Goal: Task Accomplishment & Management: Manage account settings

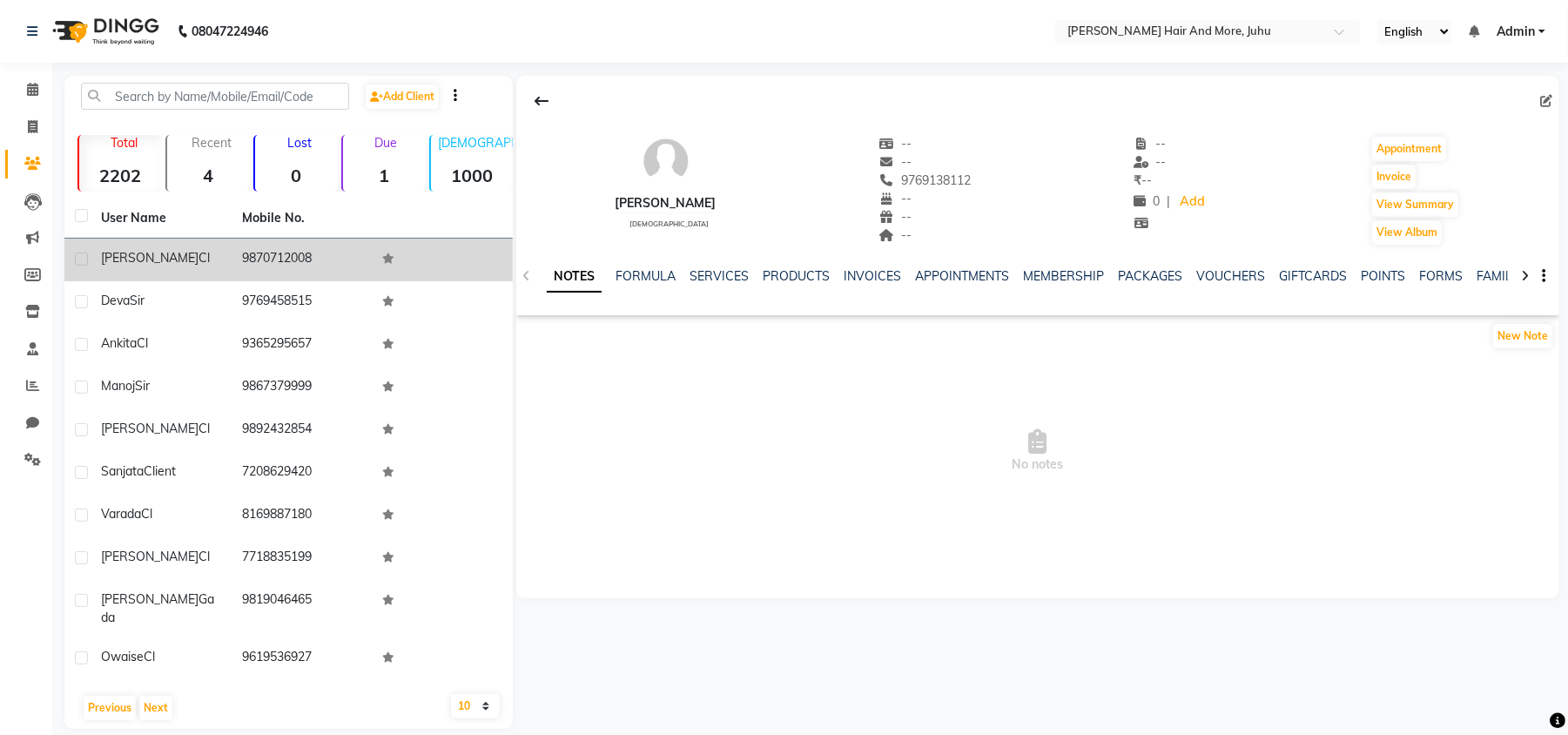
click at [170, 265] on div "Chinmay Cl" at bounding box center [161, 258] width 120 height 18
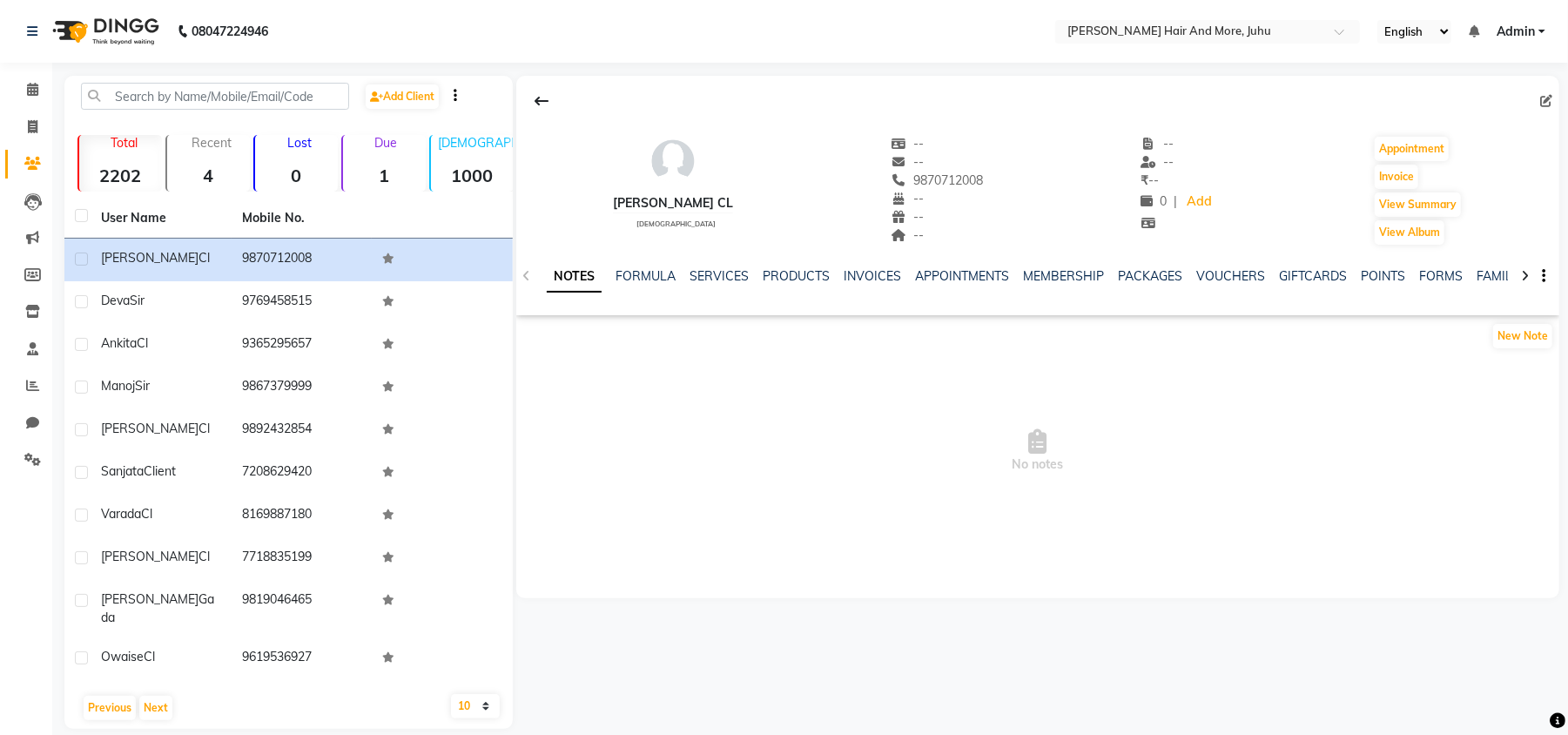
click at [1544, 96] on icon at bounding box center [1546, 101] width 13 height 13
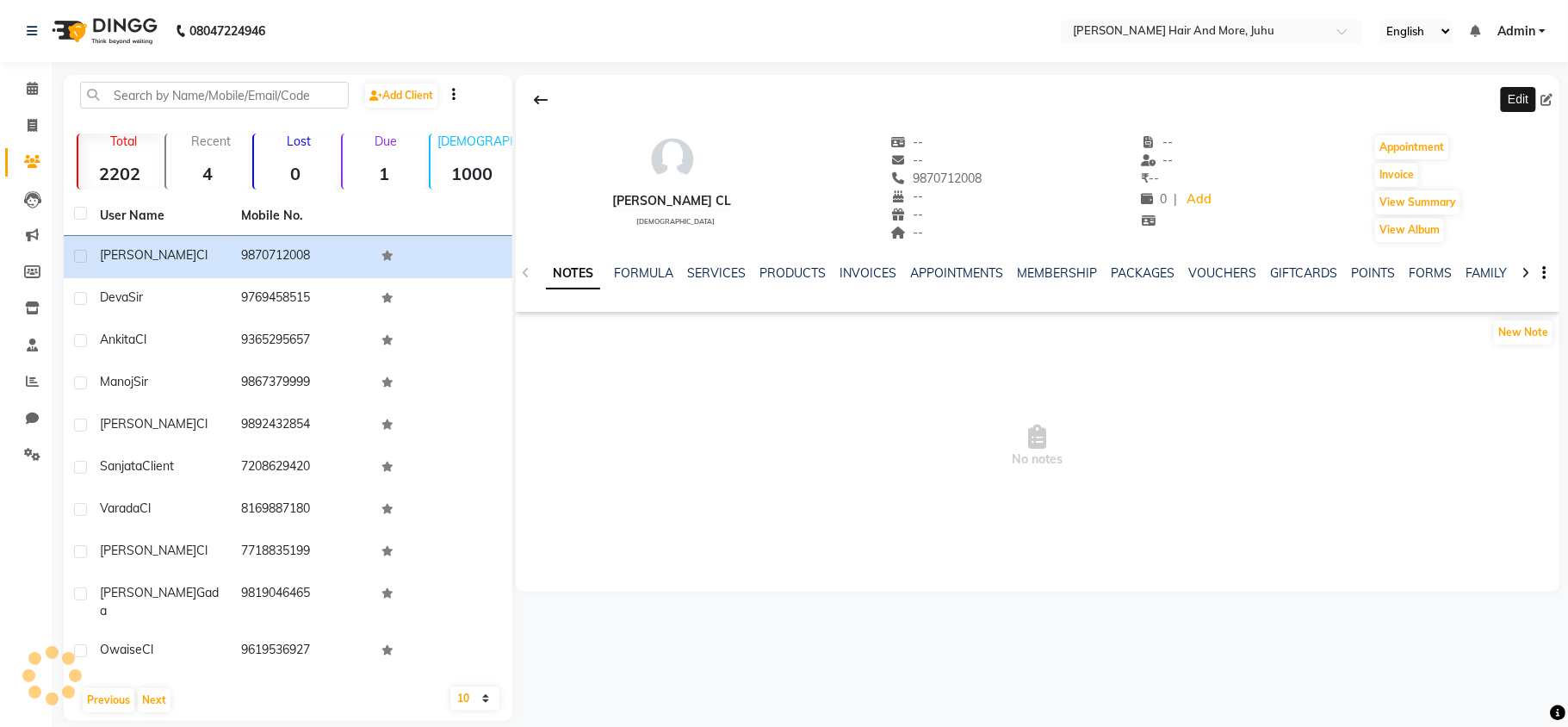
select select "[DEMOGRAPHIC_DATA]"
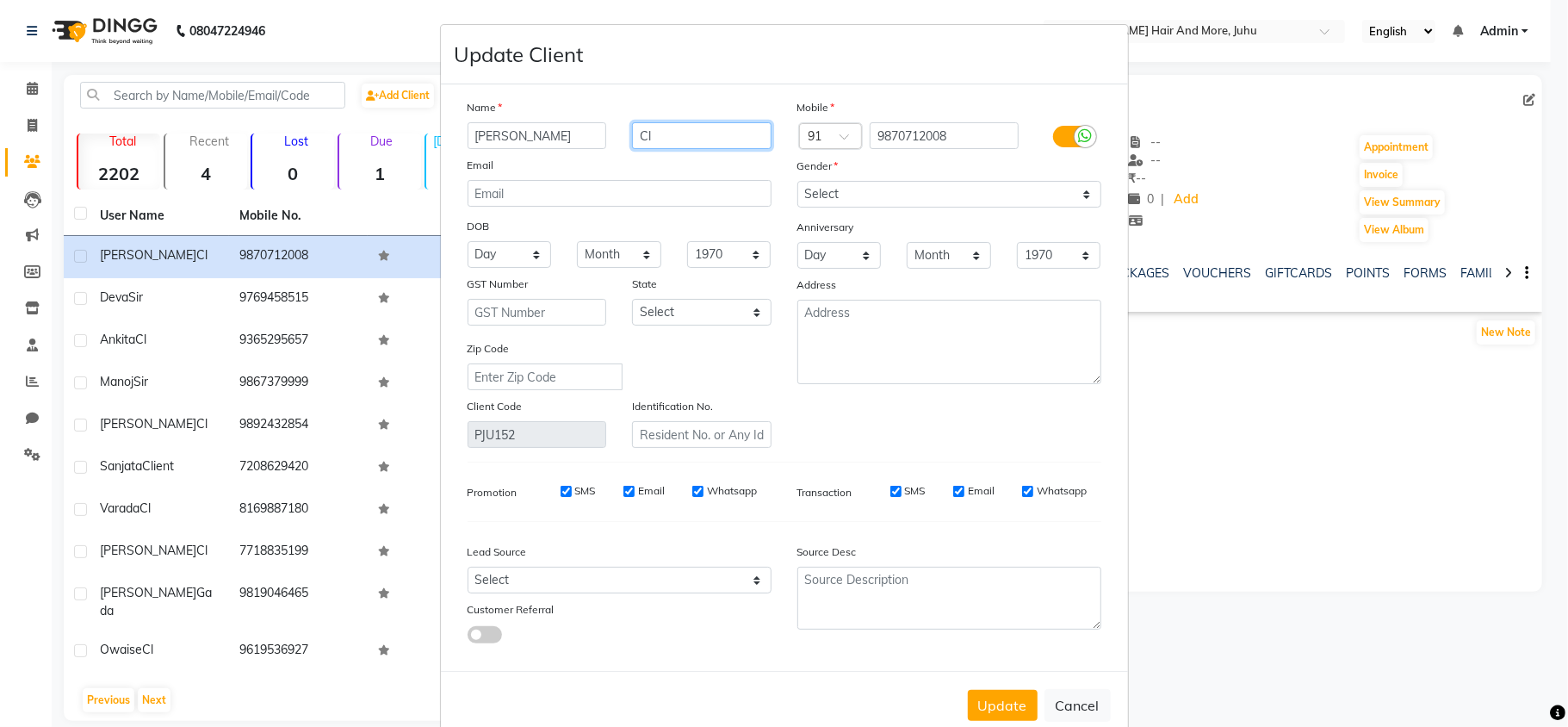
click at [689, 136] on input "Cl" at bounding box center [701, 136] width 139 height 27
click at [686, 137] on input "Cl" at bounding box center [701, 136] width 139 height 27
click at [1014, 698] on button "Update" at bounding box center [1002, 705] width 70 height 31
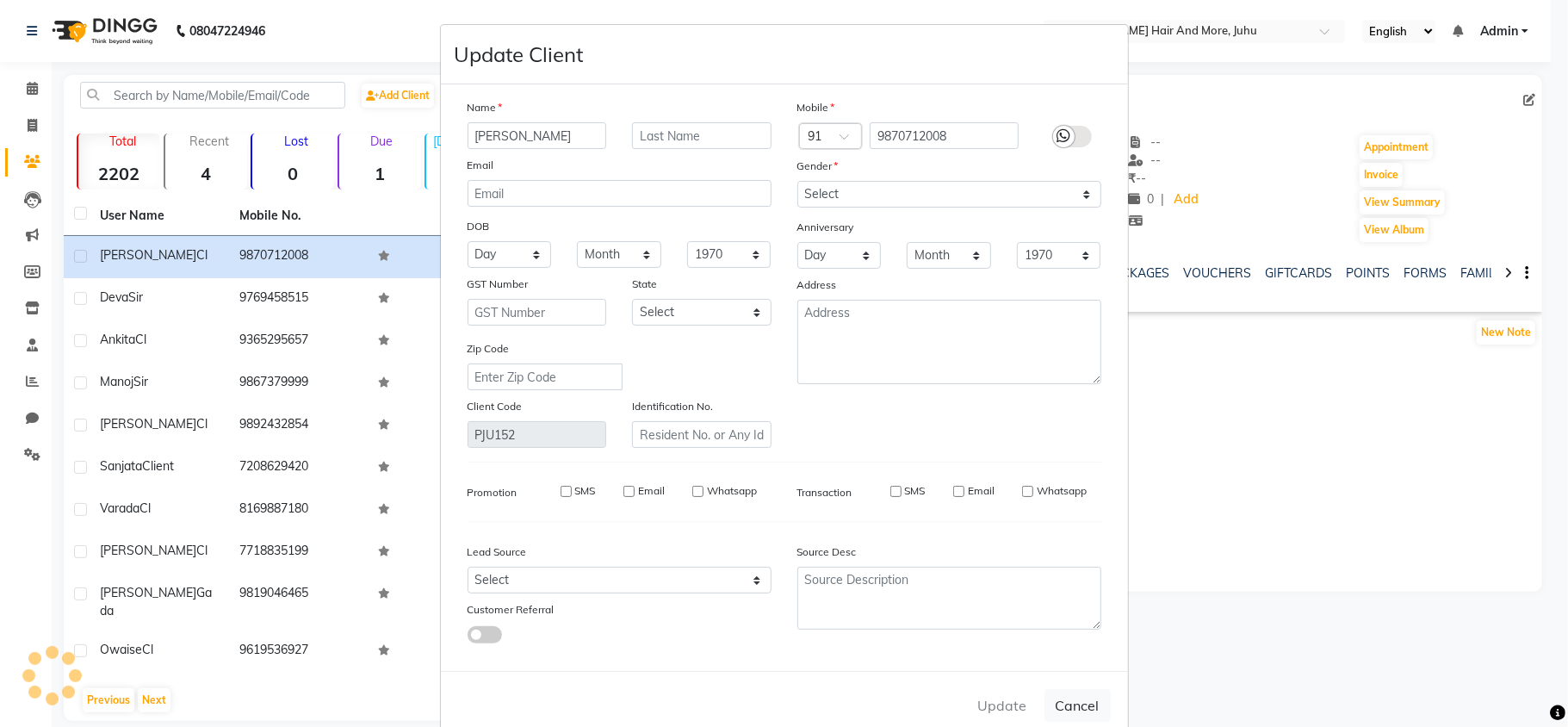
select select
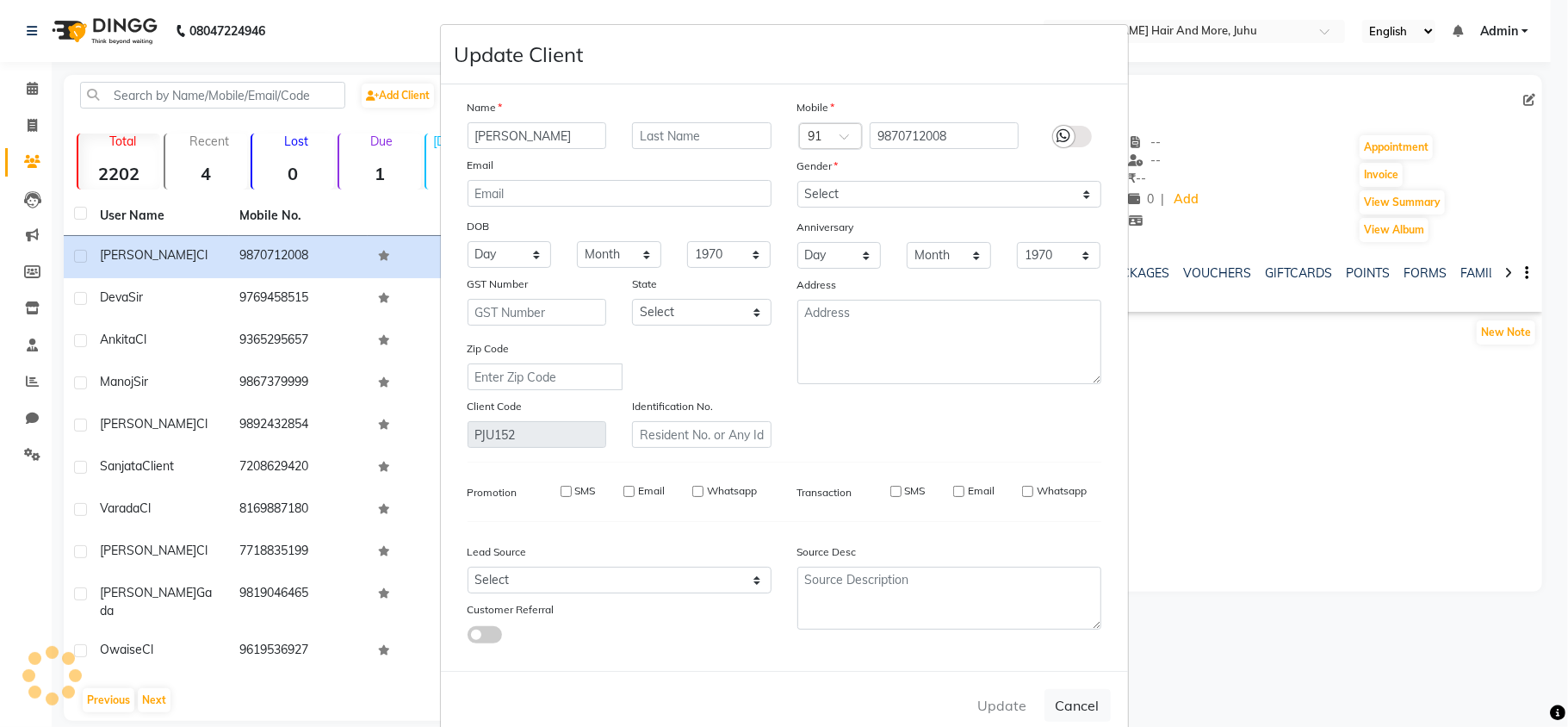
select select
checkbox input "false"
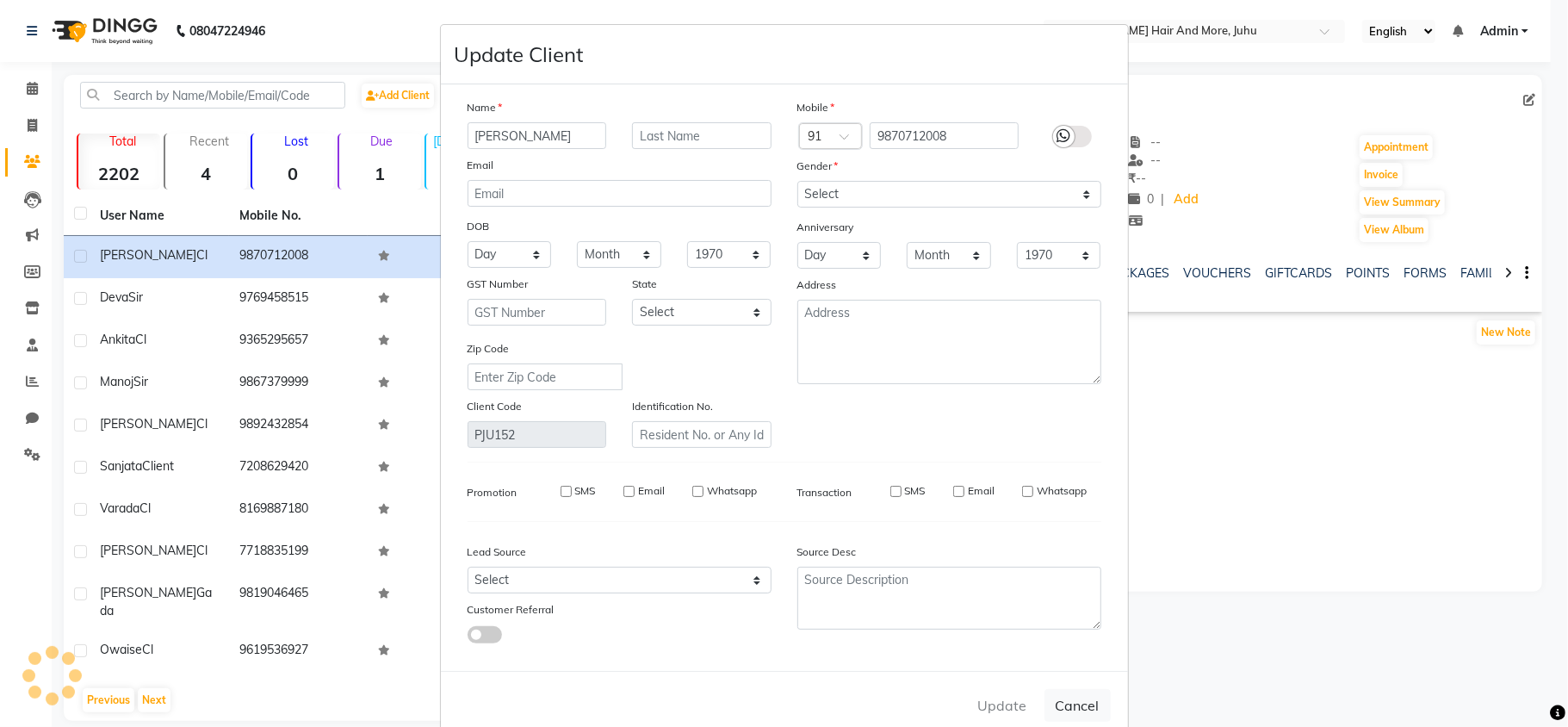
checkbox input "false"
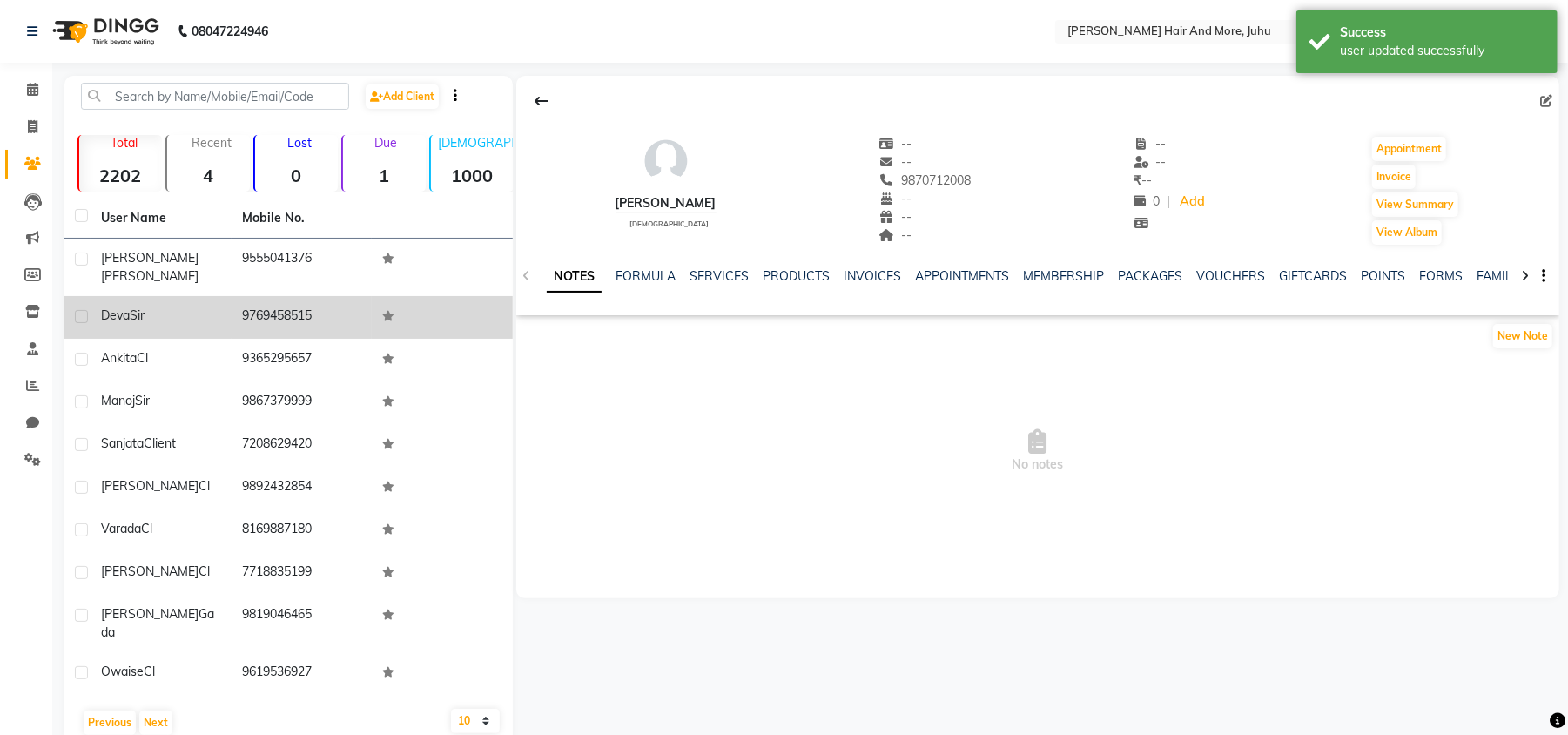
click at [310, 320] on td "9769458515" at bounding box center [301, 317] width 141 height 43
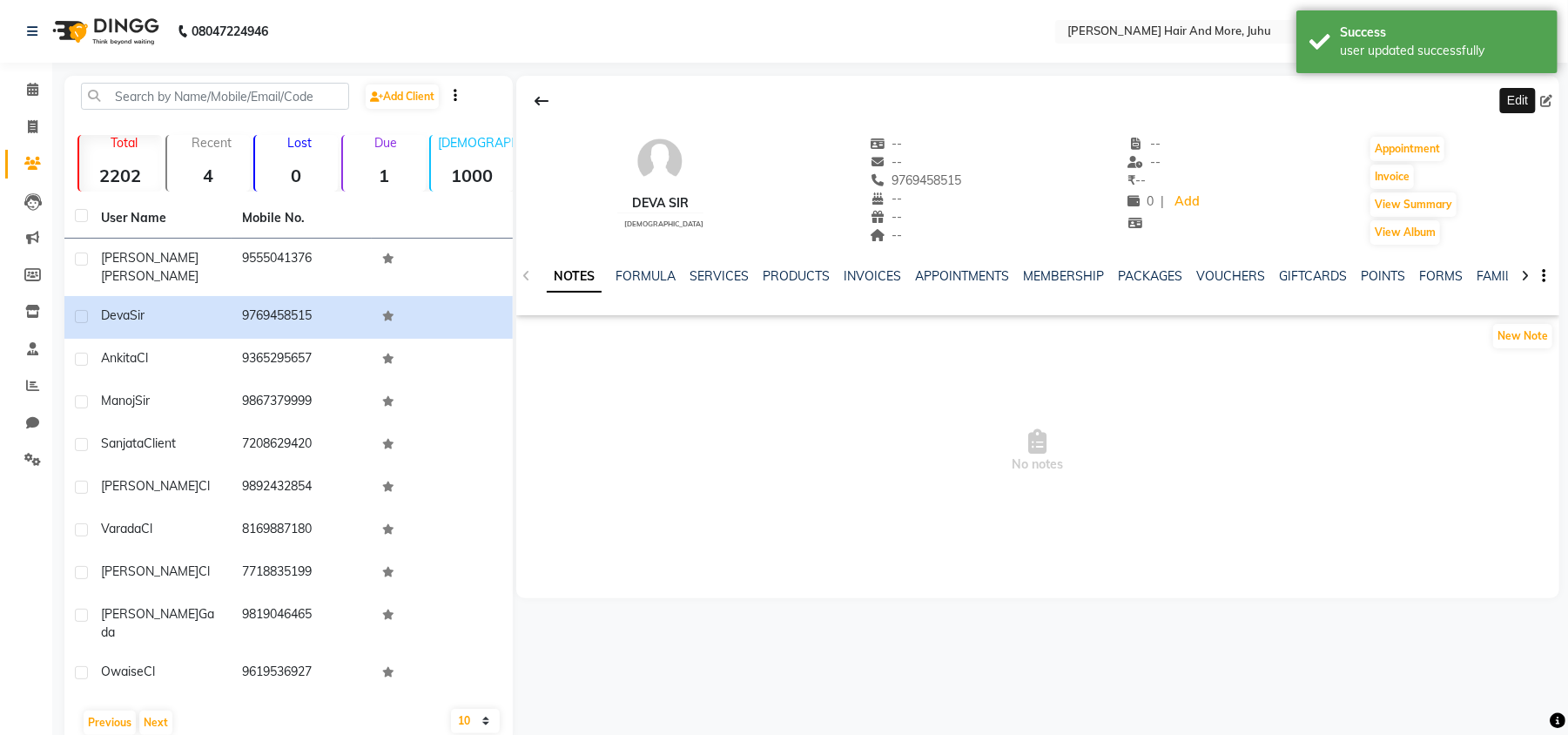
click at [1543, 103] on icon at bounding box center [1546, 101] width 13 height 13
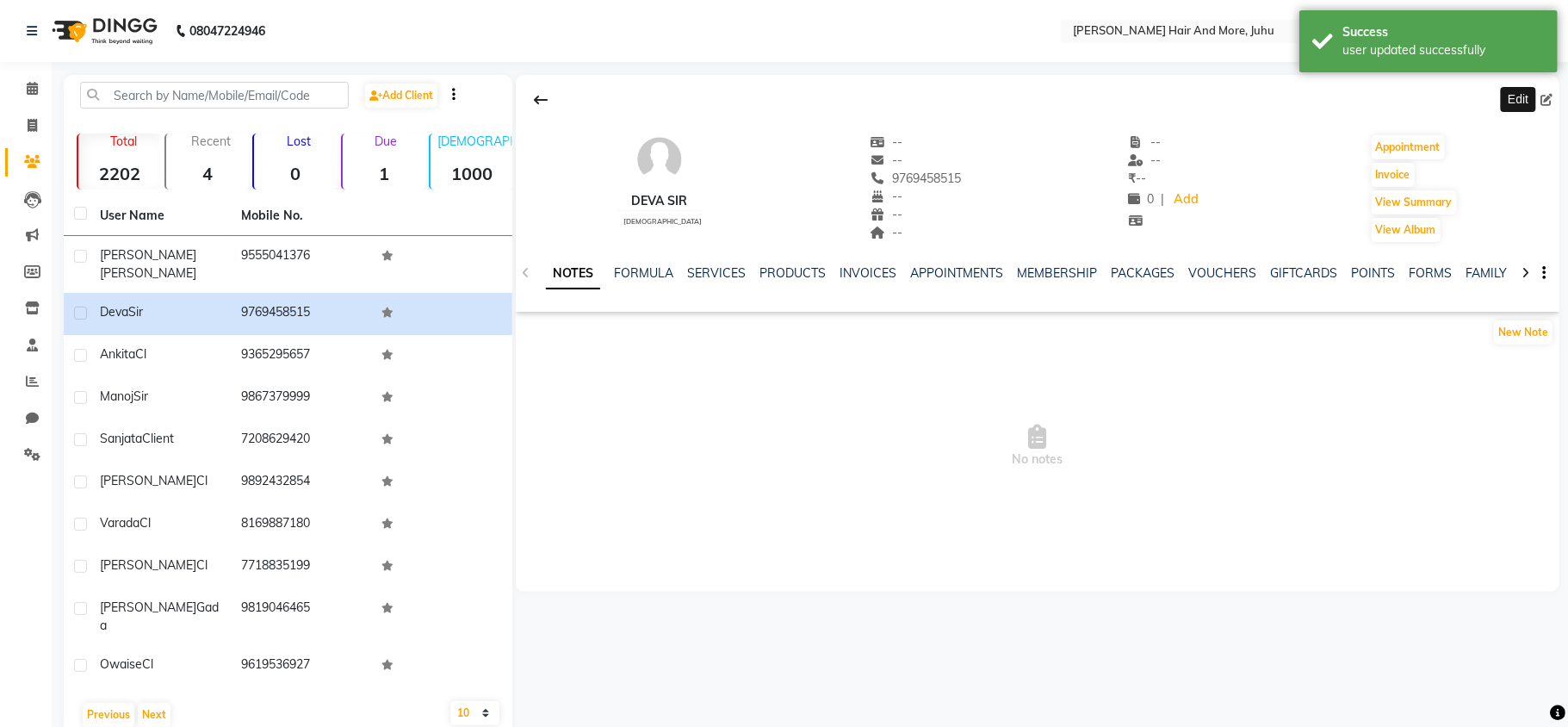
select select "[DEMOGRAPHIC_DATA]"
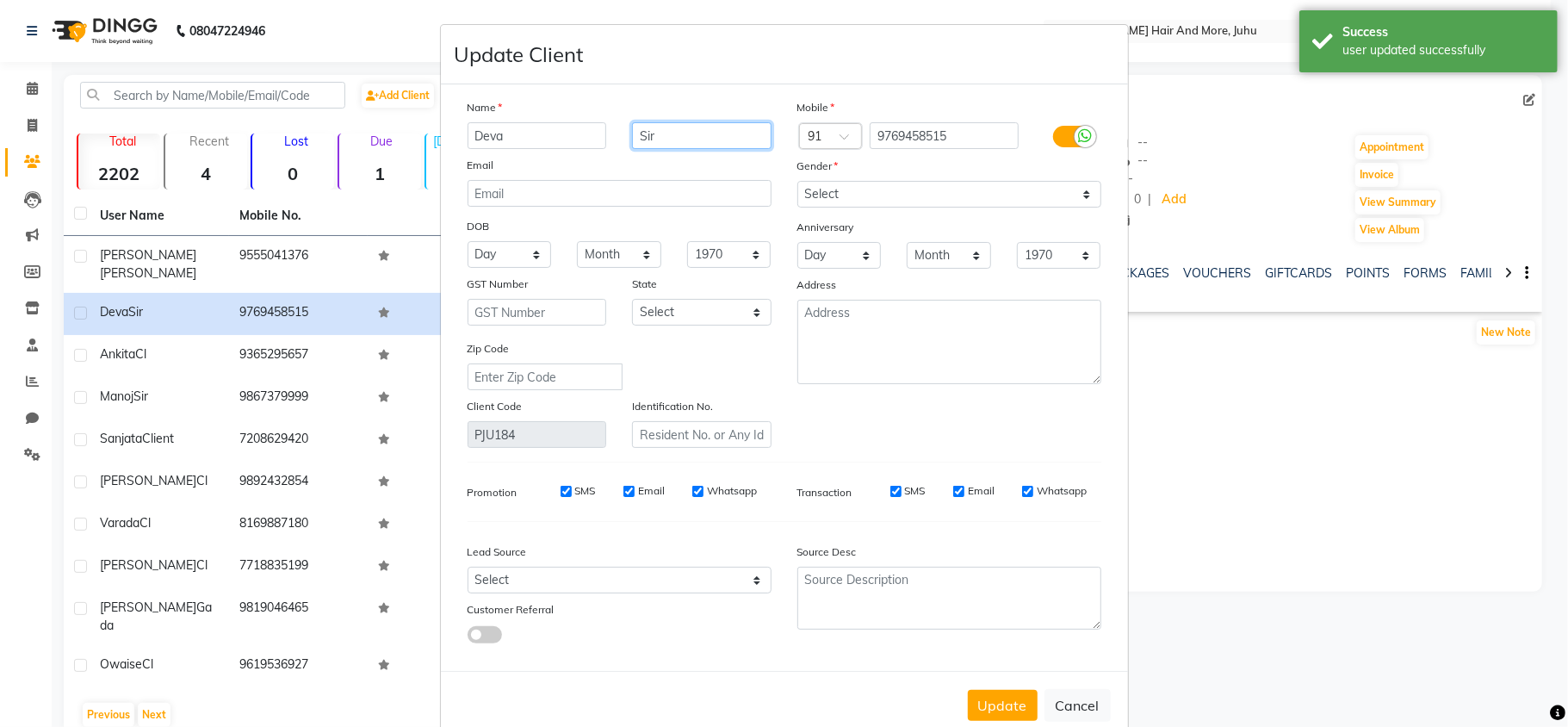
click at [729, 141] on input "Sir" at bounding box center [701, 136] width 139 height 27
click at [1006, 697] on button "Update" at bounding box center [1002, 705] width 70 height 31
select select
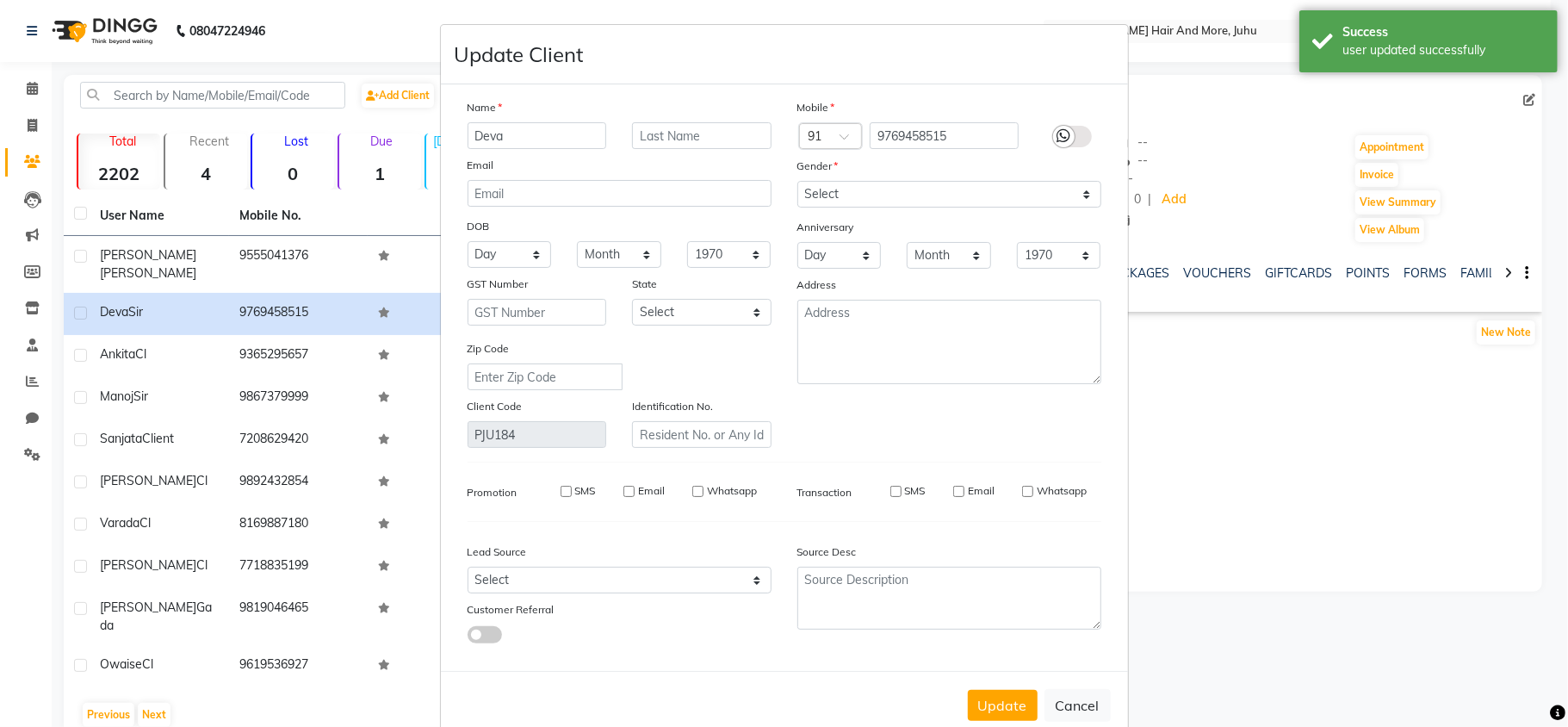
select select
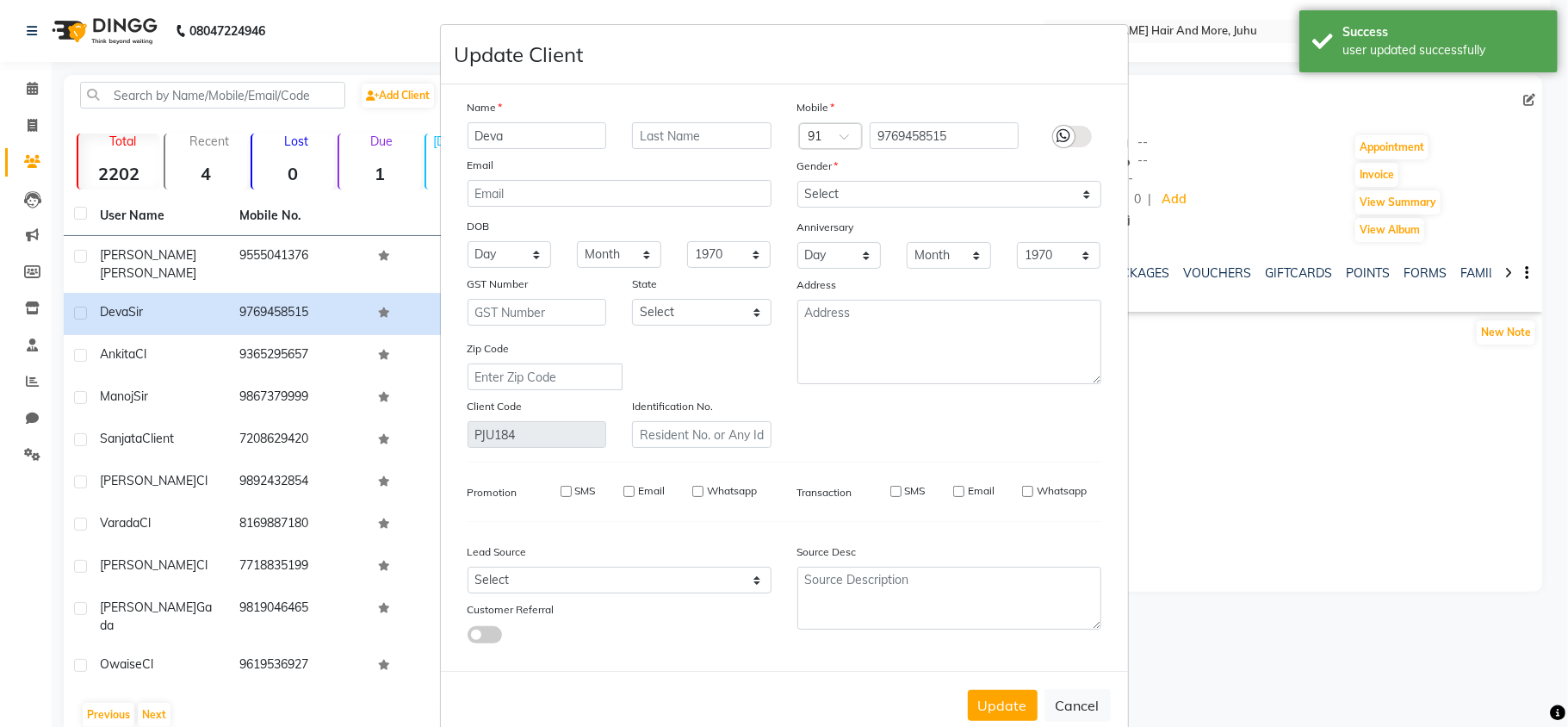
checkbox input "false"
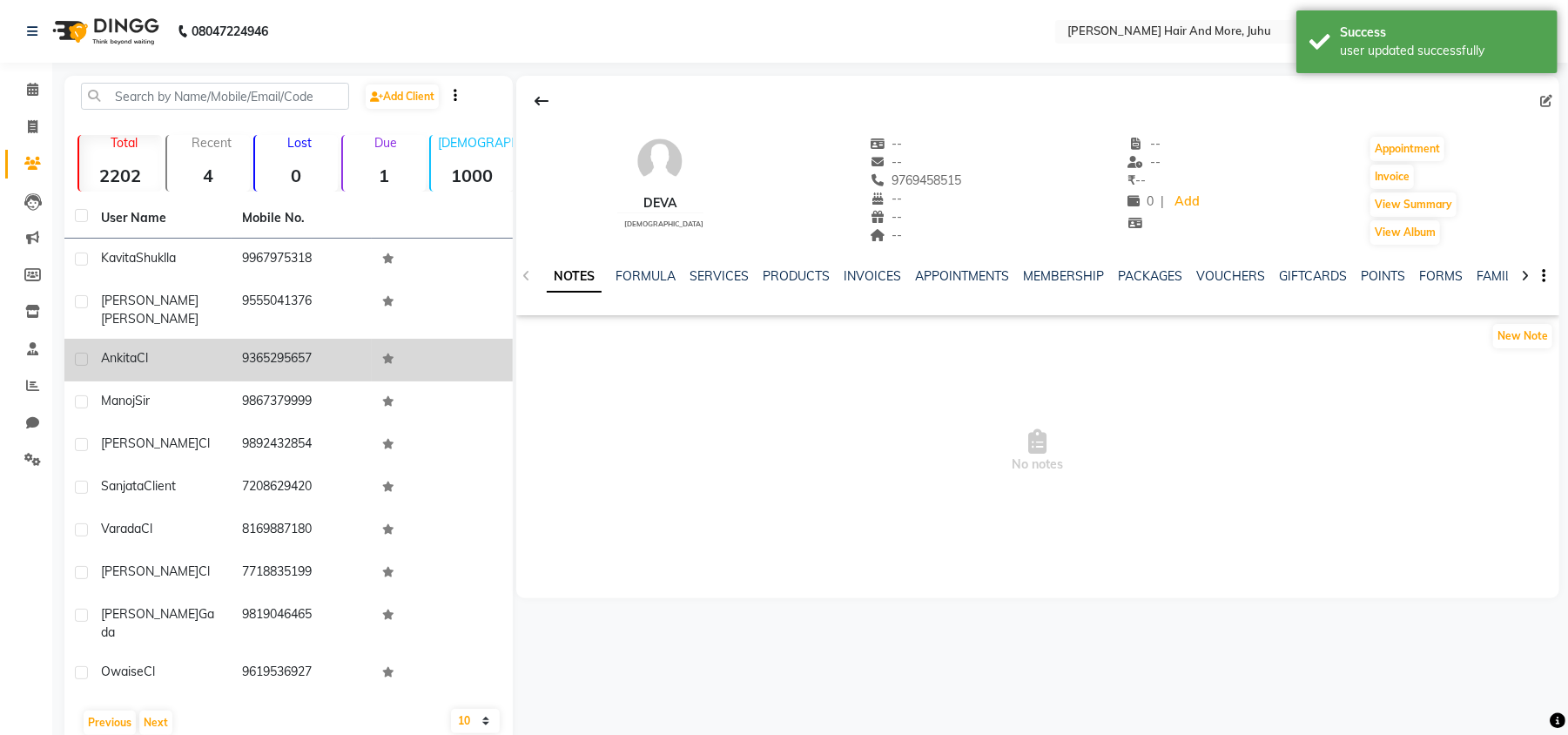
click at [289, 357] on td "9365295657" at bounding box center [301, 360] width 141 height 43
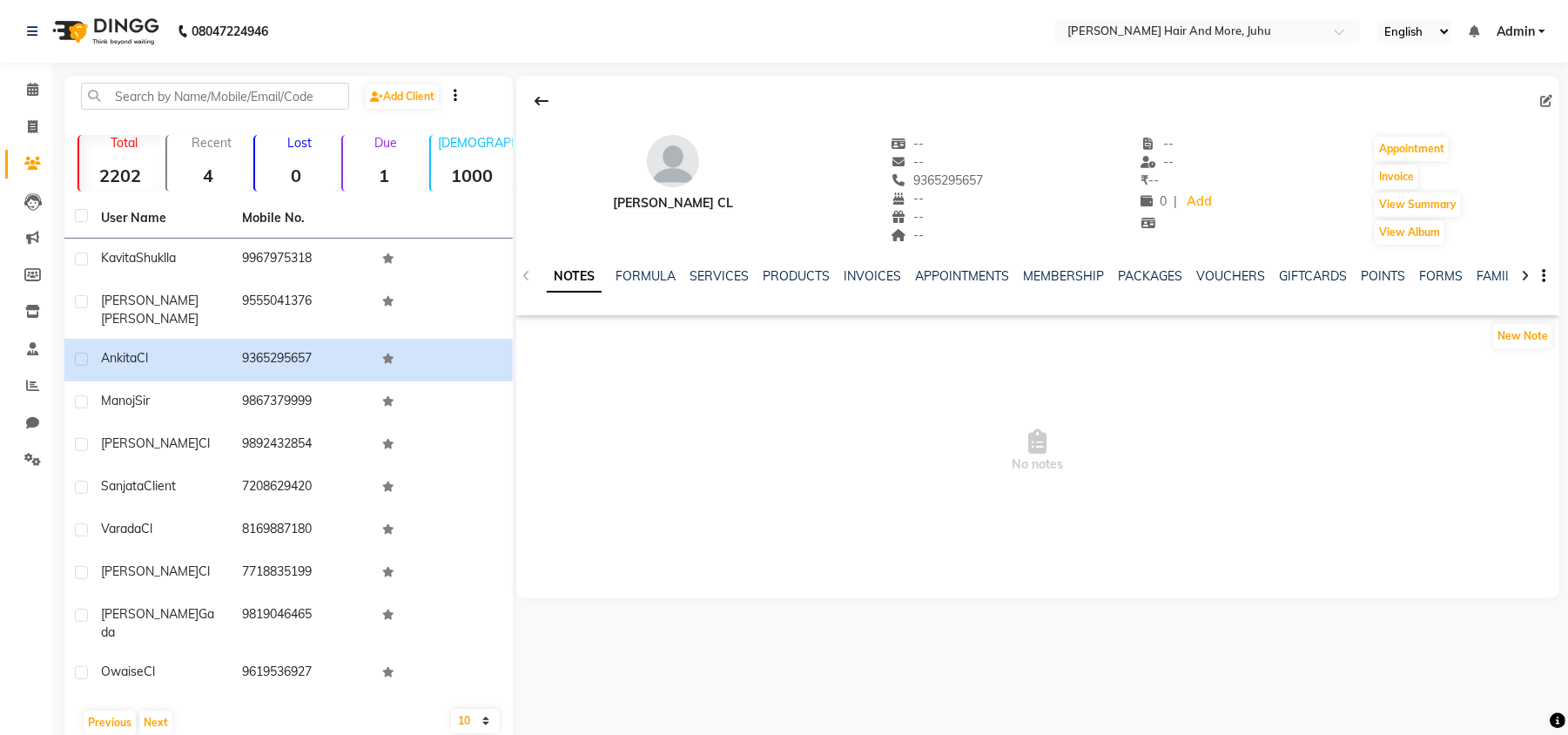
click at [1540, 102] on icon at bounding box center [1546, 101] width 13 height 13
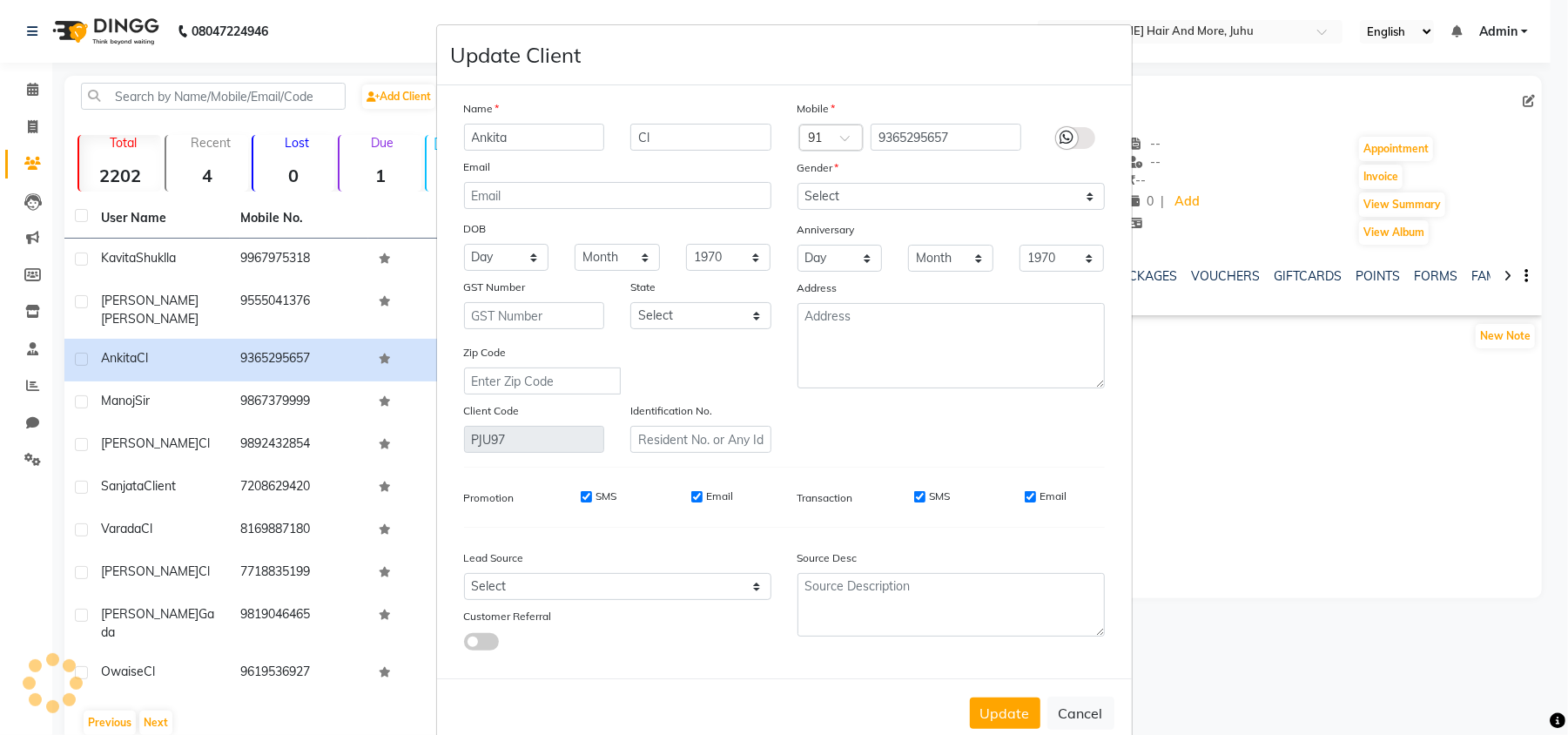
click at [1540, 102] on ngb-modal-window "Update Client Name Ankita Cl Email DOB Day 01 02 03 04 05 06 07 08 09 10 11 12 …" at bounding box center [784, 368] width 1568 height 735
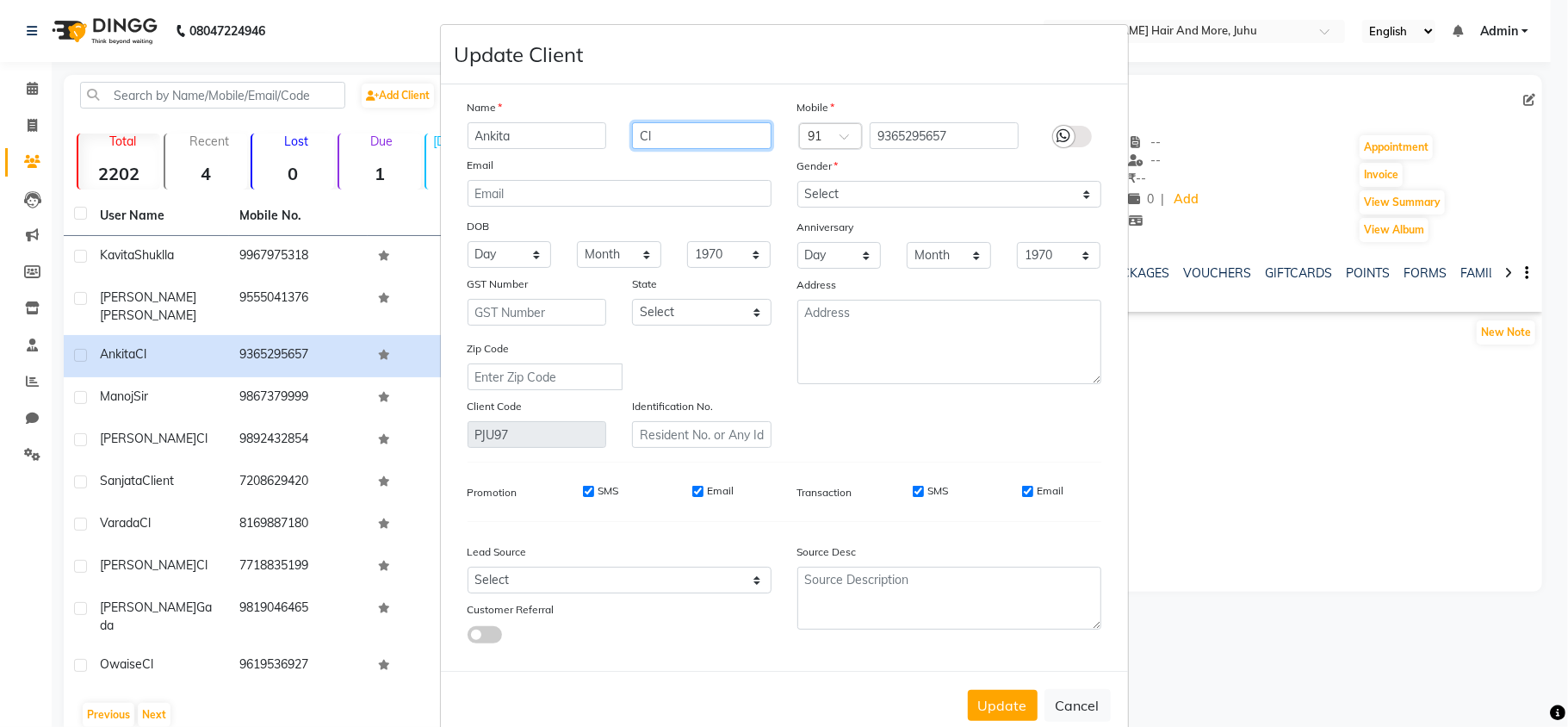
click at [685, 136] on input "Cl" at bounding box center [701, 136] width 139 height 27
click at [798, 184] on select "Select [DEMOGRAPHIC_DATA] [DEMOGRAPHIC_DATA] Other Prefer Not To Say" at bounding box center [949, 194] width 304 height 27
select select "[DEMOGRAPHIC_DATA]"
click at [798, 181] on select "Select [DEMOGRAPHIC_DATA] [DEMOGRAPHIC_DATA] Other Prefer Not To Say" at bounding box center [949, 194] width 304 height 27
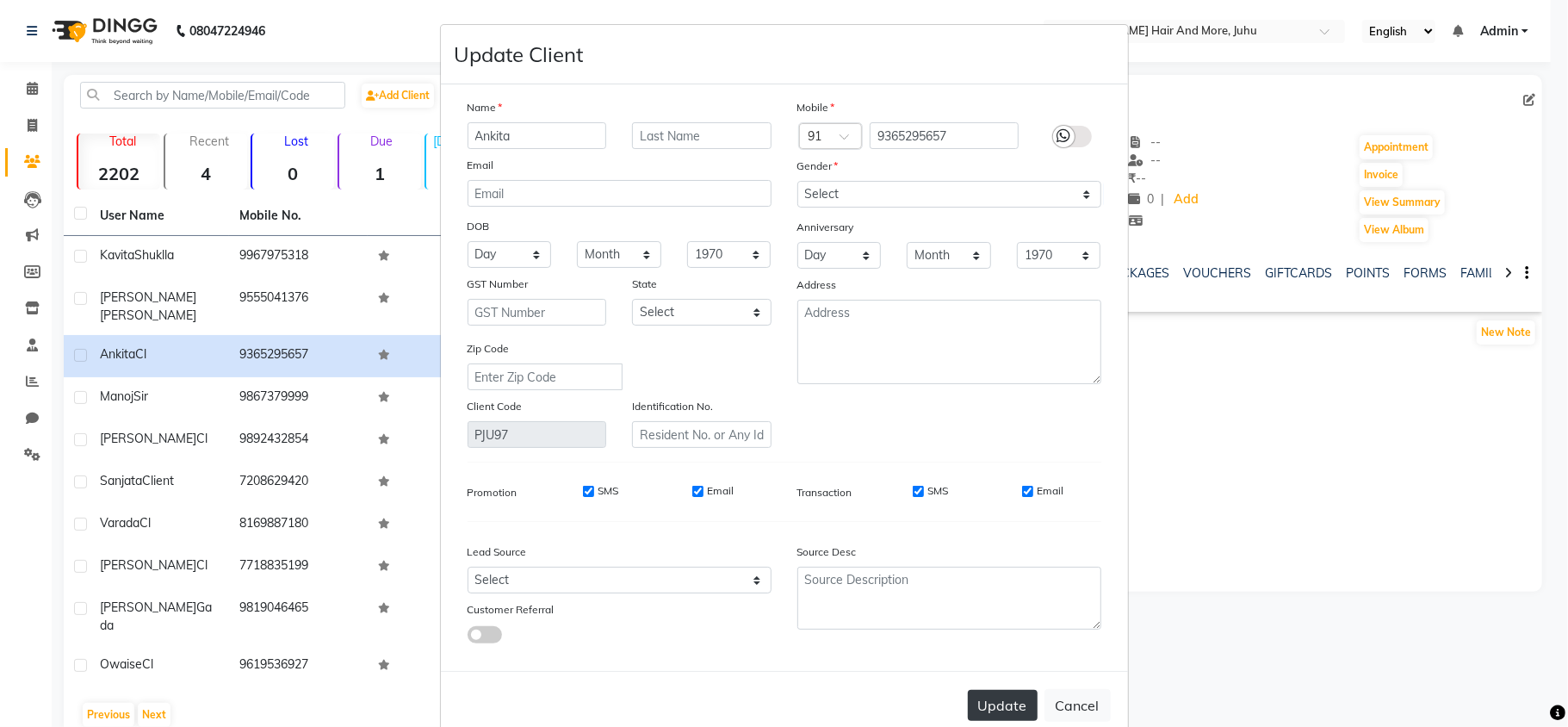
click at [995, 696] on button "Update" at bounding box center [1002, 705] width 70 height 31
select select
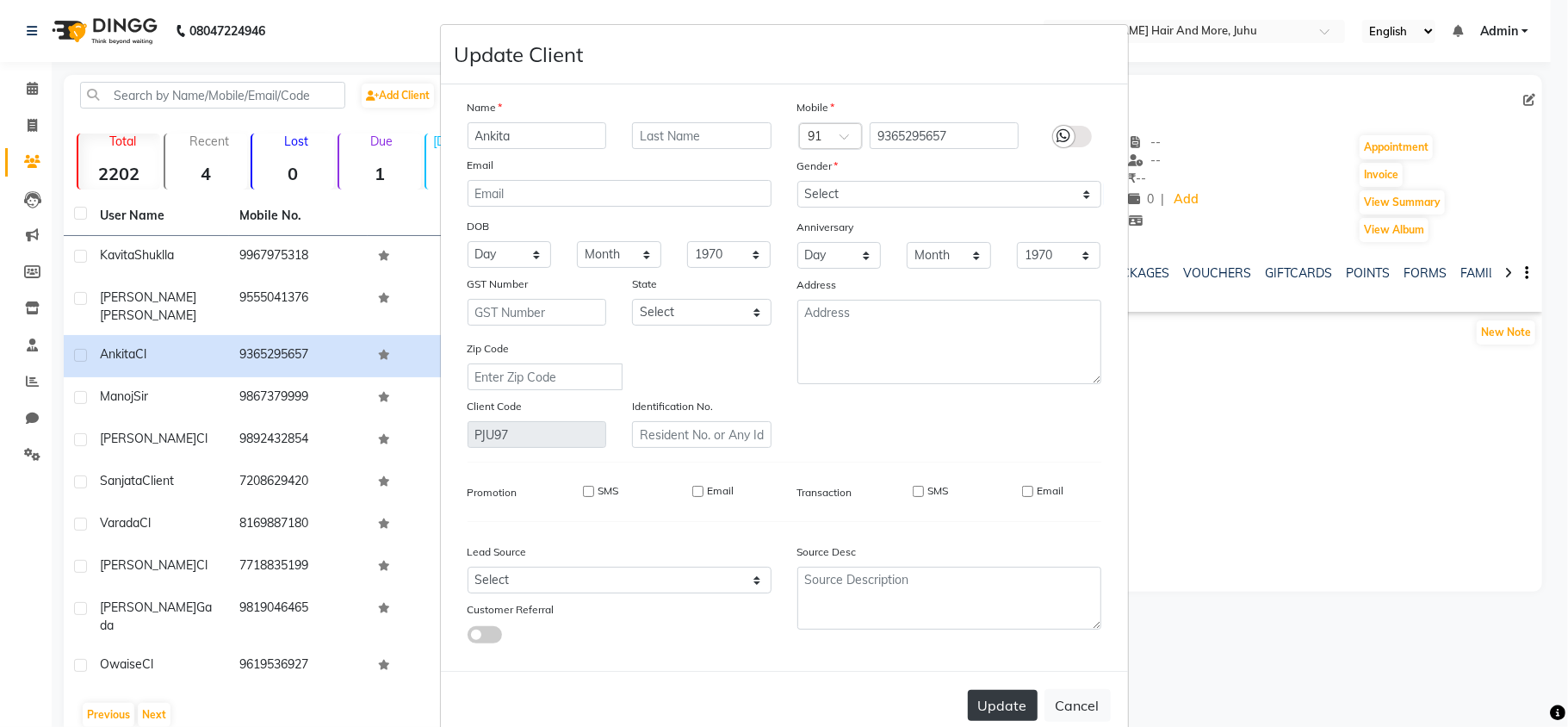
select select
checkbox input "false"
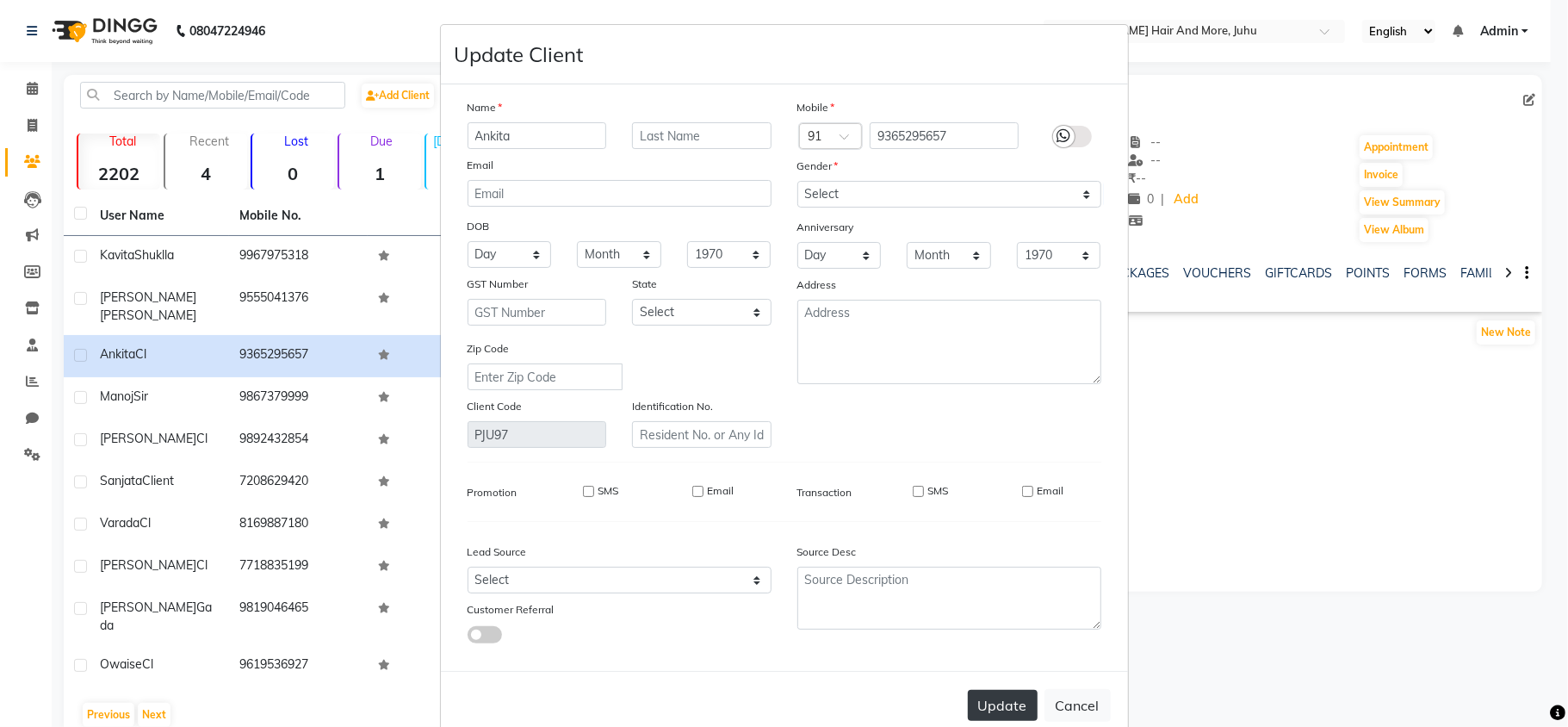
checkbox input "false"
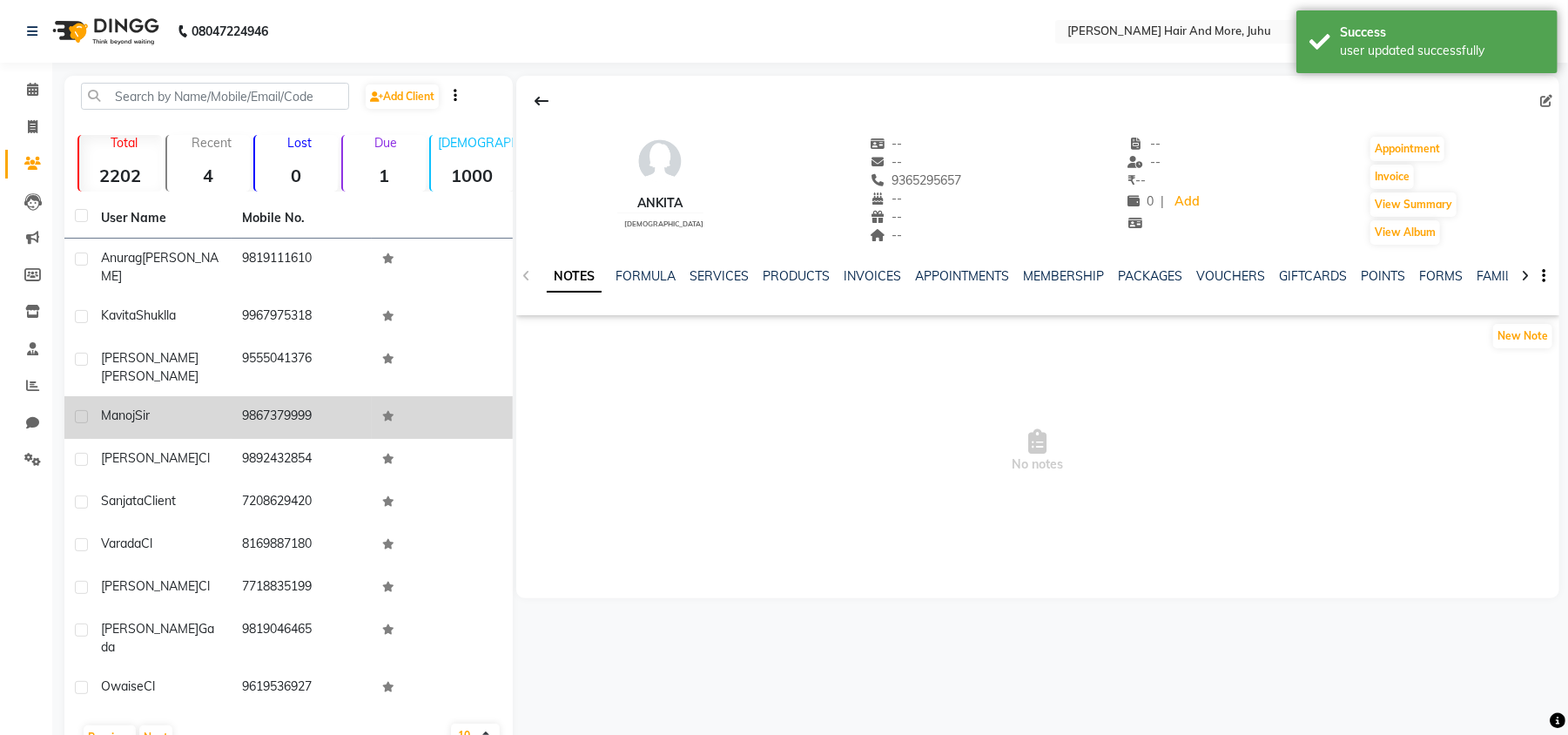
click at [231, 396] on td "9867379999" at bounding box center [301, 418] width 141 height 43
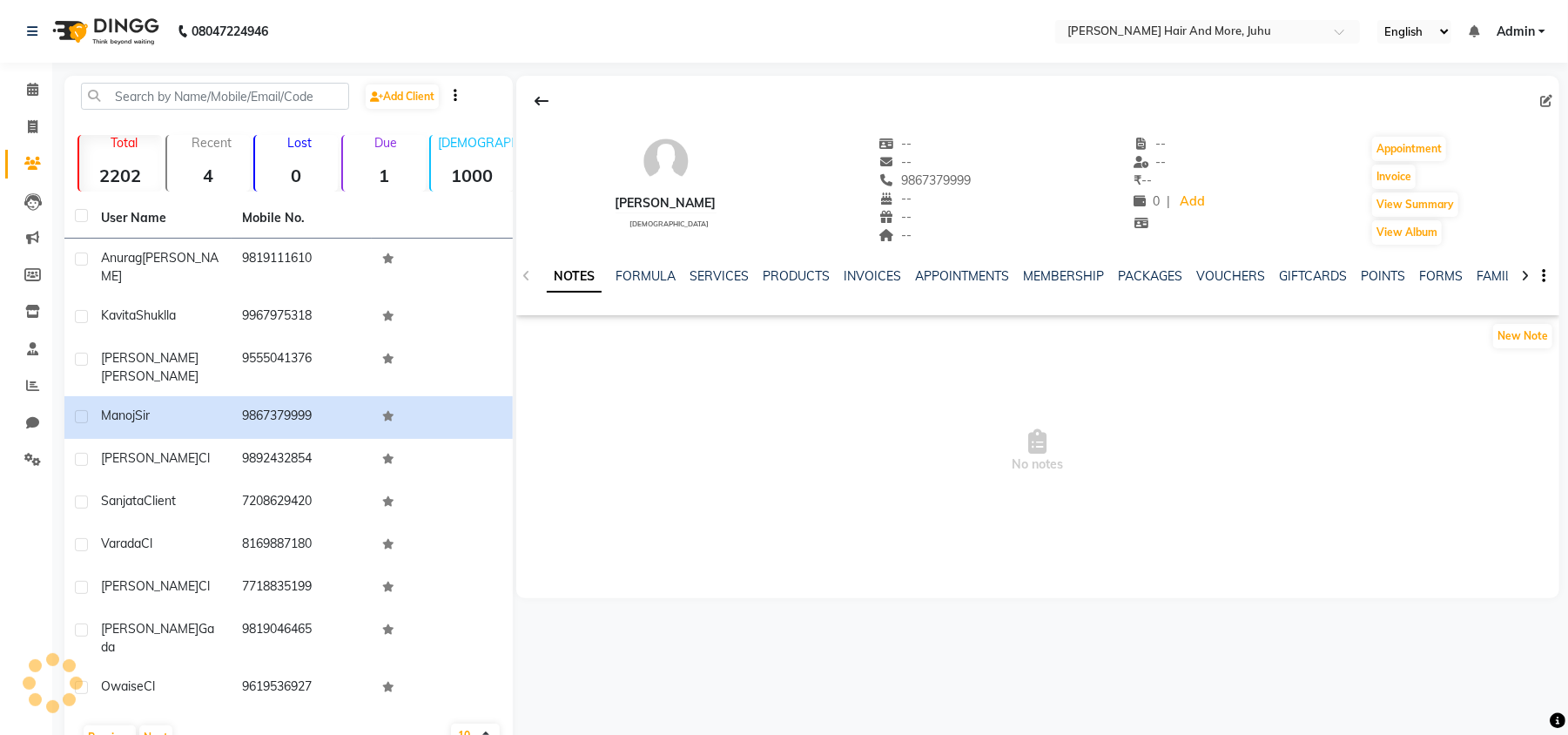
click at [1542, 103] on icon at bounding box center [1546, 101] width 13 height 13
select select "[DEMOGRAPHIC_DATA]"
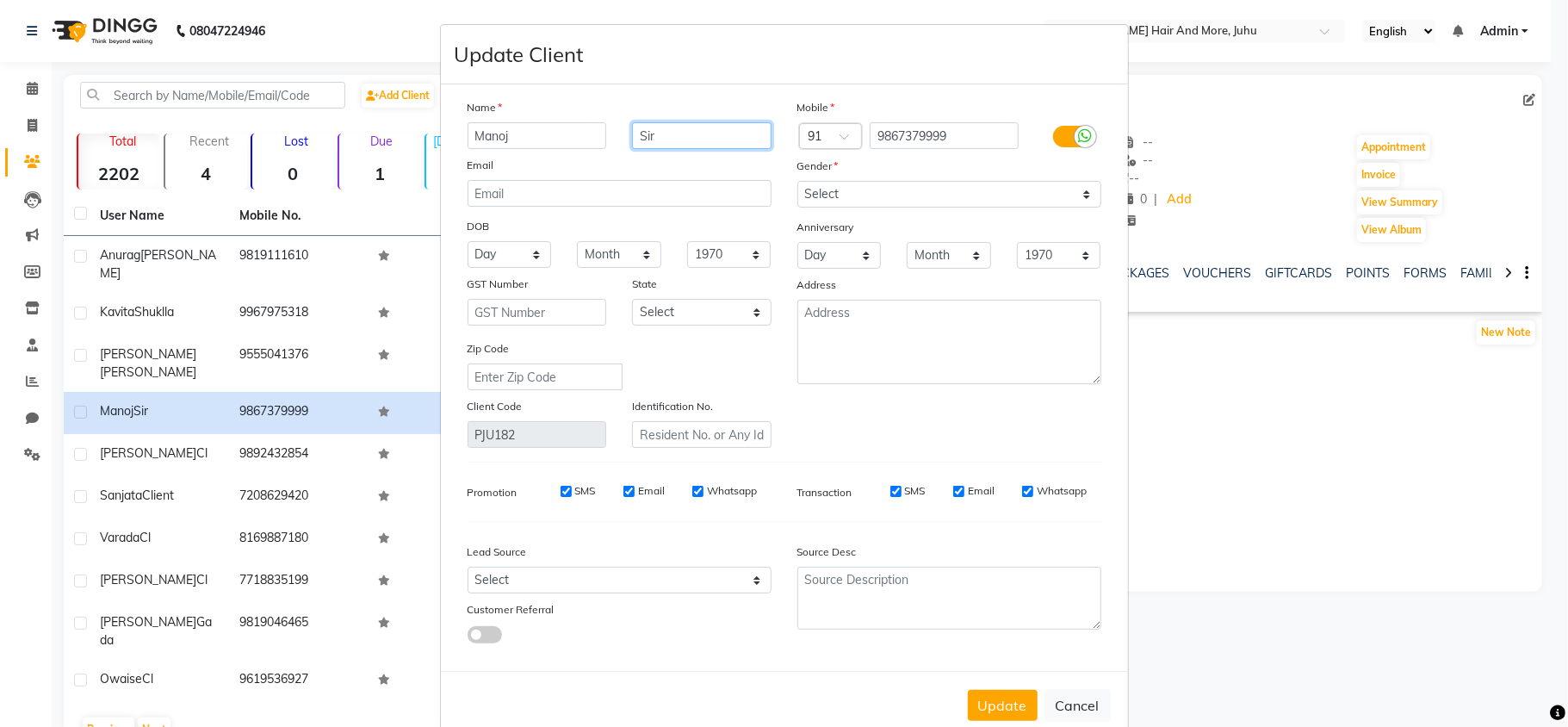
drag, startPoint x: 674, startPoint y: 121, endPoint x: 635, endPoint y: 157, distance: 53.1
click at [635, 157] on div "Name Manoj Sir Email DOB Day 01 02 03 04 05 06 07 08 09 10 11 12 13 14 15 16 17…" at bounding box center [620, 273] width 330 height 349
click at [985, 698] on button "Update" at bounding box center [1002, 705] width 70 height 31
select select
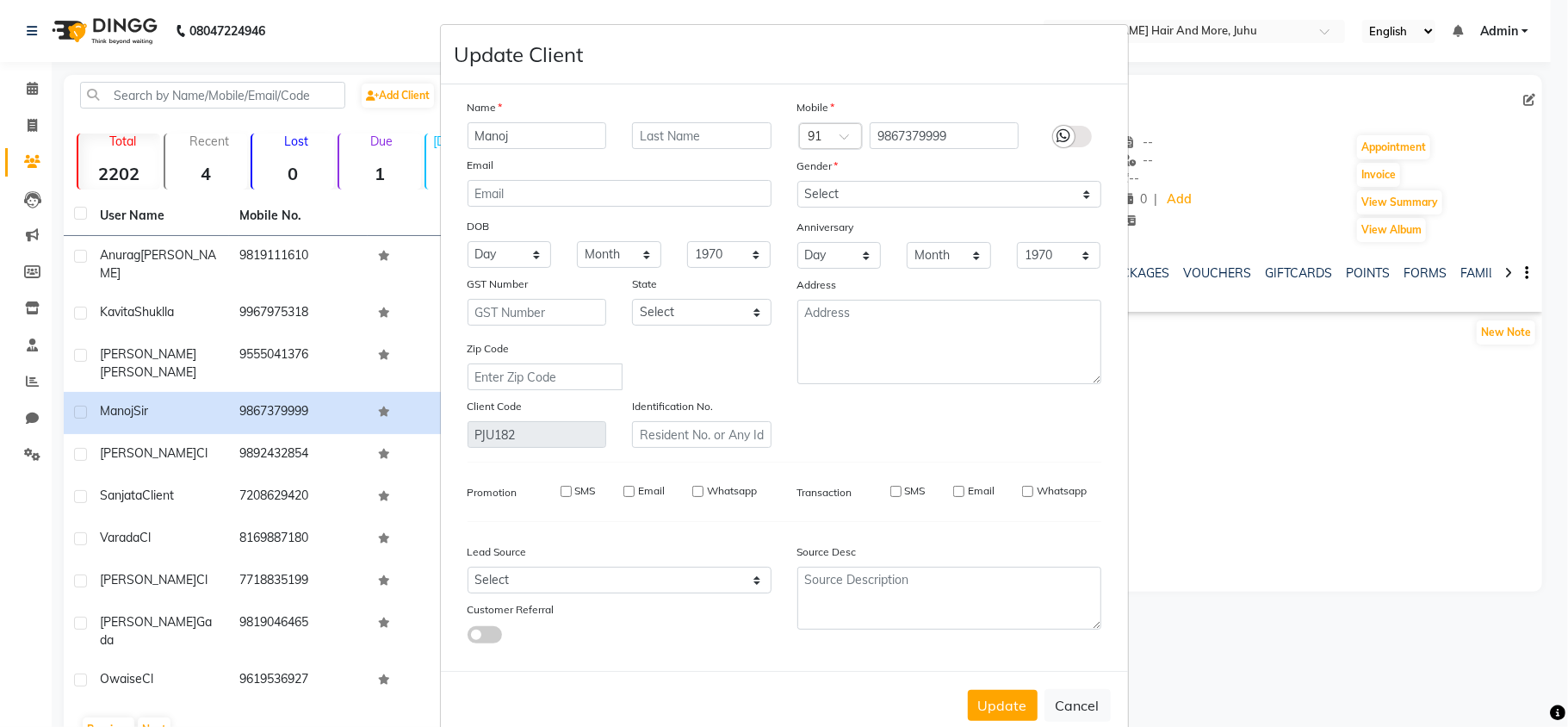
select select
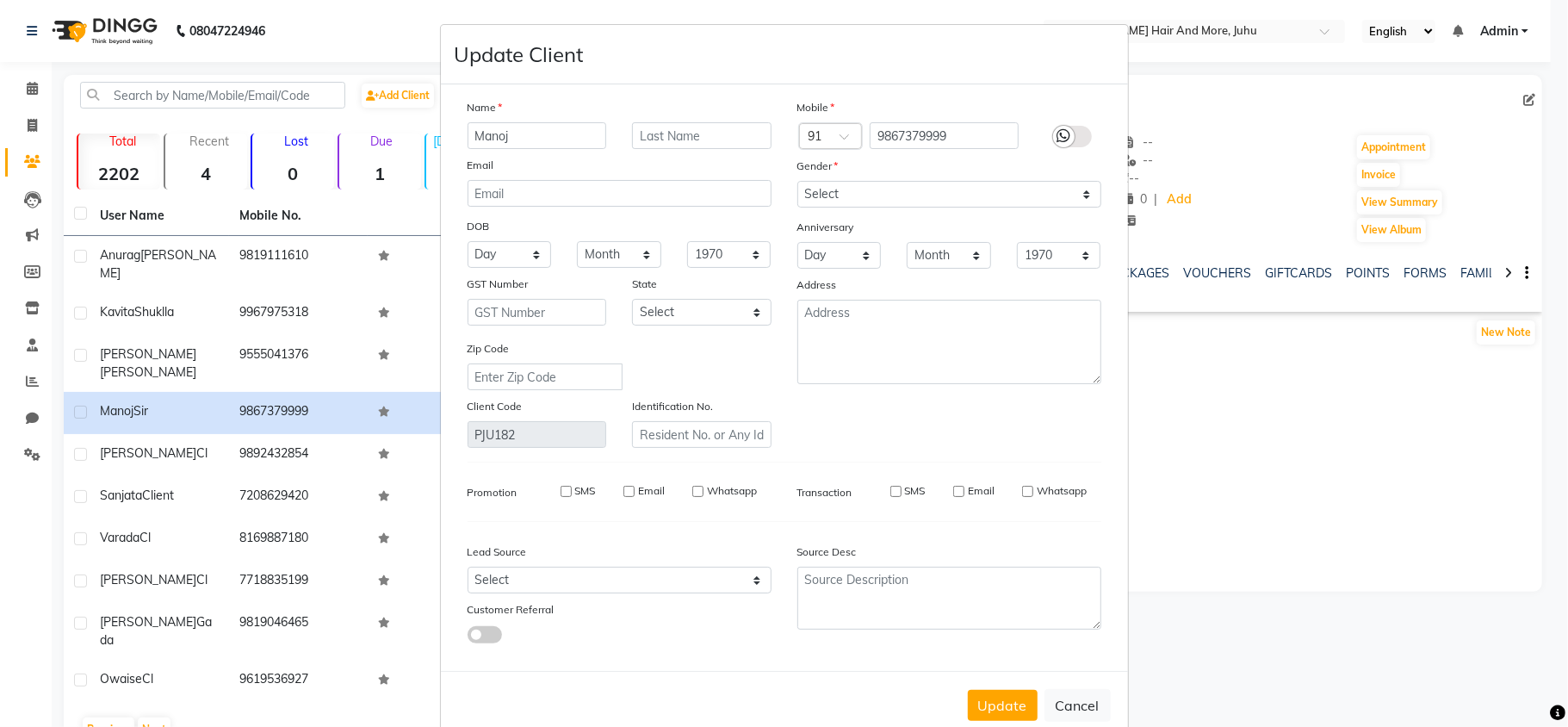
checkbox input "false"
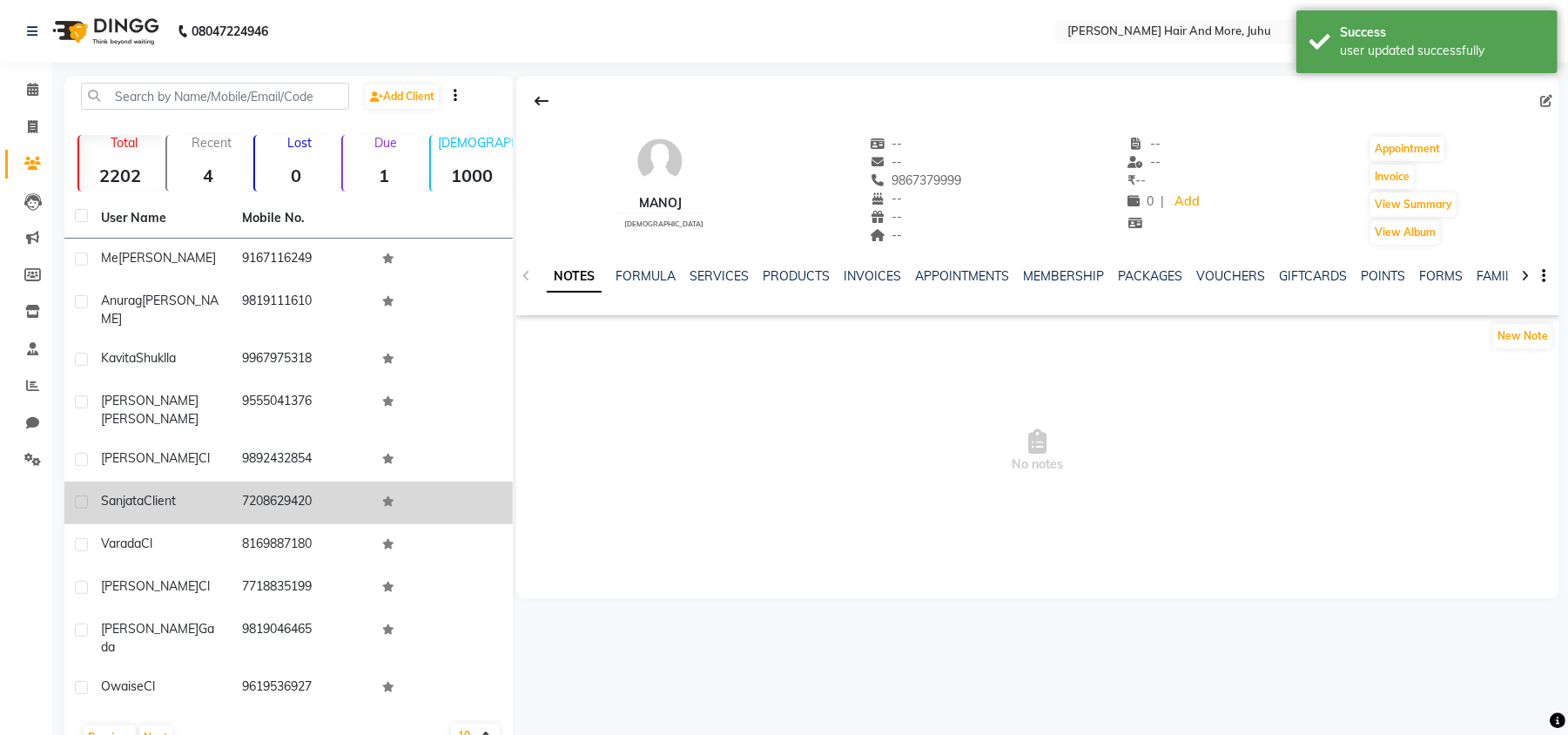
click at [290, 481] on td "7208629420" at bounding box center [301, 503] width 141 height 43
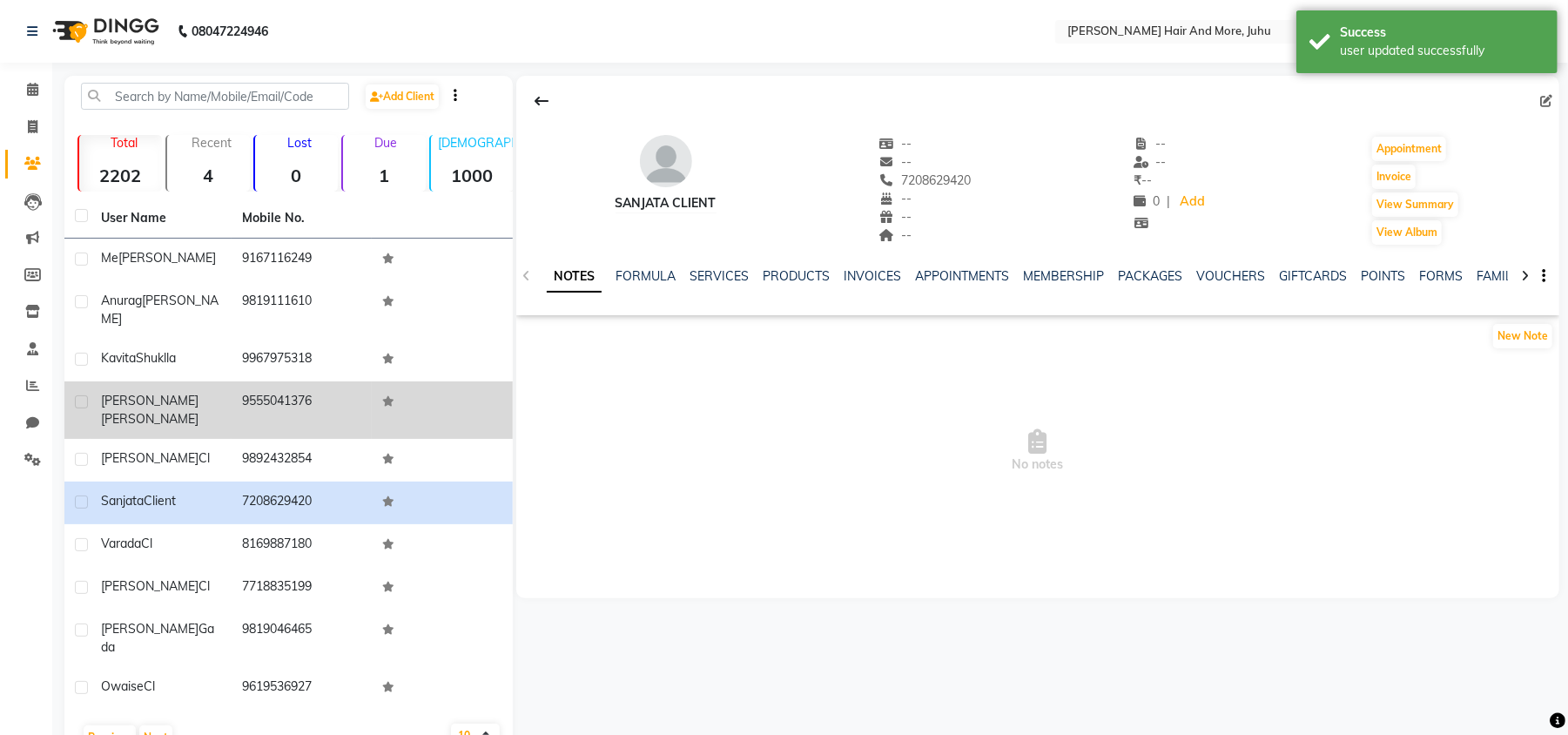
click at [279, 401] on td "9555041376" at bounding box center [301, 410] width 141 height 57
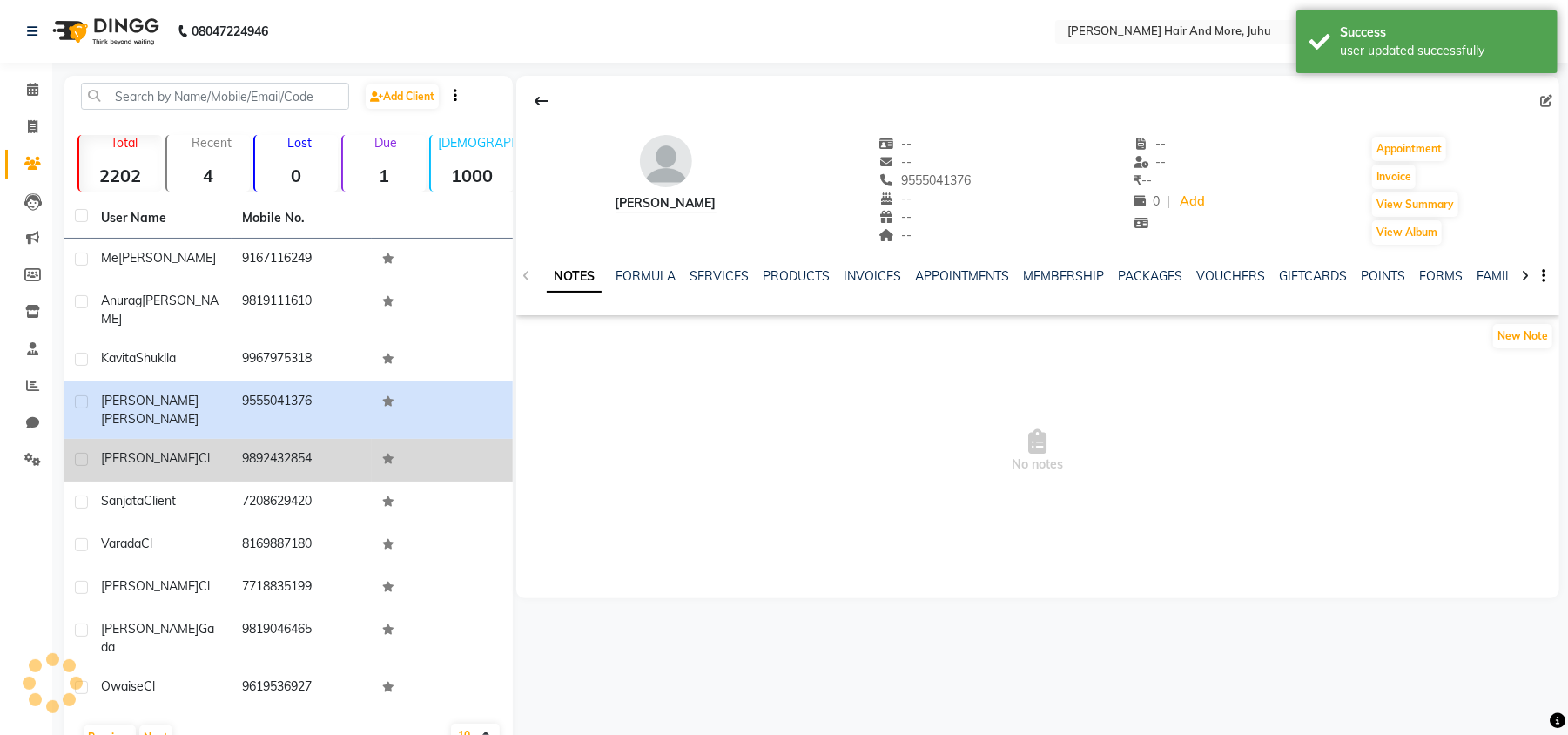
click at [279, 439] on td "9892432854" at bounding box center [301, 461] width 141 height 43
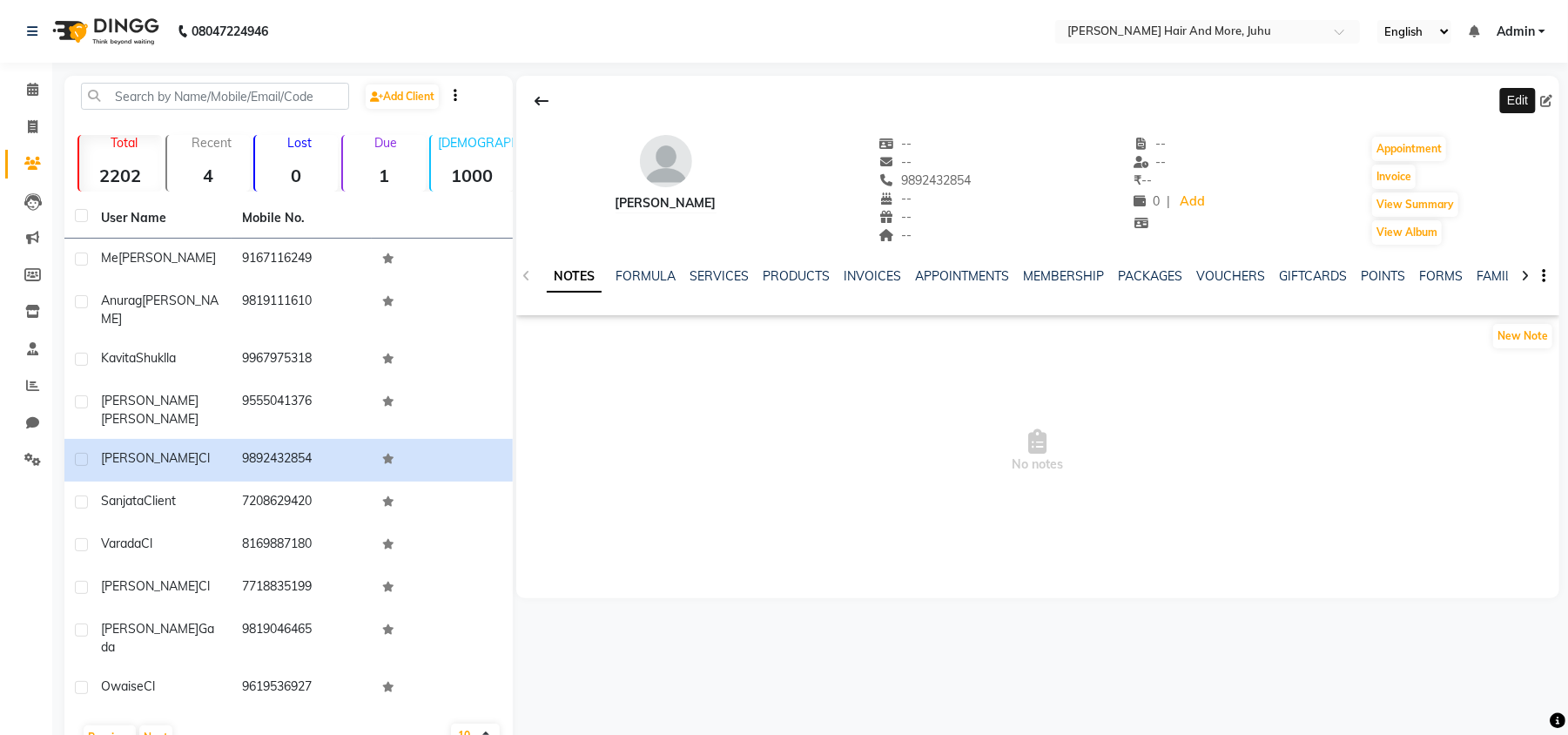
click at [1544, 99] on icon at bounding box center [1546, 101] width 13 height 13
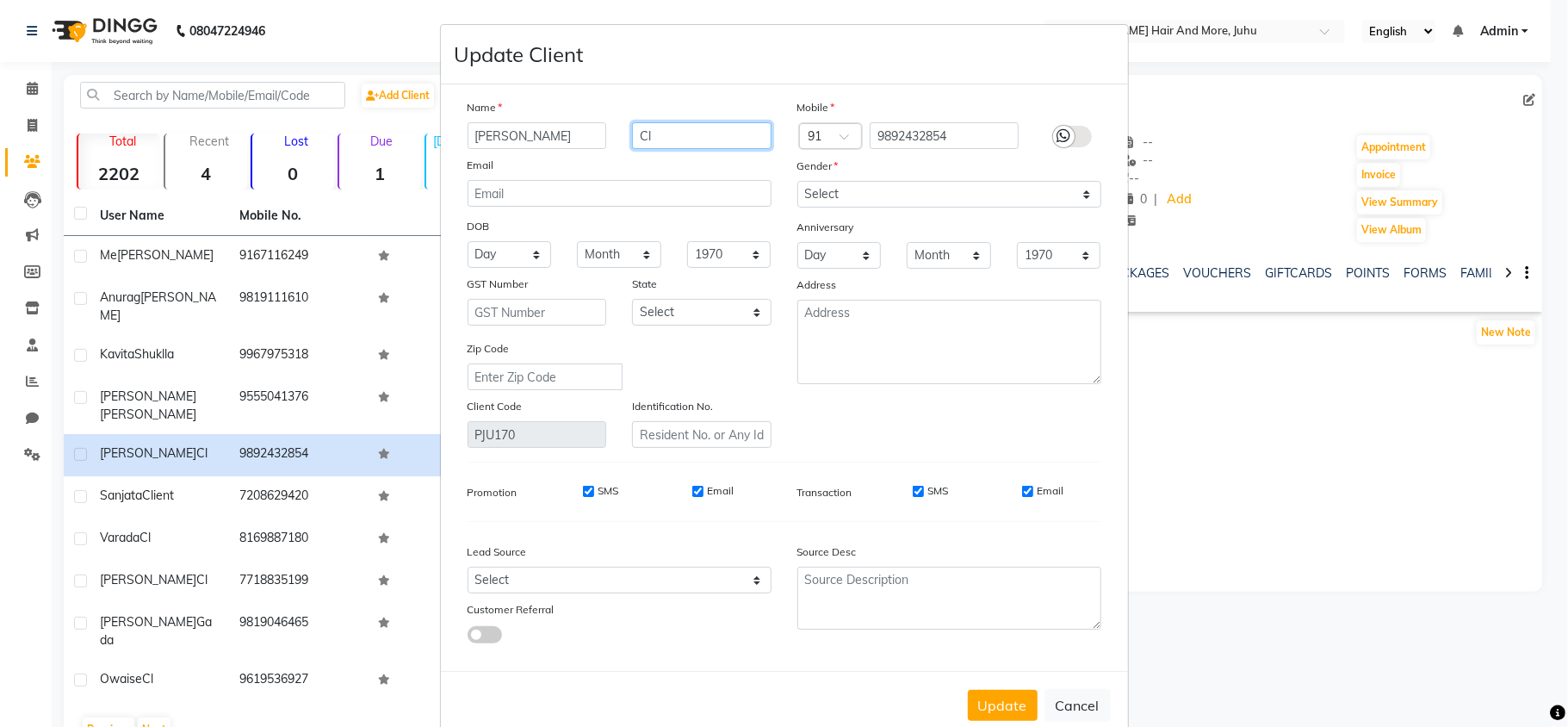
click at [663, 138] on input "Cl" at bounding box center [701, 136] width 139 height 27
click at [829, 183] on select "Select [DEMOGRAPHIC_DATA] [DEMOGRAPHIC_DATA] Other Prefer Not To Say" at bounding box center [949, 194] width 304 height 27
select select "[DEMOGRAPHIC_DATA]"
click at [798, 181] on select "Select [DEMOGRAPHIC_DATA] [DEMOGRAPHIC_DATA] Other Prefer Not To Say" at bounding box center [949, 194] width 304 height 27
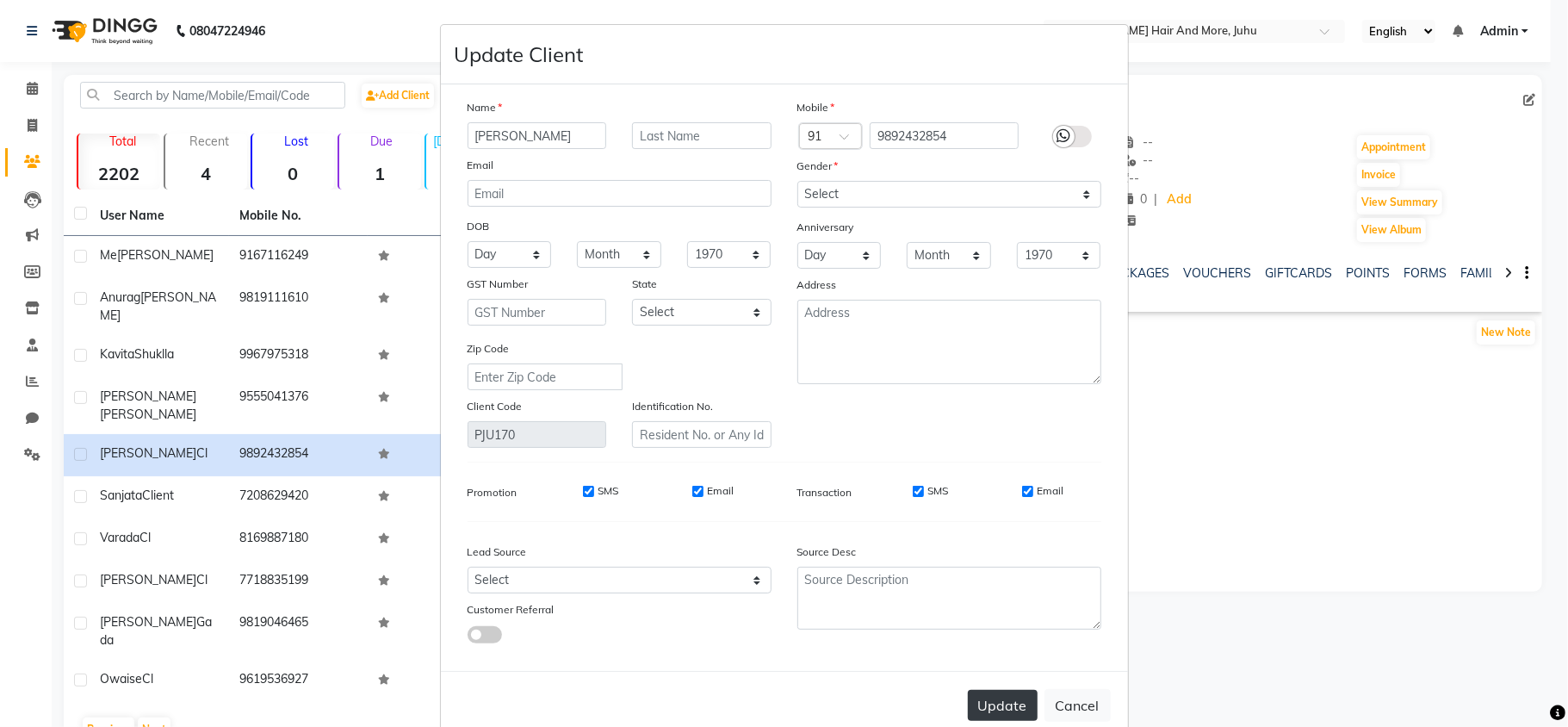
click at [1001, 693] on button "Update" at bounding box center [1002, 705] width 70 height 31
select select
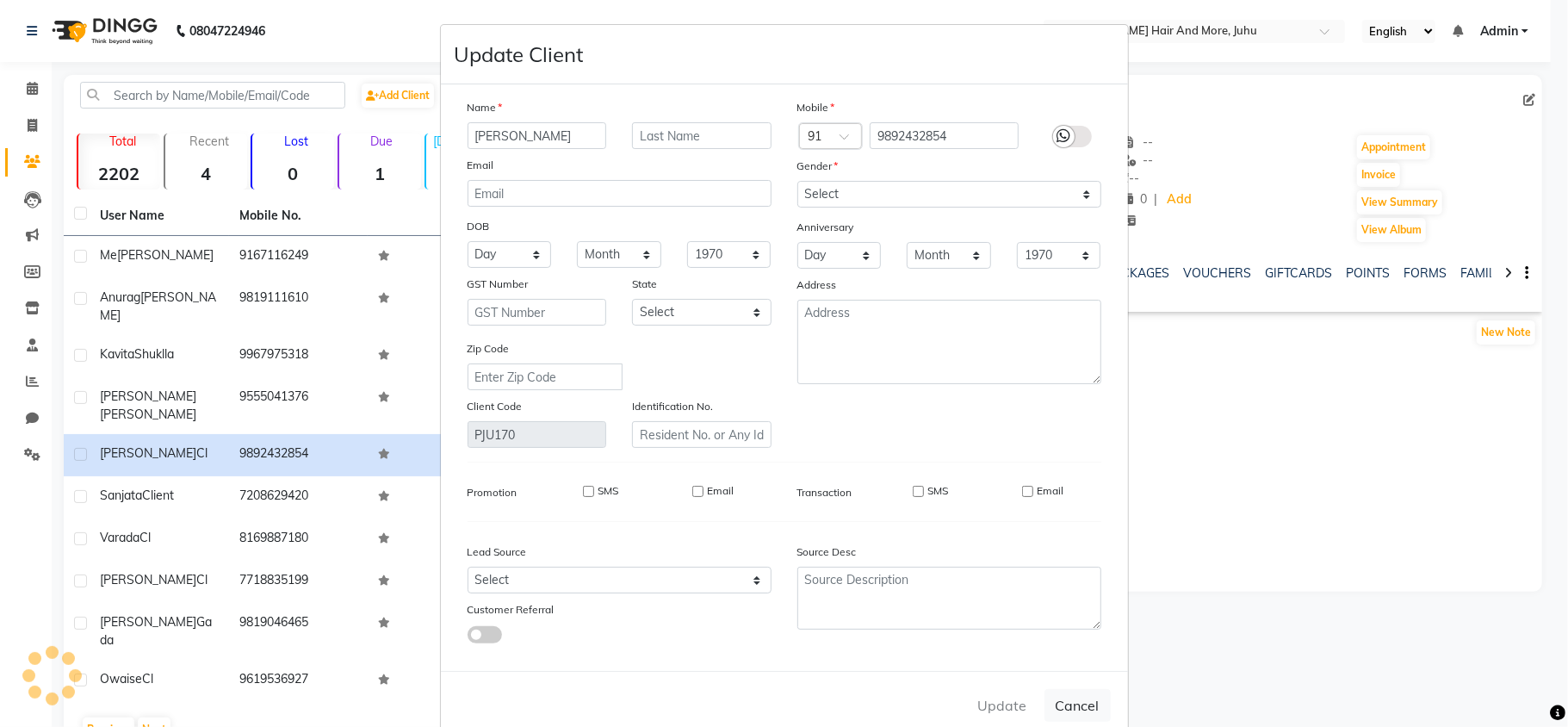
select select
checkbox input "false"
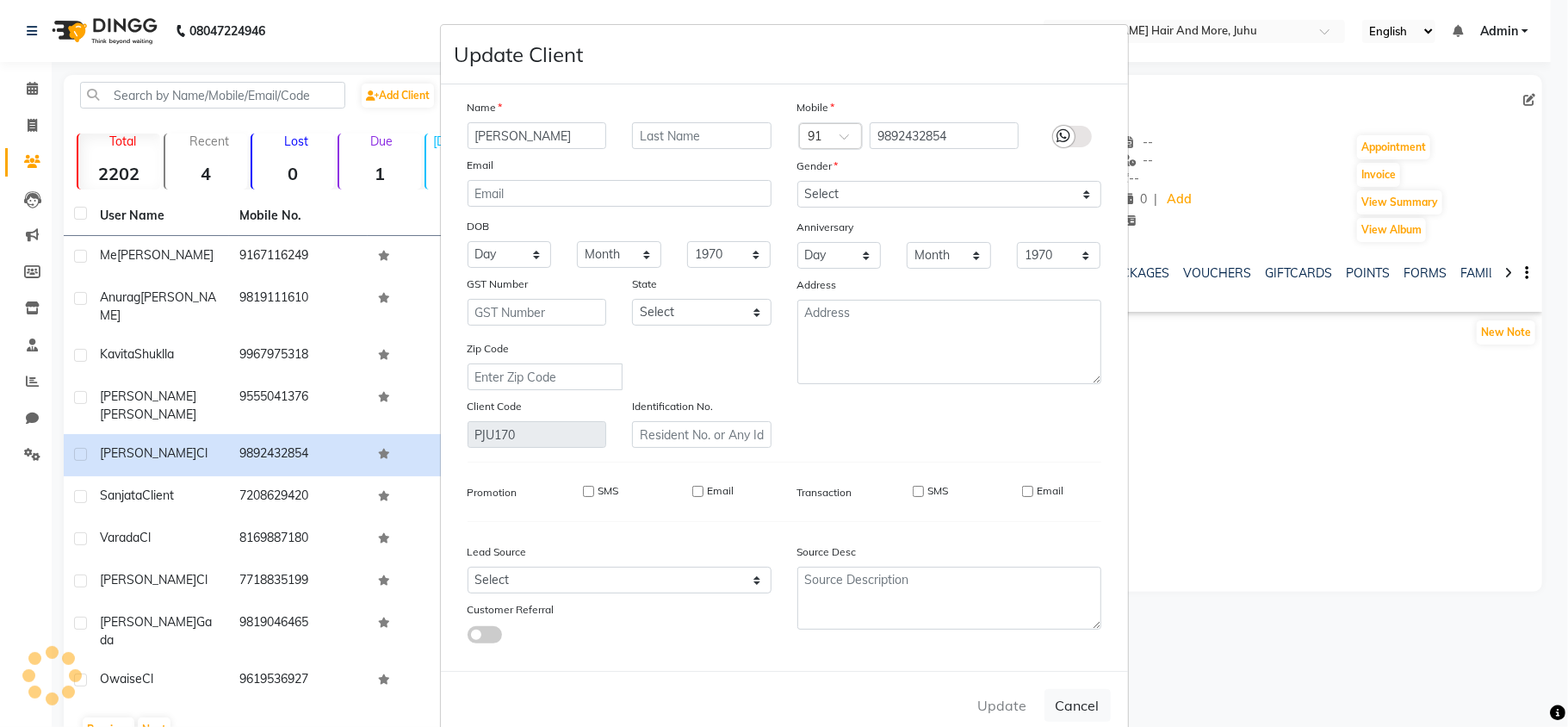
checkbox input "false"
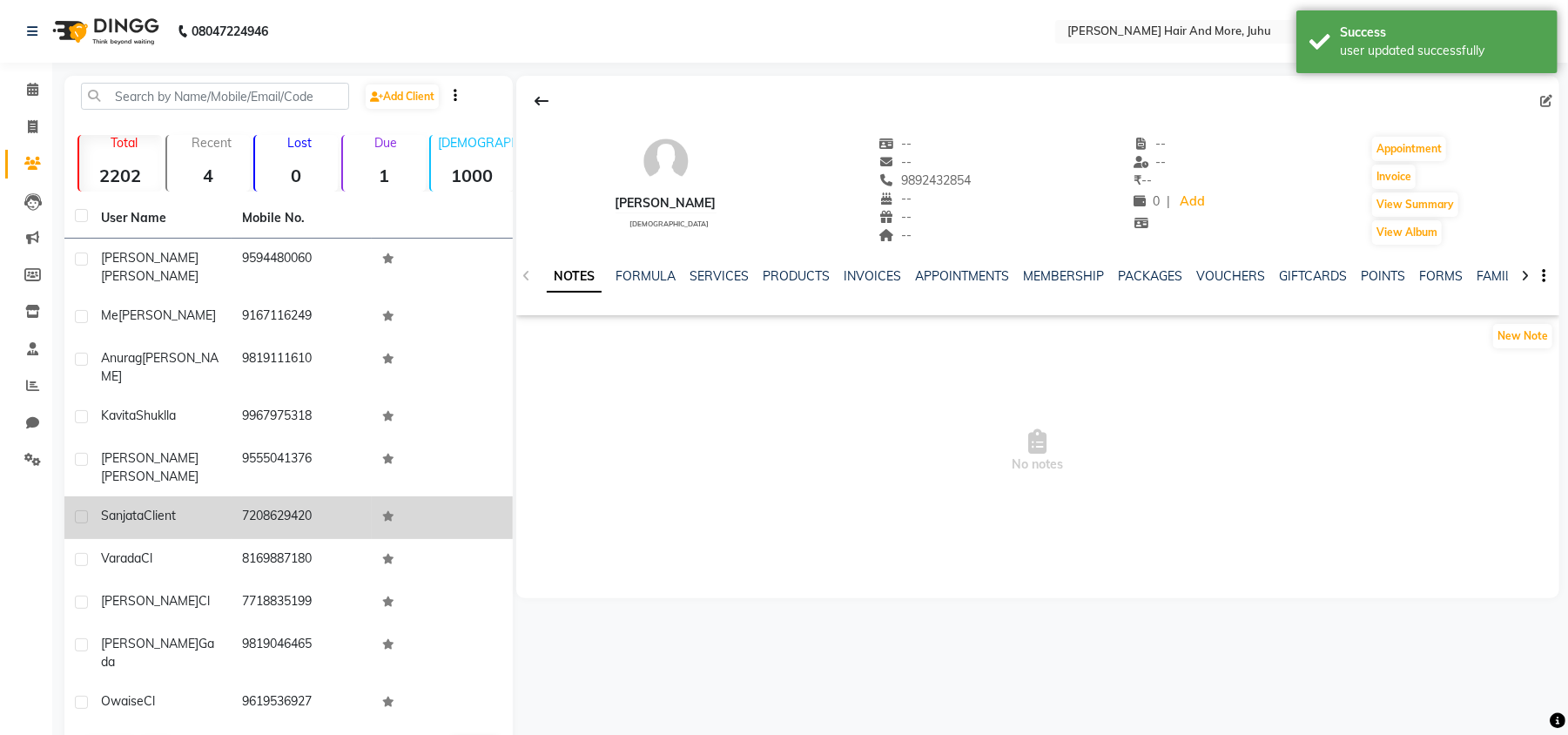
click at [411, 497] on td at bounding box center [442, 518] width 141 height 43
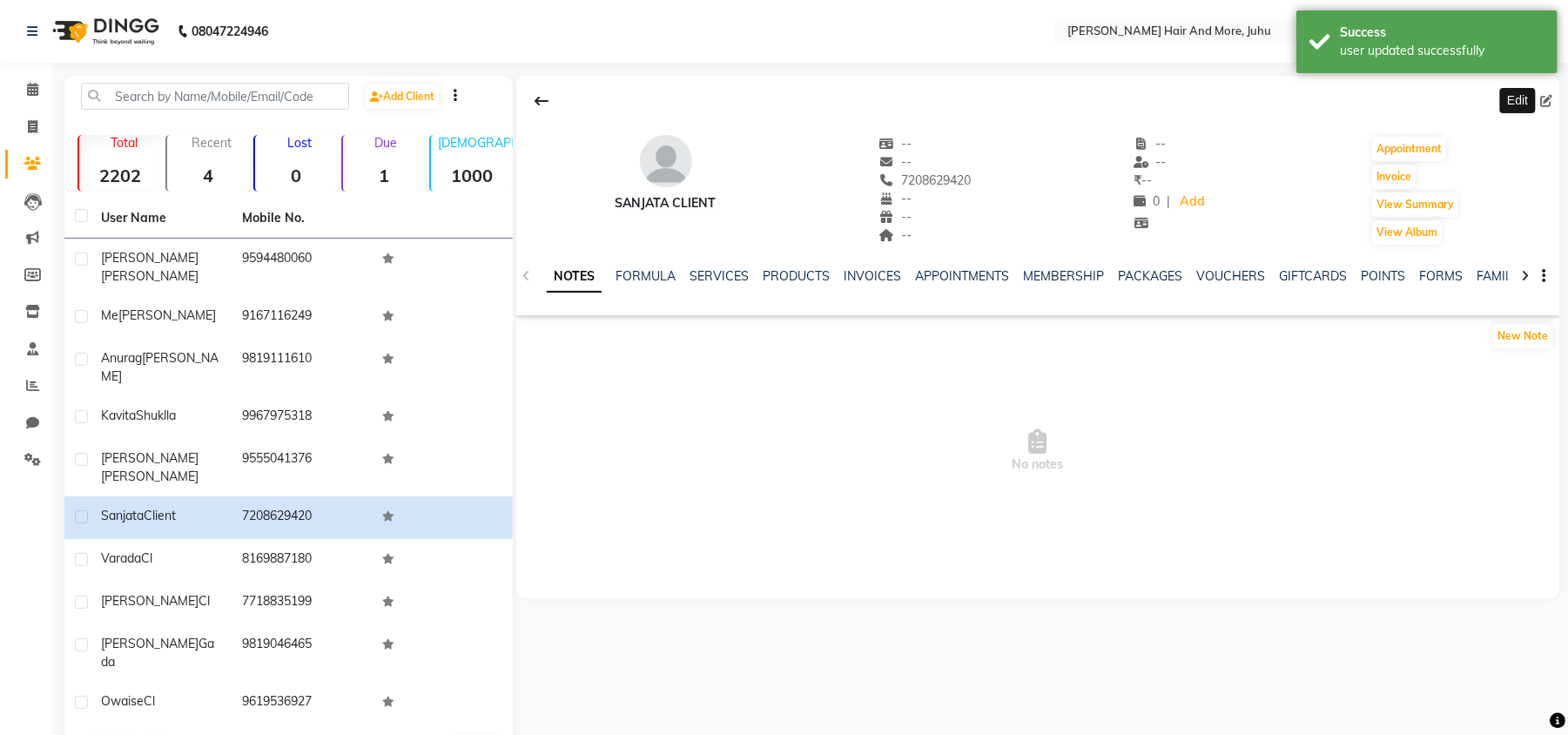
click at [1540, 99] on icon at bounding box center [1546, 101] width 13 height 13
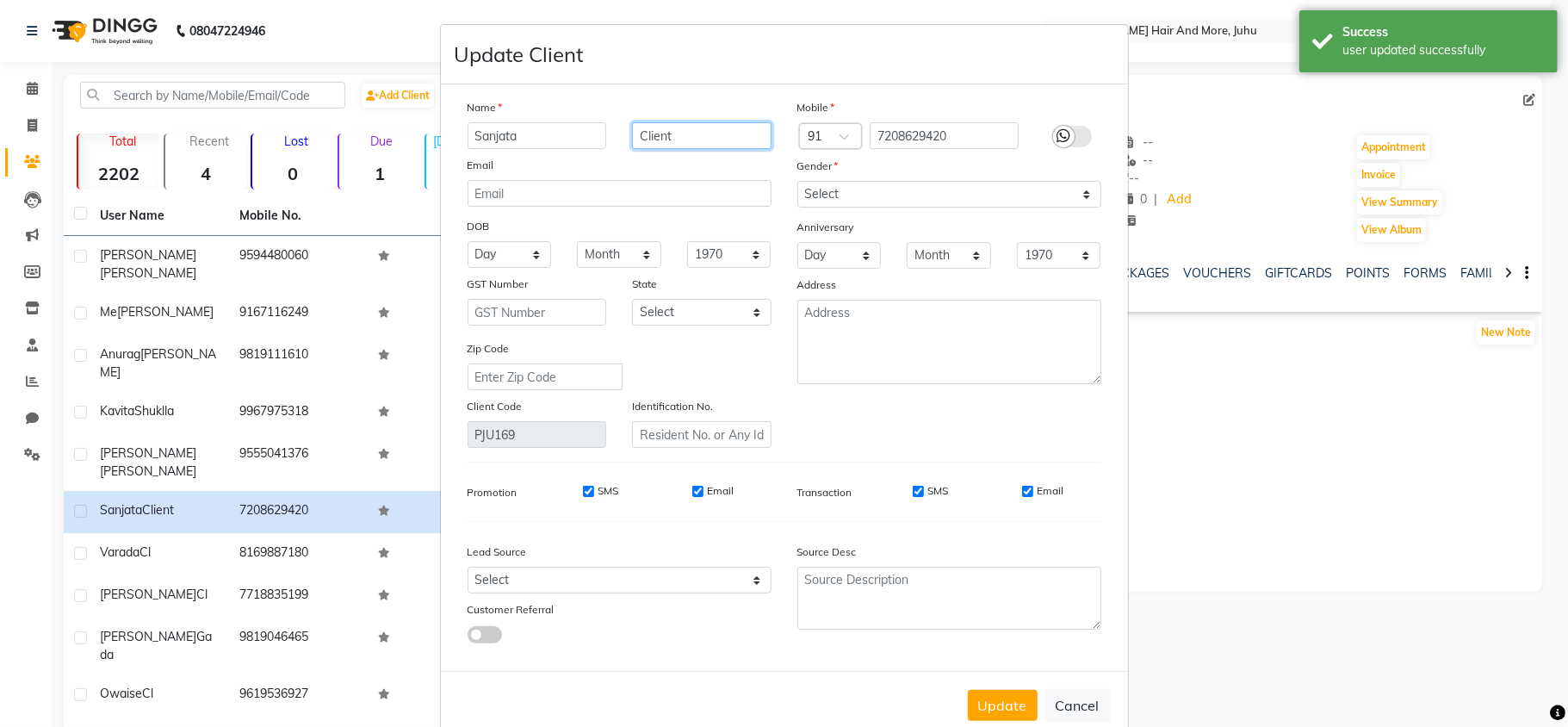
click at [619, 187] on div "Name Sanjata Client Email DOB Day 01 02 03 04 05 06 07 08 09 10 11 12 13 14 15 …" at bounding box center [620, 273] width 330 height 349
click at [838, 190] on select "Select [DEMOGRAPHIC_DATA] [DEMOGRAPHIC_DATA] Other Prefer Not To Say" at bounding box center [949, 194] width 304 height 27
select select "[DEMOGRAPHIC_DATA]"
click at [798, 181] on select "Select [DEMOGRAPHIC_DATA] [DEMOGRAPHIC_DATA] Other Prefer Not To Say" at bounding box center [949, 194] width 304 height 27
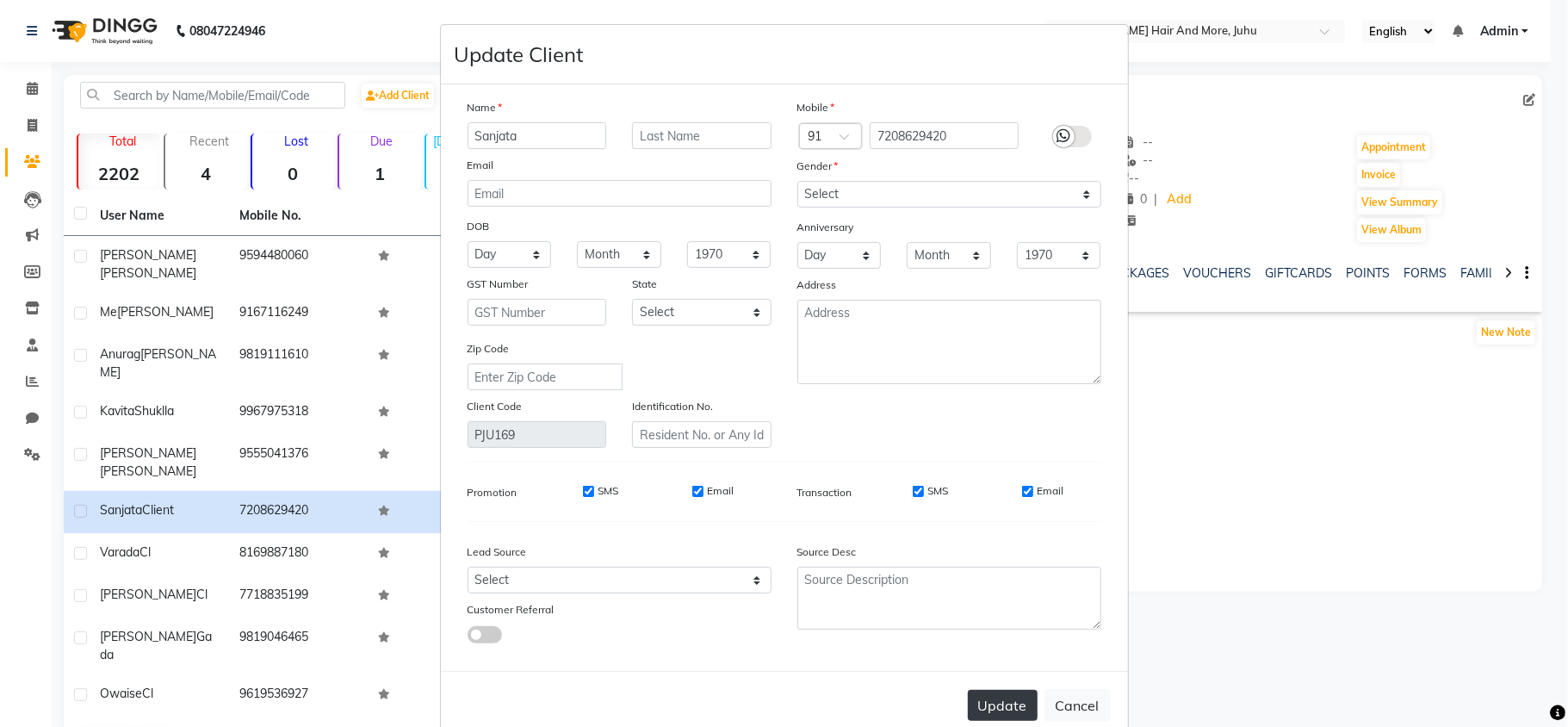
click at [1001, 701] on button "Update" at bounding box center [1002, 705] width 70 height 31
select select
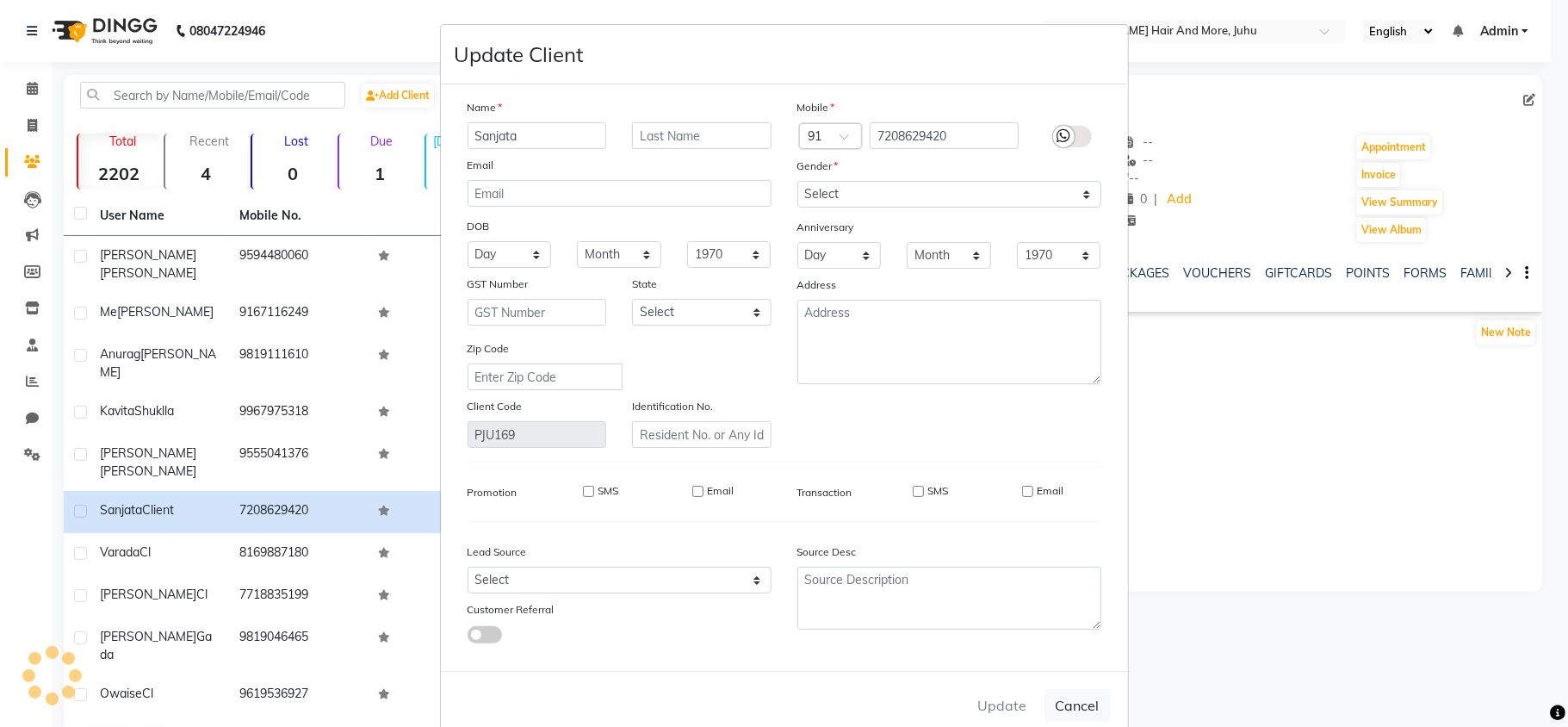
select select
checkbox input "false"
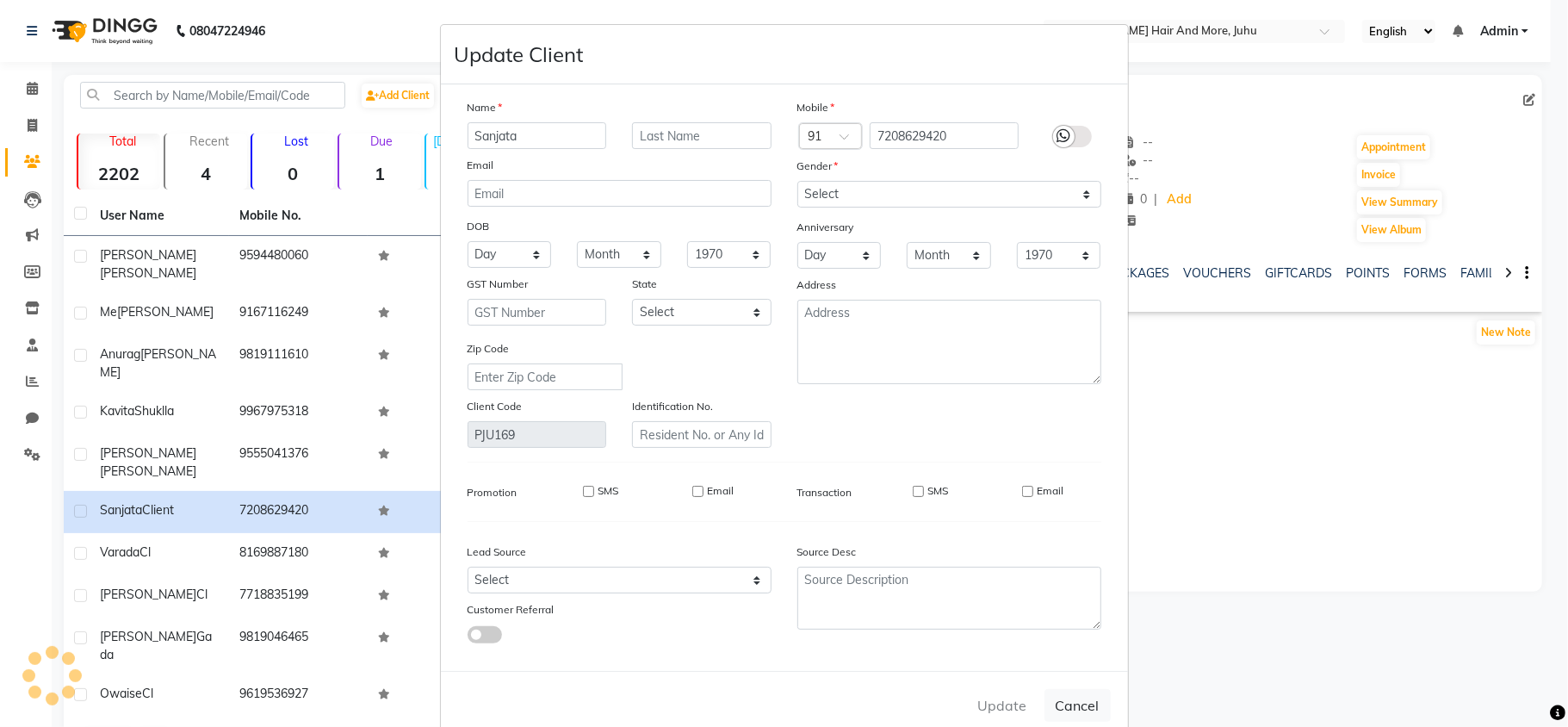
checkbox input "false"
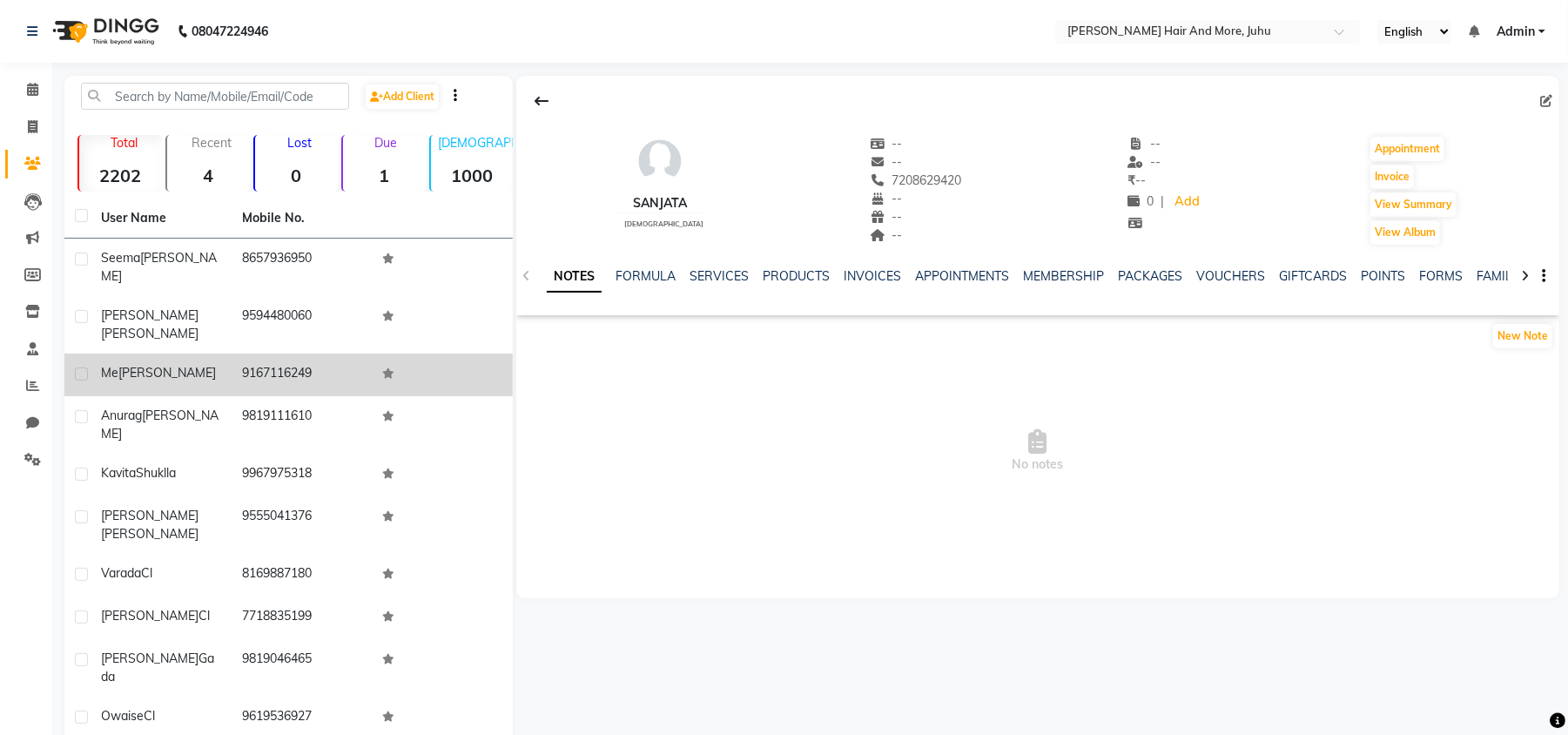
click at [329, 359] on td "9167116249" at bounding box center [301, 375] width 141 height 43
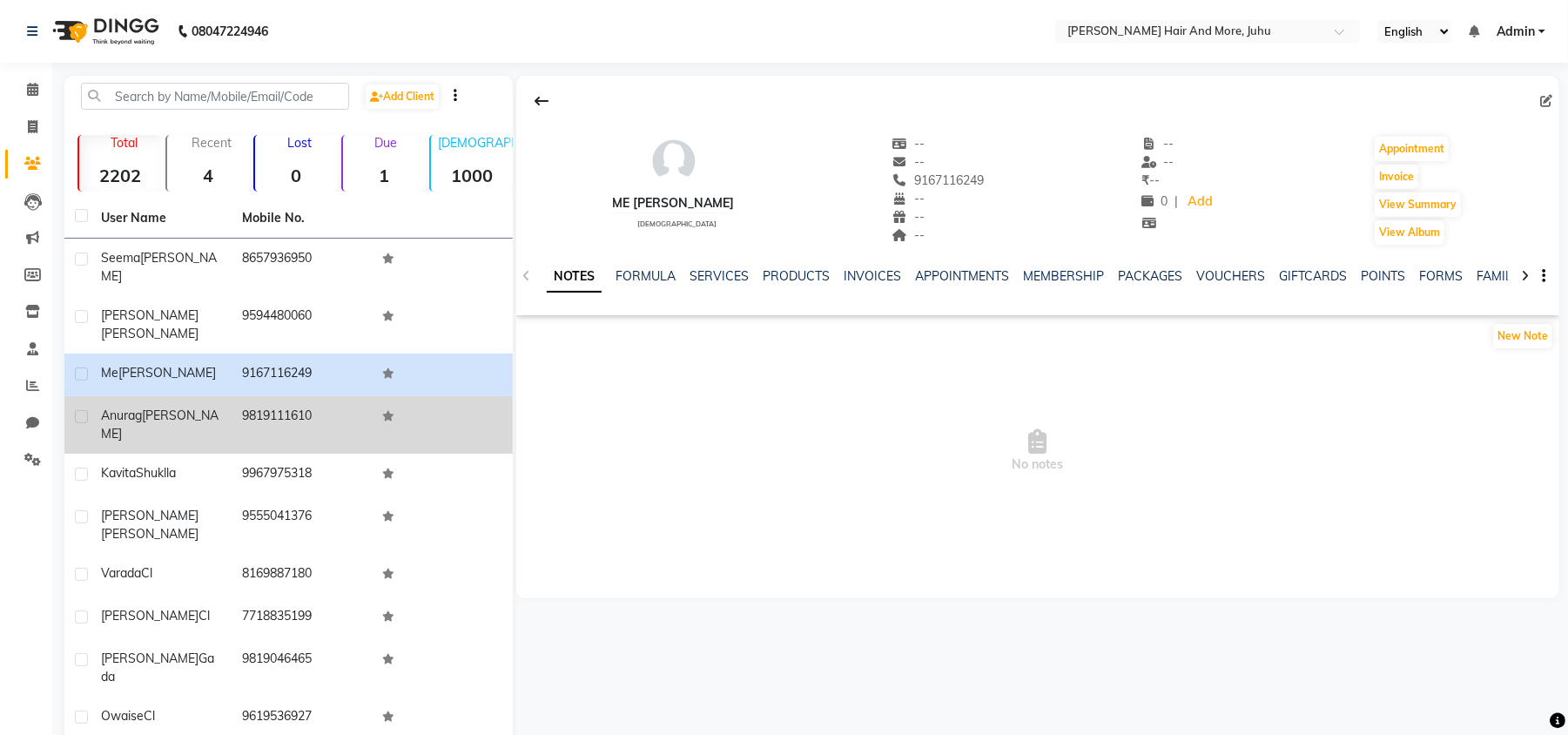
click at [329, 396] on td "9819111610" at bounding box center [301, 425] width 141 height 57
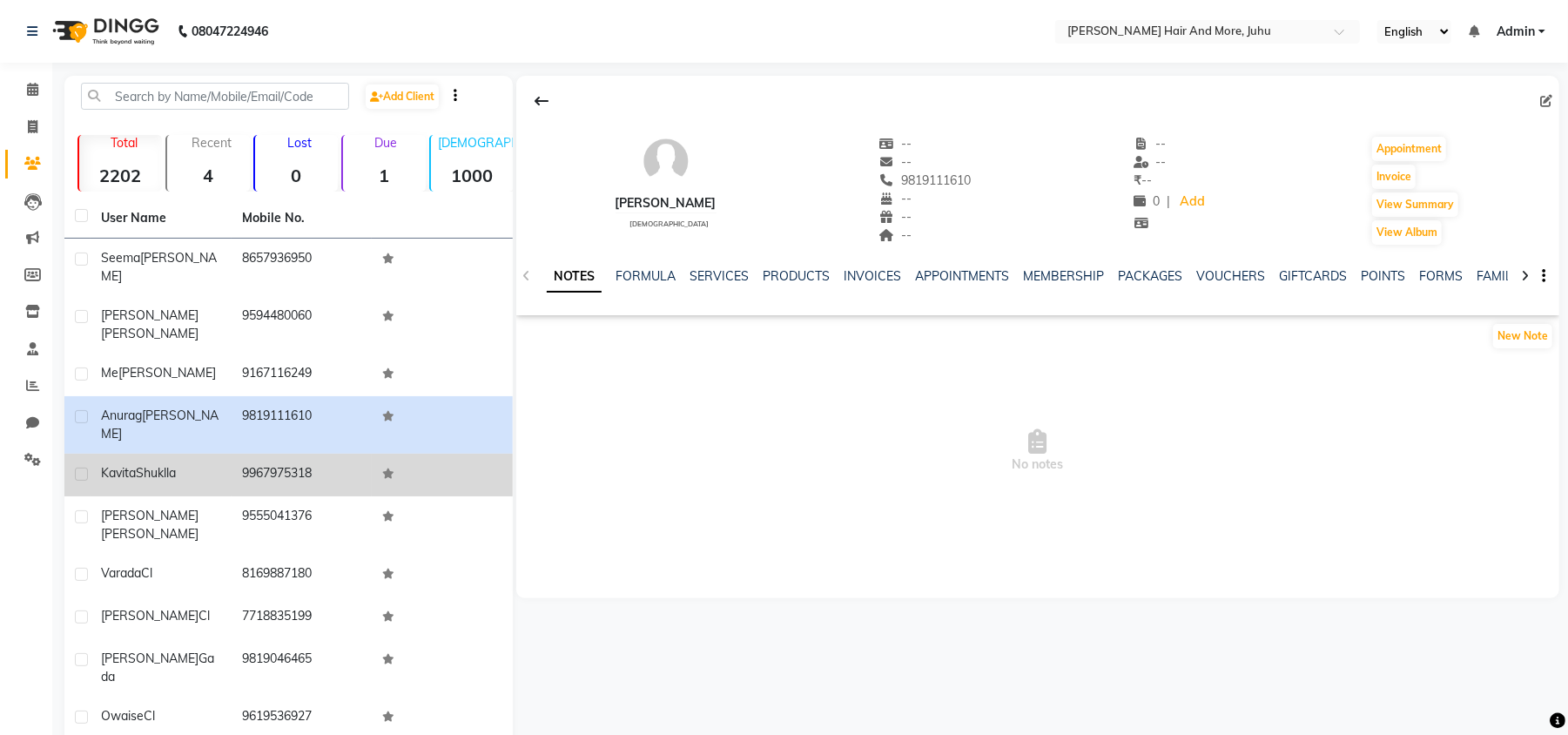
click at [312, 454] on td "9967975318" at bounding box center [301, 475] width 141 height 43
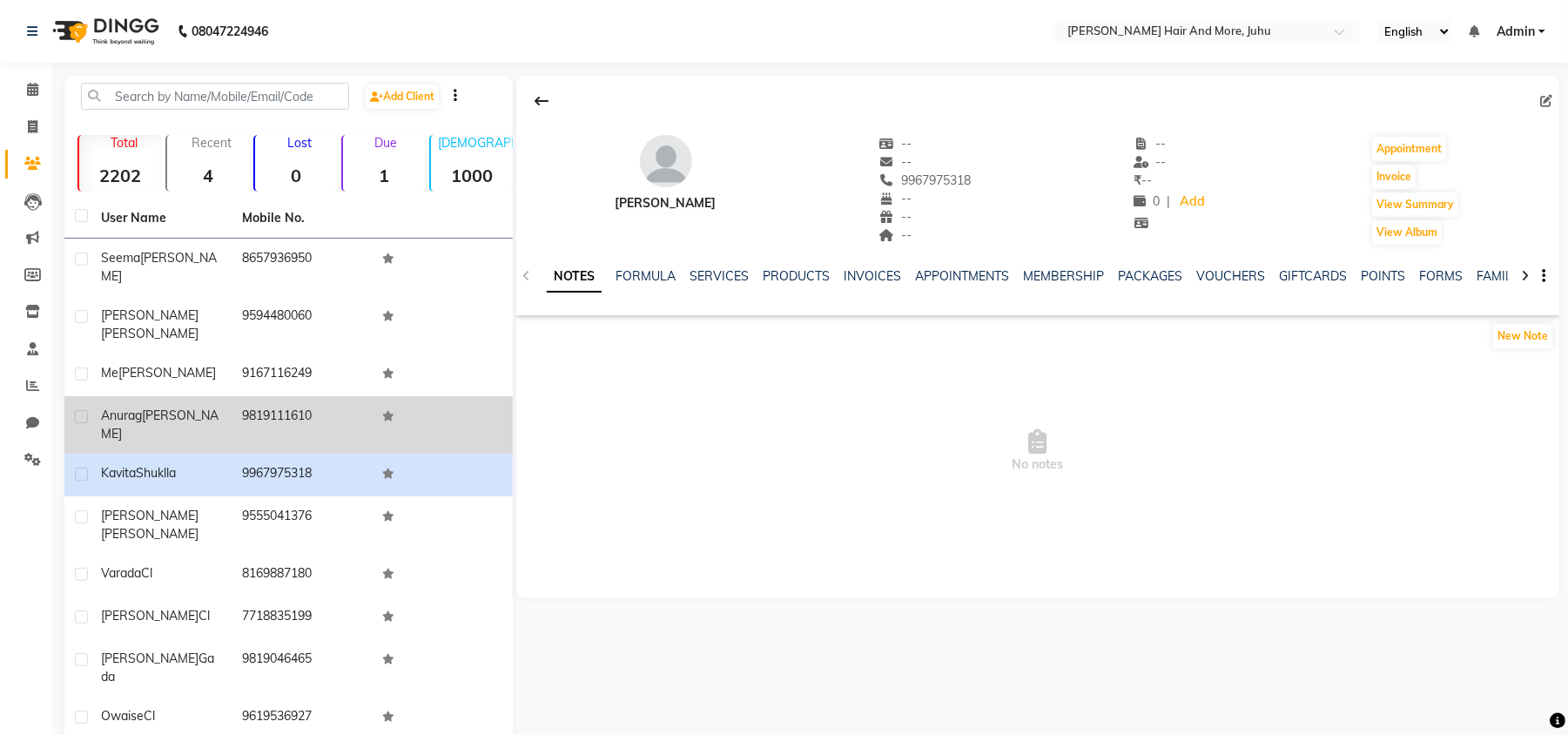
click at [329, 396] on td "9819111610" at bounding box center [301, 425] width 141 height 57
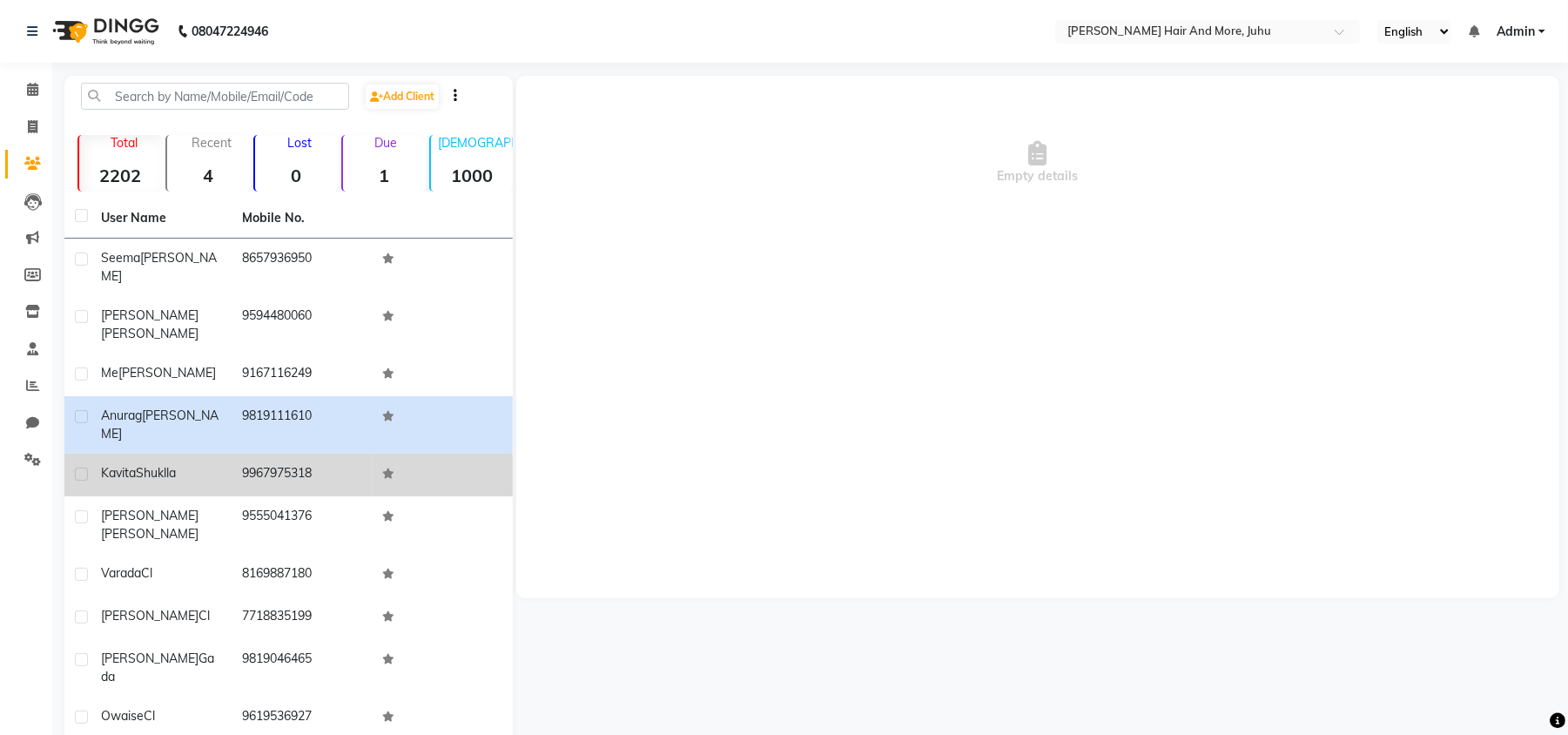
click at [321, 454] on td "9967975318" at bounding box center [301, 475] width 141 height 43
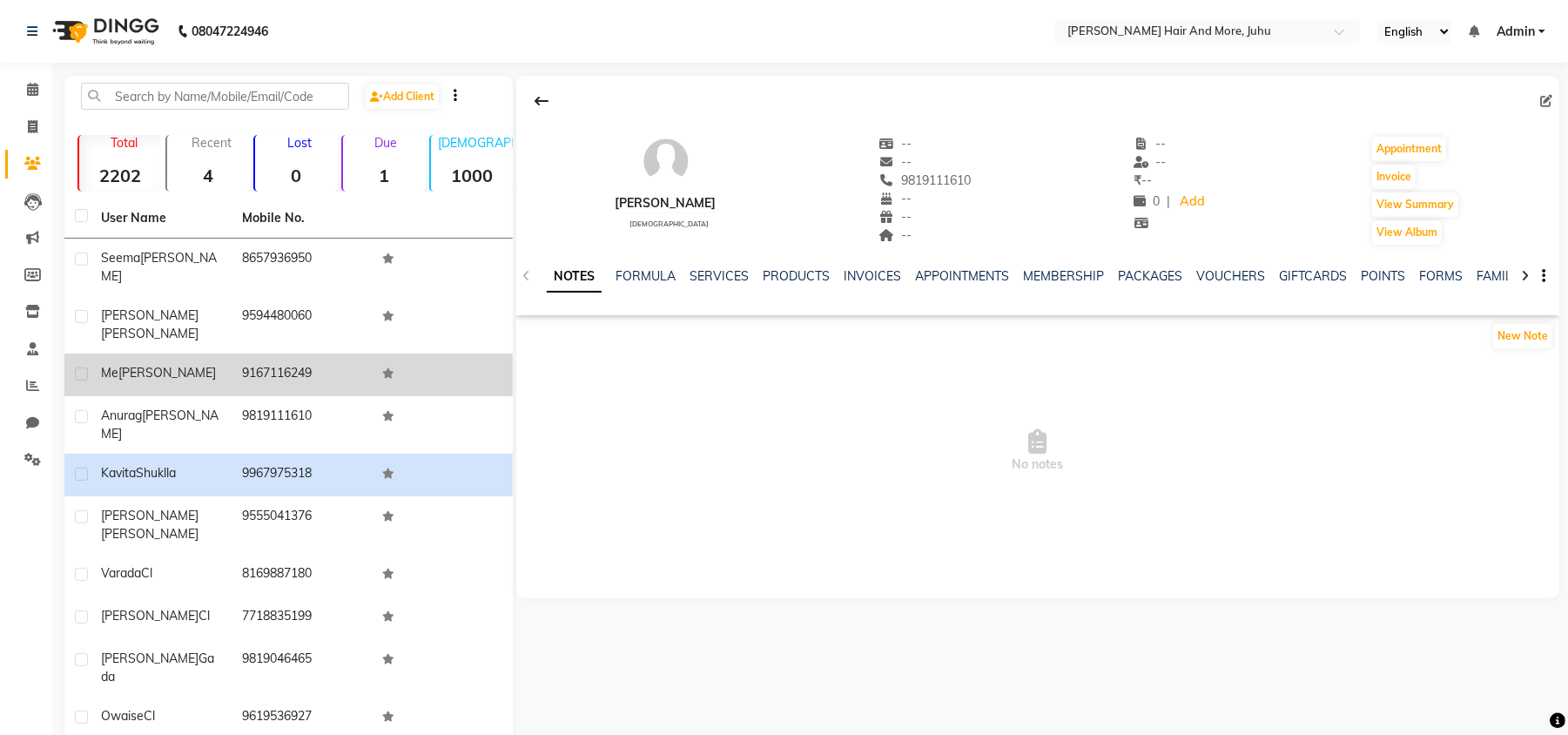
click at [334, 353] on td "9167116249" at bounding box center [301, 375] width 141 height 43
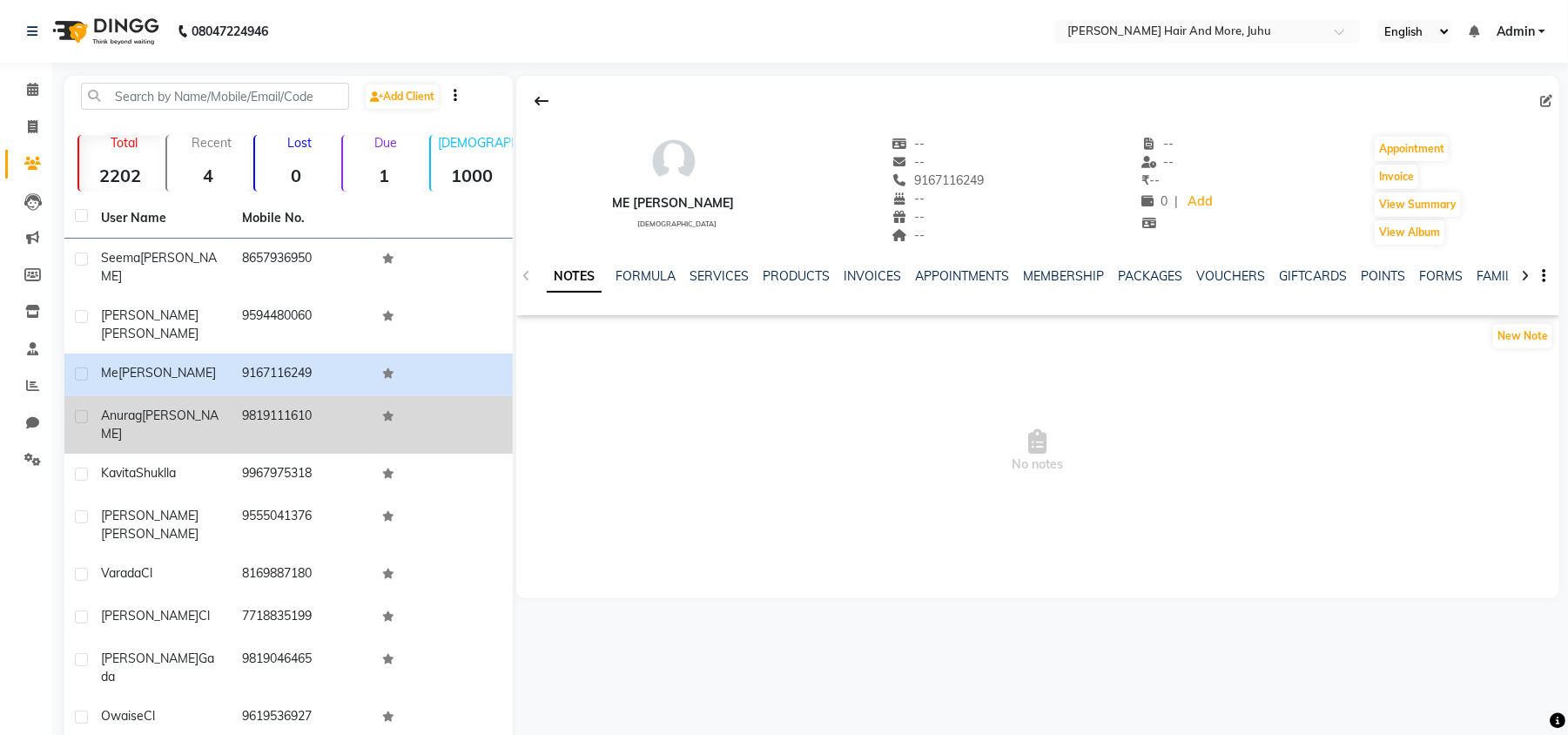
click at [308, 396] on td "9819111610" at bounding box center [301, 425] width 141 height 57
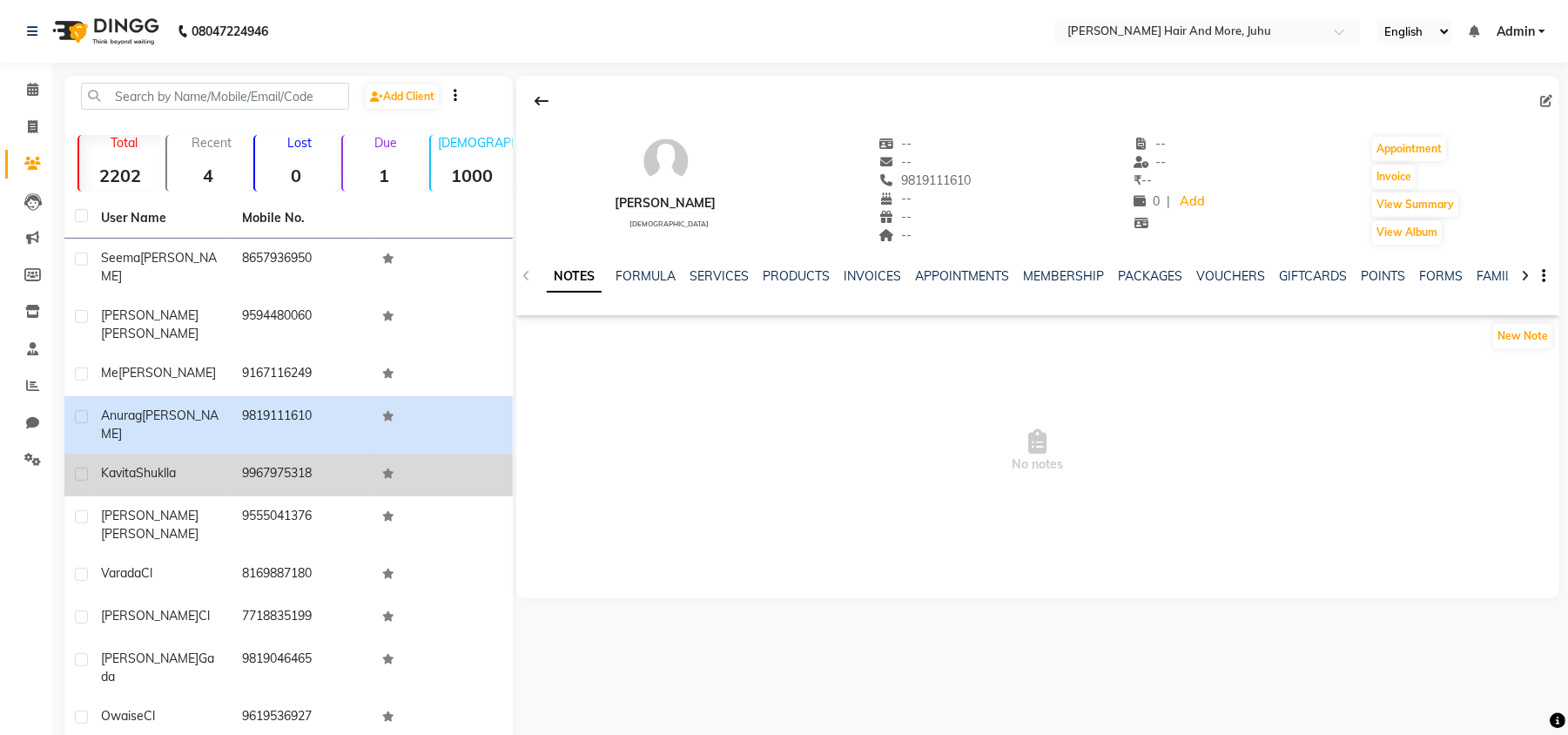
click at [266, 454] on td "9967975318" at bounding box center [301, 475] width 141 height 43
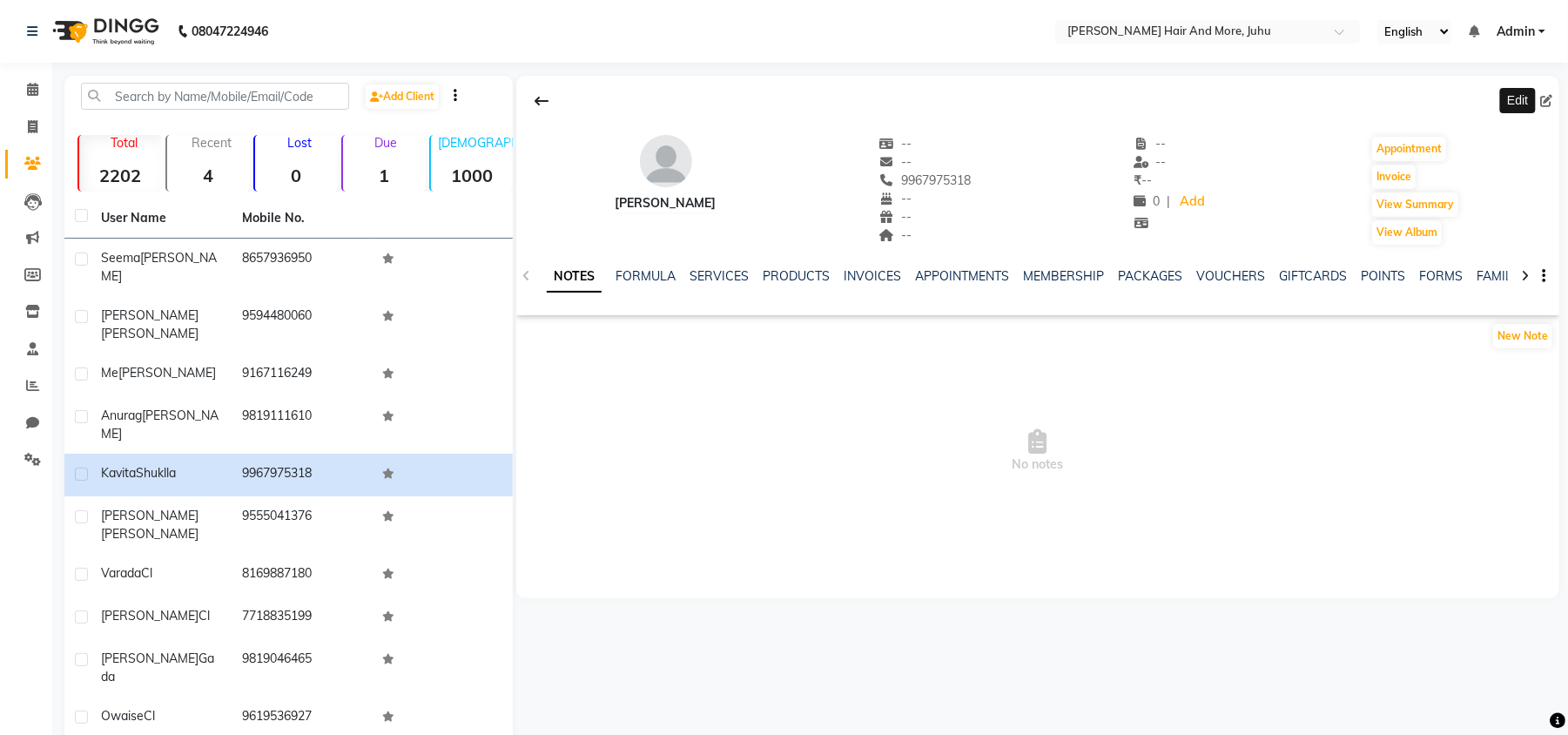
click at [1547, 98] on icon at bounding box center [1546, 101] width 13 height 13
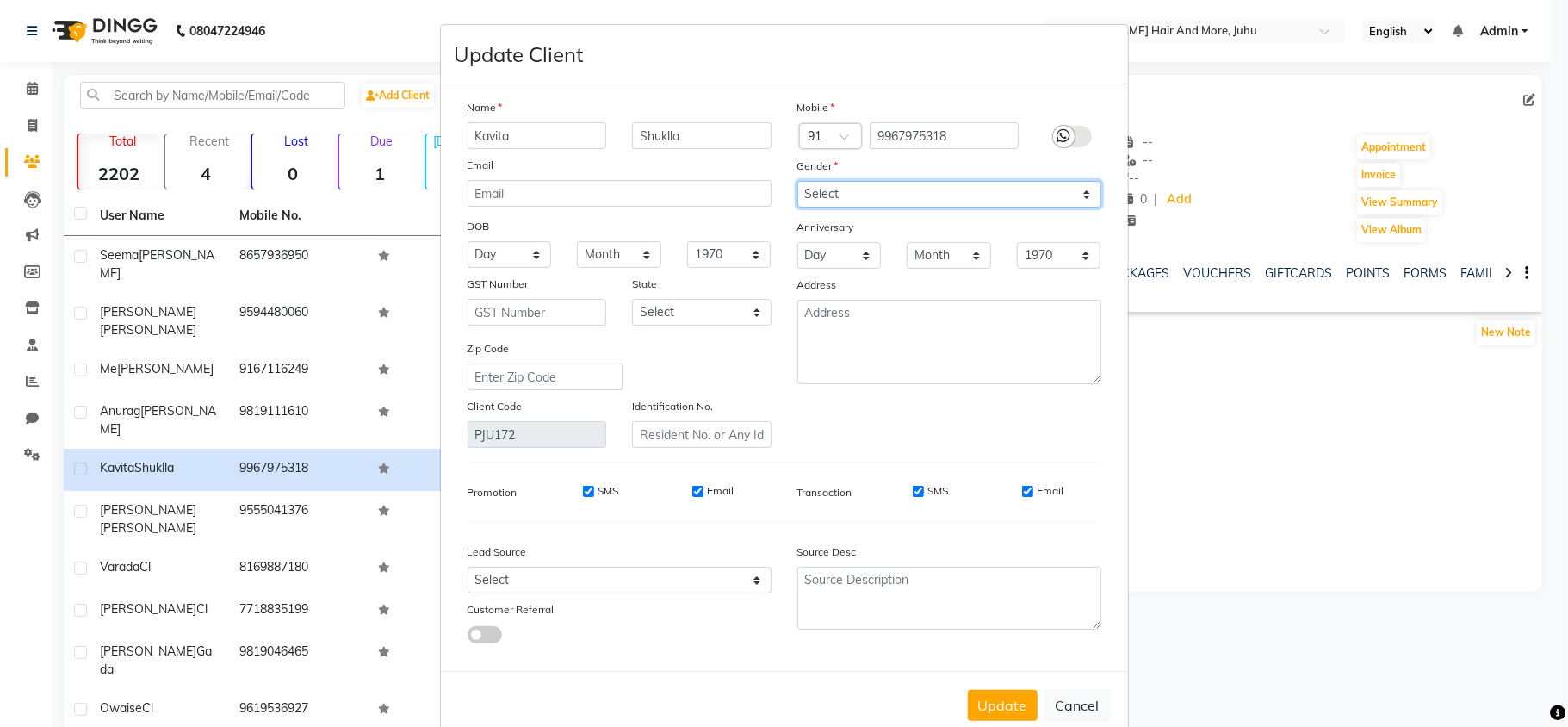
click at [862, 181] on select "Select [DEMOGRAPHIC_DATA] [DEMOGRAPHIC_DATA] Other Prefer Not To Say" at bounding box center [949, 194] width 304 height 27
select select "[DEMOGRAPHIC_DATA]"
click at [798, 181] on select "Select [DEMOGRAPHIC_DATA] [DEMOGRAPHIC_DATA] Other Prefer Not To Say" at bounding box center [949, 194] width 304 height 27
click at [1007, 704] on button "Update" at bounding box center [1002, 705] width 70 height 31
select select
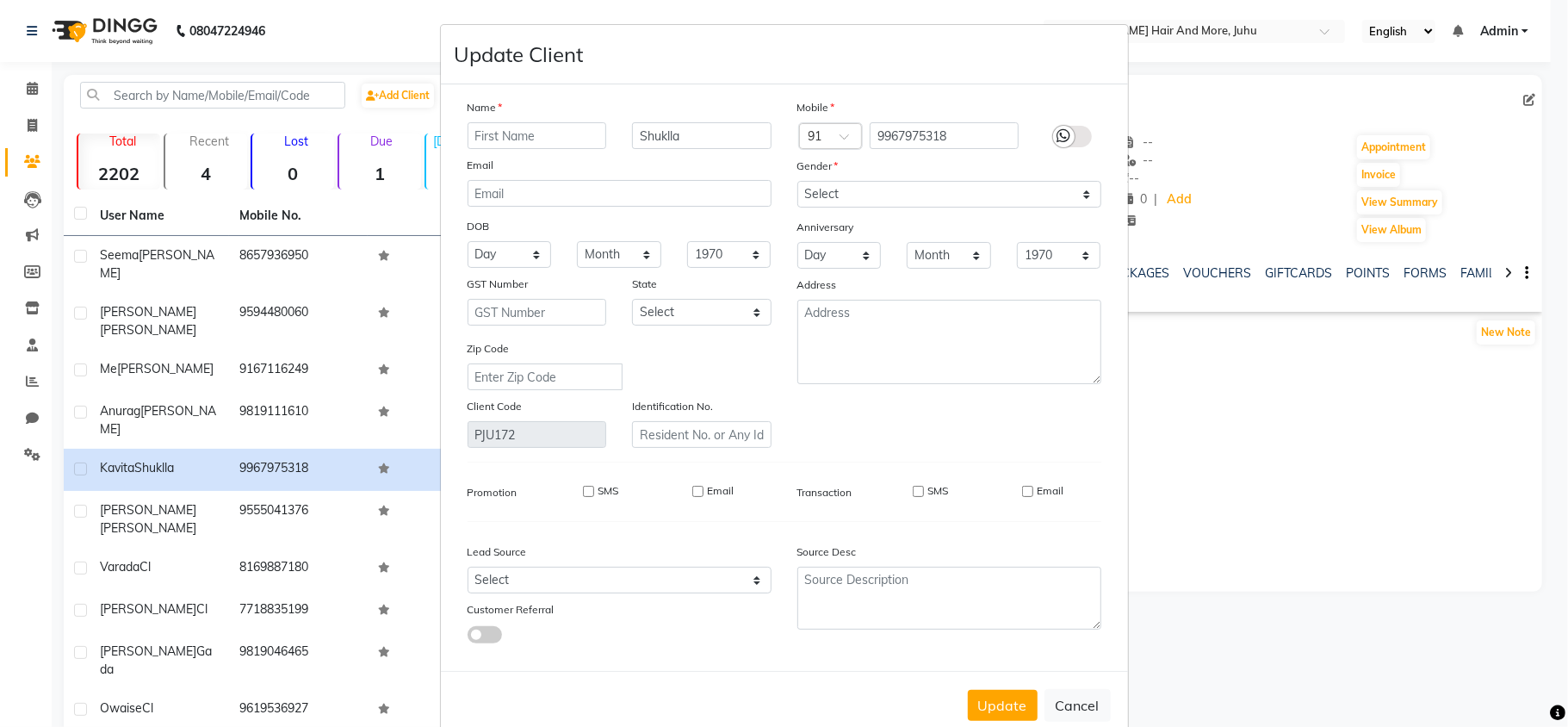
select select
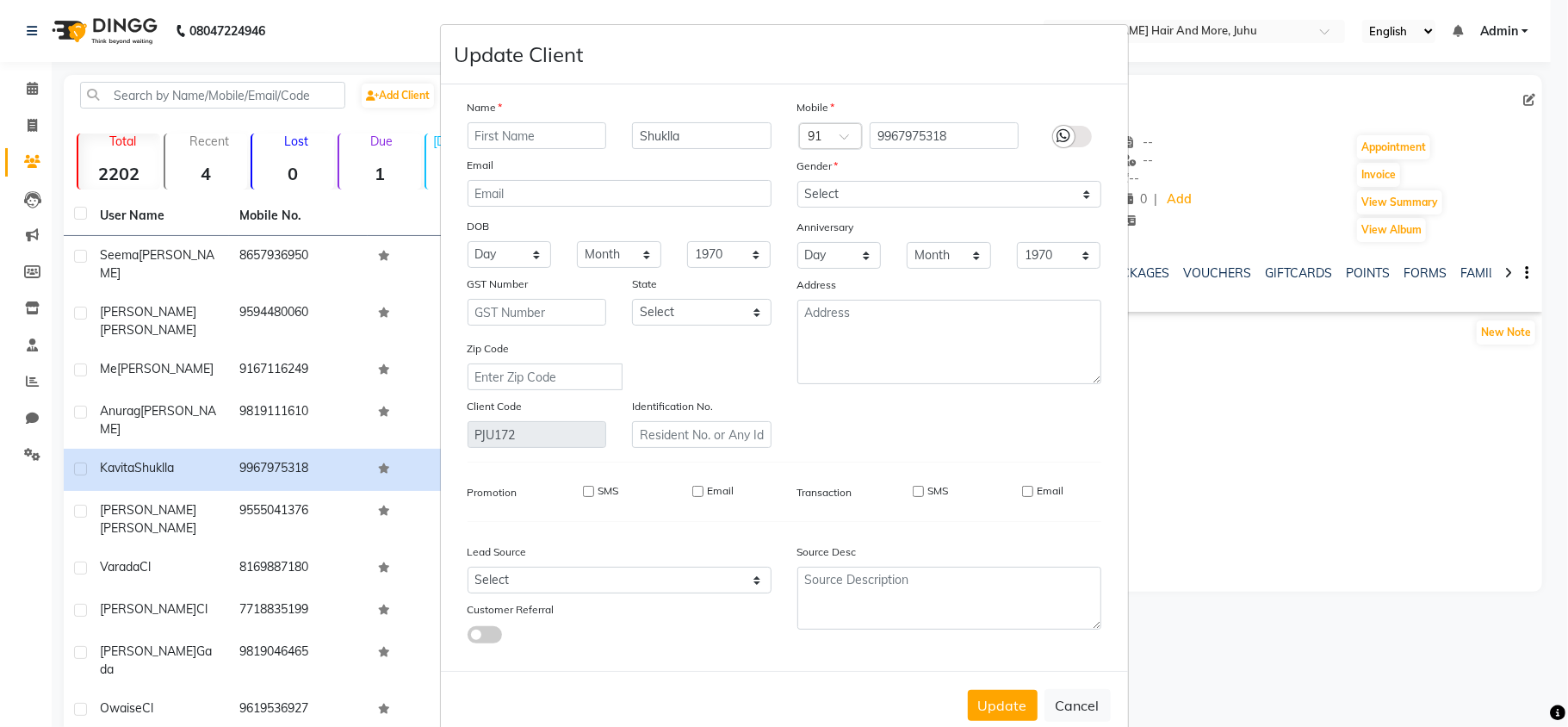
select select
checkbox input "false"
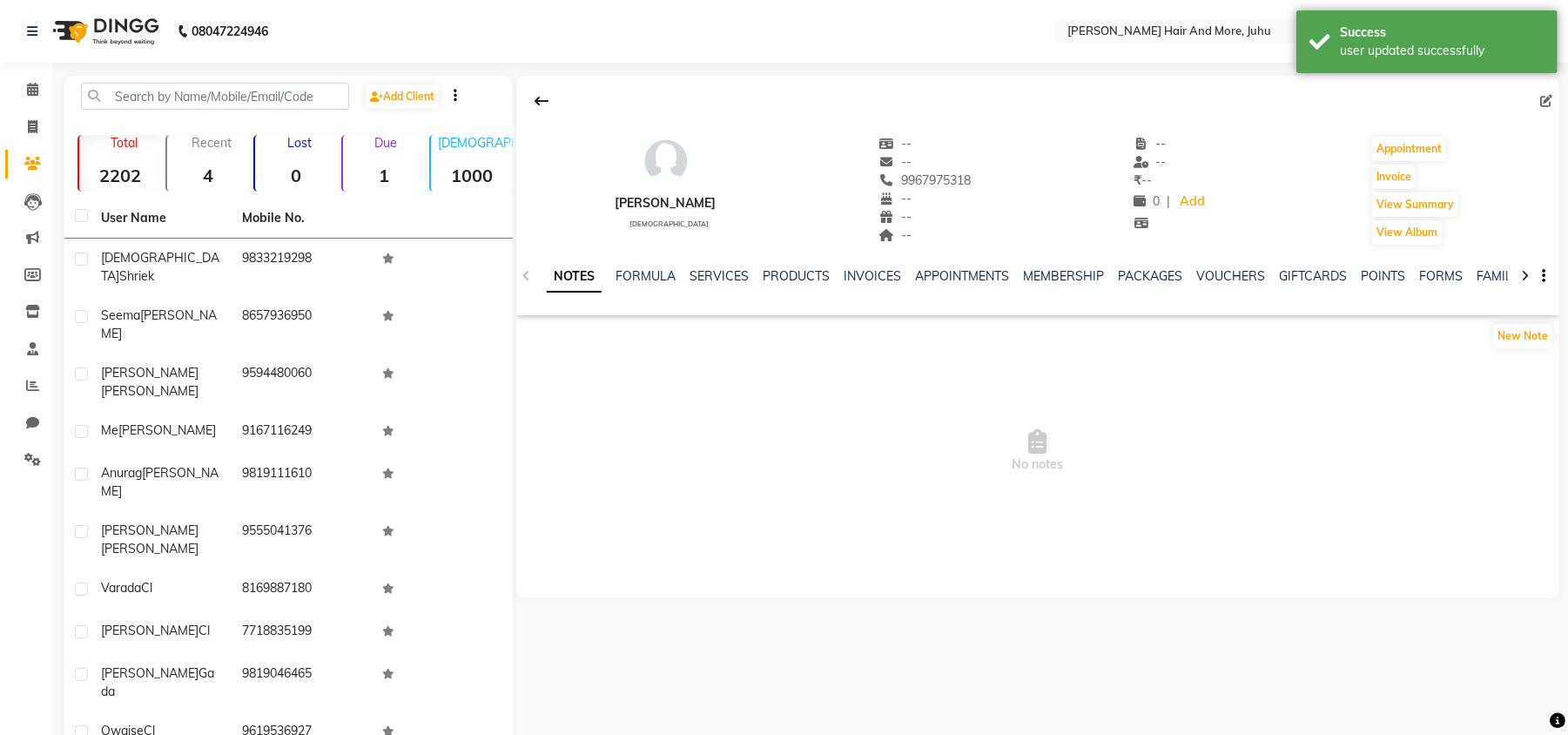
drag, startPoint x: 1015, startPoint y: 709, endPoint x: 714, endPoint y: 473, distance: 382.5
click at [714, 473] on span "No notes" at bounding box center [1038, 451] width 1043 height 174
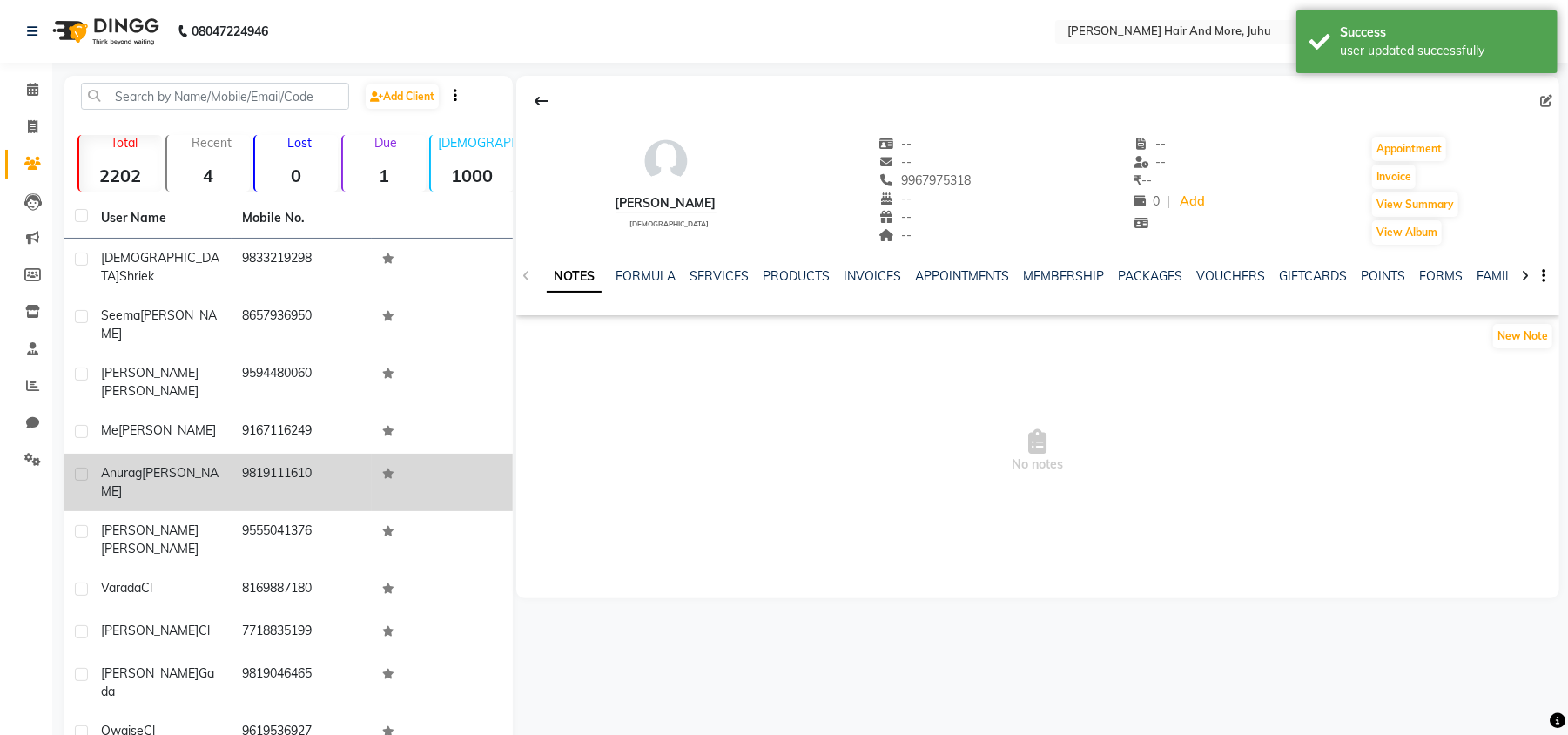
click at [216, 454] on td "Anurag Kumar" at bounding box center [160, 482] width 141 height 57
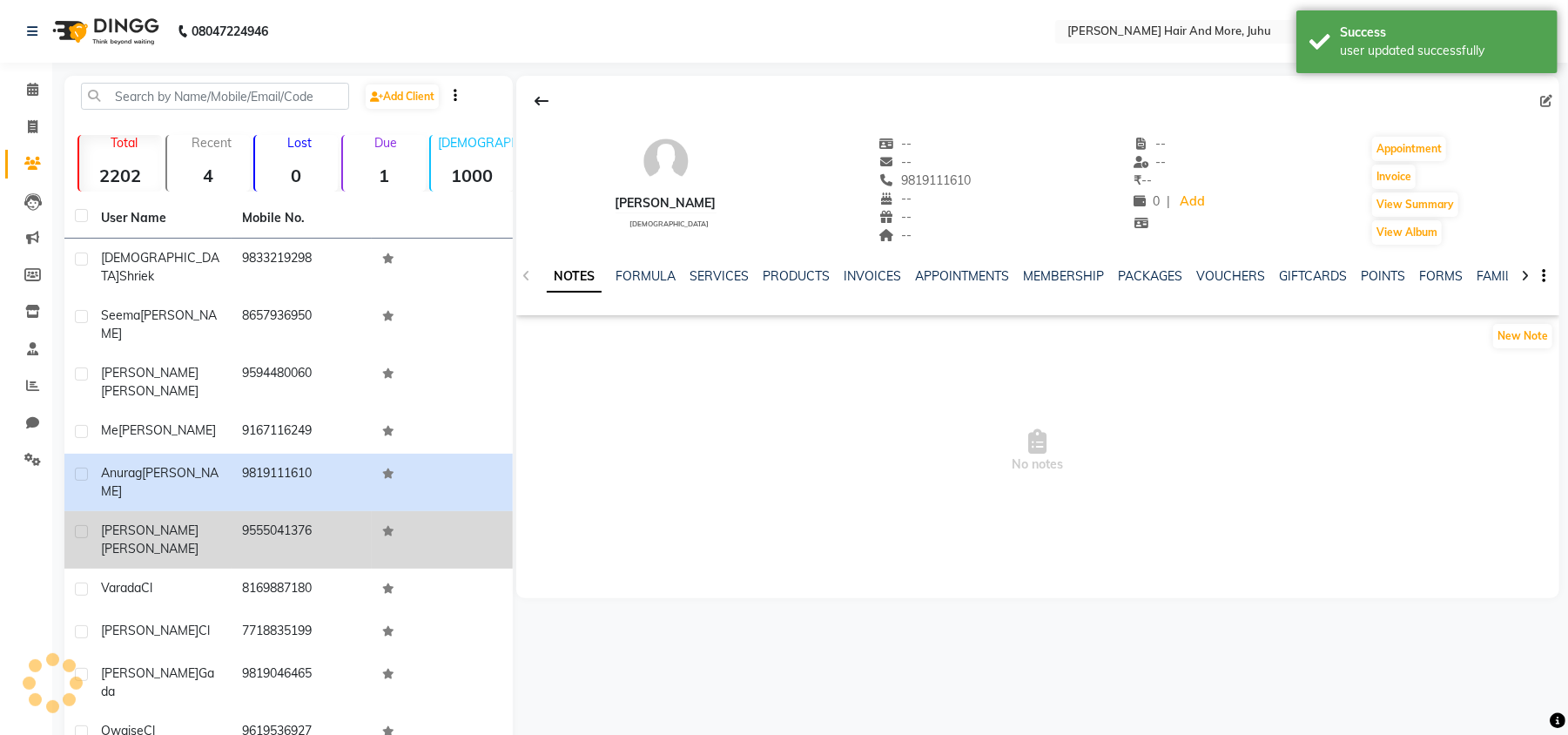
click at [214, 522] on div "Shivansh Jindal" at bounding box center [161, 540] width 120 height 37
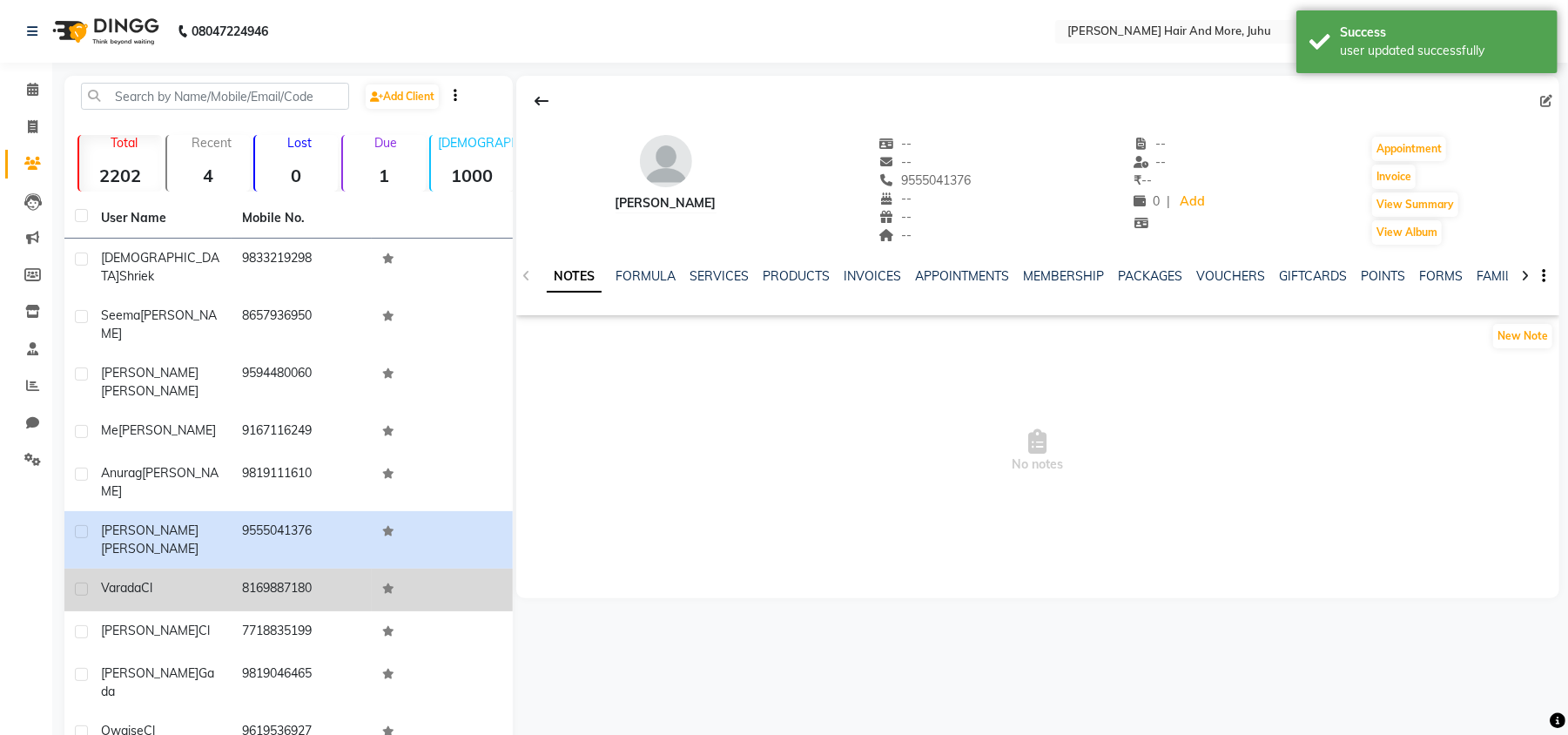
click at [218, 568] on td "Varada Cl" at bounding box center [160, 590] width 141 height 43
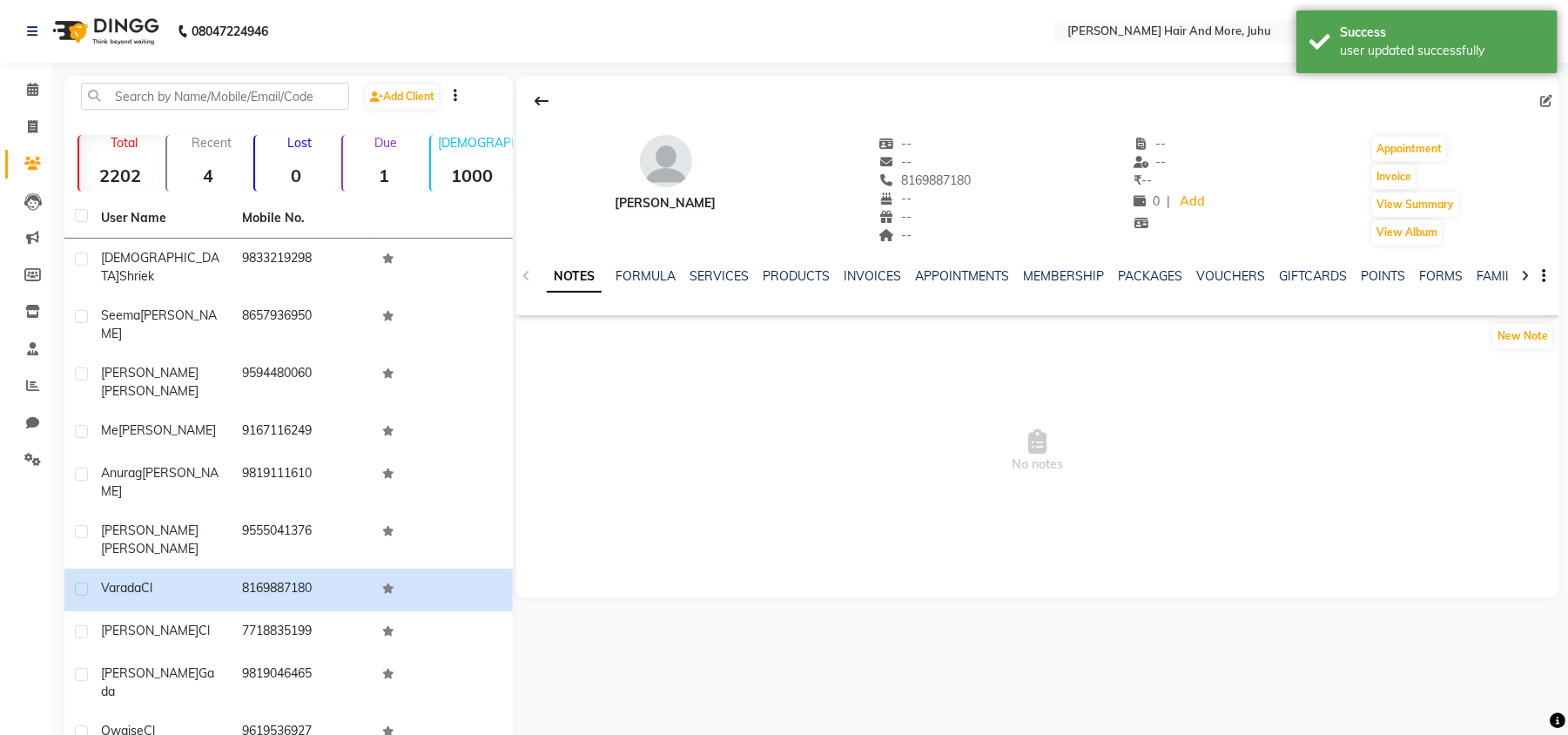
click at [1539, 99] on ngb-tooltip-window "Edit" at bounding box center [1517, 100] width 46 height 37
click at [1544, 96] on icon at bounding box center [1546, 101] width 13 height 13
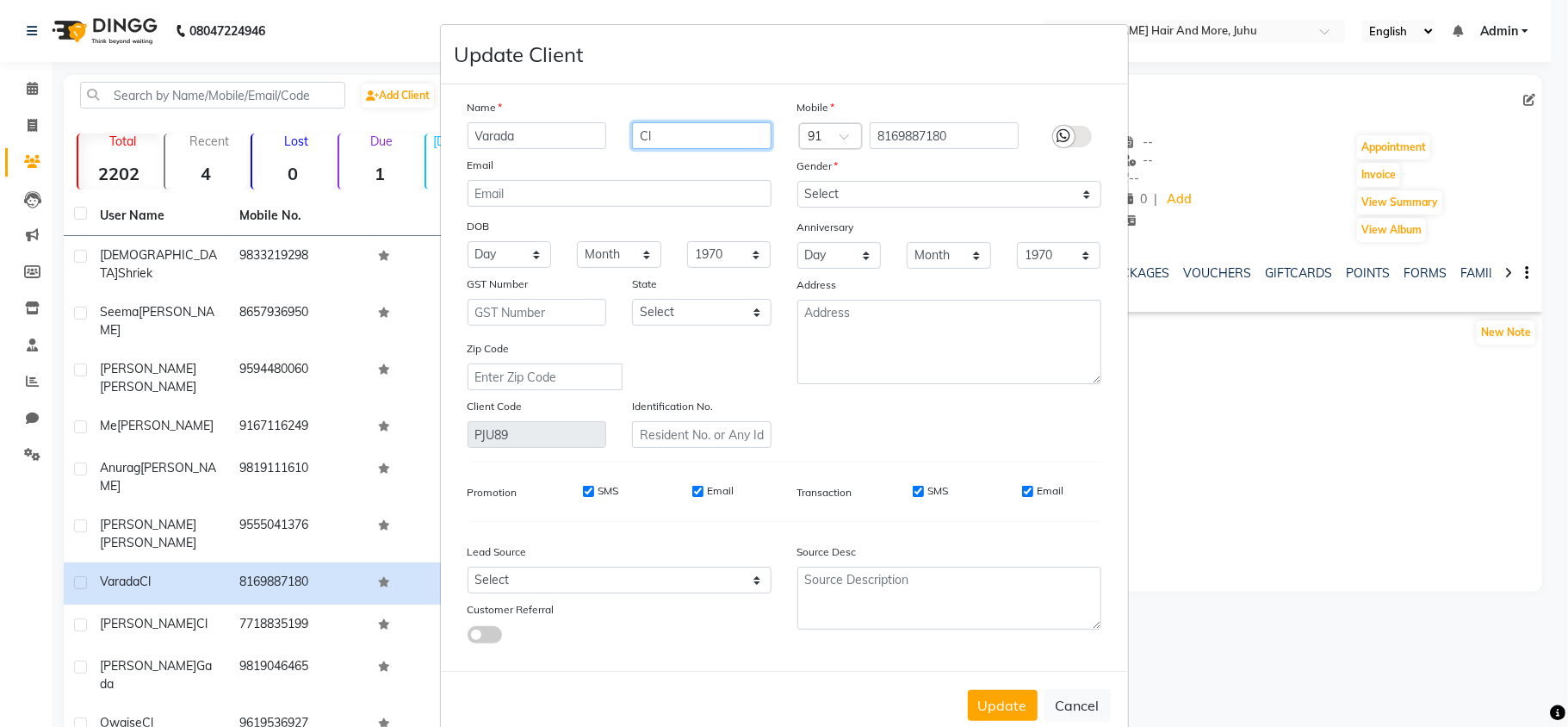
click at [698, 129] on input "Cl" at bounding box center [701, 136] width 139 height 27
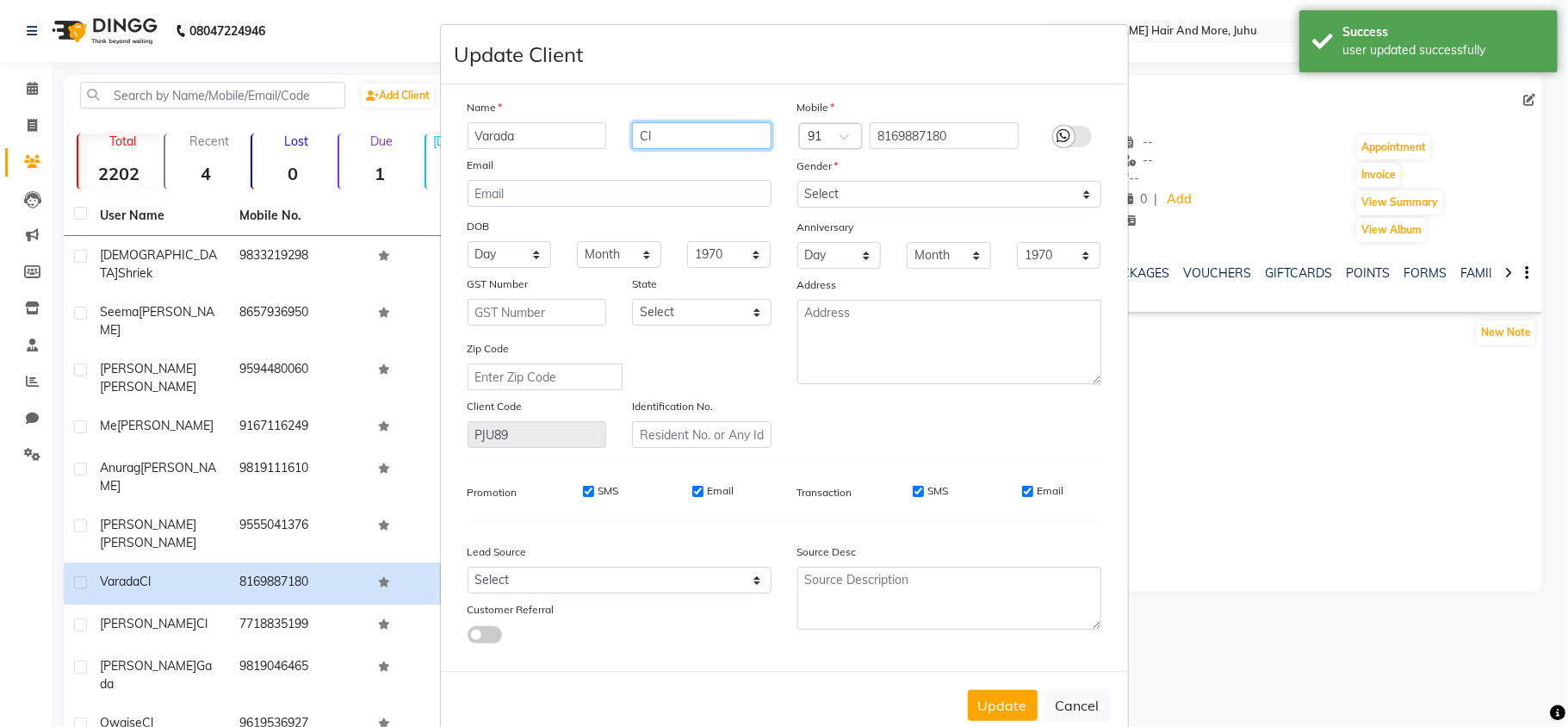
click at [698, 129] on input "Cl" at bounding box center [701, 136] width 139 height 27
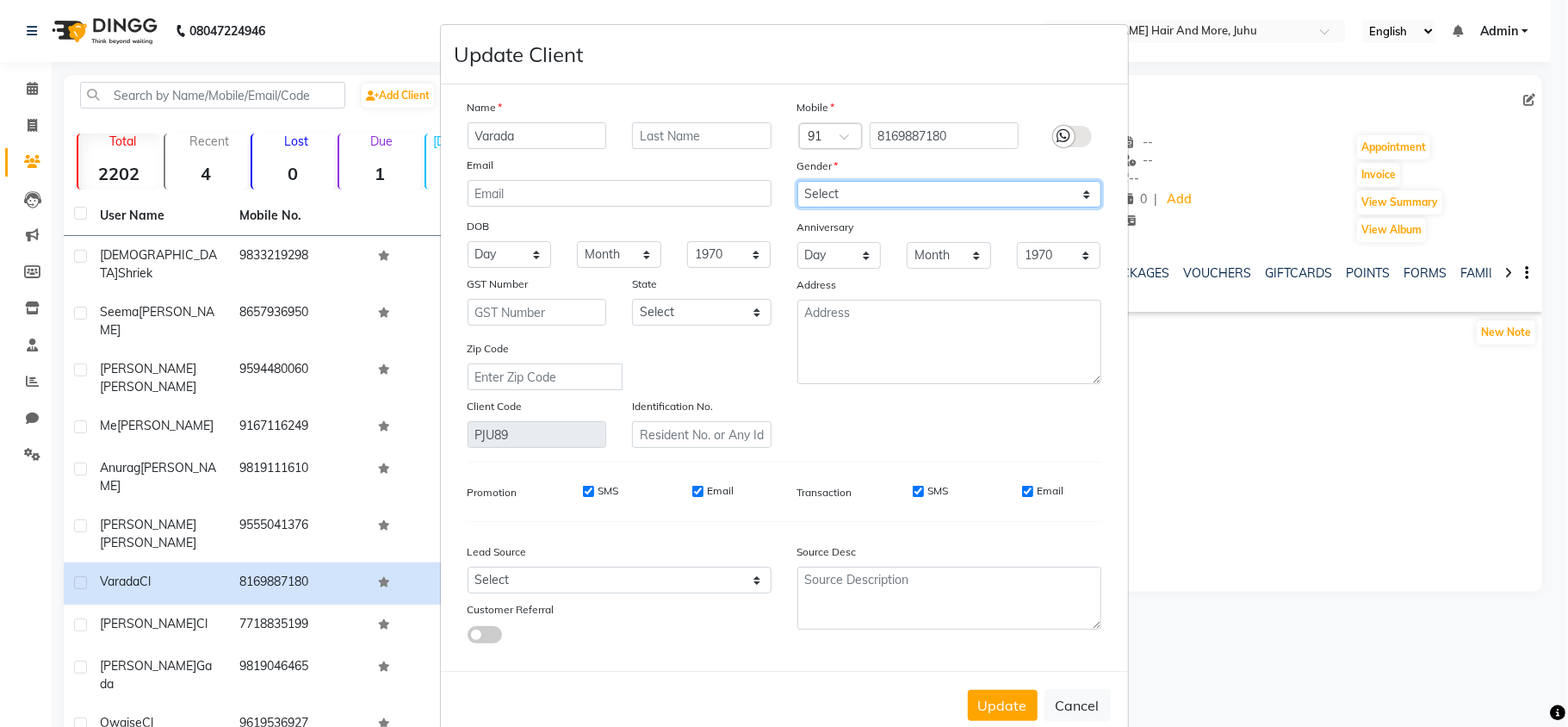
click at [853, 188] on select "Select [DEMOGRAPHIC_DATA] [DEMOGRAPHIC_DATA] Other Prefer Not To Say" at bounding box center [949, 194] width 304 height 27
select select "[DEMOGRAPHIC_DATA]"
click at [798, 181] on select "Select [DEMOGRAPHIC_DATA] [DEMOGRAPHIC_DATA] Other Prefer Not To Say" at bounding box center [949, 194] width 304 height 27
click at [976, 700] on button "Update" at bounding box center [1002, 705] width 70 height 31
select select
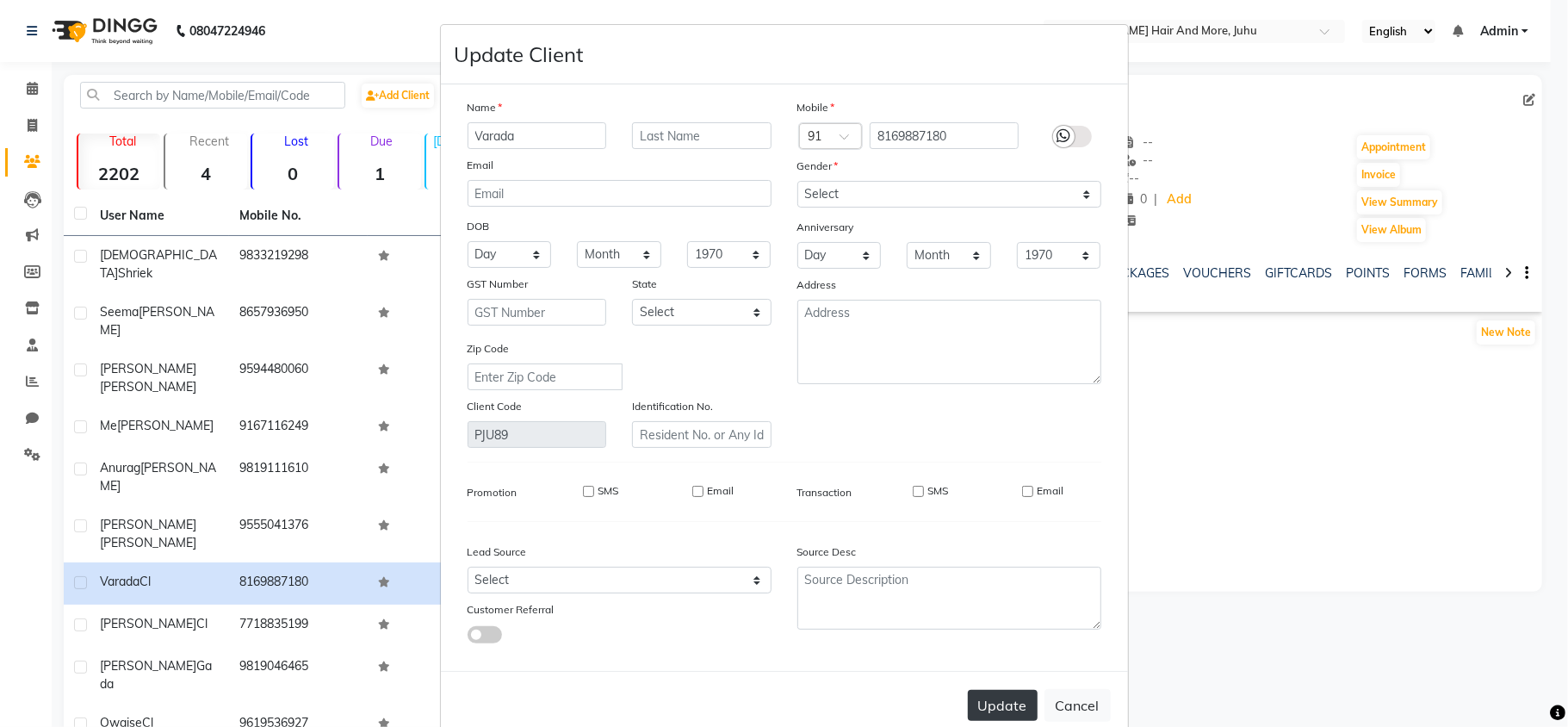
select select
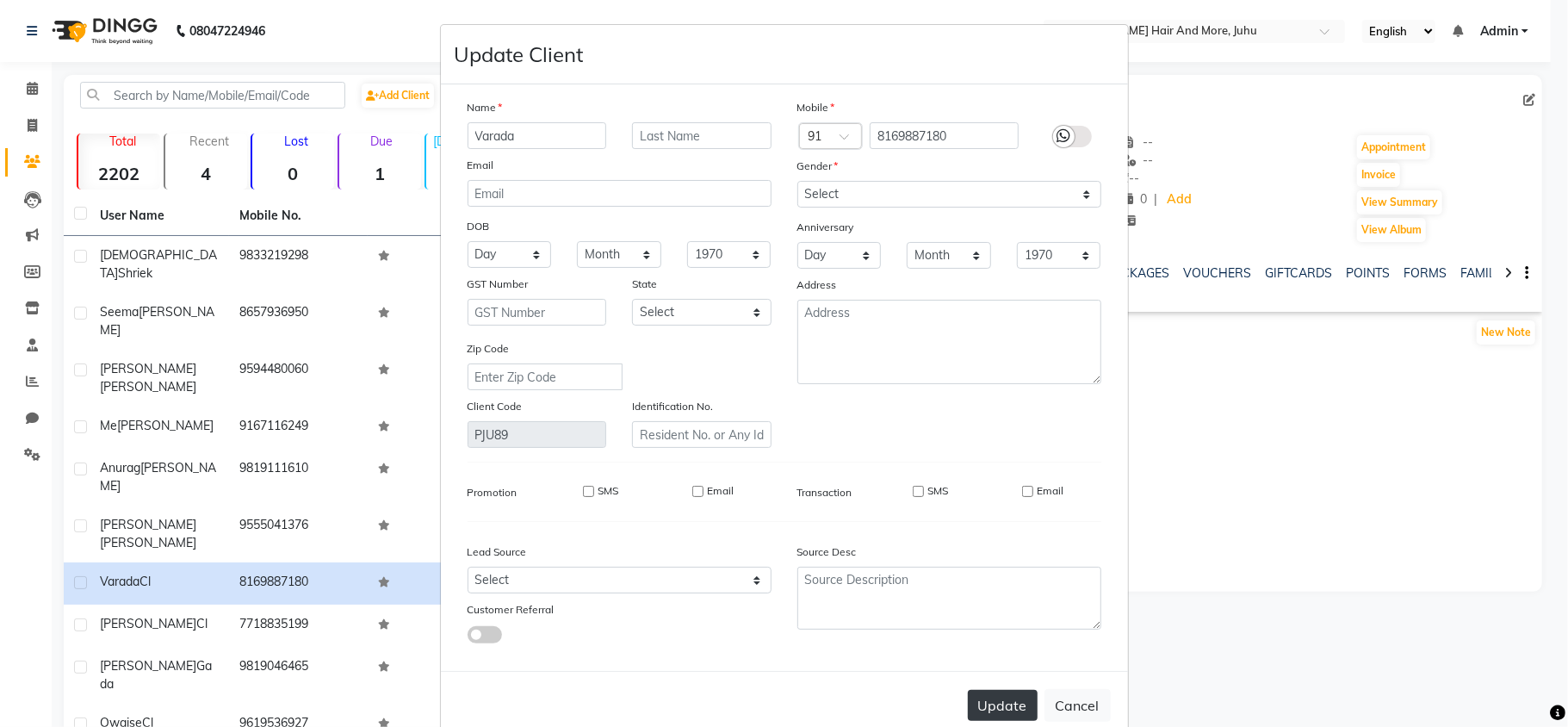
select select
checkbox input "false"
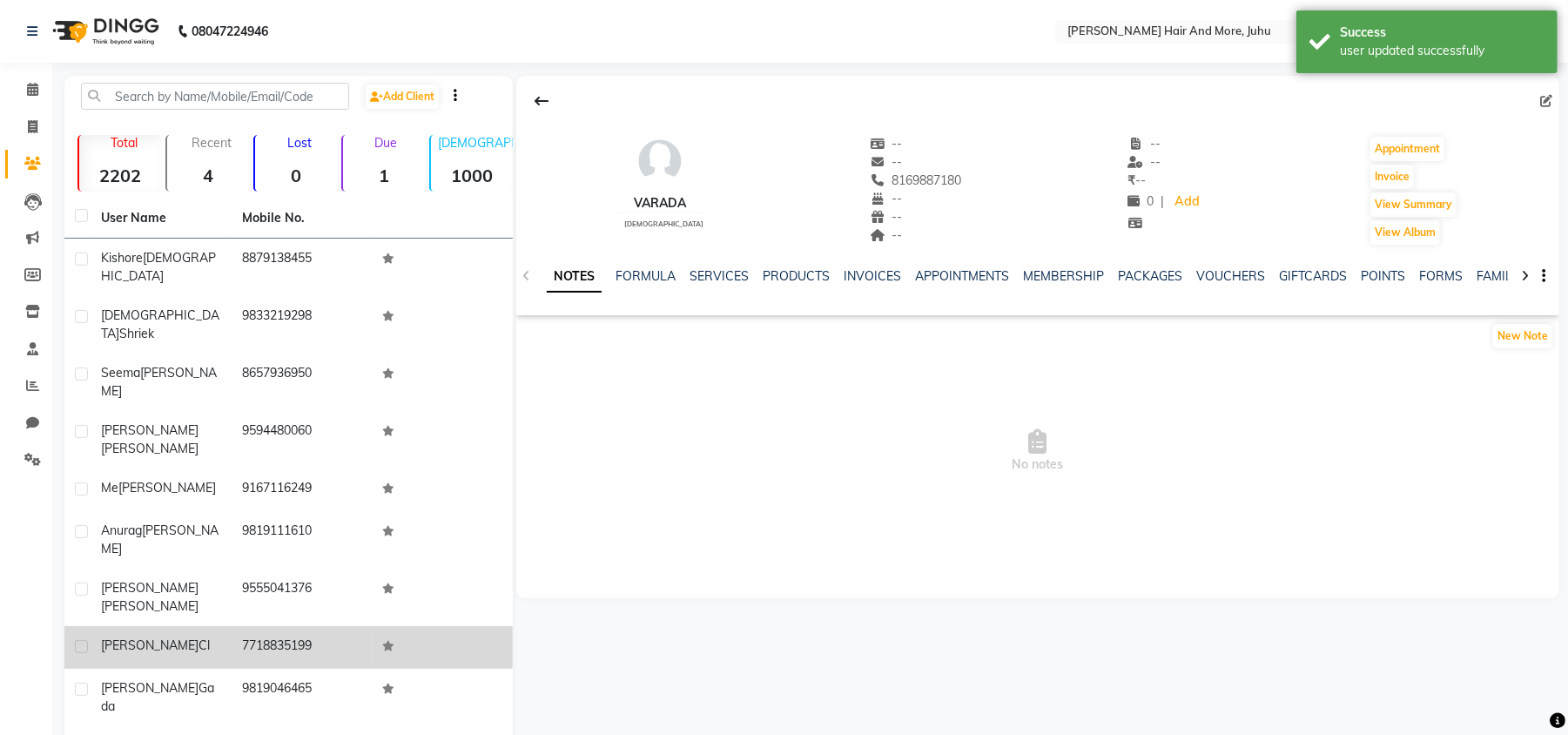
click at [264, 626] on td "7718835199" at bounding box center [301, 647] width 141 height 43
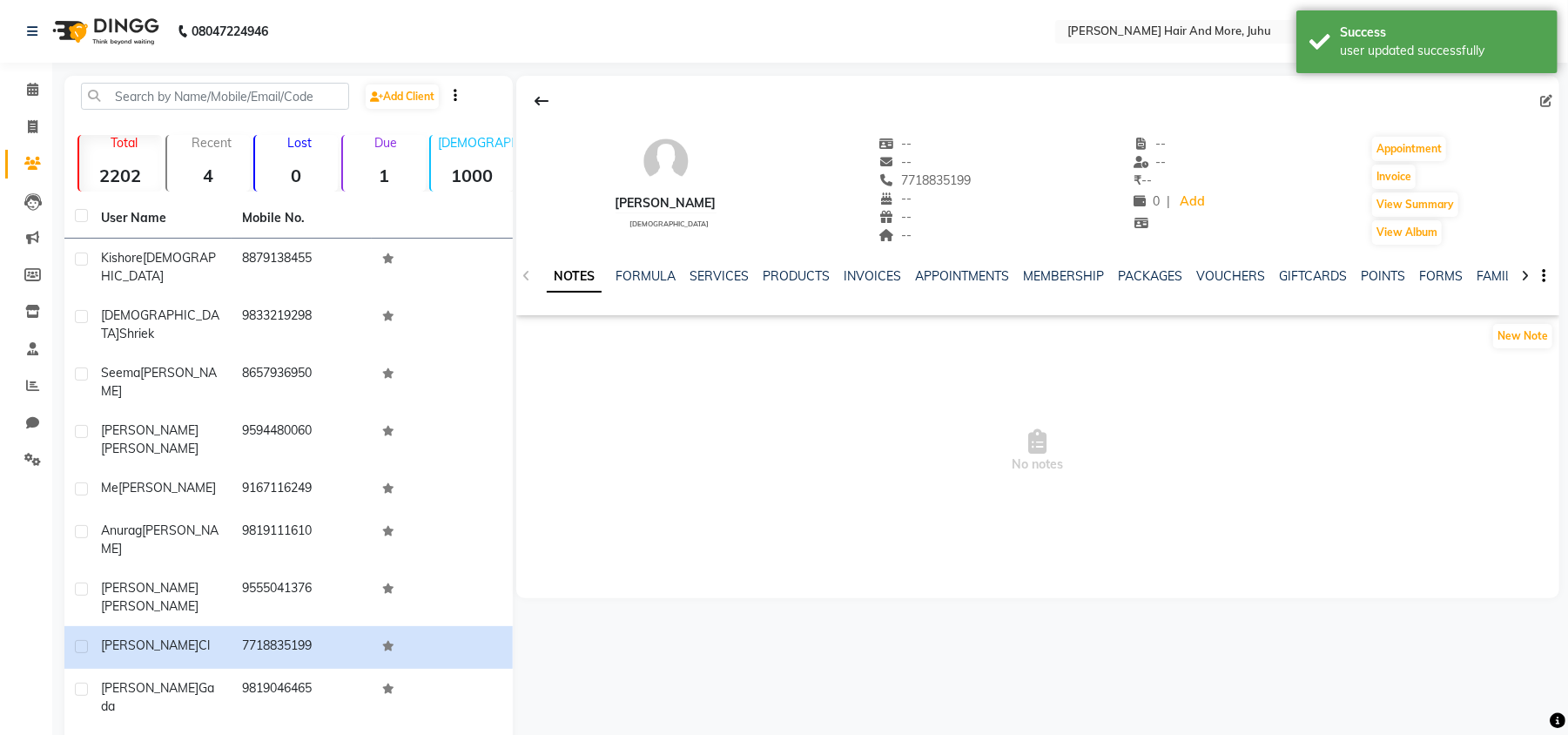
click at [1540, 106] on div "Edit" at bounding box center [1549, 101] width 19 height 18
click at [1542, 99] on icon at bounding box center [1546, 101] width 13 height 13
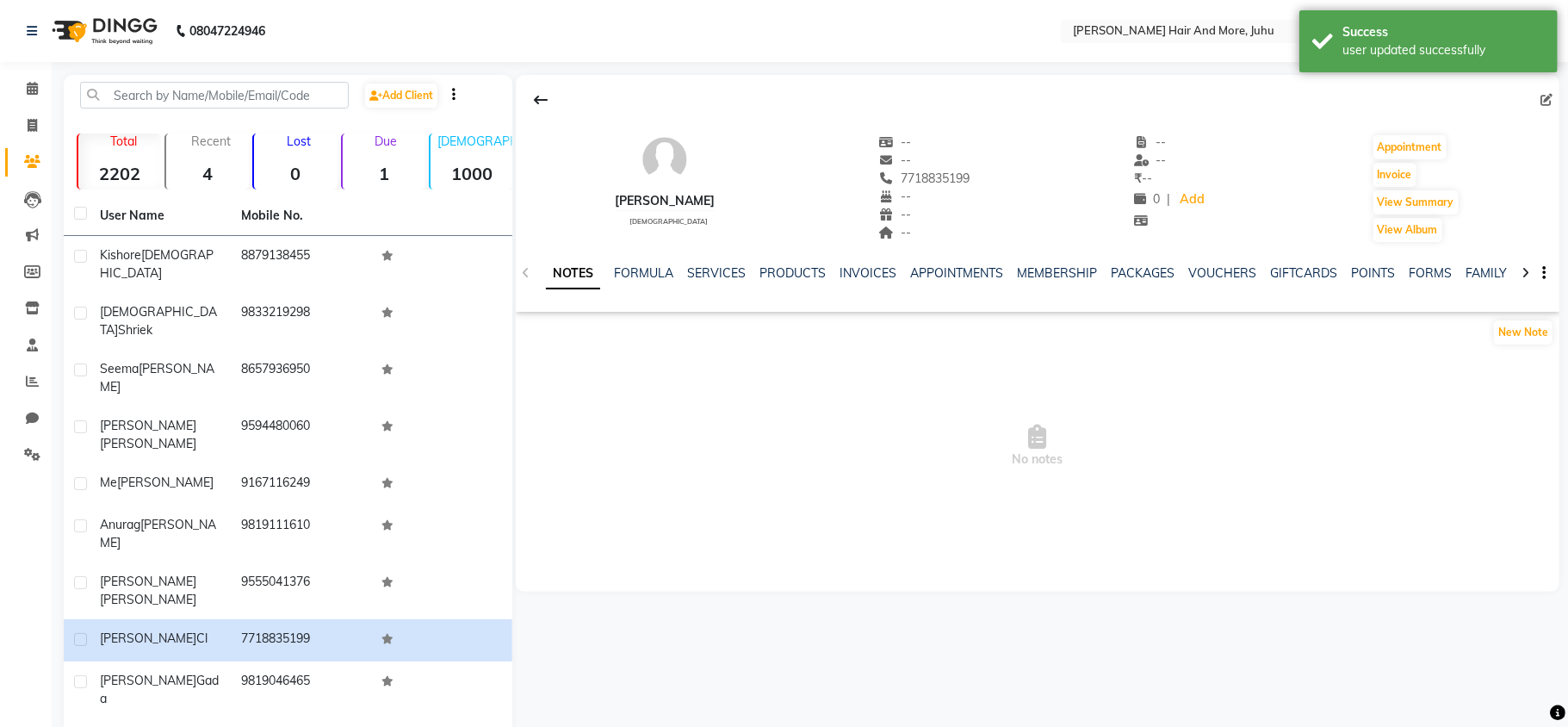
select select "[DEMOGRAPHIC_DATA]"
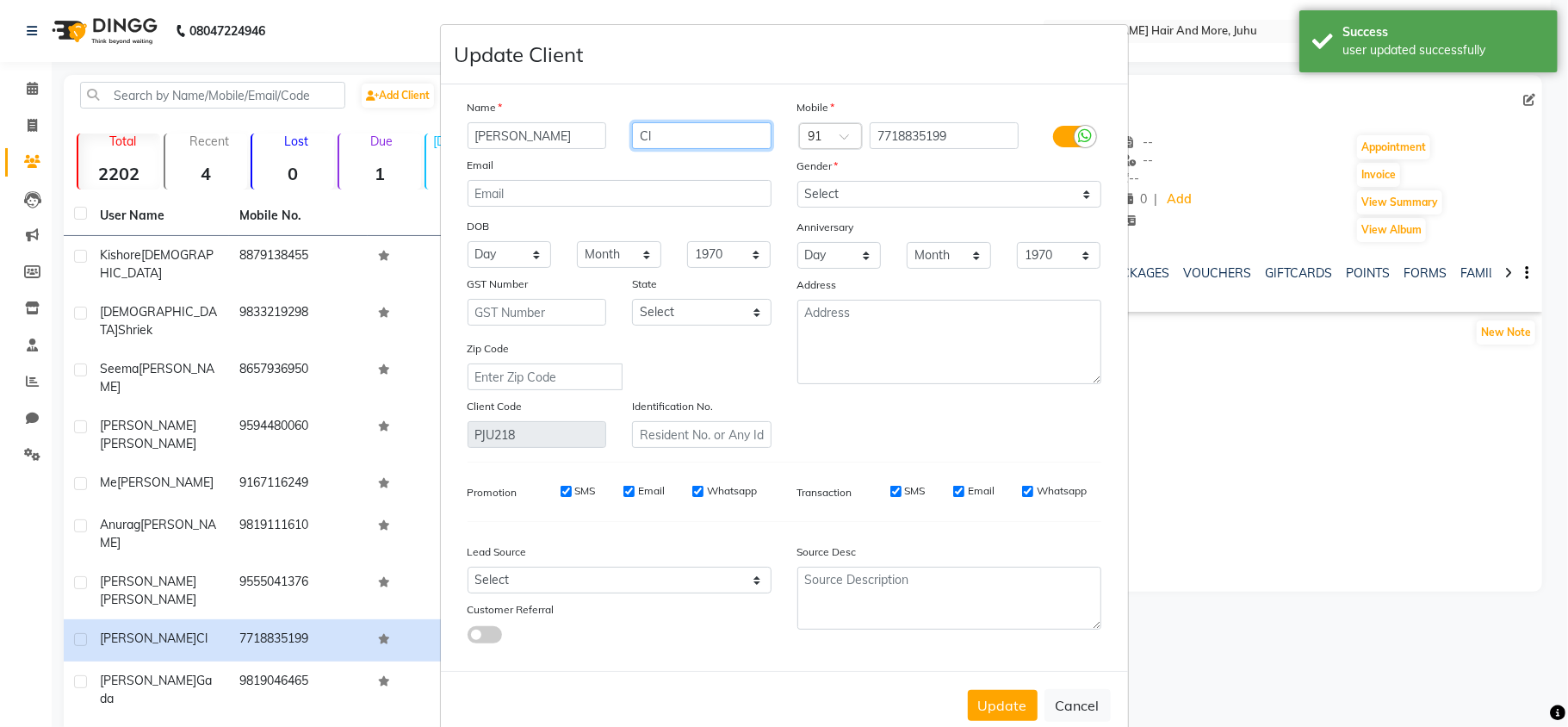
drag, startPoint x: 651, startPoint y: 135, endPoint x: 604, endPoint y: 145, distance: 48.1
click at [604, 145] on div "Darsh Cl" at bounding box center [620, 136] width 330 height 27
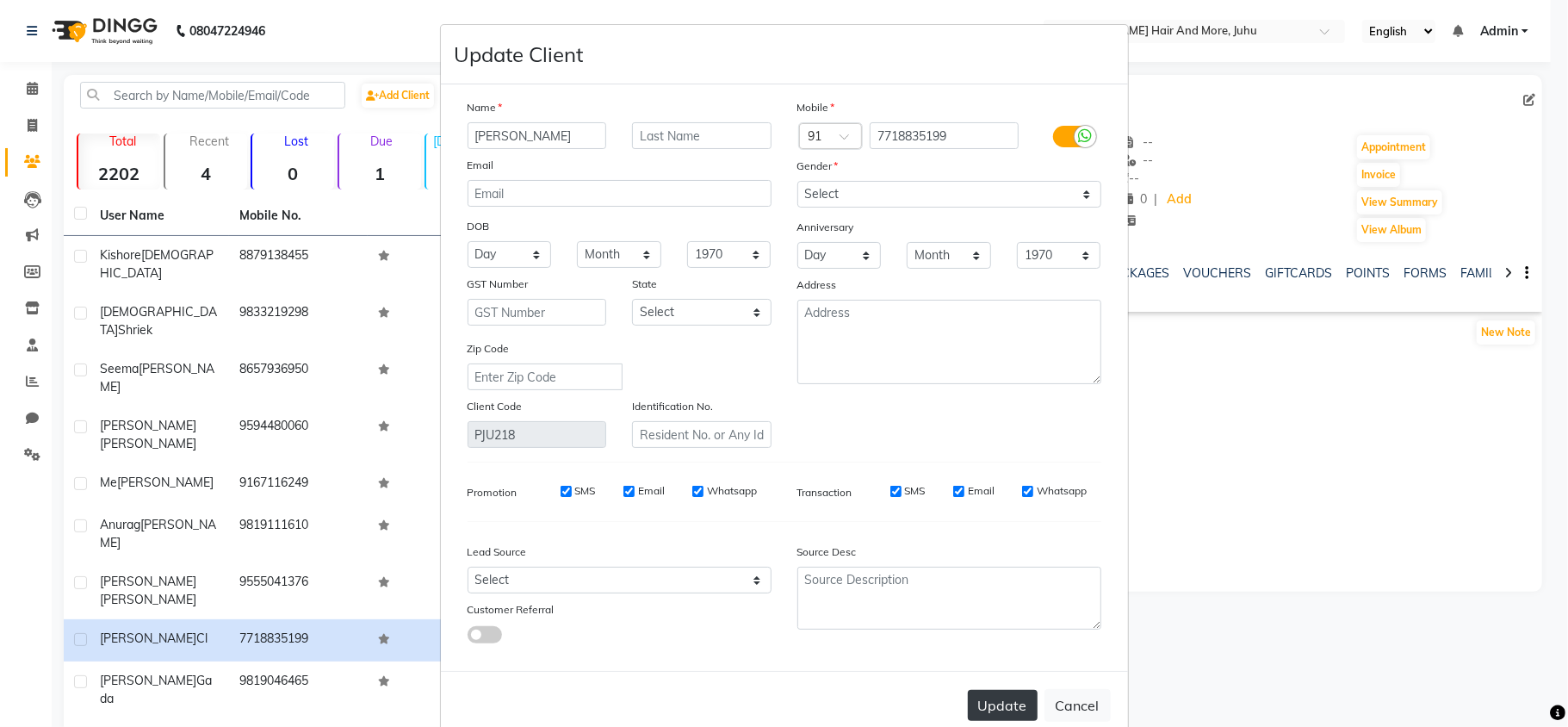
click at [990, 703] on button "Update" at bounding box center [1002, 705] width 70 height 31
select select
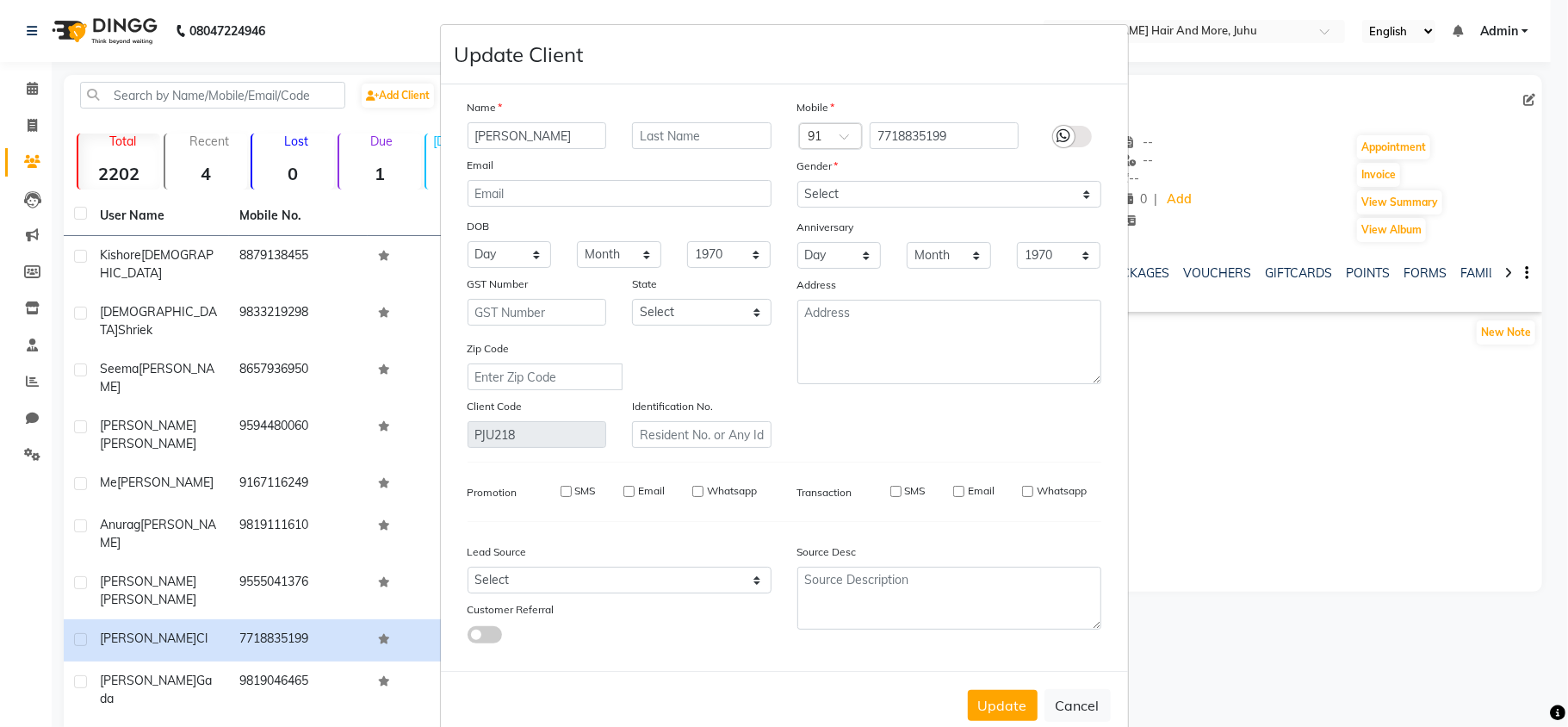
select select
checkbox input "false"
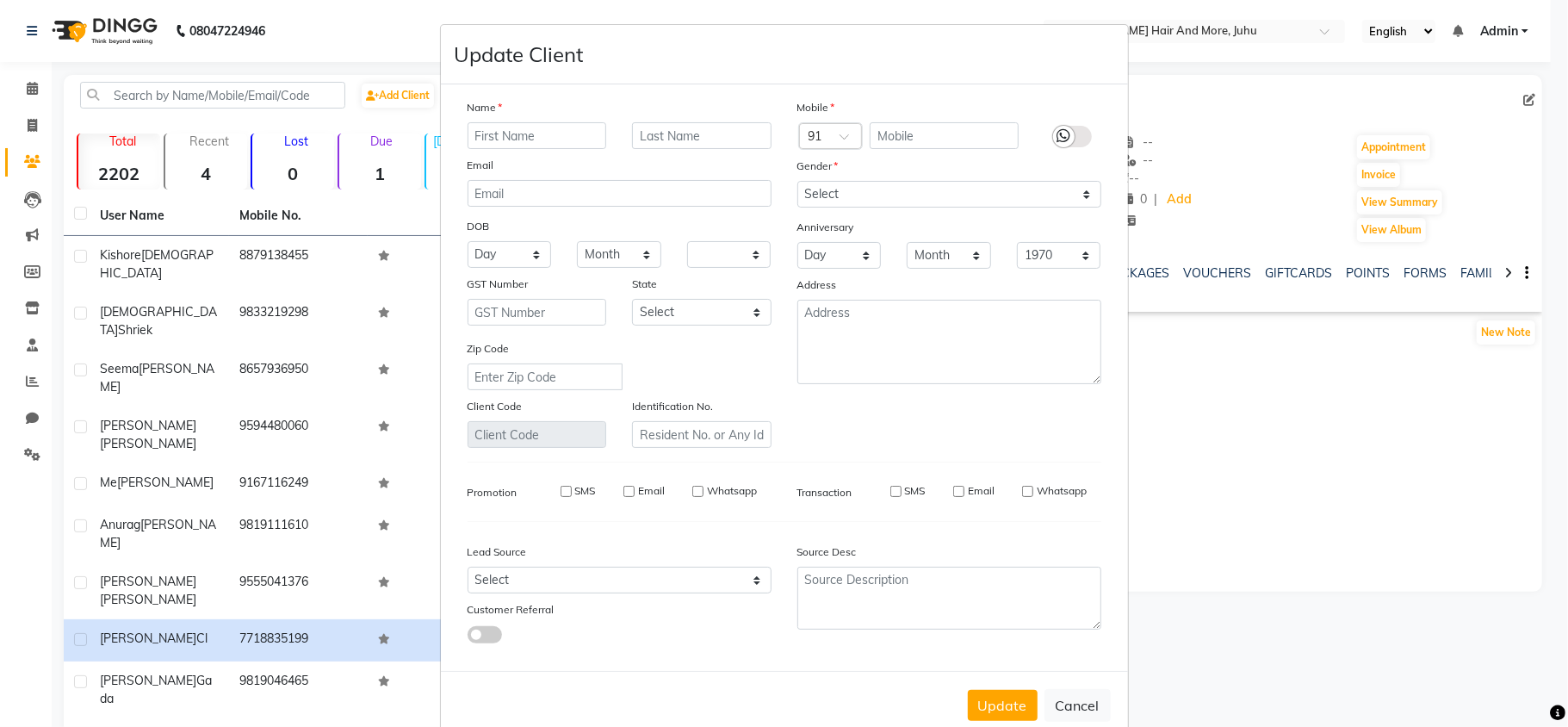
checkbox input "false"
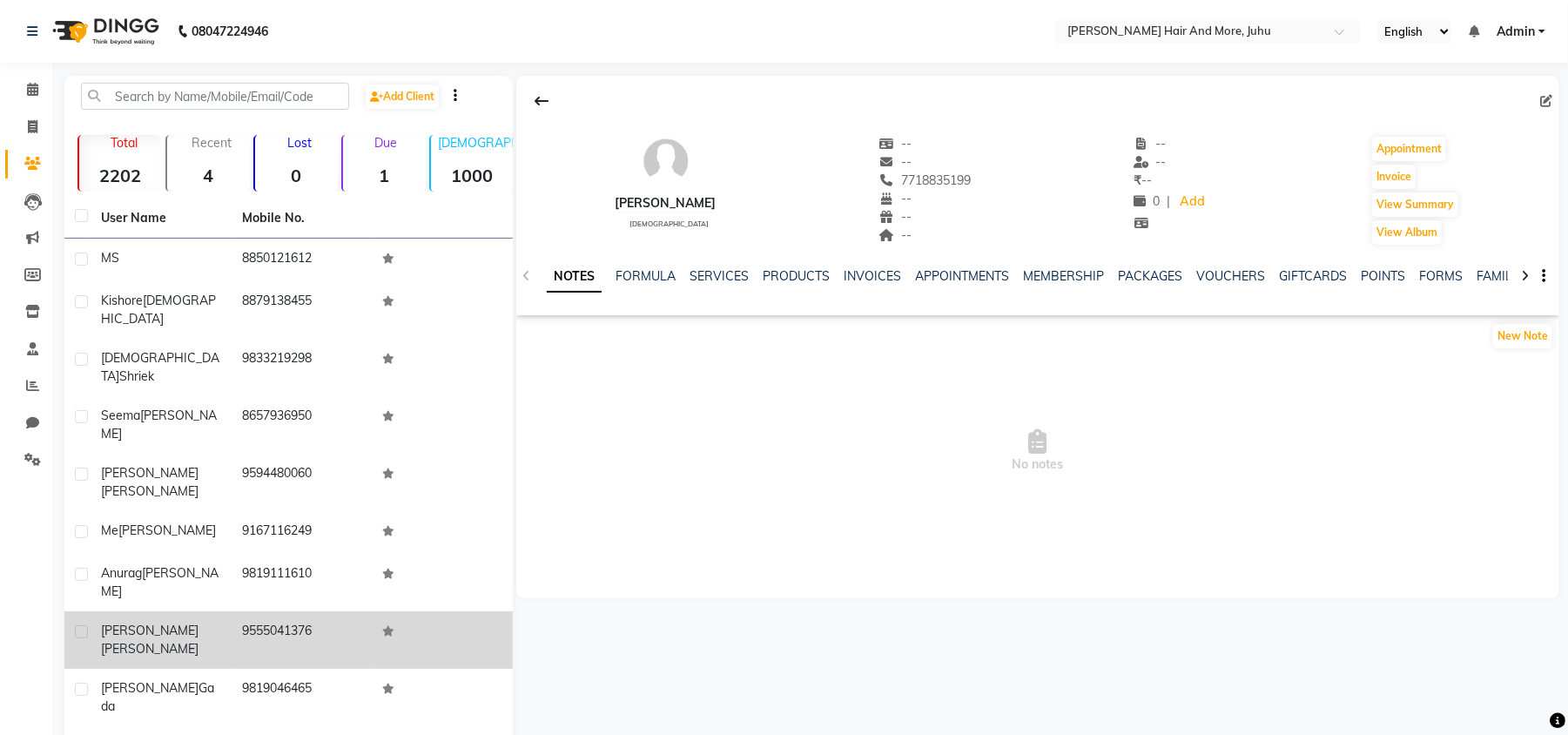
click at [273, 611] on td "9555041376" at bounding box center [301, 640] width 141 height 57
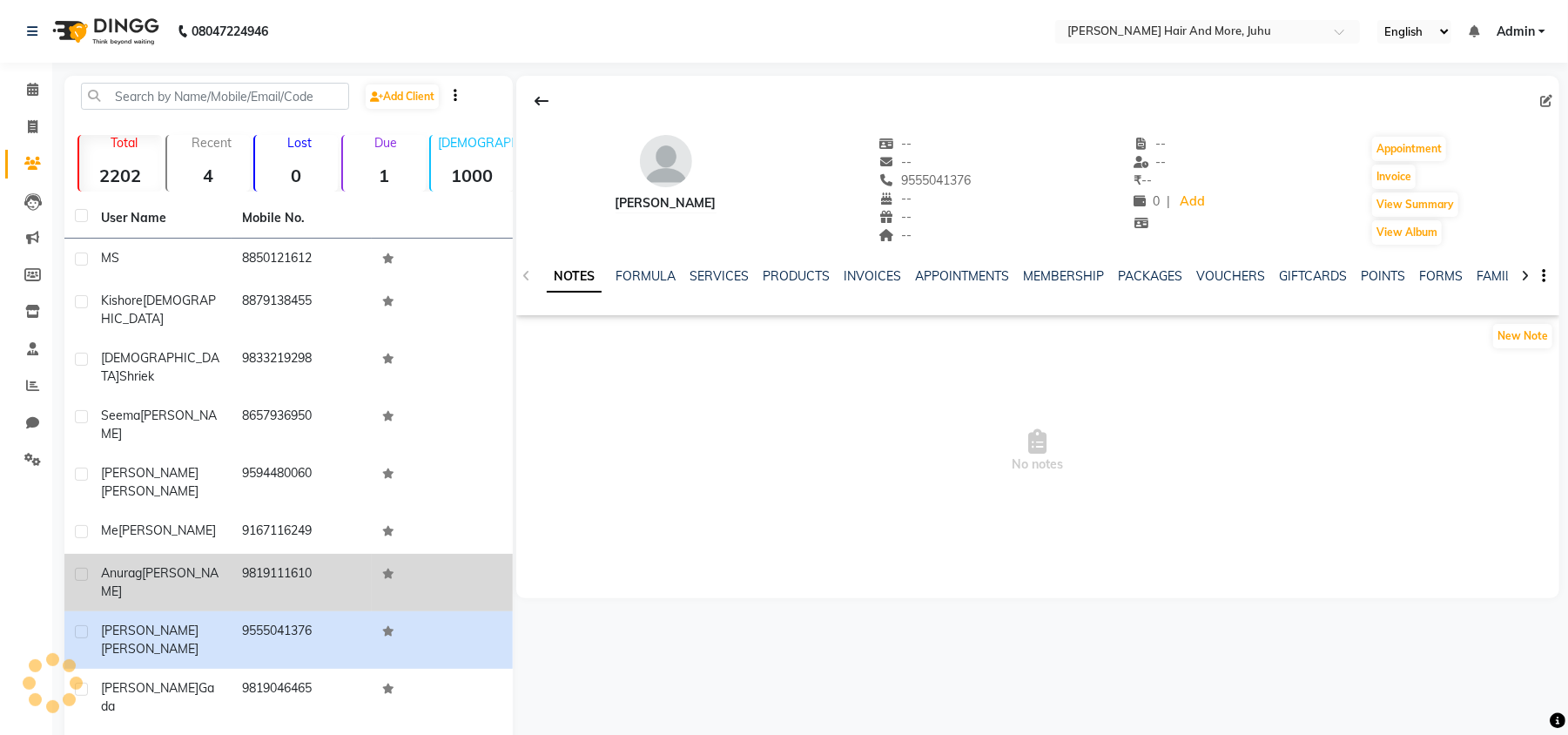
click at [283, 554] on td "9819111610" at bounding box center [301, 583] width 141 height 57
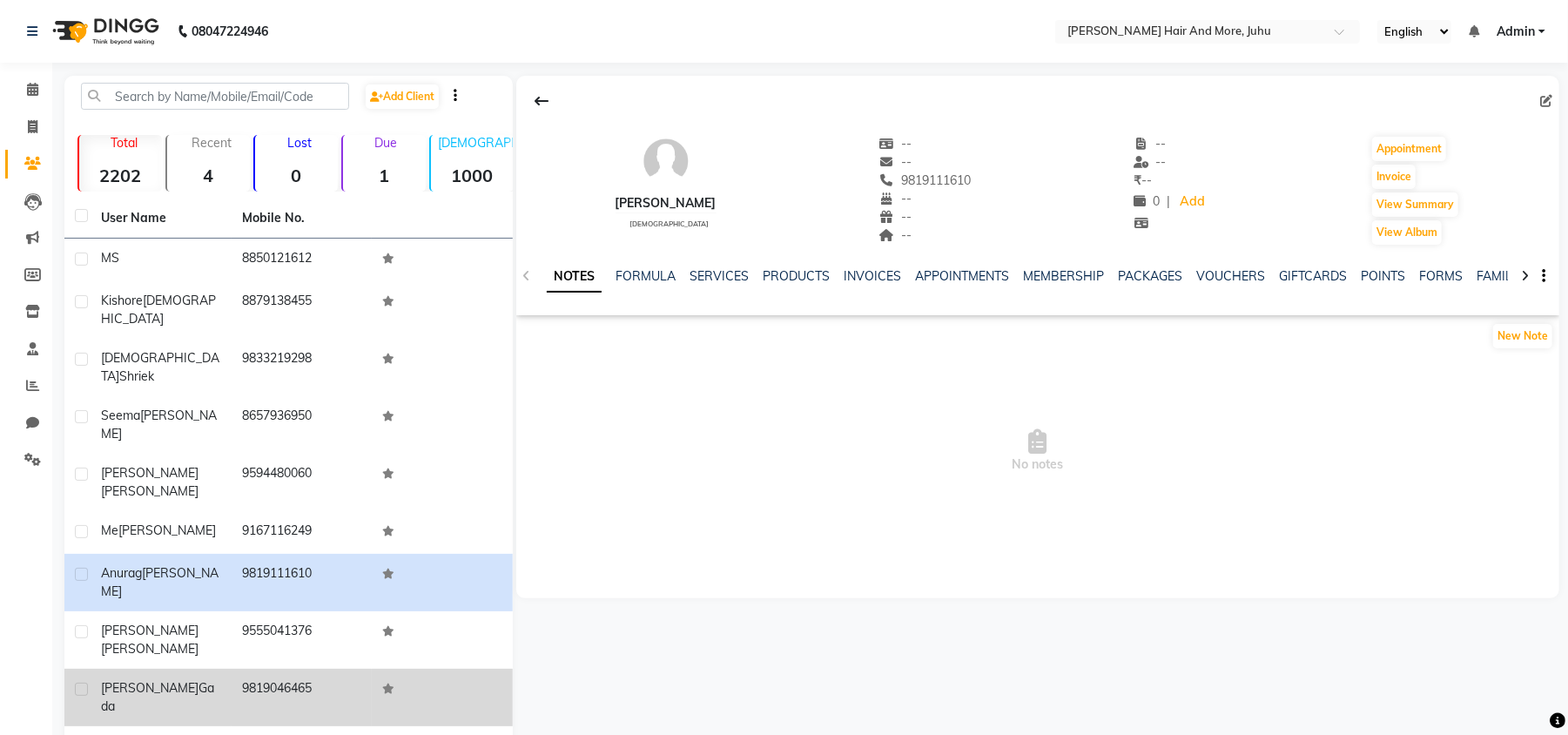
click at [290, 669] on td "9819046465" at bounding box center [301, 697] width 141 height 57
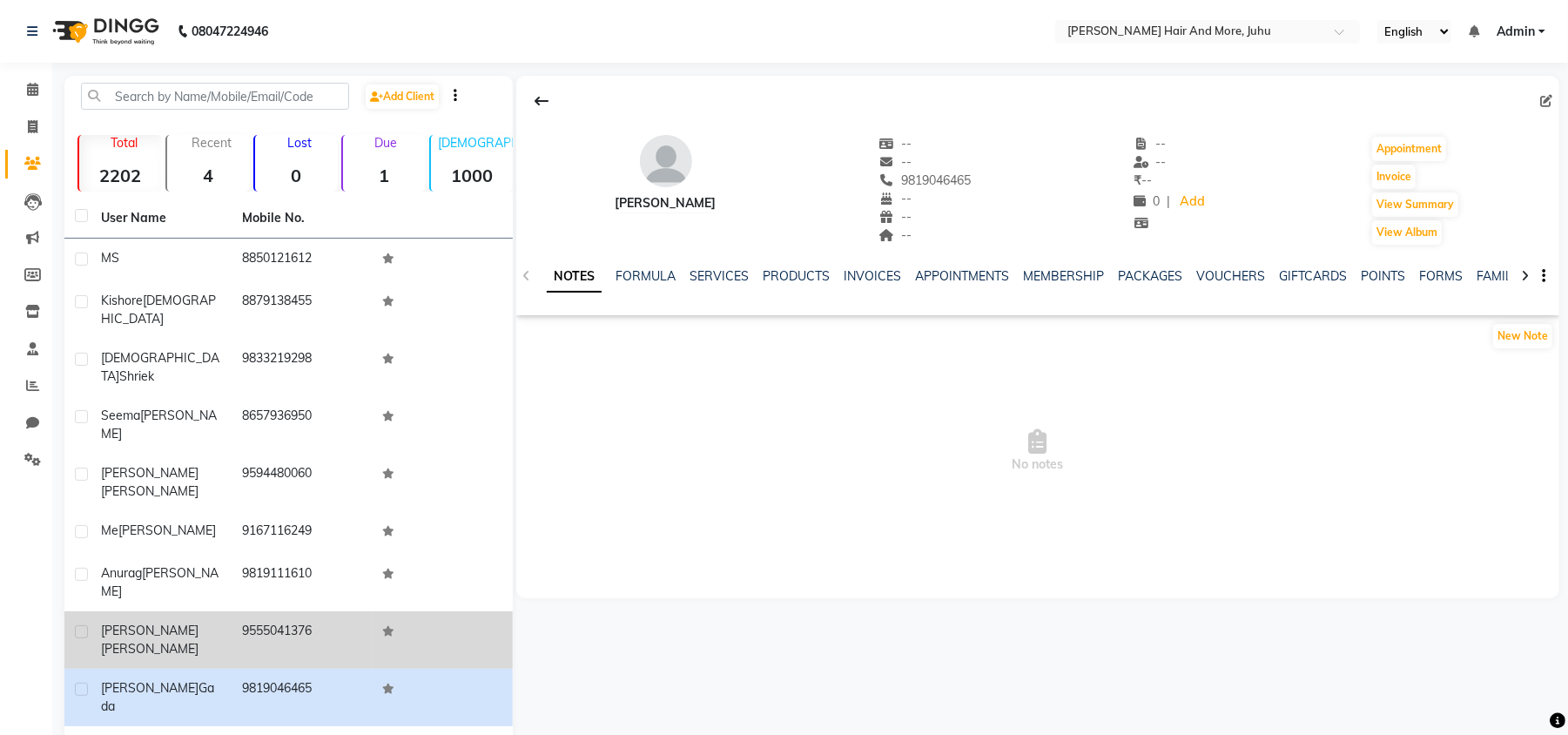
click at [306, 611] on td "9555041376" at bounding box center [301, 640] width 141 height 57
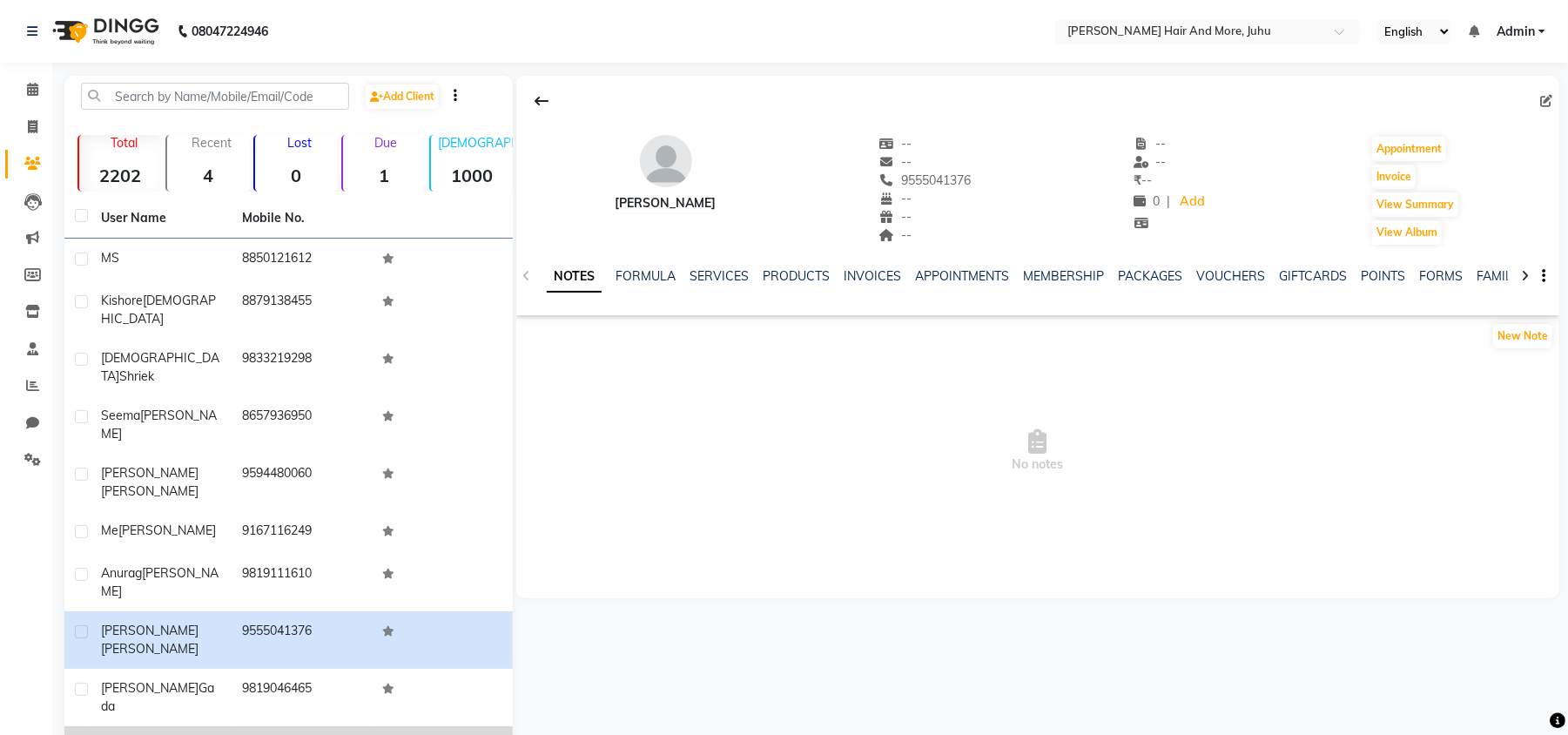
click at [264, 726] on td "9619536927" at bounding box center [301, 748] width 141 height 43
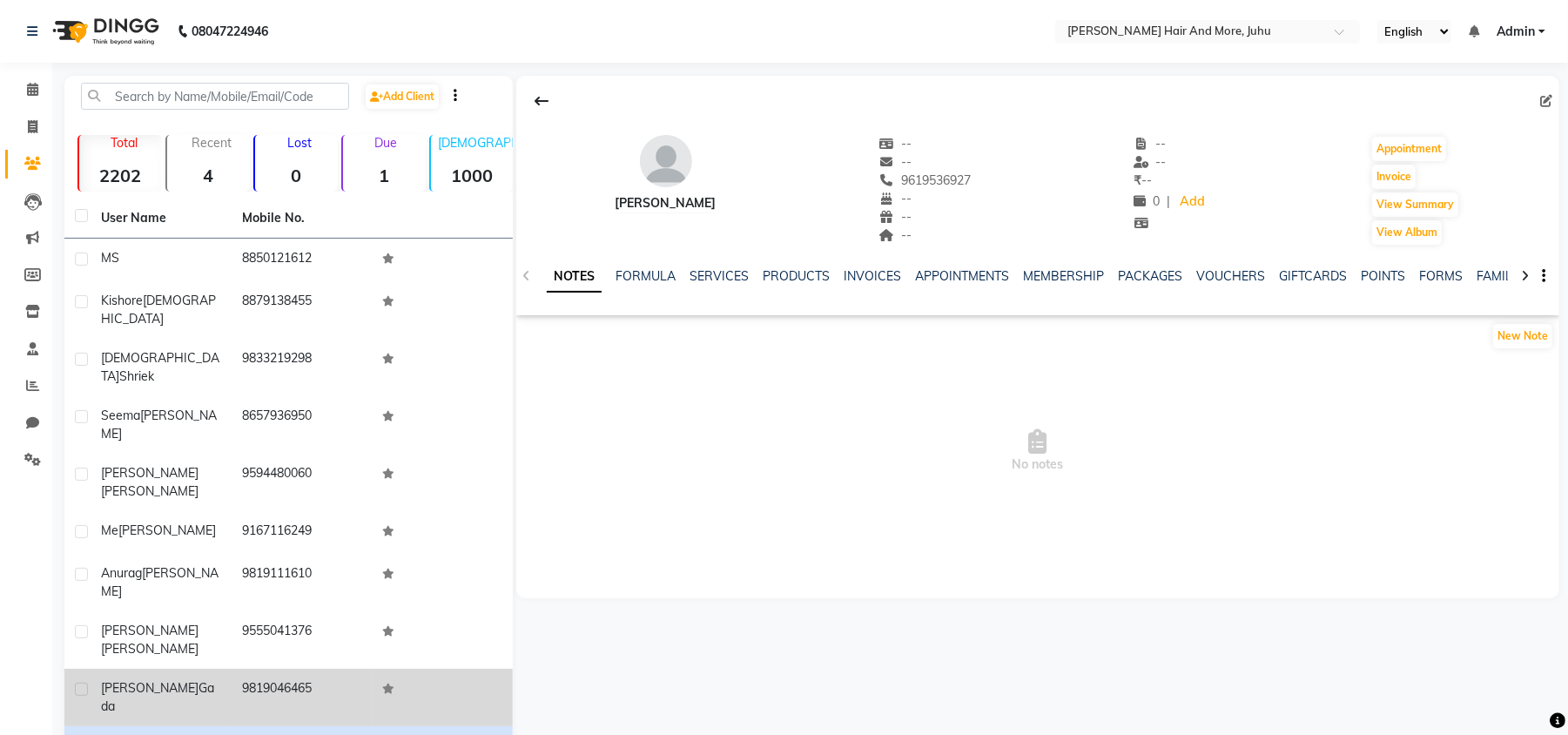
click at [282, 669] on td "9819046465" at bounding box center [301, 697] width 141 height 57
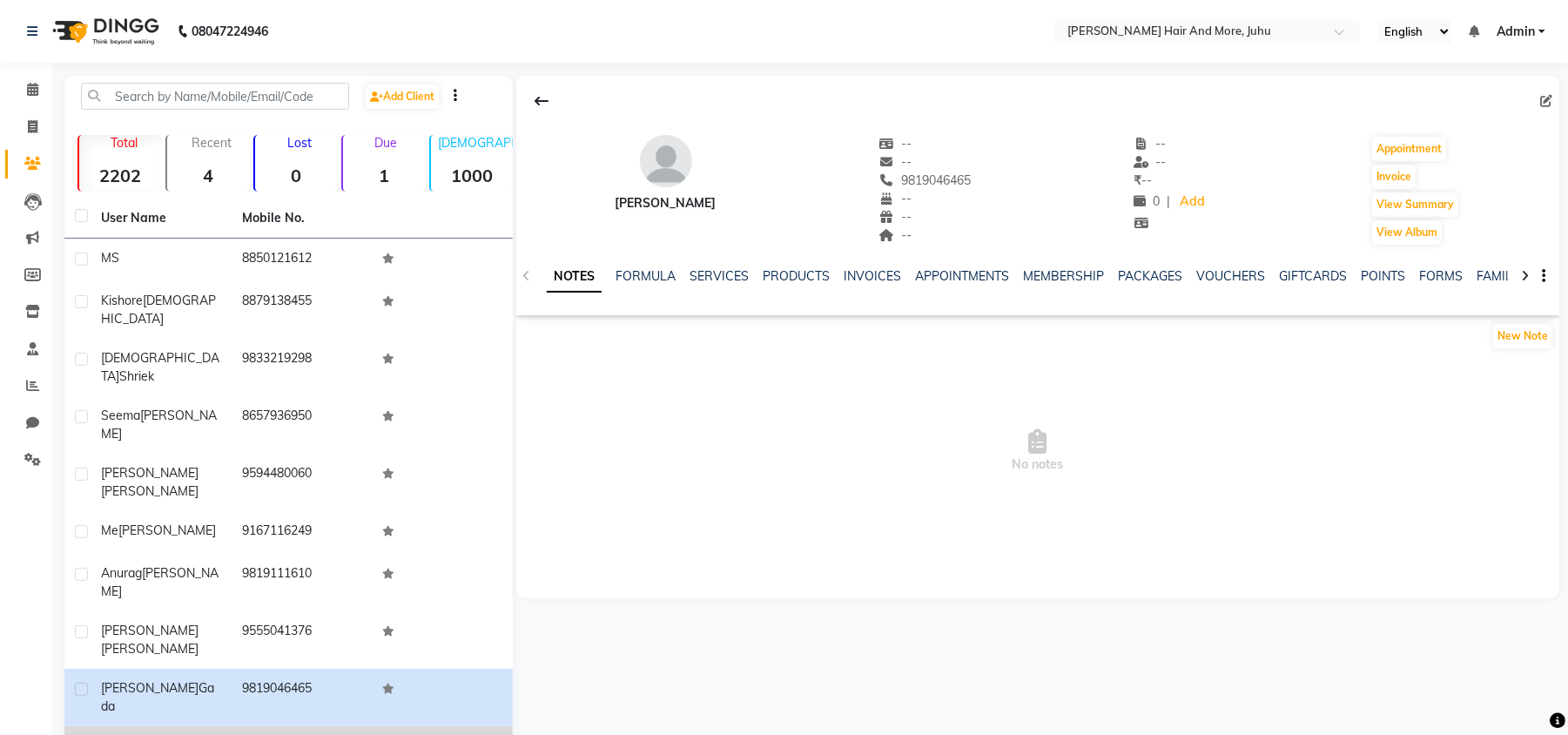
drag, startPoint x: 269, startPoint y: 669, endPoint x: 277, endPoint y: 642, distance: 28.2
click at [272, 660] on div "User Name Mobile No. M S 8850121612 Kishore Jain 8879138455 Veda Shriek 9833219…" at bounding box center [289, 507] width 448 height 619
click at [280, 726] on td "9619536927" at bounding box center [301, 748] width 141 height 43
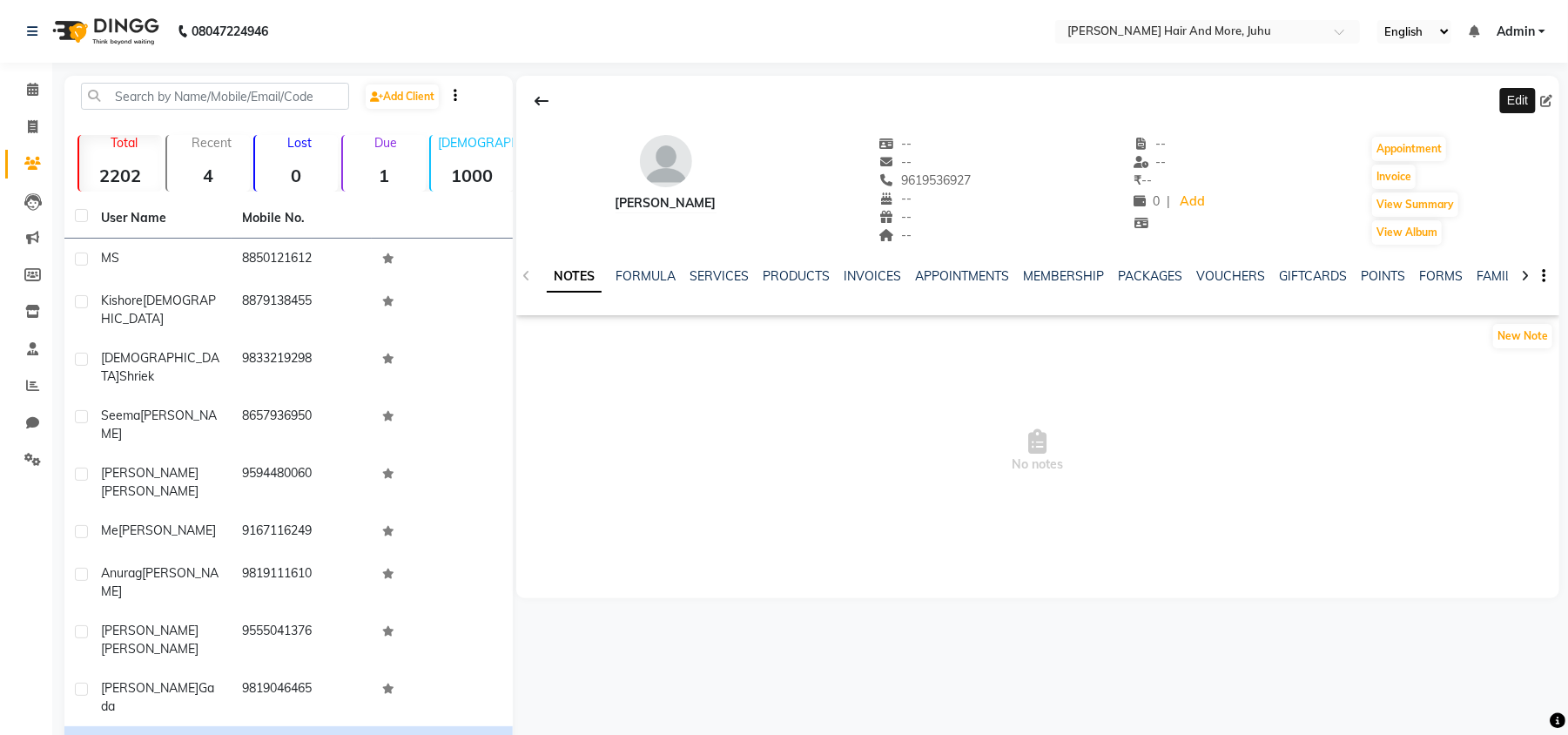
click at [1549, 99] on icon at bounding box center [1546, 101] width 13 height 13
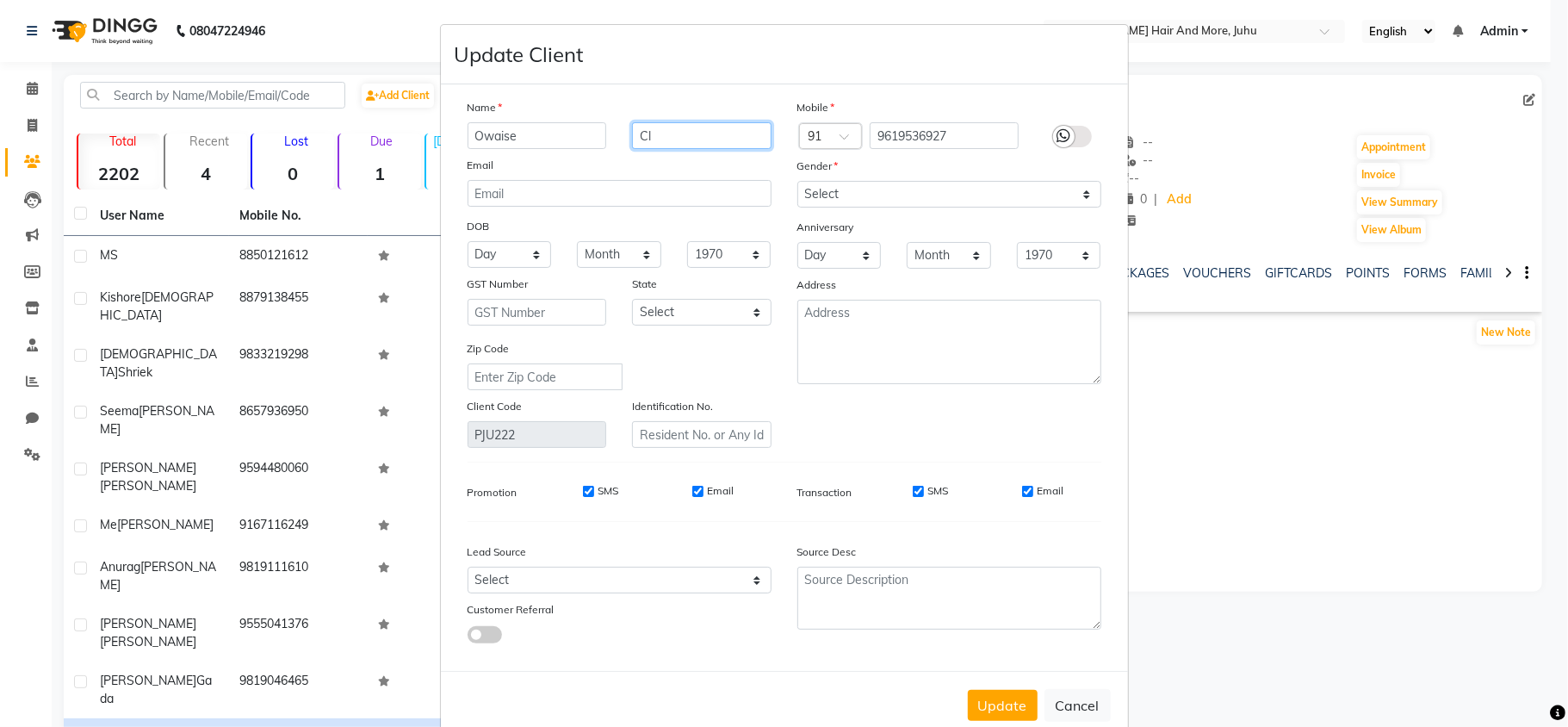
drag, startPoint x: 663, startPoint y: 137, endPoint x: 615, endPoint y: 160, distance: 53.2
click at [615, 160] on div "Name Owaise Cl Email DOB Day 01 02 03 04 05 06 07 08 09 10 11 12 13 14 15 16 17…" at bounding box center [620, 273] width 330 height 349
click at [828, 191] on select "Select [DEMOGRAPHIC_DATA] [DEMOGRAPHIC_DATA] Other Prefer Not To Say" at bounding box center [949, 194] width 304 height 27
select select "[DEMOGRAPHIC_DATA]"
click at [798, 181] on select "Select [DEMOGRAPHIC_DATA] [DEMOGRAPHIC_DATA] Other Prefer Not To Say" at bounding box center [949, 194] width 304 height 27
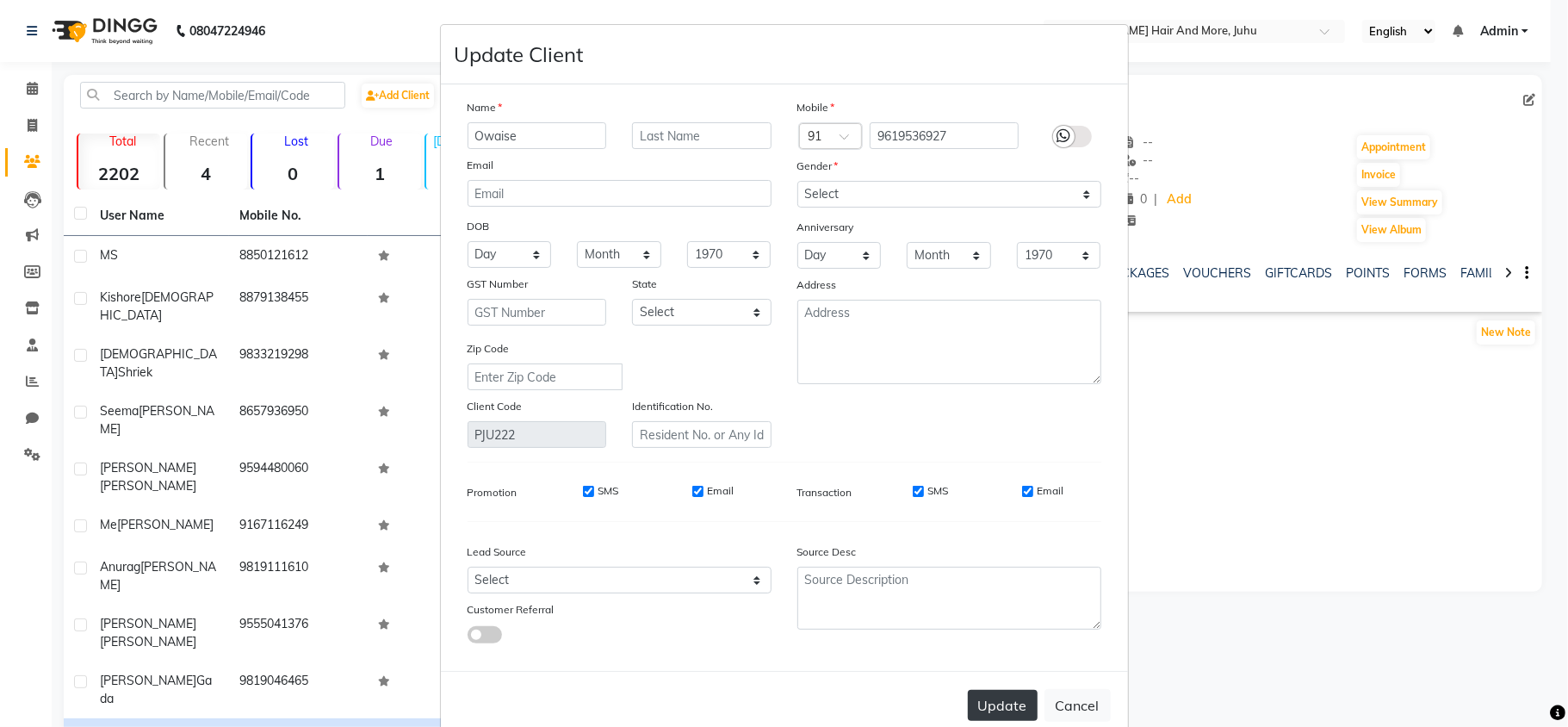
click at [1007, 690] on button "Update" at bounding box center [1002, 705] width 70 height 31
select select
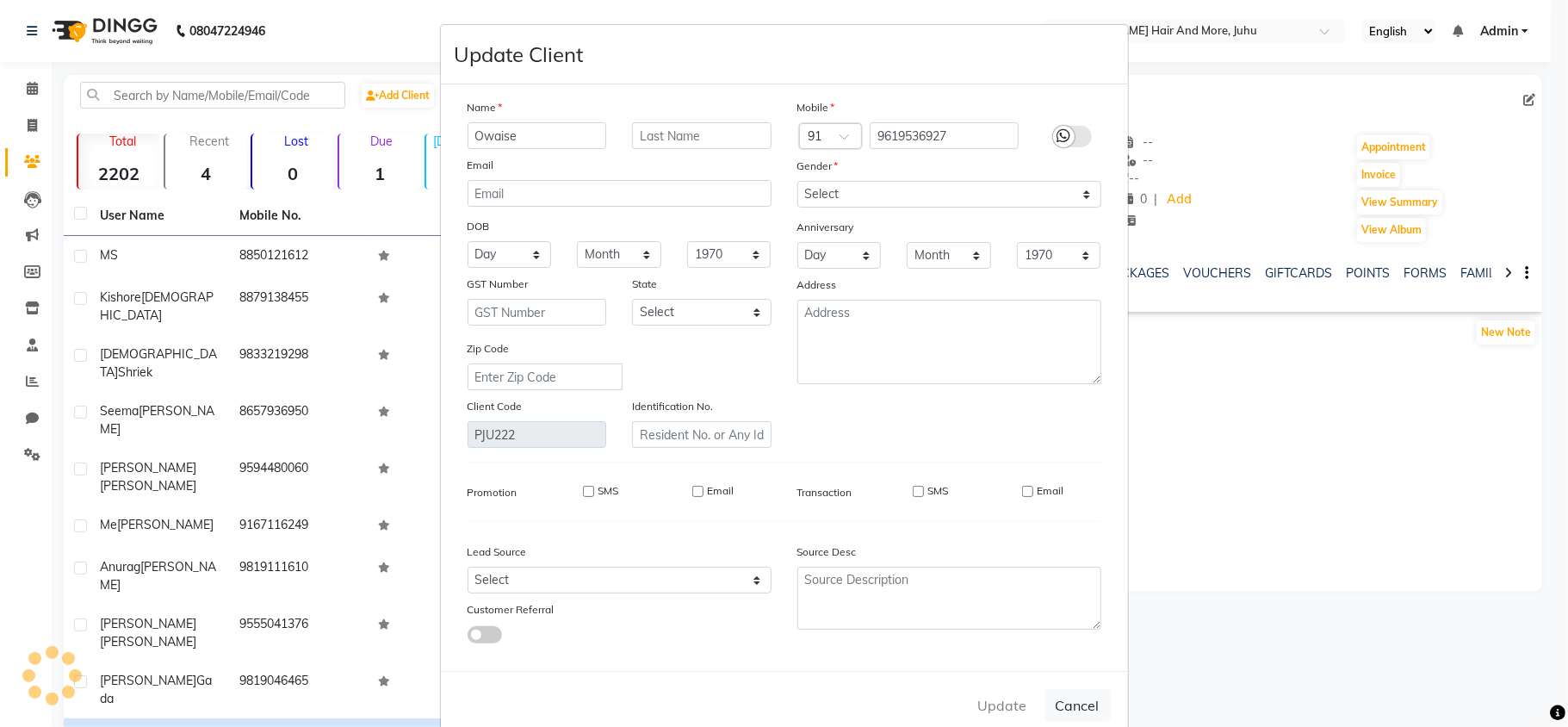
select select
checkbox input "false"
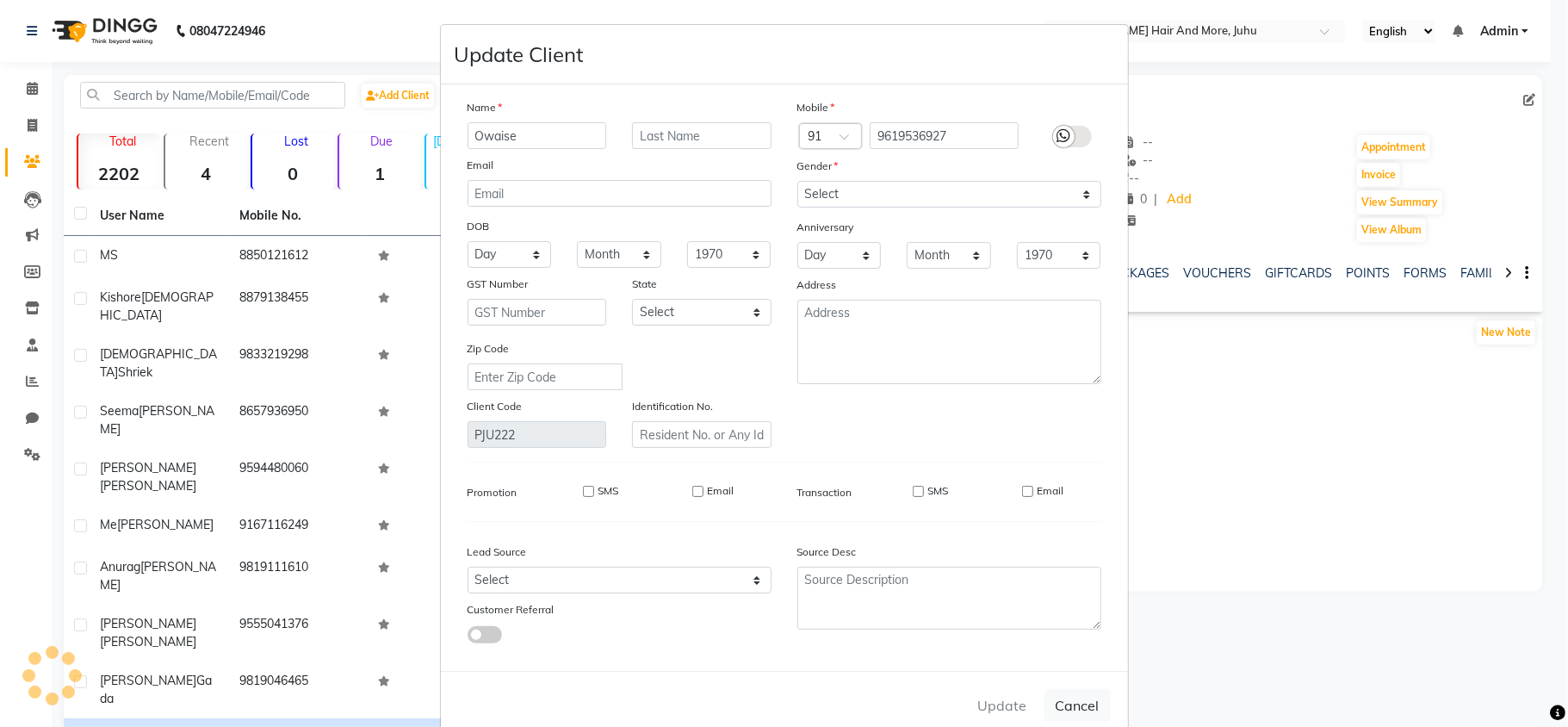
checkbox input "false"
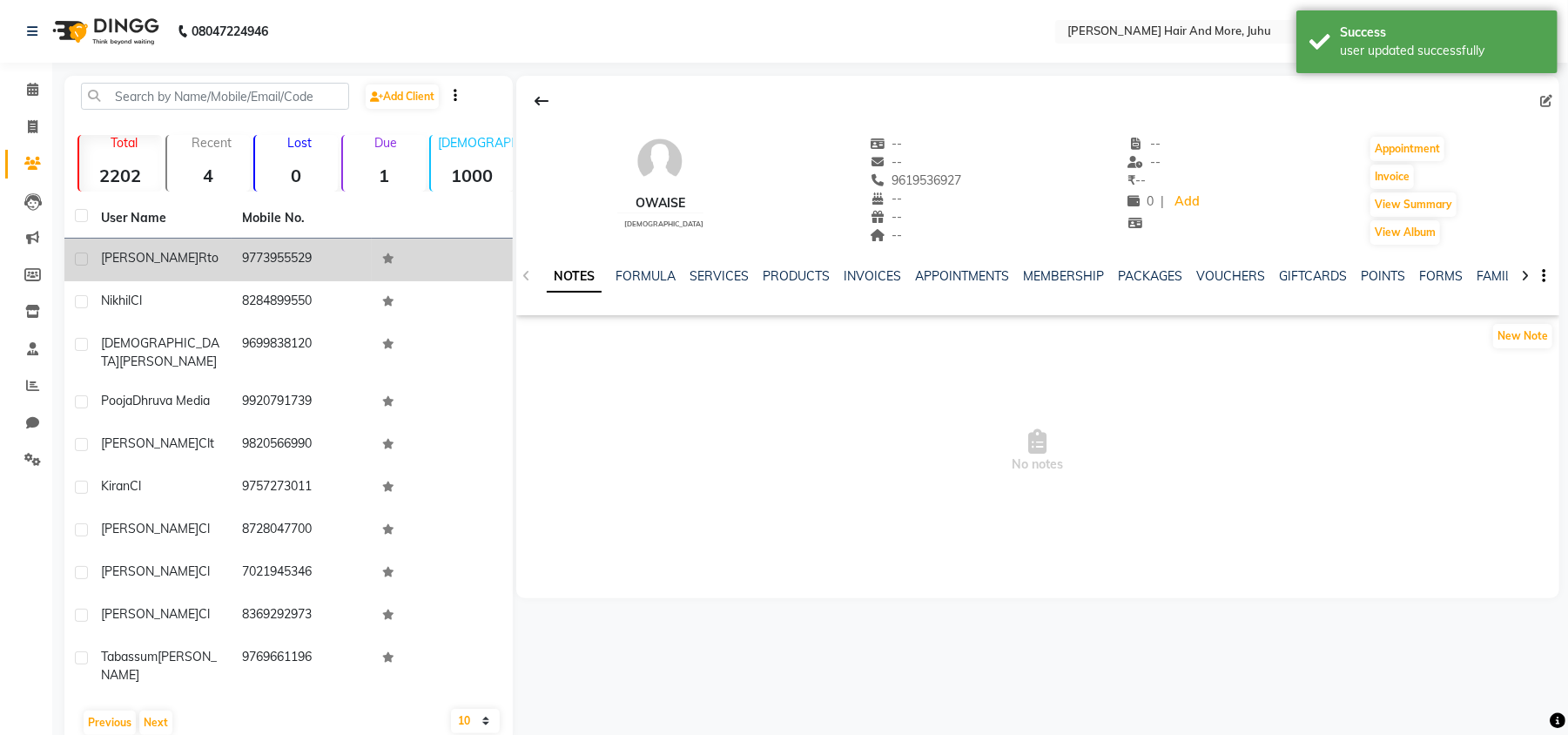
click at [82, 263] on label at bounding box center [82, 259] width 13 height 13
click at [82, 263] on input "checkbox" at bounding box center [81, 260] width 12 height 12
checkbox input "true"
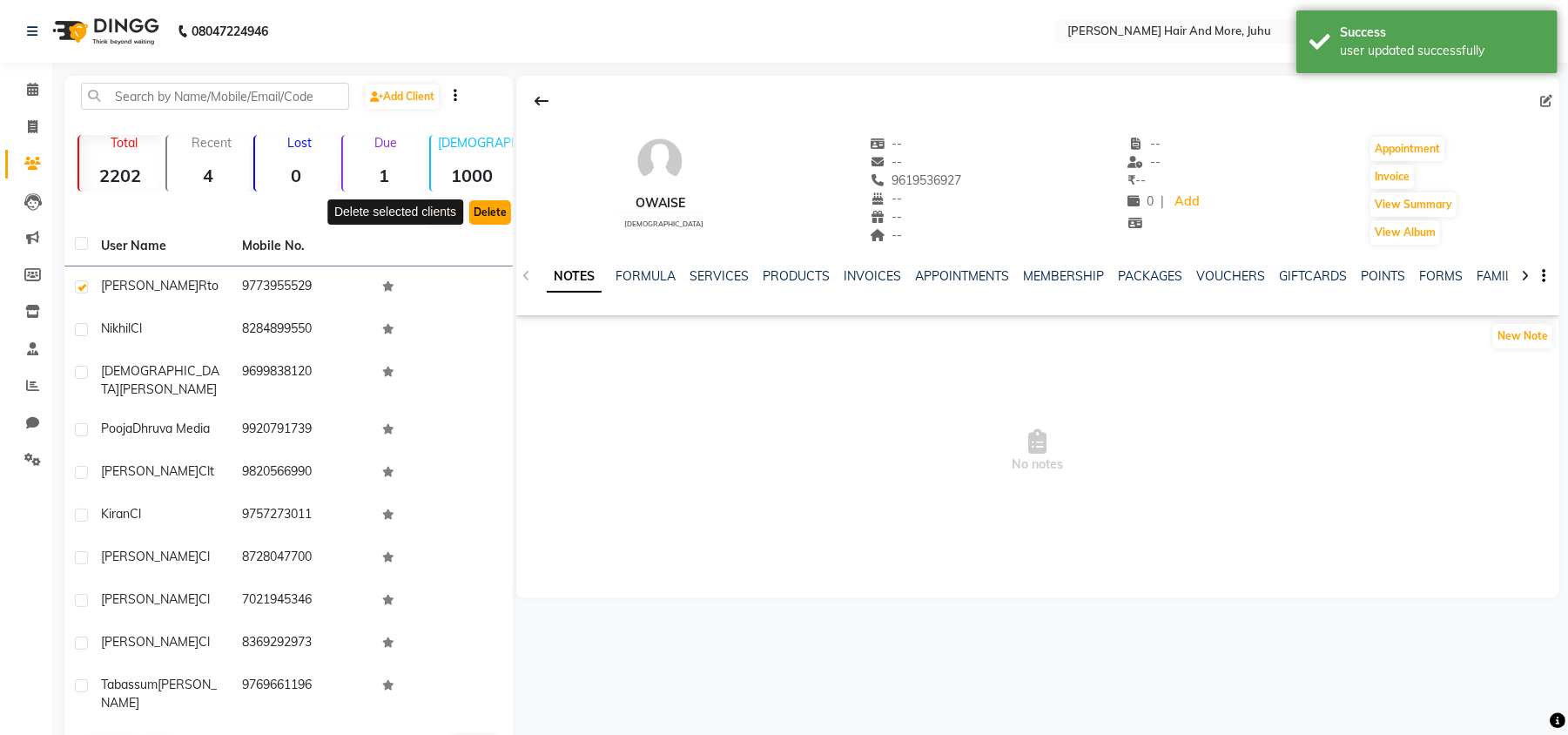
click at [491, 217] on button "Delete" at bounding box center [490, 212] width 42 height 24
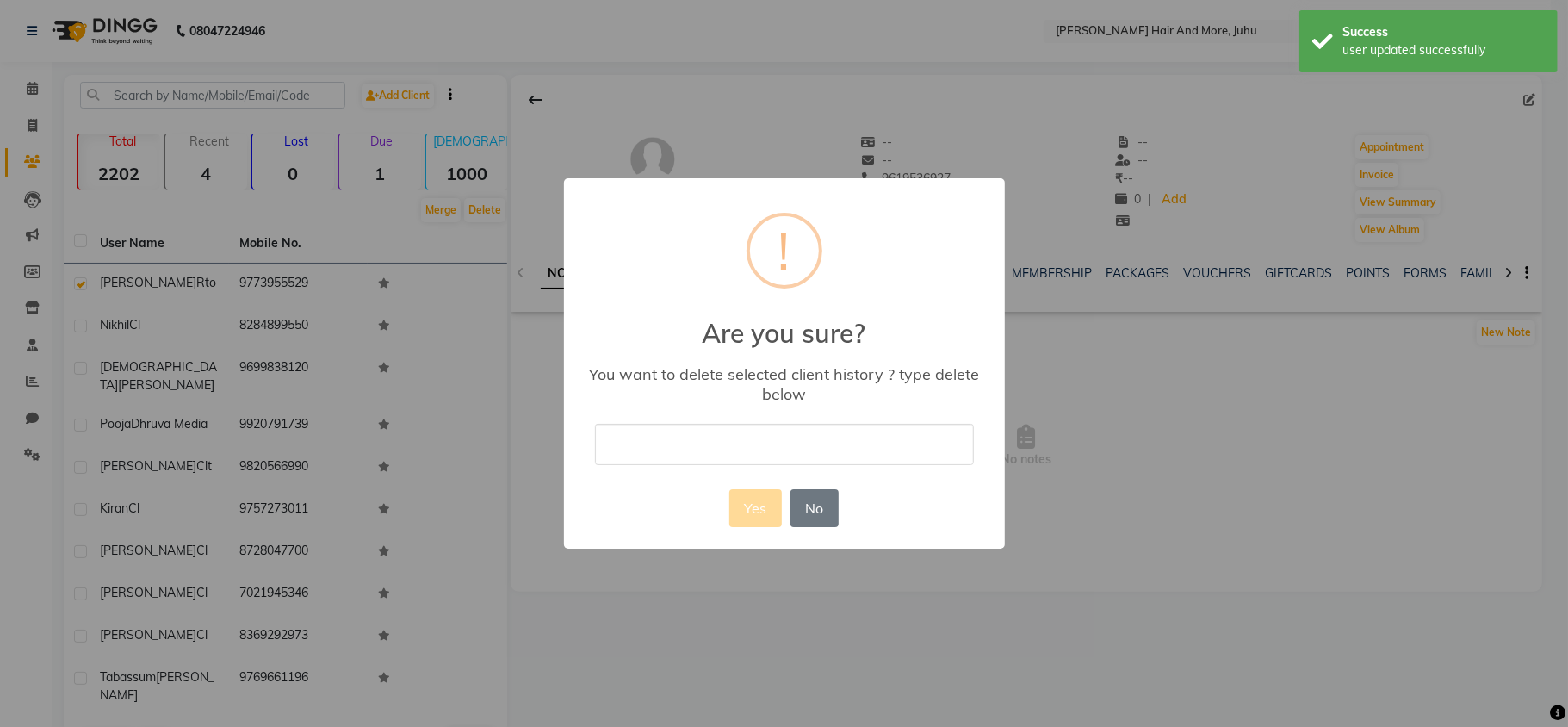
click at [675, 445] on input "text" at bounding box center [784, 444] width 378 height 41
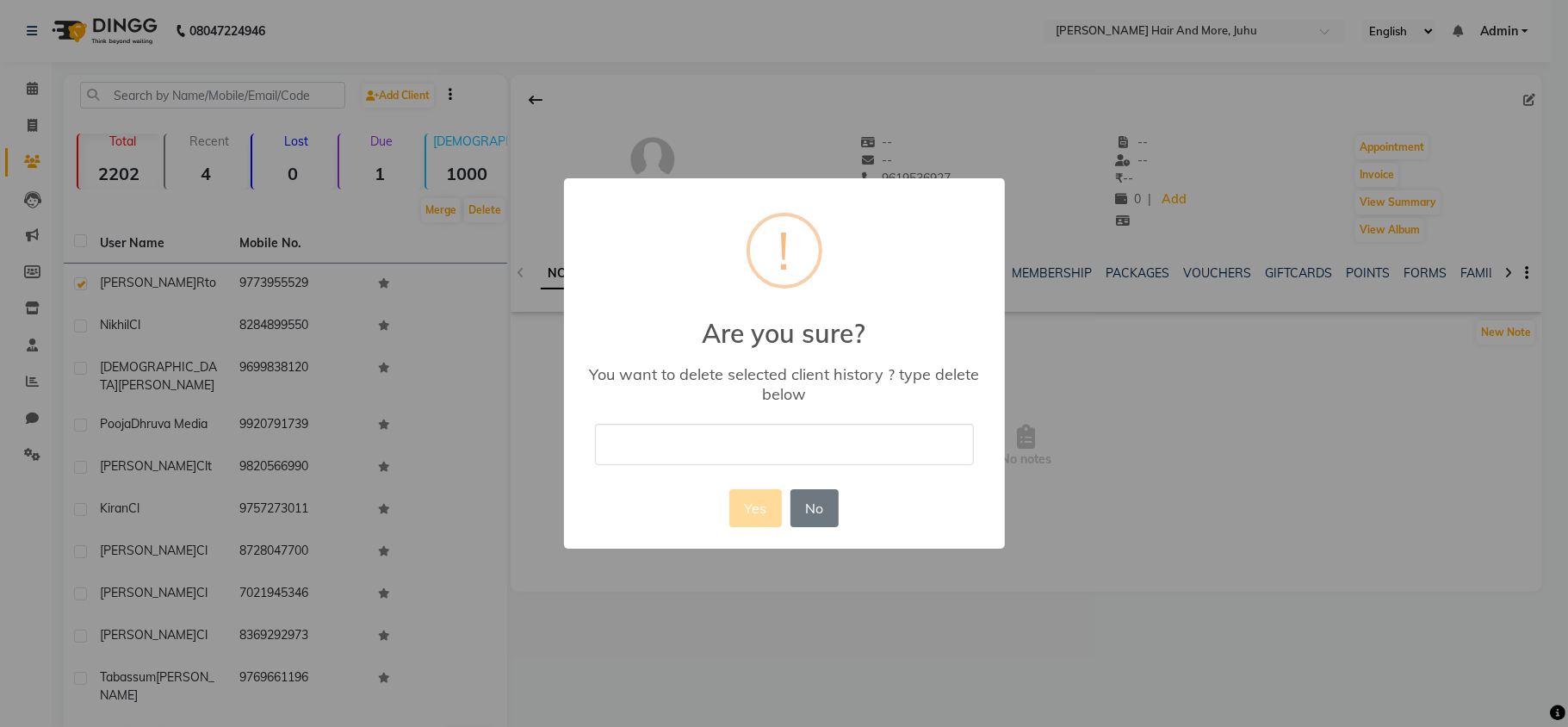
type input "delete"
click at [749, 498] on button "Yes" at bounding box center [755, 508] width 52 height 38
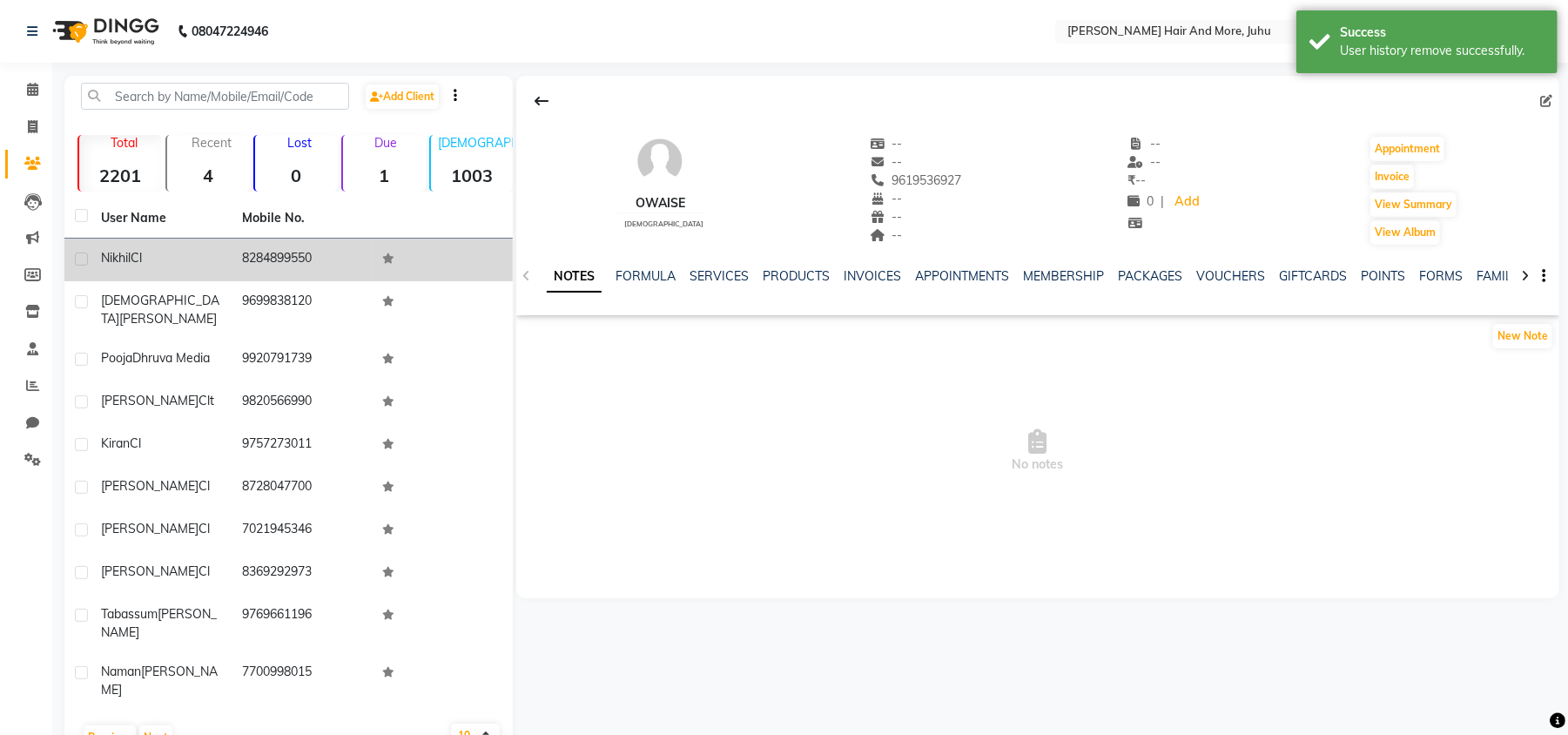
click at [272, 261] on td "8284899550" at bounding box center [301, 260] width 141 height 43
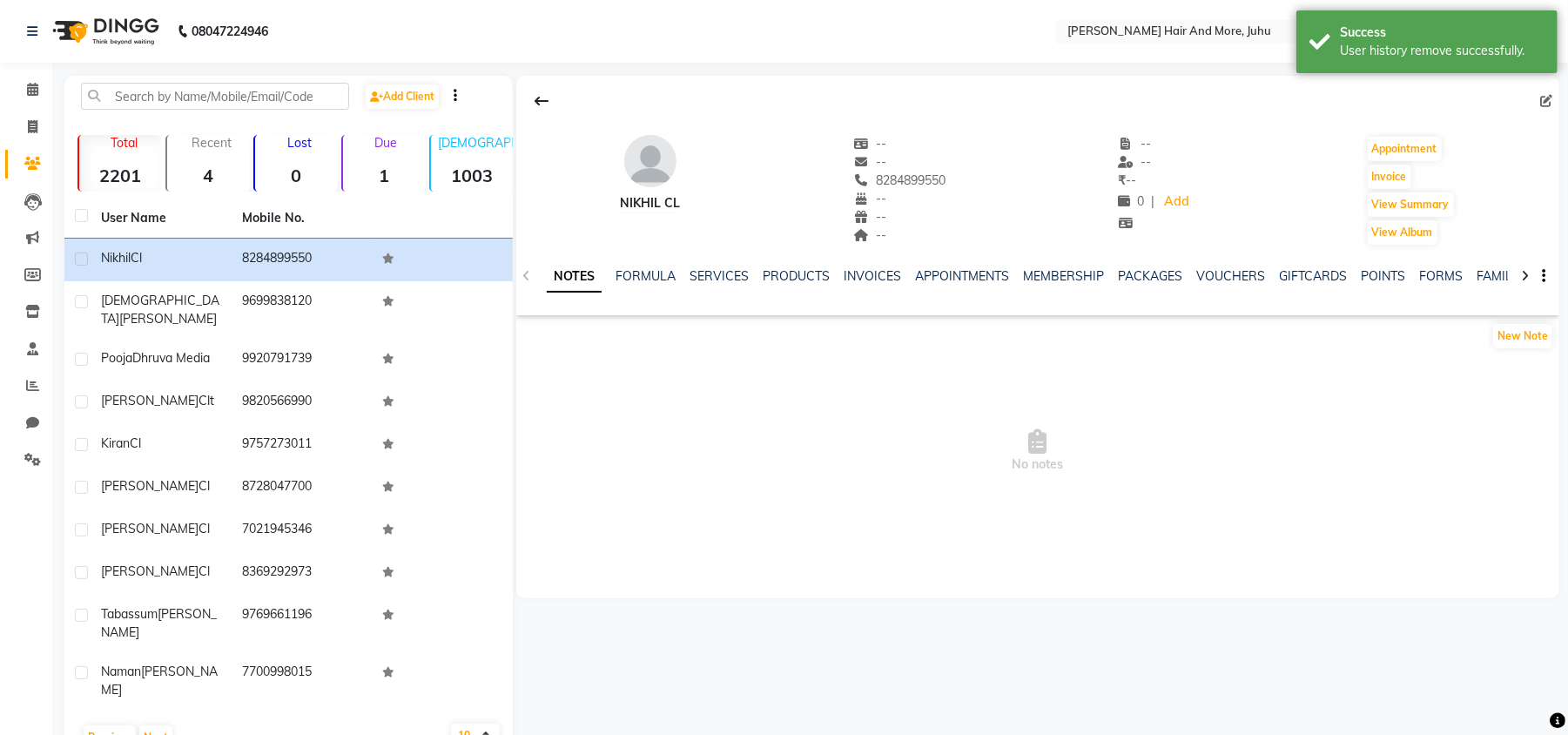
click at [1540, 95] on icon at bounding box center [1546, 101] width 13 height 13
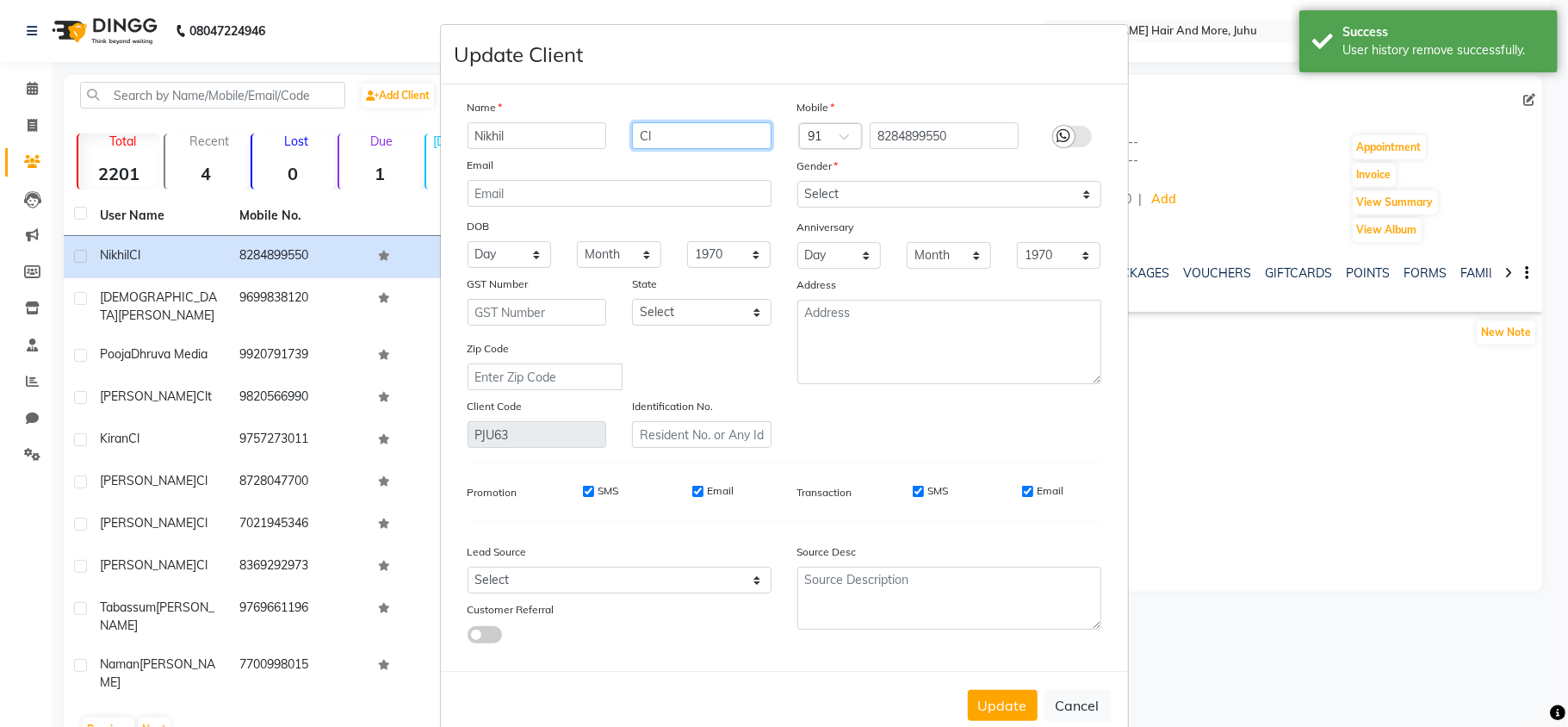
click at [675, 132] on input "Cl" at bounding box center [701, 136] width 139 height 27
click at [907, 197] on select "Select [DEMOGRAPHIC_DATA] [DEMOGRAPHIC_DATA] Other Prefer Not To Say" at bounding box center [949, 194] width 304 height 27
select select "[DEMOGRAPHIC_DATA]"
click at [798, 181] on select "Select [DEMOGRAPHIC_DATA] [DEMOGRAPHIC_DATA] Other Prefer Not To Say" at bounding box center [949, 194] width 304 height 27
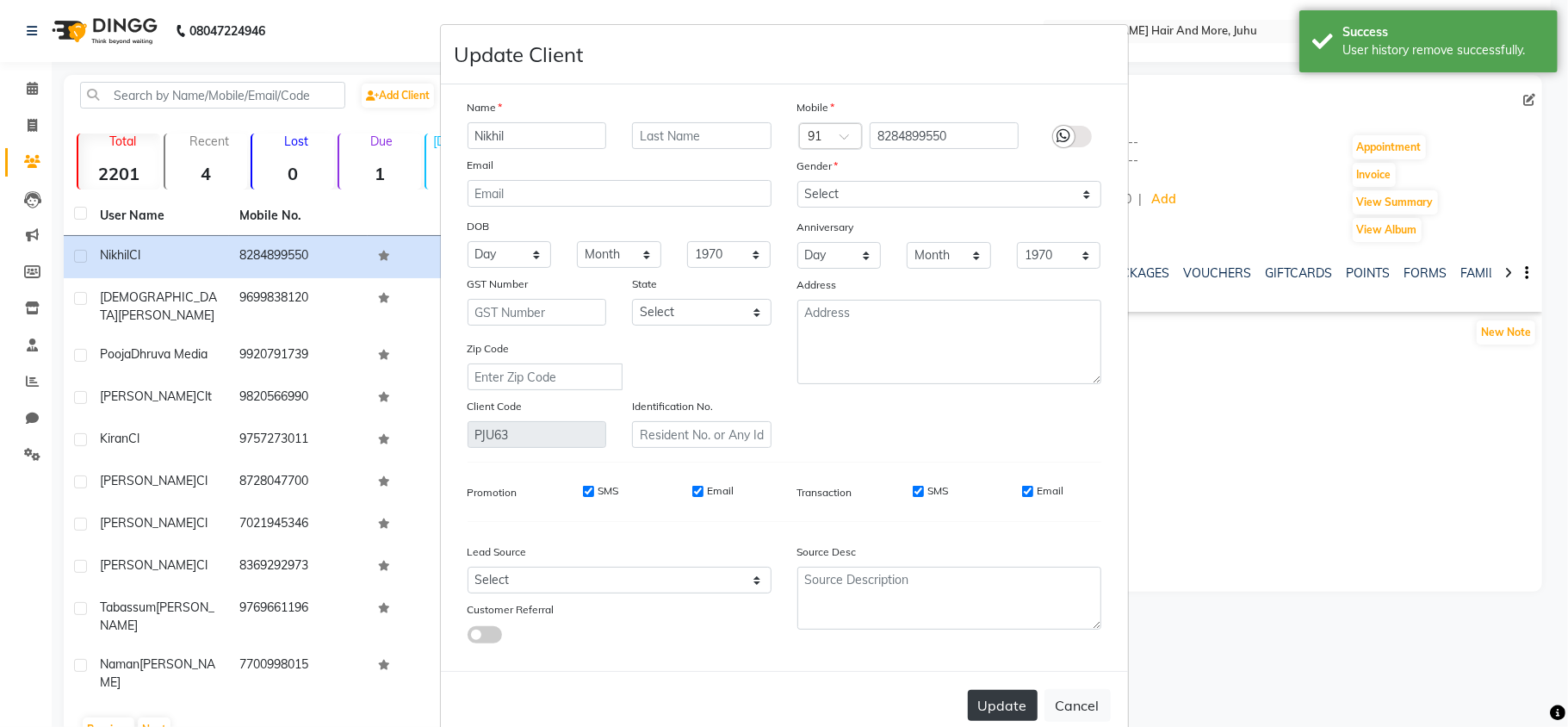
click at [994, 707] on button "Update" at bounding box center [1002, 705] width 70 height 31
select select
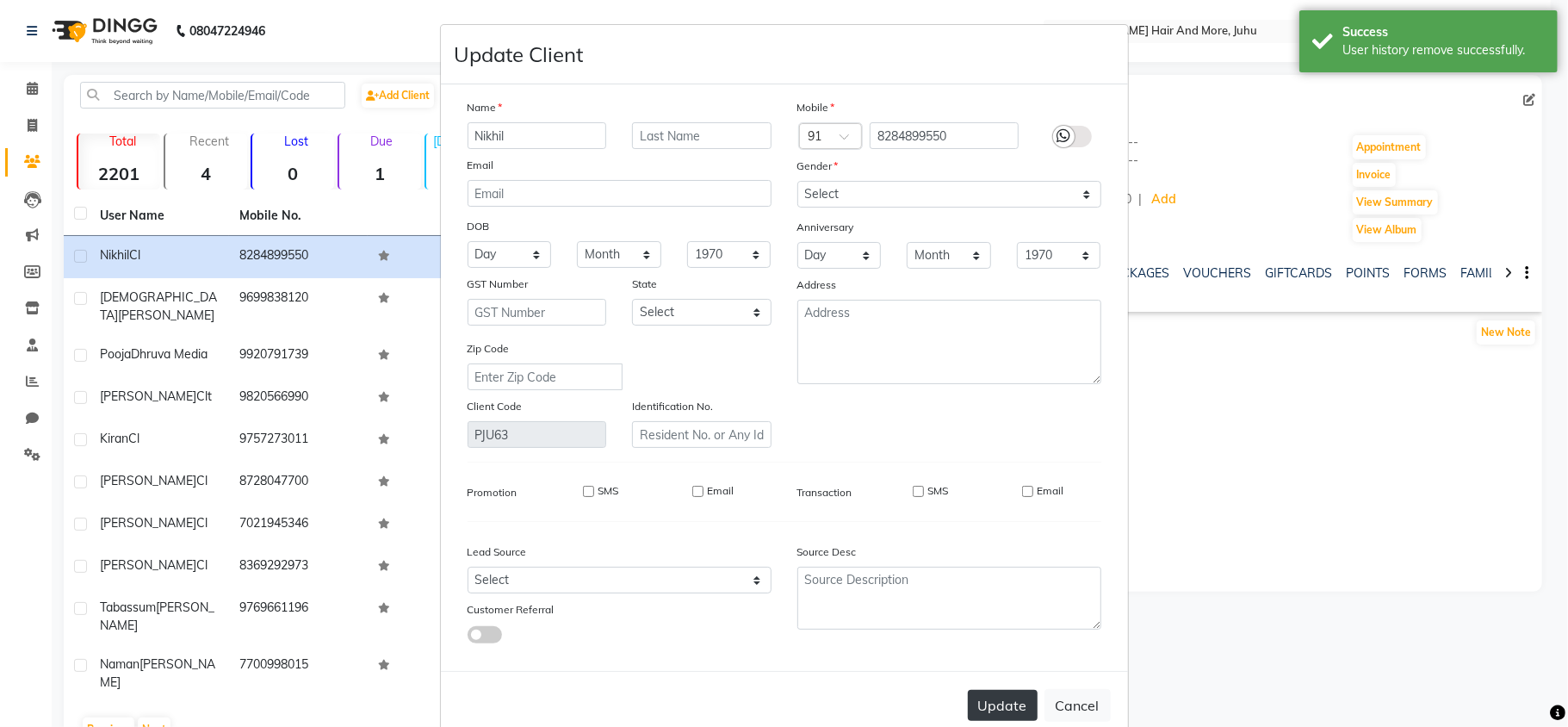
select select
checkbox input "false"
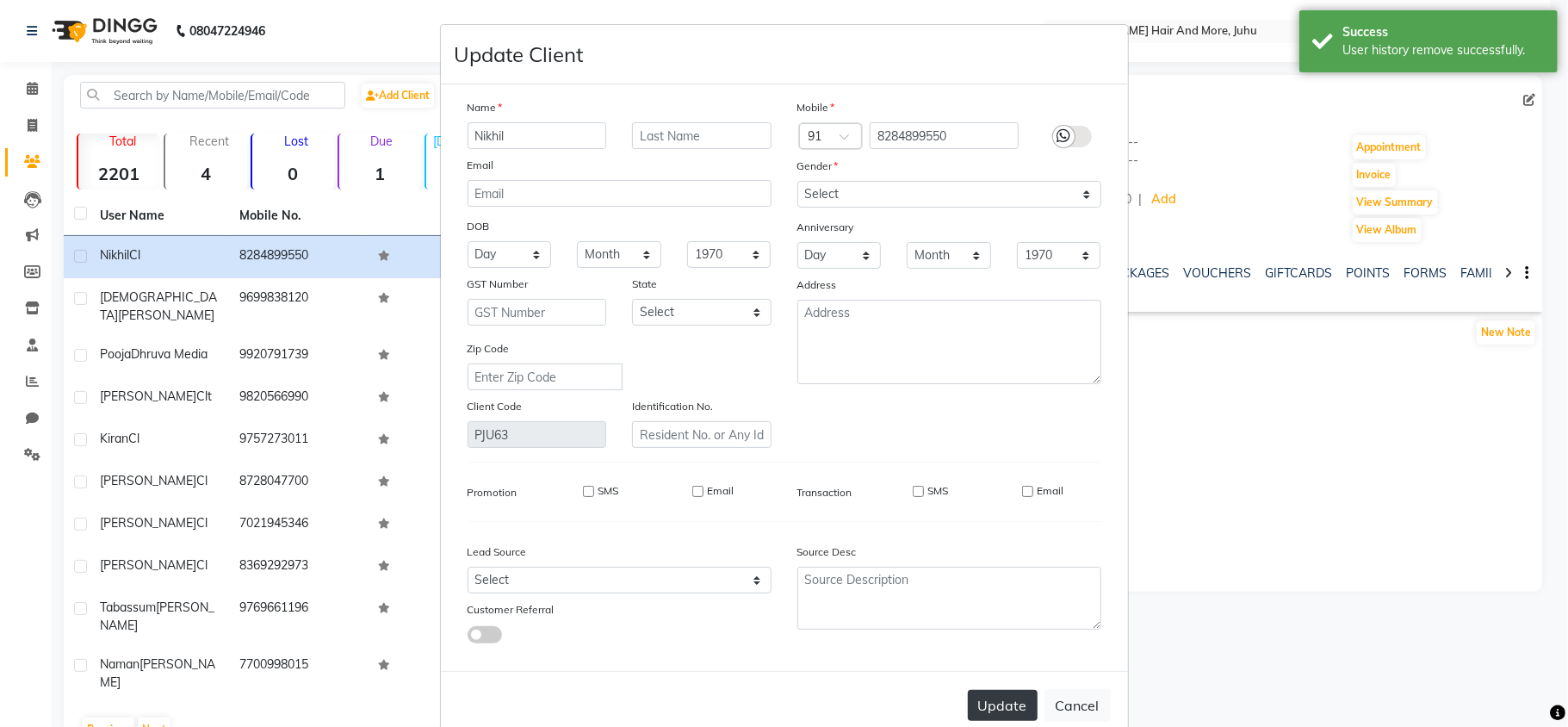
checkbox input "false"
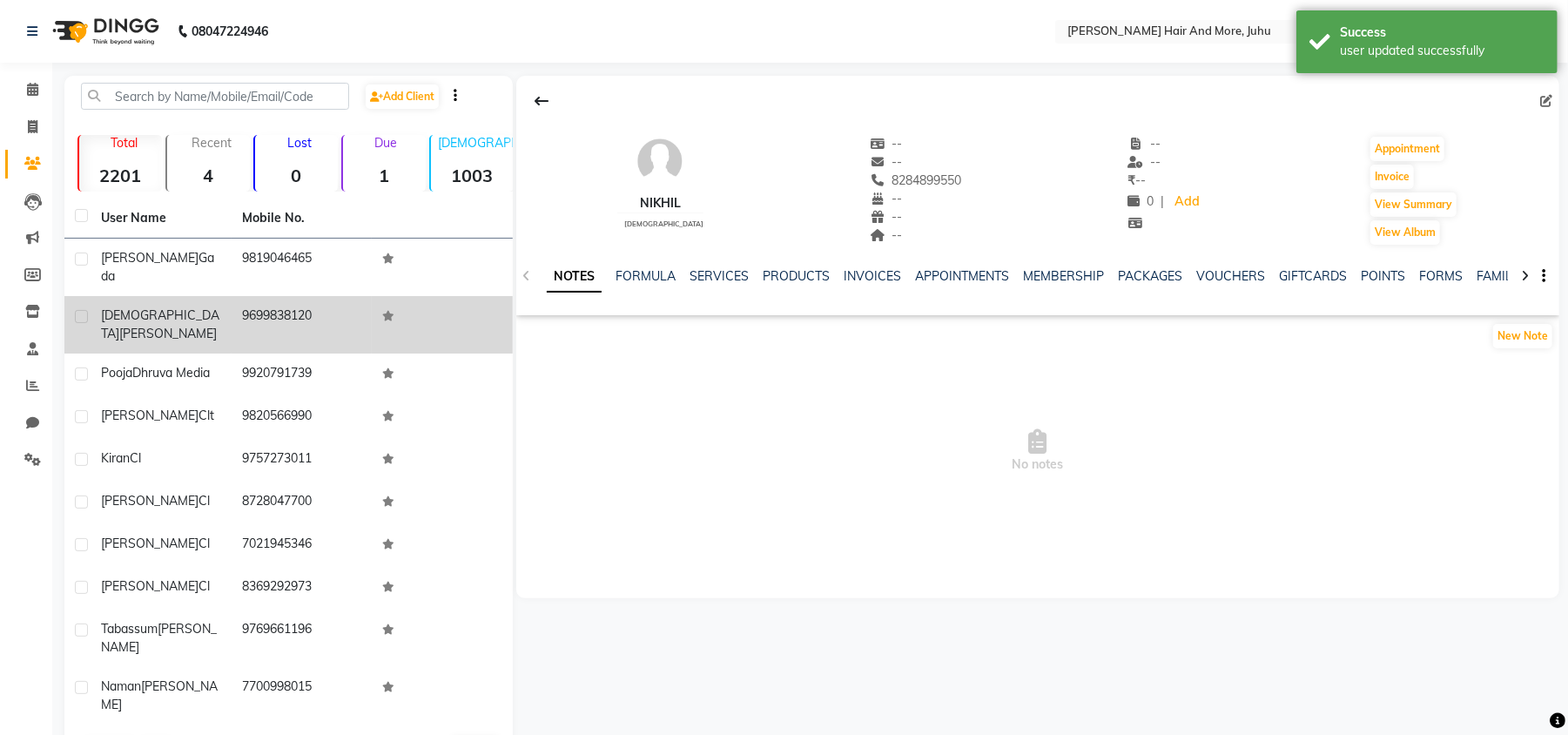
click at [352, 305] on td "9699838120" at bounding box center [301, 324] width 141 height 57
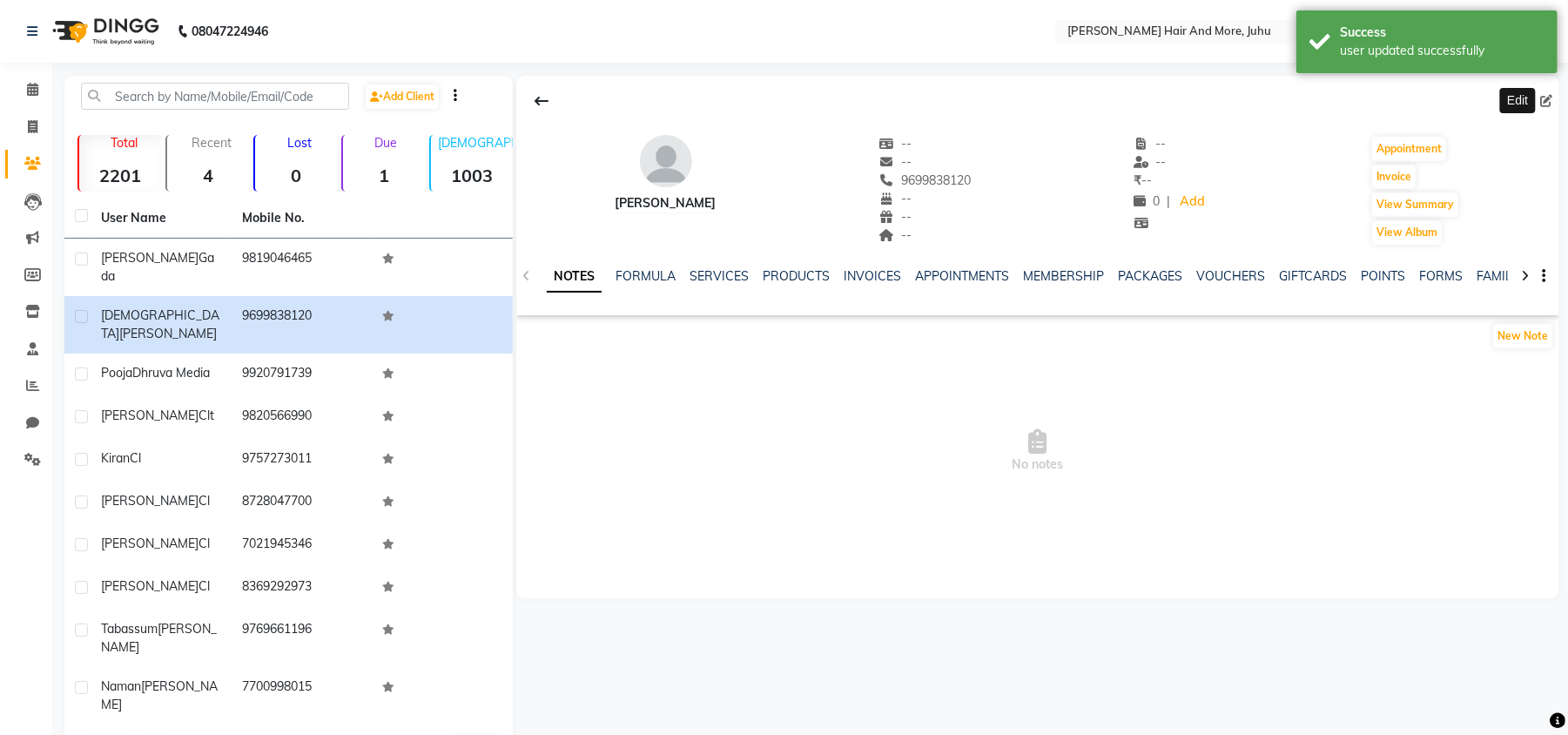
click at [1546, 95] on icon at bounding box center [1546, 101] width 13 height 13
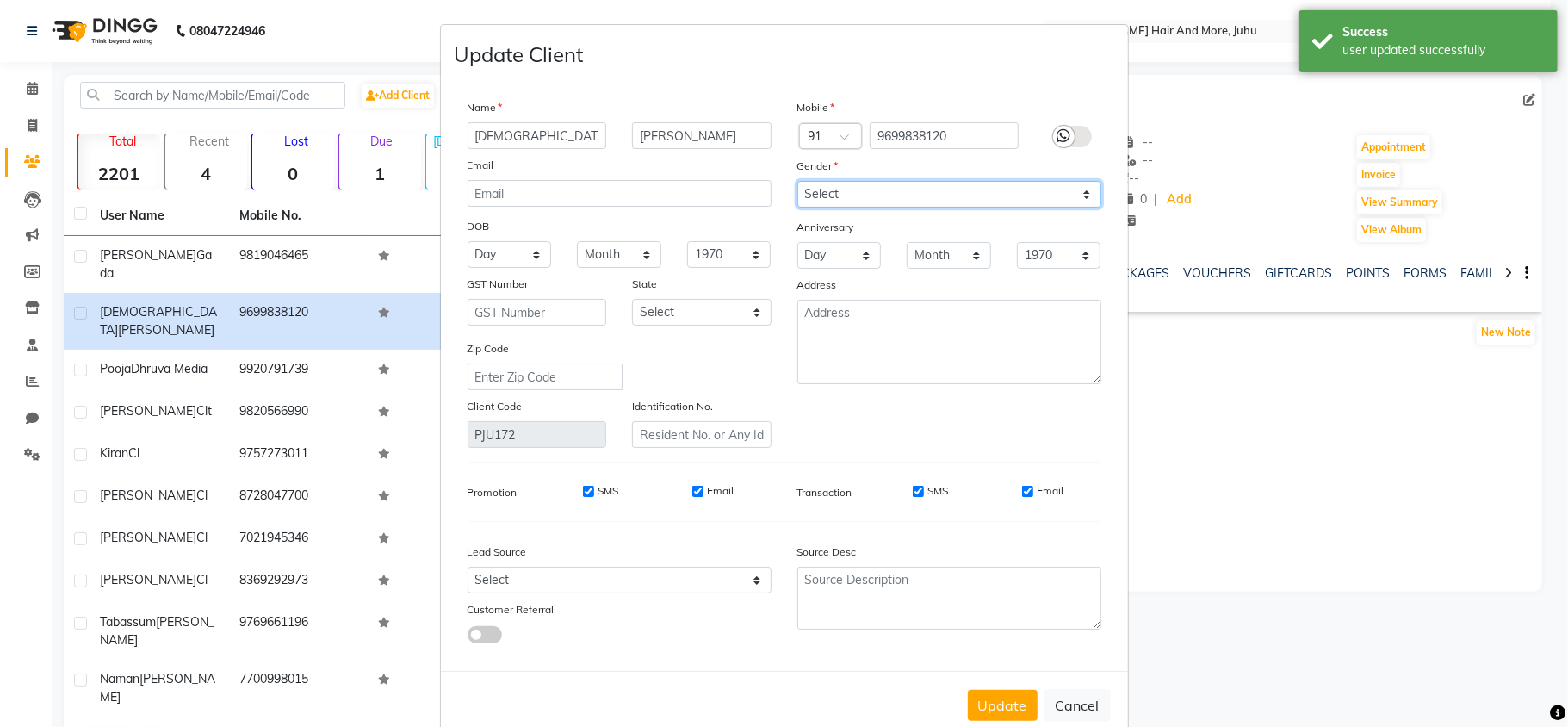
click at [870, 196] on select "Select [DEMOGRAPHIC_DATA] [DEMOGRAPHIC_DATA] Other Prefer Not To Say" at bounding box center [949, 194] width 304 height 27
select select "[DEMOGRAPHIC_DATA]"
click at [798, 181] on select "Select [DEMOGRAPHIC_DATA] [DEMOGRAPHIC_DATA] Other Prefer Not To Say" at bounding box center [949, 194] width 304 height 27
click at [995, 701] on button "Update" at bounding box center [1002, 705] width 70 height 31
select select
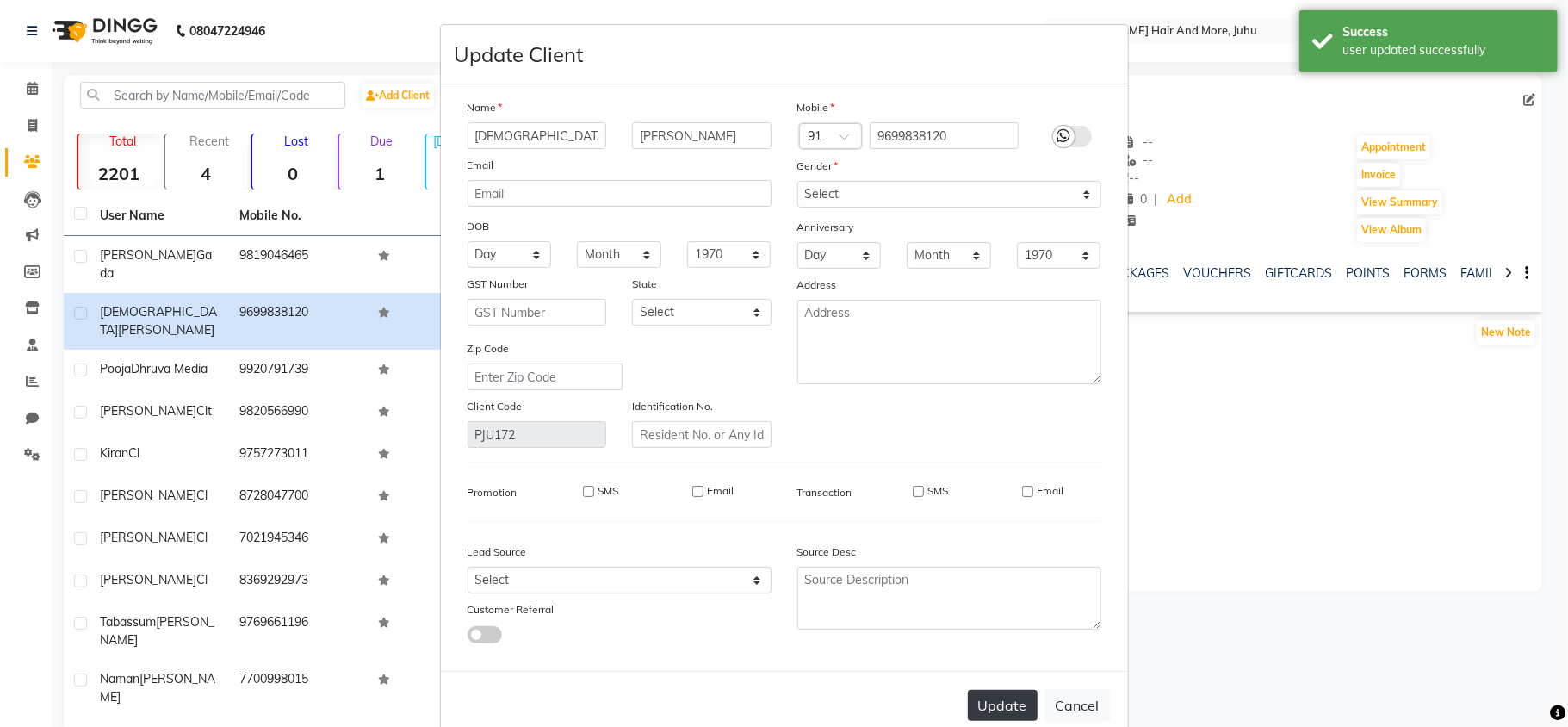
select select
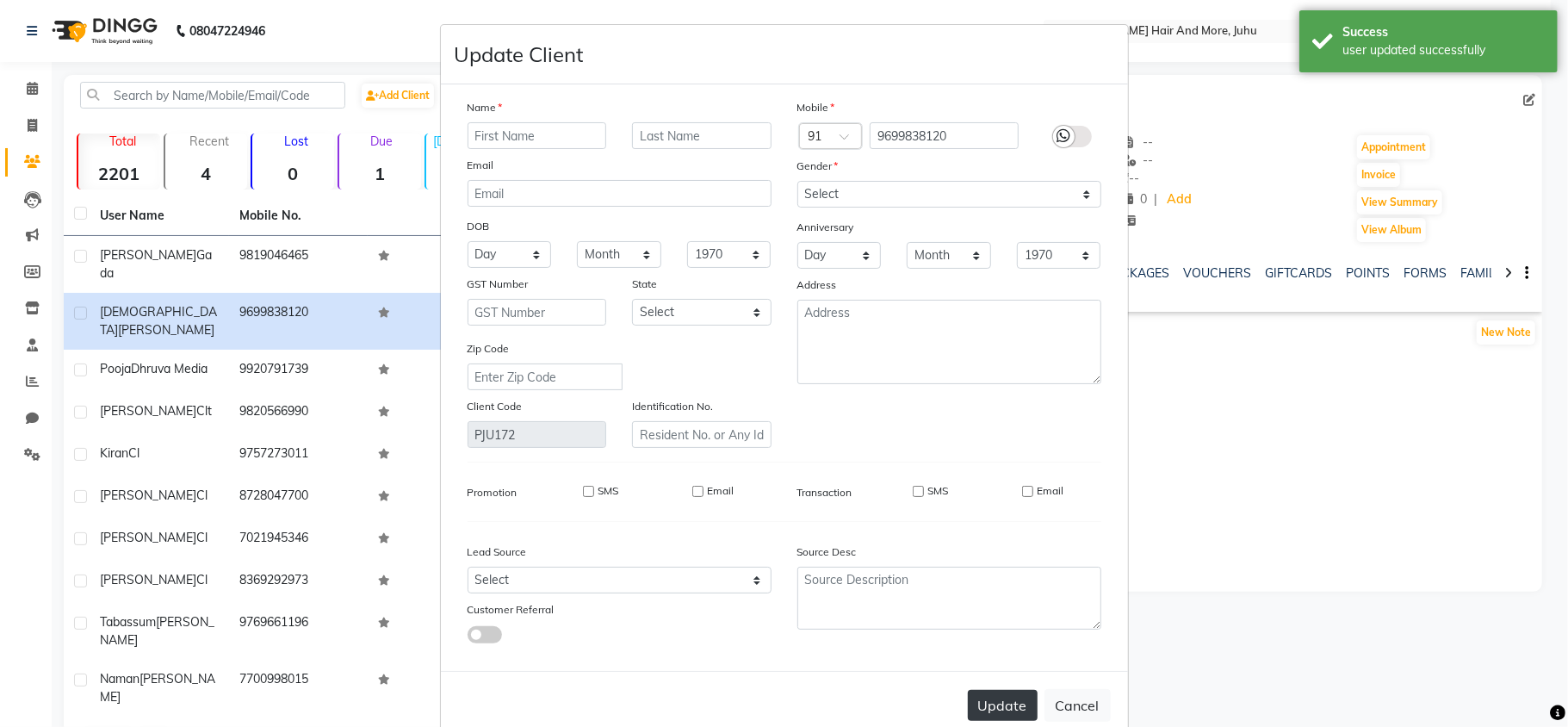
select select
checkbox input "false"
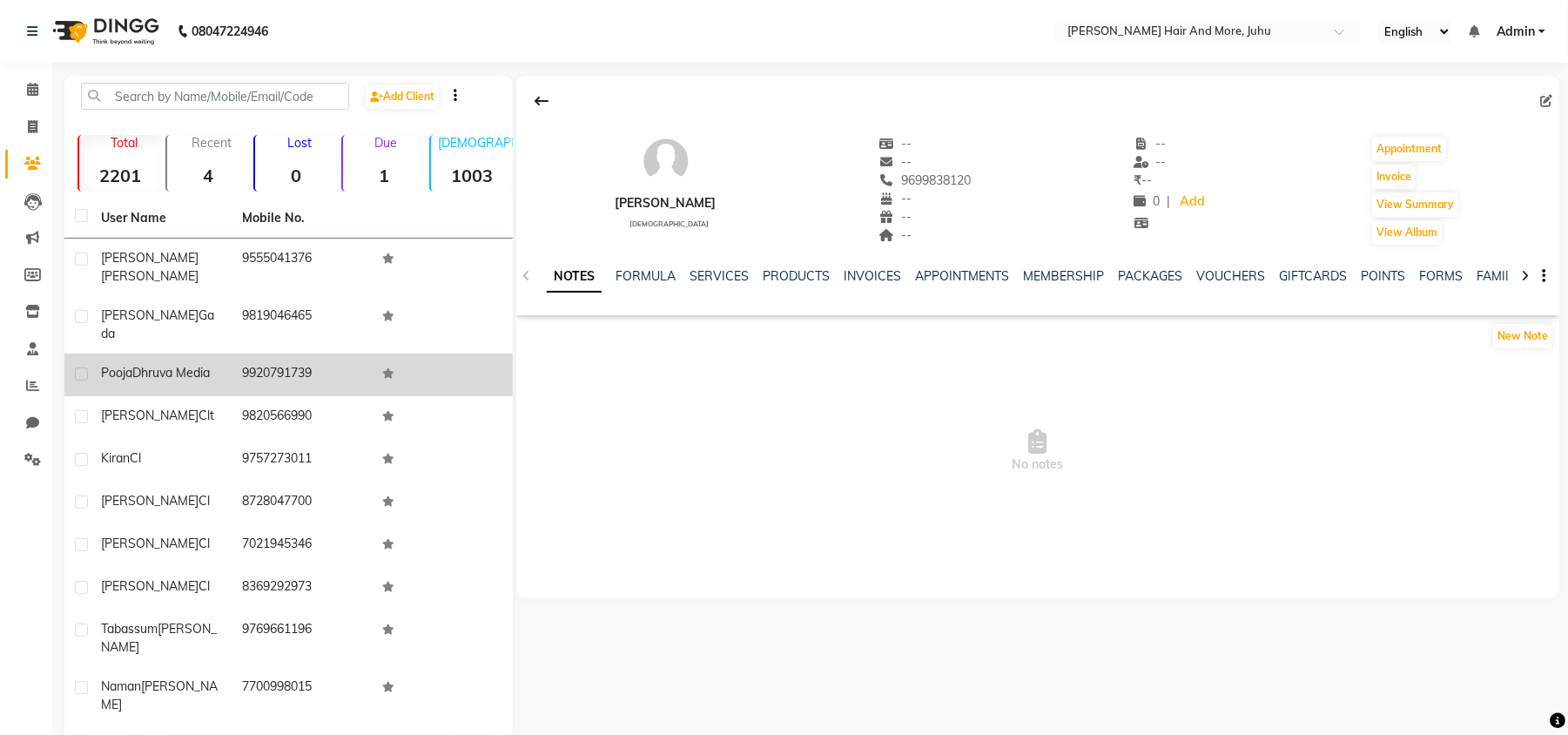
click at [213, 360] on td "Pooja Dhruva Media" at bounding box center [160, 375] width 141 height 43
click at [84, 368] on label at bounding box center [82, 374] width 13 height 13
click at [84, 369] on input "checkbox" at bounding box center [81, 375] width 12 height 12
checkbox input "true"
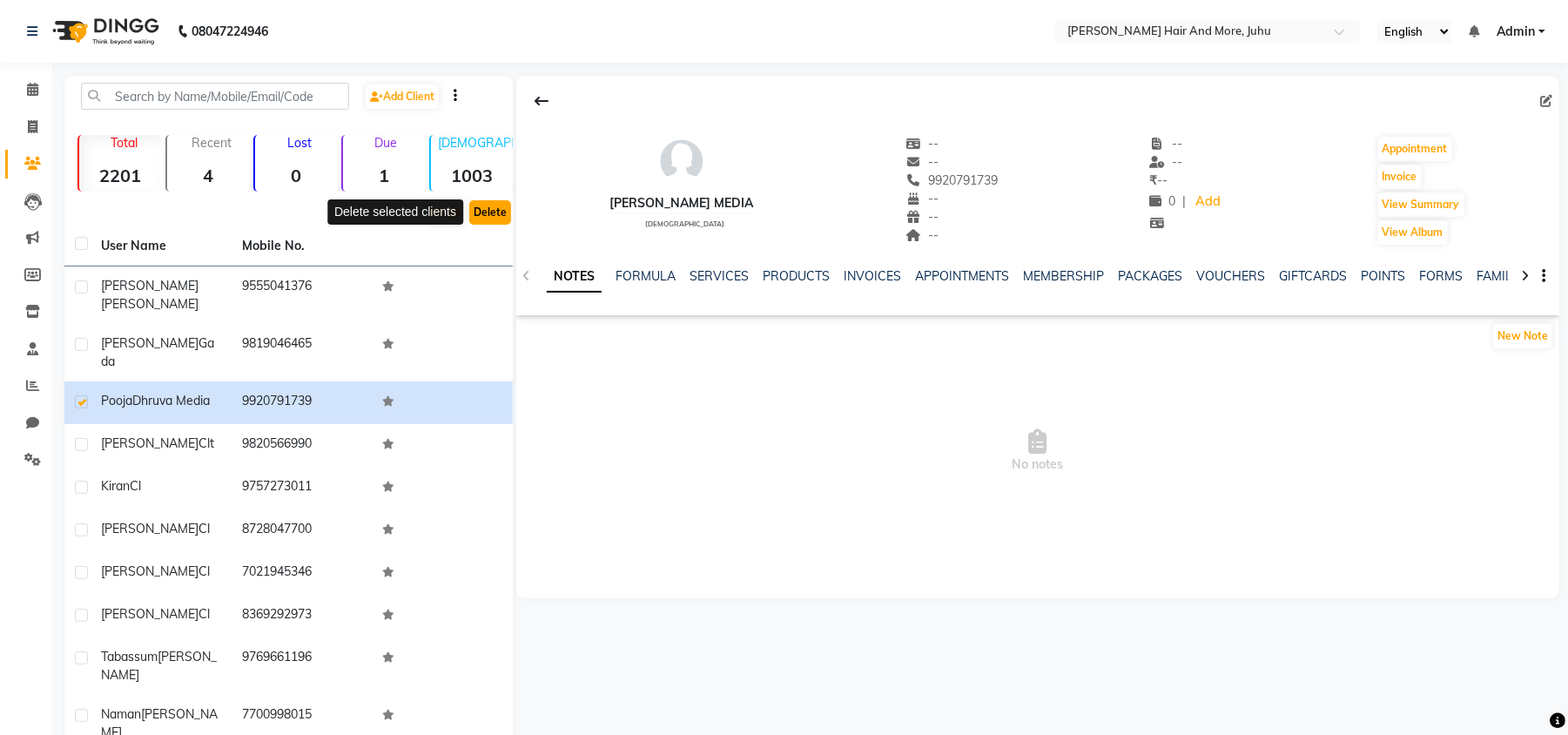
click at [492, 205] on button "Delete" at bounding box center [490, 212] width 42 height 24
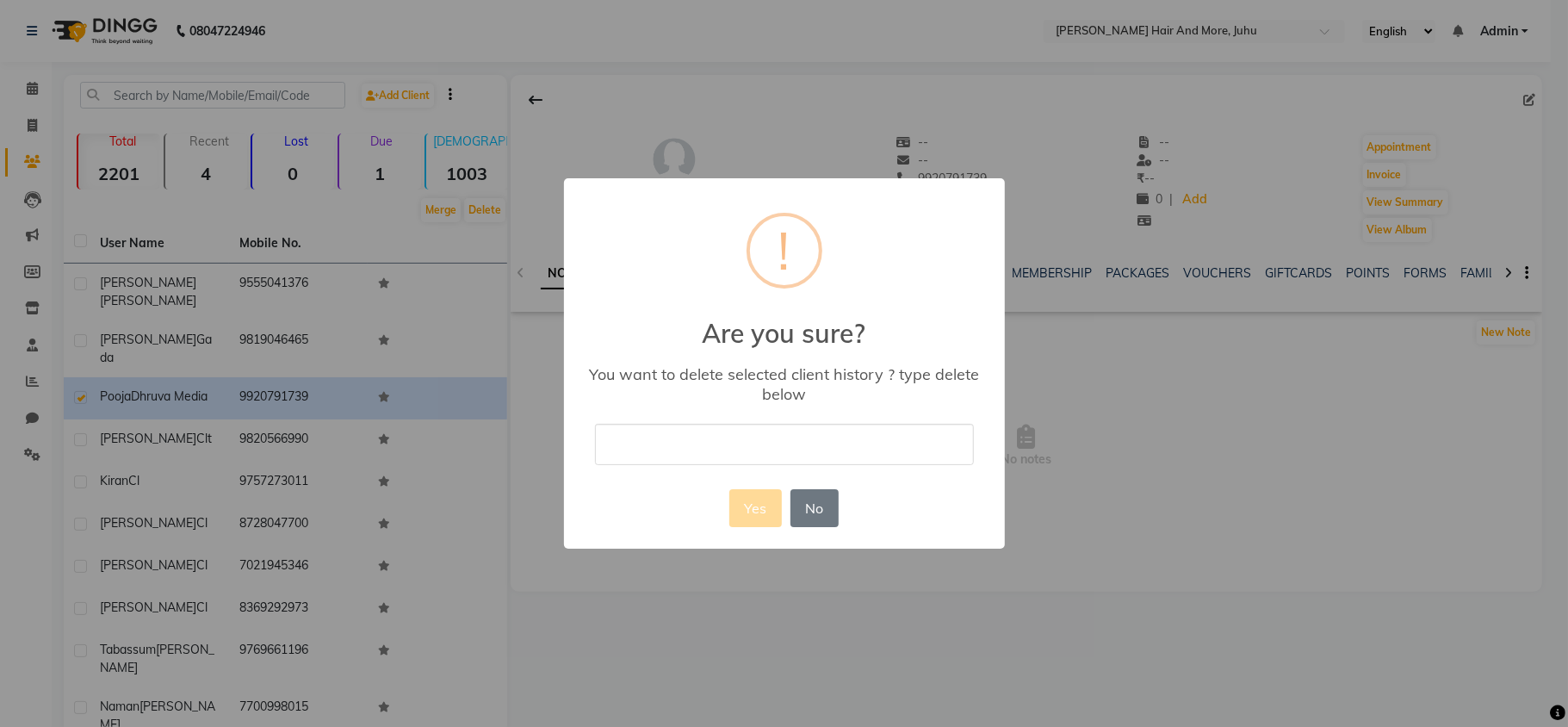
click at [787, 441] on input "text" at bounding box center [784, 444] width 378 height 41
type input "delete"
click at [748, 511] on button "Yes" at bounding box center [755, 508] width 52 height 38
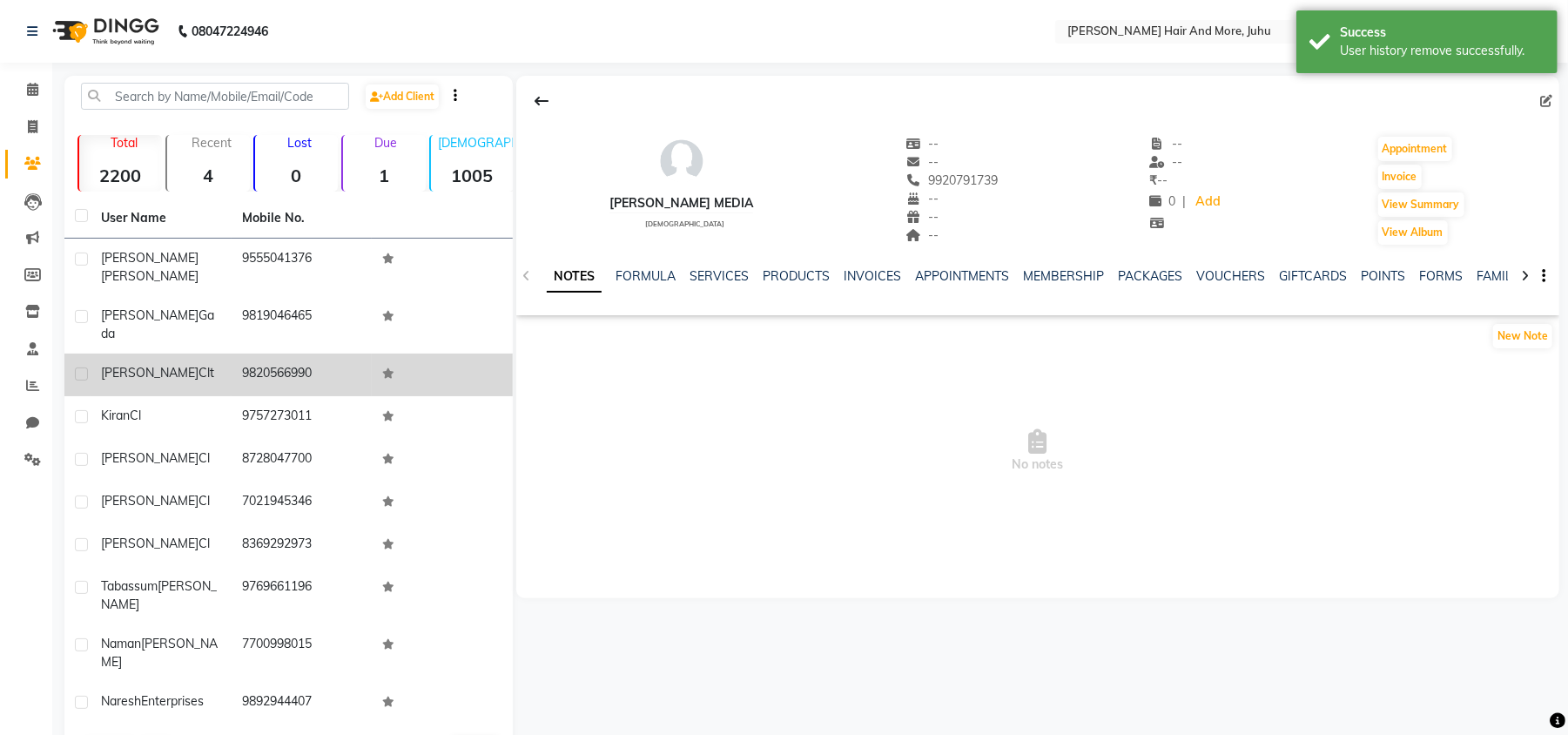
click at [256, 356] on td "9820566990" at bounding box center [301, 375] width 141 height 43
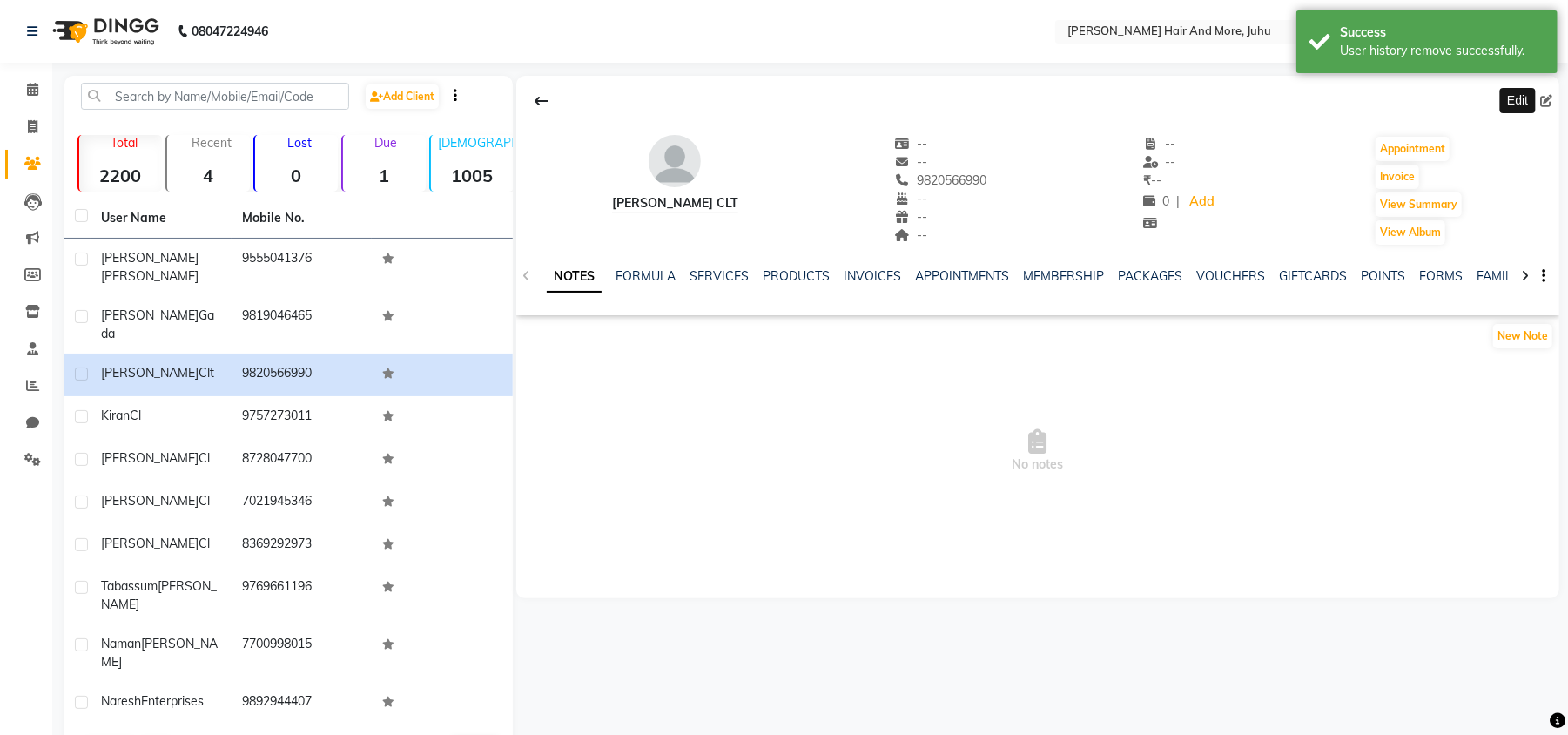
click at [1546, 96] on icon at bounding box center [1546, 101] width 13 height 13
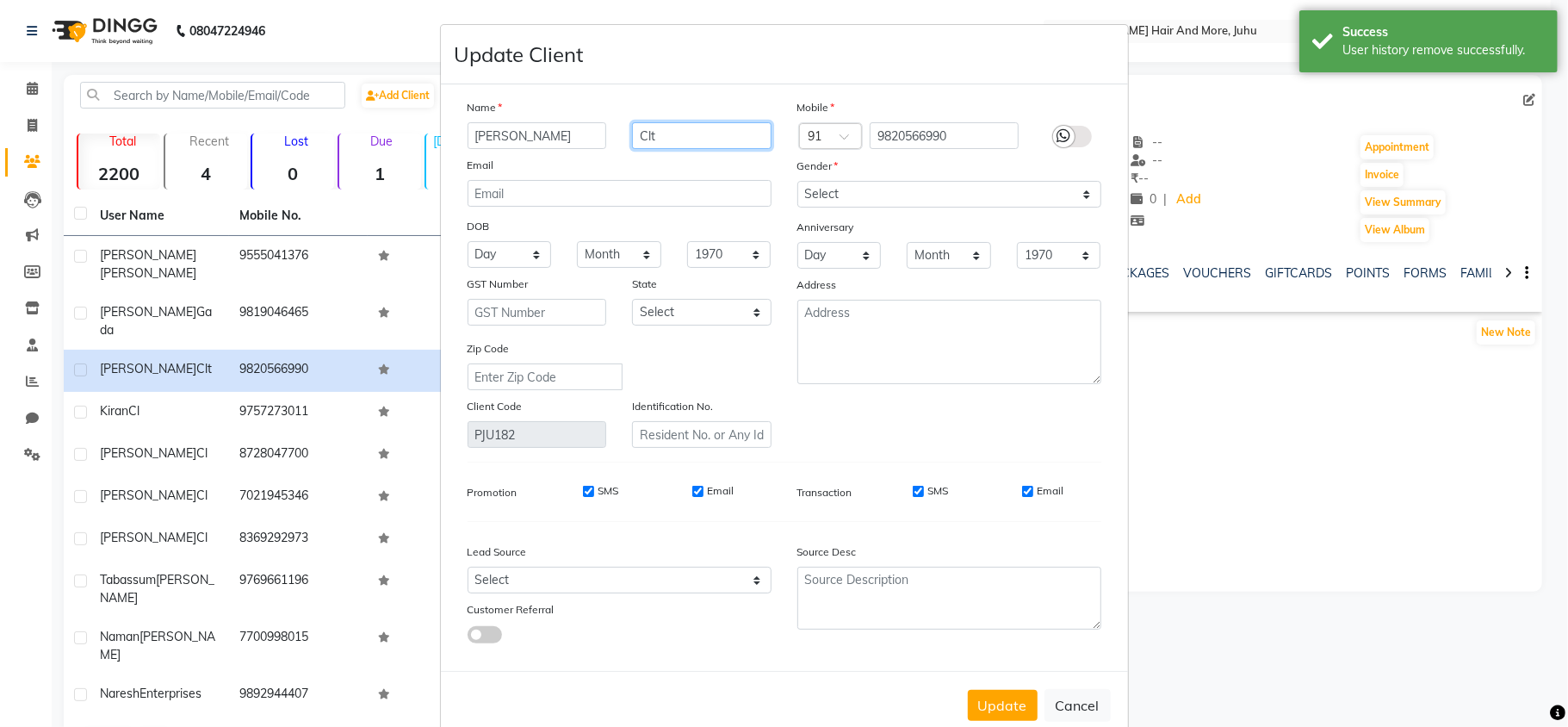
drag, startPoint x: 689, startPoint y: 145, endPoint x: 651, endPoint y: 162, distance: 41.6
click at [651, 162] on div "Name Devang Clt Email DOB Day 01 02 03 04 05 06 07 08 09 10 11 12 13 14 15 16 1…" at bounding box center [620, 273] width 330 height 349
click at [654, 131] on input "Clt" at bounding box center [701, 136] width 139 height 27
click at [840, 199] on select "Select [DEMOGRAPHIC_DATA] [DEMOGRAPHIC_DATA] Other Prefer Not To Say" at bounding box center [949, 194] width 304 height 27
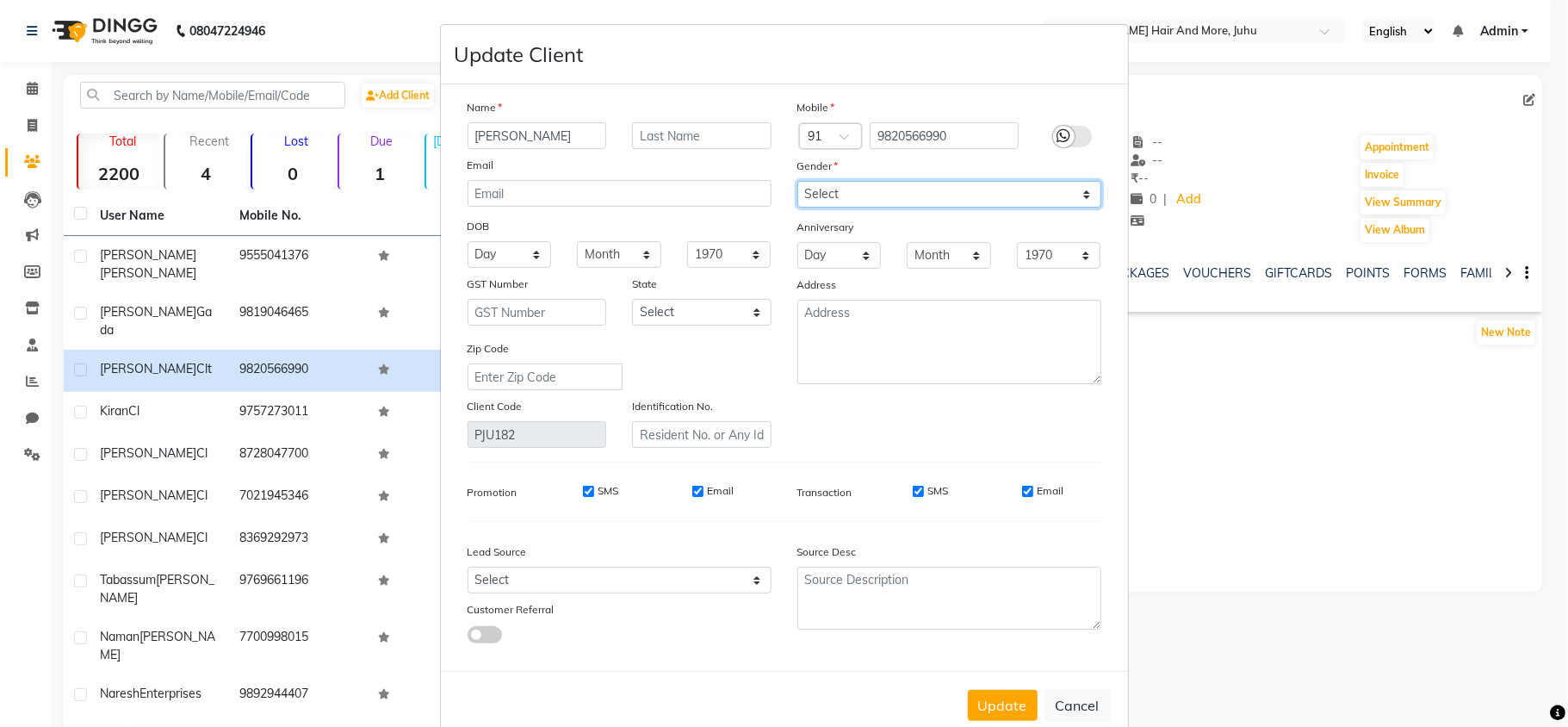
click at [798, 181] on select "Select [DEMOGRAPHIC_DATA] [DEMOGRAPHIC_DATA] Other Prefer Not To Say" at bounding box center [949, 194] width 304 height 27
click at [893, 191] on select "Select [DEMOGRAPHIC_DATA] [DEMOGRAPHIC_DATA] Other Prefer Not To Say" at bounding box center [949, 194] width 304 height 27
select select "[DEMOGRAPHIC_DATA]"
click at [798, 181] on select "Select [DEMOGRAPHIC_DATA] [DEMOGRAPHIC_DATA] Other Prefer Not To Say" at bounding box center [949, 194] width 304 height 27
click at [1021, 700] on button "Update" at bounding box center [1002, 705] width 70 height 31
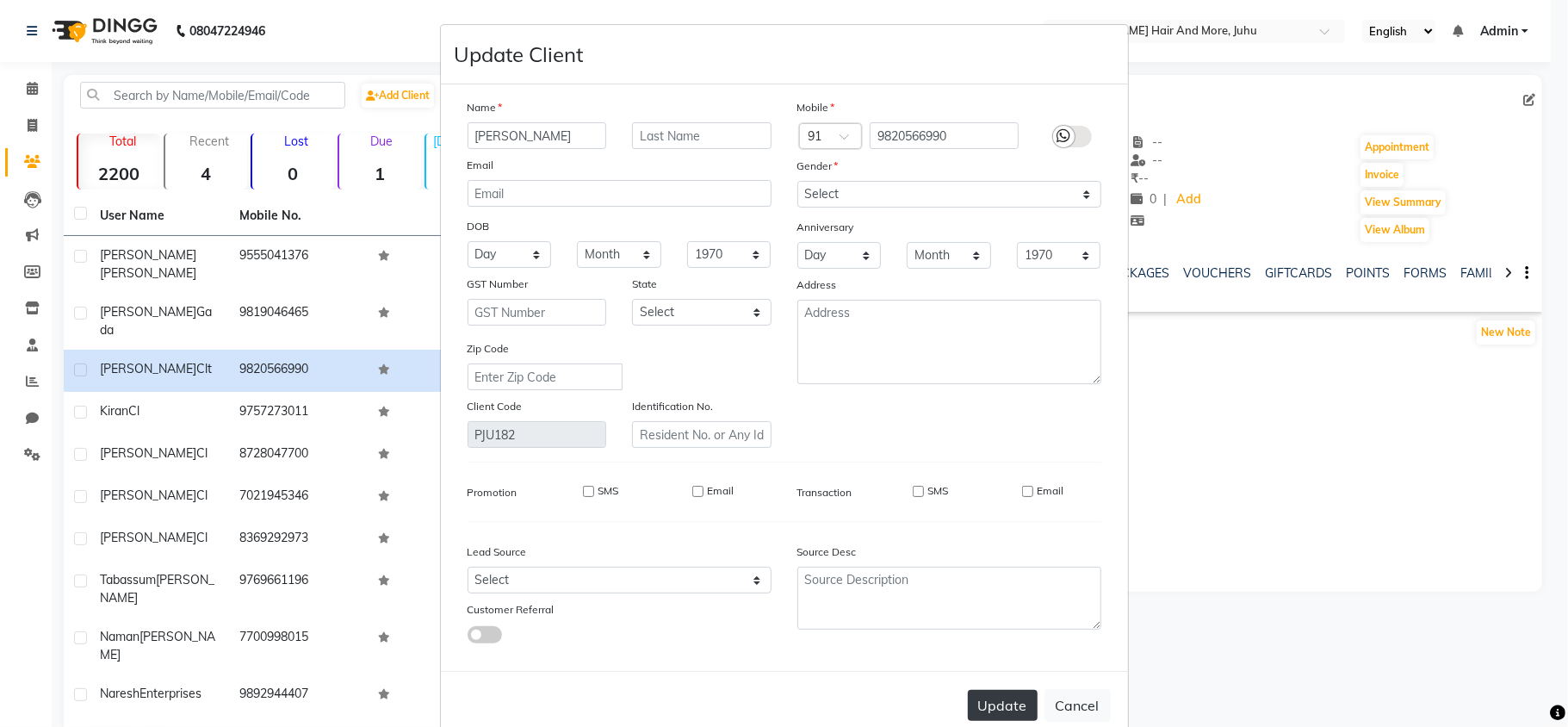
select select
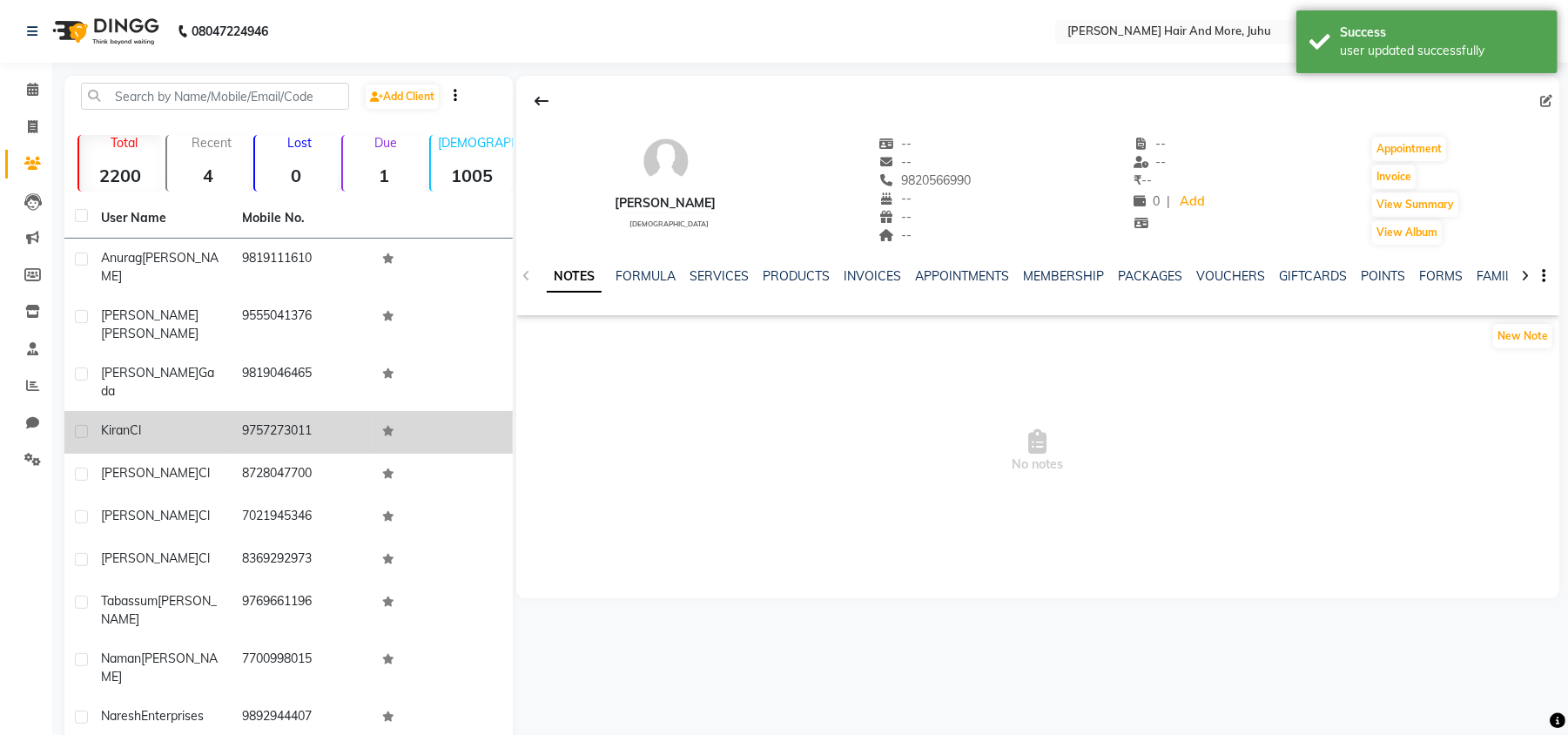
click at [130, 411] on td "Kiran Cl" at bounding box center [160, 433] width 141 height 43
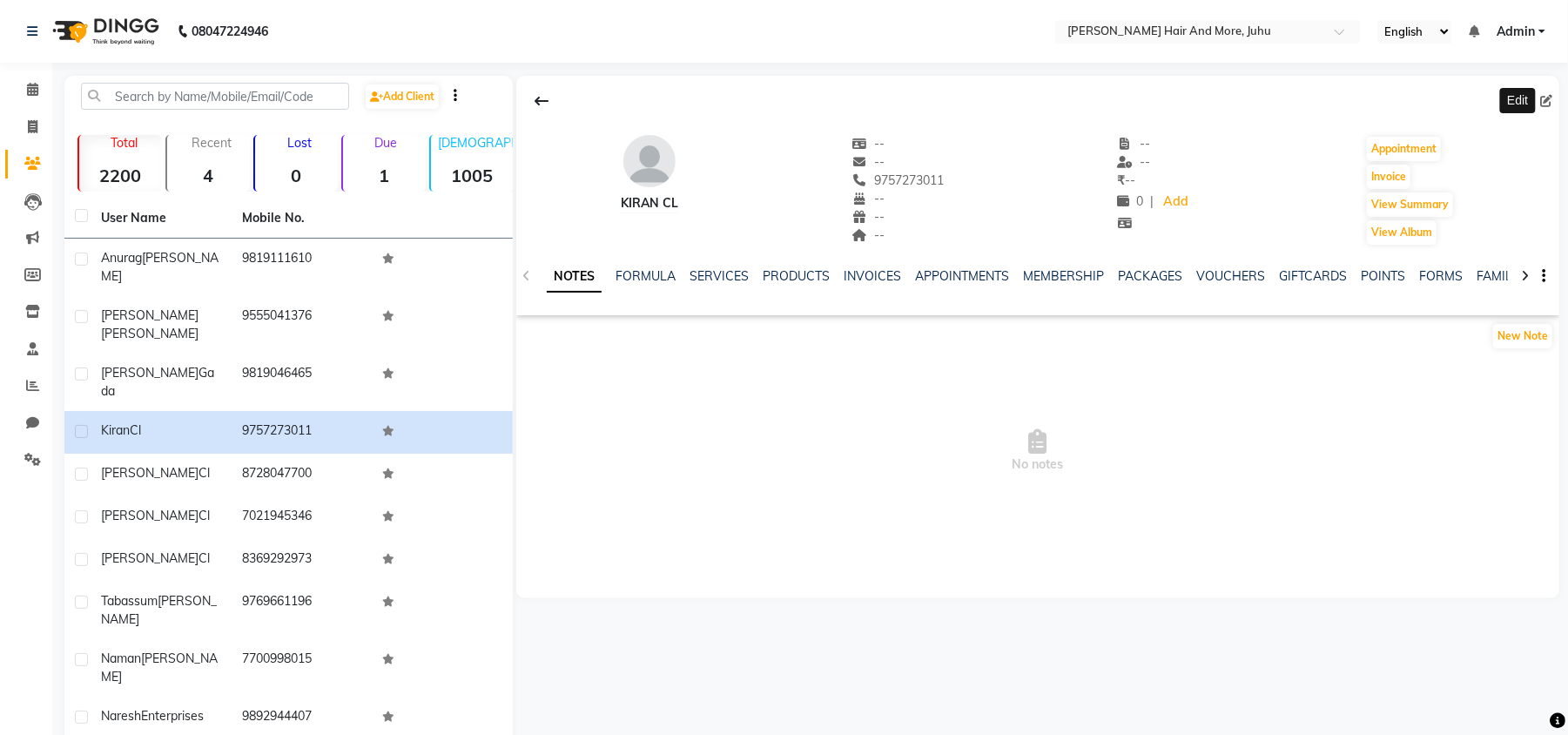
click at [1547, 101] on icon at bounding box center [1546, 101] width 13 height 13
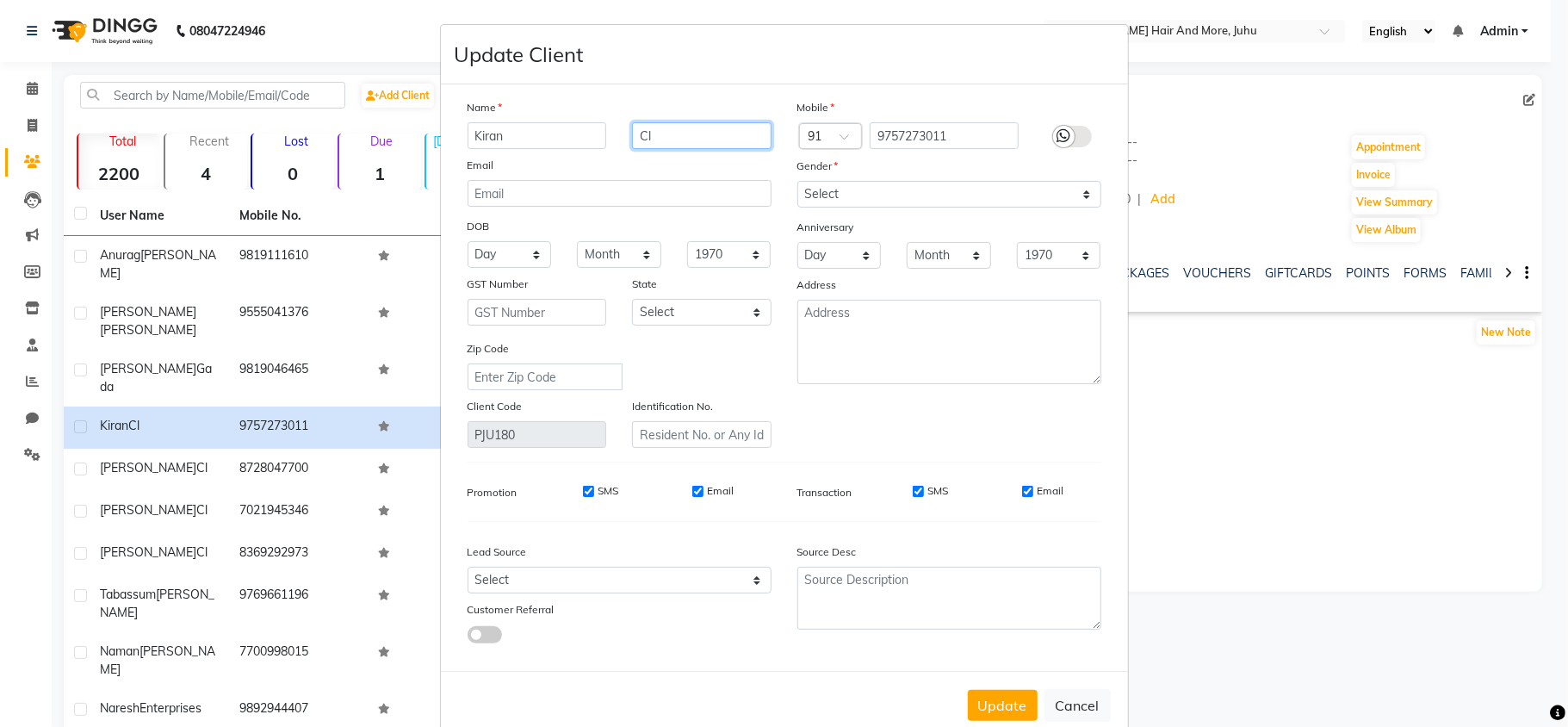
click at [707, 132] on input "Cl" at bounding box center [701, 136] width 139 height 27
click at [809, 192] on select "Select [DEMOGRAPHIC_DATA] [DEMOGRAPHIC_DATA] Other Prefer Not To Say" at bounding box center [949, 194] width 304 height 27
click at [798, 181] on select "Select [DEMOGRAPHIC_DATA] [DEMOGRAPHIC_DATA] Other Prefer Not To Say" at bounding box center [949, 194] width 304 height 27
drag, startPoint x: 990, startPoint y: 697, endPoint x: 944, endPoint y: 689, distance: 46.7
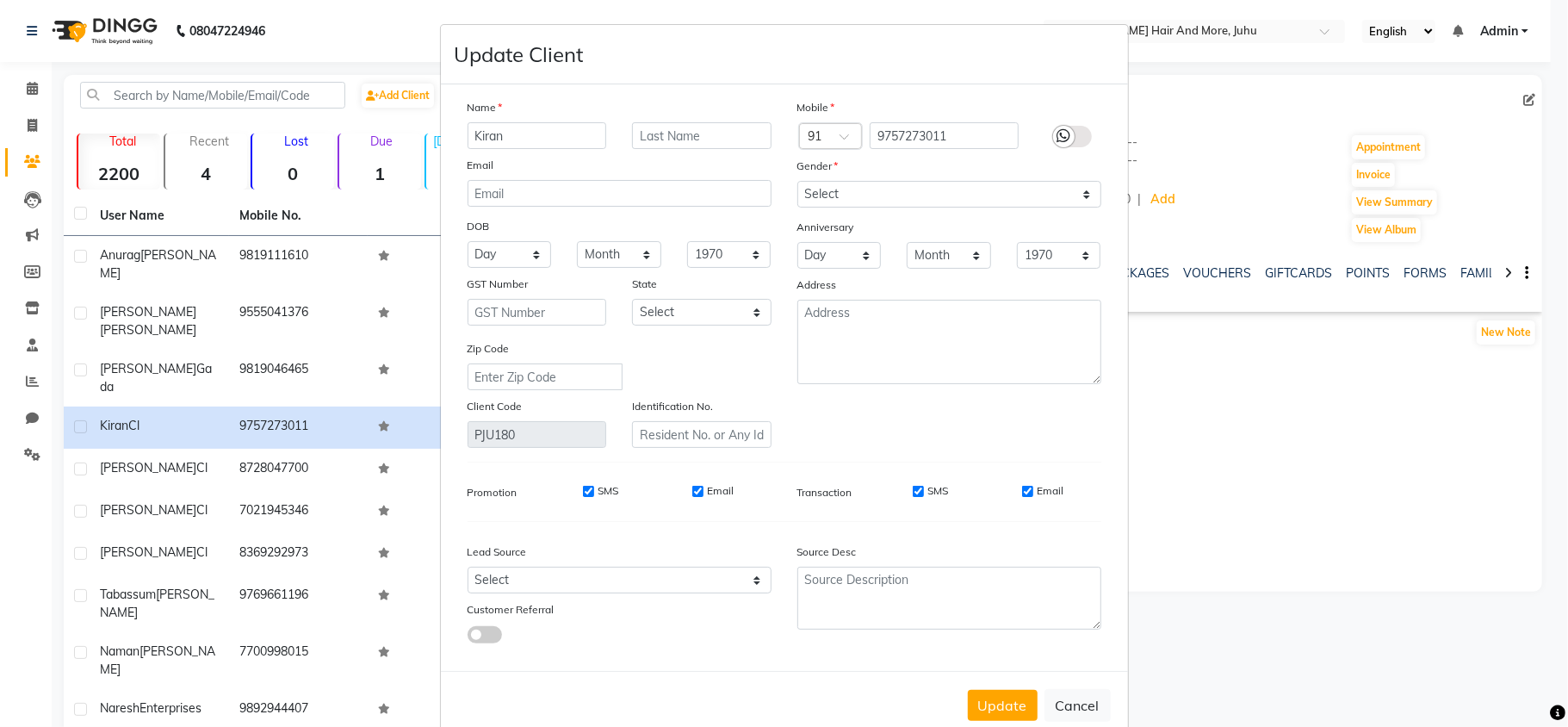
click at [988, 698] on button "Update" at bounding box center [1002, 705] width 70 height 31
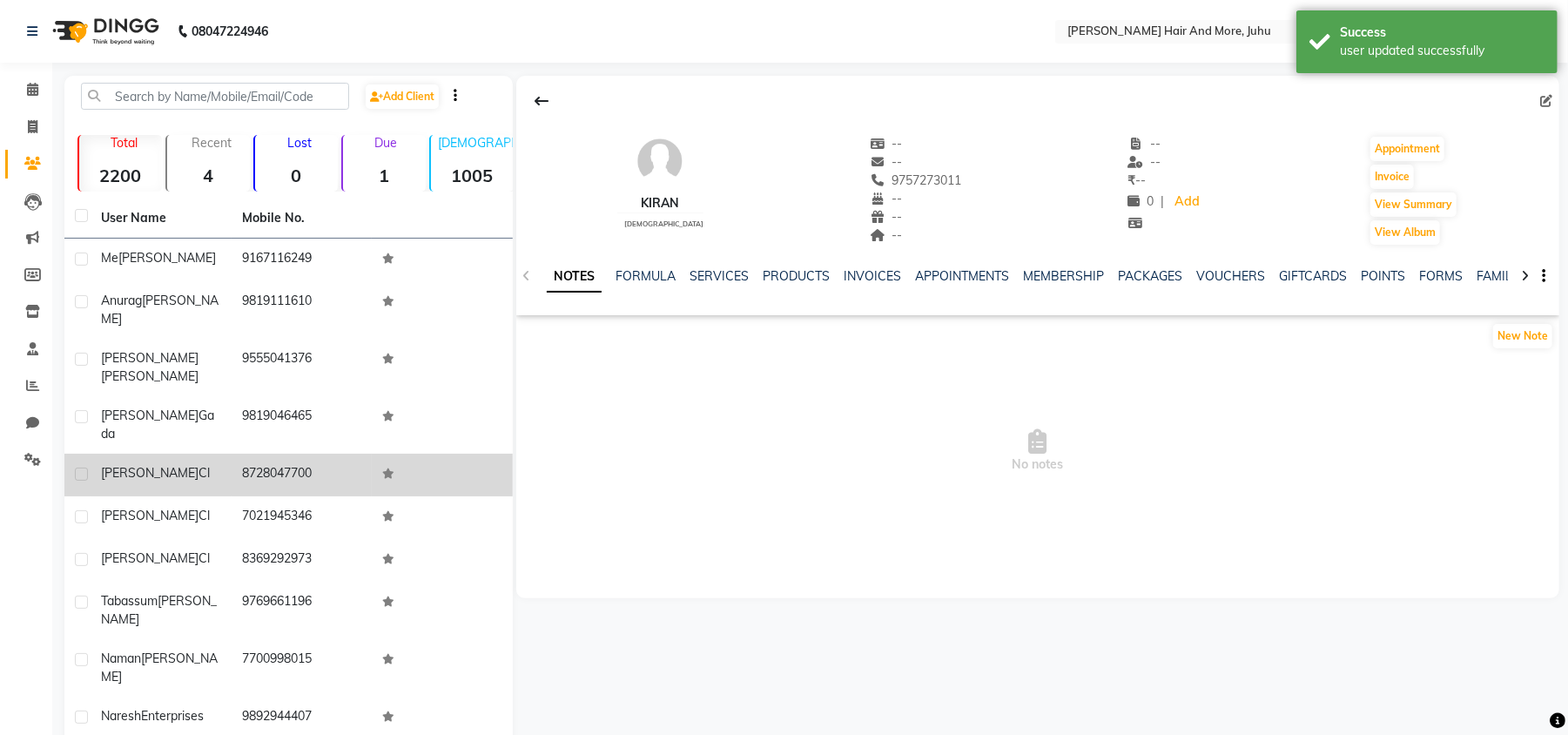
click at [289, 454] on td "8728047700" at bounding box center [301, 475] width 141 height 43
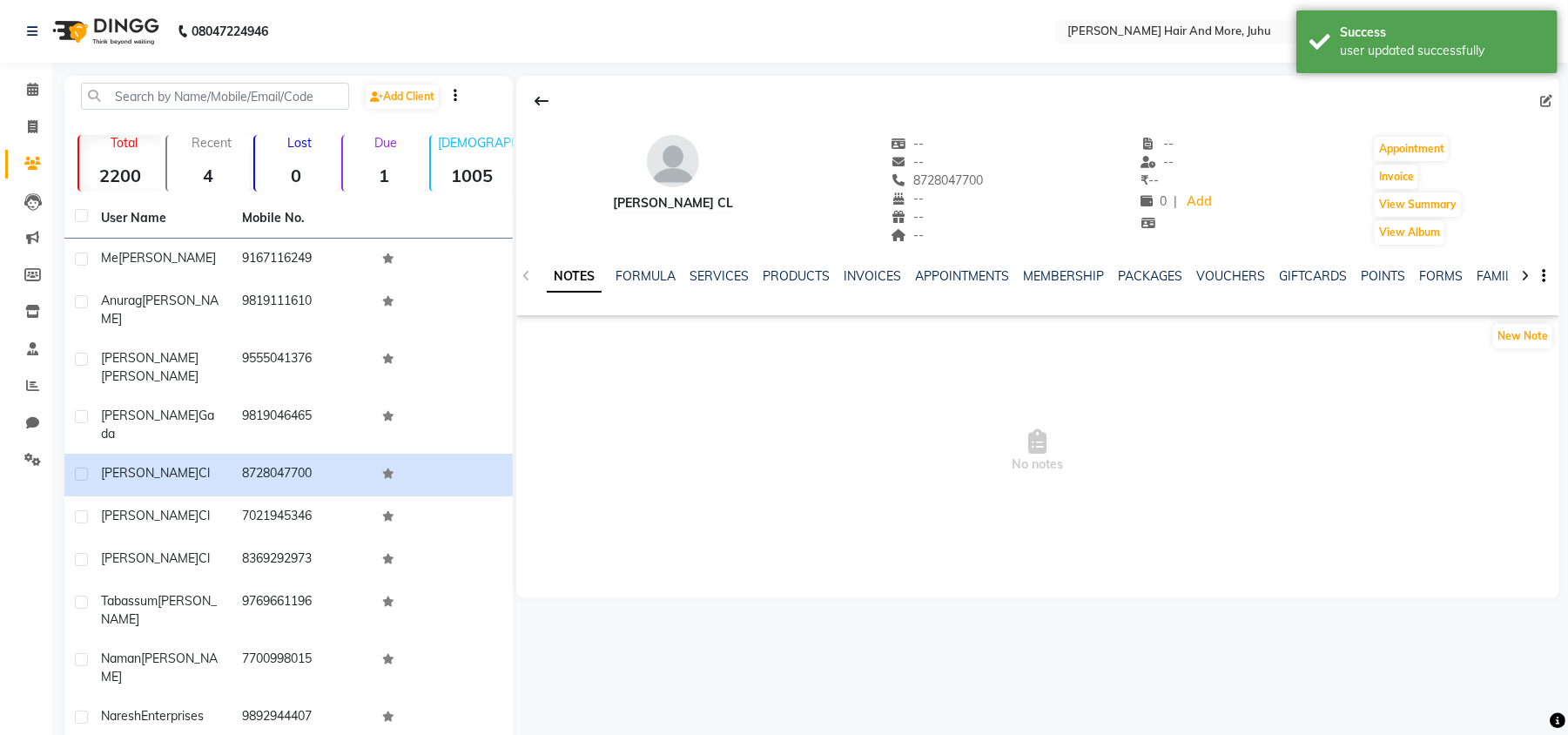
click at [1549, 98] on icon at bounding box center [1546, 101] width 13 height 13
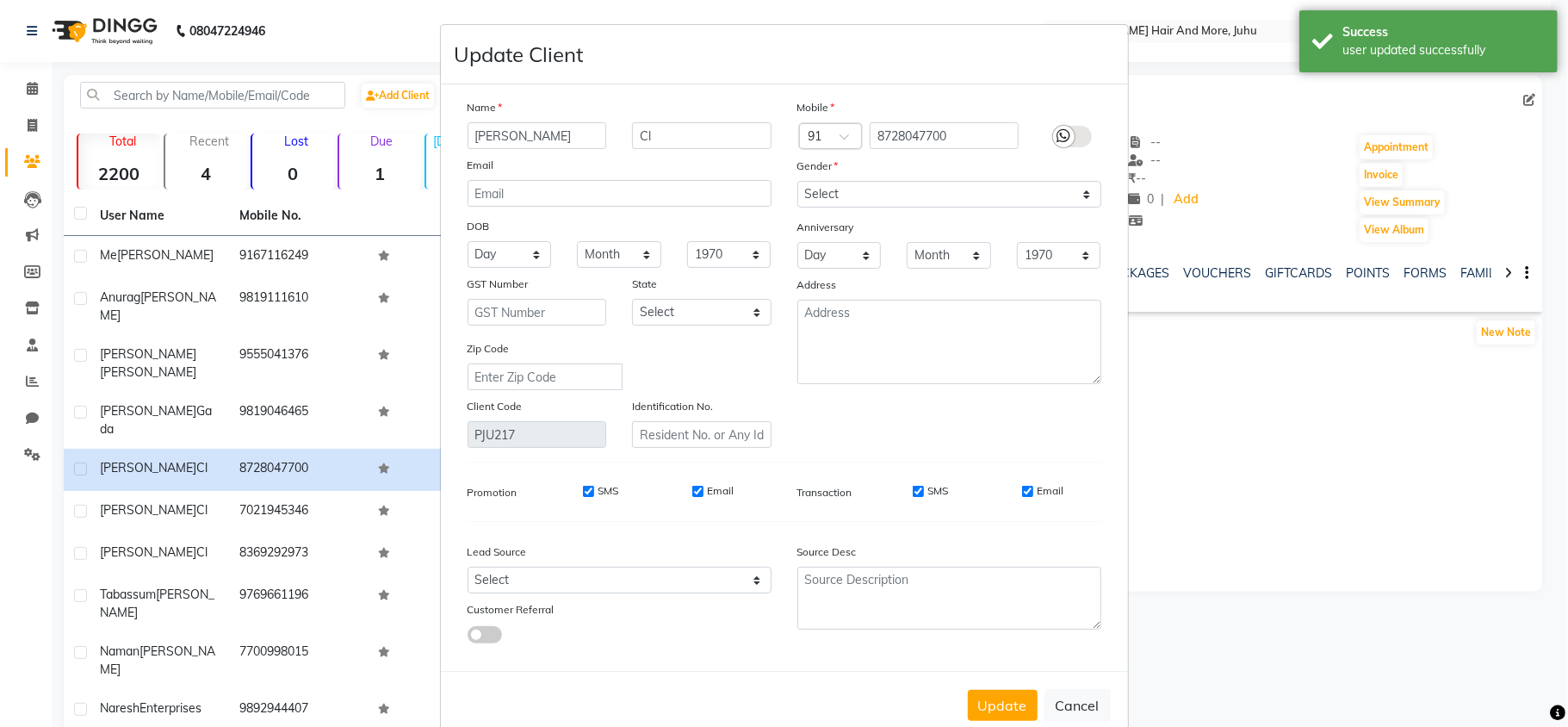
click at [713, 153] on div "Name Sweta Cl Email DOB Day 01 02 03 04 05 06 07 08 09 10 11 12 13 14 15 16 17 …" at bounding box center [620, 273] width 330 height 349
click at [709, 145] on input "Cl" at bounding box center [701, 136] width 139 height 27
click at [709, 143] on input "Cl" at bounding box center [701, 136] width 139 height 27
click at [822, 200] on select "Select [DEMOGRAPHIC_DATA] [DEMOGRAPHIC_DATA] Other Prefer Not To Say" at bounding box center [949, 194] width 304 height 27
click at [798, 181] on select "Select [DEMOGRAPHIC_DATA] [DEMOGRAPHIC_DATA] Other Prefer Not To Say" at bounding box center [949, 194] width 304 height 27
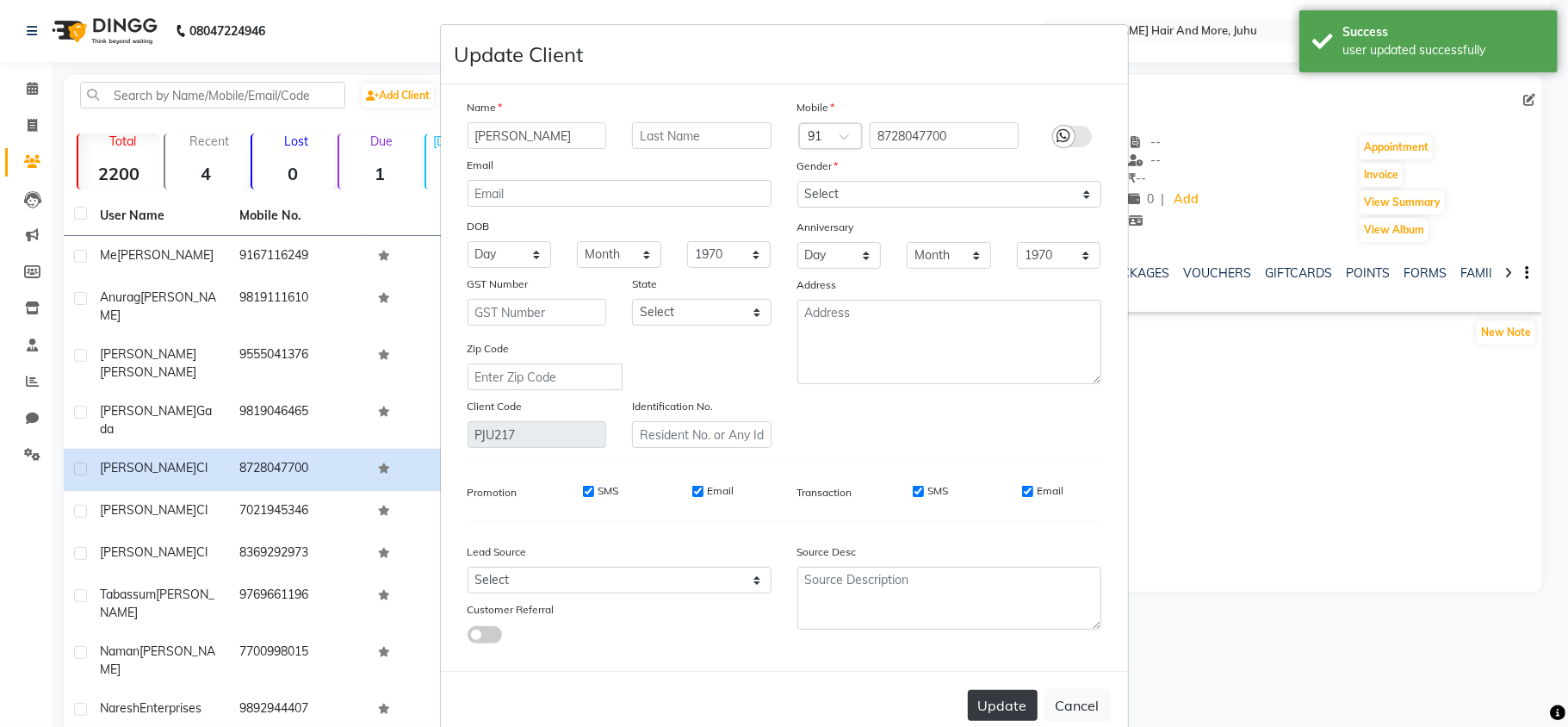
click at [982, 708] on button "Update" at bounding box center [1002, 705] width 70 height 31
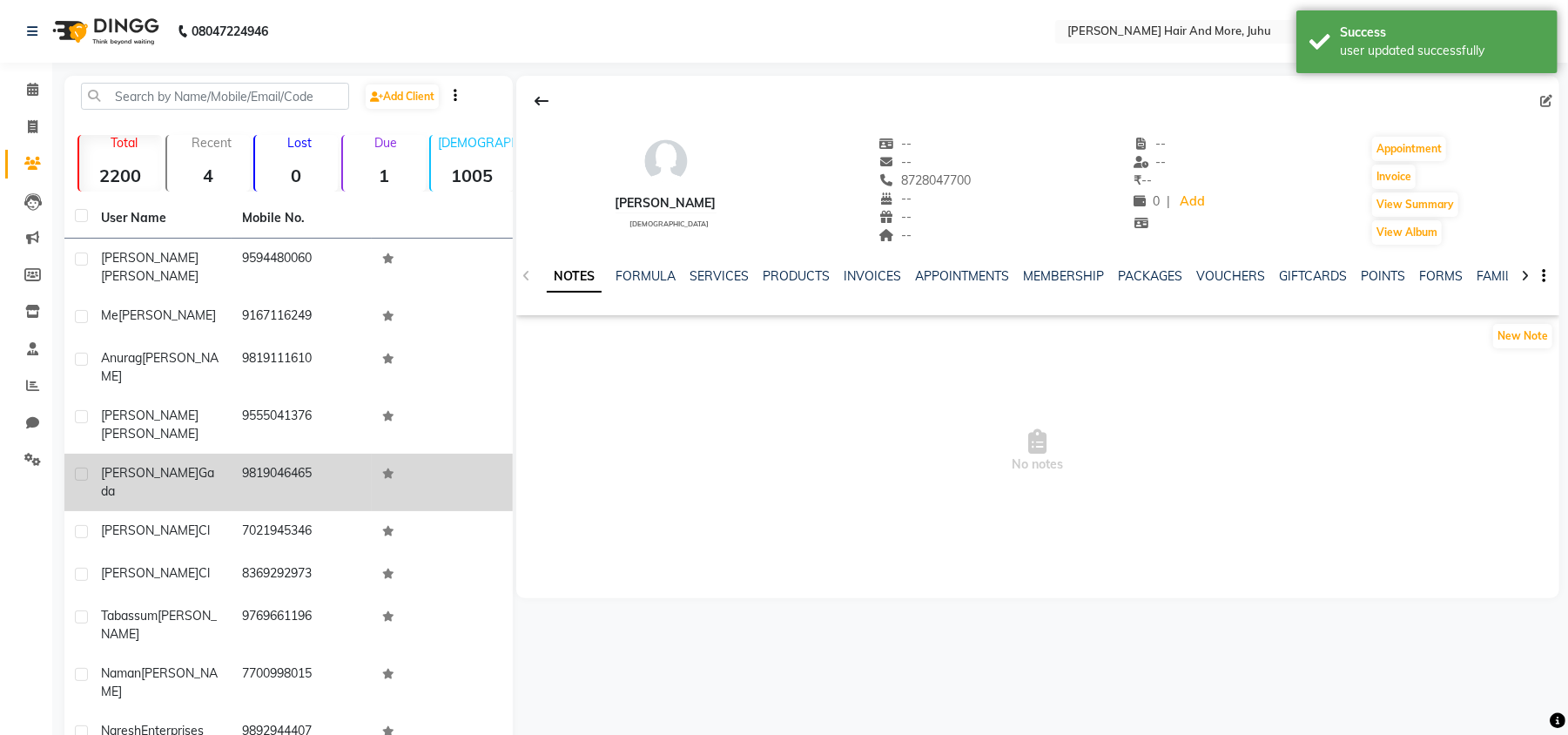
drag, startPoint x: 277, startPoint y: 464, endPoint x: 473, endPoint y: 416, distance: 201.8
click at [280, 511] on td "7021945346" at bounding box center [301, 532] width 141 height 43
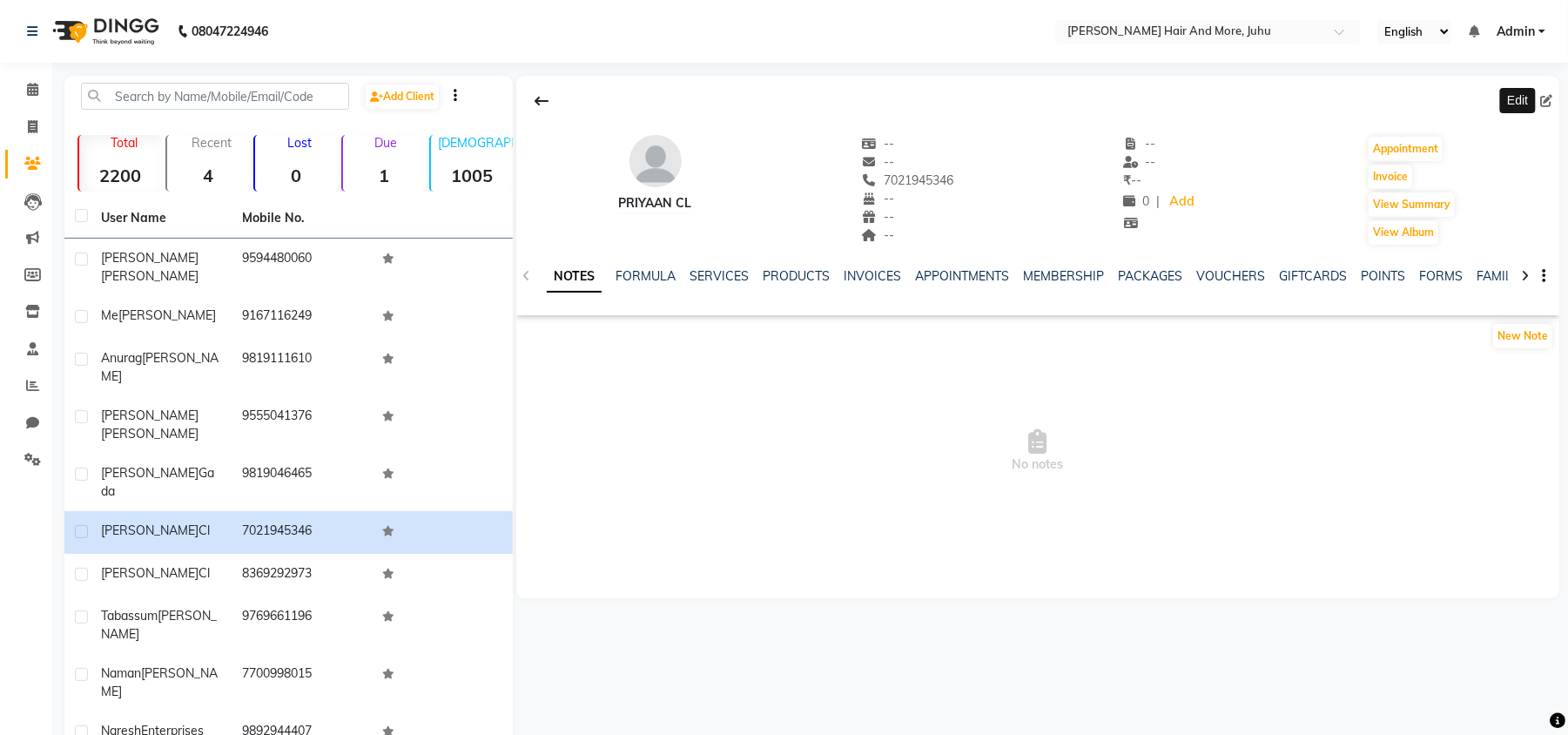
click at [1547, 103] on icon at bounding box center [1546, 101] width 13 height 13
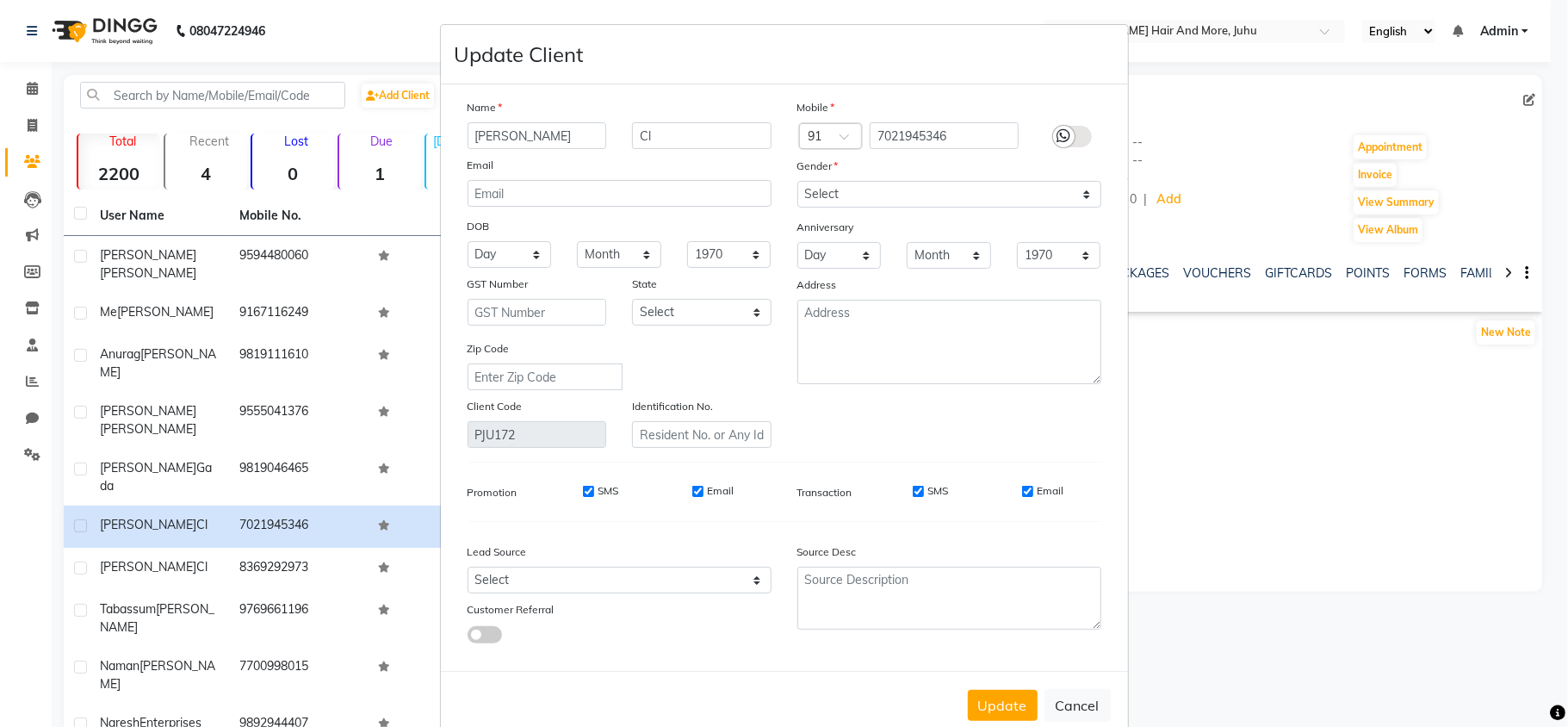
click at [690, 119] on div "Name" at bounding box center [620, 110] width 330 height 24
click at [690, 129] on input "Cl" at bounding box center [701, 136] width 139 height 27
click at [818, 186] on select "Select [DEMOGRAPHIC_DATA] [DEMOGRAPHIC_DATA] Other Prefer Not To Say" at bounding box center [949, 194] width 304 height 27
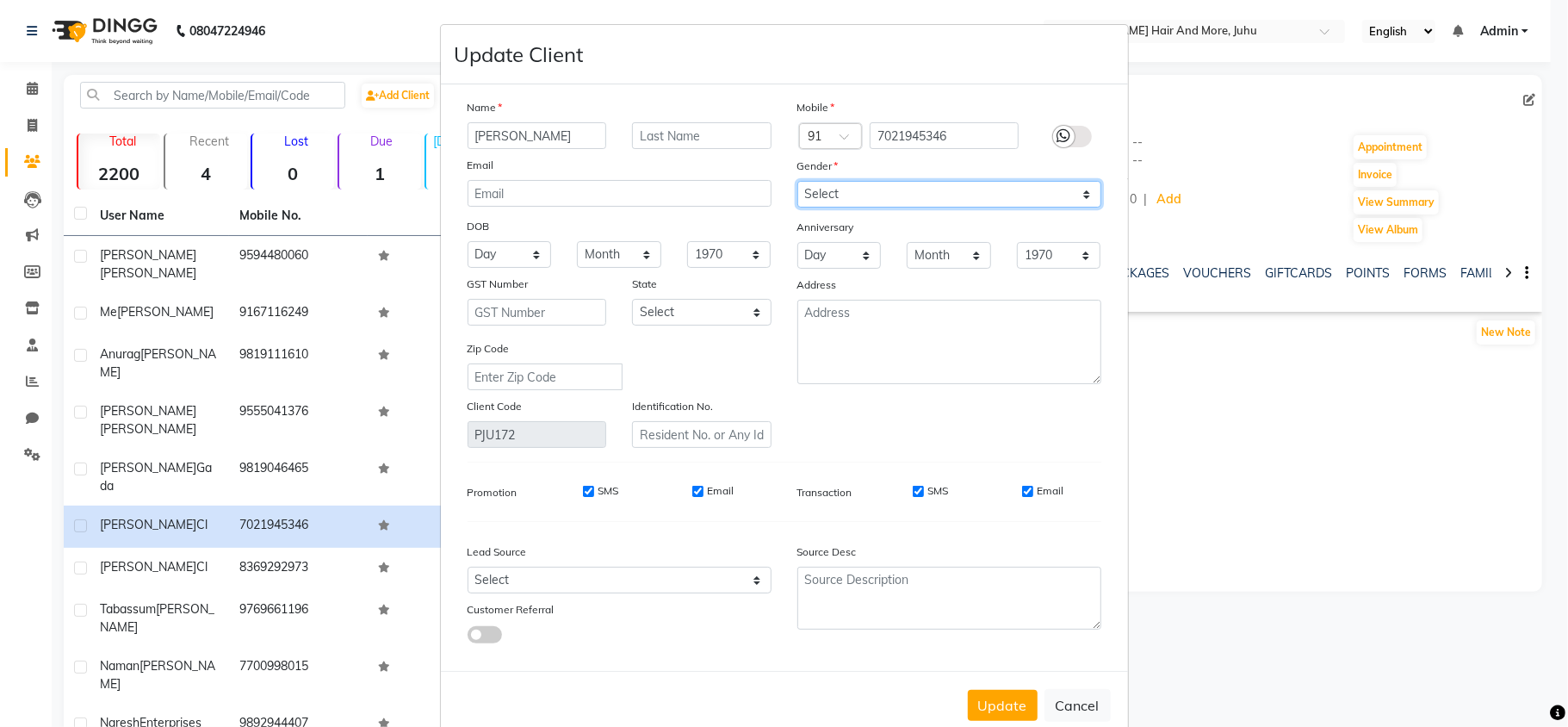
click at [798, 181] on select "Select [DEMOGRAPHIC_DATA] [DEMOGRAPHIC_DATA] Other Prefer Not To Say" at bounding box center [949, 194] width 304 height 27
click at [1019, 700] on button "Update" at bounding box center [1002, 705] width 70 height 31
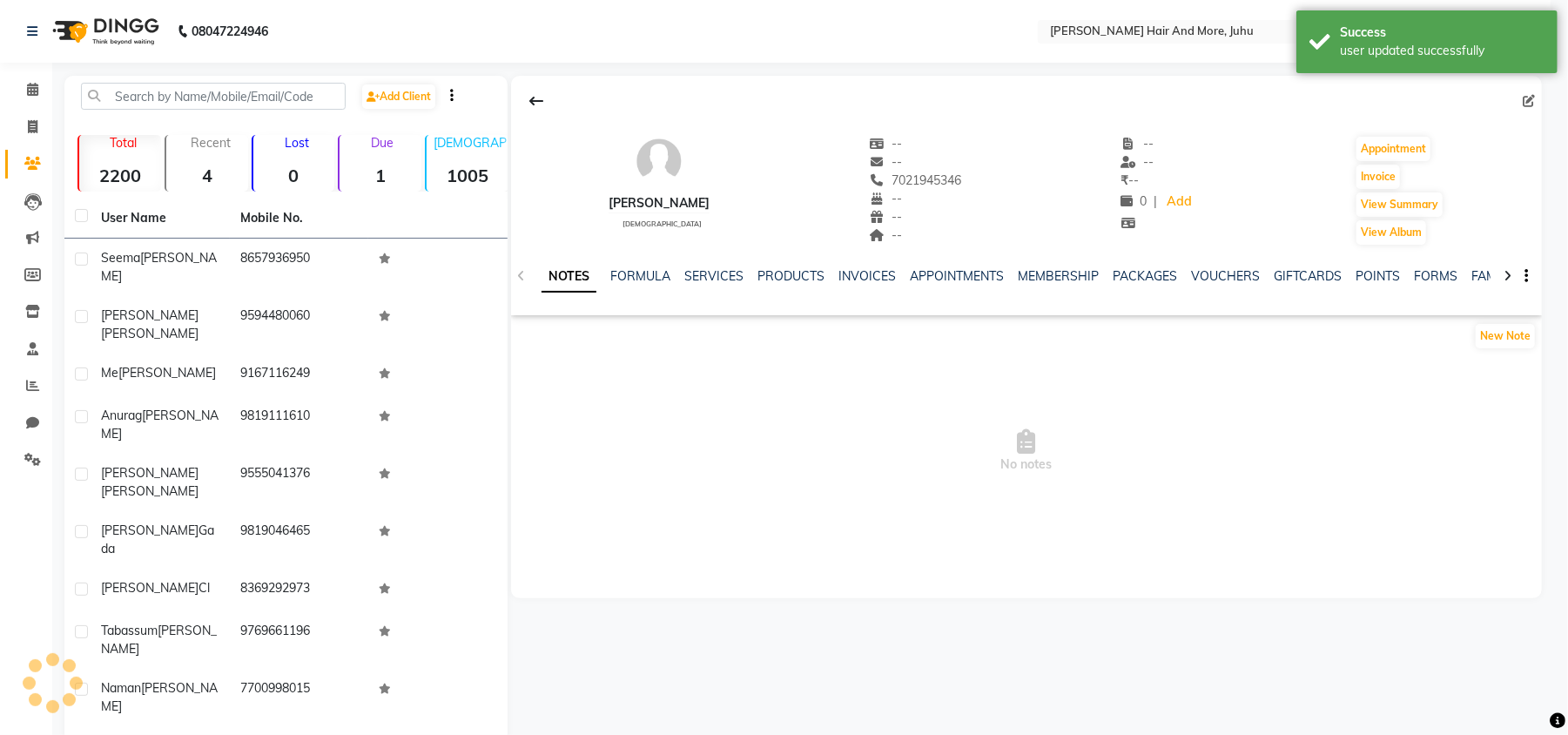
click at [340, 568] on td "8369292973" at bounding box center [298, 590] width 139 height 43
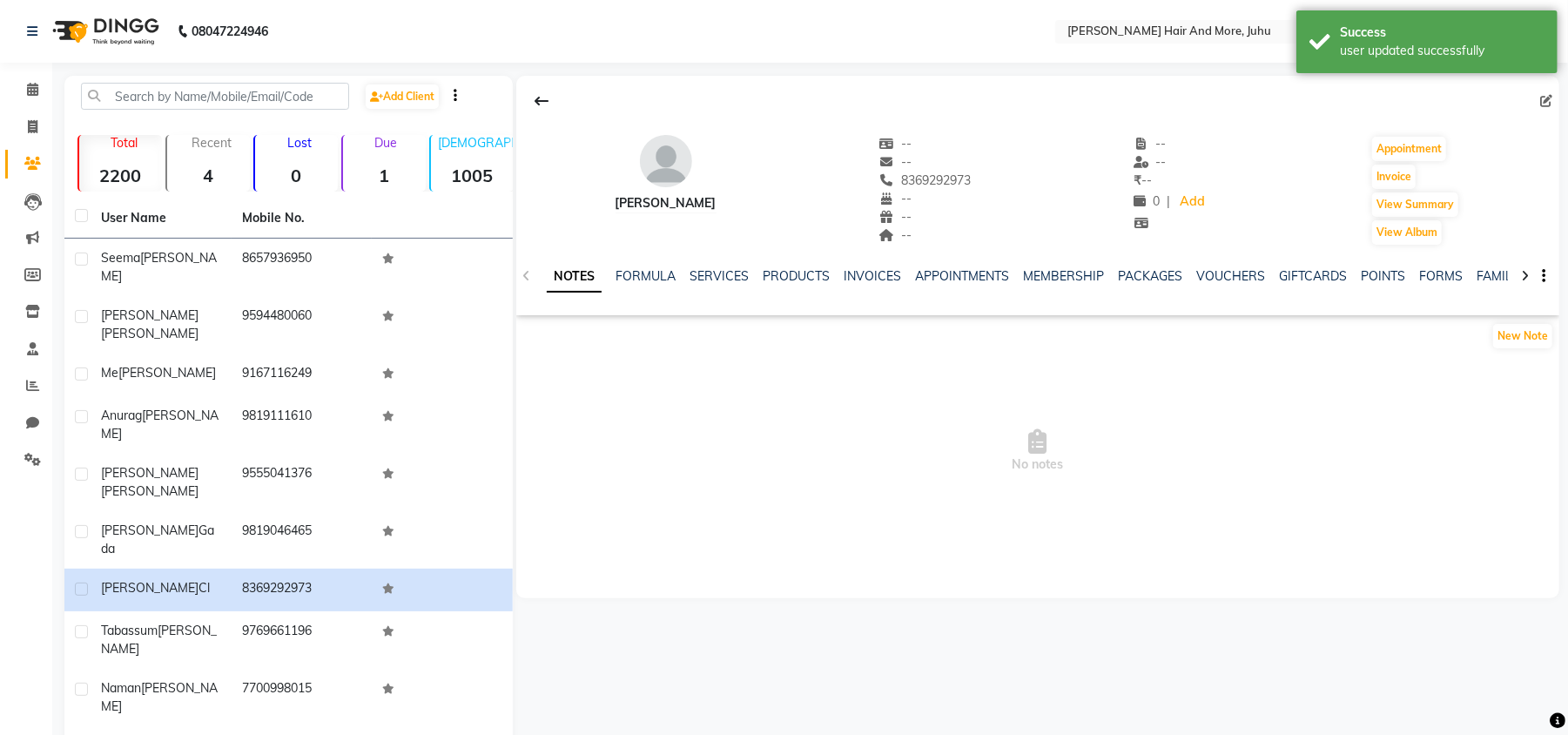
click at [1549, 99] on icon at bounding box center [1546, 101] width 13 height 13
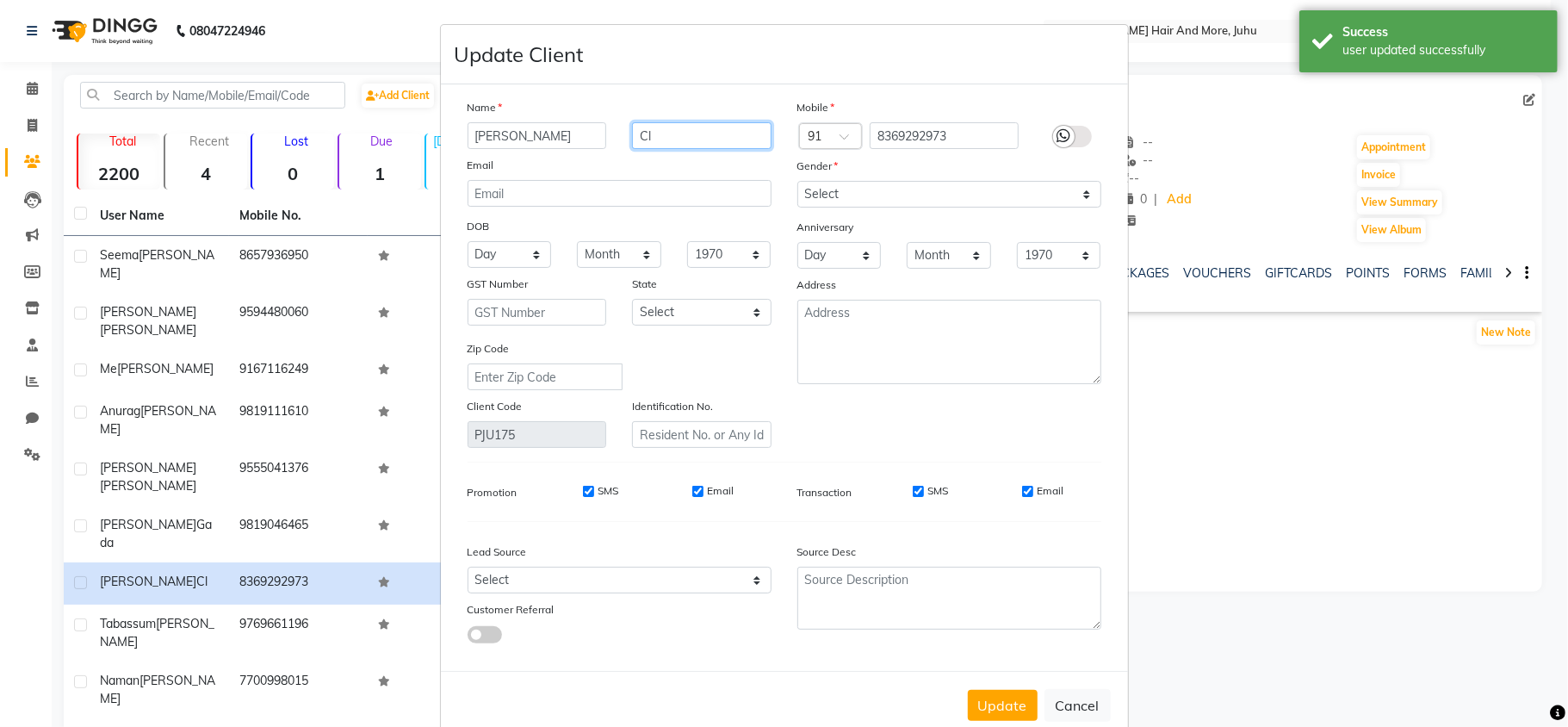
click at [716, 129] on input "Cl" at bounding box center [701, 136] width 139 height 27
click at [716, 128] on input "Cl" at bounding box center [701, 136] width 139 height 27
click at [837, 204] on select "Select [DEMOGRAPHIC_DATA] [DEMOGRAPHIC_DATA] Other Prefer Not To Say" at bounding box center [949, 194] width 304 height 27
click at [798, 181] on select "Select [DEMOGRAPHIC_DATA] [DEMOGRAPHIC_DATA] Other Prefer Not To Say" at bounding box center [949, 194] width 304 height 27
click at [990, 693] on button "Update" at bounding box center [1002, 705] width 70 height 31
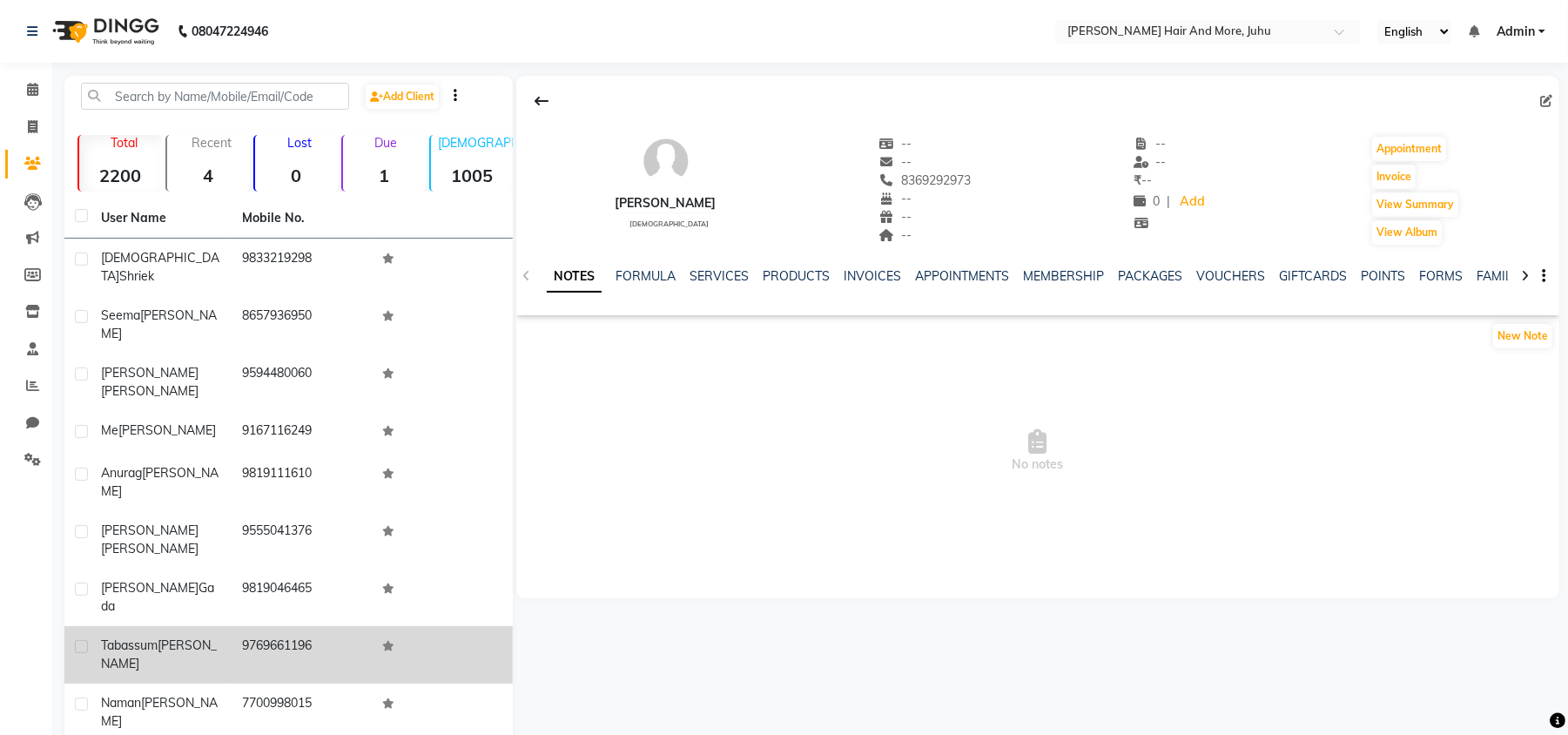
click at [202, 636] on div "Tabassum Syed" at bounding box center [161, 654] width 120 height 37
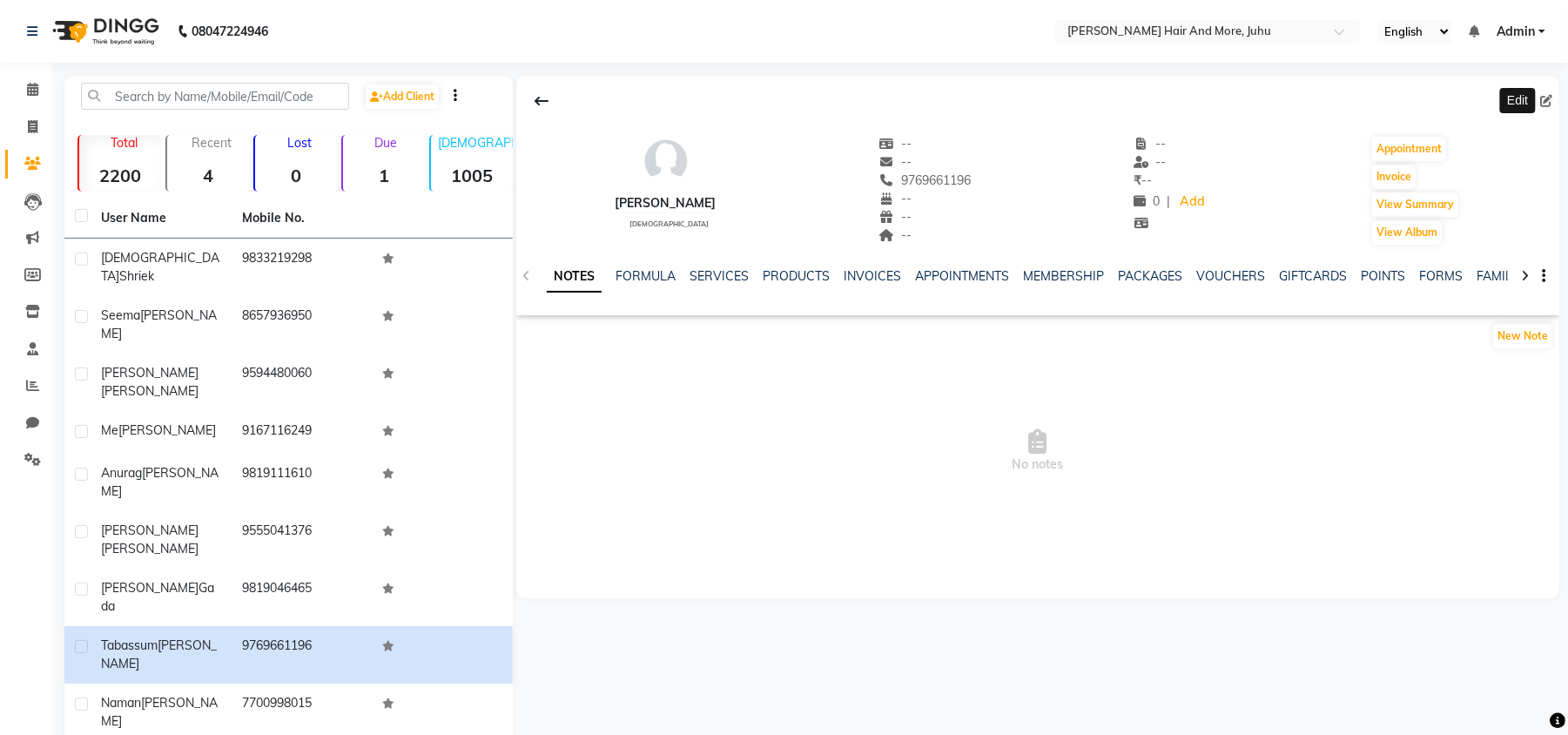
click at [1549, 102] on icon at bounding box center [1546, 101] width 13 height 13
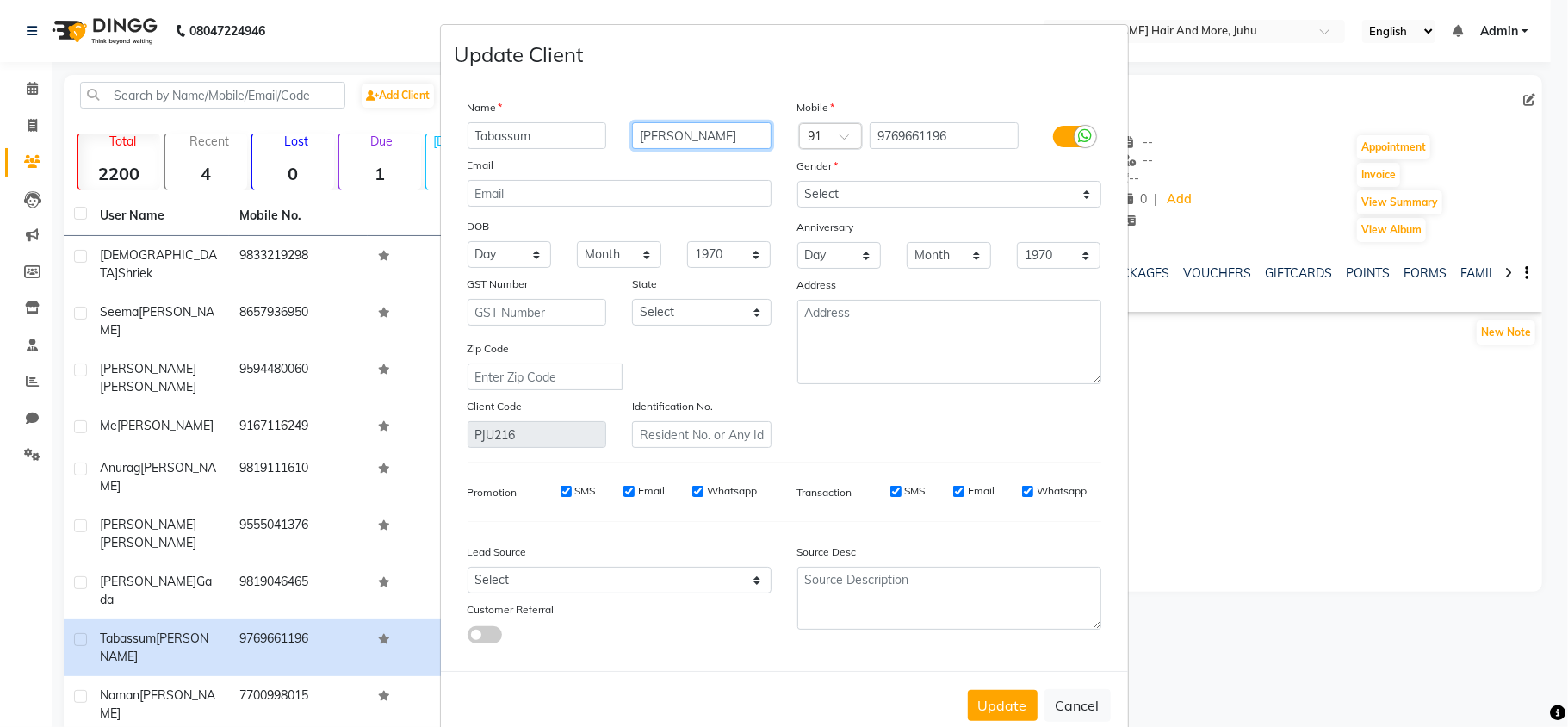
click at [690, 125] on input "[PERSON_NAME]" at bounding box center [701, 136] width 139 height 27
click at [674, 133] on input "[PERSON_NAME]" at bounding box center [701, 136] width 139 height 27
drag, startPoint x: 674, startPoint y: 133, endPoint x: 652, endPoint y: 149, distance: 27.2
click at [652, 149] on div "Name Tabassum Syed Email DOB Day 01 02 03 04 05 06 07 08 09 10 11 12 13 14 15 1…" at bounding box center [620, 273] width 330 height 349
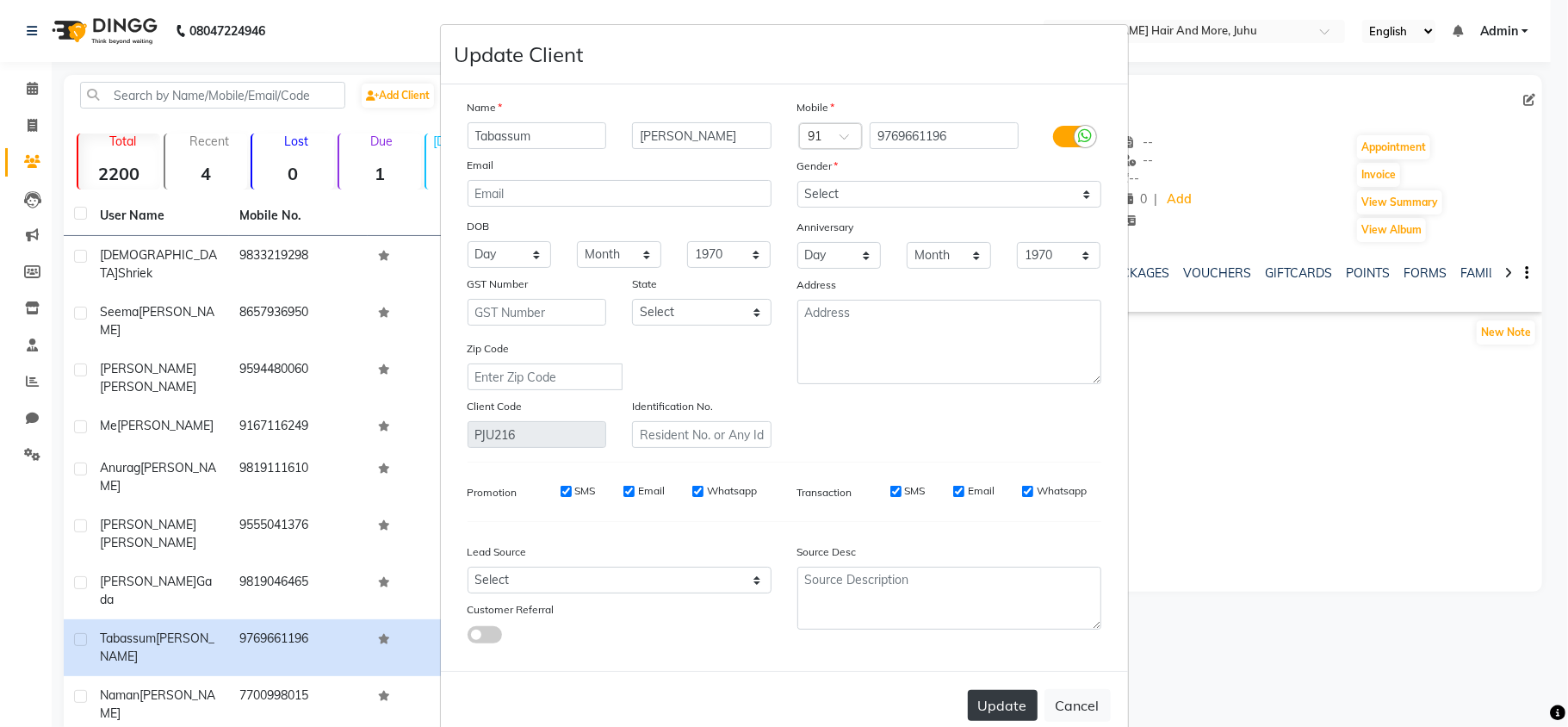
click at [989, 698] on button "Update" at bounding box center [1002, 705] width 70 height 31
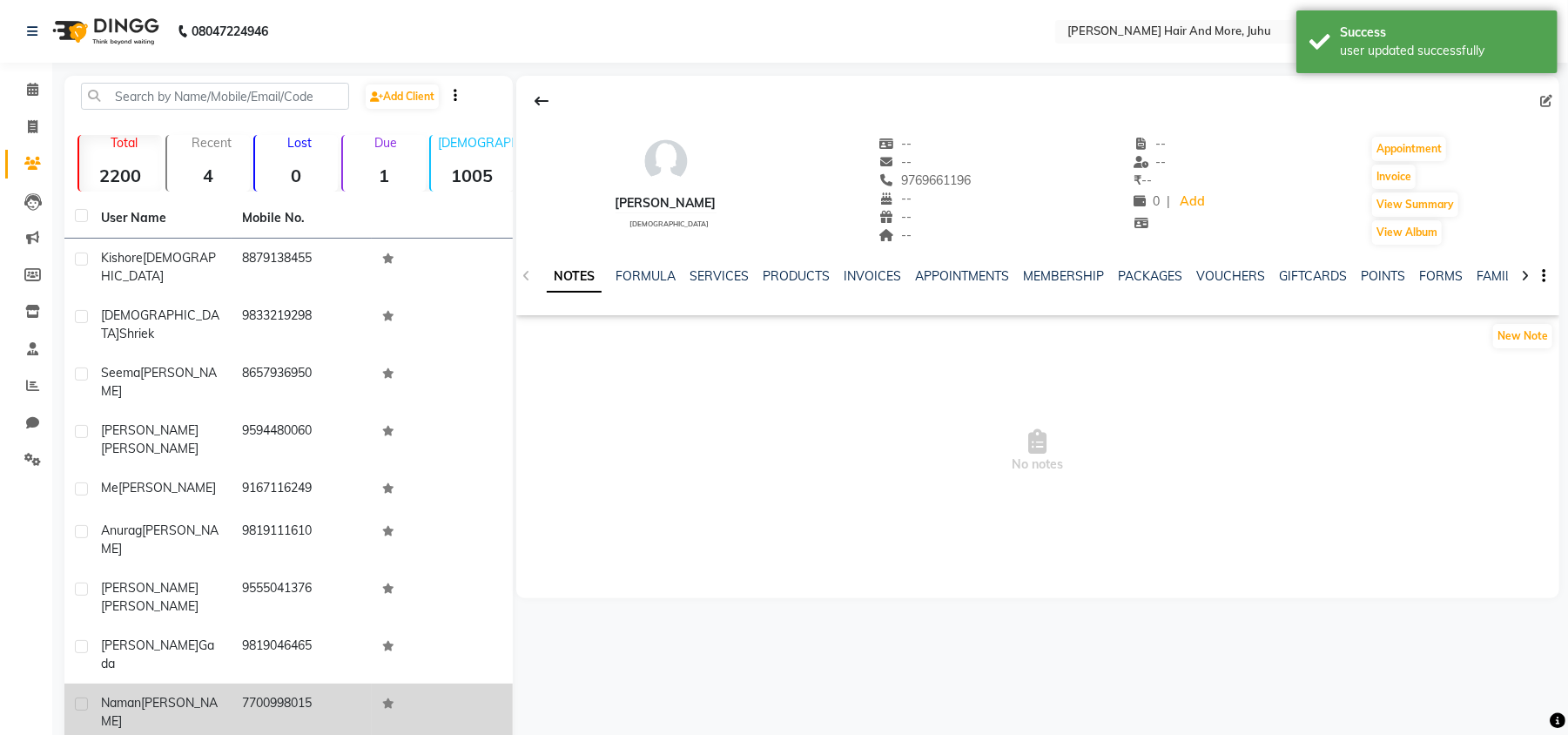
drag, startPoint x: 324, startPoint y: 599, endPoint x: 349, endPoint y: 583, distance: 29.7
click at [325, 684] on td "7700998015" at bounding box center [301, 713] width 141 height 57
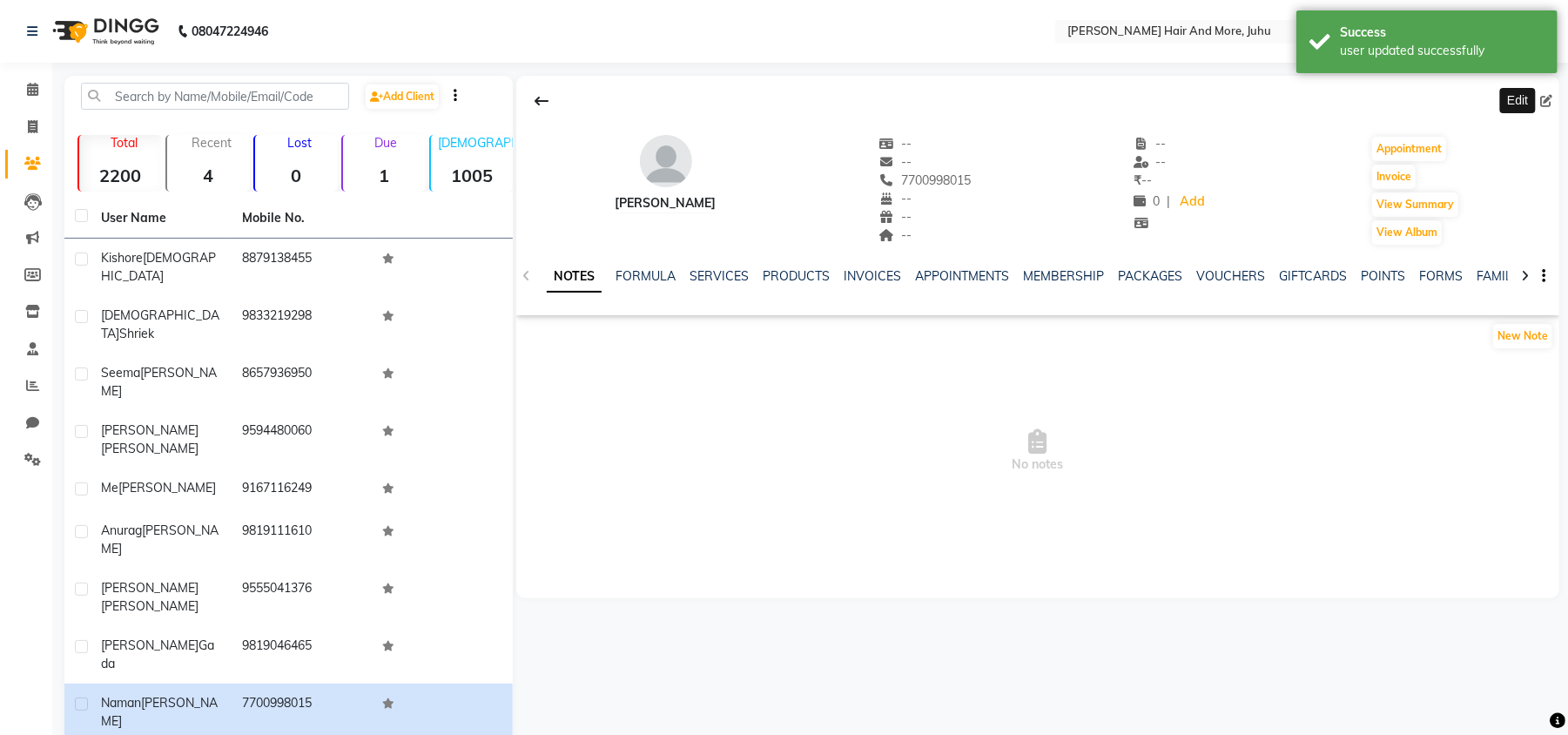
click at [1547, 95] on icon at bounding box center [1546, 101] width 13 height 13
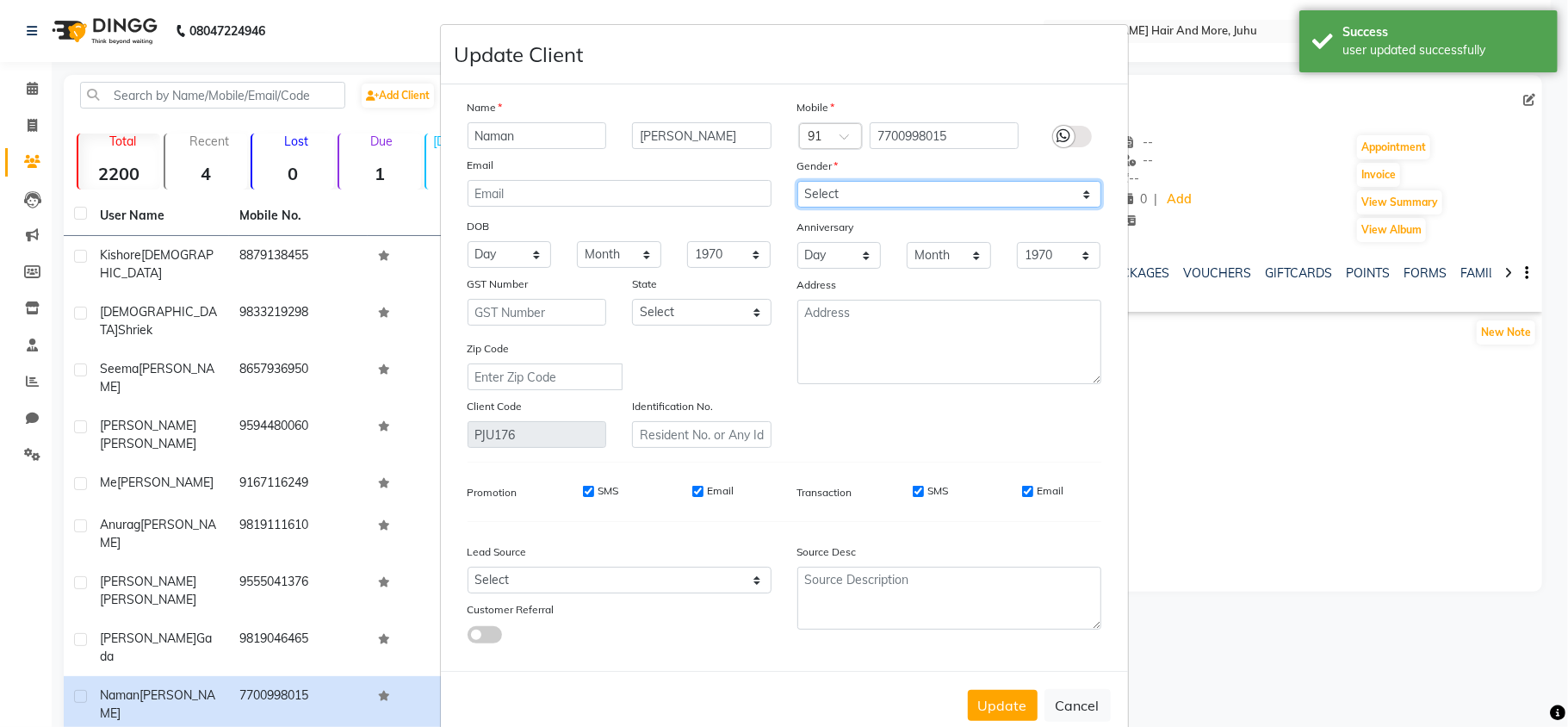
click at [930, 198] on select "Select [DEMOGRAPHIC_DATA] [DEMOGRAPHIC_DATA] Other Prefer Not To Say" at bounding box center [949, 194] width 304 height 27
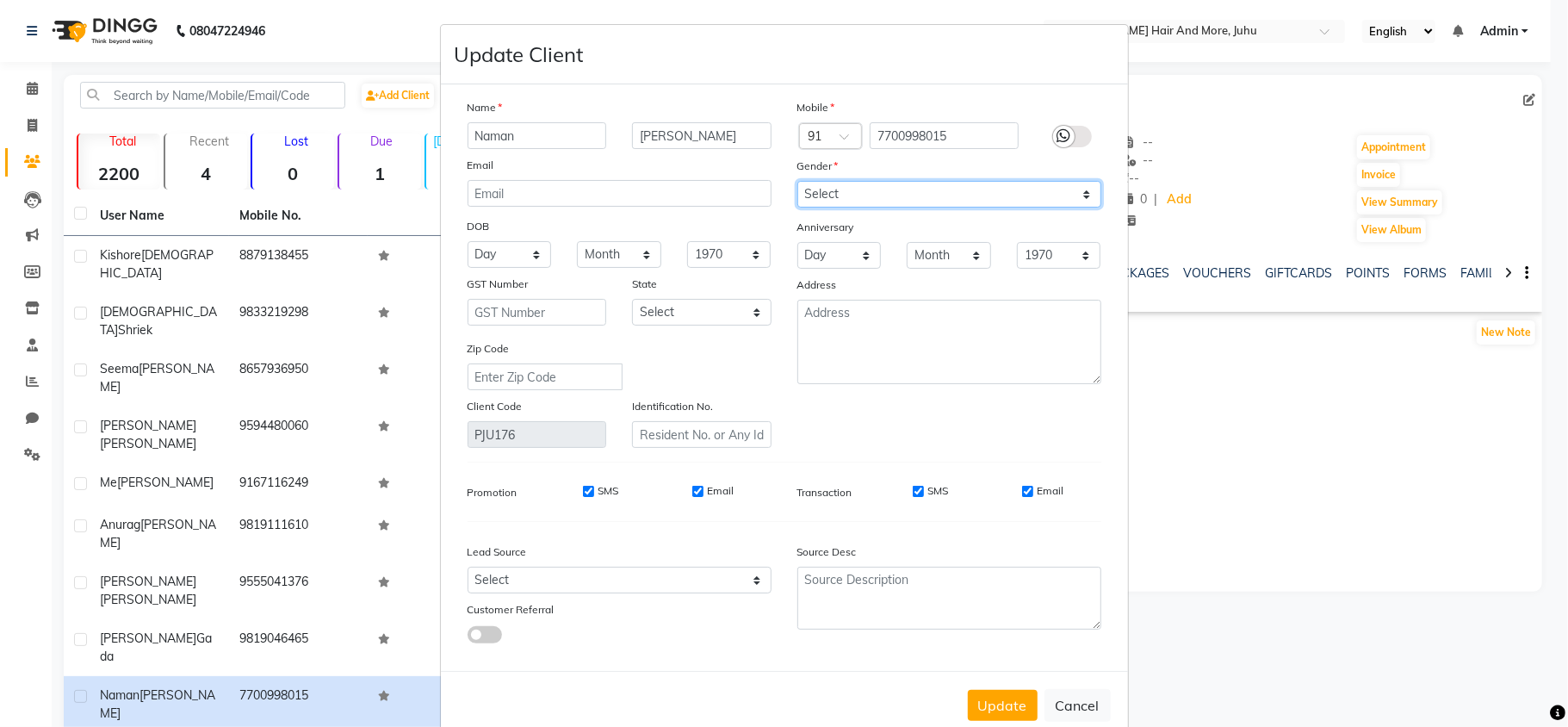
click at [798, 181] on select "Select [DEMOGRAPHIC_DATA] [DEMOGRAPHIC_DATA] Other Prefer Not To Say" at bounding box center [949, 194] width 304 height 27
drag, startPoint x: 979, startPoint y: 692, endPoint x: 901, endPoint y: 187, distance: 511.0
click at [901, 187] on form "Update Client Name Naman sheth Email DOB Day 01 02 03 04 05 06 07 08 09 10 11 1…" at bounding box center [784, 381] width 687 height 714
click at [645, 143] on input "sheth" at bounding box center [701, 136] width 139 height 27
click at [1004, 708] on button "Update" at bounding box center [1002, 705] width 70 height 31
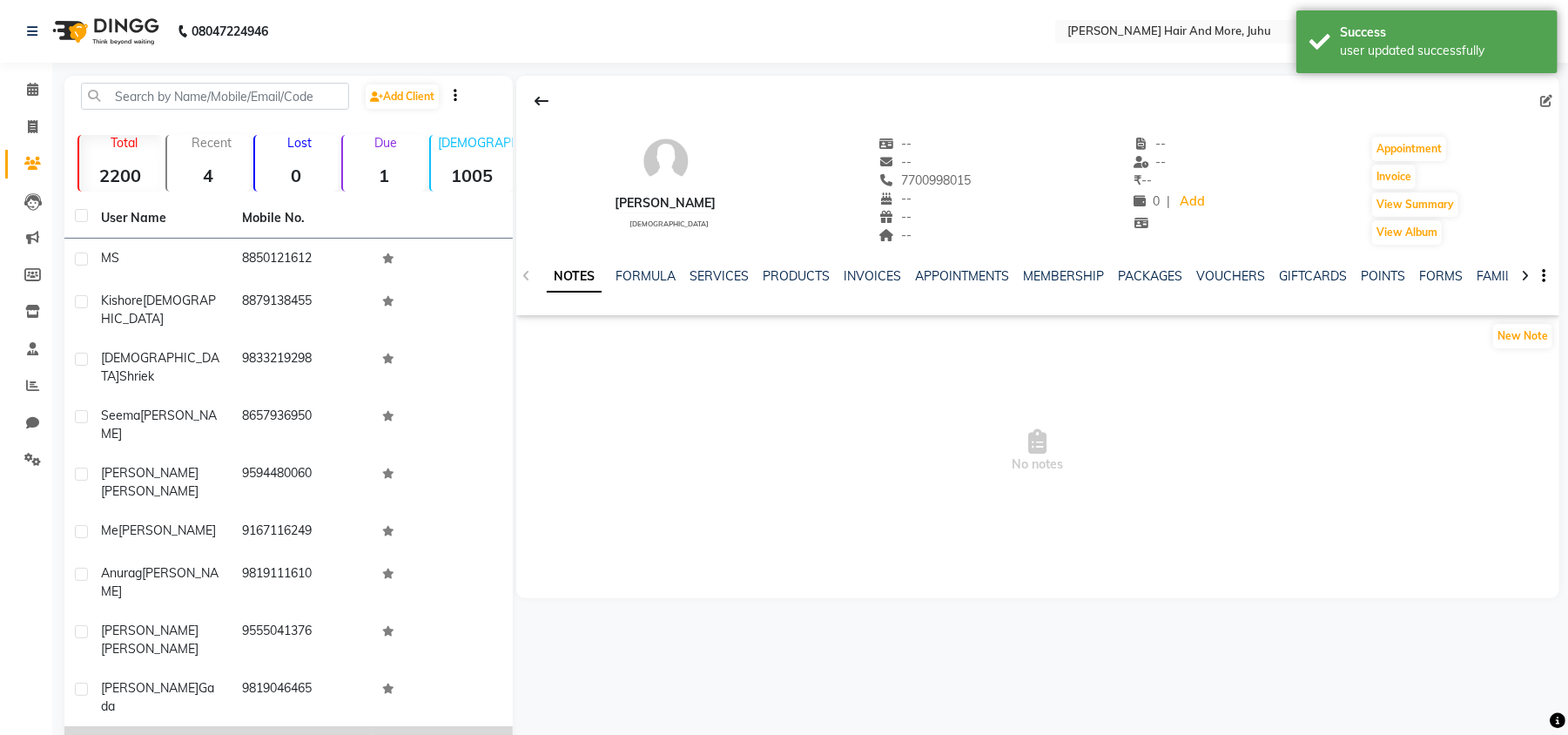
click at [381, 726] on td at bounding box center [442, 748] width 141 height 43
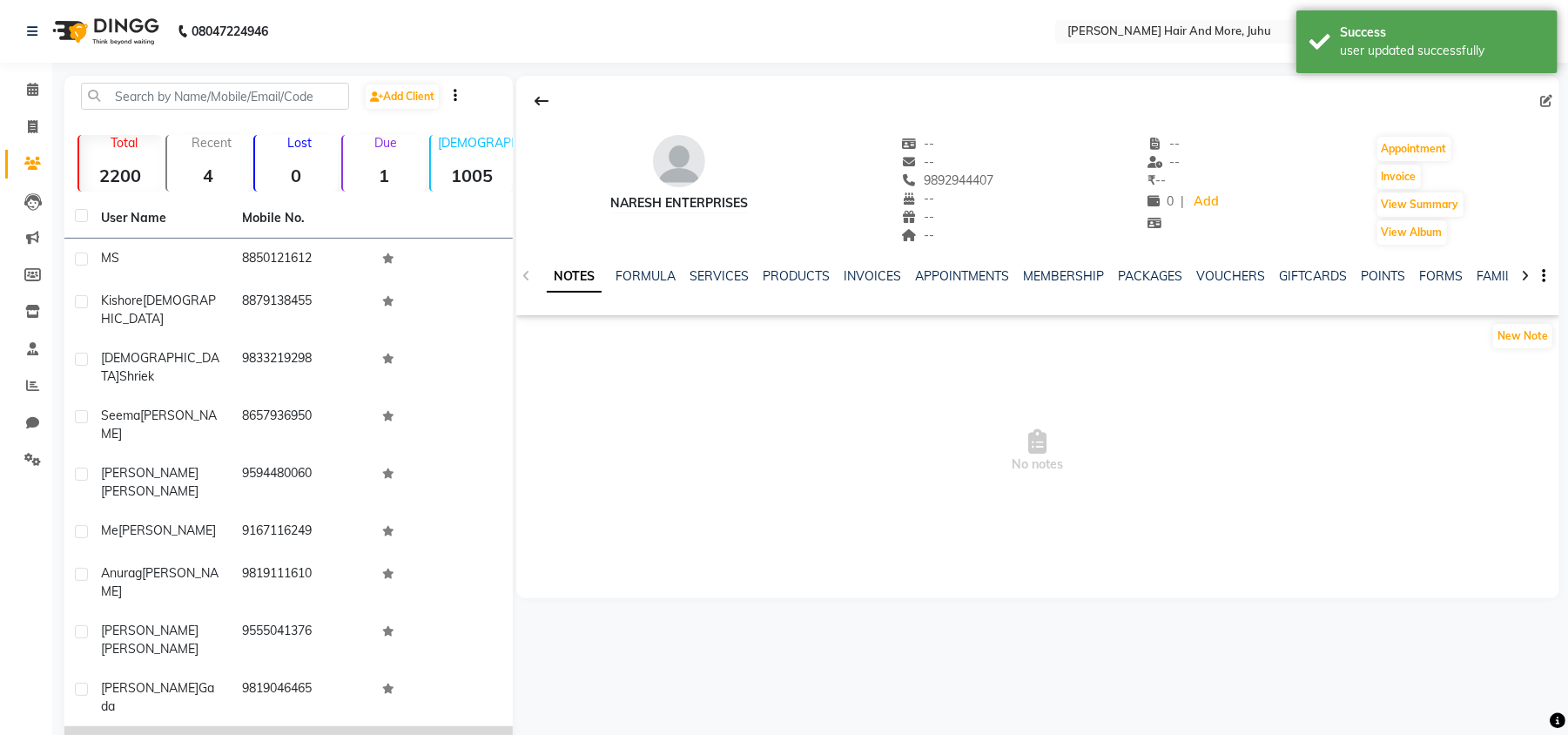
click at [78, 734] on label at bounding box center [82, 747] width 13 height 13
click at [78, 734] on input "checkbox" at bounding box center [81, 748] width 12 height 12
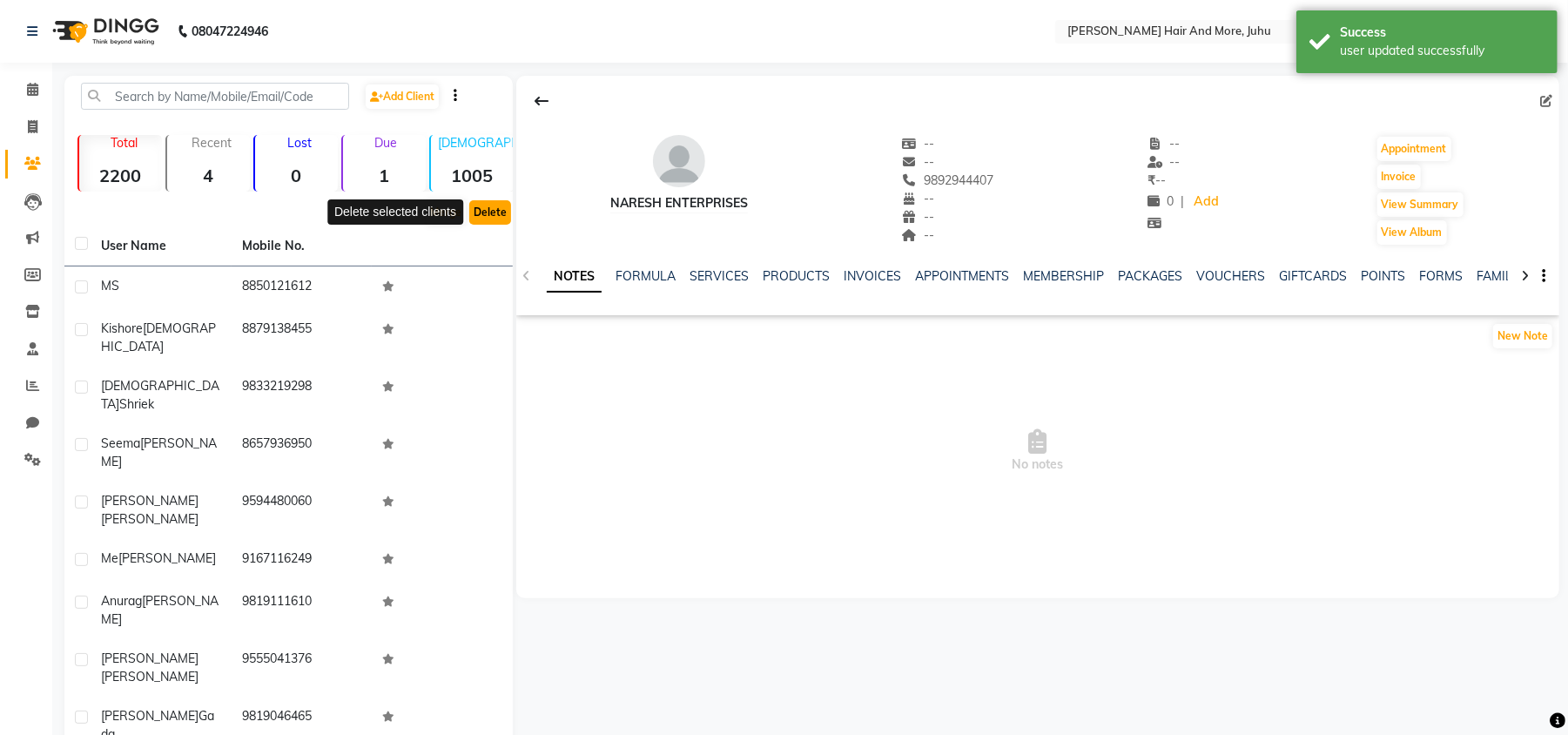
click at [499, 211] on button "Delete" at bounding box center [490, 212] width 42 height 24
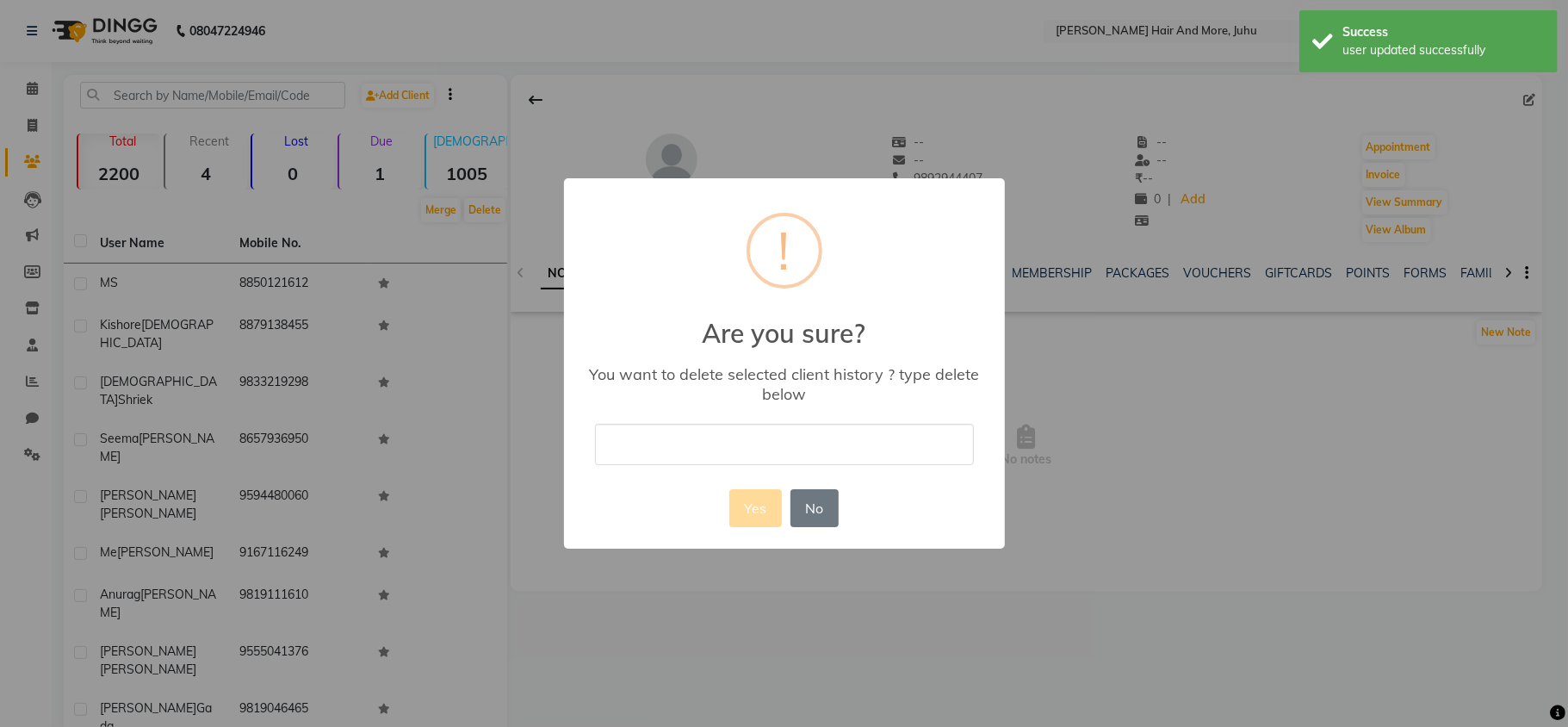
click at [666, 438] on input "text" at bounding box center [784, 444] width 378 height 41
click at [769, 499] on button "Yes" at bounding box center [755, 508] width 52 height 38
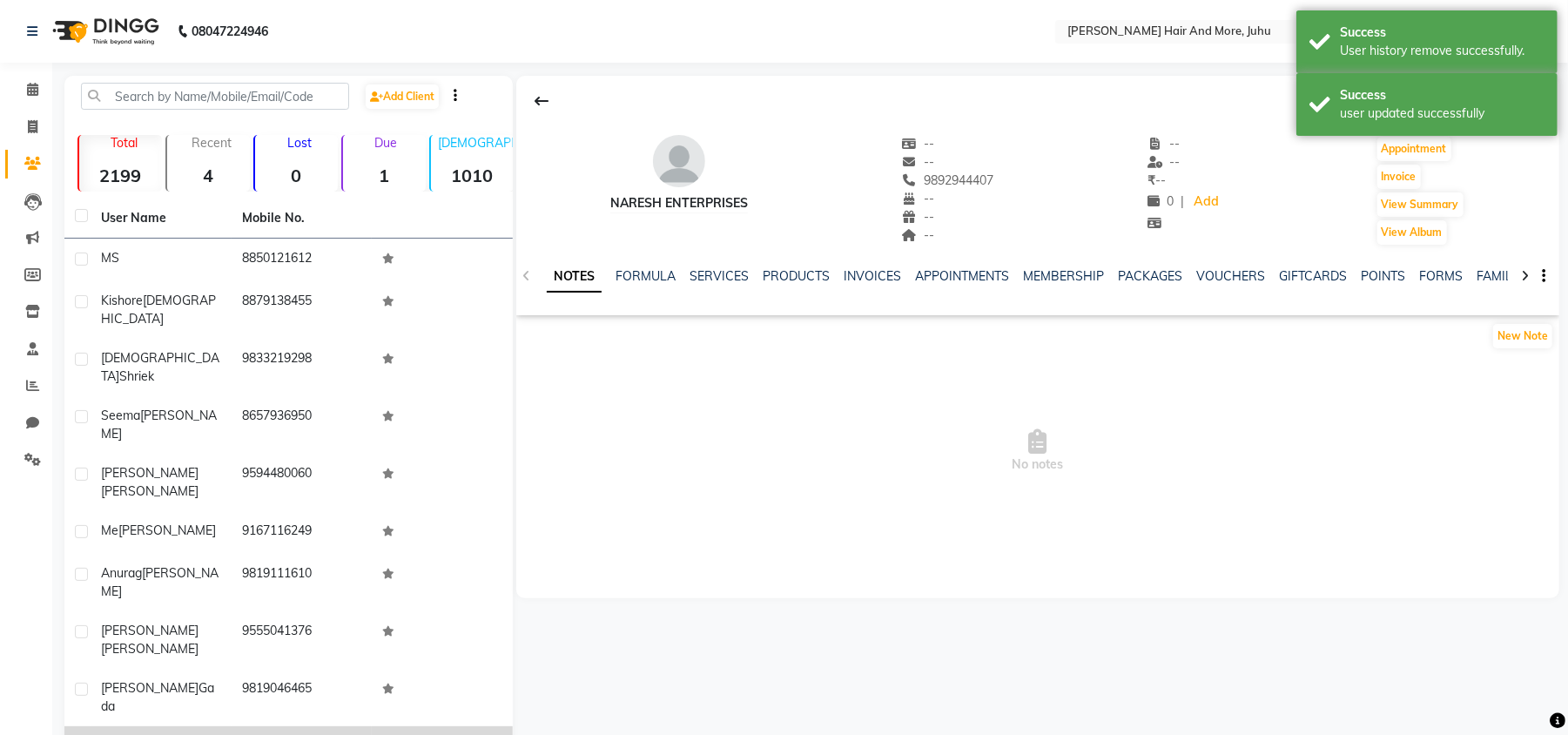
click at [192, 734] on div "Abhishek Cl" at bounding box center [161, 746] width 120 height 18
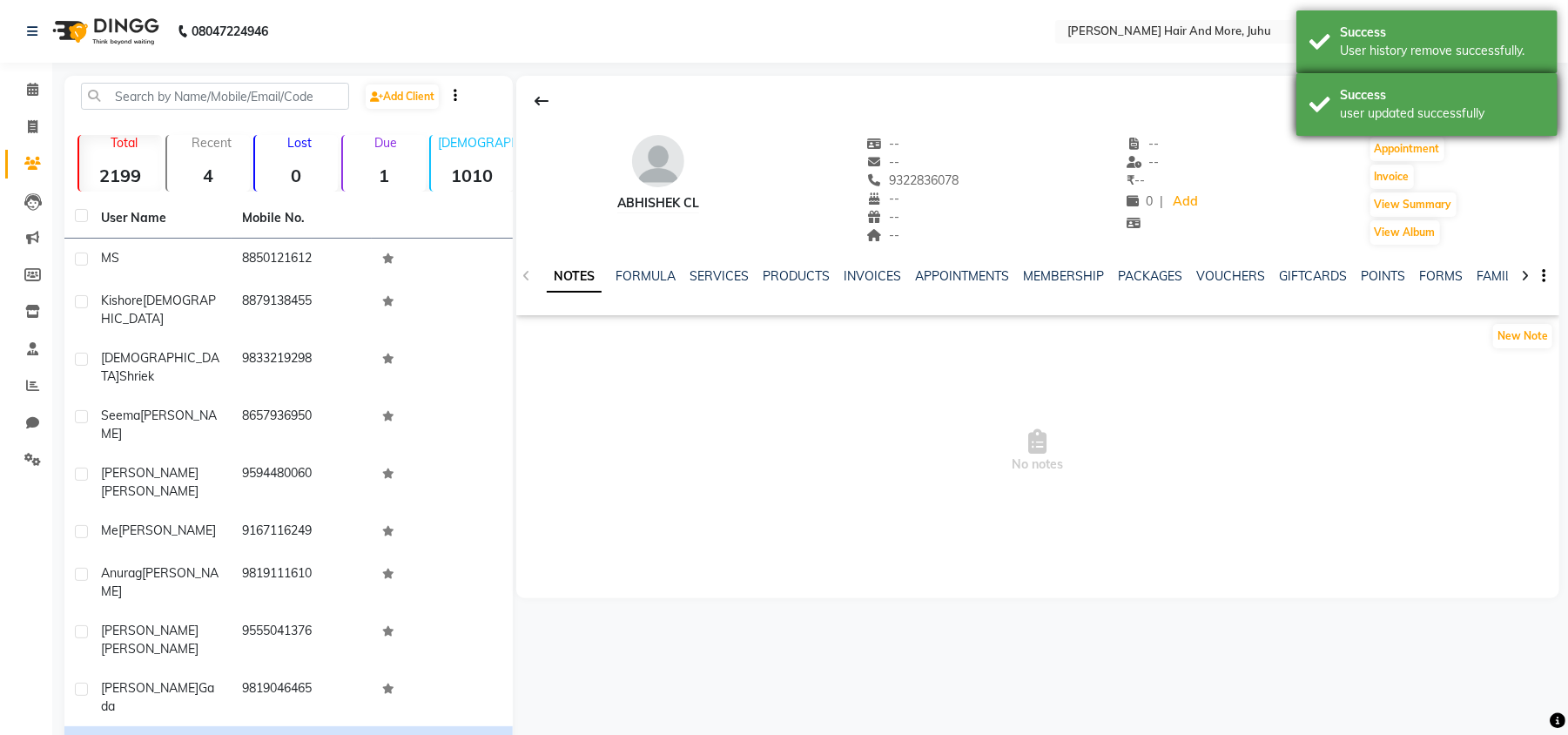
click at [1536, 91] on div "Success" at bounding box center [1442, 95] width 204 height 18
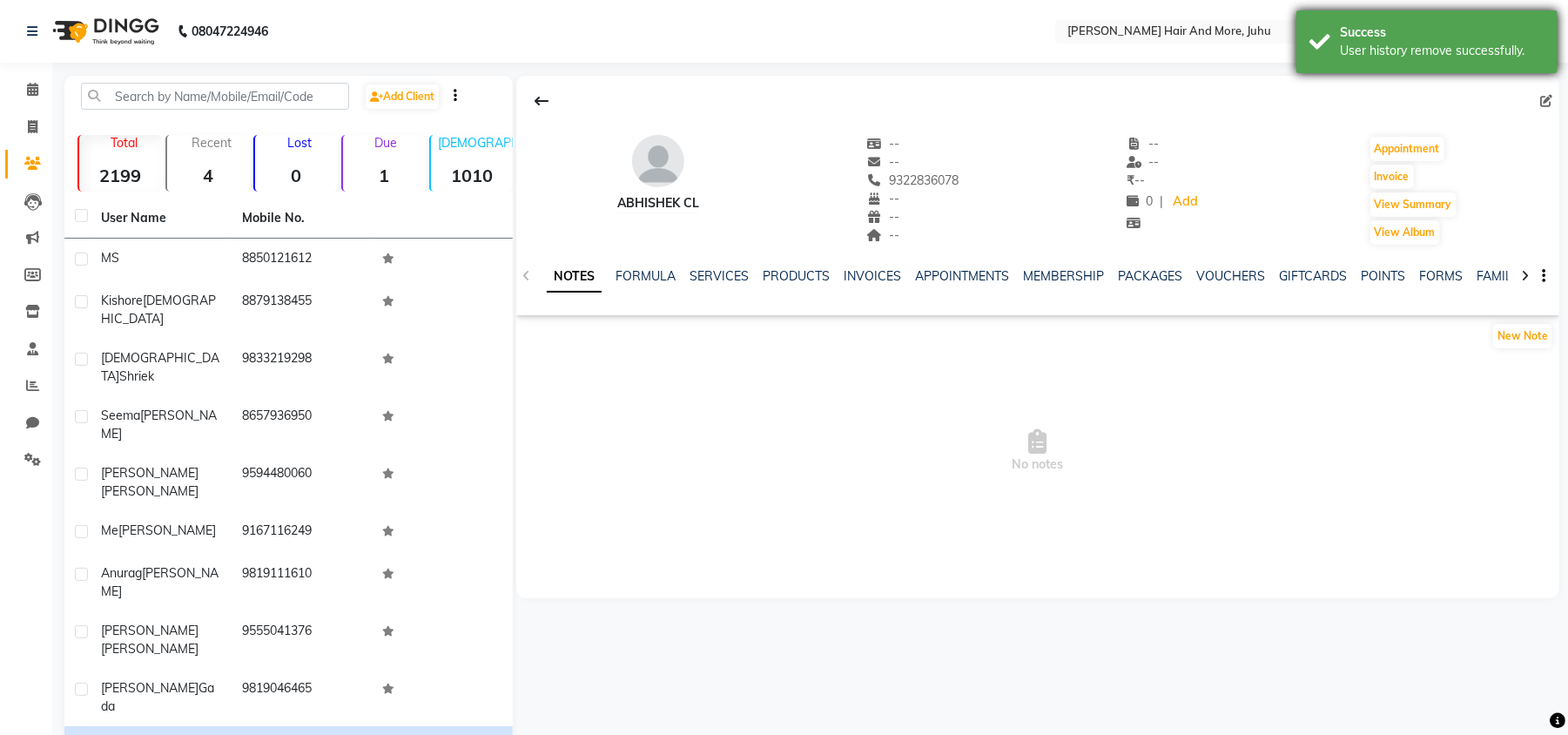
click at [1533, 60] on div "Success User history remove successfully." at bounding box center [1426, 42] width 261 height 63
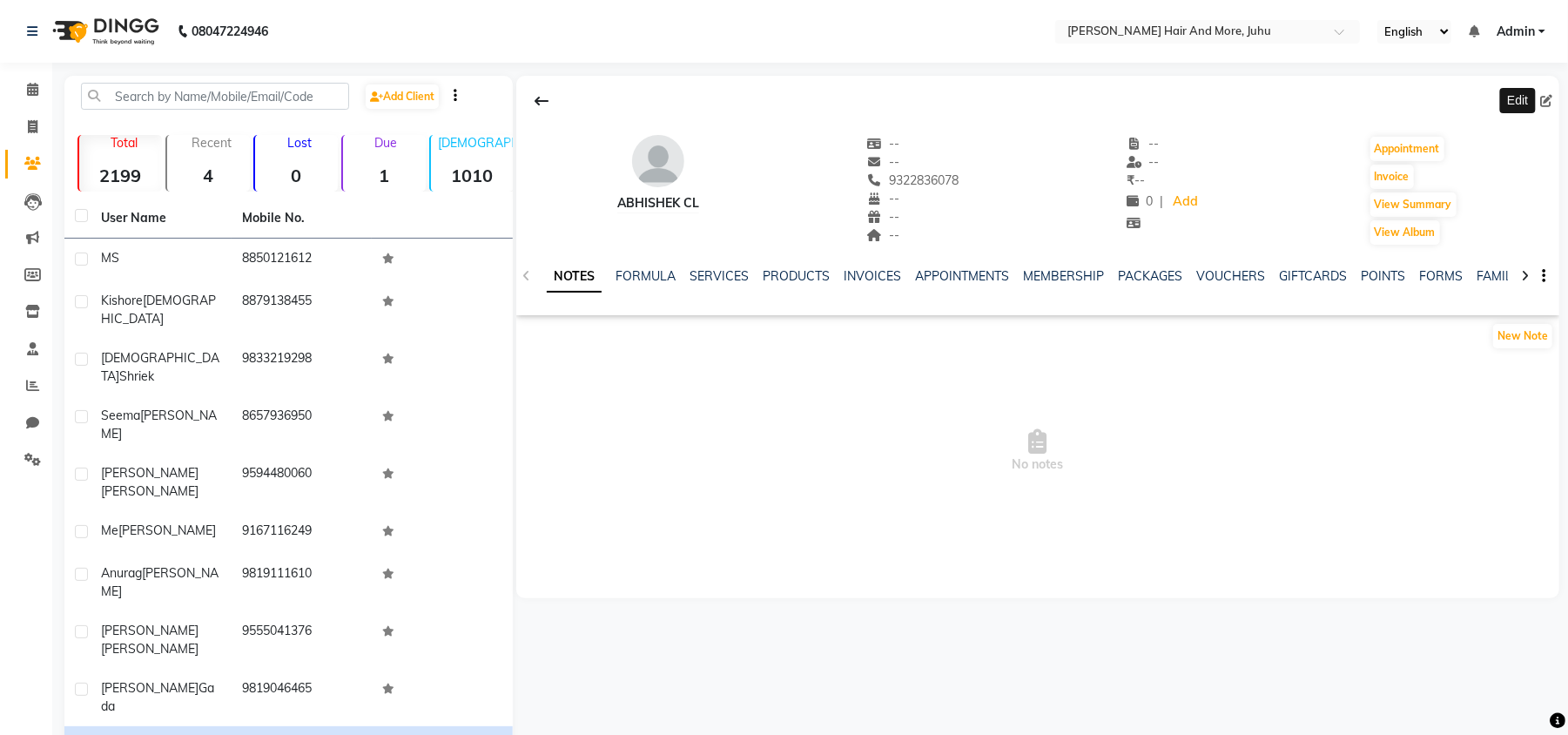
click at [1547, 99] on icon at bounding box center [1546, 101] width 13 height 13
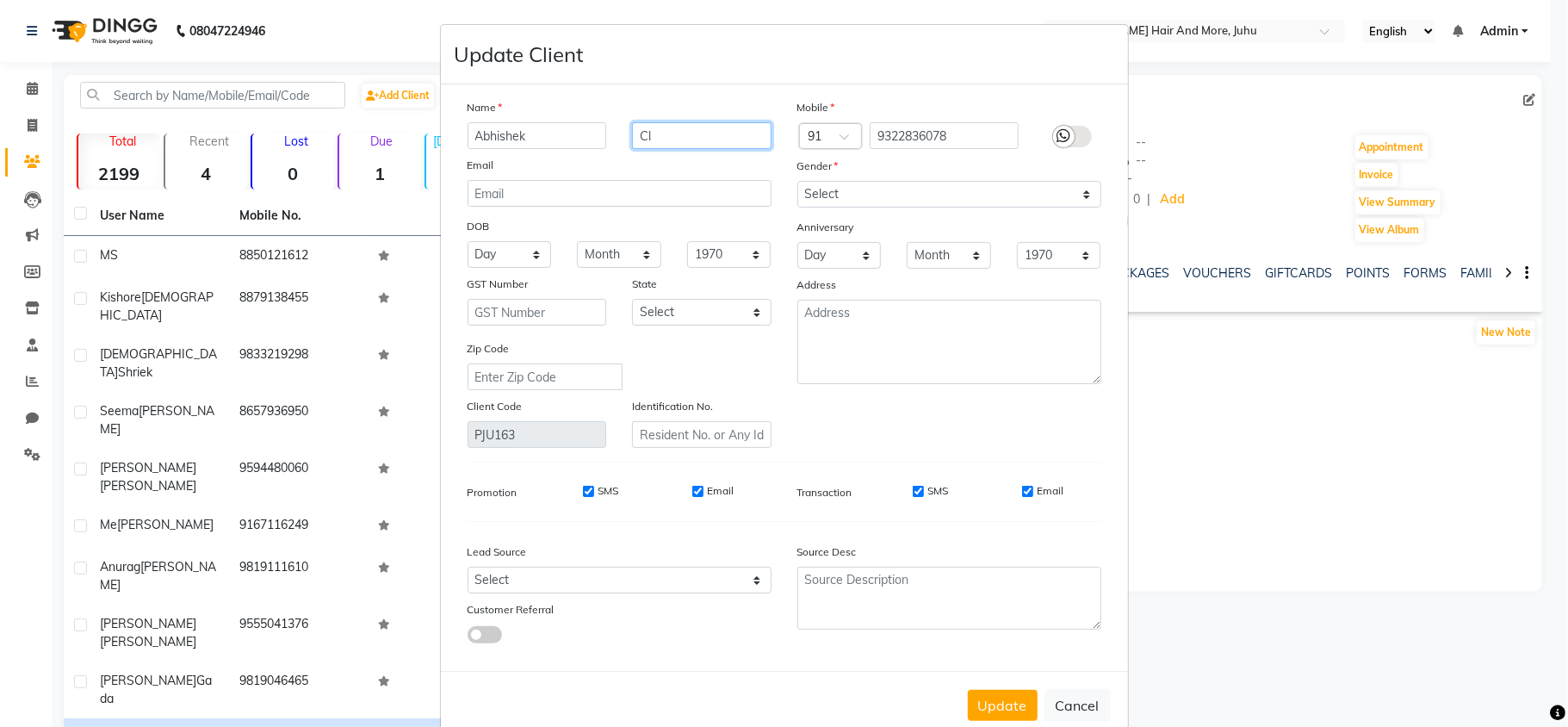
click at [642, 141] on input "Cl" at bounding box center [701, 136] width 139 height 27
click at [821, 193] on select "Select [DEMOGRAPHIC_DATA] [DEMOGRAPHIC_DATA] Other Prefer Not To Say" at bounding box center [949, 194] width 304 height 27
click at [798, 181] on select "Select [DEMOGRAPHIC_DATA] [DEMOGRAPHIC_DATA] Other Prefer Not To Say" at bounding box center [949, 194] width 304 height 27
click at [996, 693] on button "Update" at bounding box center [1002, 705] width 70 height 31
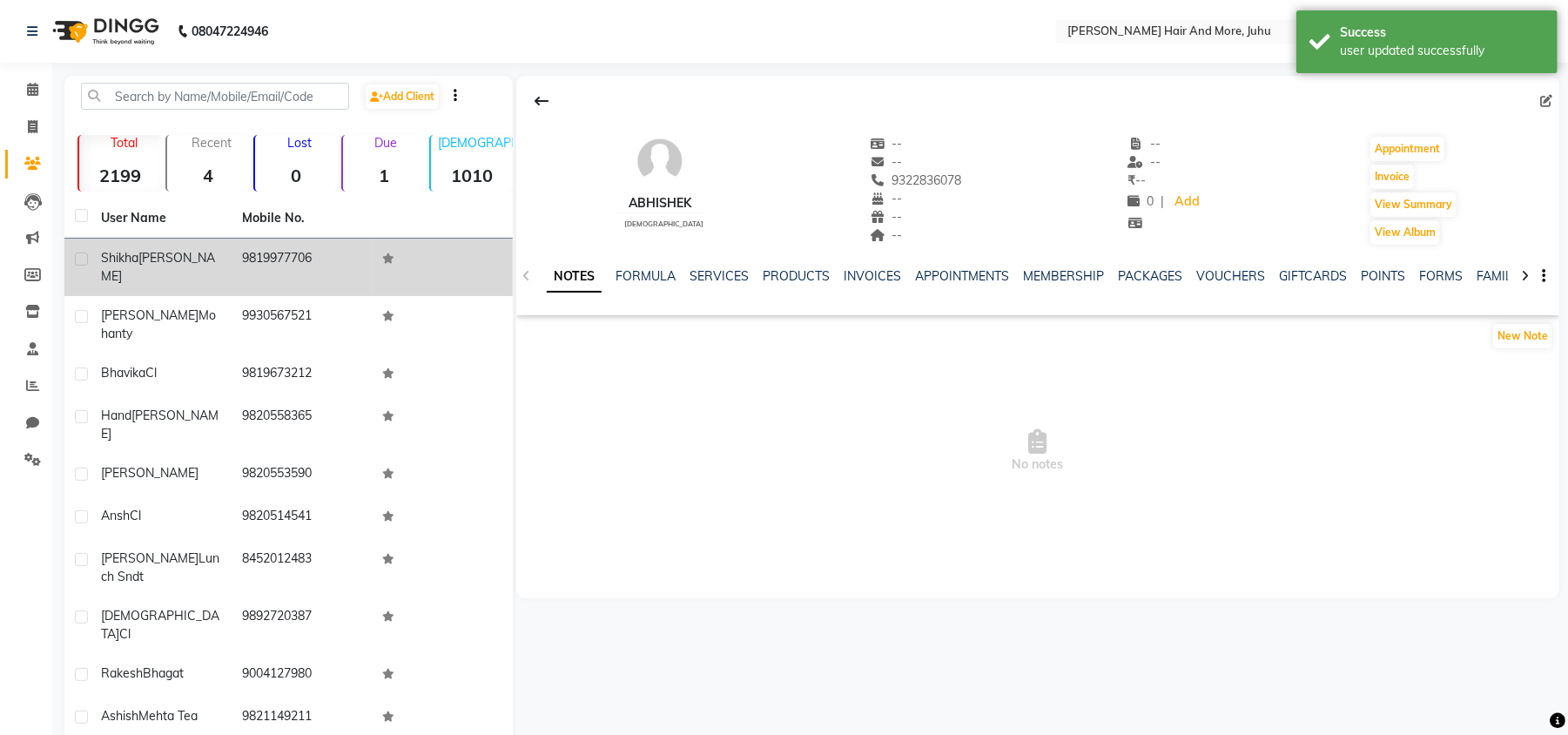
click at [254, 272] on td "9819977706" at bounding box center [301, 267] width 141 height 57
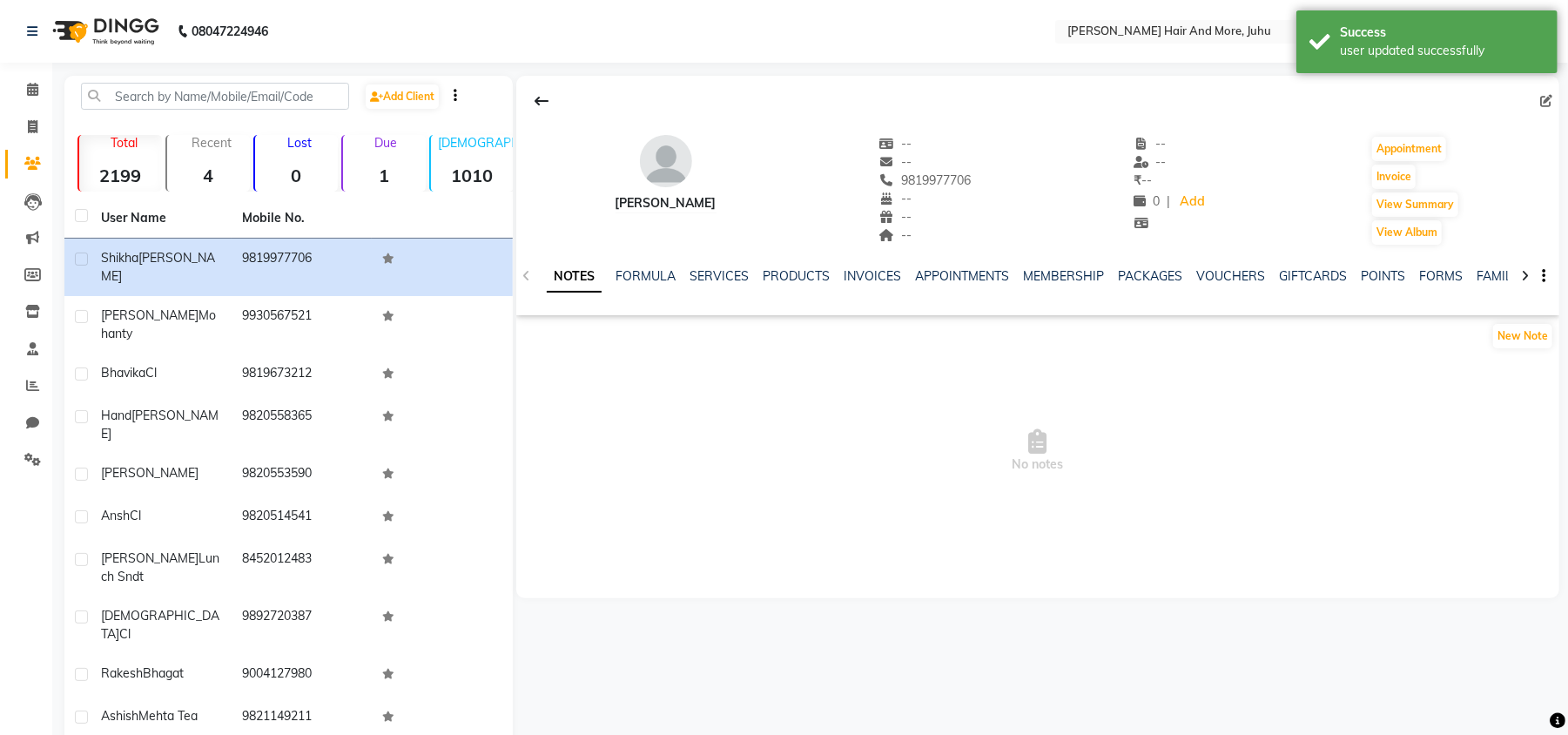
click at [1550, 99] on icon at bounding box center [1546, 101] width 13 height 13
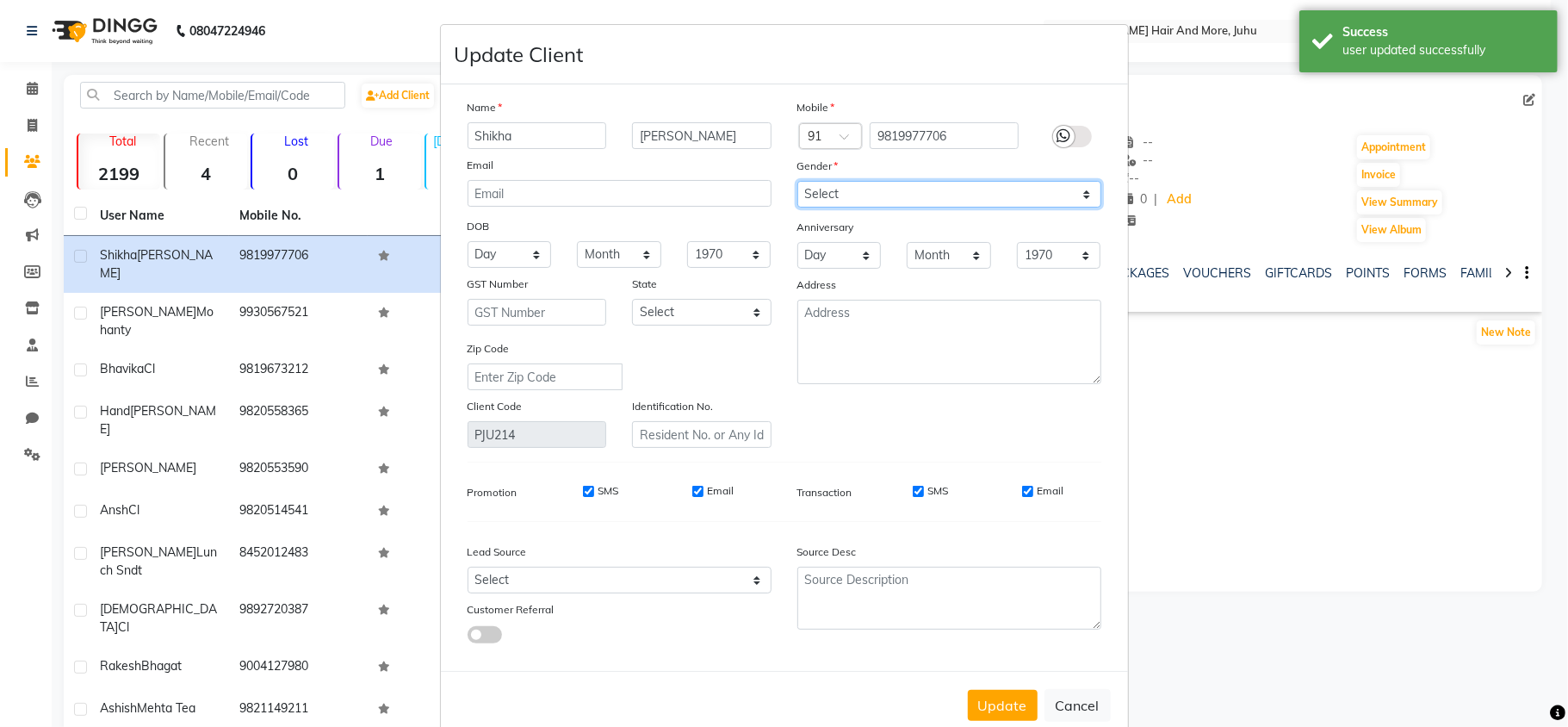
click at [845, 195] on select "Select [DEMOGRAPHIC_DATA] [DEMOGRAPHIC_DATA] Other Prefer Not To Say" at bounding box center [949, 194] width 304 height 27
click at [798, 181] on select "Select [DEMOGRAPHIC_DATA] [DEMOGRAPHIC_DATA] Other Prefer Not To Say" at bounding box center [949, 194] width 304 height 27
click at [890, 194] on select "Select [DEMOGRAPHIC_DATA] [DEMOGRAPHIC_DATA] Other Prefer Not To Say" at bounding box center [949, 194] width 304 height 27
click at [798, 181] on select "Select [DEMOGRAPHIC_DATA] [DEMOGRAPHIC_DATA] Other Prefer Not To Say" at bounding box center [949, 194] width 304 height 27
click at [1010, 704] on button "Update" at bounding box center [1002, 705] width 70 height 31
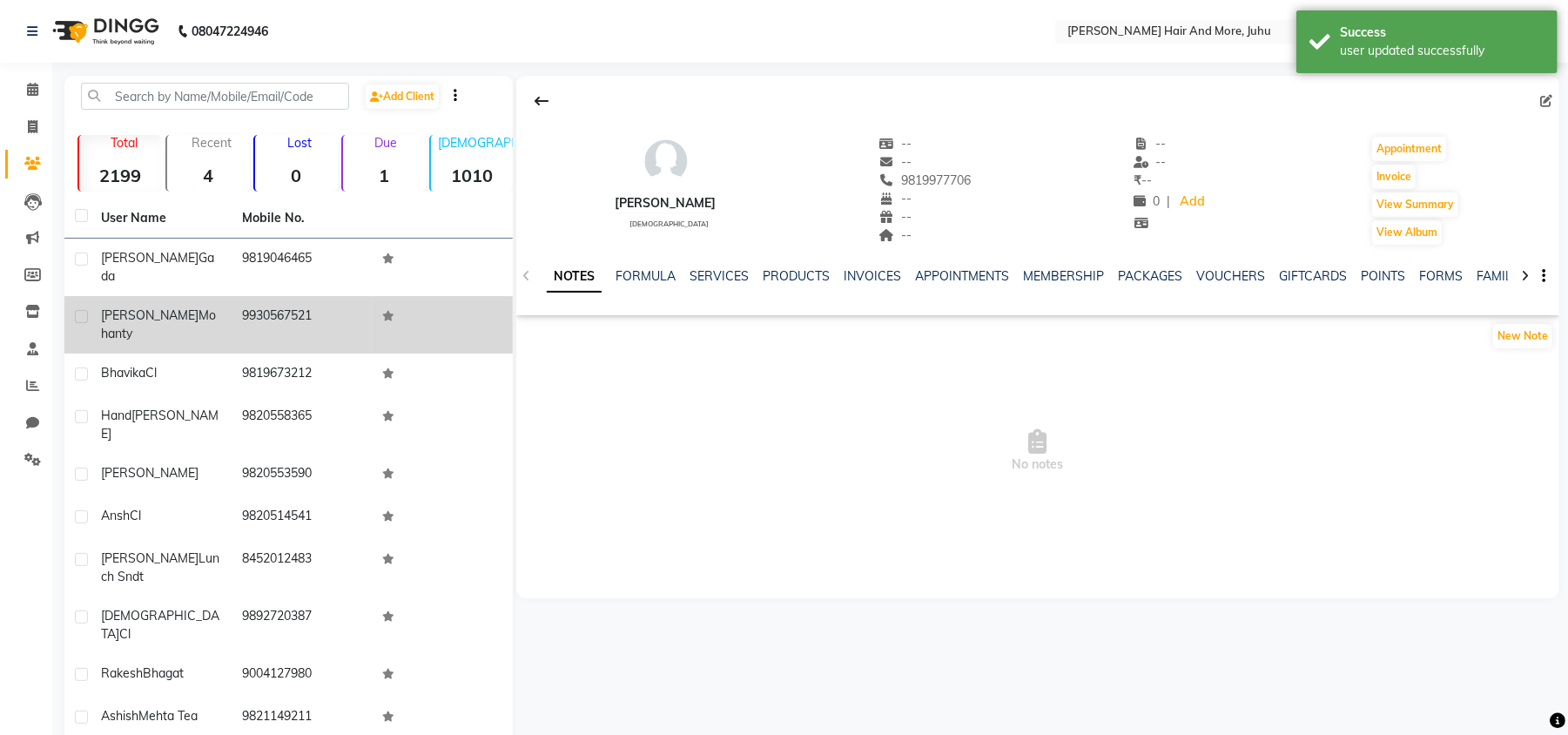
click at [116, 307] on span "[PERSON_NAME]" at bounding box center [150, 315] width 98 height 15
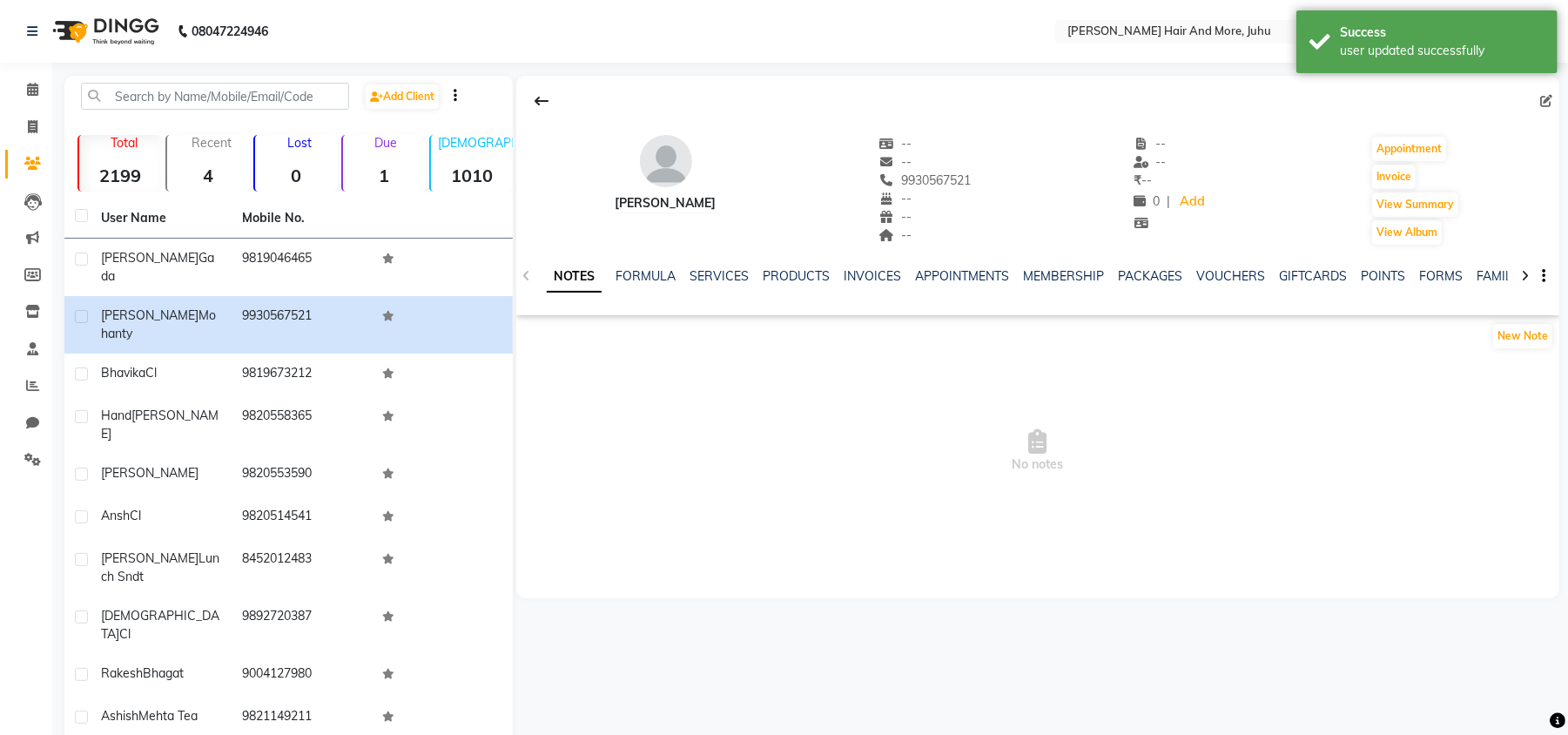
click at [1546, 102] on icon at bounding box center [1546, 101] width 13 height 13
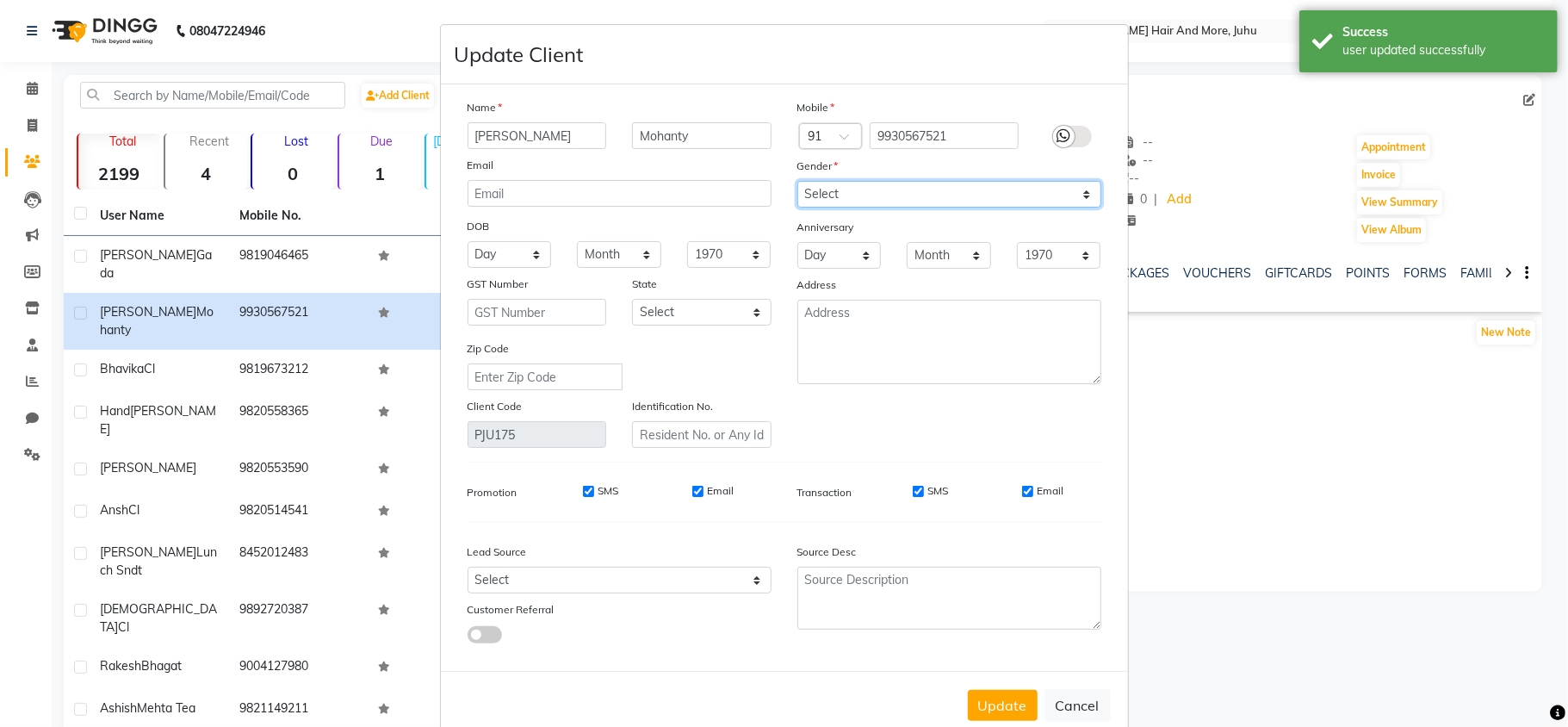
click at [952, 192] on select "Select [DEMOGRAPHIC_DATA] [DEMOGRAPHIC_DATA] Other Prefer Not To Say" at bounding box center [949, 194] width 304 height 27
click at [798, 181] on select "Select [DEMOGRAPHIC_DATA] [DEMOGRAPHIC_DATA] Other Prefer Not To Say" at bounding box center [949, 194] width 304 height 27
drag, startPoint x: 981, startPoint y: 693, endPoint x: 951, endPoint y: 677, distance: 34.0
click at [981, 694] on button "Update" at bounding box center [1002, 705] width 70 height 31
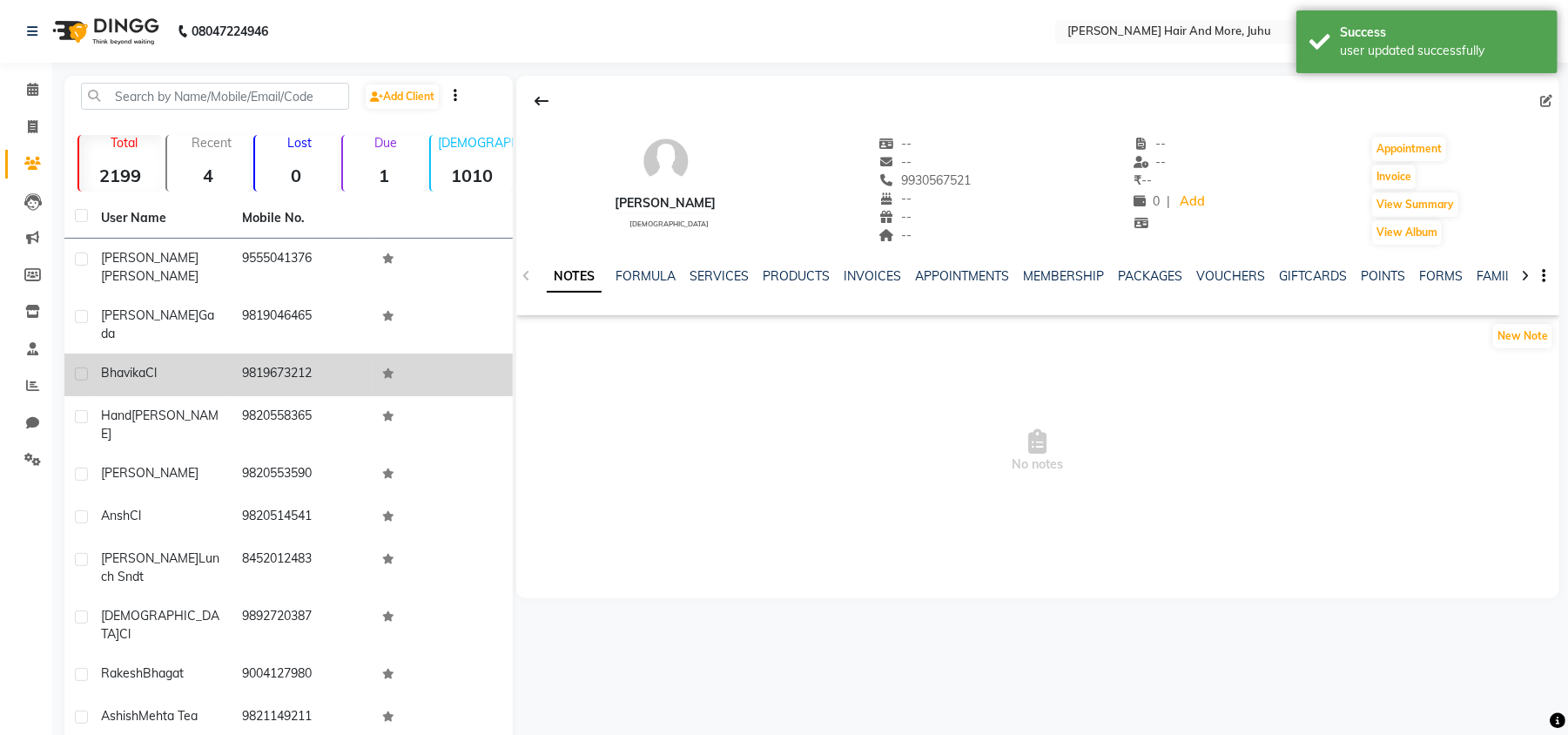
click at [299, 353] on td "9819673212" at bounding box center [301, 375] width 141 height 43
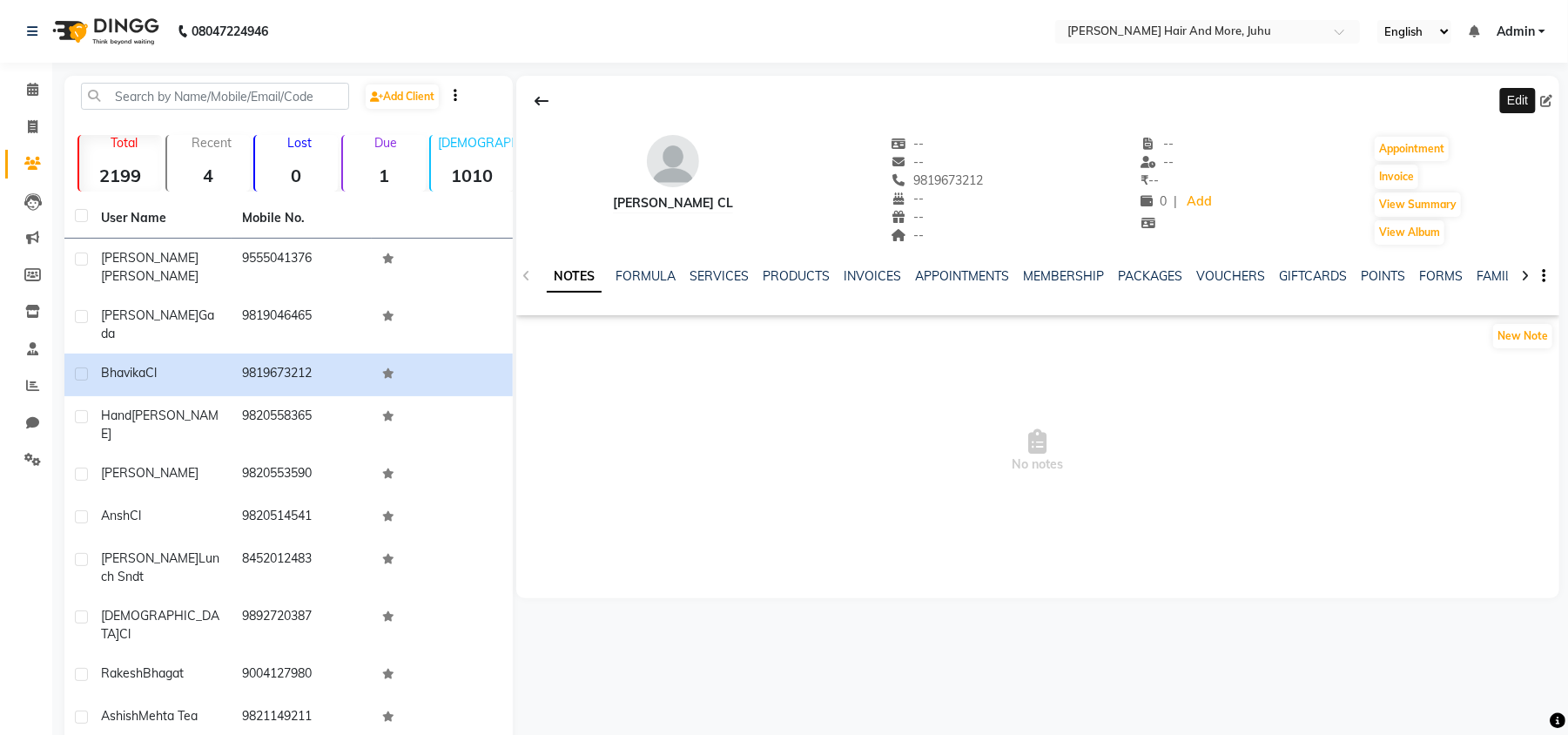
click at [1546, 105] on icon at bounding box center [1546, 101] width 13 height 13
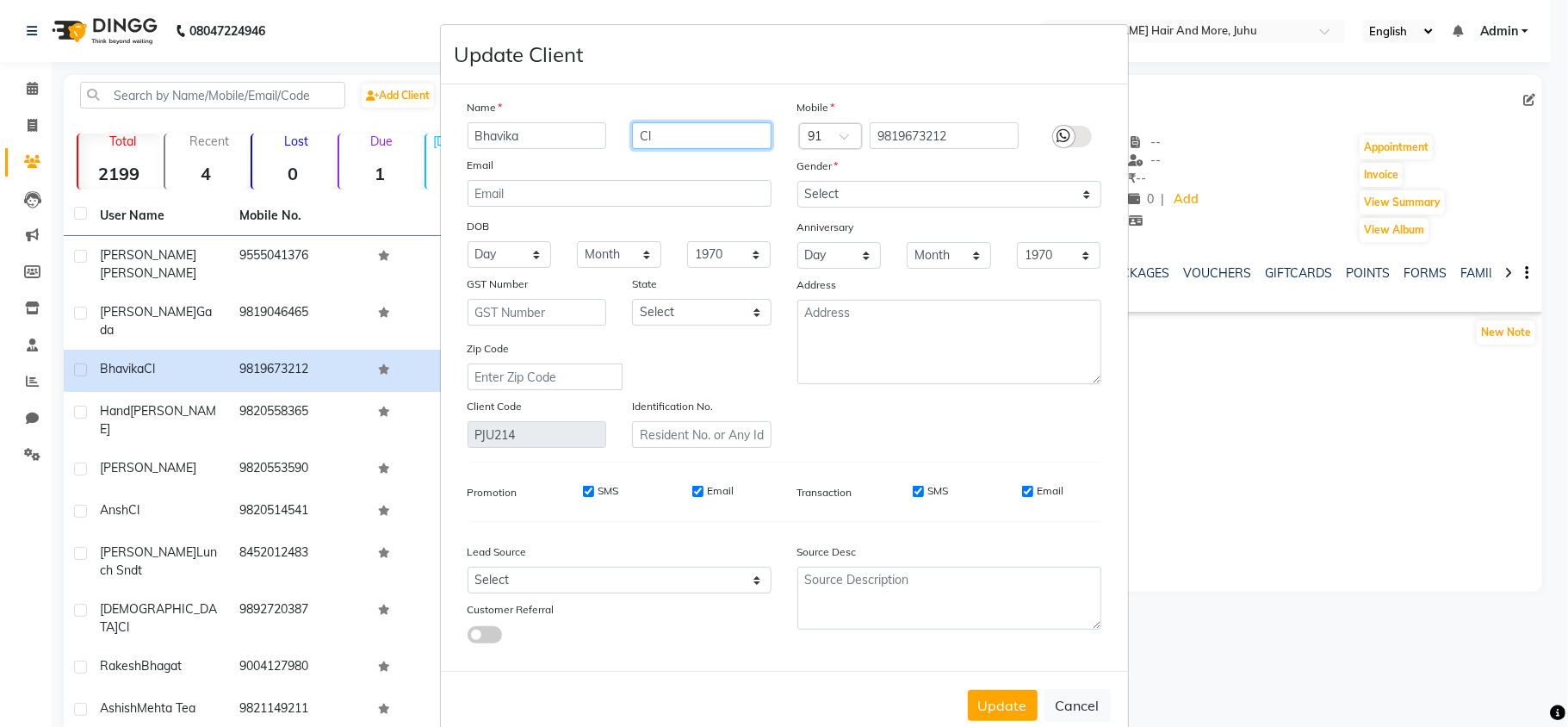
drag, startPoint x: 638, startPoint y: 143, endPoint x: 586, endPoint y: 160, distance: 54.7
click at [586, 160] on div "Name Bhavika Cl Email DOB Day 01 02 03 04 05 06 07 08 09 10 11 12 13 14 15 16 1…" at bounding box center [620, 273] width 330 height 349
click at [838, 197] on select "Select [DEMOGRAPHIC_DATA] [DEMOGRAPHIC_DATA] Other Prefer Not To Say" at bounding box center [949, 194] width 304 height 27
click at [798, 181] on select "Select [DEMOGRAPHIC_DATA] [DEMOGRAPHIC_DATA] Other Prefer Not To Say" at bounding box center [949, 194] width 304 height 27
click at [1002, 716] on button "Update" at bounding box center [1002, 705] width 70 height 31
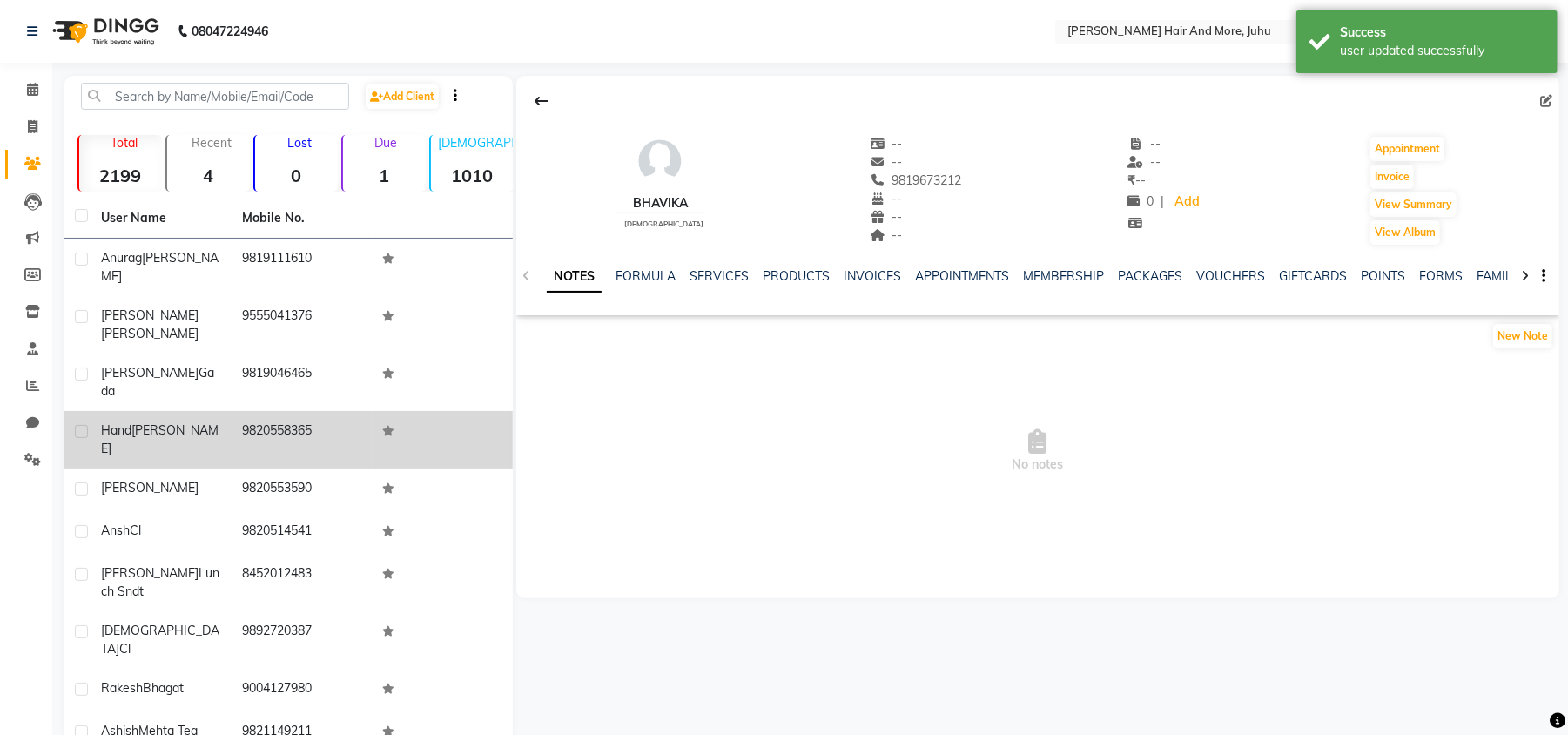
click at [314, 411] on td "9820558365" at bounding box center [301, 440] width 141 height 57
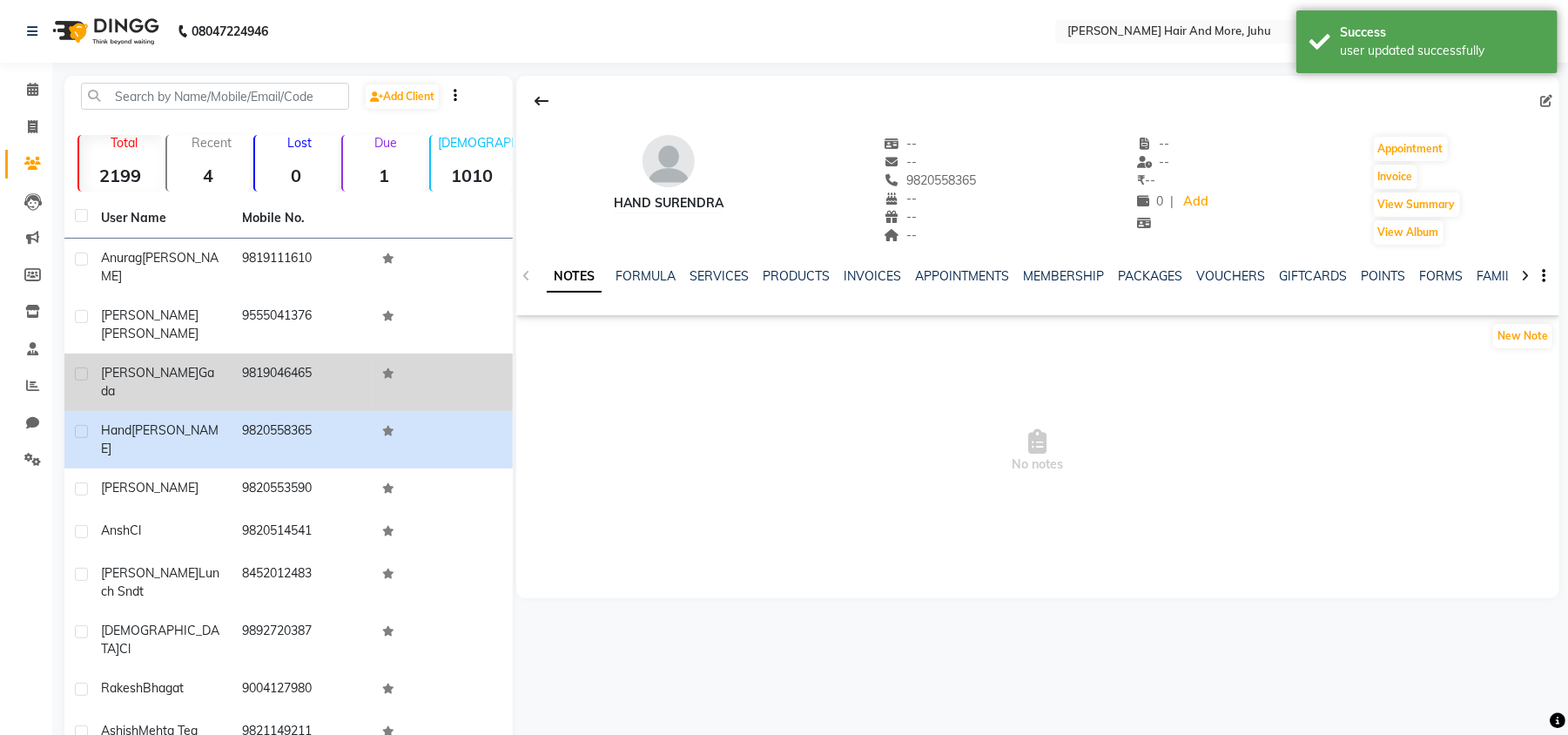
click at [314, 353] on td "9819046465" at bounding box center [301, 382] width 141 height 57
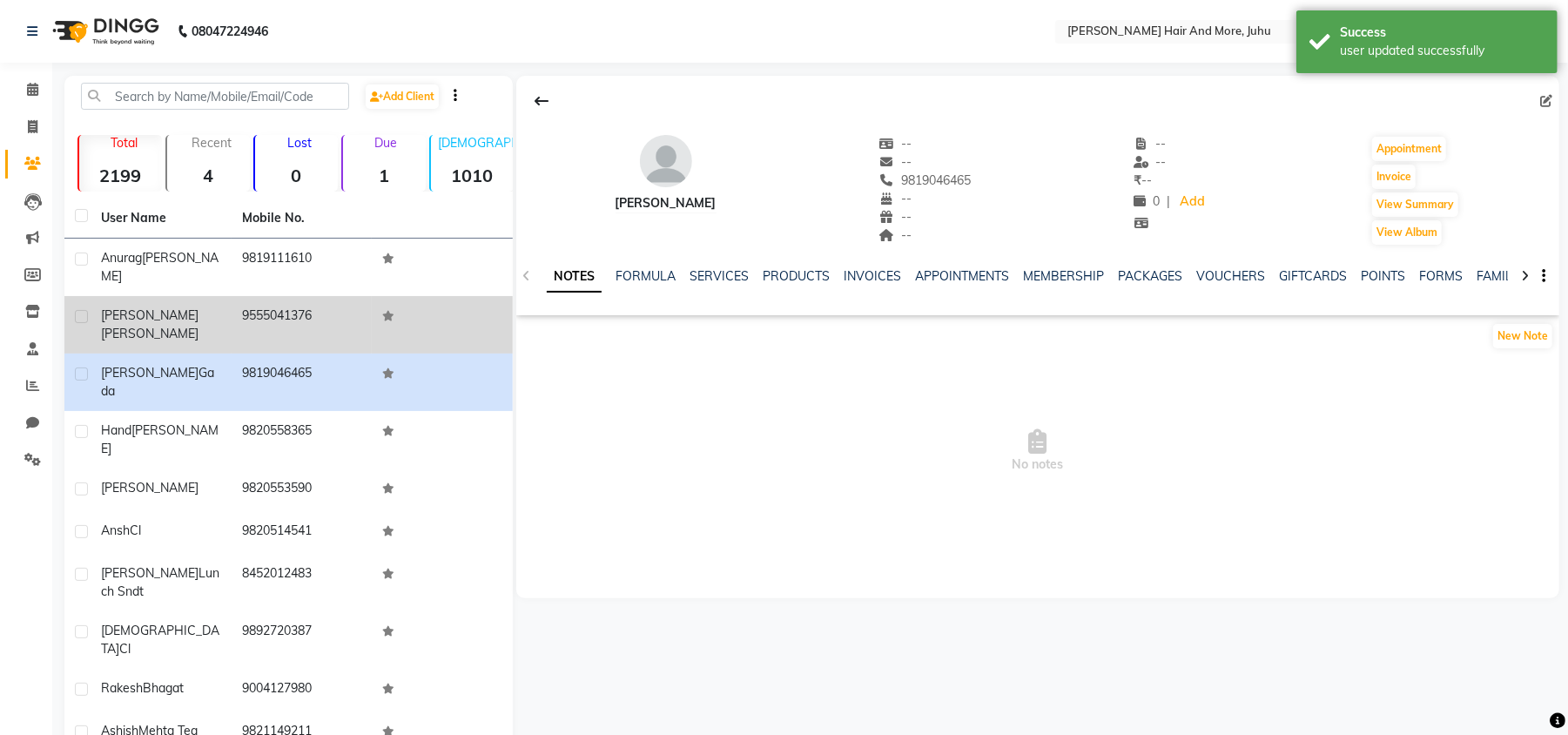
click at [323, 304] on td "9555041376" at bounding box center [301, 324] width 141 height 57
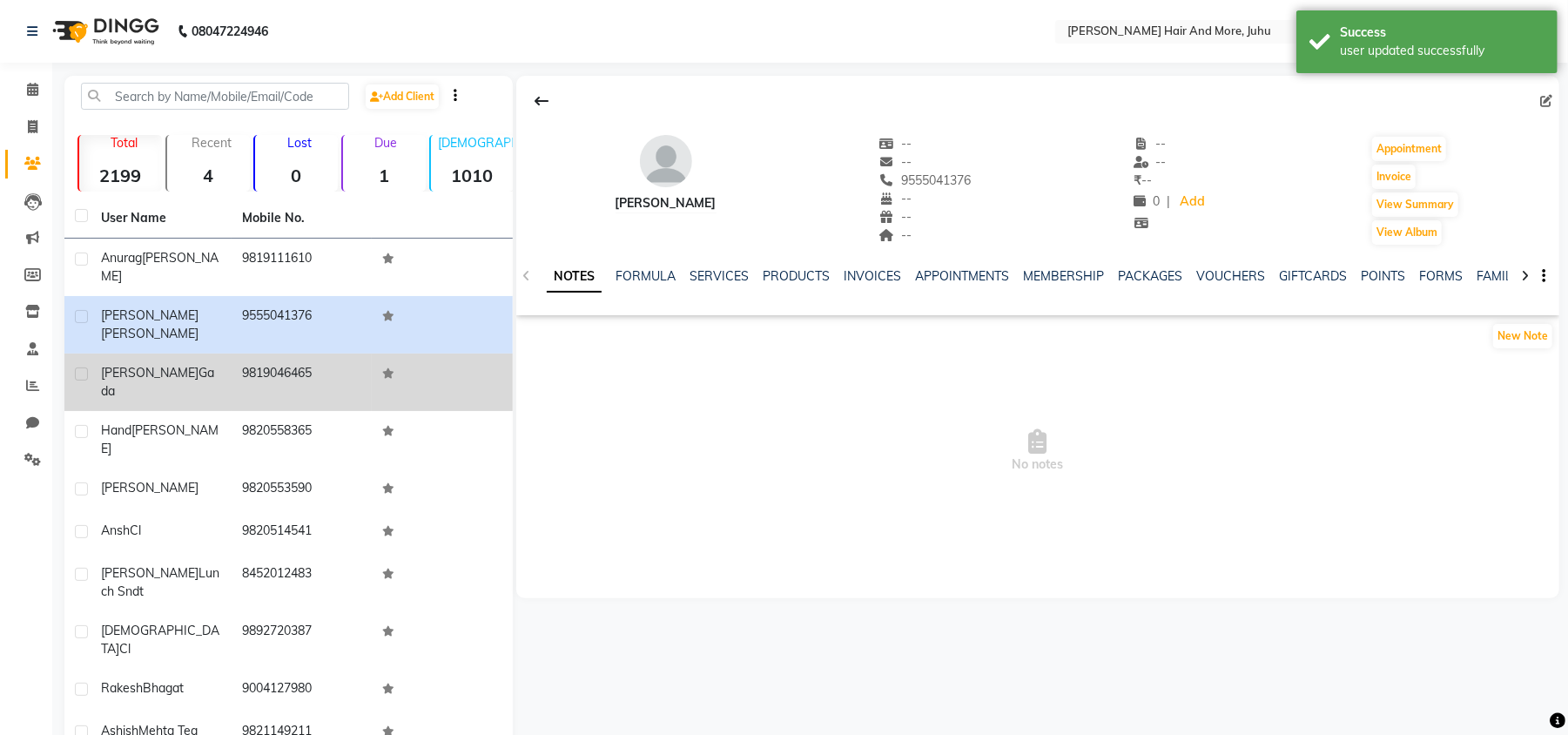
click at [315, 353] on td "9819046465" at bounding box center [301, 382] width 141 height 57
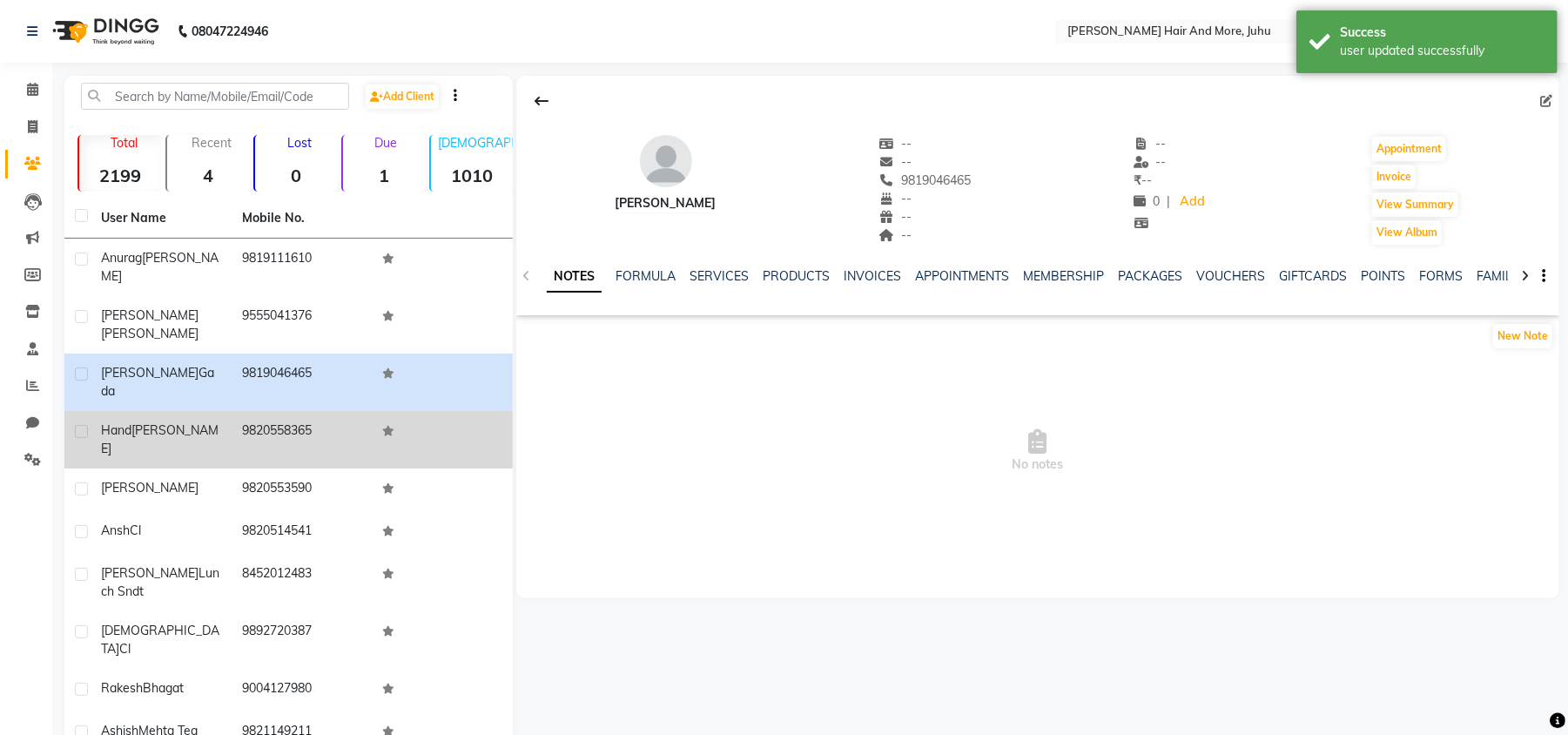
click at [272, 411] on td "9820558365" at bounding box center [301, 440] width 141 height 57
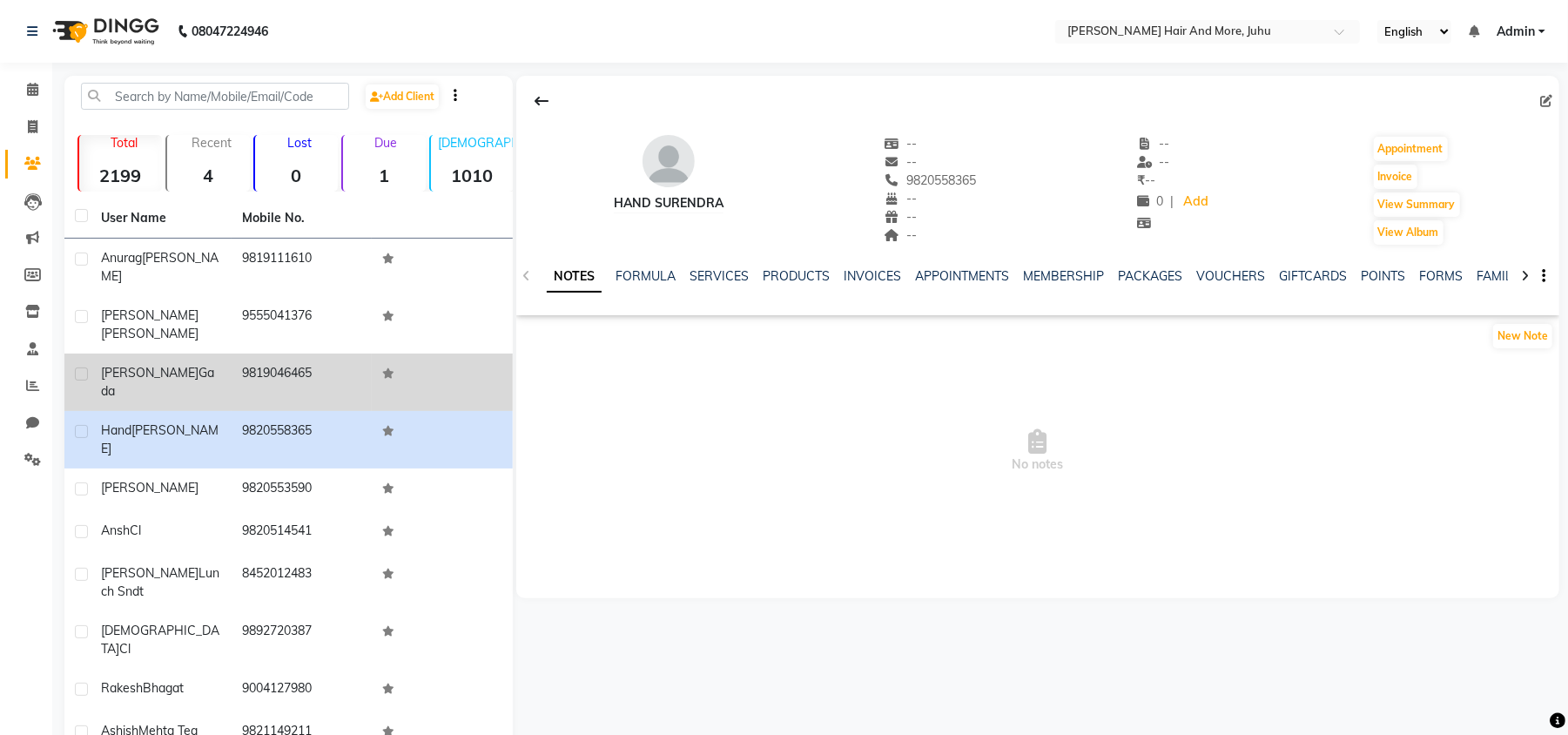
click at [81, 425] on label at bounding box center [82, 431] width 13 height 13
click at [81, 427] on input "checkbox" at bounding box center [81, 432] width 12 height 12
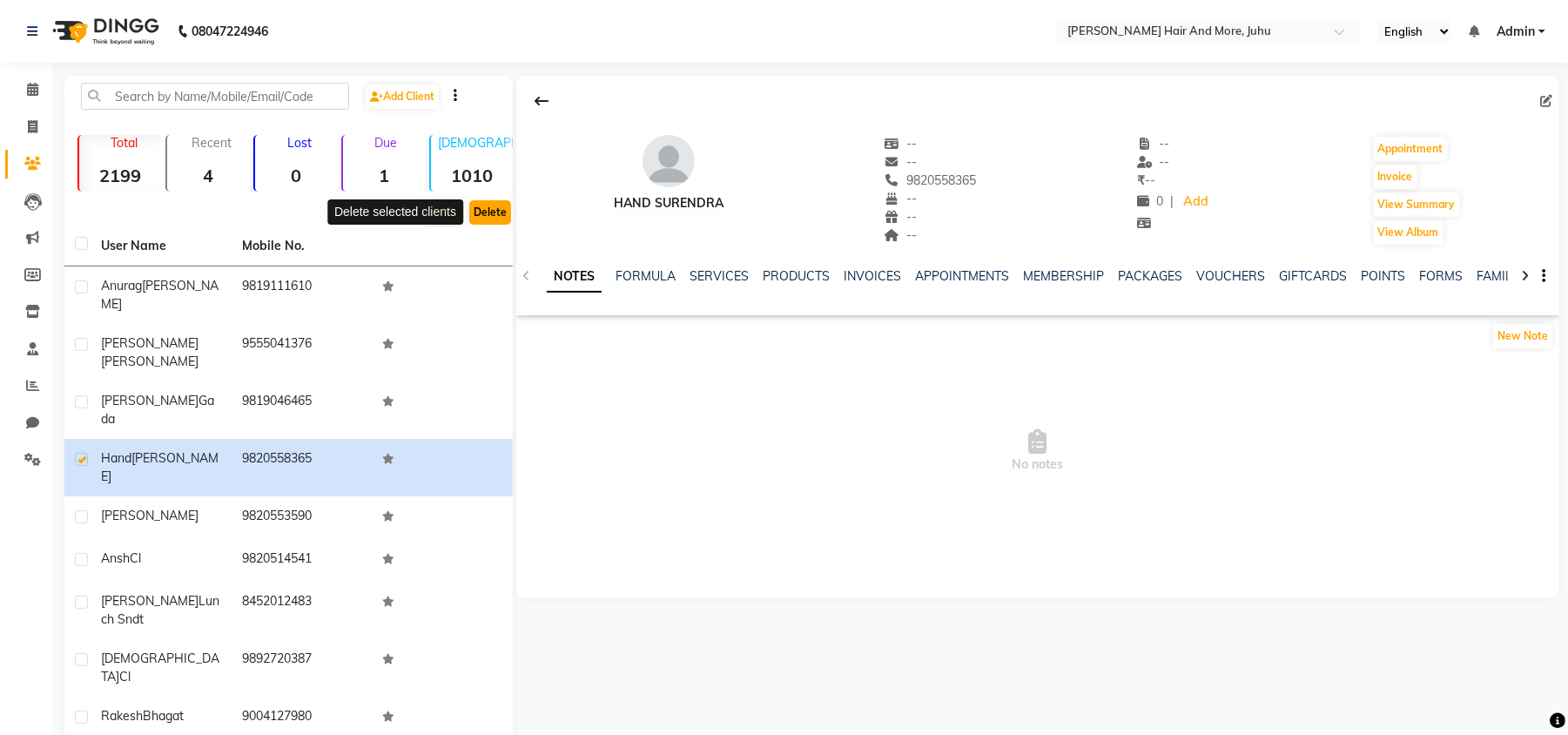
click at [496, 220] on button "Delete" at bounding box center [490, 212] width 42 height 24
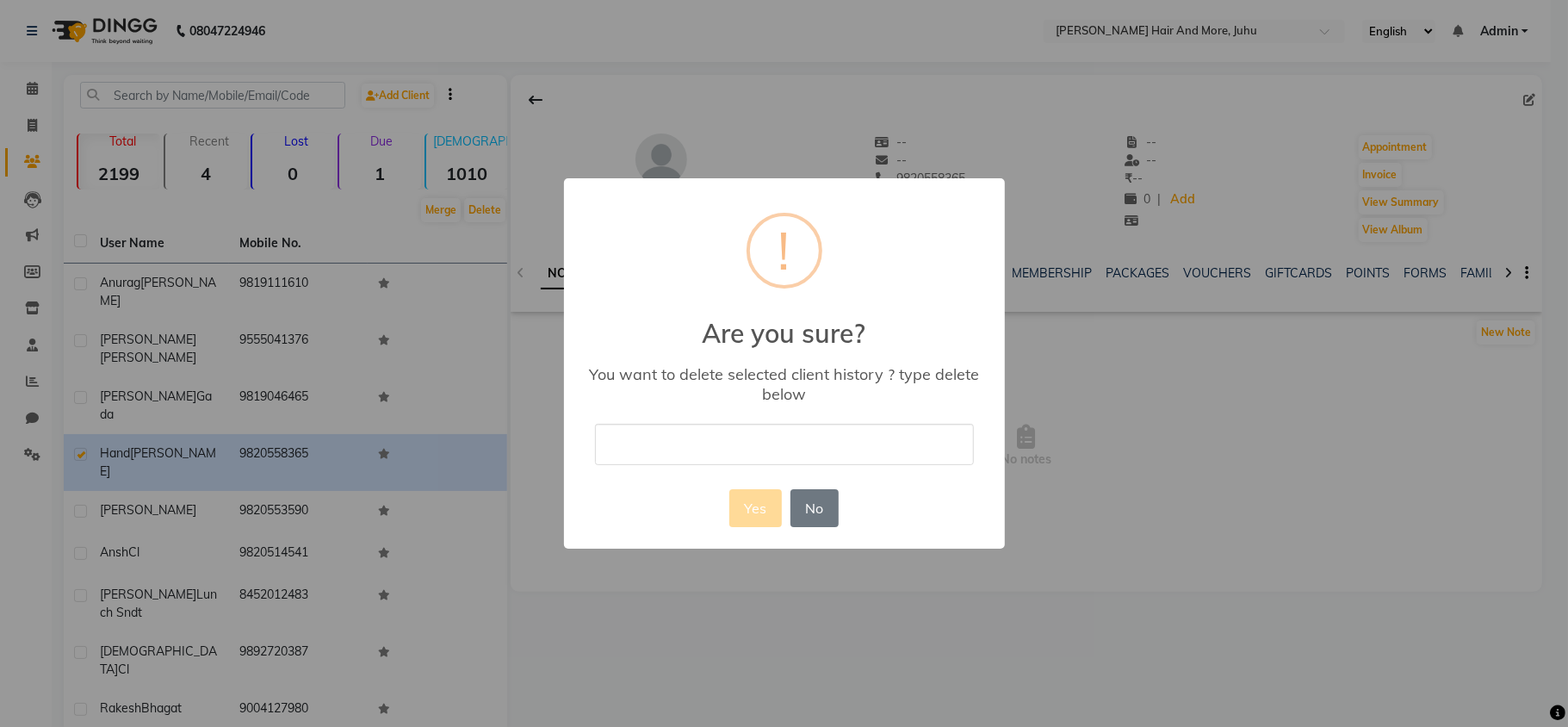
click at [704, 435] on input "text" at bounding box center [784, 444] width 378 height 41
click at [762, 504] on button "Yes" at bounding box center [755, 508] width 52 height 38
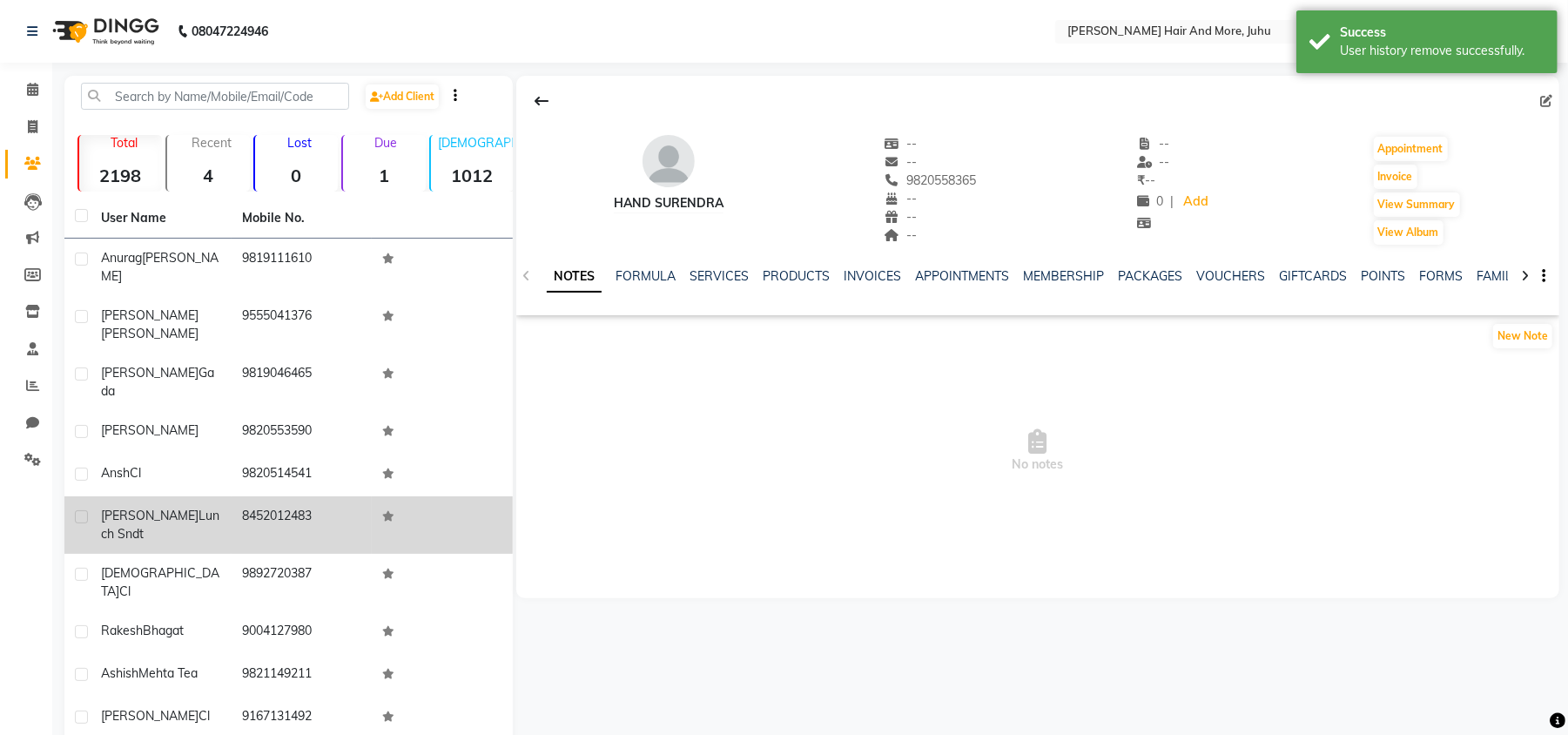
click at [320, 497] on td "8452012483" at bounding box center [301, 525] width 141 height 57
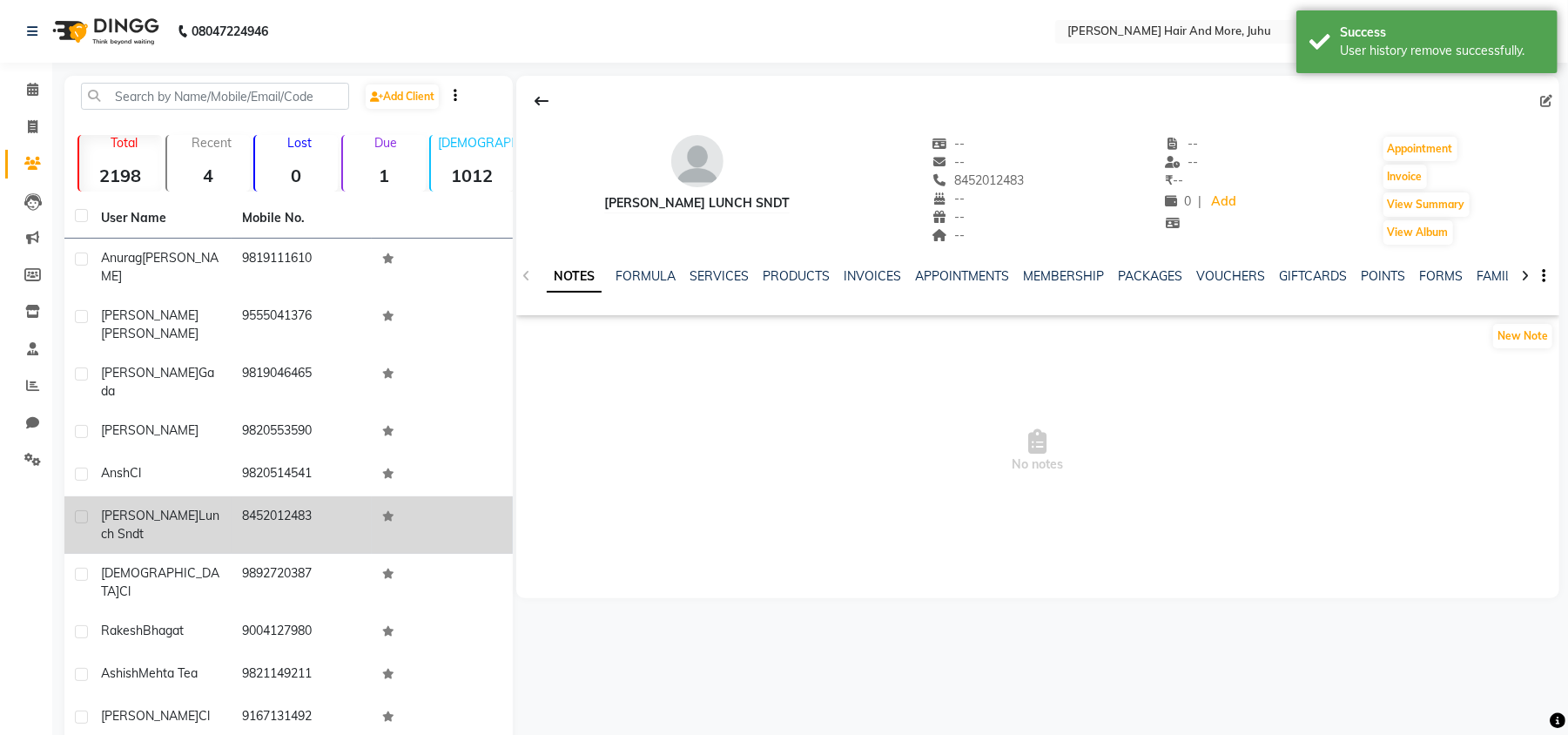
click at [321, 497] on td "8452012483" at bounding box center [301, 525] width 141 height 57
click at [81, 510] on label at bounding box center [82, 516] width 13 height 13
click at [81, 512] on input "checkbox" at bounding box center [81, 517] width 12 height 12
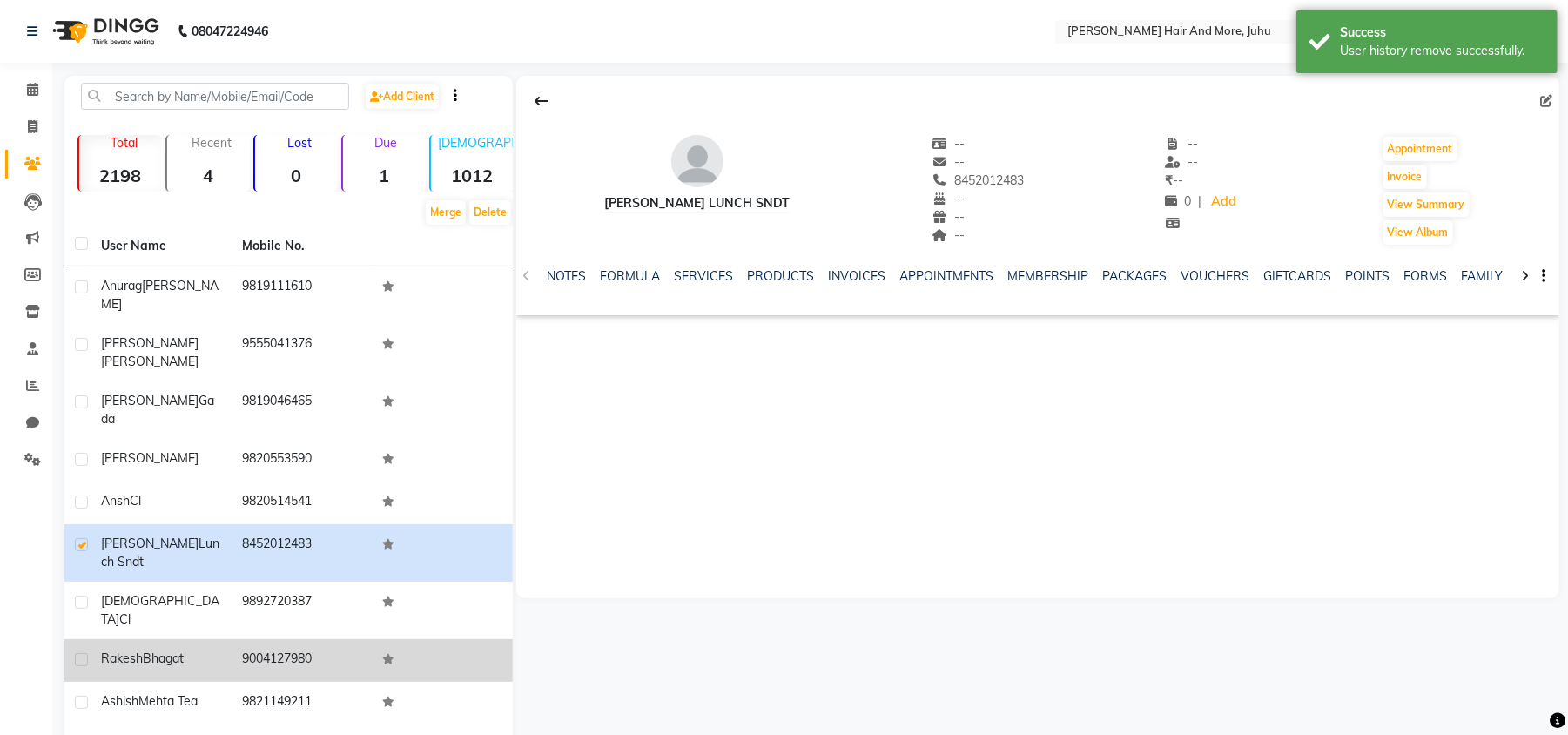
click at [83, 653] on label at bounding box center [82, 660] width 13 height 13
click at [83, 655] on input "checkbox" at bounding box center [81, 661] width 12 height 12
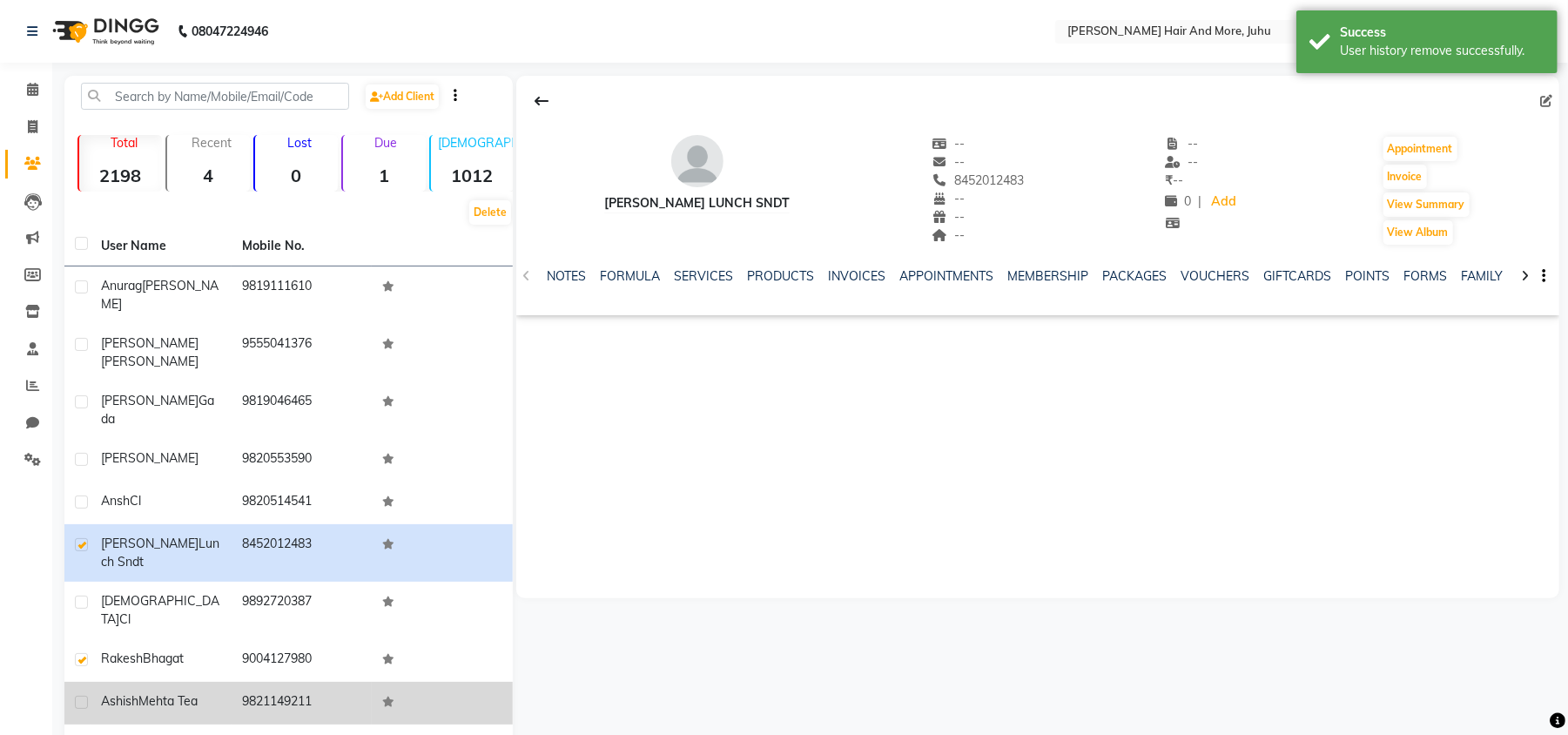
click at [77, 696] on div at bounding box center [81, 705] width 12 height 18
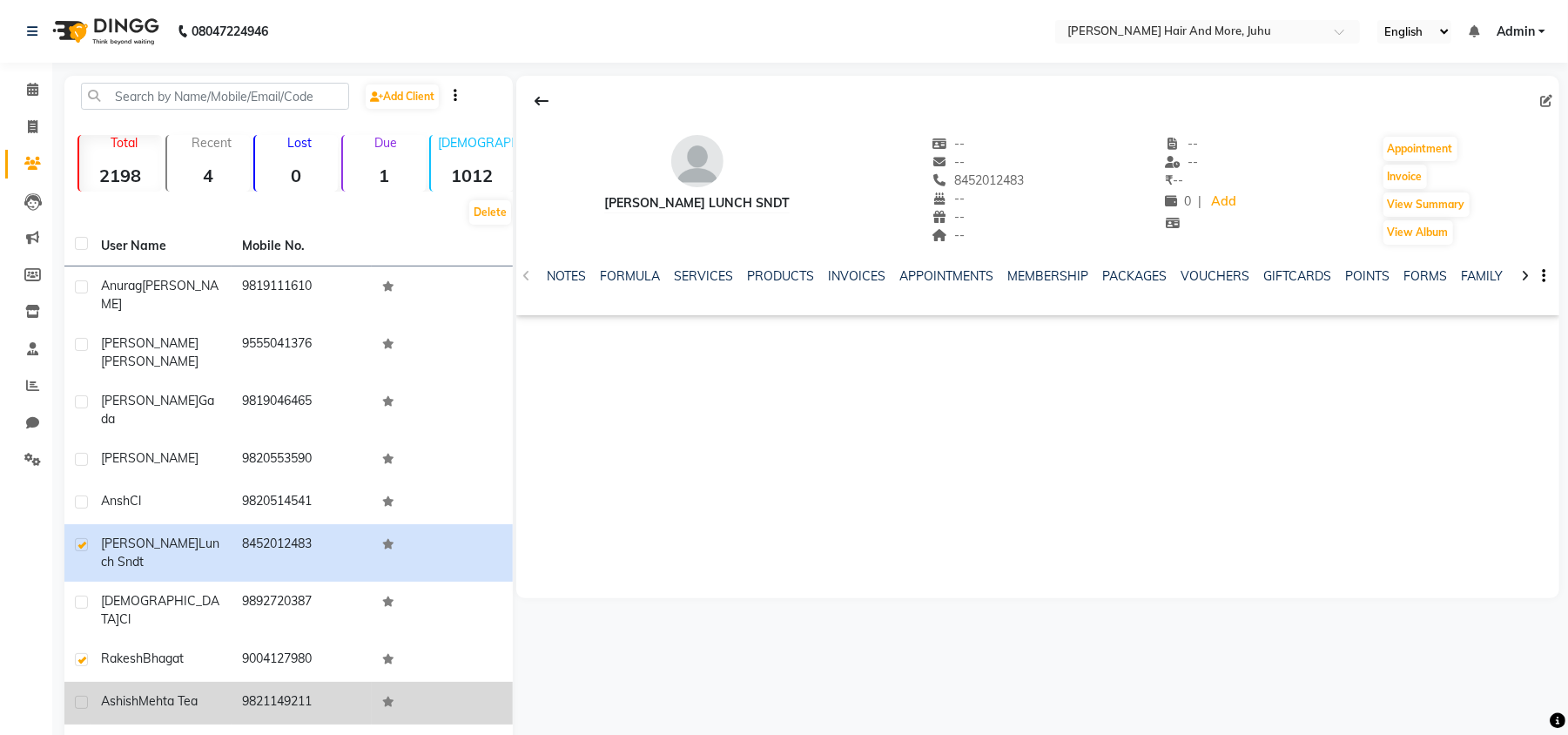
click at [81, 696] on label at bounding box center [82, 702] width 13 height 13
click at [81, 697] on input "checkbox" at bounding box center [81, 703] width 12 height 12
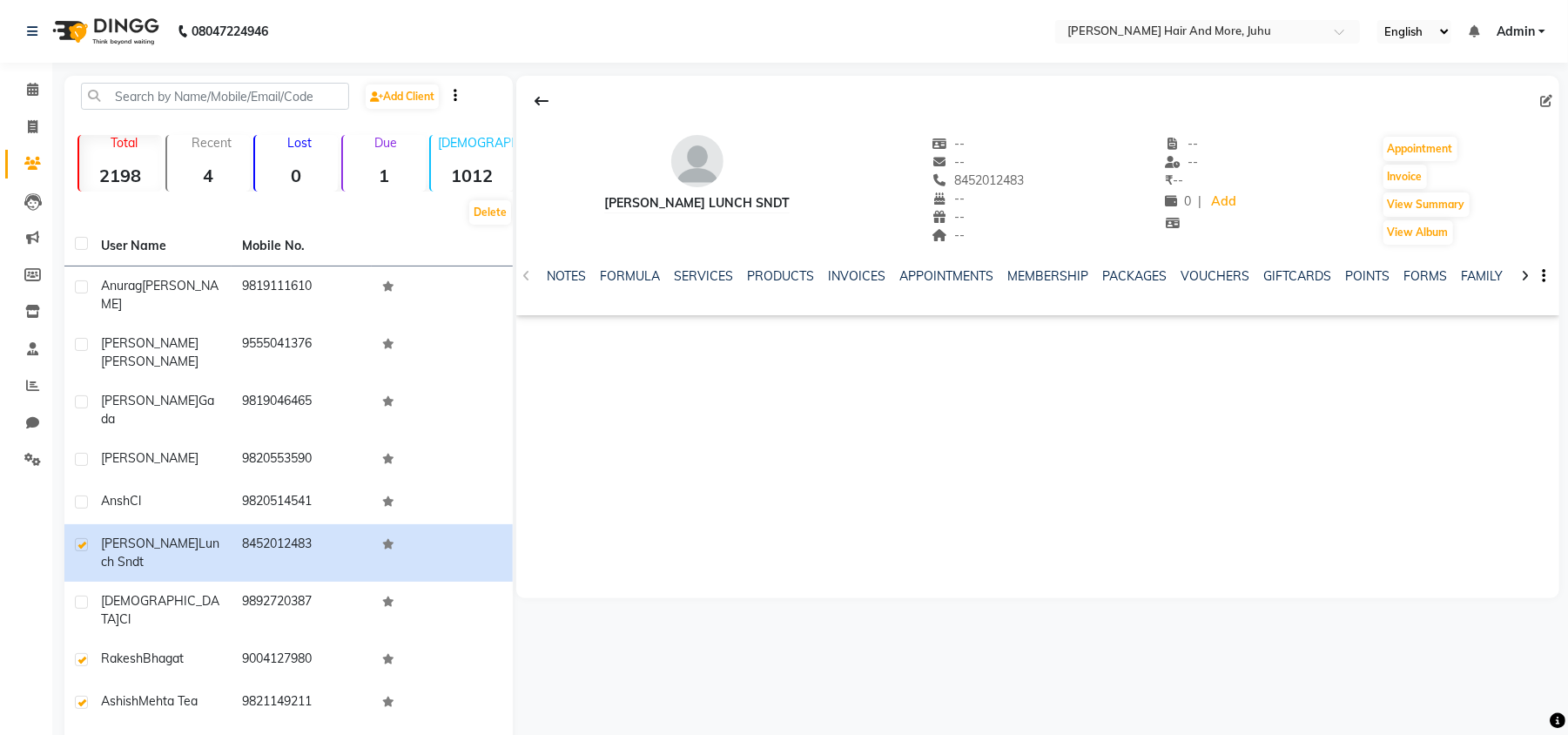
click at [502, 229] on th at bounding box center [442, 246] width 141 height 40
click at [499, 217] on button "Delete" at bounding box center [490, 212] width 42 height 24
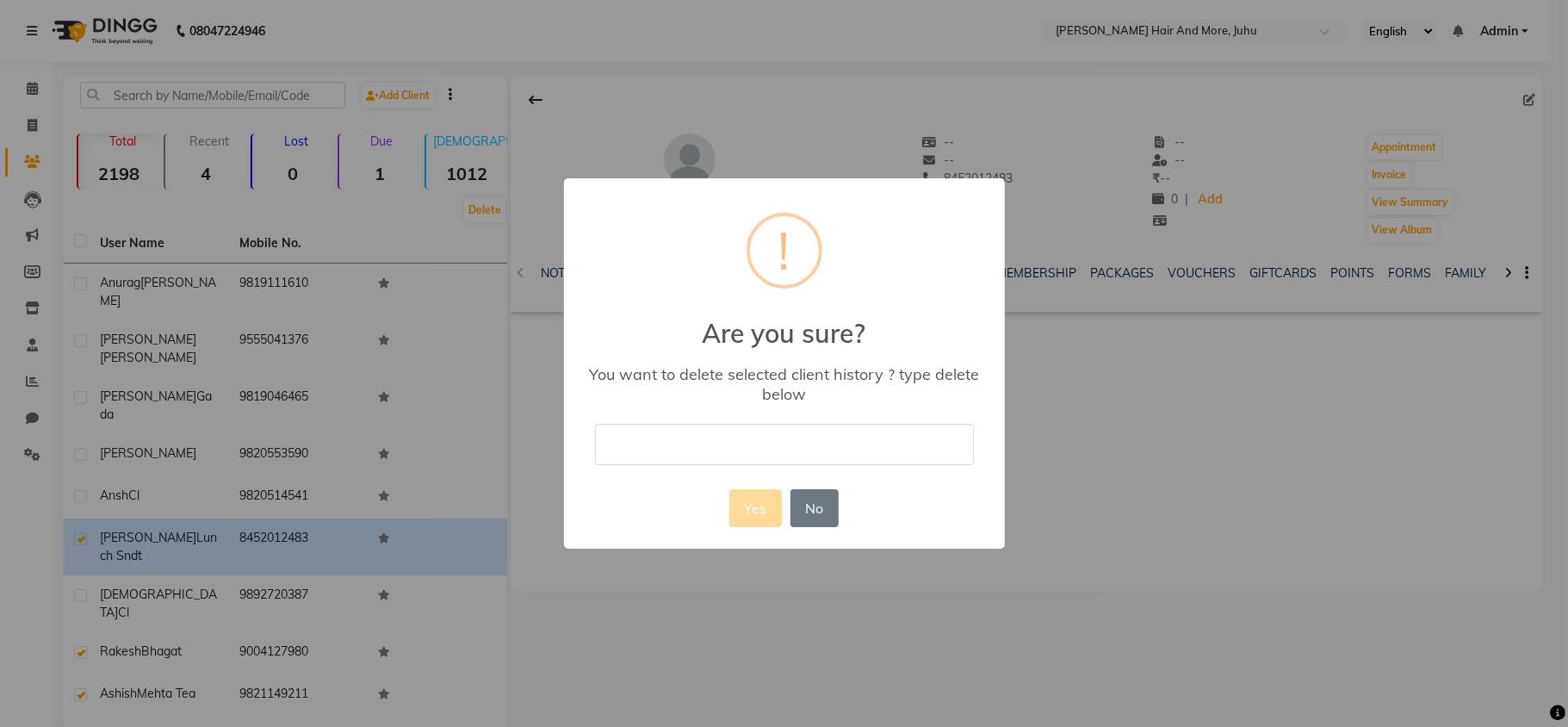
drag, startPoint x: 679, startPoint y: 435, endPoint x: 682, endPoint y: 452, distance: 17.3
click at [679, 435] on input "text" at bounding box center [784, 444] width 378 height 41
click at [760, 496] on button "Yes" at bounding box center [755, 508] width 52 height 38
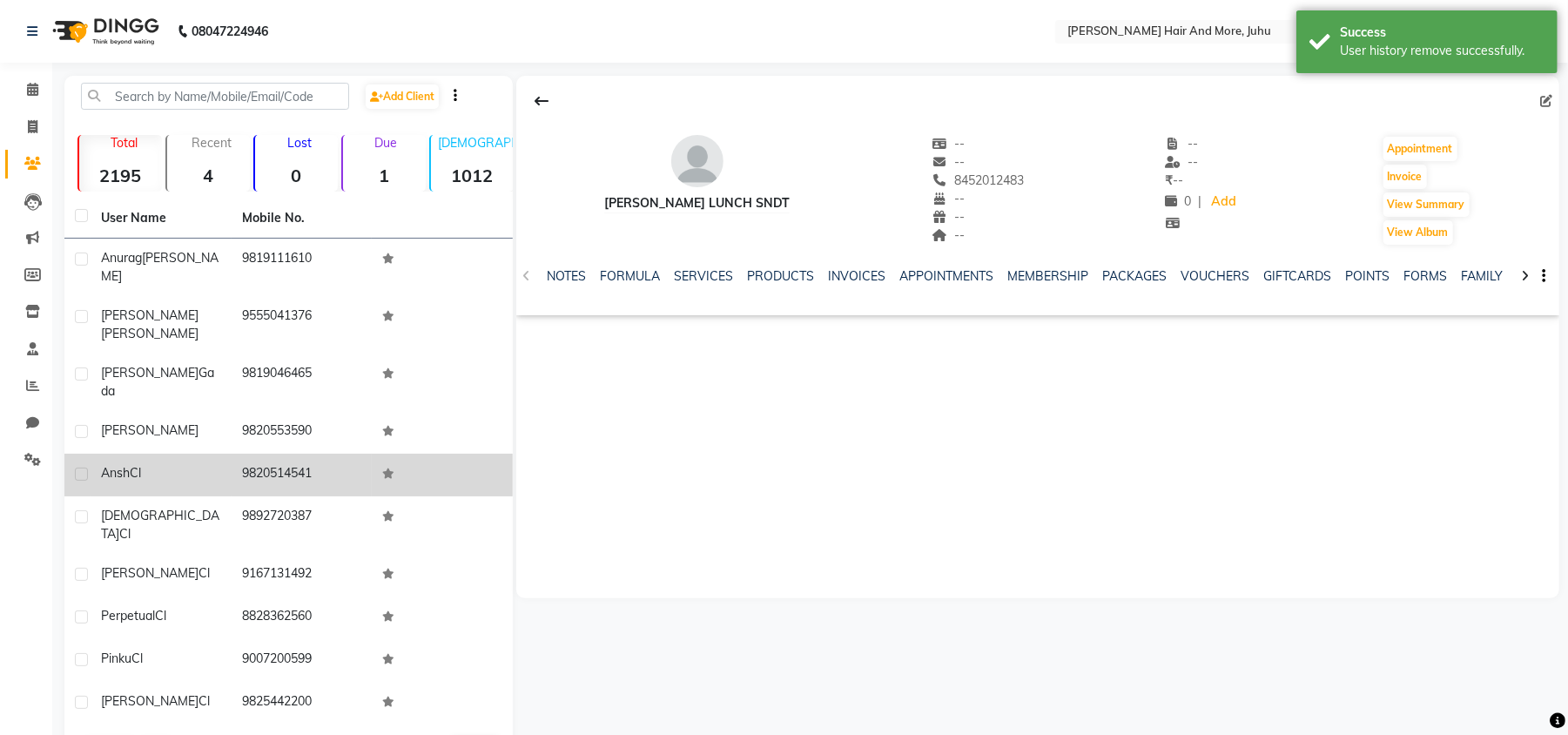
click at [324, 454] on td "9820514541" at bounding box center [301, 475] width 141 height 43
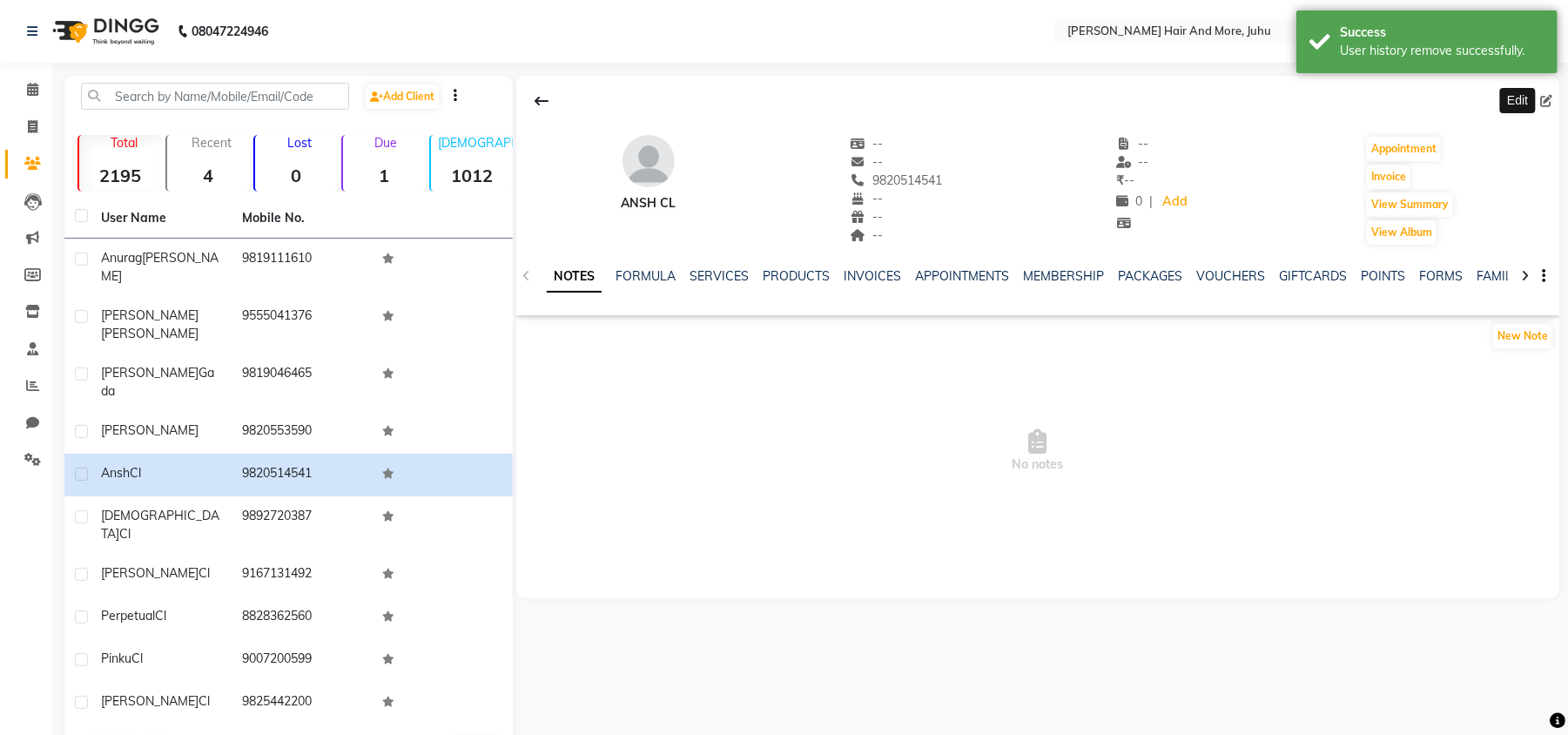
click at [1546, 98] on icon at bounding box center [1546, 101] width 13 height 13
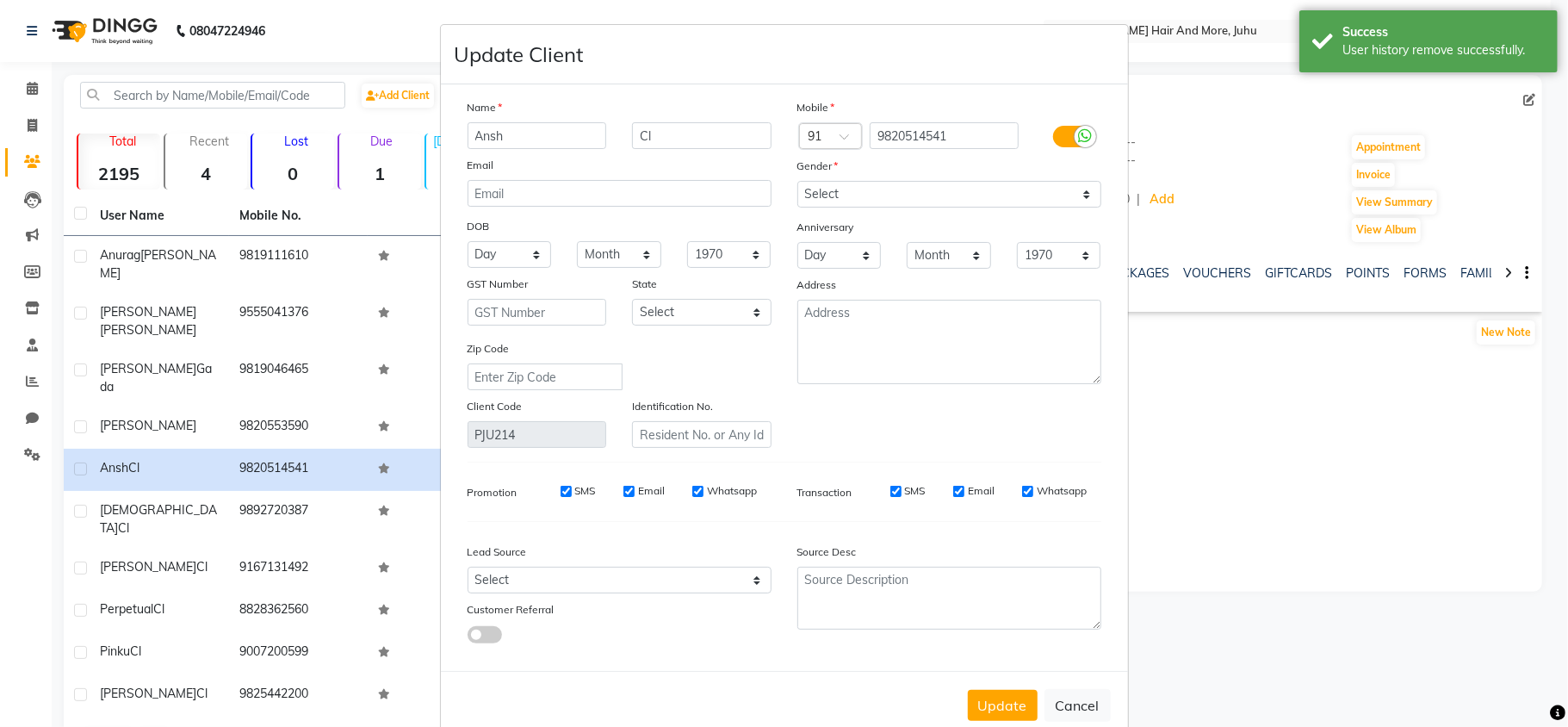
drag, startPoint x: 649, startPoint y: 114, endPoint x: 643, endPoint y: 121, distance: 9.2
click at [643, 121] on div "Name" at bounding box center [620, 110] width 330 height 24
click at [646, 125] on input "Cl" at bounding box center [701, 136] width 139 height 27
click at [833, 197] on select "Select [DEMOGRAPHIC_DATA] [DEMOGRAPHIC_DATA] Other Prefer Not To Say" at bounding box center [949, 194] width 304 height 27
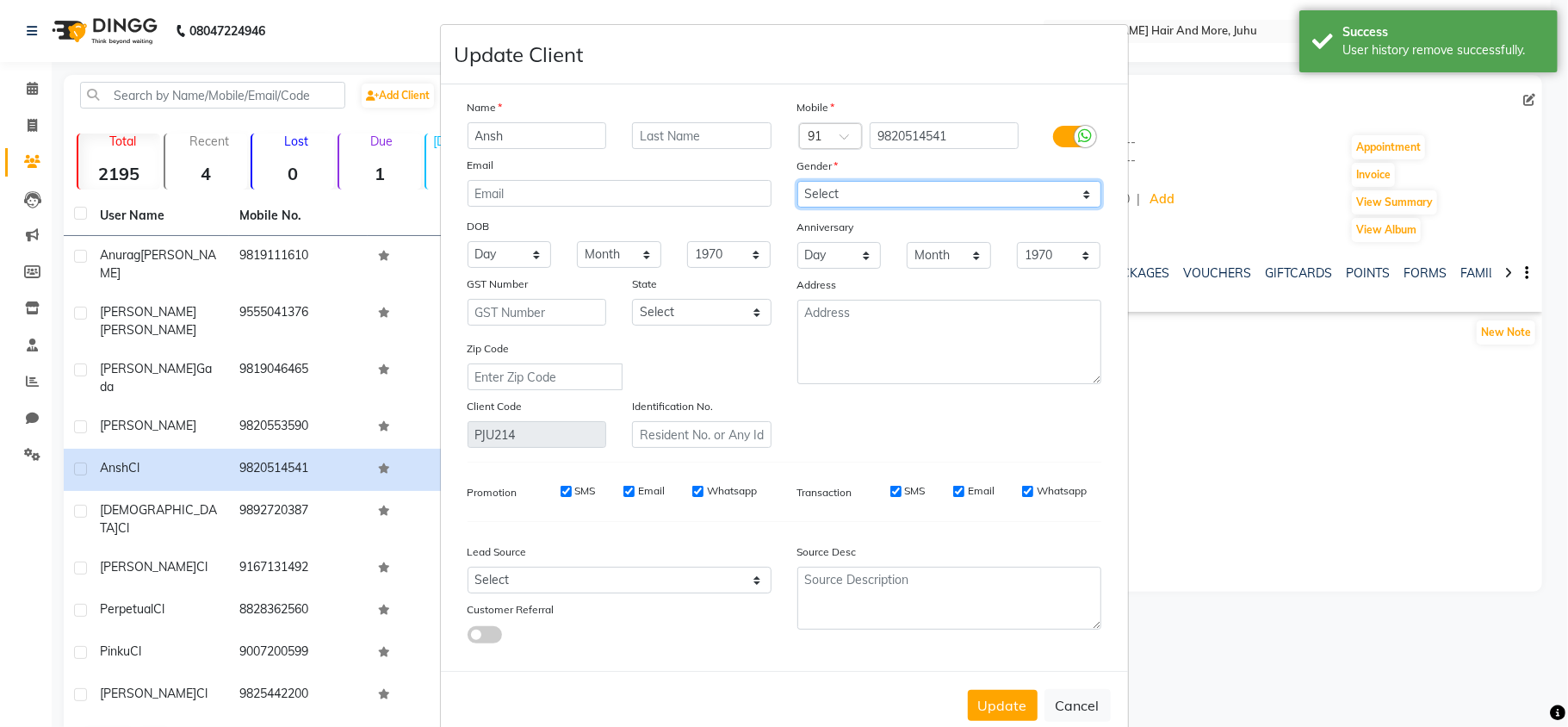
click at [798, 181] on select "Select [DEMOGRAPHIC_DATA] [DEMOGRAPHIC_DATA] Other Prefer Not To Say" at bounding box center [949, 194] width 304 height 27
click at [996, 701] on button "Update" at bounding box center [1002, 705] width 70 height 31
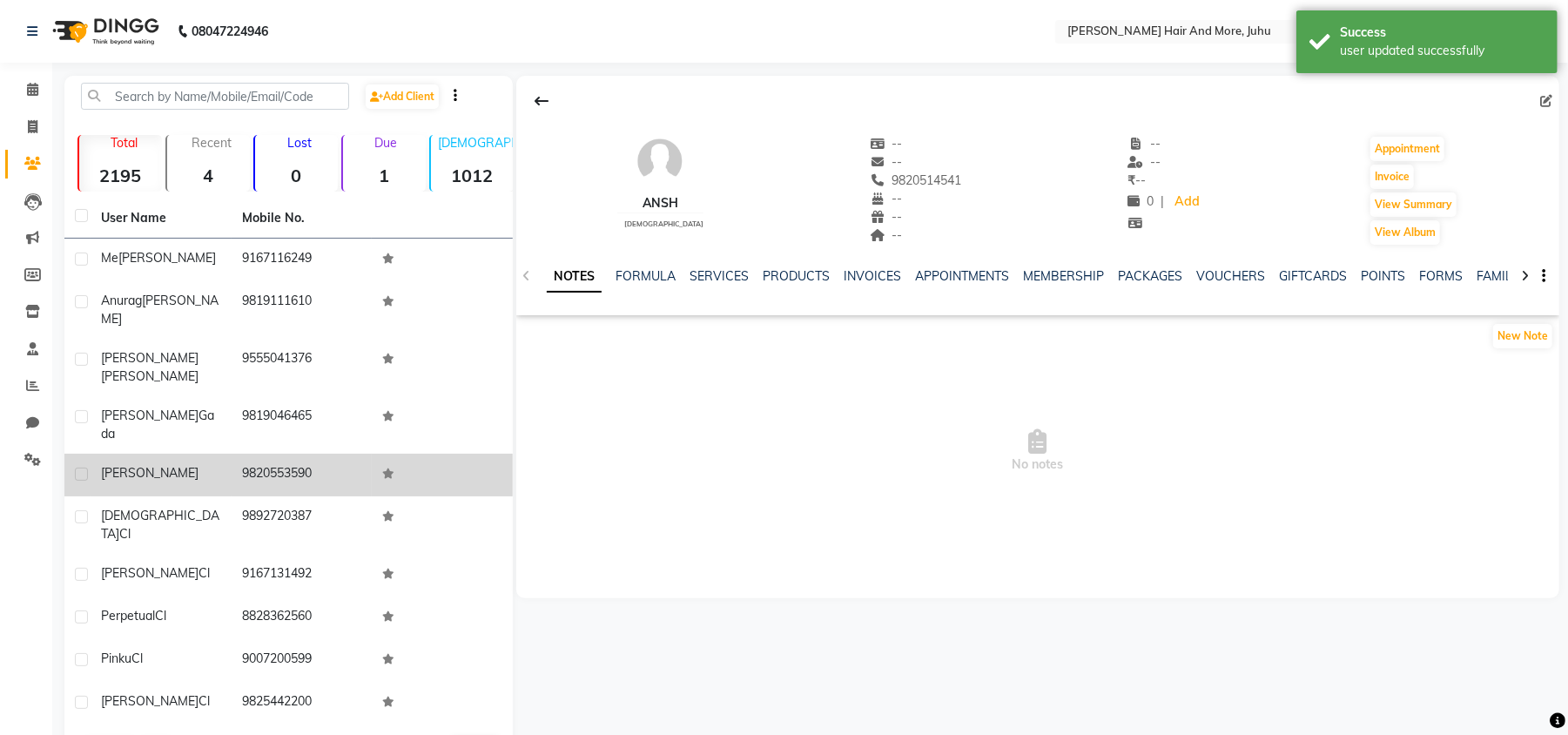
click at [319, 454] on td "9820553590" at bounding box center [301, 475] width 141 height 43
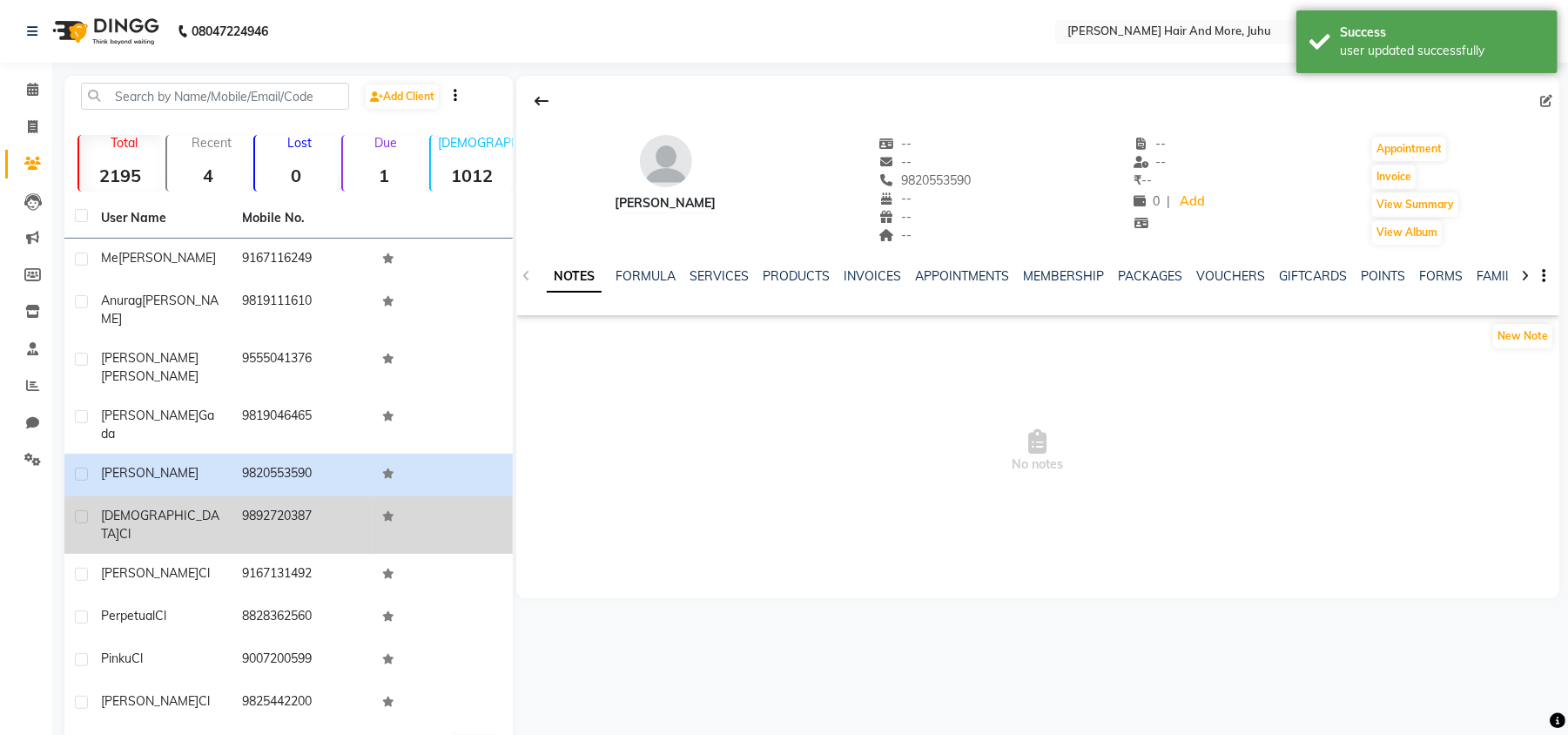
click at [315, 497] on td "9892720387" at bounding box center [301, 525] width 141 height 57
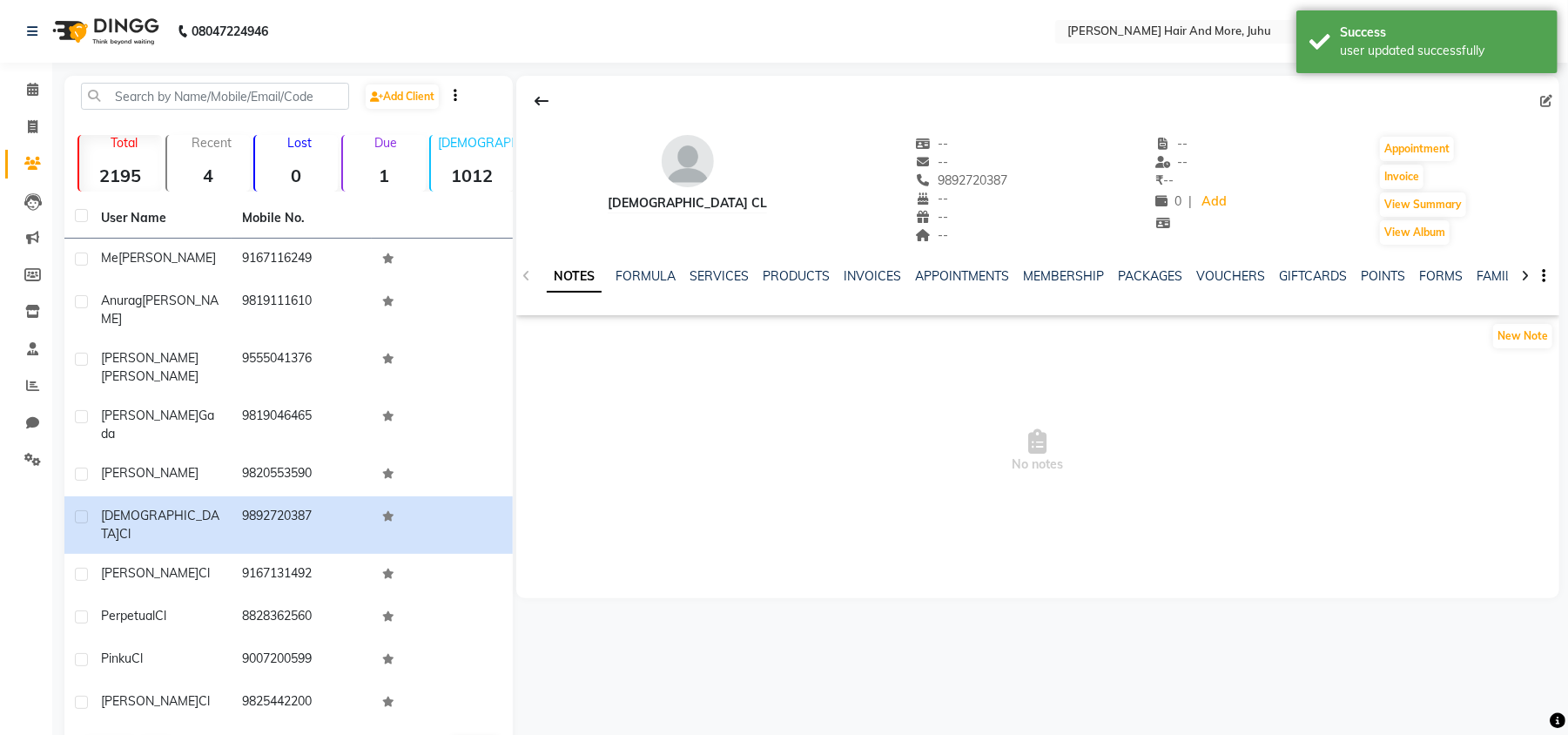
click at [1546, 92] on span at bounding box center [1549, 101] width 19 height 18
click at [1547, 102] on icon at bounding box center [1546, 101] width 13 height 13
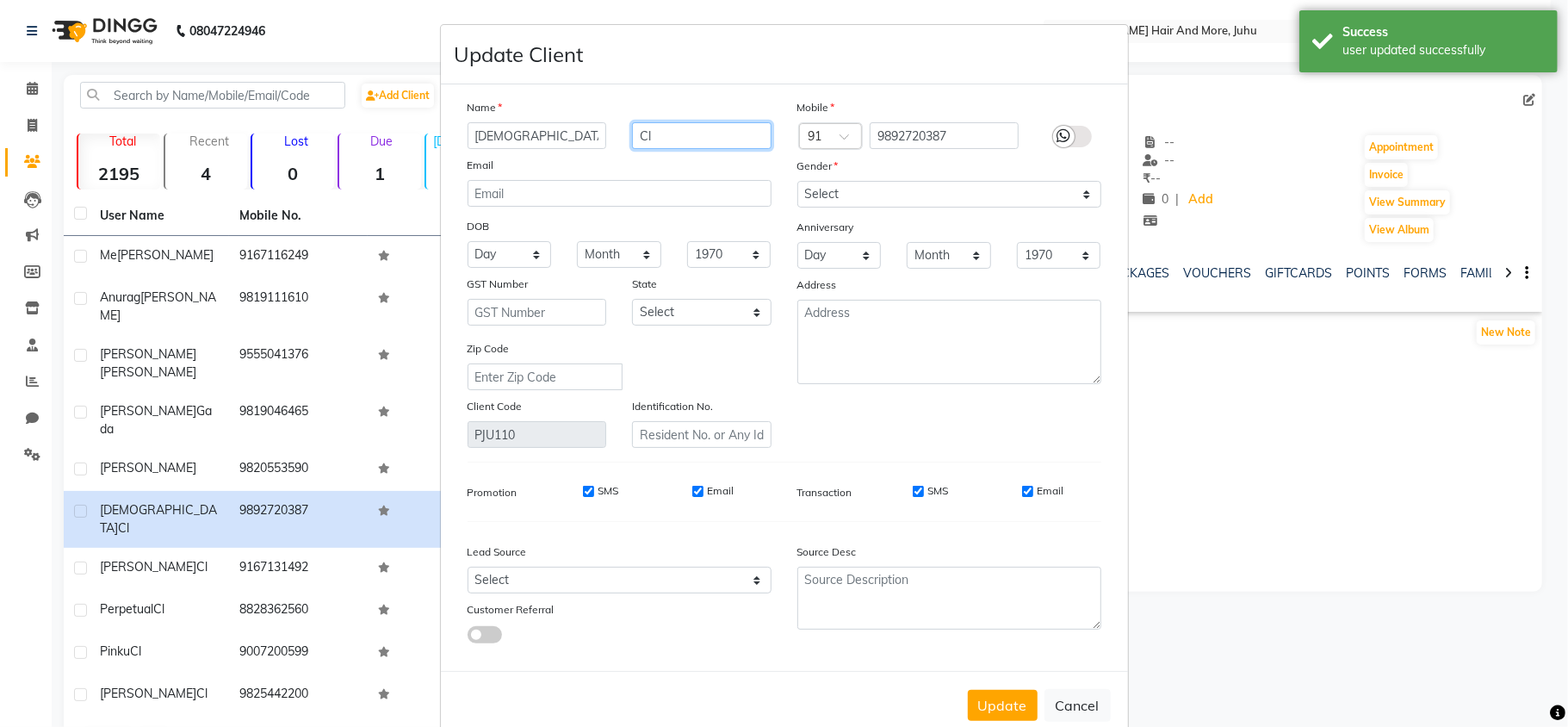
click at [651, 141] on input "Cl" at bounding box center [701, 136] width 139 height 27
click at [817, 187] on select "Select [DEMOGRAPHIC_DATA] [DEMOGRAPHIC_DATA] Other Prefer Not To Say" at bounding box center [949, 194] width 304 height 27
click at [798, 181] on select "Select [DEMOGRAPHIC_DATA] [DEMOGRAPHIC_DATA] Other Prefer Not To Say" at bounding box center [949, 194] width 304 height 27
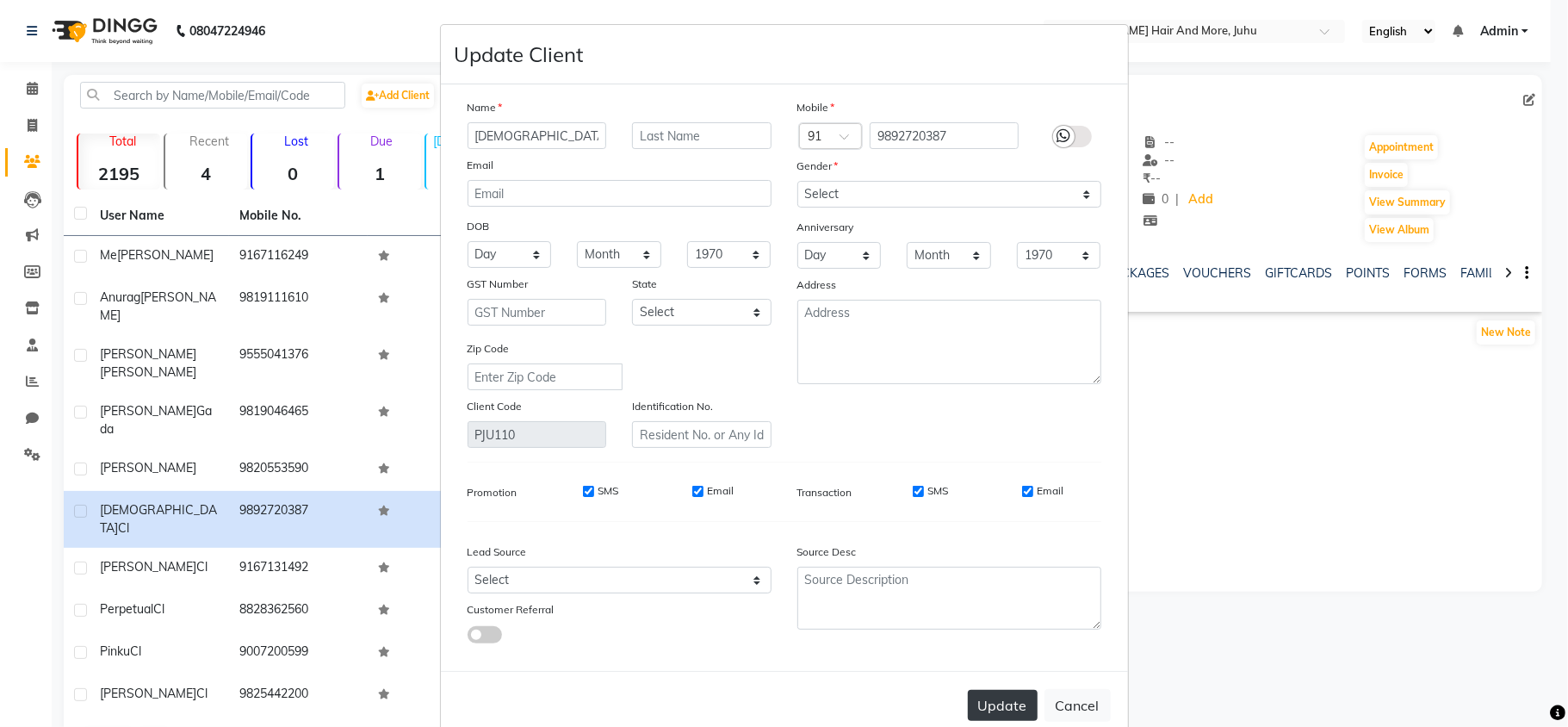
click at [1007, 693] on button "Update" at bounding box center [1002, 705] width 70 height 31
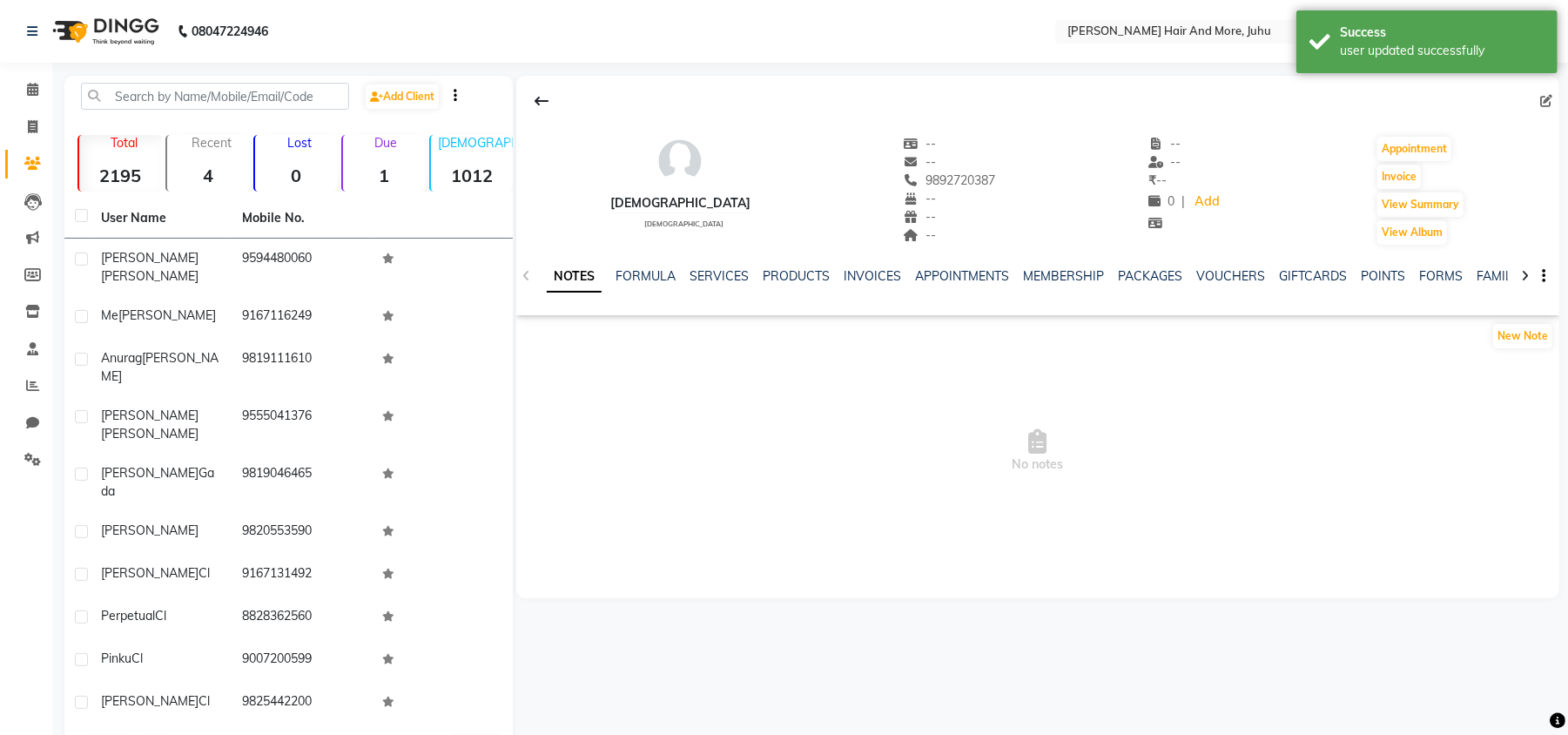
click at [270, 554] on td "9167131492" at bounding box center [301, 575] width 141 height 43
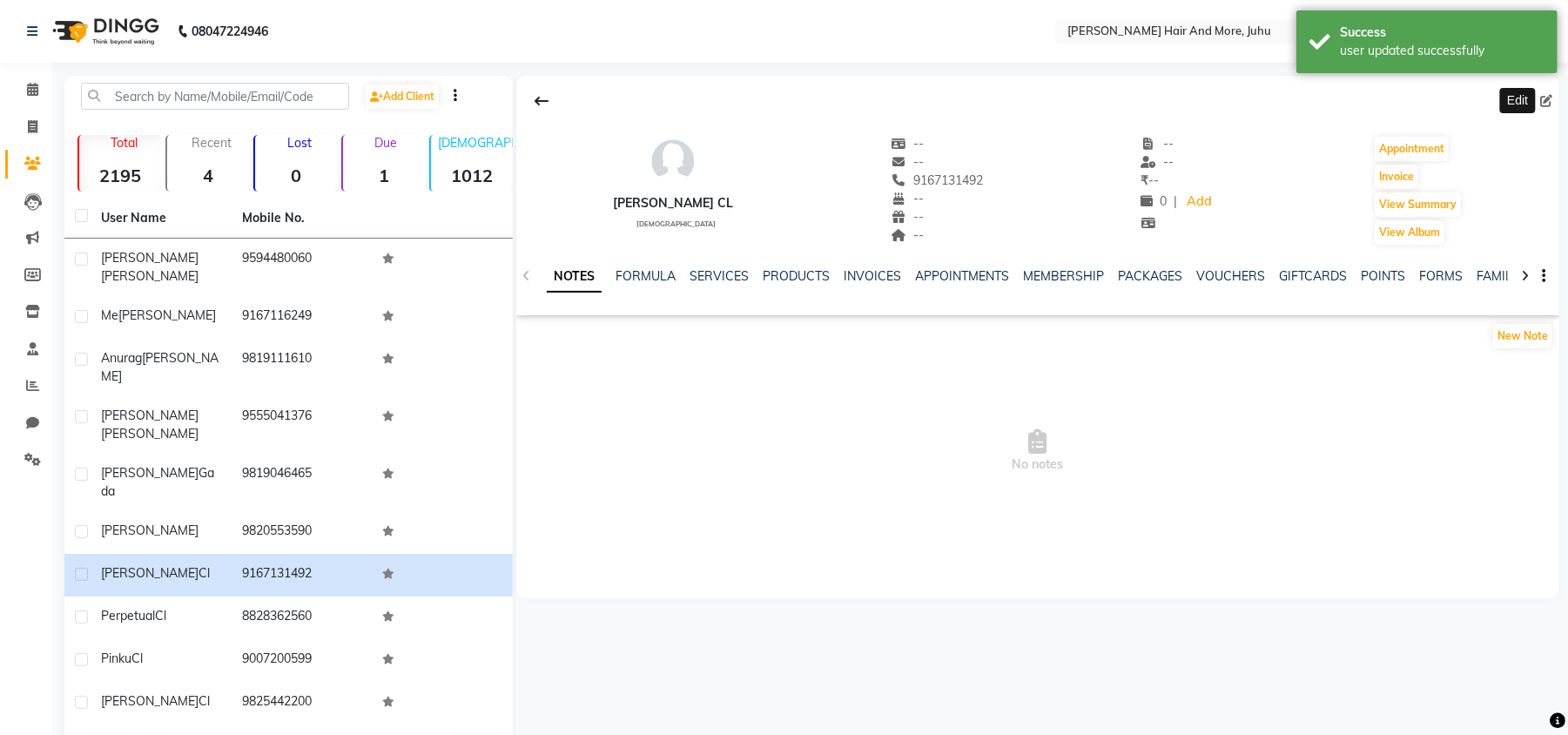
click at [1546, 98] on icon at bounding box center [1546, 101] width 13 height 13
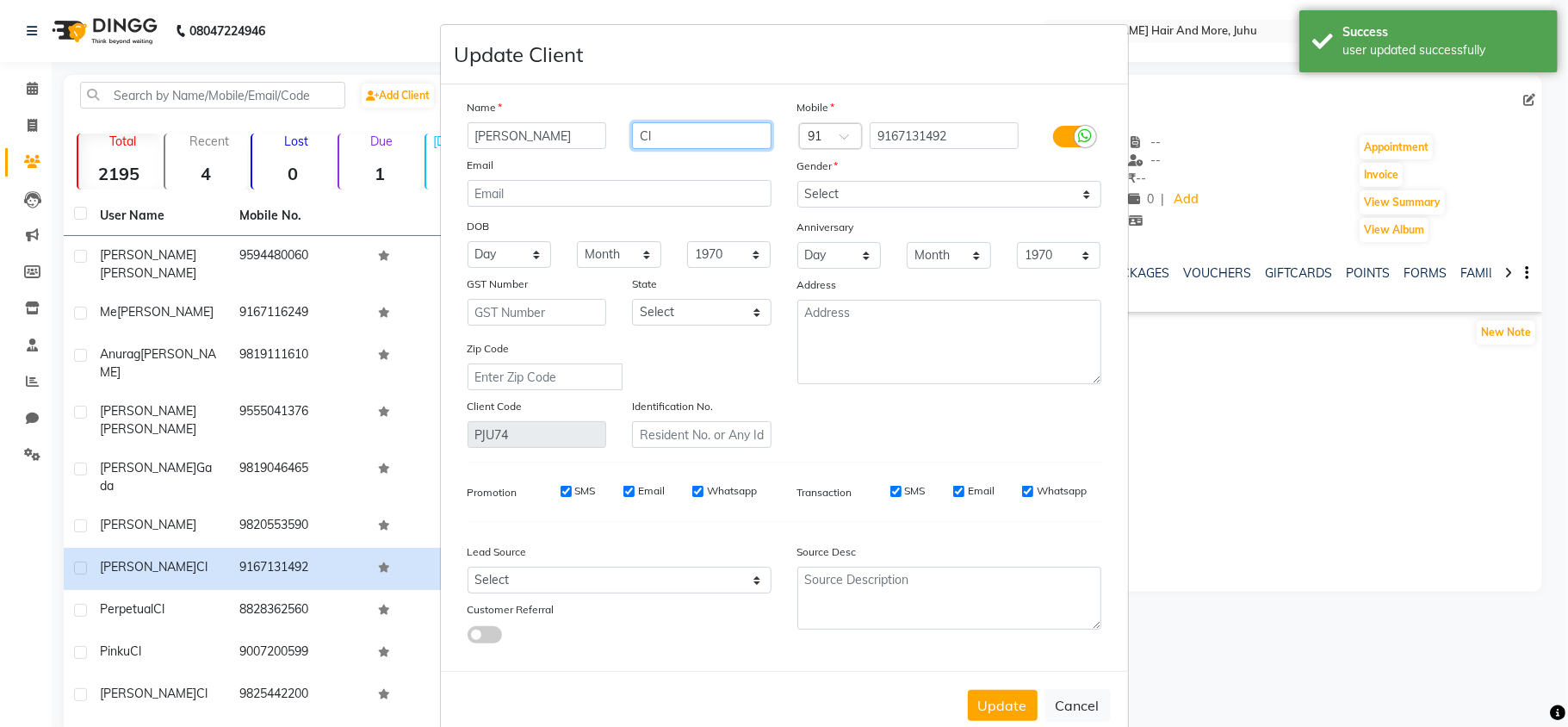
drag, startPoint x: 689, startPoint y: 128, endPoint x: 627, endPoint y: 148, distance: 65.1
click at [632, 148] on input "Cl" at bounding box center [701, 136] width 139 height 27
click at [997, 709] on button "Update" at bounding box center [1002, 705] width 70 height 31
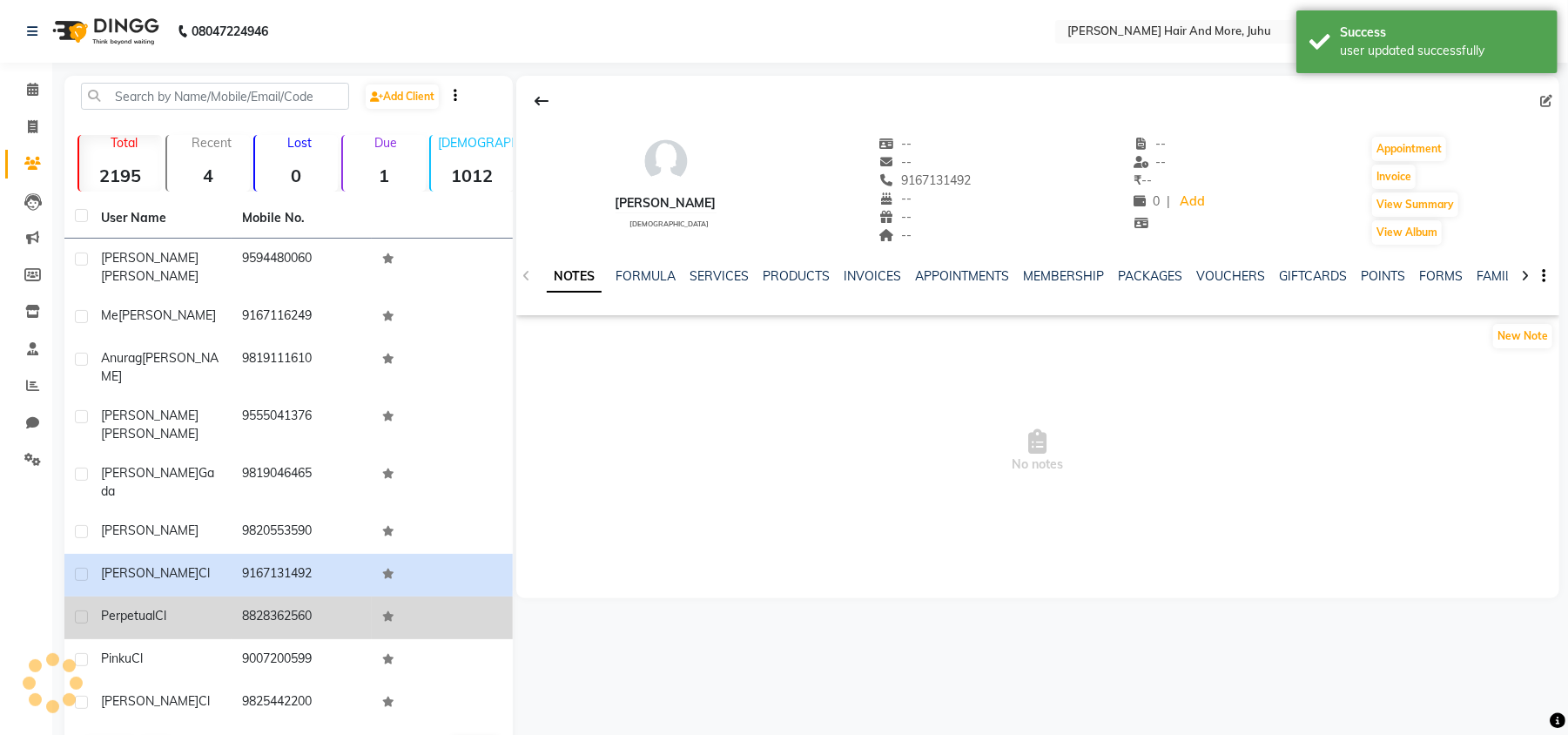
click at [340, 596] on td "8828362560" at bounding box center [301, 618] width 141 height 43
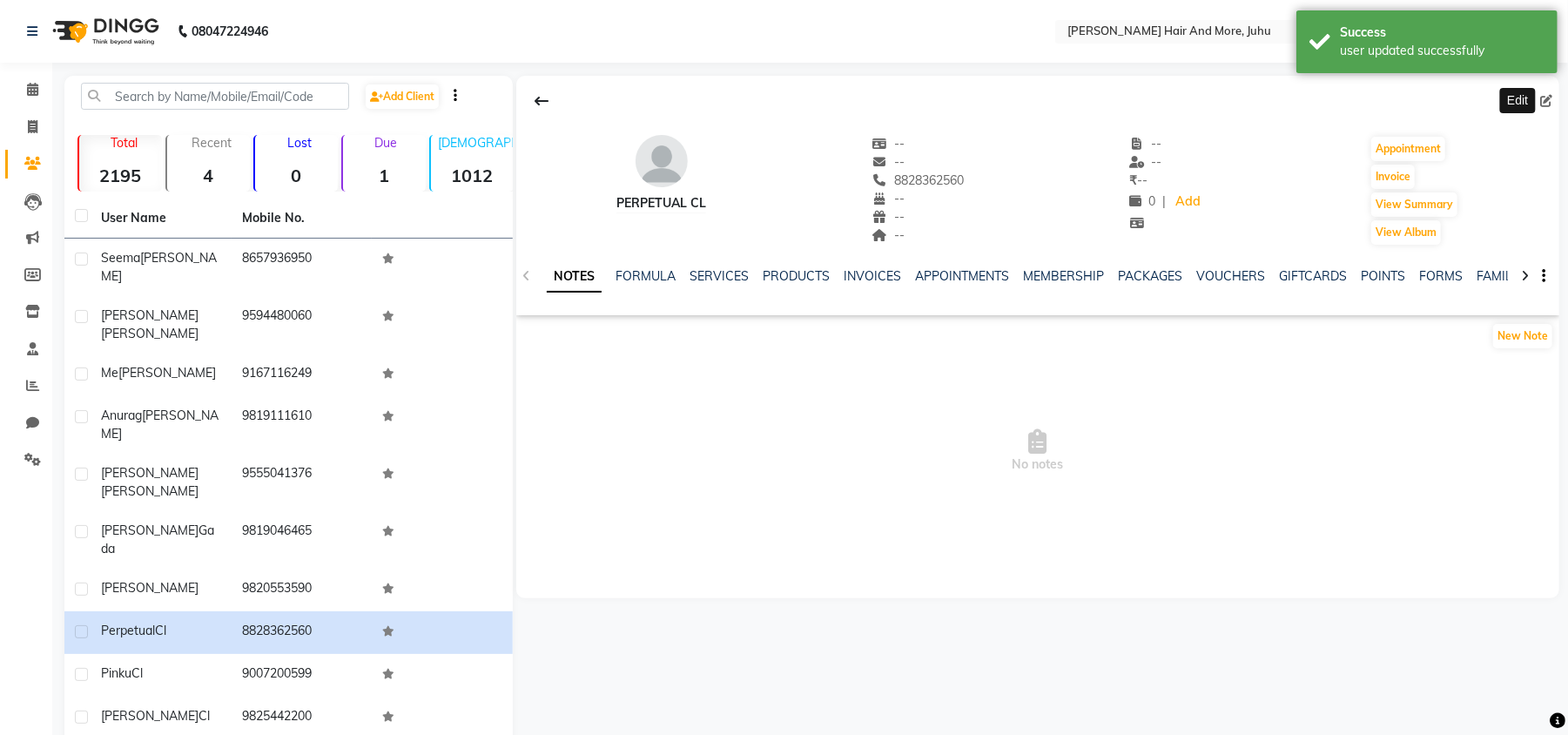
click at [1542, 99] on icon at bounding box center [1546, 101] width 13 height 13
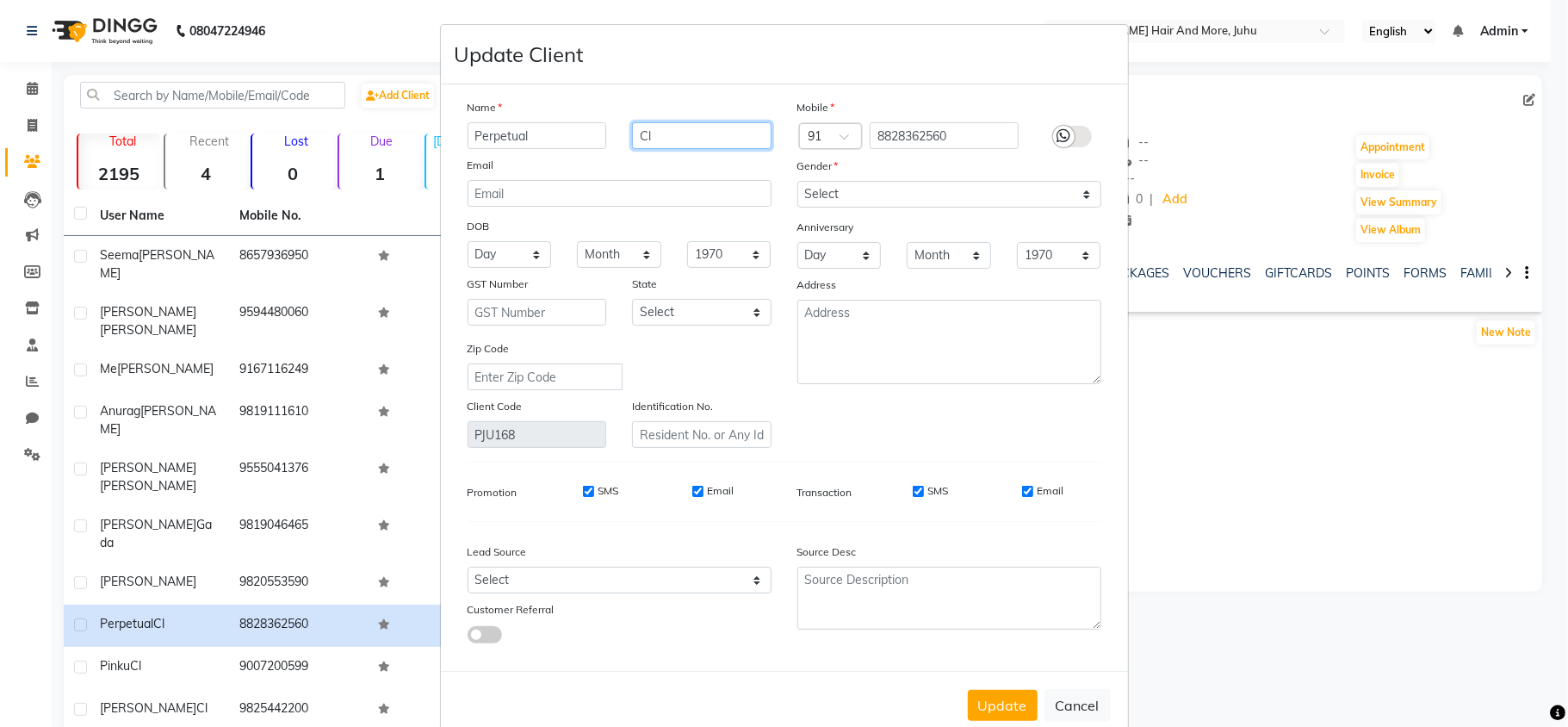
drag, startPoint x: 641, startPoint y: 135, endPoint x: 623, endPoint y: 142, distance: 19.3
click at [632, 142] on input "Cl" at bounding box center [701, 136] width 139 height 27
click at [842, 183] on select "Select [DEMOGRAPHIC_DATA] [DEMOGRAPHIC_DATA] Other Prefer Not To Say" at bounding box center [949, 194] width 304 height 27
click at [798, 181] on select "Select [DEMOGRAPHIC_DATA] [DEMOGRAPHIC_DATA] Other Prefer Not To Say" at bounding box center [949, 194] width 304 height 27
click at [995, 690] on button "Update" at bounding box center [1002, 705] width 70 height 31
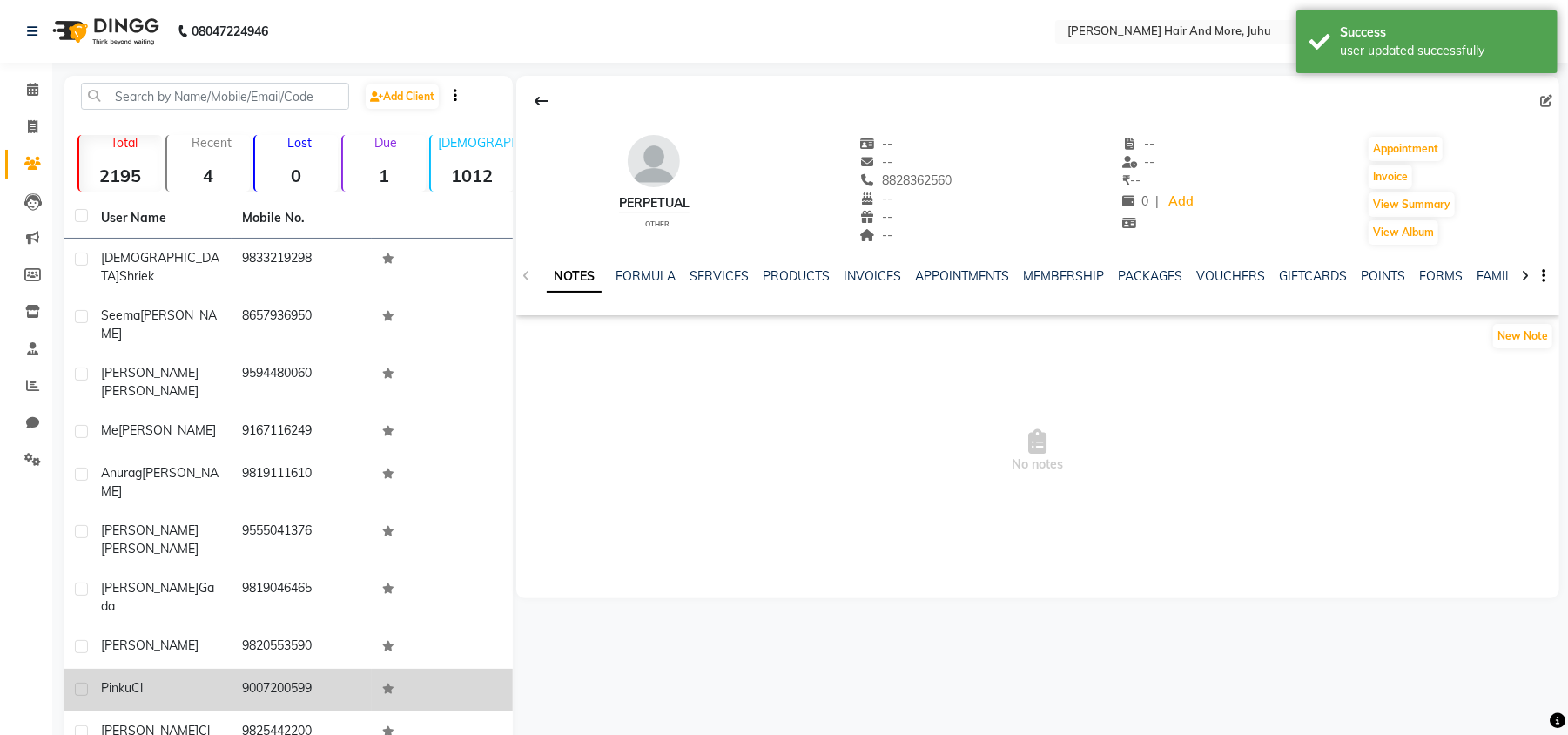
click at [266, 669] on td "9007200599" at bounding box center [301, 690] width 141 height 43
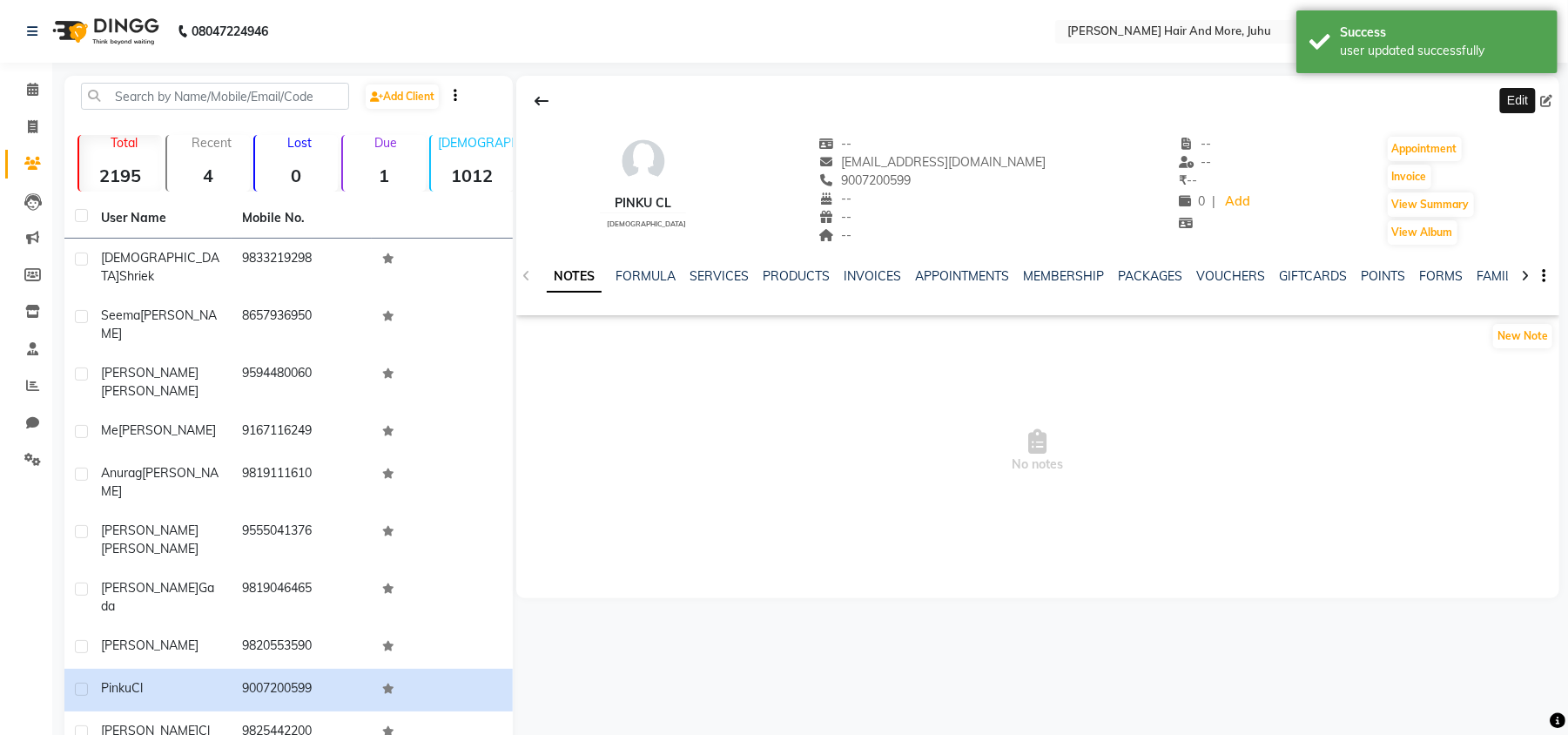
click at [1546, 99] on icon at bounding box center [1546, 101] width 13 height 13
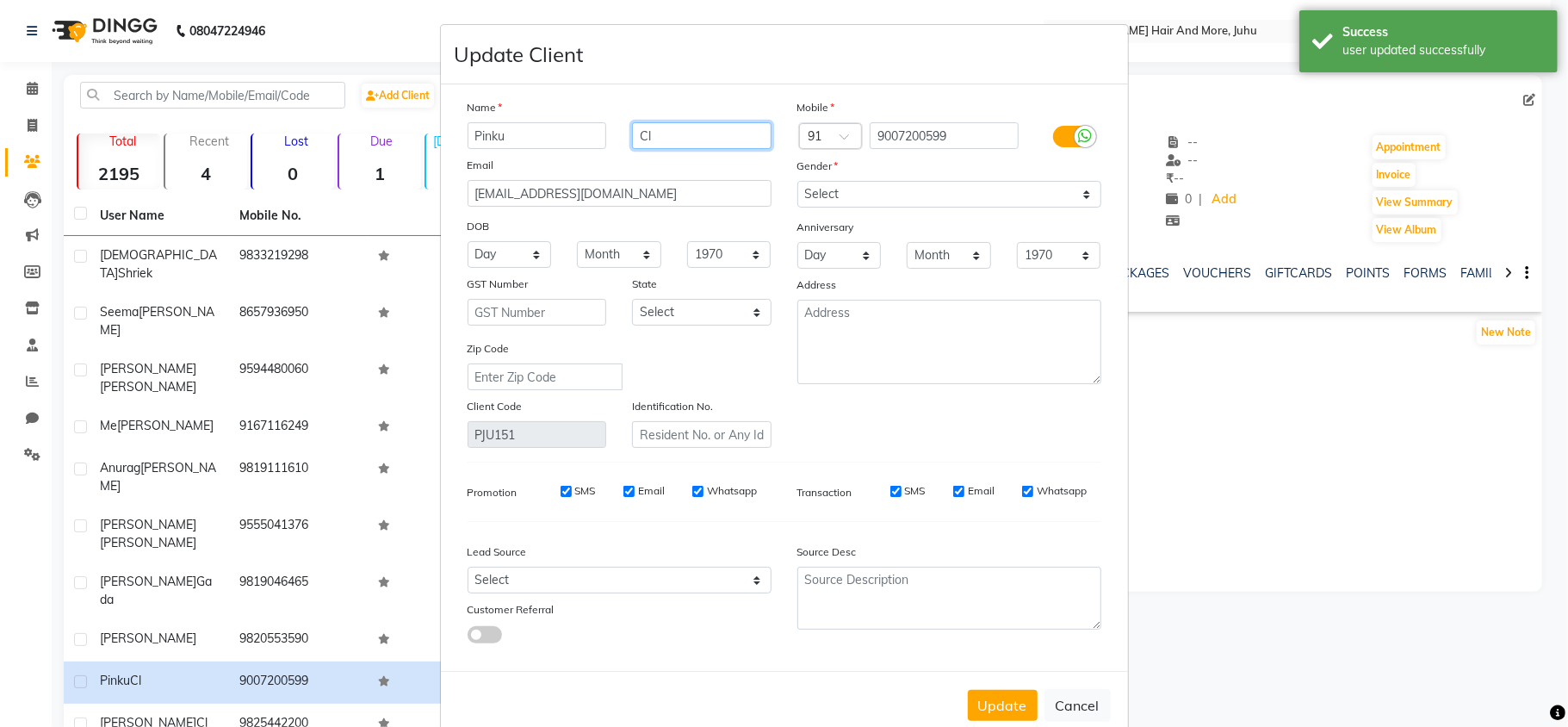
click at [679, 136] on input "Cl" at bounding box center [701, 136] width 139 height 27
click at [982, 709] on button "Update" at bounding box center [1002, 705] width 70 height 31
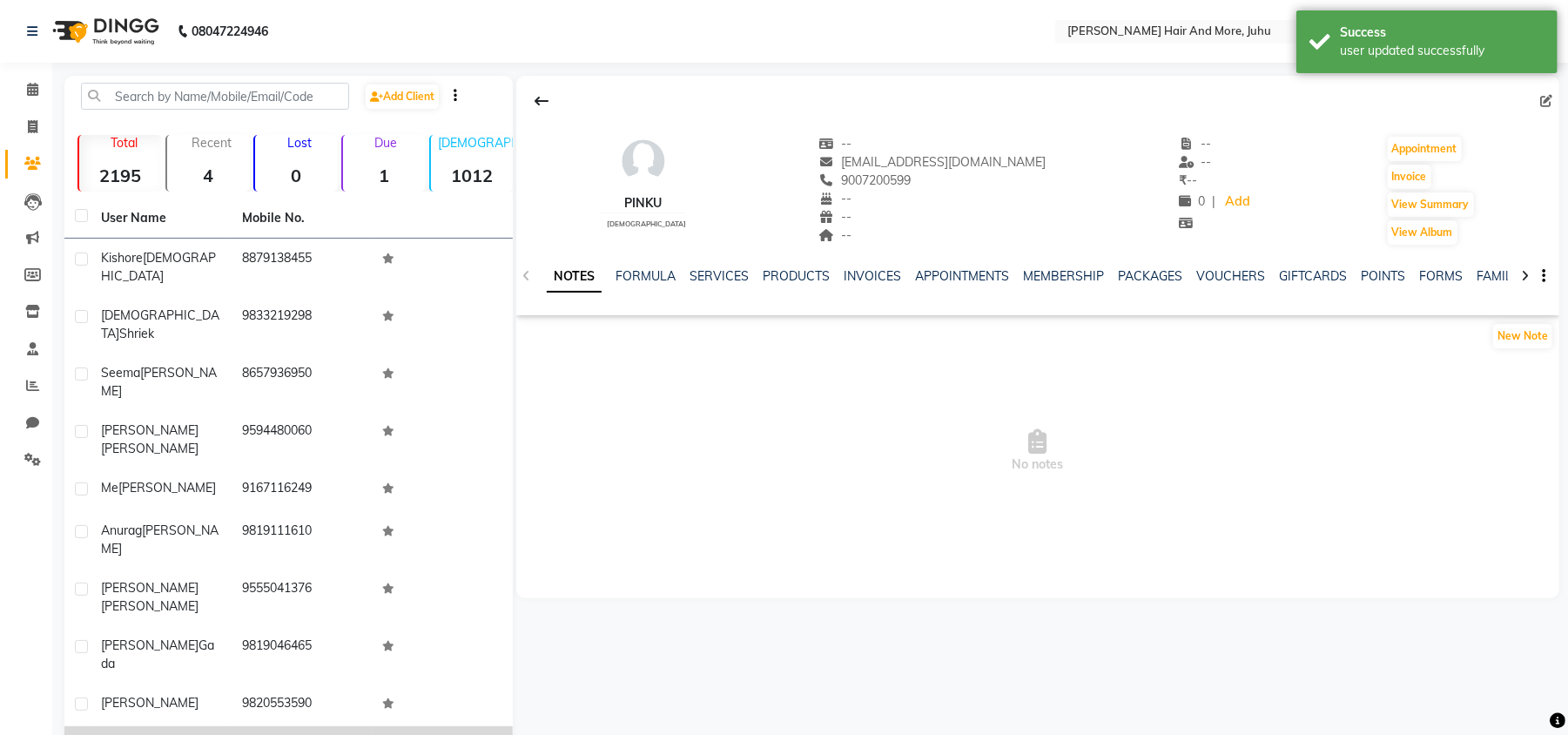
click at [280, 726] on td "9825442200" at bounding box center [301, 748] width 141 height 43
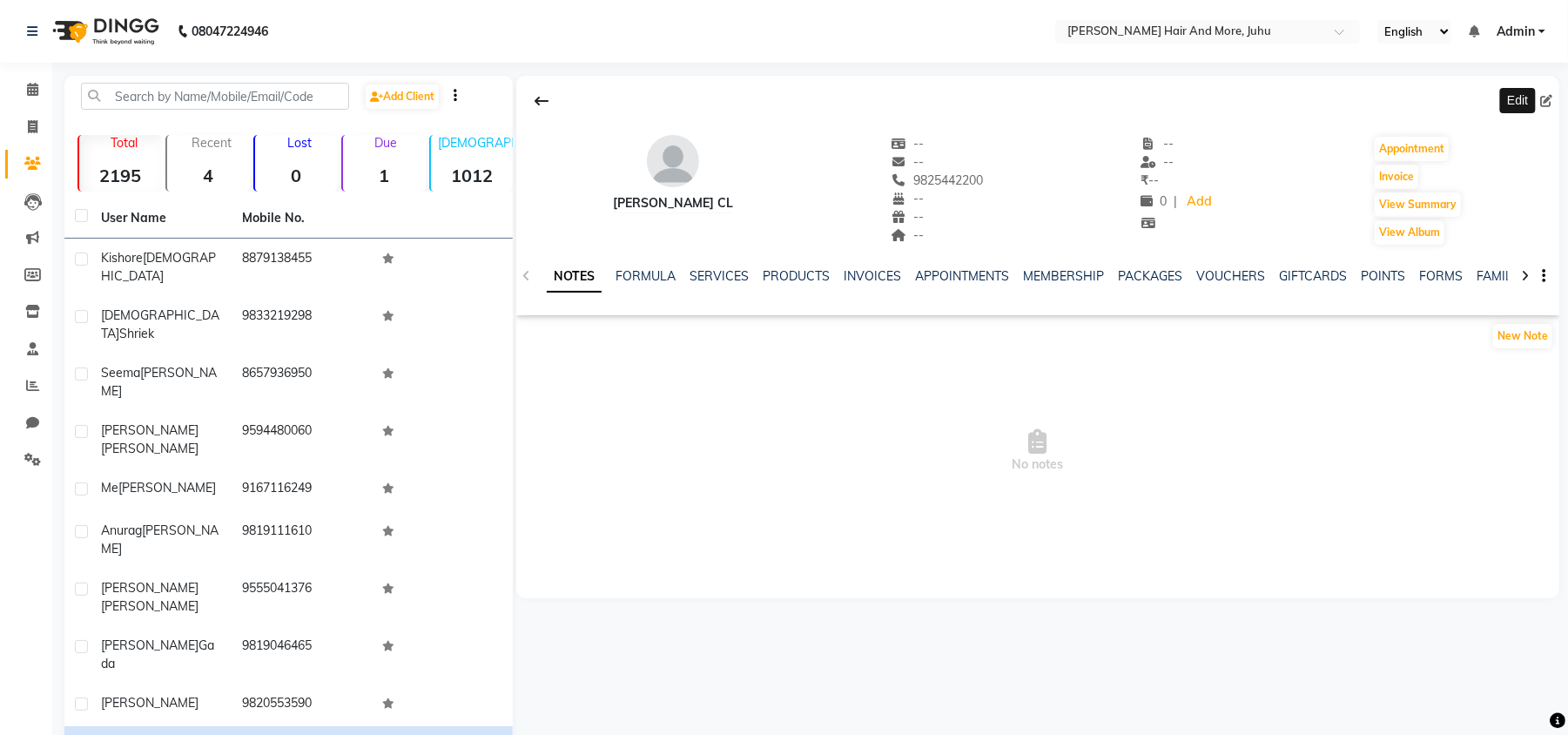
click at [1546, 99] on icon at bounding box center [1546, 101] width 13 height 13
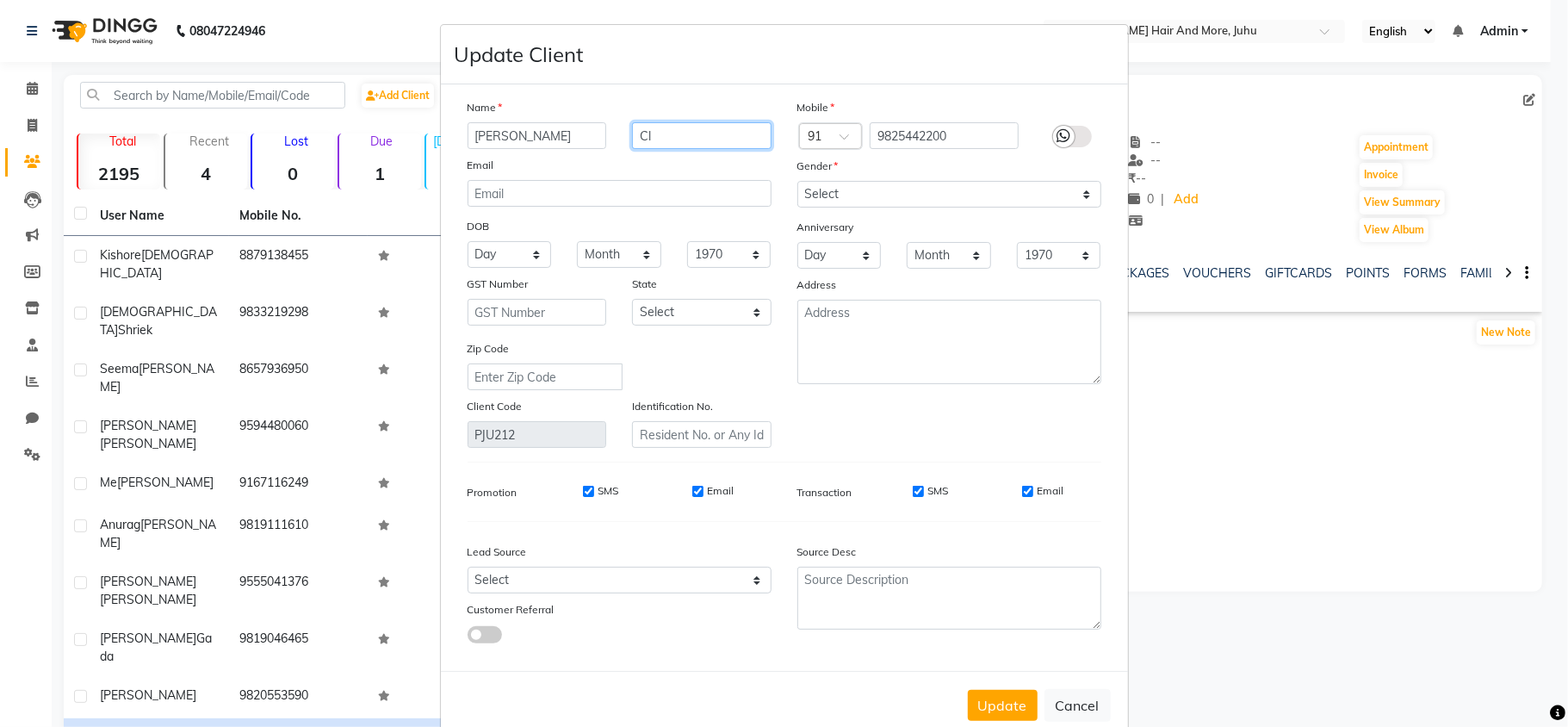
click at [689, 145] on input "Cl" at bounding box center [701, 136] width 139 height 27
click at [823, 198] on select "Select [DEMOGRAPHIC_DATA] [DEMOGRAPHIC_DATA] Other Prefer Not To Say" at bounding box center [949, 194] width 304 height 27
click at [798, 181] on select "Select [DEMOGRAPHIC_DATA] [DEMOGRAPHIC_DATA] Other Prefer Not To Say" at bounding box center [949, 194] width 304 height 27
drag, startPoint x: 992, startPoint y: 703, endPoint x: 601, endPoint y: 555, distance: 418.1
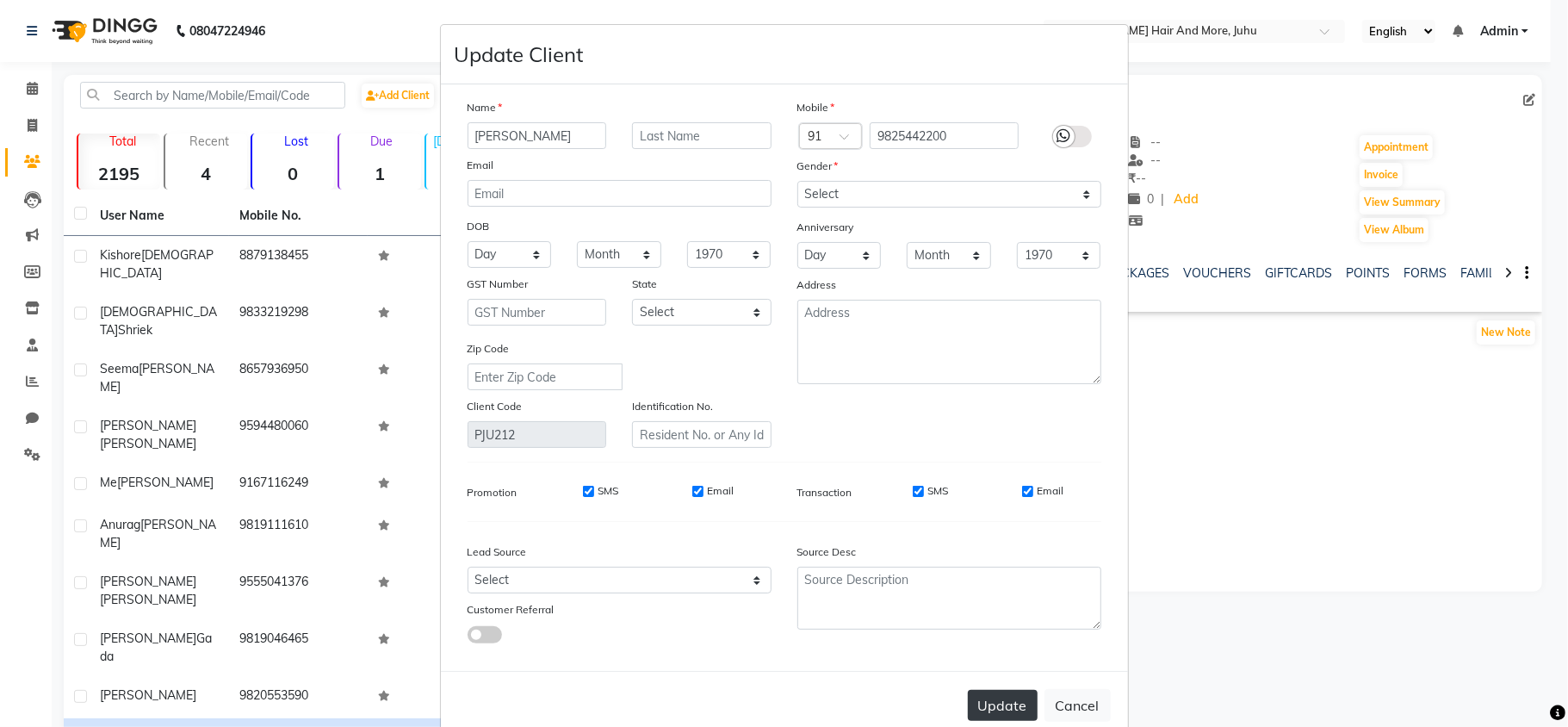
click at [990, 701] on button "Update" at bounding box center [1002, 705] width 70 height 31
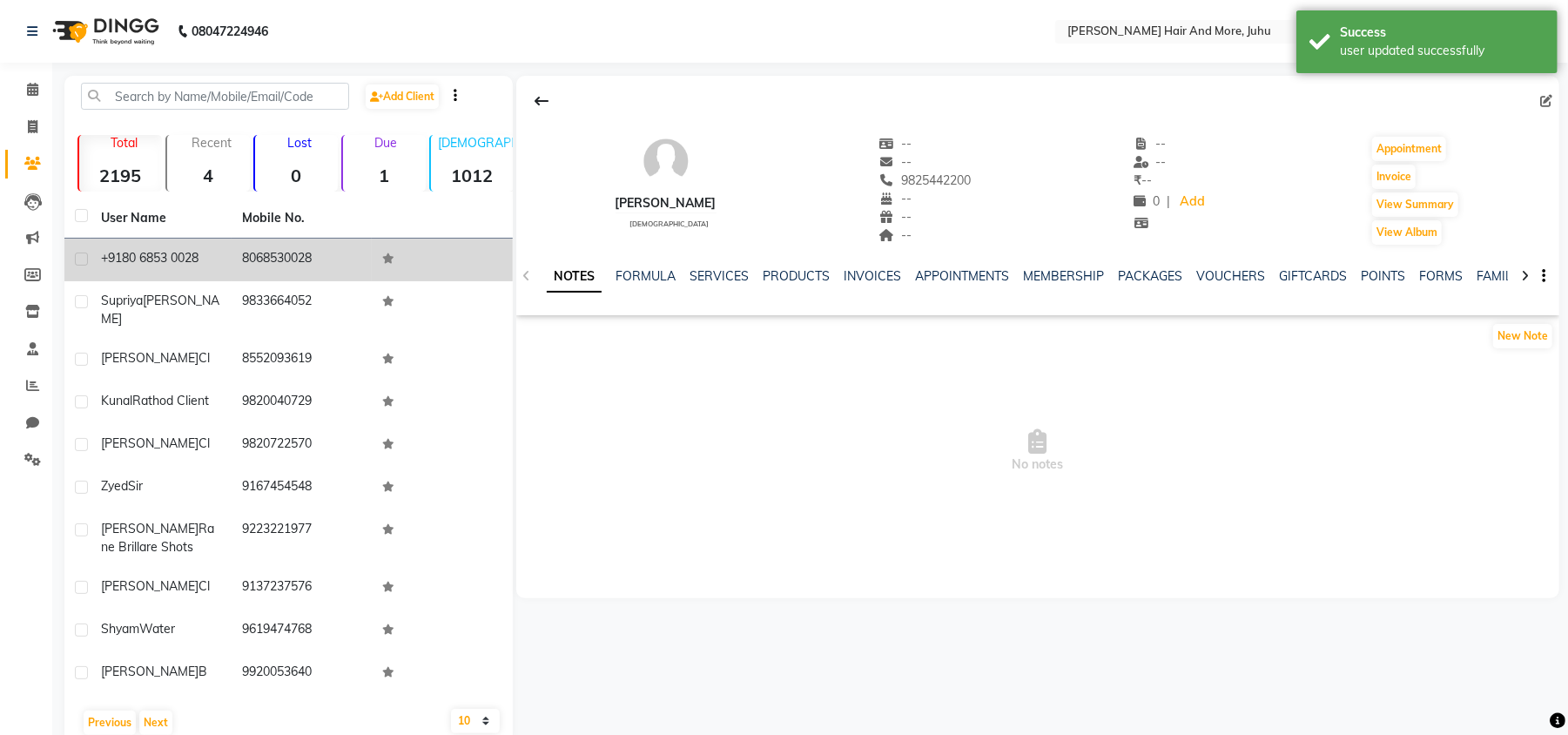
click at [233, 259] on td "8068530028" at bounding box center [301, 260] width 141 height 43
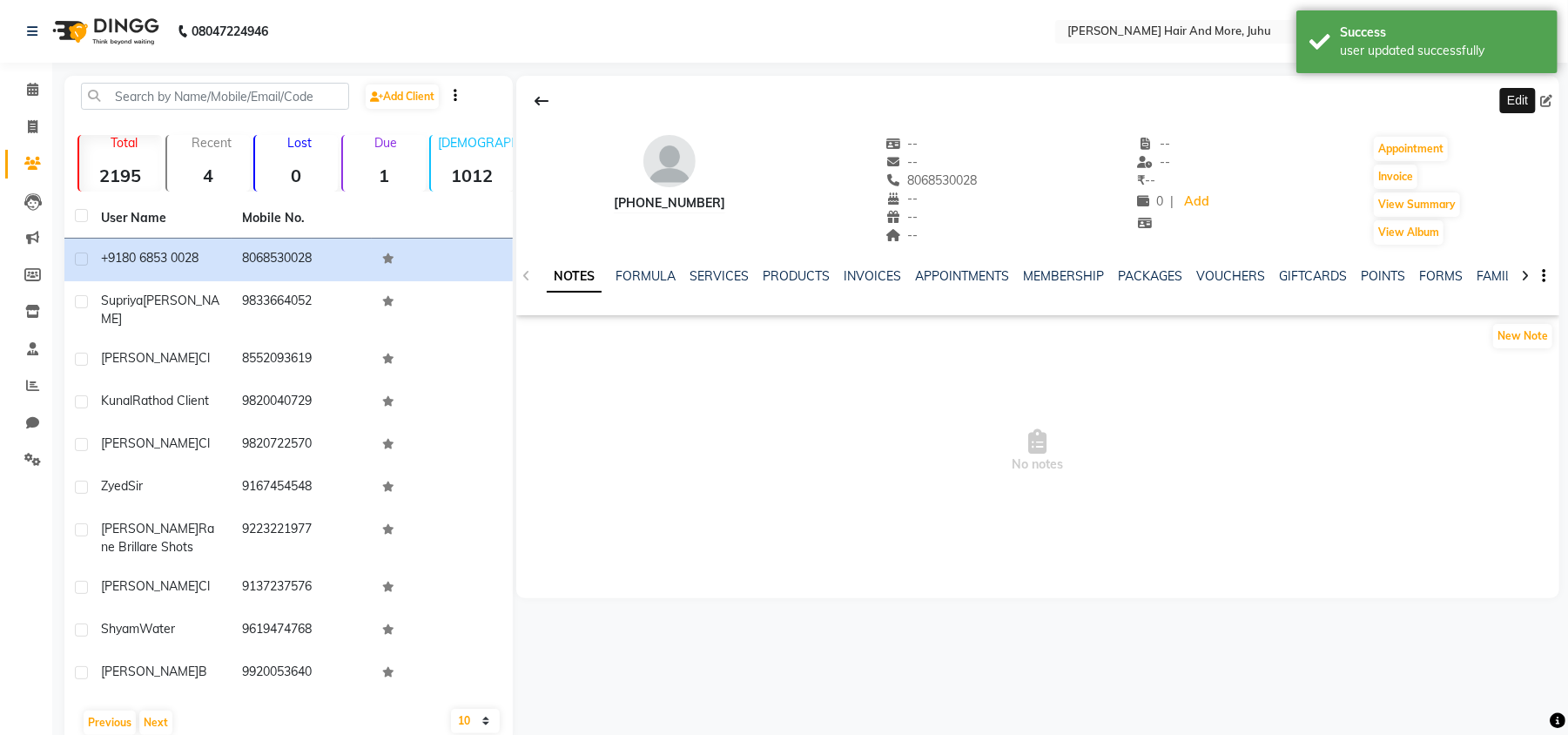
click at [1546, 98] on icon at bounding box center [1546, 101] width 13 height 13
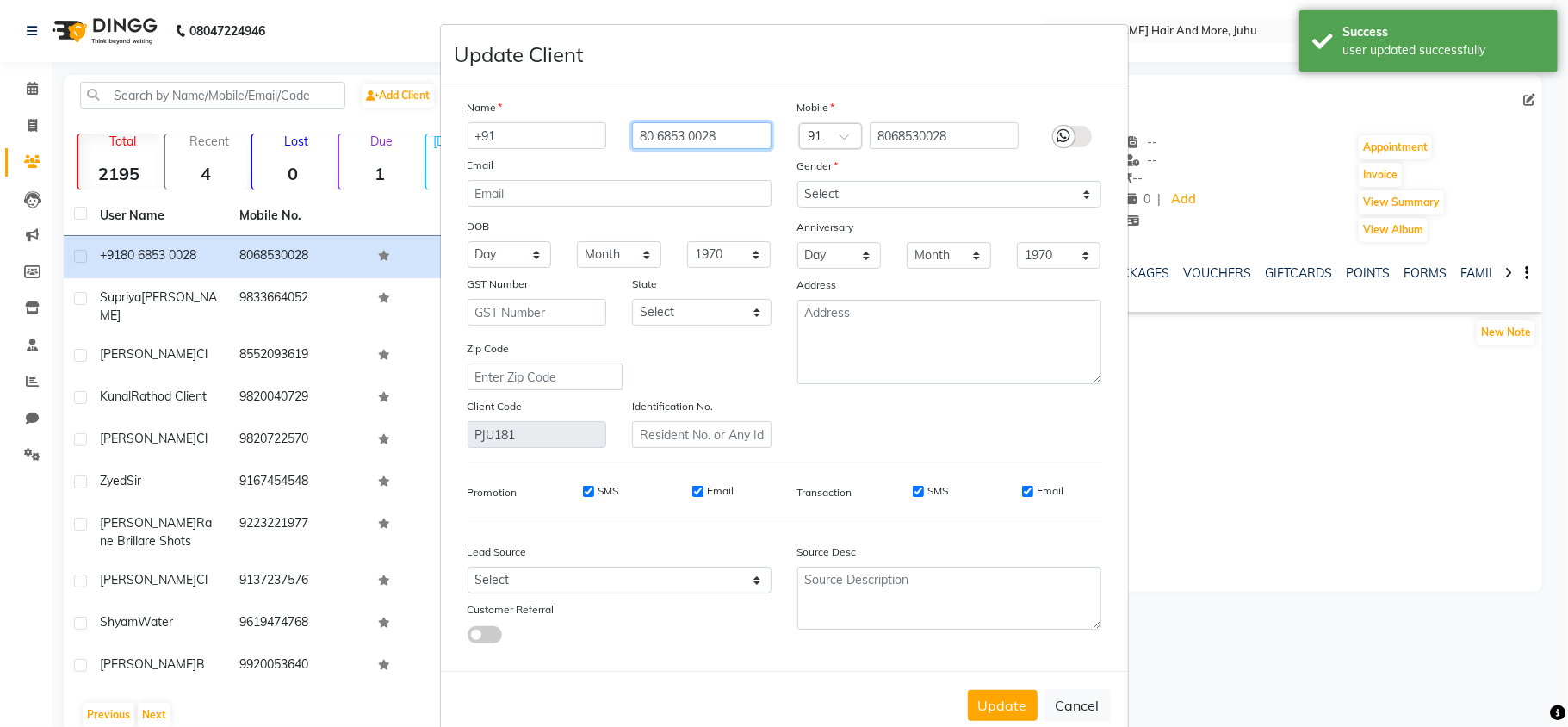
drag, startPoint x: 718, startPoint y: 133, endPoint x: 580, endPoint y: 132, distance: 138.0
click at [580, 132] on div "+91 80 6853 0028" at bounding box center [620, 136] width 330 height 27
drag, startPoint x: 511, startPoint y: 129, endPoint x: 472, endPoint y: 129, distance: 39.0
click at [472, 129] on input "+91" at bounding box center [537, 136] width 139 height 27
drag, startPoint x: 524, startPoint y: 153, endPoint x: 493, endPoint y: 138, distance: 34.4
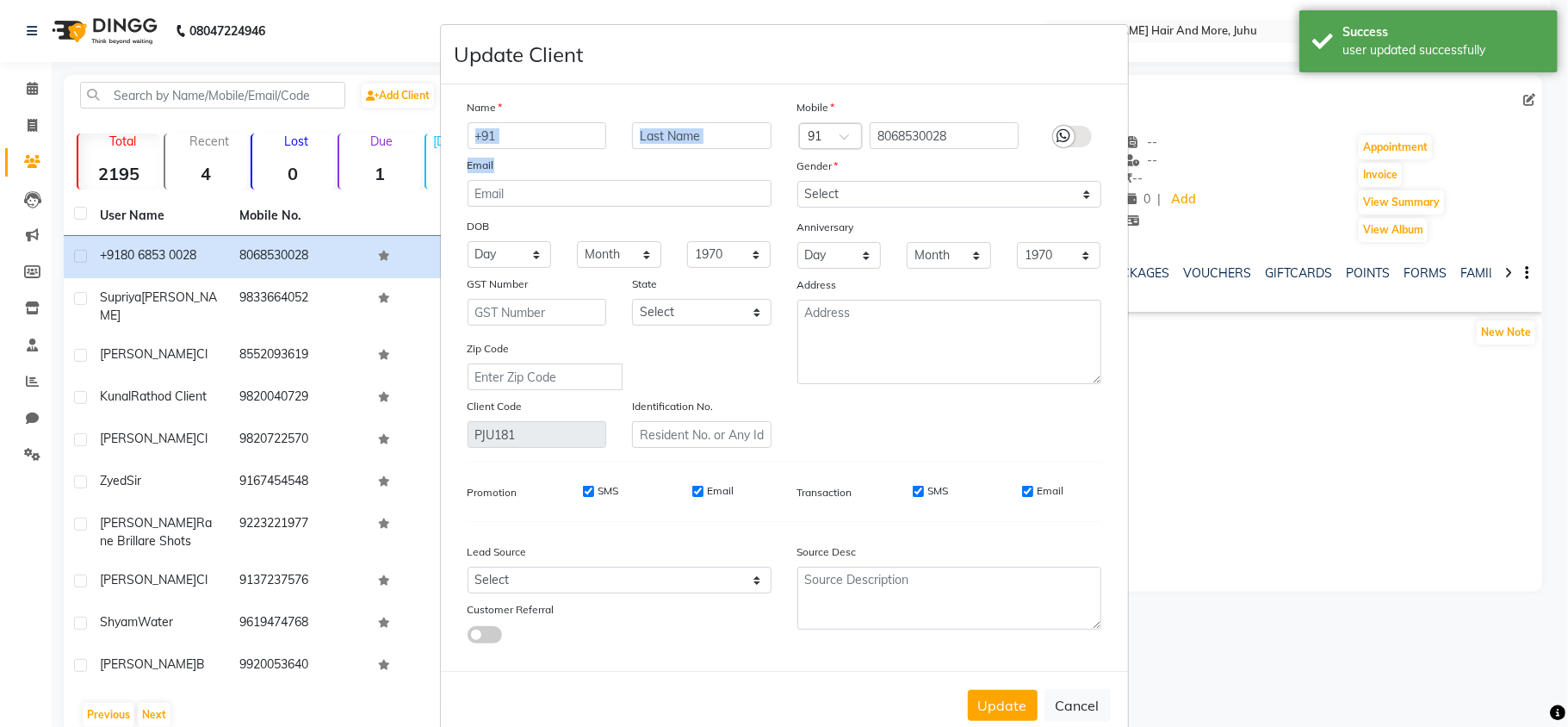
click at [486, 142] on div "Name +91 Email DOB Day 01 02 03 04 05 06 07 08 09 10 11 12 13 14 15 16 17 18 19…" at bounding box center [620, 273] width 330 height 349
click at [495, 136] on input "+91" at bounding box center [537, 136] width 139 height 27
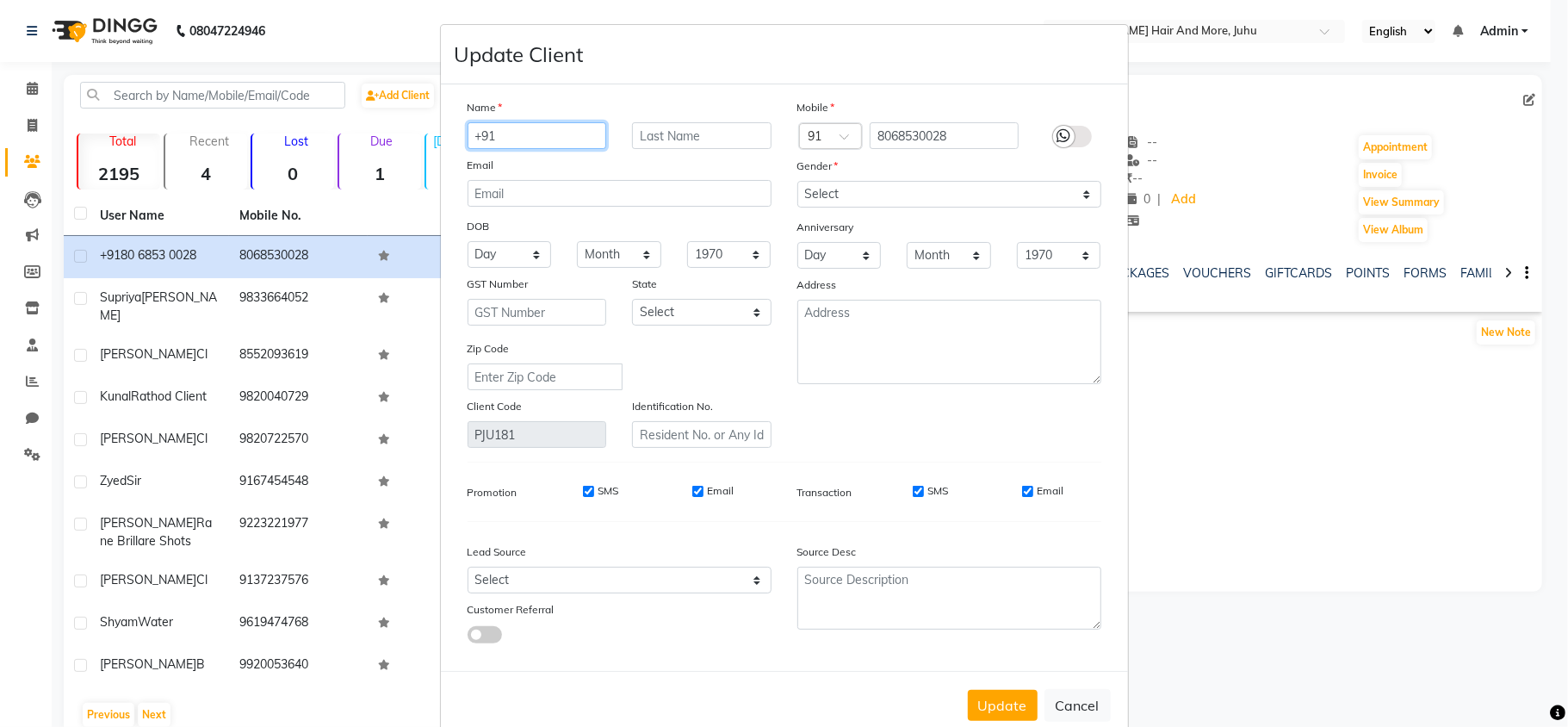
click at [495, 136] on input "+91" at bounding box center [537, 136] width 139 height 27
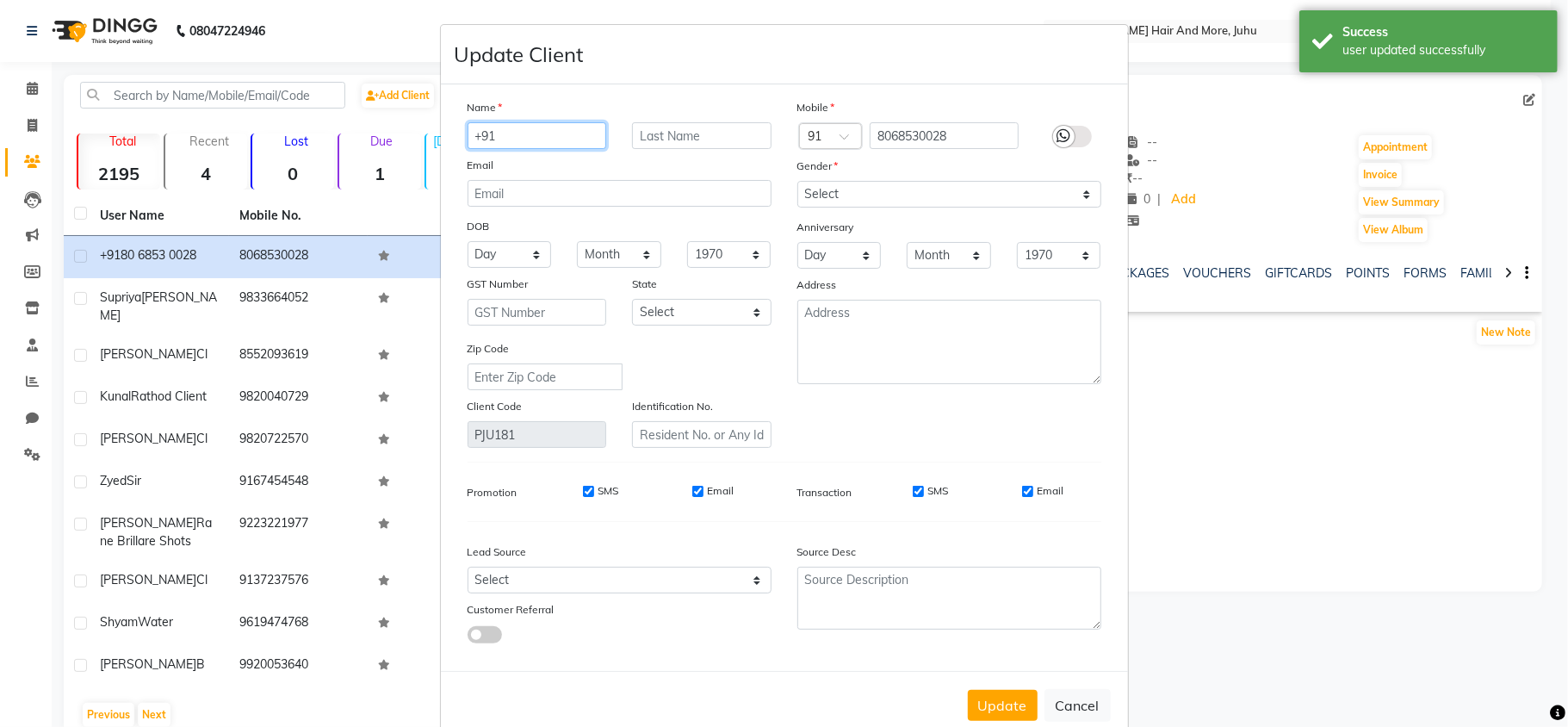
click at [495, 136] on input "+91" at bounding box center [537, 136] width 139 height 27
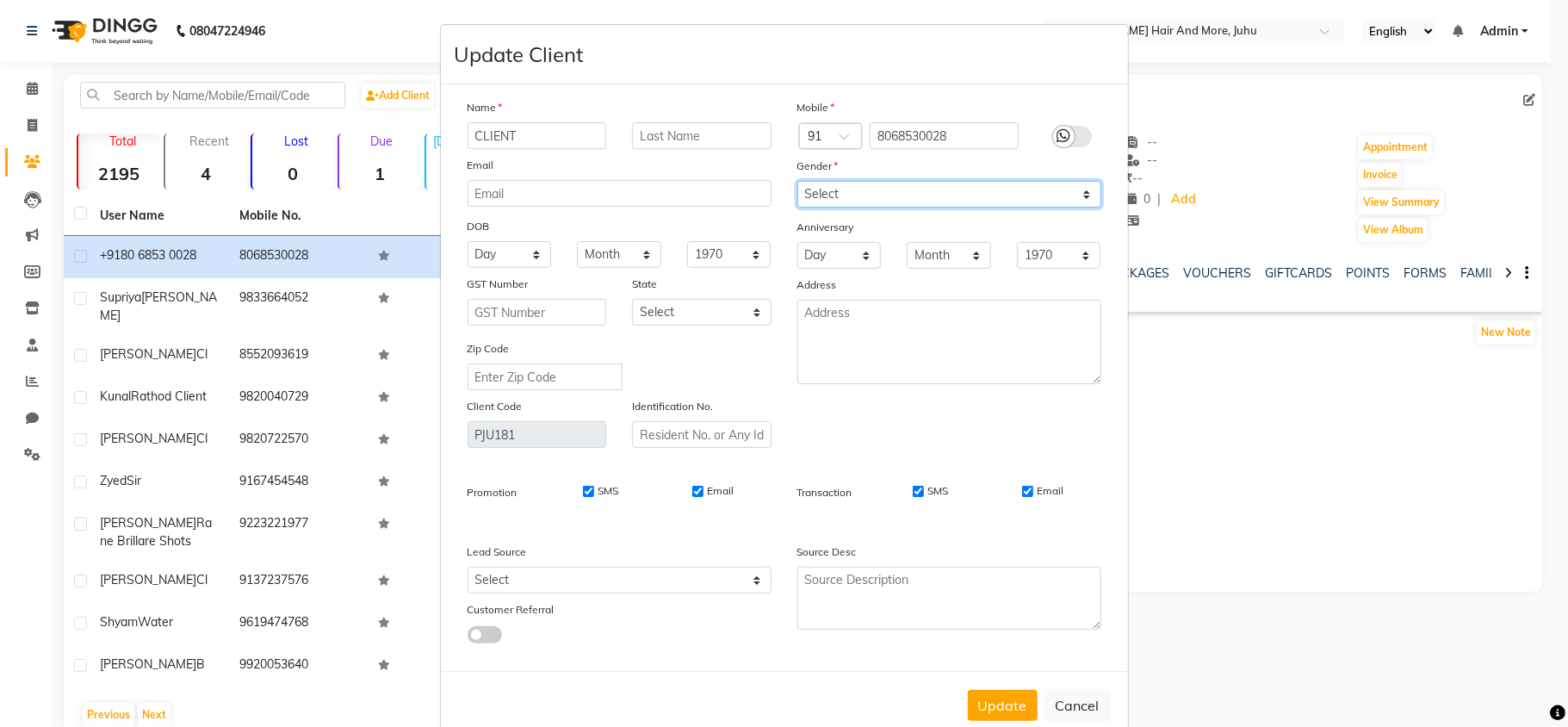
click at [827, 198] on select "Select [DEMOGRAPHIC_DATA] [DEMOGRAPHIC_DATA] Other Prefer Not To Say" at bounding box center [949, 194] width 304 height 27
click at [798, 181] on select "Select [DEMOGRAPHIC_DATA] [DEMOGRAPHIC_DATA] Other Prefer Not To Say" at bounding box center [949, 194] width 304 height 27
click at [884, 187] on select "Select [DEMOGRAPHIC_DATA] [DEMOGRAPHIC_DATA] Other Prefer Not To Say" at bounding box center [949, 194] width 304 height 27
click at [798, 181] on select "Select [DEMOGRAPHIC_DATA] [DEMOGRAPHIC_DATA] Other Prefer Not To Say" at bounding box center [949, 194] width 304 height 27
click at [995, 696] on button "Update" at bounding box center [1002, 705] width 70 height 31
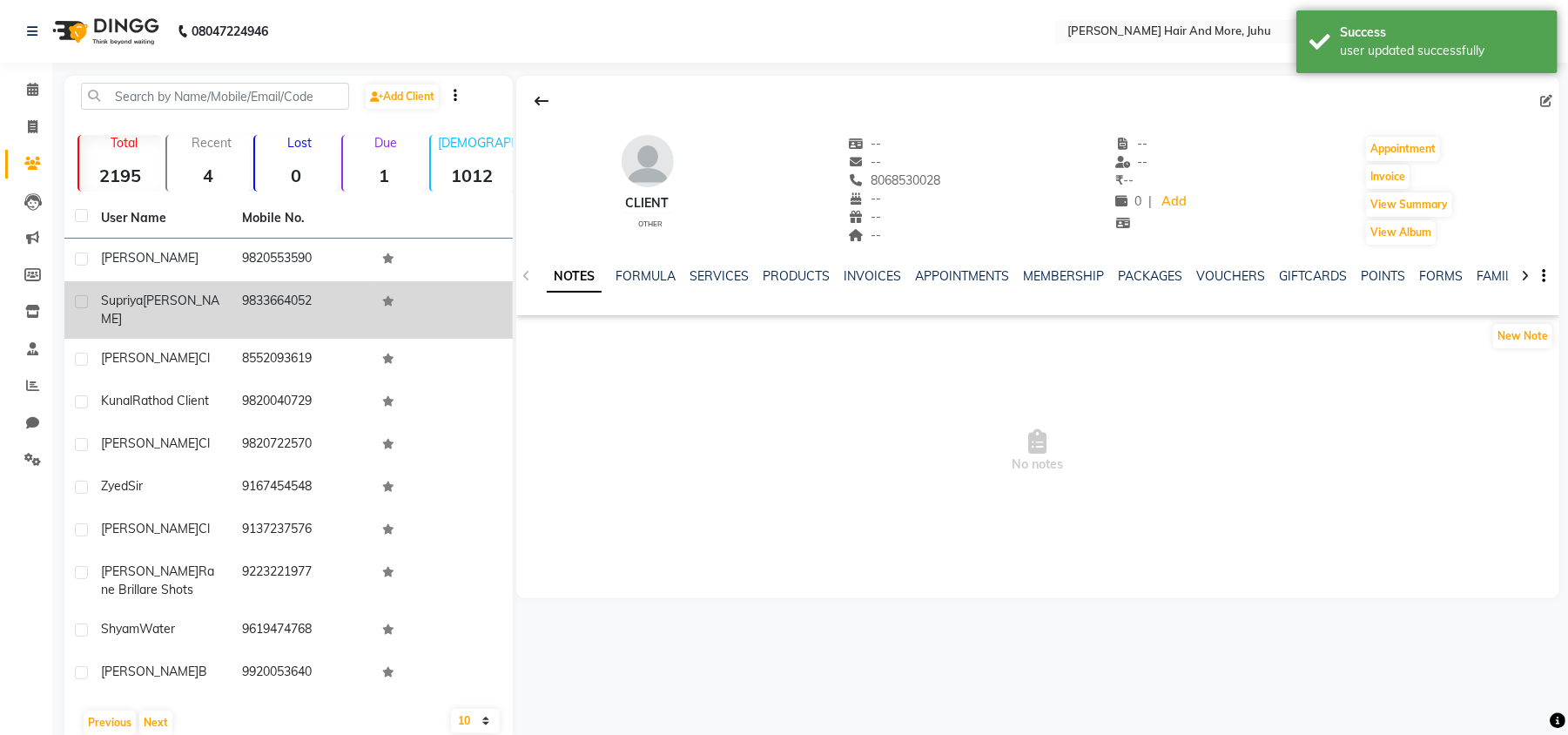
click at [319, 296] on td "9833664052" at bounding box center [301, 310] width 141 height 57
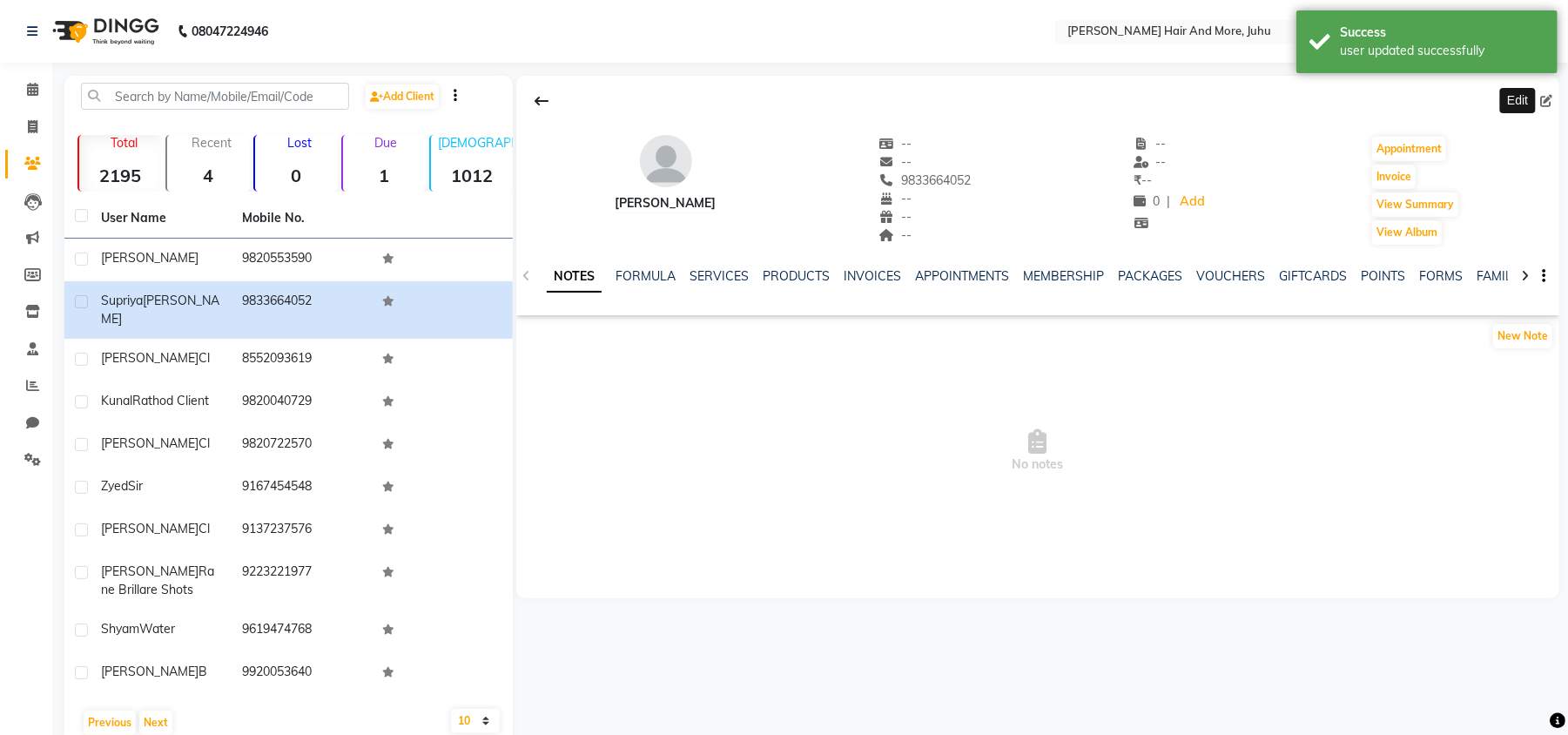
click at [1546, 102] on icon at bounding box center [1546, 101] width 13 height 13
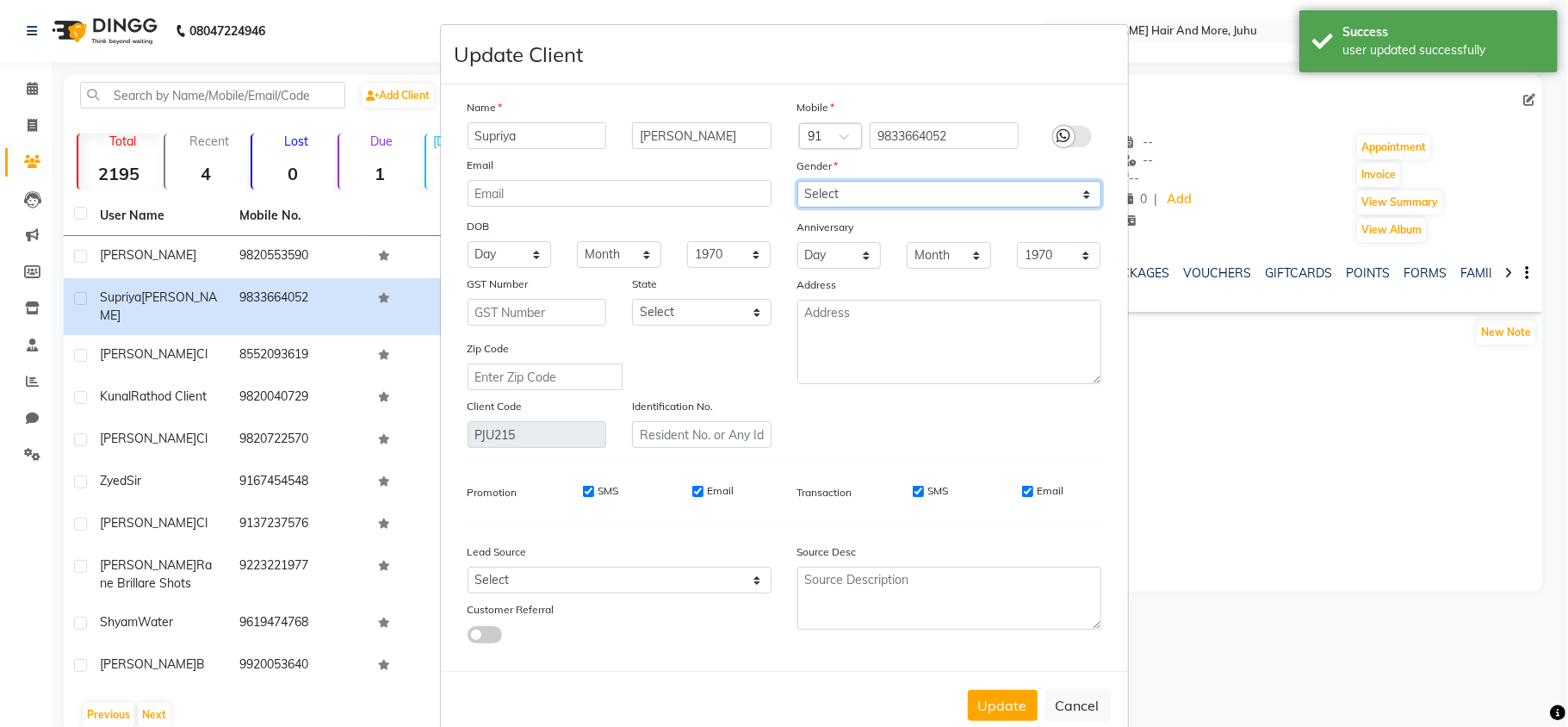
click at [875, 195] on select "Select [DEMOGRAPHIC_DATA] [DEMOGRAPHIC_DATA] Other Prefer Not To Say" at bounding box center [949, 194] width 304 height 27
click at [798, 181] on select "Select [DEMOGRAPHIC_DATA] [DEMOGRAPHIC_DATA] Other Prefer Not To Say" at bounding box center [949, 194] width 304 height 27
click at [993, 709] on button "Update" at bounding box center [1002, 705] width 70 height 31
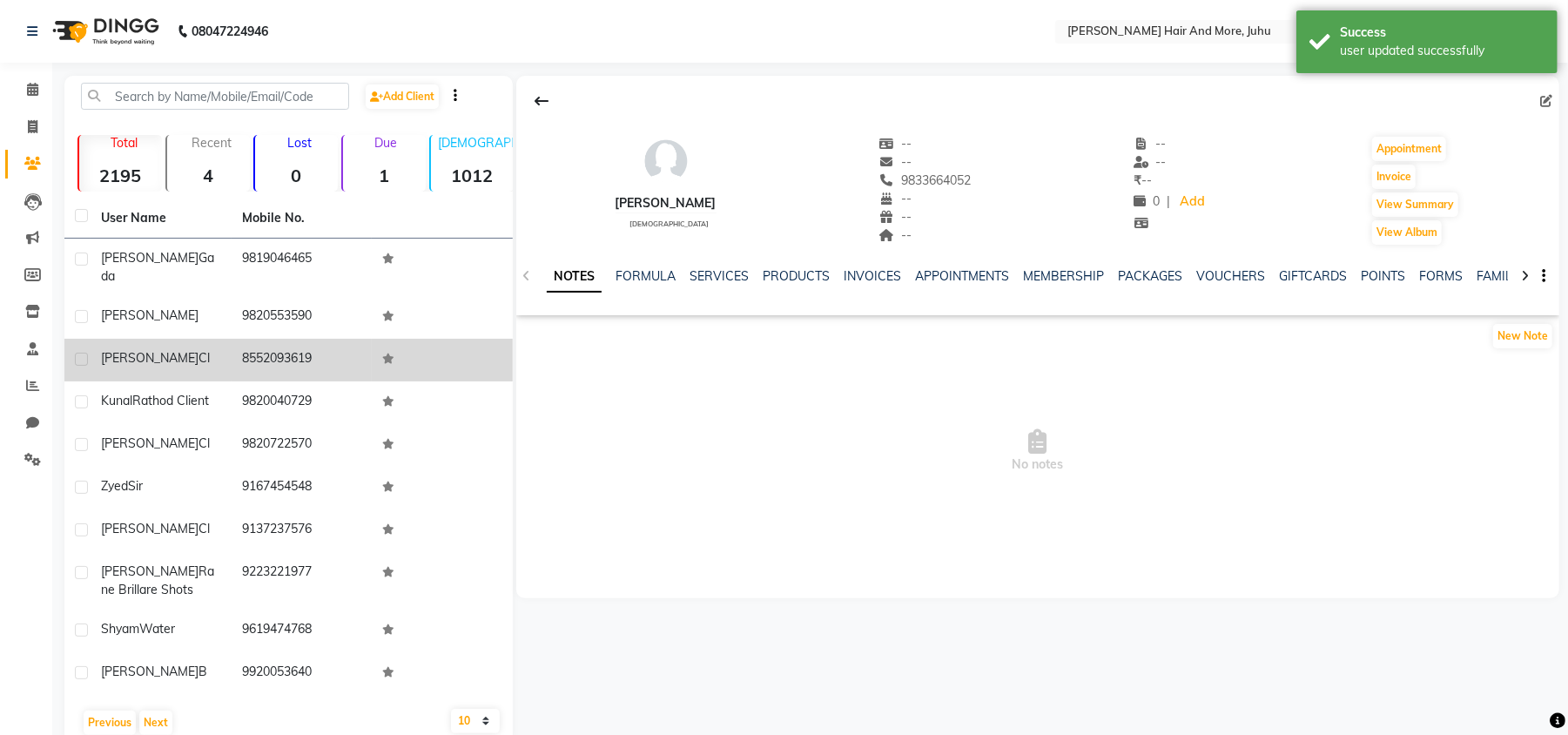
click at [338, 360] on td "8552093619" at bounding box center [301, 360] width 141 height 43
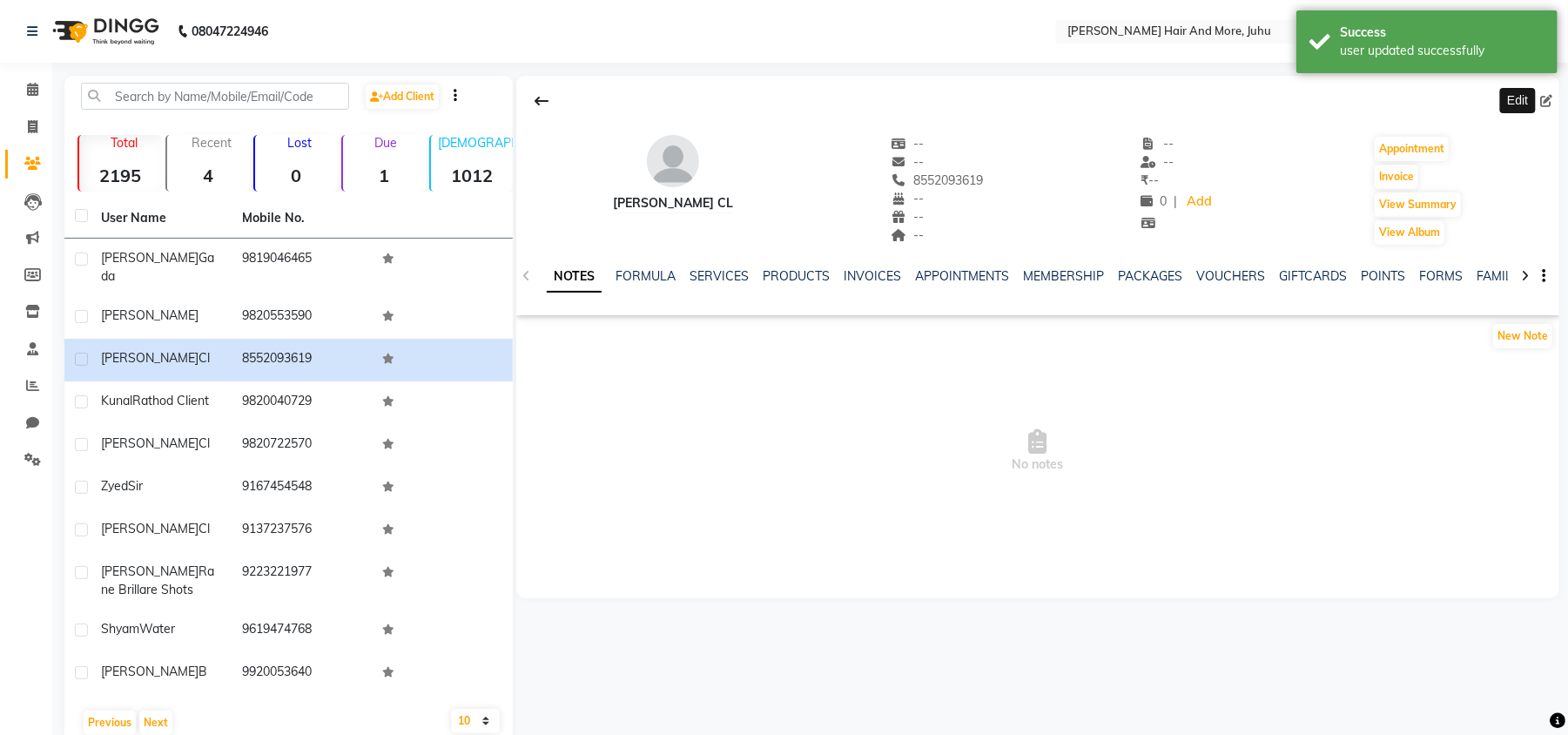
click at [1546, 103] on icon at bounding box center [1546, 101] width 13 height 13
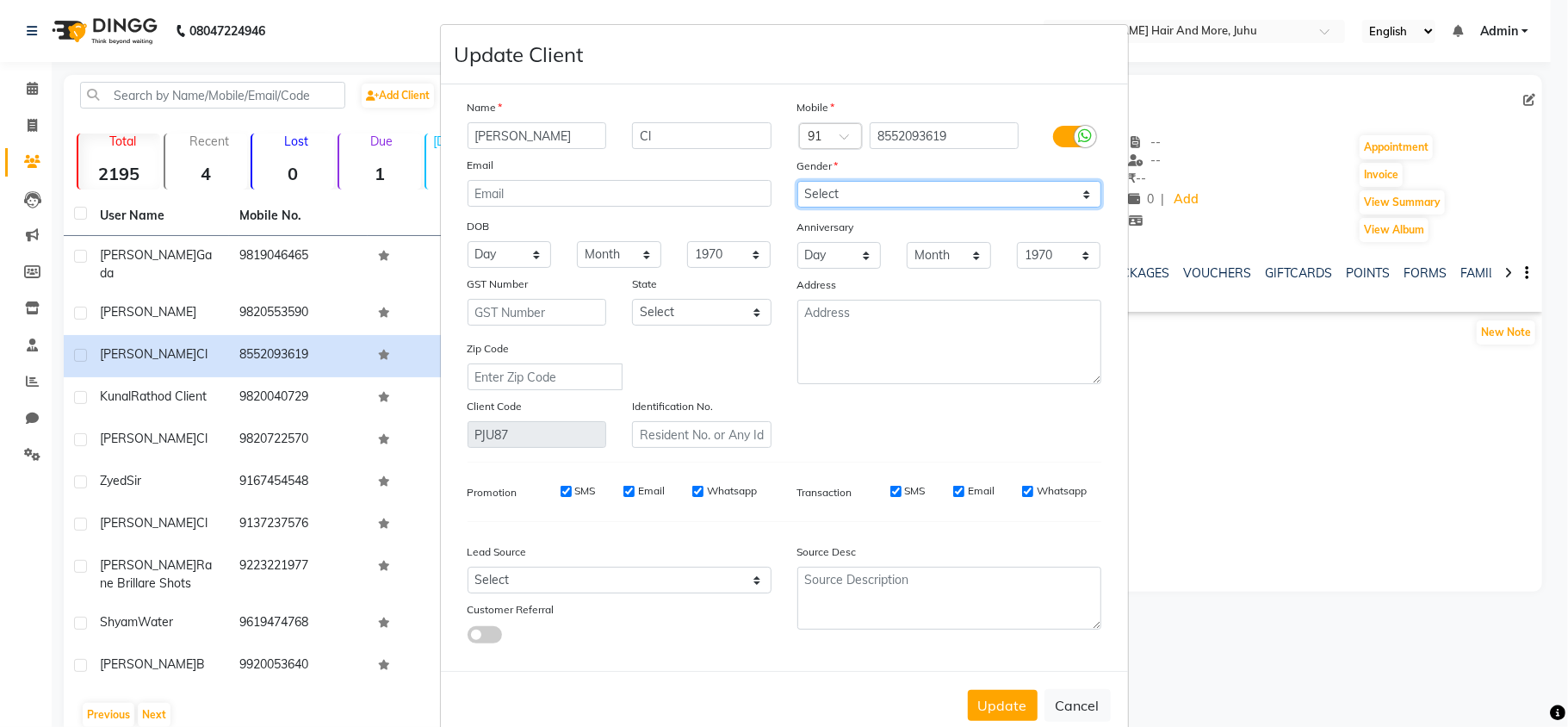
click at [878, 200] on select "Select [DEMOGRAPHIC_DATA] [DEMOGRAPHIC_DATA] Other Prefer Not To Say" at bounding box center [949, 194] width 304 height 27
click at [798, 181] on select "Select [DEMOGRAPHIC_DATA] [DEMOGRAPHIC_DATA] Other Prefer Not To Say" at bounding box center [949, 194] width 304 height 27
drag, startPoint x: 668, startPoint y: 133, endPoint x: 632, endPoint y: 141, distance: 36.9
click at [632, 141] on input "Cl" at bounding box center [701, 136] width 139 height 27
drag, startPoint x: 986, startPoint y: 714, endPoint x: 980, endPoint y: 696, distance: 19.0
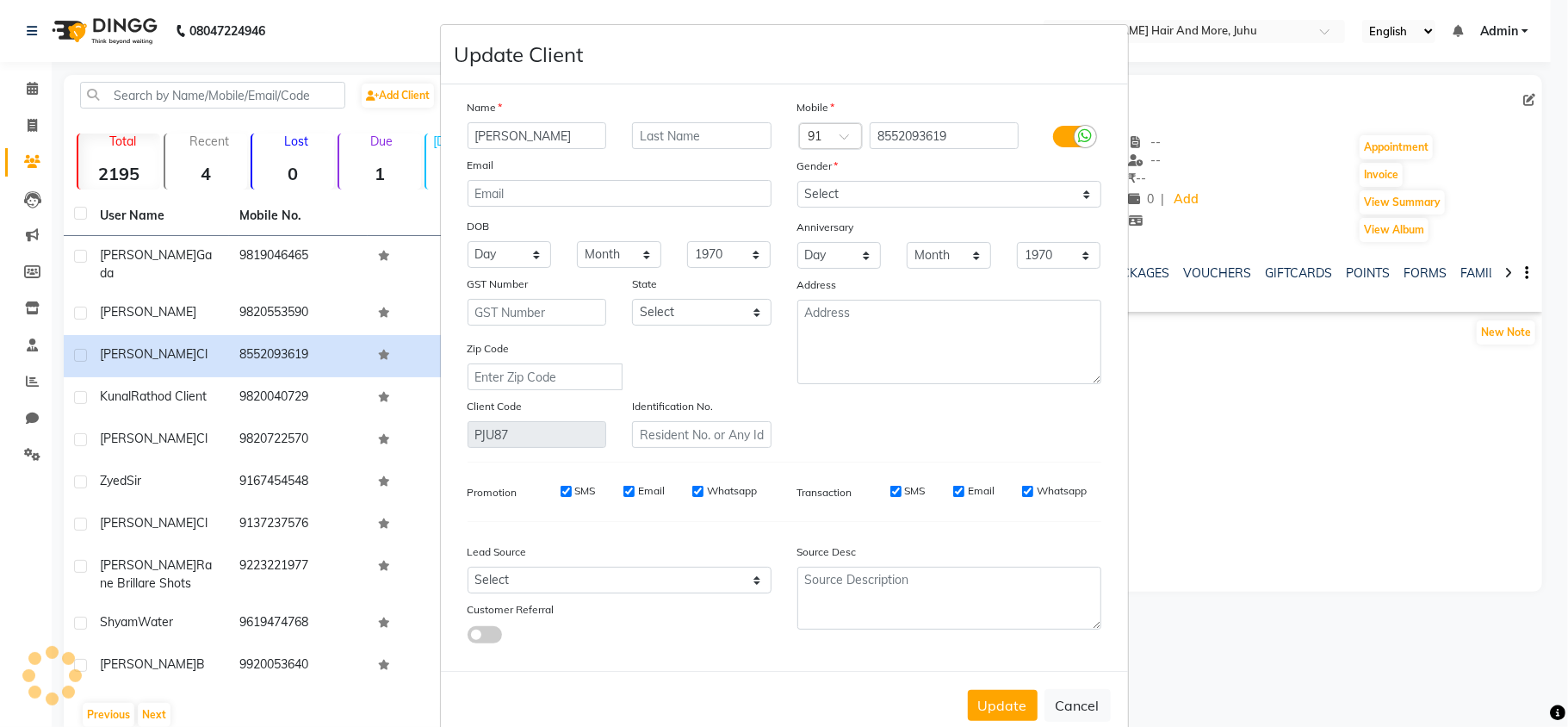
click at [987, 708] on button "Update" at bounding box center [1002, 705] width 70 height 31
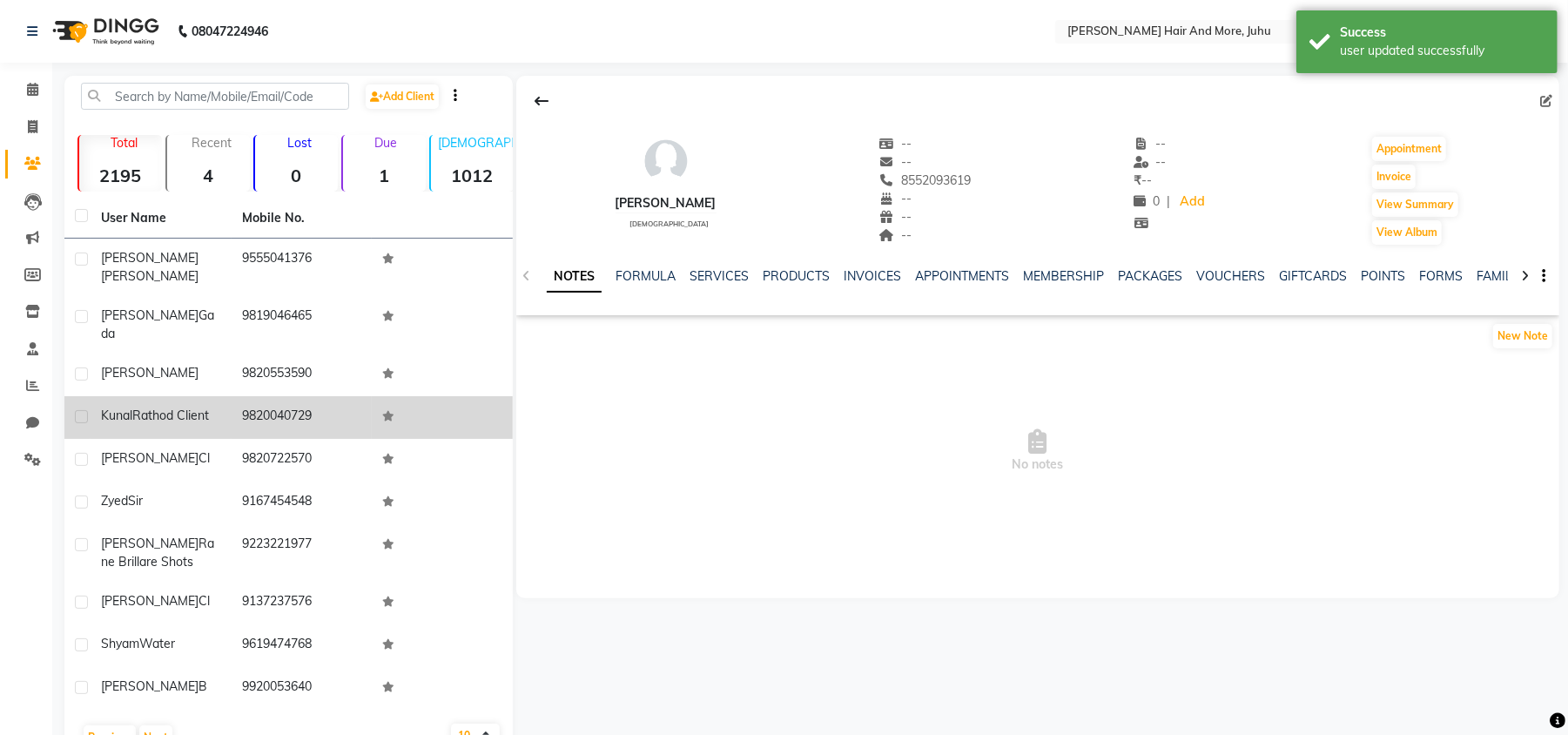
click at [363, 401] on td "9820040729" at bounding box center [301, 418] width 141 height 43
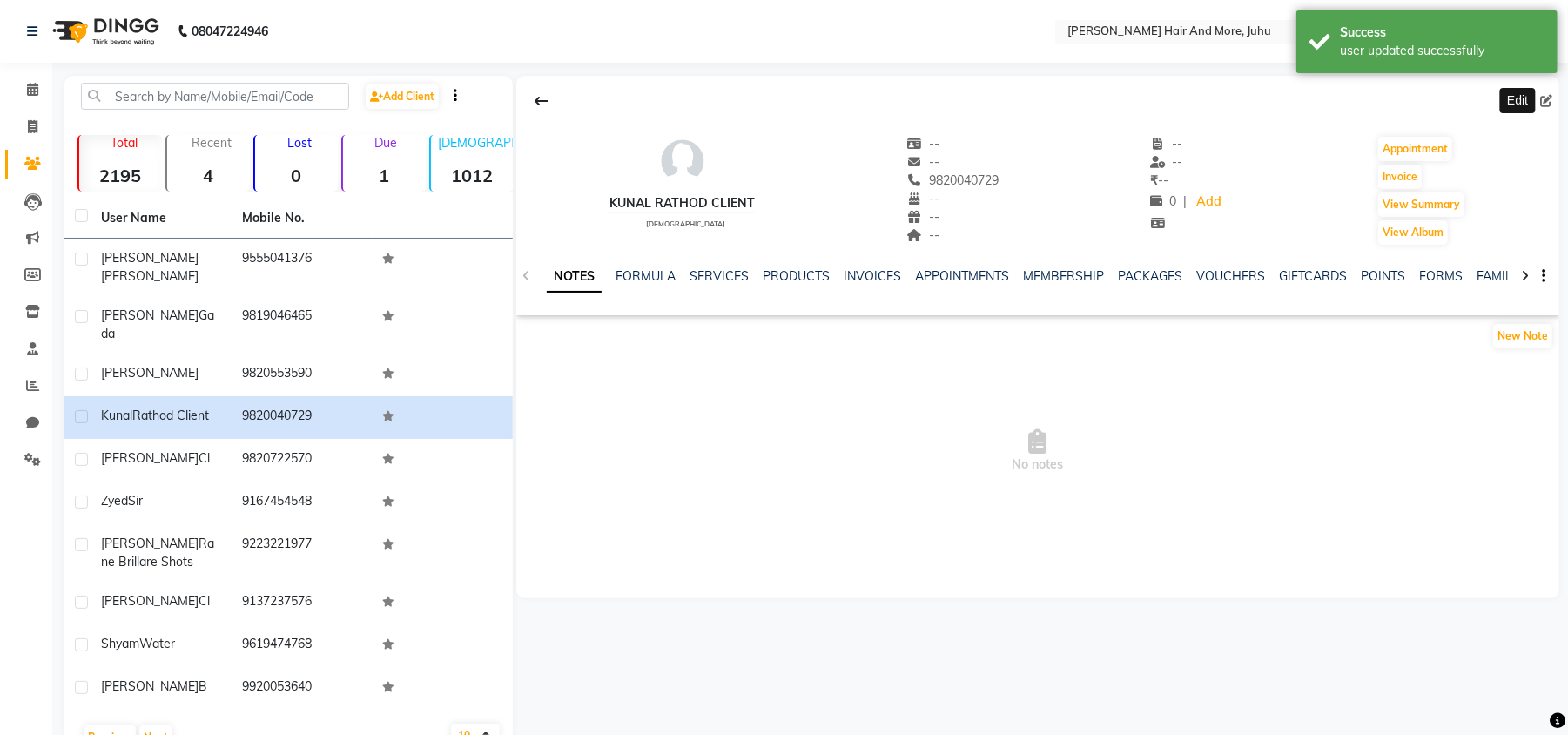
click at [1550, 98] on icon at bounding box center [1546, 101] width 13 height 13
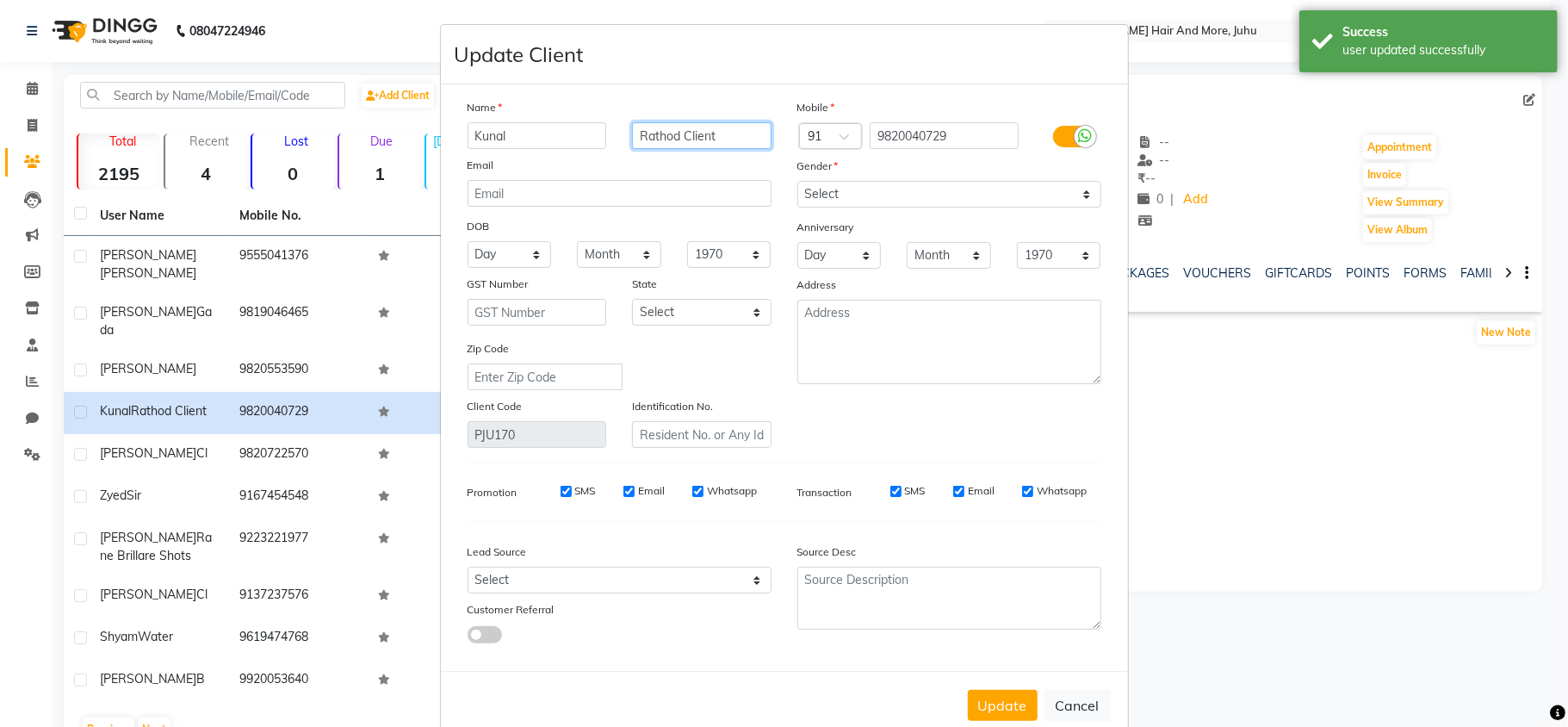
drag, startPoint x: 721, startPoint y: 131, endPoint x: 674, endPoint y: 139, distance: 47.7
click at [674, 139] on input "Rathod Client" at bounding box center [701, 136] width 139 height 27
click at [868, 170] on div "Gender" at bounding box center [949, 168] width 330 height 24
click at [869, 199] on select "Select [DEMOGRAPHIC_DATA] [DEMOGRAPHIC_DATA] Other Prefer Not To Say" at bounding box center [949, 194] width 304 height 27
click at [798, 181] on select "Select [DEMOGRAPHIC_DATA] [DEMOGRAPHIC_DATA] Other Prefer Not To Say" at bounding box center [949, 194] width 304 height 27
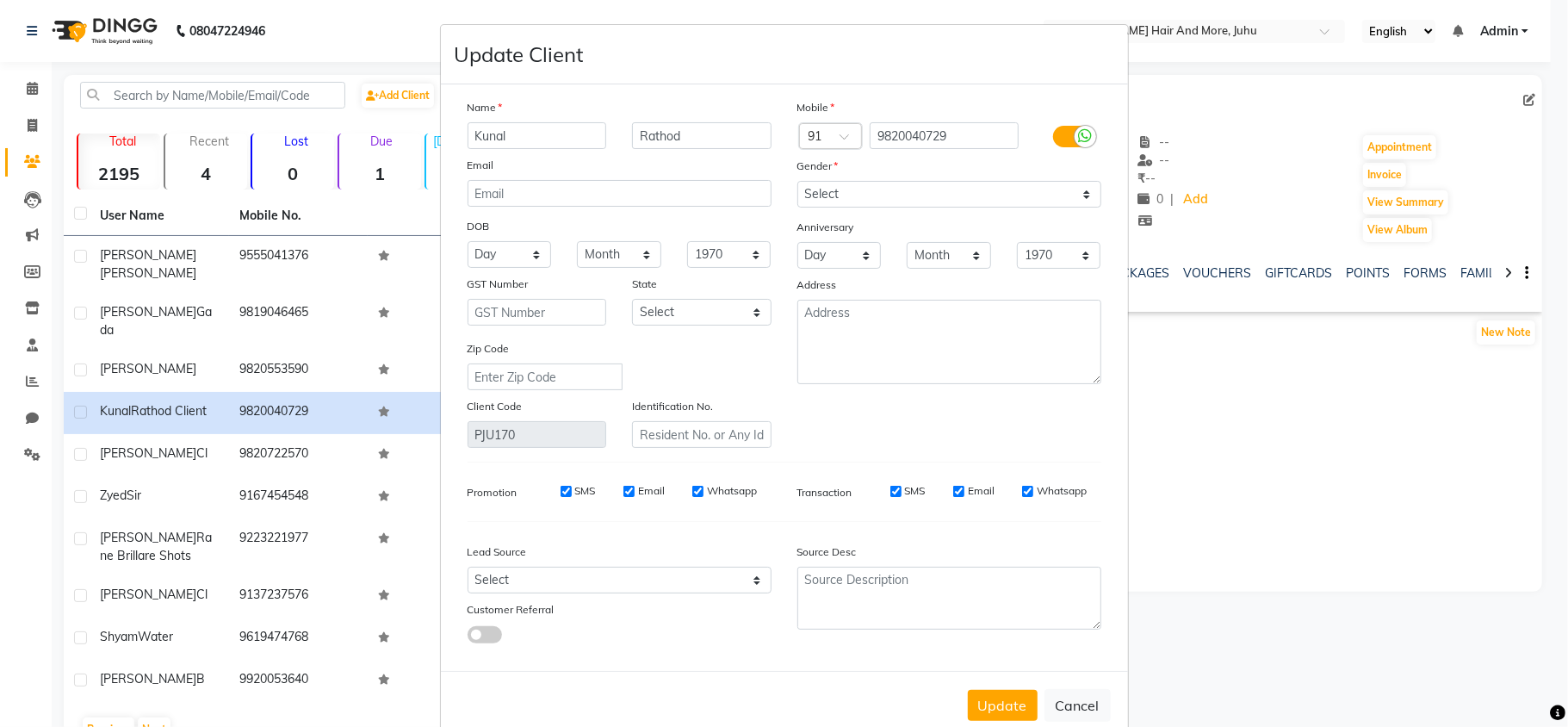
click at [1008, 698] on button "Update" at bounding box center [1002, 705] width 70 height 31
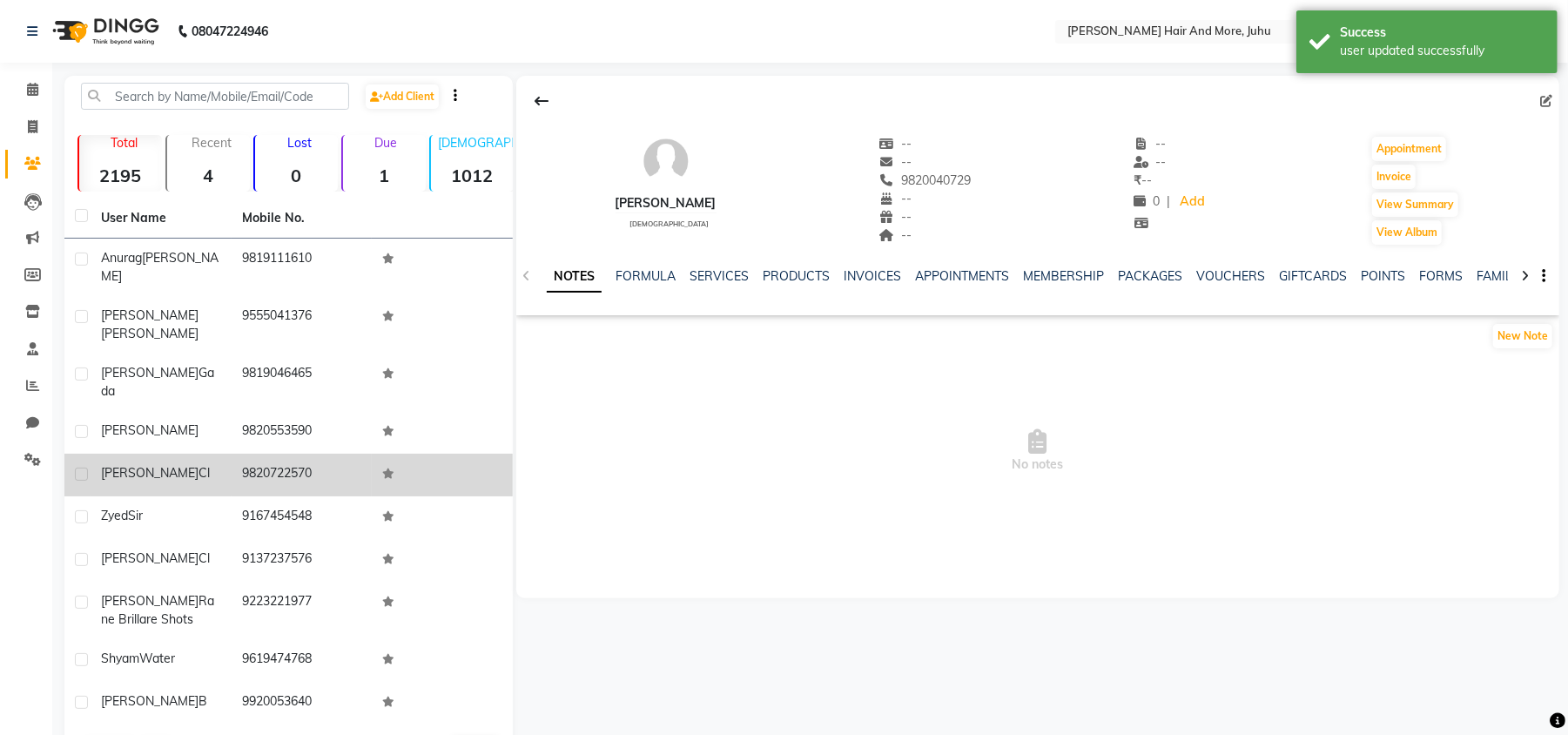
click at [357, 454] on td "9820722570" at bounding box center [301, 475] width 141 height 43
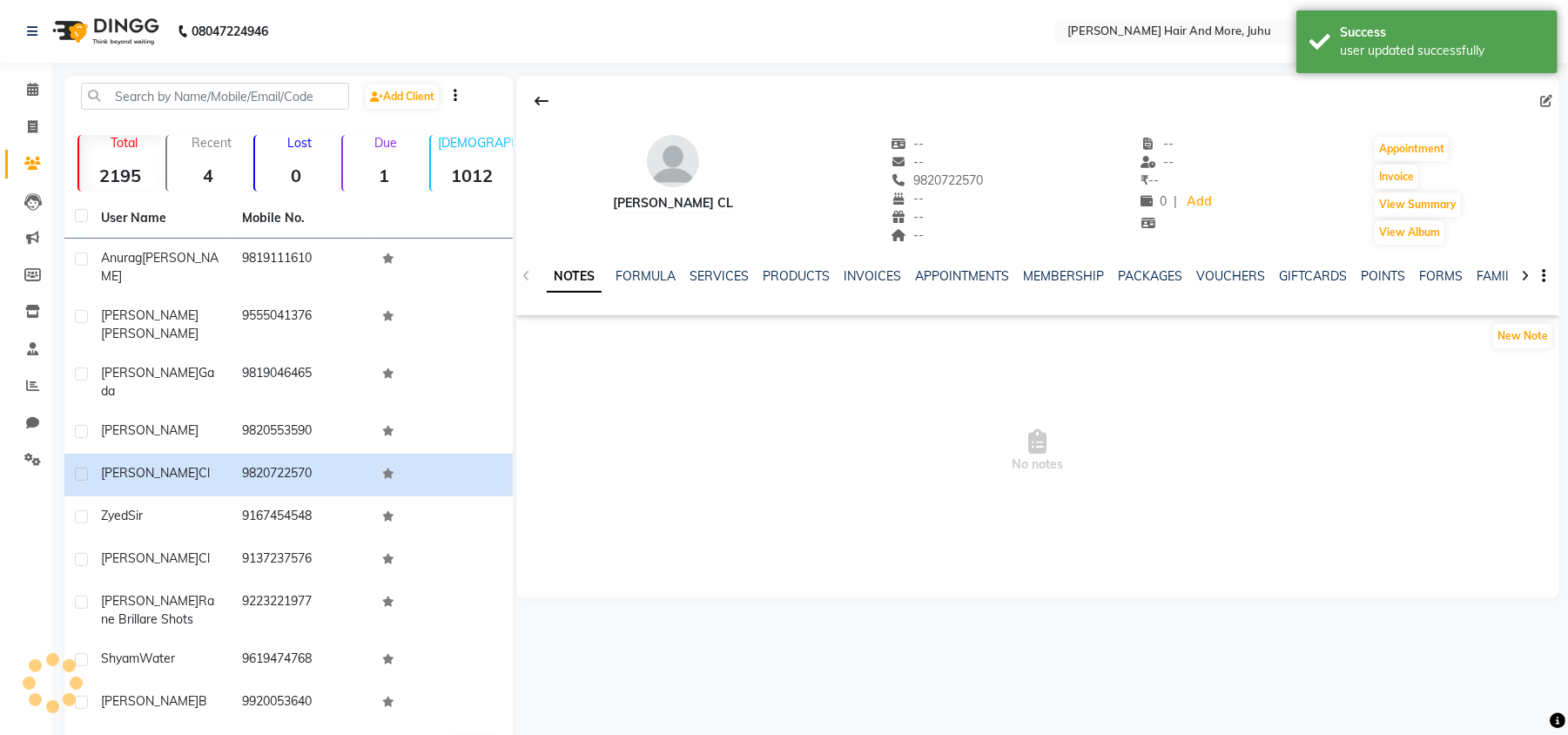
click at [1543, 99] on icon at bounding box center [1546, 101] width 13 height 13
click at [1542, 98] on icon at bounding box center [1546, 101] width 13 height 13
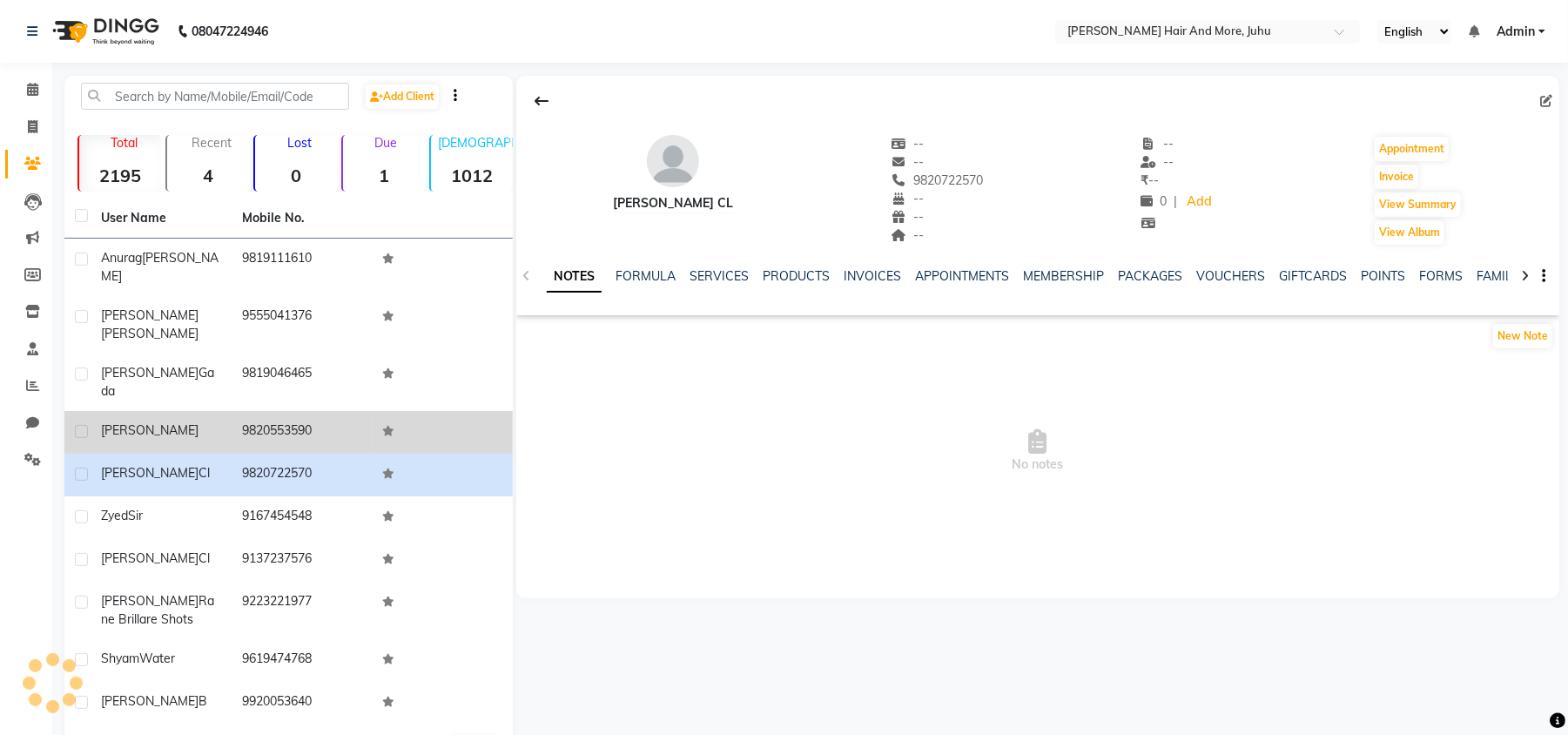
click at [415, 411] on td at bounding box center [442, 433] width 141 height 43
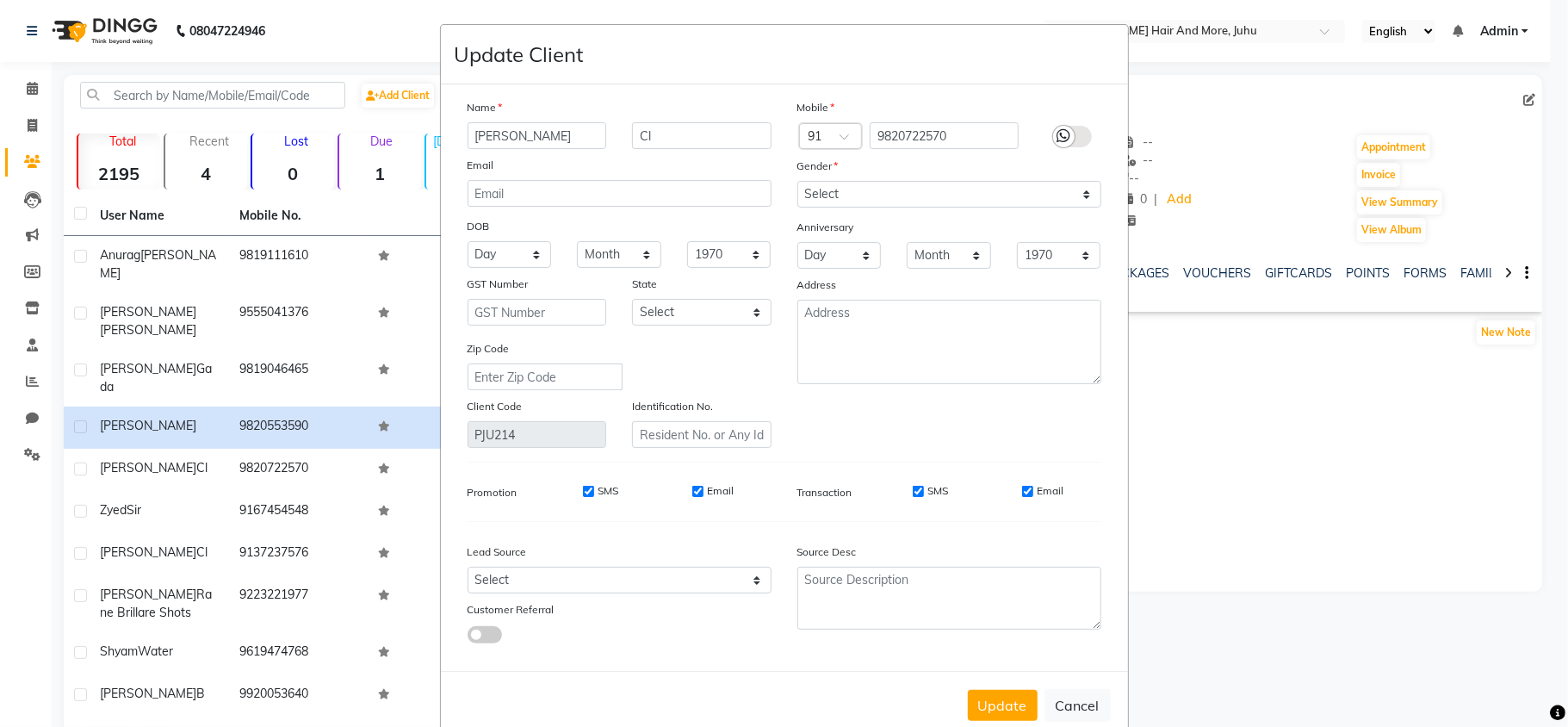
click at [348, 415] on ngb-modal-window "Update Client Name Nishant Cl Email DOB Day 01 02 03 04 05 06 07 08 09 10 11 12…" at bounding box center [784, 364] width 1568 height 727
click at [328, 432] on ngb-modal-window "Update Client Name Nishant Cl Email DOB Day 01 02 03 04 05 06 07 08 09 10 11 12…" at bounding box center [784, 364] width 1568 height 727
click at [307, 420] on ngb-modal-window "Update Client Name Nishant Cl Email DOB Day 01 02 03 04 05 06 07 08 09 10 11 12…" at bounding box center [784, 364] width 1568 height 727
click at [682, 152] on div "Name Nishant Cl Email DOB Day 01 02 03 04 05 06 07 08 09 10 11 12 13 14 15 16 1…" at bounding box center [620, 273] width 330 height 349
drag, startPoint x: 683, startPoint y: 138, endPoint x: 619, endPoint y: 145, distance: 64.4
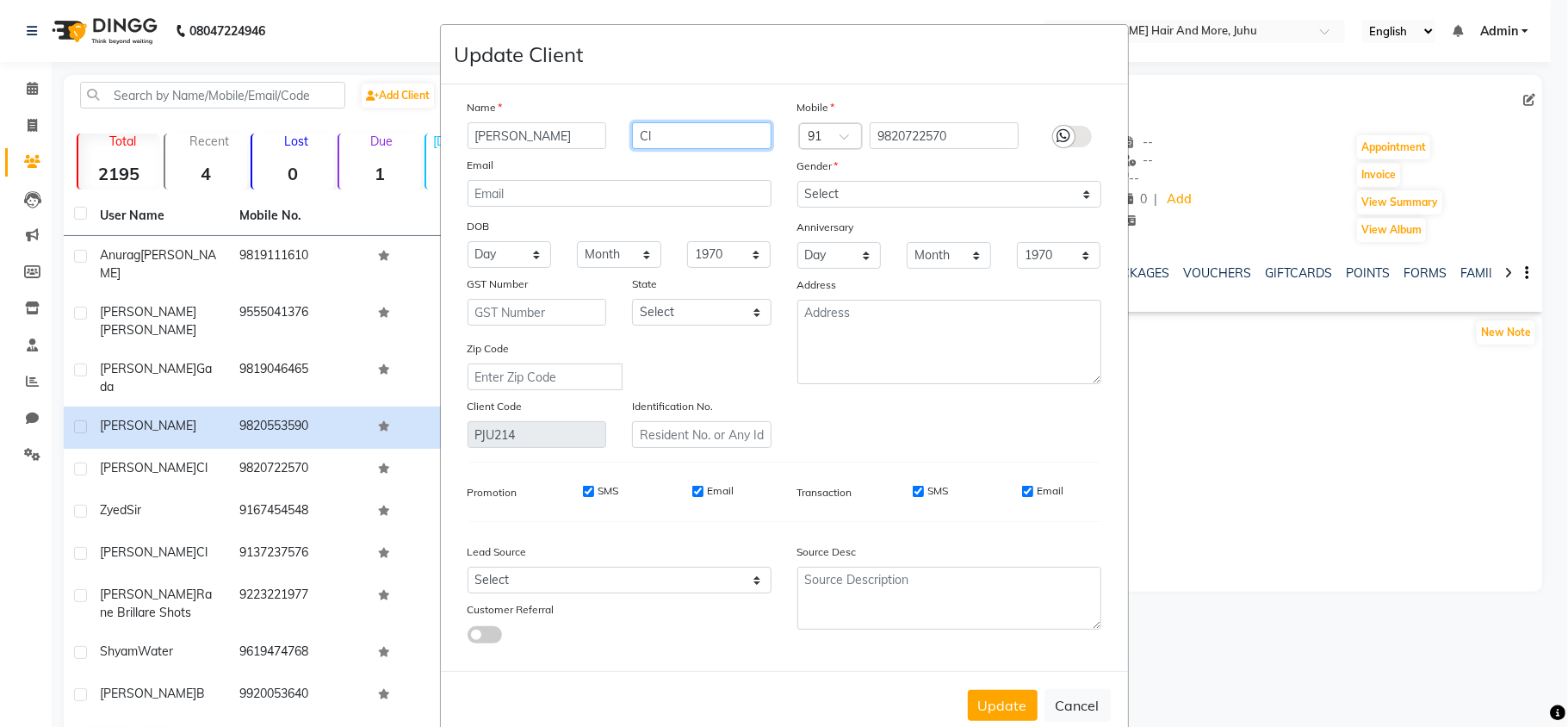
click at [587, 145] on div "Nishant Cl" at bounding box center [620, 136] width 330 height 27
click at [844, 197] on select "Select [DEMOGRAPHIC_DATA] [DEMOGRAPHIC_DATA] Other Prefer Not To Say" at bounding box center [949, 194] width 304 height 27
click at [798, 181] on select "Select [DEMOGRAPHIC_DATA] [DEMOGRAPHIC_DATA] Other Prefer Not To Say" at bounding box center [949, 194] width 304 height 27
click at [980, 692] on button "Update" at bounding box center [1002, 705] width 70 height 31
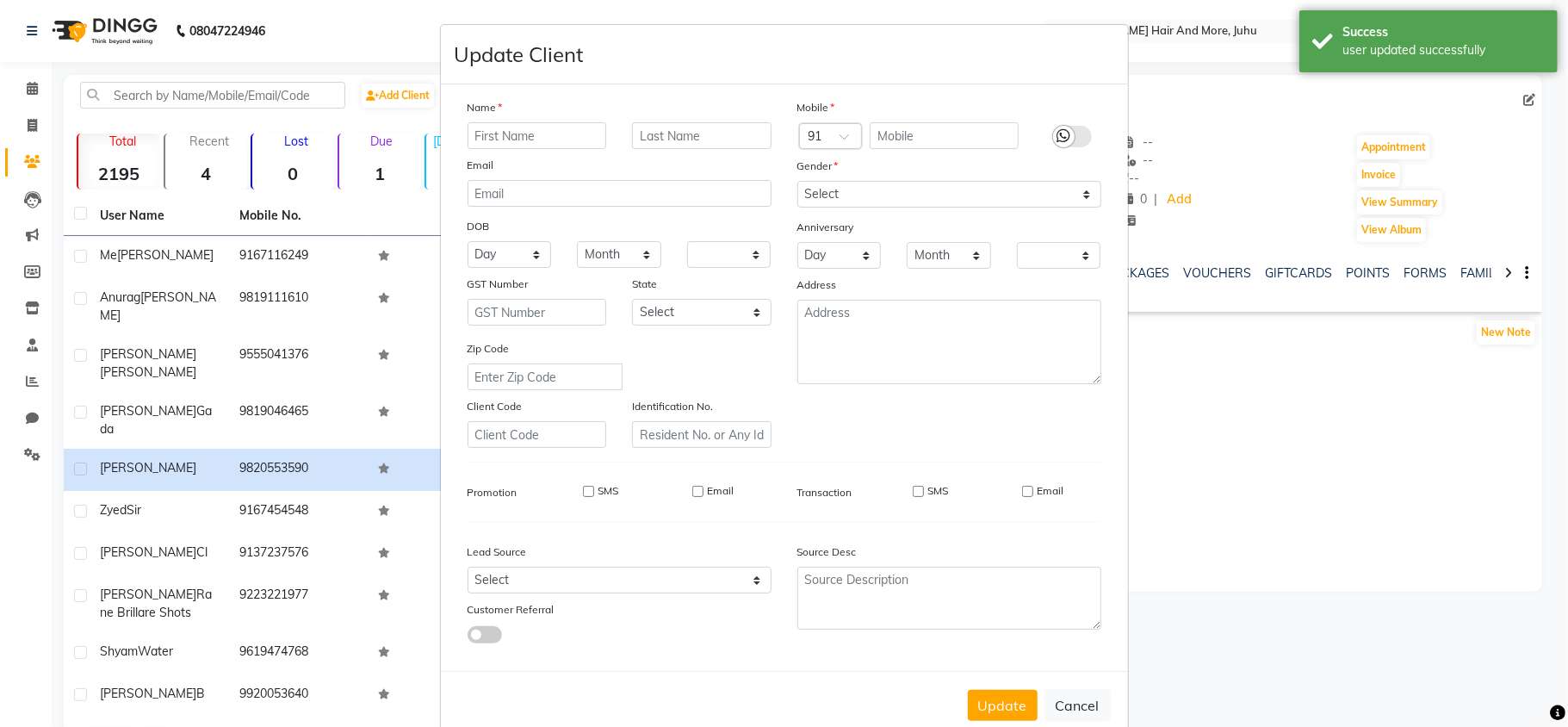
click at [1230, 441] on ngb-modal-window "Update Client Name Email DOB Day 01 02 03 04 05 06 07 08 09 10 11 12 13 14 15 1…" at bounding box center [784, 364] width 1568 height 727
click at [1056, 697] on button "Cancel" at bounding box center [1077, 705] width 66 height 33
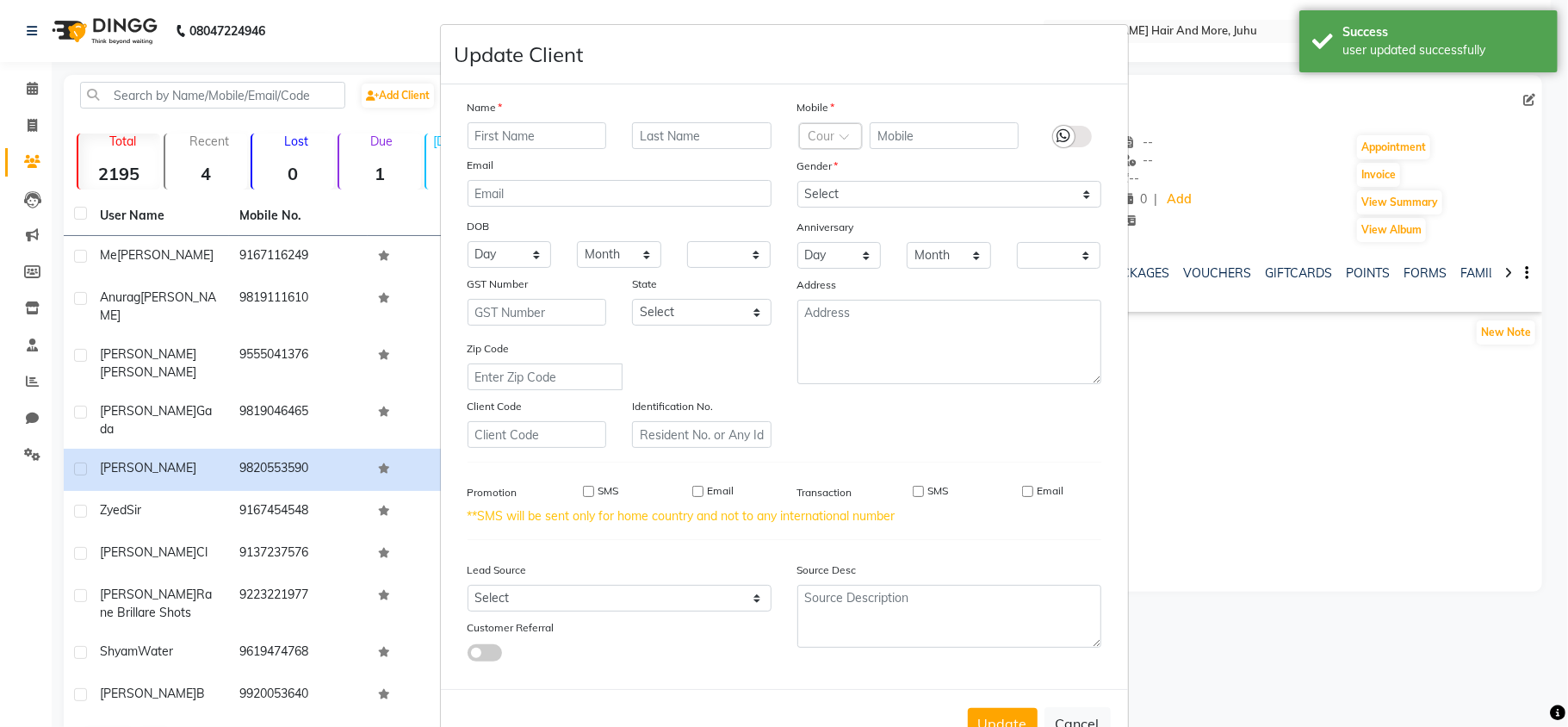
click at [1176, 660] on ngb-modal-window "Update Client Name Email DOB Day 01 02 03 04 05 06 07 08 09 10 11 12 13 14 15 1…" at bounding box center [784, 364] width 1568 height 727
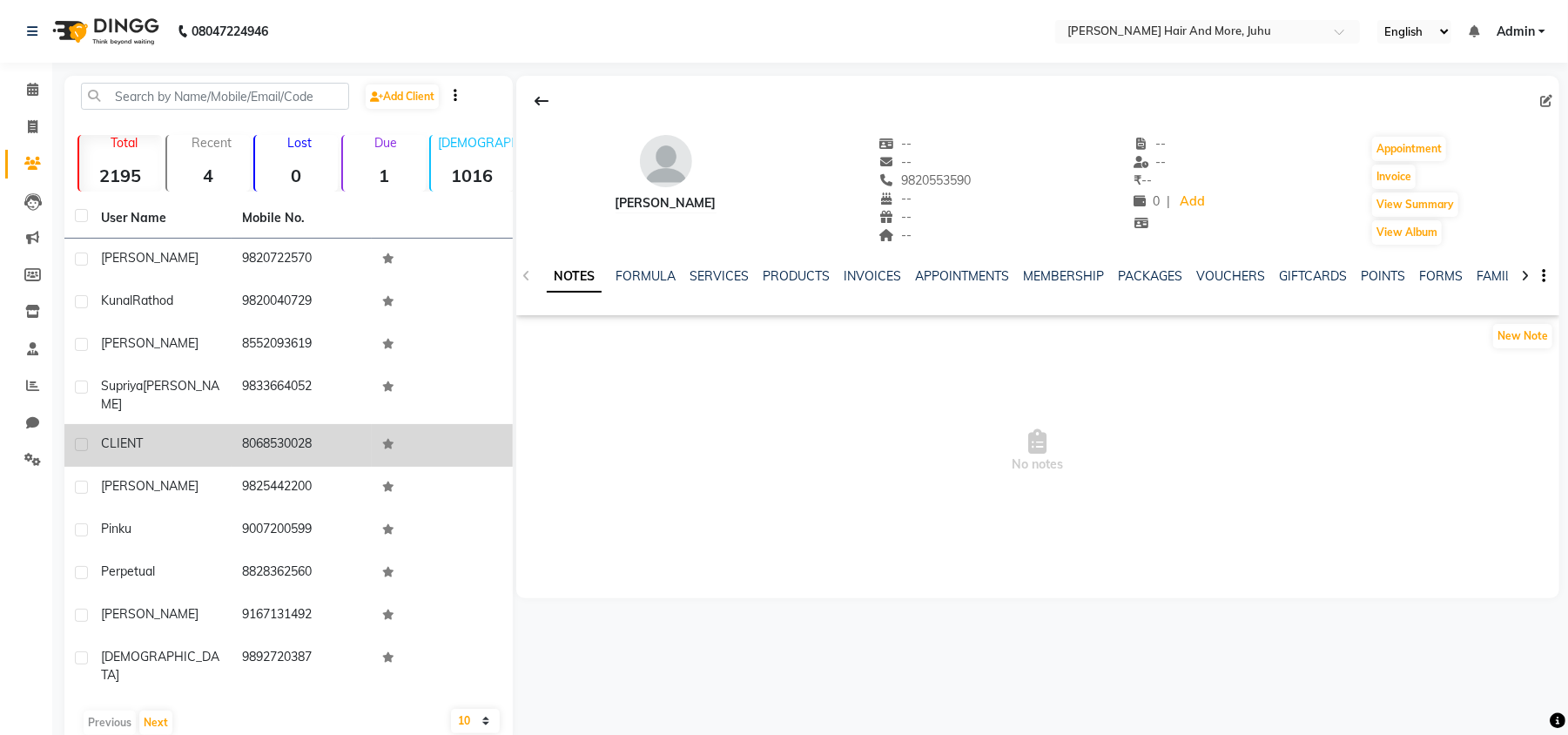
scroll to position [5, 0]
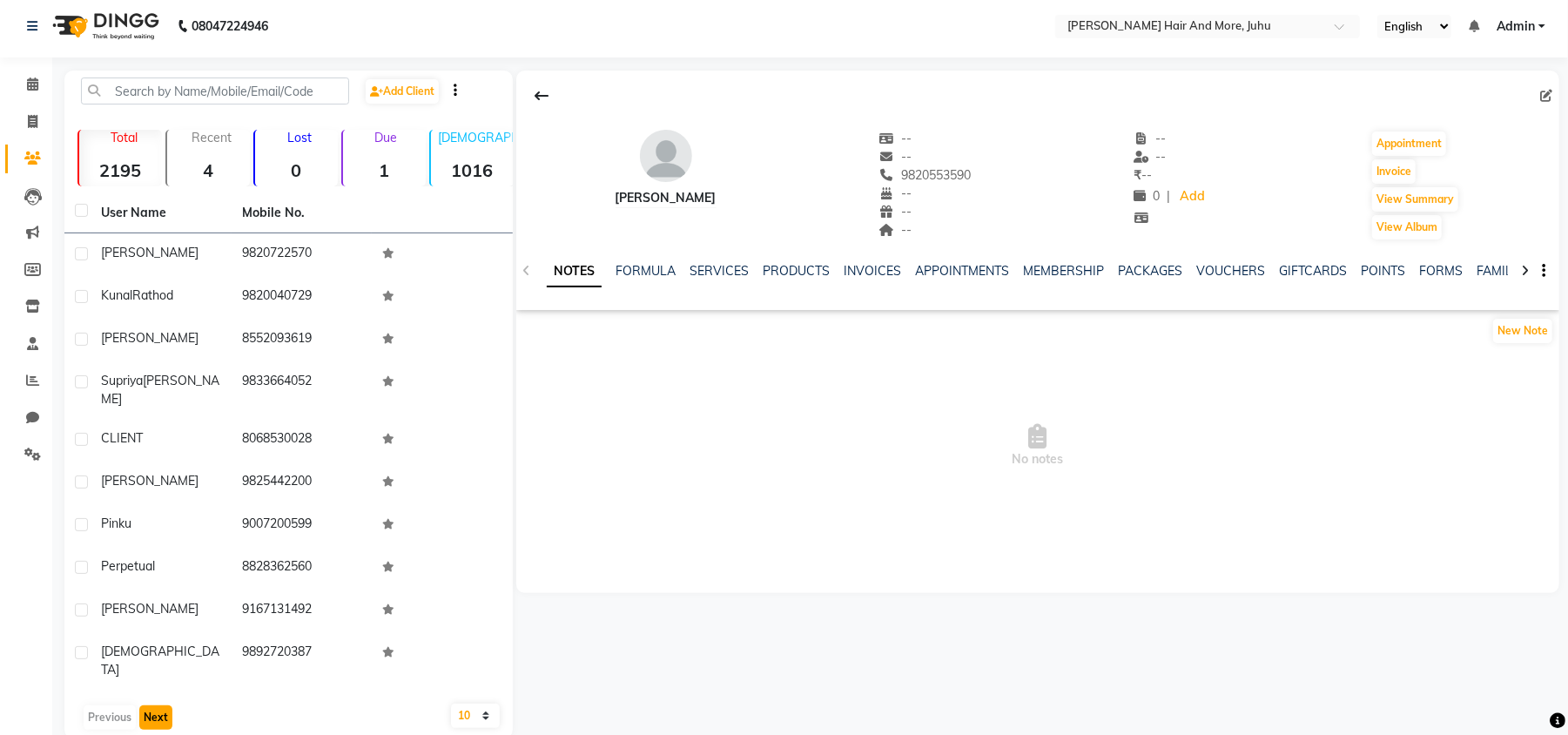
click at [168, 705] on button "Next" at bounding box center [155, 717] width 33 height 24
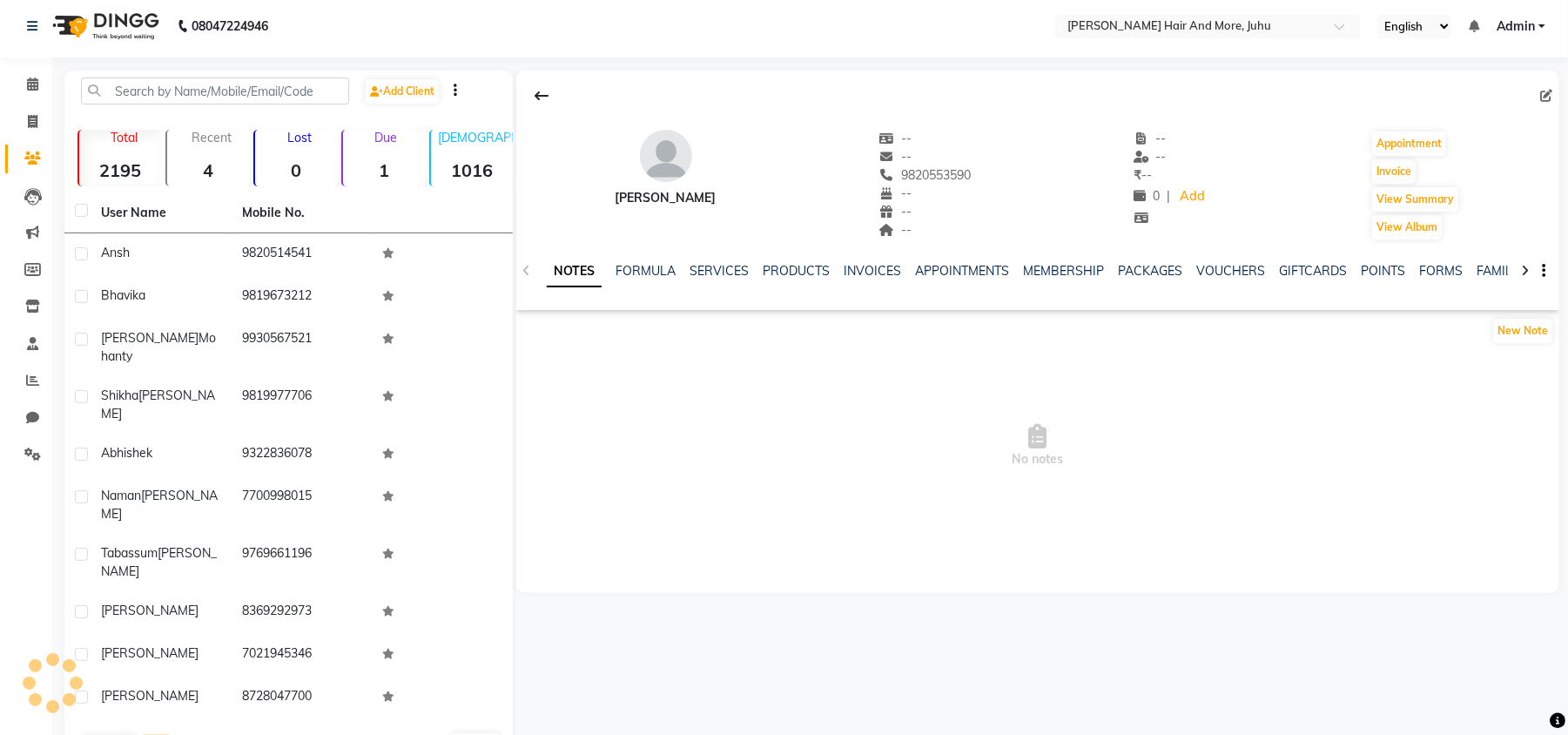
click at [168, 734] on button "Next" at bounding box center [155, 747] width 33 height 24
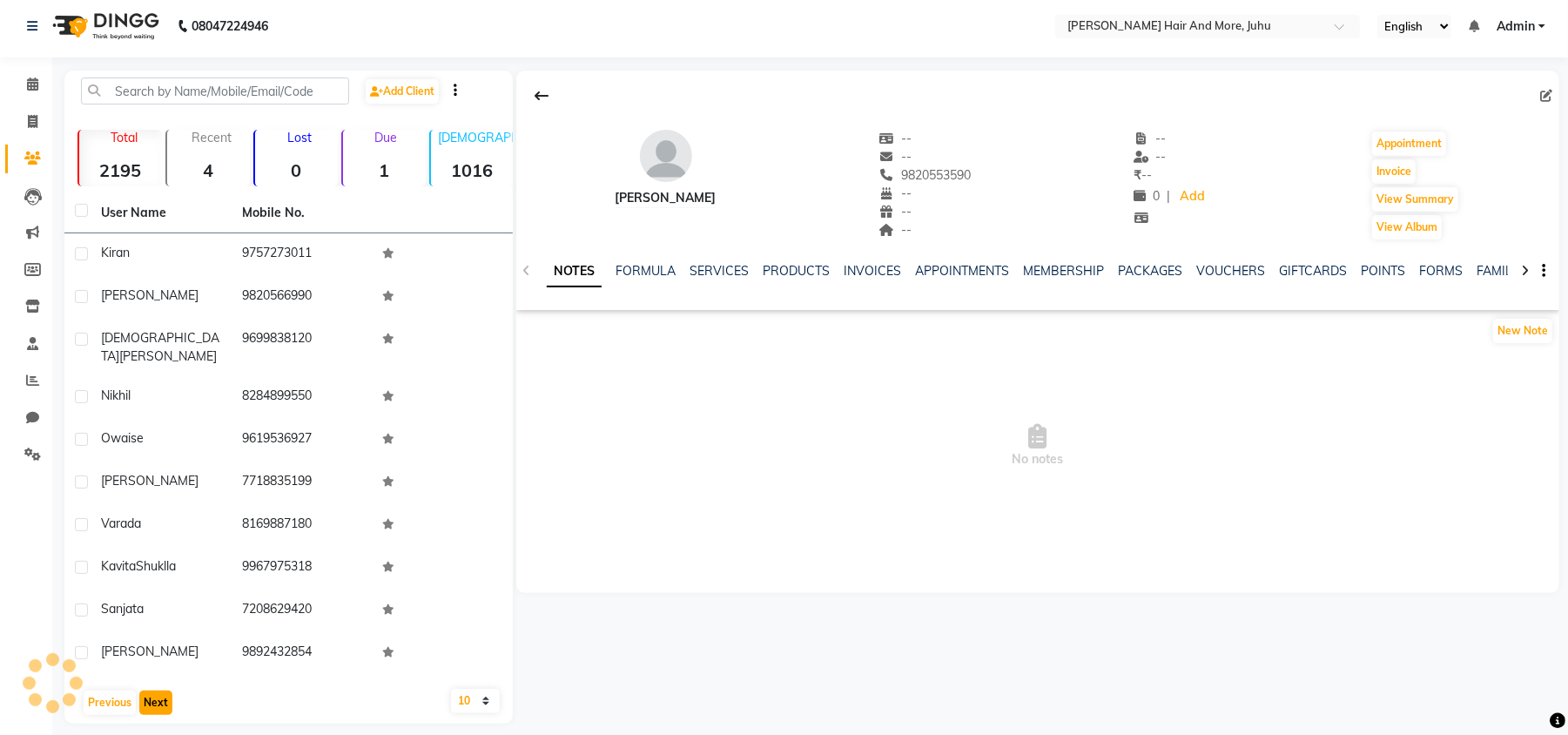
click at [168, 695] on button "Next" at bounding box center [155, 702] width 33 height 24
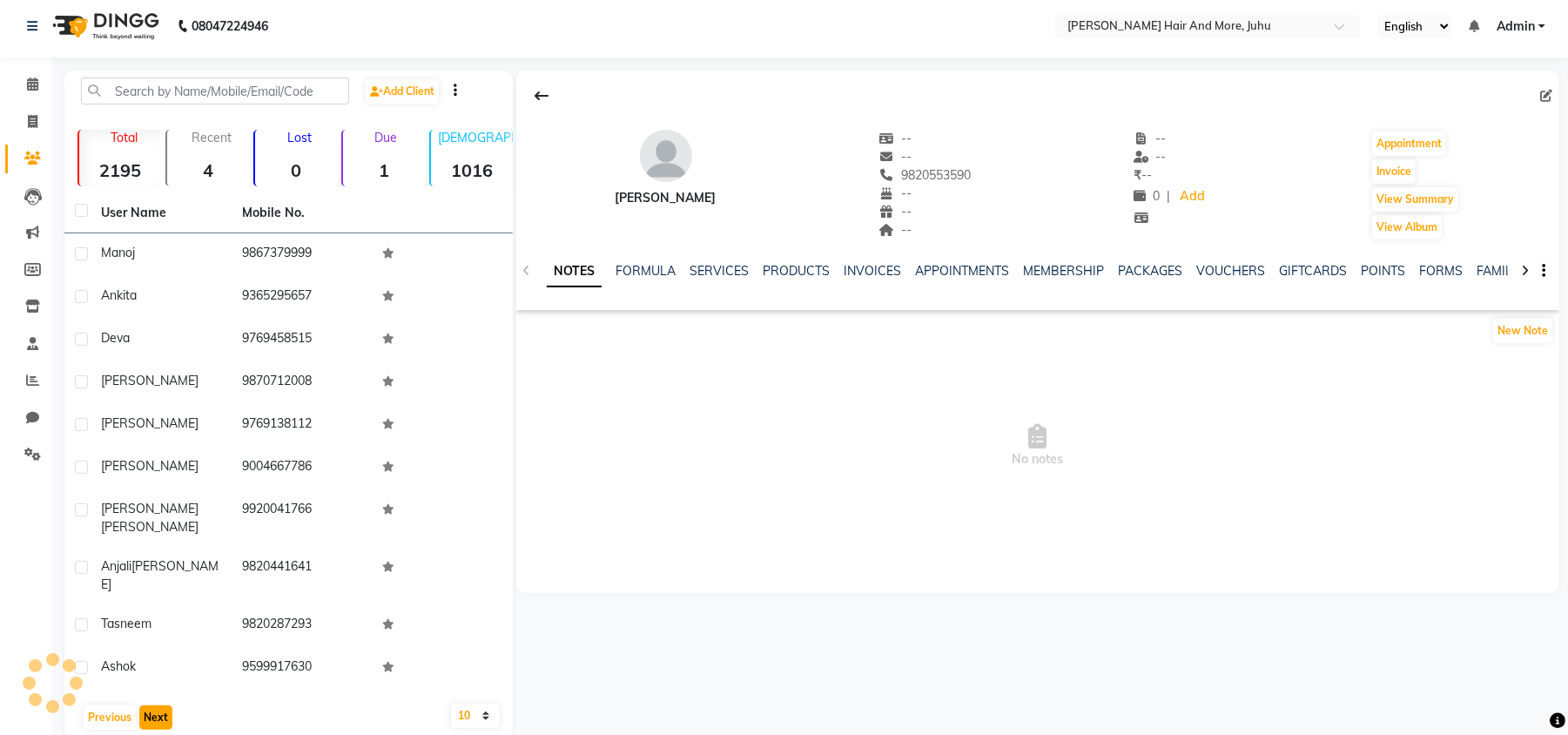
click at [165, 705] on button "Next" at bounding box center [155, 717] width 33 height 24
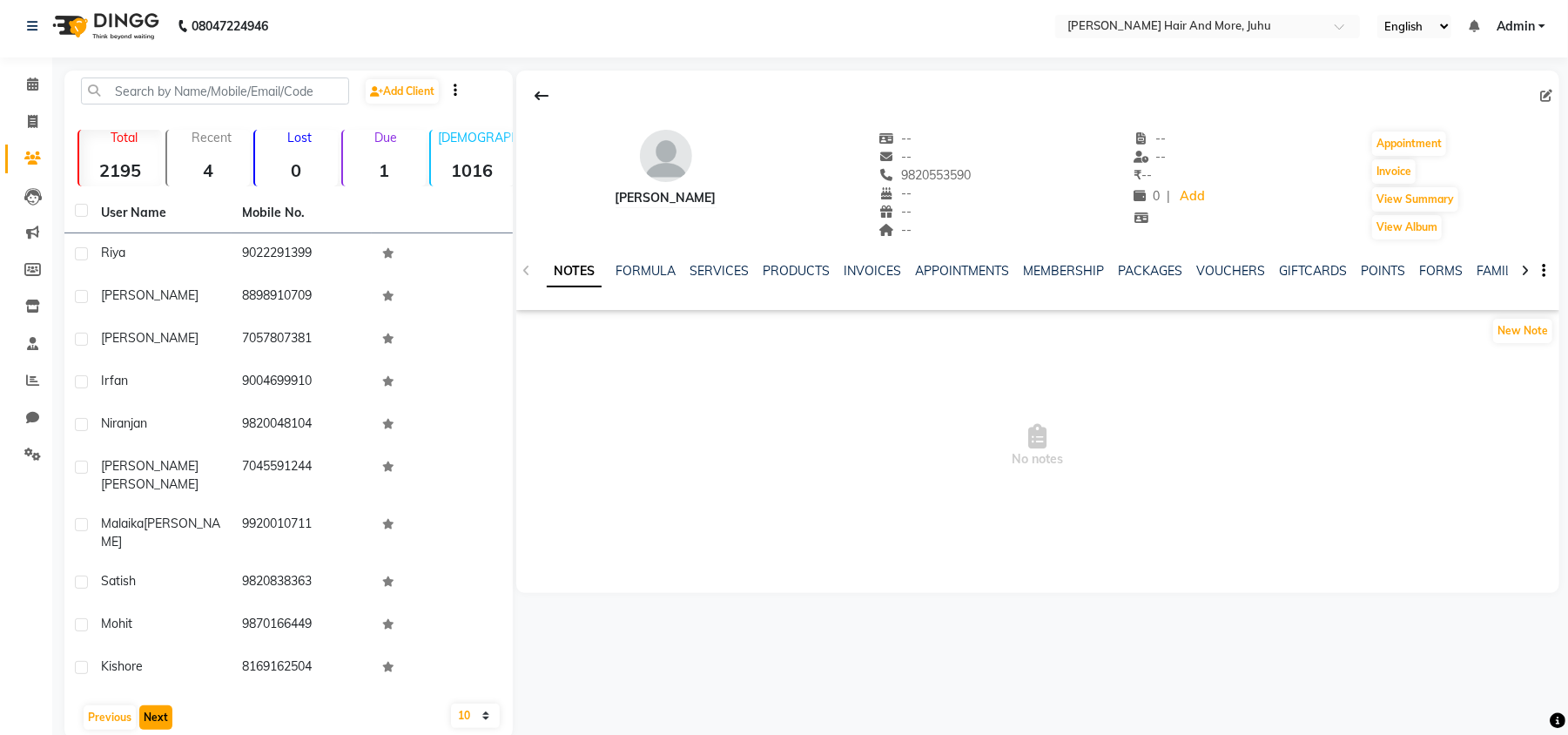
click at [165, 705] on button "Next" at bounding box center [155, 717] width 33 height 24
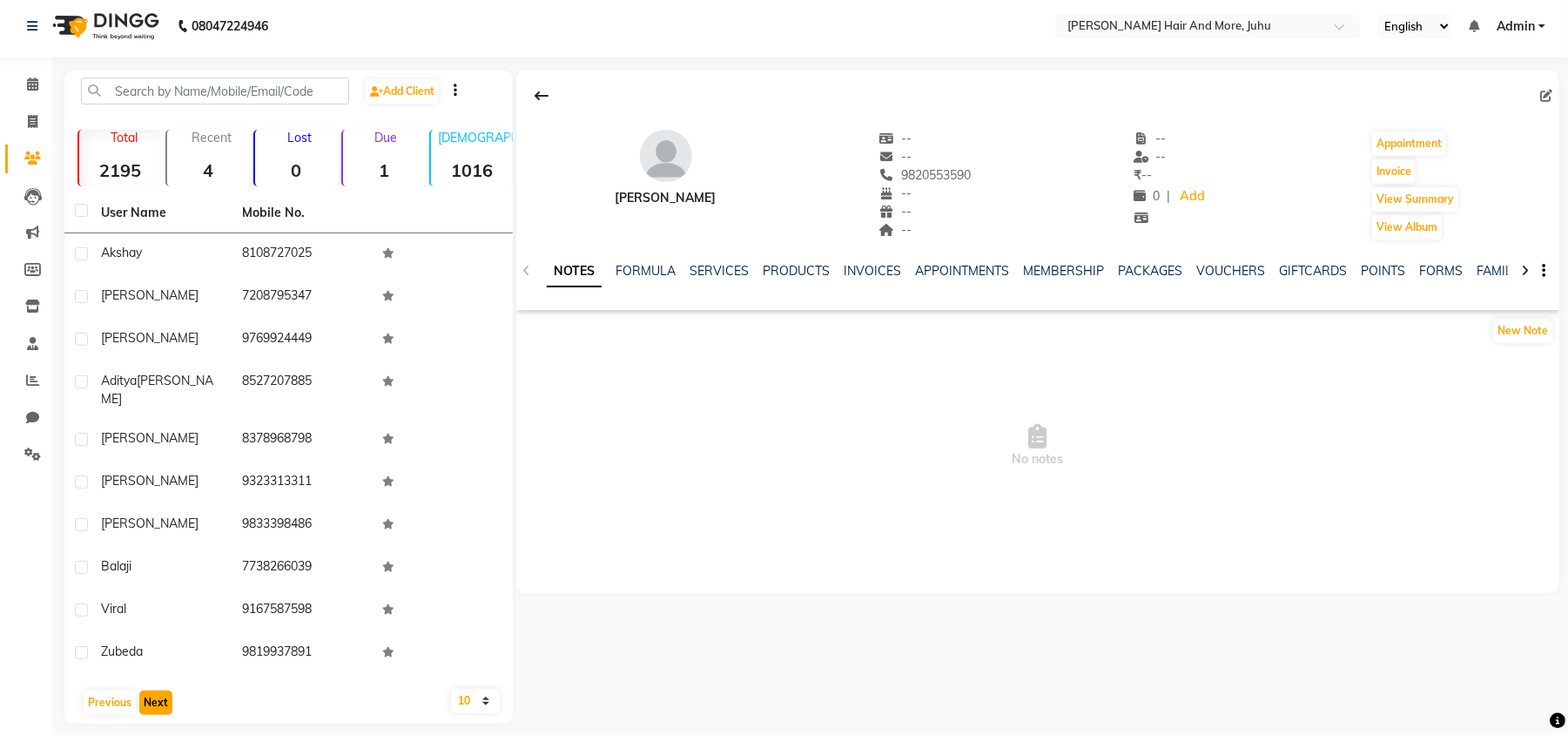
click at [165, 695] on button "Next" at bounding box center [155, 702] width 33 height 24
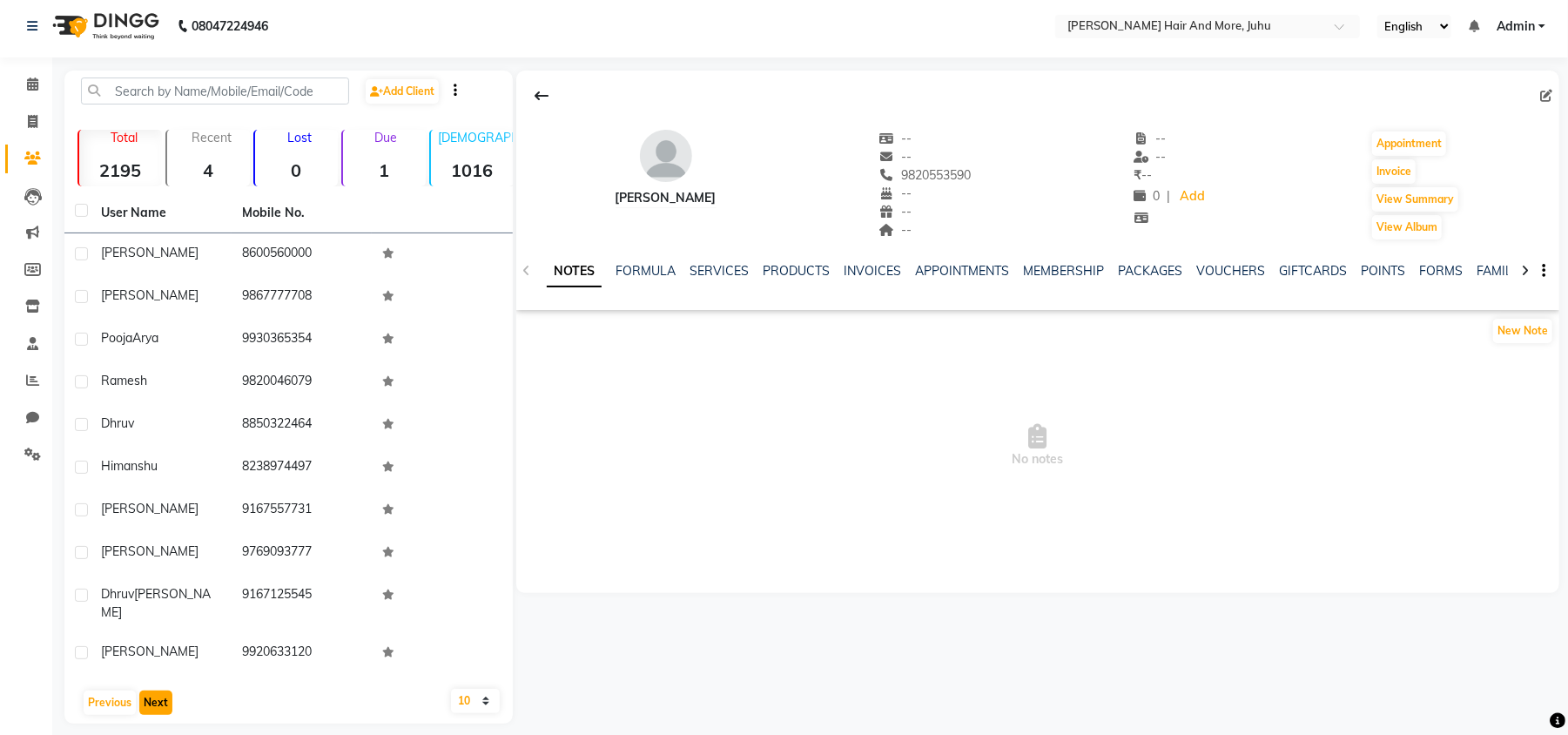
click at [165, 695] on button "Next" at bounding box center [155, 702] width 33 height 24
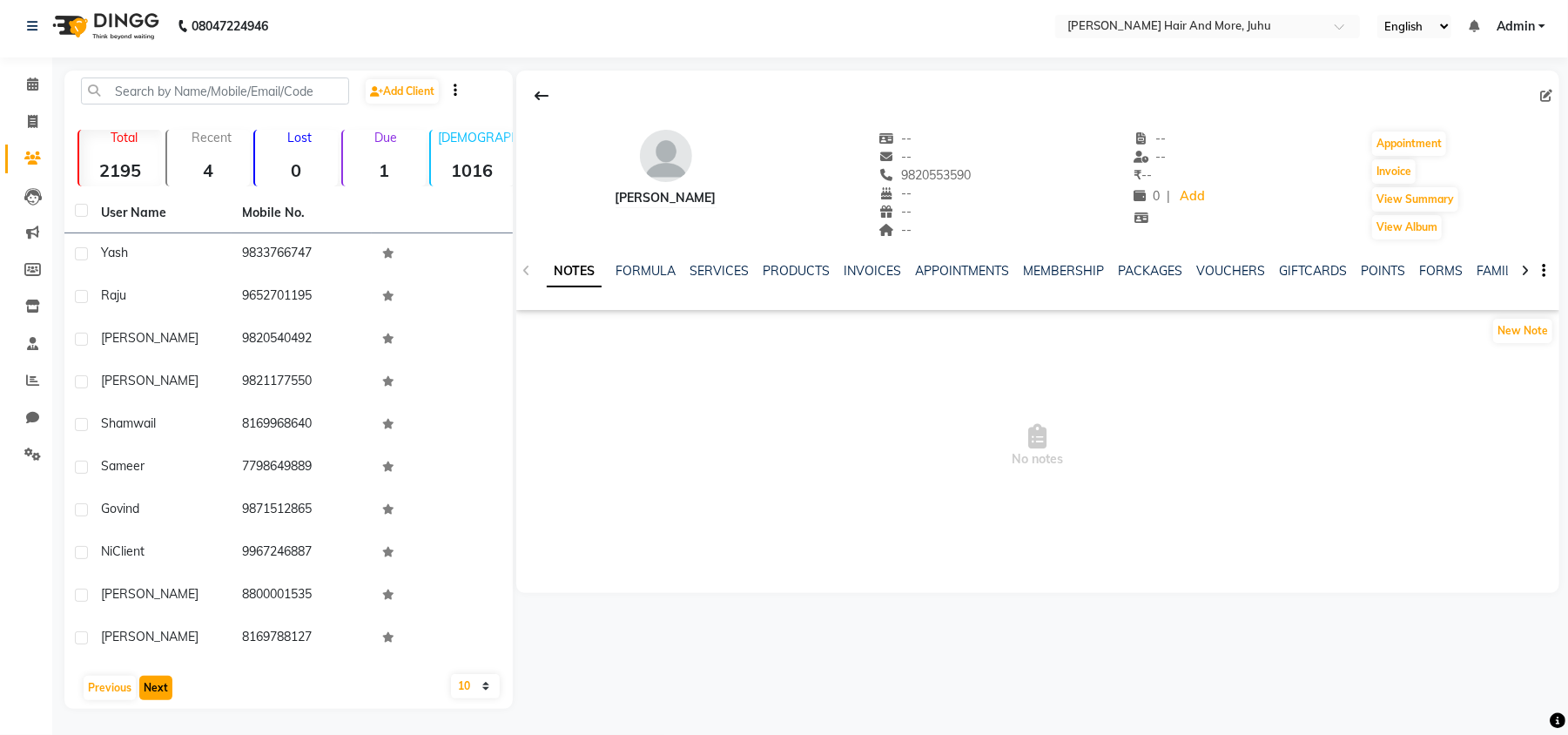
click at [165, 695] on button "Next" at bounding box center [155, 687] width 33 height 24
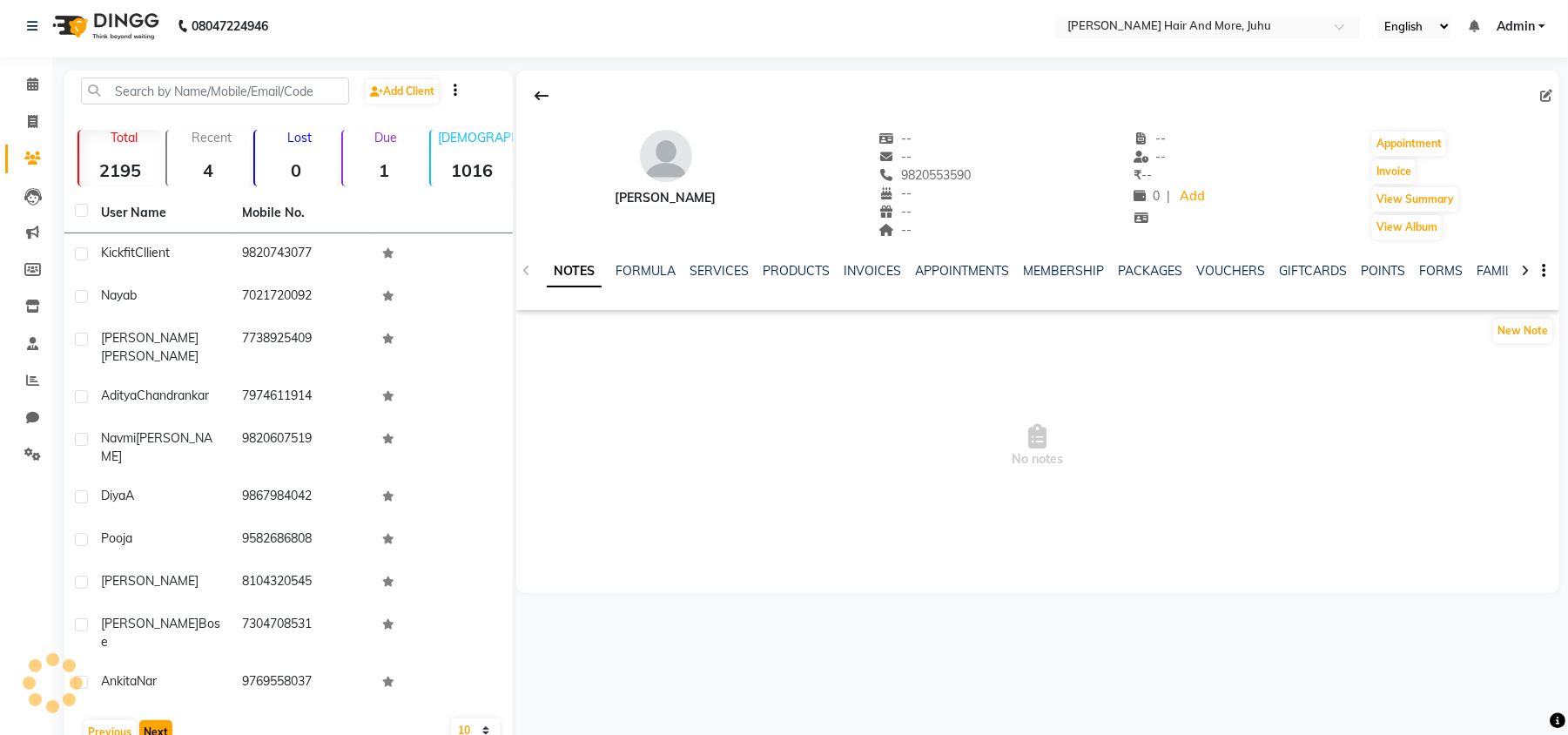
click at [165, 720] on button "Next" at bounding box center [155, 731] width 33 height 24
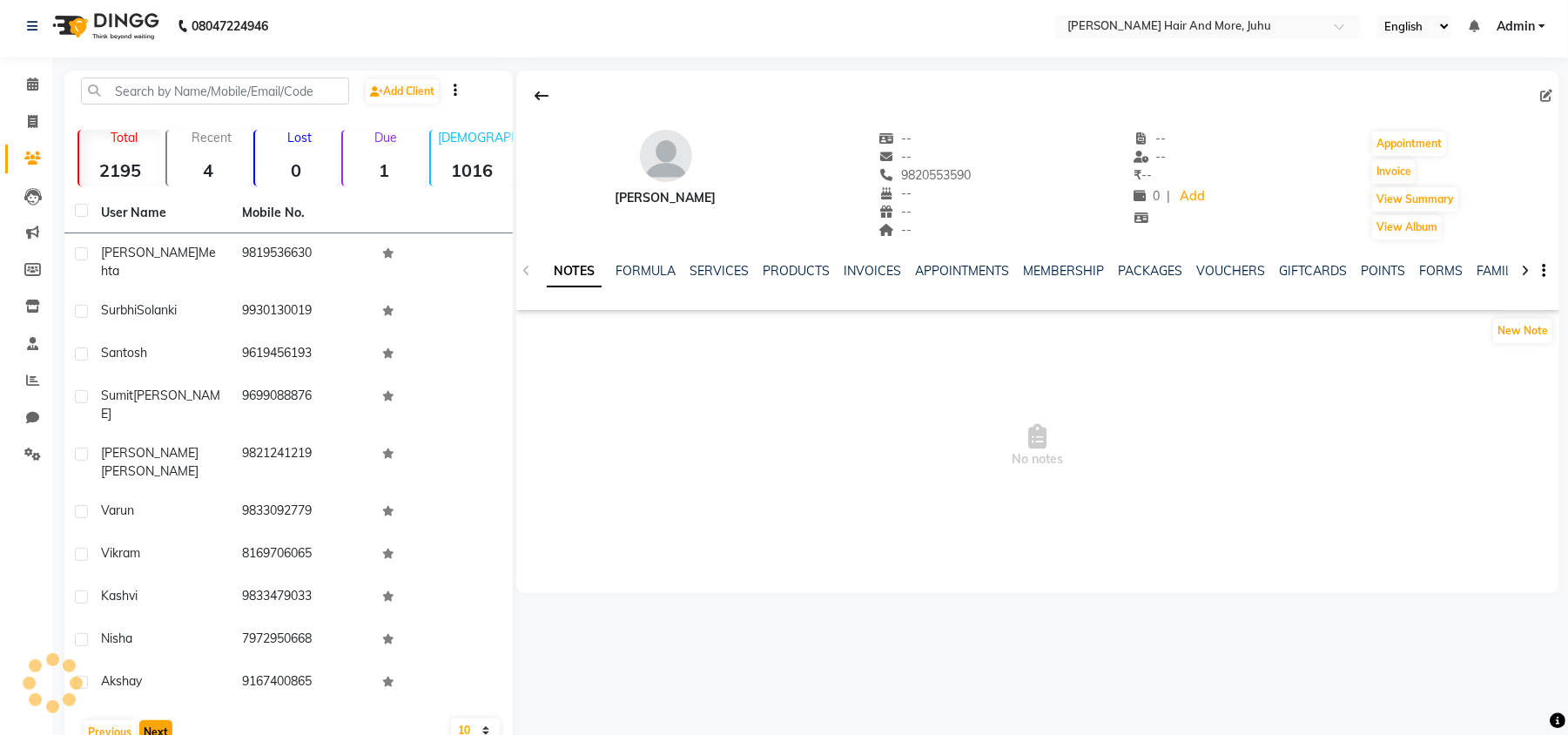
click at [165, 720] on button "Next" at bounding box center [155, 731] width 33 height 24
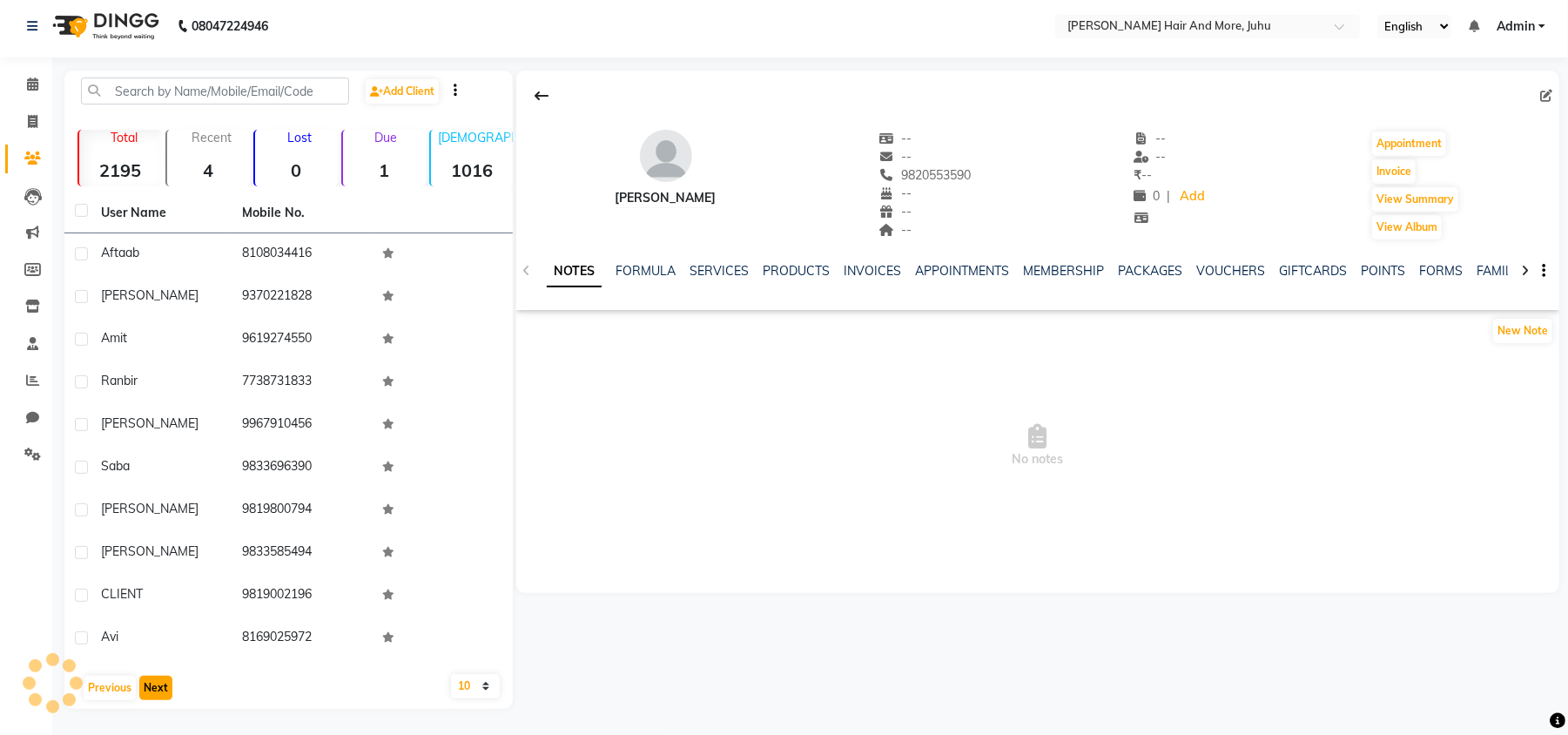
click at [165, 695] on button "Next" at bounding box center [155, 687] width 33 height 24
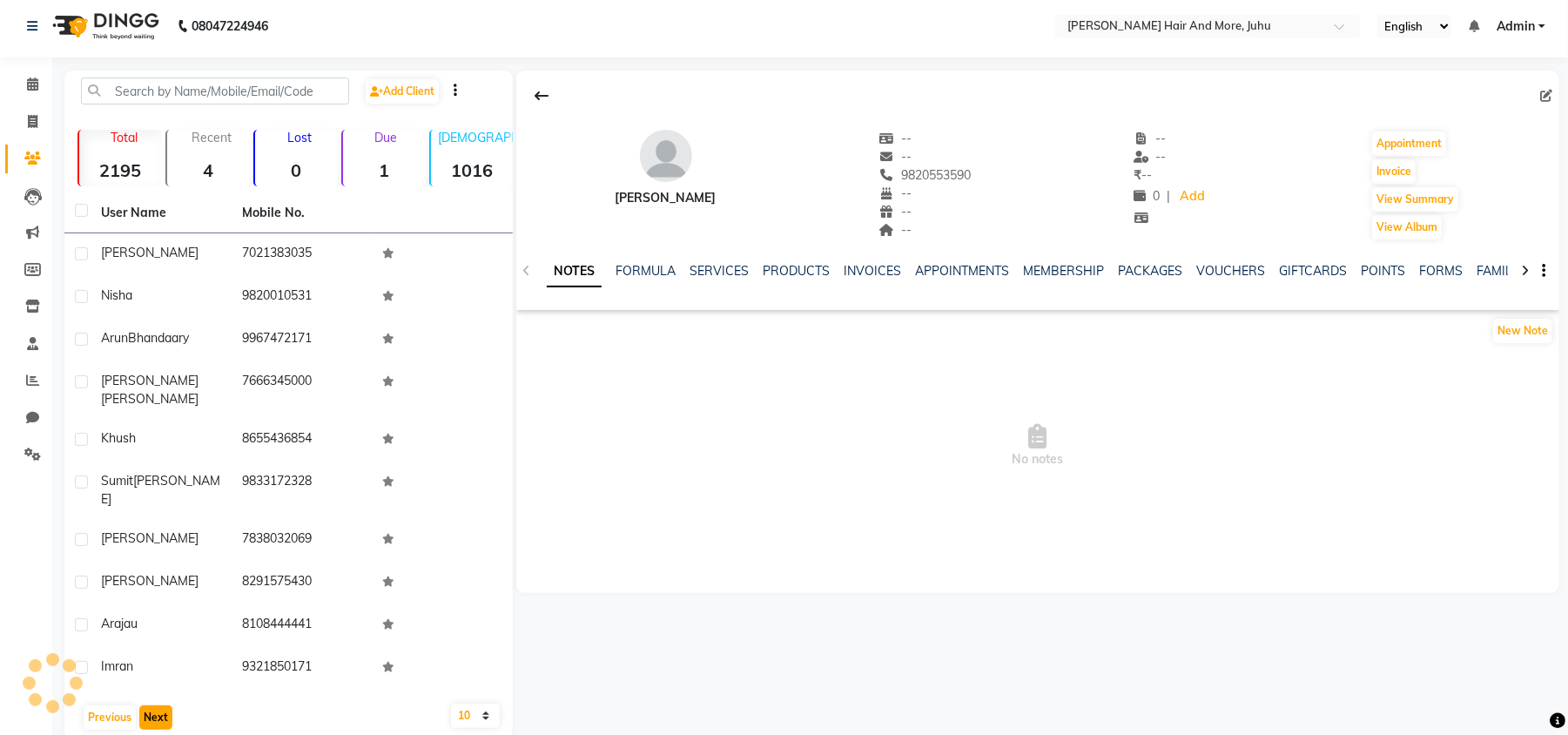
click at [165, 705] on button "Next" at bounding box center [155, 717] width 33 height 24
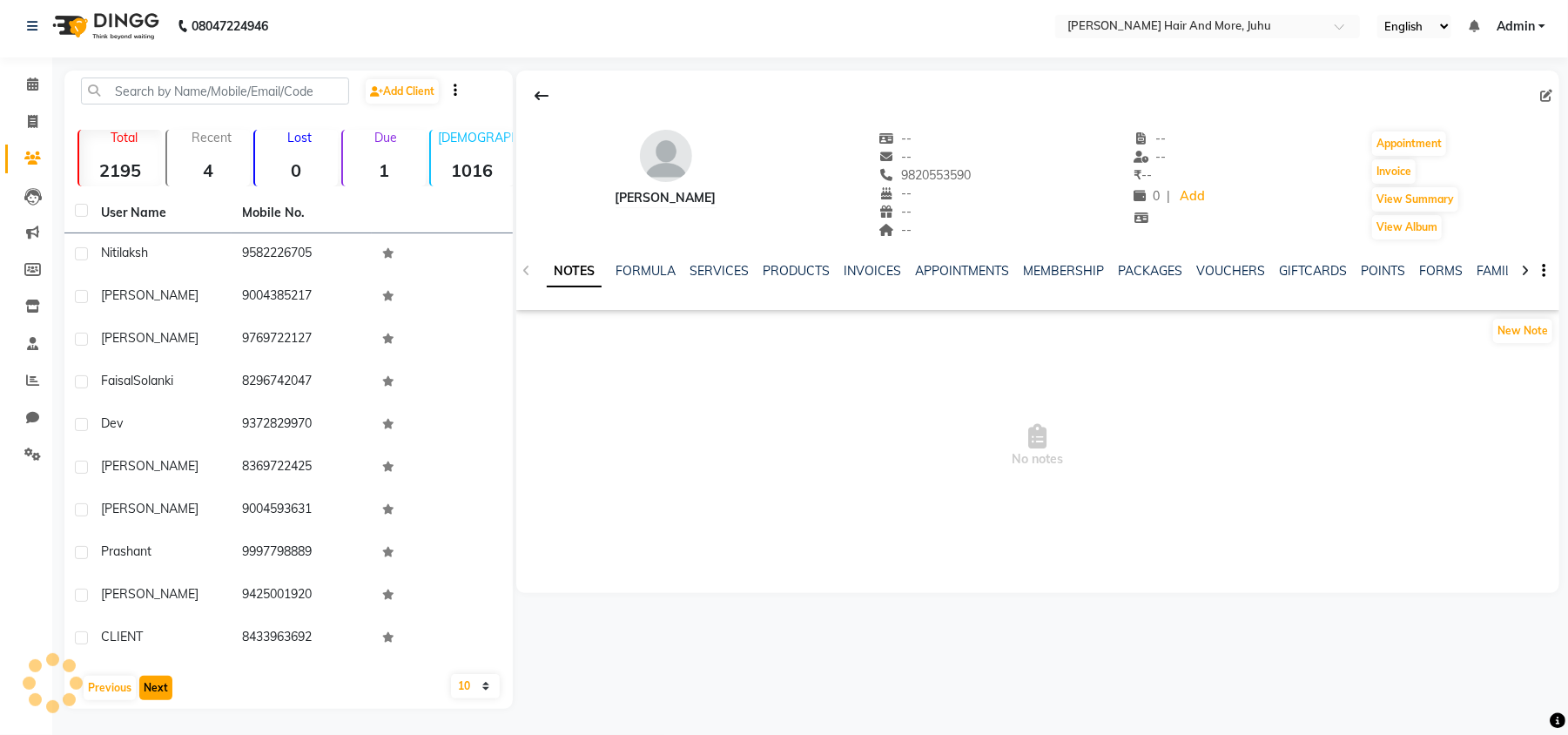
click at [165, 695] on button "Next" at bounding box center [155, 687] width 33 height 24
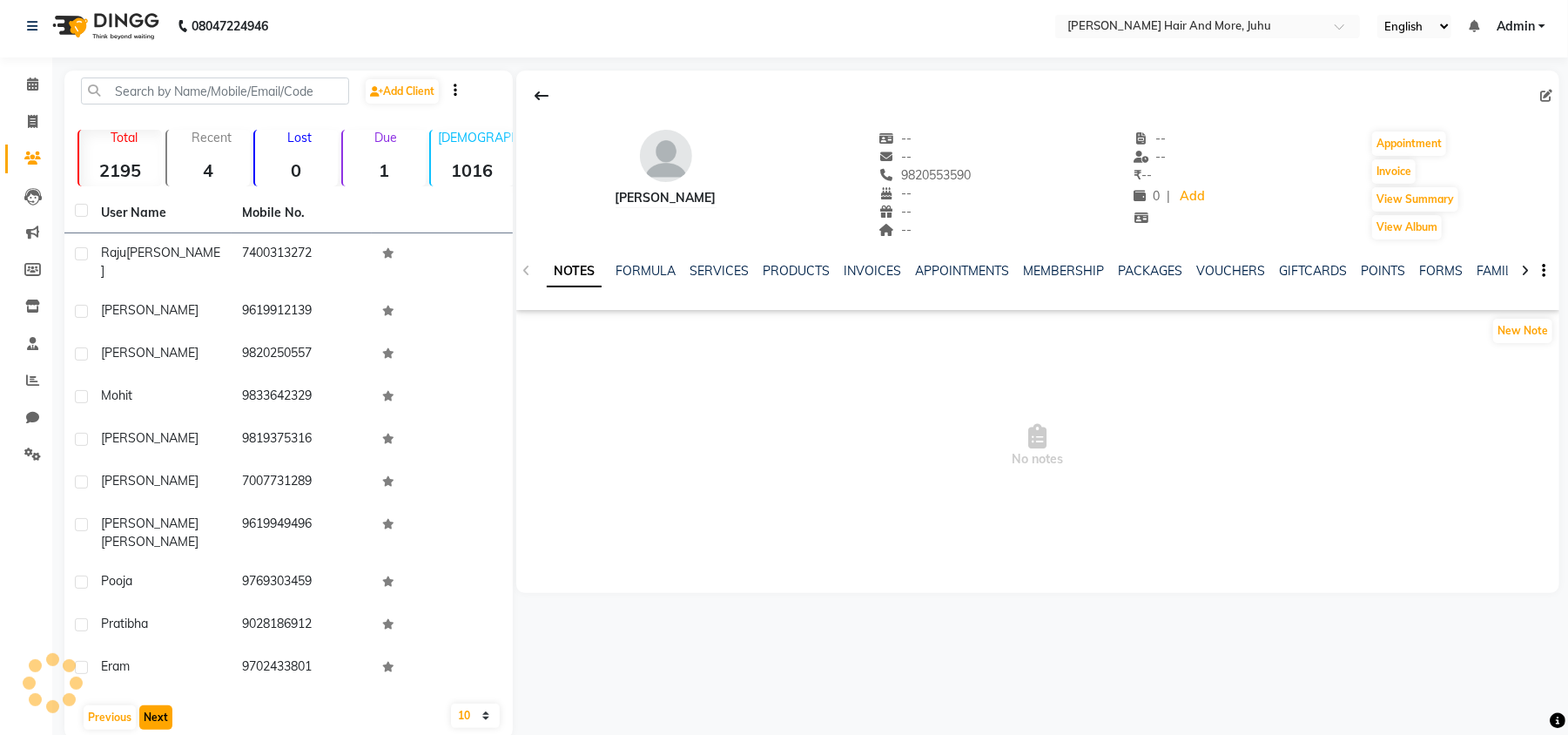
click at [165, 705] on button "Next" at bounding box center [155, 717] width 33 height 24
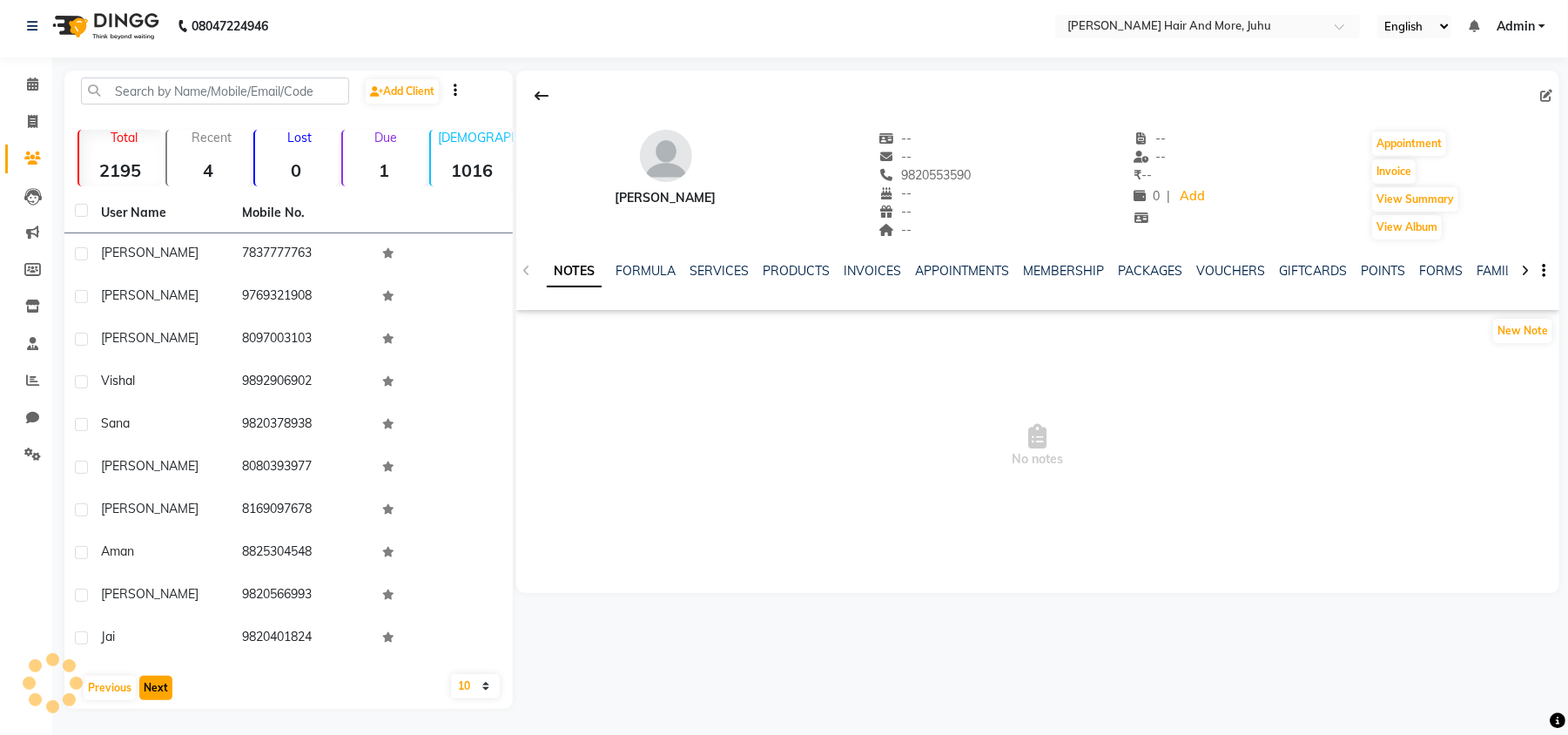
click at [165, 695] on button "Next" at bounding box center [155, 687] width 33 height 24
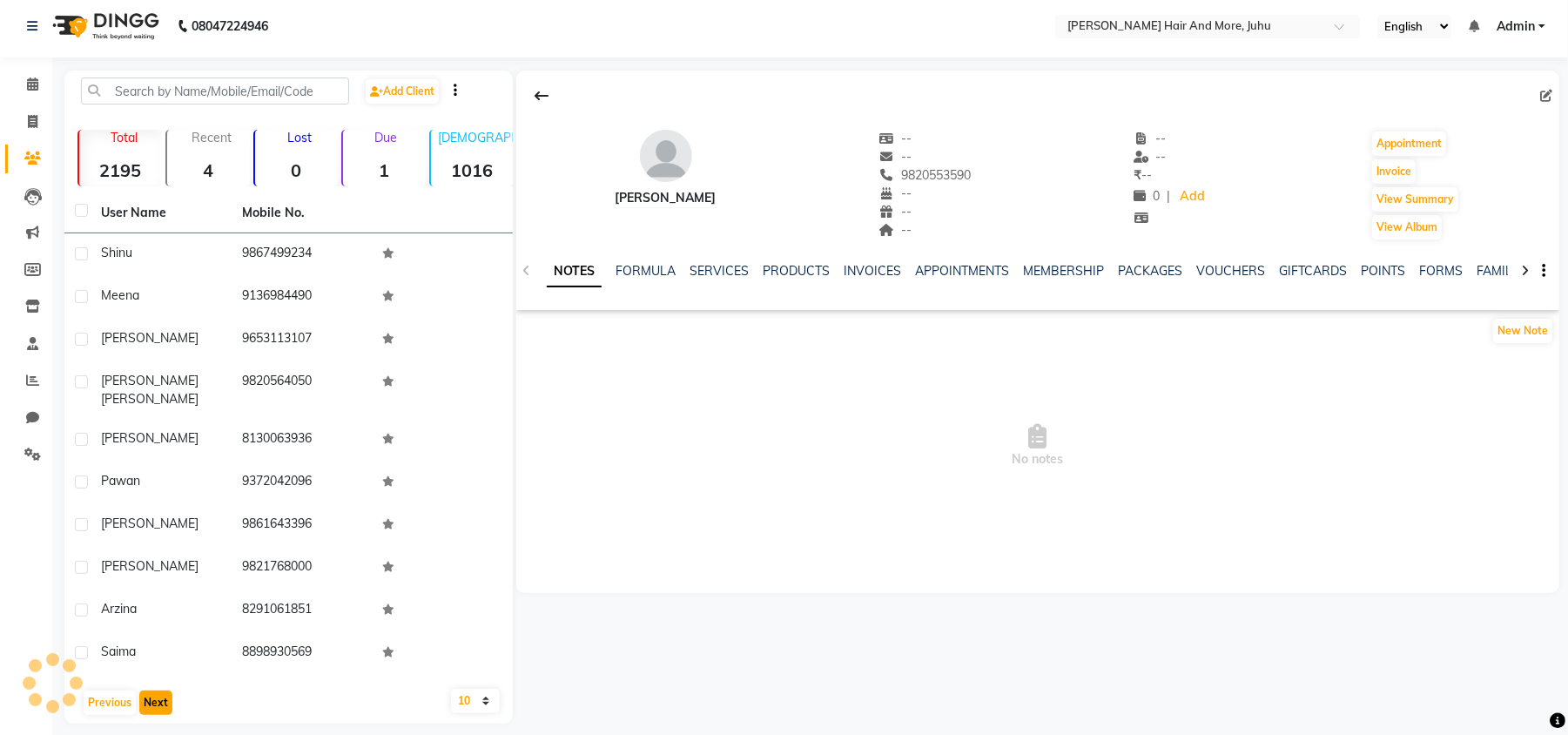
click at [165, 695] on button "Next" at bounding box center [155, 702] width 33 height 24
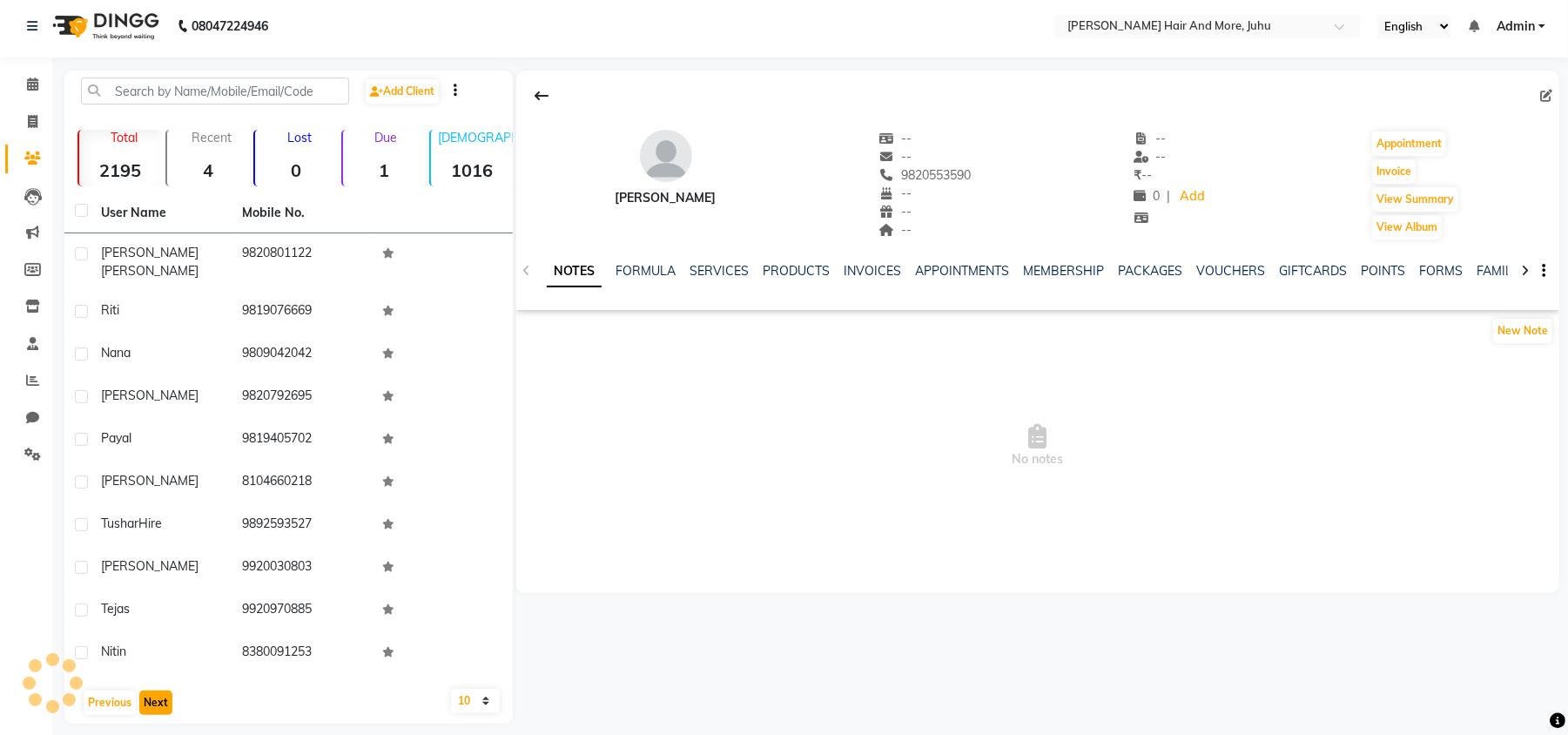
click at [165, 695] on button "Next" at bounding box center [155, 702] width 33 height 24
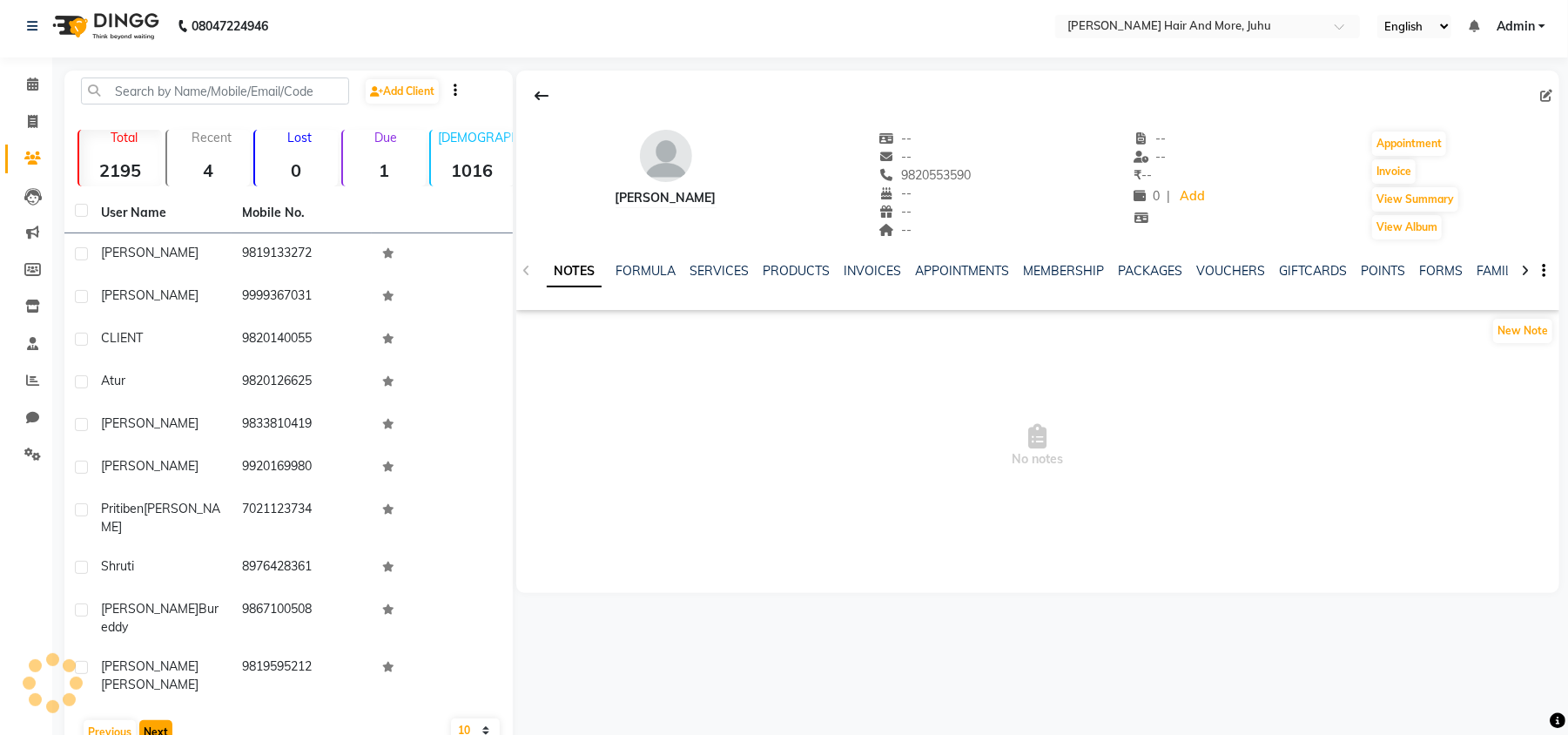
click at [165, 720] on button "Next" at bounding box center [155, 731] width 33 height 24
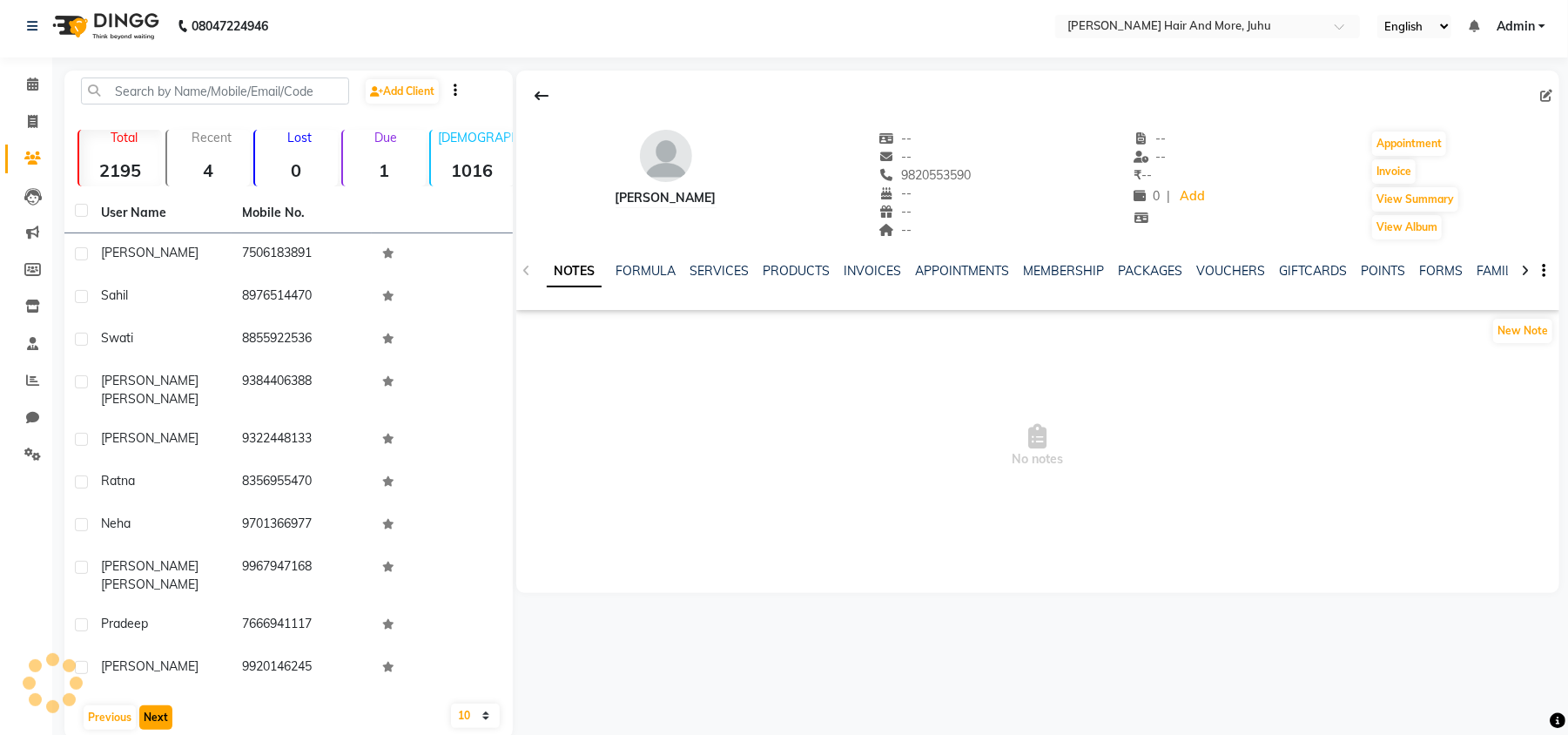
click at [165, 705] on button "Next" at bounding box center [155, 717] width 33 height 24
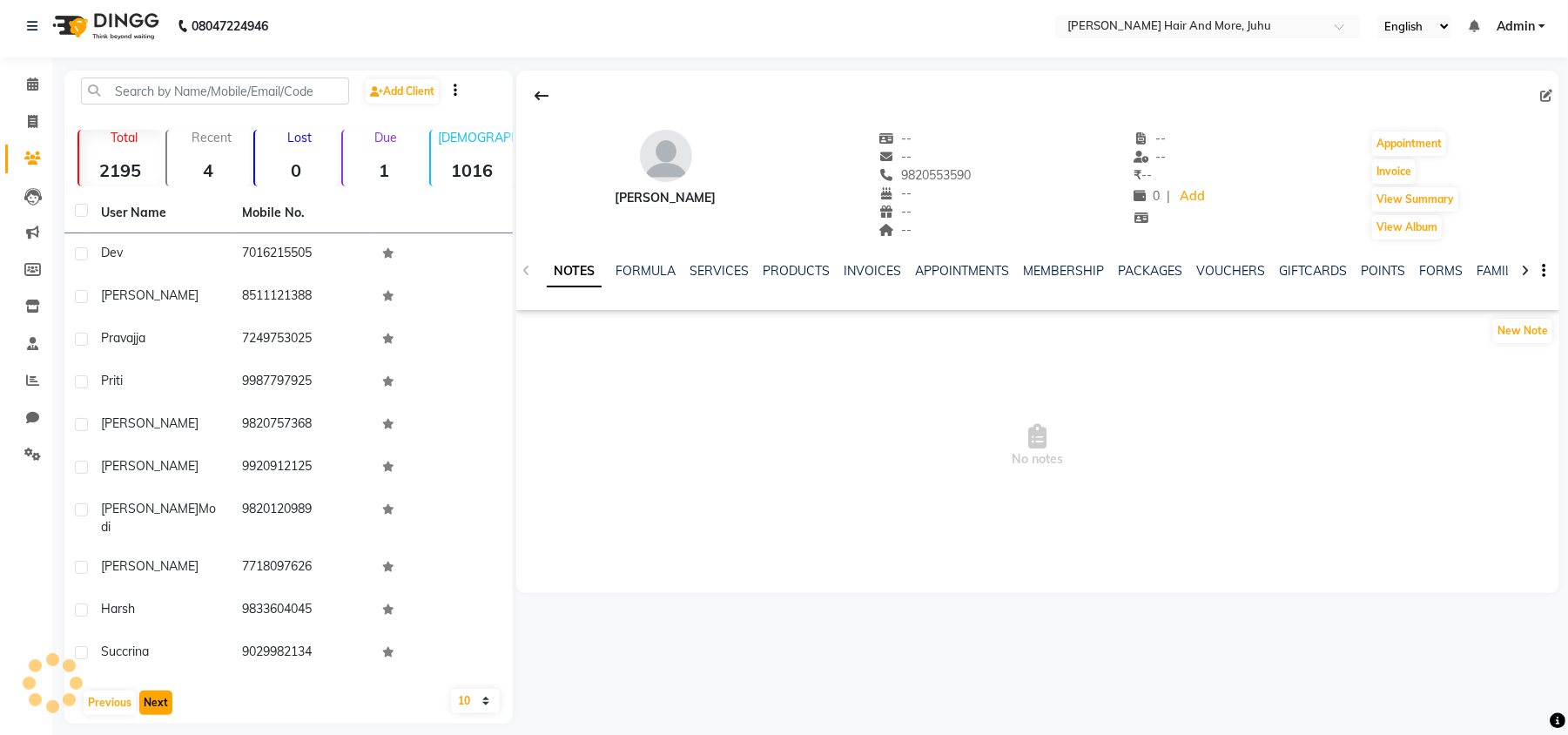
click at [165, 695] on button "Next" at bounding box center [155, 702] width 33 height 24
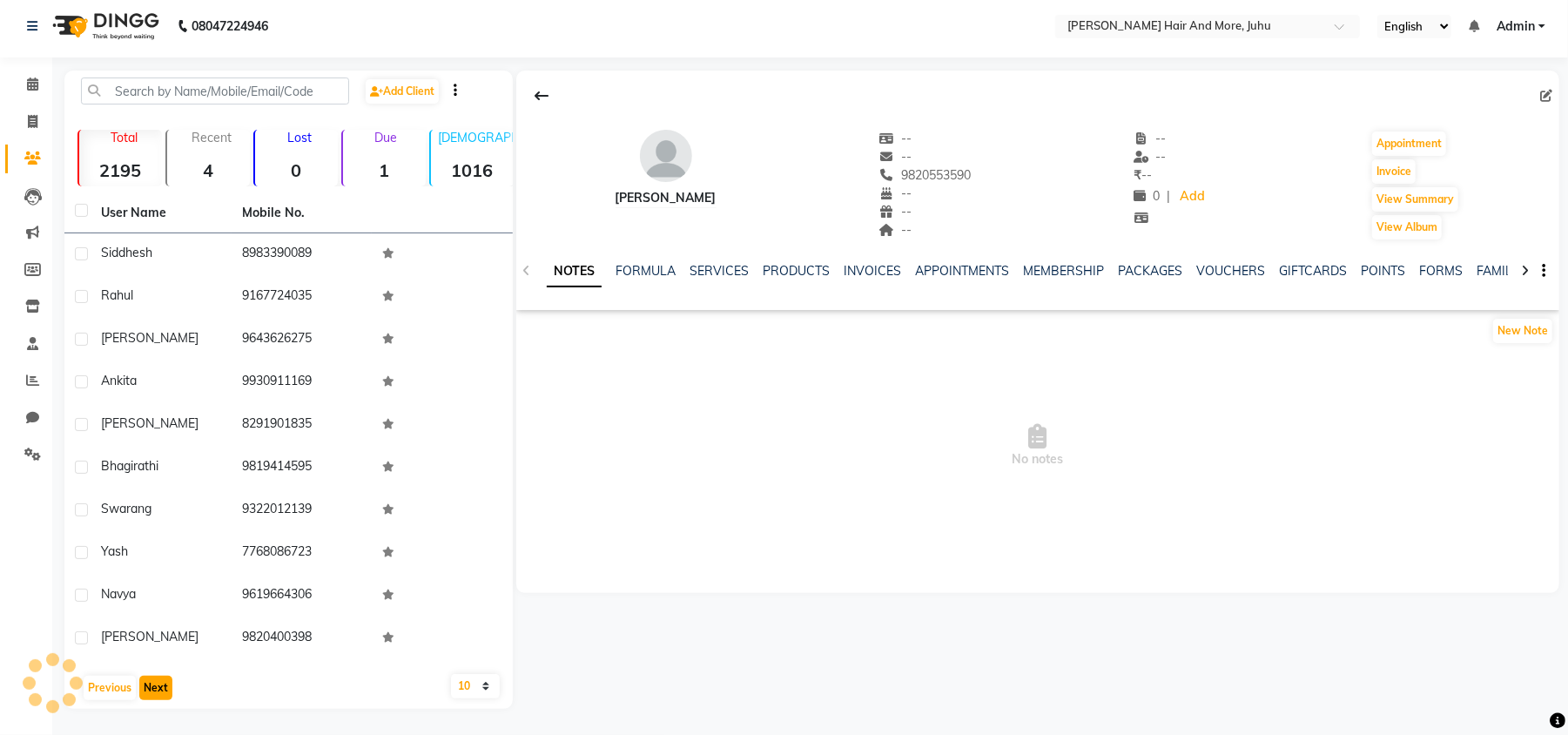
click at [165, 695] on button "Next" at bounding box center [155, 687] width 33 height 24
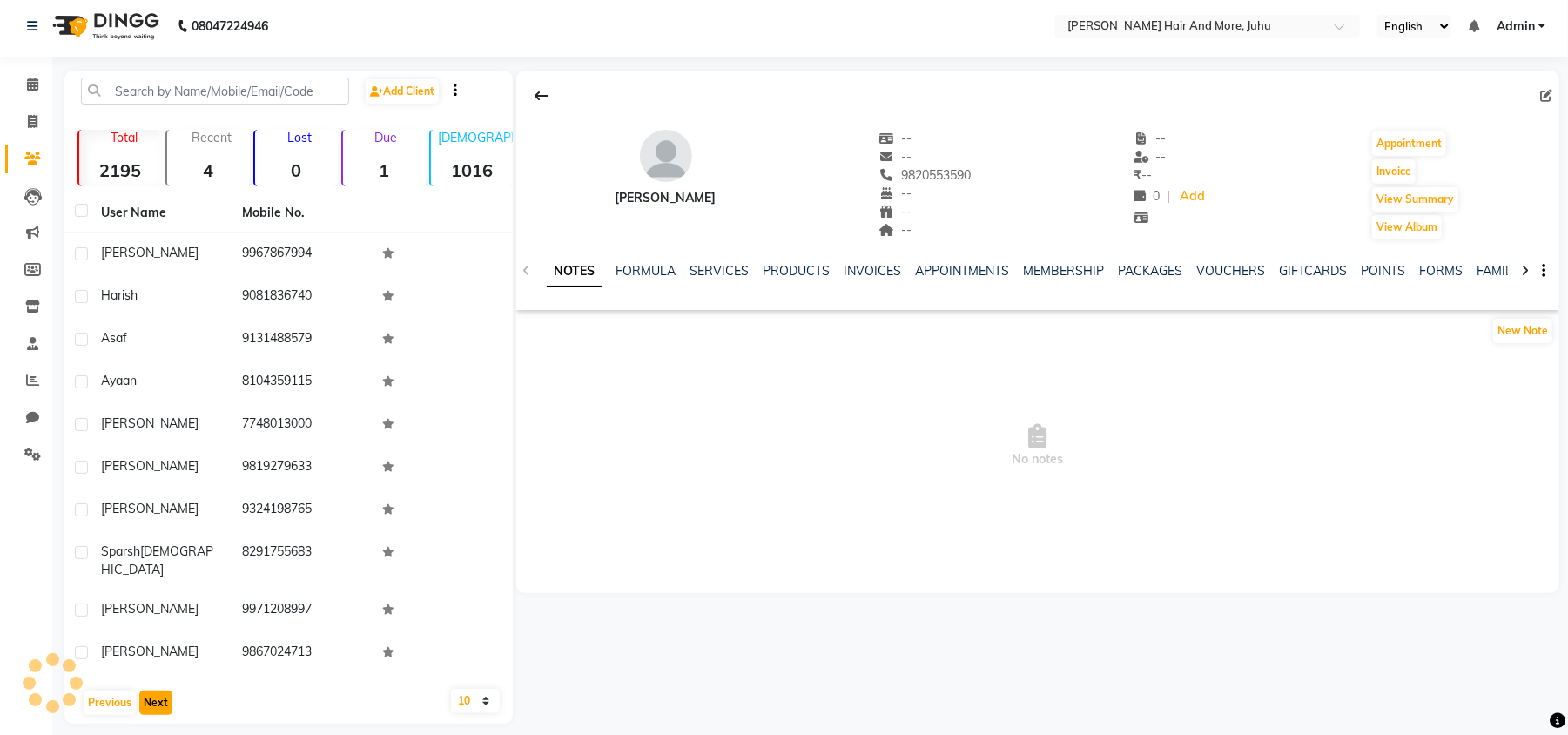
click at [165, 695] on button "Next" at bounding box center [155, 702] width 33 height 24
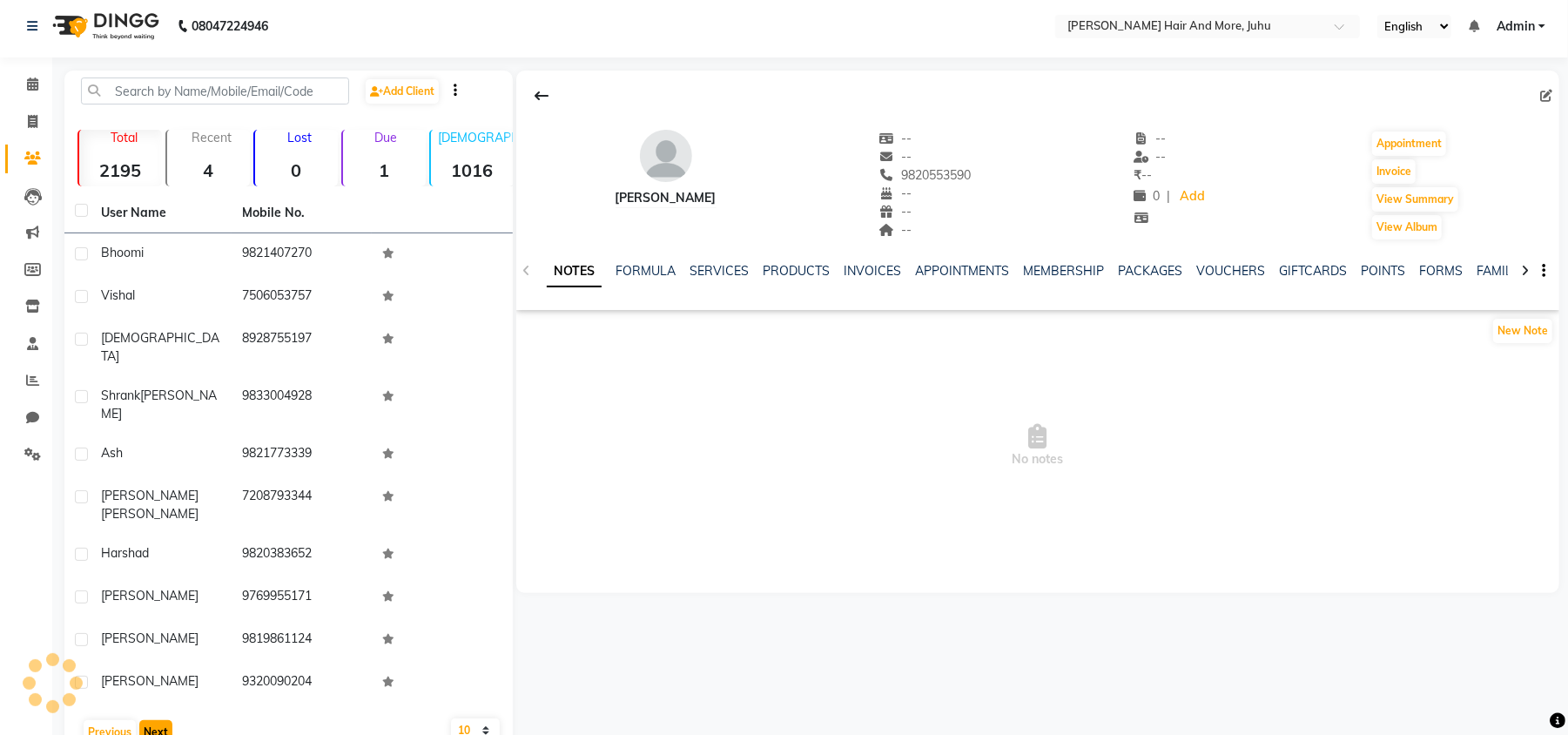
click at [165, 720] on button "Next" at bounding box center [155, 731] width 33 height 24
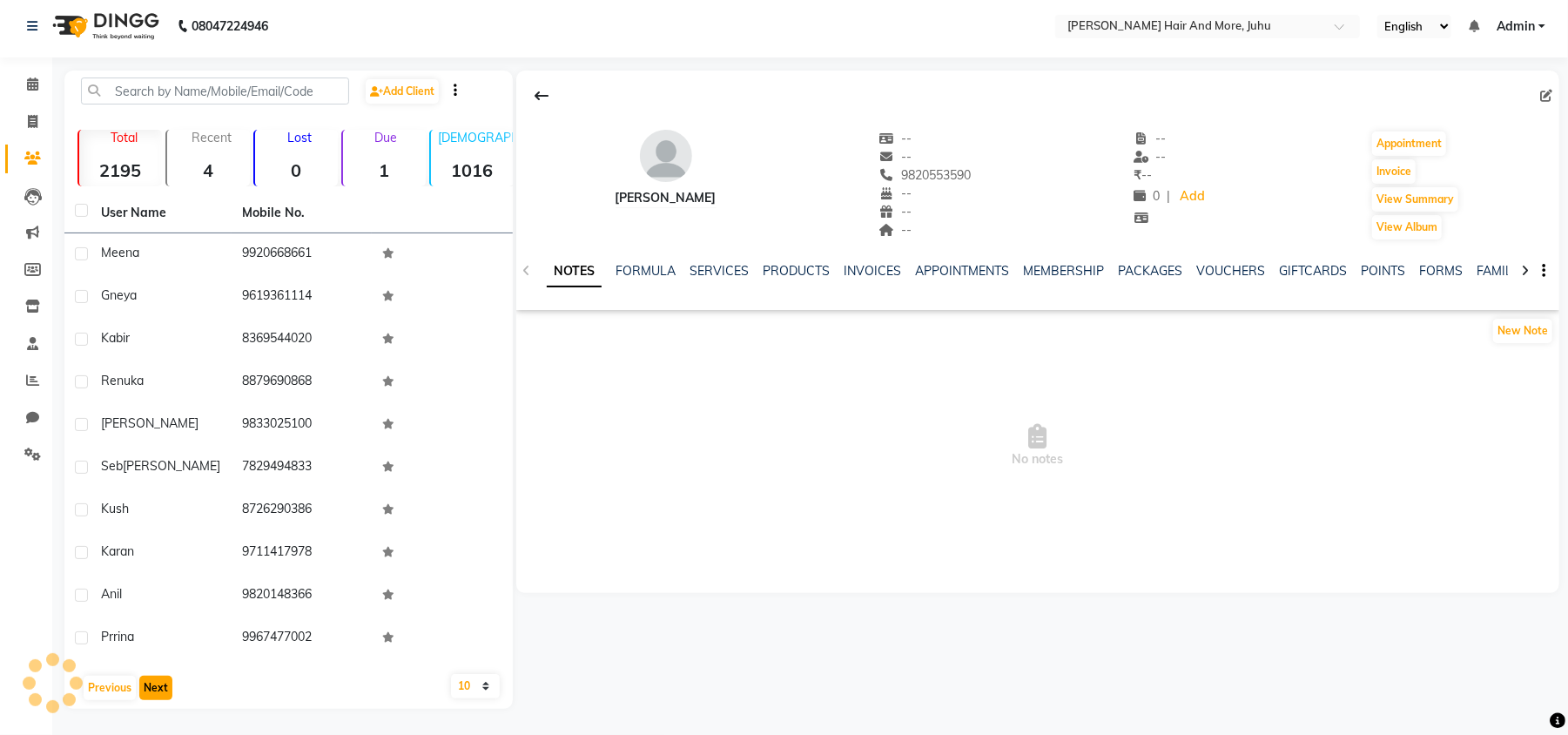
click at [165, 695] on button "Next" at bounding box center [155, 687] width 33 height 24
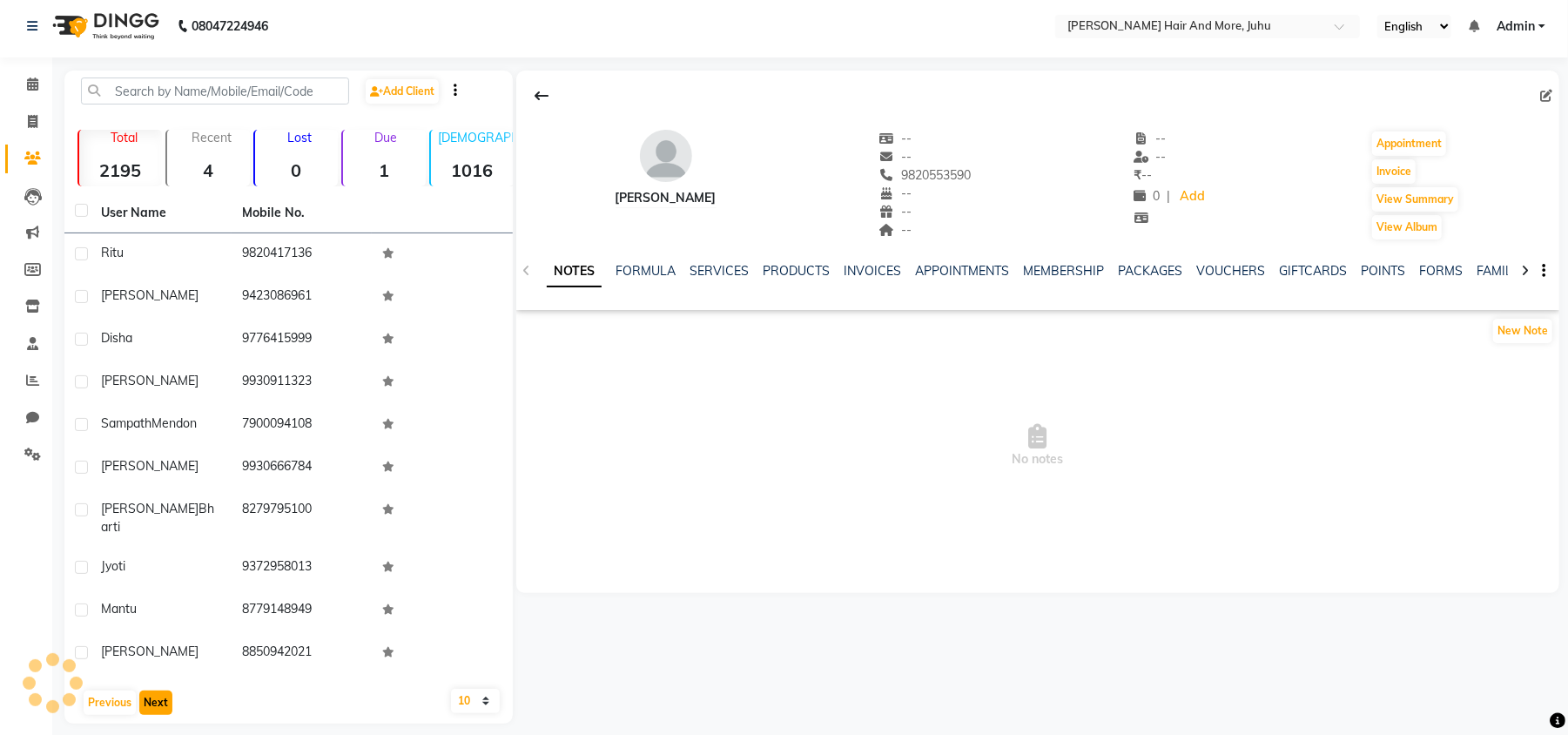
click at [165, 695] on button "Next" at bounding box center [155, 702] width 33 height 24
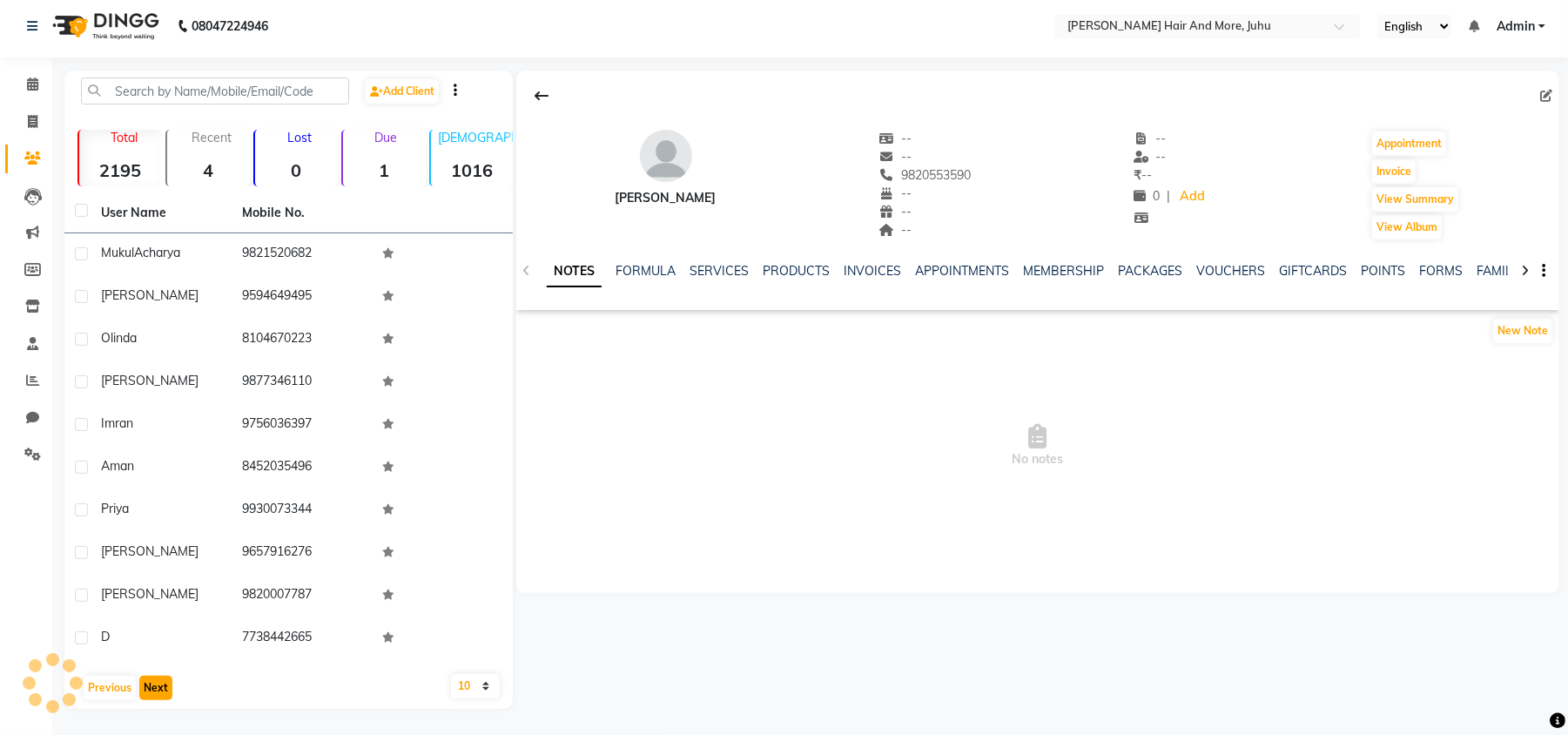
click at [165, 695] on button "Next" at bounding box center [155, 687] width 33 height 24
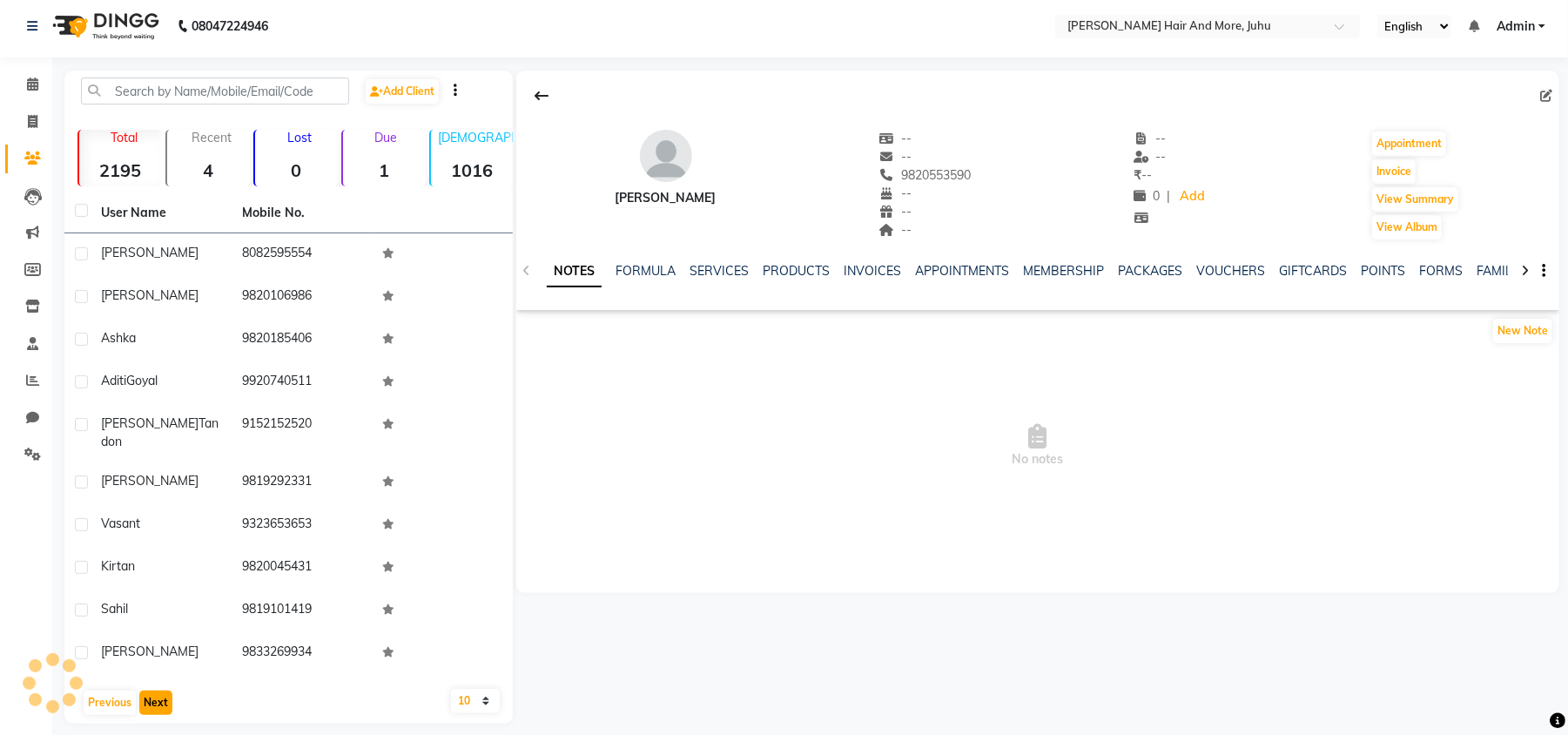
click at [165, 695] on button "Next" at bounding box center [155, 702] width 33 height 24
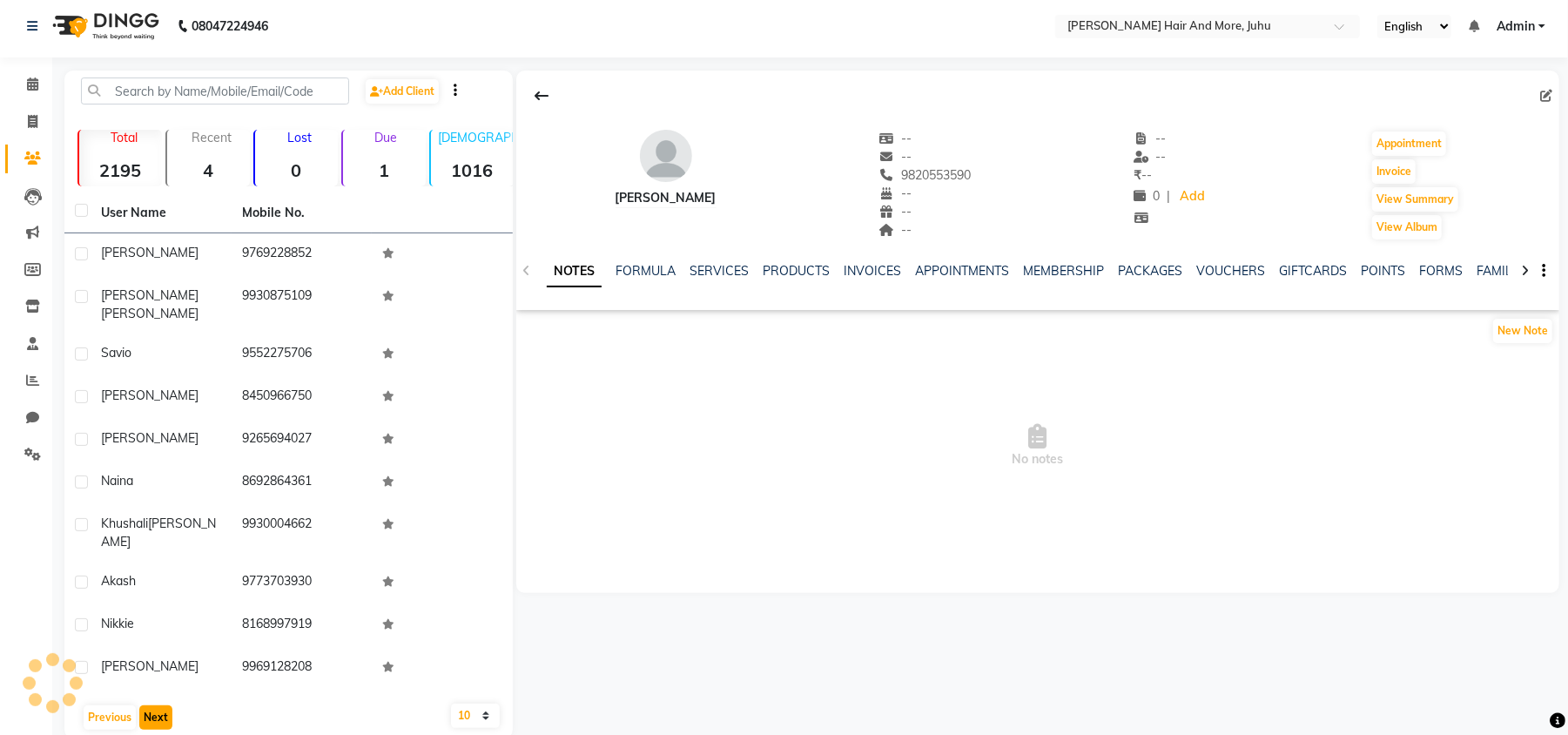
click at [165, 705] on button "Next" at bounding box center [155, 717] width 33 height 24
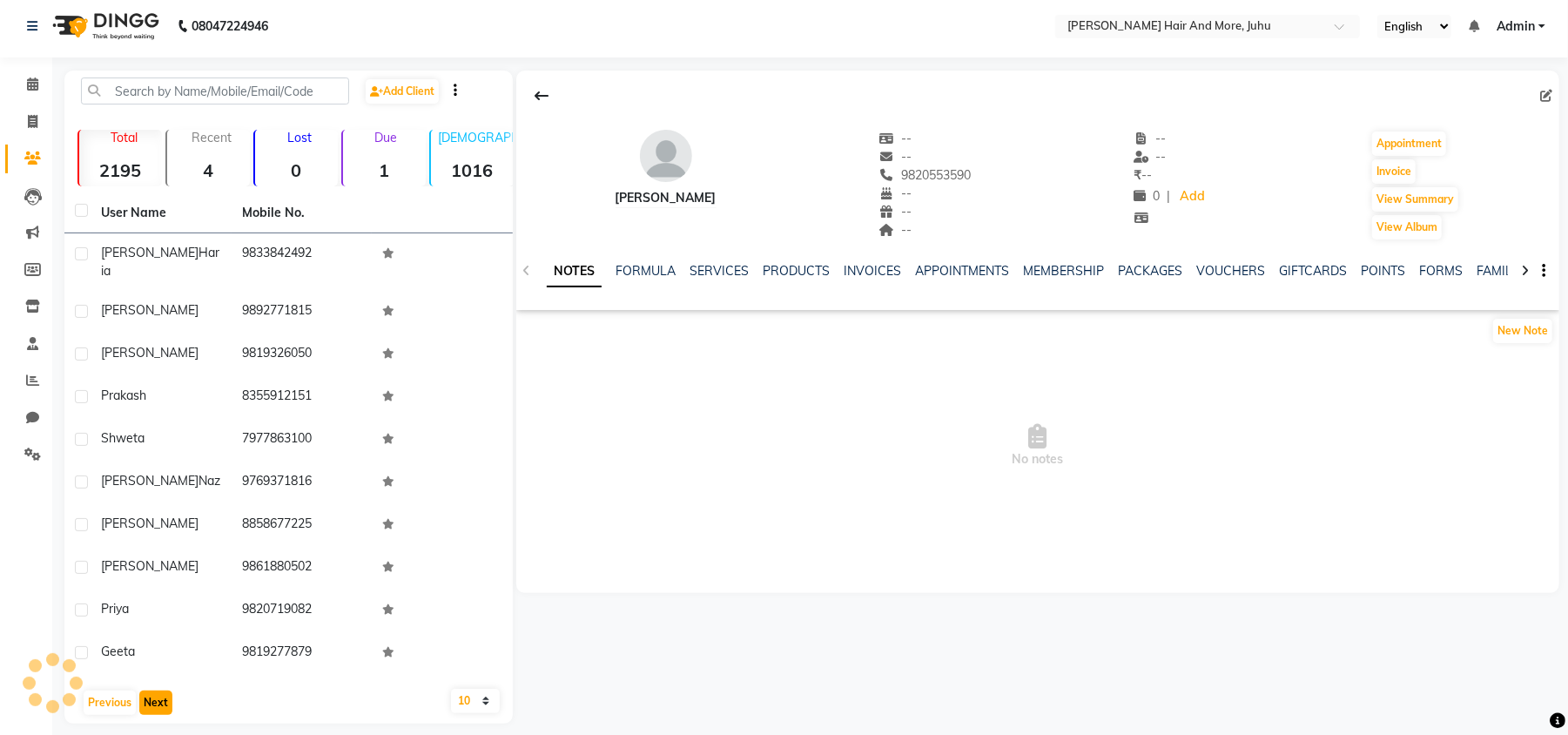
click at [165, 695] on button "Next" at bounding box center [155, 702] width 33 height 24
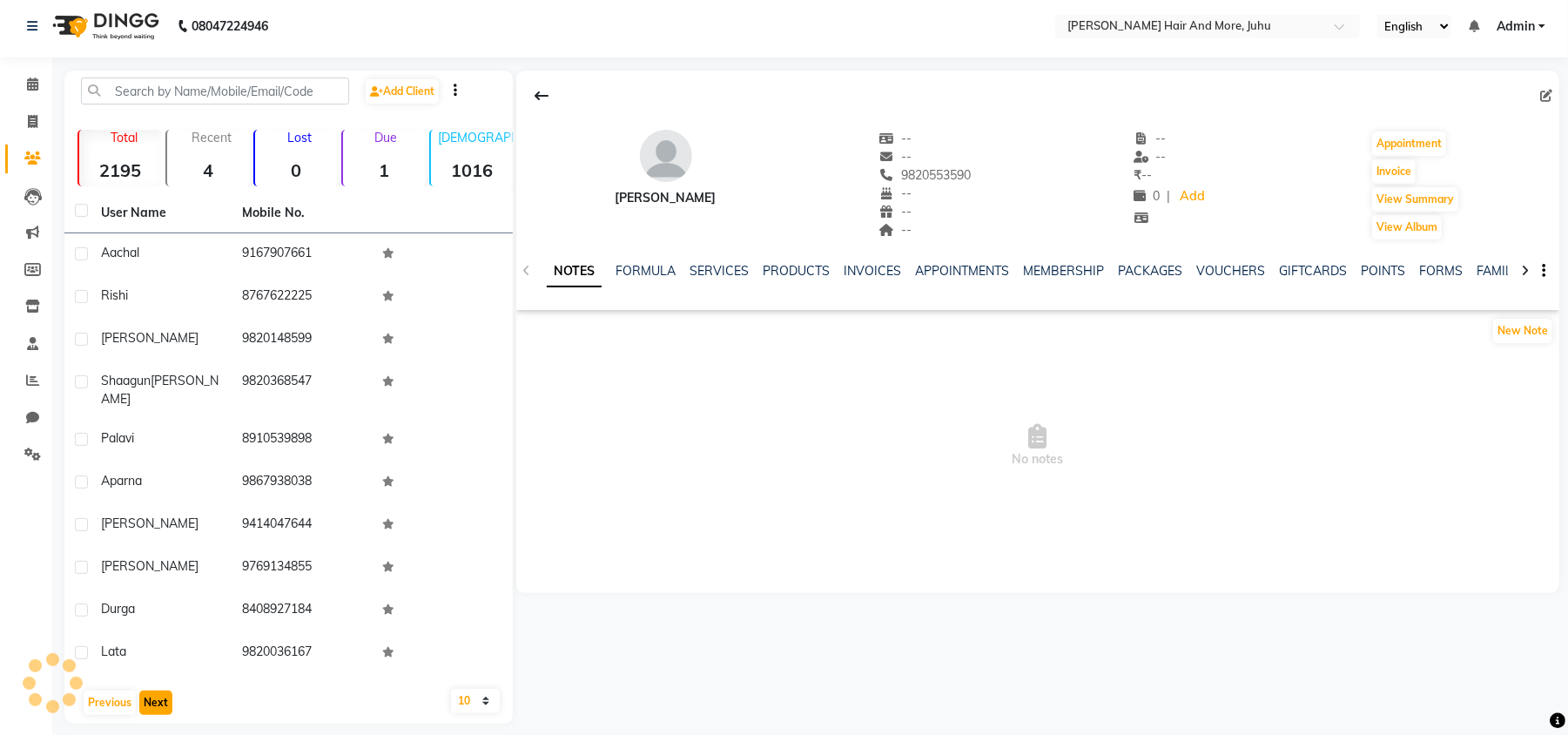
click at [165, 695] on button "Next" at bounding box center [155, 702] width 33 height 24
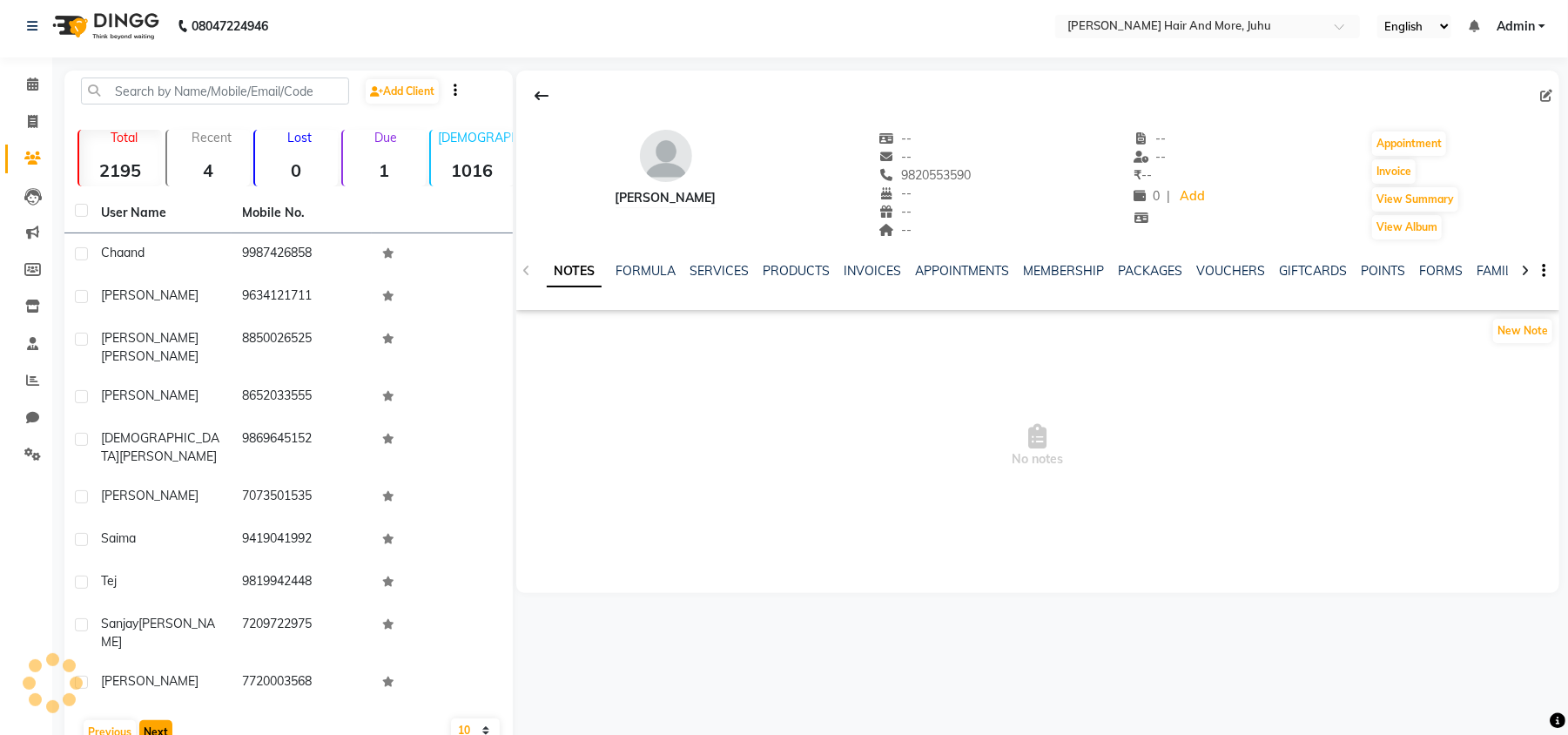
click at [165, 720] on button "Next" at bounding box center [155, 731] width 33 height 24
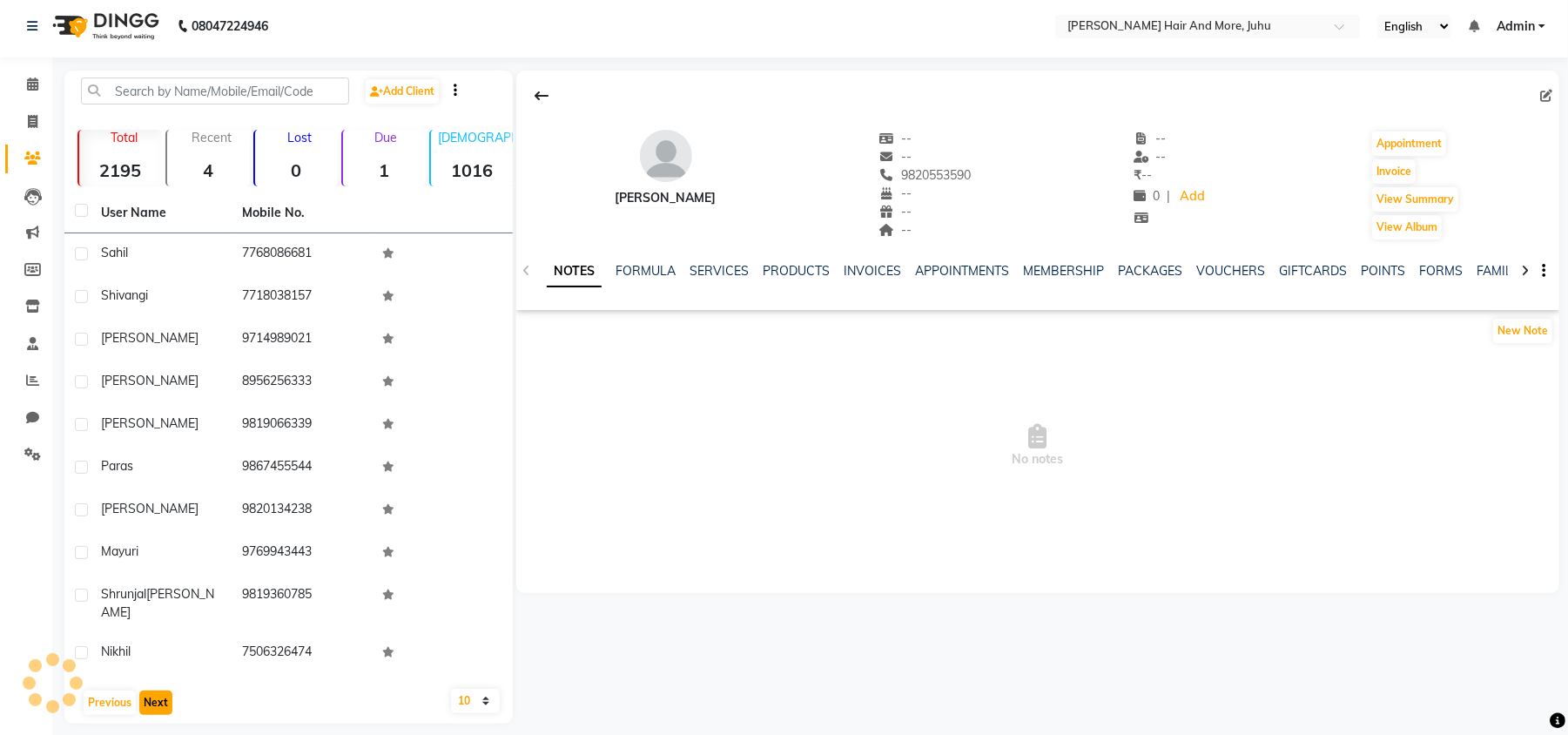
click at [165, 695] on button "Next" at bounding box center [155, 702] width 33 height 24
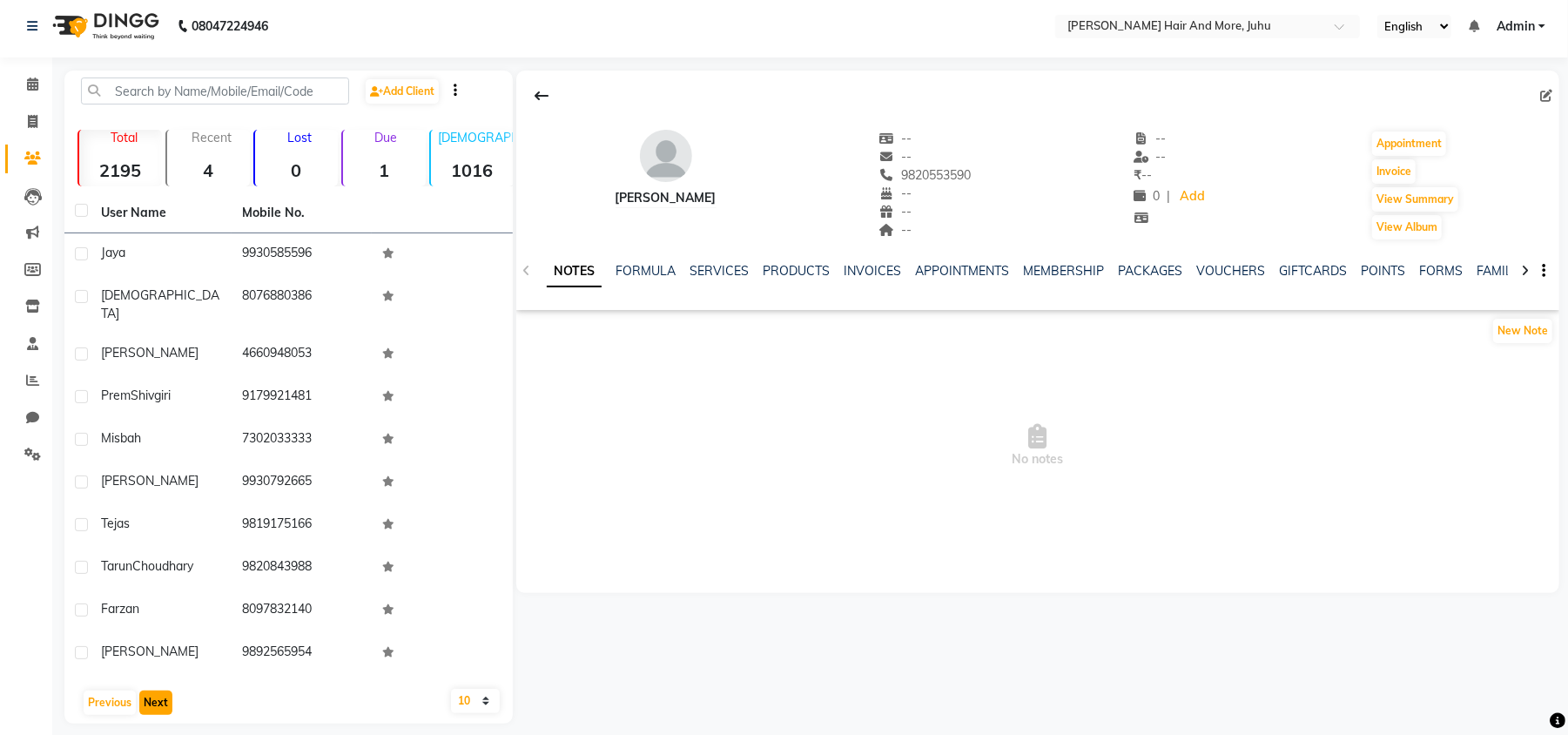
click at [165, 695] on button "Next" at bounding box center [155, 702] width 33 height 24
click at [148, 697] on button "Next" at bounding box center [155, 702] width 33 height 24
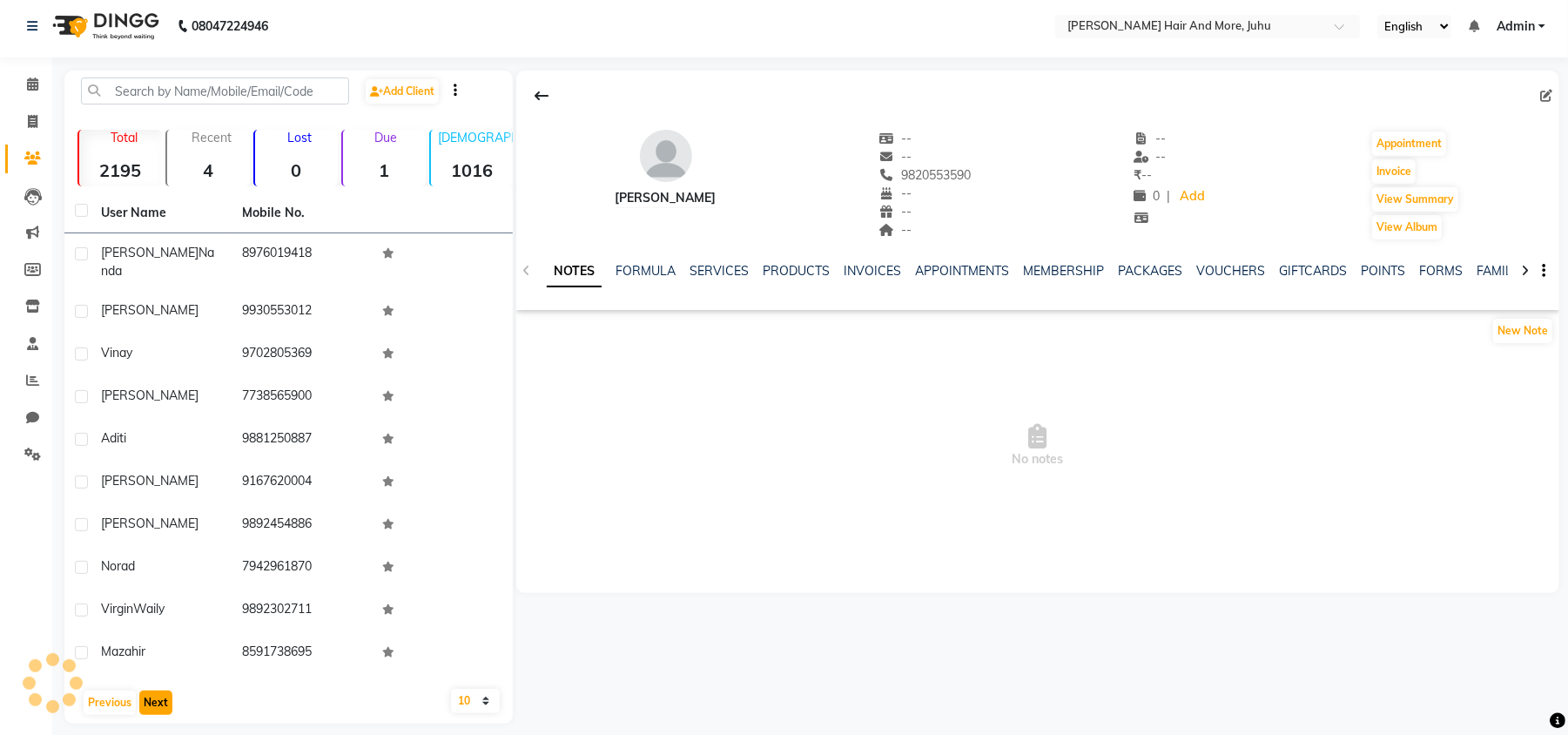
click at [148, 697] on button "Next" at bounding box center [155, 702] width 33 height 24
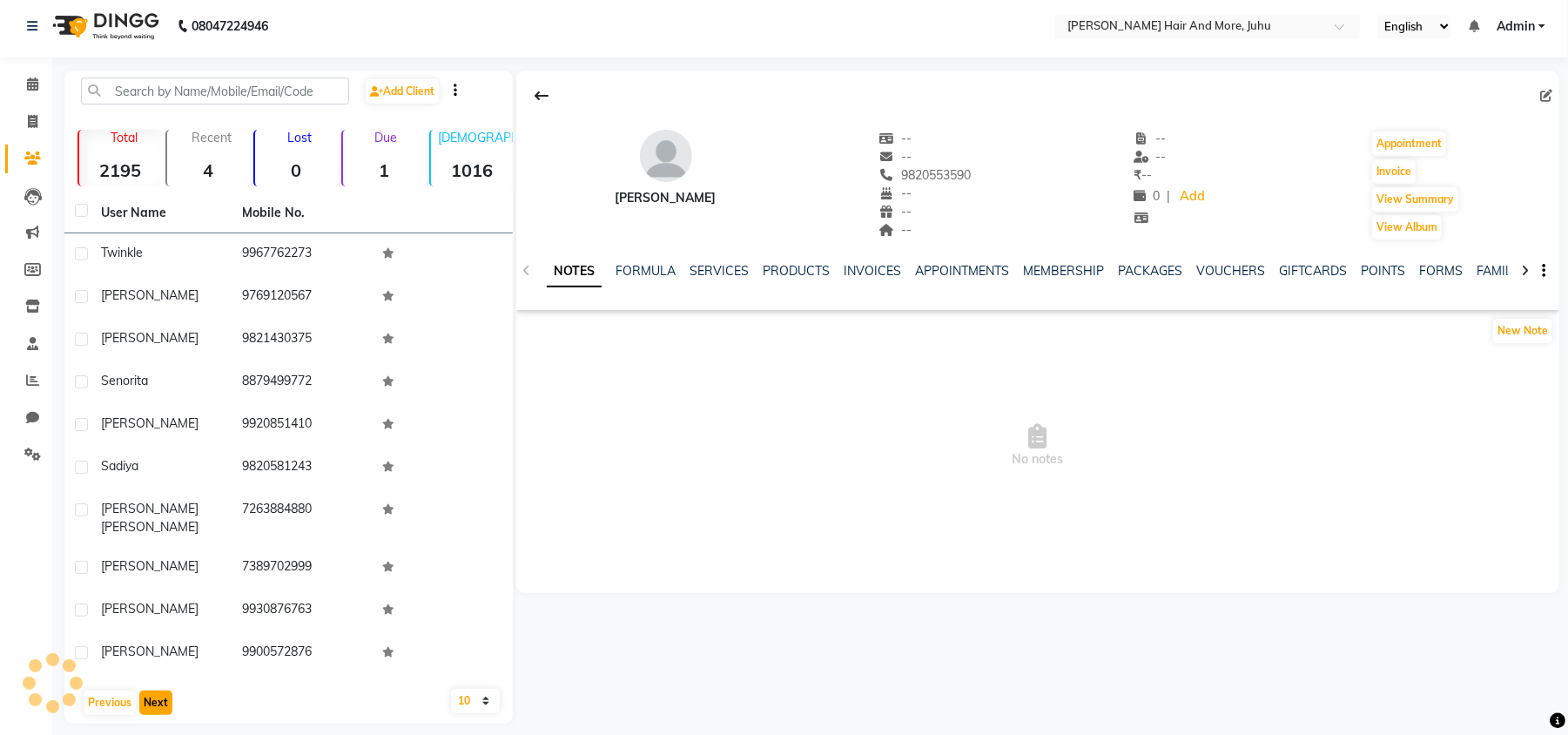
click at [148, 697] on button "Next" at bounding box center [155, 702] width 33 height 24
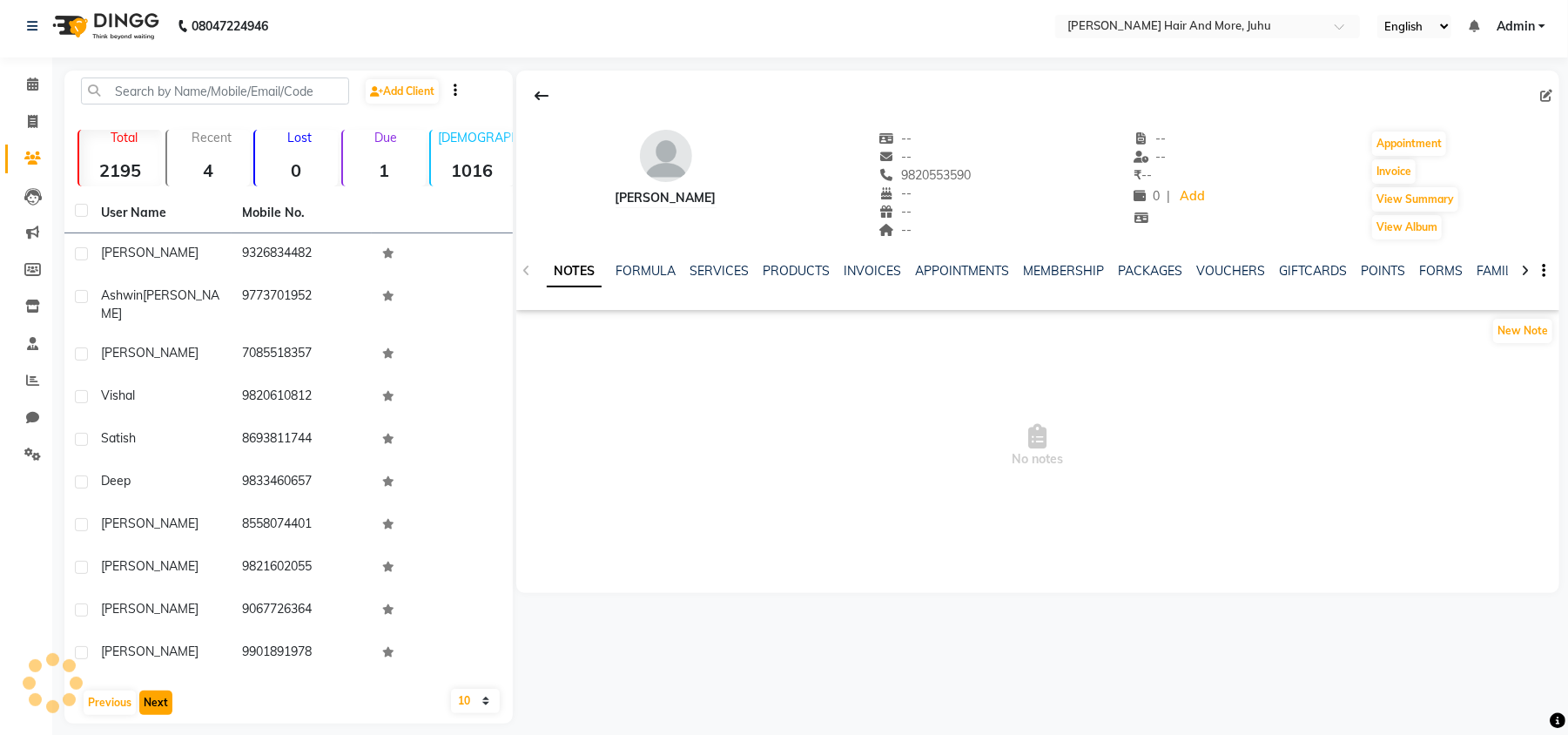
click at [148, 697] on button "Next" at bounding box center [155, 702] width 33 height 24
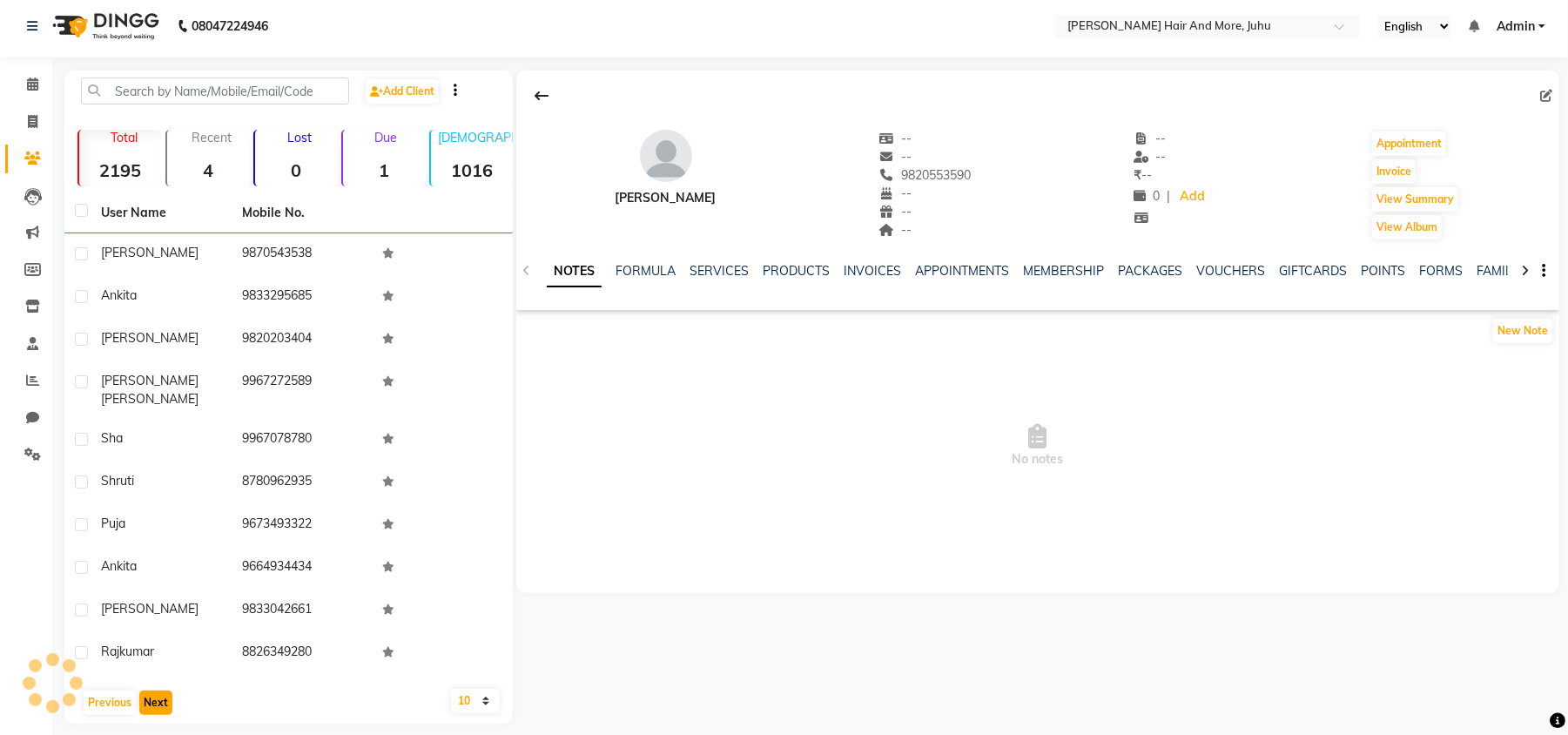
click at [148, 697] on button "Next" at bounding box center [155, 702] width 33 height 24
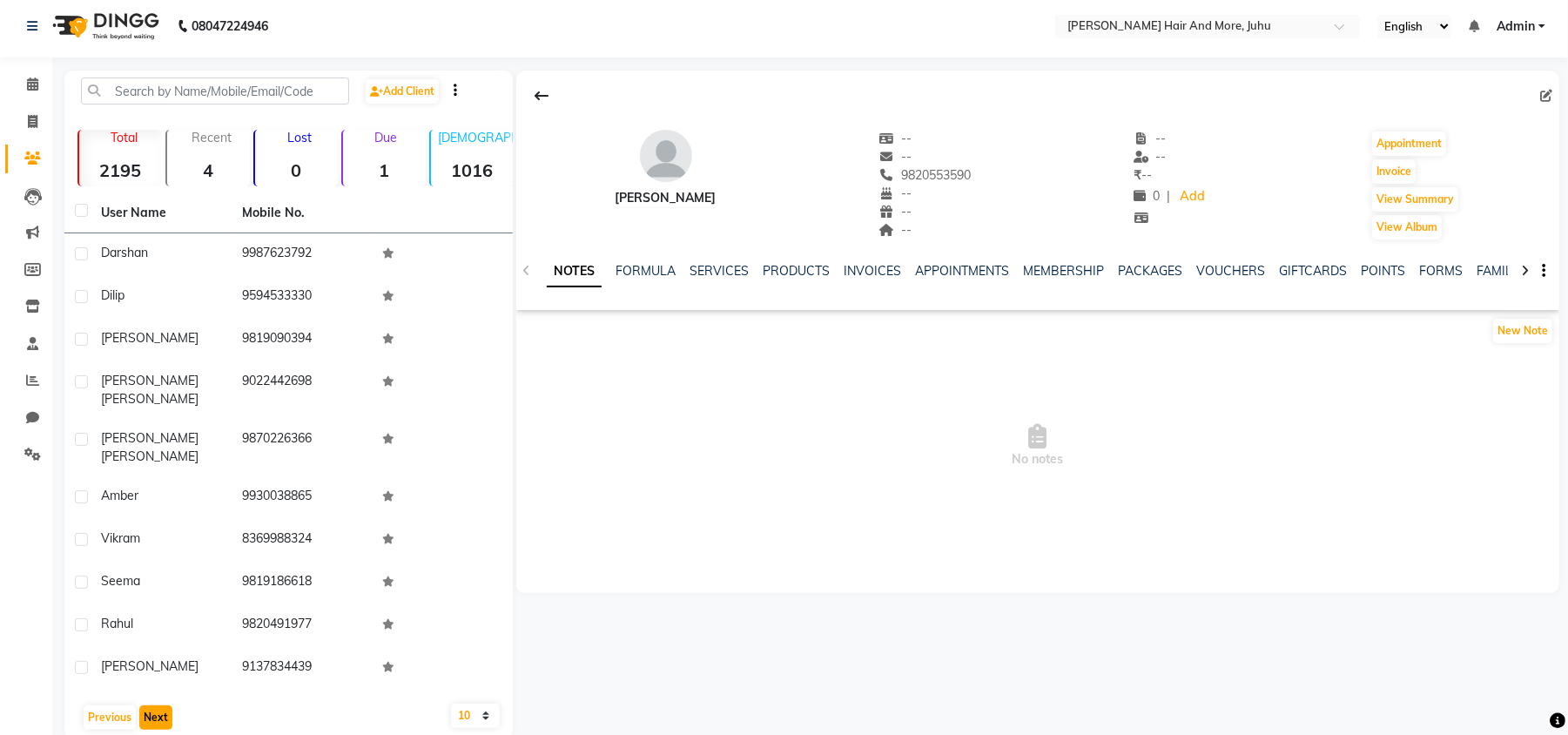
click at [148, 705] on button "Next" at bounding box center [155, 717] width 33 height 24
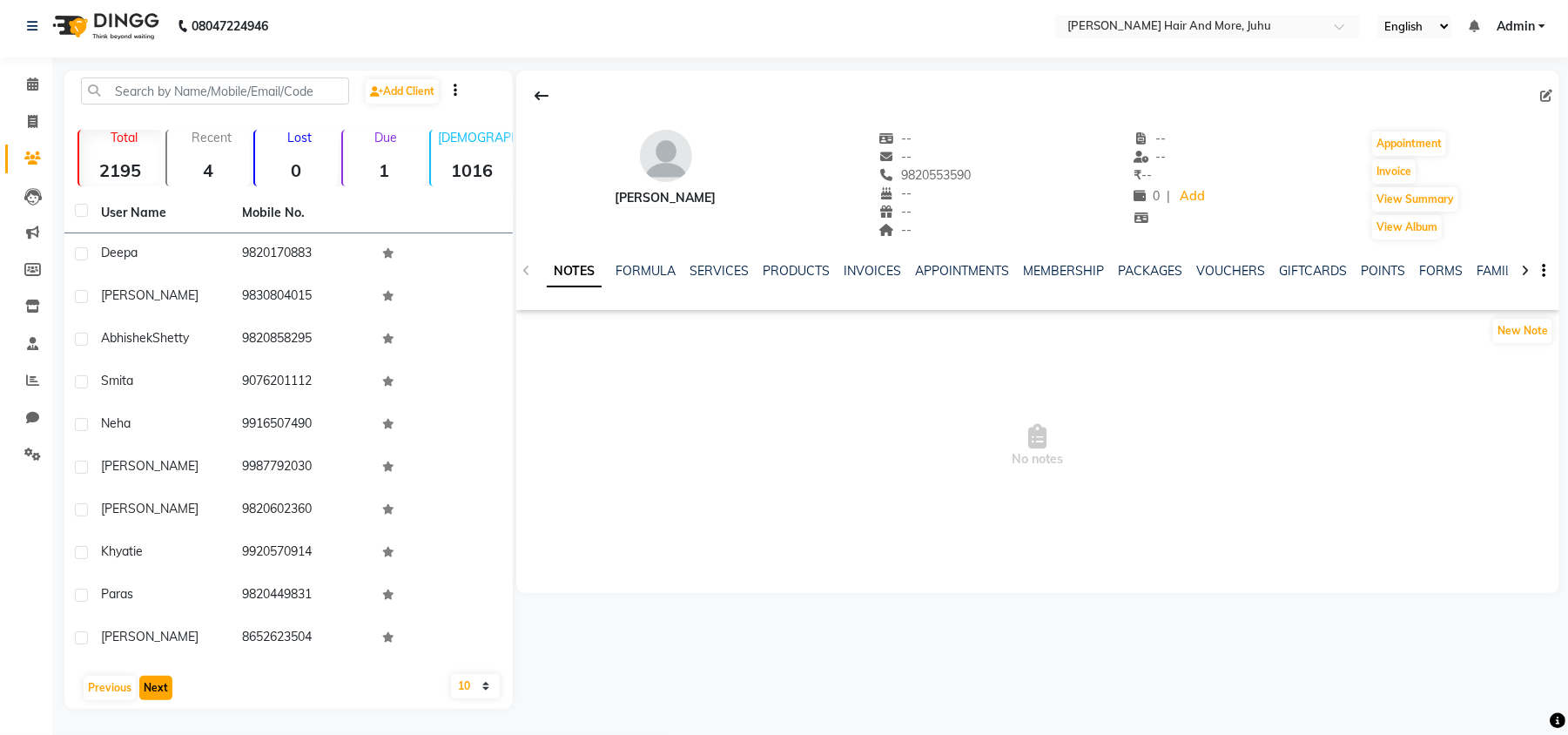
click at [148, 697] on button "Next" at bounding box center [155, 687] width 33 height 24
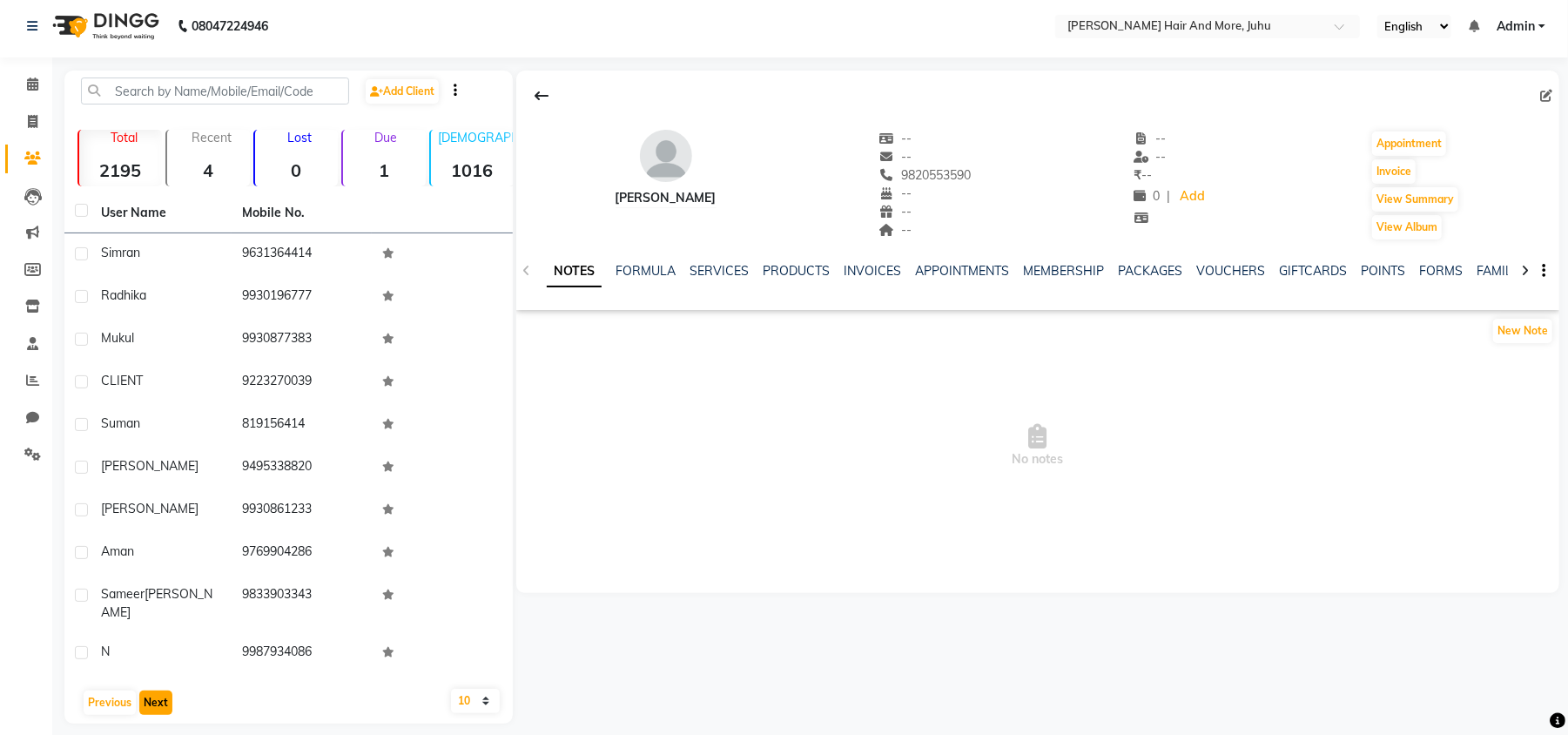
click at [148, 697] on button "Next" at bounding box center [155, 702] width 33 height 24
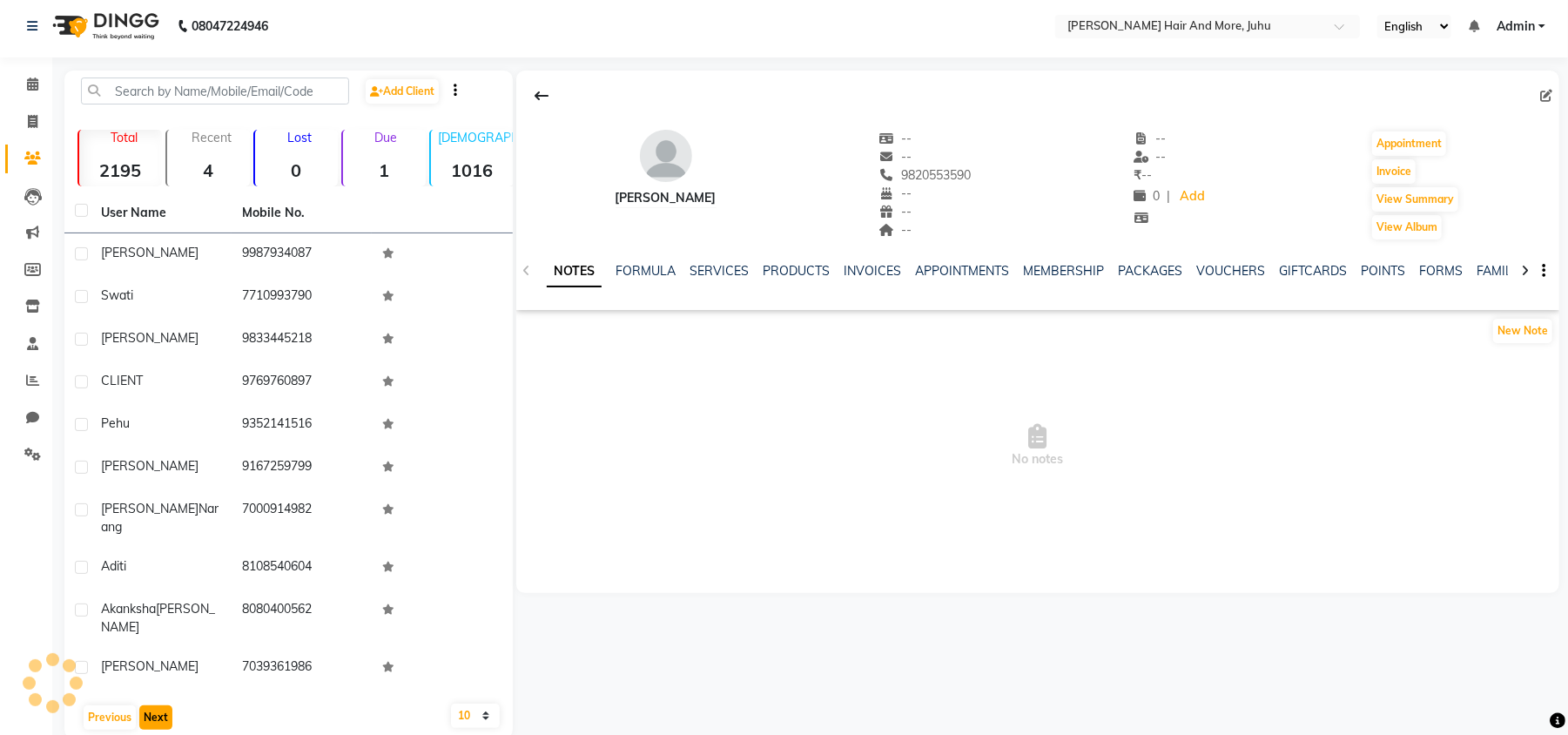
click at [148, 705] on button "Next" at bounding box center [155, 717] width 33 height 24
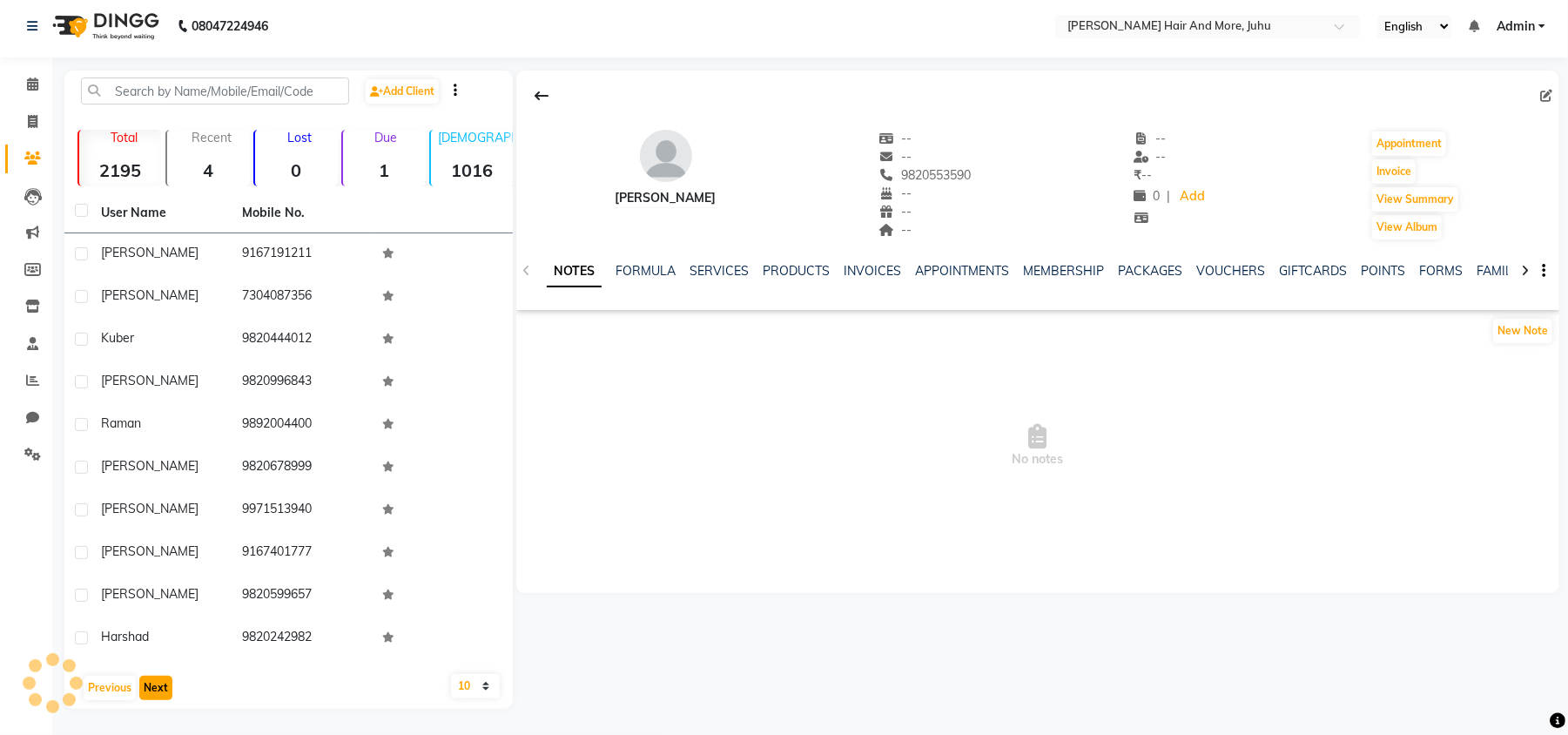
click at [148, 697] on button "Next" at bounding box center [155, 687] width 33 height 24
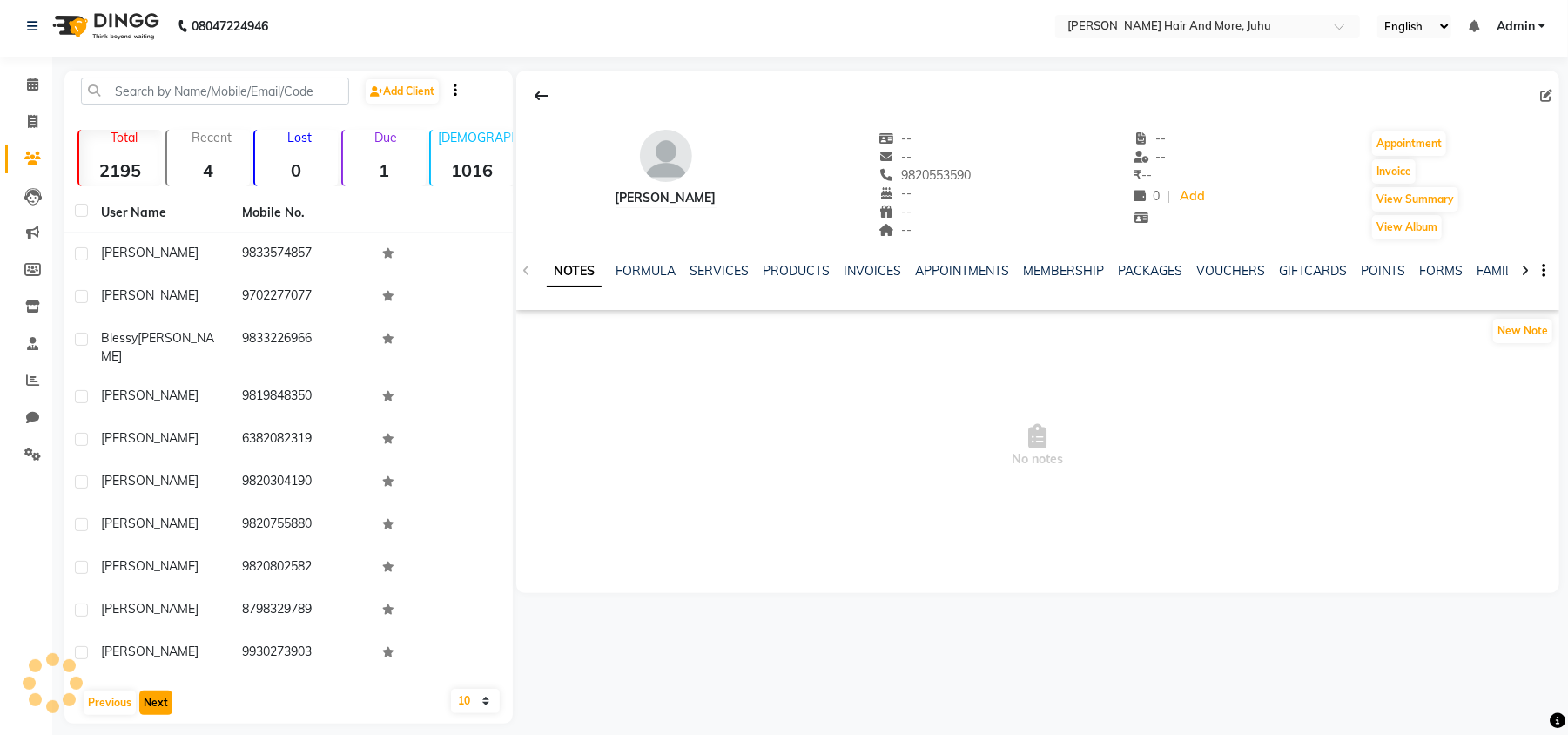
click at [148, 697] on button "Next" at bounding box center [155, 702] width 33 height 24
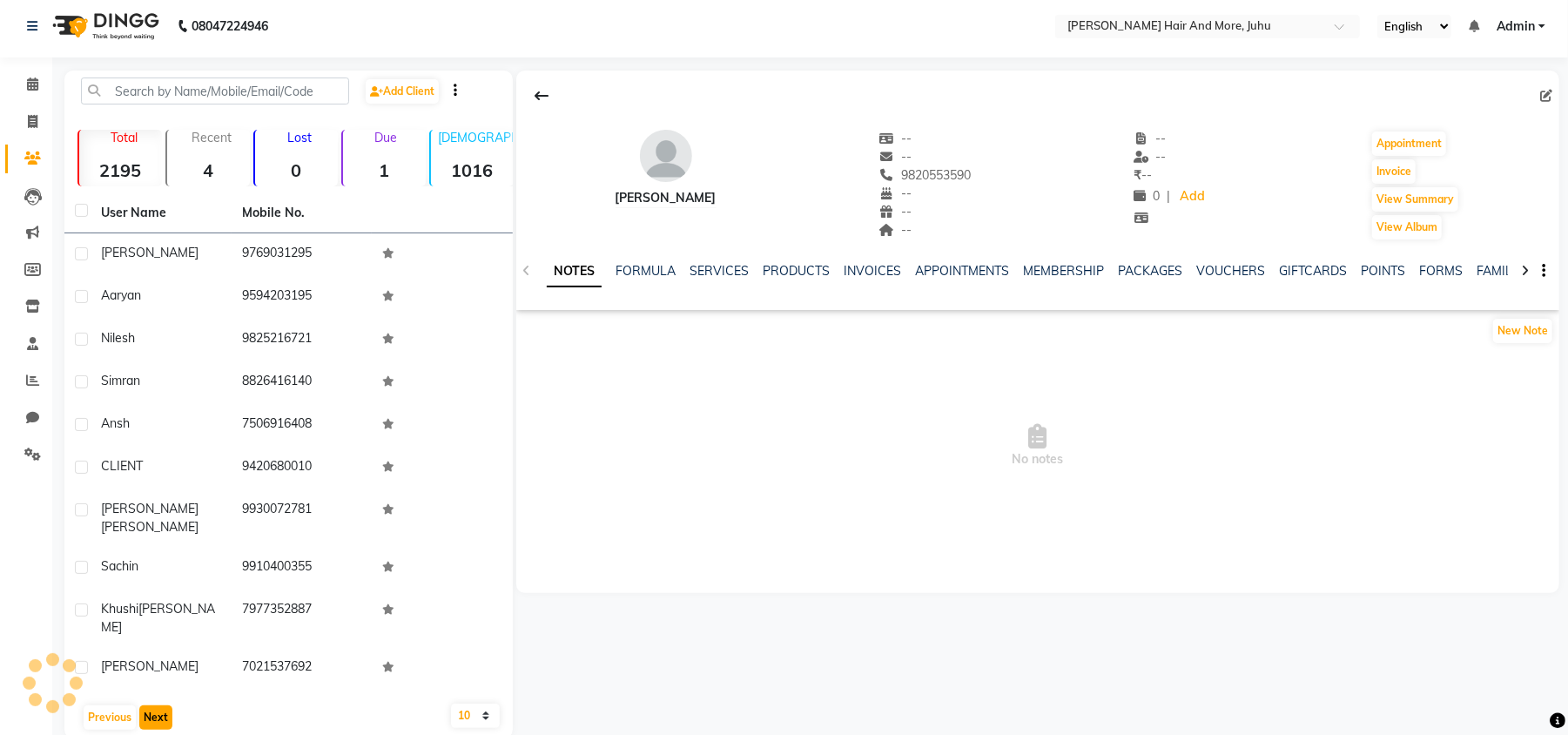
click at [148, 705] on button "Next" at bounding box center [155, 717] width 33 height 24
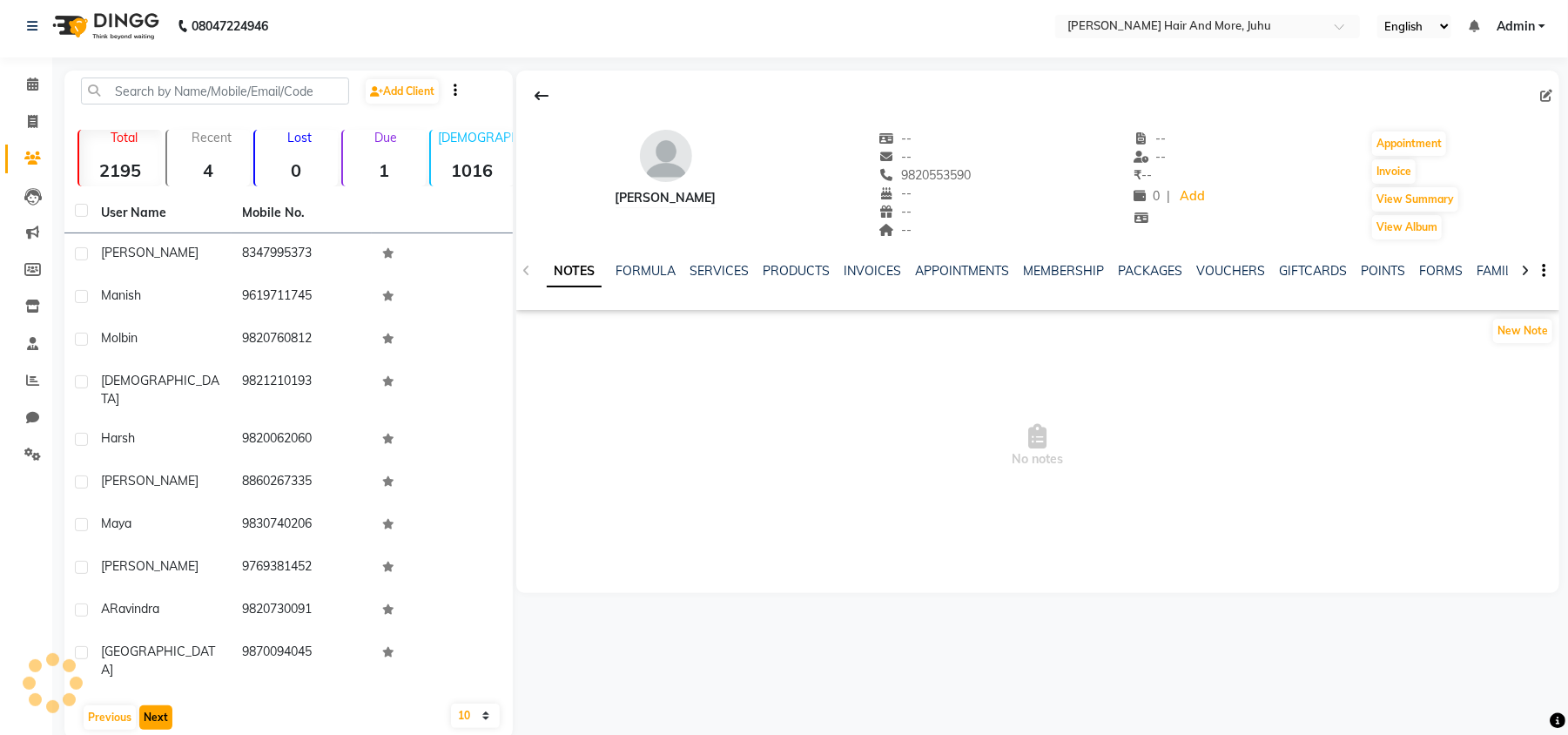
click at [148, 705] on button "Next" at bounding box center [155, 717] width 33 height 24
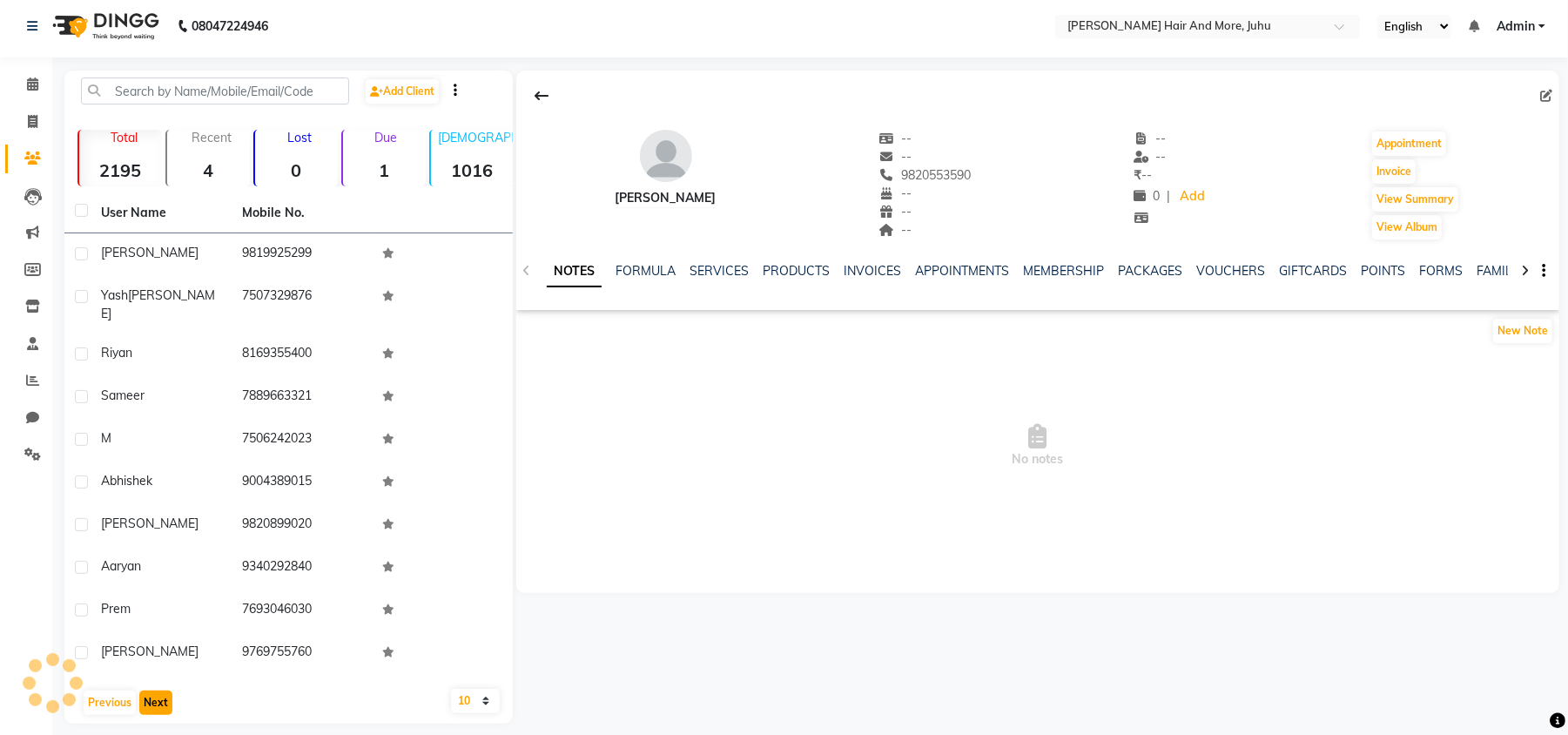
click at [148, 697] on button "Next" at bounding box center [155, 702] width 33 height 24
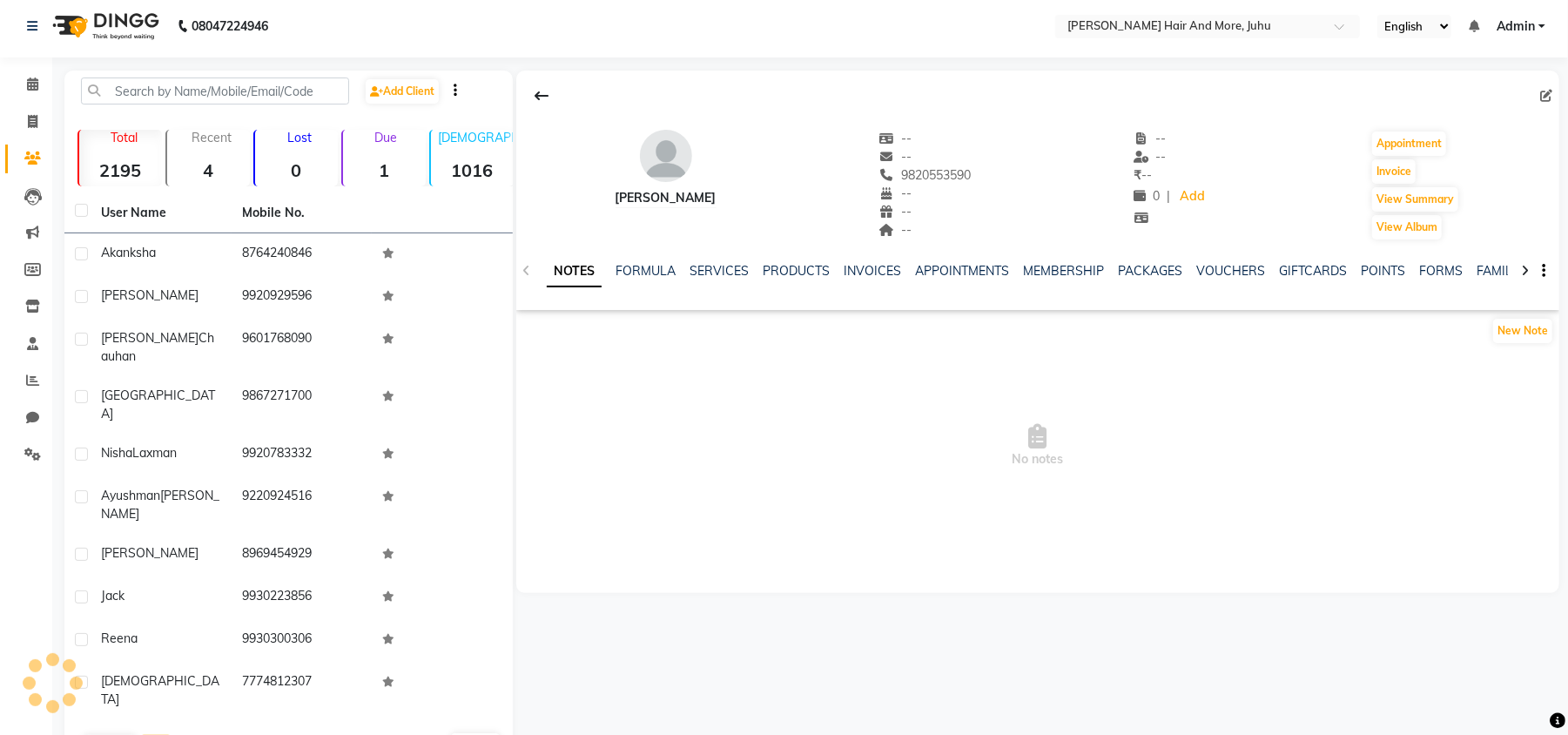
click at [148, 734] on button "Next" at bounding box center [155, 747] width 33 height 24
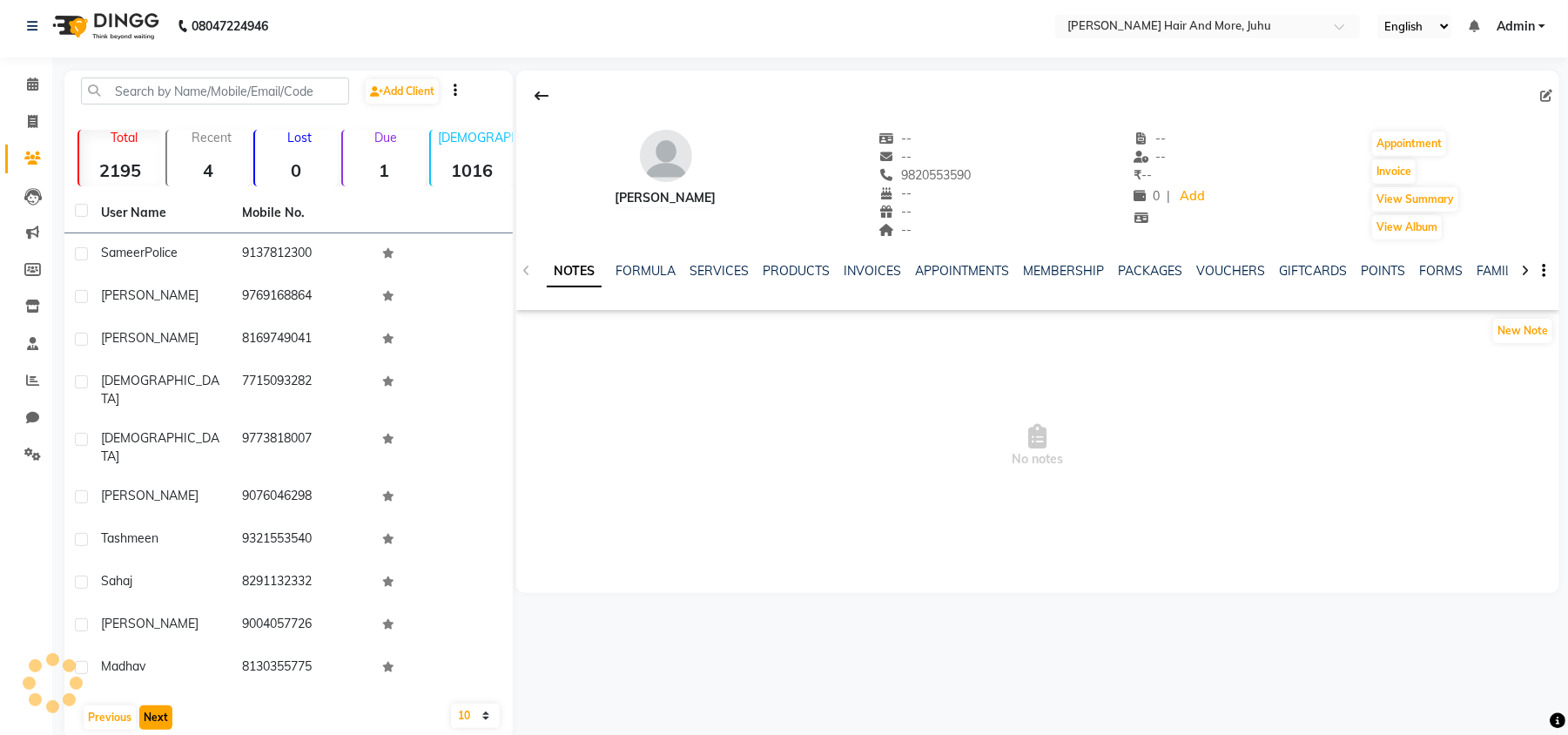
click at [148, 705] on button "Next" at bounding box center [155, 717] width 33 height 24
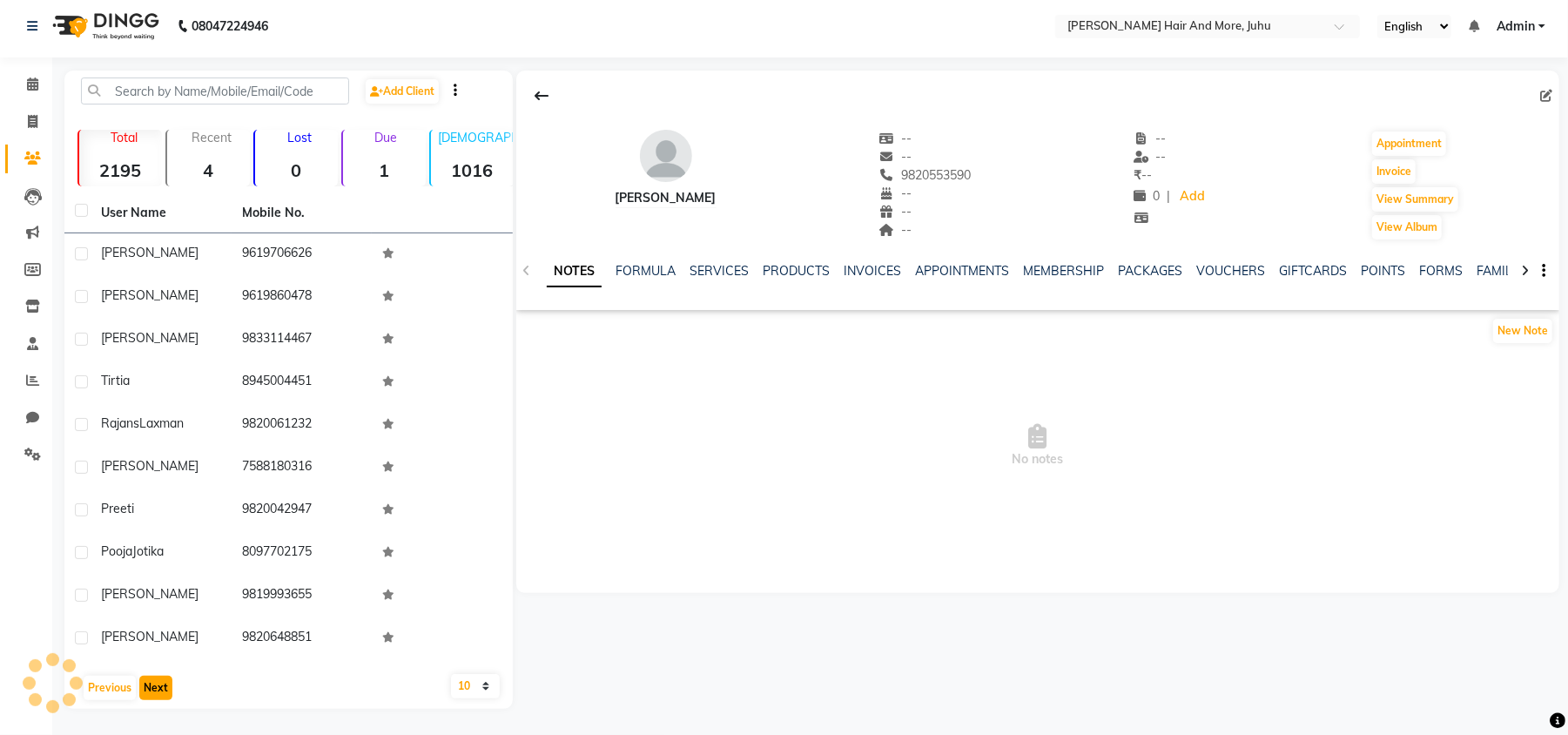
click at [148, 697] on button "Next" at bounding box center [155, 687] width 33 height 24
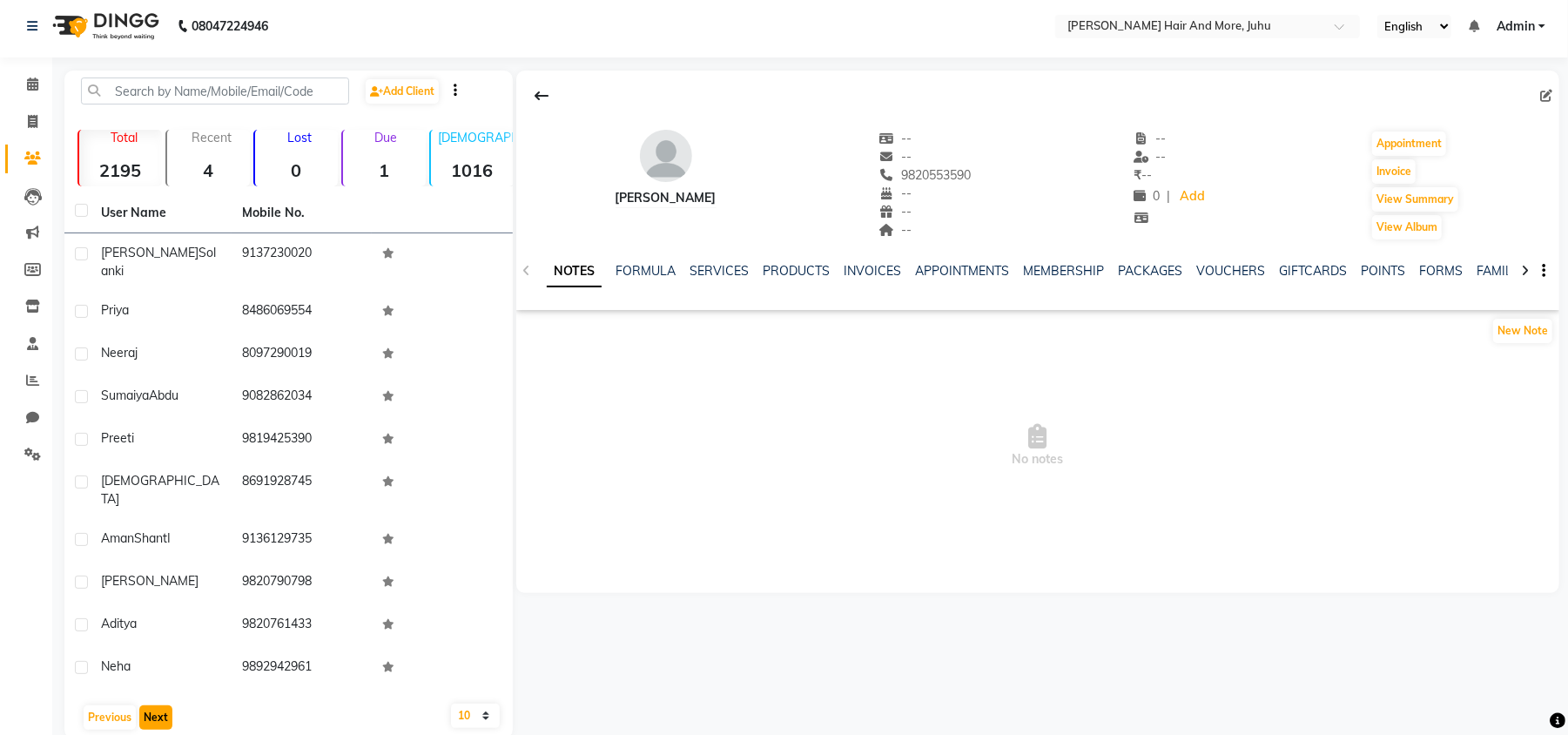
click at [148, 705] on button "Next" at bounding box center [155, 717] width 33 height 24
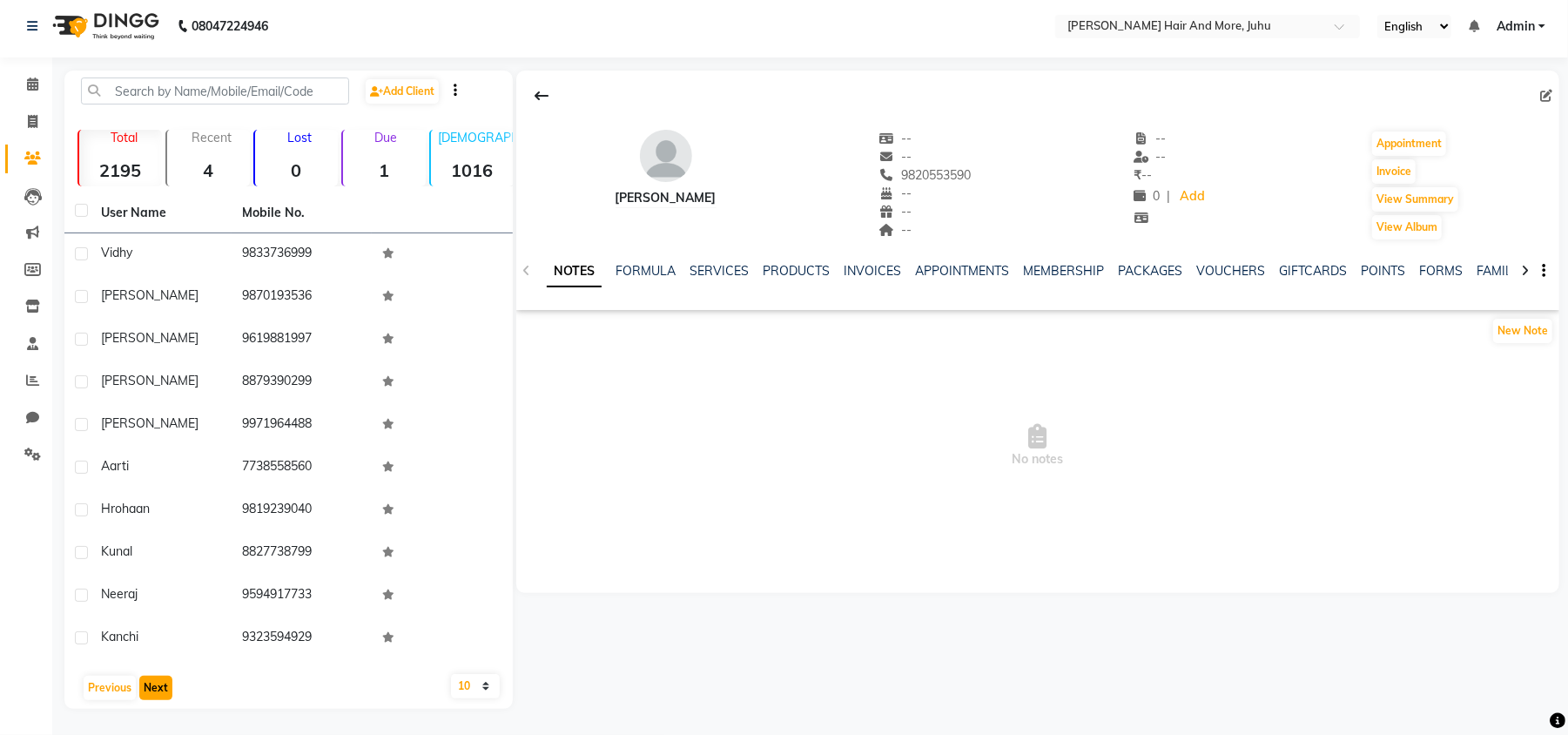
click at [148, 697] on button "Next" at bounding box center [155, 687] width 33 height 24
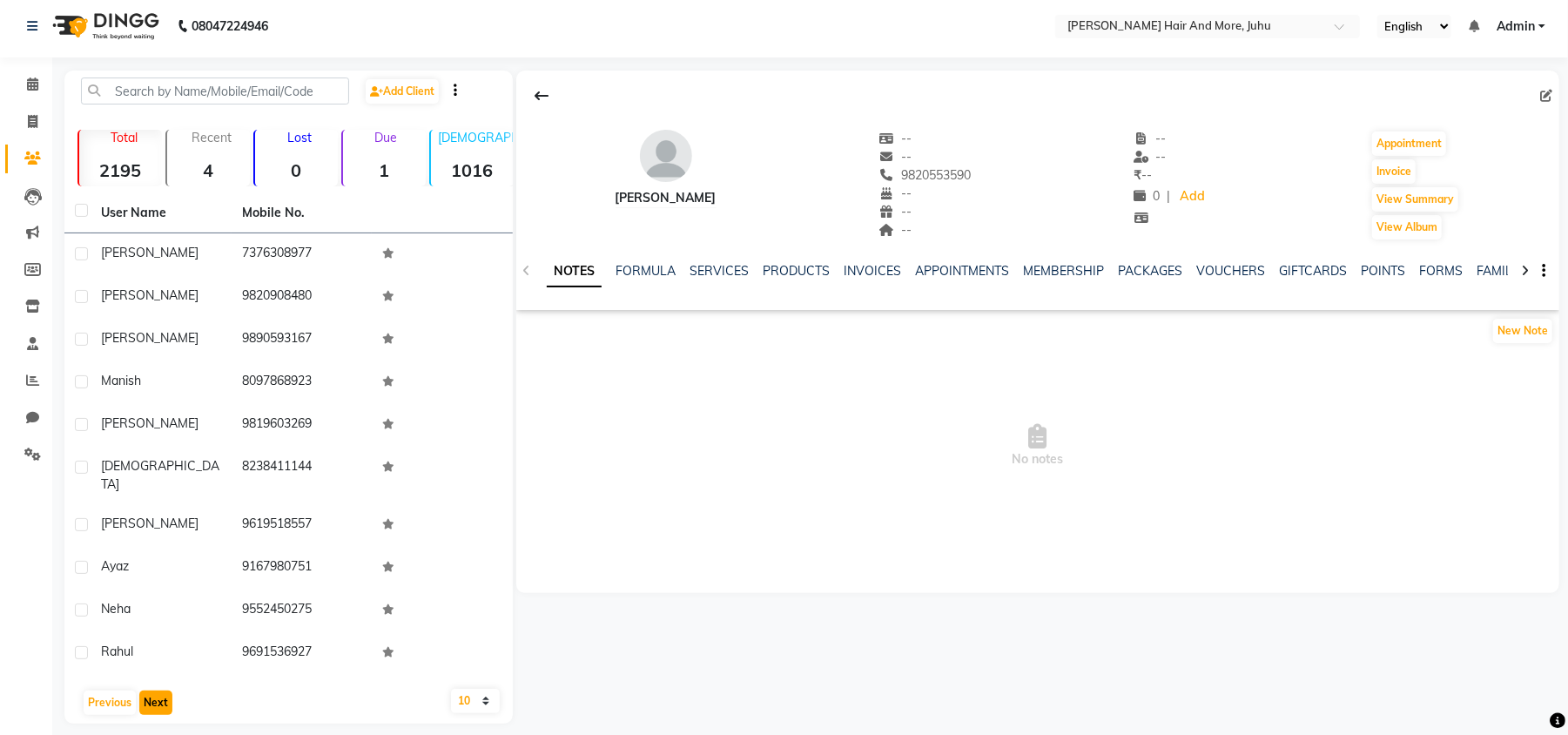
click at [148, 697] on button "Next" at bounding box center [155, 702] width 33 height 24
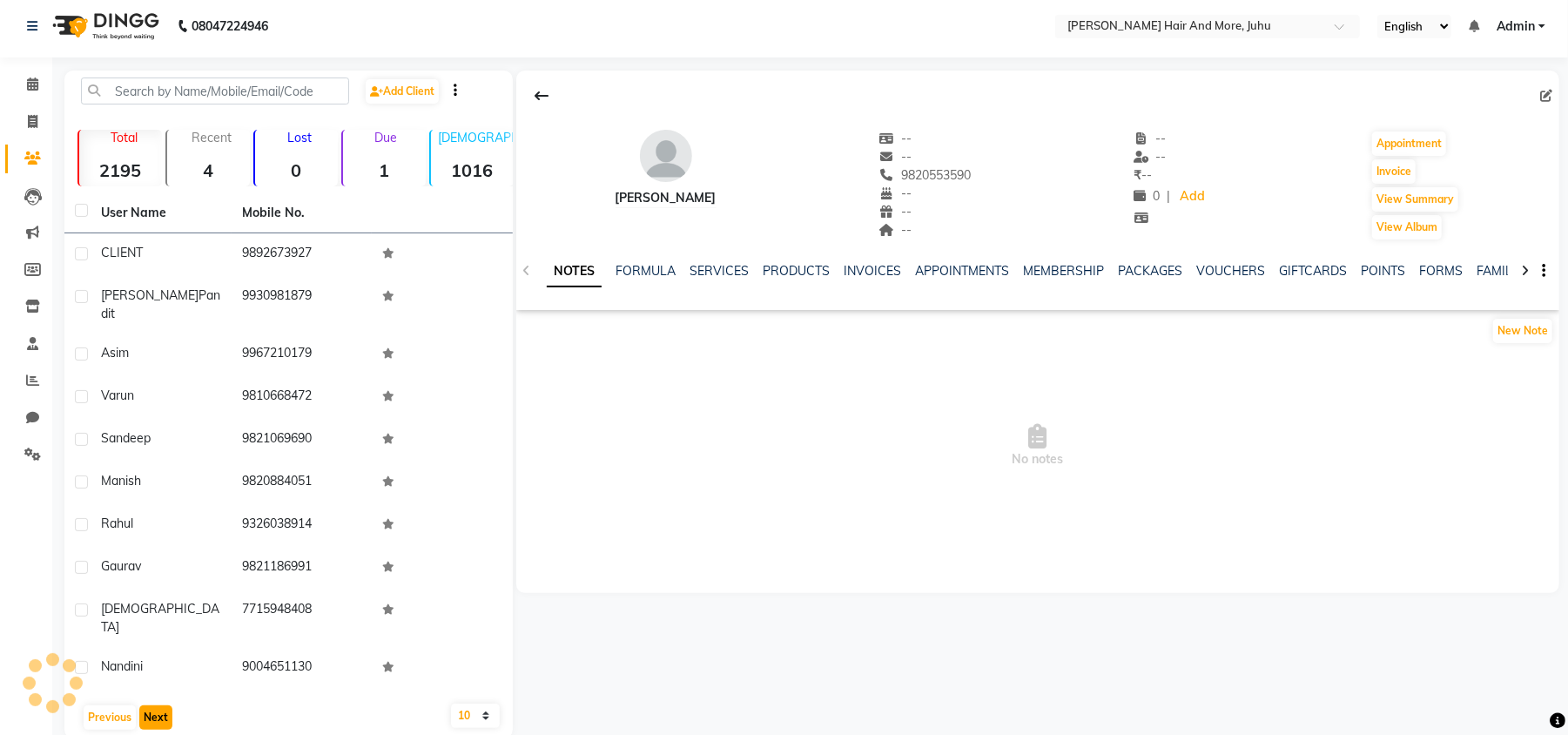
click at [148, 705] on button "Next" at bounding box center [155, 717] width 33 height 24
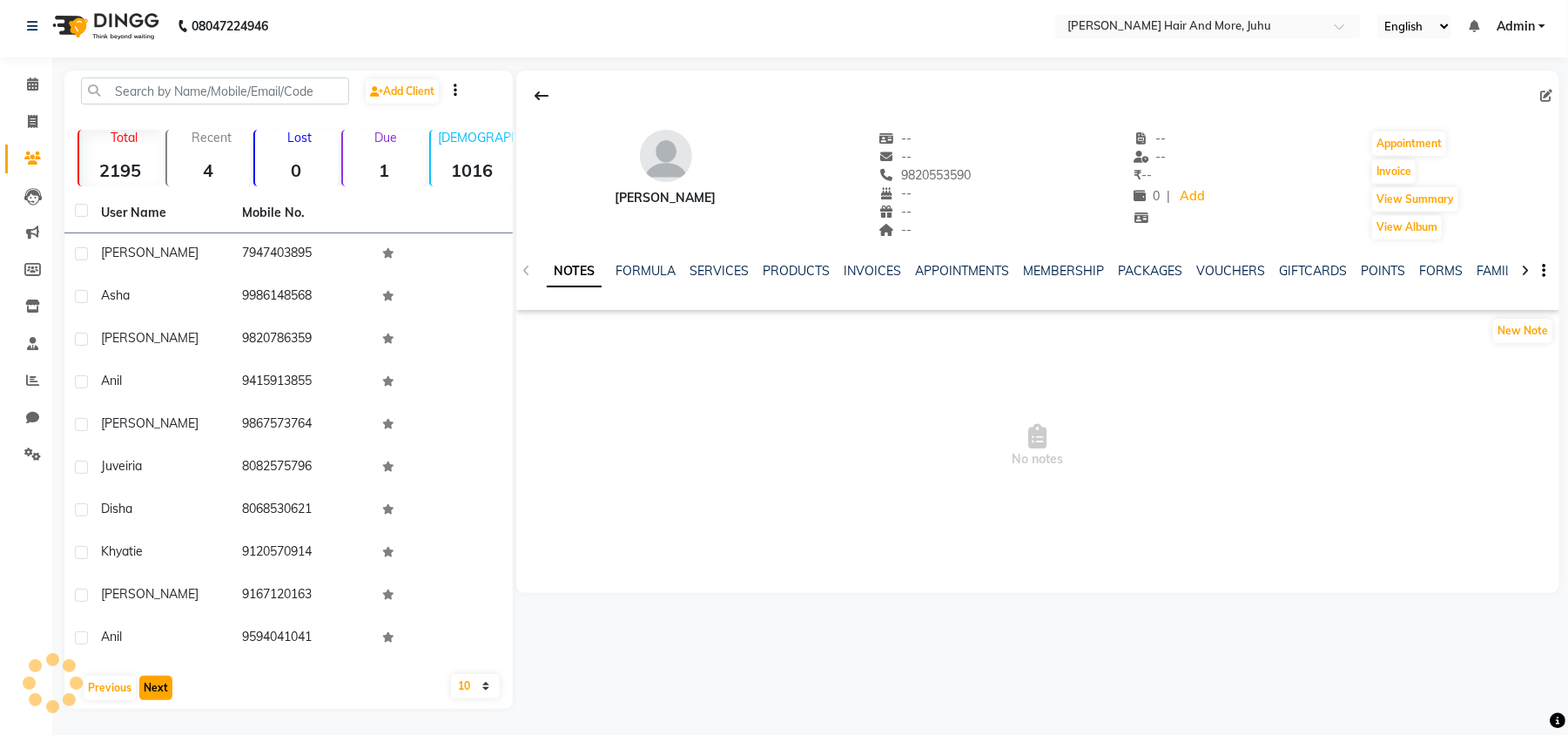
click at [148, 697] on button "Next" at bounding box center [155, 687] width 33 height 24
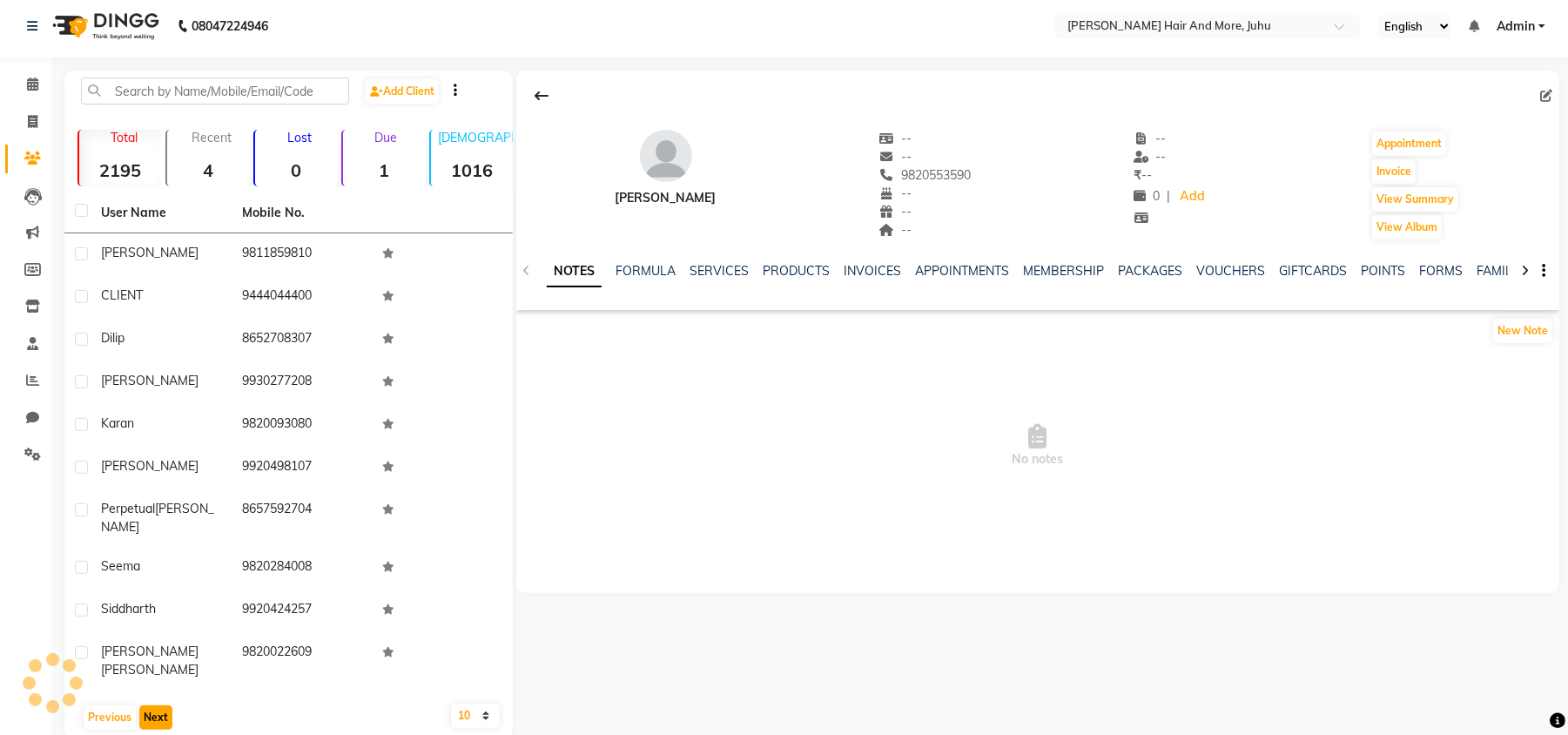
click at [148, 705] on button "Next" at bounding box center [155, 717] width 33 height 24
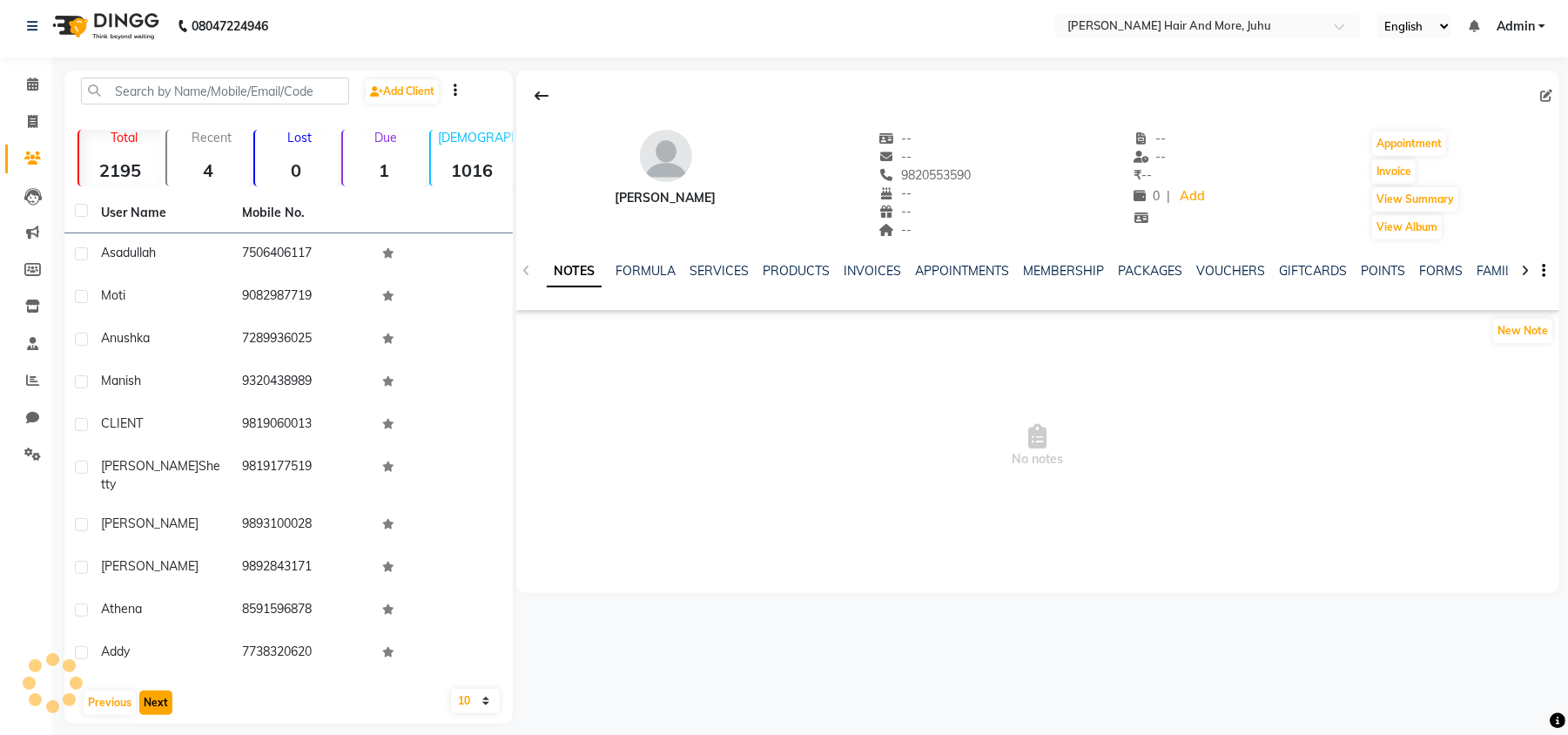
click at [148, 697] on button "Next" at bounding box center [155, 702] width 33 height 24
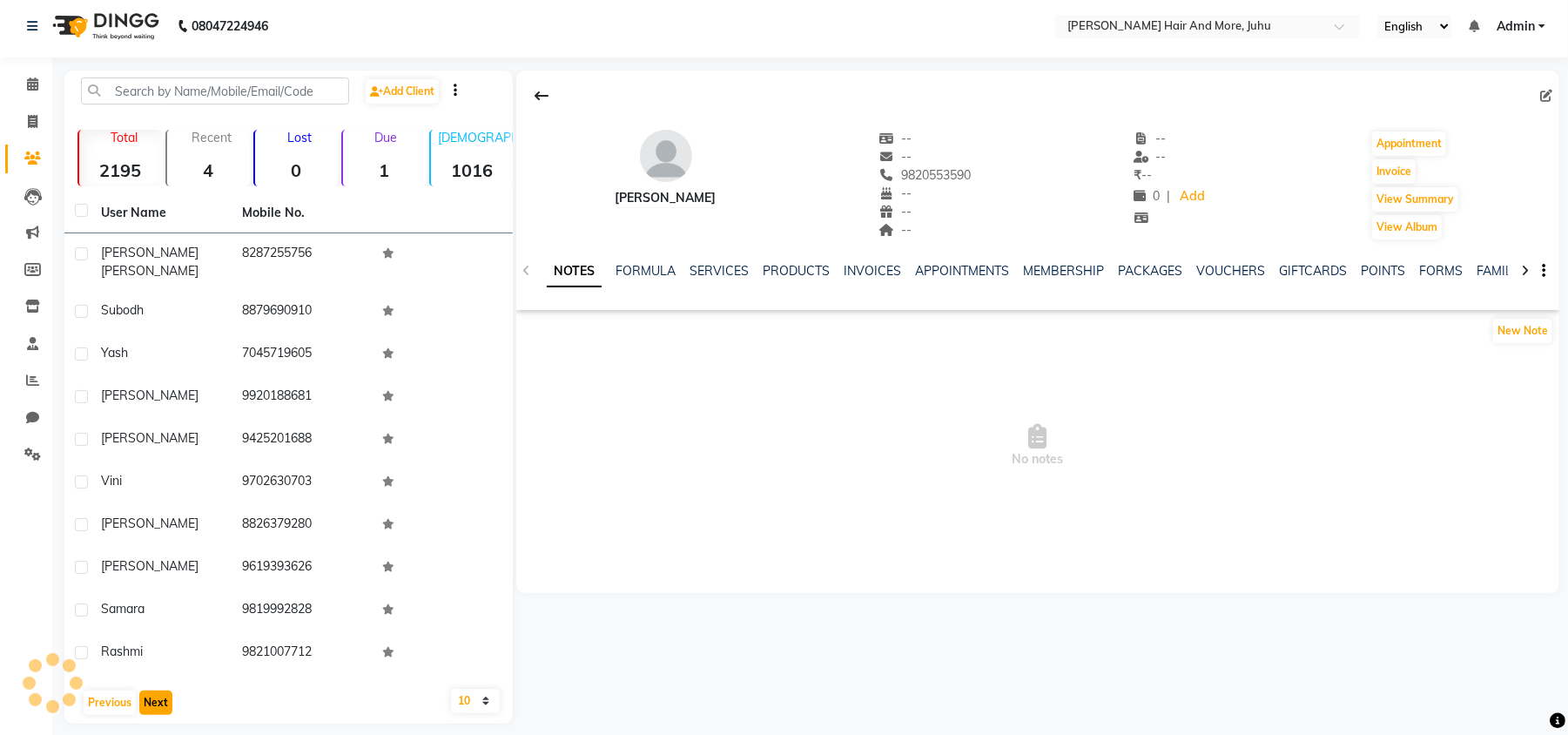
click at [148, 697] on button "Next" at bounding box center [155, 702] width 33 height 24
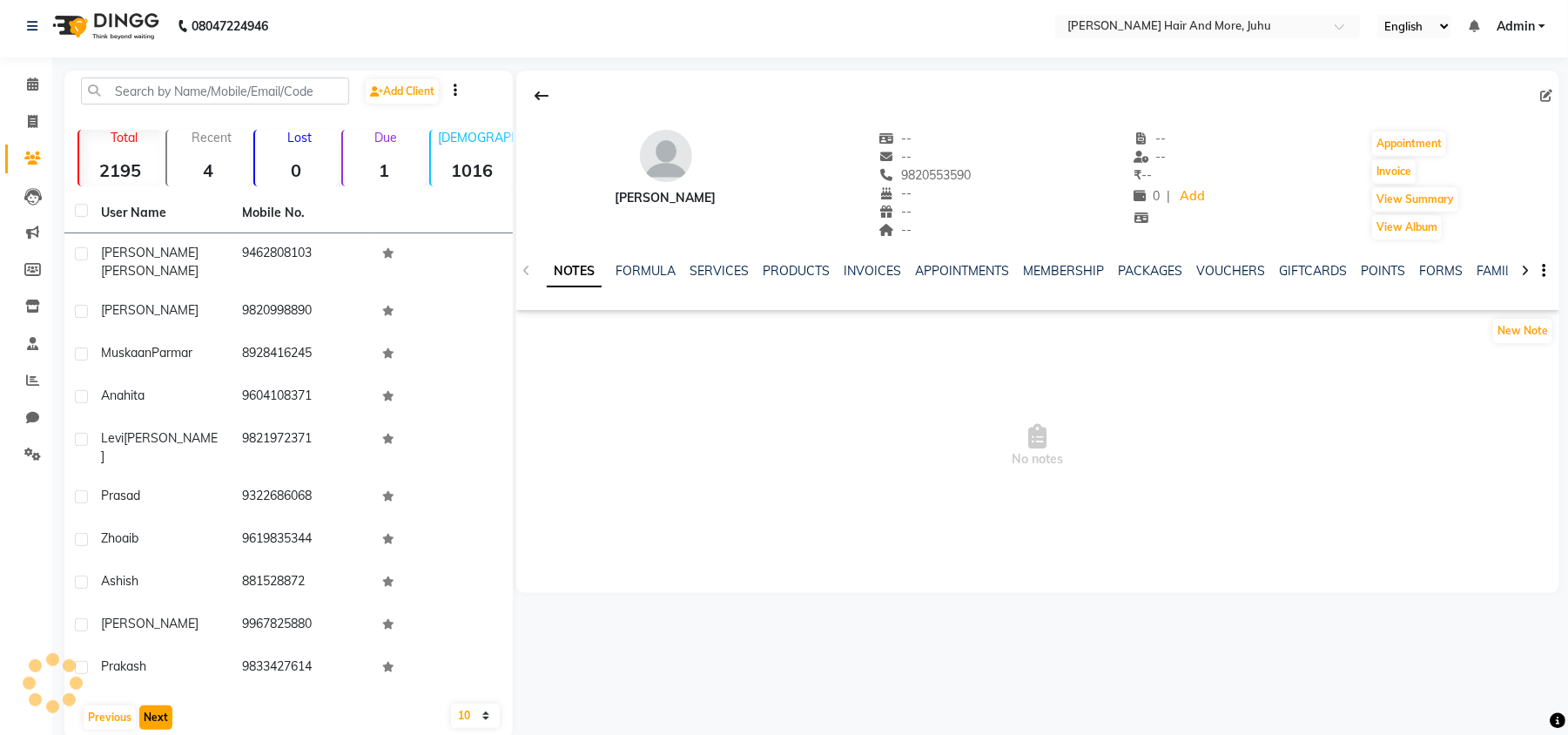
click at [148, 705] on button "Next" at bounding box center [155, 717] width 33 height 24
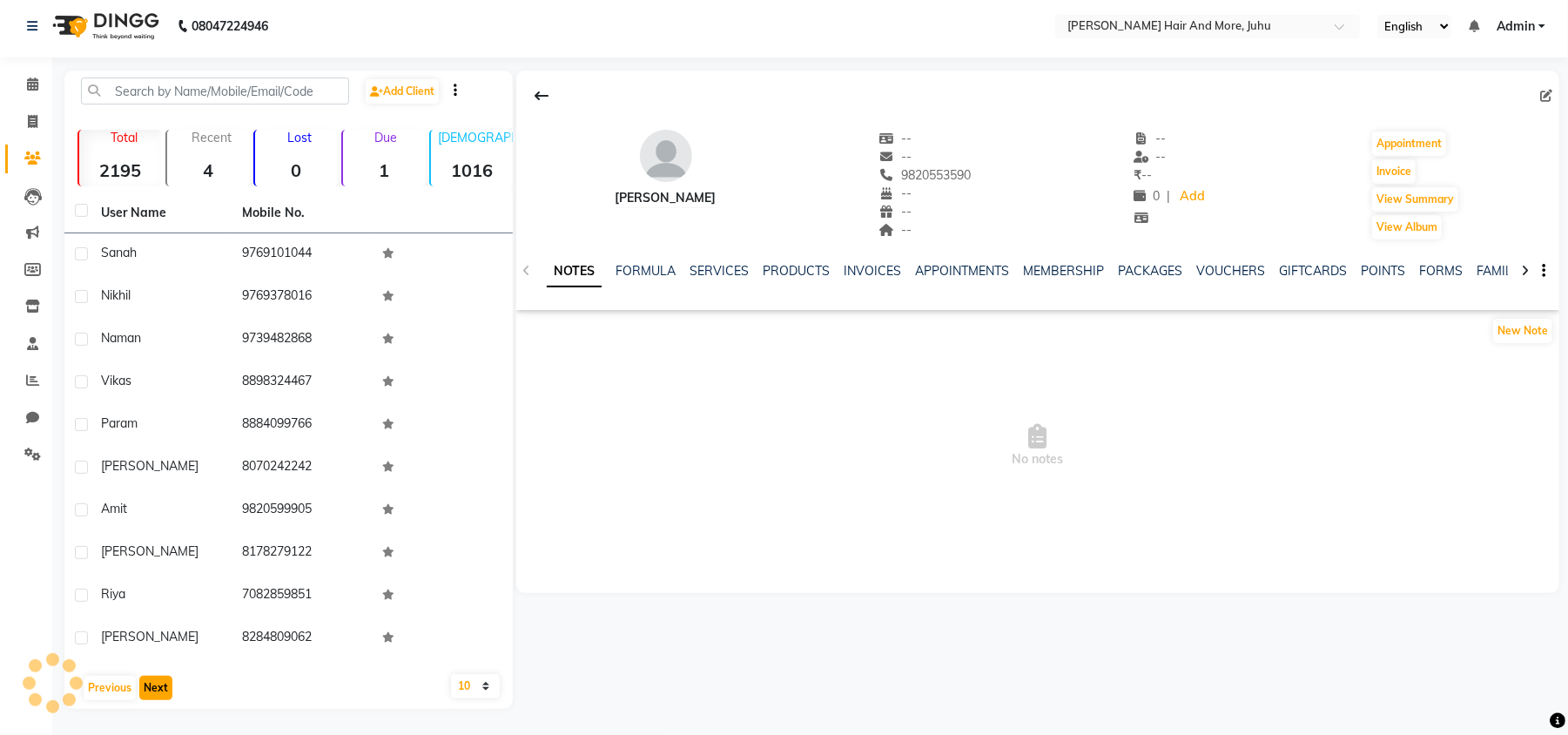
click at [148, 697] on button "Next" at bounding box center [155, 687] width 33 height 24
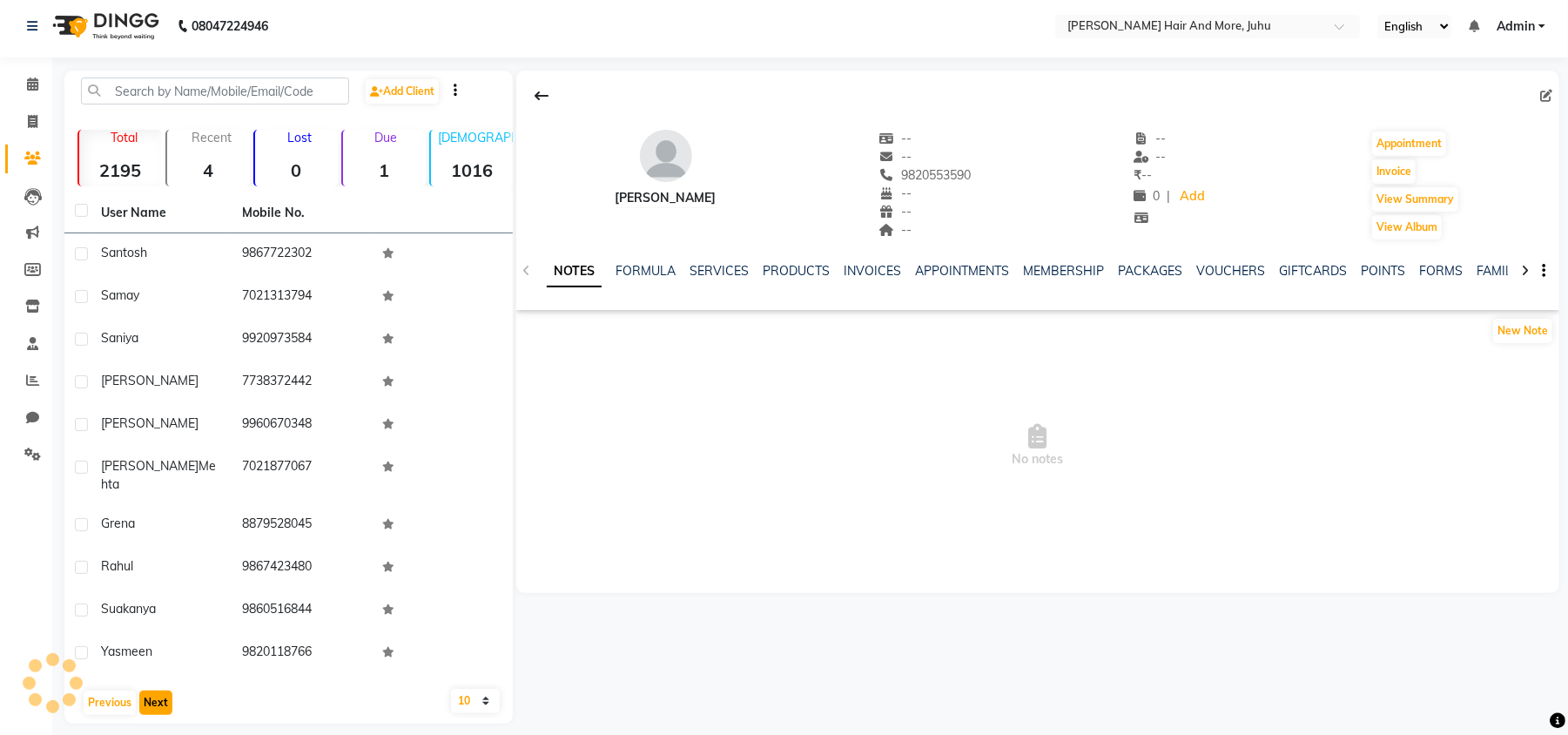
click at [148, 697] on button "Next" at bounding box center [155, 702] width 33 height 24
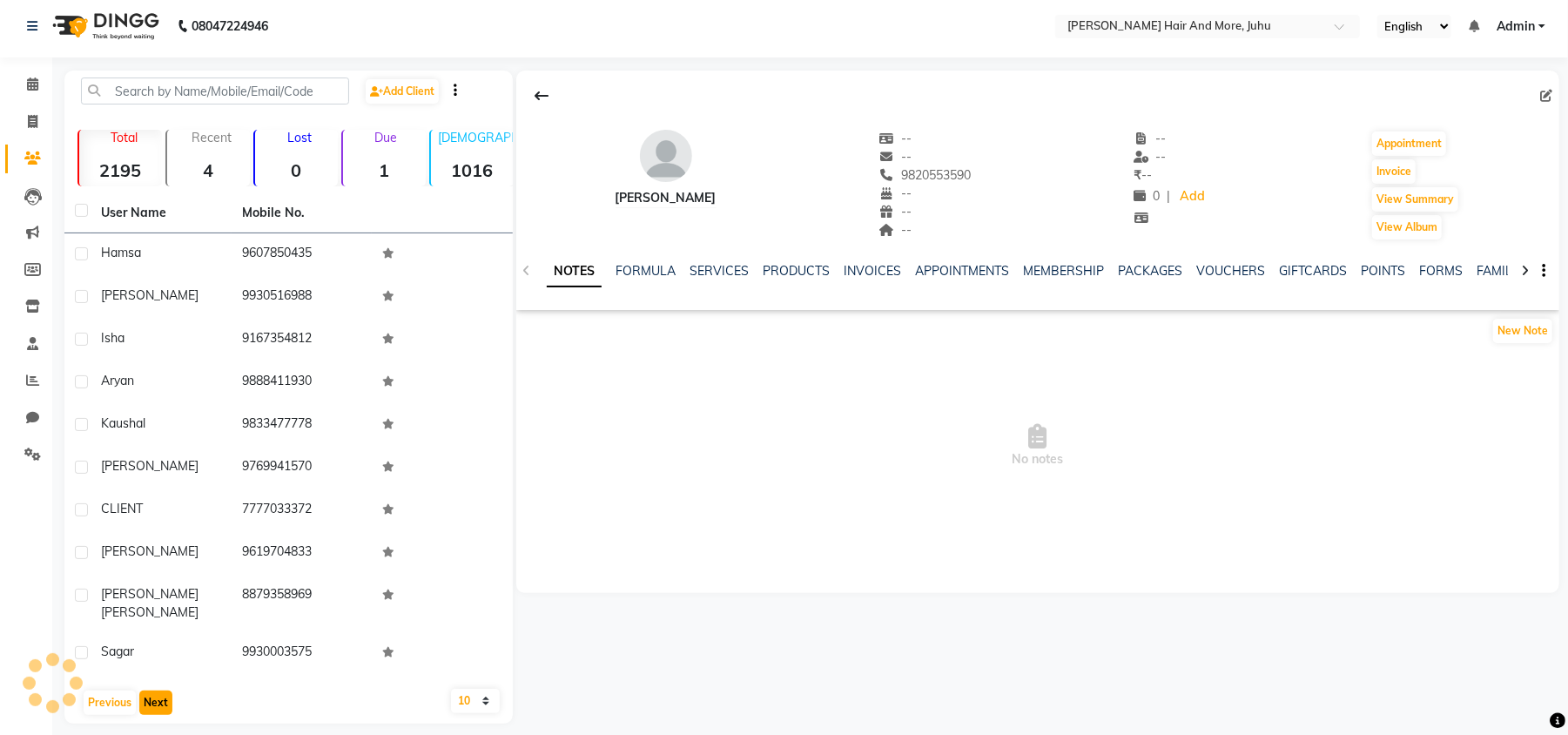
click at [148, 697] on button "Next" at bounding box center [155, 702] width 33 height 24
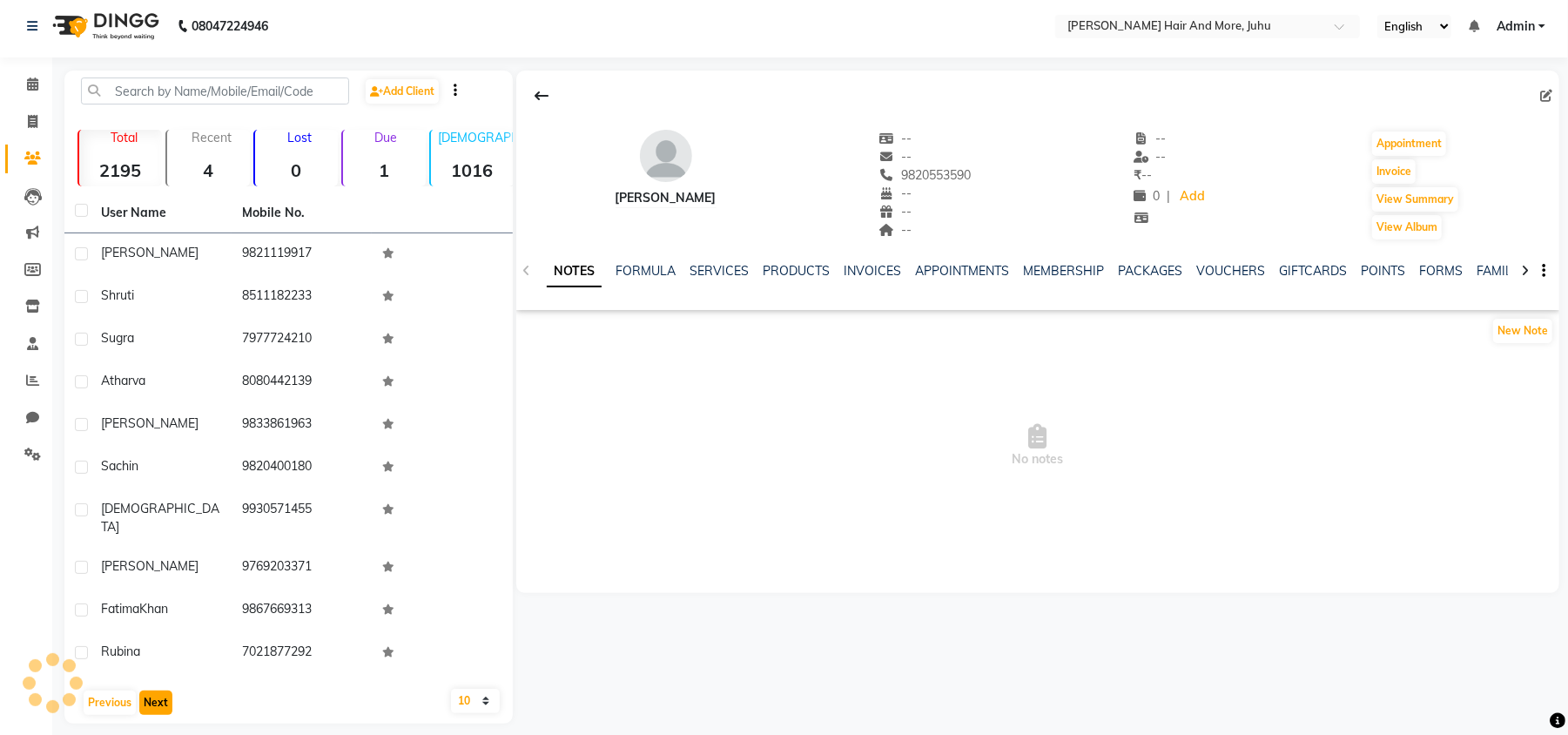
click at [148, 697] on button "Next" at bounding box center [155, 702] width 33 height 24
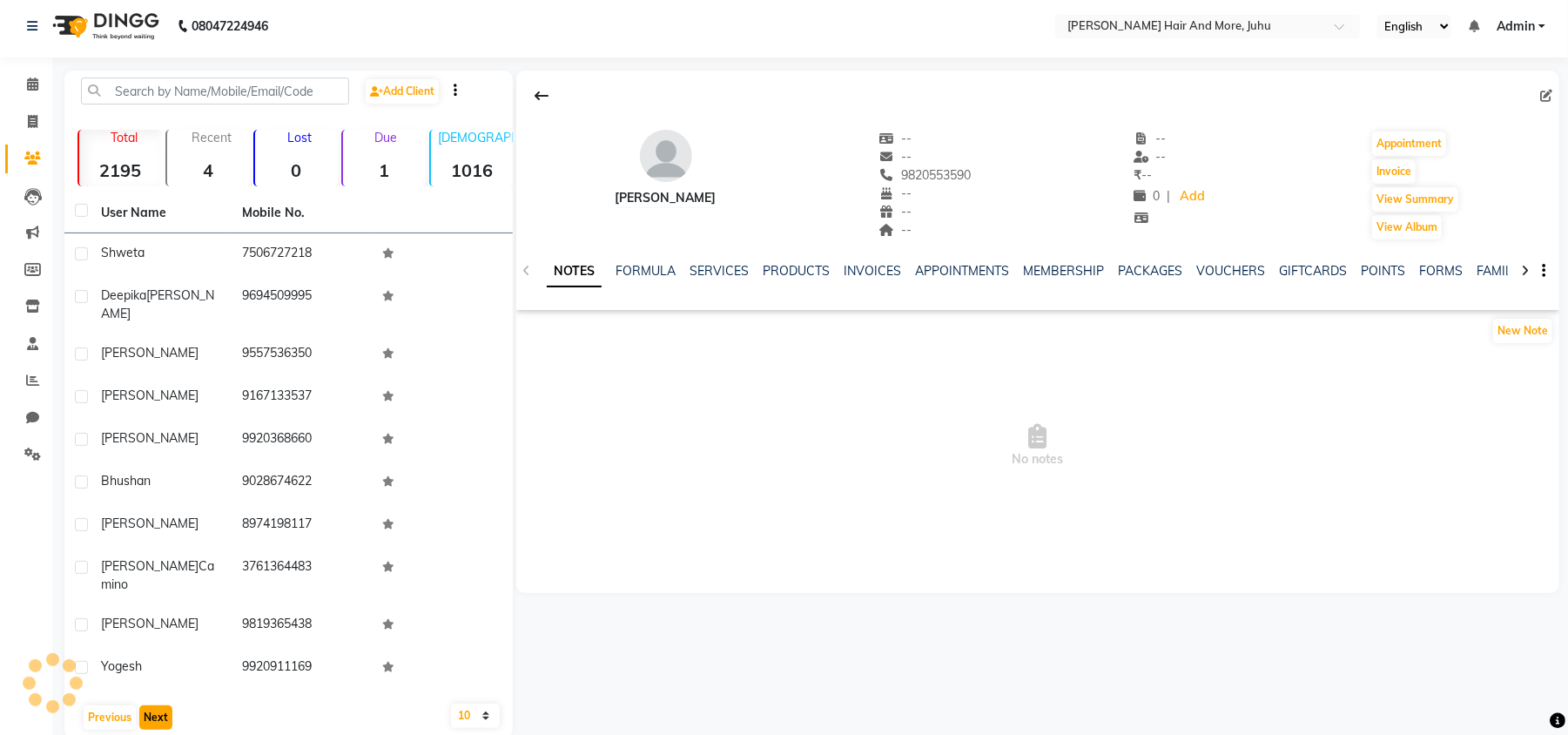
click at [148, 705] on button "Next" at bounding box center [155, 717] width 33 height 24
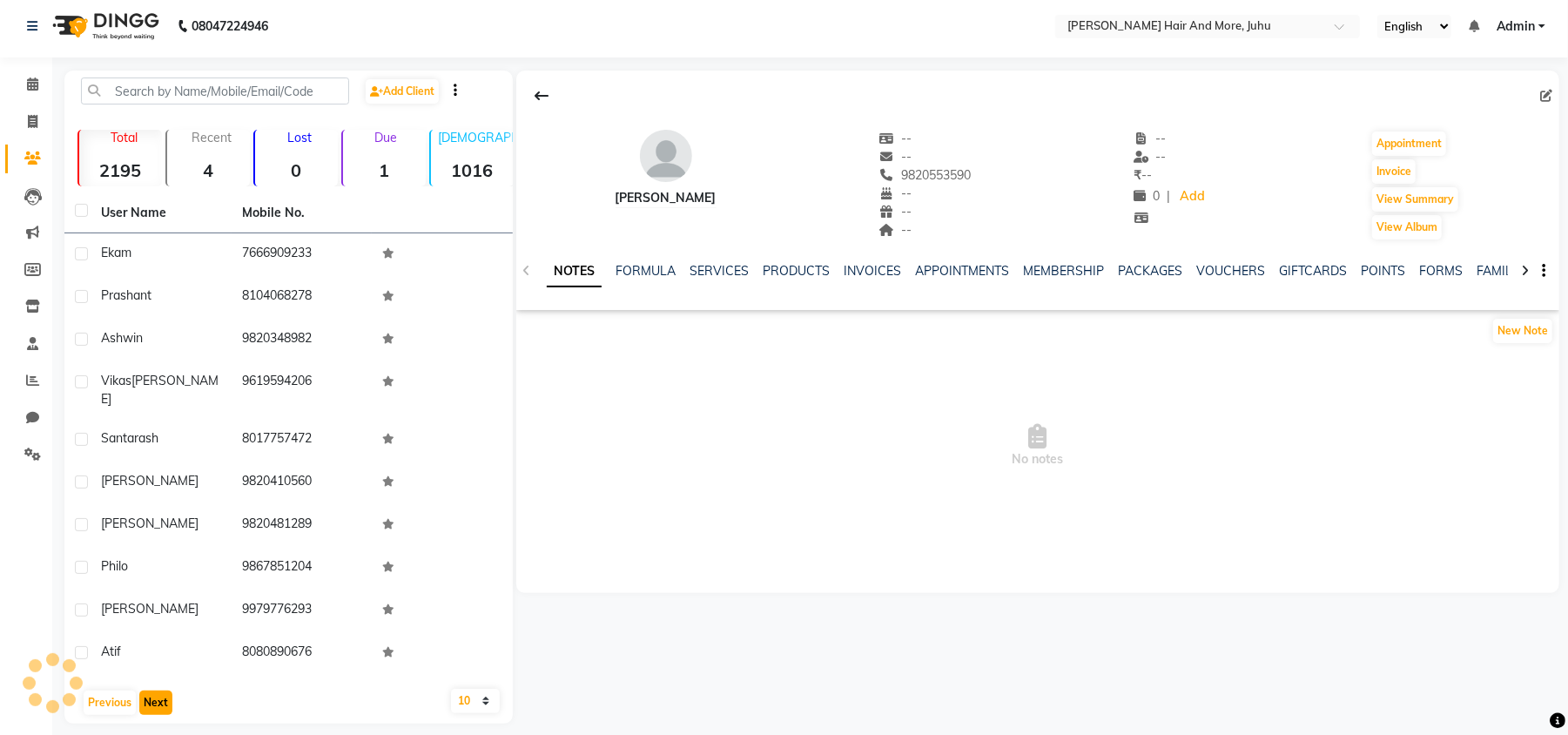
click at [148, 697] on button "Next" at bounding box center [155, 702] width 33 height 24
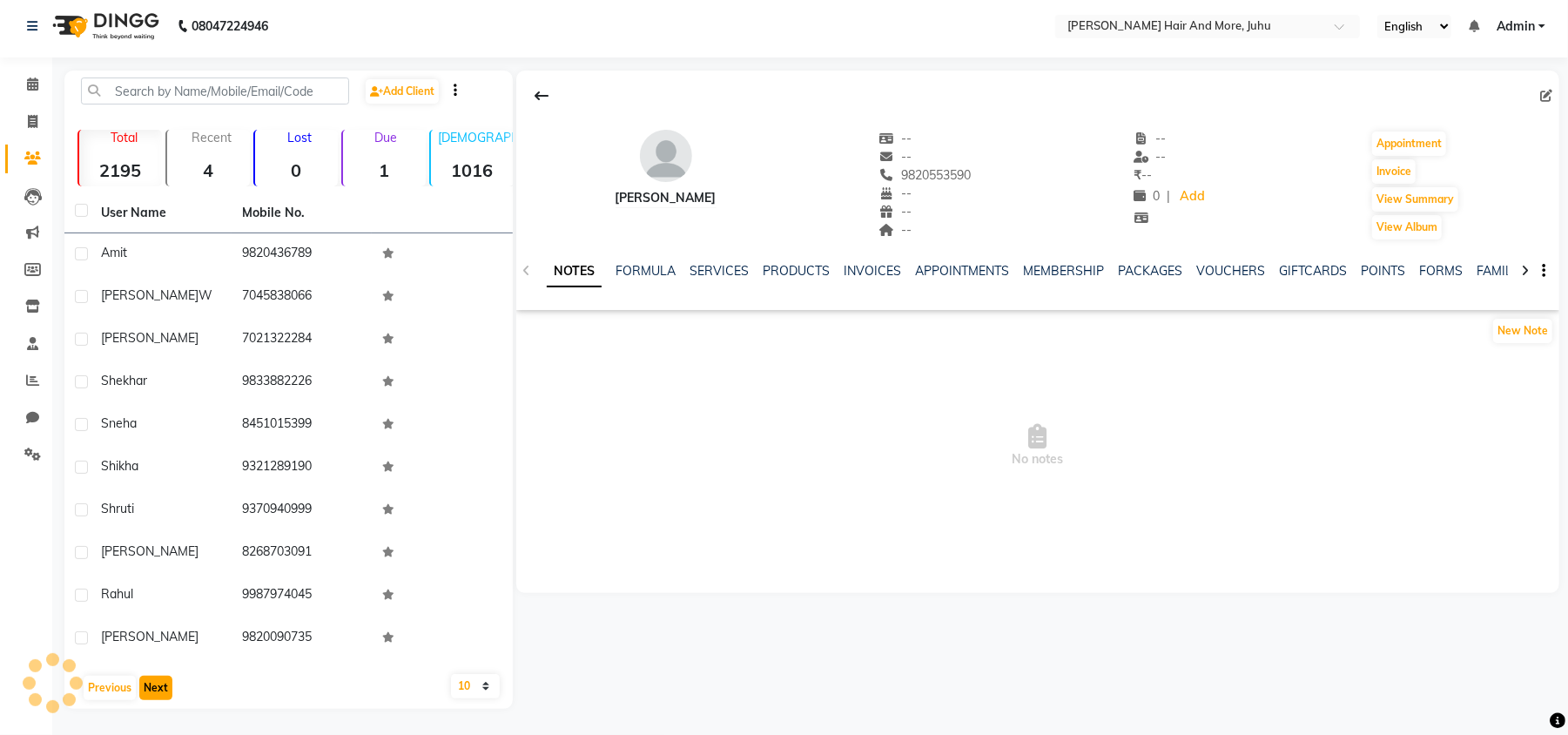
click at [148, 697] on button "Next" at bounding box center [155, 687] width 33 height 24
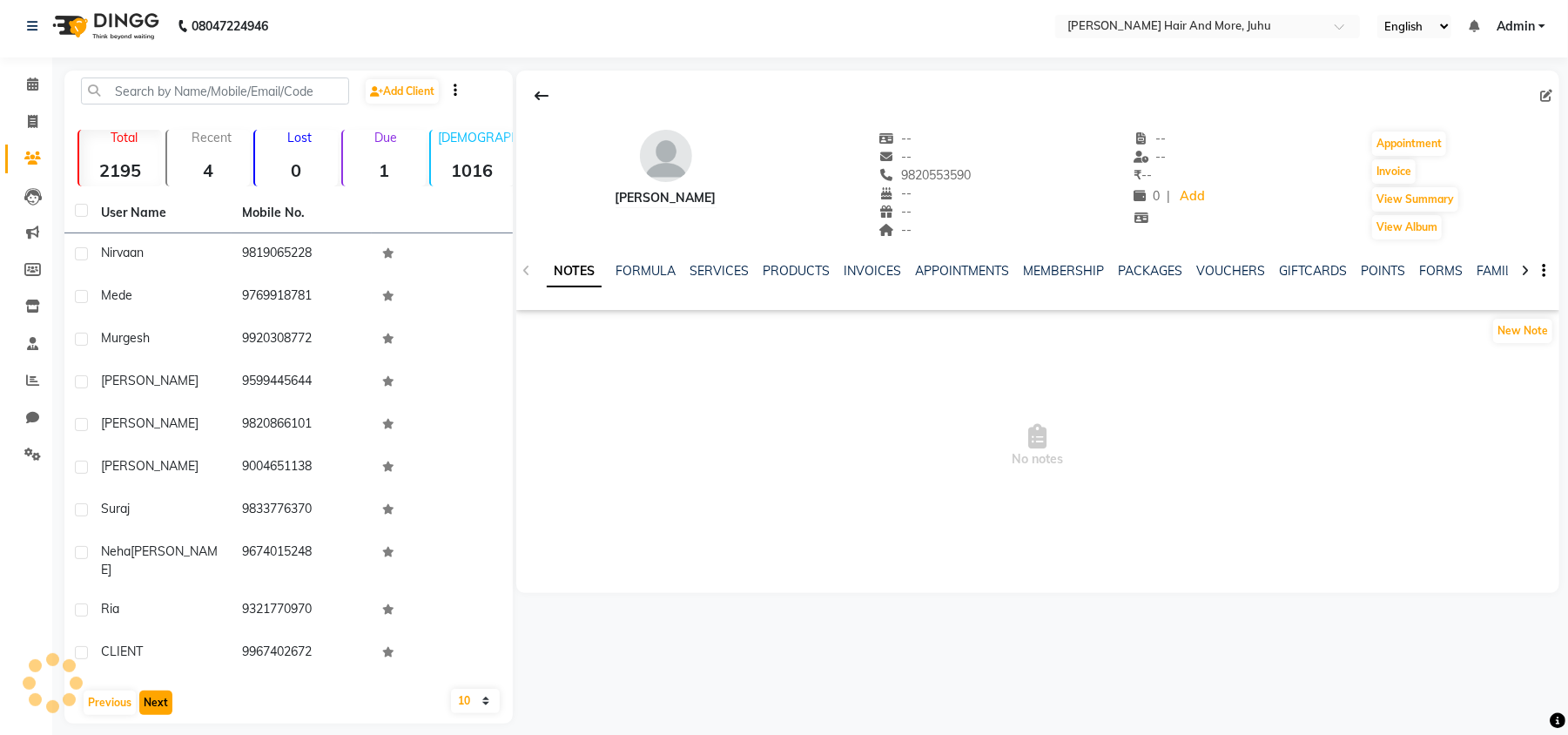
click at [148, 697] on button "Next" at bounding box center [155, 702] width 33 height 24
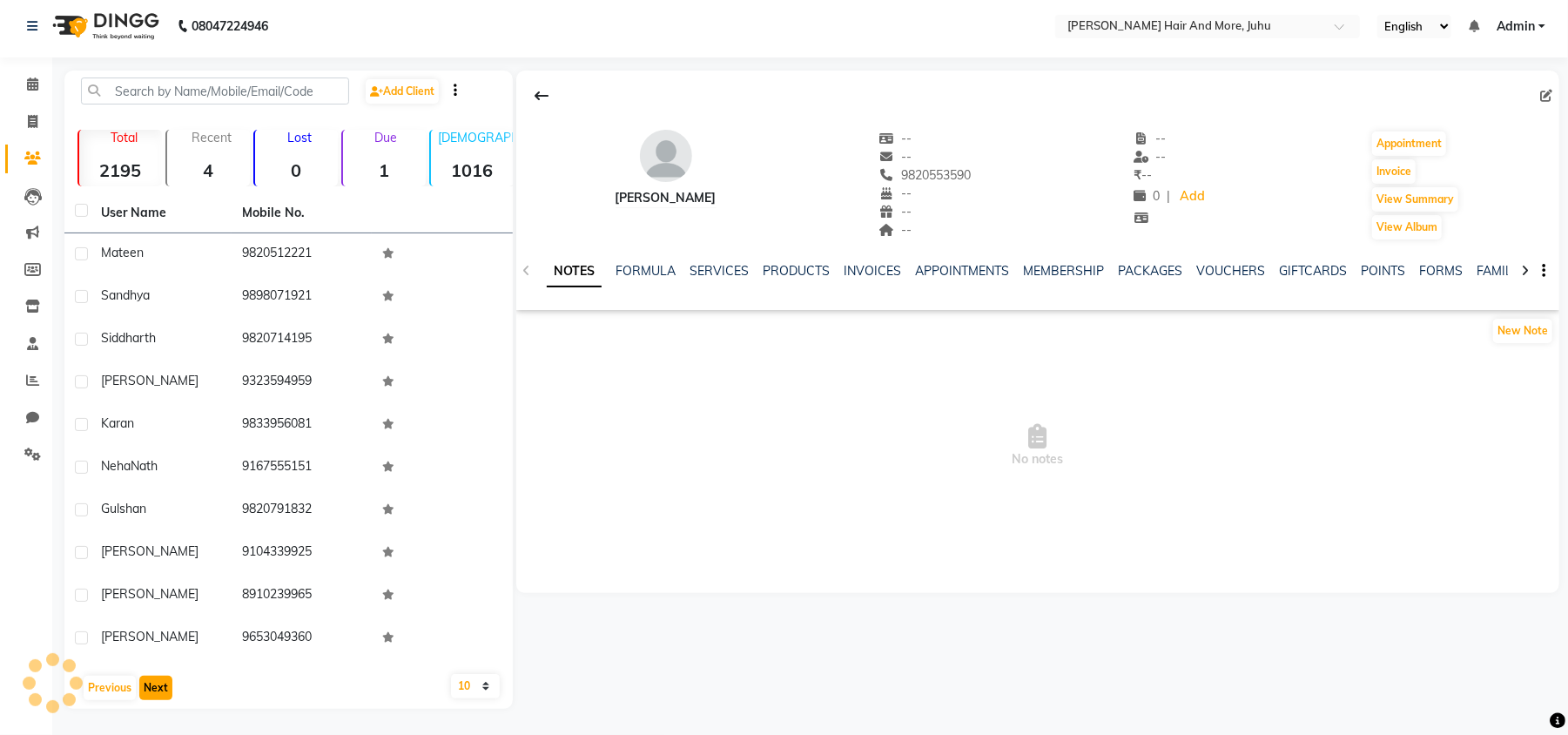
click at [148, 697] on button "Next" at bounding box center [155, 687] width 33 height 24
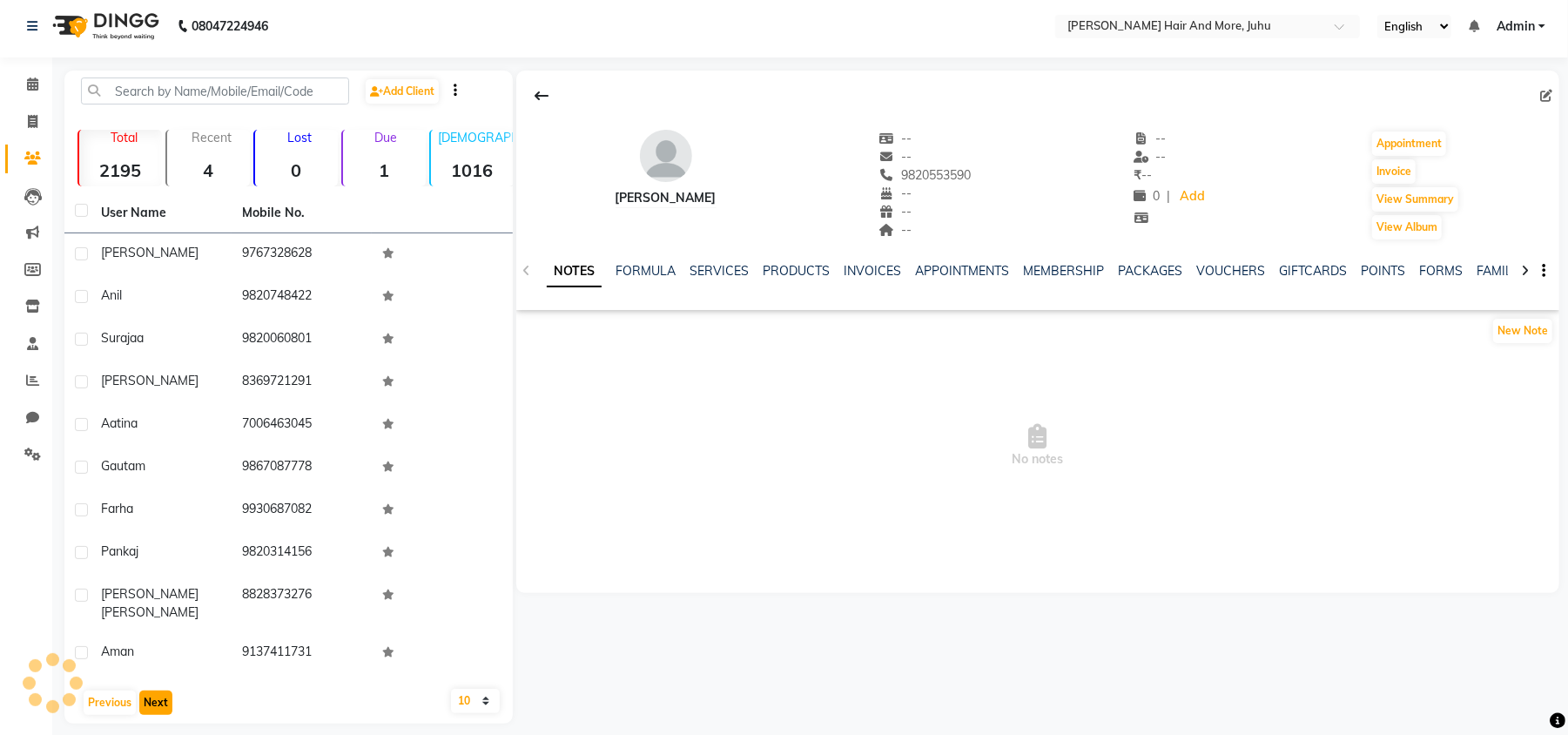
click at [148, 697] on button "Next" at bounding box center [155, 702] width 33 height 24
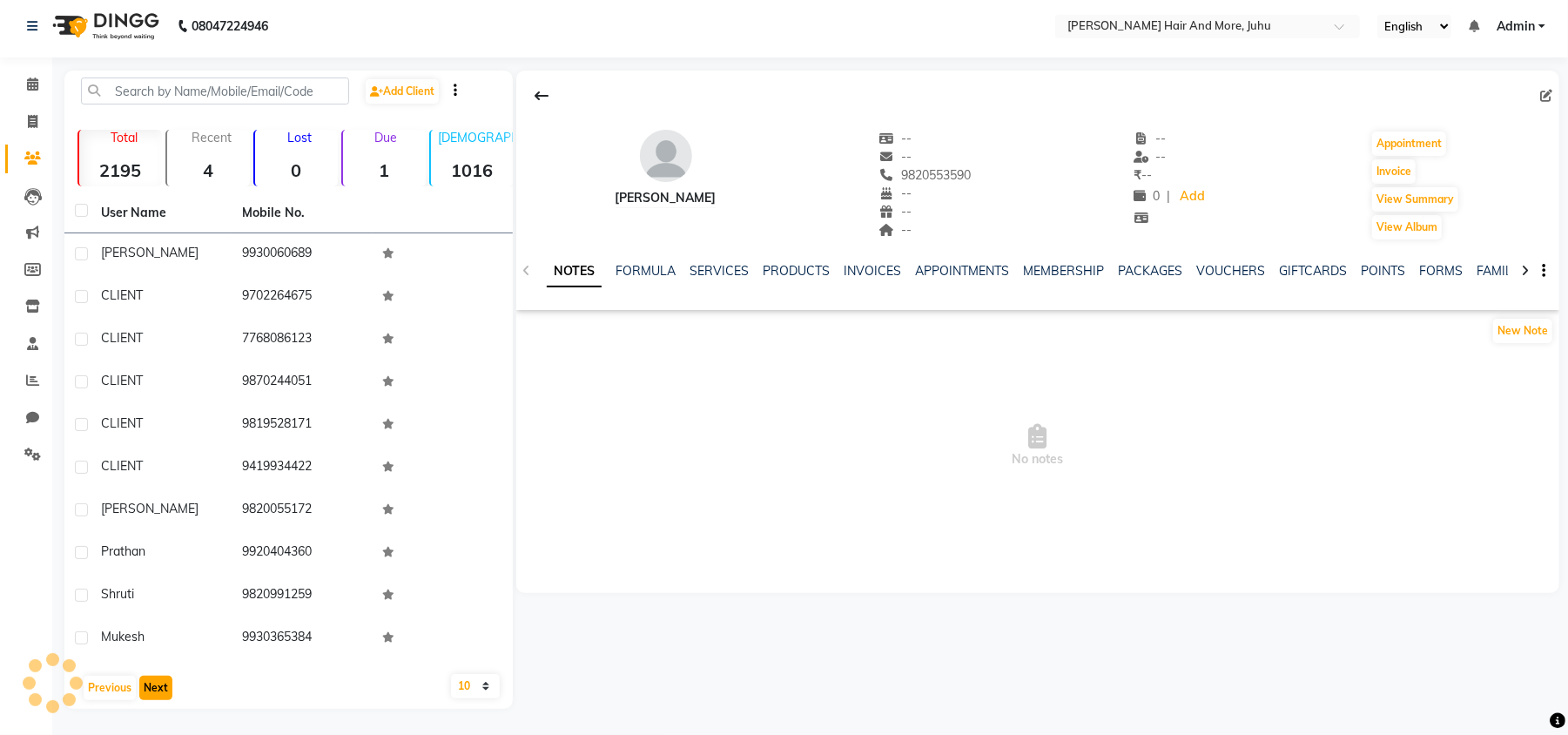
click at [148, 697] on button "Next" at bounding box center [155, 687] width 33 height 24
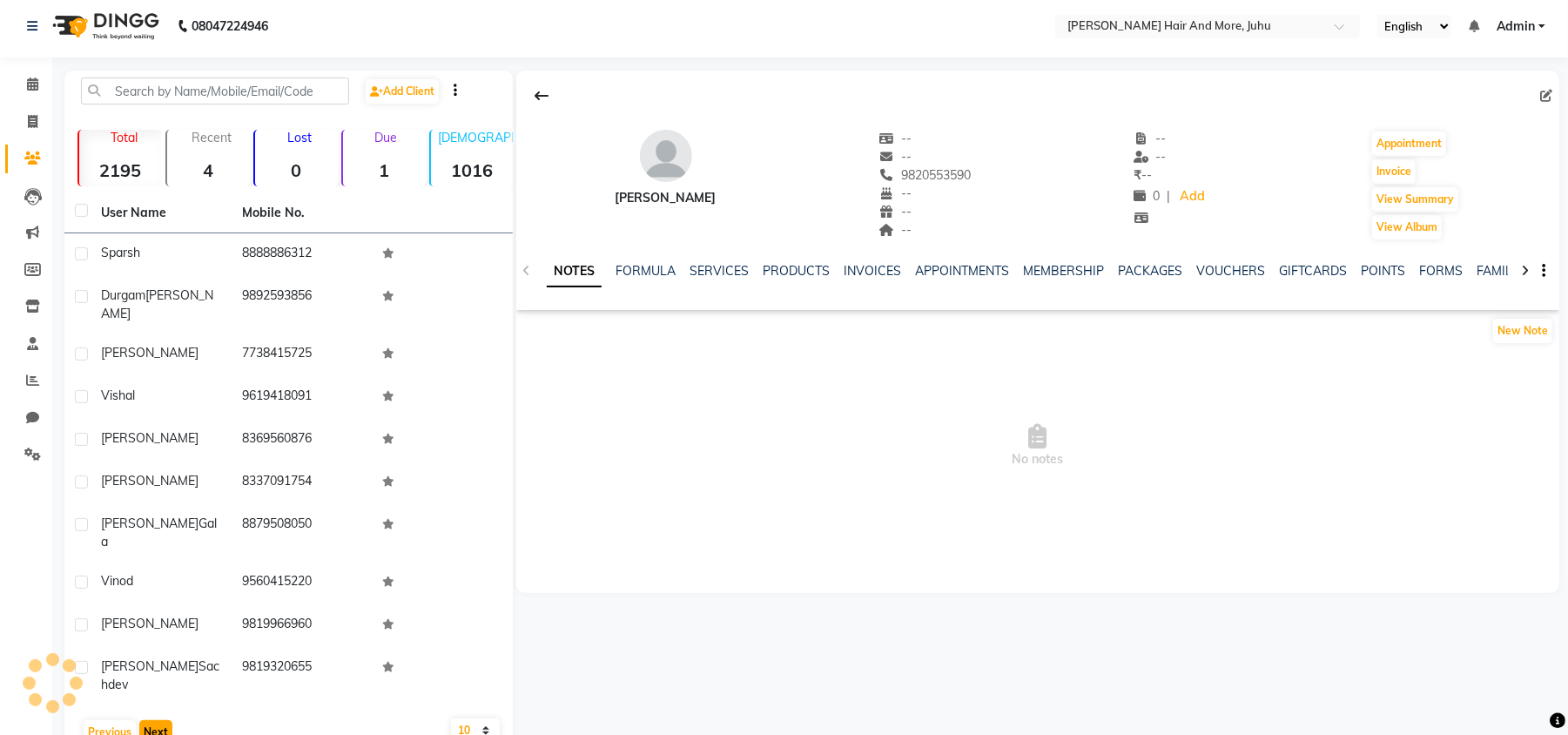
click at [148, 720] on button "Next" at bounding box center [155, 731] width 33 height 24
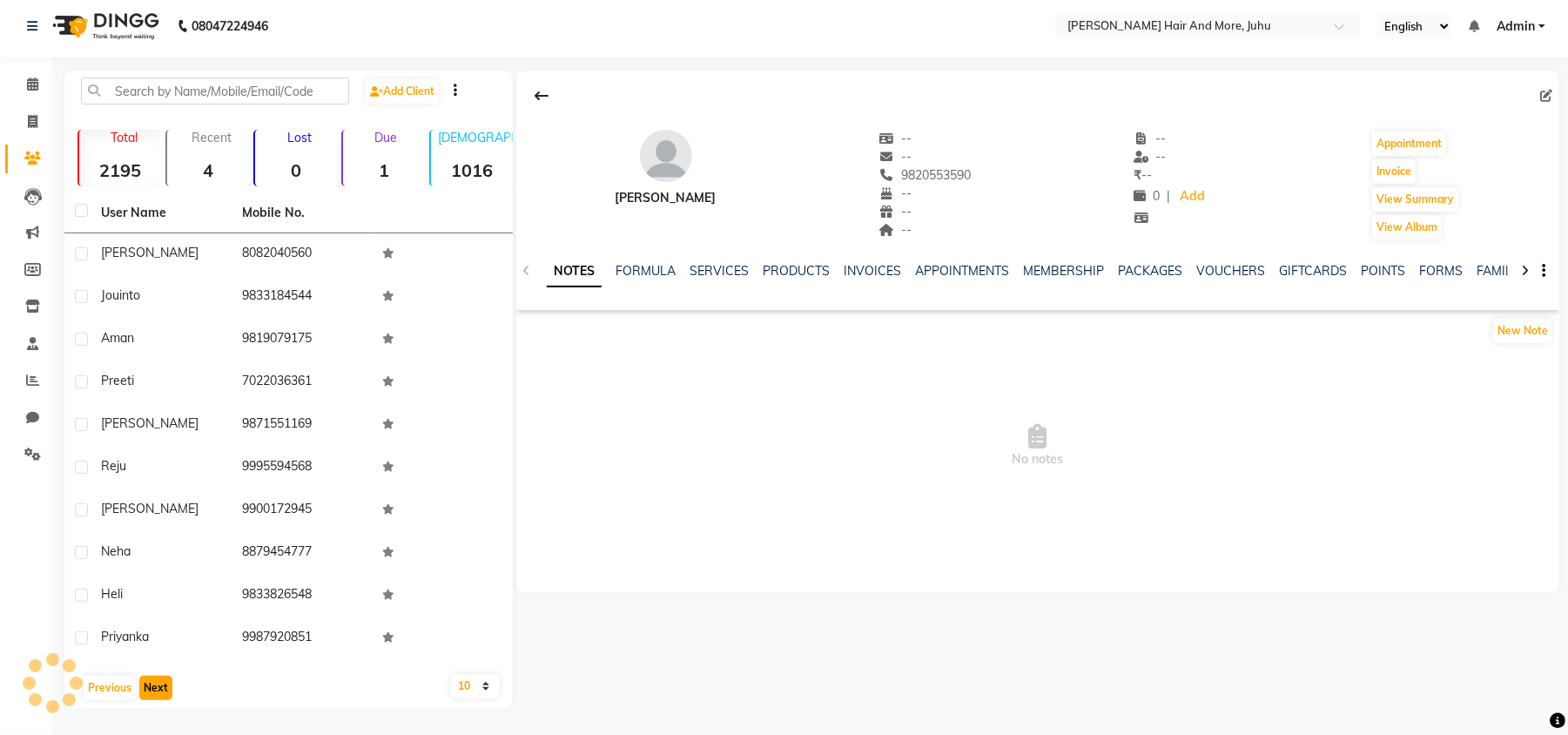
click at [148, 697] on button "Next" at bounding box center [155, 687] width 33 height 24
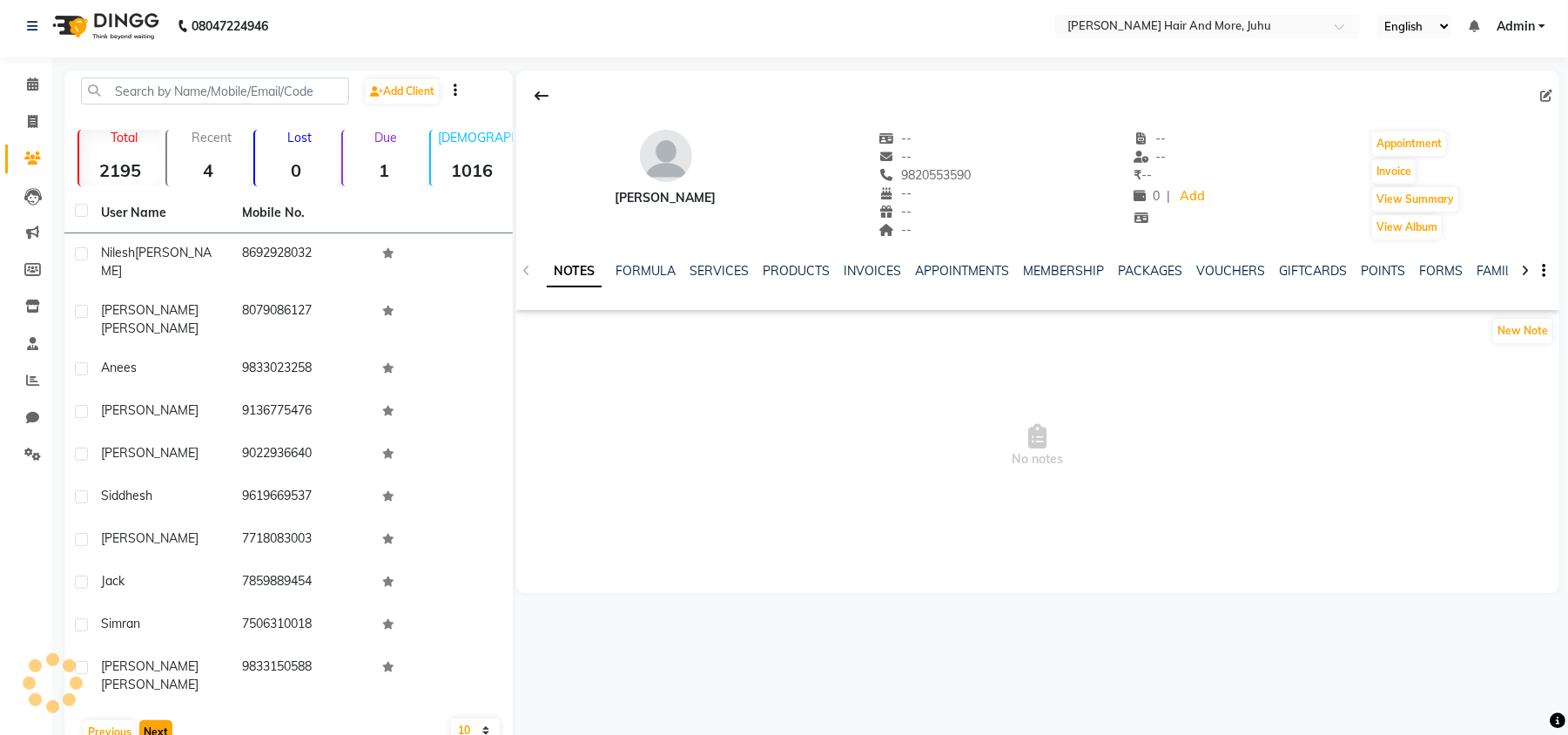
click at [148, 720] on button "Next" at bounding box center [155, 731] width 33 height 24
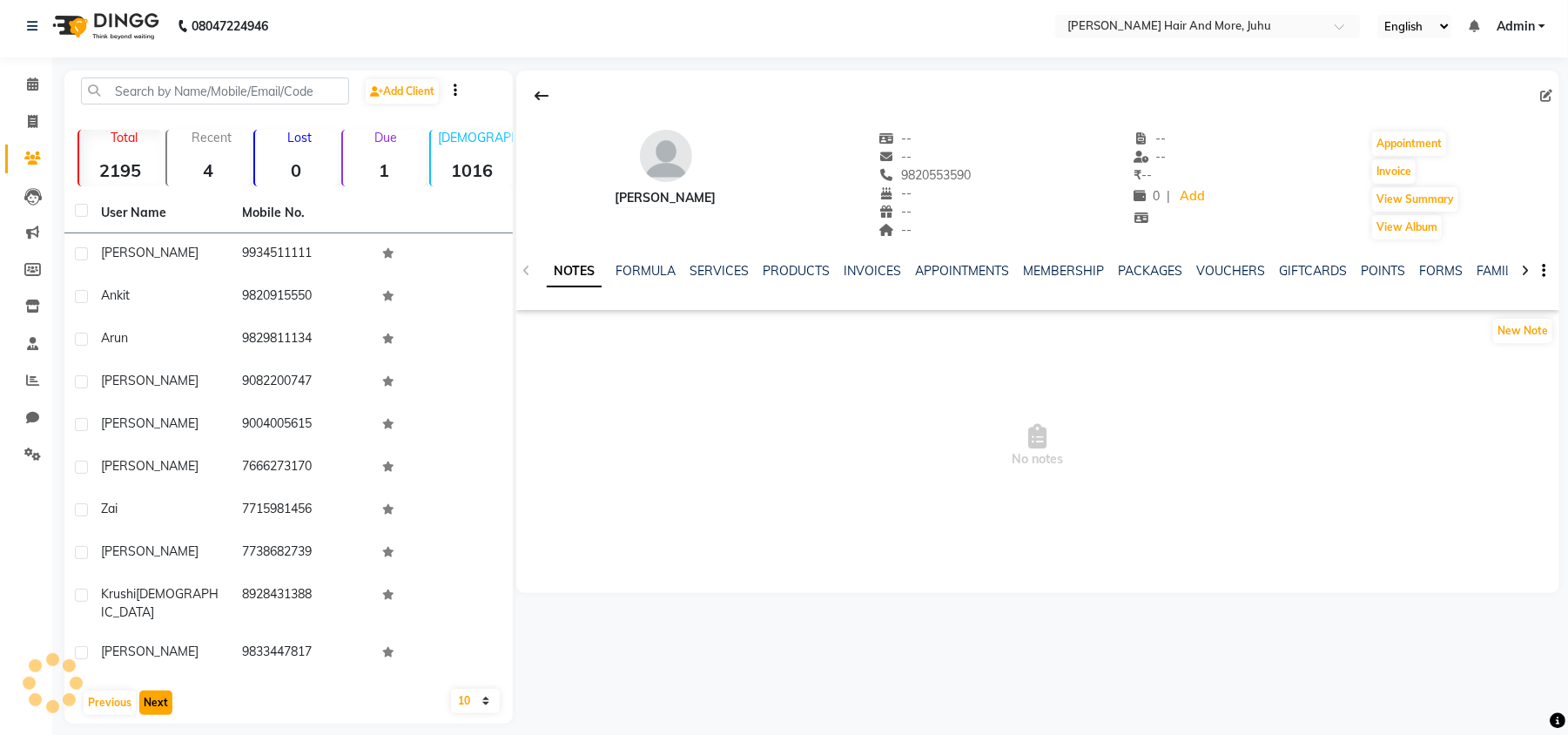
click at [148, 697] on button "Next" at bounding box center [155, 702] width 33 height 24
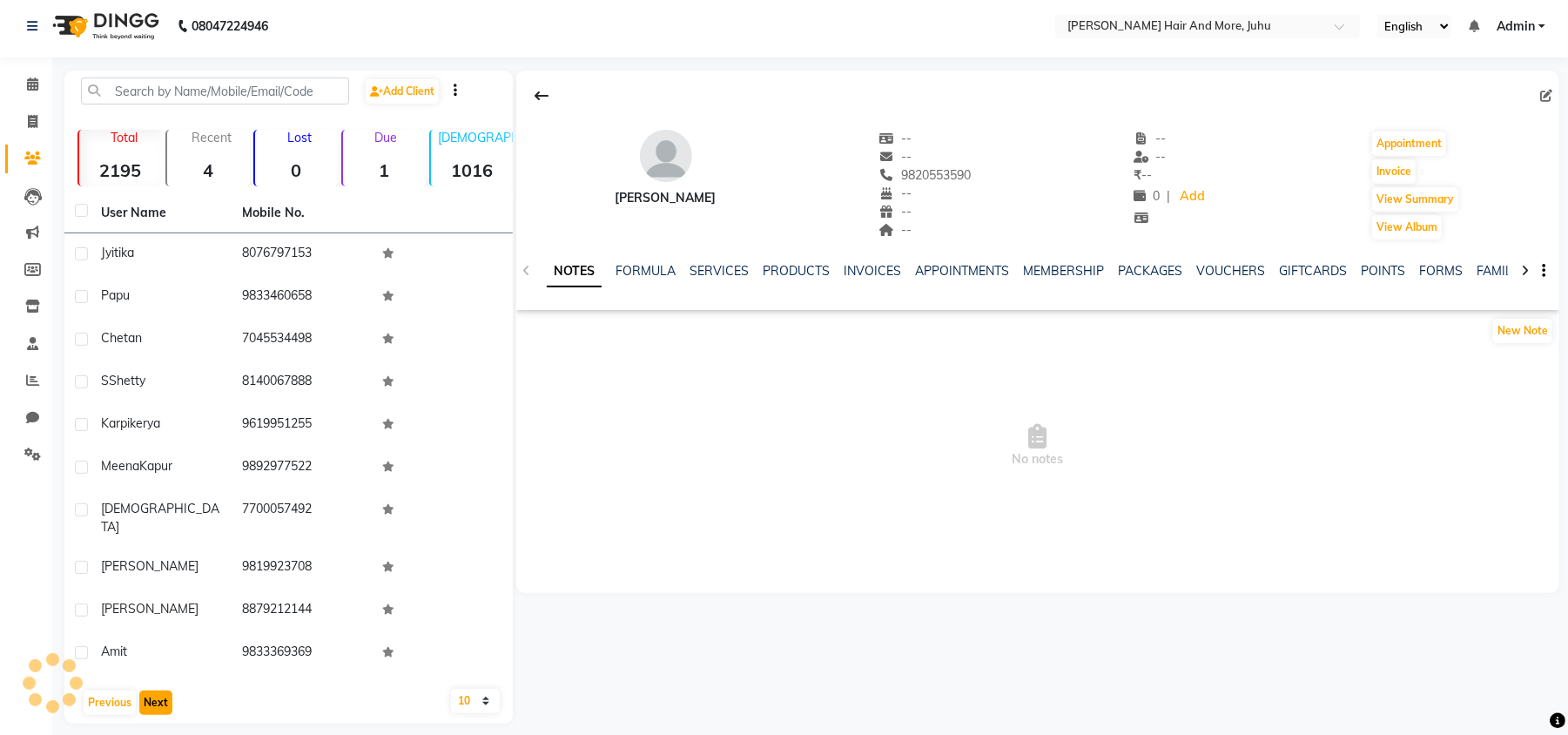
click at [148, 697] on button "Next" at bounding box center [155, 702] width 33 height 24
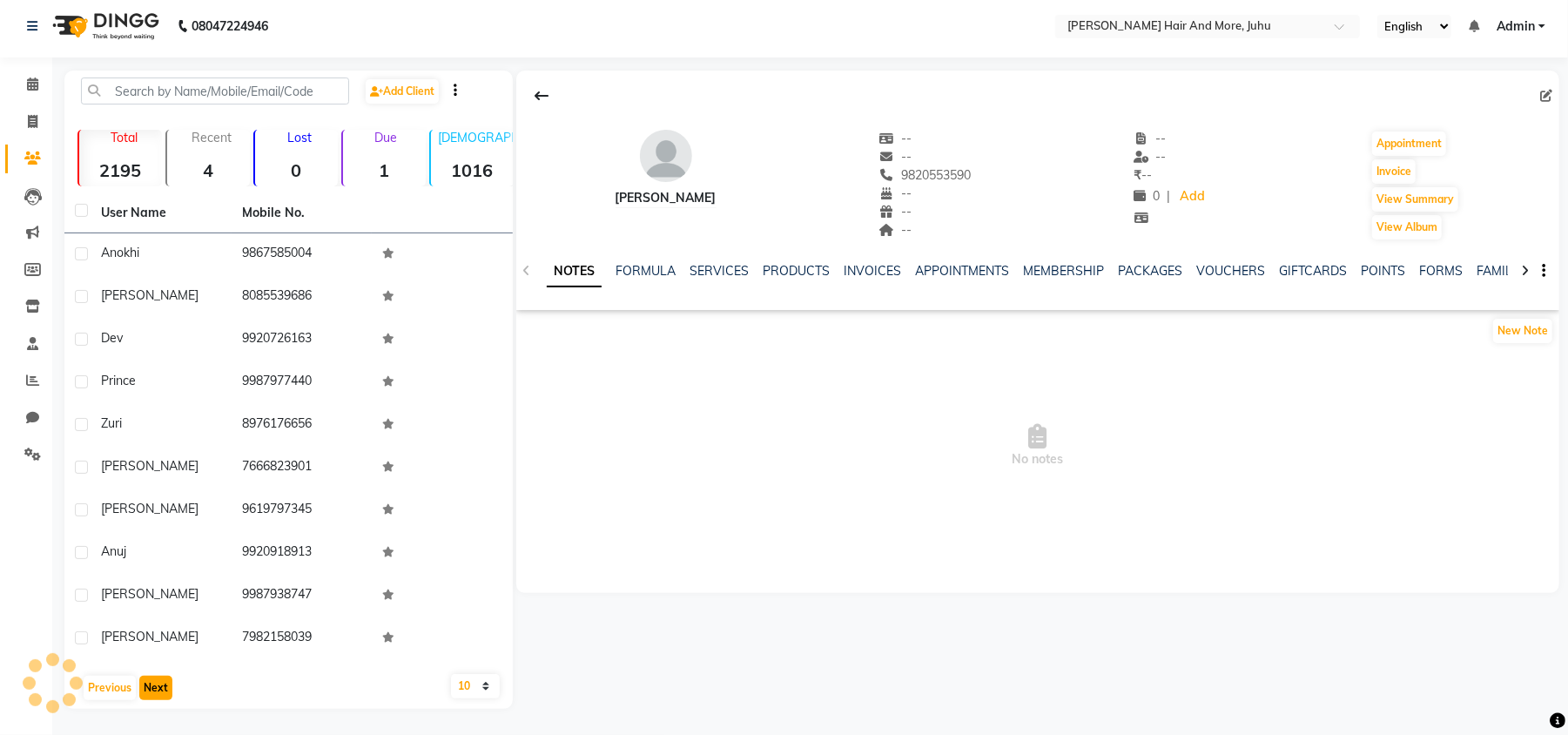
click at [148, 697] on button "Next" at bounding box center [155, 687] width 33 height 24
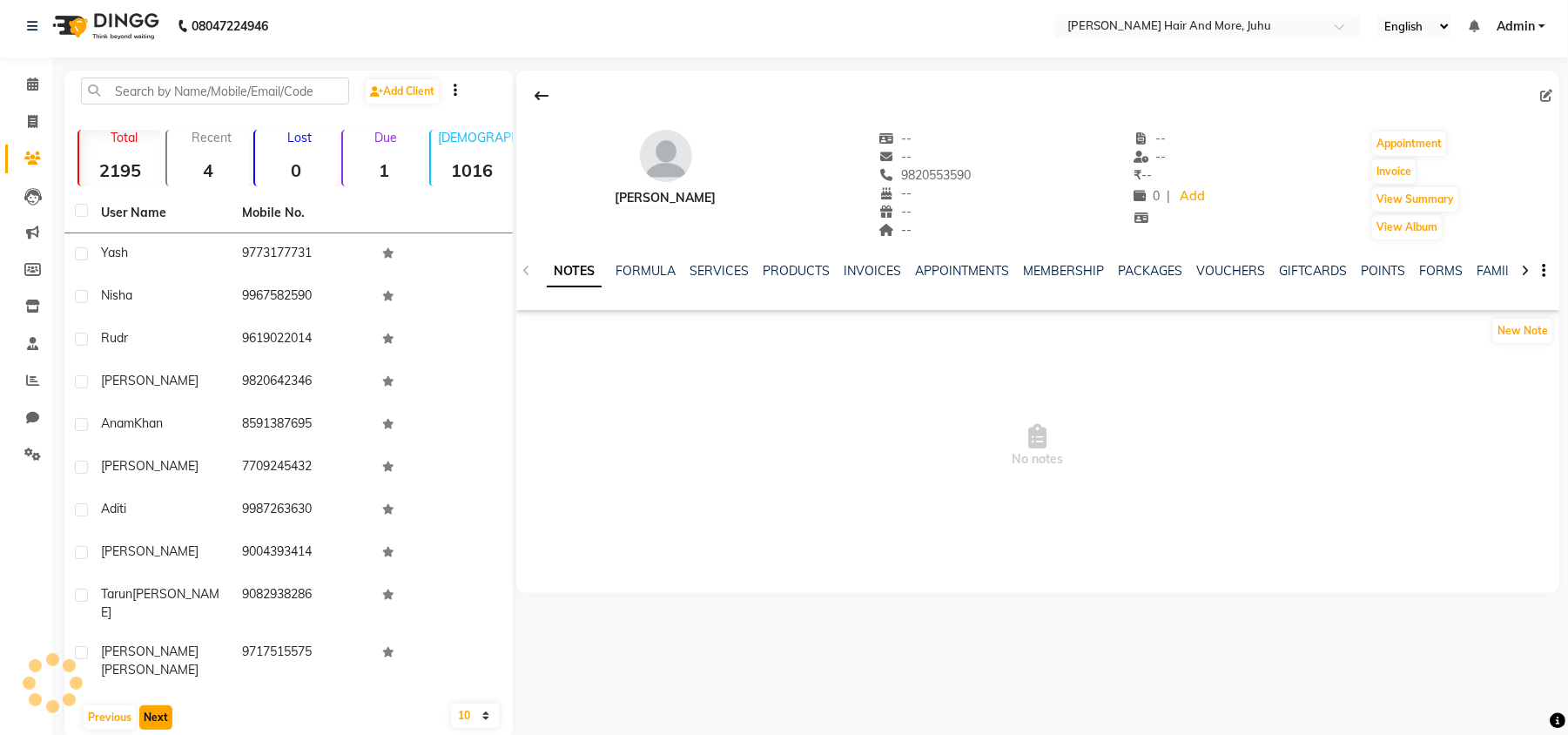
click at [148, 705] on button "Next" at bounding box center [155, 717] width 33 height 24
click at [148, 697] on button "Next" at bounding box center [155, 702] width 33 height 24
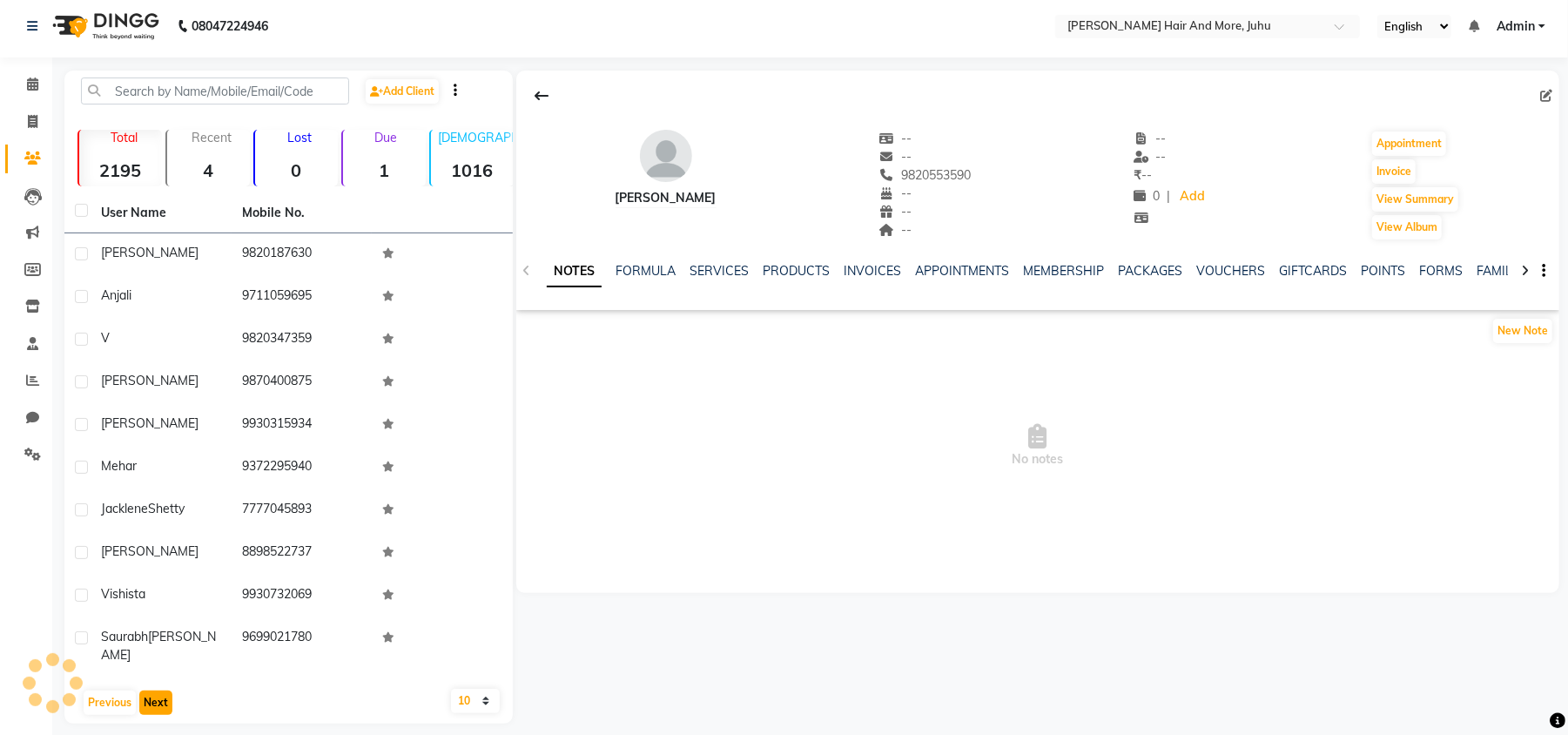
click at [148, 697] on button "Next" at bounding box center [155, 702] width 33 height 24
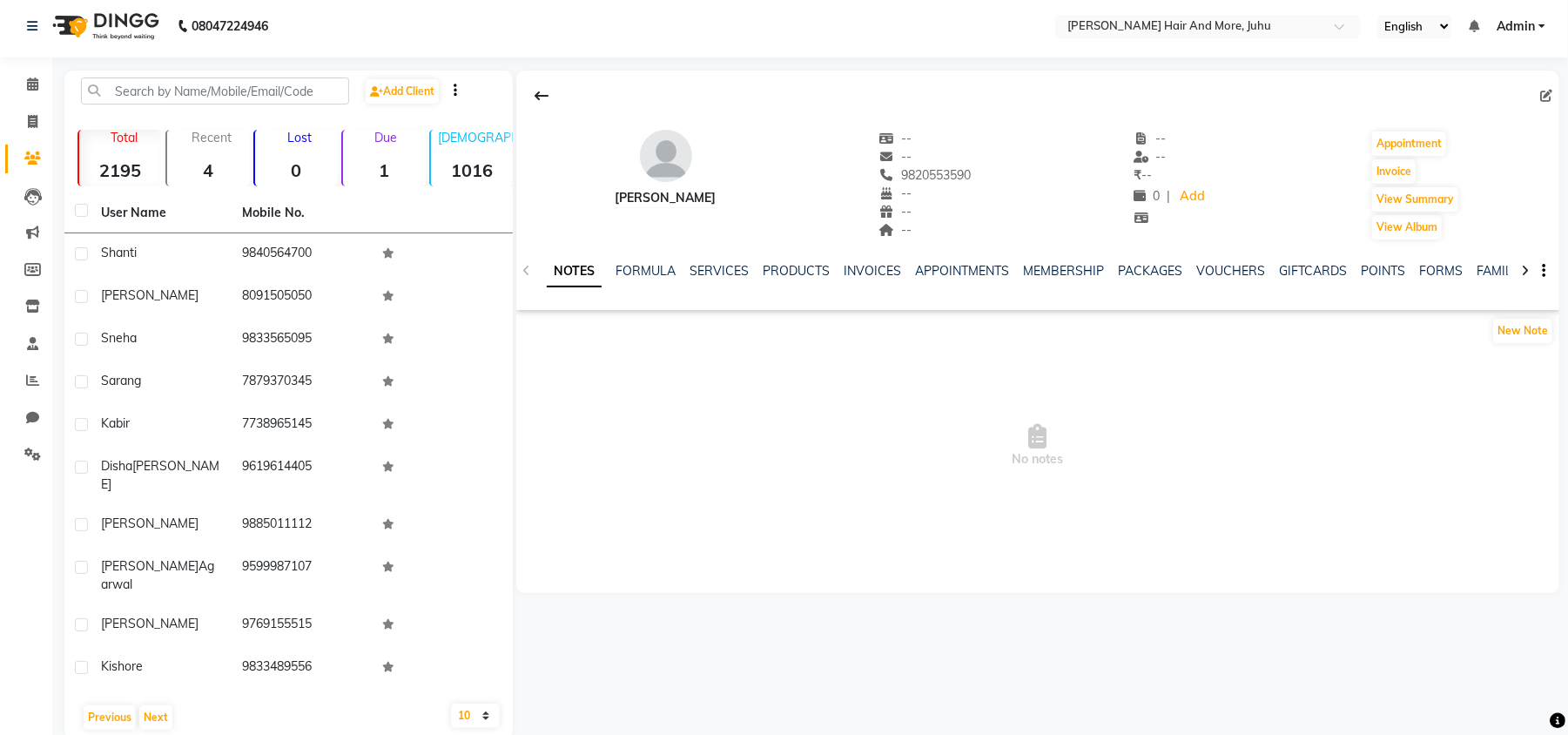
click at [718, 480] on span "No notes" at bounding box center [1038, 445] width 1043 height 174
click at [1324, 489] on span "No notes" at bounding box center [1038, 445] width 1043 height 174
click at [142, 705] on button "Next" at bounding box center [155, 717] width 33 height 24
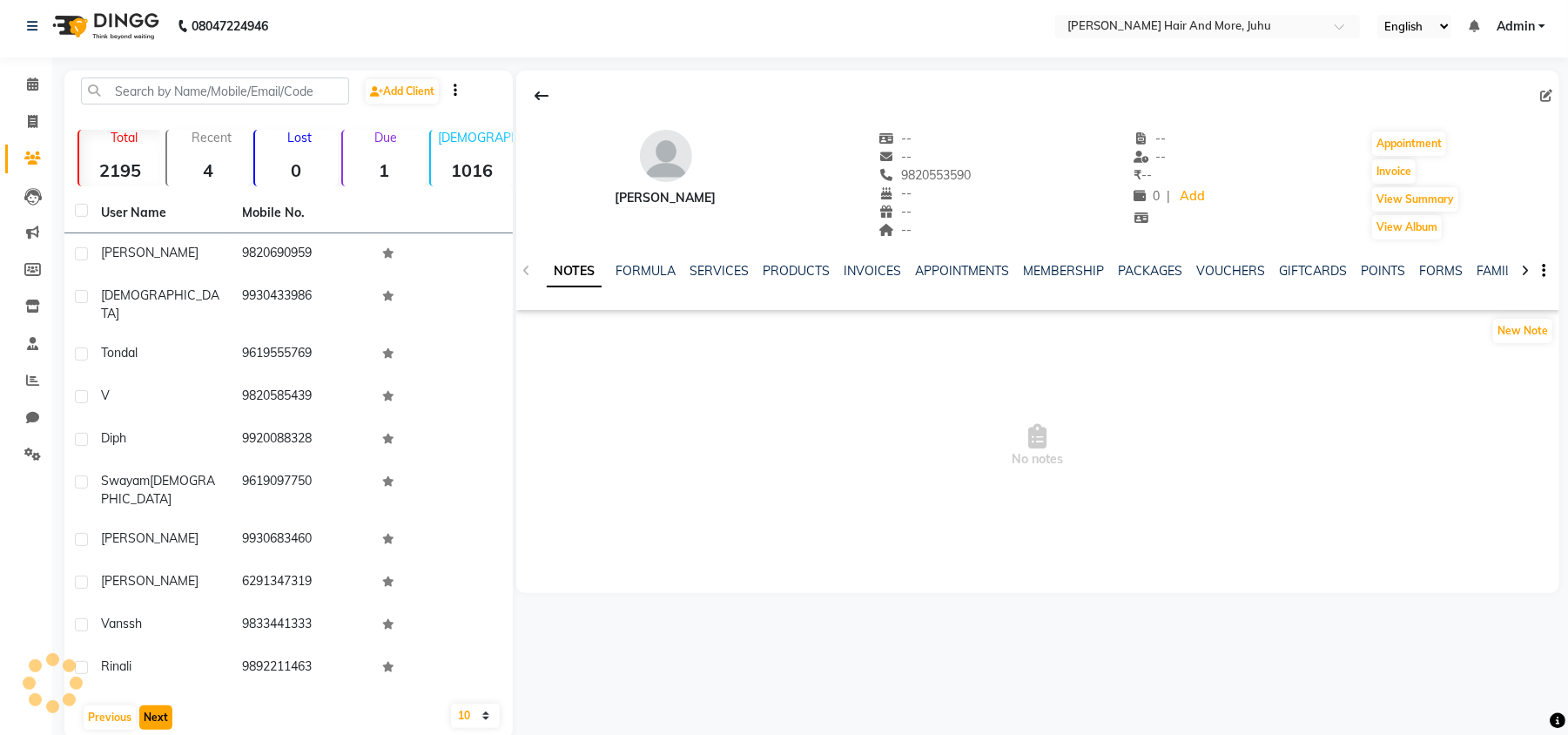
click at [144, 705] on button "Next" at bounding box center [155, 717] width 33 height 24
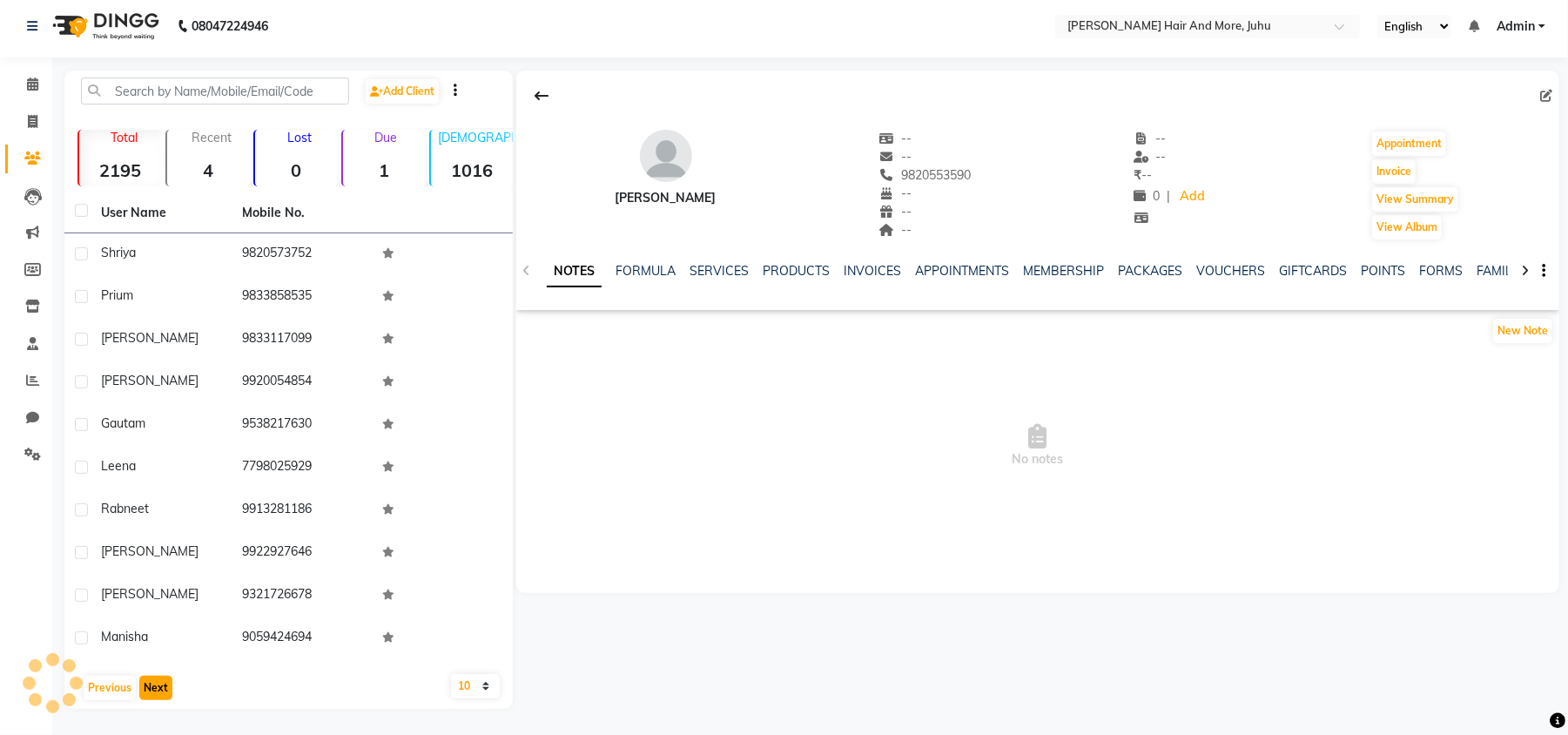
click at [144, 679] on button "Next" at bounding box center [155, 687] width 33 height 24
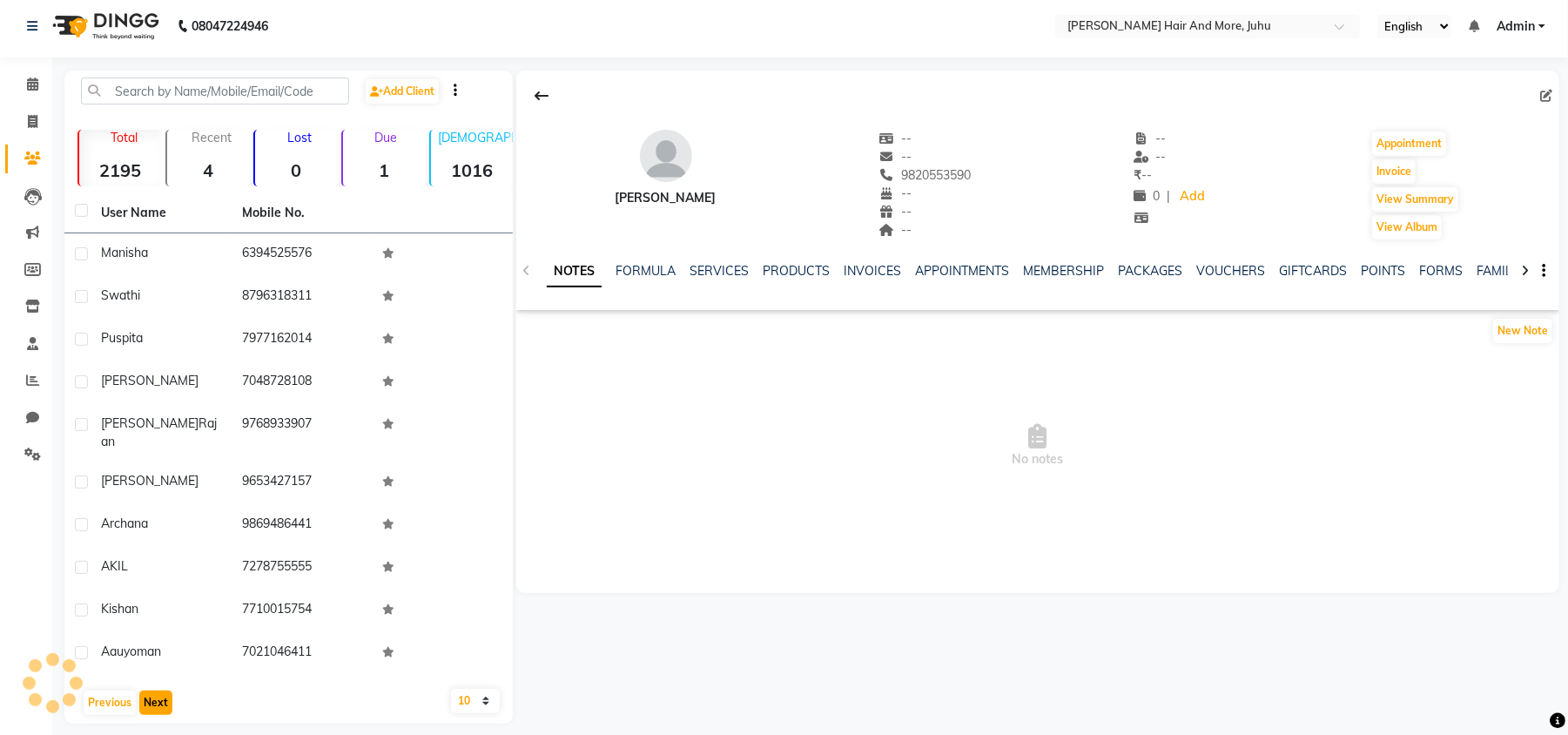
click at [144, 690] on button "Next" at bounding box center [155, 702] width 33 height 24
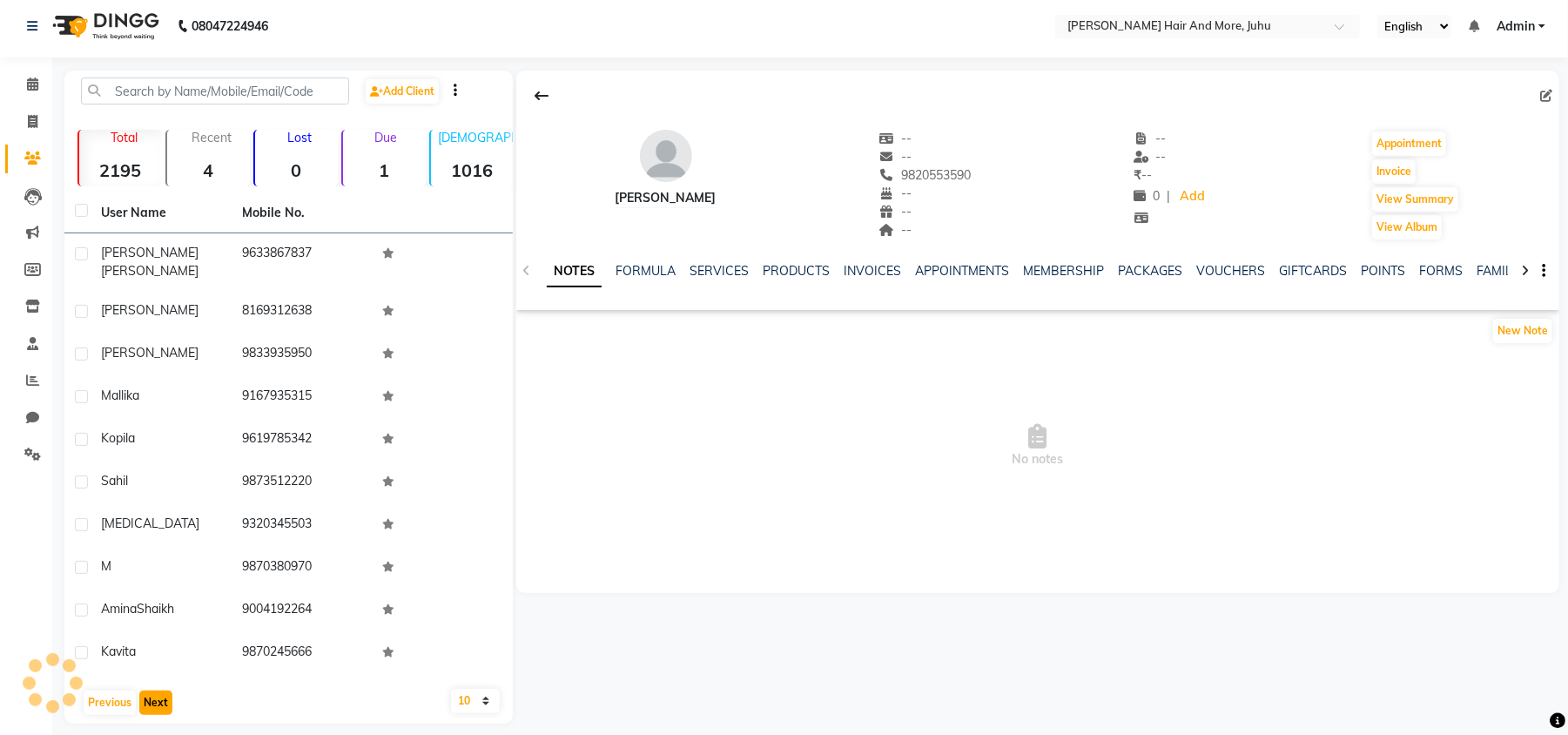
click at [144, 690] on button "Next" at bounding box center [155, 702] width 33 height 24
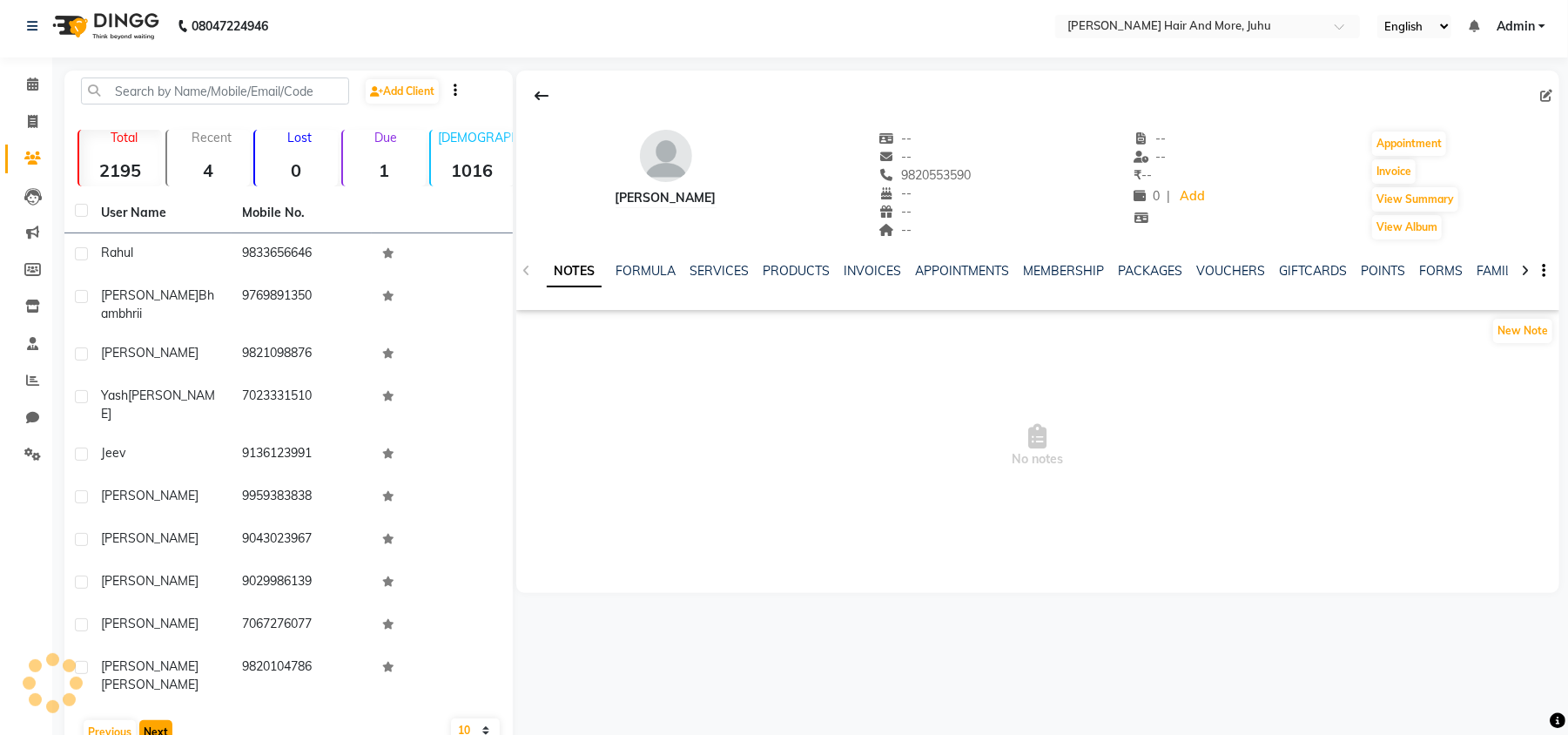
click at [144, 720] on button "Next" at bounding box center [155, 731] width 33 height 24
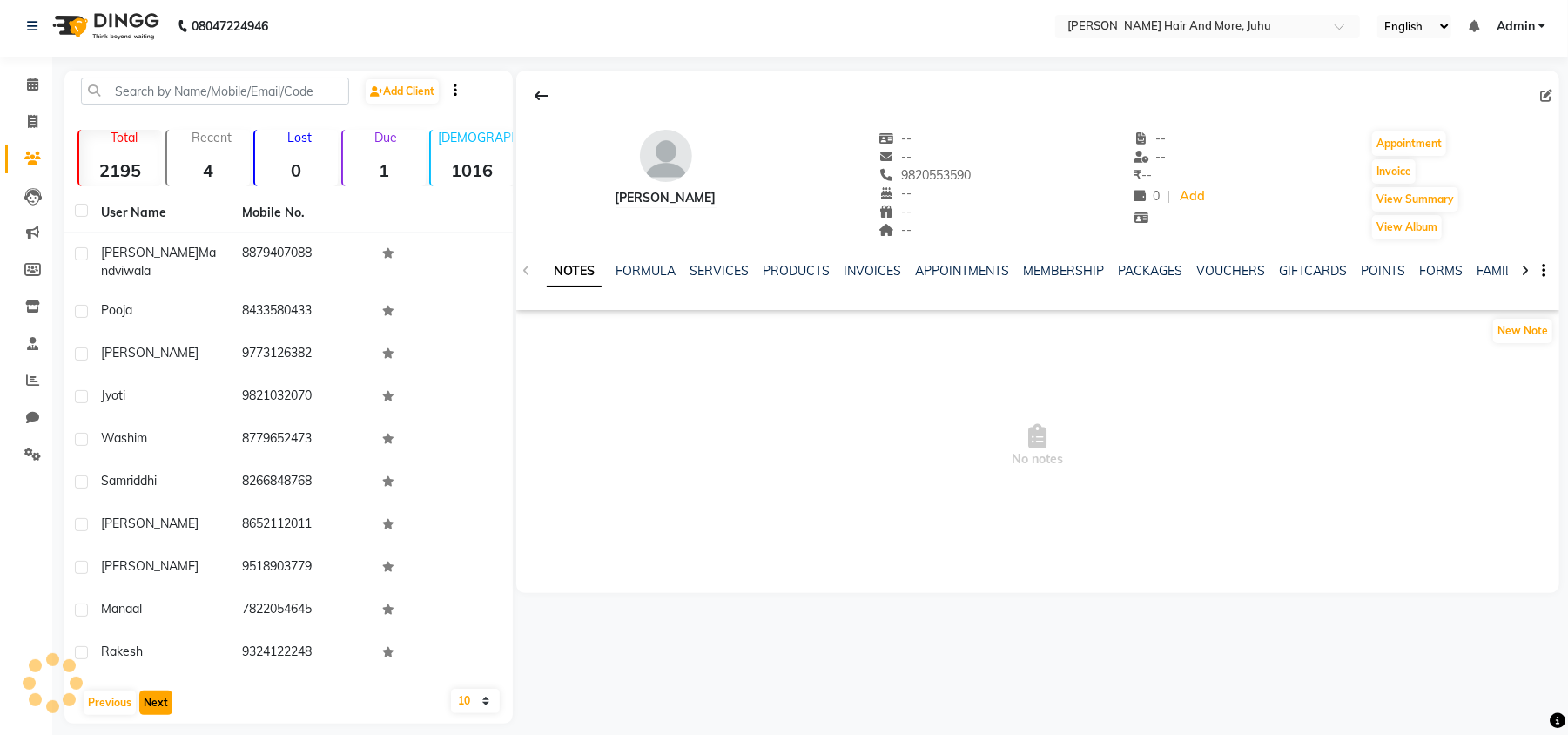
click at [144, 690] on button "Next" at bounding box center [155, 702] width 33 height 24
click at [144, 679] on div "User Name Mobile No. [PERSON_NAME] 8879407088 Pooja 8433580433 [PERSON_NAME] 97…" at bounding box center [289, 459] width 448 height 531
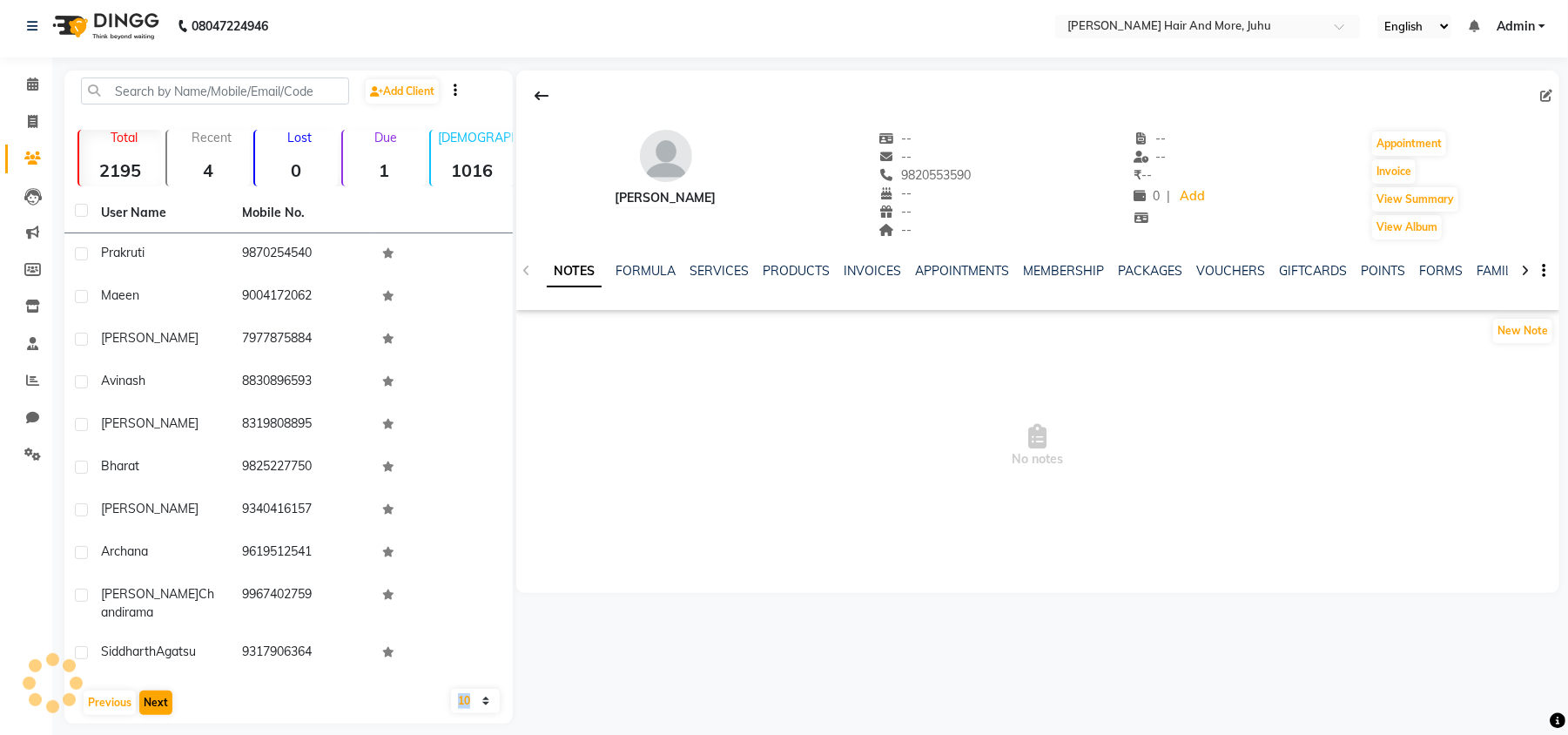
click at [144, 679] on div "User Name Mobile No. Prakruti [PHONE_NUMBER] Maeen 9004172062 [PERSON_NAME] 797…" at bounding box center [289, 459] width 448 height 531
click at [160, 709] on button "Next" at bounding box center [155, 702] width 33 height 24
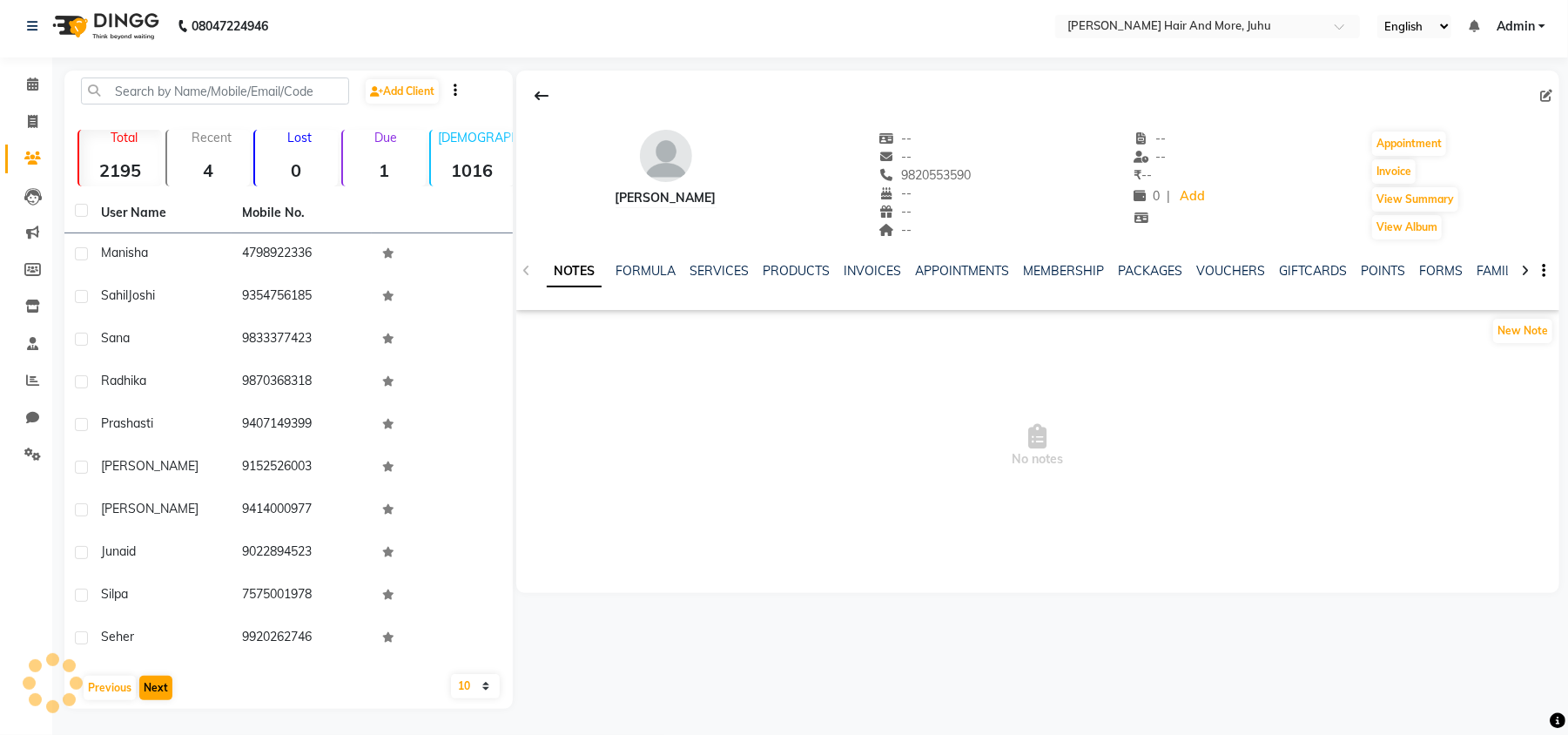
click at [161, 711] on main "Add Client Total 2195 Recent 4 Lost 0 Due 1 [DEMOGRAPHIC_DATA] 1016 [DEMOGRAPHI…" at bounding box center [809, 402] width 1515 height 664
click at [161, 709] on main "Add Client Total 2195 Recent 4 Lost 0 Due 1 [DEMOGRAPHIC_DATA] 1016 [DEMOGRAPHI…" at bounding box center [809, 402] width 1515 height 664
click at [161, 696] on button "Next" at bounding box center [155, 687] width 33 height 24
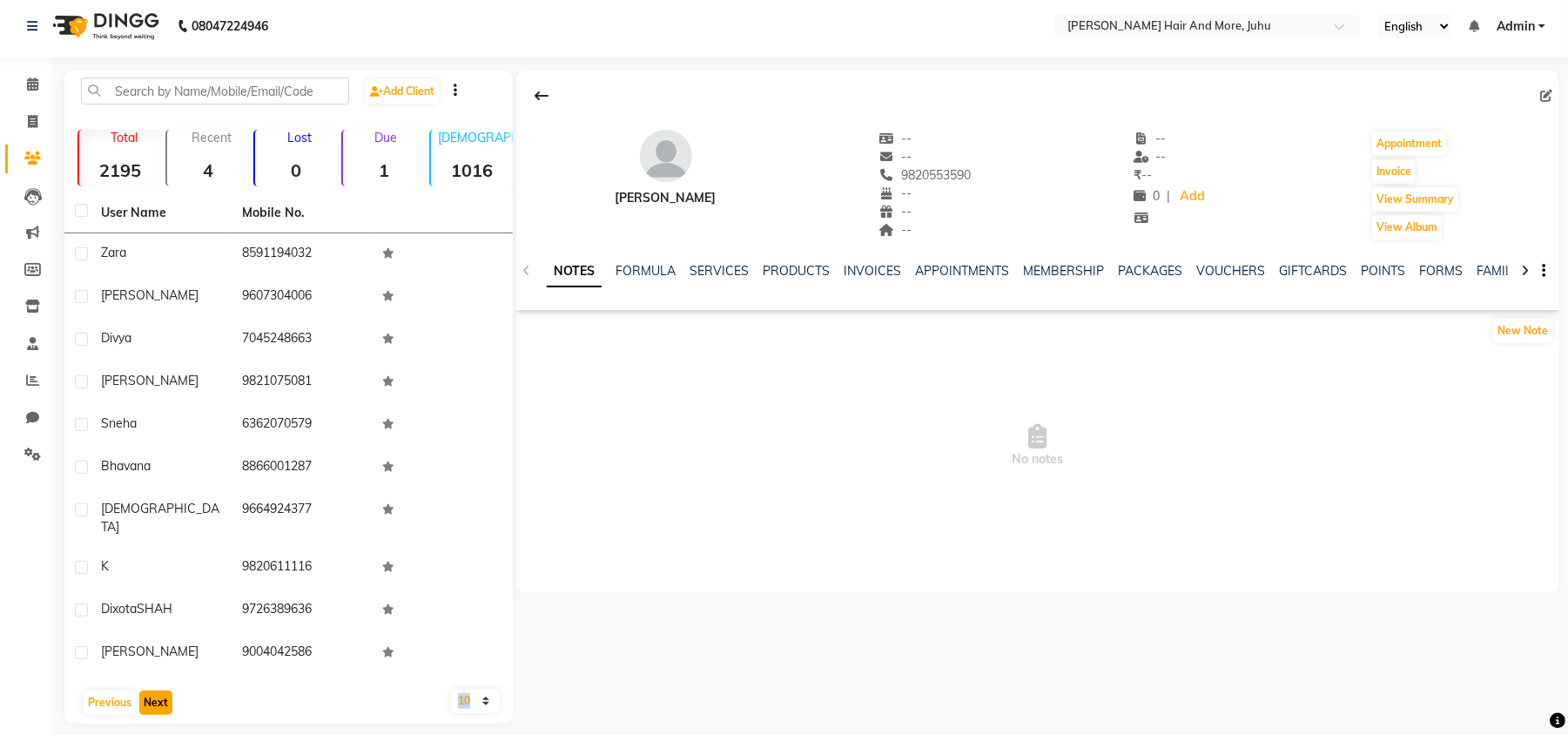
click at [161, 695] on button "Next" at bounding box center [155, 702] width 33 height 24
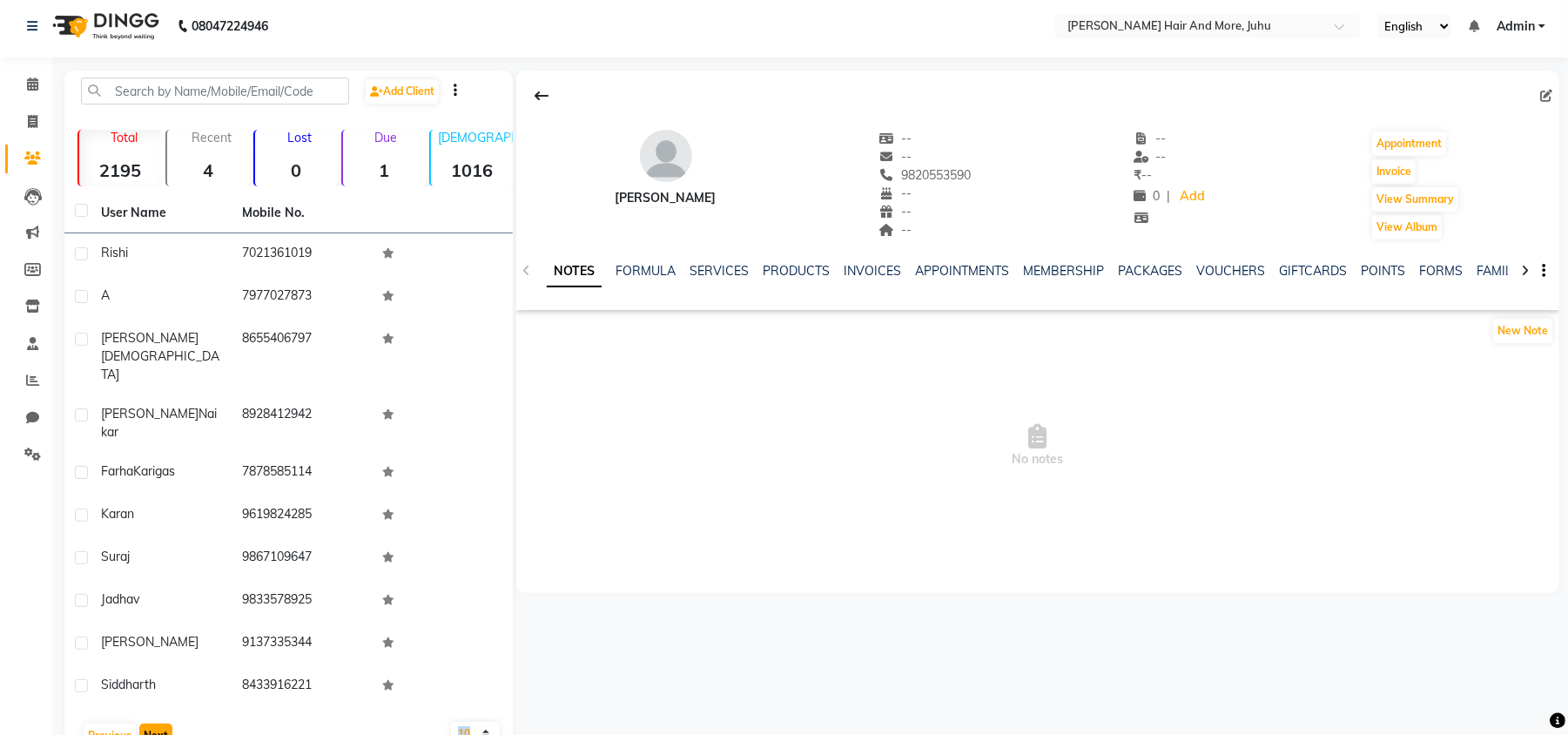
click at [161, 723] on button "Next" at bounding box center [155, 735] width 33 height 24
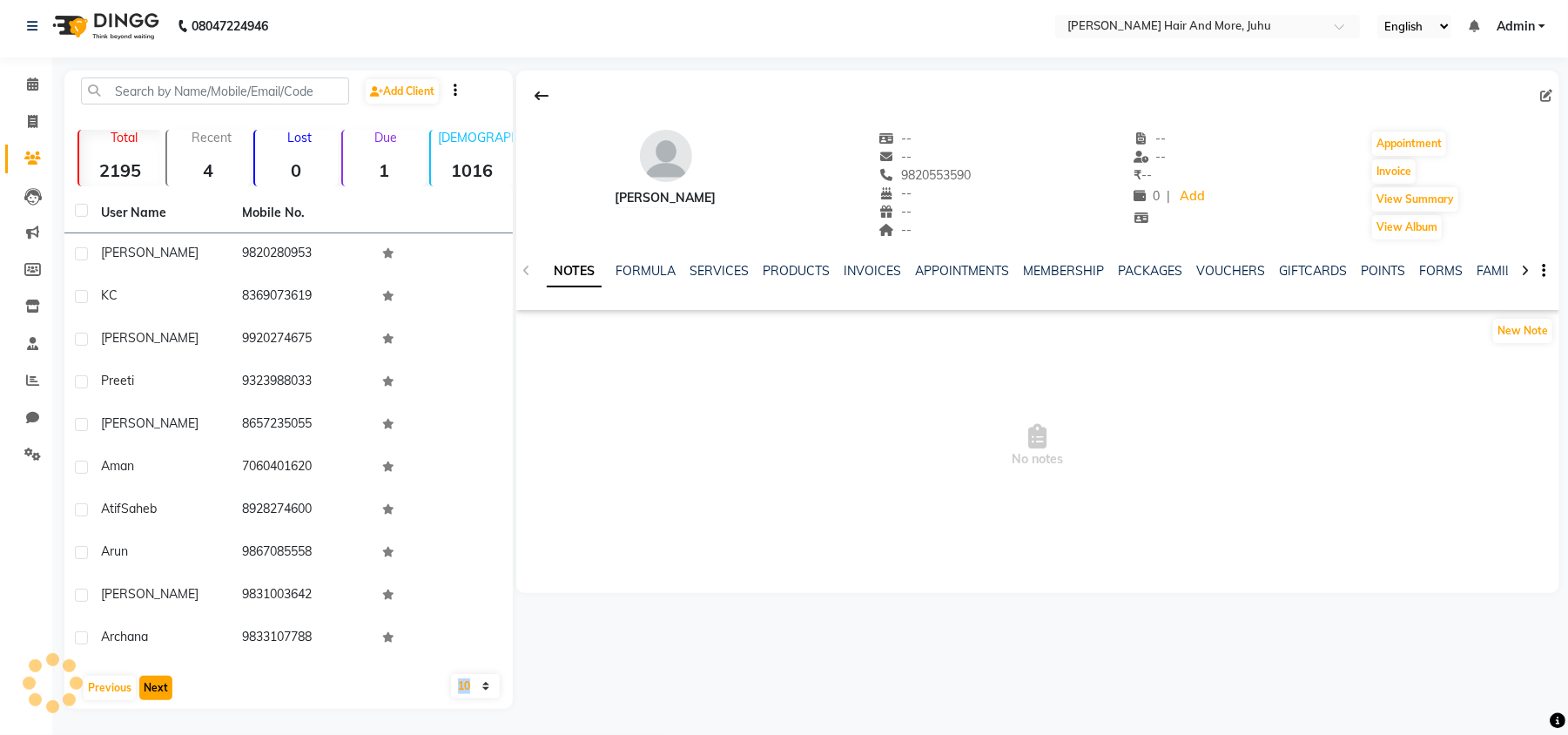
click at [161, 695] on button "Next" at bounding box center [155, 687] width 33 height 24
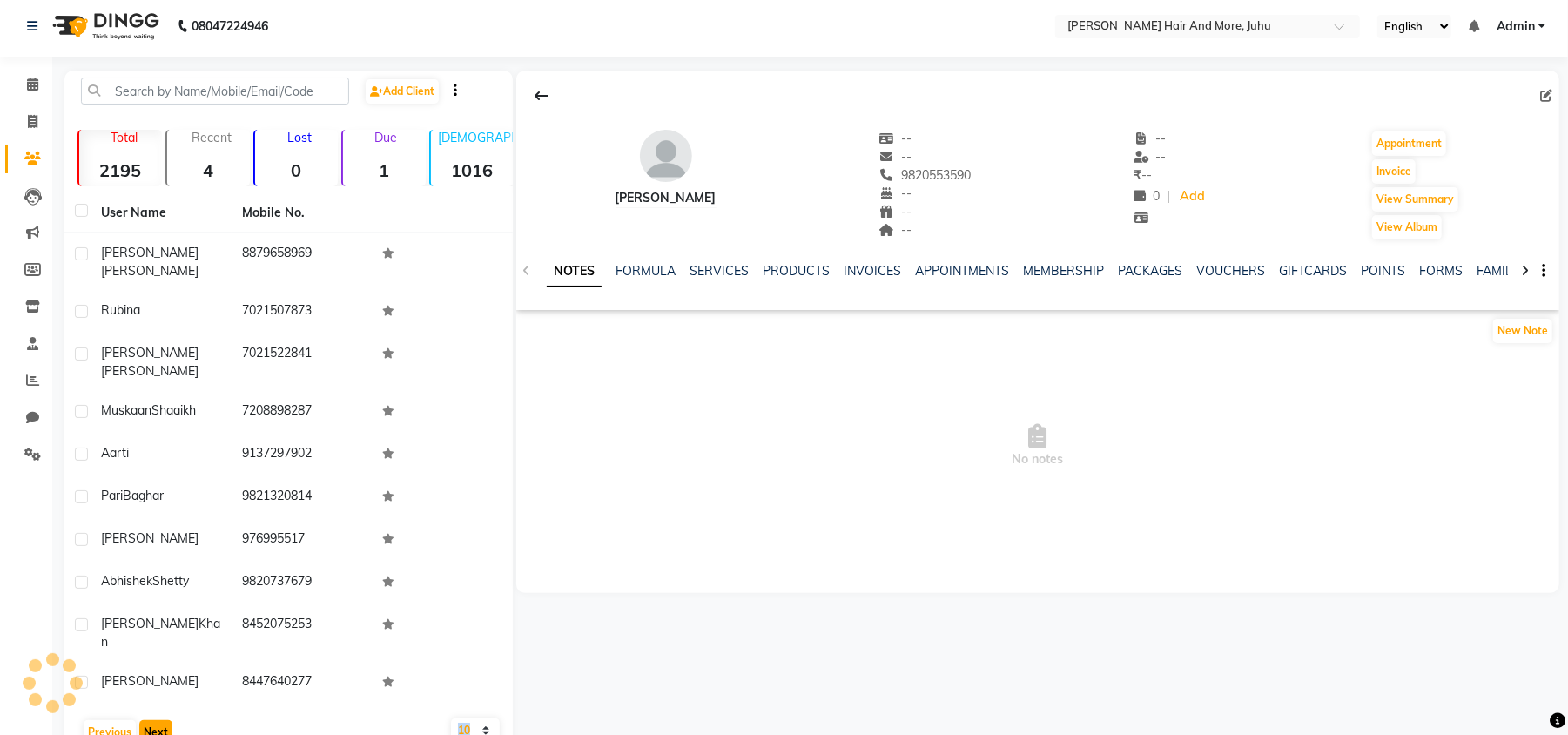
click at [161, 720] on button "Next" at bounding box center [155, 731] width 33 height 24
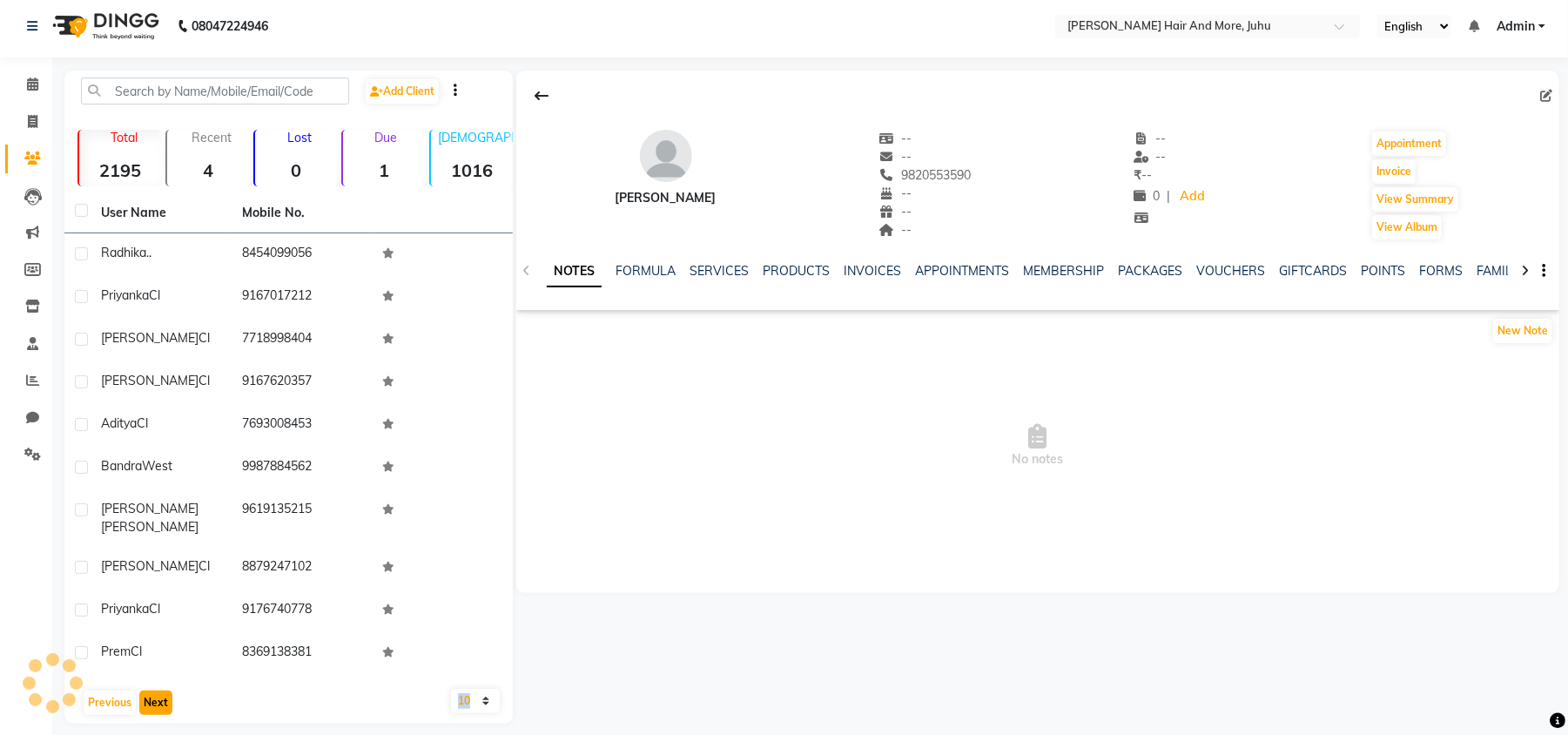
click at [161, 695] on button "Next" at bounding box center [155, 702] width 33 height 24
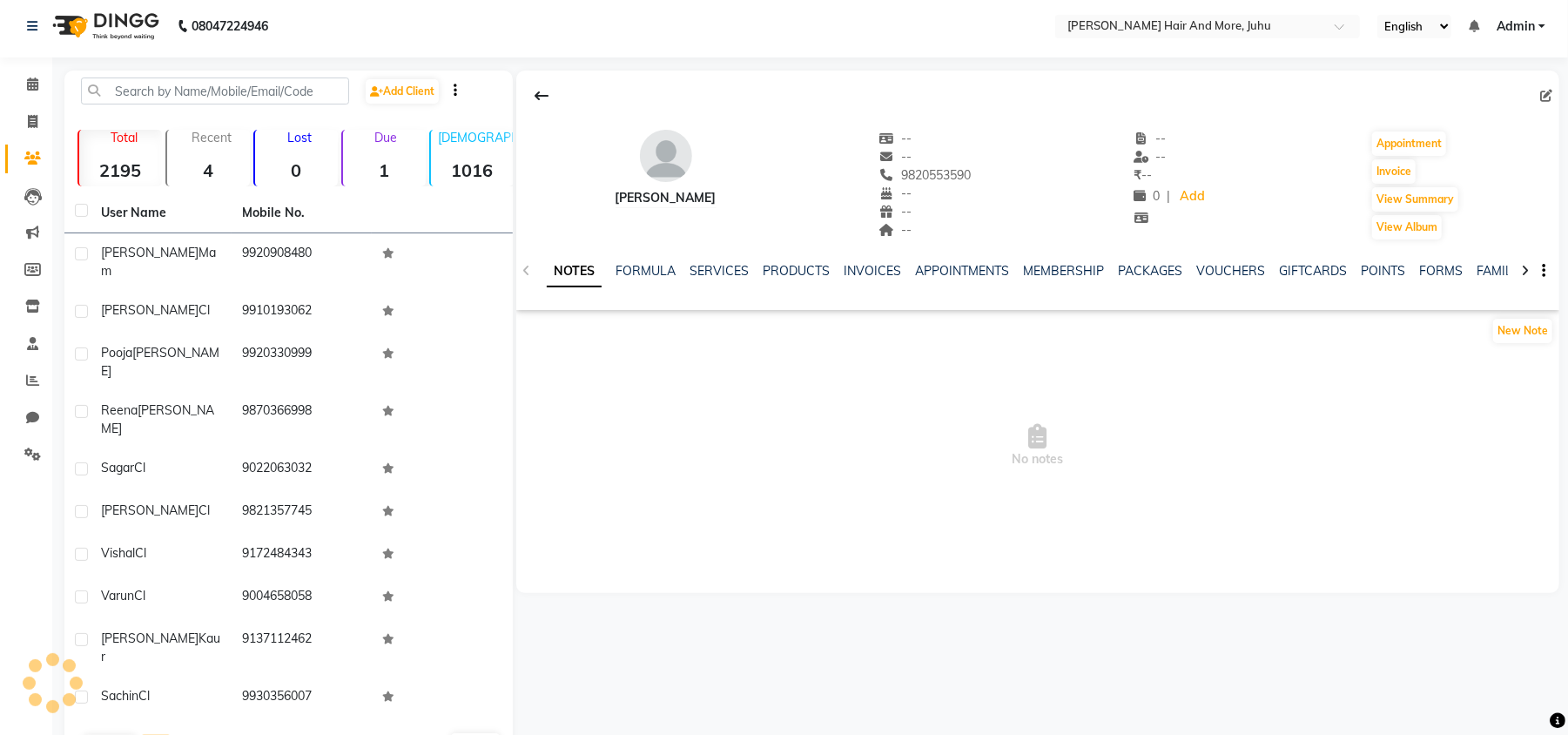
click at [161, 734] on button "Next" at bounding box center [155, 747] width 33 height 24
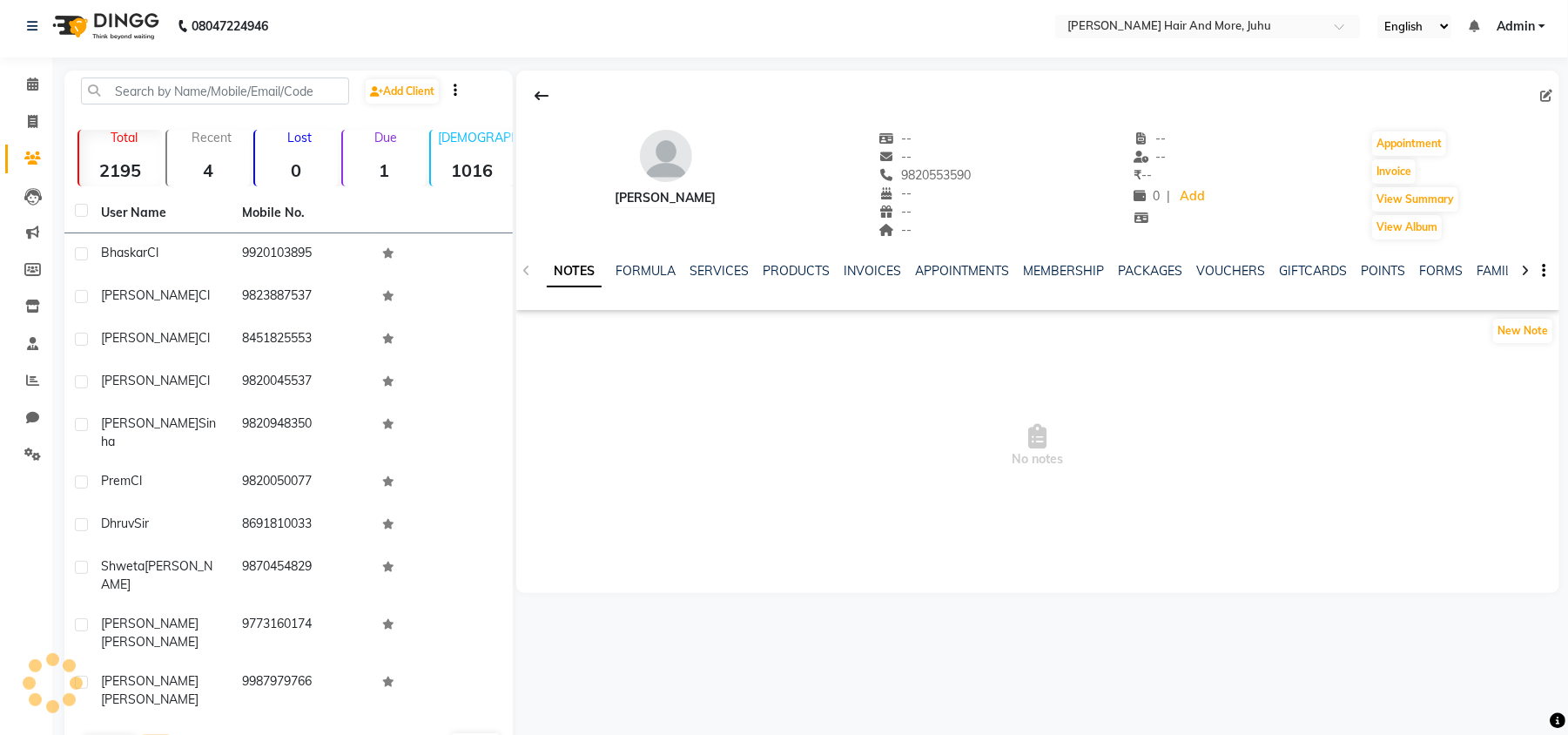
click at [161, 734] on button "Next" at bounding box center [155, 747] width 33 height 24
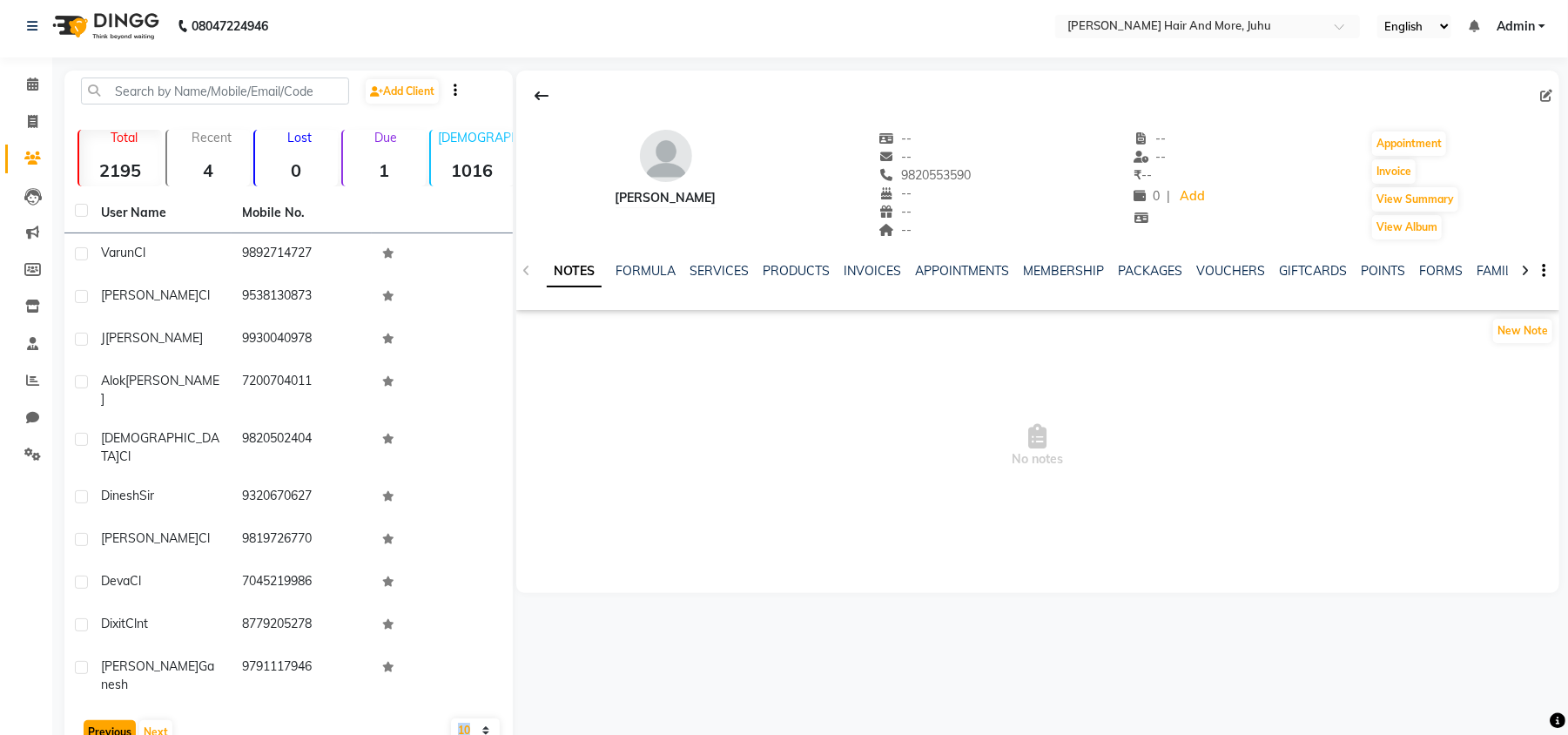
click at [123, 720] on button "Previous" at bounding box center [109, 731] width 52 height 24
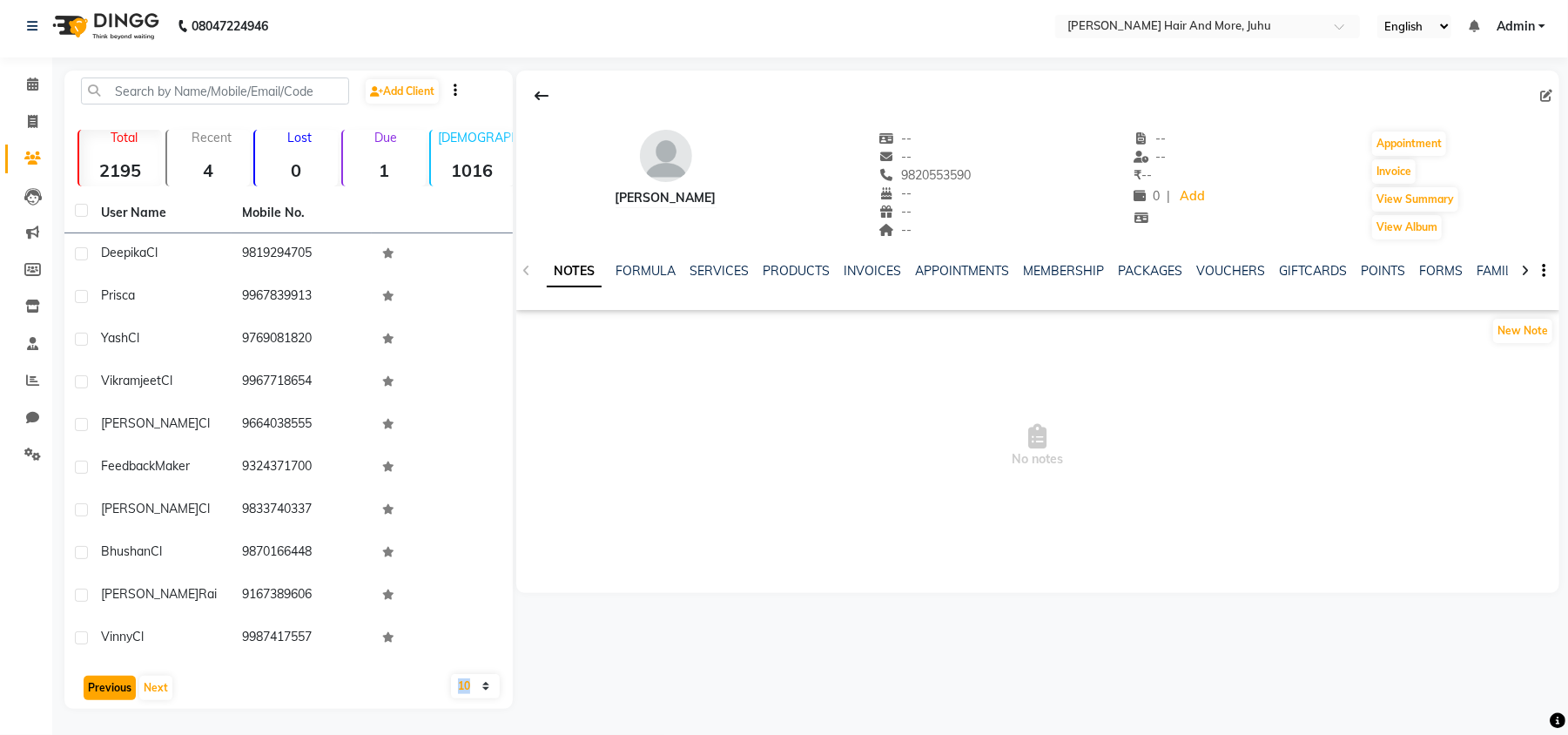
click at [123, 698] on button "Previous" at bounding box center [109, 687] width 52 height 24
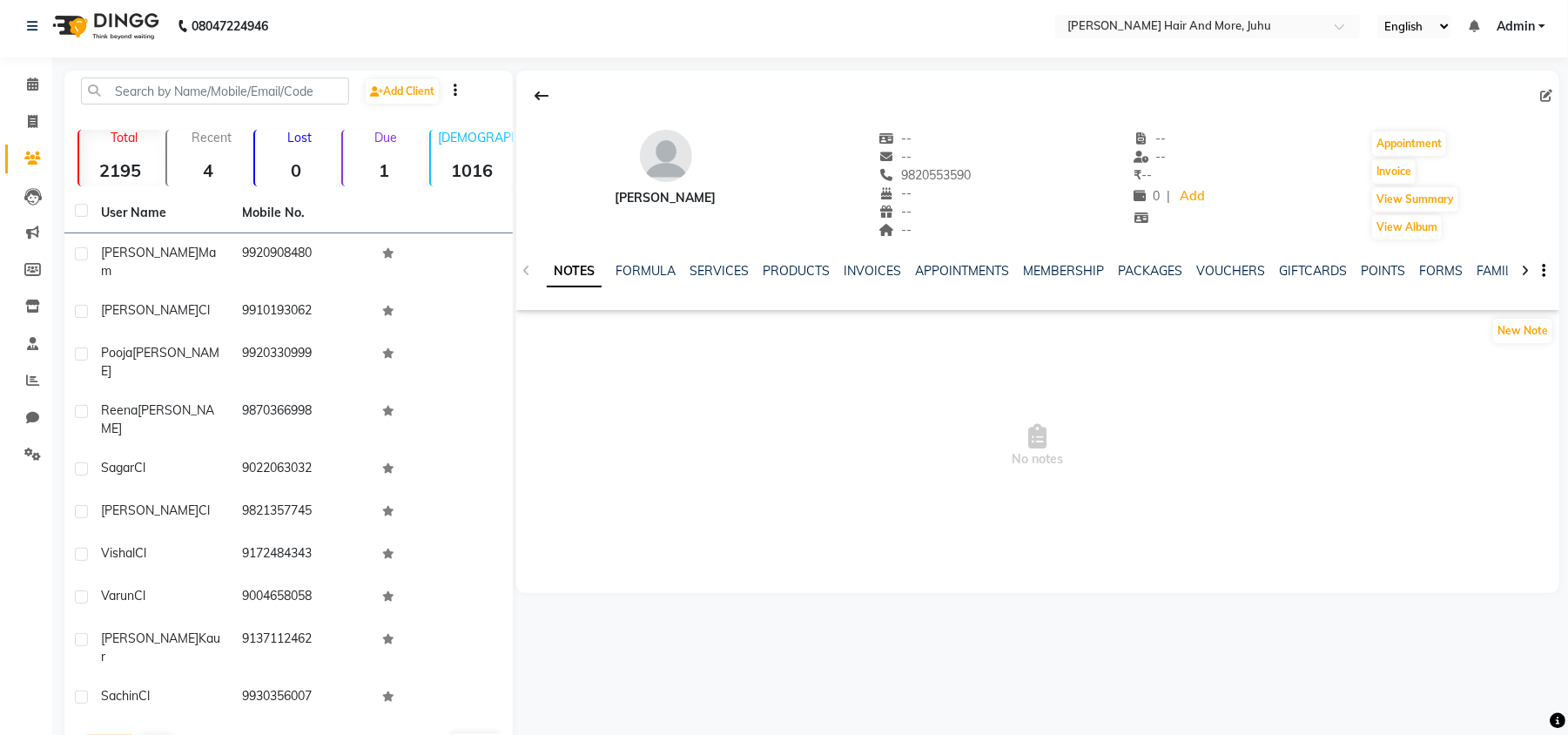
click at [123, 734] on button "Previous" at bounding box center [109, 747] width 52 height 24
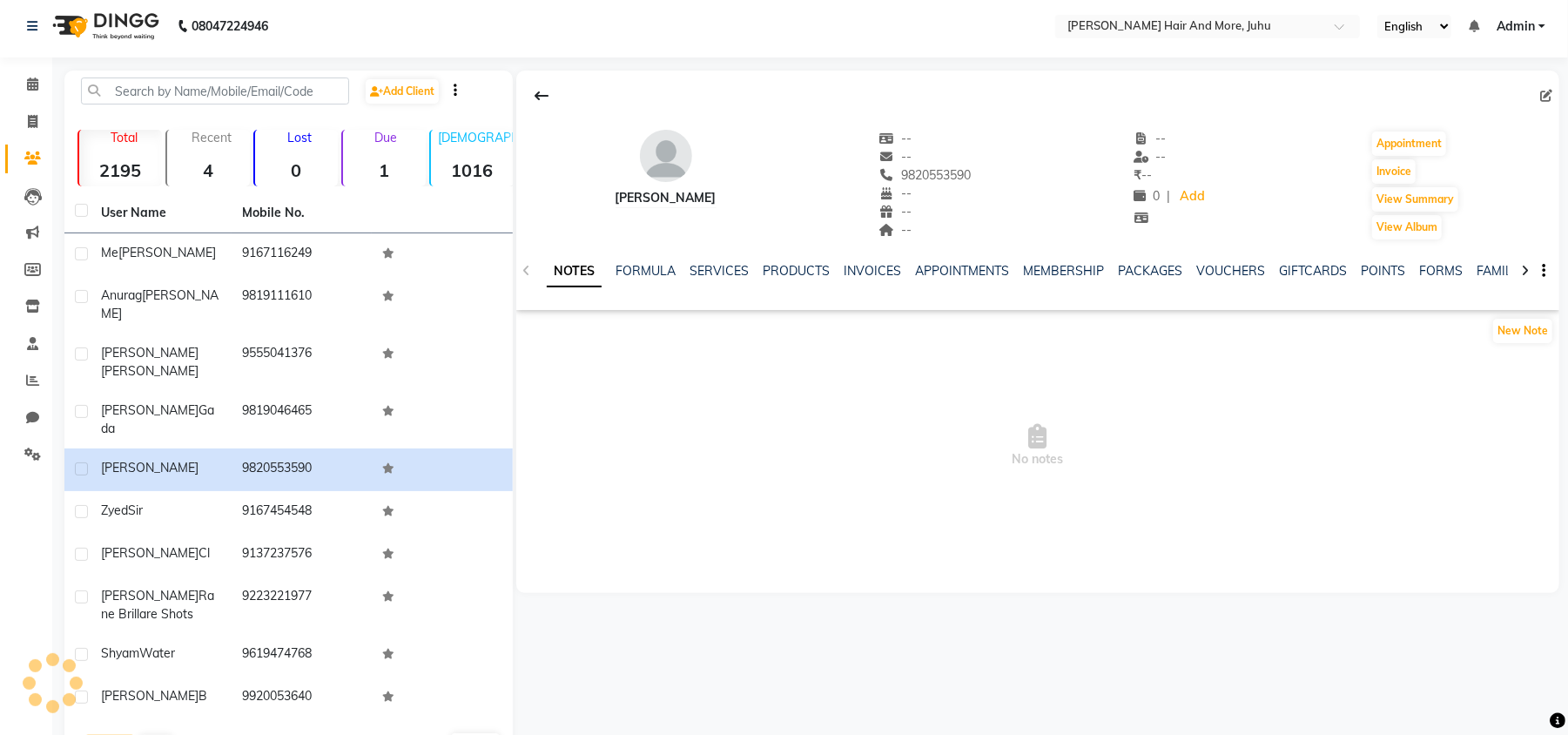
click at [123, 734] on button "Previous" at bounding box center [109, 747] width 52 height 24
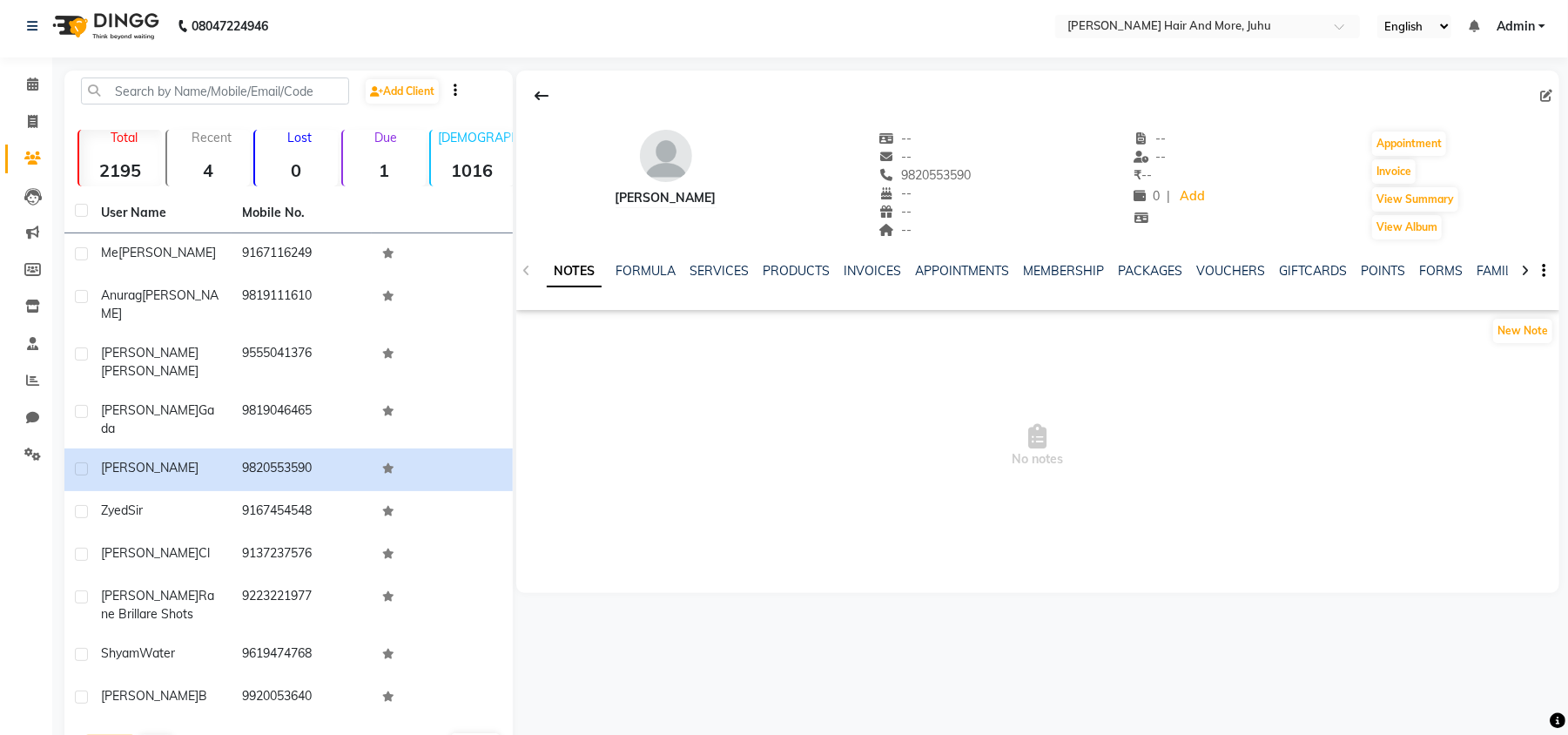
click at [103, 734] on button "Previous" at bounding box center [109, 747] width 52 height 24
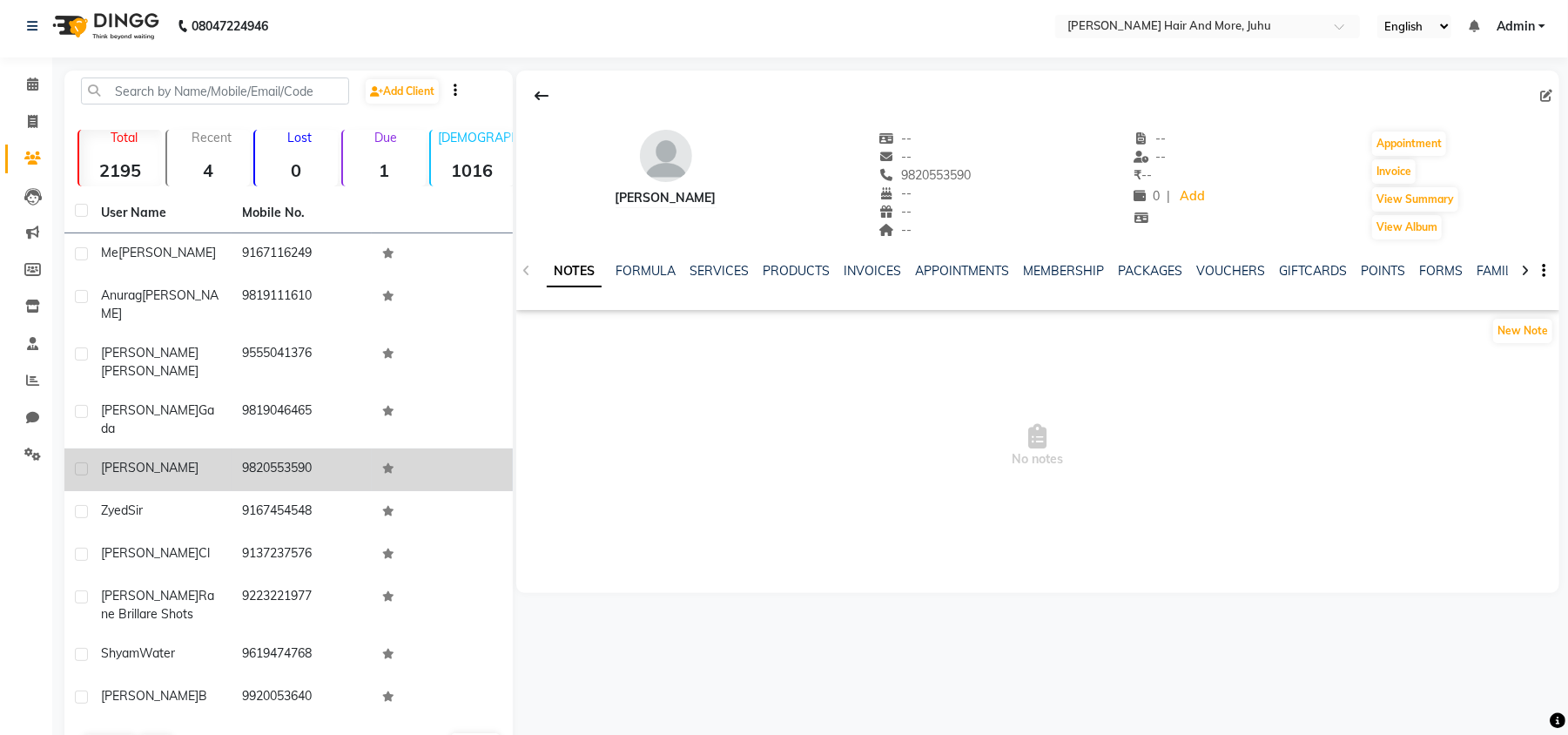
click at [225, 448] on td "[PERSON_NAME]" at bounding box center [160, 470] width 141 height 43
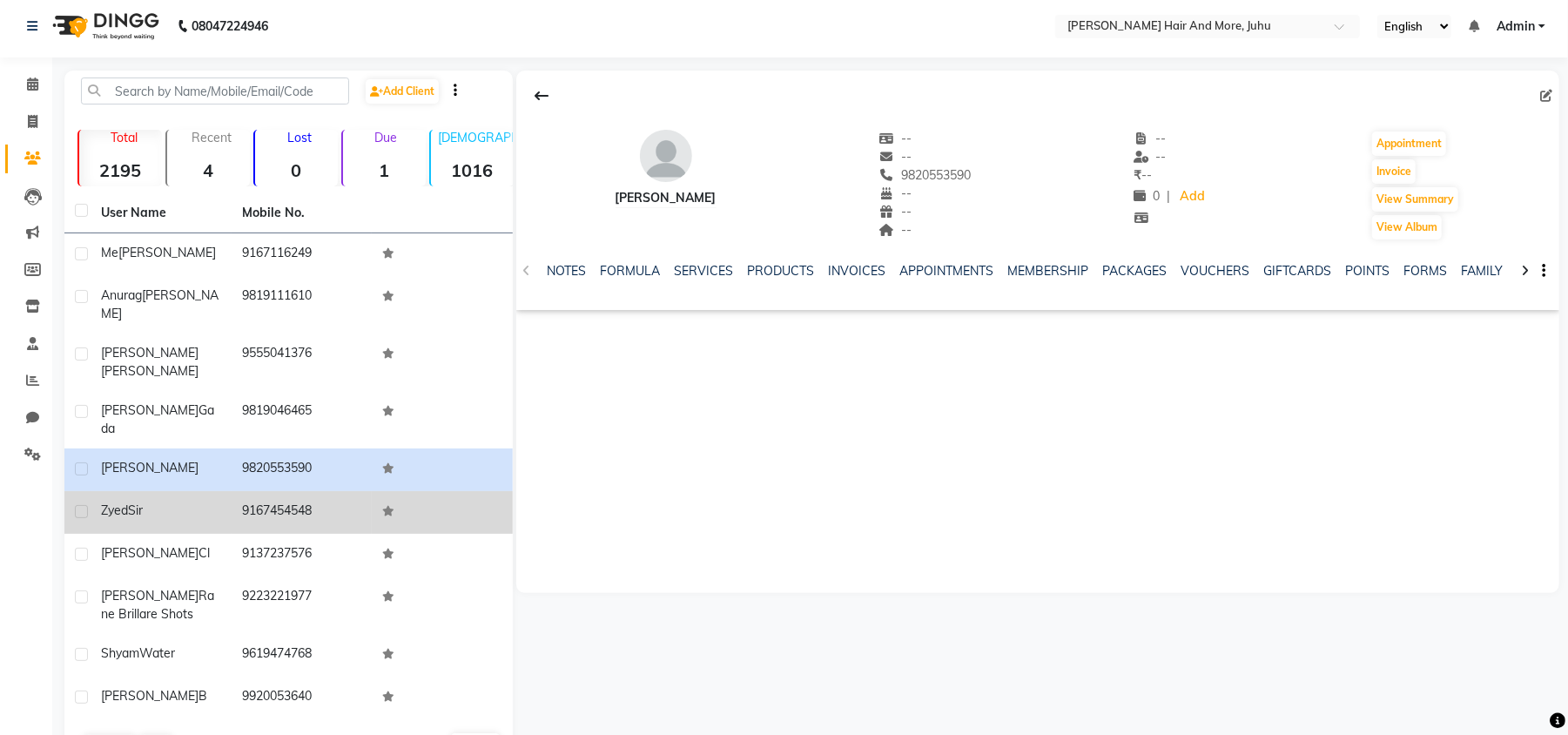
click at [220, 491] on td "Zyed Sir" at bounding box center [160, 513] width 141 height 43
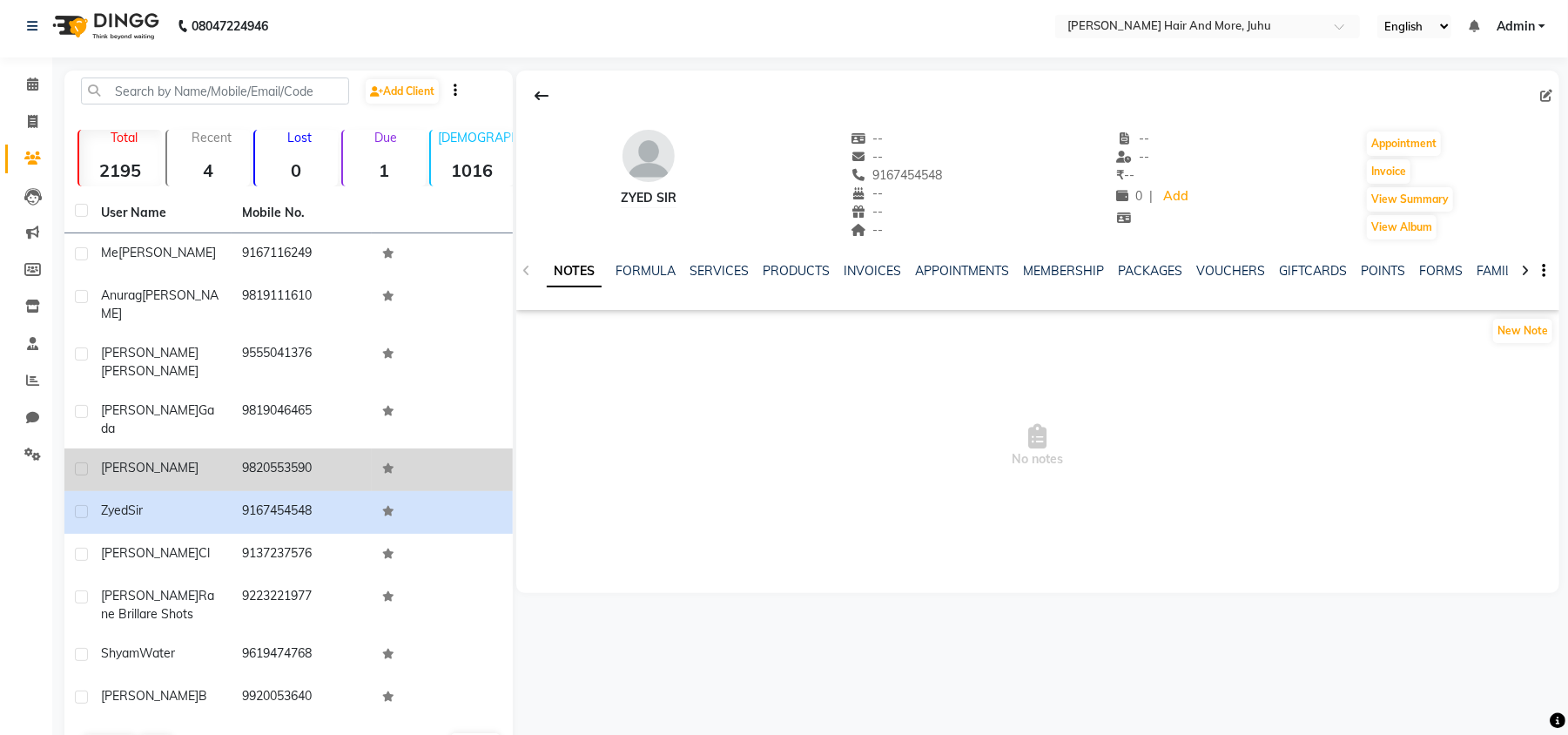
click at [249, 448] on td "9820553590" at bounding box center [301, 470] width 141 height 43
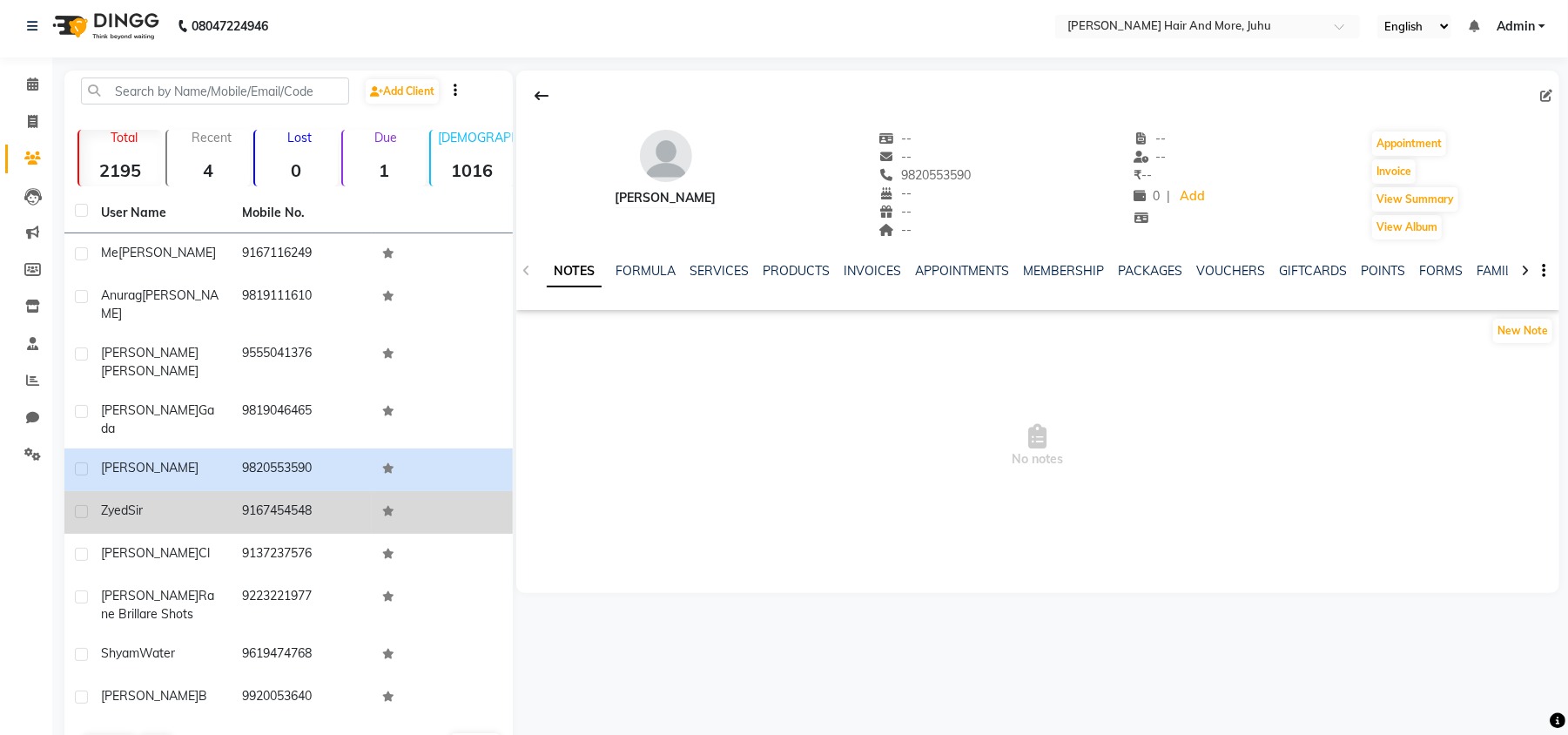
click at [249, 491] on td "9167454548" at bounding box center [301, 513] width 141 height 43
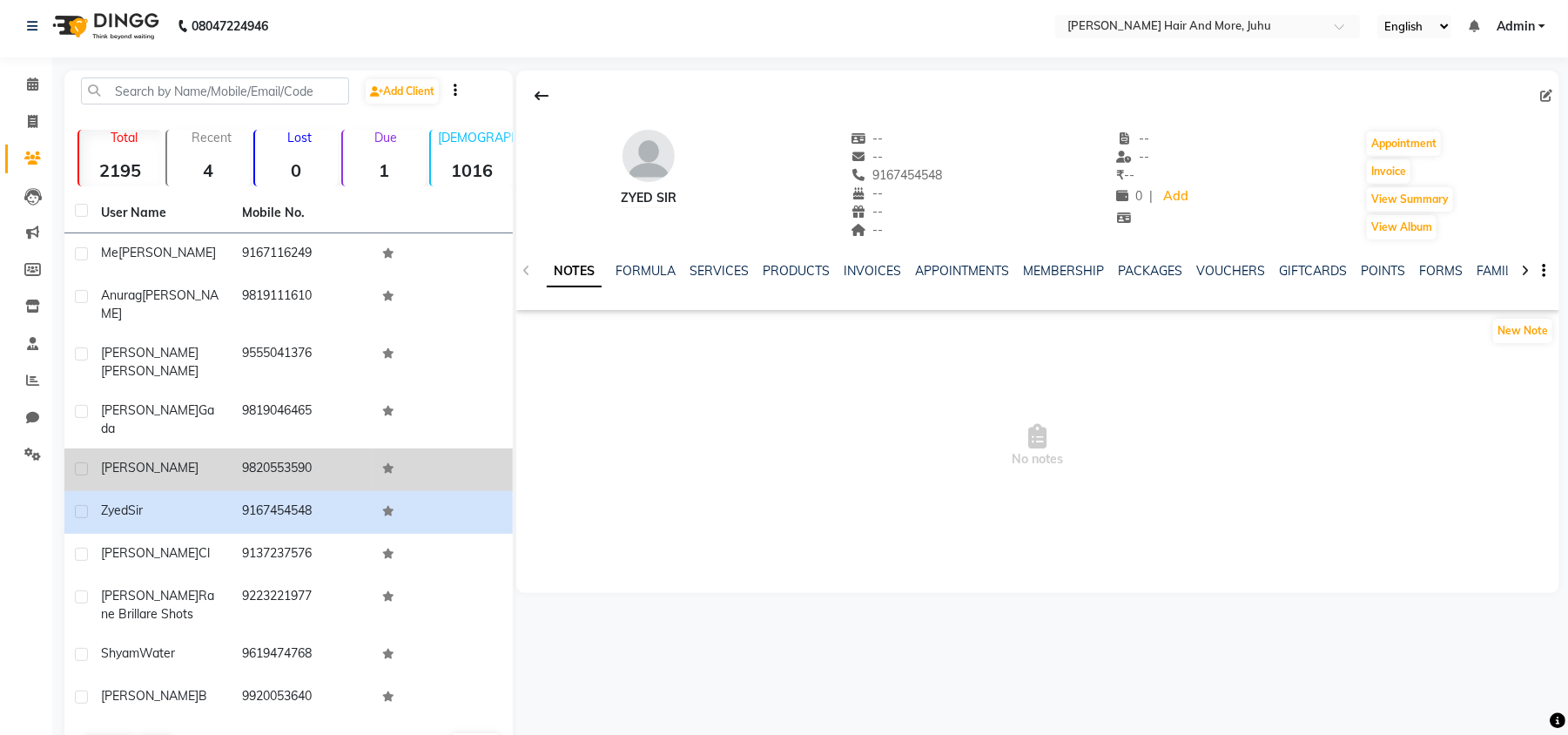
click at [254, 448] on td "9820553590" at bounding box center [301, 470] width 141 height 43
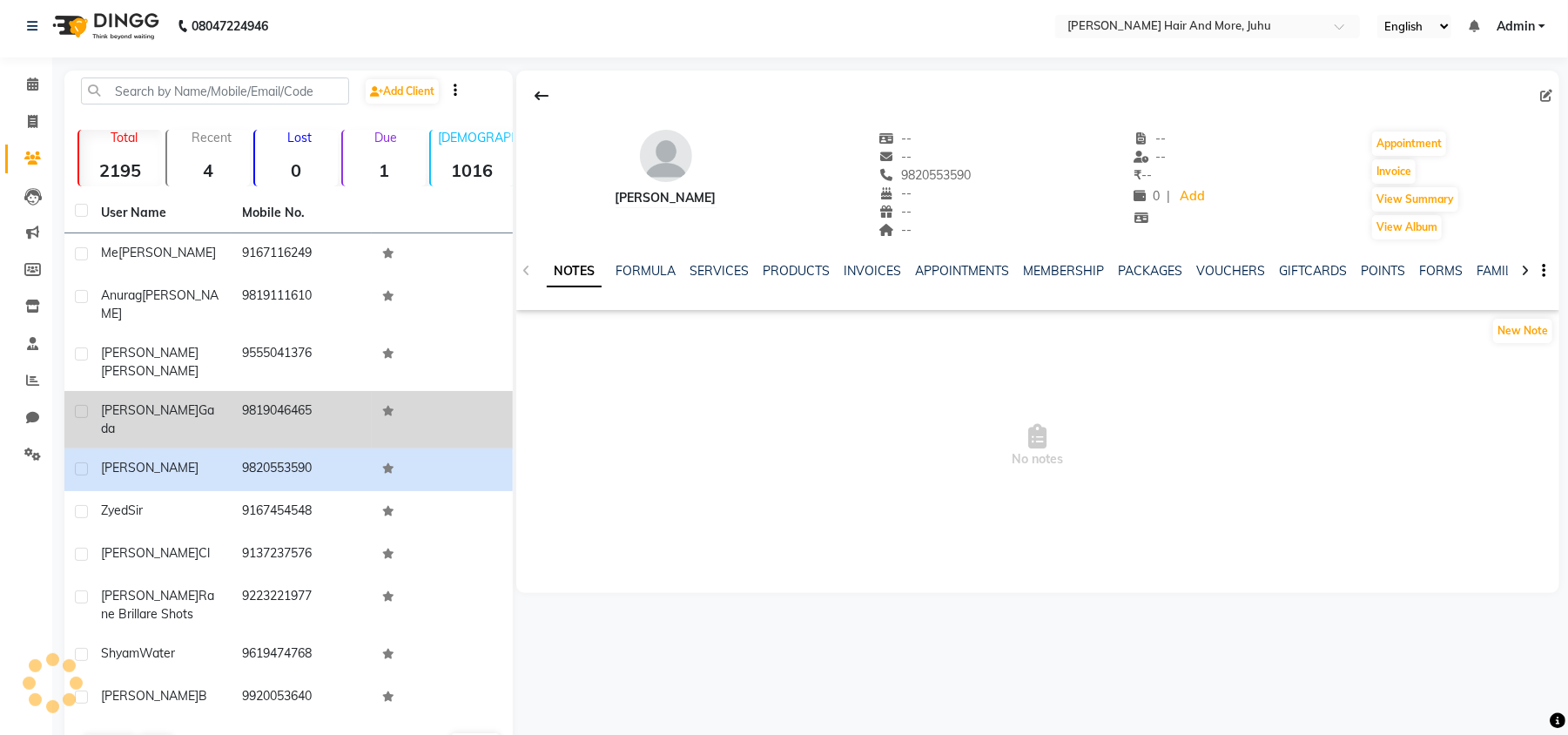
click at [264, 402] on td "9819046465" at bounding box center [301, 419] width 141 height 57
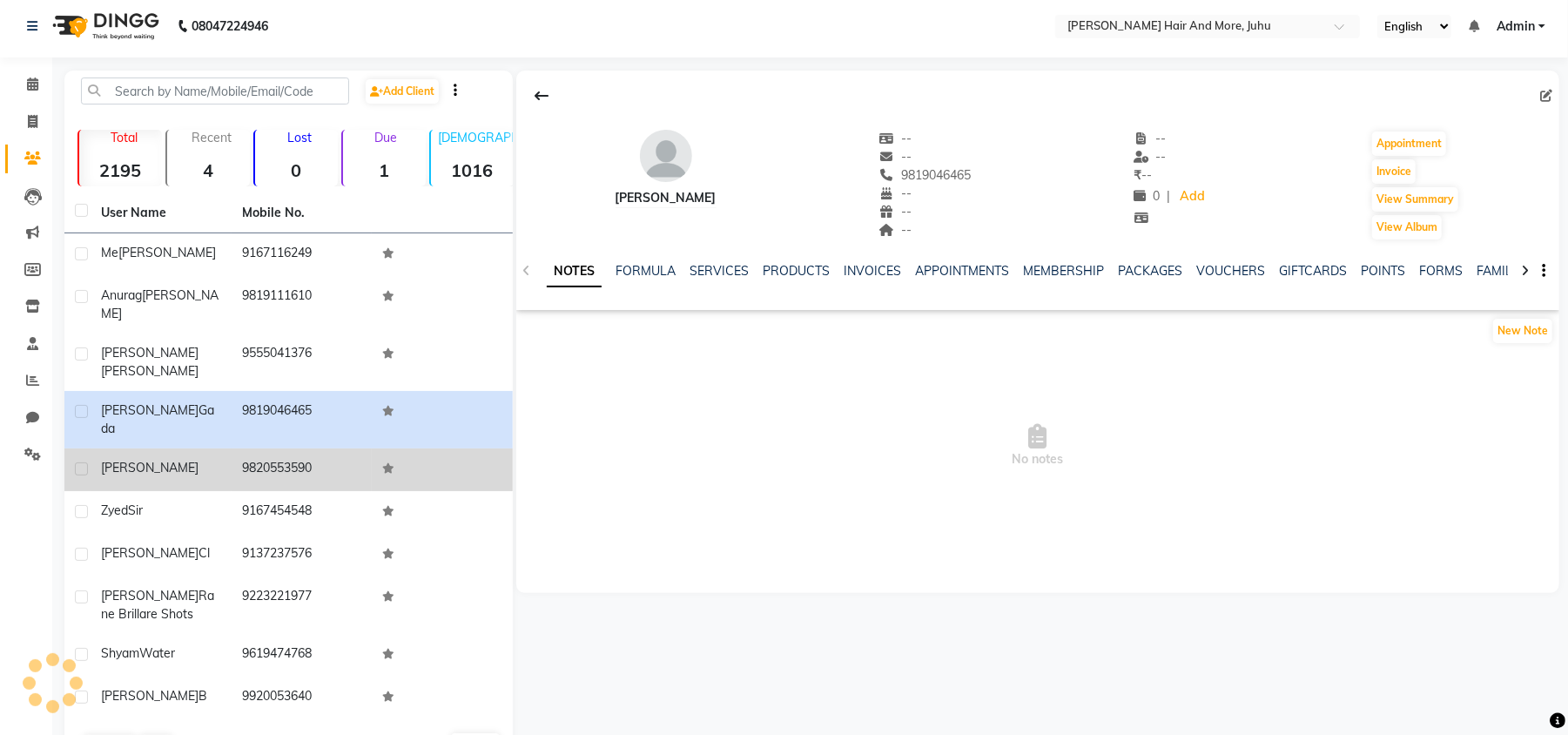
click at [265, 448] on td "9820553590" at bounding box center [301, 470] width 141 height 43
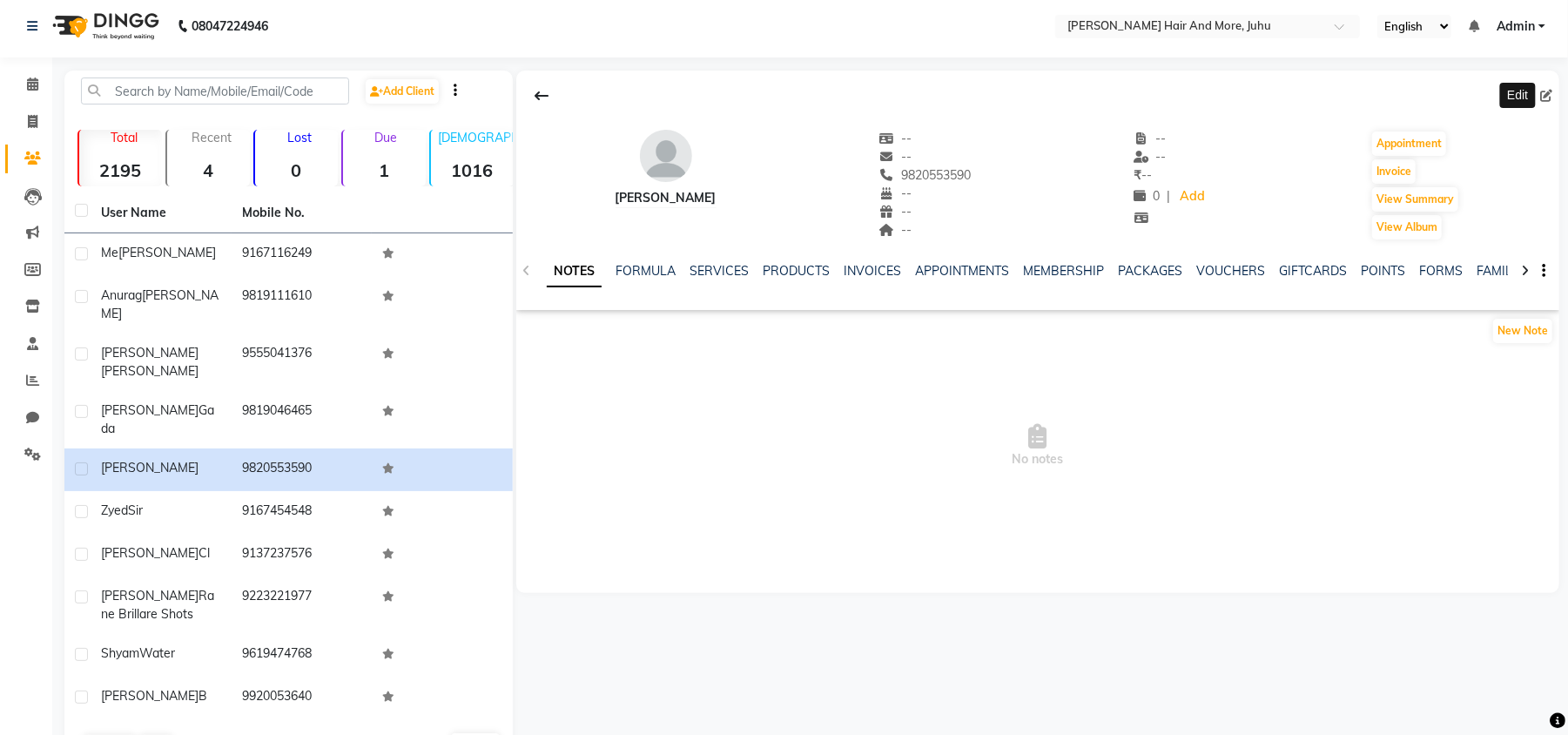
click at [1540, 92] on icon at bounding box center [1546, 96] width 13 height 13
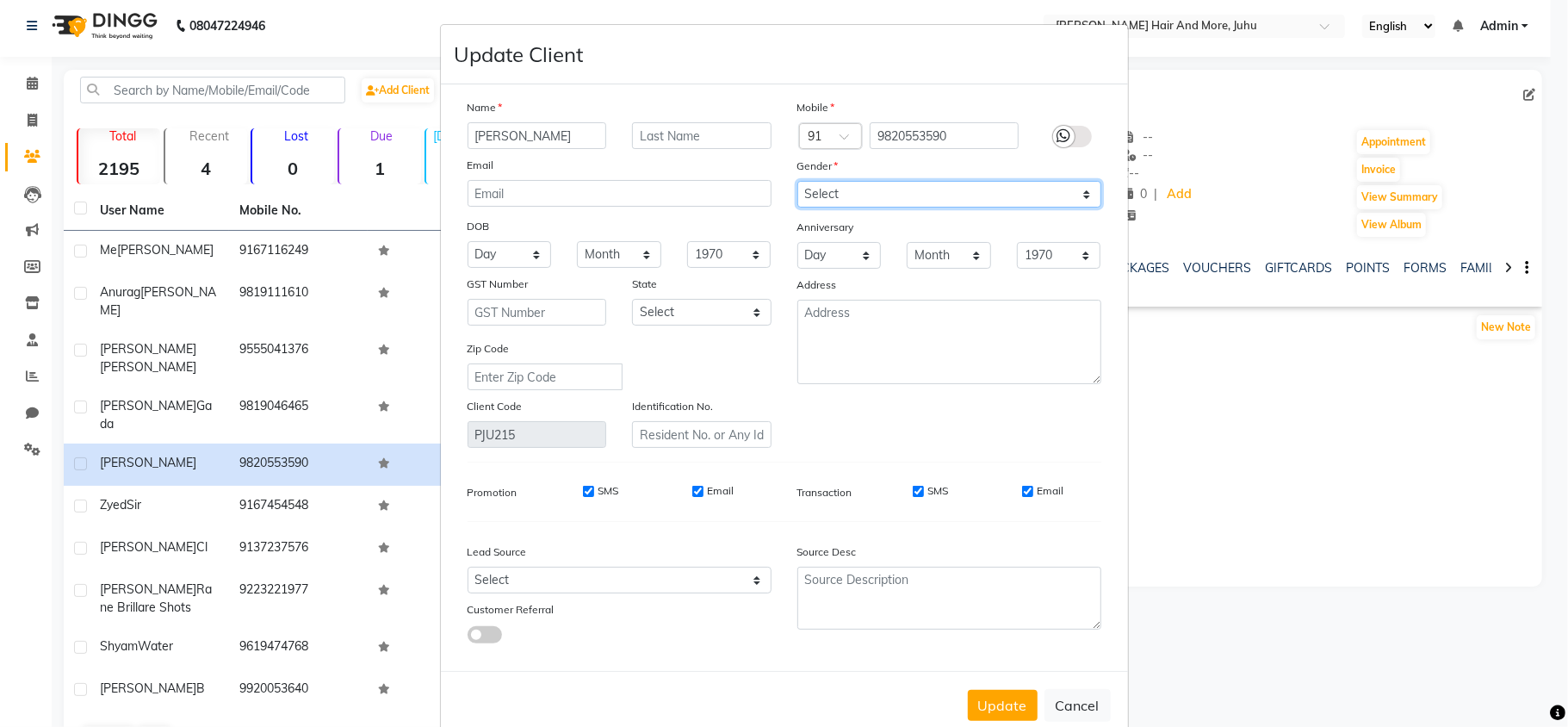
click at [838, 187] on select "Select [DEMOGRAPHIC_DATA] [DEMOGRAPHIC_DATA] Other Prefer Not To Say" at bounding box center [949, 194] width 304 height 27
select select "[DEMOGRAPHIC_DATA]"
click at [798, 181] on select "Select [DEMOGRAPHIC_DATA] [DEMOGRAPHIC_DATA] Other Prefer Not To Say" at bounding box center [949, 194] width 304 height 27
click at [1008, 700] on button "Update" at bounding box center [1002, 705] width 70 height 31
select select
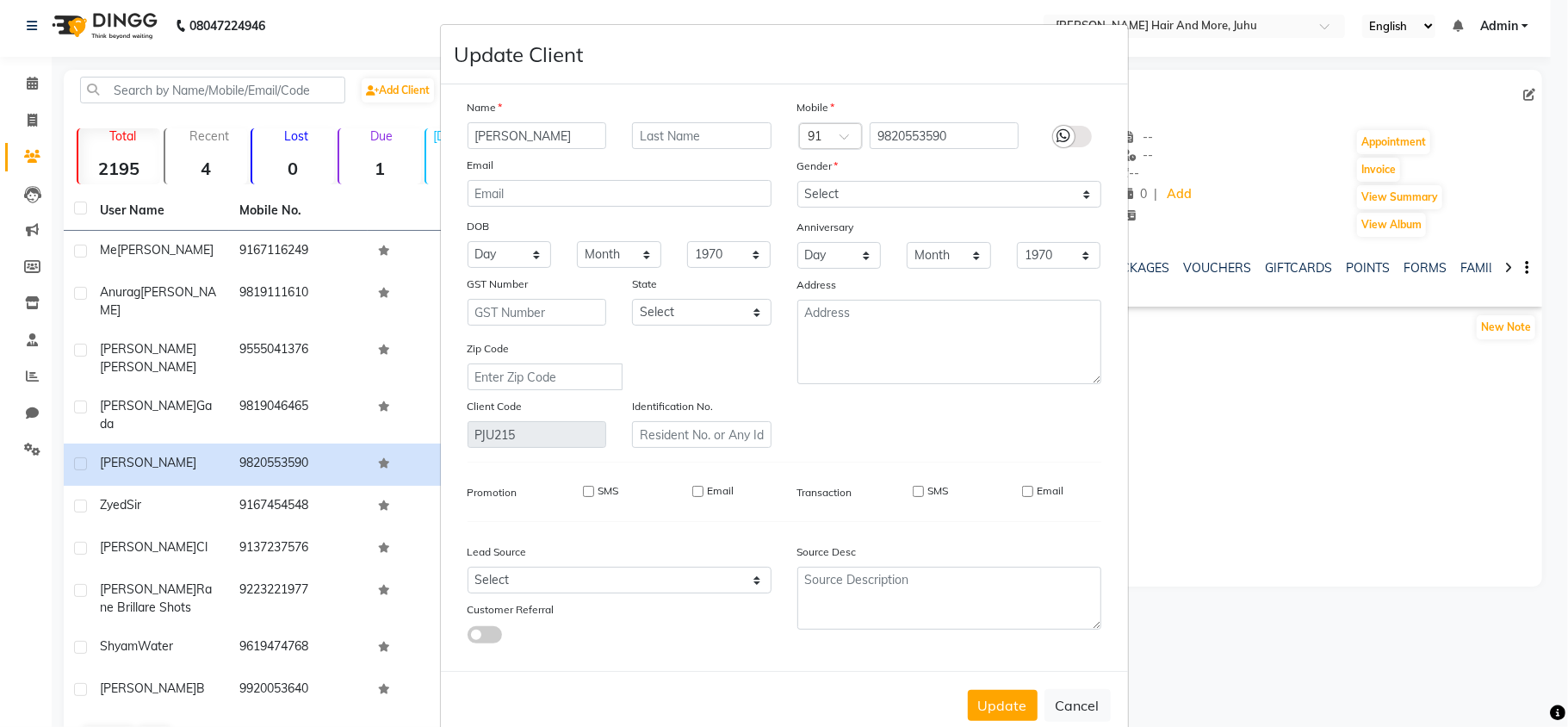
select select
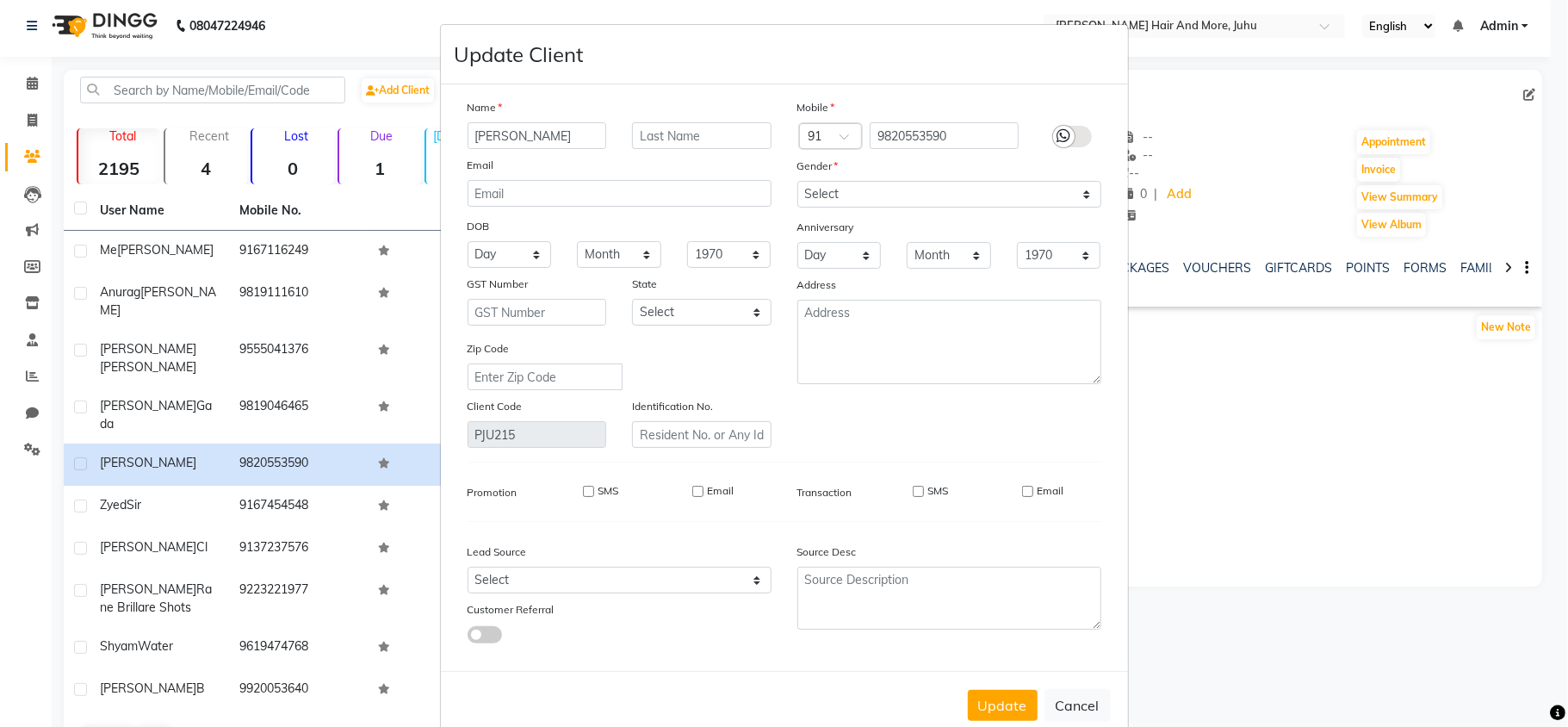
select select
checkbox input "false"
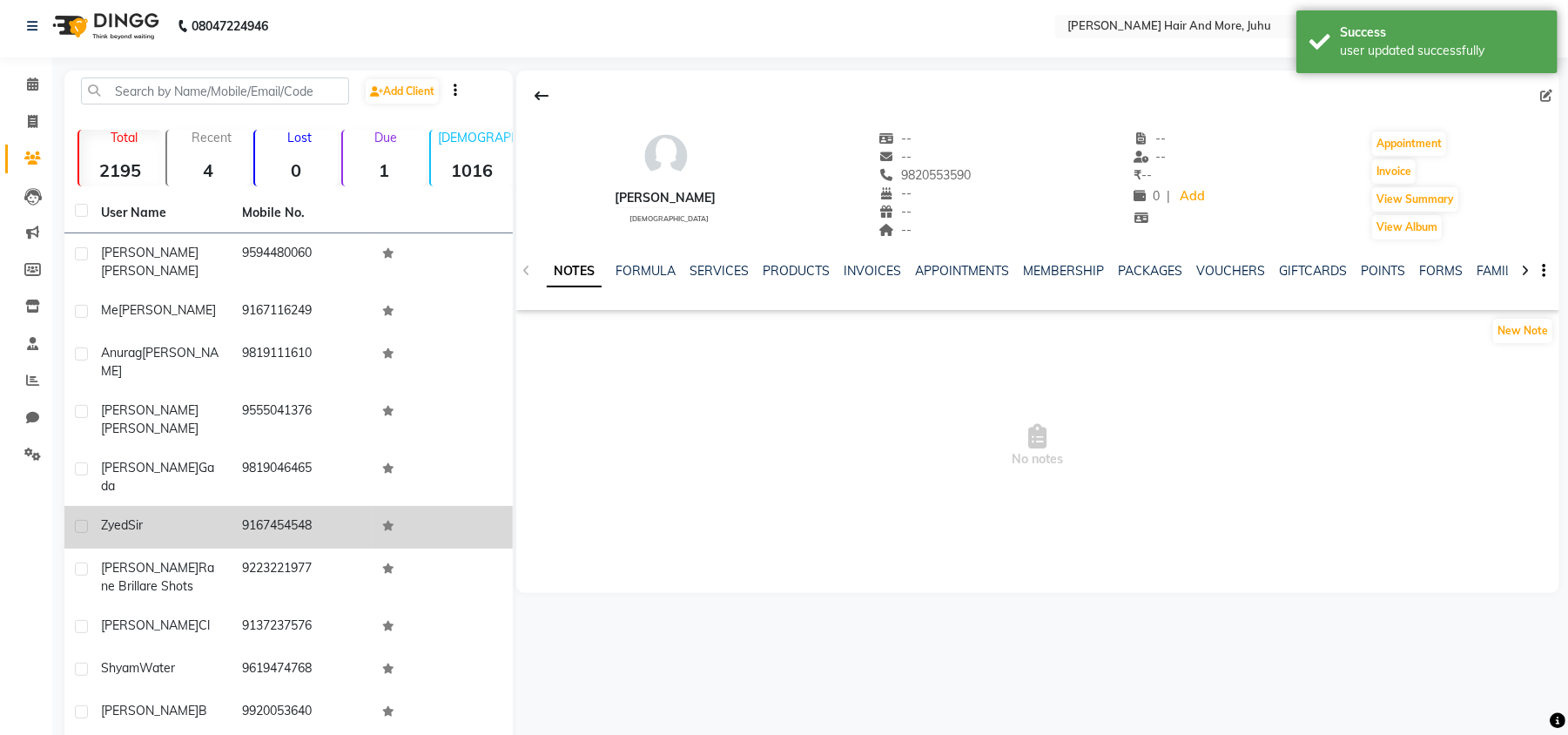
click at [241, 506] on td "9167454548" at bounding box center [301, 527] width 141 height 43
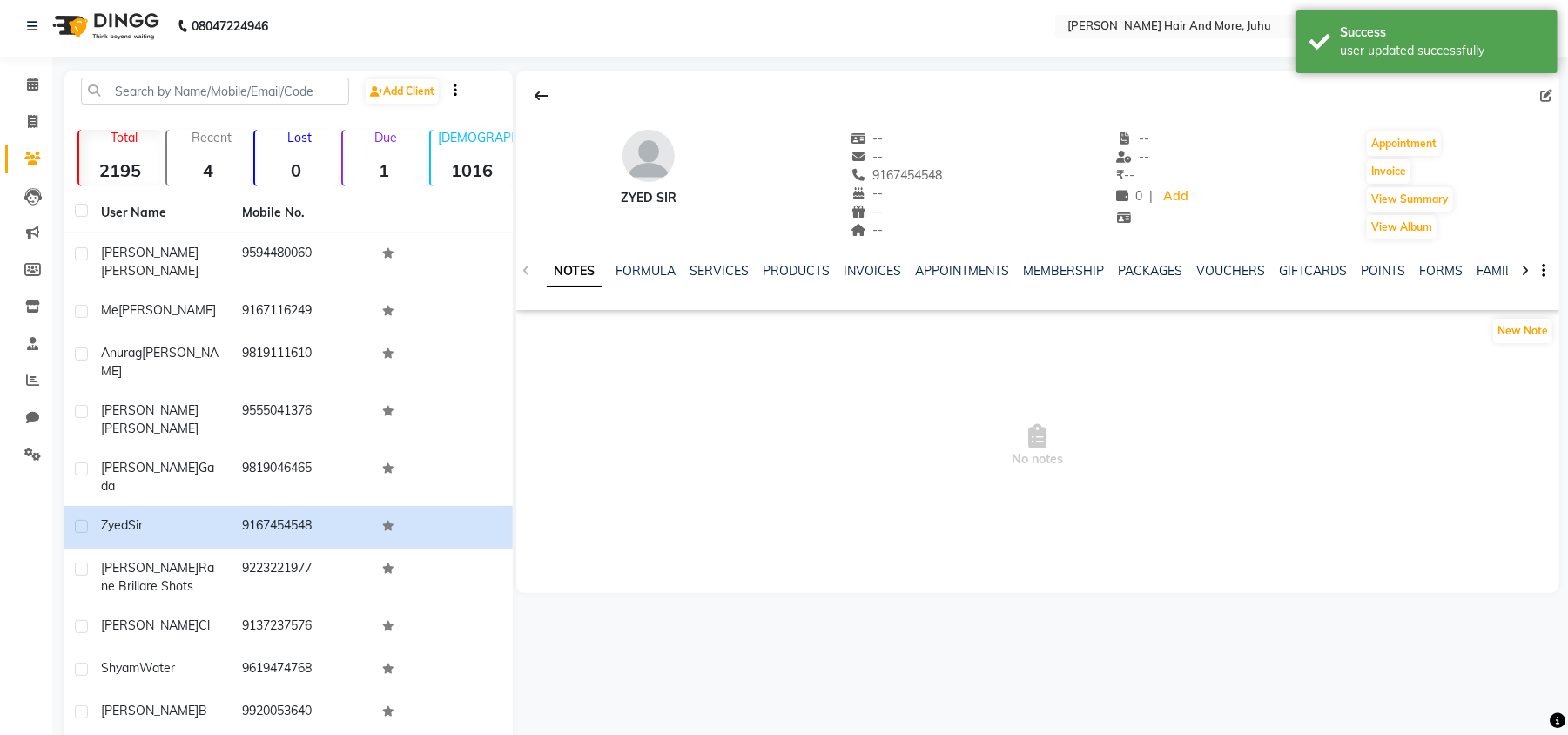
click at [1544, 91] on icon at bounding box center [1546, 96] width 13 height 13
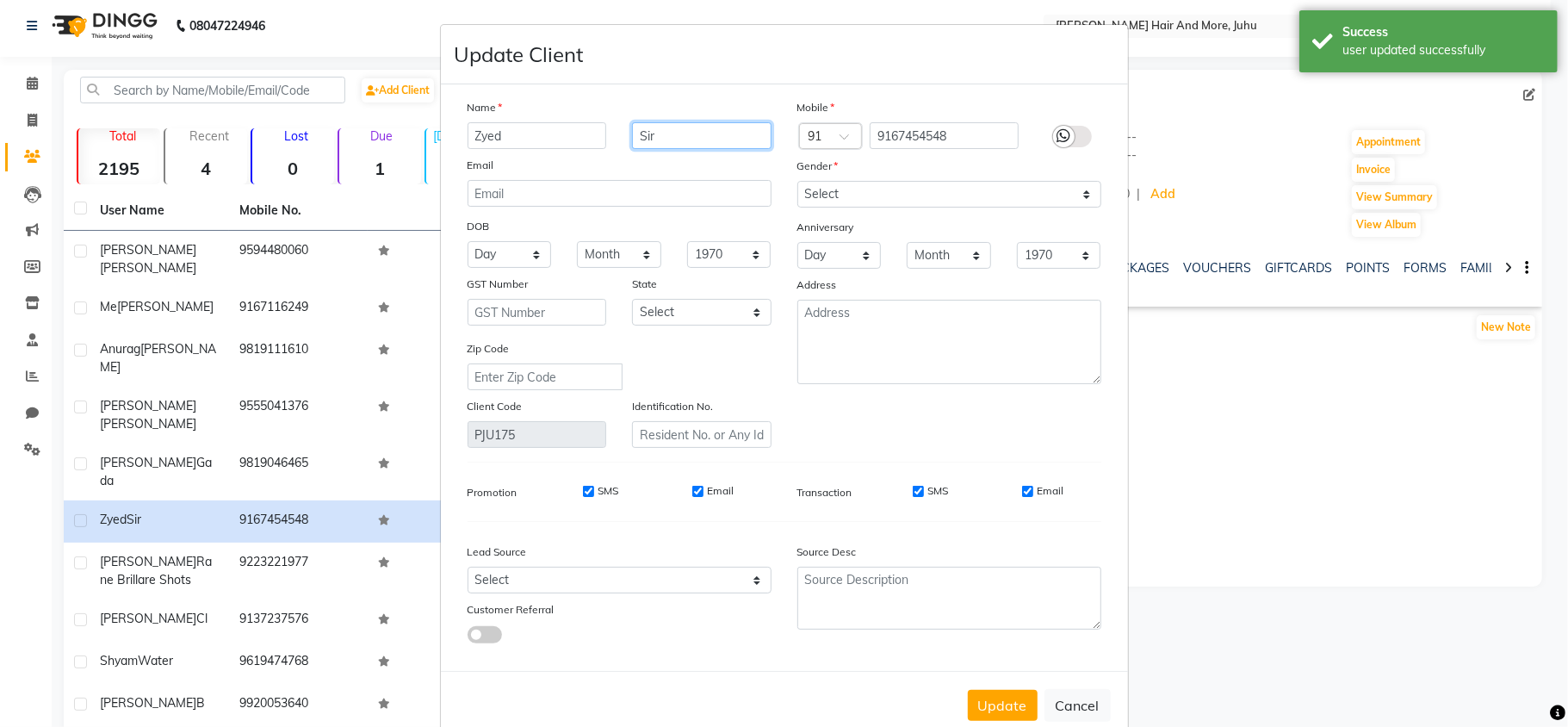
drag, startPoint x: 689, startPoint y: 136, endPoint x: 628, endPoint y: 159, distance: 65.2
click at [628, 159] on div "Name Zyed Sir Email DOB Day 01 02 03 04 05 06 07 08 09 10 11 12 13 14 15 16 17 …" at bounding box center [620, 273] width 330 height 349
click at [810, 193] on select "Select [DEMOGRAPHIC_DATA] [DEMOGRAPHIC_DATA] Other Prefer Not To Say" at bounding box center [949, 194] width 304 height 27
select select "[DEMOGRAPHIC_DATA]"
click at [798, 181] on select "Select [DEMOGRAPHIC_DATA] [DEMOGRAPHIC_DATA] Other Prefer Not To Say" at bounding box center [949, 194] width 304 height 27
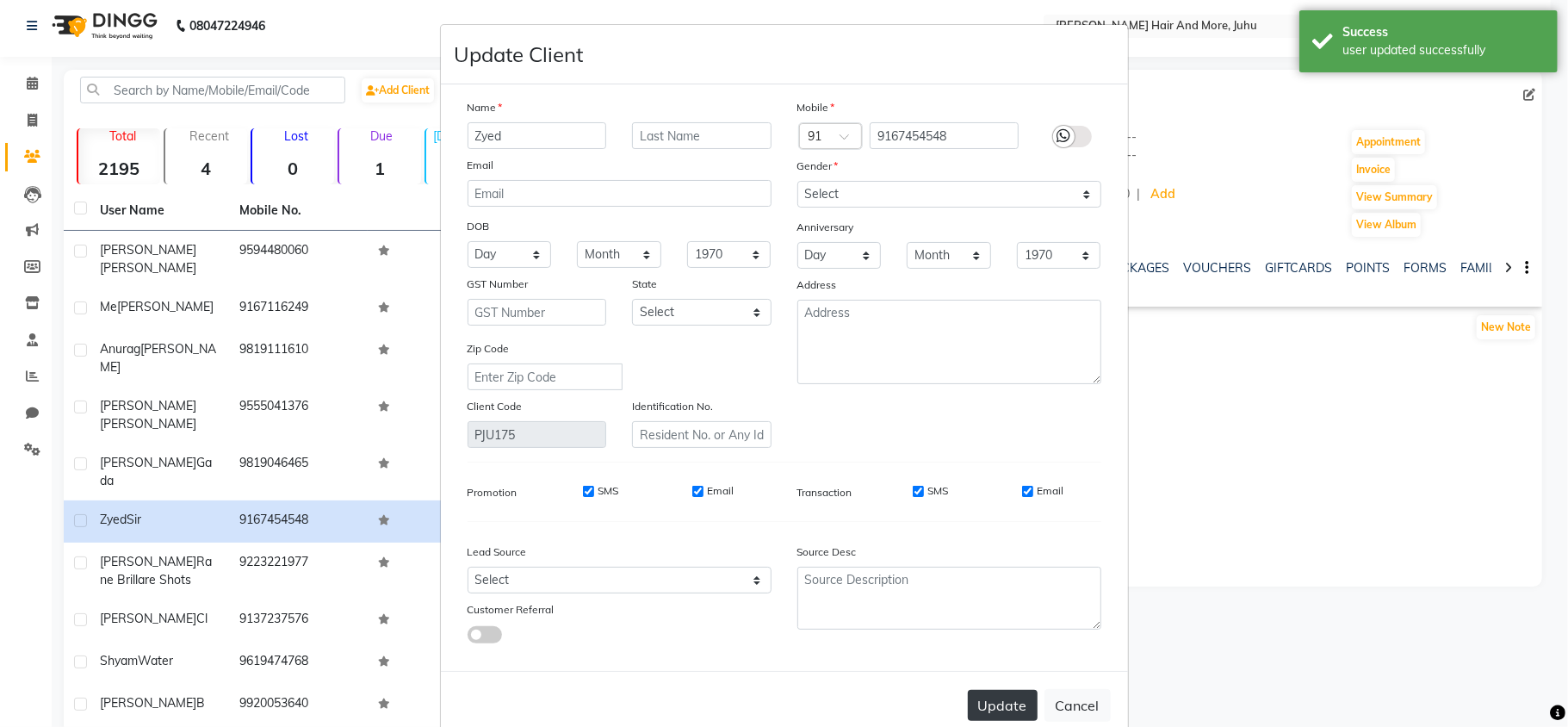
click at [1012, 693] on button "Update" at bounding box center [1002, 705] width 70 height 31
select select
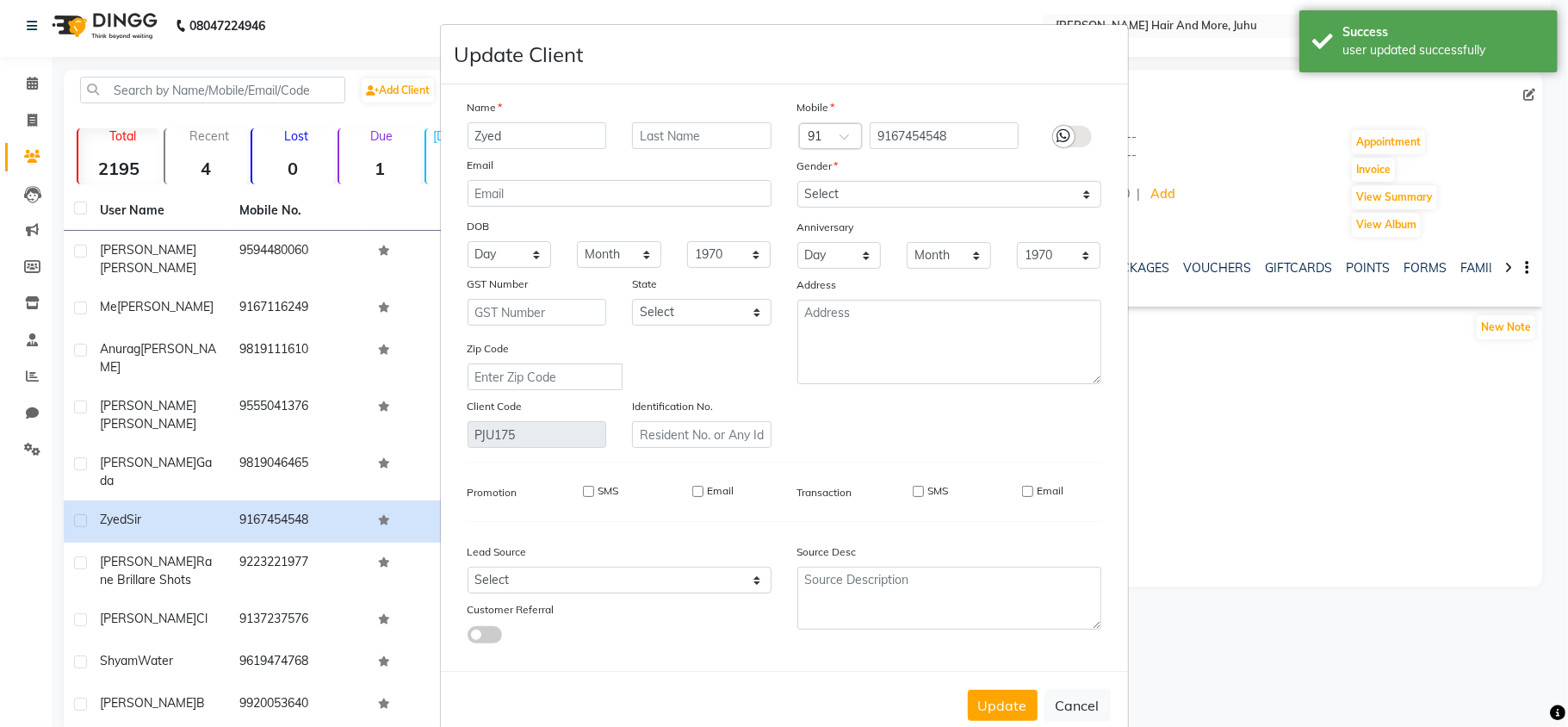
select select
checkbox input "false"
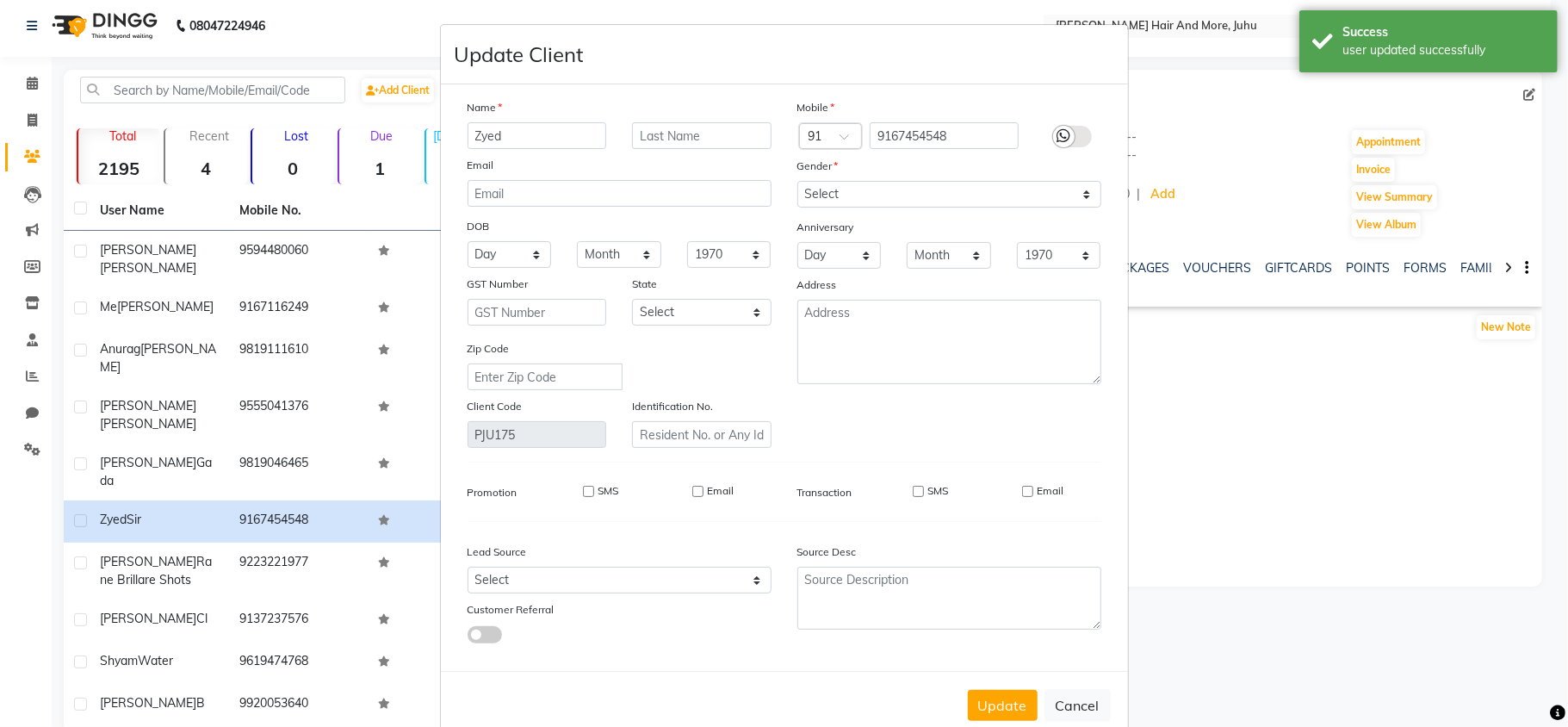
checkbox input "false"
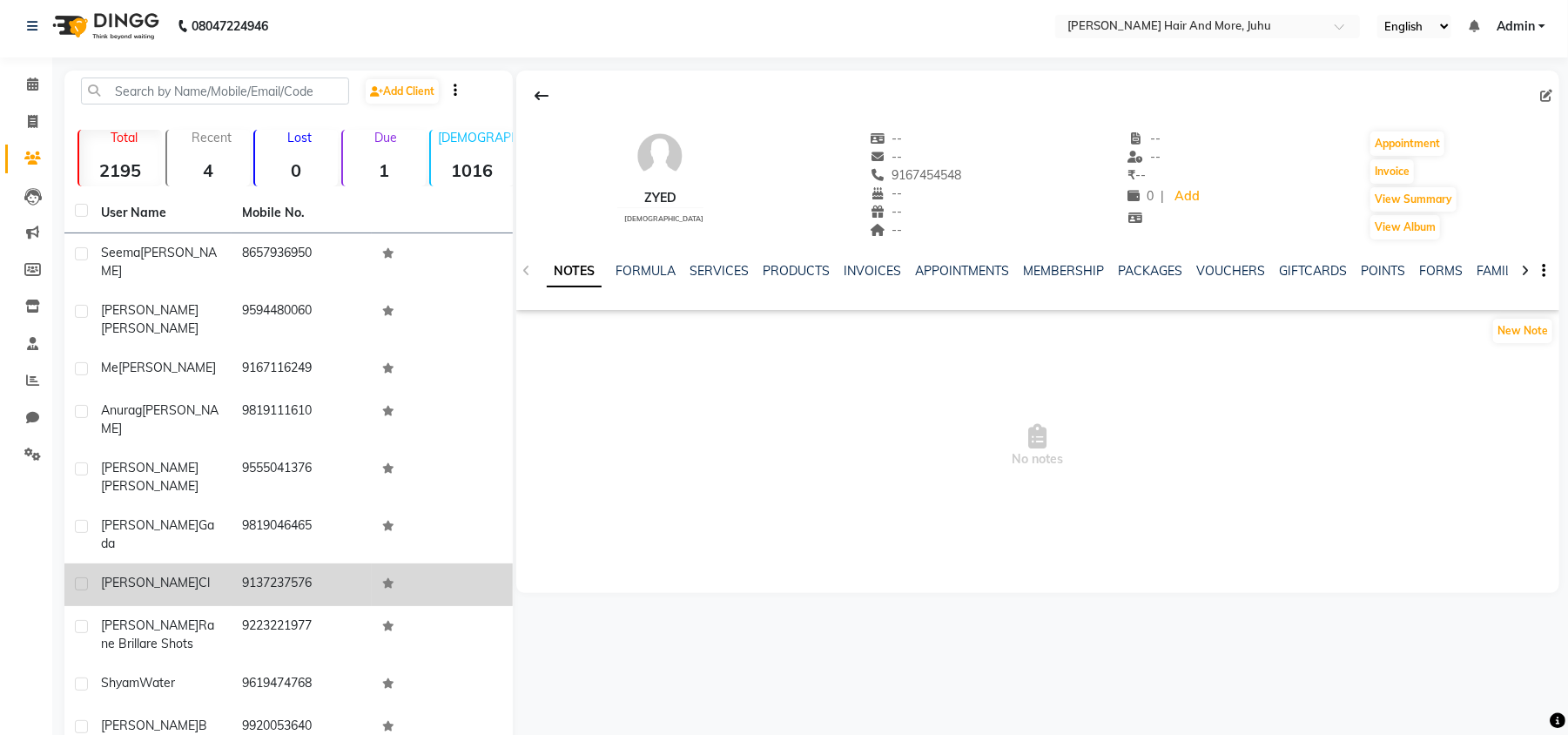
click at [264, 564] on td "9137237576" at bounding box center [301, 585] width 141 height 43
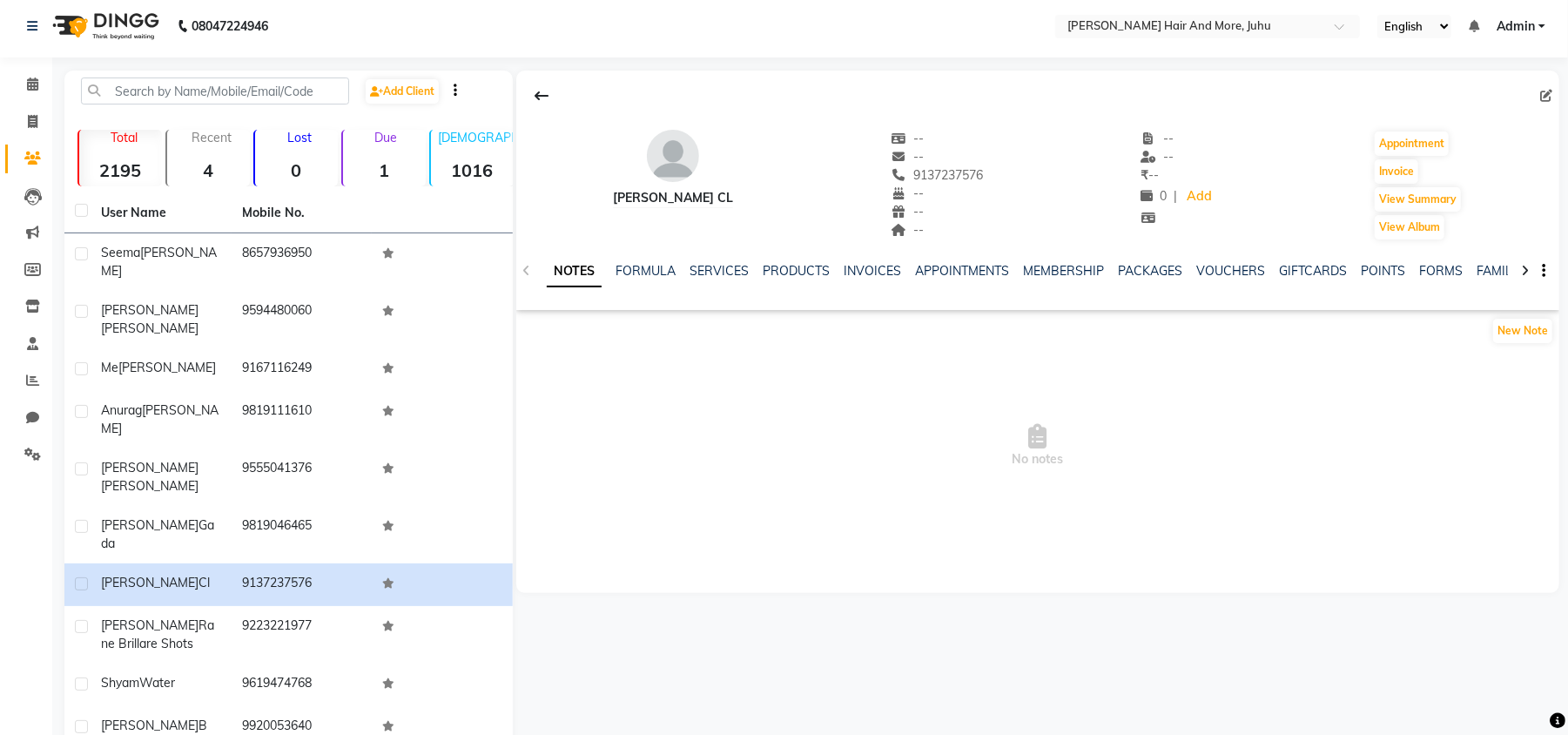
click at [1546, 95] on icon at bounding box center [1546, 96] width 13 height 13
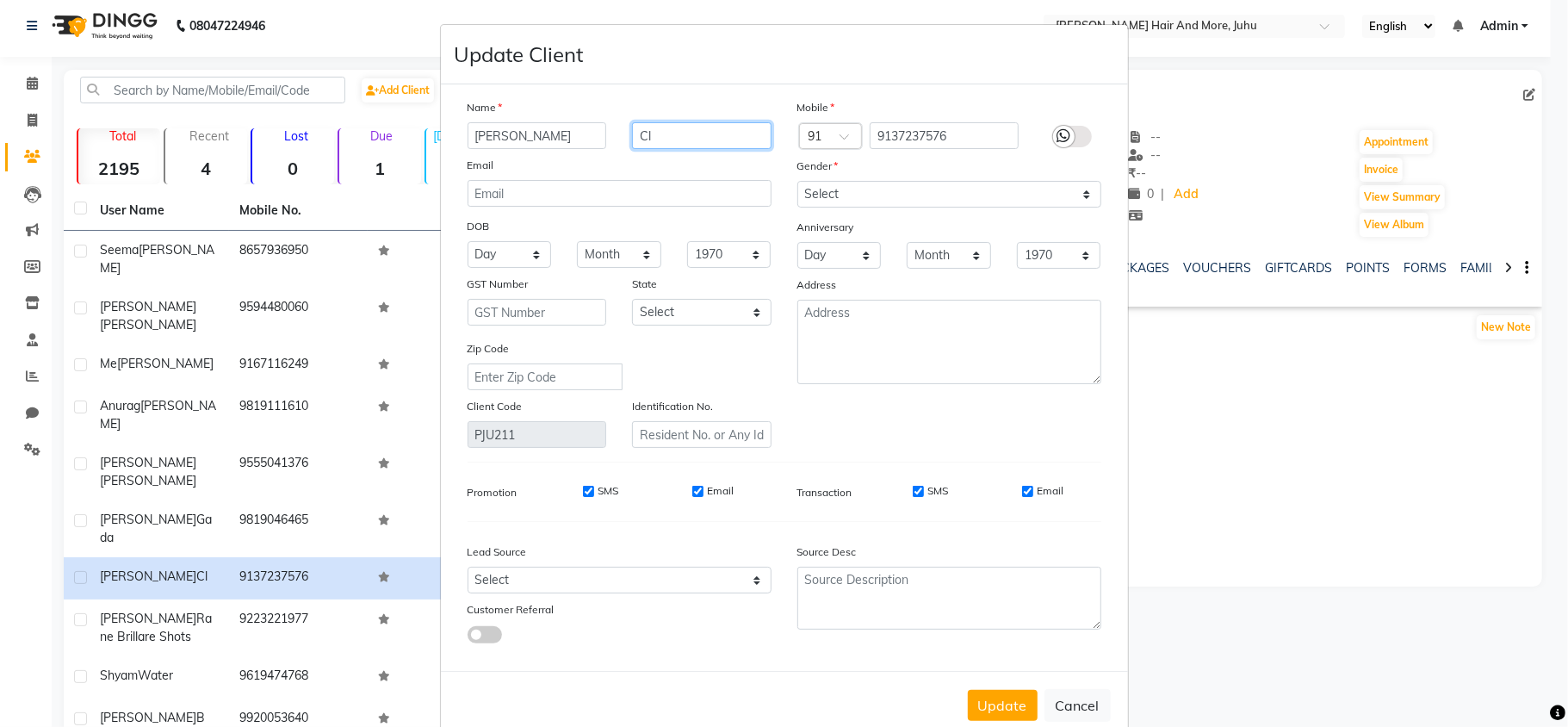
click at [697, 141] on input "Cl" at bounding box center [701, 136] width 139 height 27
click at [697, 139] on input "Cl" at bounding box center [701, 136] width 139 height 27
click at [811, 183] on select "Select [DEMOGRAPHIC_DATA] [DEMOGRAPHIC_DATA] Other Prefer Not To Say" at bounding box center [949, 194] width 304 height 27
select select "[DEMOGRAPHIC_DATA]"
click at [798, 181] on select "Select [DEMOGRAPHIC_DATA] [DEMOGRAPHIC_DATA] Other Prefer Not To Say" at bounding box center [949, 194] width 304 height 27
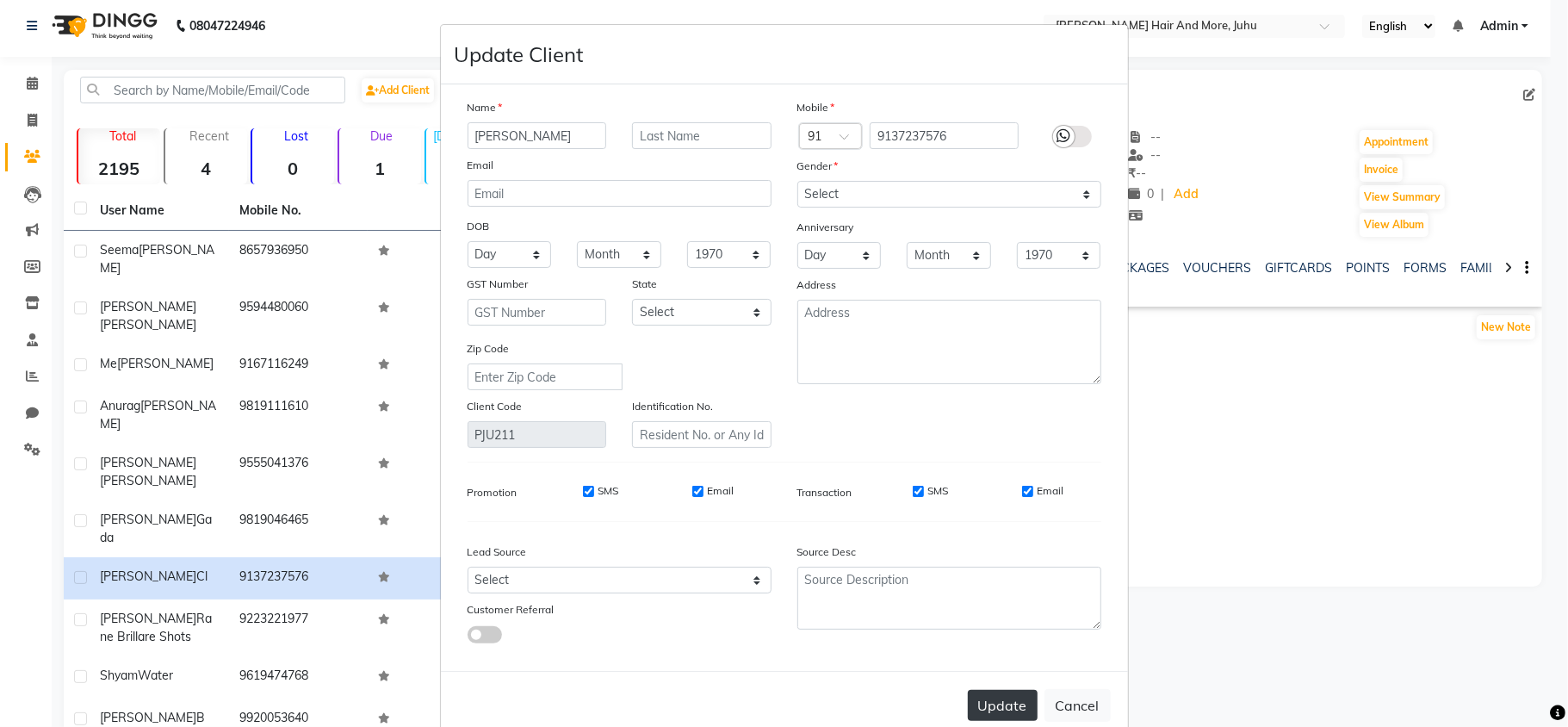
click at [997, 709] on button "Update" at bounding box center [1002, 705] width 70 height 31
select select
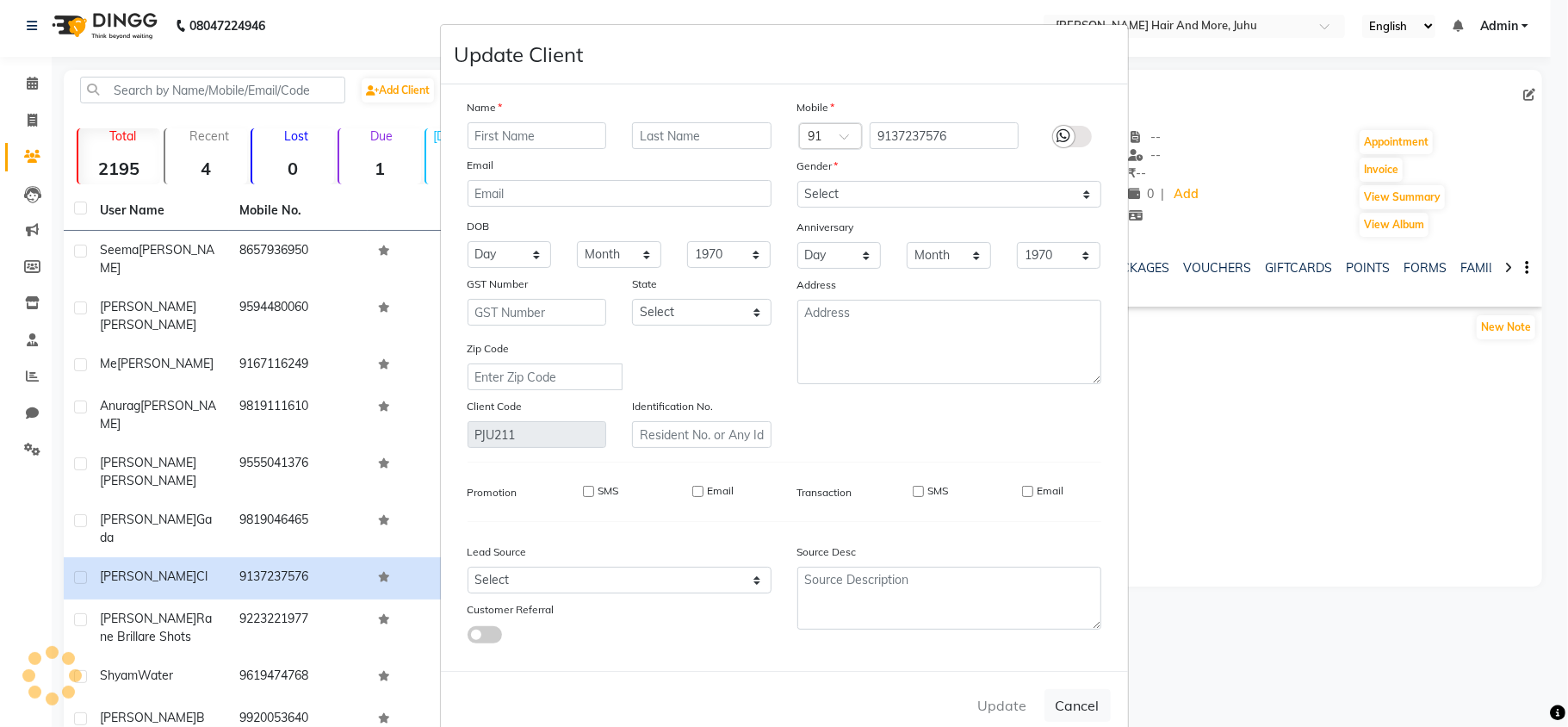
select select
checkbox input "false"
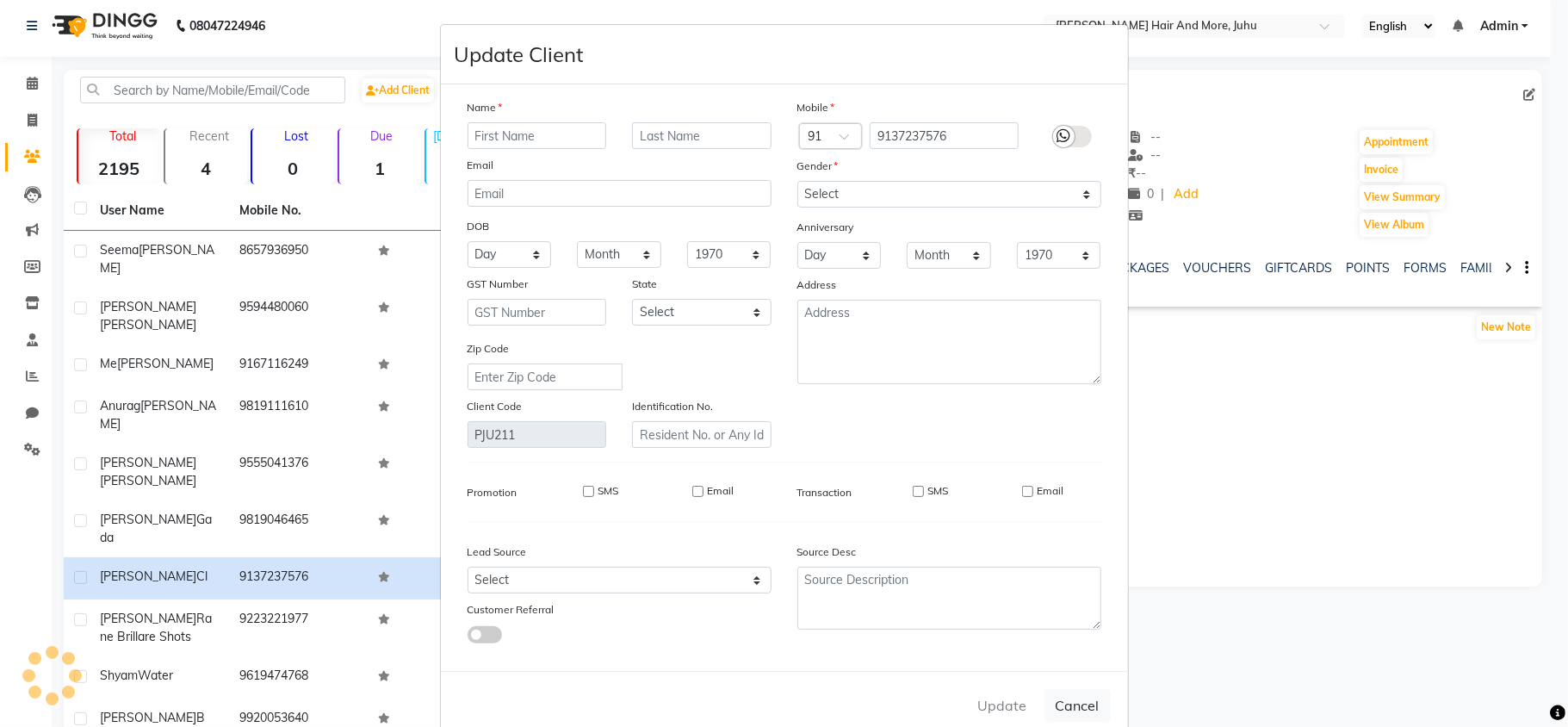
checkbox input "false"
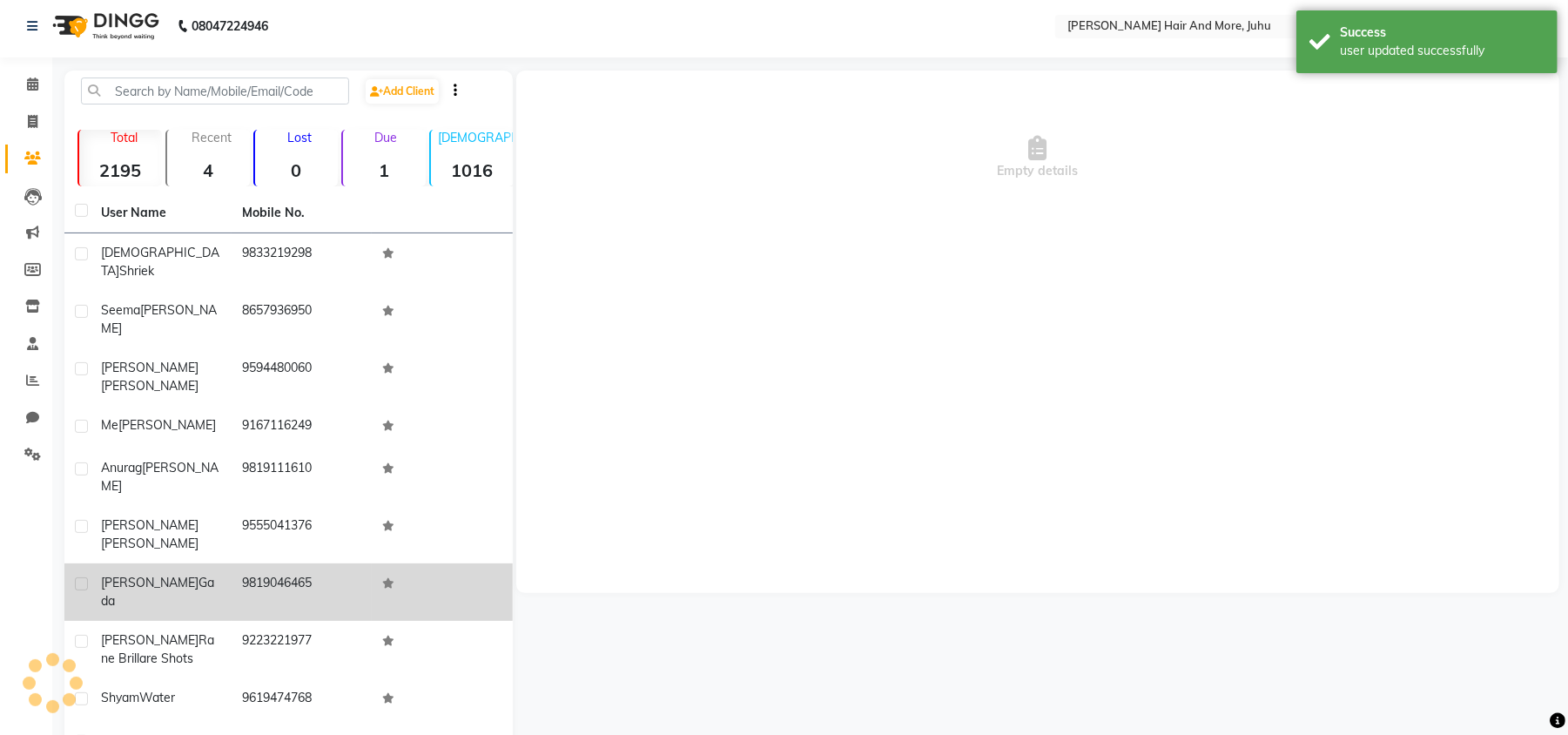
click at [269, 564] on td "9819046465" at bounding box center [301, 592] width 141 height 57
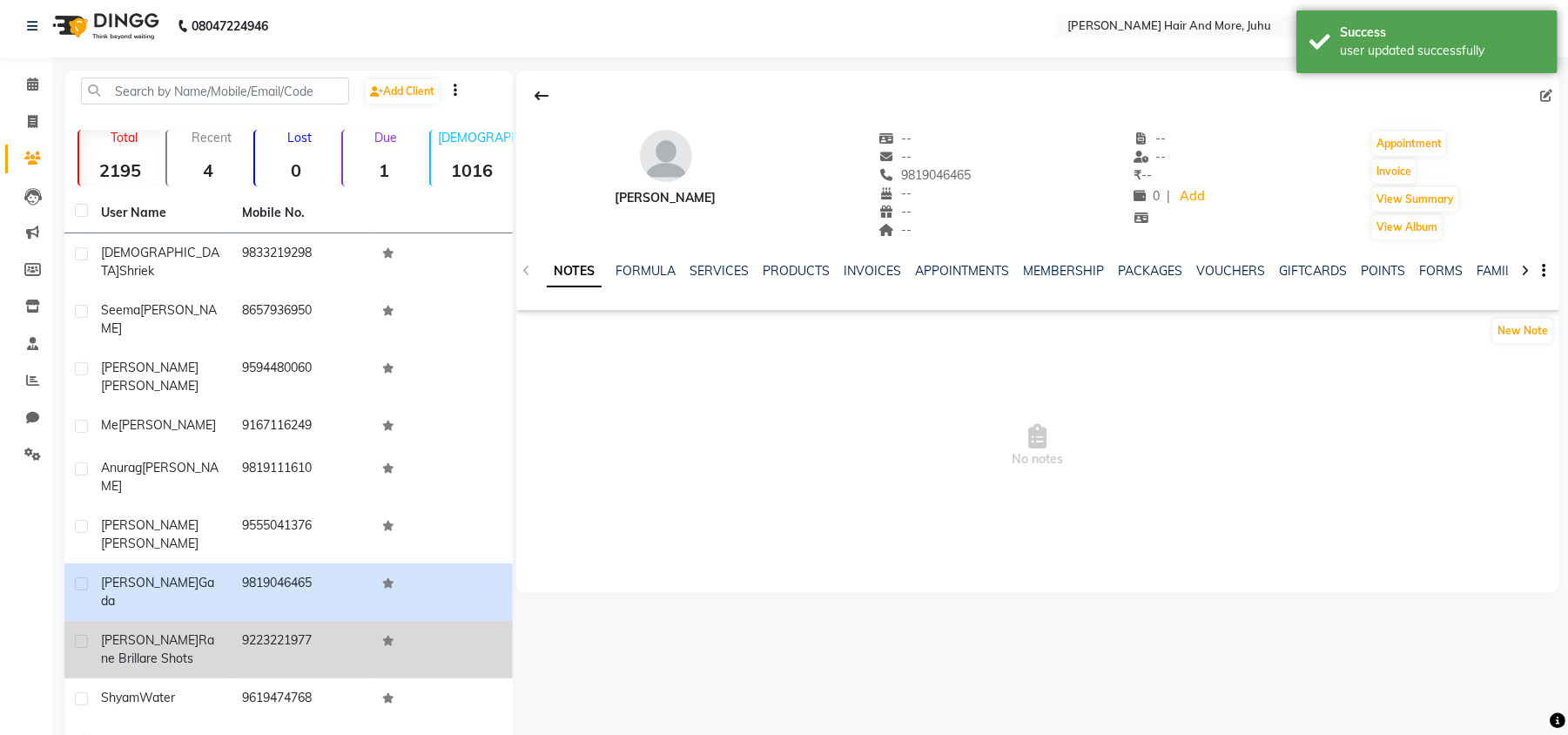
click at [256, 621] on td "9223221977" at bounding box center [301, 650] width 141 height 57
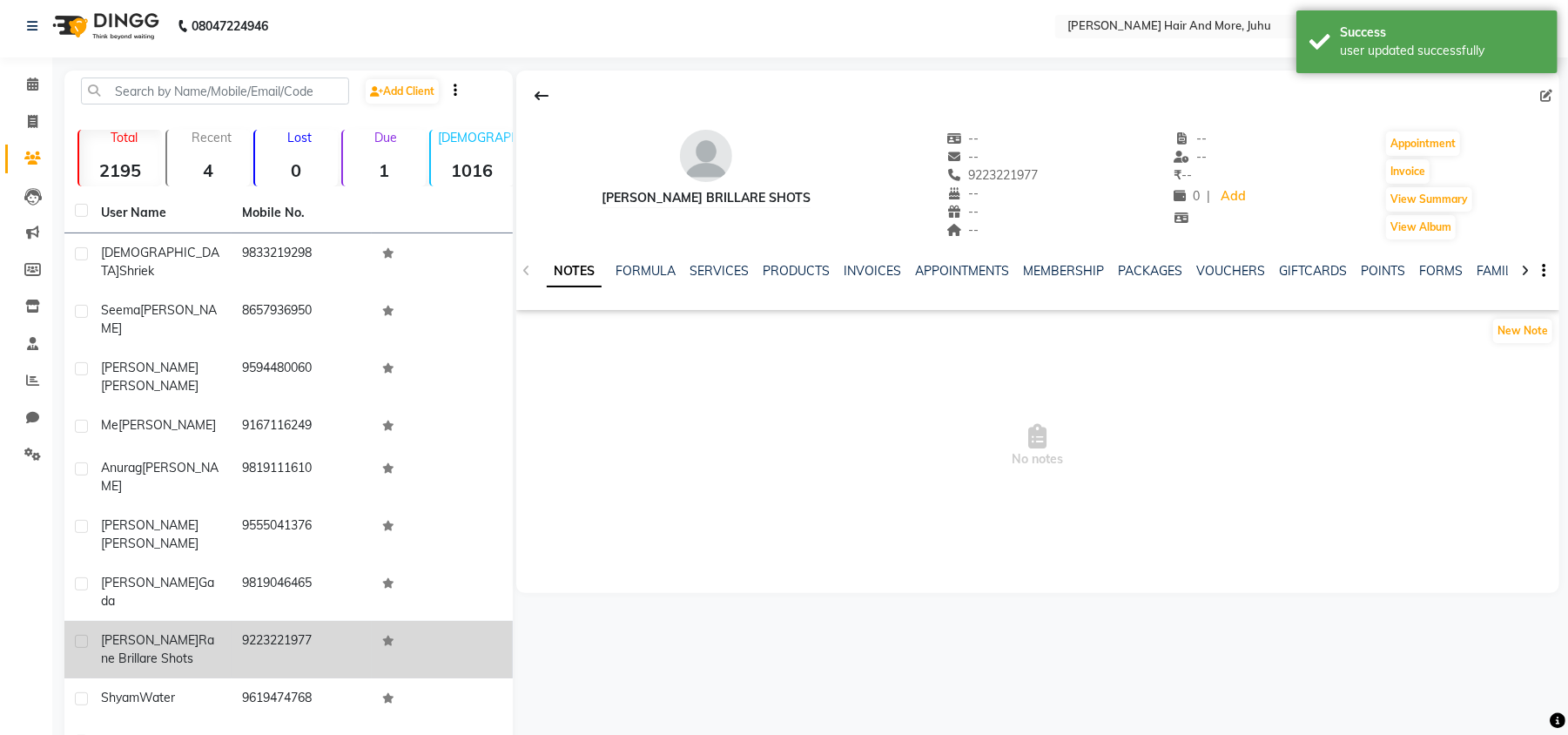
click at [83, 635] on label at bounding box center [82, 641] width 13 height 13
click at [83, 636] on input "checkbox" at bounding box center [81, 642] width 12 height 12
checkbox input "true"
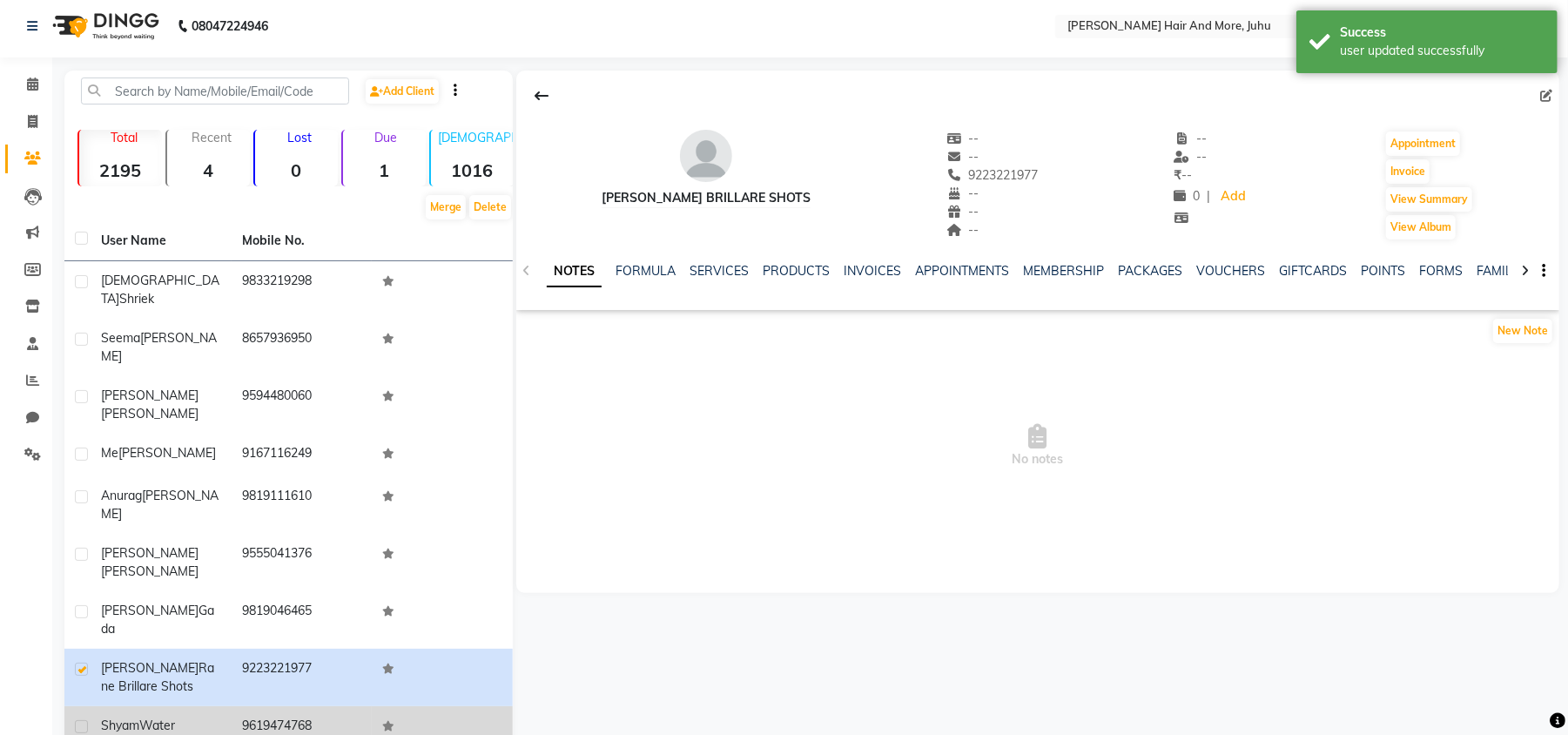
click at [81, 720] on label at bounding box center [82, 726] width 13 height 13
click at [81, 722] on input "checkbox" at bounding box center [81, 727] width 12 height 12
checkbox input "true"
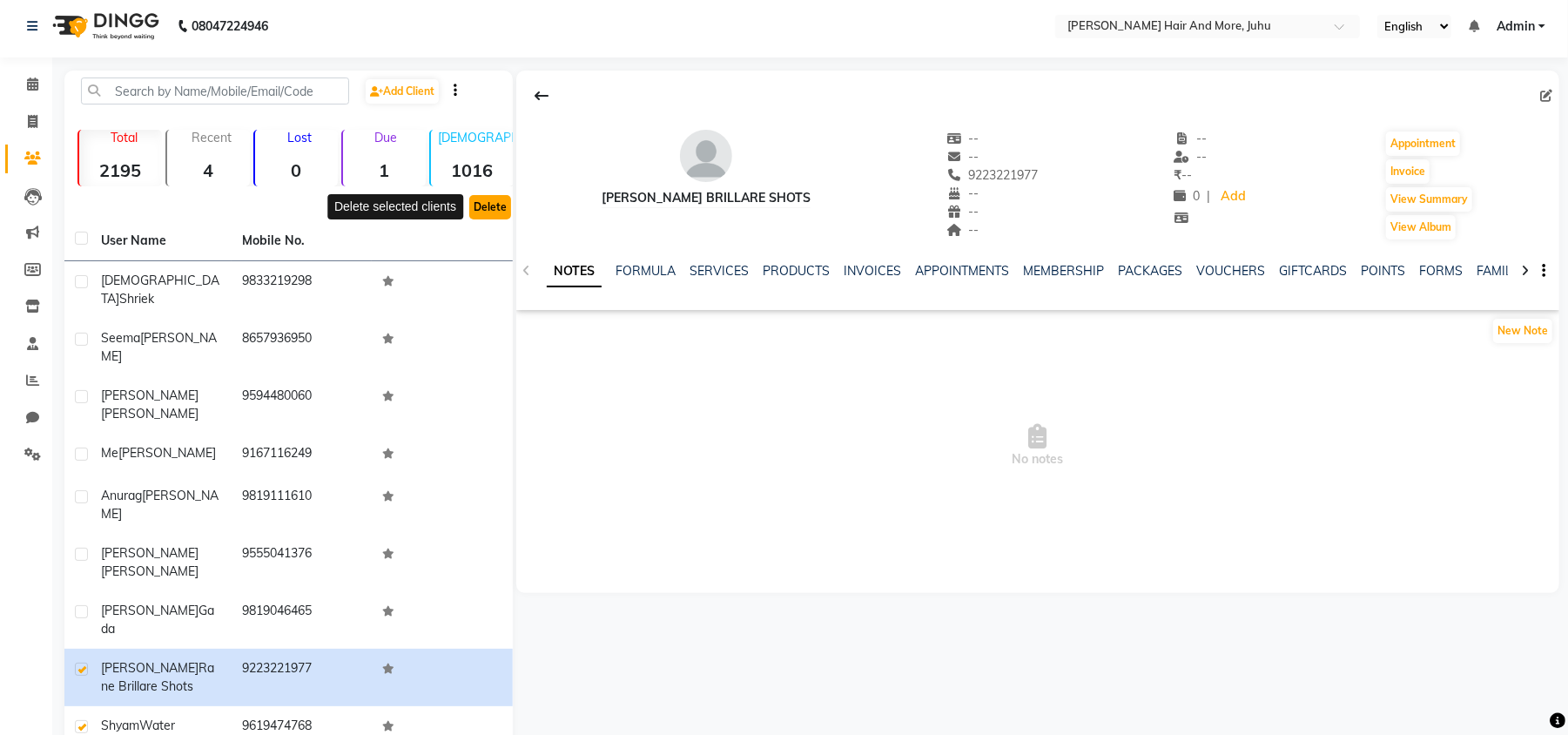
click at [499, 213] on button "Delete" at bounding box center [490, 207] width 42 height 24
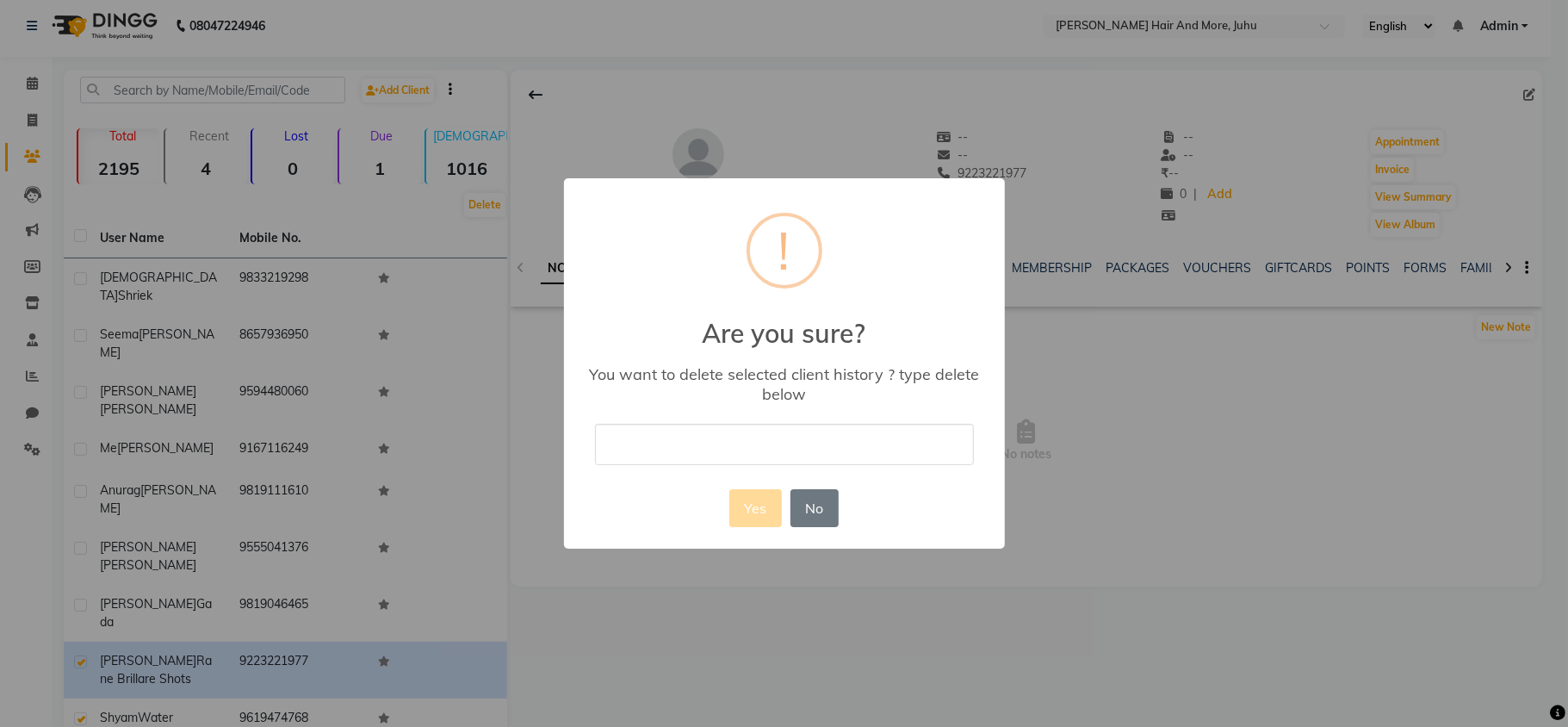
click at [605, 439] on input "text" at bounding box center [784, 444] width 378 height 41
type input "delete"
click at [758, 500] on button "Yes" at bounding box center [755, 508] width 52 height 38
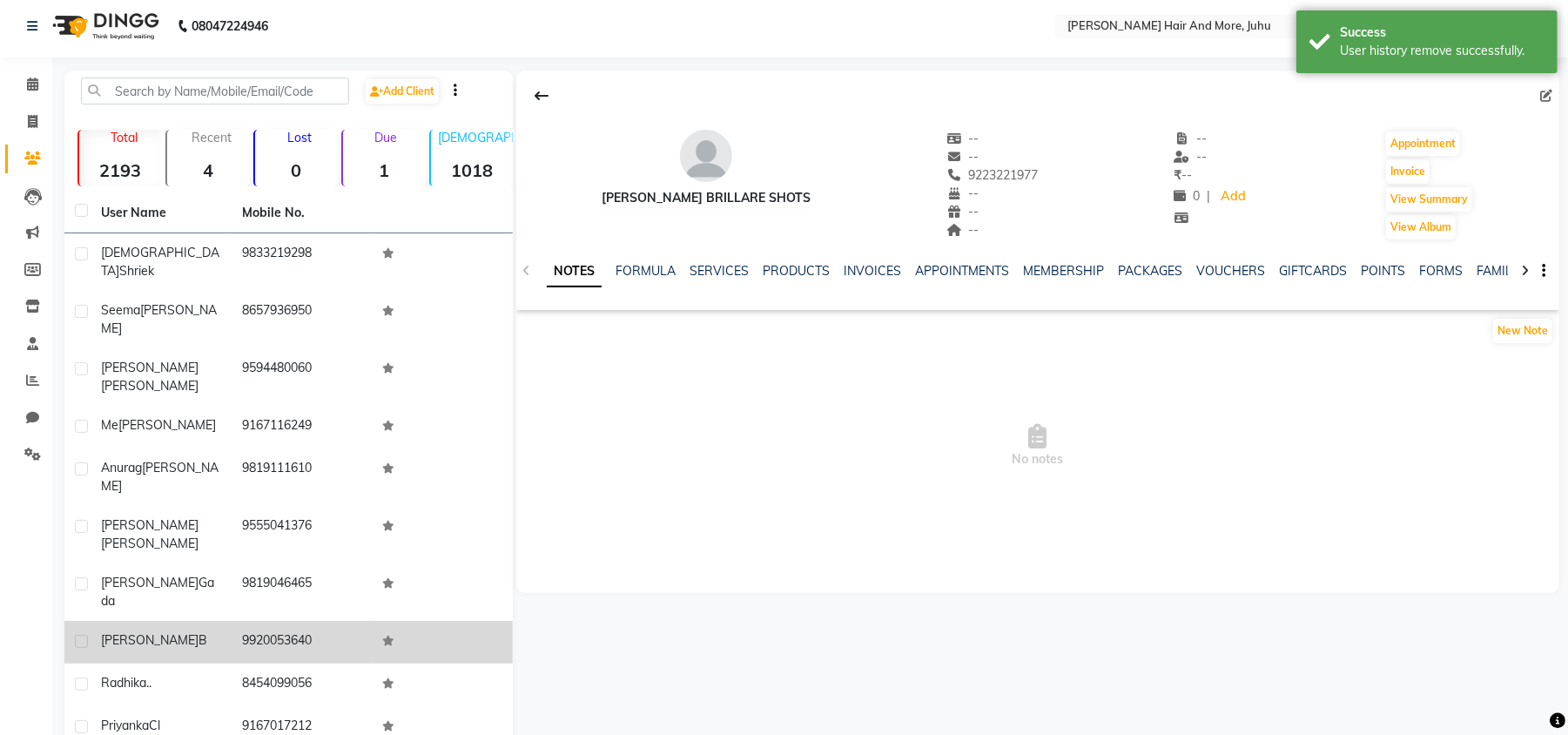
click at [269, 621] on td "9920053640" at bounding box center [301, 643] width 141 height 43
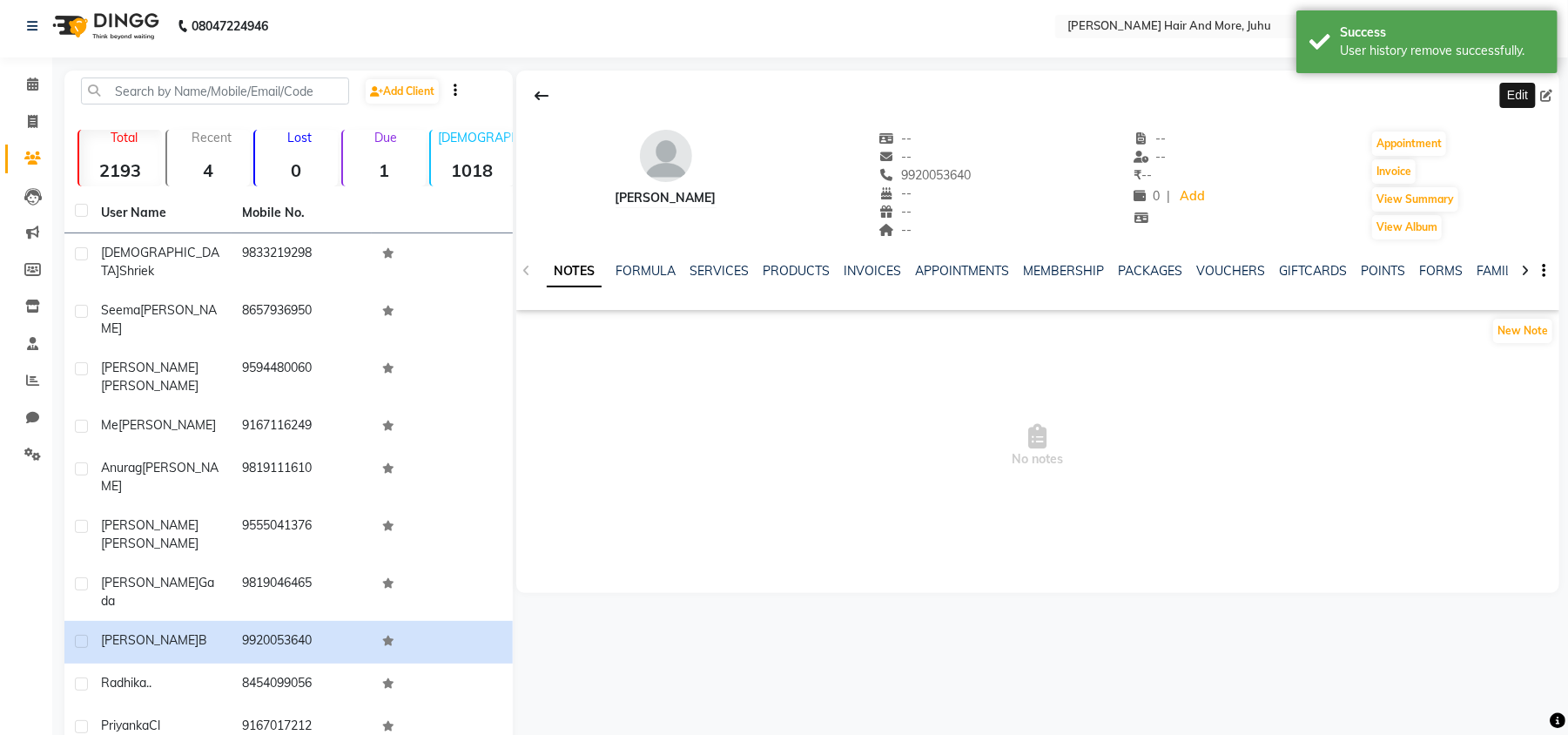
click at [1547, 94] on icon at bounding box center [1546, 96] width 13 height 13
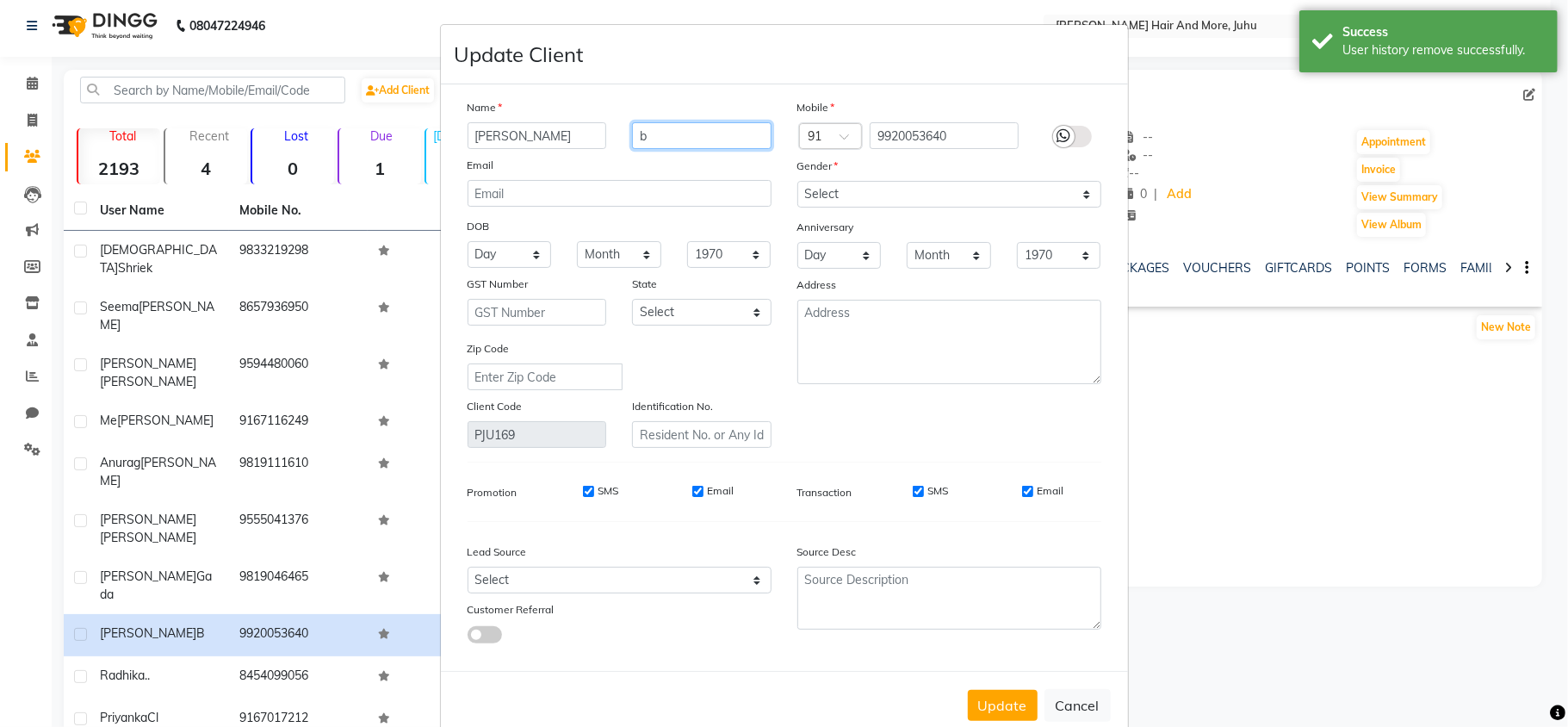
click at [643, 135] on input "b" at bounding box center [701, 136] width 139 height 27
drag, startPoint x: 635, startPoint y: 136, endPoint x: 628, endPoint y: 145, distance: 11.4
click at [632, 145] on input "b" at bounding box center [701, 136] width 139 height 27
click at [636, 138] on input "b" at bounding box center [701, 136] width 139 height 27
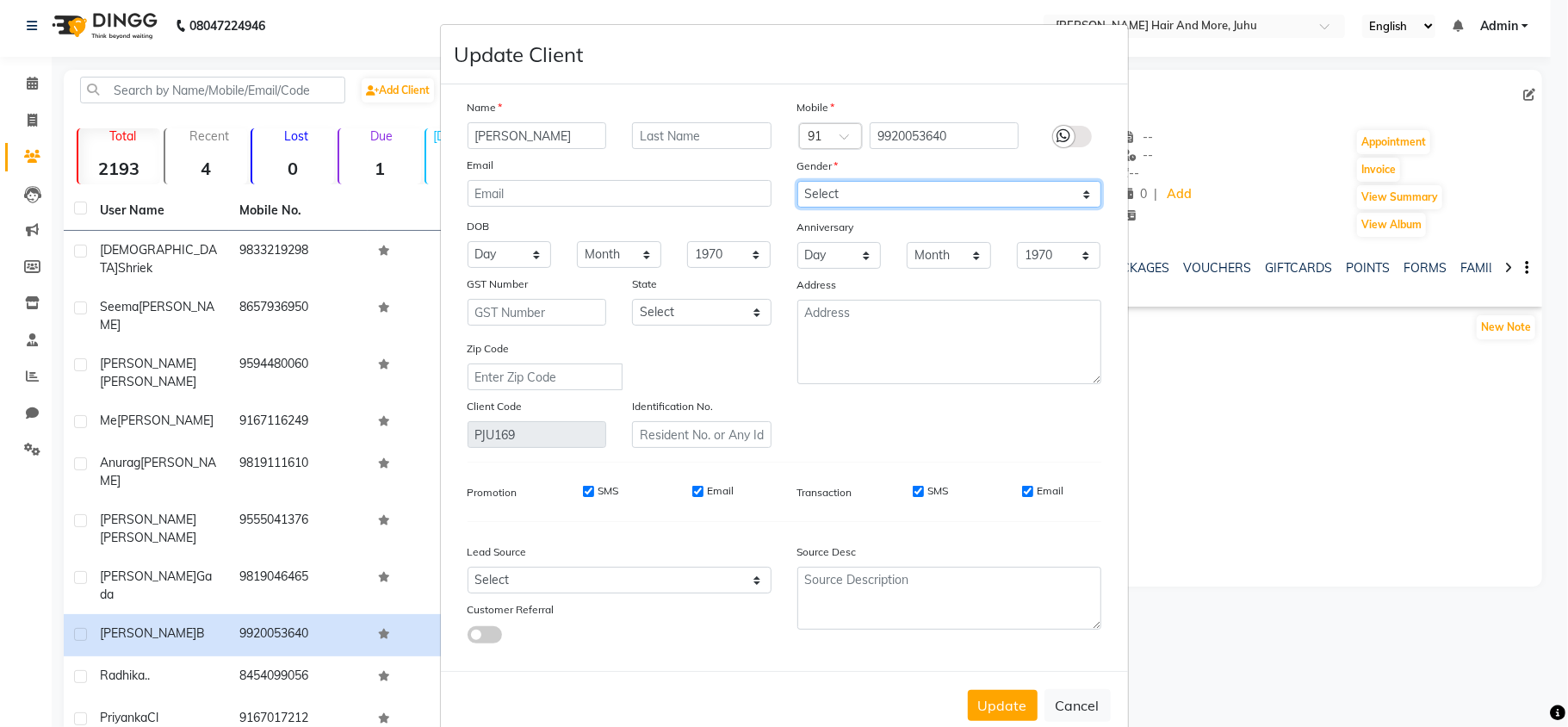
click at [890, 183] on select "Select [DEMOGRAPHIC_DATA] [DEMOGRAPHIC_DATA] Other Prefer Not To Say" at bounding box center [949, 194] width 304 height 27
select select "[DEMOGRAPHIC_DATA]"
click at [798, 181] on select "Select [DEMOGRAPHIC_DATA] [DEMOGRAPHIC_DATA] Other Prefer Not To Say" at bounding box center [949, 194] width 304 height 27
click at [986, 694] on button "Update" at bounding box center [1002, 705] width 70 height 31
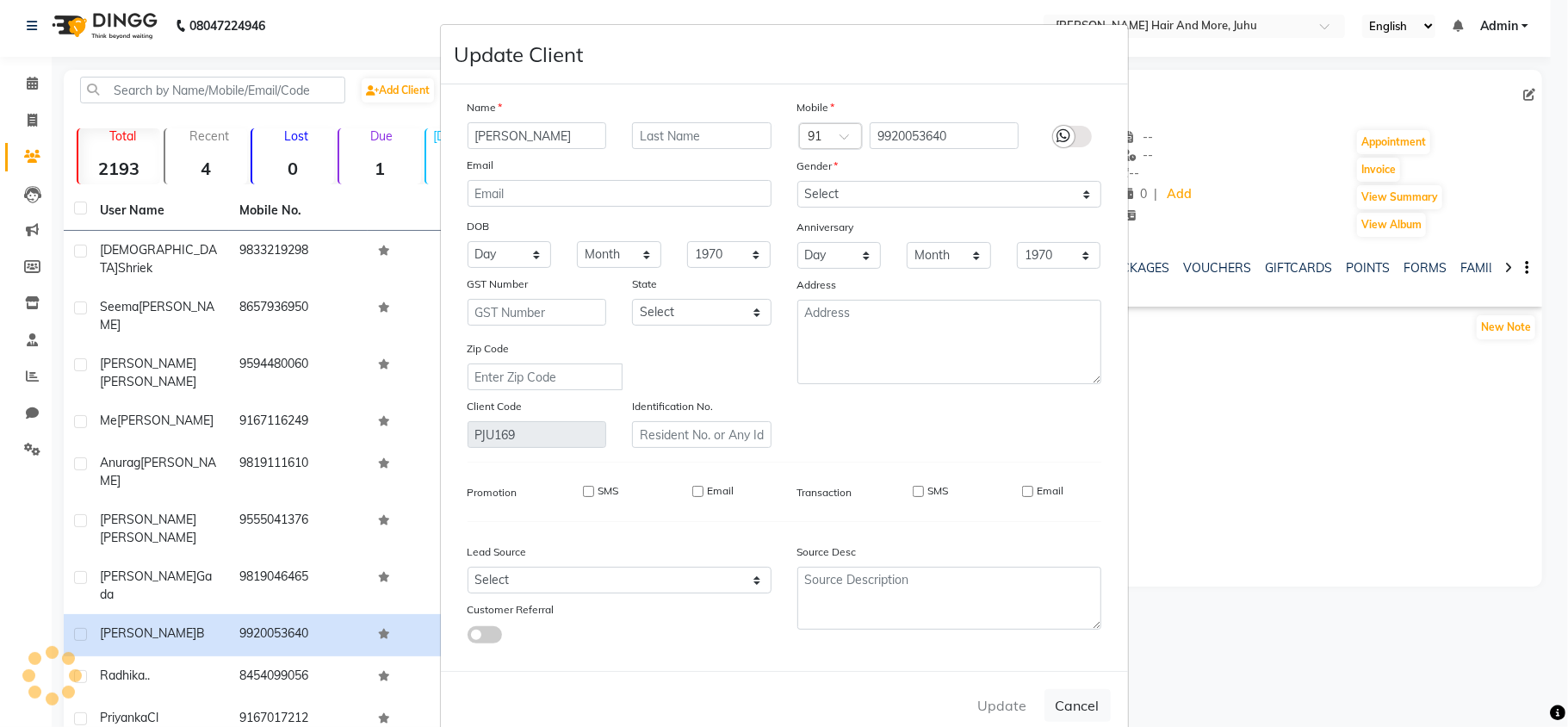
select select
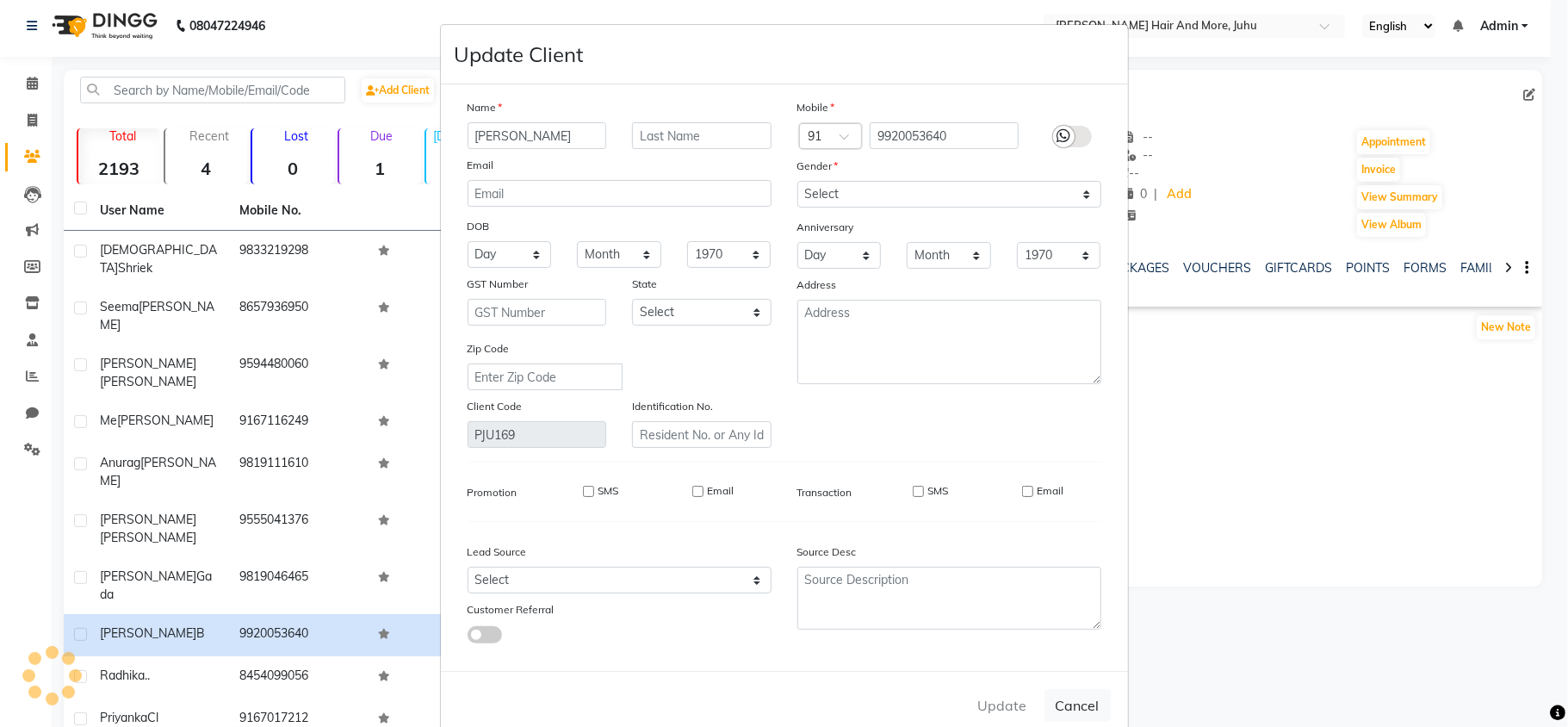
select select
checkbox input "false"
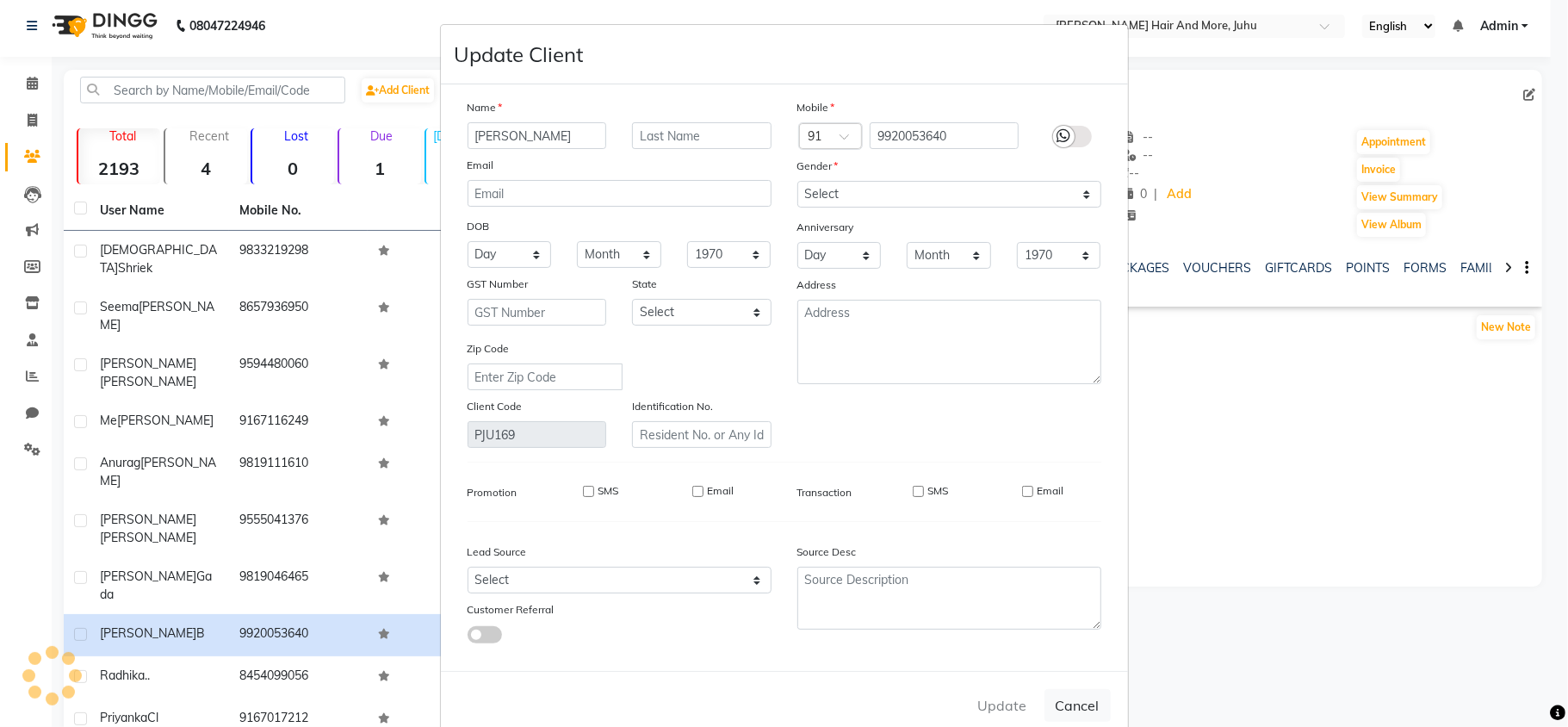
checkbox input "false"
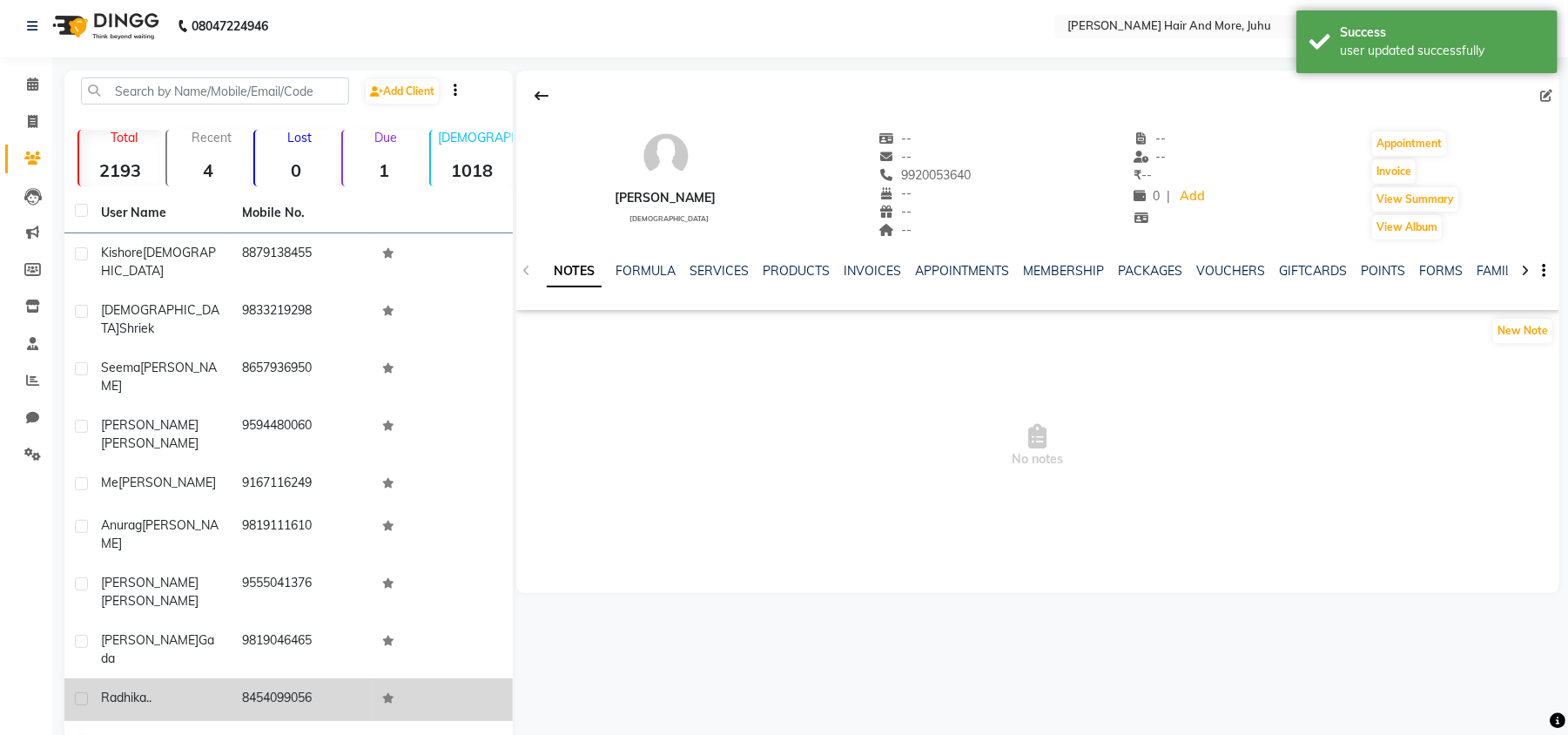
click at [325, 679] on td "8454099056" at bounding box center [301, 700] width 141 height 43
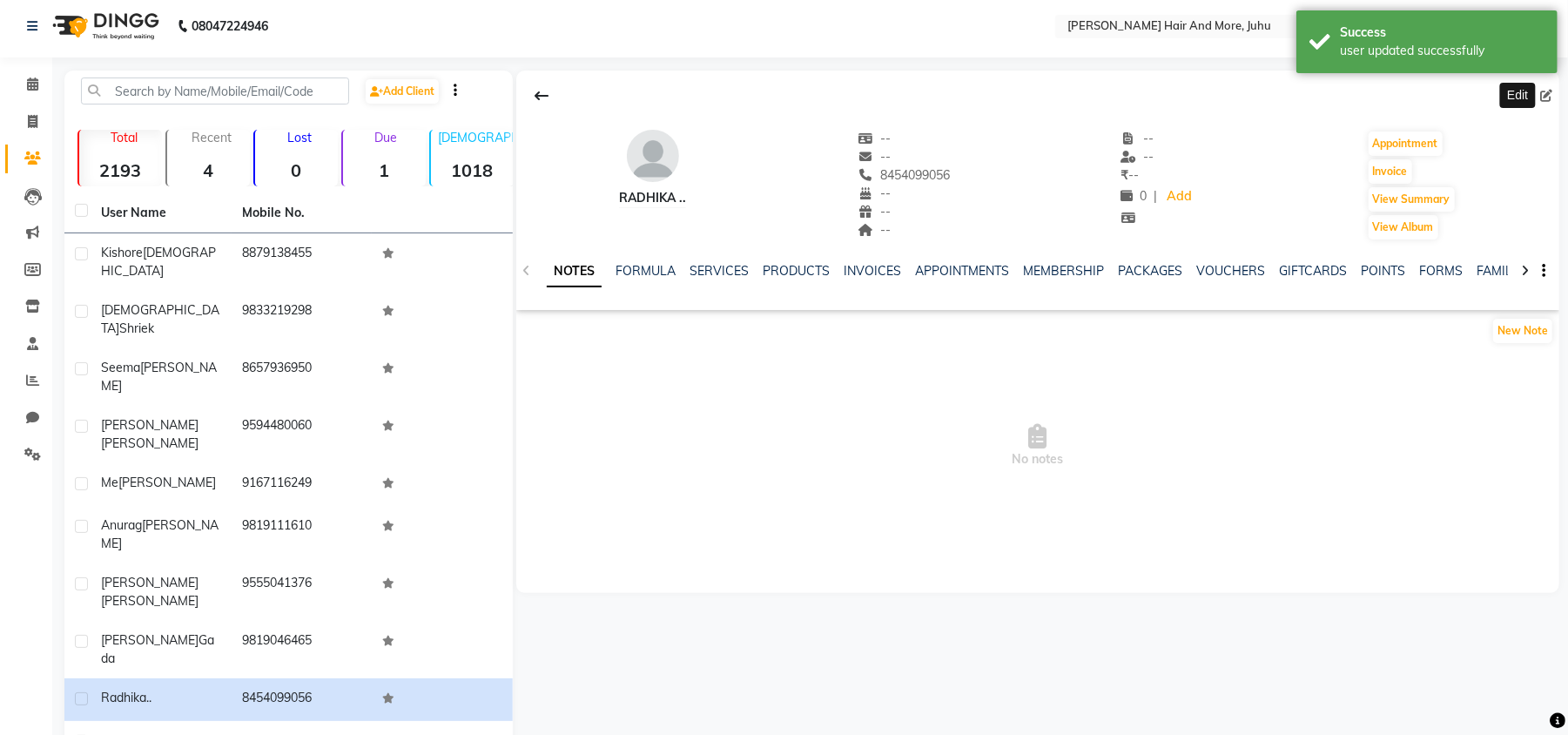
click at [1544, 91] on icon at bounding box center [1546, 96] width 13 height 13
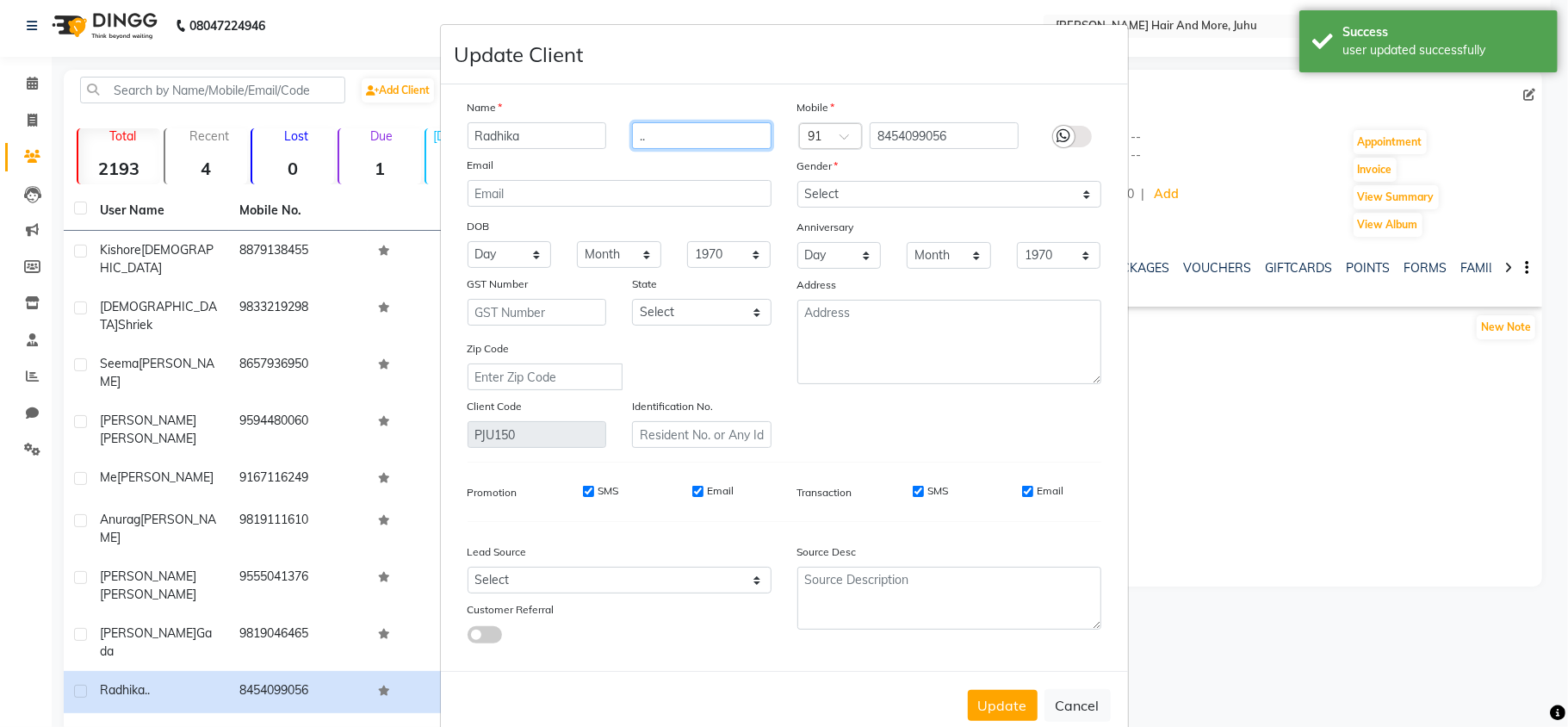
click at [654, 145] on input ".." at bounding box center [701, 136] width 139 height 27
type input "."
click at [816, 187] on select "Select [DEMOGRAPHIC_DATA] [DEMOGRAPHIC_DATA] Other Prefer Not To Say" at bounding box center [949, 194] width 304 height 27
select select "[DEMOGRAPHIC_DATA]"
click at [798, 181] on select "Select [DEMOGRAPHIC_DATA] [DEMOGRAPHIC_DATA] Other Prefer Not To Say" at bounding box center [949, 194] width 304 height 27
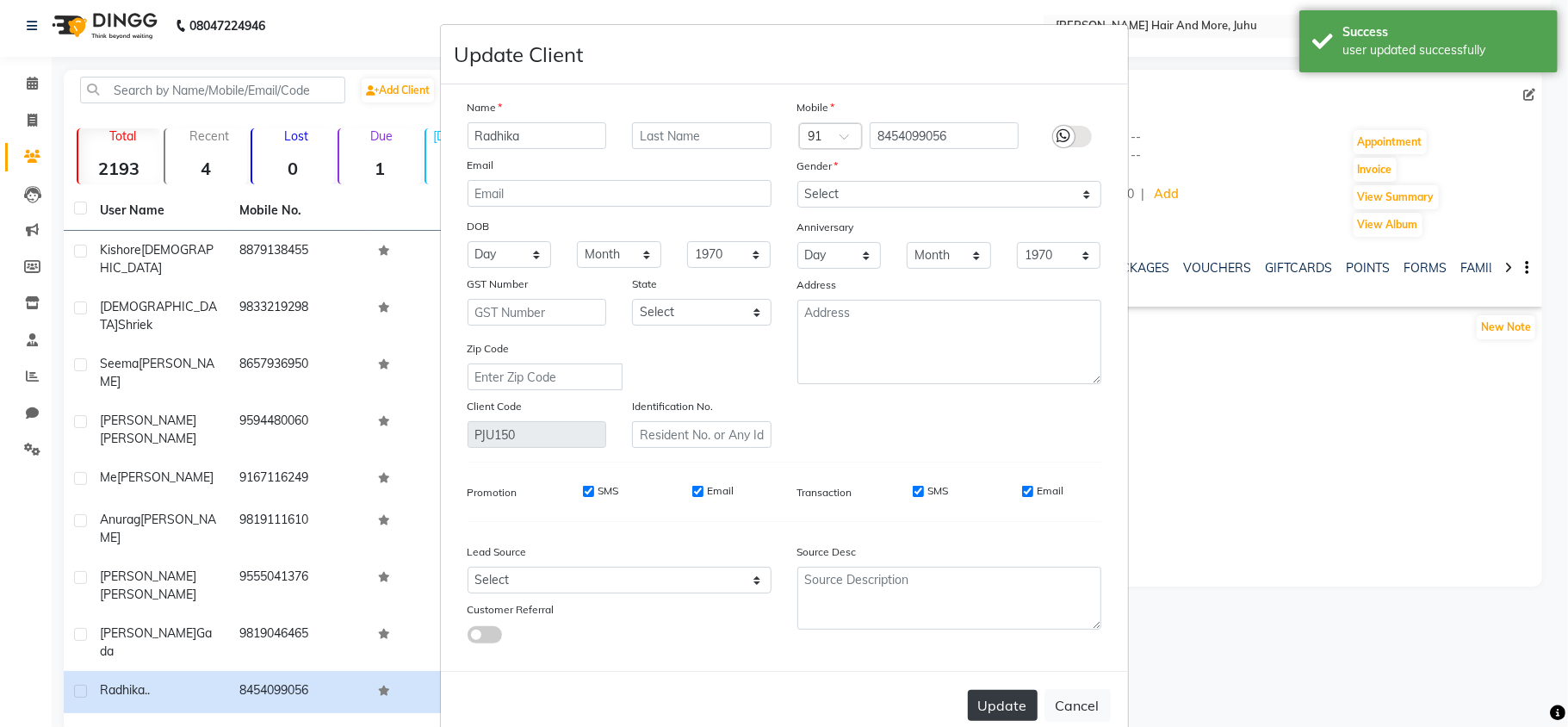
click at [1014, 704] on button "Update" at bounding box center [1002, 705] width 70 height 31
select select
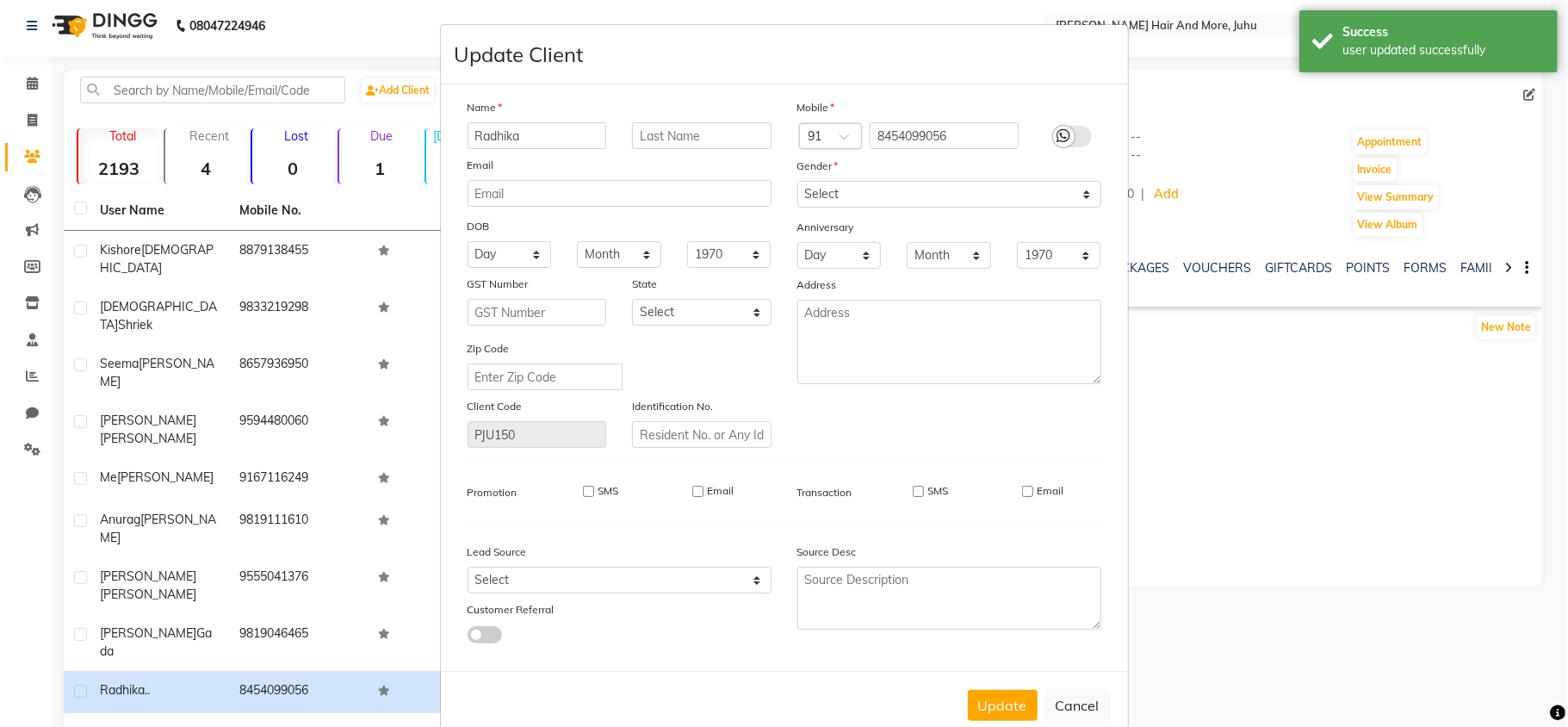
select select
checkbox input "false"
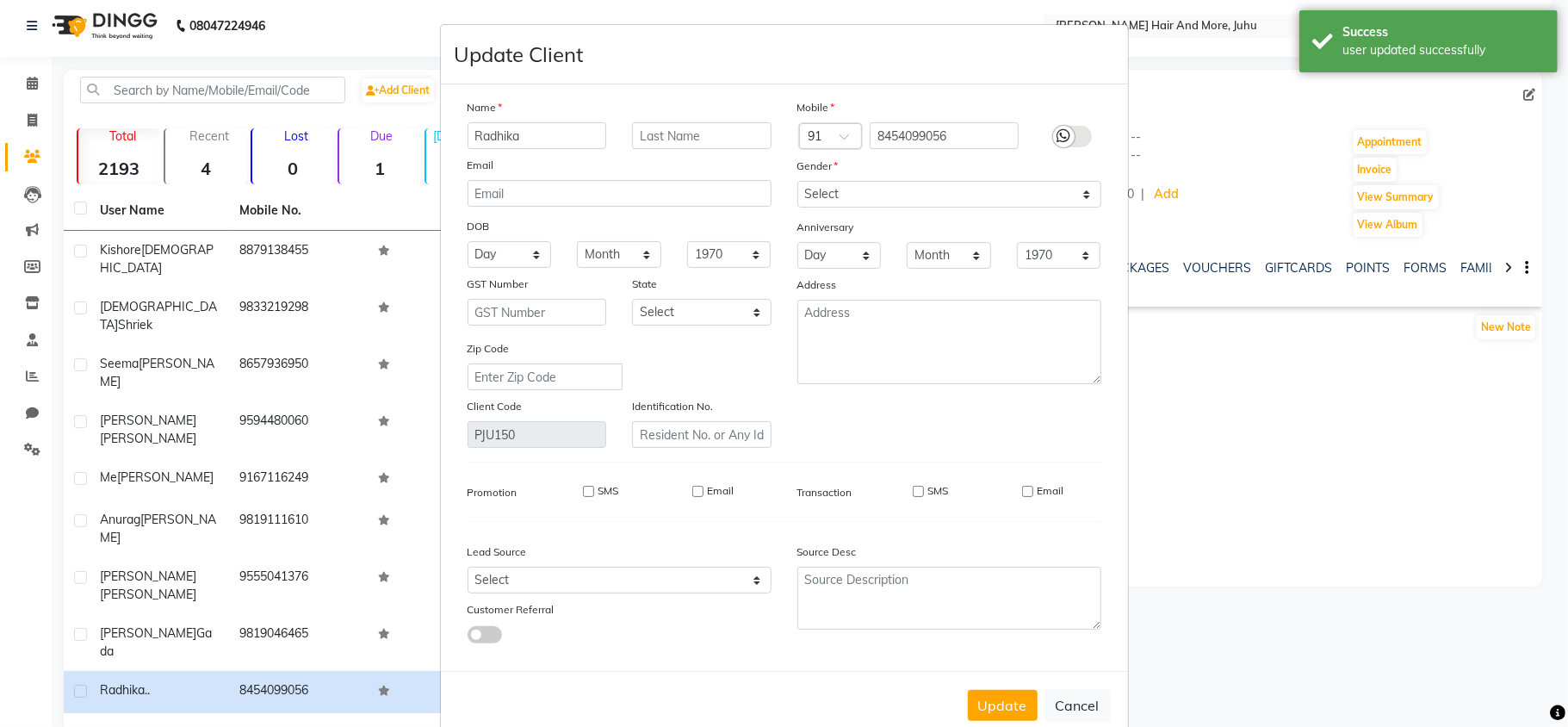
checkbox input "false"
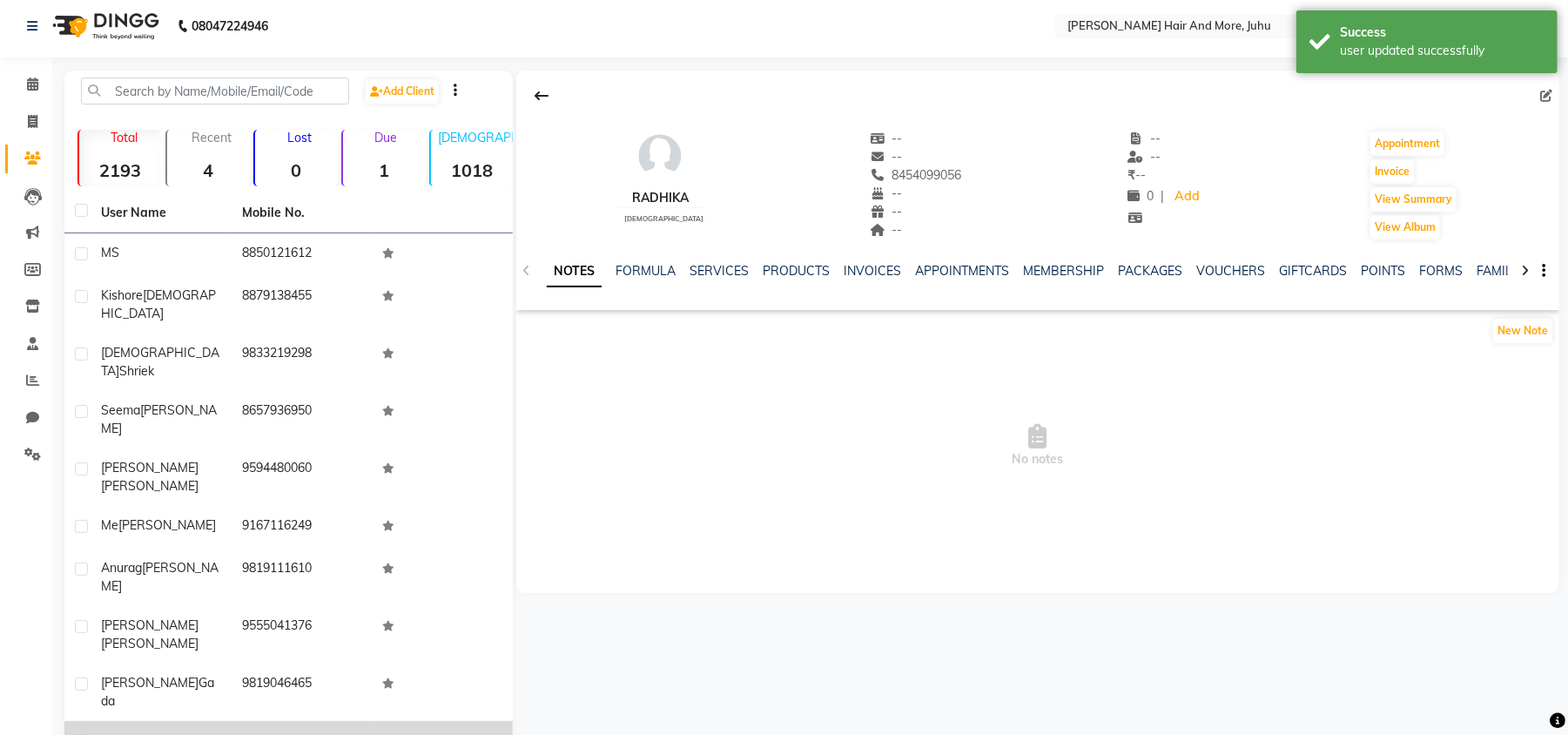
click at [373, 721] on td at bounding box center [442, 742] width 141 height 43
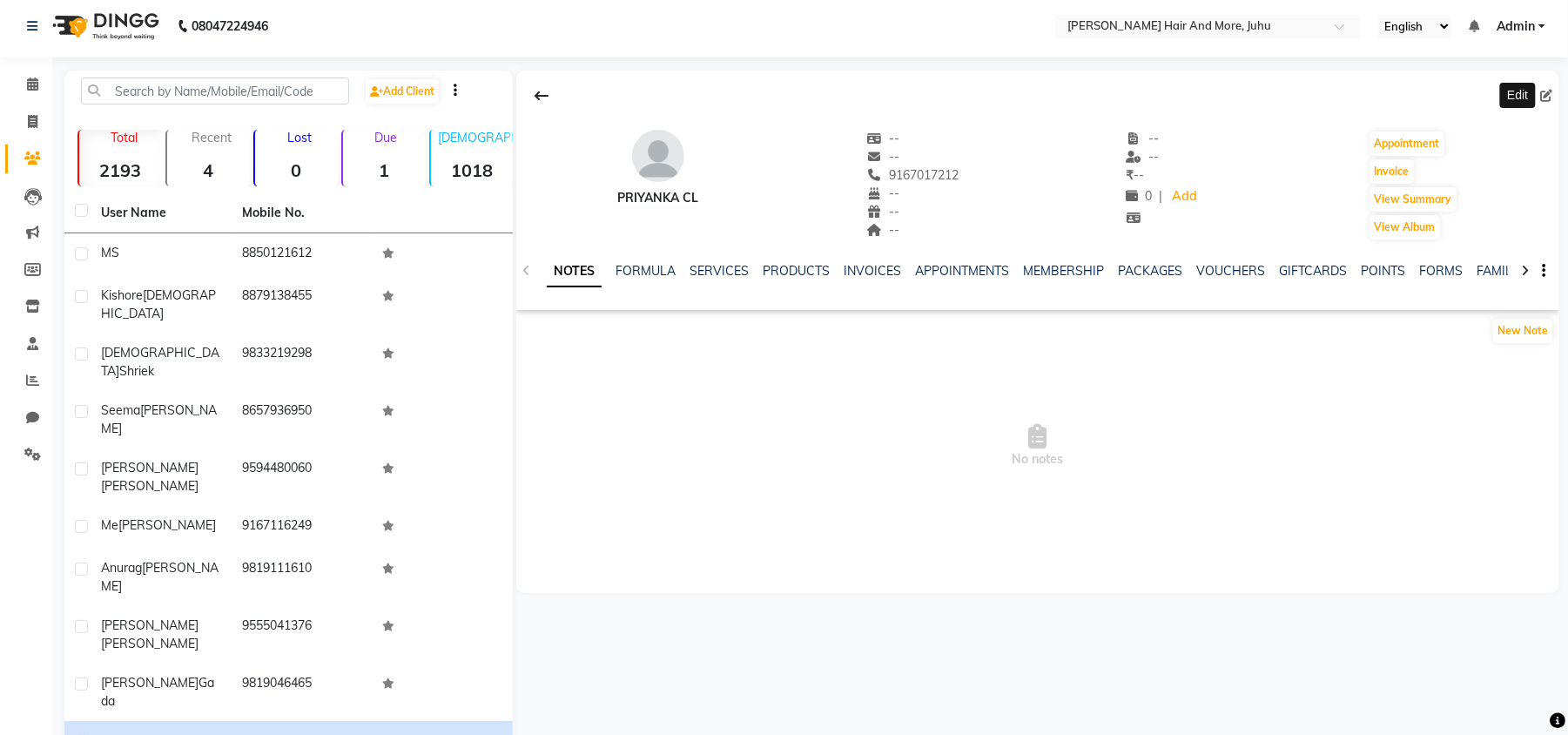
click at [1543, 91] on icon at bounding box center [1546, 96] width 13 height 13
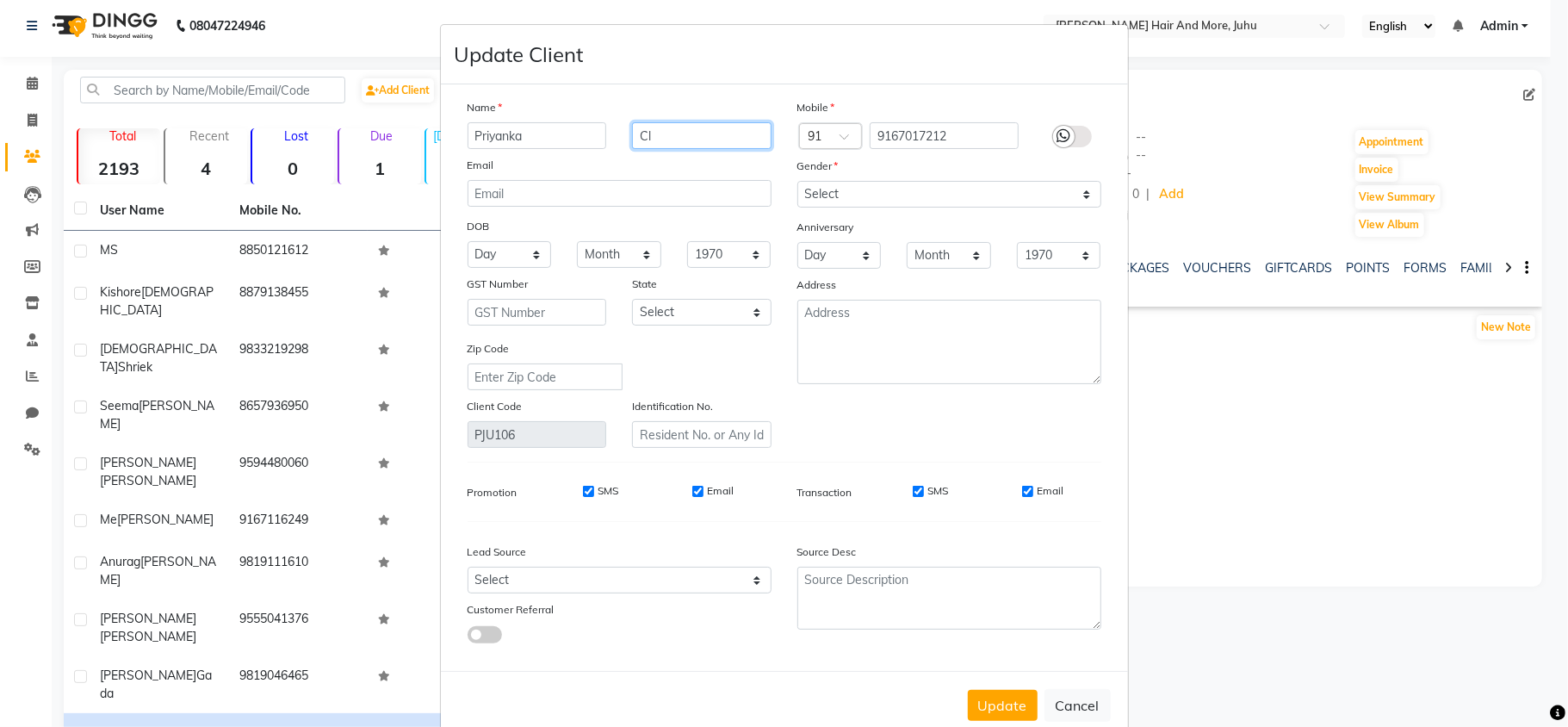
drag, startPoint x: 662, startPoint y: 145, endPoint x: 615, endPoint y: 146, distance: 47.0
click at [619, 146] on div "Cl" at bounding box center [701, 136] width 166 height 27
click at [882, 193] on select "Select [DEMOGRAPHIC_DATA] [DEMOGRAPHIC_DATA] Other Prefer Not To Say" at bounding box center [949, 194] width 304 height 27
select select "[DEMOGRAPHIC_DATA]"
click at [798, 181] on select "Select [DEMOGRAPHIC_DATA] [DEMOGRAPHIC_DATA] Other Prefer Not To Say" at bounding box center [949, 194] width 304 height 27
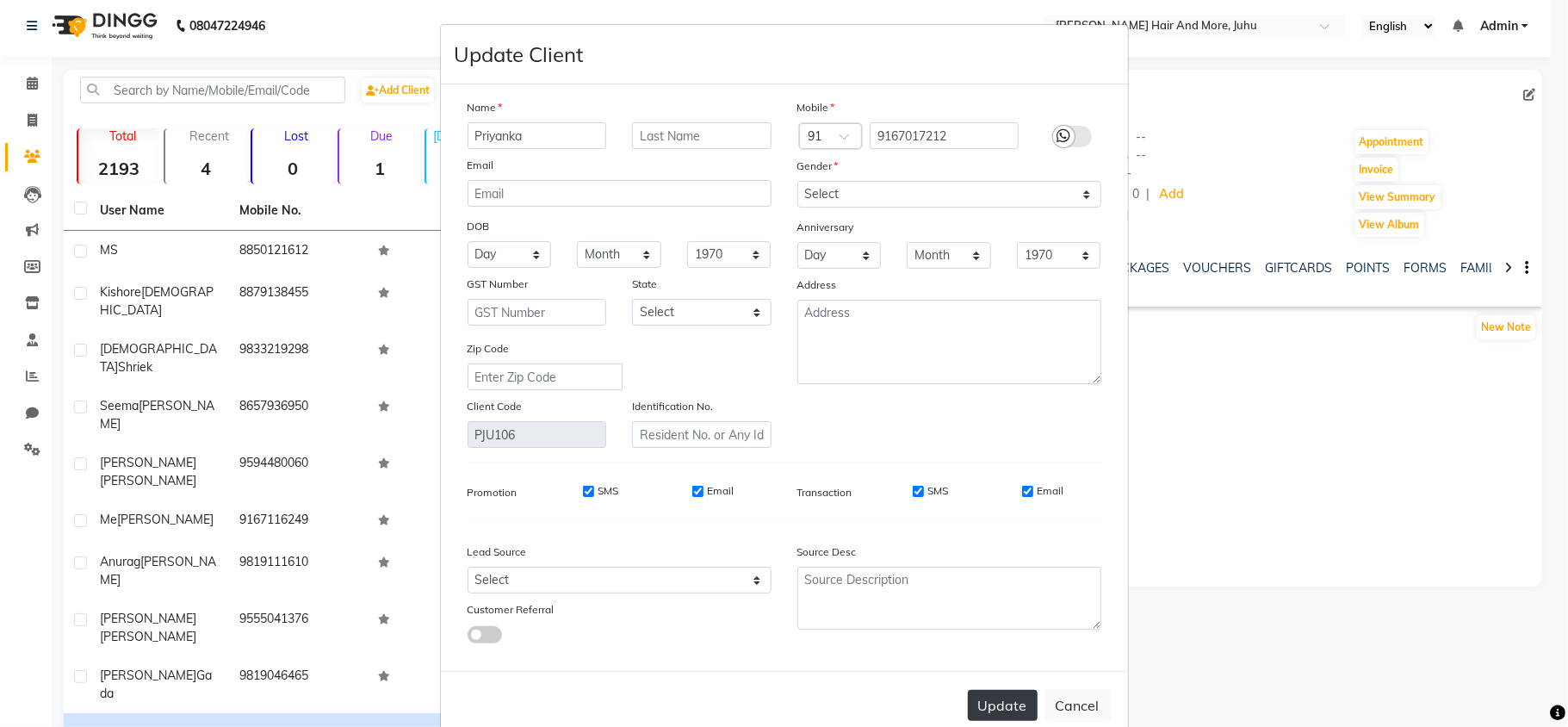
click at [980, 690] on button "Update" at bounding box center [1002, 705] width 70 height 31
select select
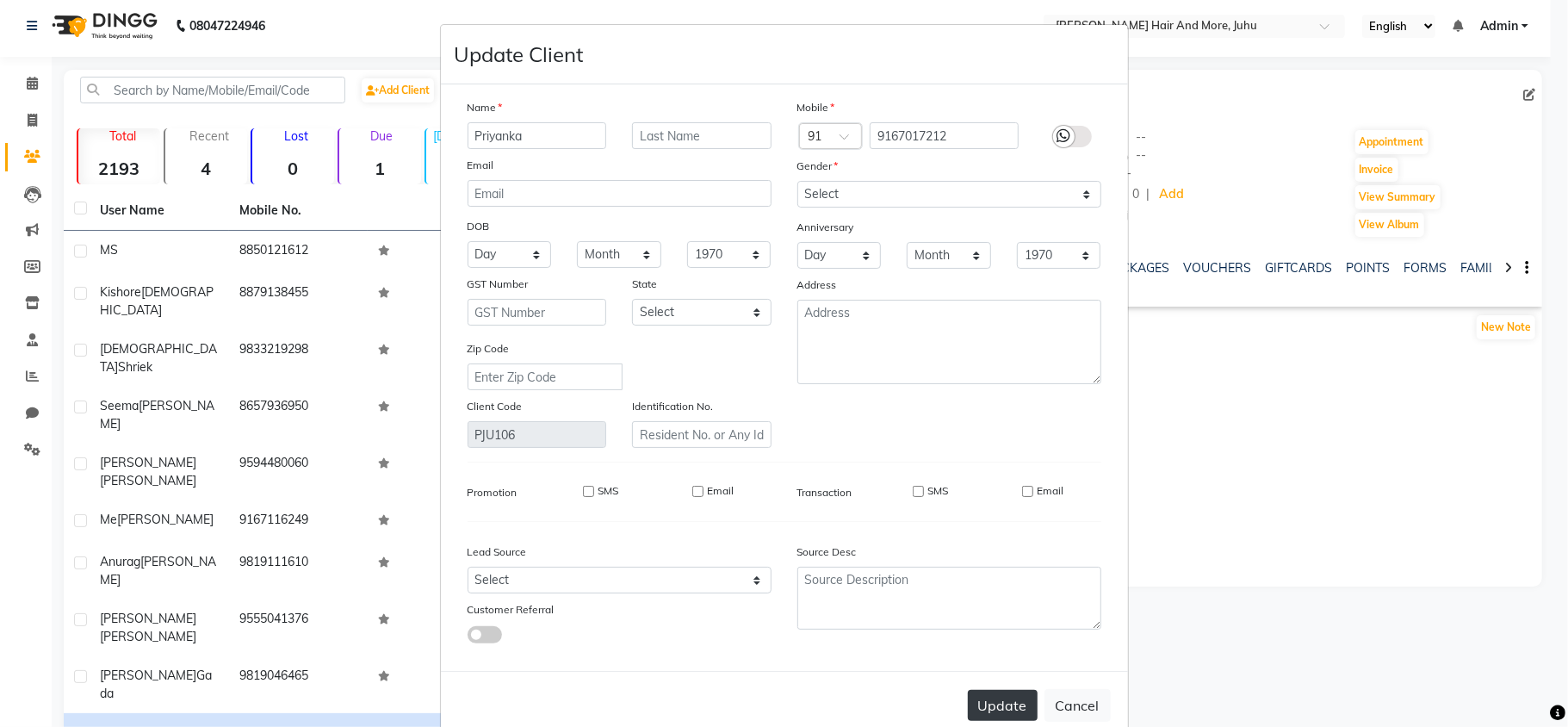
select select
checkbox input "false"
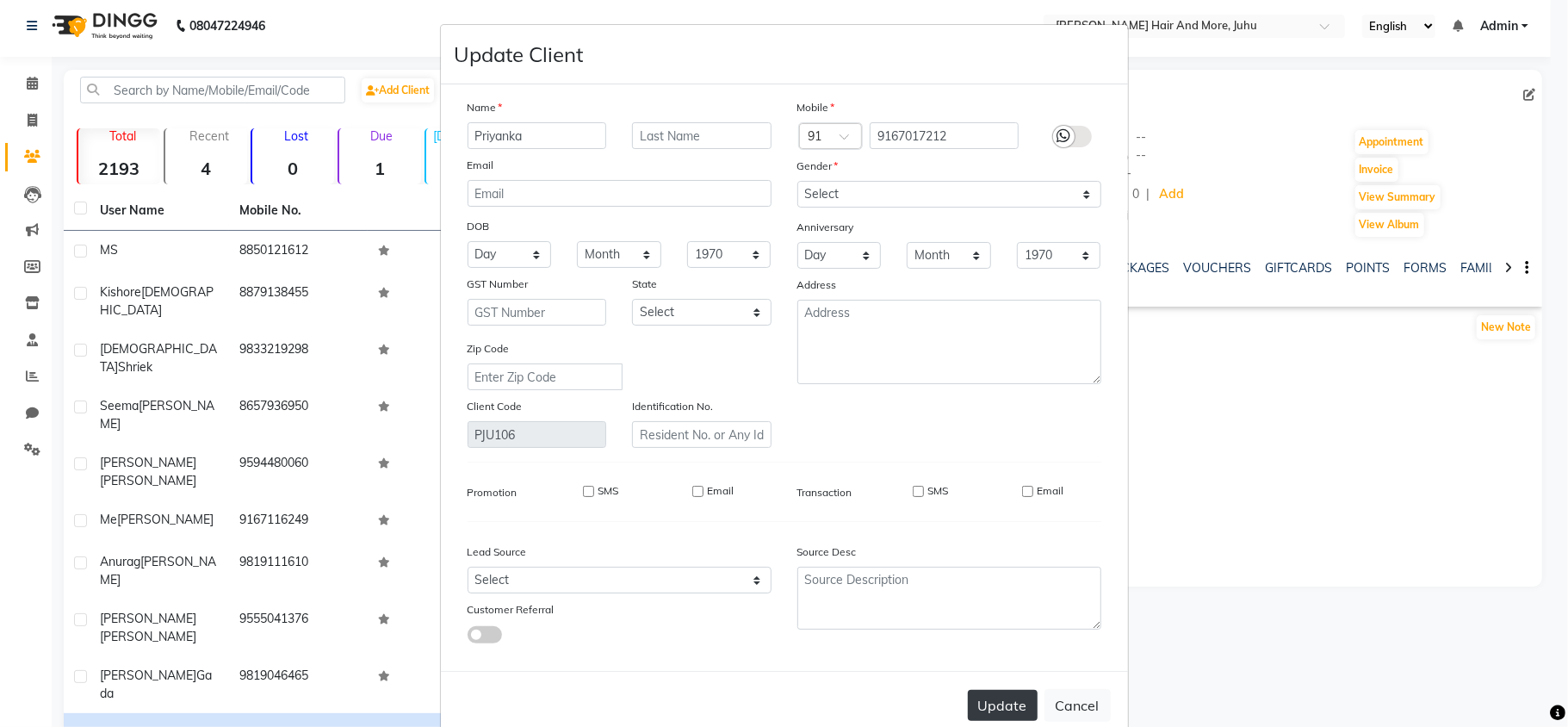
checkbox input "false"
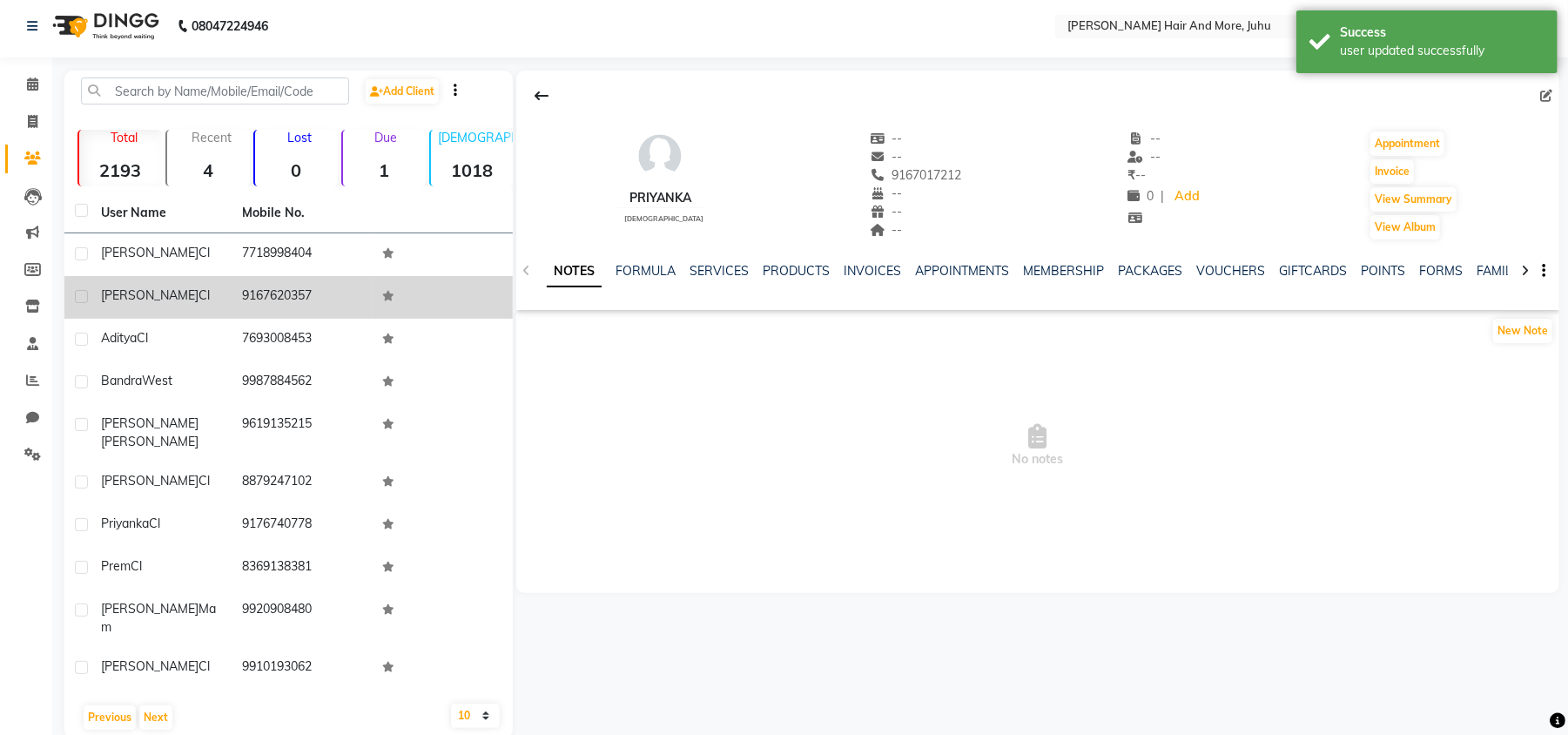
click at [241, 277] on td "9167620357" at bounding box center [301, 298] width 141 height 43
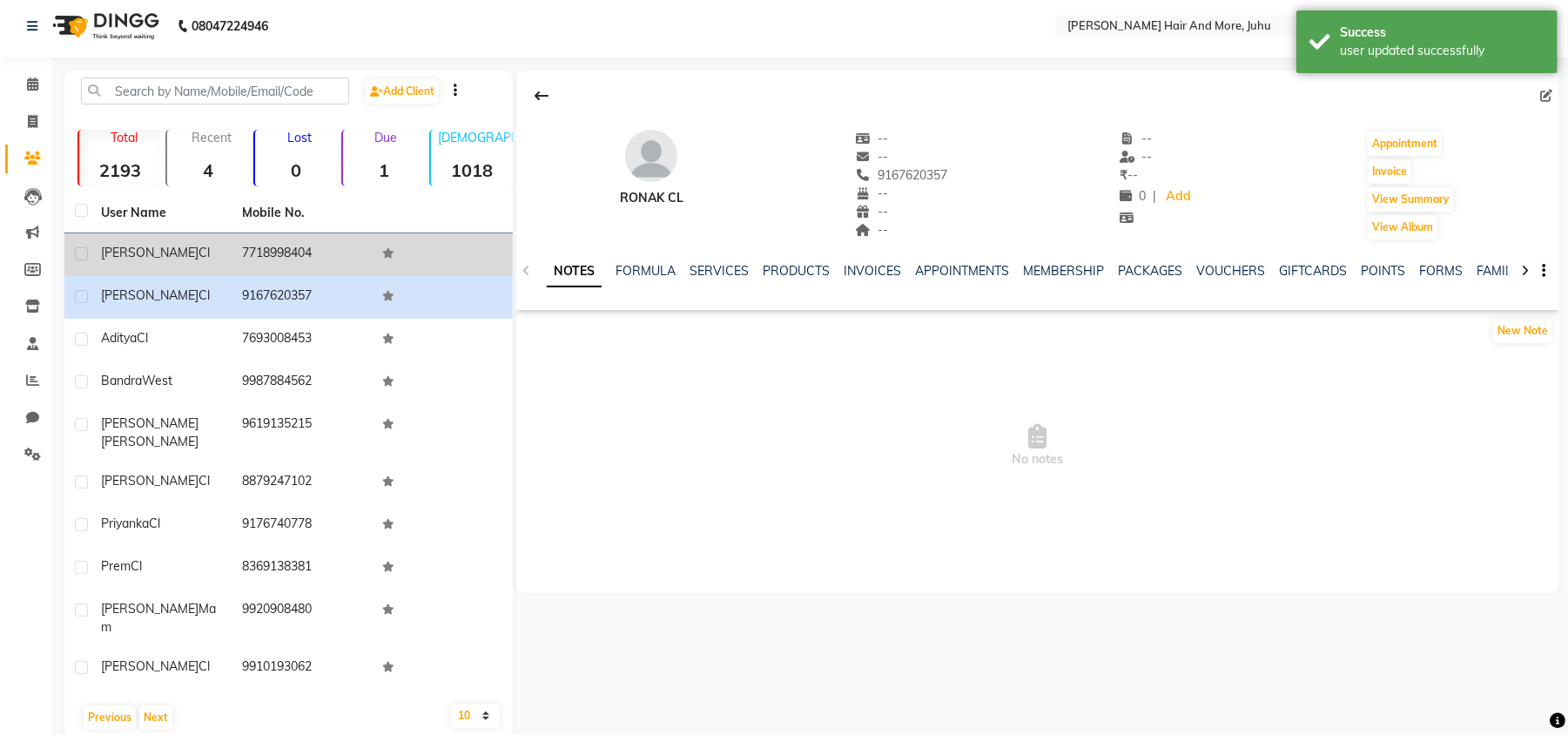
click at [241, 265] on td "7718998404" at bounding box center [301, 255] width 141 height 43
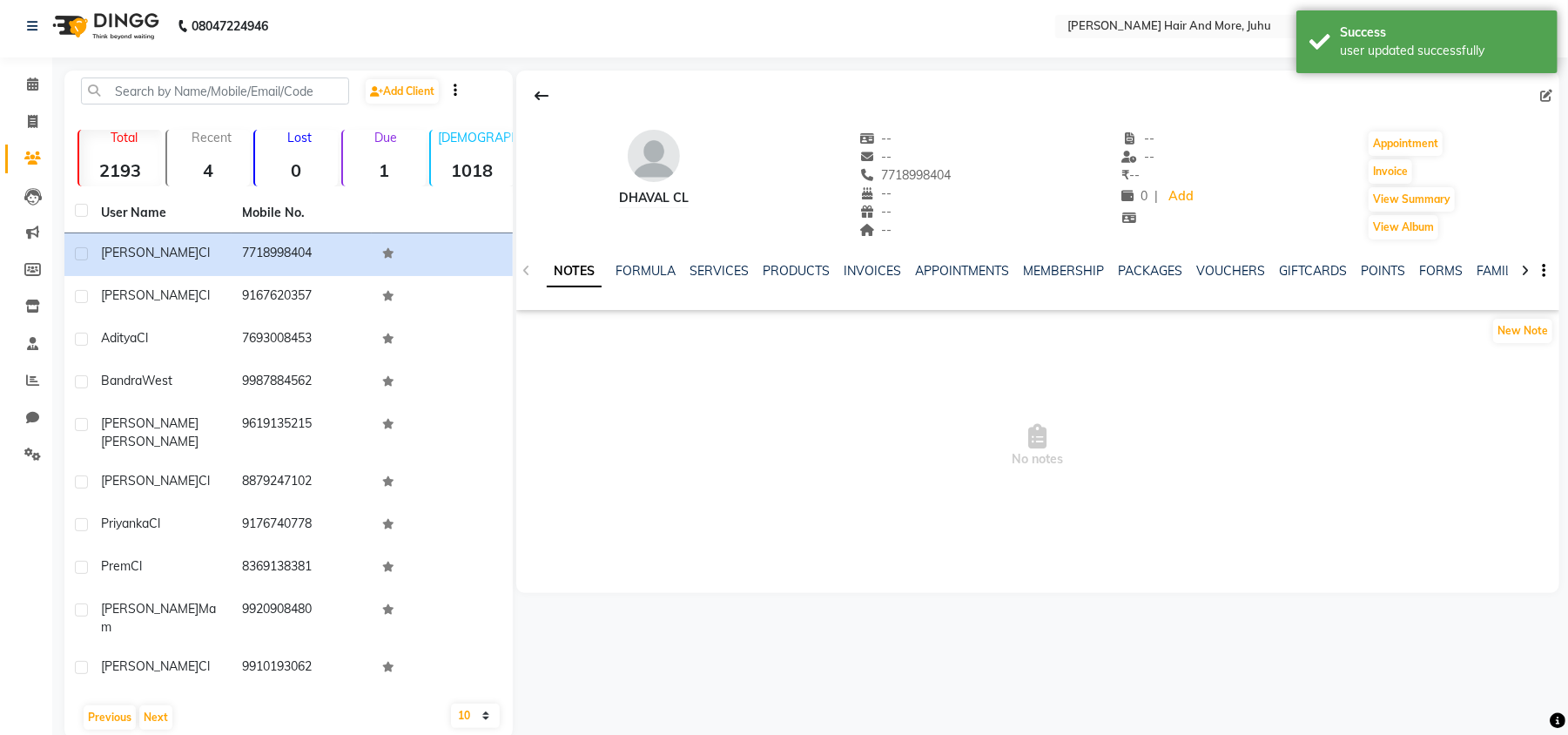
click at [1540, 96] on div "Edit" at bounding box center [1549, 96] width 19 height 18
click at [1540, 94] on icon at bounding box center [1546, 96] width 13 height 13
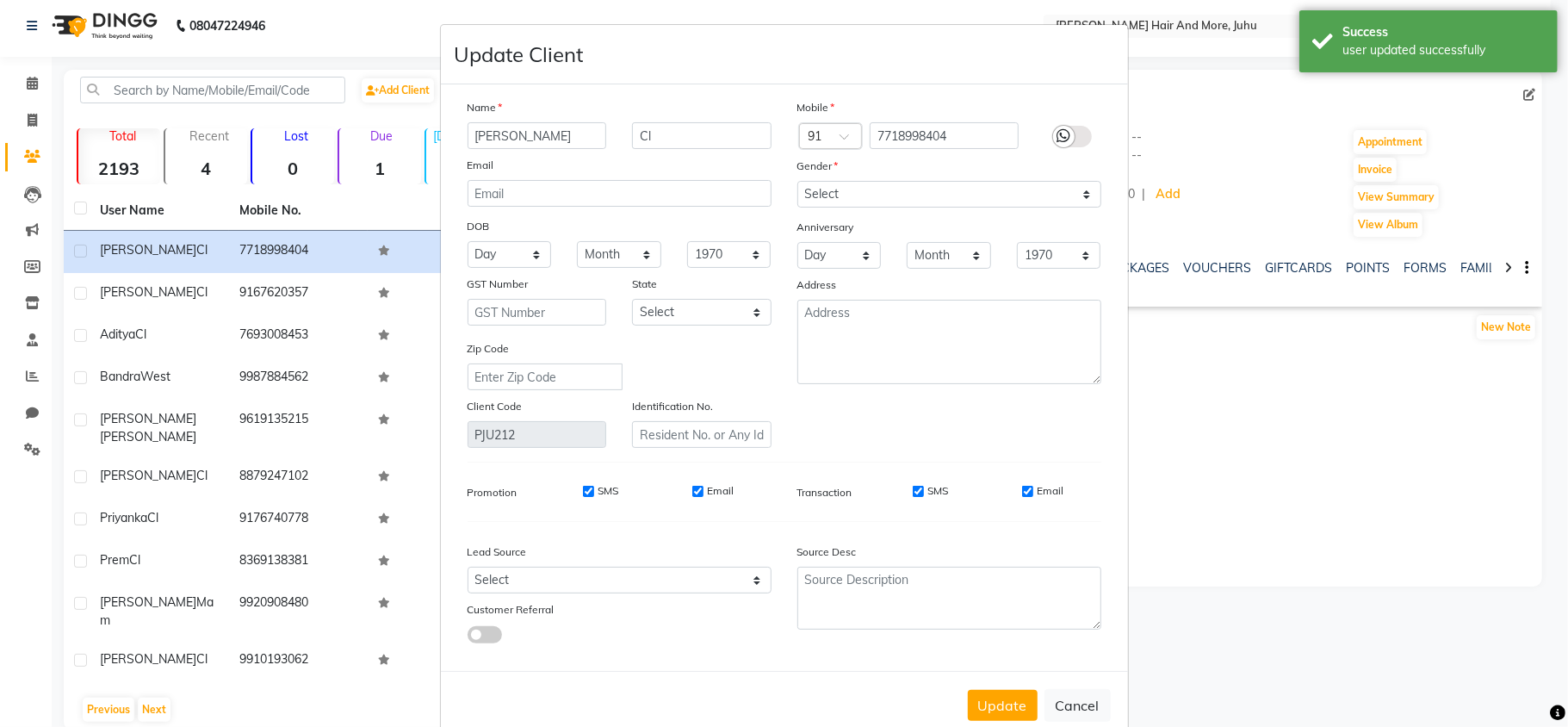
click at [692, 157] on div "Email" at bounding box center [620, 168] width 330 height 24
click at [689, 145] on input "Cl" at bounding box center [701, 136] width 139 height 27
drag, startPoint x: 689, startPoint y: 145, endPoint x: 636, endPoint y: 145, distance: 53.0
click at [636, 145] on input "Cl" at bounding box center [701, 136] width 139 height 27
click at [847, 196] on select "Select [DEMOGRAPHIC_DATA] [DEMOGRAPHIC_DATA] Other Prefer Not To Say" at bounding box center [949, 194] width 304 height 27
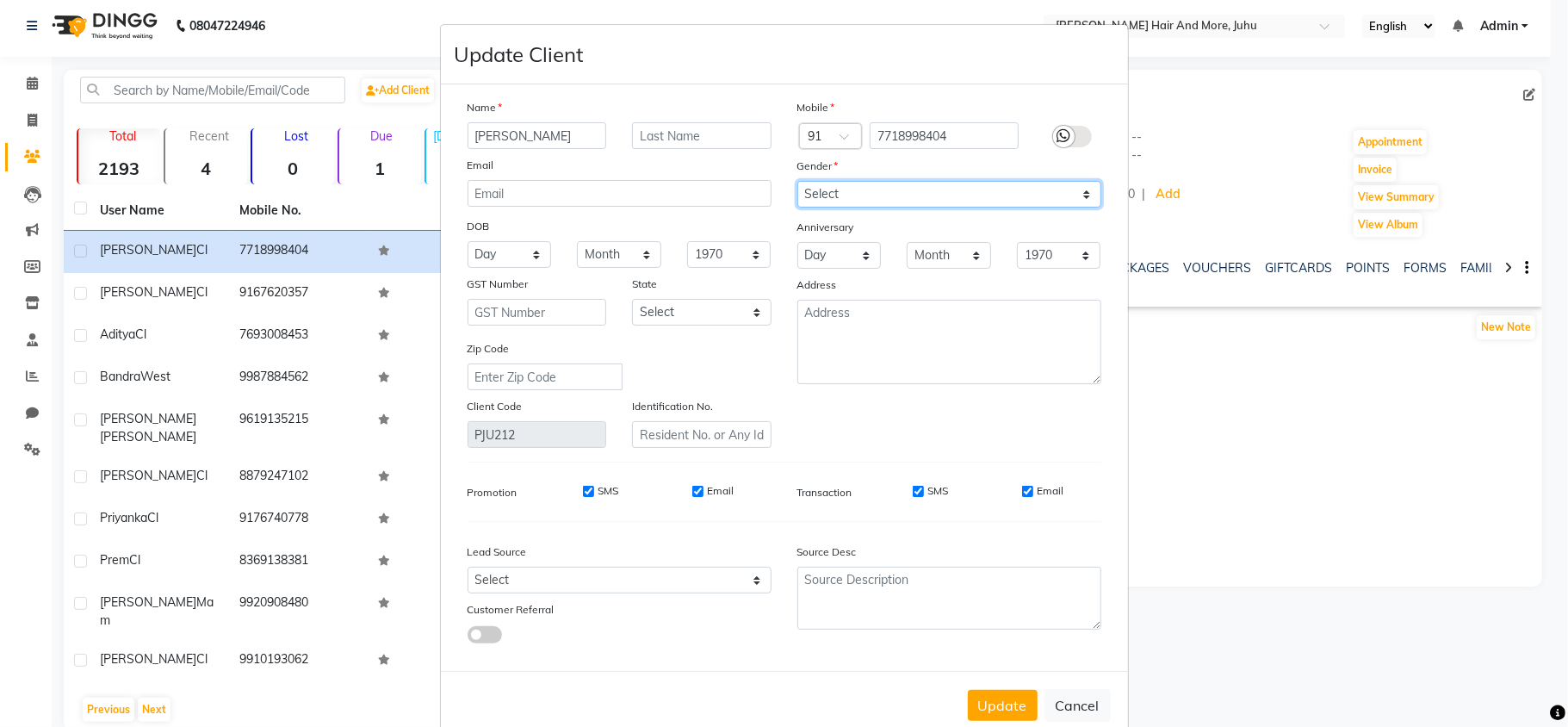
select select "[DEMOGRAPHIC_DATA]"
click at [798, 181] on select "Select [DEMOGRAPHIC_DATA] [DEMOGRAPHIC_DATA] Other Prefer Not To Say" at bounding box center [949, 194] width 304 height 27
click at [983, 690] on button "Update" at bounding box center [1002, 705] width 70 height 31
select select
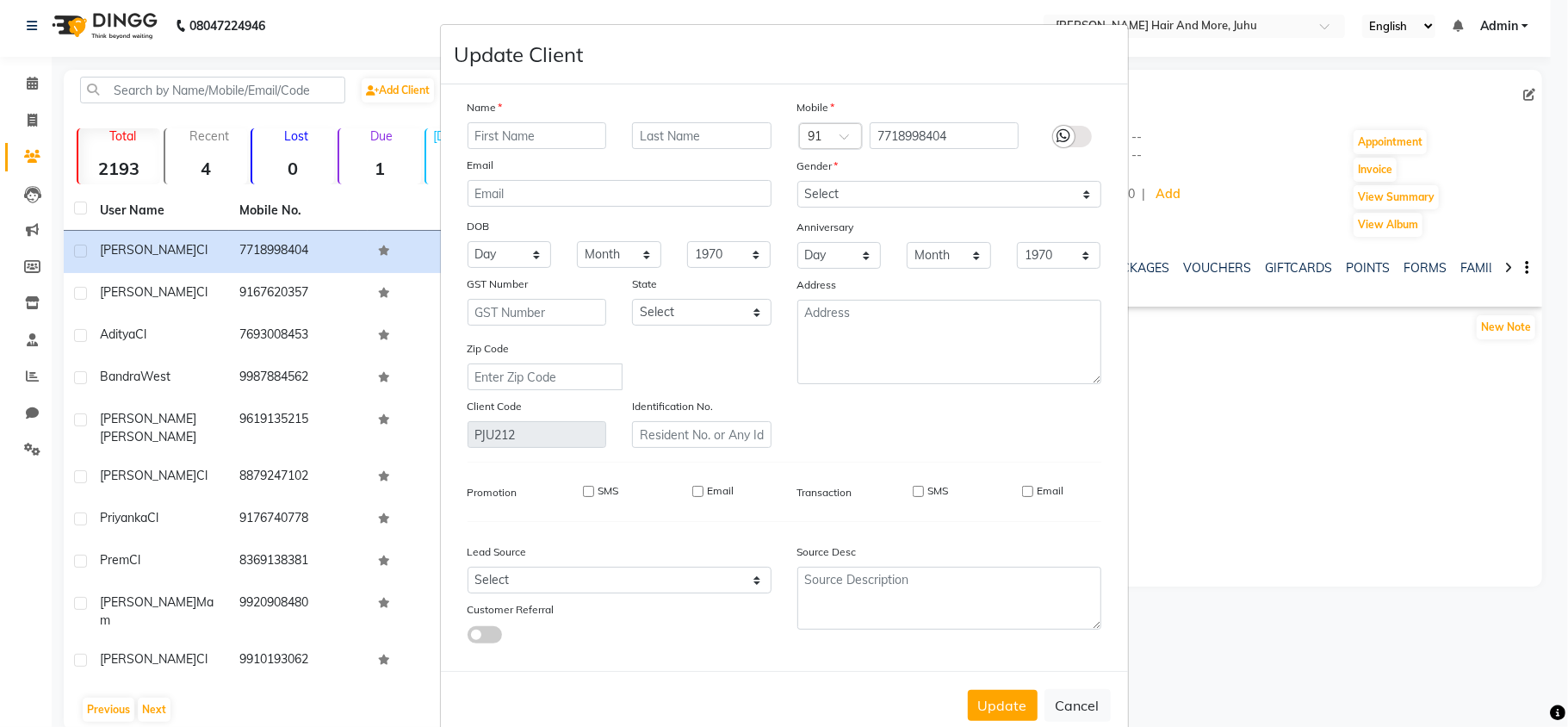
select select
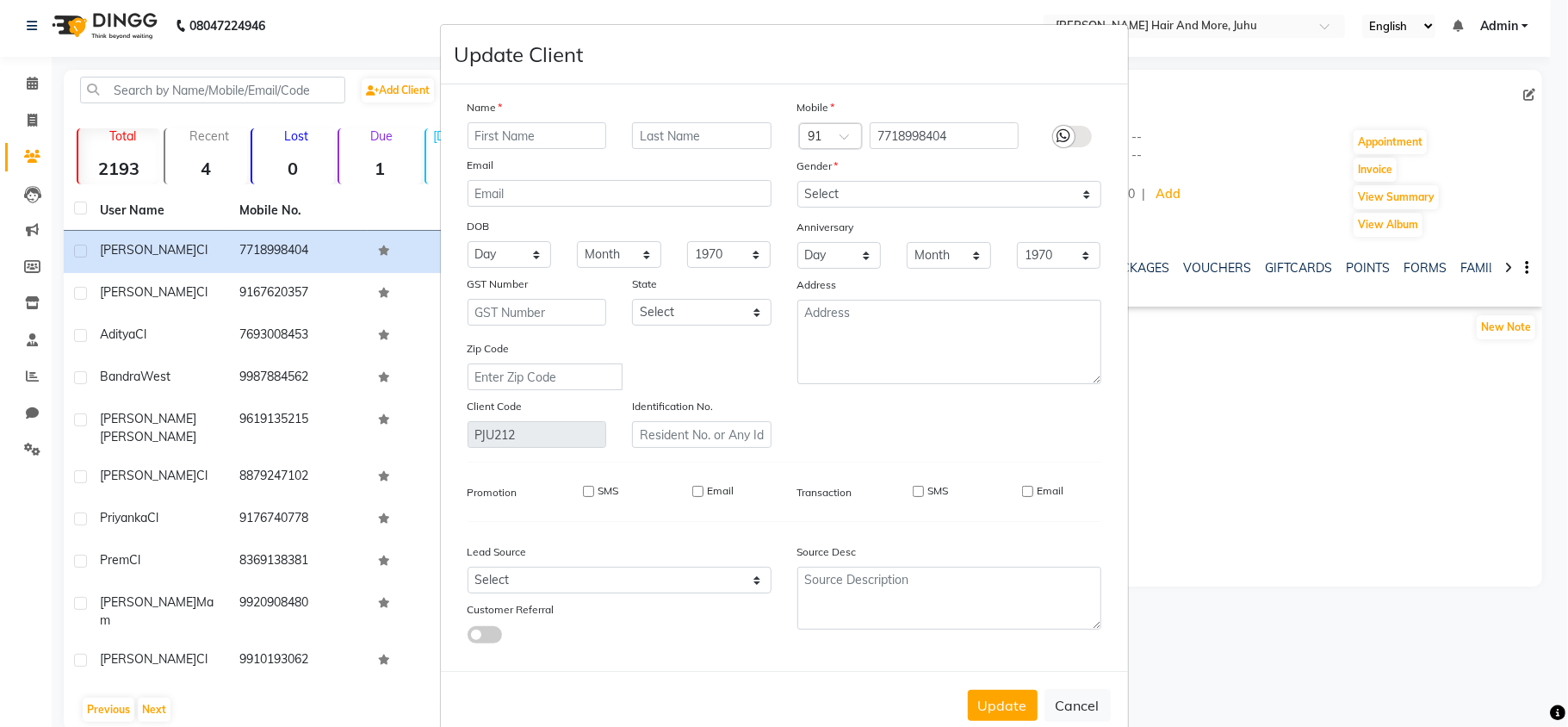
checkbox input "false"
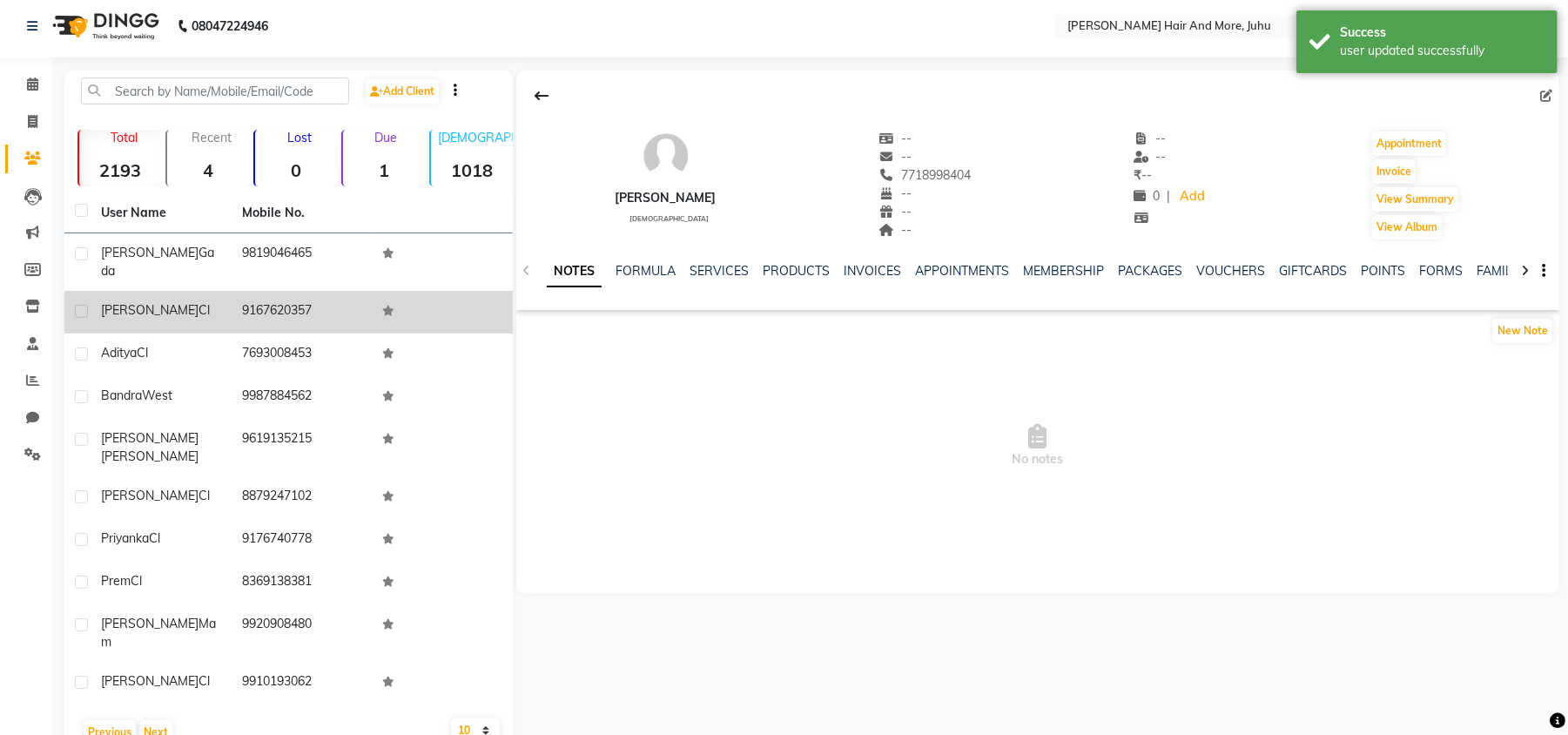
click at [297, 304] on td "9167620357" at bounding box center [301, 312] width 141 height 43
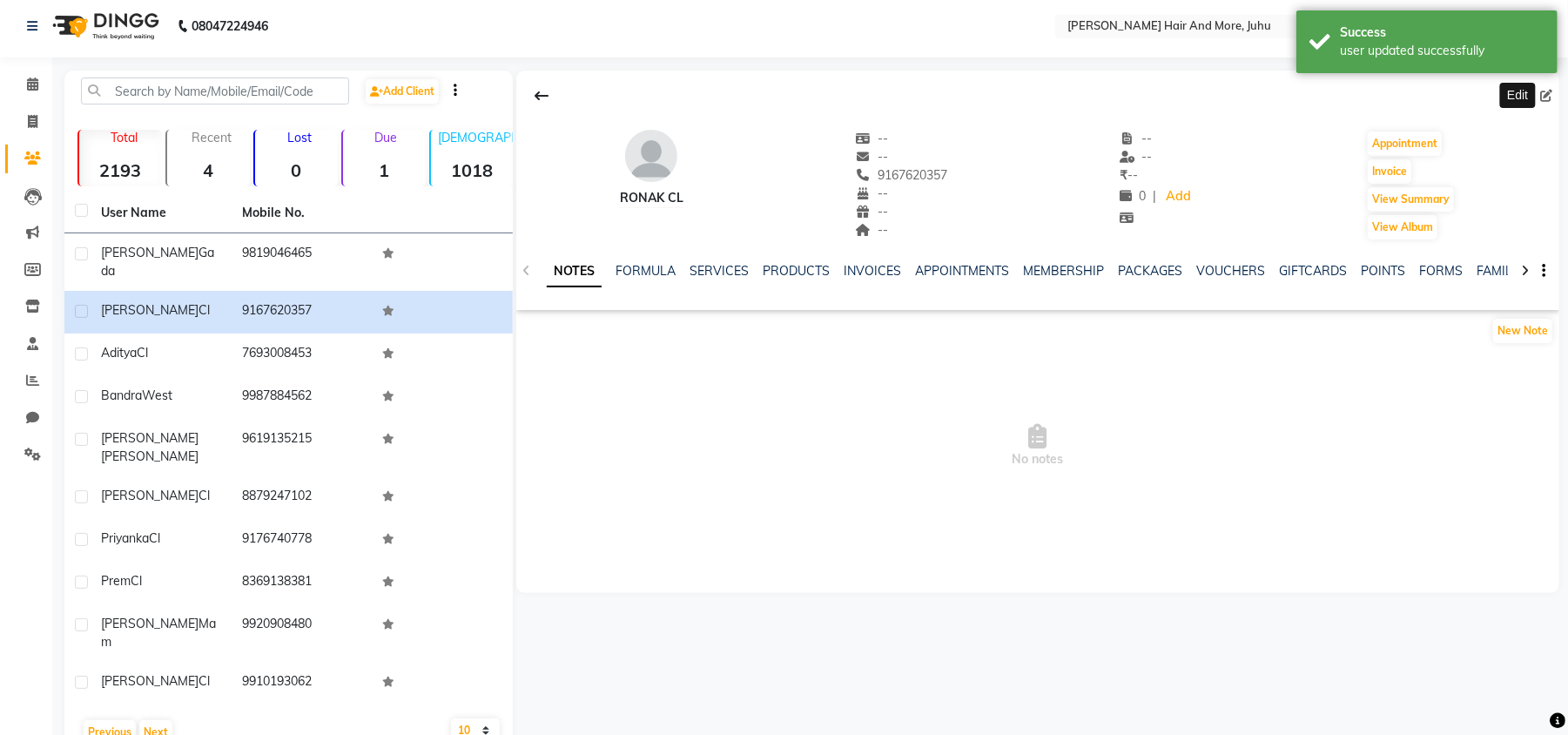
click at [1540, 99] on icon at bounding box center [1546, 96] width 13 height 13
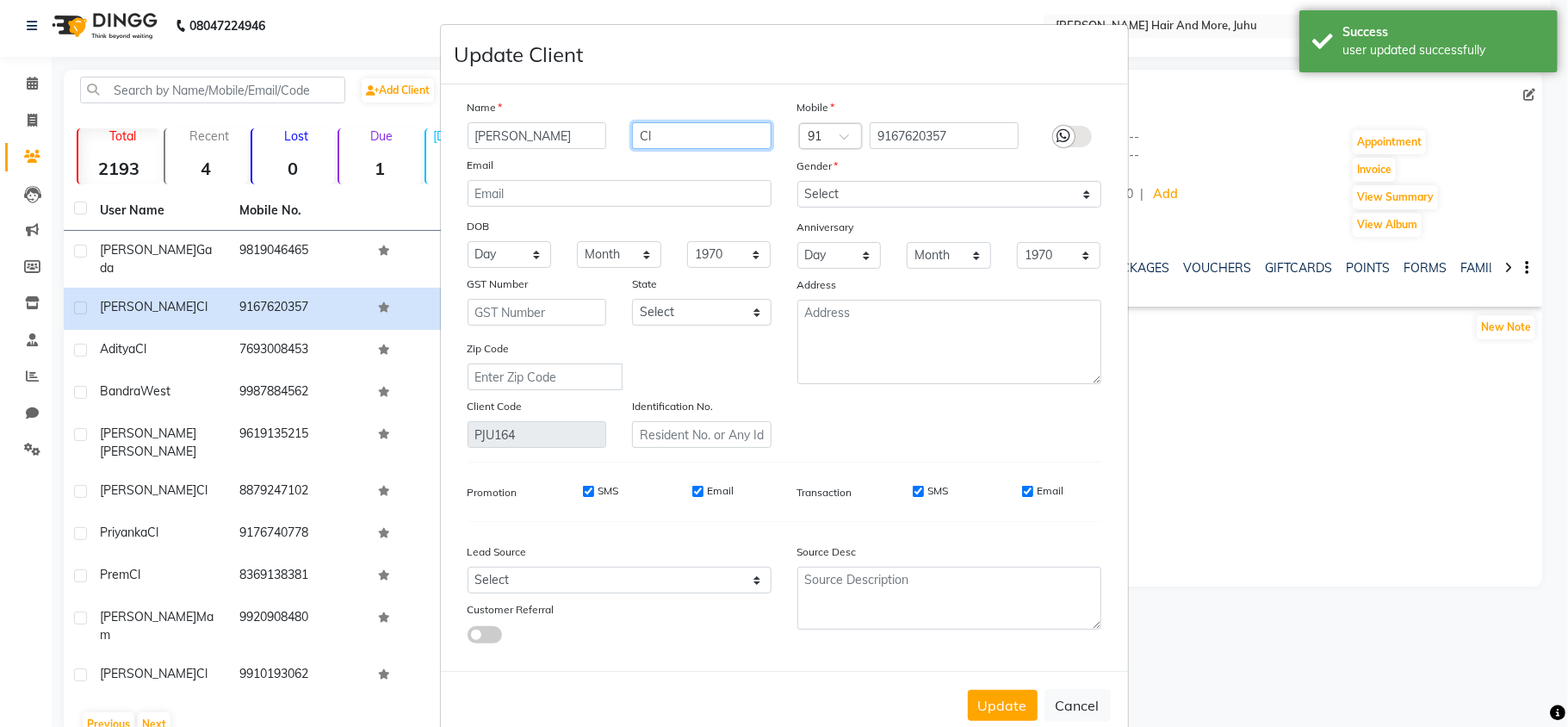
drag, startPoint x: 644, startPoint y: 135, endPoint x: 617, endPoint y: 136, distance: 27.0
click at [619, 136] on div "Cl" at bounding box center [701, 136] width 166 height 27
click at [821, 199] on select "Select [DEMOGRAPHIC_DATA] [DEMOGRAPHIC_DATA] Other Prefer Not To Say" at bounding box center [949, 194] width 304 height 27
select select "[DEMOGRAPHIC_DATA]"
click at [798, 181] on select "Select [DEMOGRAPHIC_DATA] [DEMOGRAPHIC_DATA] Other Prefer Not To Say" at bounding box center [949, 194] width 304 height 27
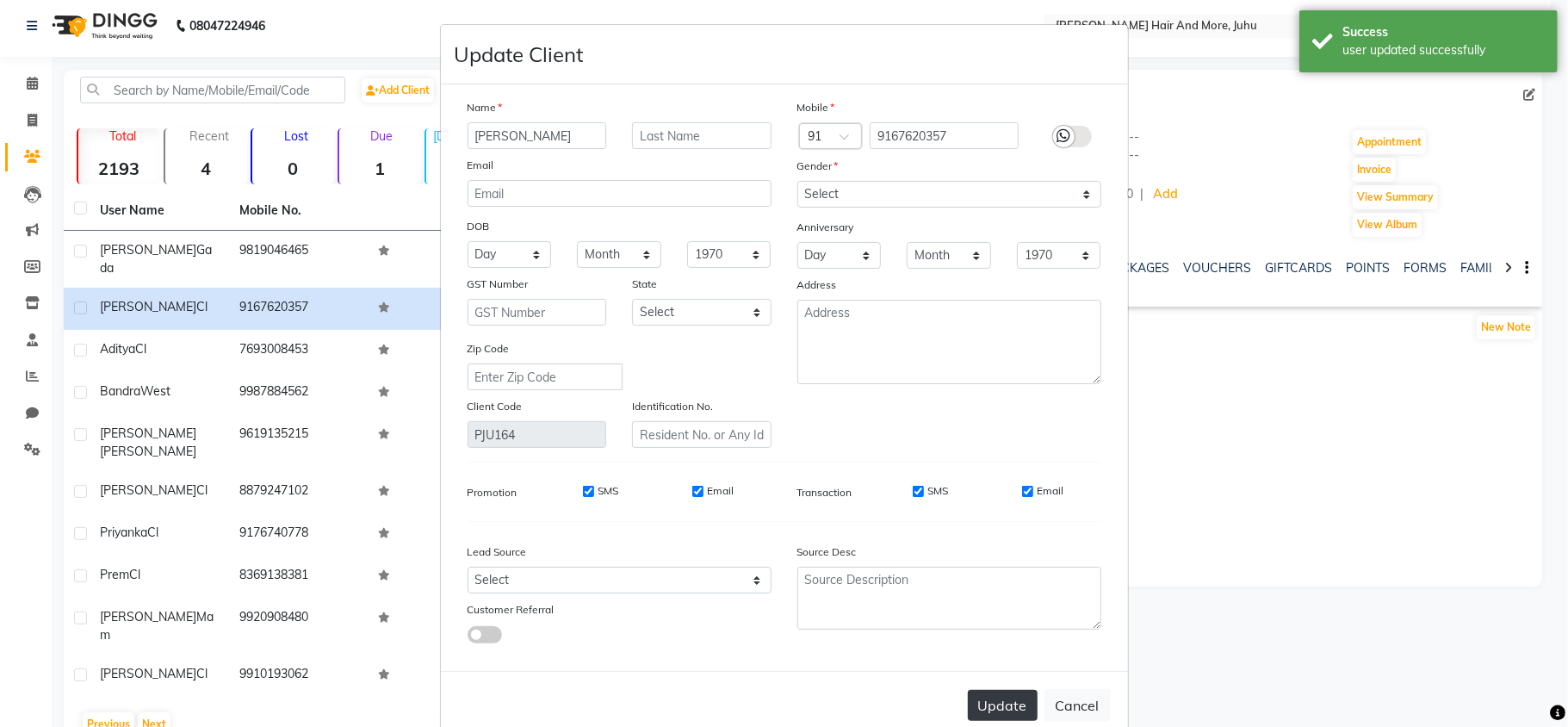
click at [996, 694] on button "Update" at bounding box center [1002, 705] width 70 height 31
select select
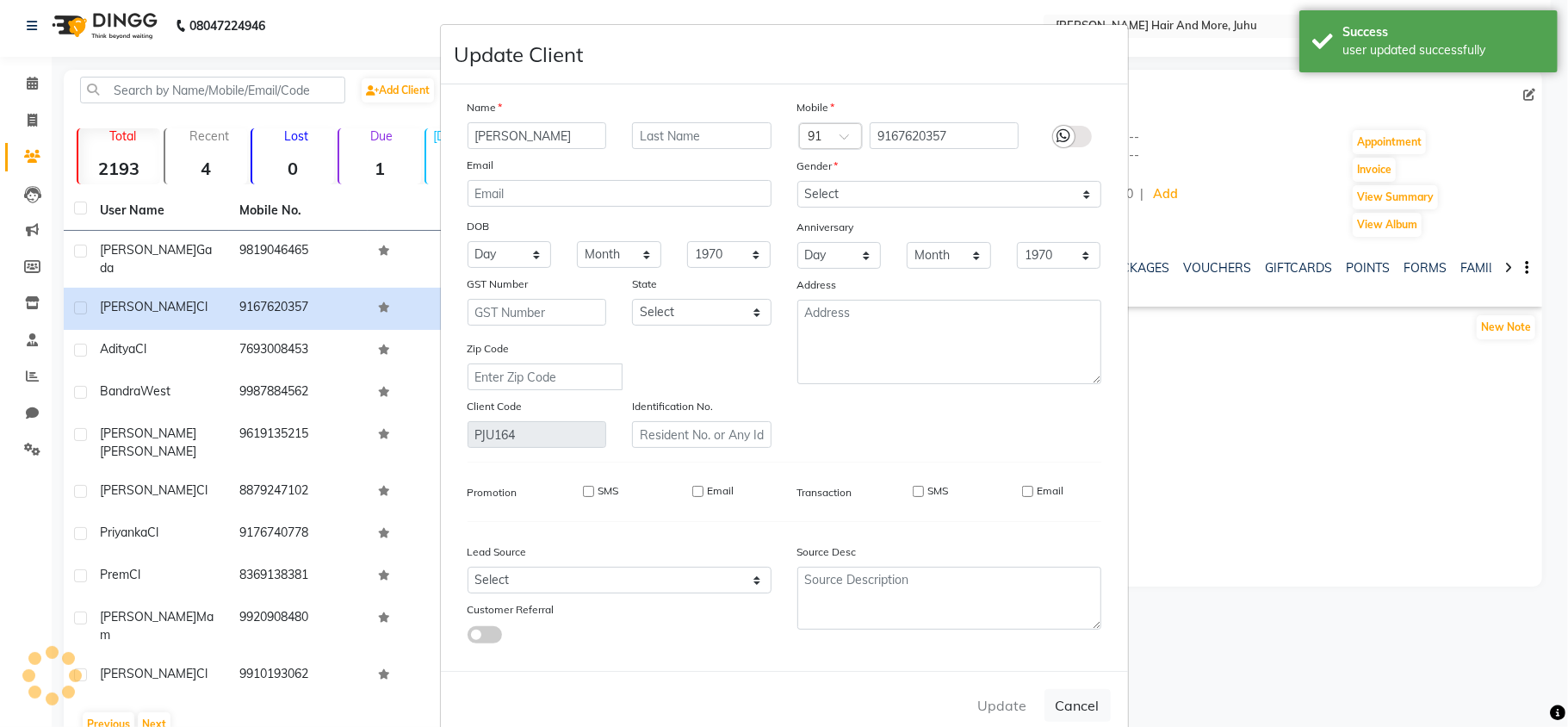
select select
checkbox input "false"
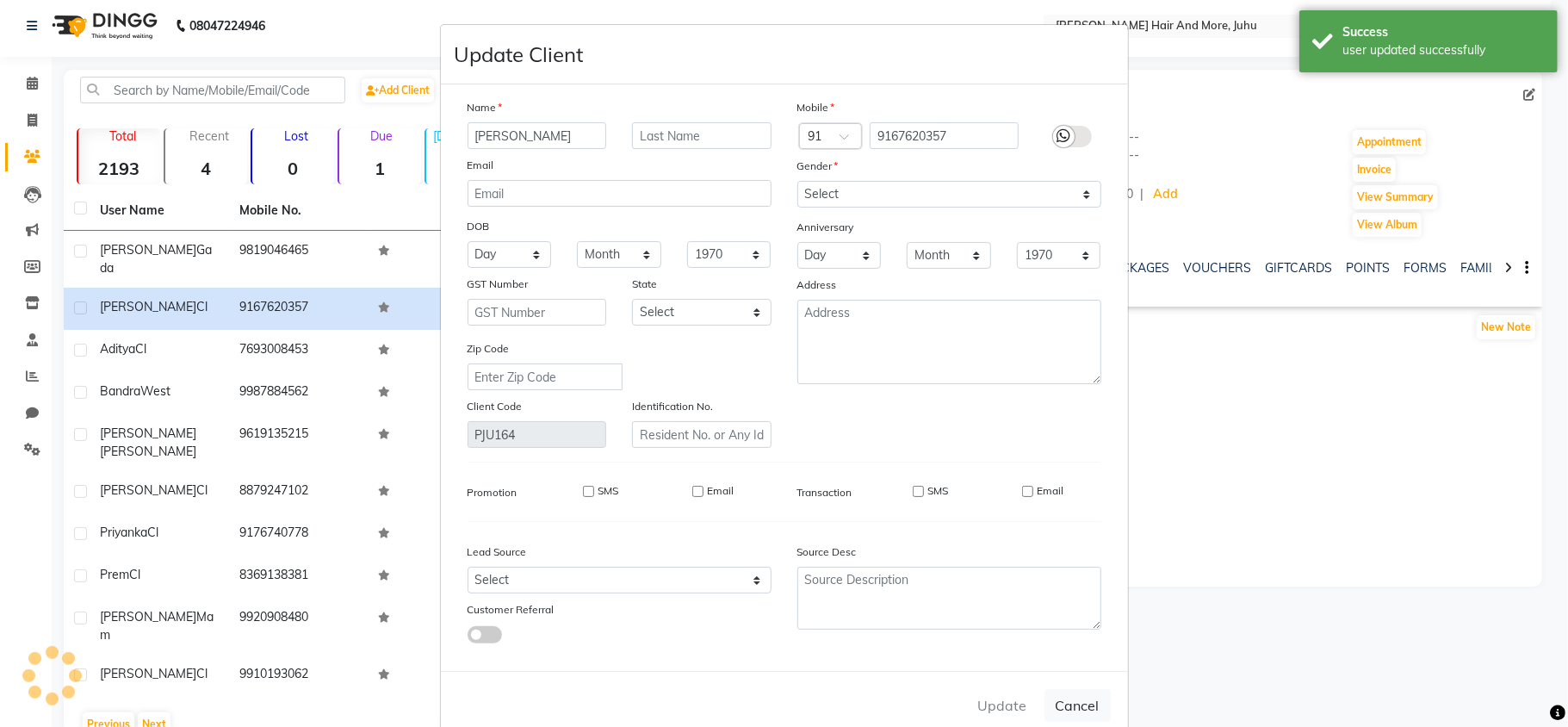
checkbox input "false"
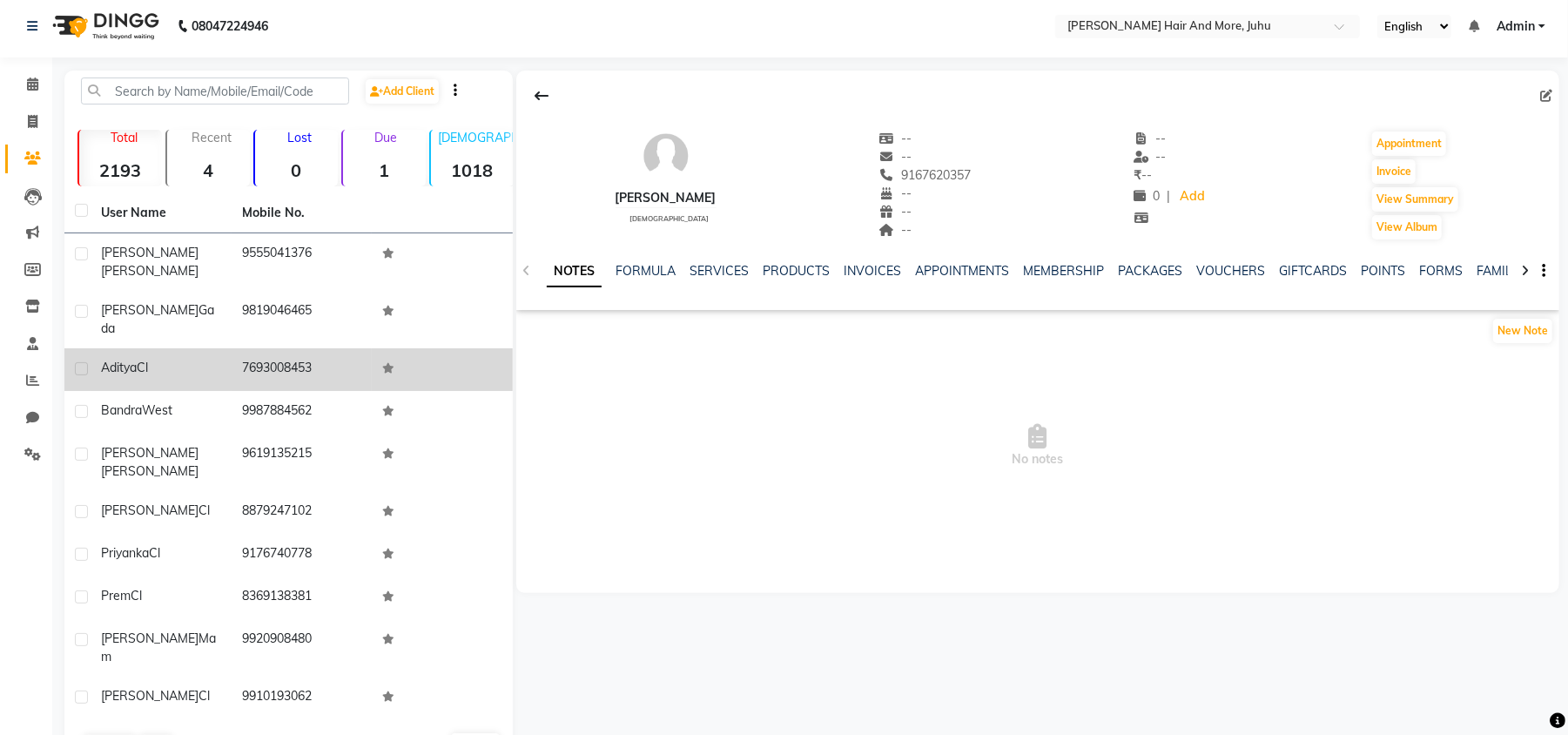
click at [277, 349] on td "7693008453" at bounding box center [301, 370] width 141 height 43
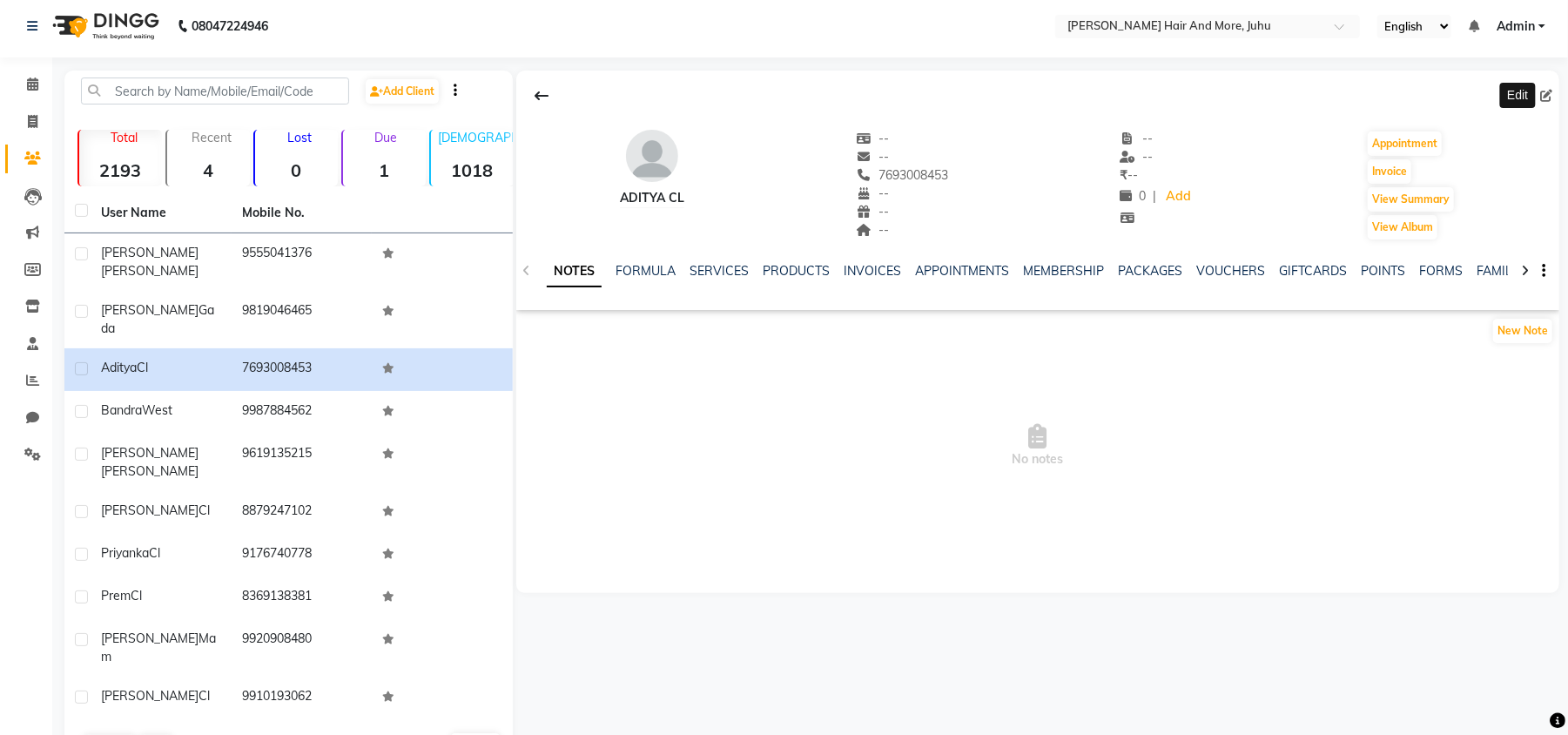
click at [1542, 101] on icon at bounding box center [1546, 96] width 13 height 13
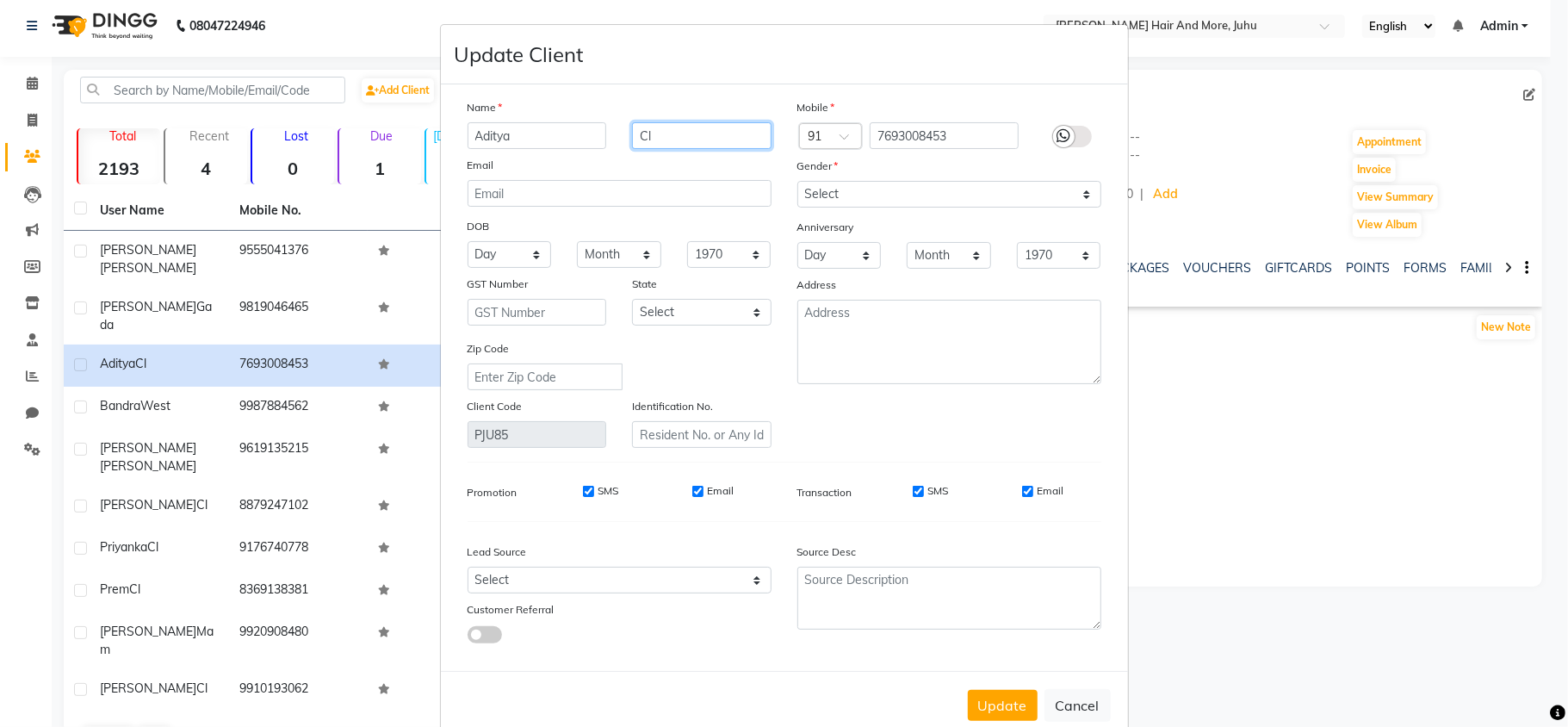
drag, startPoint x: 666, startPoint y: 138, endPoint x: 635, endPoint y: 129, distance: 32.3
click at [619, 136] on div "Cl" at bounding box center [701, 136] width 166 height 27
click at [862, 193] on select "Select [DEMOGRAPHIC_DATA] [DEMOGRAPHIC_DATA] Other Prefer Not To Say" at bounding box center [949, 194] width 304 height 27
select select "[DEMOGRAPHIC_DATA]"
click at [798, 181] on select "Select [DEMOGRAPHIC_DATA] [DEMOGRAPHIC_DATA] Other Prefer Not To Say" at bounding box center [949, 194] width 304 height 27
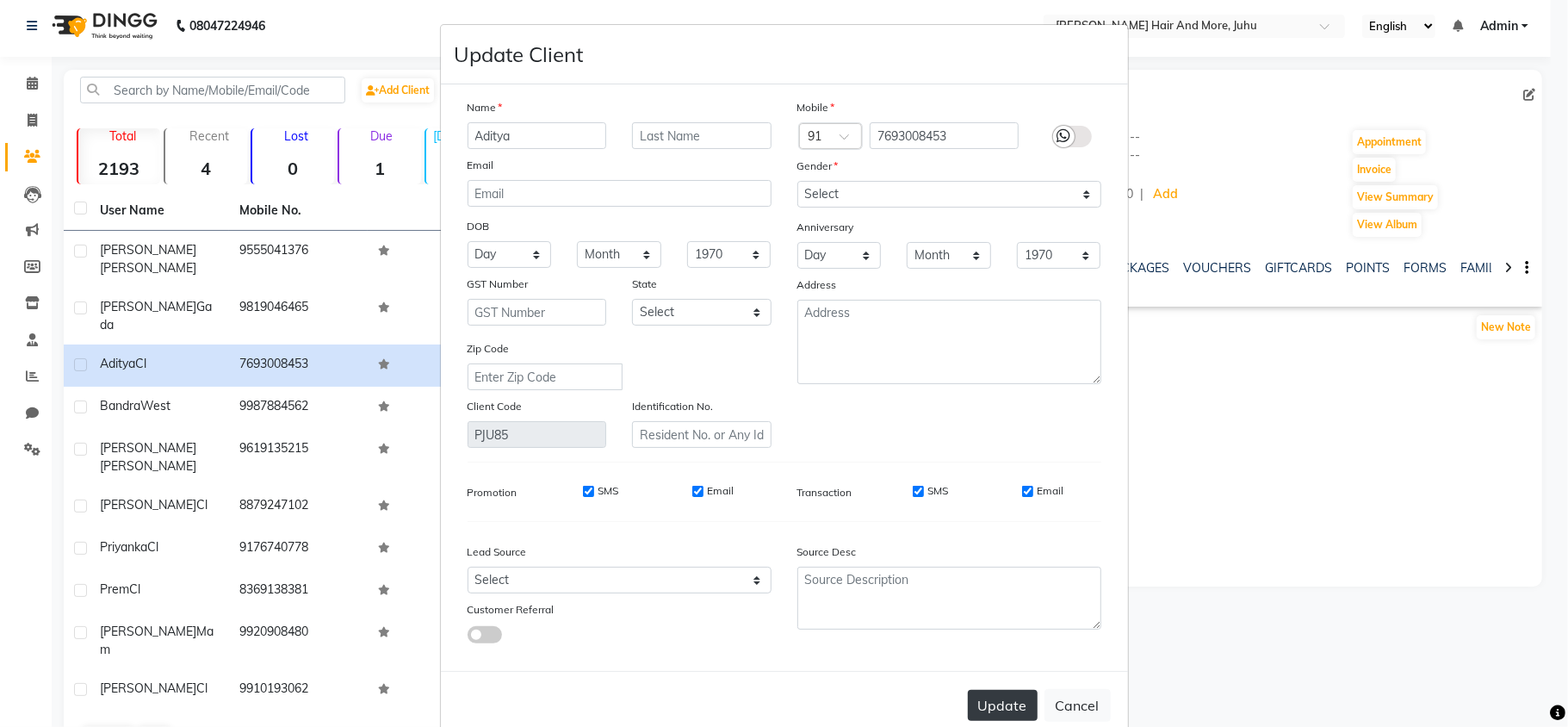
click at [987, 705] on button "Update" at bounding box center [1002, 705] width 70 height 31
select select
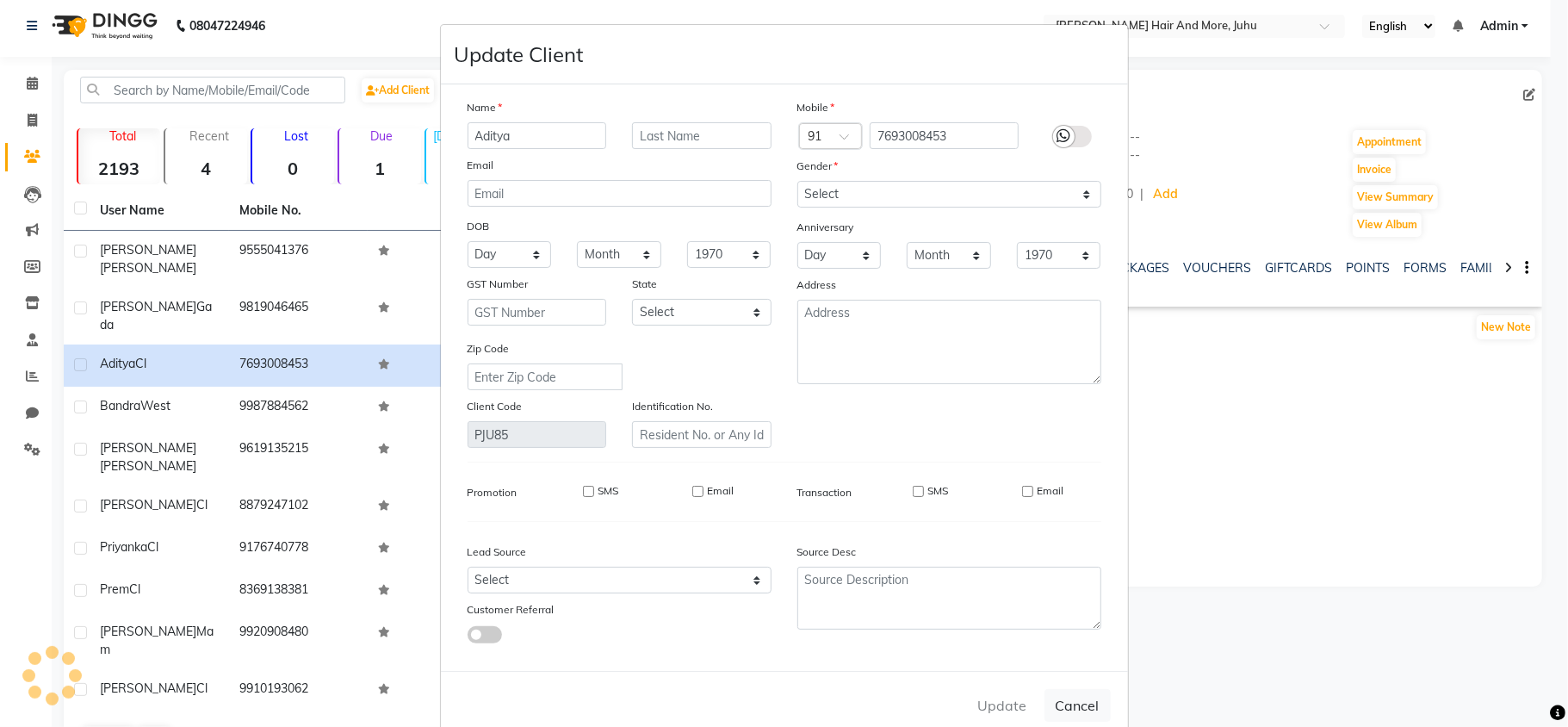
select select
checkbox input "false"
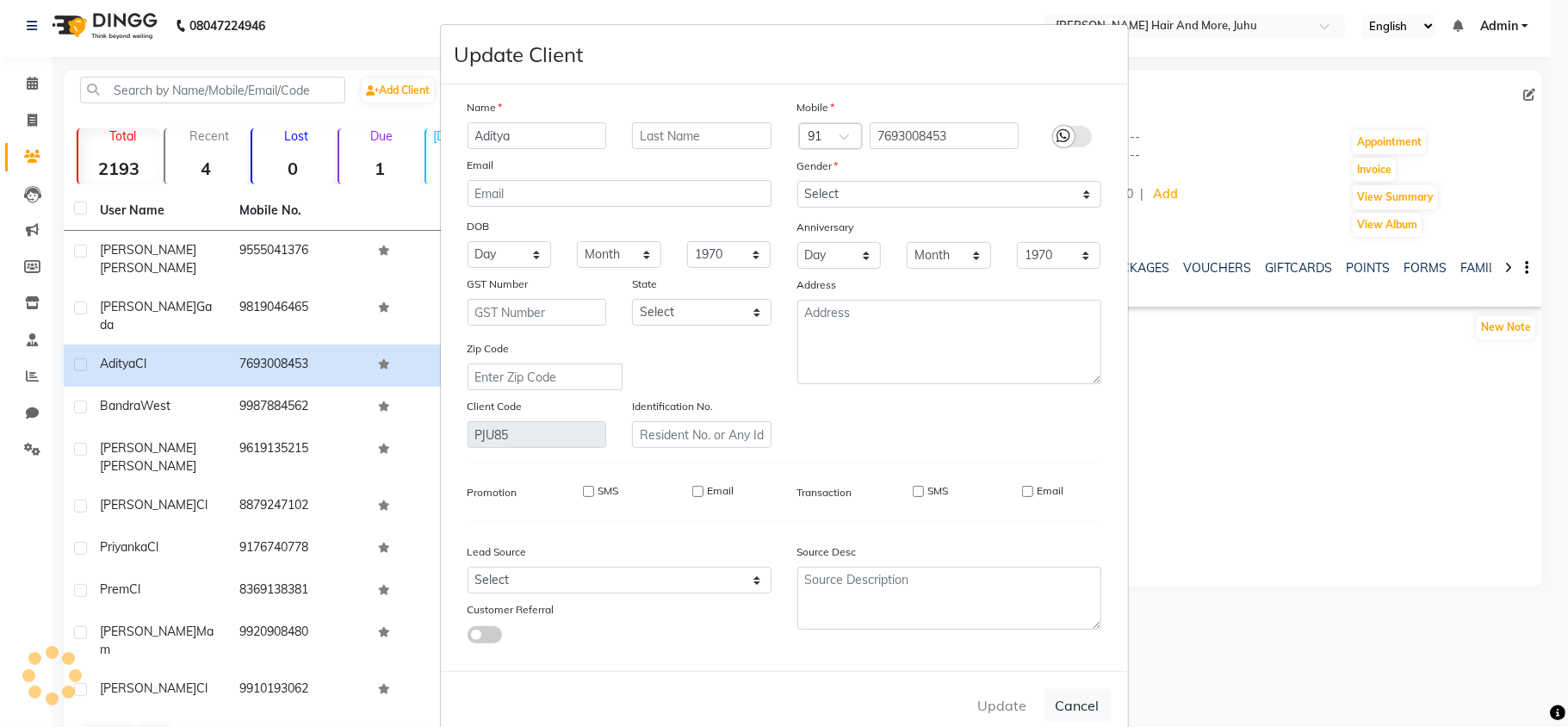
checkbox input "false"
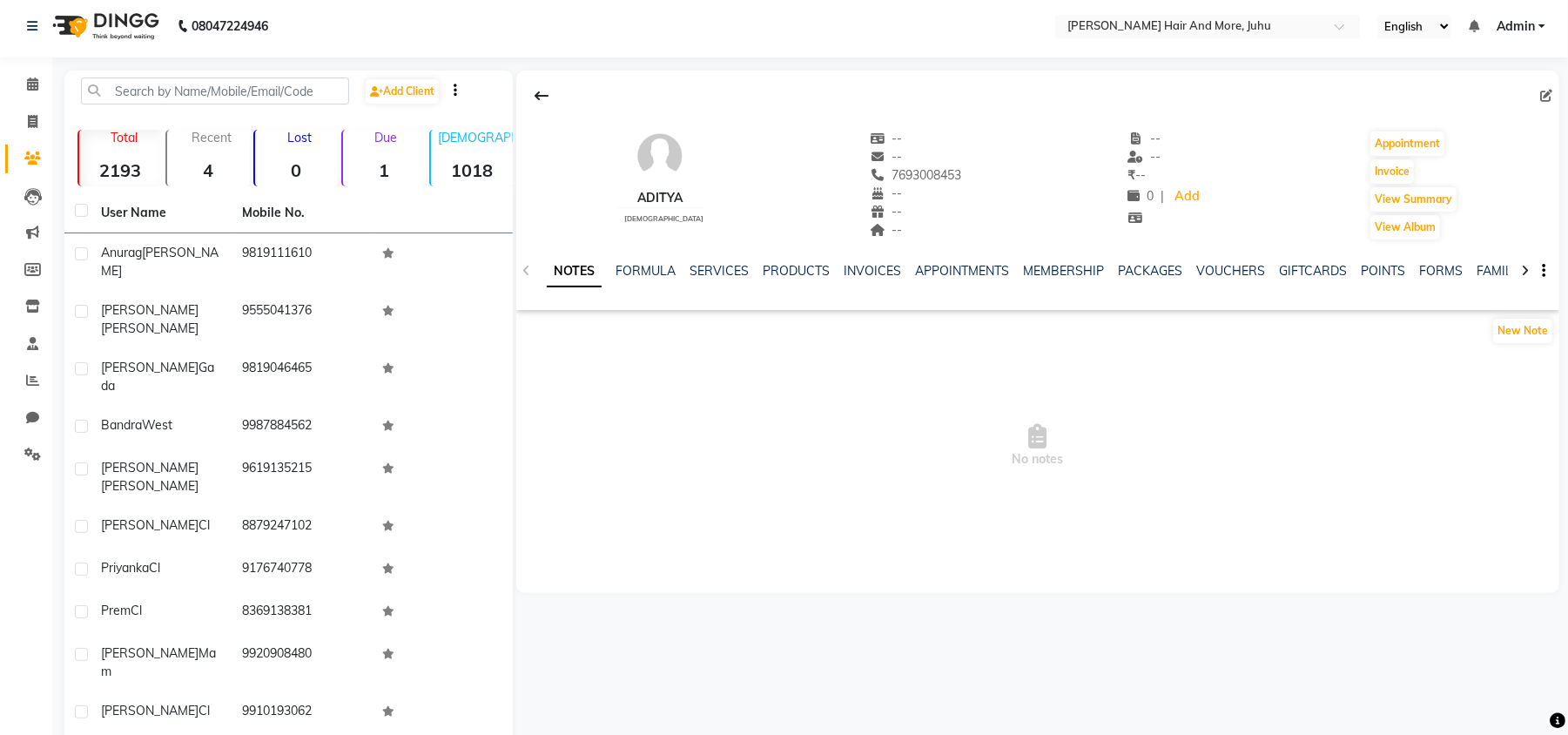
click at [812, 418] on span "No notes" at bounding box center [1038, 445] width 1043 height 174
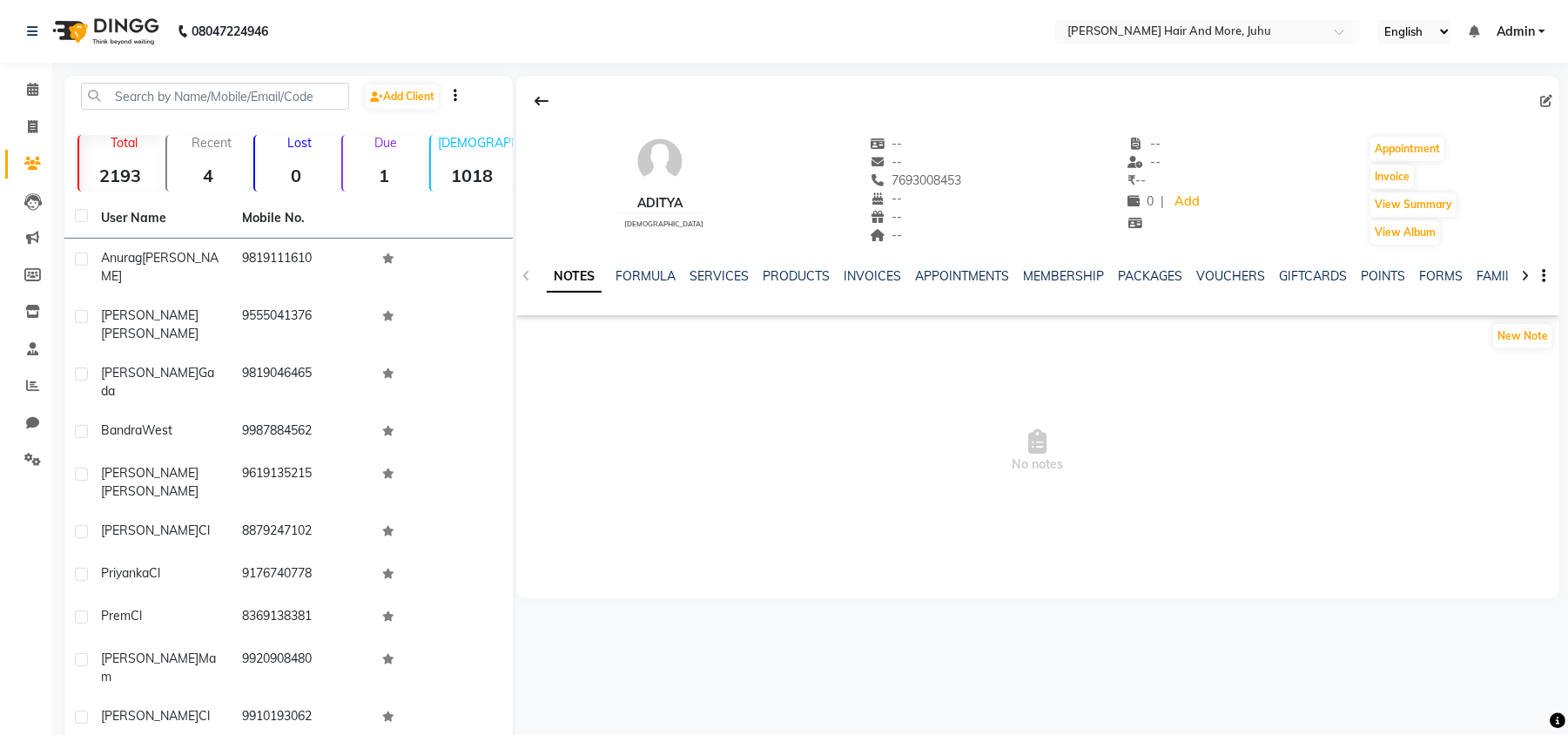
click at [808, 419] on span "No notes" at bounding box center [1038, 451] width 1043 height 174
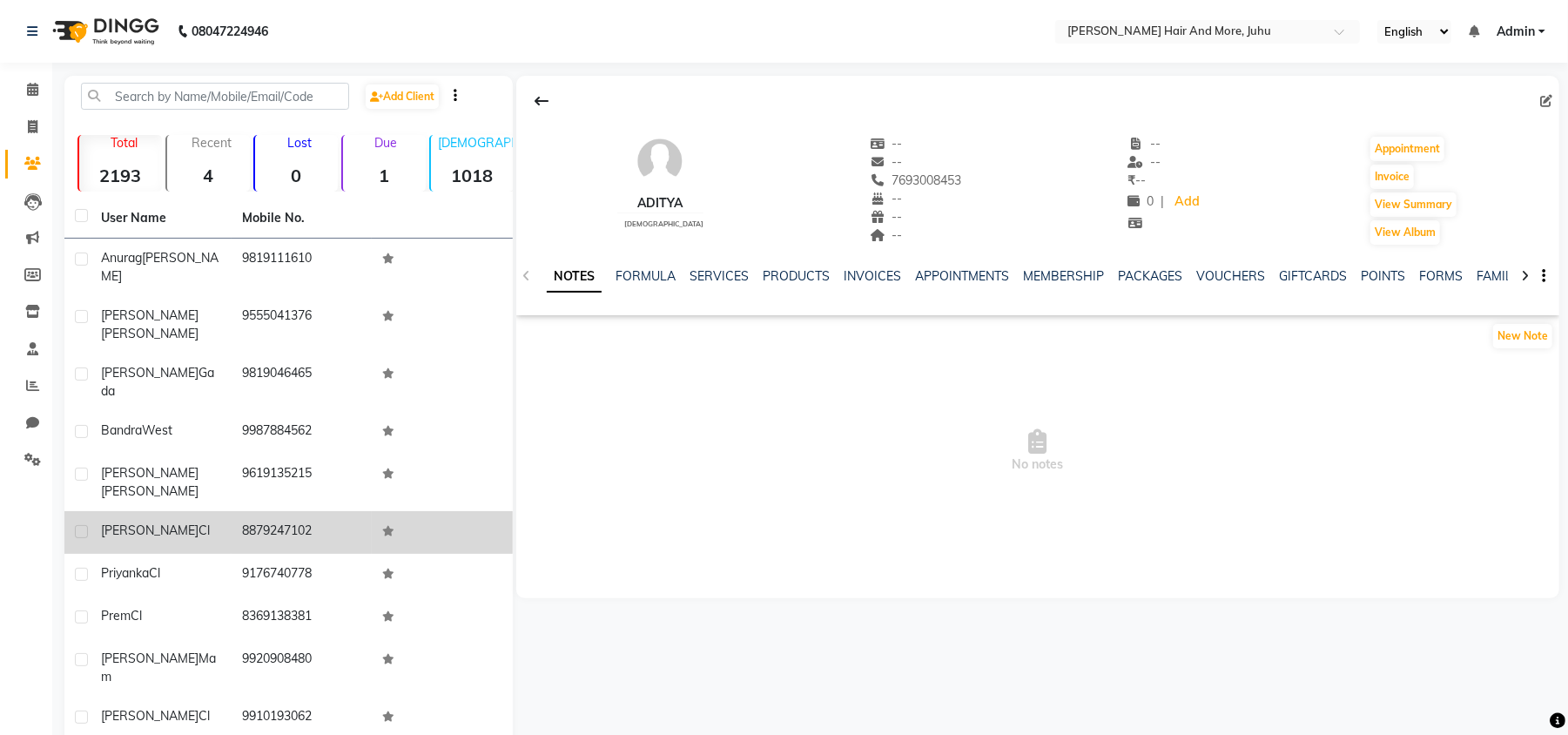
click at [188, 522] on div "[PERSON_NAME] Cl" at bounding box center [161, 531] width 120 height 18
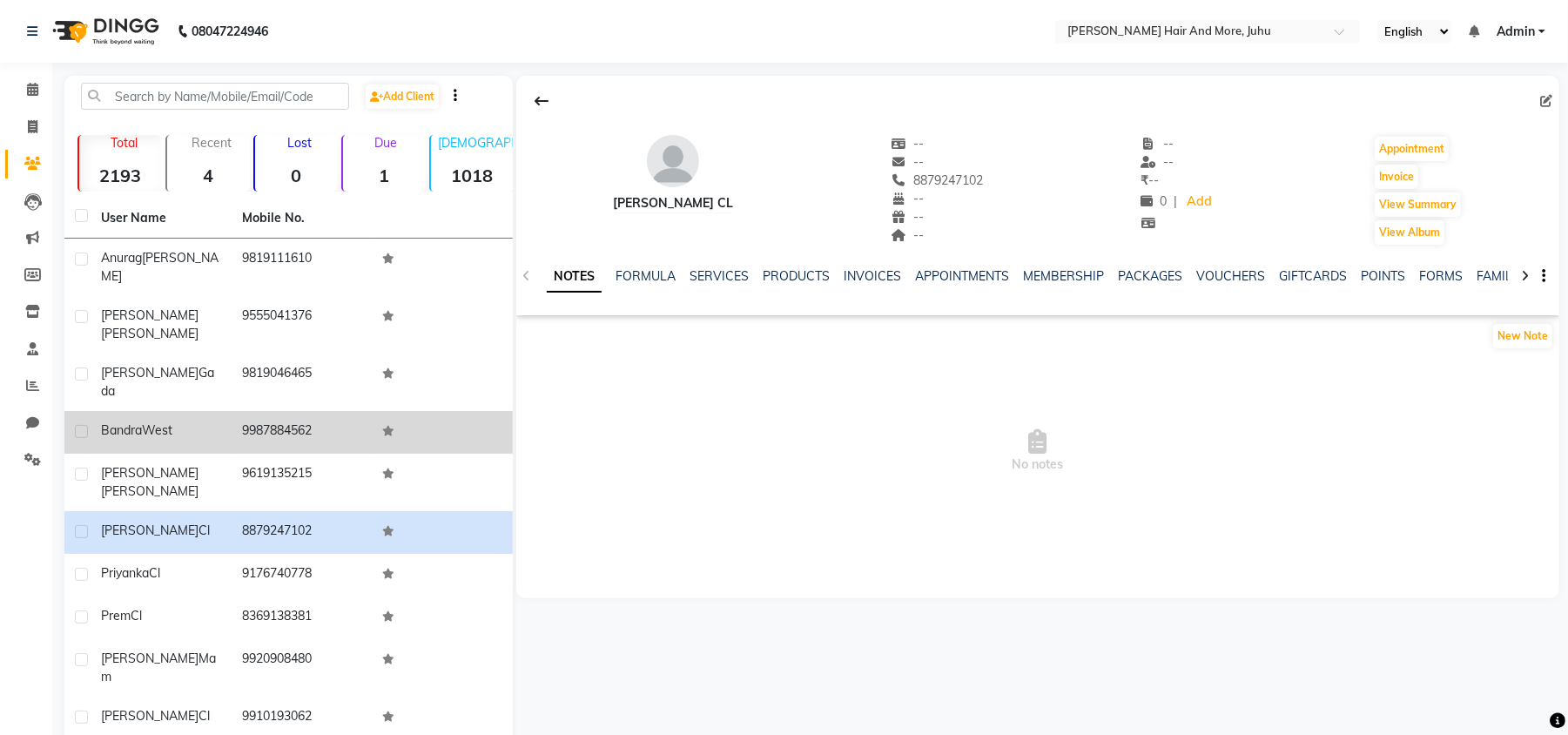
click at [272, 411] on td "9987884562" at bounding box center [301, 433] width 141 height 43
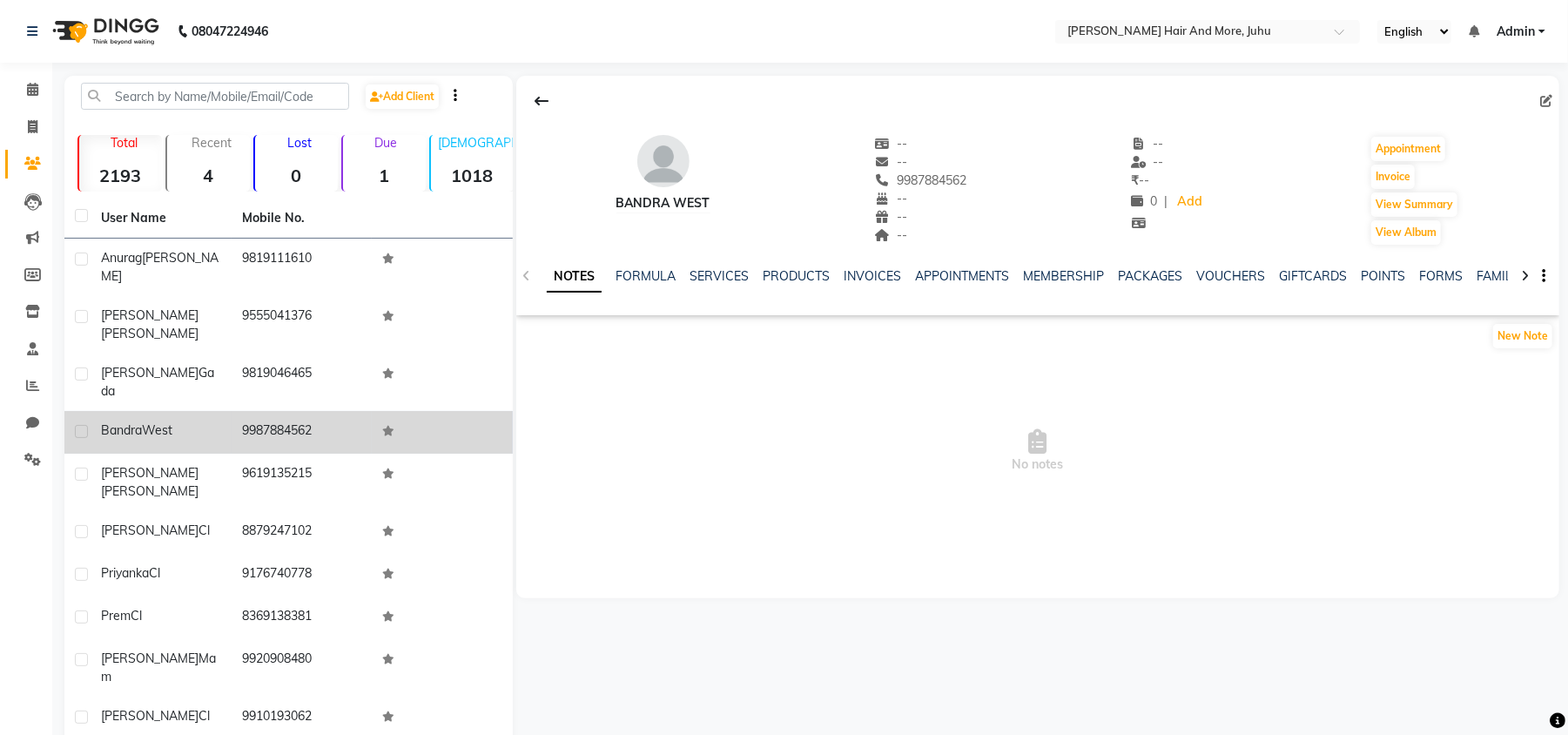
click at [78, 425] on label at bounding box center [82, 431] width 13 height 13
click at [78, 427] on input "checkbox" at bounding box center [81, 432] width 12 height 12
checkbox input "true"
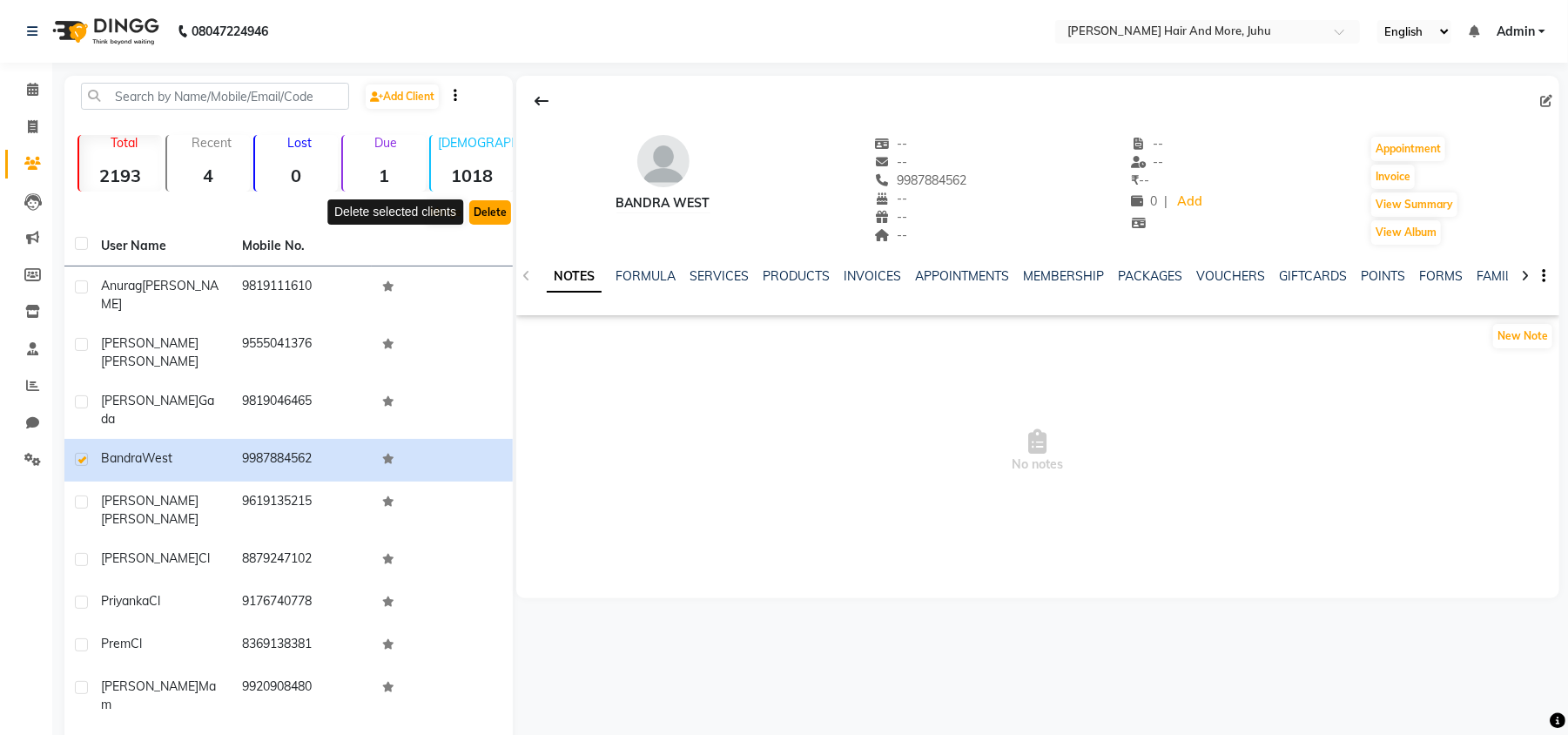
click at [486, 203] on button "Delete" at bounding box center [490, 212] width 42 height 24
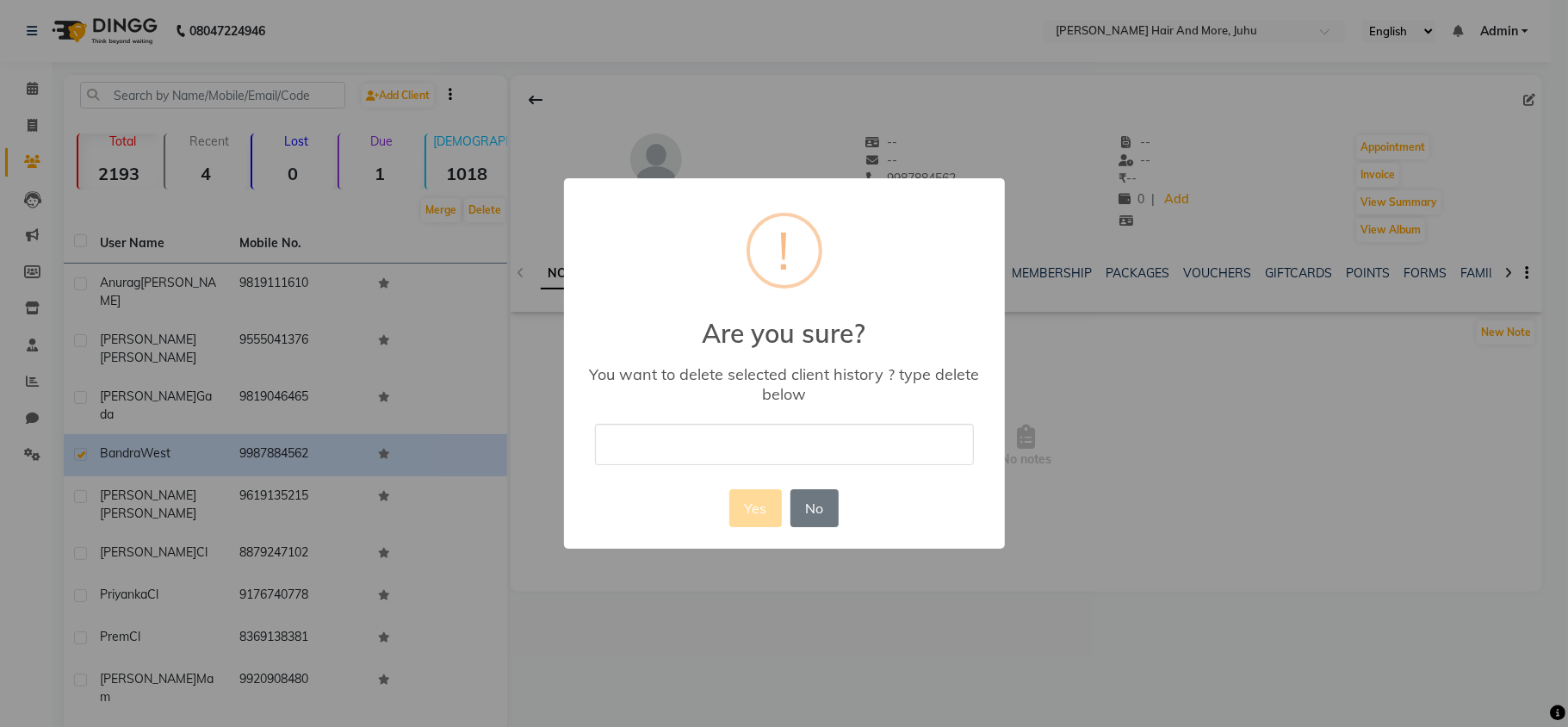
click at [697, 453] on input "text" at bounding box center [784, 444] width 378 height 41
type input "delete"
click at [752, 504] on button "Yes" at bounding box center [755, 508] width 52 height 38
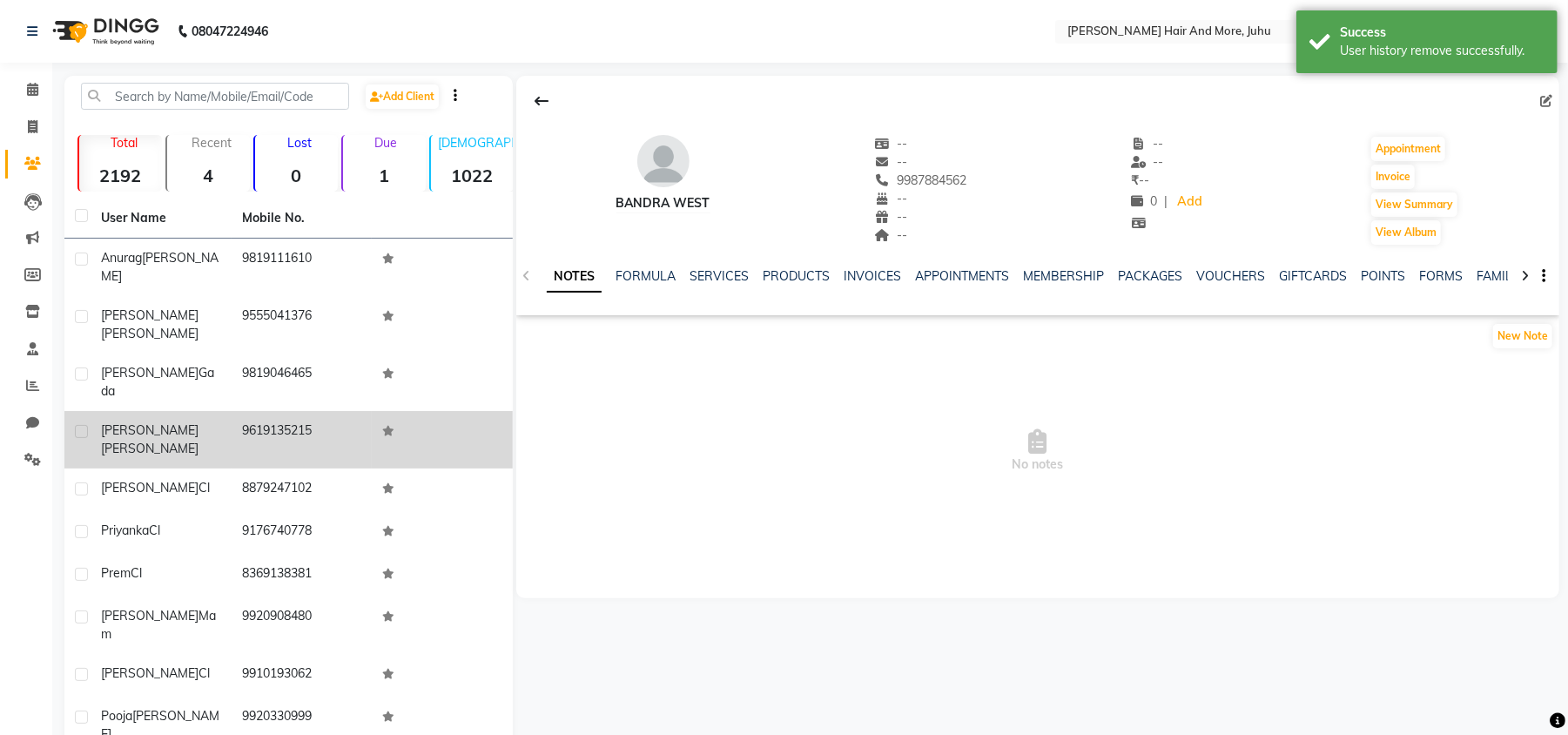
click at [286, 411] on td "9619135215" at bounding box center [301, 440] width 141 height 57
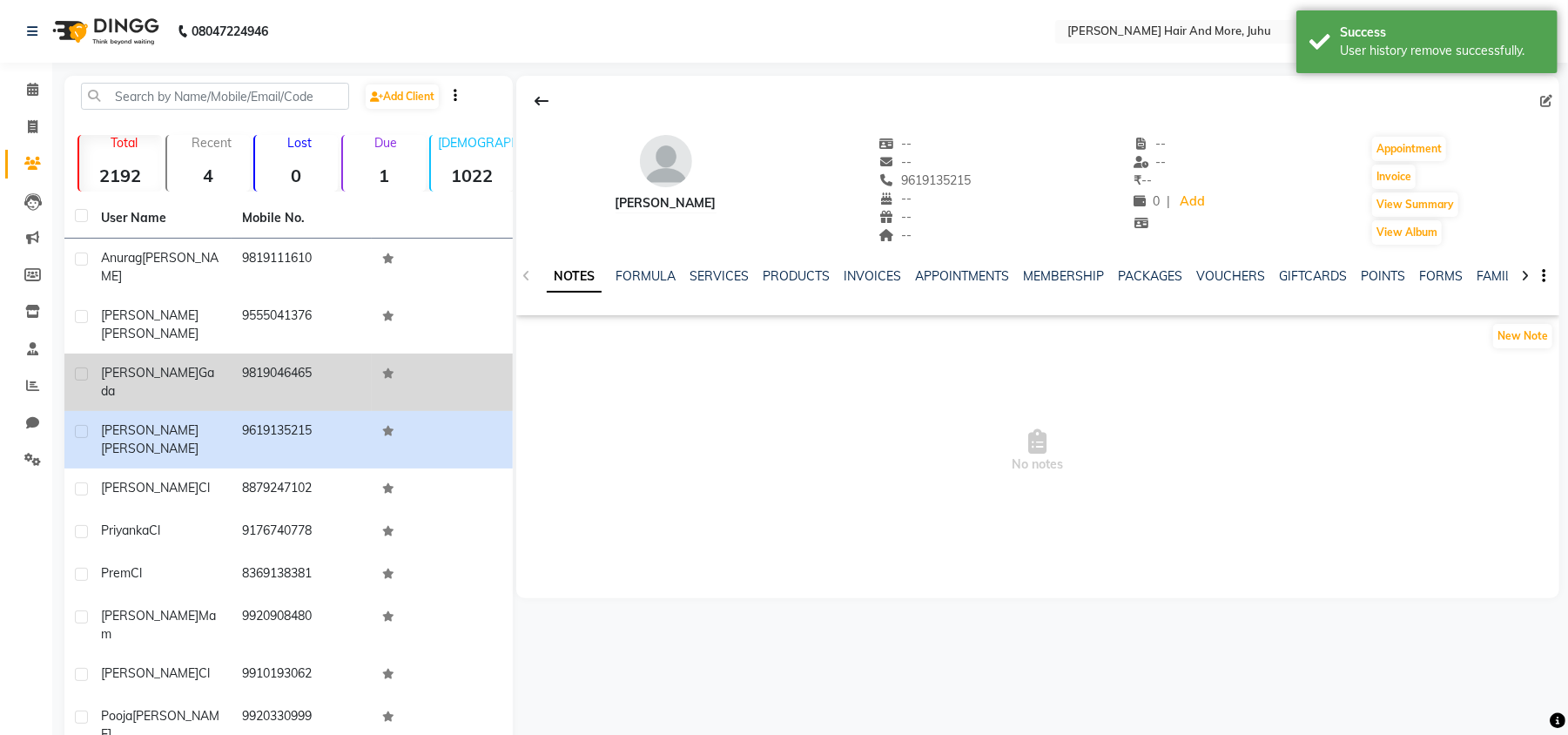
click at [288, 363] on td "9819046465" at bounding box center [301, 382] width 141 height 57
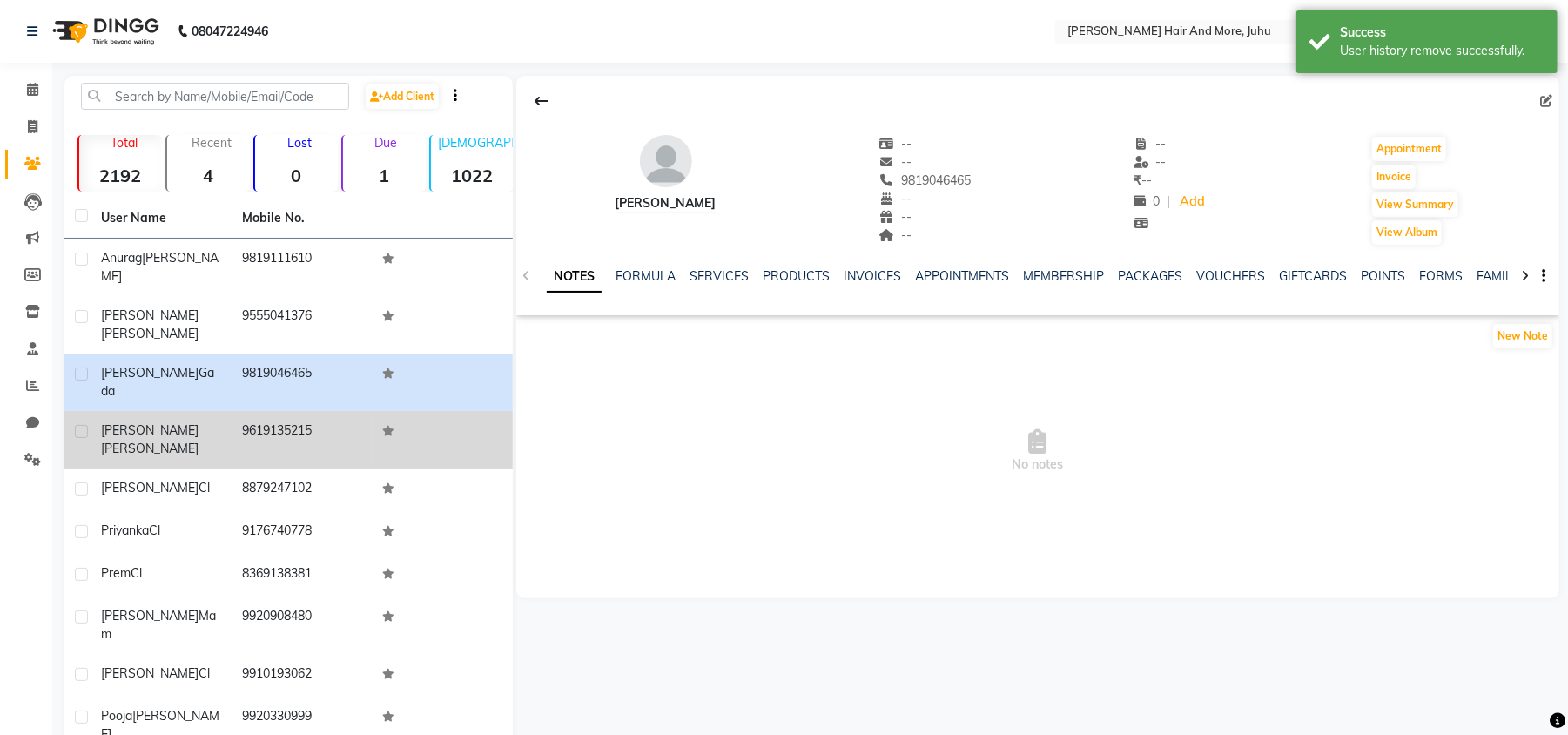
click at [272, 411] on td "9619135215" at bounding box center [301, 440] width 141 height 57
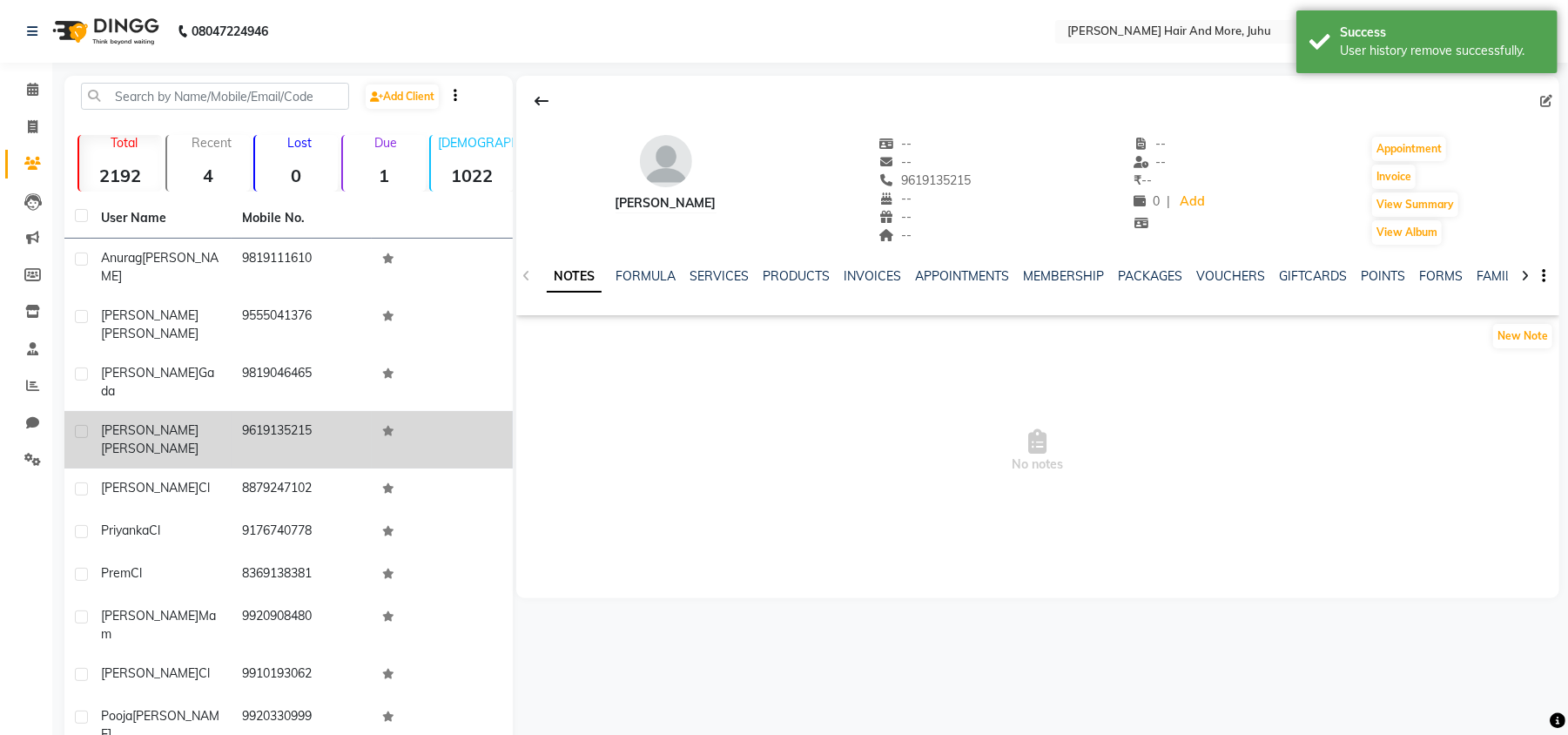
click at [251, 411] on td "9619135215" at bounding box center [301, 440] width 141 height 57
click at [252, 411] on td "9619135215" at bounding box center [301, 440] width 141 height 57
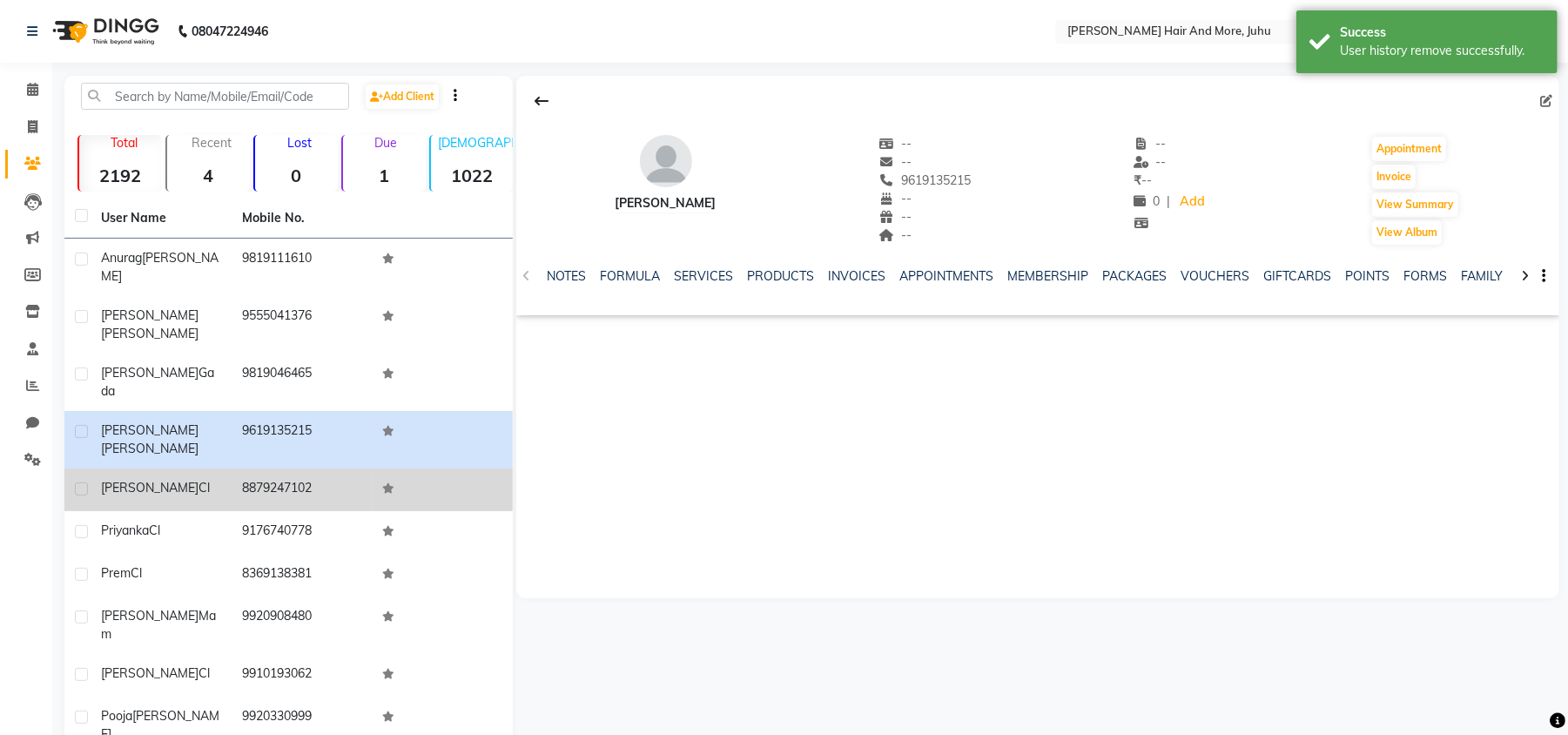
click at [233, 469] on td "8879247102" at bounding box center [301, 490] width 141 height 43
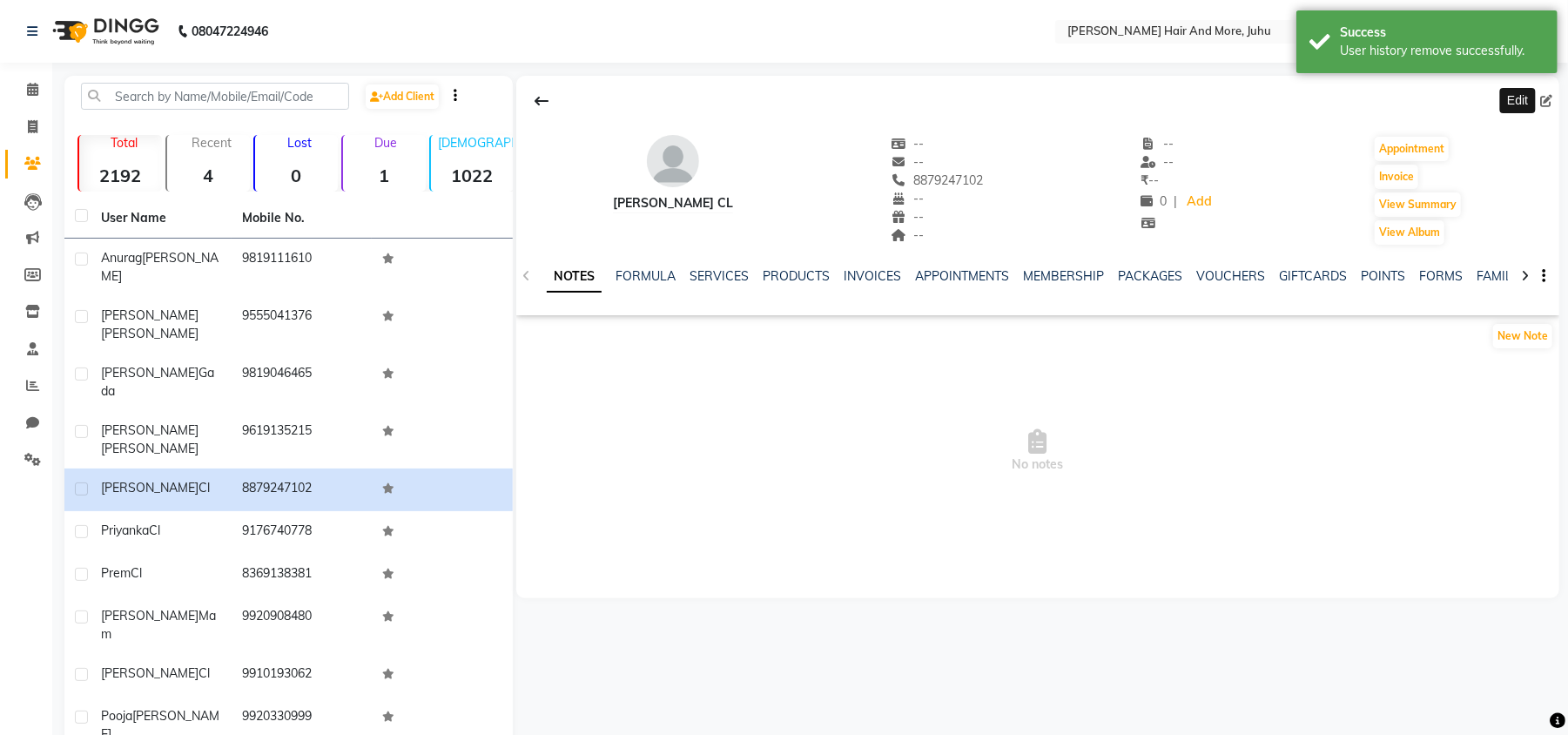
click at [1547, 99] on icon at bounding box center [1546, 101] width 13 height 13
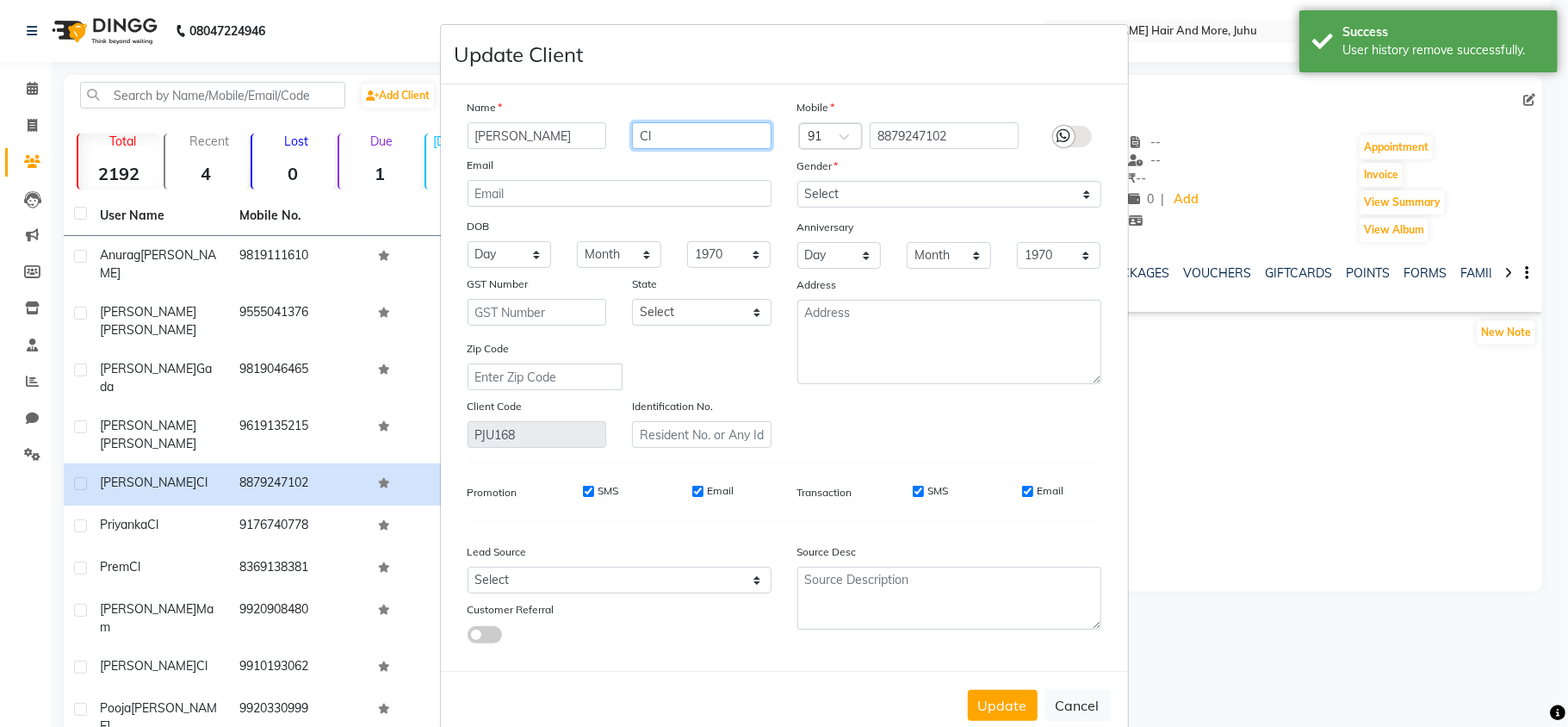
drag, startPoint x: 642, startPoint y: 148, endPoint x: 628, endPoint y: 156, distance: 16.1
click at [628, 156] on div "Name [PERSON_NAME] Cl Email DOB Day 01 02 03 04 05 06 07 08 09 10 11 12 13 14 1…" at bounding box center [620, 273] width 330 height 349
drag, startPoint x: 644, startPoint y: 150, endPoint x: 676, endPoint y: 128, distance: 38.8
click at [677, 129] on input "Cl" at bounding box center [701, 136] width 139 height 27
click at [666, 136] on input "Cl" at bounding box center [701, 136] width 139 height 27
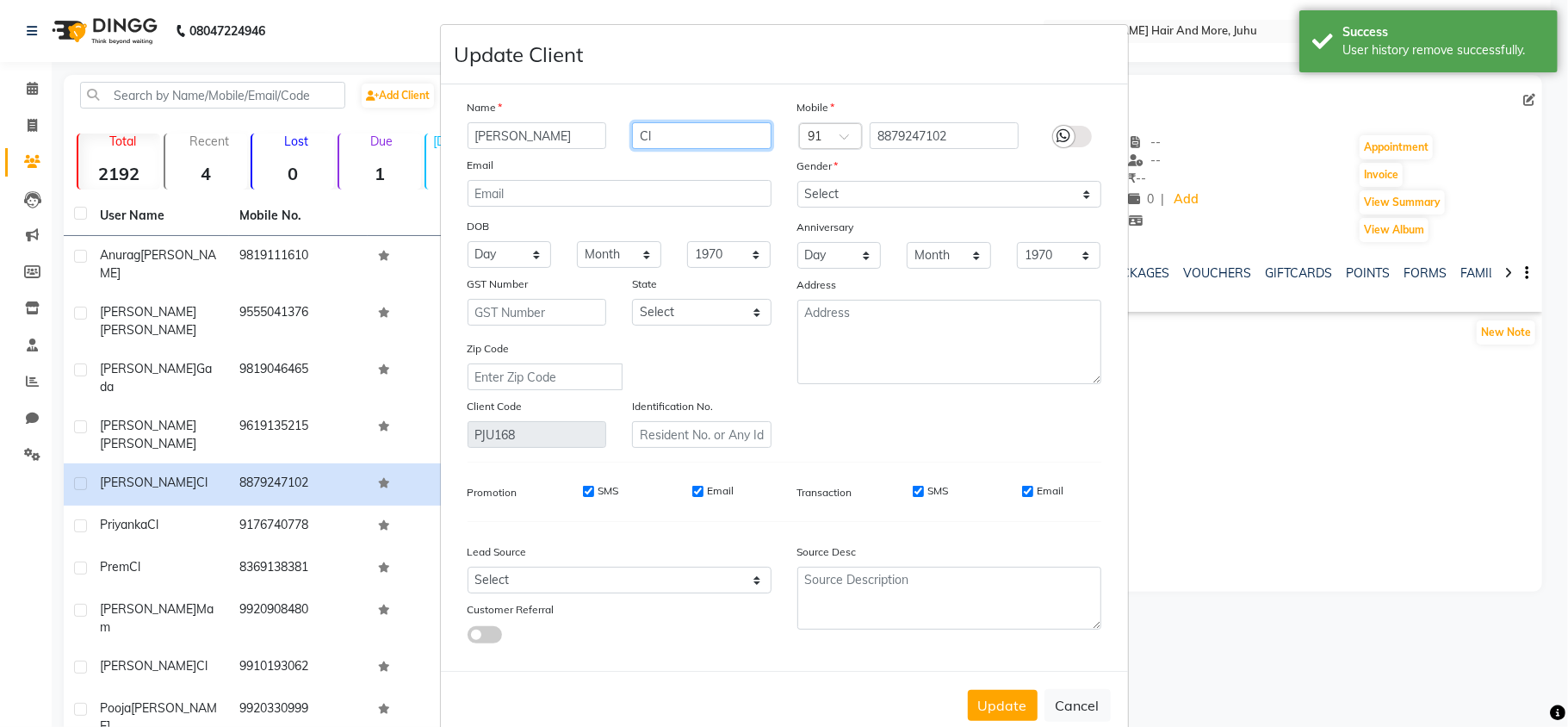
click at [666, 136] on input "Cl" at bounding box center [701, 136] width 139 height 27
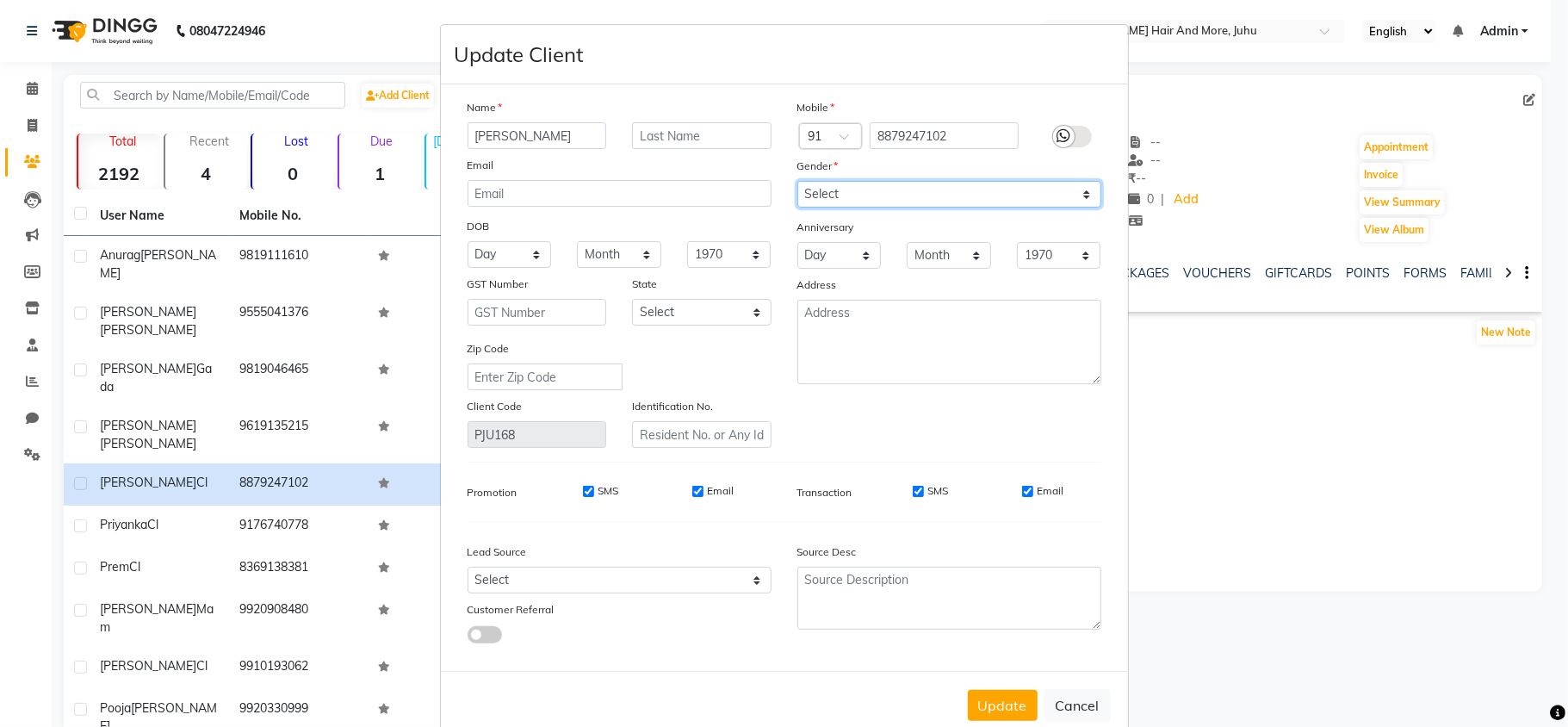
click at [840, 203] on select "Select [DEMOGRAPHIC_DATA] [DEMOGRAPHIC_DATA] Other Prefer Not To Say" at bounding box center [949, 194] width 304 height 27
select select "[DEMOGRAPHIC_DATA]"
click at [798, 181] on select "Select [DEMOGRAPHIC_DATA] [DEMOGRAPHIC_DATA] Other Prefer Not To Say" at bounding box center [949, 194] width 304 height 27
click at [981, 691] on button "Update" at bounding box center [1002, 705] width 70 height 31
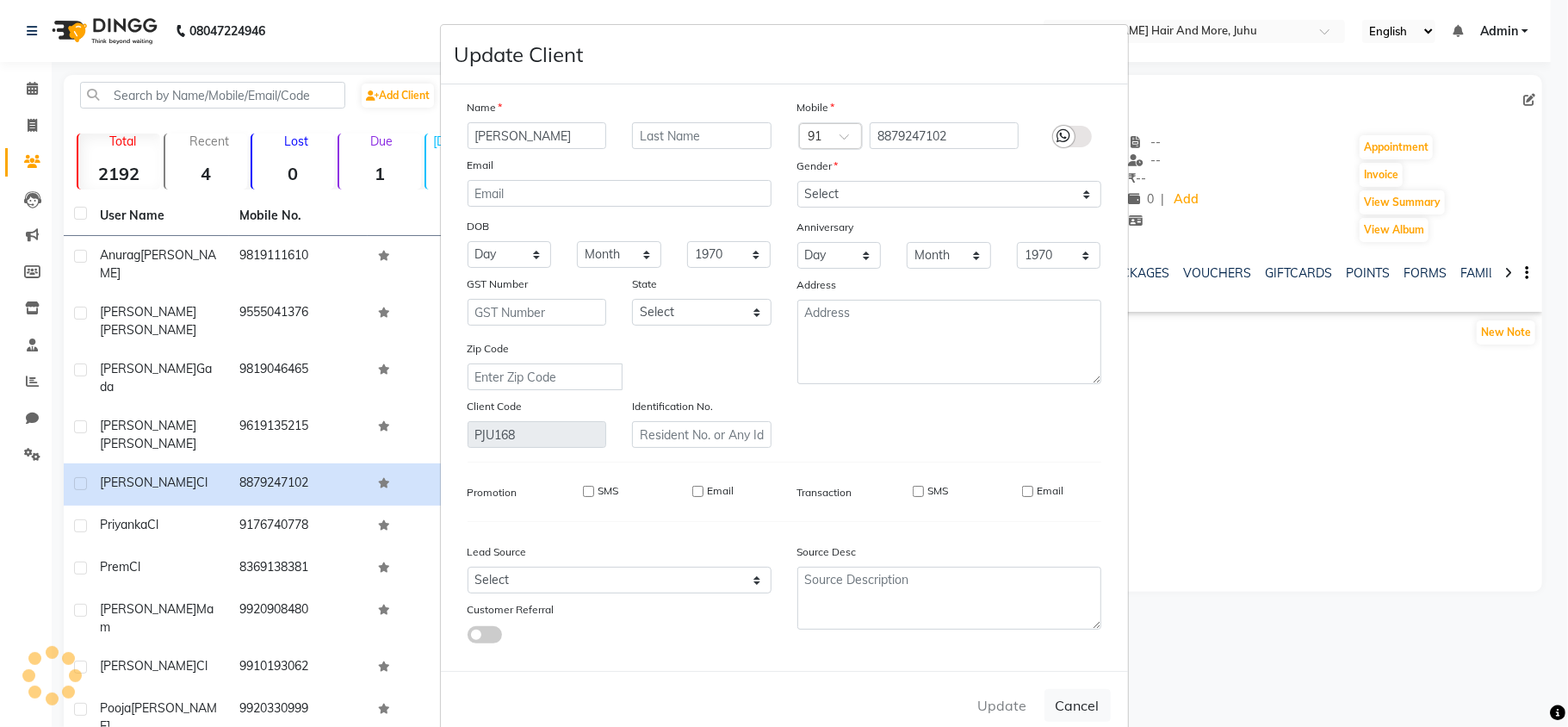
select select
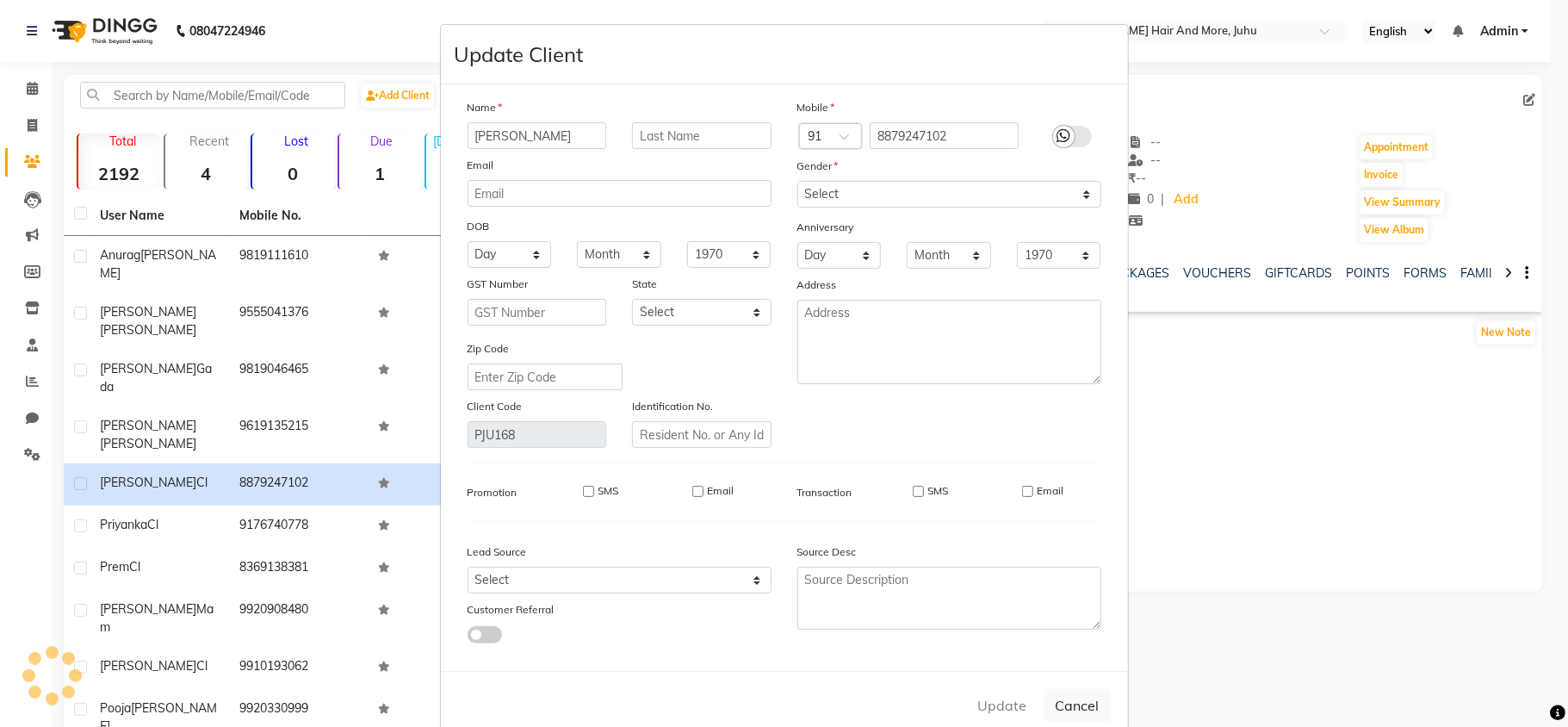
select select
checkbox input "false"
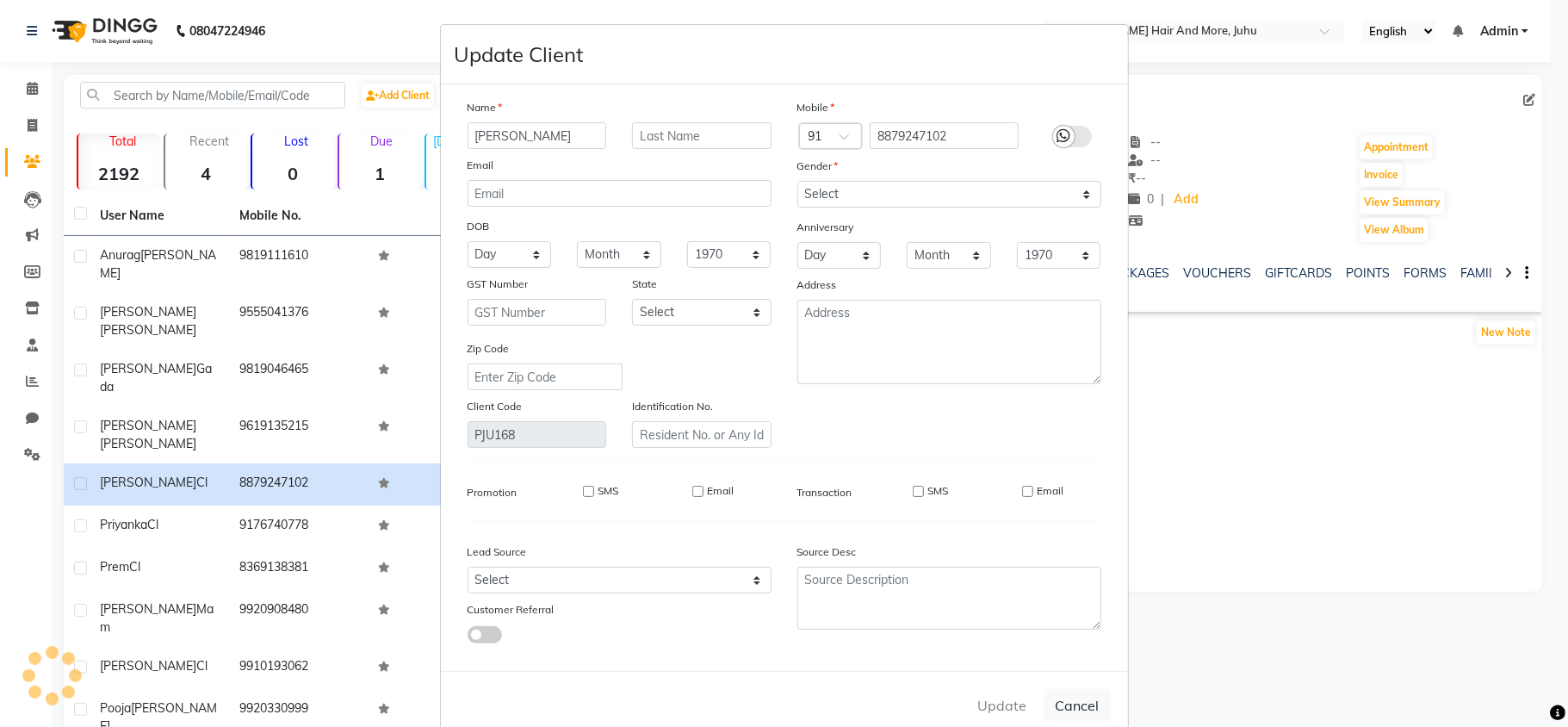
checkbox input "false"
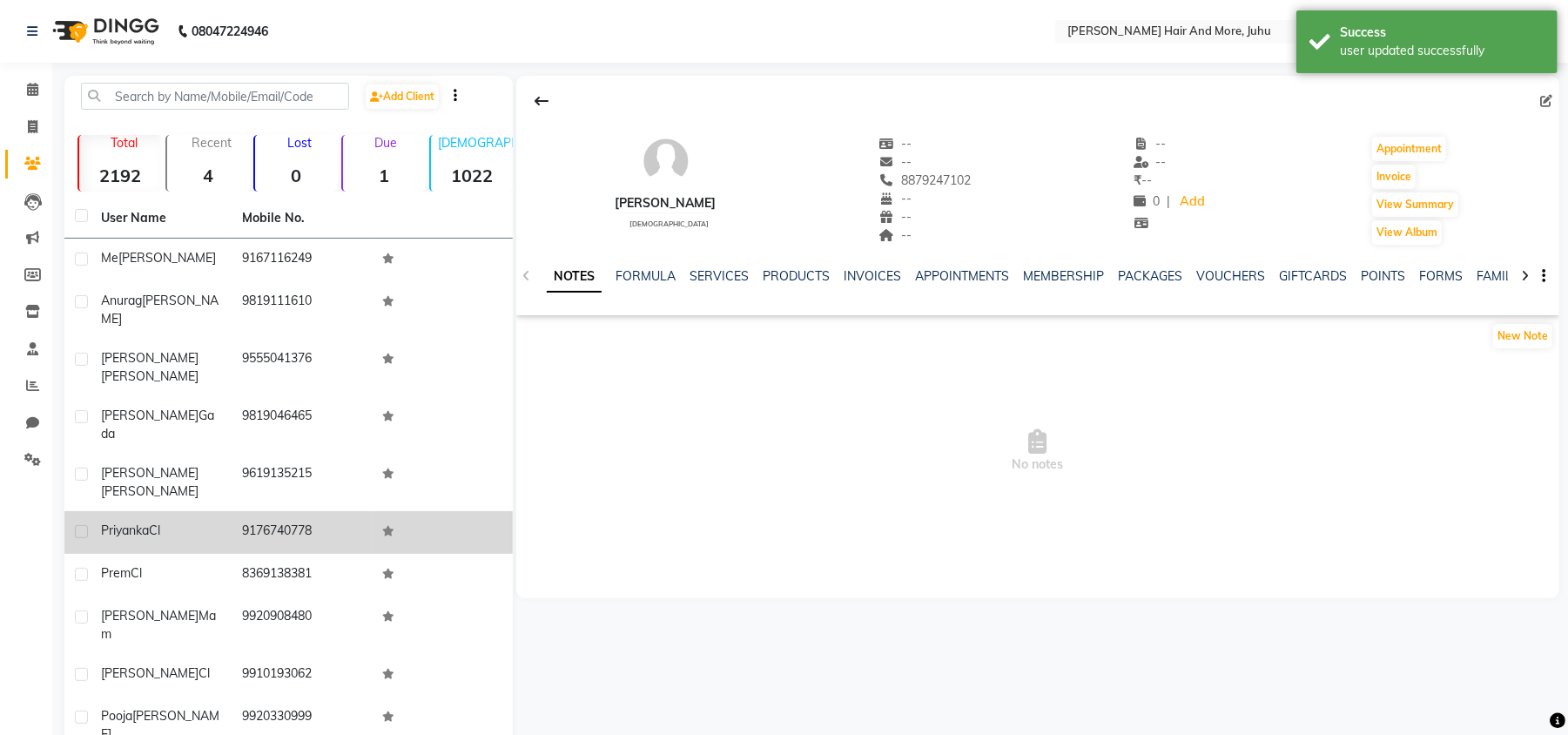
click at [185, 522] on div "Priyanka Cl" at bounding box center [161, 531] width 120 height 18
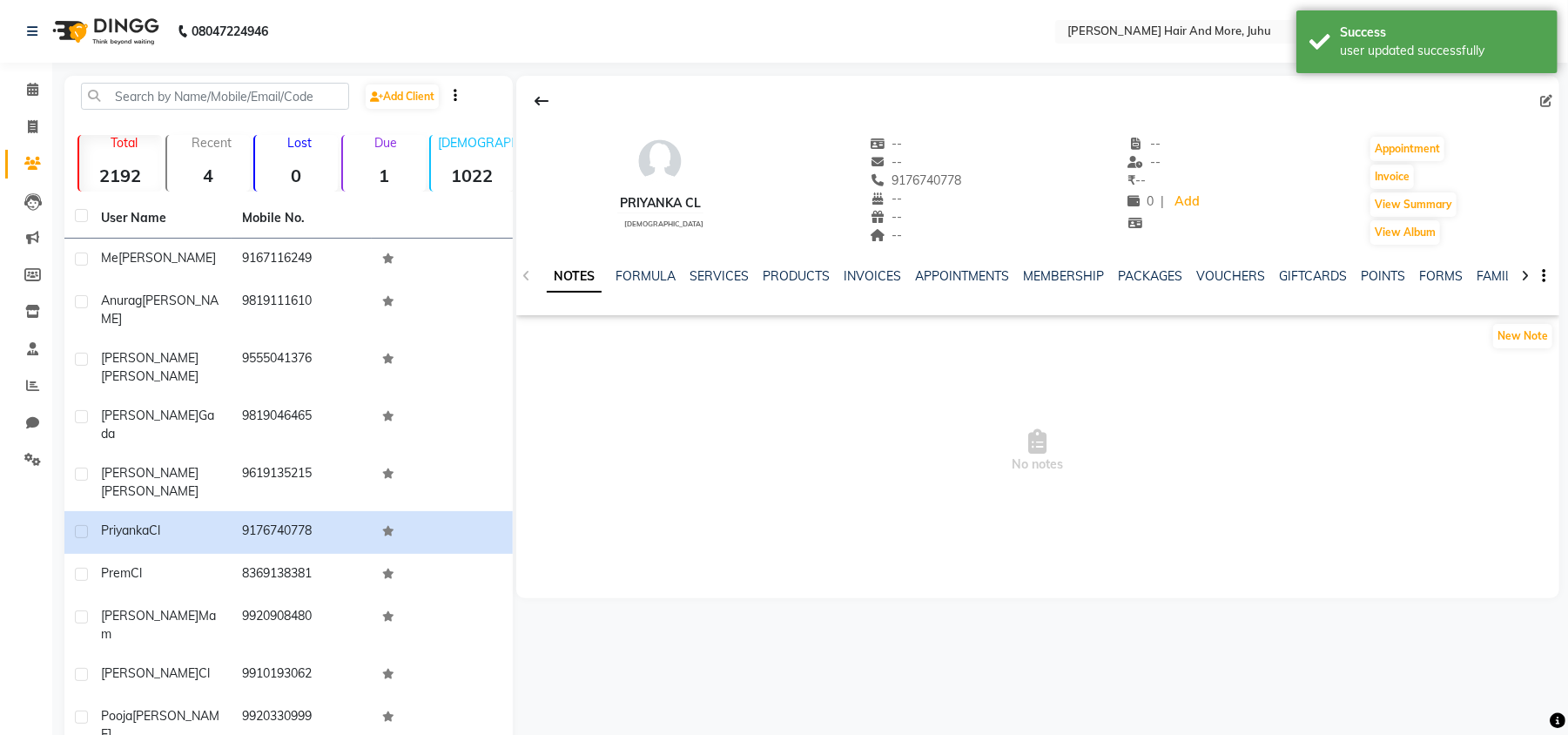
click at [1538, 96] on div at bounding box center [1038, 100] width 1043 height 33
click at [1542, 95] on icon at bounding box center [1546, 101] width 13 height 13
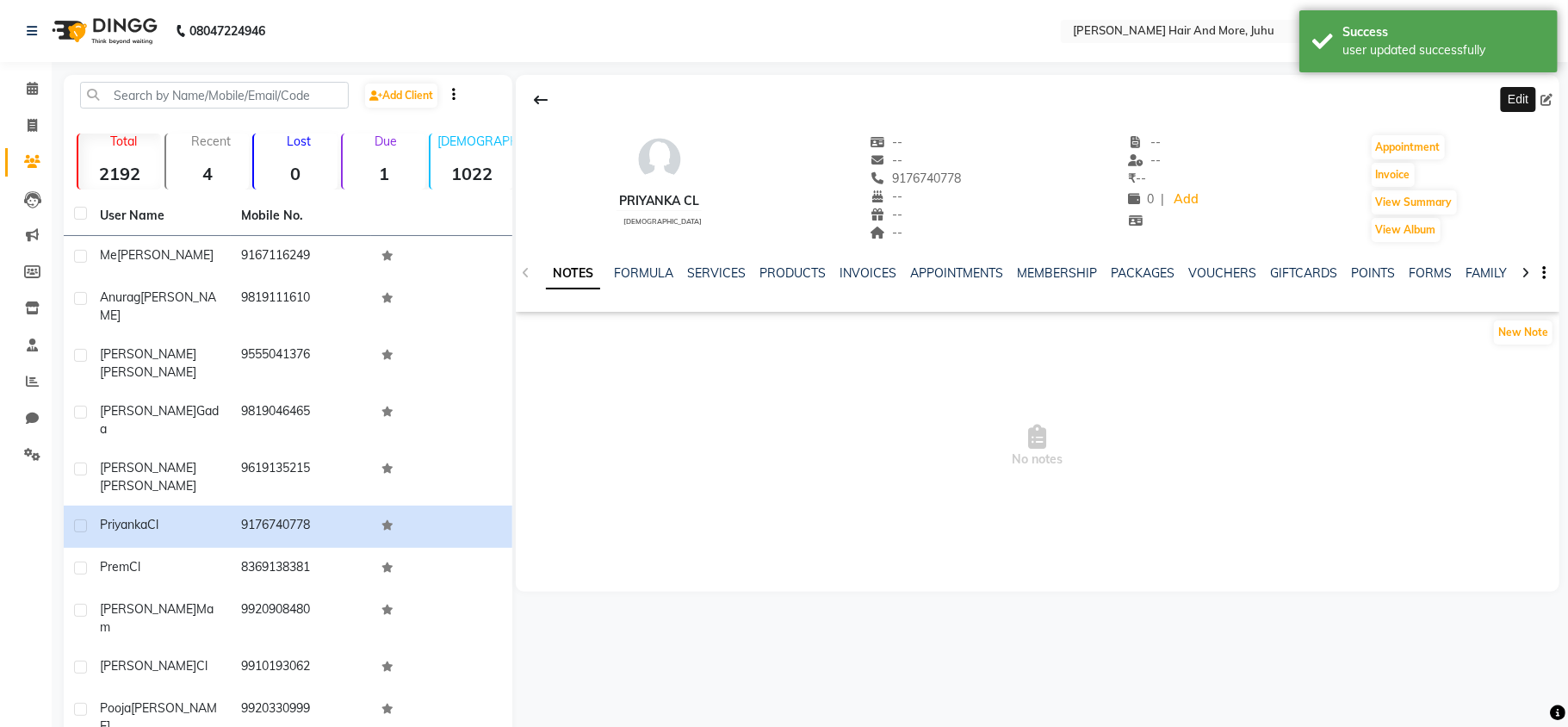
select select "[DEMOGRAPHIC_DATA]"
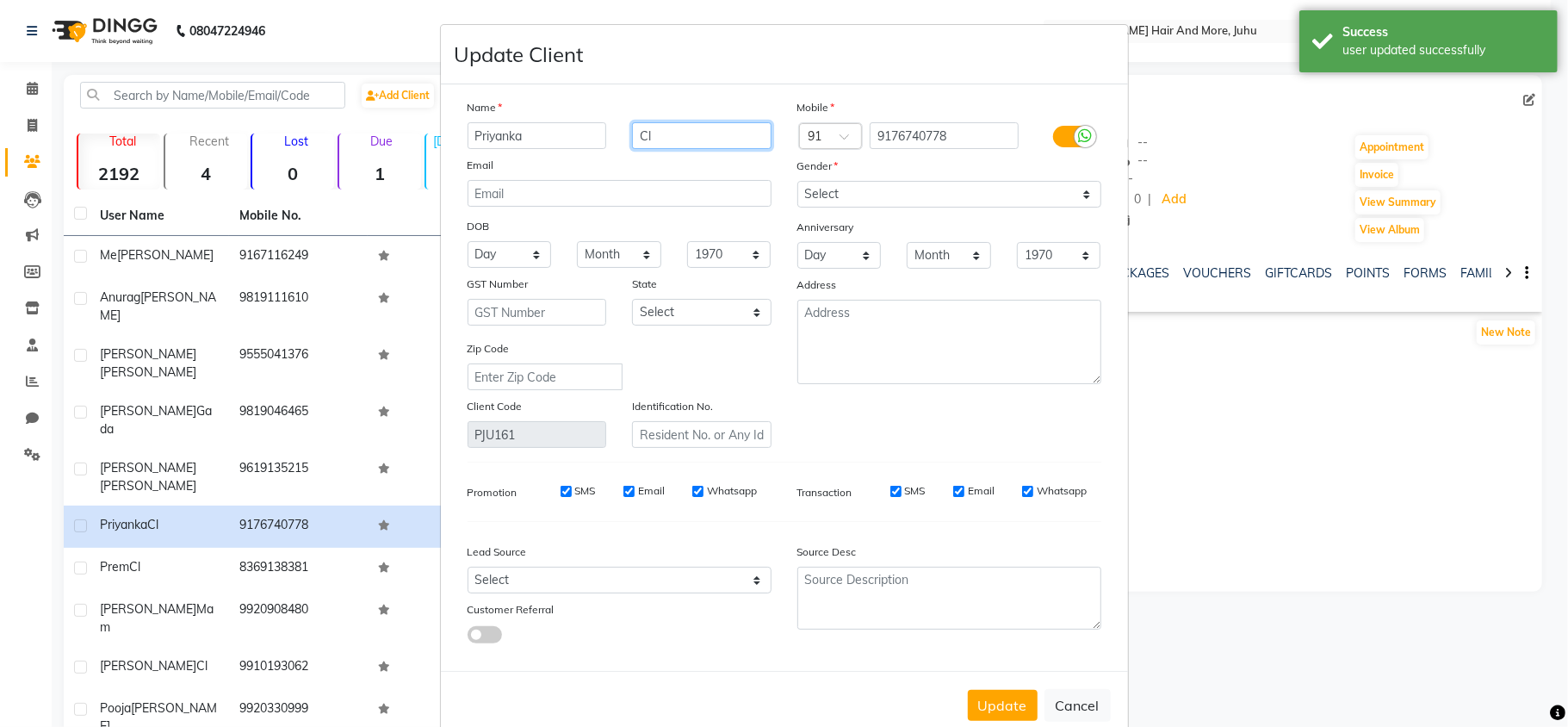
click at [680, 142] on input "Cl" at bounding box center [701, 136] width 139 height 27
click at [858, 194] on select "Select [DEMOGRAPHIC_DATA] [DEMOGRAPHIC_DATA] Other Prefer Not To Say" at bounding box center [949, 194] width 304 height 27
click at [999, 700] on button "Update" at bounding box center [1002, 705] width 70 height 31
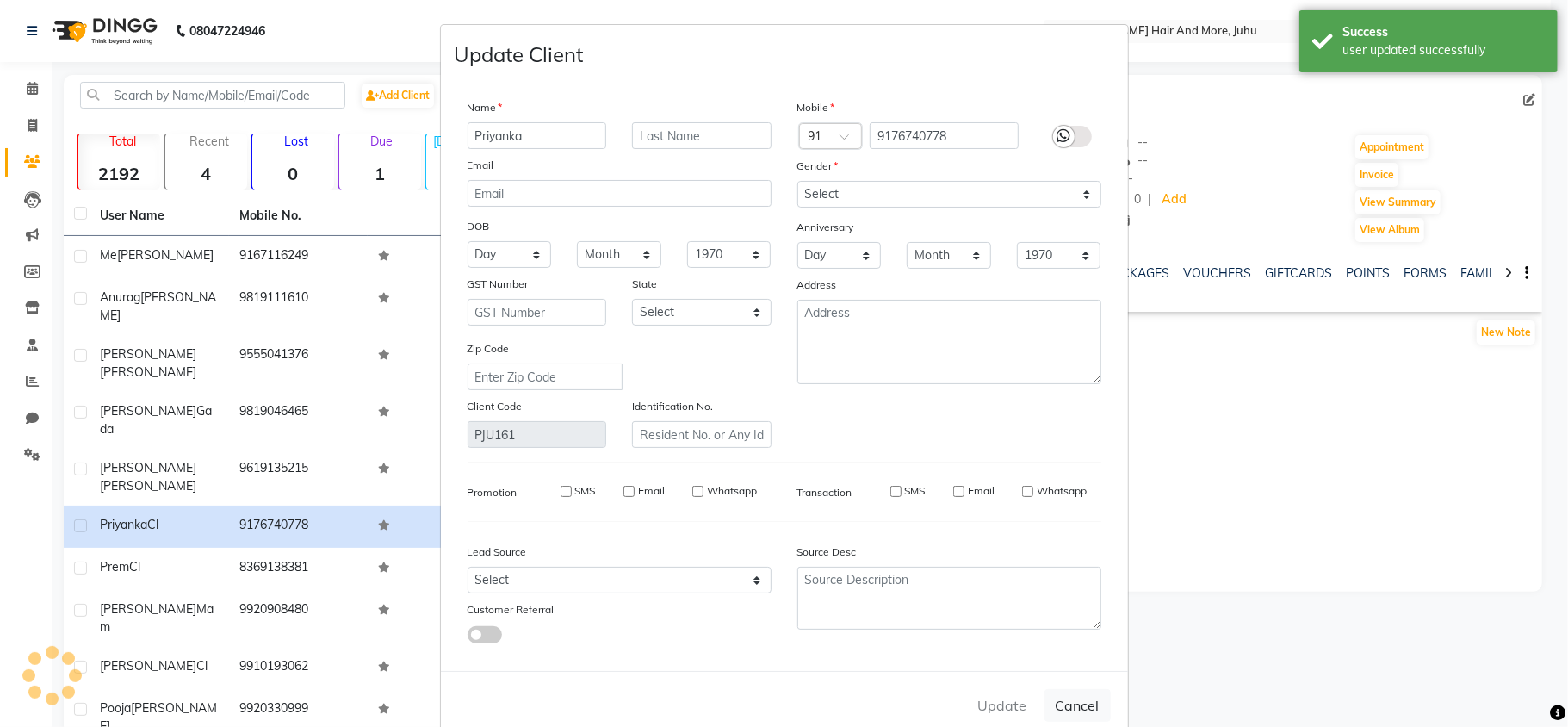
select select
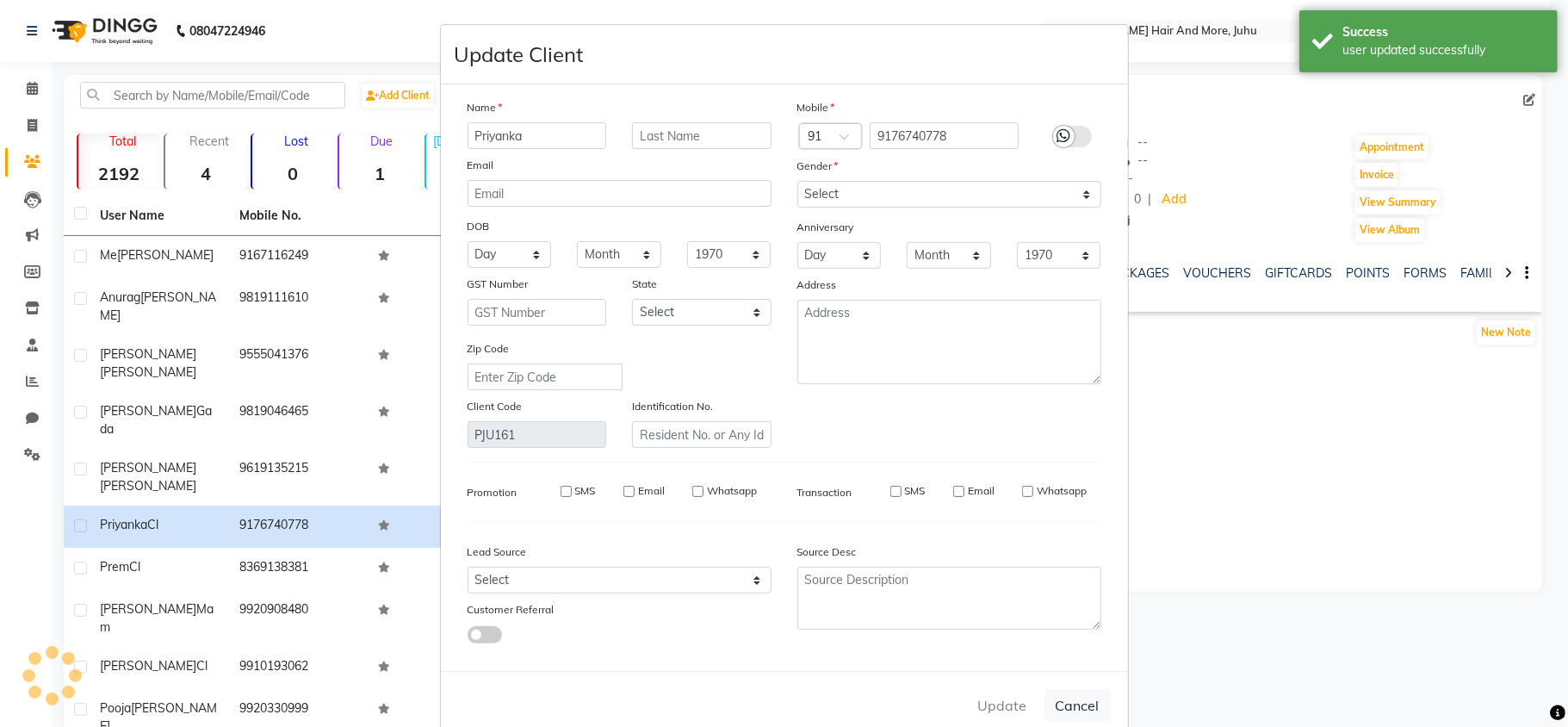
select select
checkbox input "false"
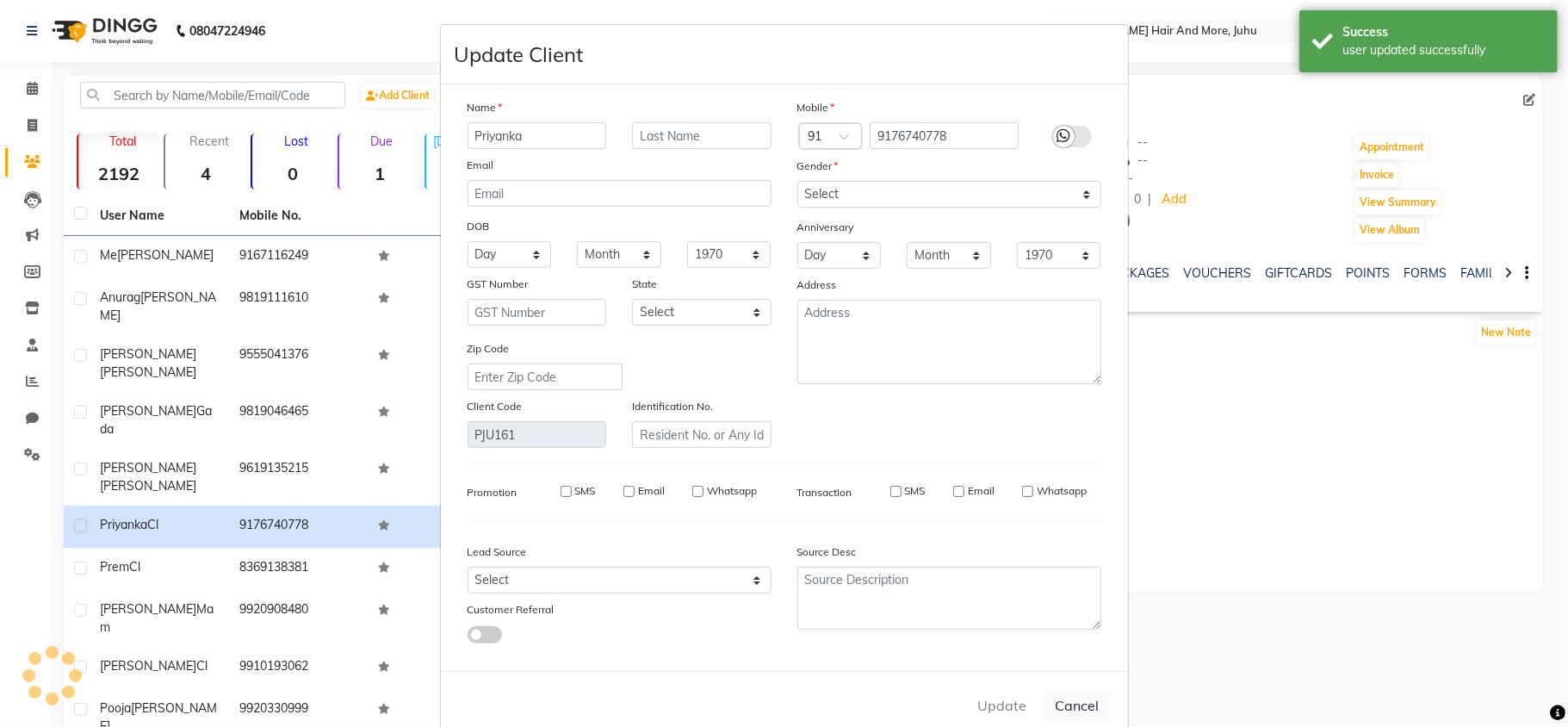
checkbox input "false"
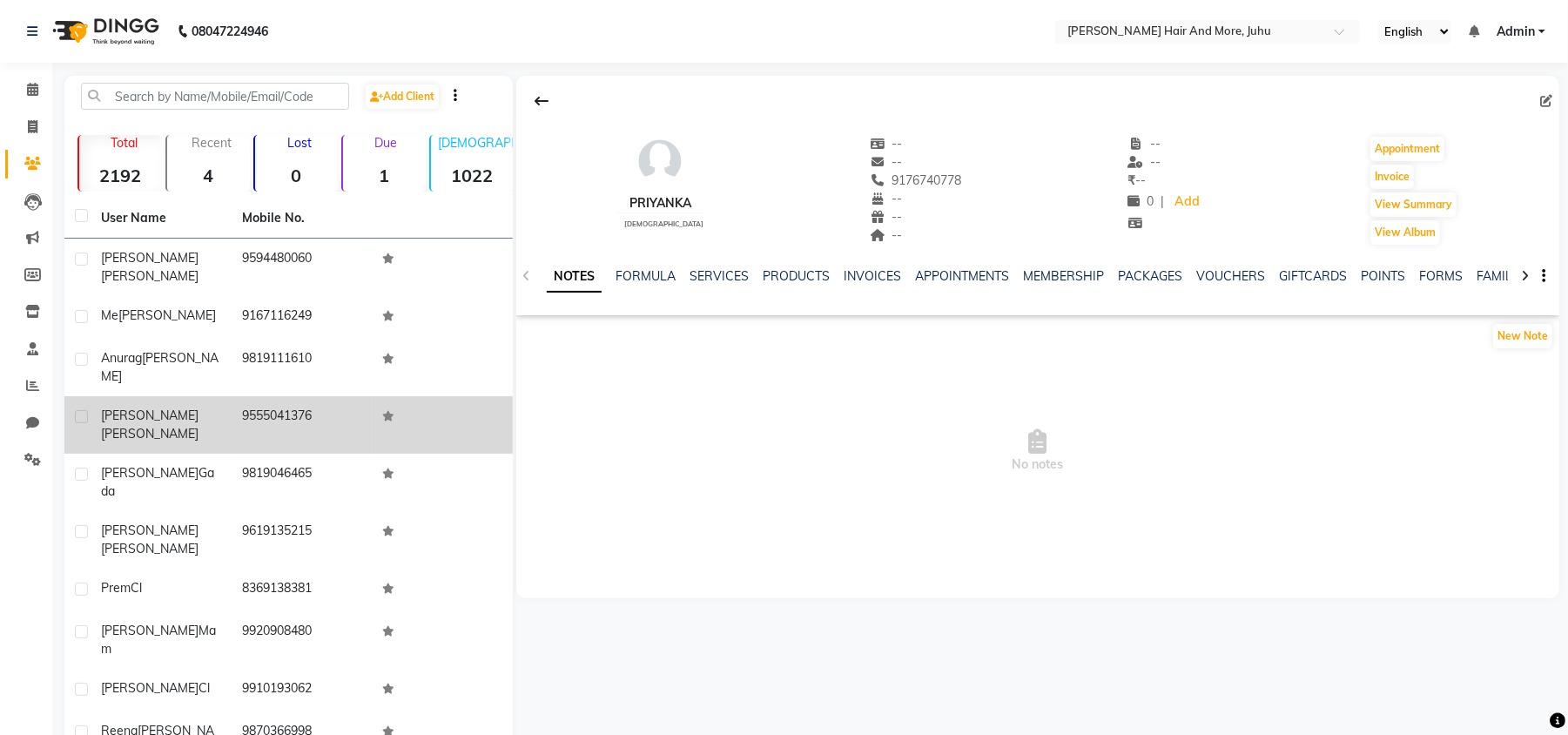
click at [312, 402] on td "9555041376" at bounding box center [301, 425] width 141 height 57
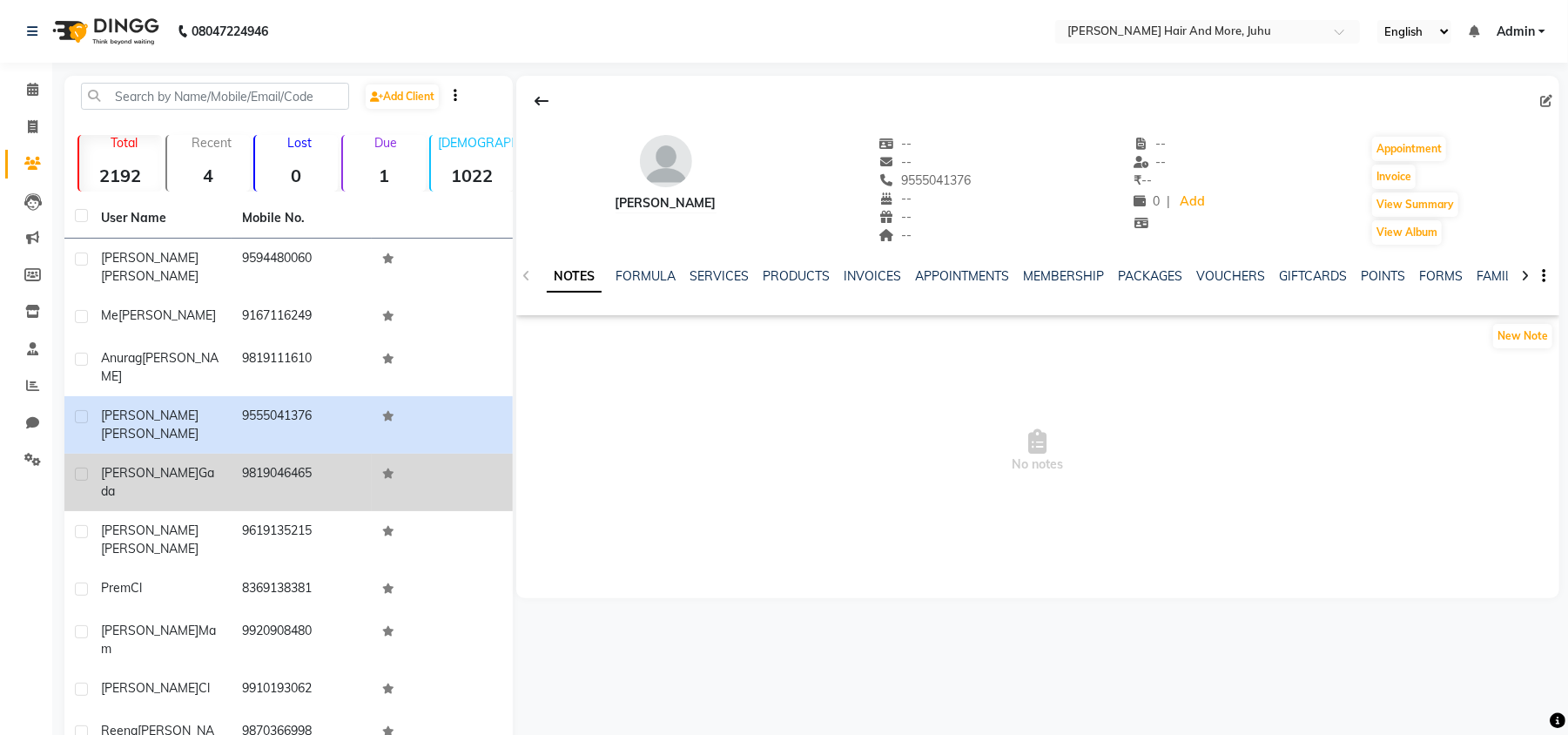
click at [319, 454] on td "9819046465" at bounding box center [301, 482] width 141 height 57
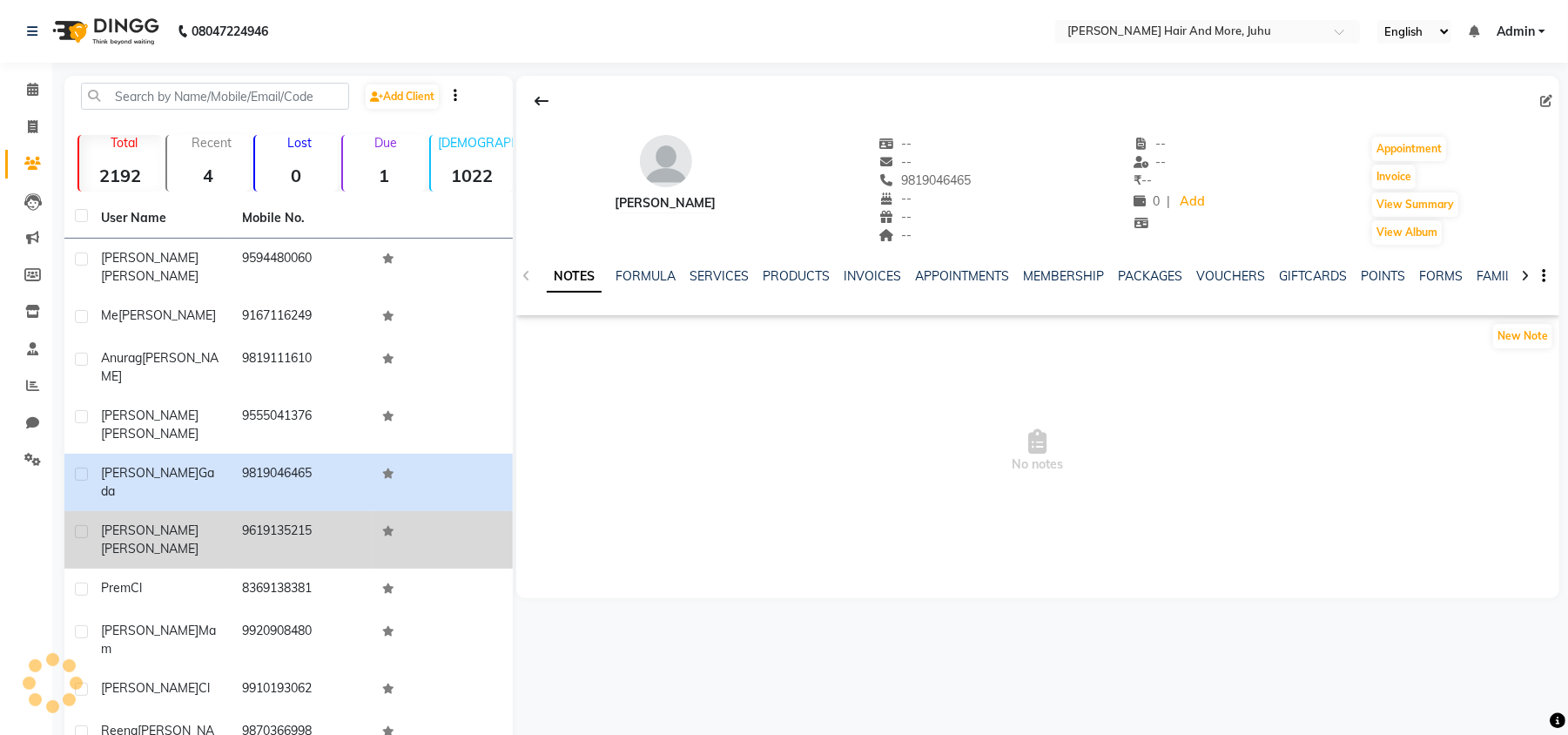
click at [317, 511] on td "9619135215" at bounding box center [301, 540] width 141 height 57
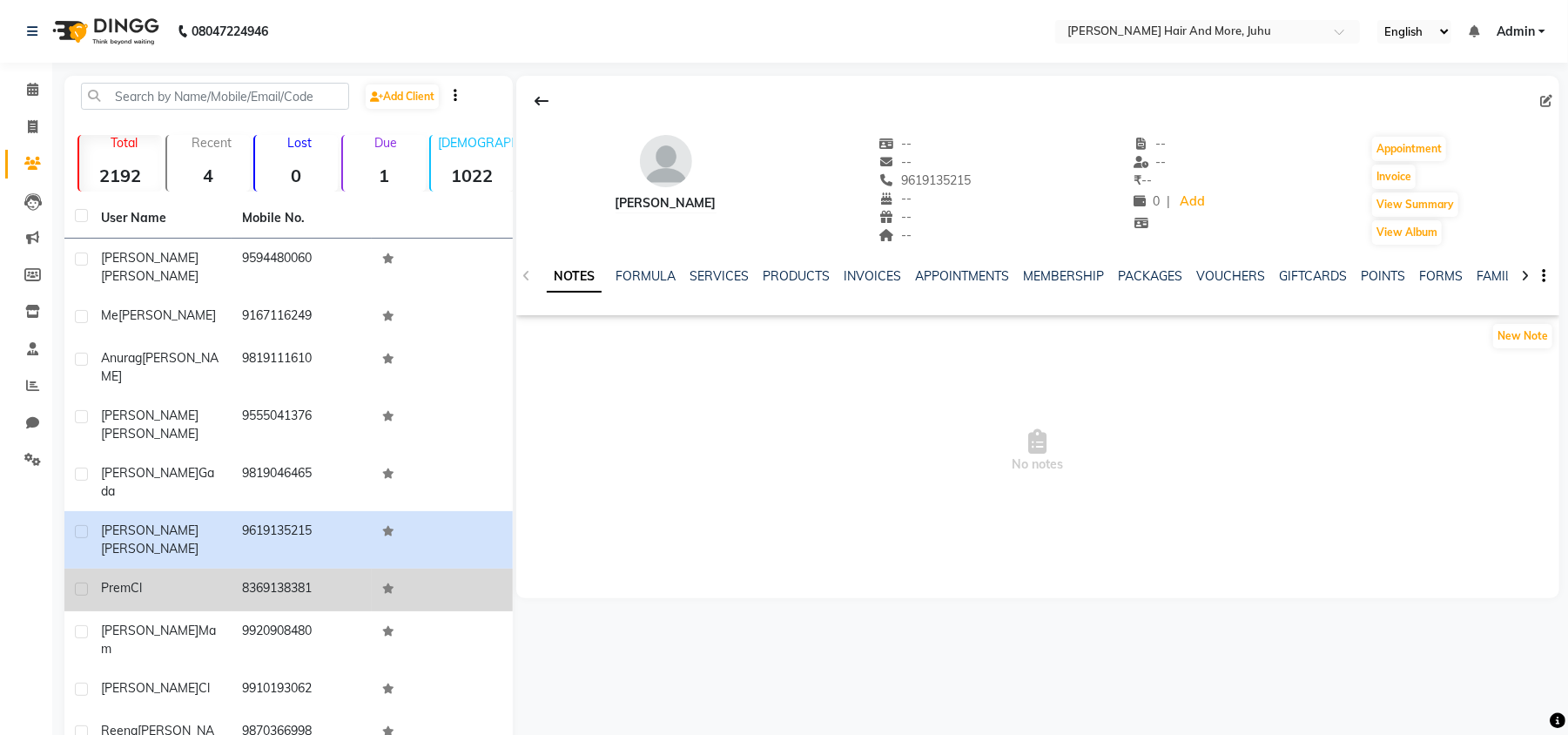
click at [336, 568] on td "8369138381" at bounding box center [301, 590] width 141 height 43
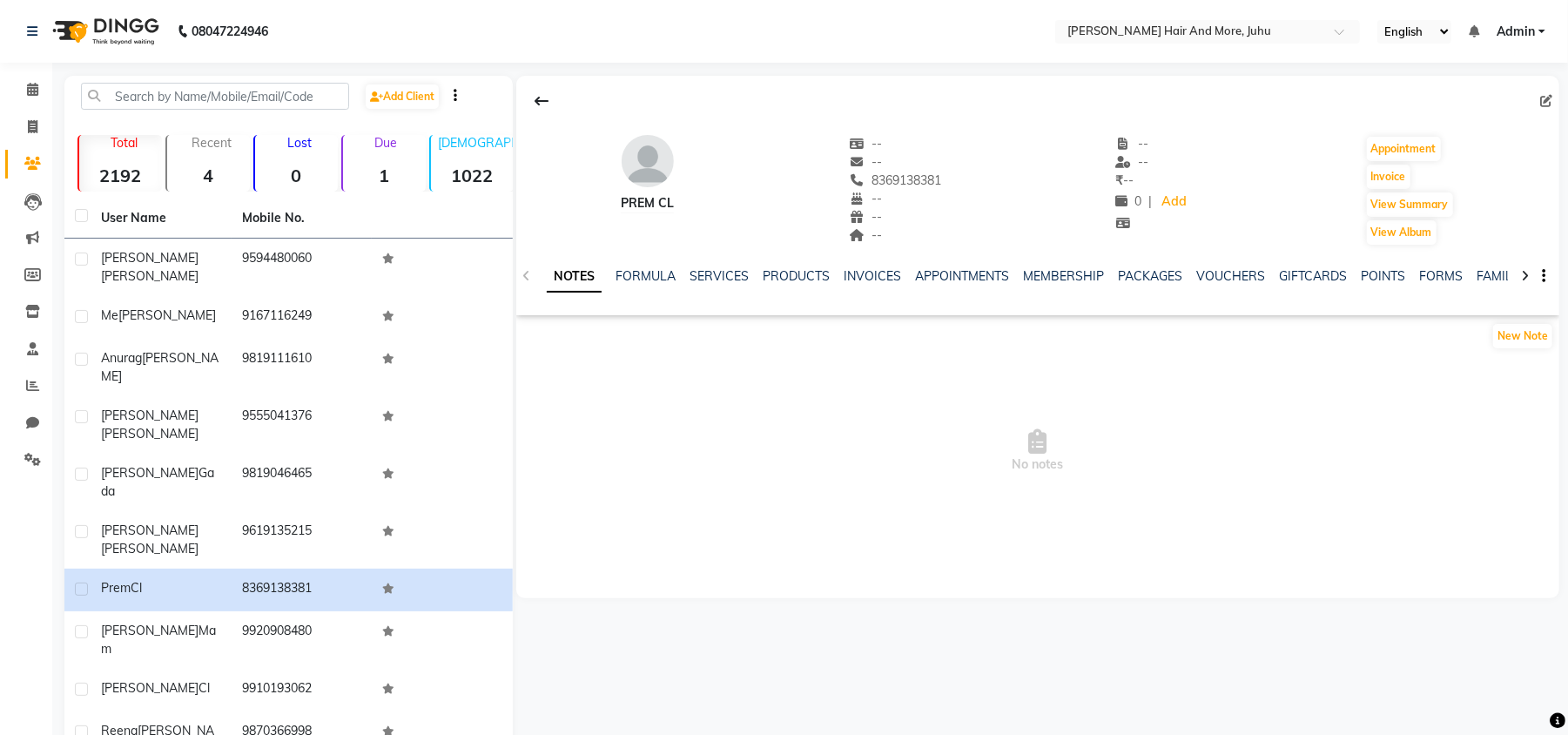
click at [1546, 102] on icon at bounding box center [1546, 101] width 13 height 13
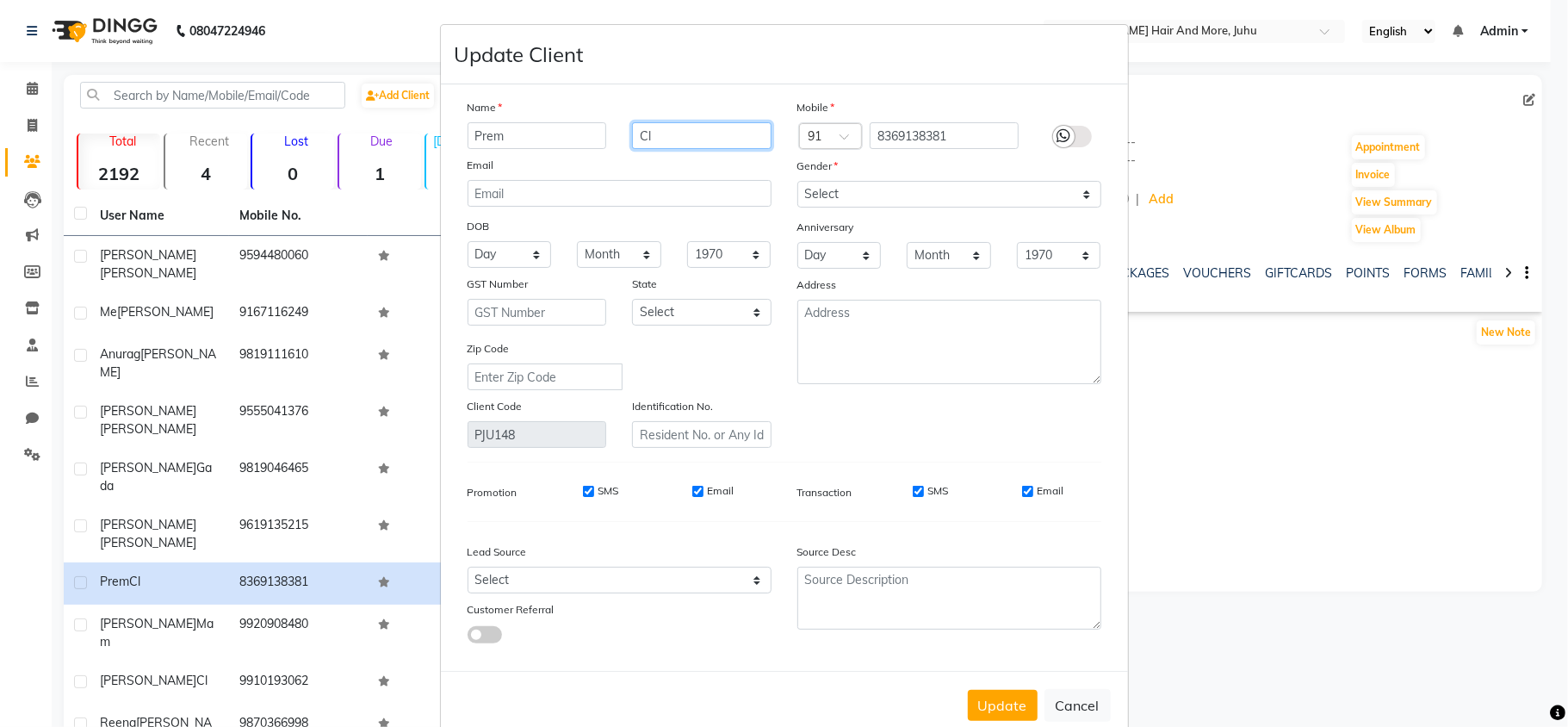
click at [642, 126] on input "Cl" at bounding box center [701, 136] width 139 height 27
click at [643, 136] on input "Cl" at bounding box center [701, 136] width 139 height 27
click at [838, 201] on select "Select [DEMOGRAPHIC_DATA] [DEMOGRAPHIC_DATA] Other Prefer Not To Say" at bounding box center [949, 194] width 304 height 27
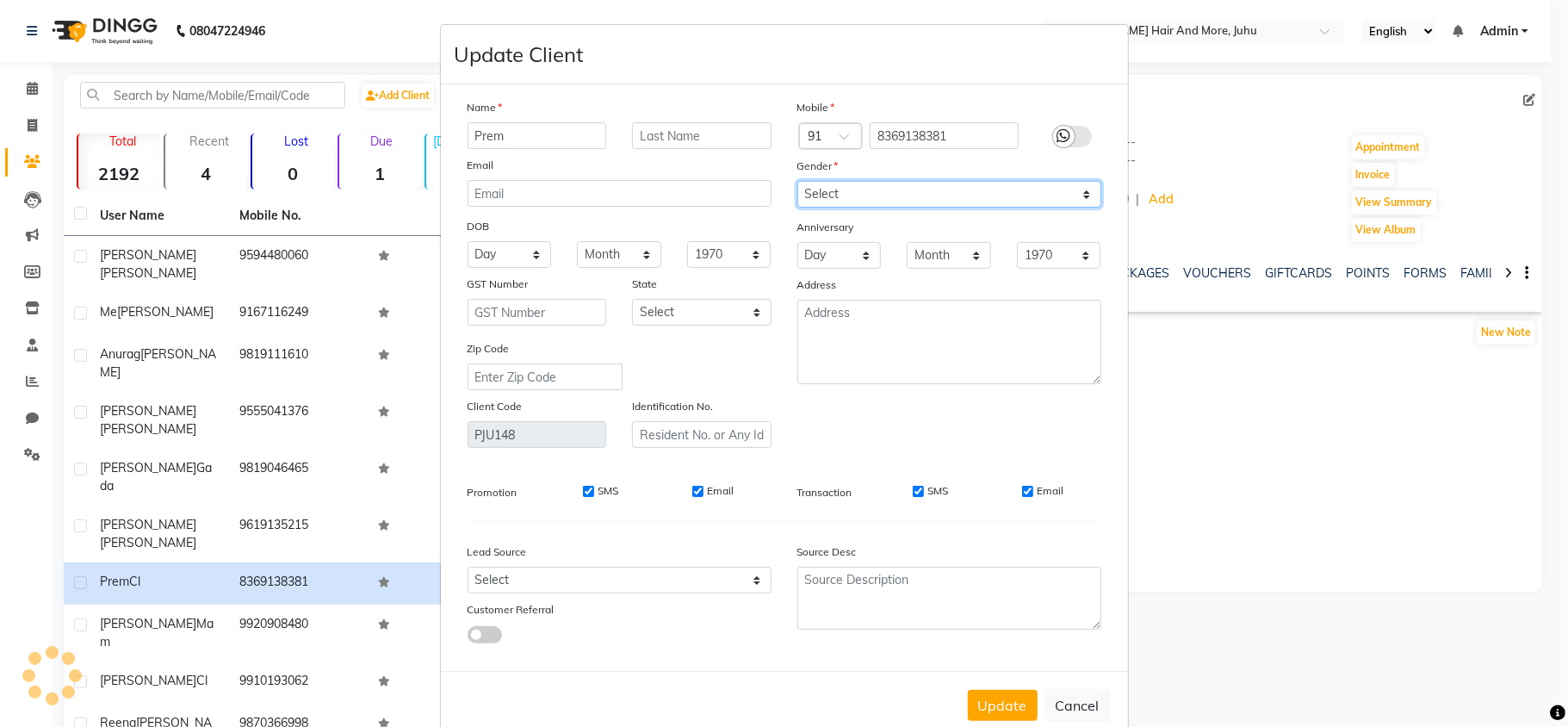
select select "[DEMOGRAPHIC_DATA]"
click at [798, 181] on select "Select [DEMOGRAPHIC_DATA] [DEMOGRAPHIC_DATA] Other Prefer Not To Say" at bounding box center [949, 194] width 304 height 27
click at [1012, 700] on button "Update" at bounding box center [1002, 705] width 70 height 31
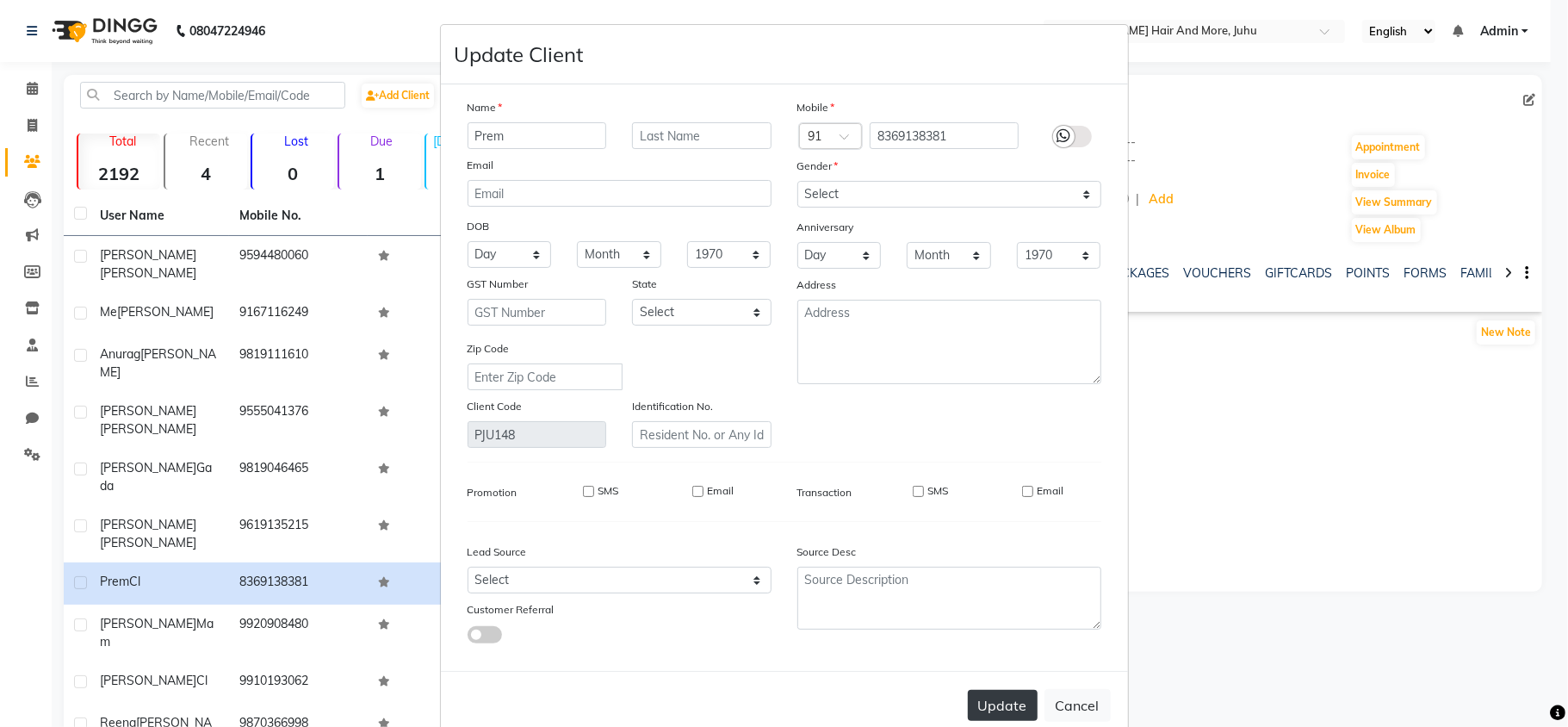
select select
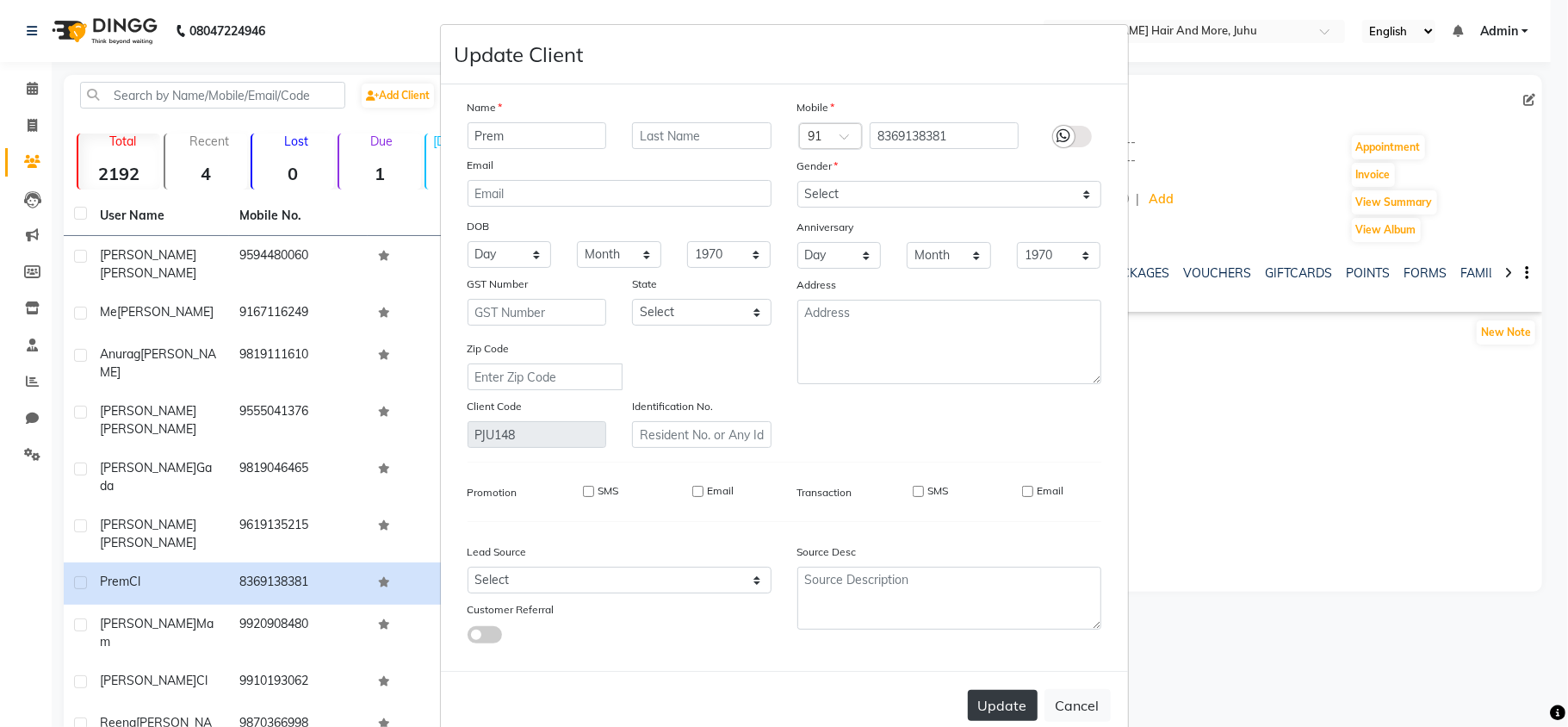
select select
checkbox input "false"
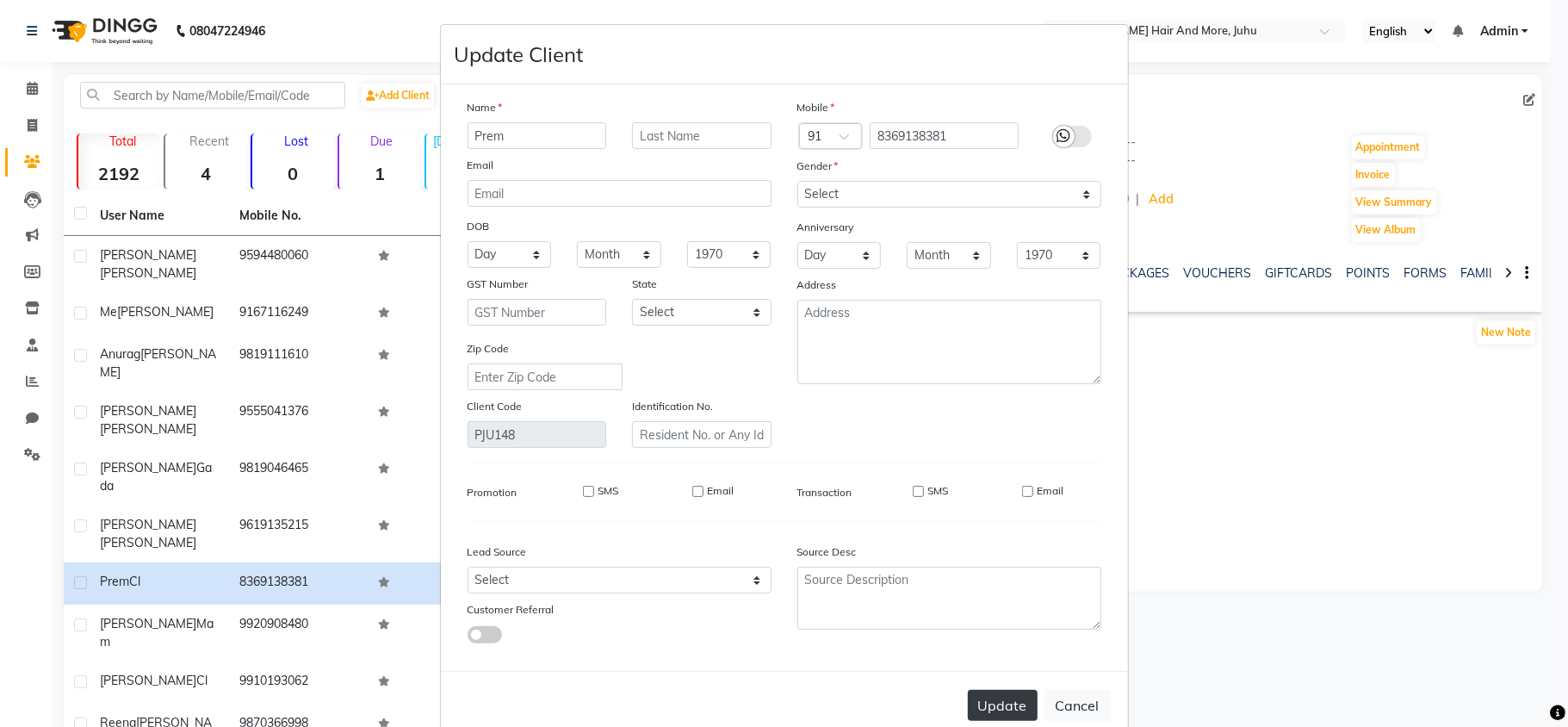
checkbox input "false"
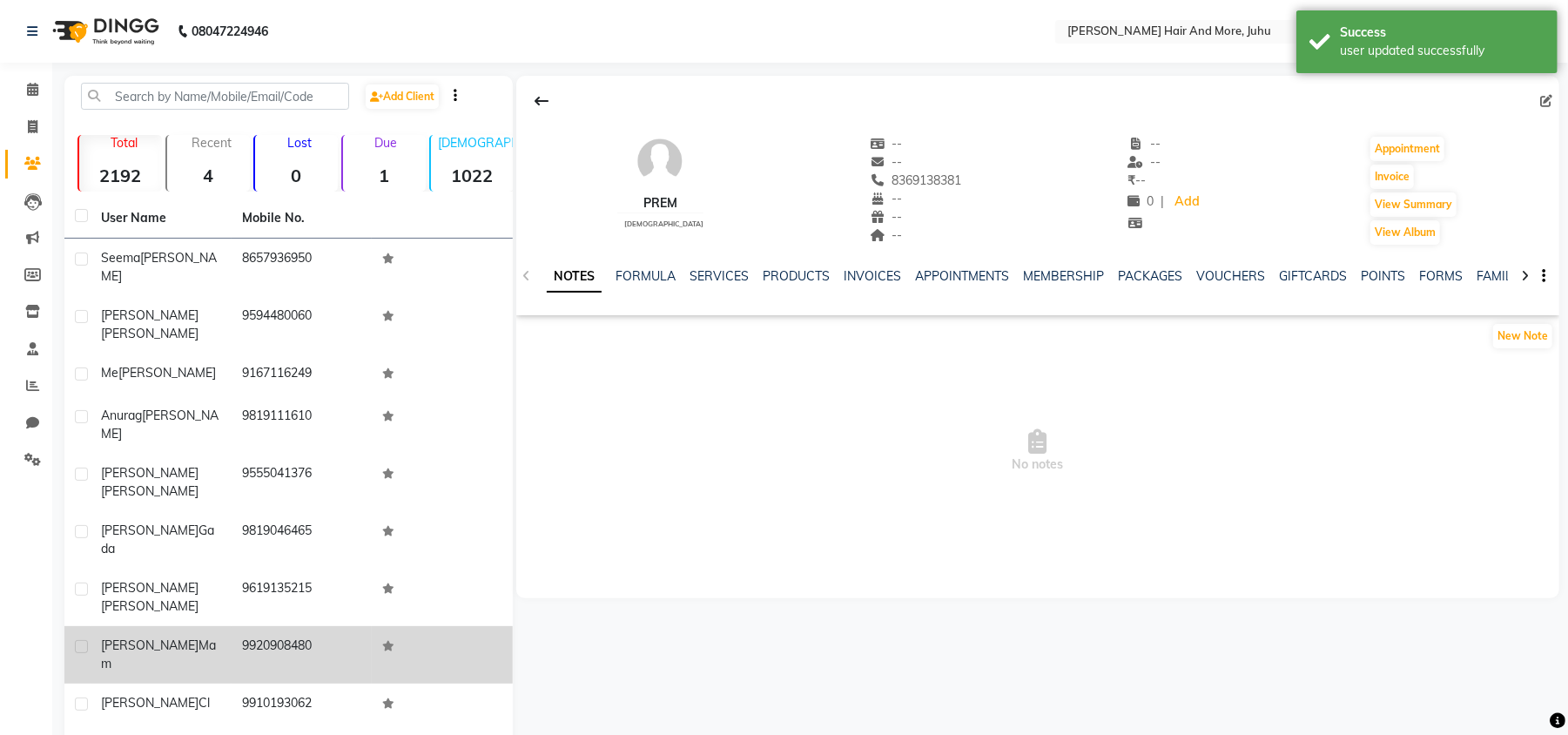
click at [360, 626] on td "9920908480" at bounding box center [301, 654] width 141 height 57
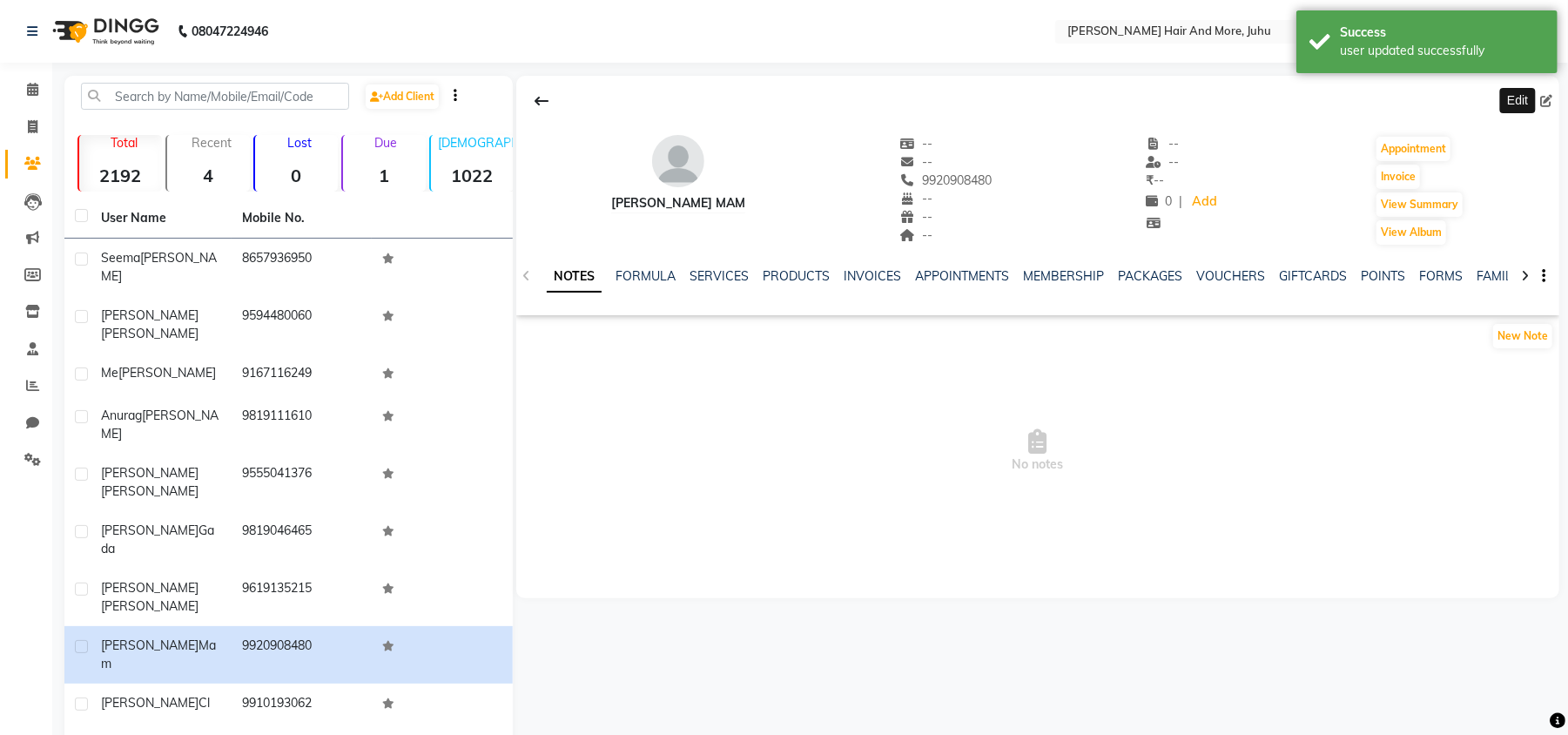
click at [1547, 92] on span at bounding box center [1549, 101] width 19 height 18
click at [1540, 108] on span at bounding box center [1549, 101] width 19 height 18
click at [1549, 101] on icon at bounding box center [1546, 101] width 13 height 13
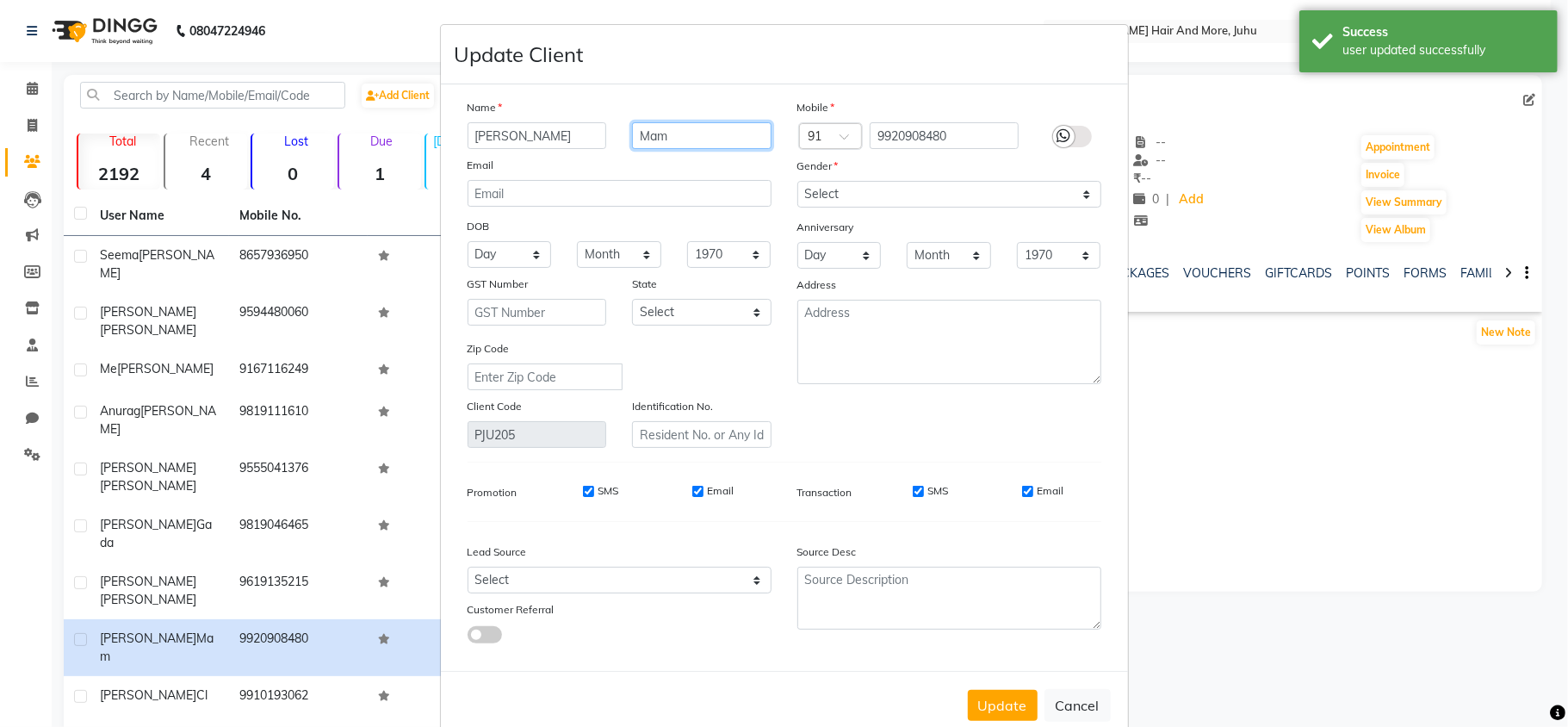
drag, startPoint x: 663, startPoint y: 135, endPoint x: 632, endPoint y: 156, distance: 37.4
click at [632, 156] on div "Name [PERSON_NAME] Mam Email DOB Day 01 02 03 04 05 06 07 08 09 10 11 12 13 14 …" at bounding box center [620, 273] width 330 height 349
click at [813, 205] on select "Select [DEMOGRAPHIC_DATA] [DEMOGRAPHIC_DATA] Other Prefer Not To Say" at bounding box center [949, 194] width 304 height 27
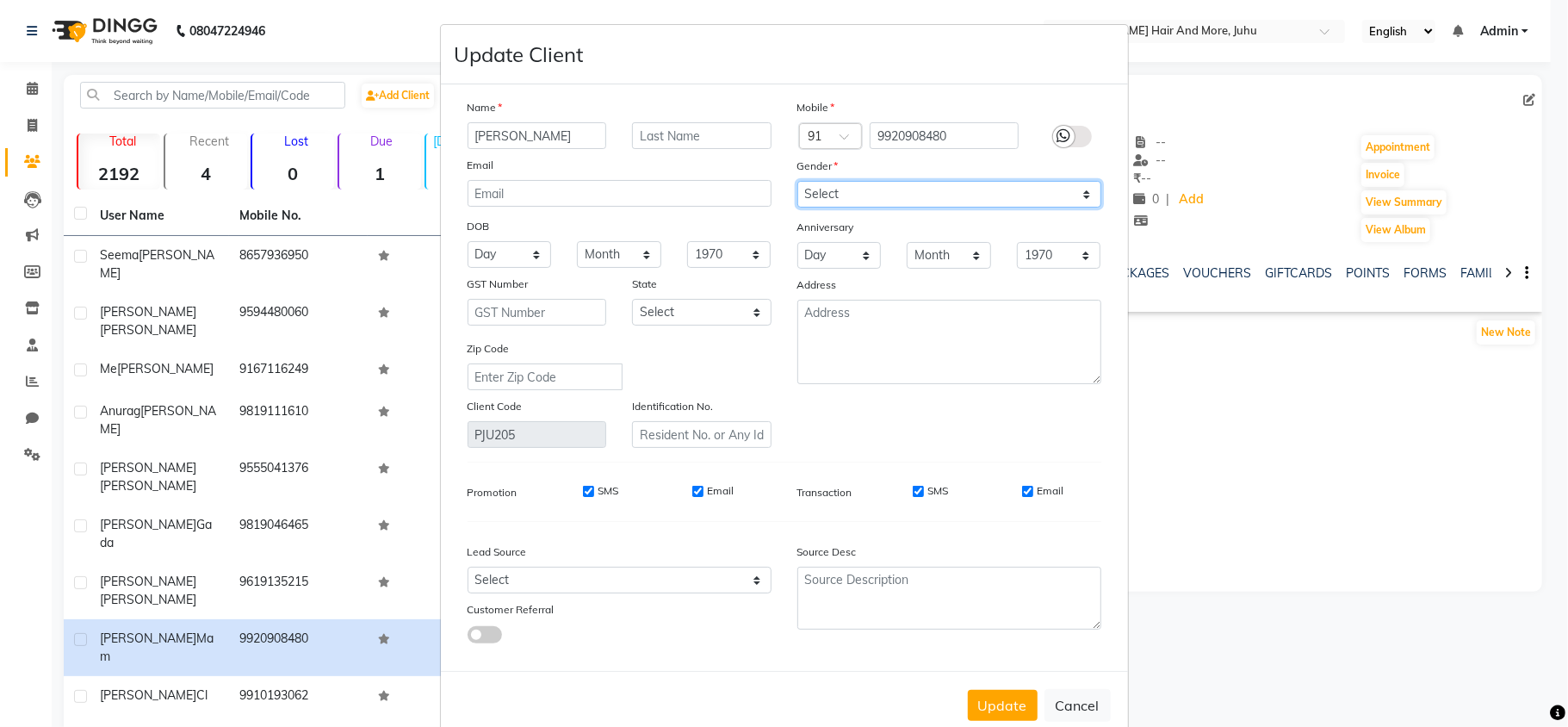
select select "[DEMOGRAPHIC_DATA]"
click at [798, 181] on select "Select [DEMOGRAPHIC_DATA] [DEMOGRAPHIC_DATA] Other Prefer Not To Say" at bounding box center [949, 194] width 304 height 27
click at [995, 698] on button "Update" at bounding box center [1002, 705] width 70 height 31
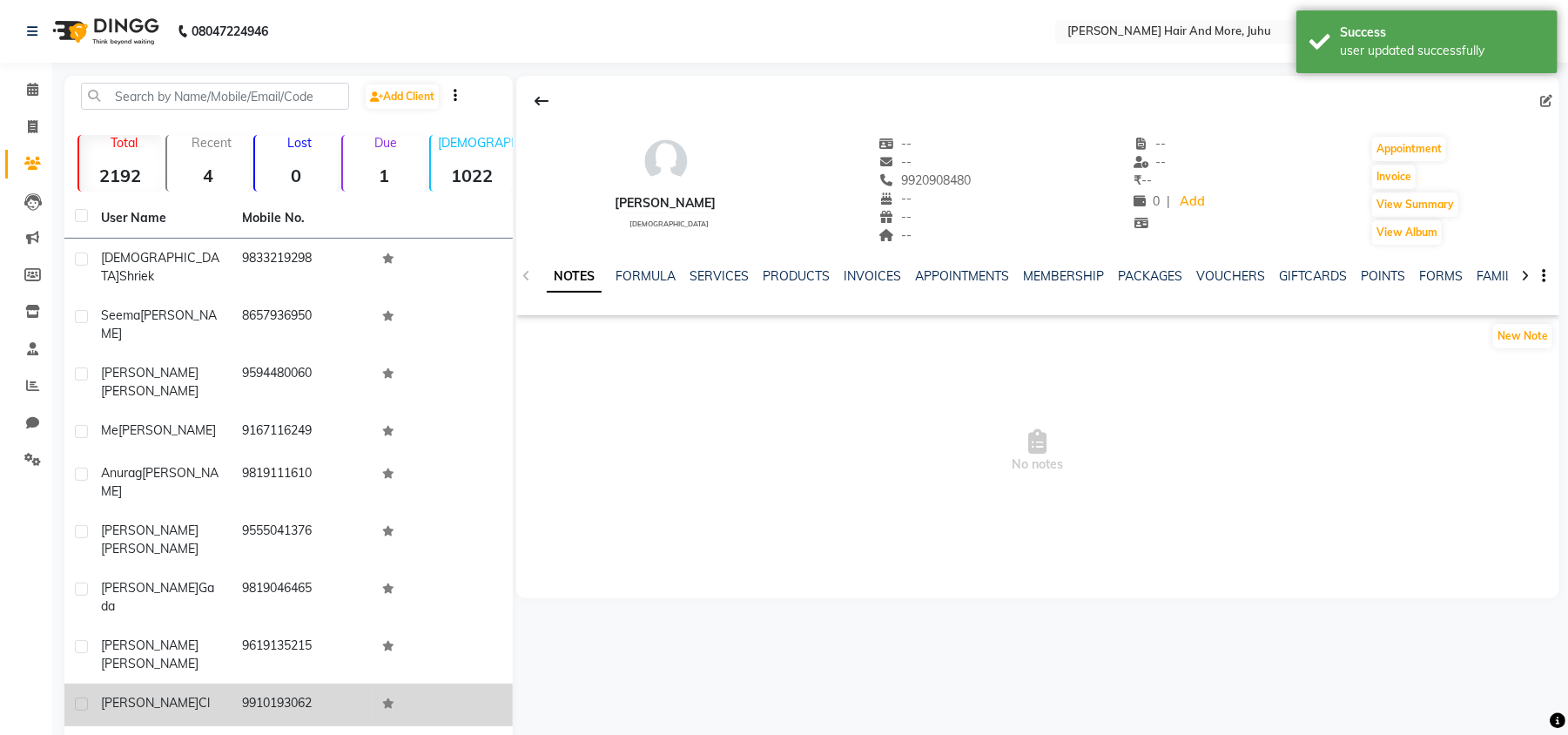
click at [362, 684] on td "9910193062" at bounding box center [301, 705] width 141 height 43
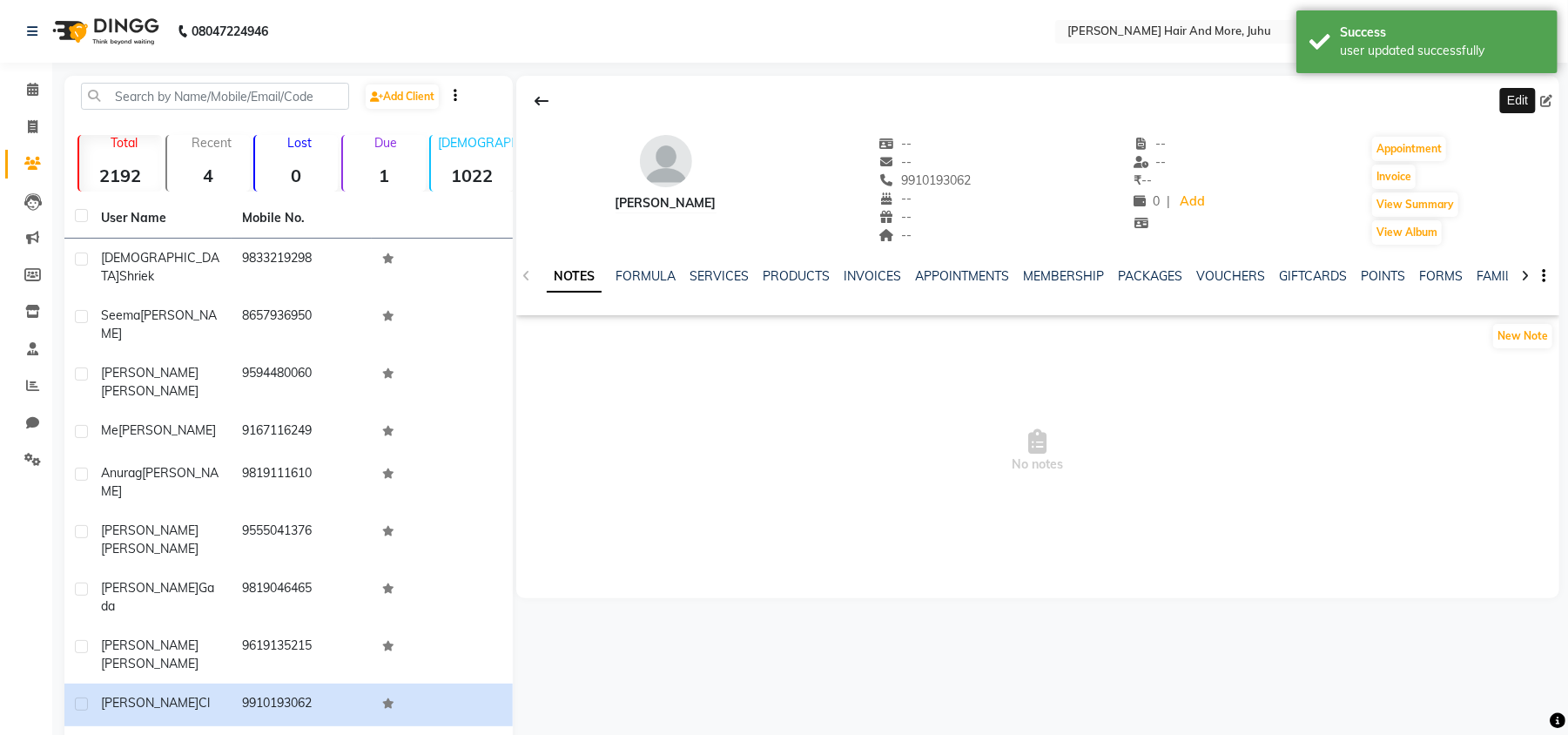
click at [1549, 99] on icon at bounding box center [1546, 101] width 13 height 13
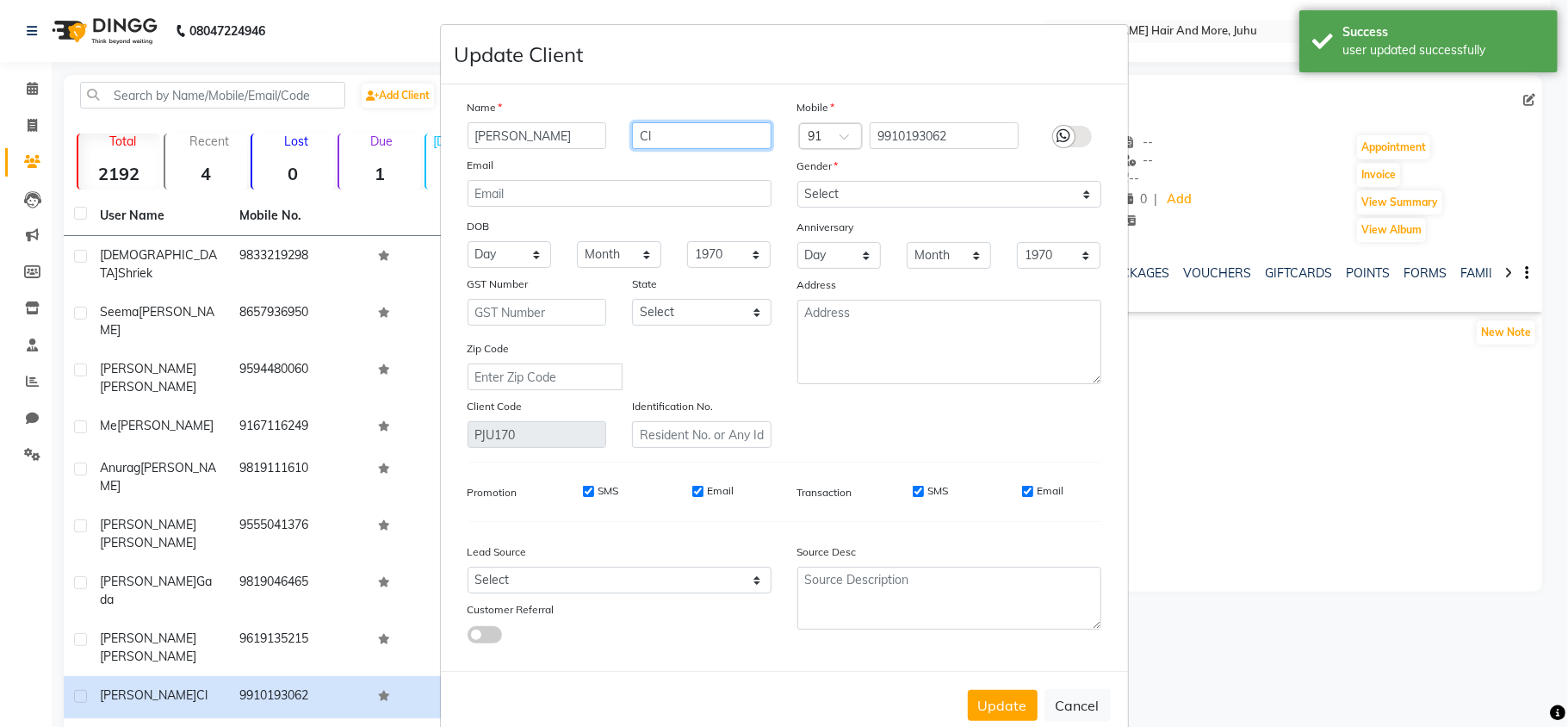
drag, startPoint x: 672, startPoint y: 138, endPoint x: 617, endPoint y: 145, distance: 55.4
click at [619, 145] on div "Cl" at bounding box center [701, 136] width 166 height 27
click at [861, 193] on select "Select [DEMOGRAPHIC_DATA] [DEMOGRAPHIC_DATA] Other Prefer Not To Say" at bounding box center [949, 194] width 304 height 27
click at [798, 181] on select "Select [DEMOGRAPHIC_DATA] [DEMOGRAPHIC_DATA] Other Prefer Not To Say" at bounding box center [949, 194] width 304 height 27
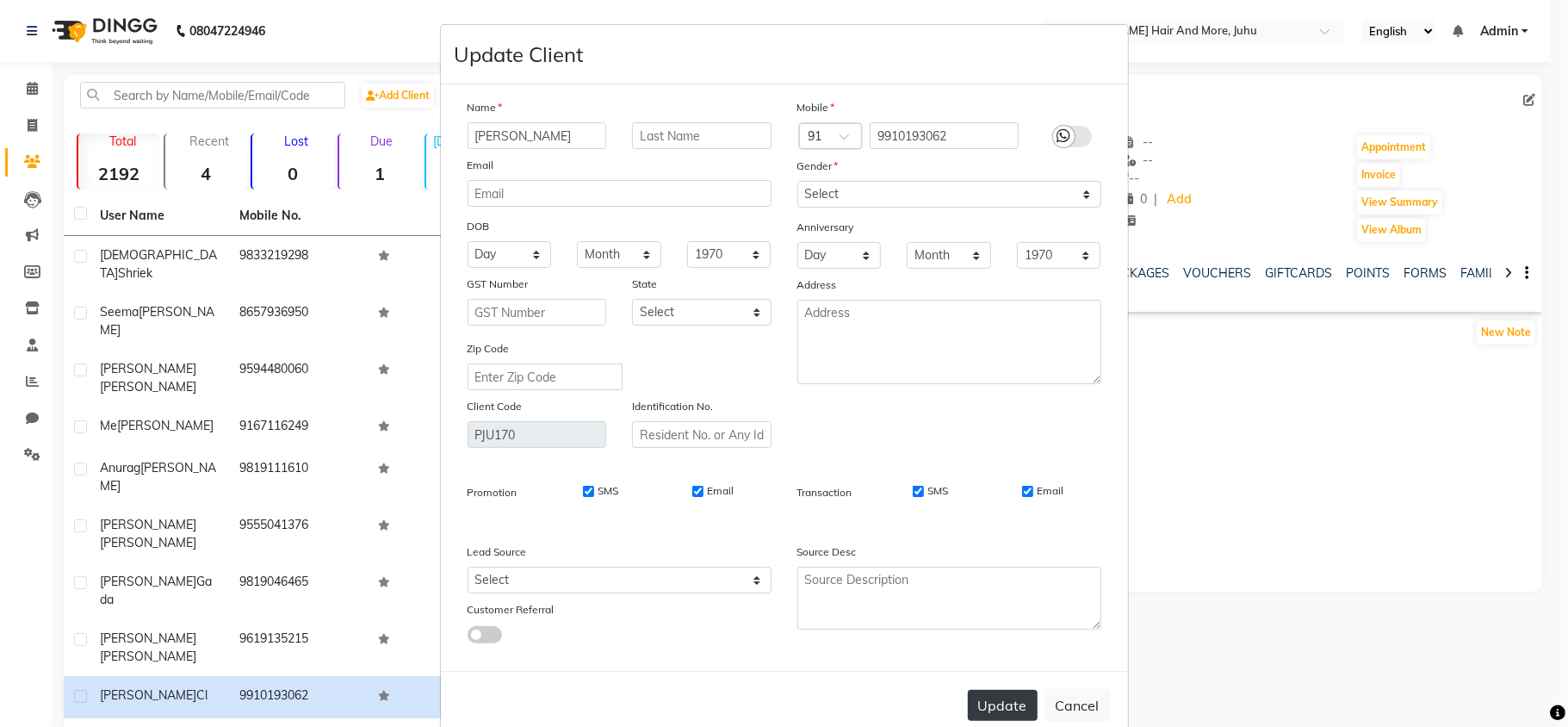
click at [1003, 704] on button "Update" at bounding box center [1002, 705] width 70 height 31
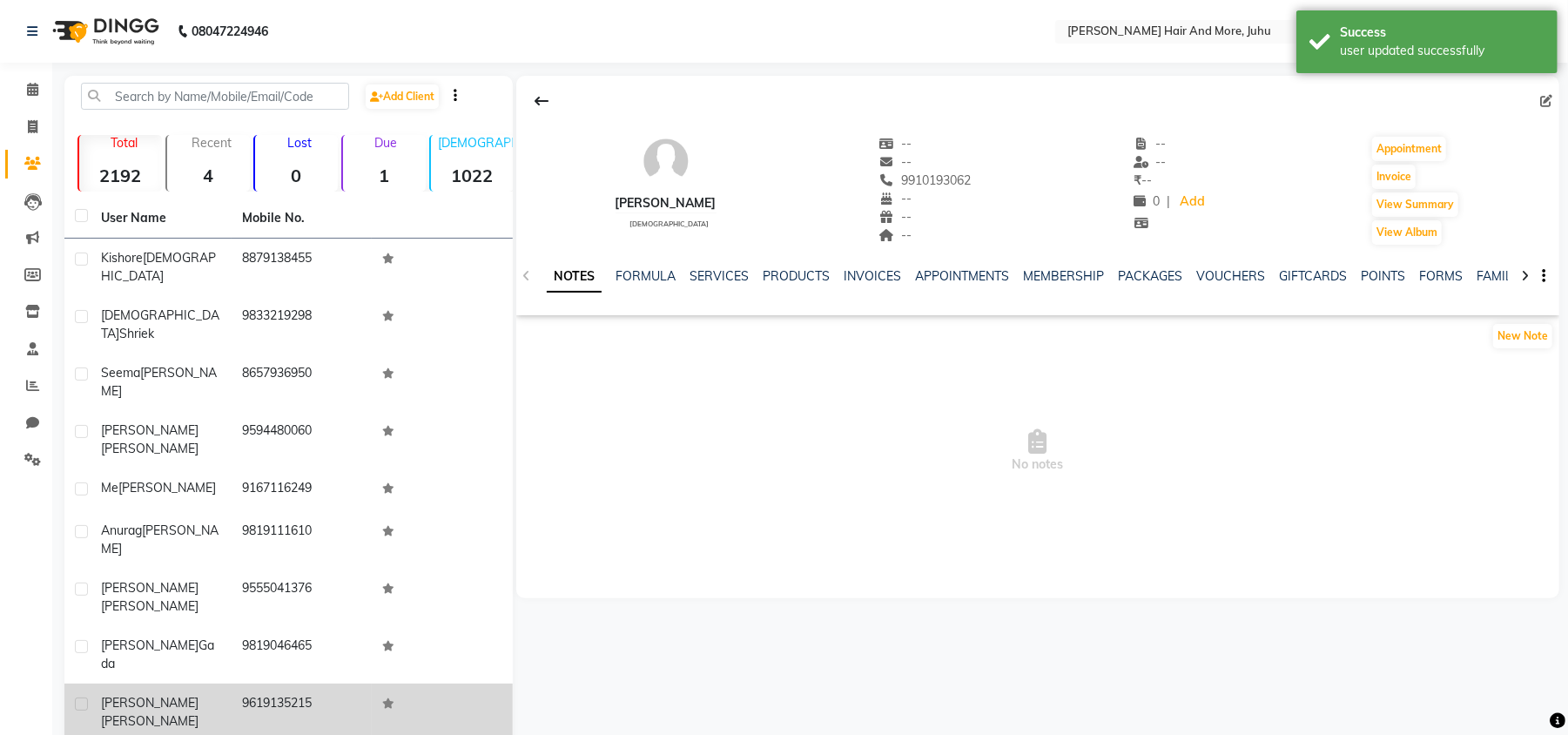
click at [214, 694] on div "[PERSON_NAME]" at bounding box center [161, 712] width 120 height 37
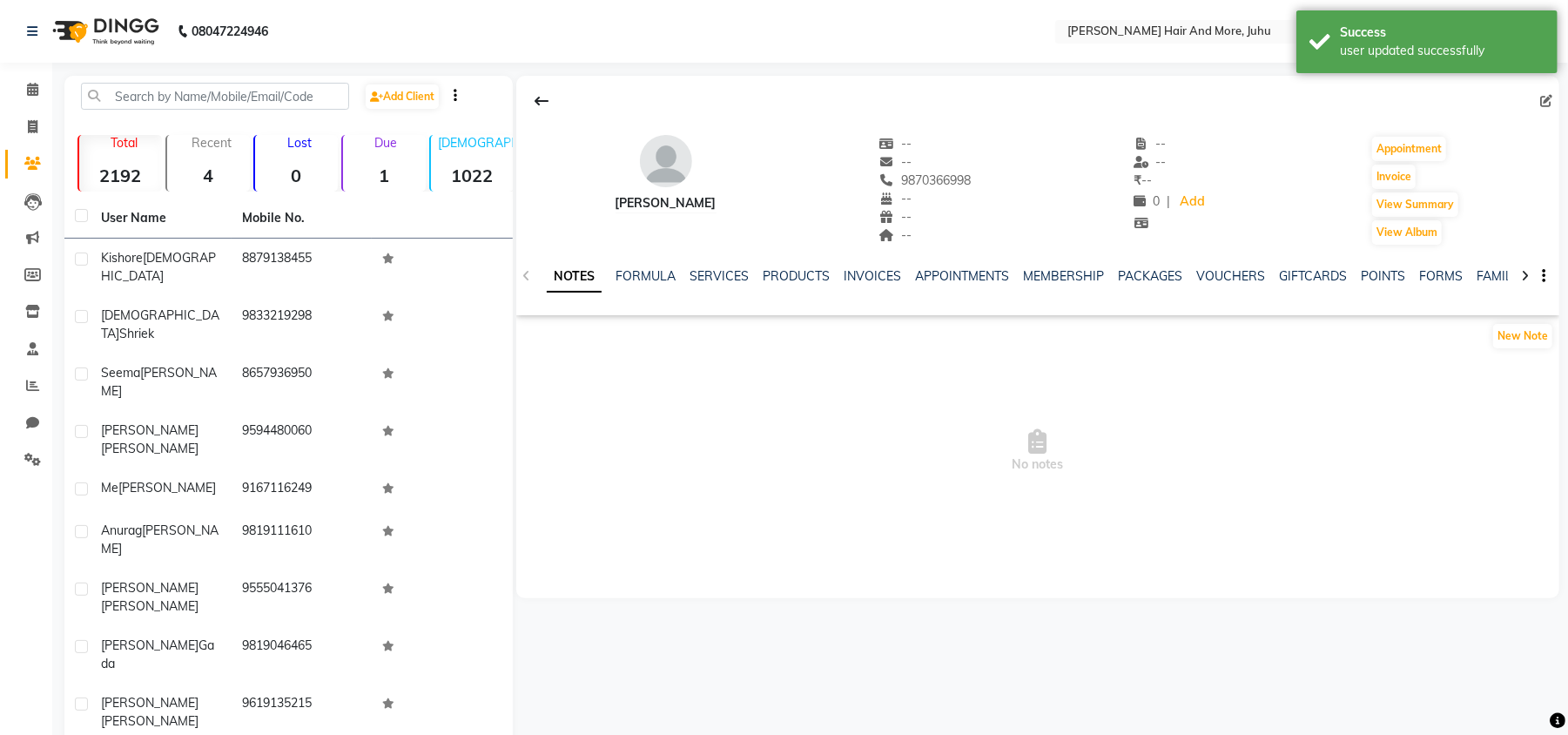
scroll to position [5, 0]
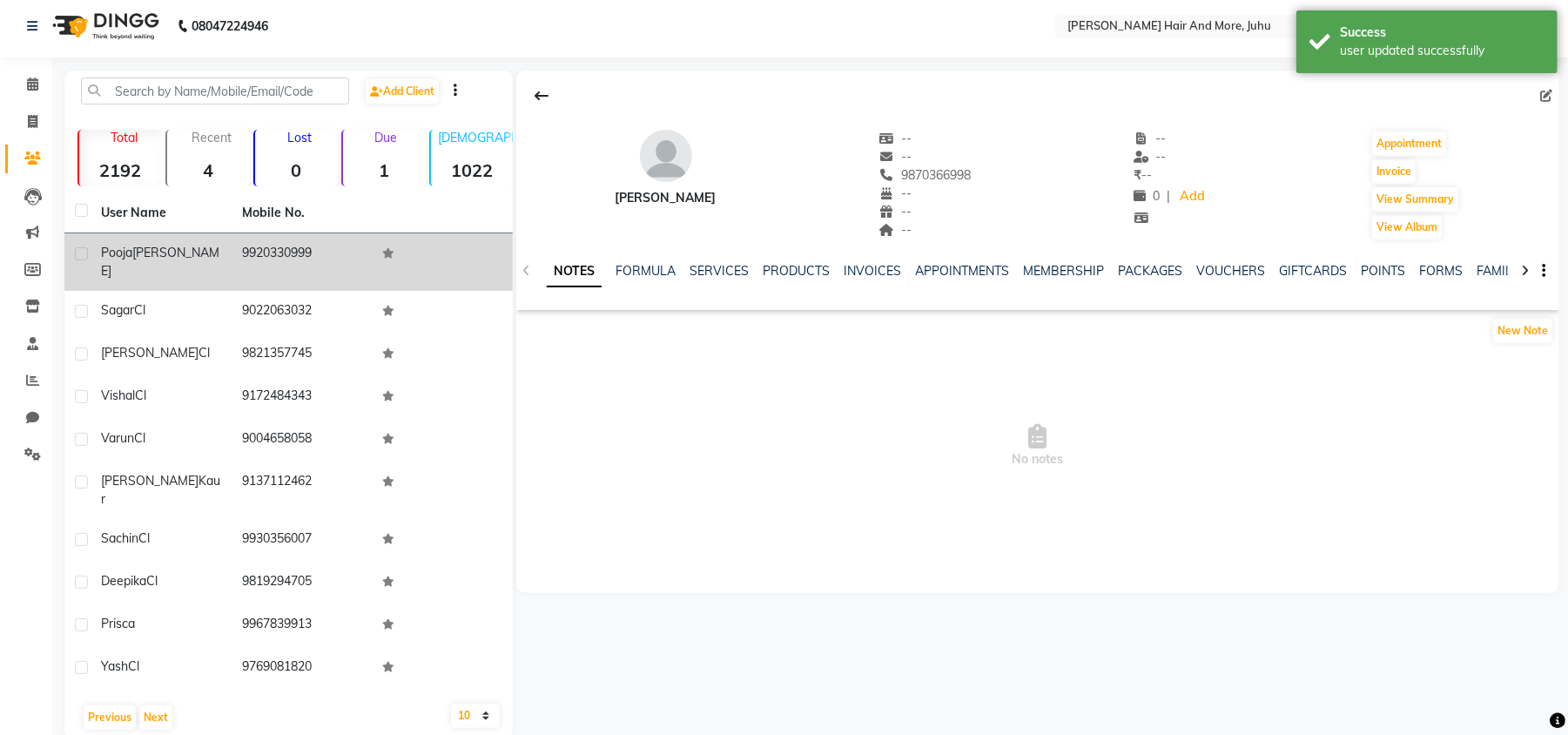
click at [224, 251] on td "[PERSON_NAME]" at bounding box center [160, 262] width 141 height 57
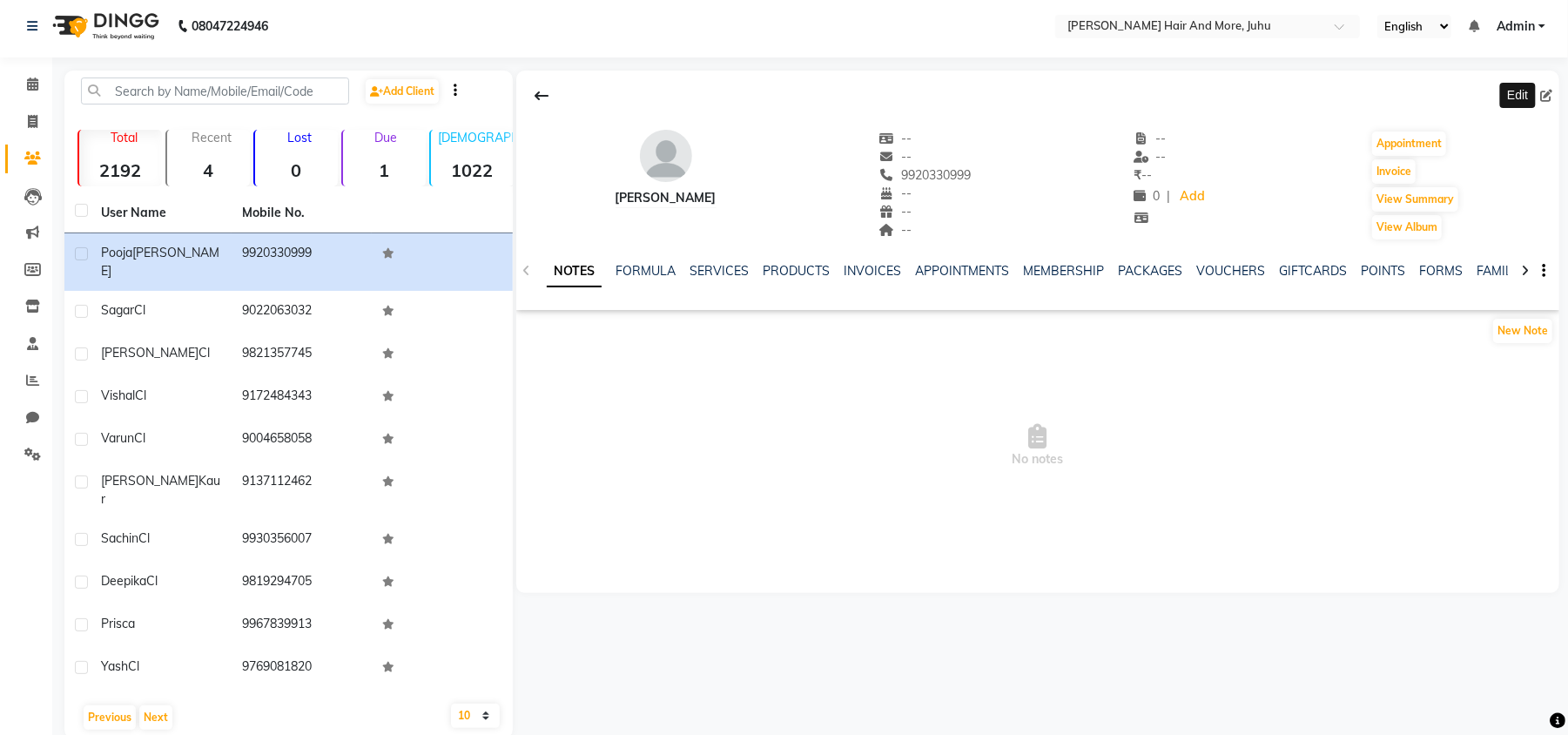
click at [1543, 99] on icon at bounding box center [1546, 96] width 13 height 13
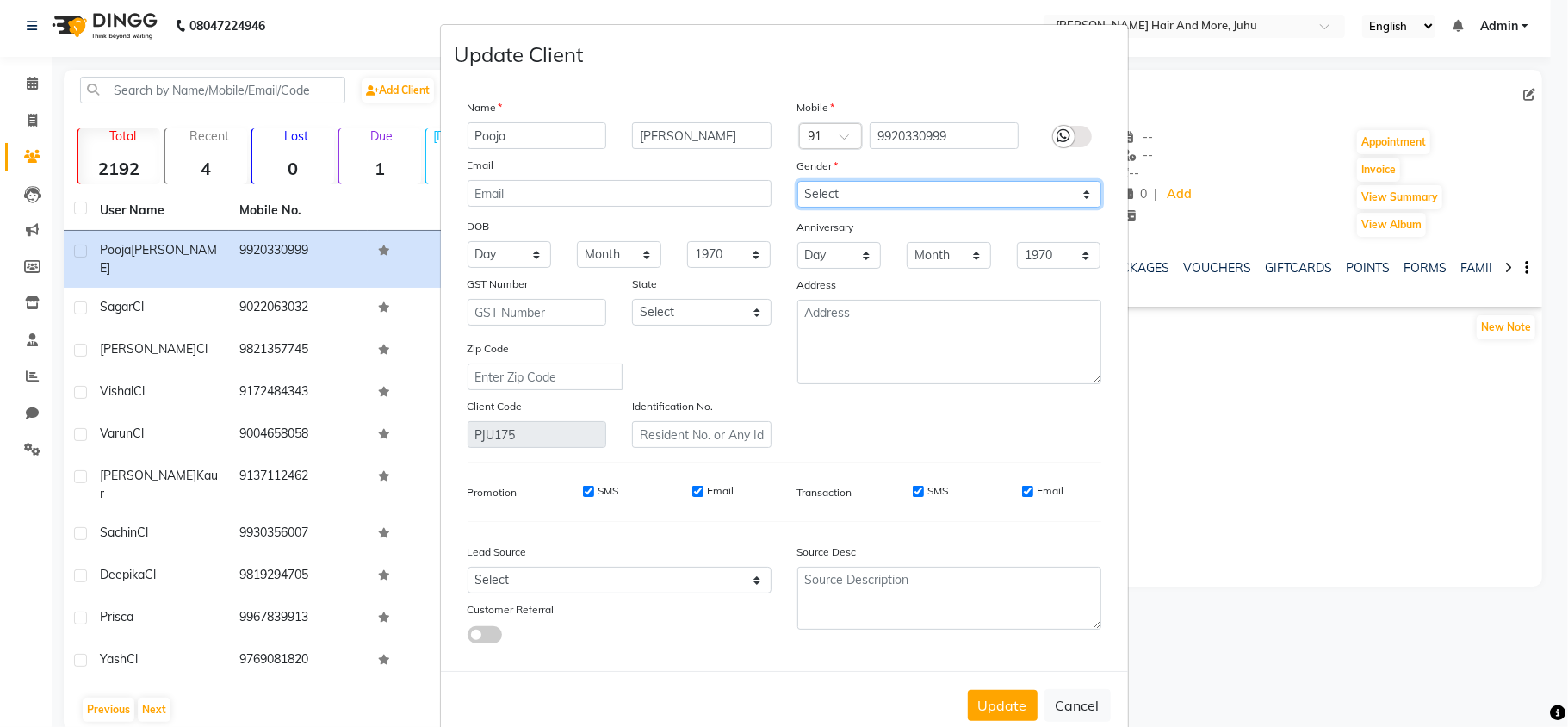
click at [838, 193] on select "Select [DEMOGRAPHIC_DATA] [DEMOGRAPHIC_DATA] Other Prefer Not To Say" at bounding box center [949, 194] width 304 height 27
click at [798, 181] on select "Select [DEMOGRAPHIC_DATA] [DEMOGRAPHIC_DATA] Other Prefer Not To Say" at bounding box center [949, 194] width 304 height 27
click at [1006, 690] on button "Update" at bounding box center [1002, 705] width 70 height 31
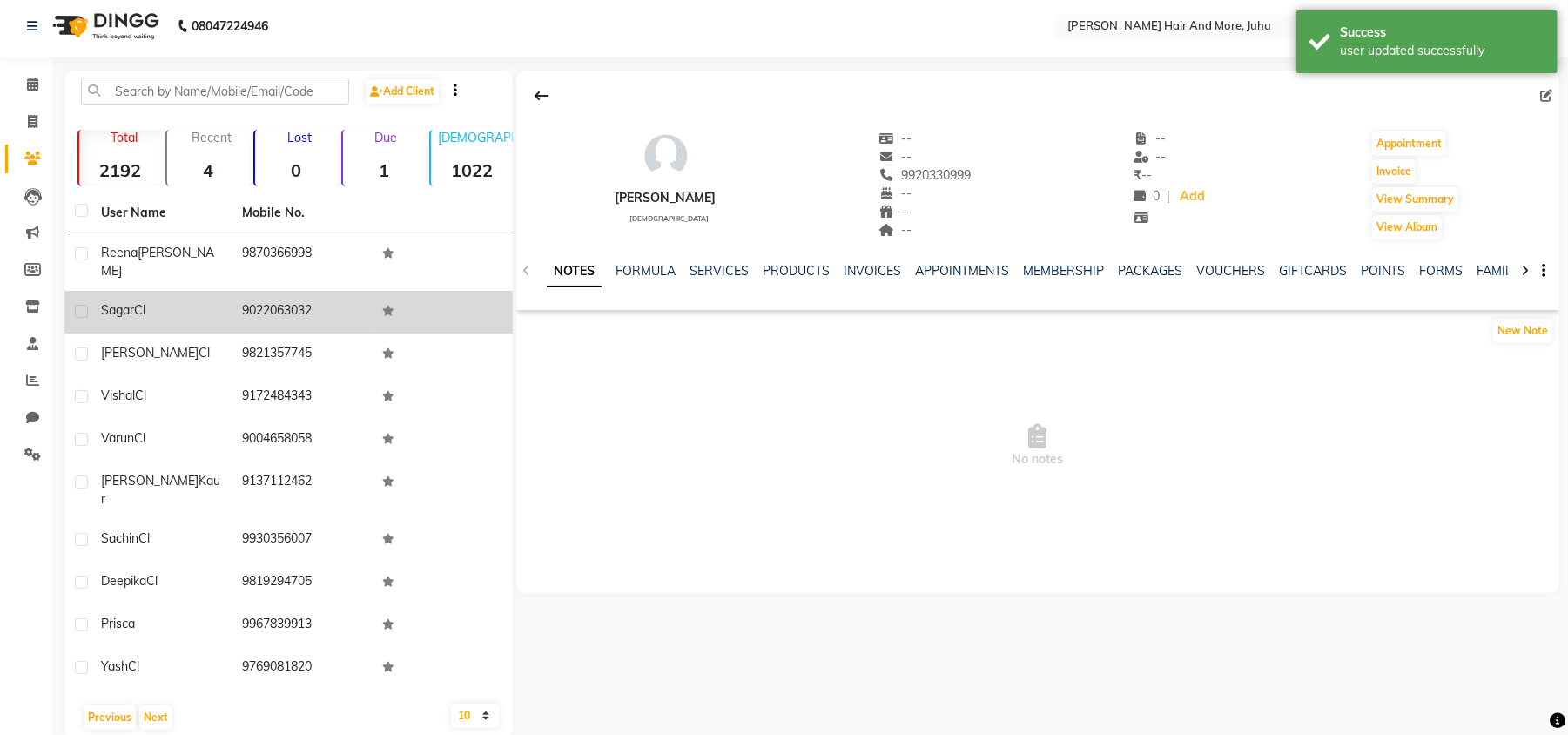
click at [168, 301] on div "[PERSON_NAME]" at bounding box center [161, 310] width 120 height 18
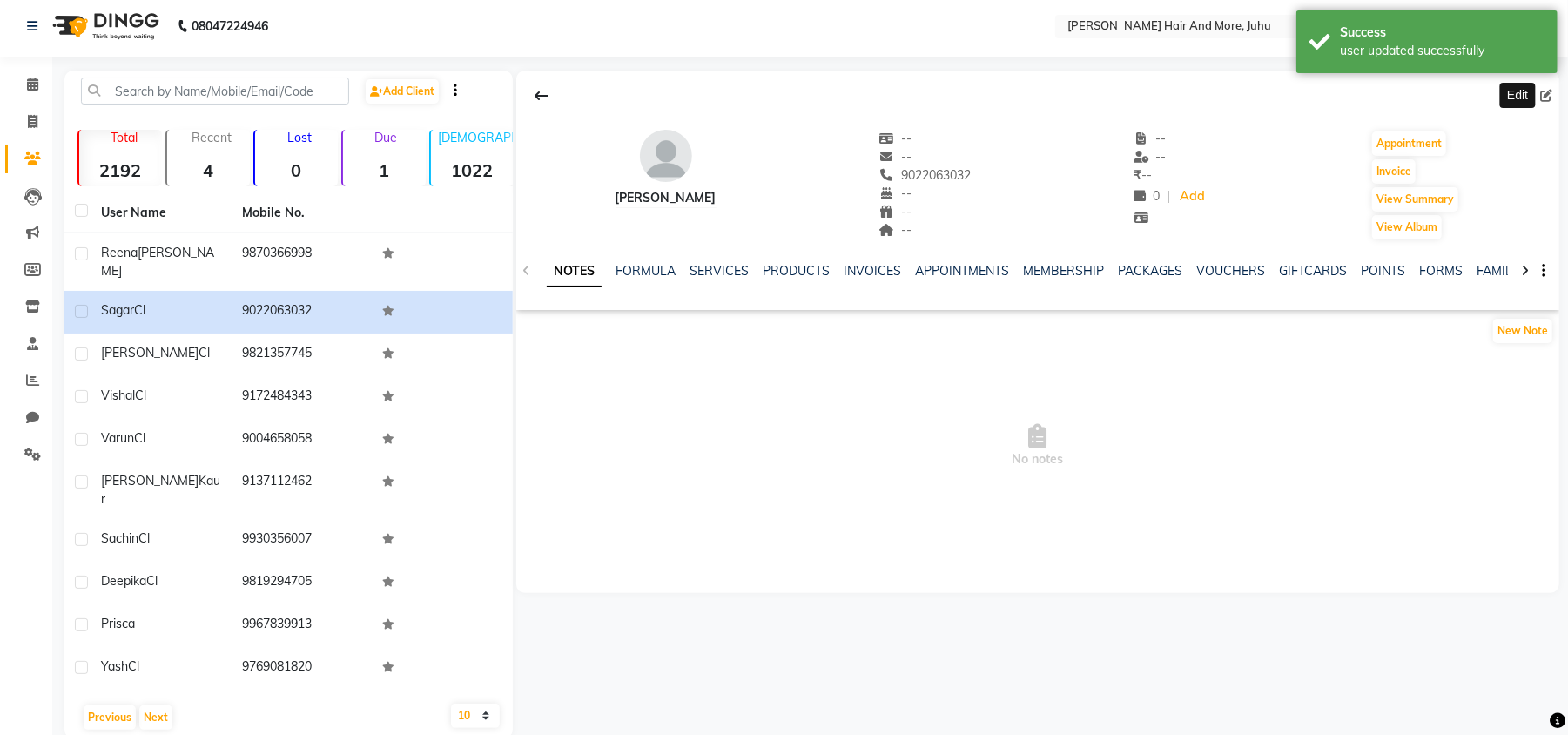
drag, startPoint x: 1547, startPoint y: 95, endPoint x: 1534, endPoint y: 99, distance: 13.6
click at [1547, 96] on icon at bounding box center [1546, 96] width 13 height 13
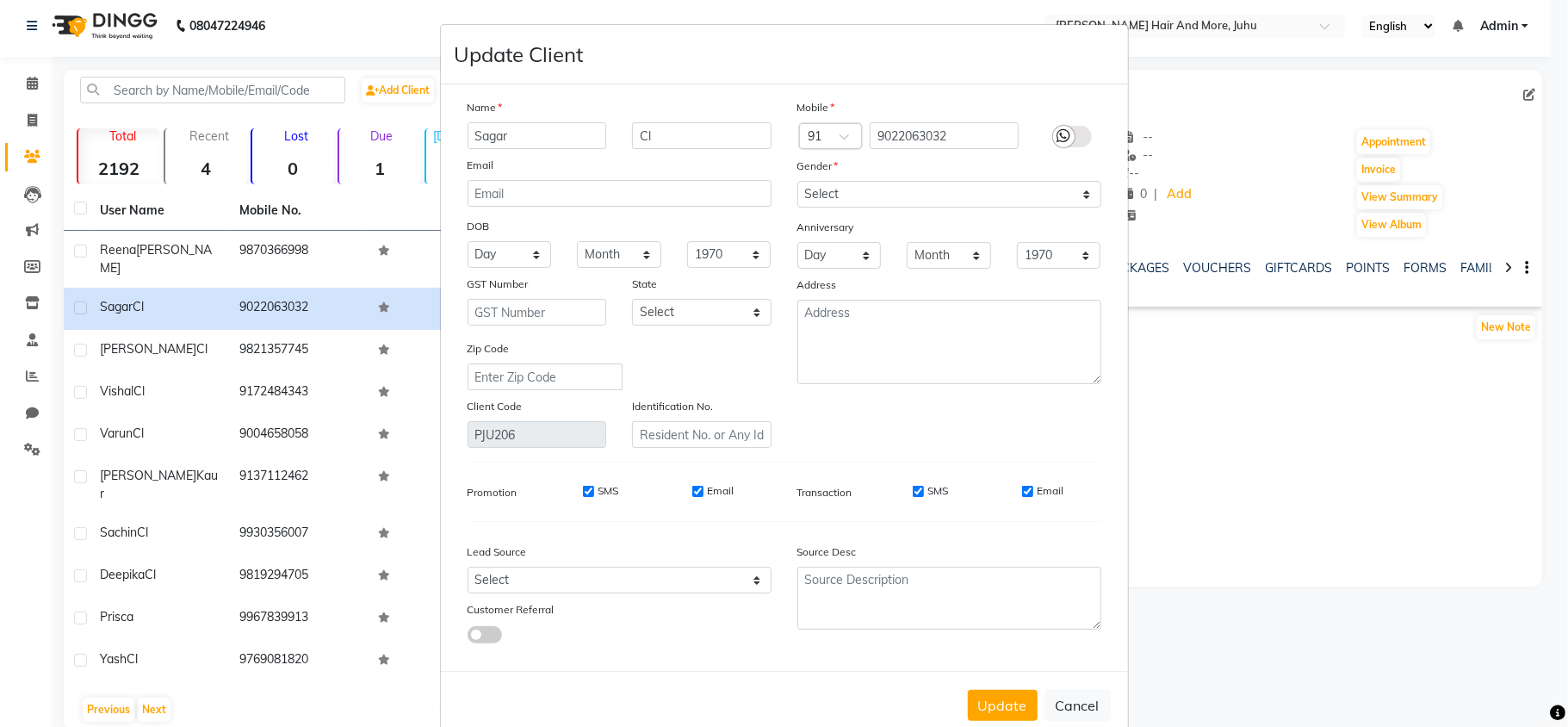
drag, startPoint x: 689, startPoint y: 153, endPoint x: 658, endPoint y: 150, distance: 31.1
click at [658, 152] on div "Name [PERSON_NAME] Email DOB Day 01 02 03 04 05 06 07 08 09 10 11 12 13 14 15 1…" at bounding box center [620, 273] width 330 height 349
click at [672, 124] on div "Name [PERSON_NAME] Email DOB Day 01 02 03 04 05 06 07 08 09 10 11 12 13 14 15 1…" at bounding box center [620, 273] width 330 height 349
click at [670, 124] on input "Cl" at bounding box center [701, 136] width 139 height 27
click at [659, 136] on input "Cl" at bounding box center [701, 136] width 139 height 27
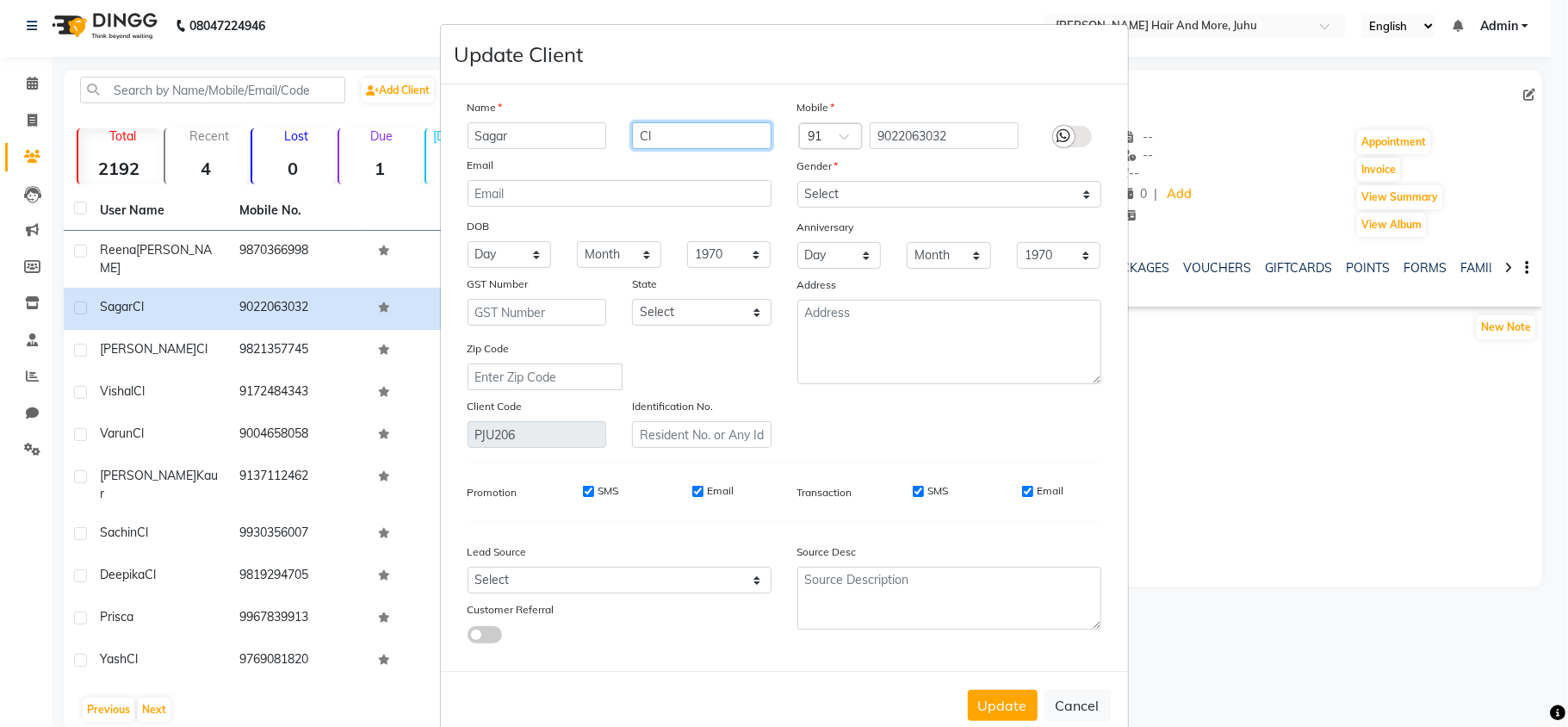
click at [659, 136] on input "Cl" at bounding box center [701, 136] width 139 height 27
click at [827, 199] on select "Select [DEMOGRAPHIC_DATA] [DEMOGRAPHIC_DATA] Other Prefer Not To Say" at bounding box center [949, 194] width 304 height 27
click at [798, 181] on select "Select [DEMOGRAPHIC_DATA] [DEMOGRAPHIC_DATA] Other Prefer Not To Say" at bounding box center [949, 194] width 304 height 27
click at [980, 691] on button "Update" at bounding box center [1002, 705] width 70 height 31
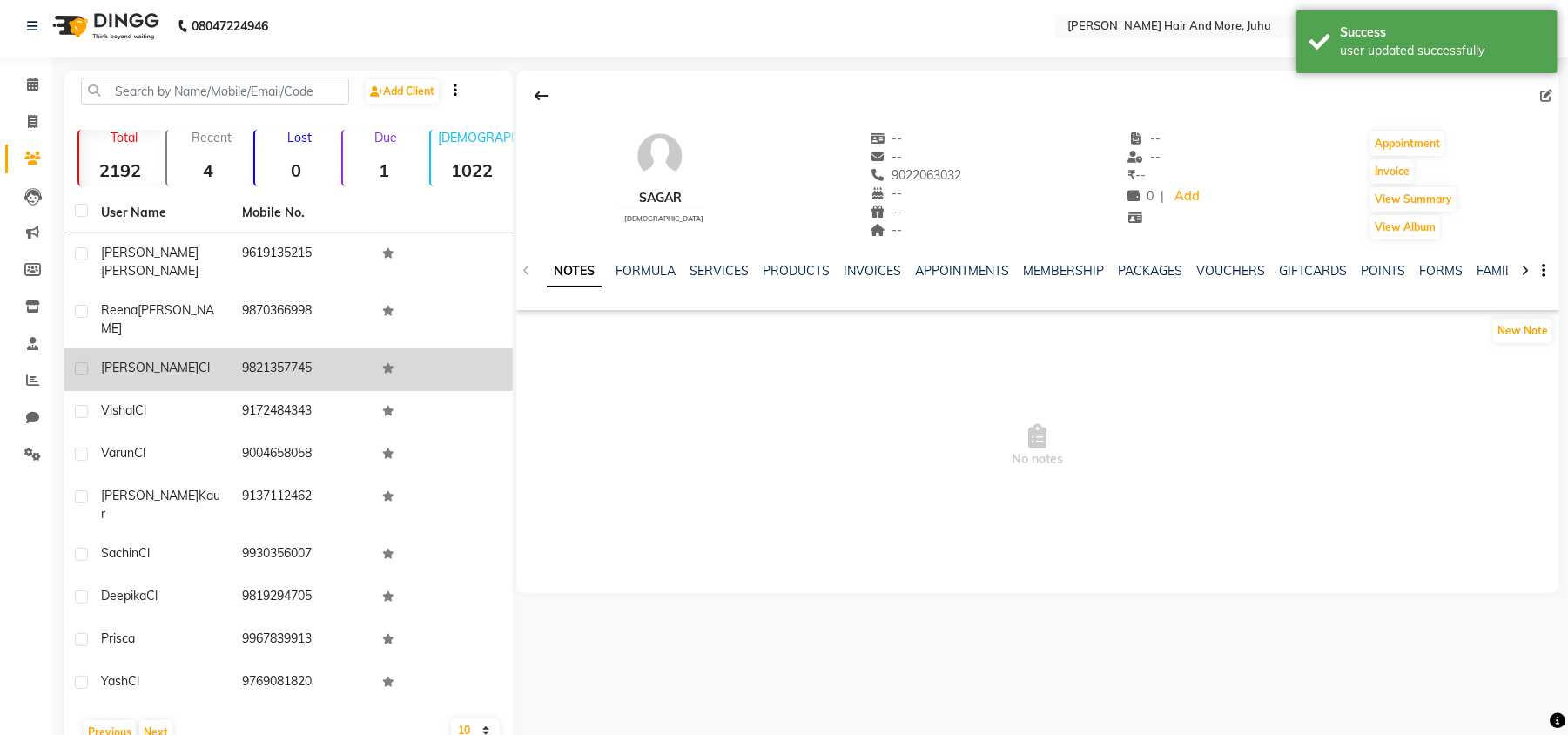
click at [233, 349] on td "9821357745" at bounding box center [301, 370] width 141 height 43
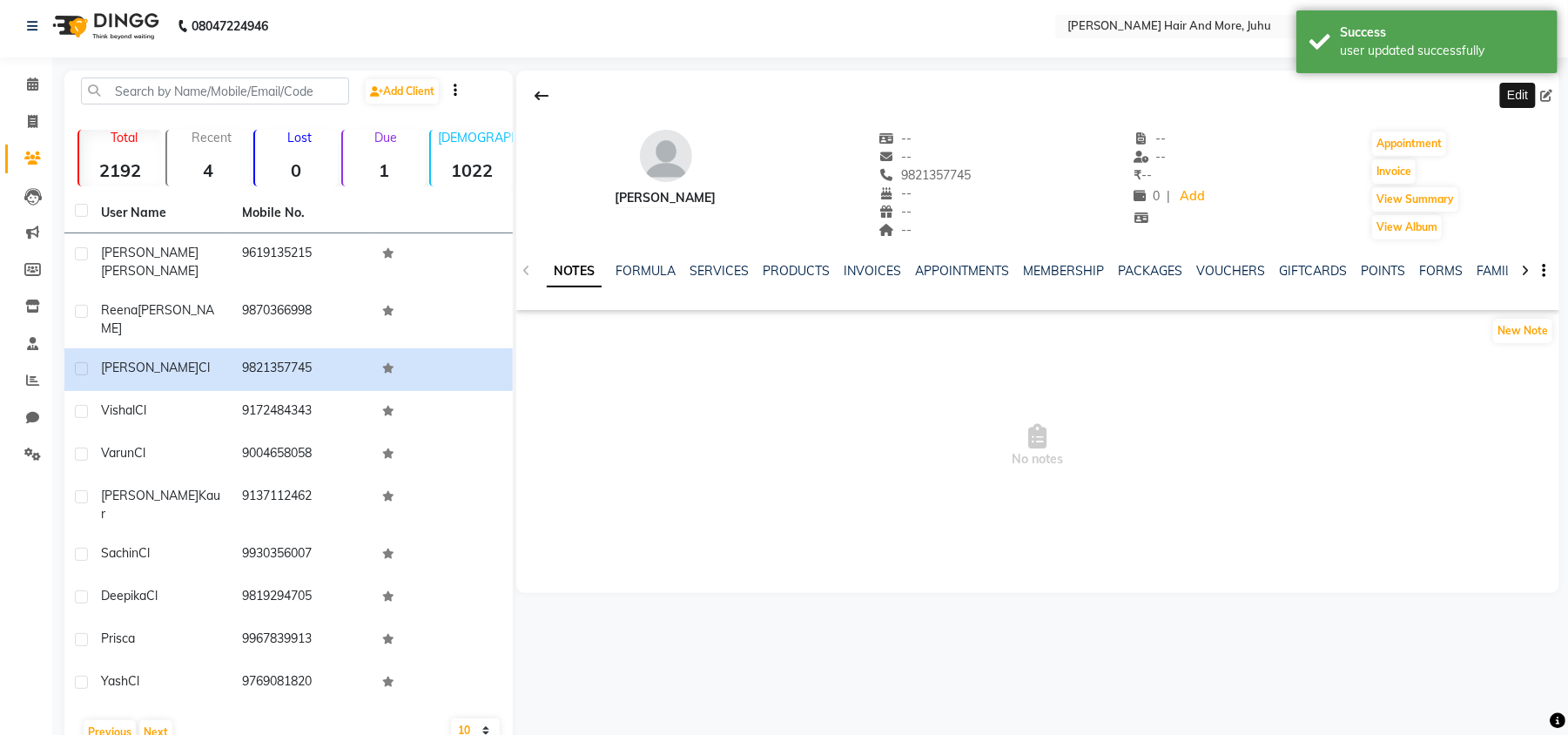
click at [1551, 91] on span at bounding box center [1549, 96] width 19 height 18
click at [1544, 98] on icon at bounding box center [1546, 96] width 13 height 13
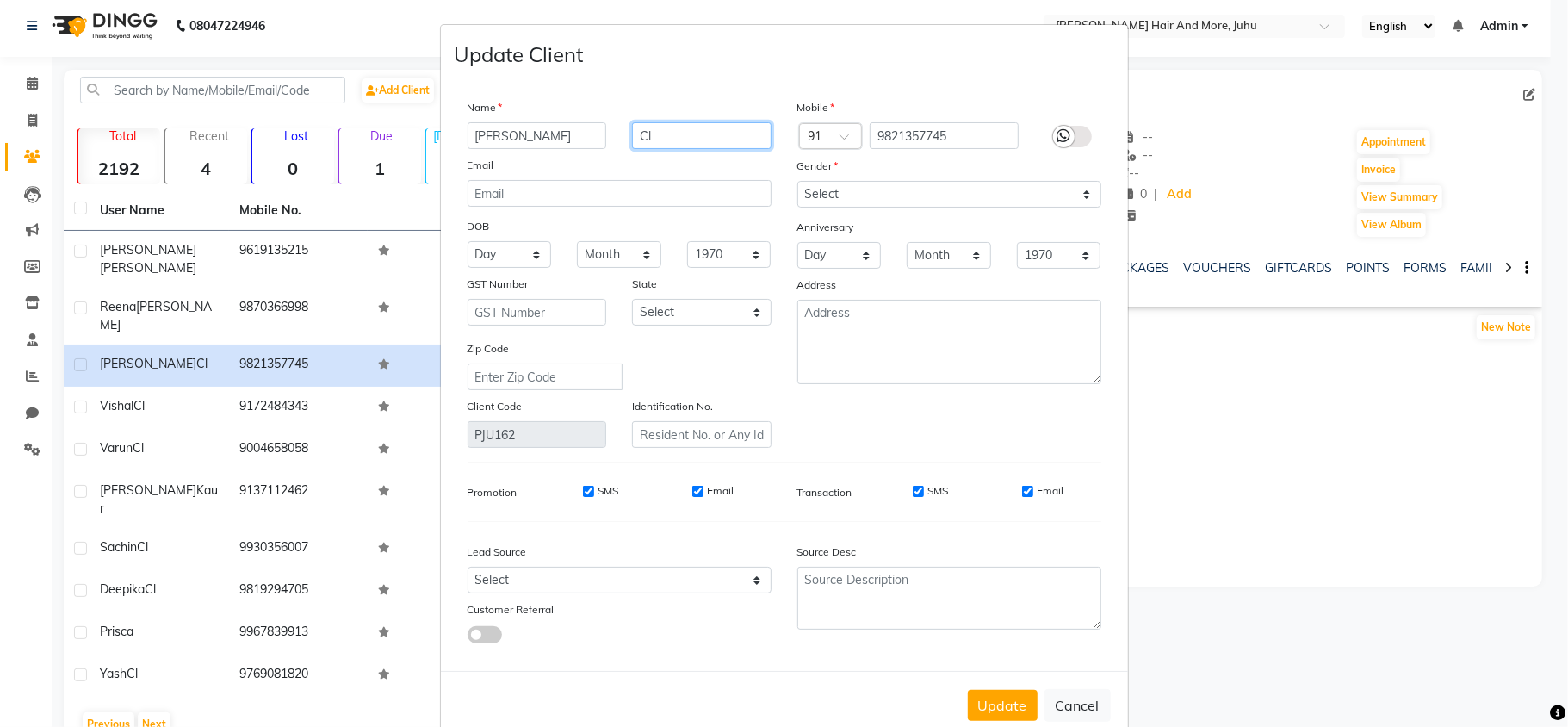
drag, startPoint x: 651, startPoint y: 146, endPoint x: 631, endPoint y: 155, distance: 21.9
click at [631, 155] on div "Name [PERSON_NAME] Email DOB Day 01 02 03 04 05 06 07 08 09 10 11 12 13 14 15 1…" at bounding box center [620, 273] width 330 height 349
click at [814, 187] on select "Select [DEMOGRAPHIC_DATA] [DEMOGRAPHIC_DATA] Other Prefer Not To Say" at bounding box center [949, 194] width 304 height 27
click at [798, 181] on select "Select [DEMOGRAPHIC_DATA] [DEMOGRAPHIC_DATA] Other Prefer Not To Say" at bounding box center [949, 194] width 304 height 27
click at [976, 690] on button "Update" at bounding box center [1002, 705] width 70 height 31
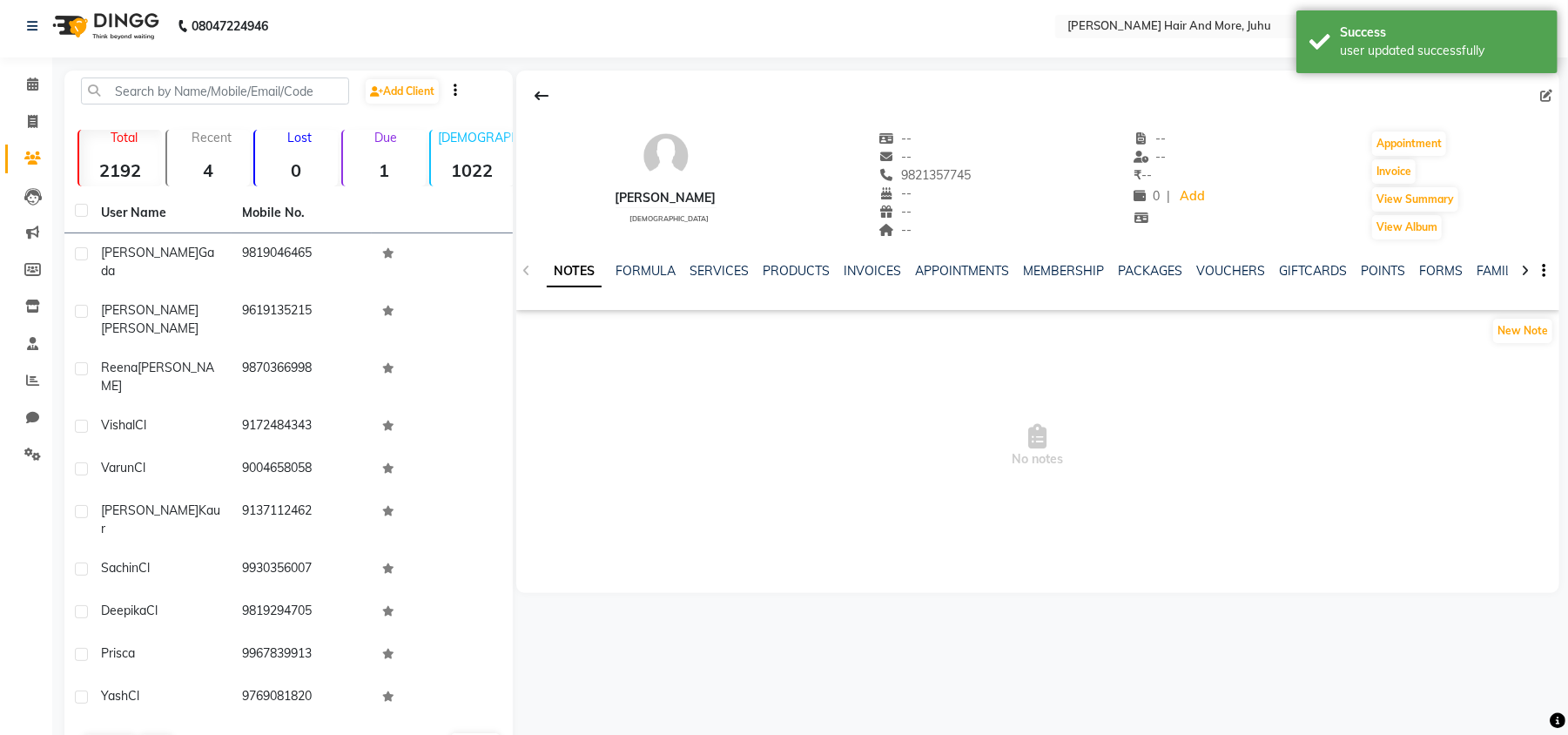
click at [297, 406] on td "9172484343" at bounding box center [301, 428] width 141 height 43
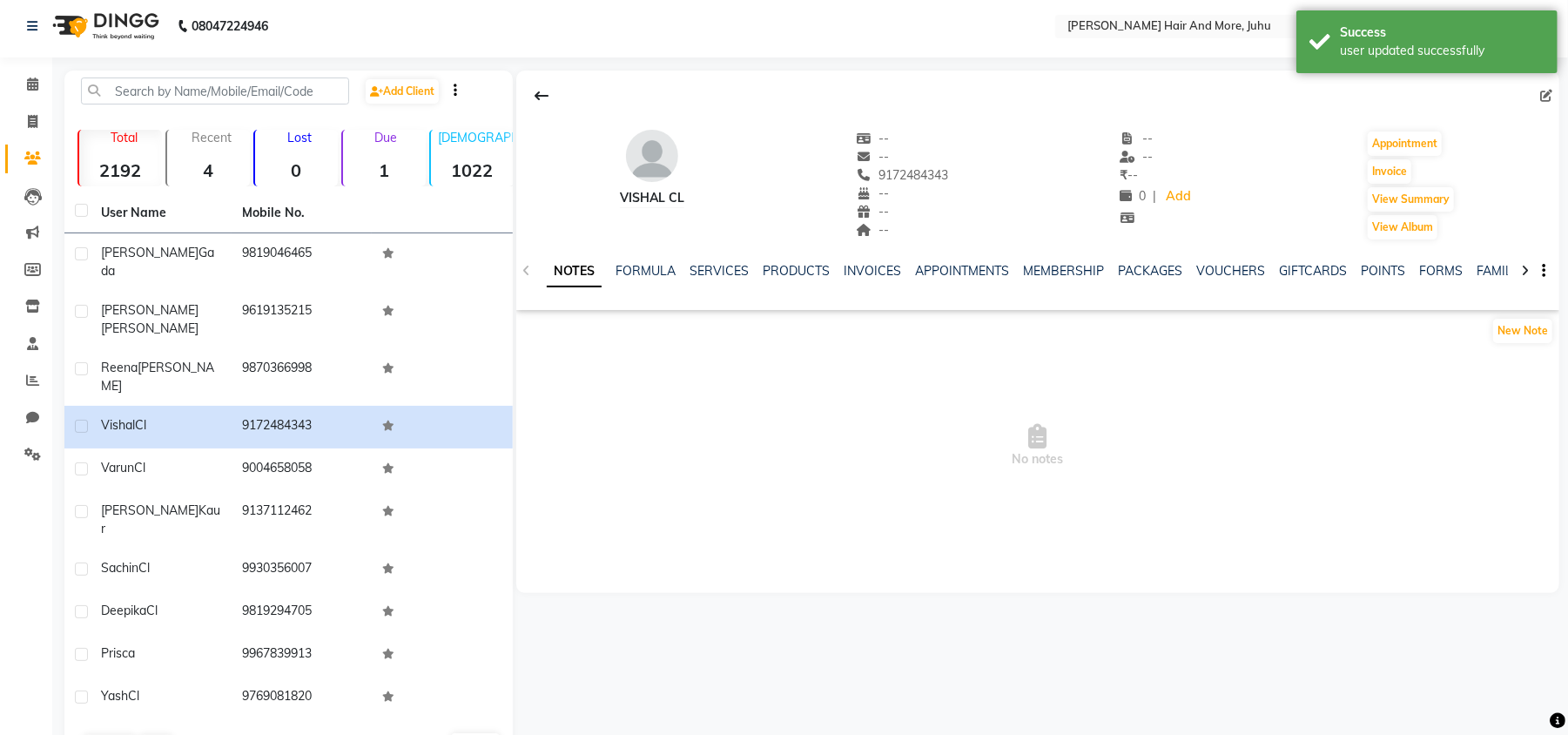
click at [1544, 90] on icon at bounding box center [1546, 96] width 13 height 13
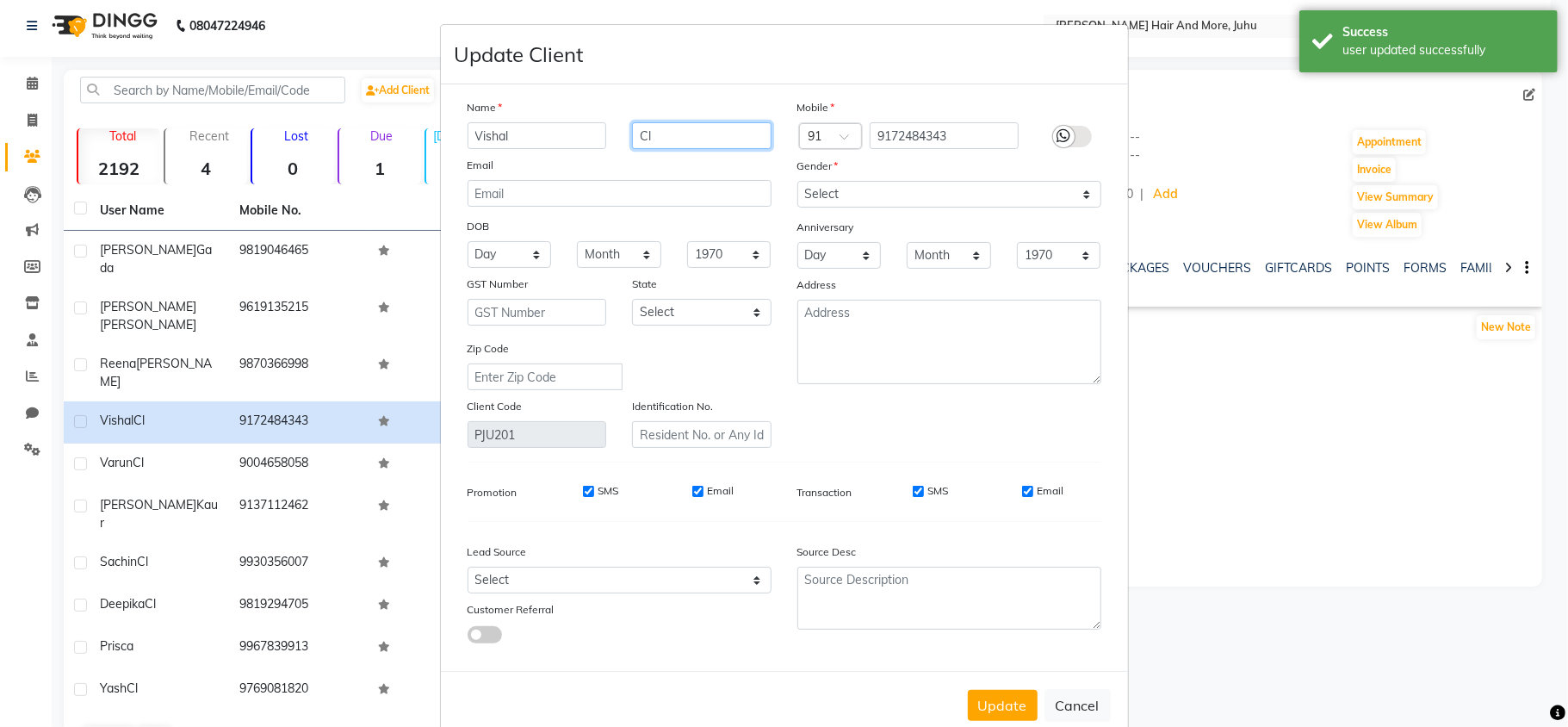
drag, startPoint x: 676, startPoint y: 141, endPoint x: 627, endPoint y: 152, distance: 50.2
click at [628, 152] on div "Name Vishal Cl Email DOB Day 01 02 03 04 05 06 07 08 09 10 11 12 13 14 15 16 17…" at bounding box center [620, 273] width 330 height 349
click at [814, 194] on select "Select [DEMOGRAPHIC_DATA] [DEMOGRAPHIC_DATA] Other Prefer Not To Say" at bounding box center [949, 194] width 304 height 27
click at [798, 181] on select "Select [DEMOGRAPHIC_DATA] [DEMOGRAPHIC_DATA] Other Prefer Not To Say" at bounding box center [949, 194] width 304 height 27
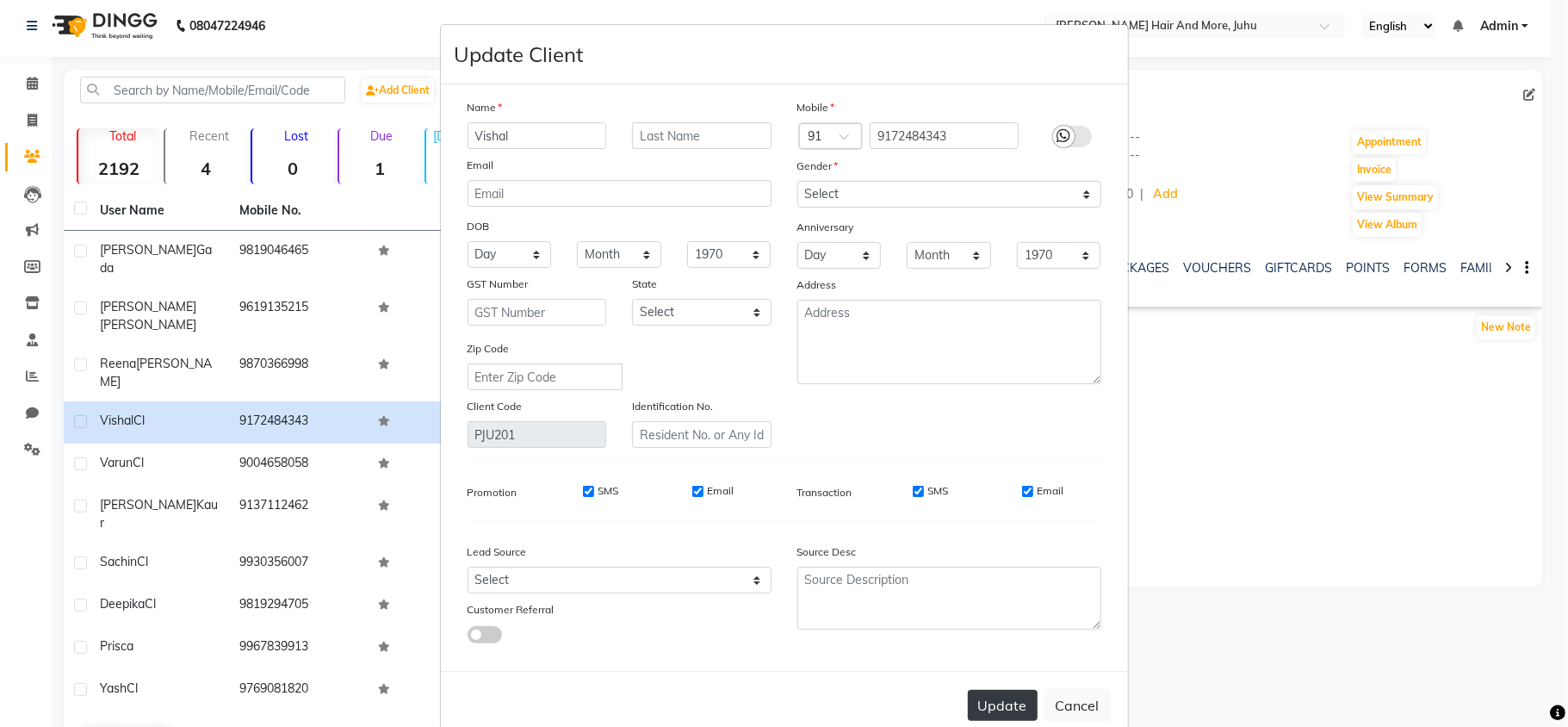
click at [988, 700] on button "Update" at bounding box center [1002, 705] width 70 height 31
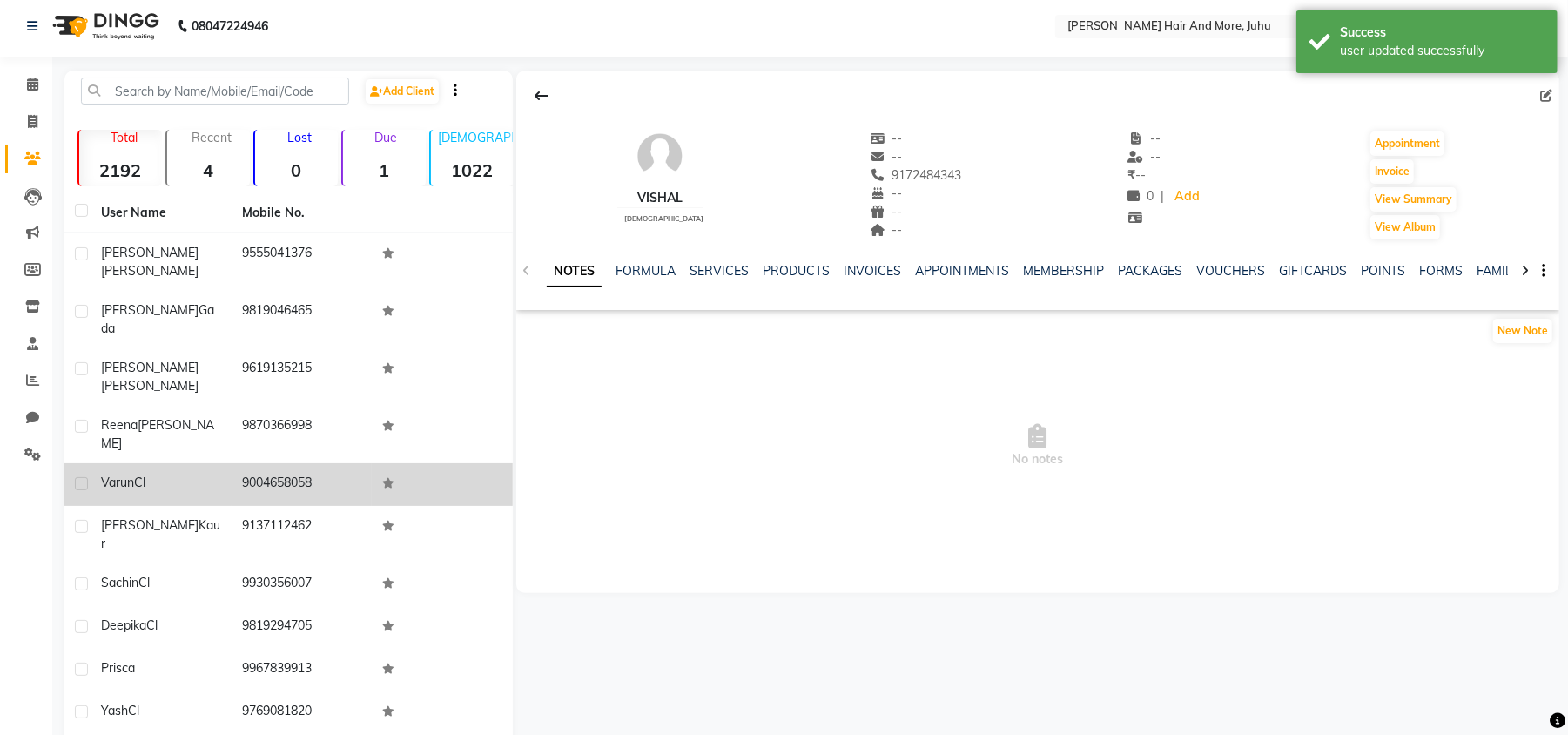
click at [194, 473] on div "Varun Cl" at bounding box center [161, 482] width 120 height 18
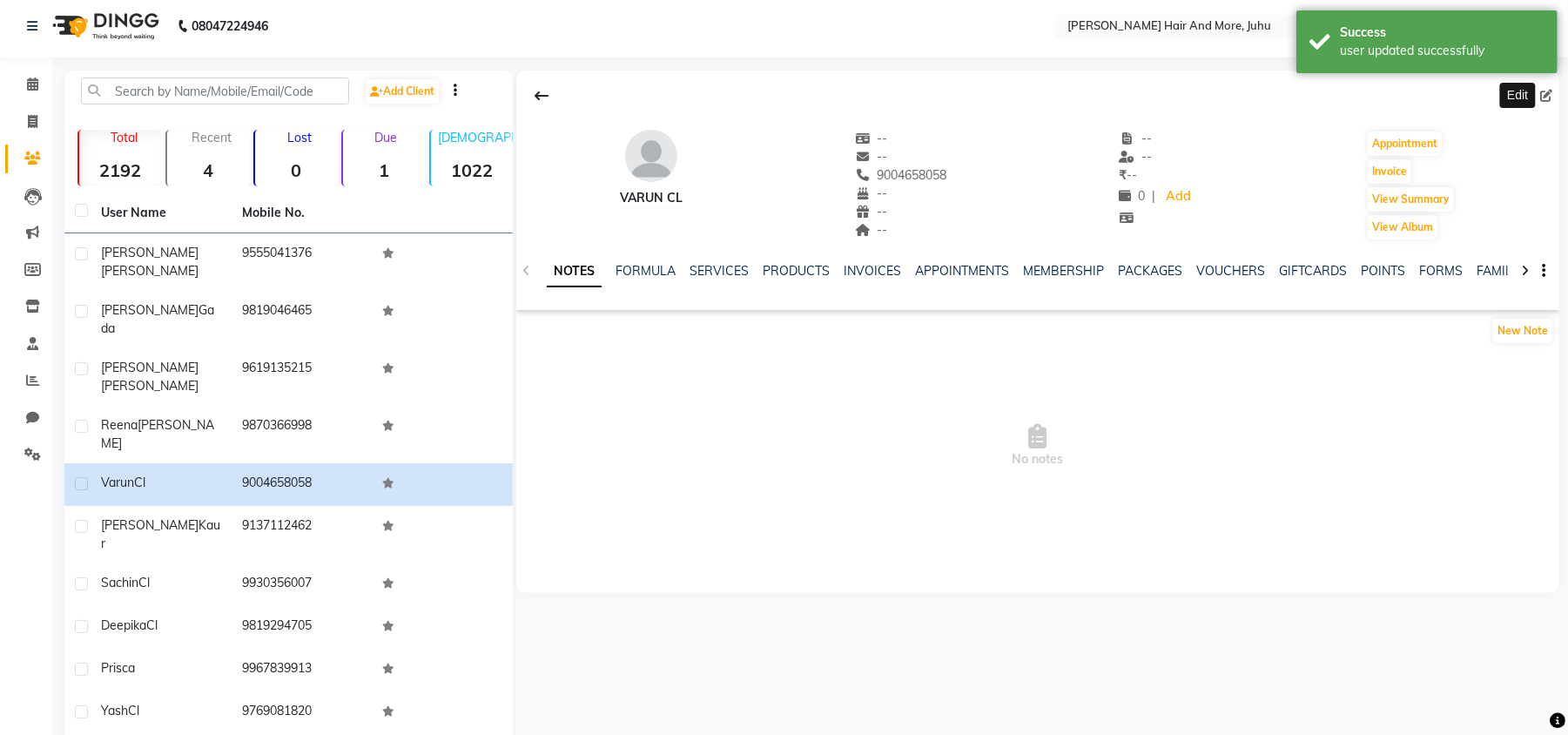
click at [1546, 96] on icon at bounding box center [1546, 96] width 13 height 13
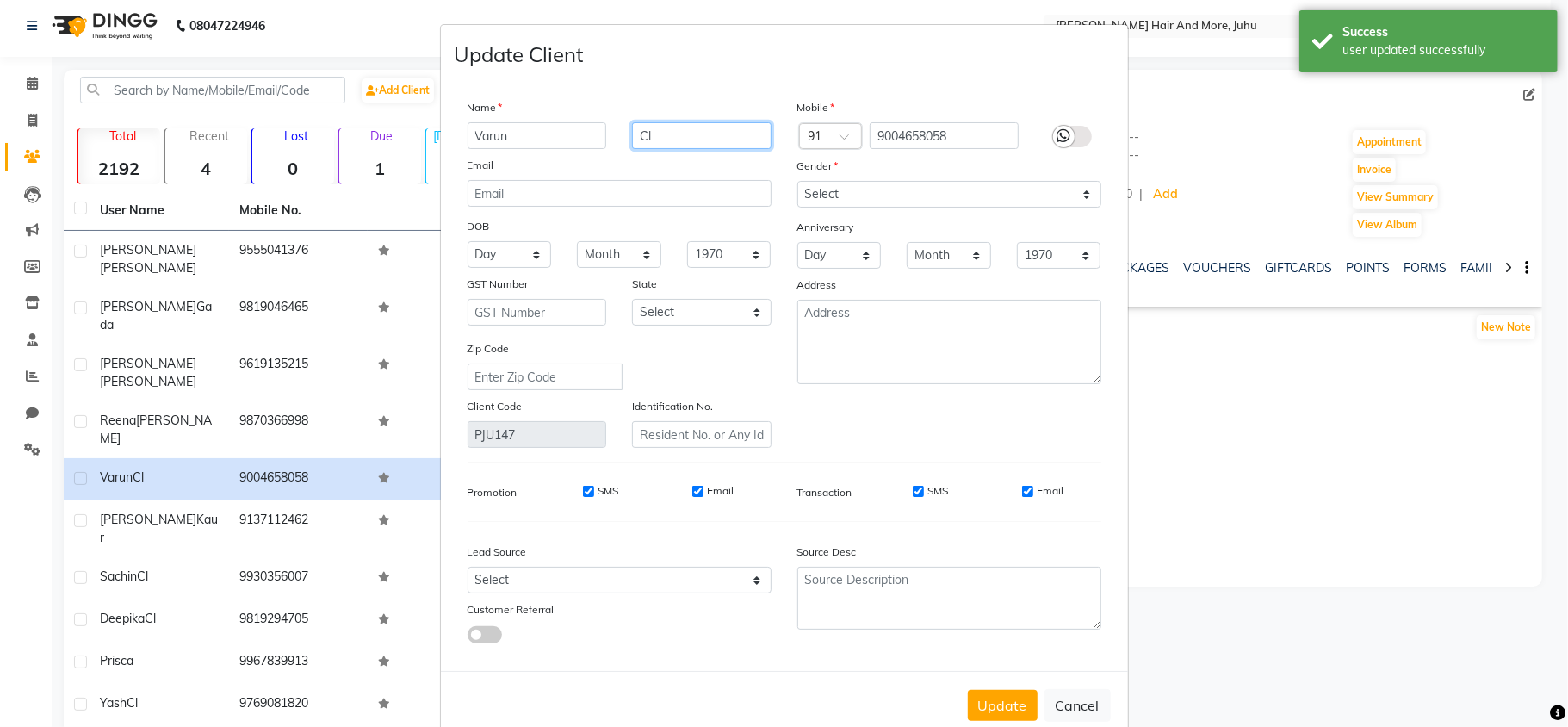
drag, startPoint x: 658, startPoint y: 121, endPoint x: 630, endPoint y: 149, distance: 39.6
click at [624, 156] on div "Name Varun Cl Email DOB Day 01 02 03 04 05 06 07 08 09 10 11 12 13 14 15 16 17 …" at bounding box center [620, 273] width 330 height 349
click at [831, 184] on select "Select [DEMOGRAPHIC_DATA] [DEMOGRAPHIC_DATA] Other Prefer Not To Say" at bounding box center [949, 194] width 304 height 27
click at [798, 181] on select "Select [DEMOGRAPHIC_DATA] [DEMOGRAPHIC_DATA] Other Prefer Not To Say" at bounding box center [949, 194] width 304 height 27
click at [992, 693] on button "Update" at bounding box center [1002, 705] width 70 height 31
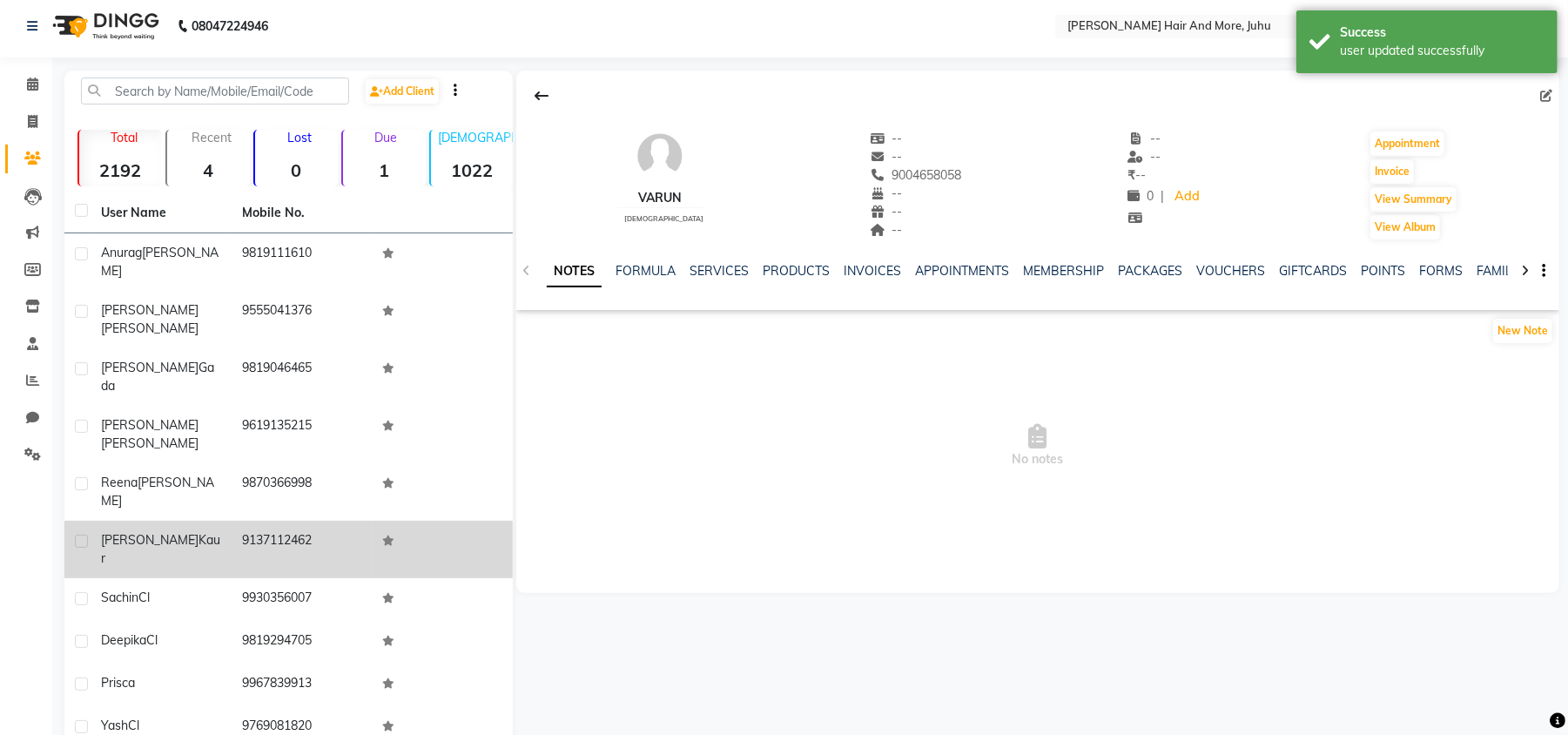
click at [319, 521] on td "9137112462" at bounding box center [301, 549] width 141 height 57
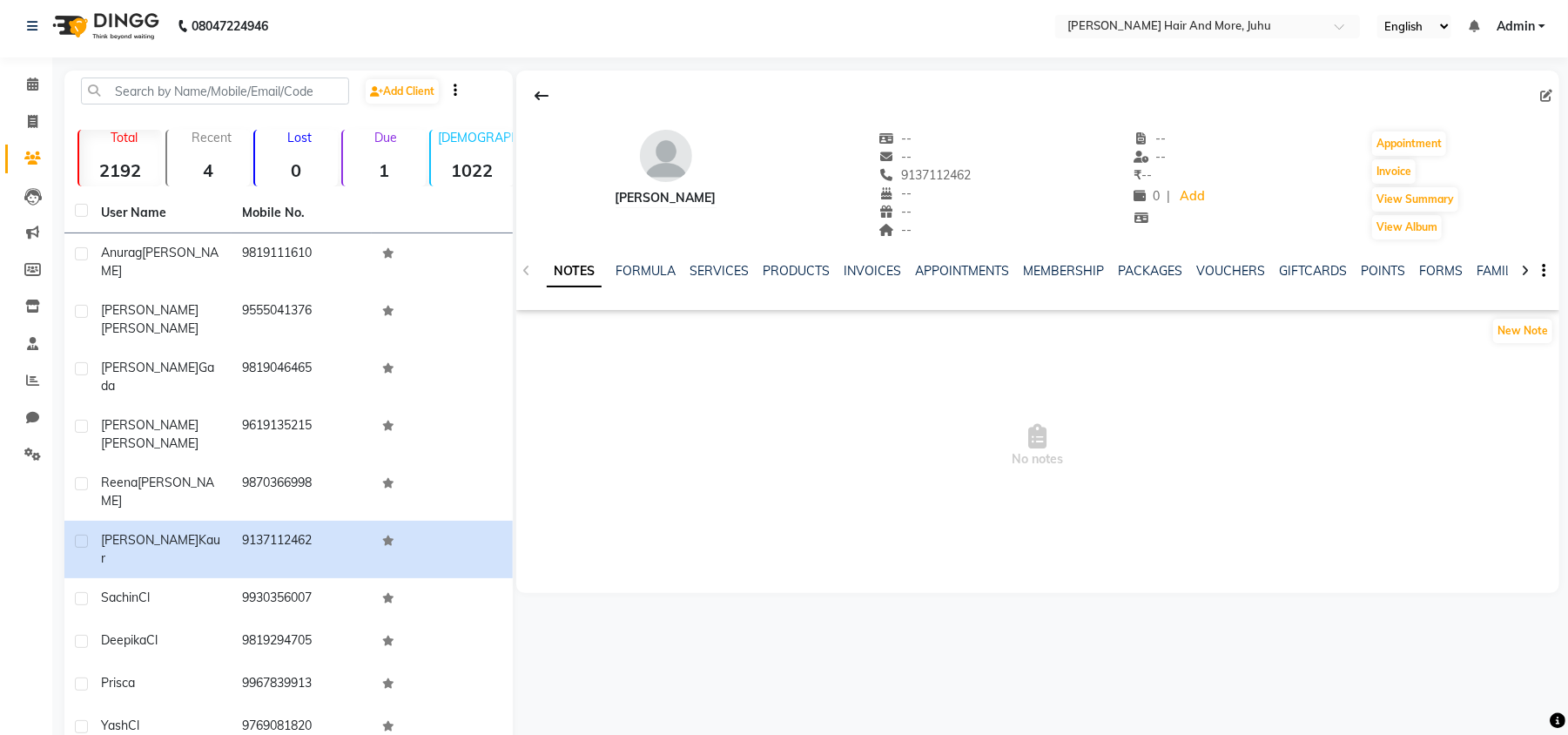
click at [1546, 90] on icon at bounding box center [1546, 96] width 13 height 13
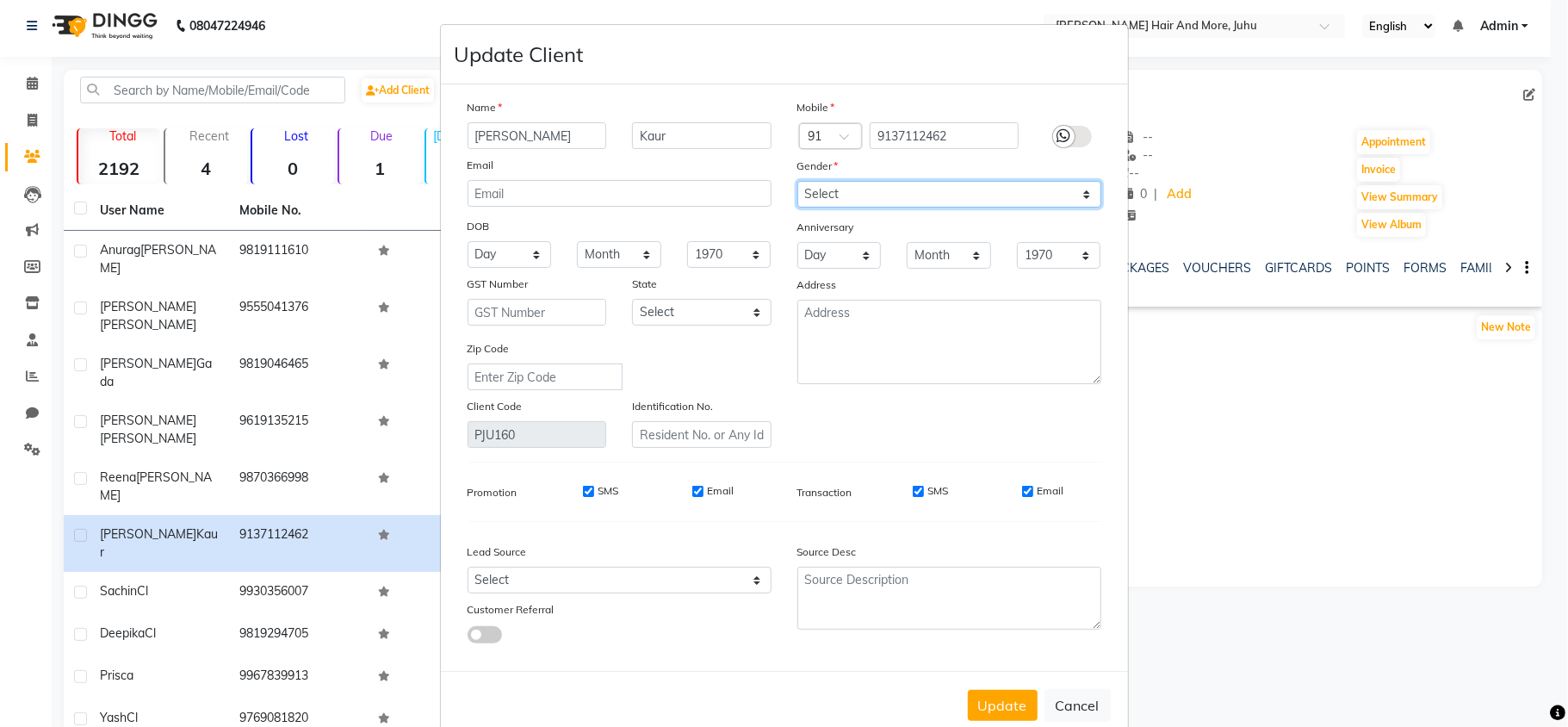
click at [852, 186] on select "Select [DEMOGRAPHIC_DATA] [DEMOGRAPHIC_DATA] Other Prefer Not To Say" at bounding box center [949, 194] width 304 height 27
click at [798, 181] on select "Select [DEMOGRAPHIC_DATA] [DEMOGRAPHIC_DATA] Other Prefer Not To Say" at bounding box center [949, 194] width 304 height 27
drag, startPoint x: 979, startPoint y: 713, endPoint x: 979, endPoint y: 701, distance: 12.0
click at [980, 711] on button "Update" at bounding box center [1002, 705] width 70 height 31
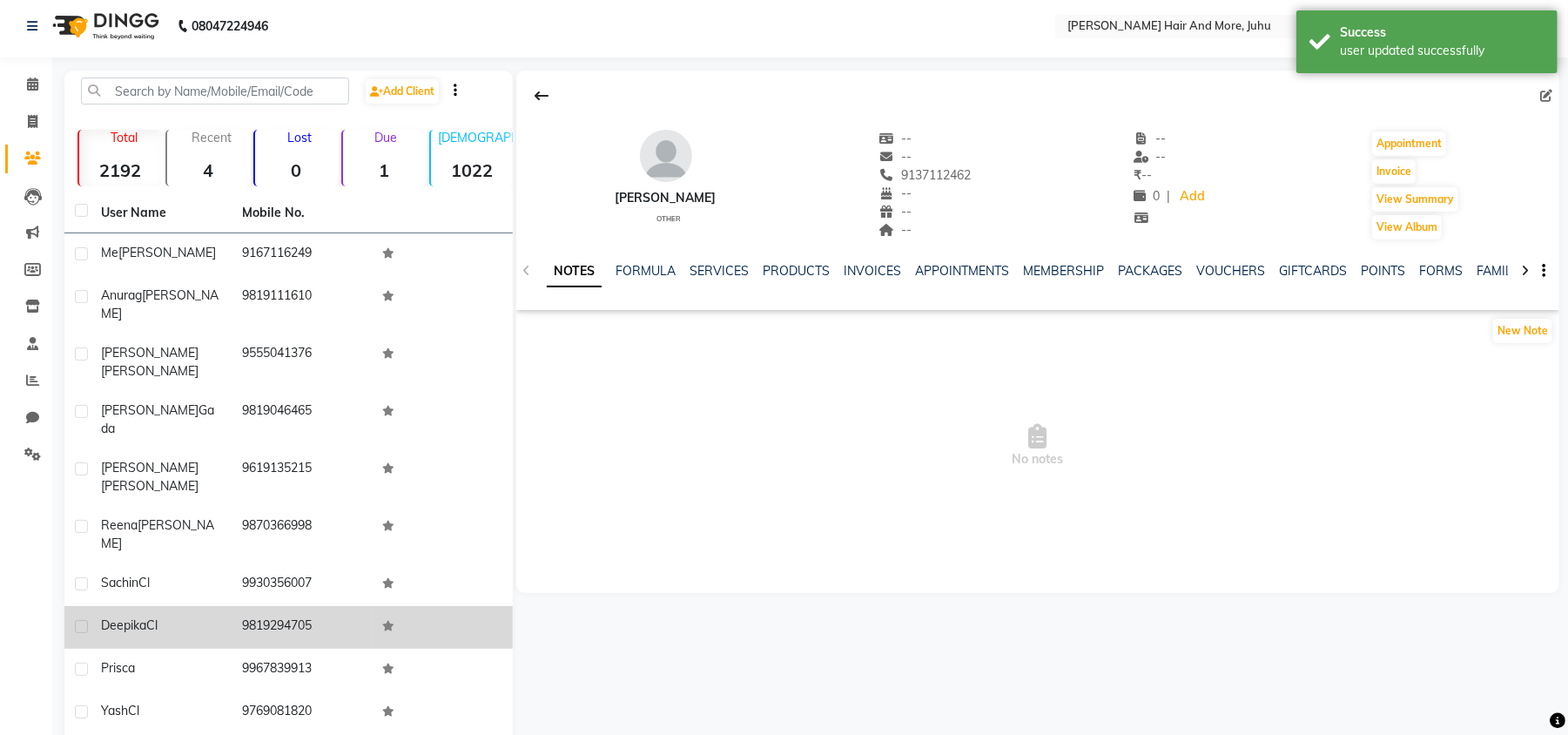
click at [372, 606] on td at bounding box center [442, 627] width 141 height 43
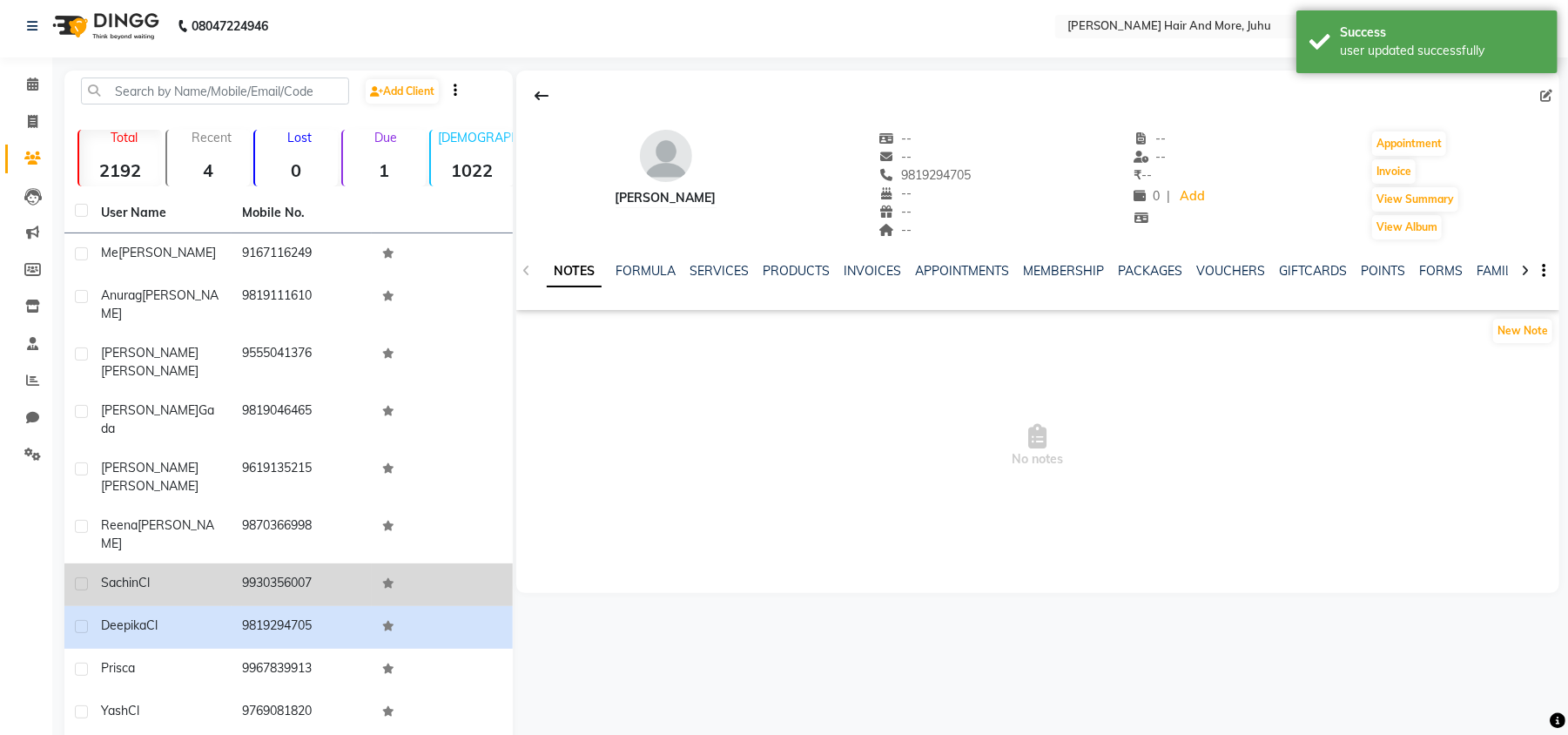
click at [377, 564] on td at bounding box center [442, 585] width 141 height 43
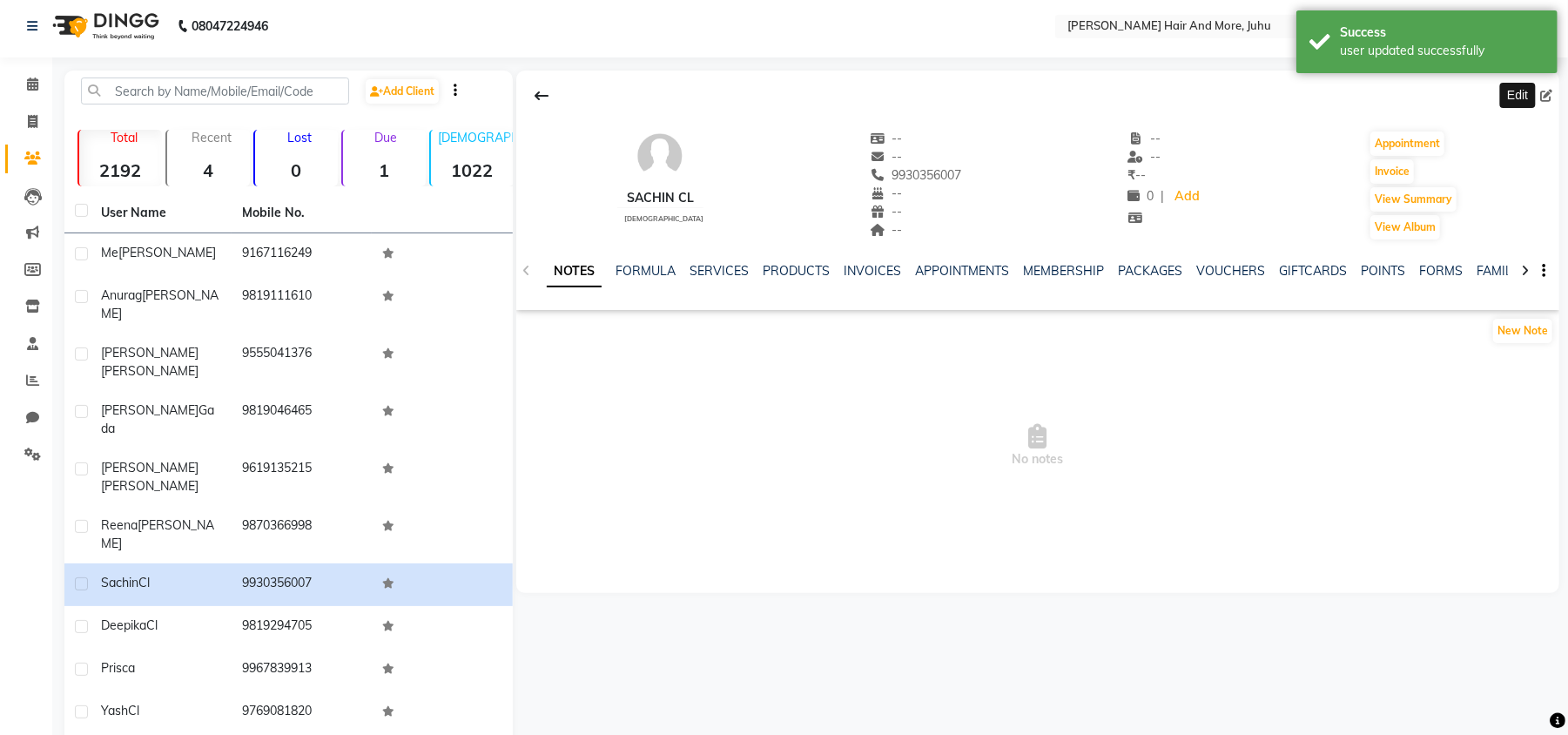
click at [1547, 98] on icon at bounding box center [1546, 96] width 13 height 13
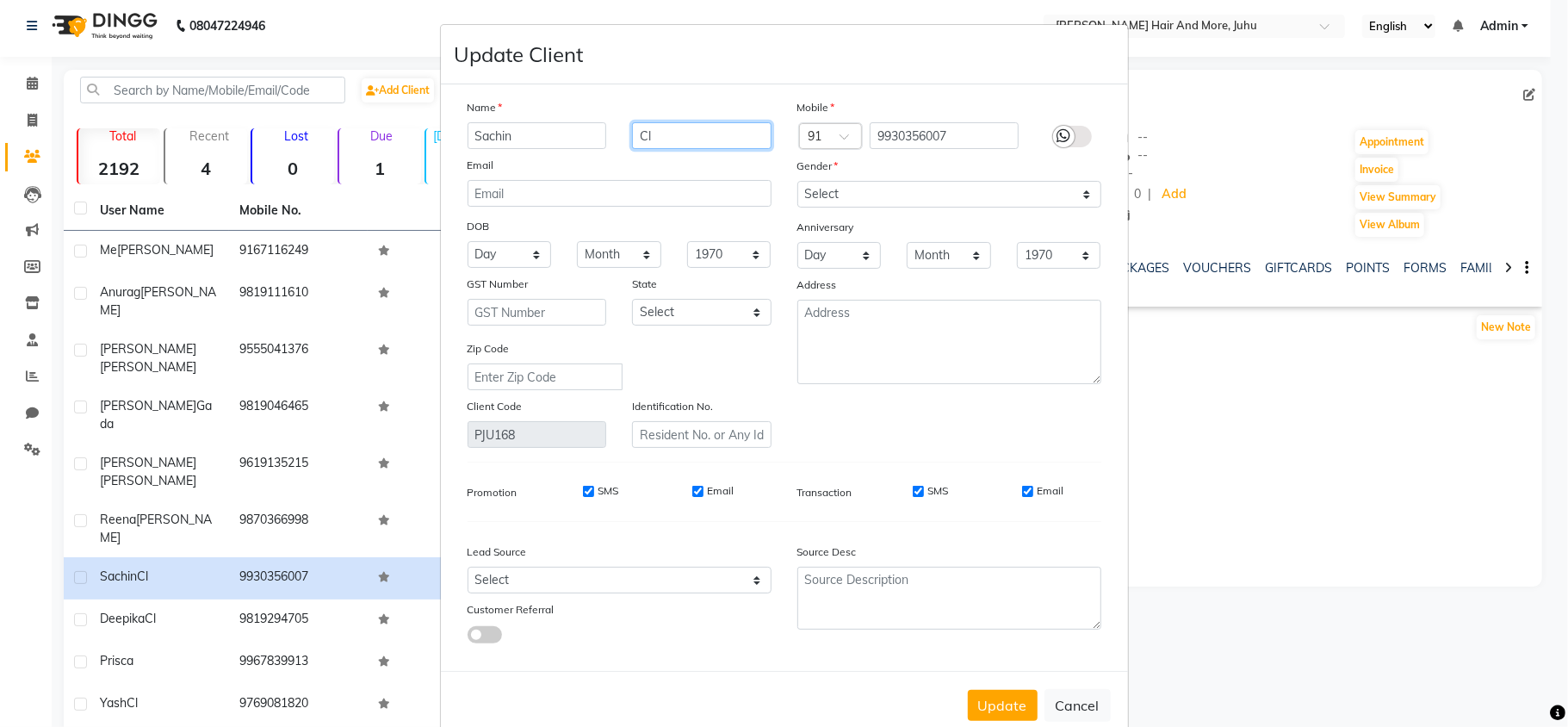
click at [704, 138] on input "Cl" at bounding box center [701, 136] width 139 height 27
click at [703, 137] on input "Cl" at bounding box center [701, 136] width 139 height 27
drag, startPoint x: 703, startPoint y: 137, endPoint x: 667, endPoint y: 128, distance: 37.1
click at [667, 128] on input "Cl" at bounding box center [701, 136] width 139 height 27
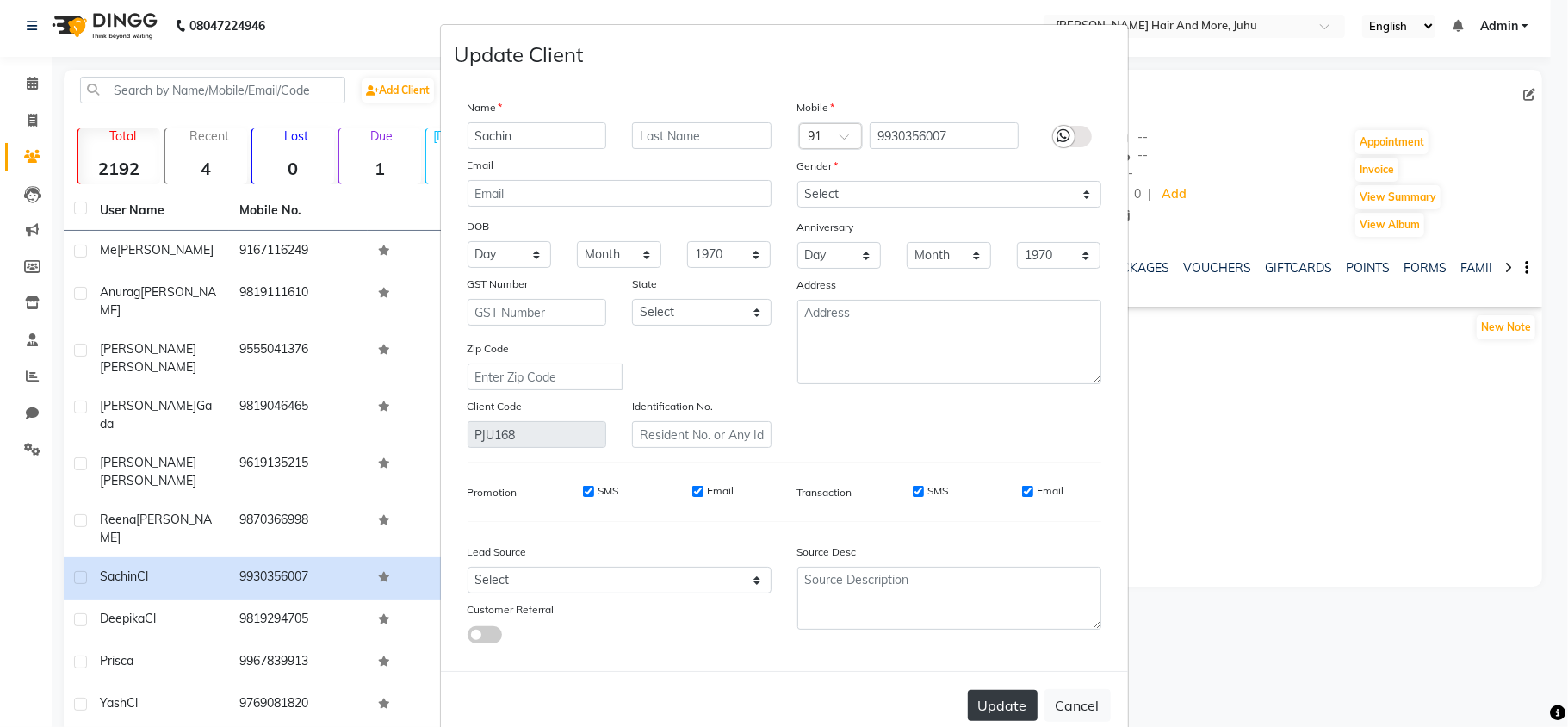
click at [1004, 703] on button "Update" at bounding box center [1002, 705] width 70 height 31
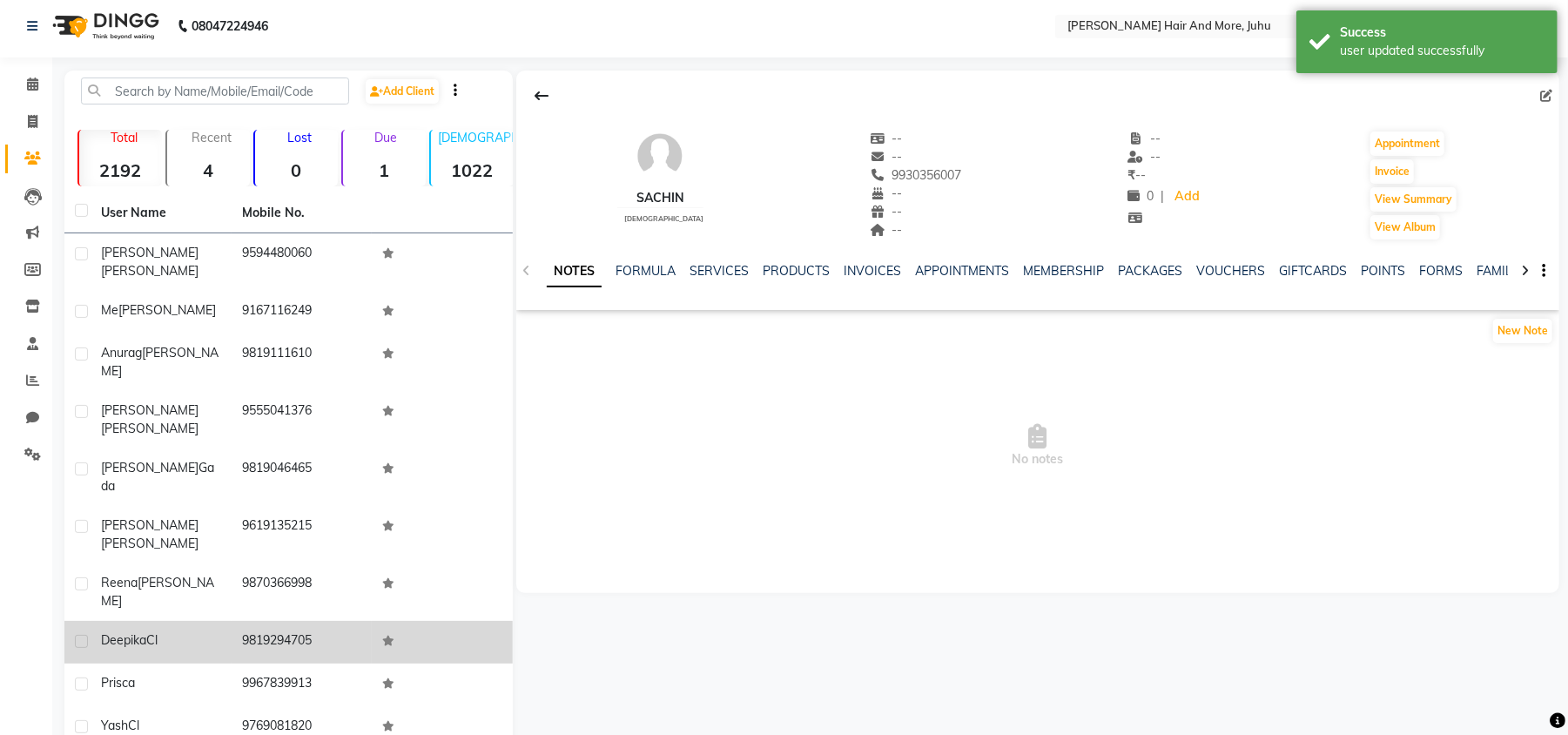
click at [353, 621] on td "9819294705" at bounding box center [301, 643] width 141 height 43
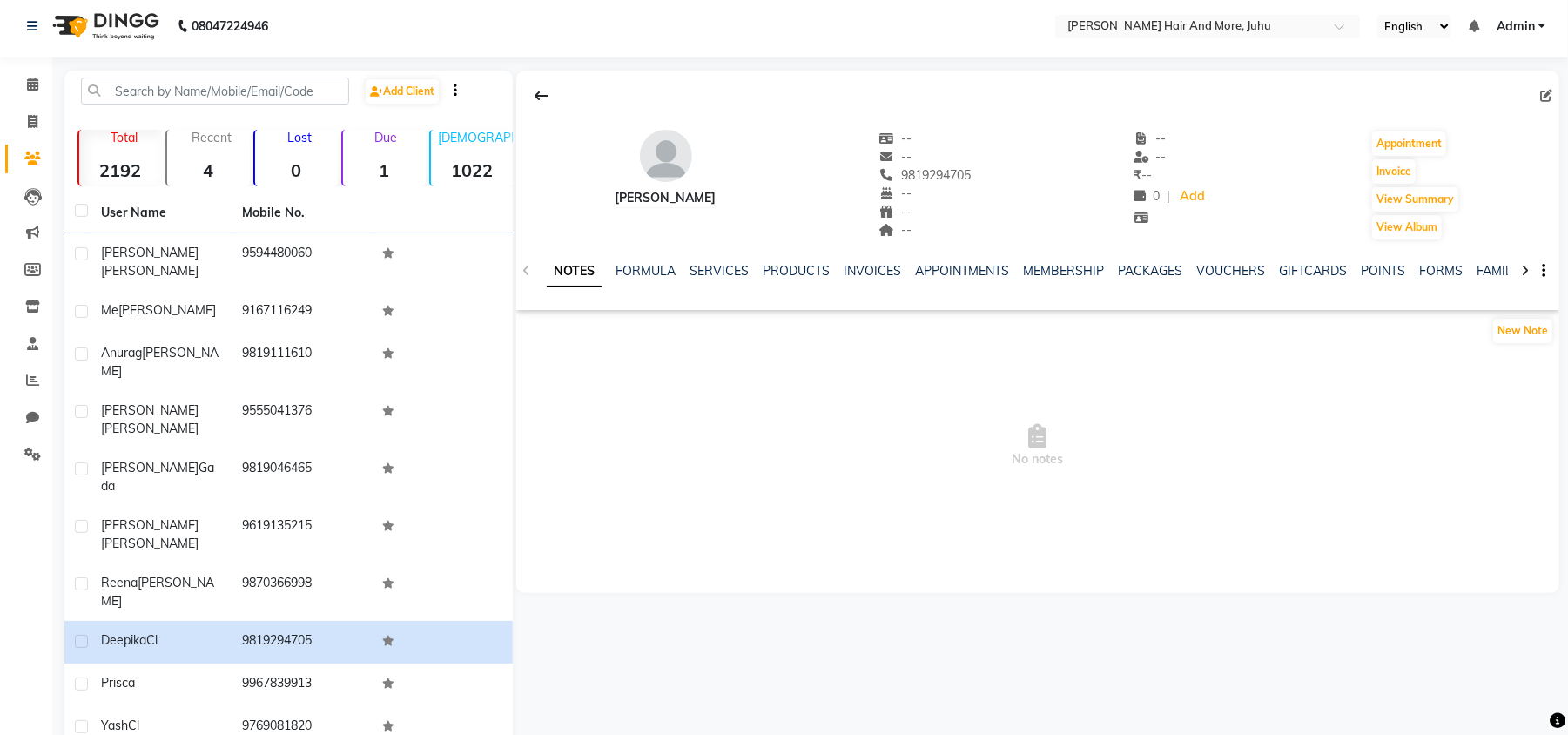
click at [1543, 91] on icon at bounding box center [1546, 96] width 13 height 13
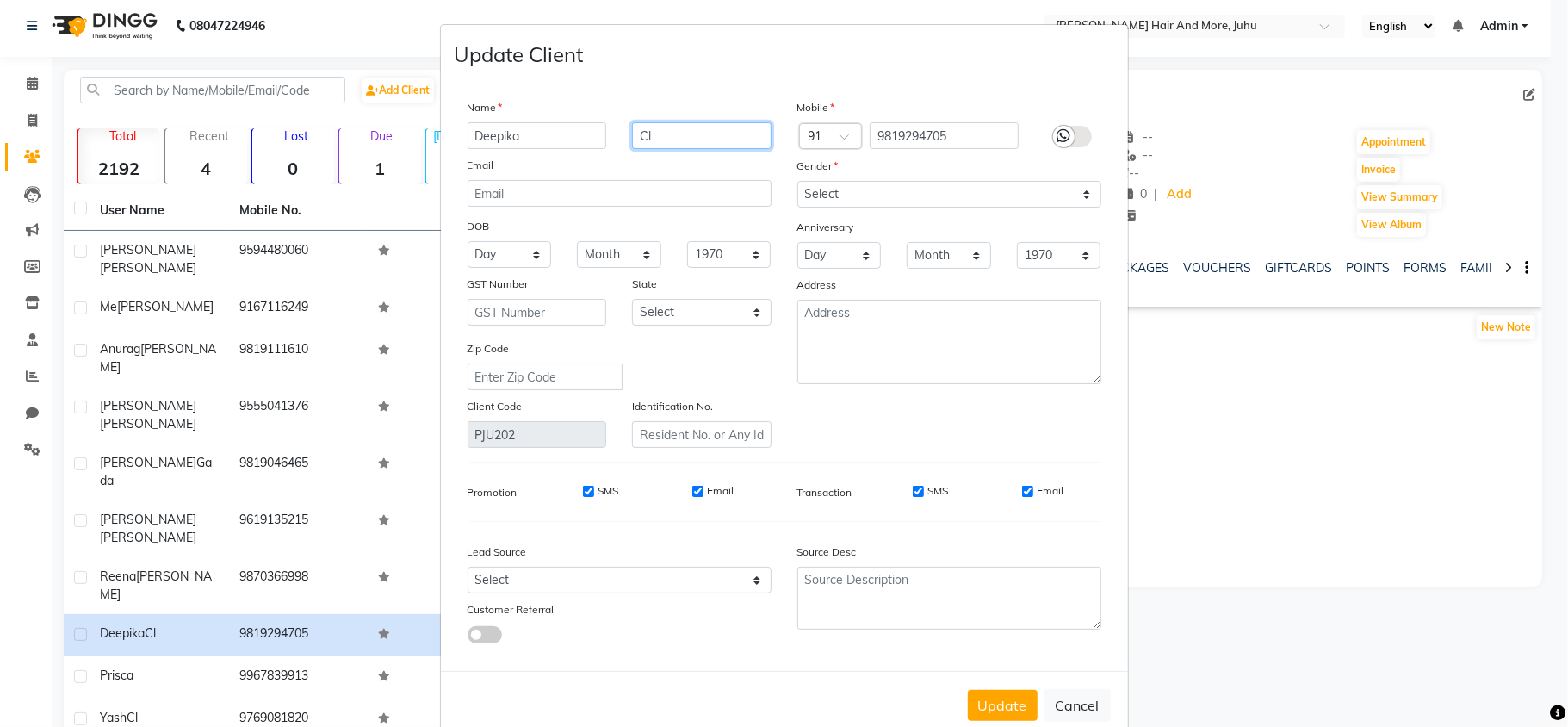
click at [701, 129] on input "Cl" at bounding box center [701, 136] width 139 height 27
click at [840, 194] on select "Select [DEMOGRAPHIC_DATA] [DEMOGRAPHIC_DATA] Other Prefer Not To Say" at bounding box center [949, 194] width 304 height 27
click at [851, 195] on select "Select [DEMOGRAPHIC_DATA] [DEMOGRAPHIC_DATA] Other Prefer Not To Say" at bounding box center [949, 194] width 304 height 27
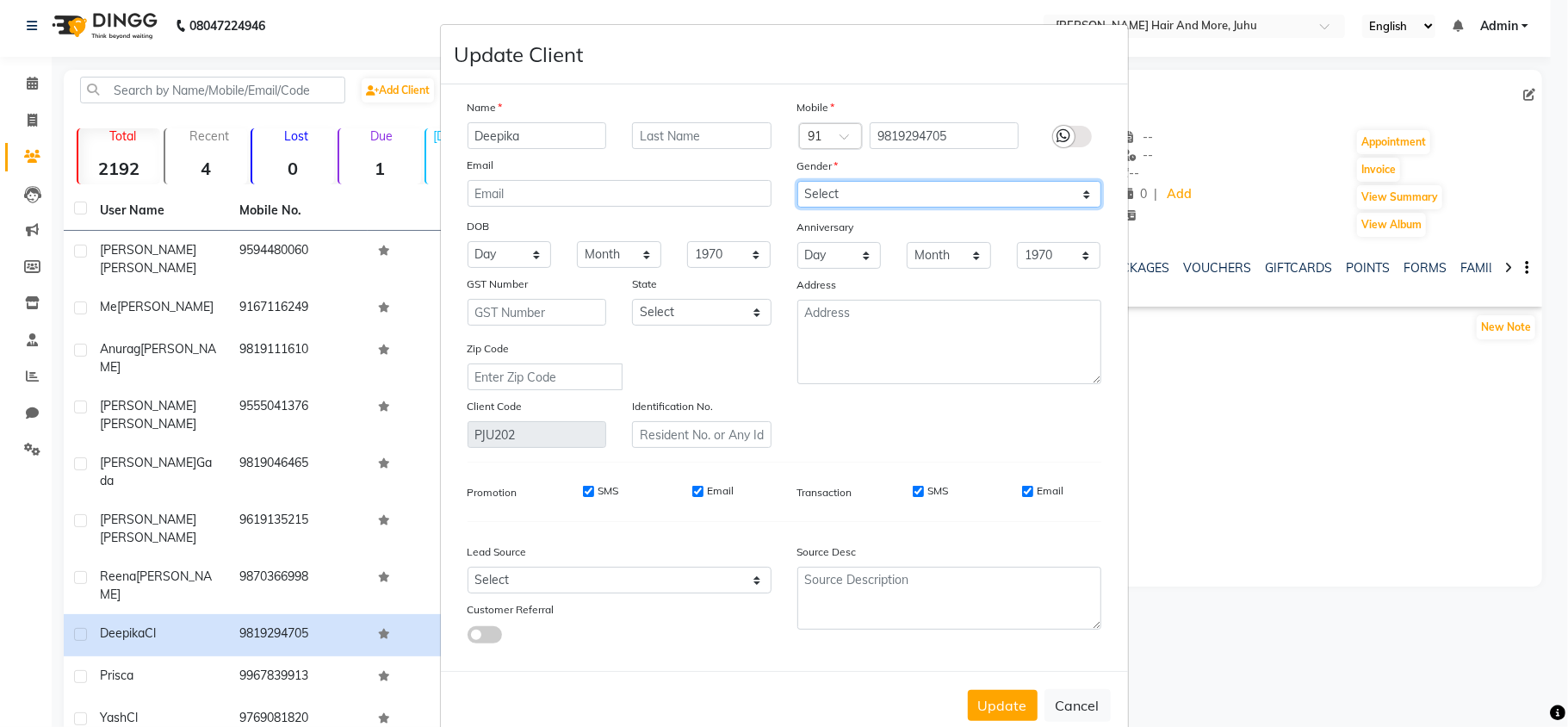
click at [798, 181] on select "Select [DEMOGRAPHIC_DATA] [DEMOGRAPHIC_DATA] Other Prefer Not To Say" at bounding box center [949, 194] width 304 height 27
click at [1025, 704] on button "Update" at bounding box center [1002, 705] width 70 height 31
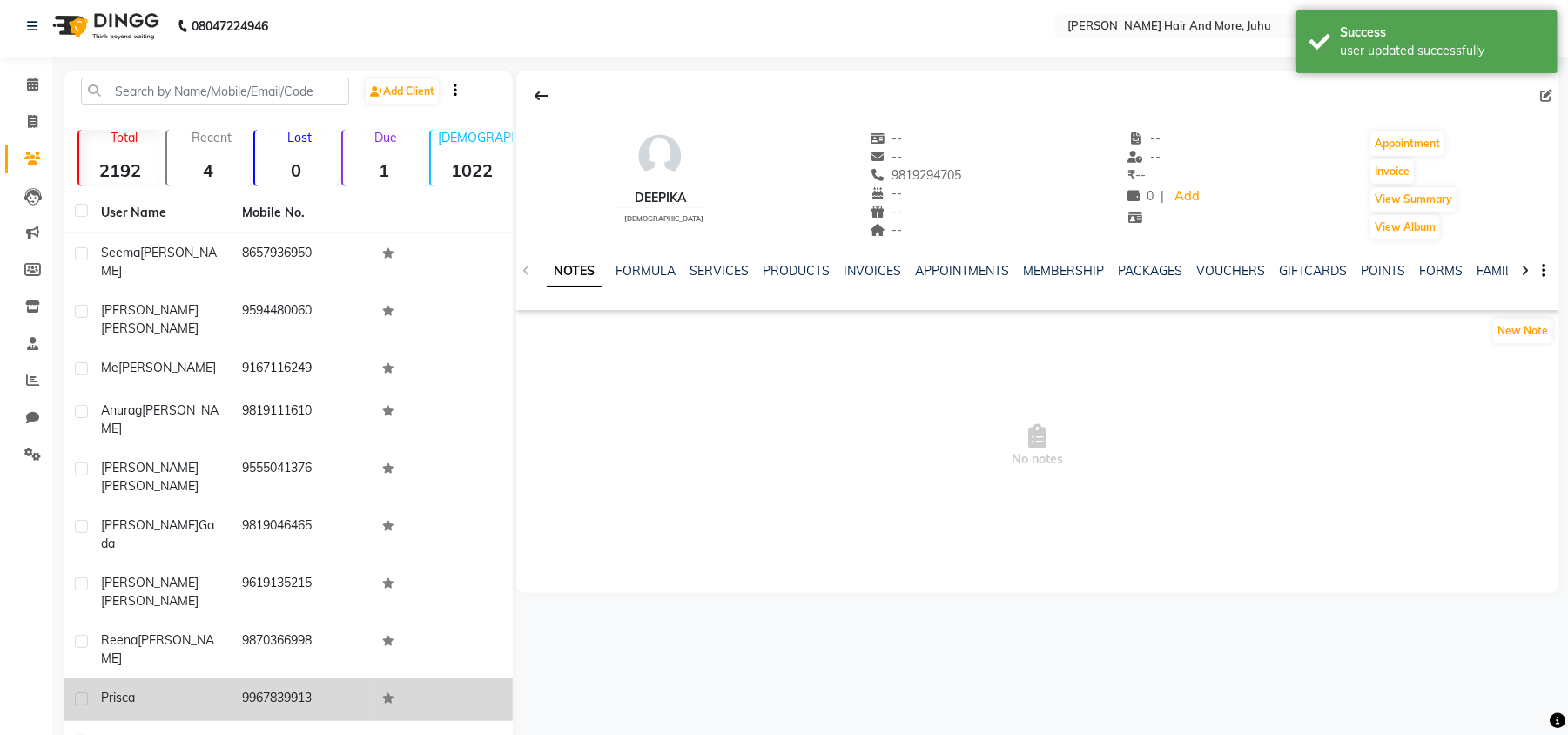
click at [383, 679] on td at bounding box center [442, 700] width 141 height 43
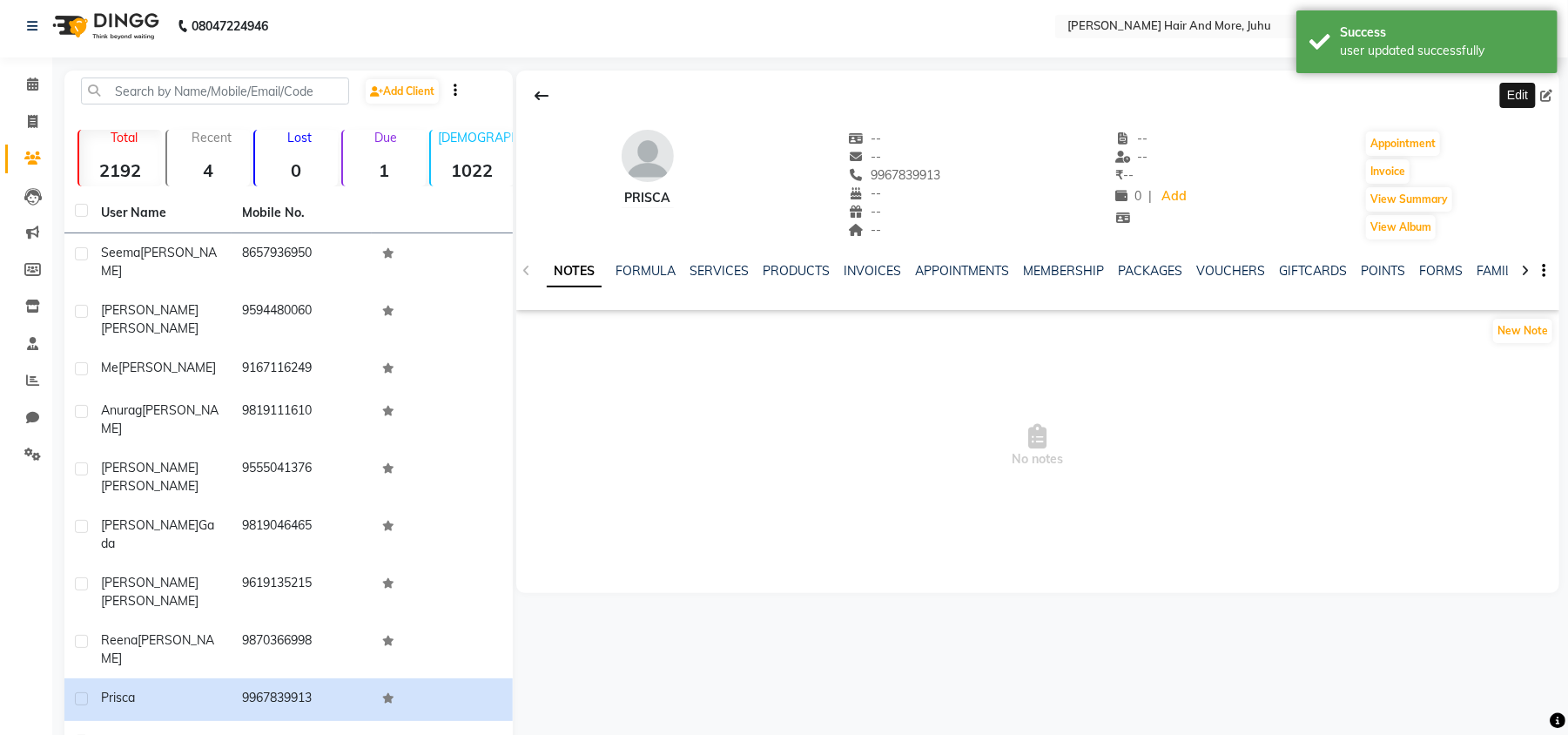
click at [1540, 95] on div "Edit" at bounding box center [1549, 96] width 19 height 18
click at [1546, 95] on icon at bounding box center [1546, 96] width 13 height 13
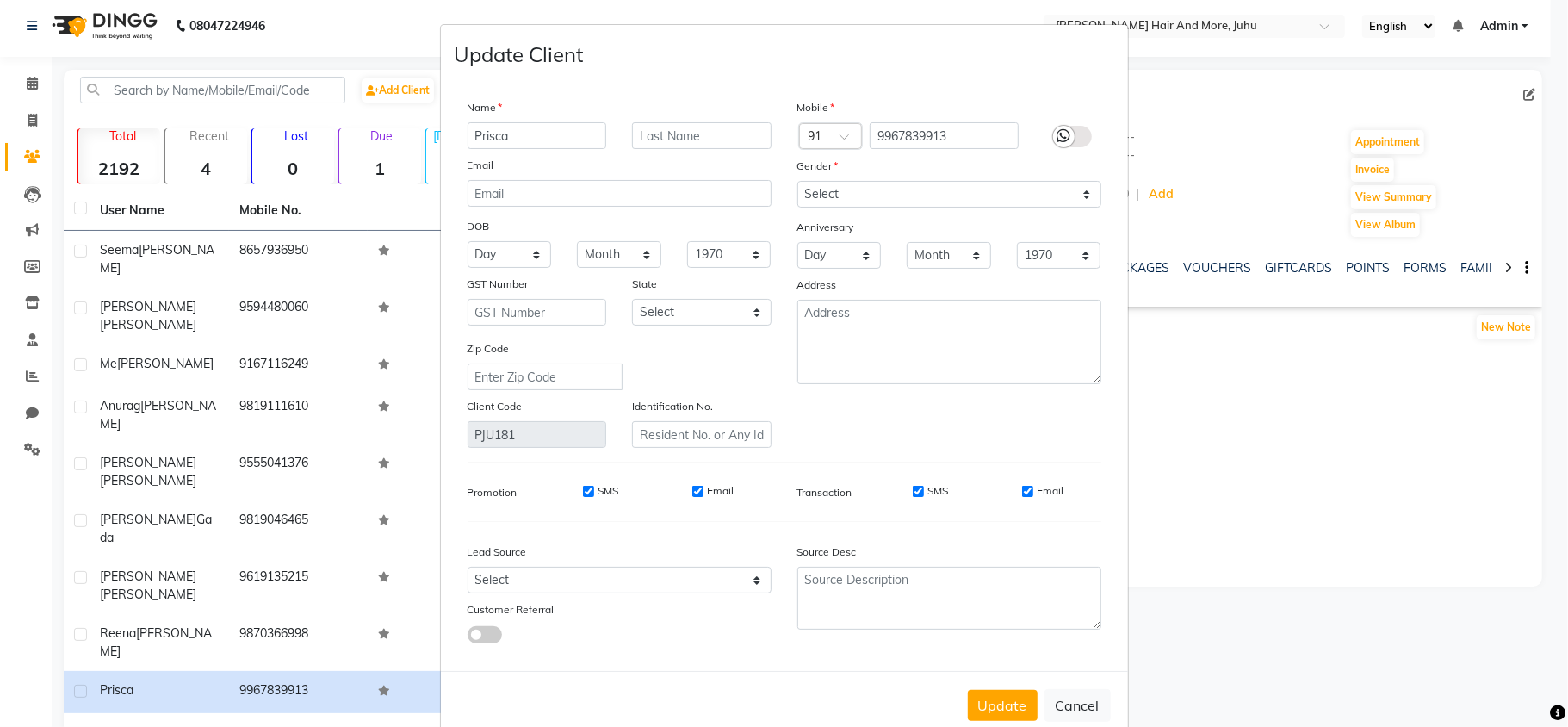
drag, startPoint x: 833, startPoint y: 176, endPoint x: 828, endPoint y: 196, distance: 20.6
click at [828, 196] on div "Mobile Country Code × 91 9967839913 Gender Select [DEMOGRAPHIC_DATA] [DEMOGRAPH…" at bounding box center [949, 273] width 330 height 349
click at [828, 196] on select "Select [DEMOGRAPHIC_DATA] [DEMOGRAPHIC_DATA] Other Prefer Not To Say" at bounding box center [949, 194] width 304 height 27
click at [798, 181] on select "Select [DEMOGRAPHIC_DATA] [DEMOGRAPHIC_DATA] Other Prefer Not To Say" at bounding box center [949, 194] width 304 height 27
click at [877, 205] on select "Select [DEMOGRAPHIC_DATA] [DEMOGRAPHIC_DATA] Other Prefer Not To Say" at bounding box center [949, 194] width 304 height 27
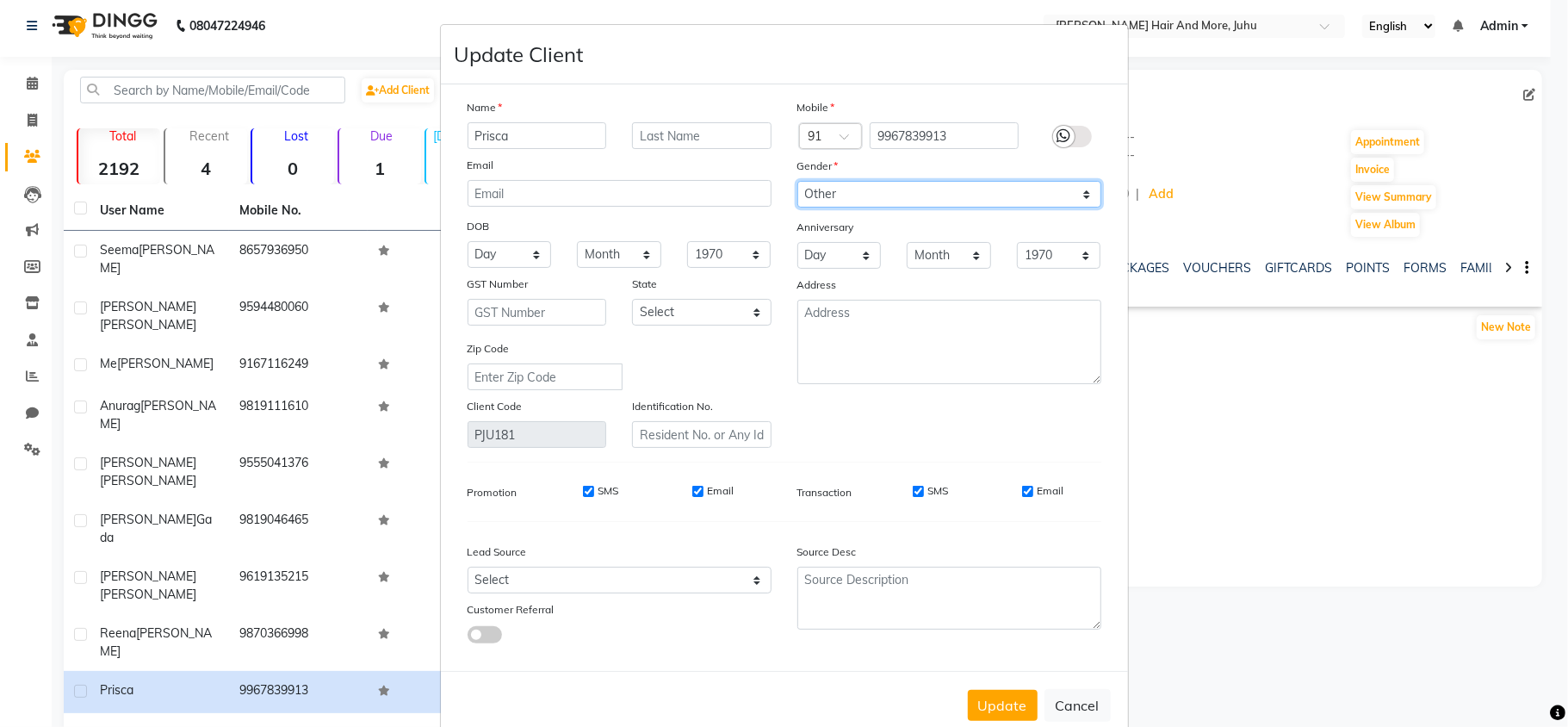
click at [798, 181] on select "Select [DEMOGRAPHIC_DATA] [DEMOGRAPHIC_DATA] Other Prefer Not To Say" at bounding box center [949, 194] width 304 height 27
click at [1010, 693] on button "Update" at bounding box center [1002, 705] width 70 height 31
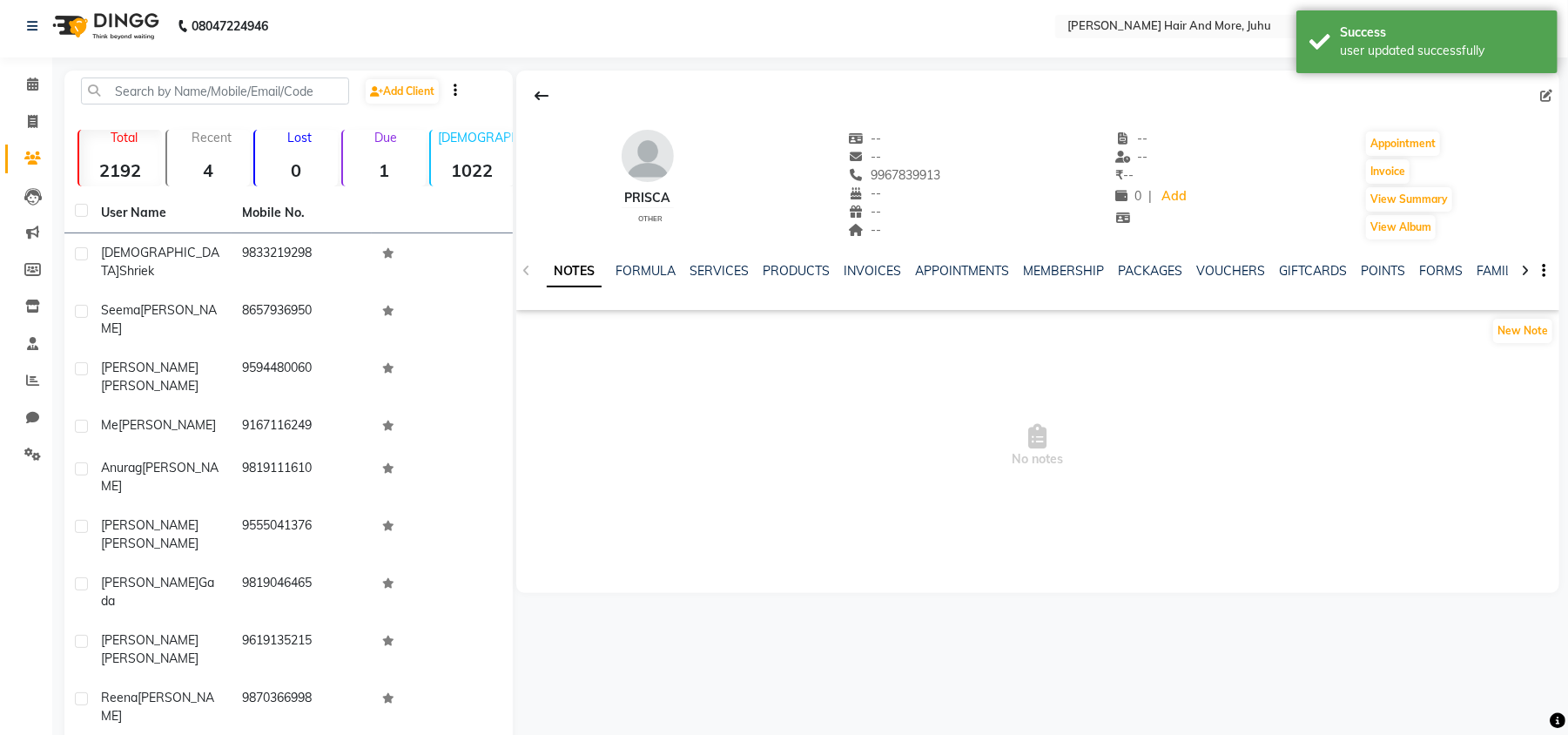
click at [1550, 95] on icon at bounding box center [1546, 96] width 13 height 13
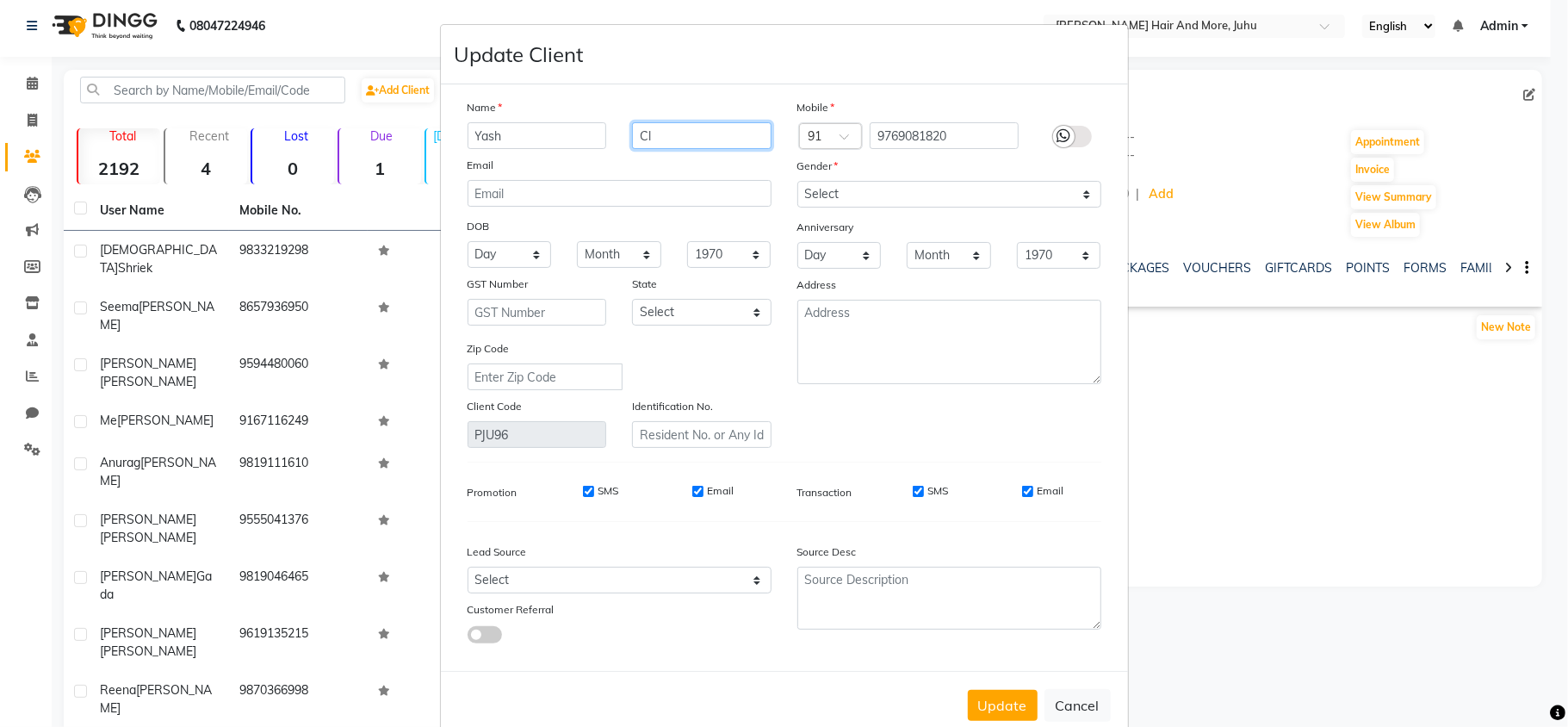
click at [679, 131] on input "Cl" at bounding box center [701, 136] width 139 height 27
click at [677, 135] on input "Cl" at bounding box center [701, 136] width 139 height 27
drag, startPoint x: 677, startPoint y: 135, endPoint x: 655, endPoint y: 132, distance: 22.2
click at [655, 132] on input "Cl" at bounding box center [701, 136] width 139 height 27
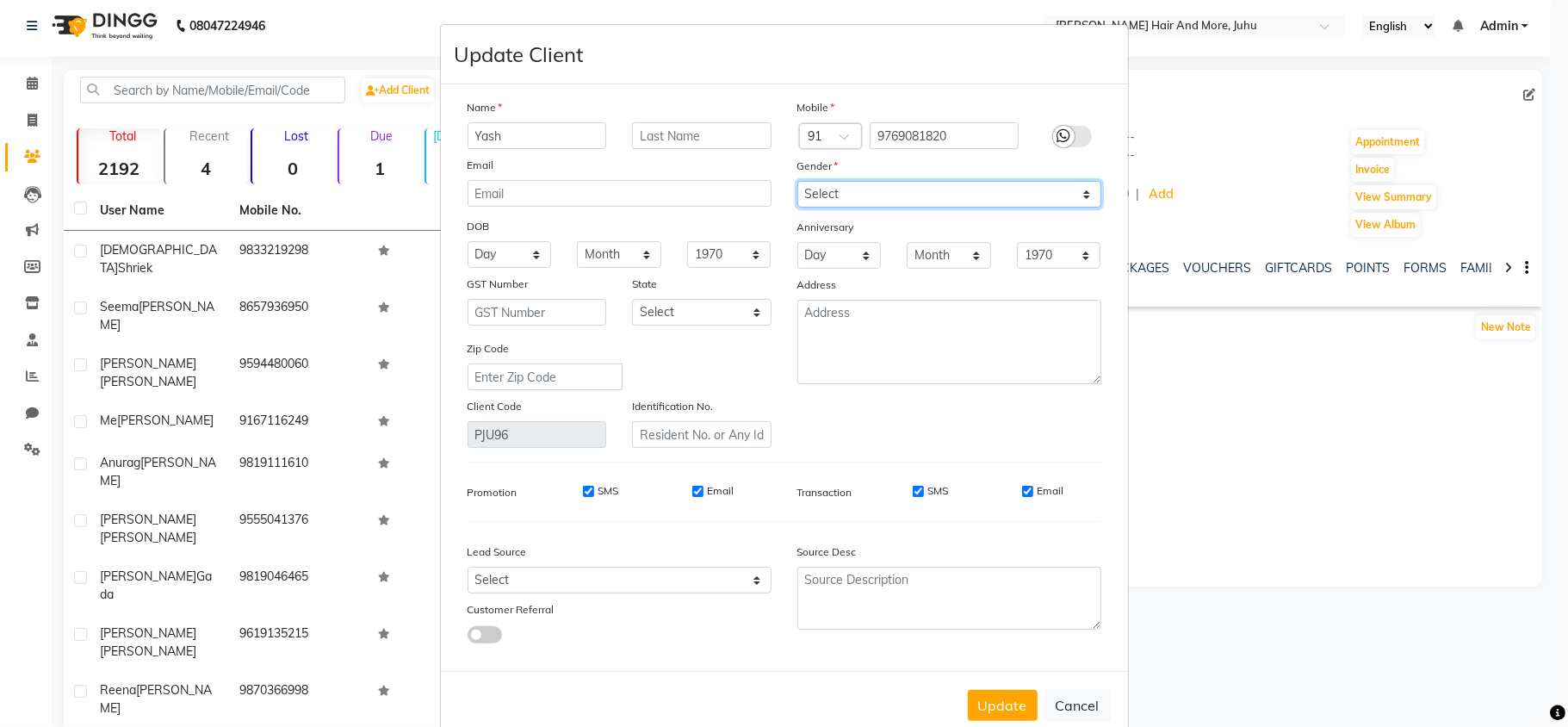
click at [856, 195] on select "Select [DEMOGRAPHIC_DATA] [DEMOGRAPHIC_DATA] Other Prefer Not To Say" at bounding box center [949, 194] width 304 height 27
click at [798, 181] on select "Select [DEMOGRAPHIC_DATA] [DEMOGRAPHIC_DATA] Other Prefer Not To Say" at bounding box center [949, 194] width 304 height 27
click at [996, 700] on button "Update" at bounding box center [1002, 705] width 70 height 31
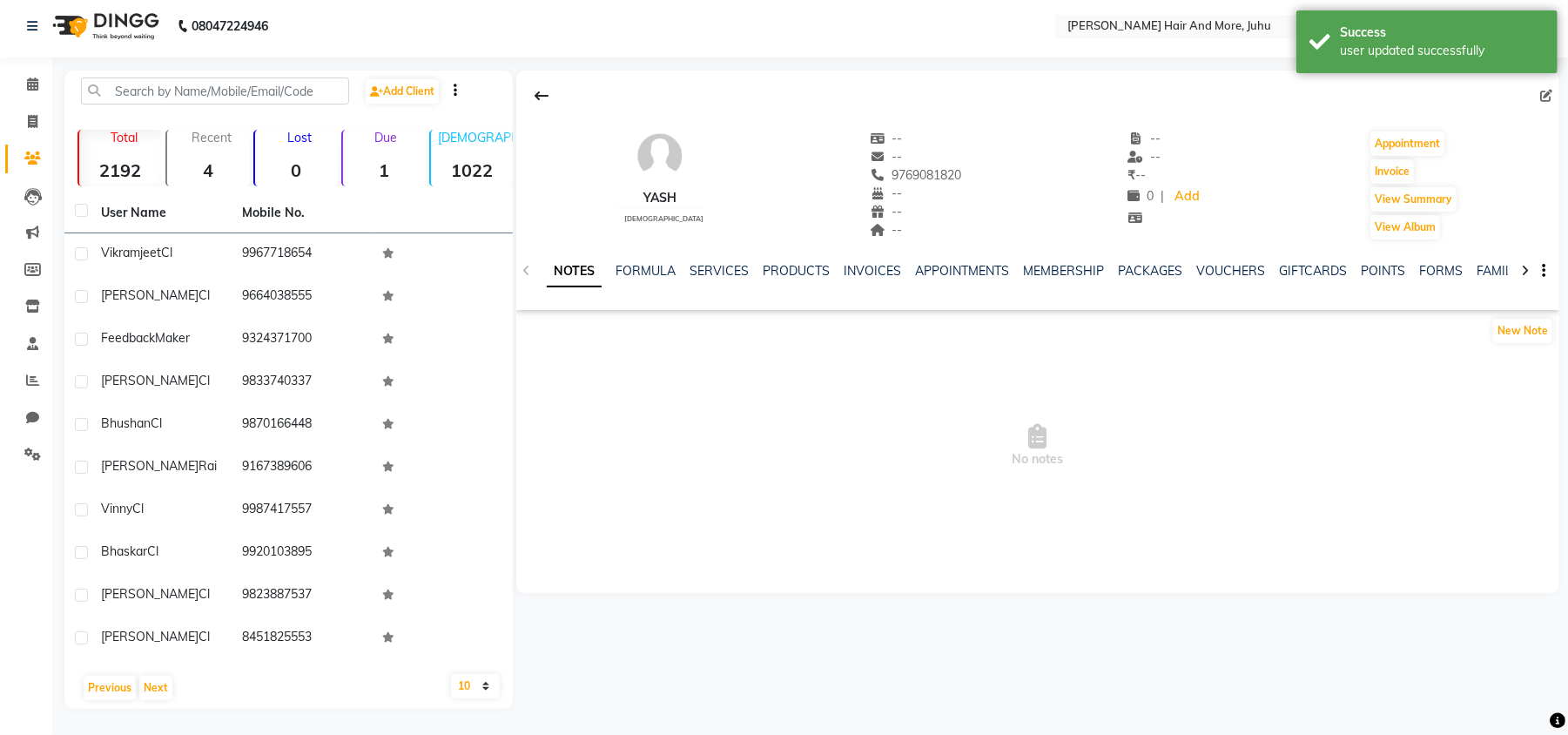
click at [280, 216] on th "Mobile No." at bounding box center [301, 213] width 141 height 40
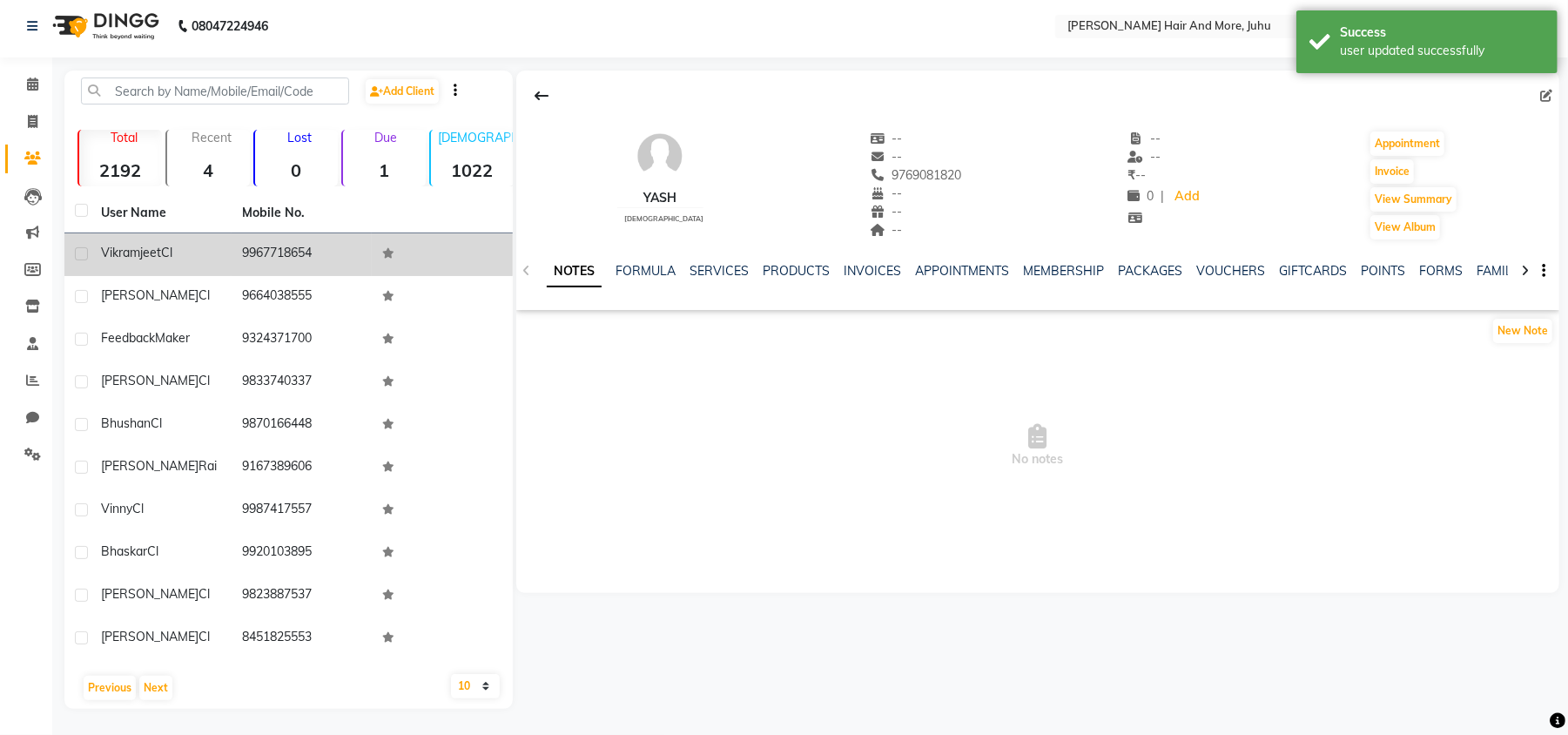
click at [282, 262] on td "9967718654" at bounding box center [301, 255] width 141 height 43
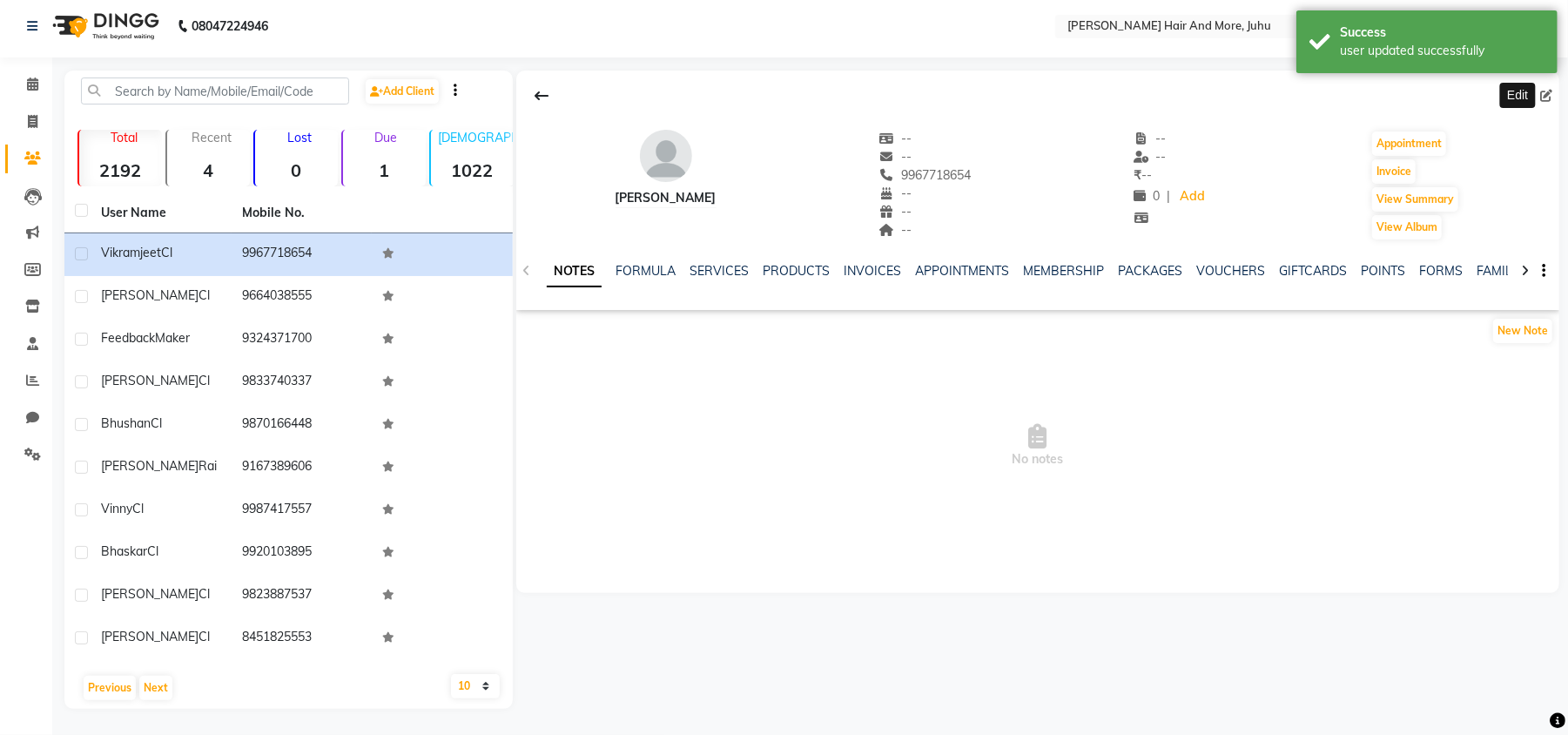
click at [1550, 91] on icon at bounding box center [1546, 96] width 13 height 13
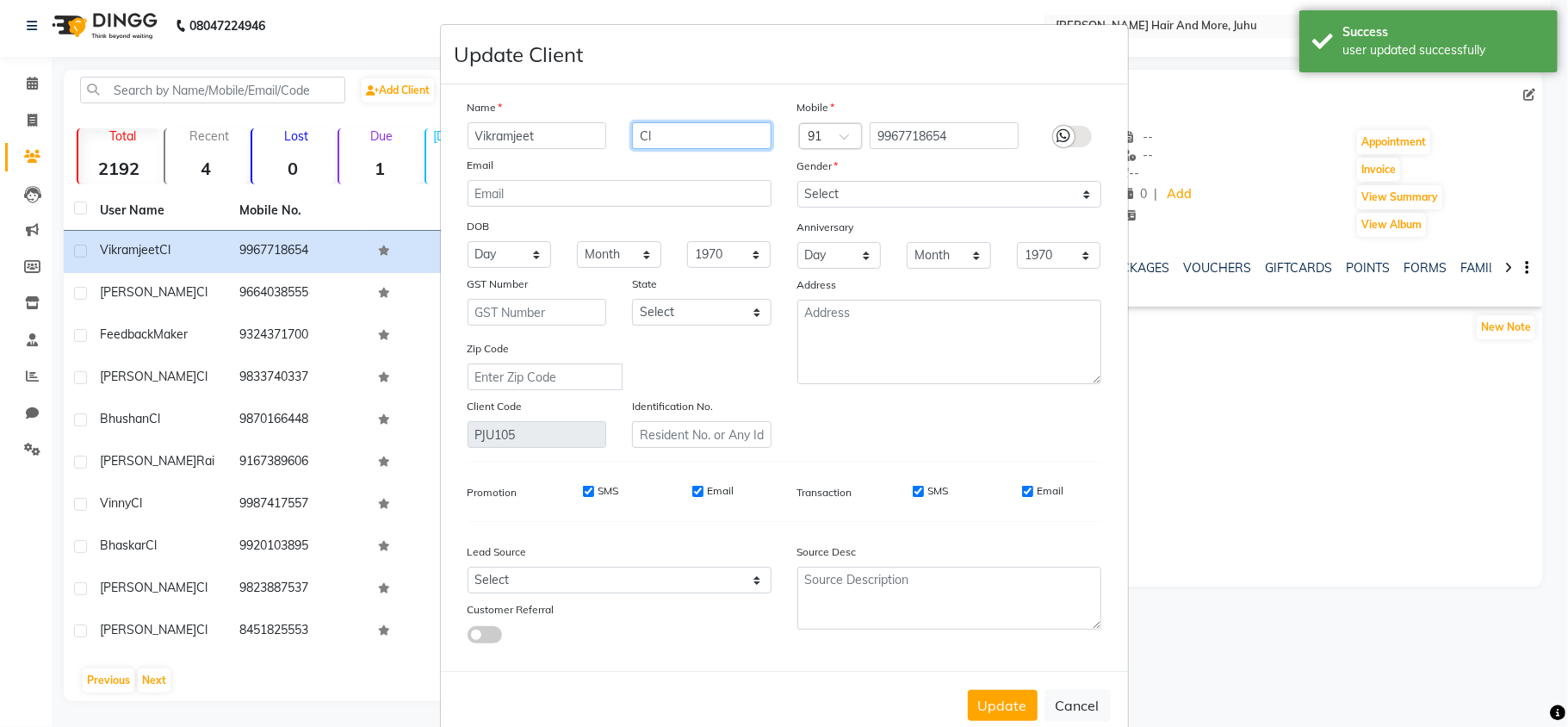
click at [666, 142] on input "Cl" at bounding box center [701, 136] width 139 height 27
click at [829, 200] on select "Select [DEMOGRAPHIC_DATA] [DEMOGRAPHIC_DATA] Other Prefer Not To Say" at bounding box center [949, 194] width 304 height 27
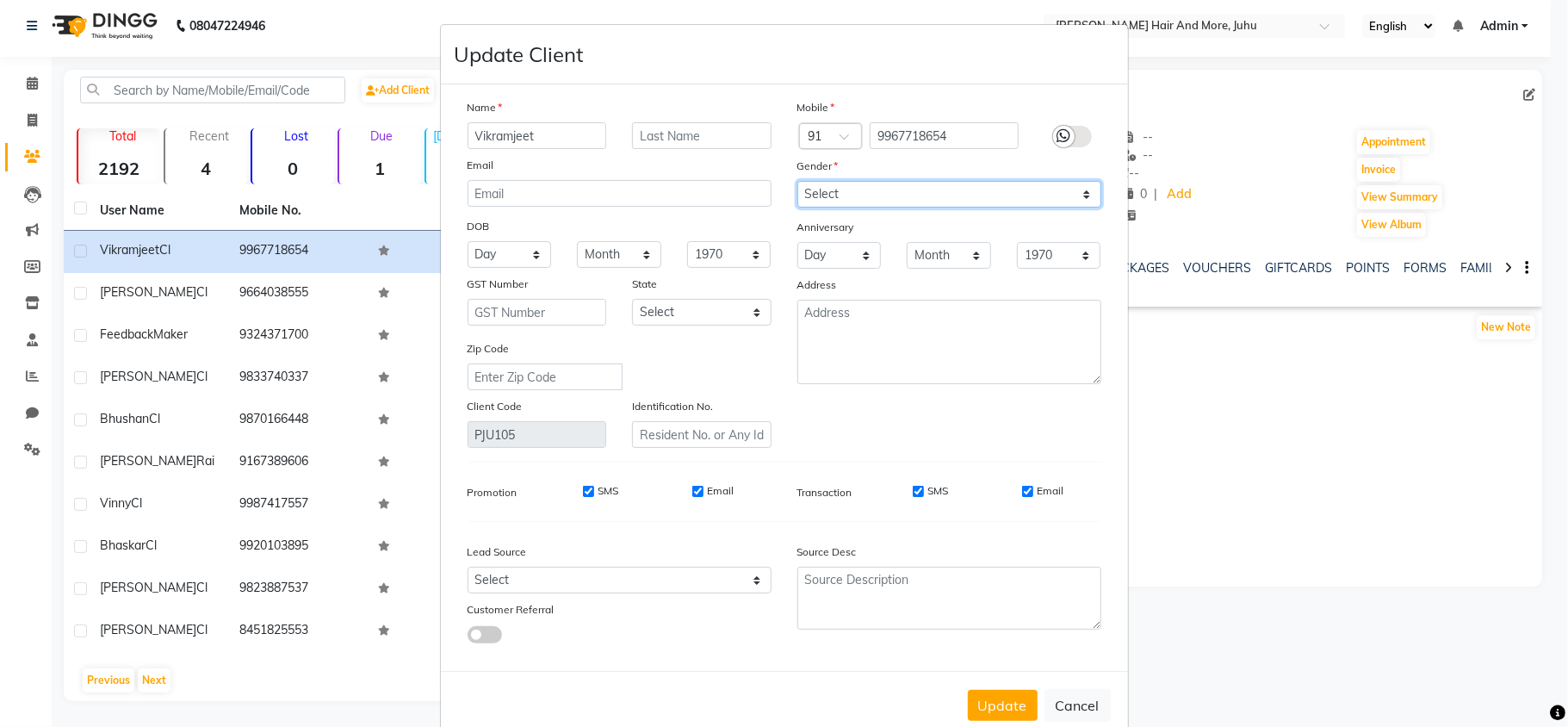
click at [798, 181] on select "Select [DEMOGRAPHIC_DATA] [DEMOGRAPHIC_DATA] Other Prefer Not To Say" at bounding box center [949, 194] width 304 height 27
click at [1003, 690] on button "Update" at bounding box center [1002, 705] width 70 height 31
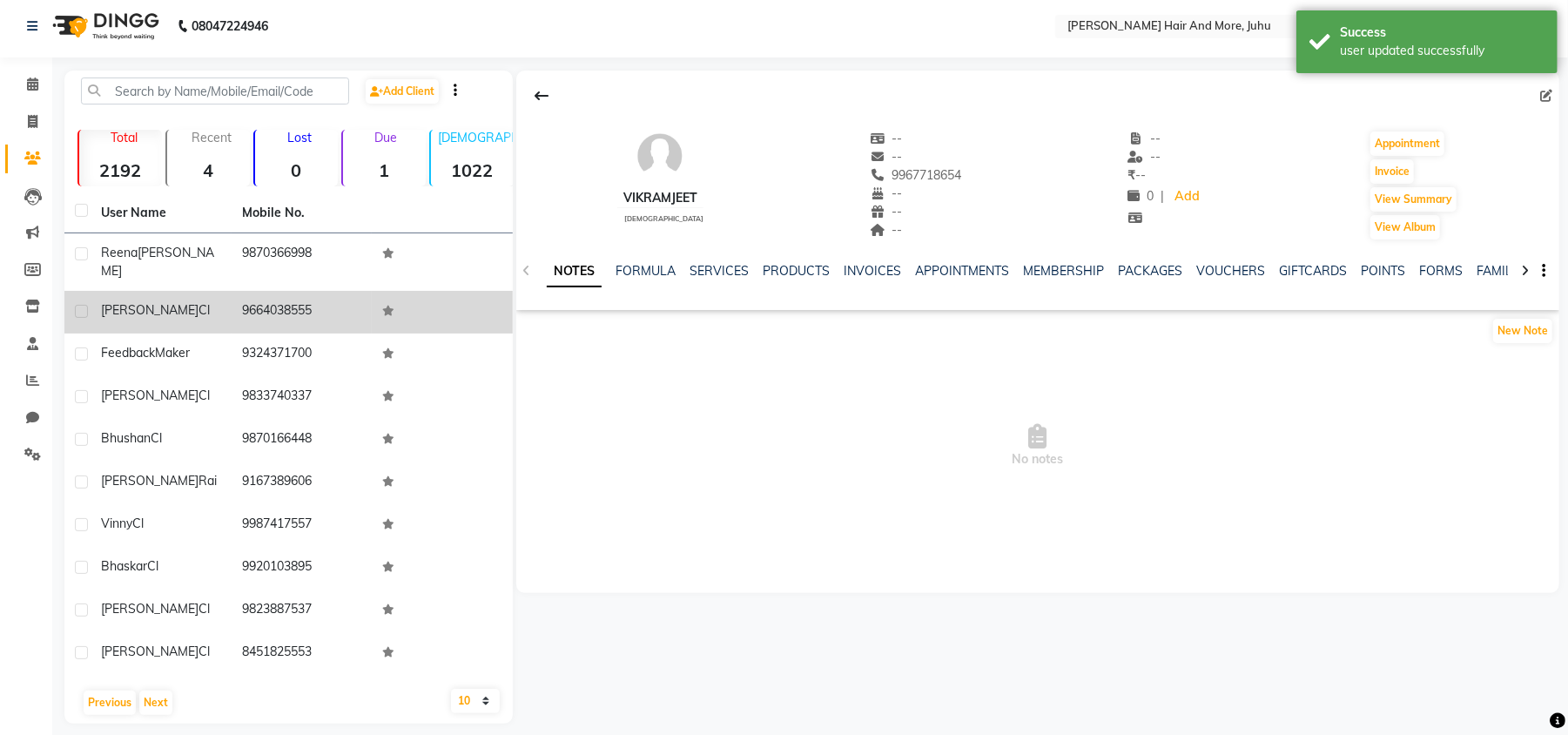
click at [418, 310] on td at bounding box center [442, 312] width 141 height 43
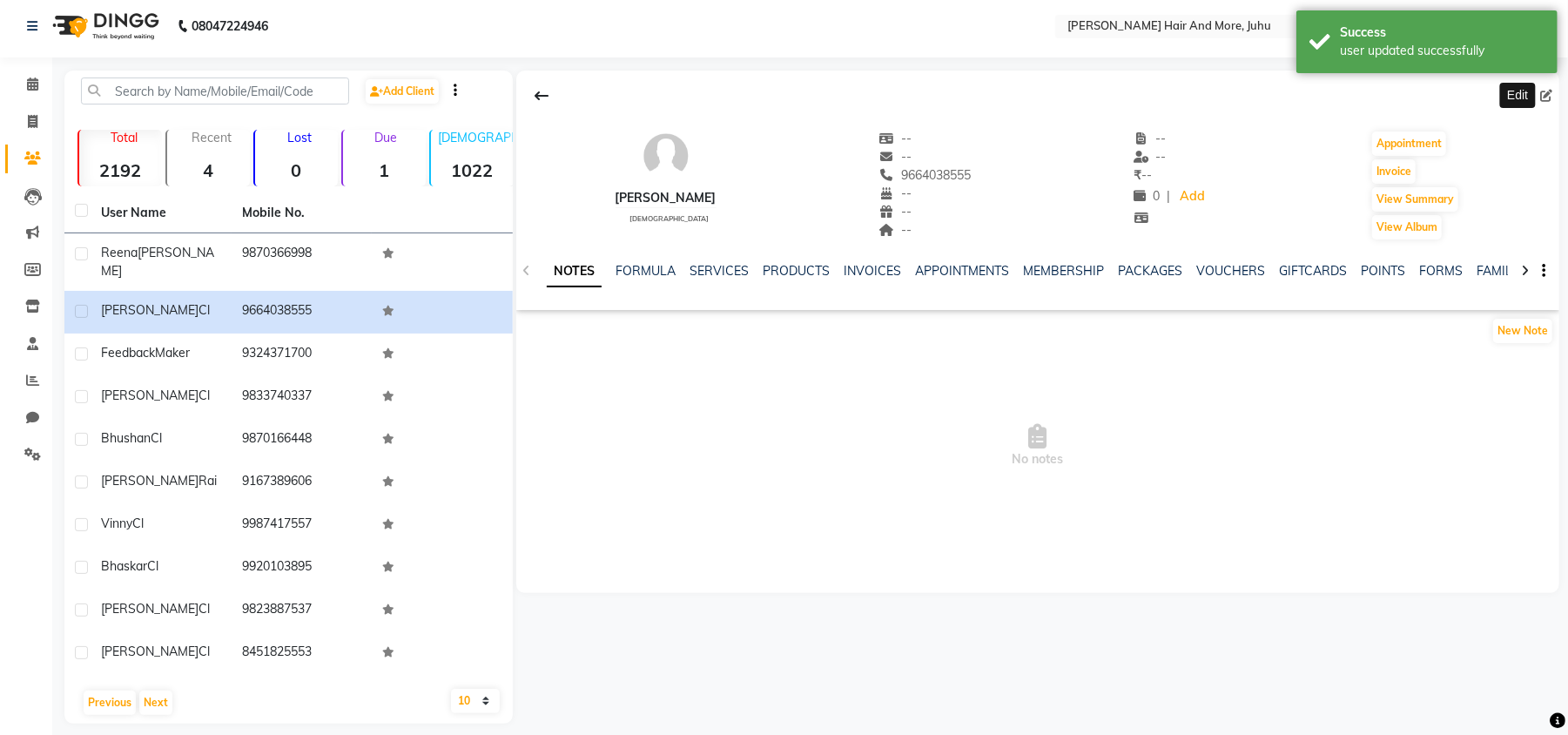
click at [1551, 98] on icon at bounding box center [1546, 96] width 13 height 13
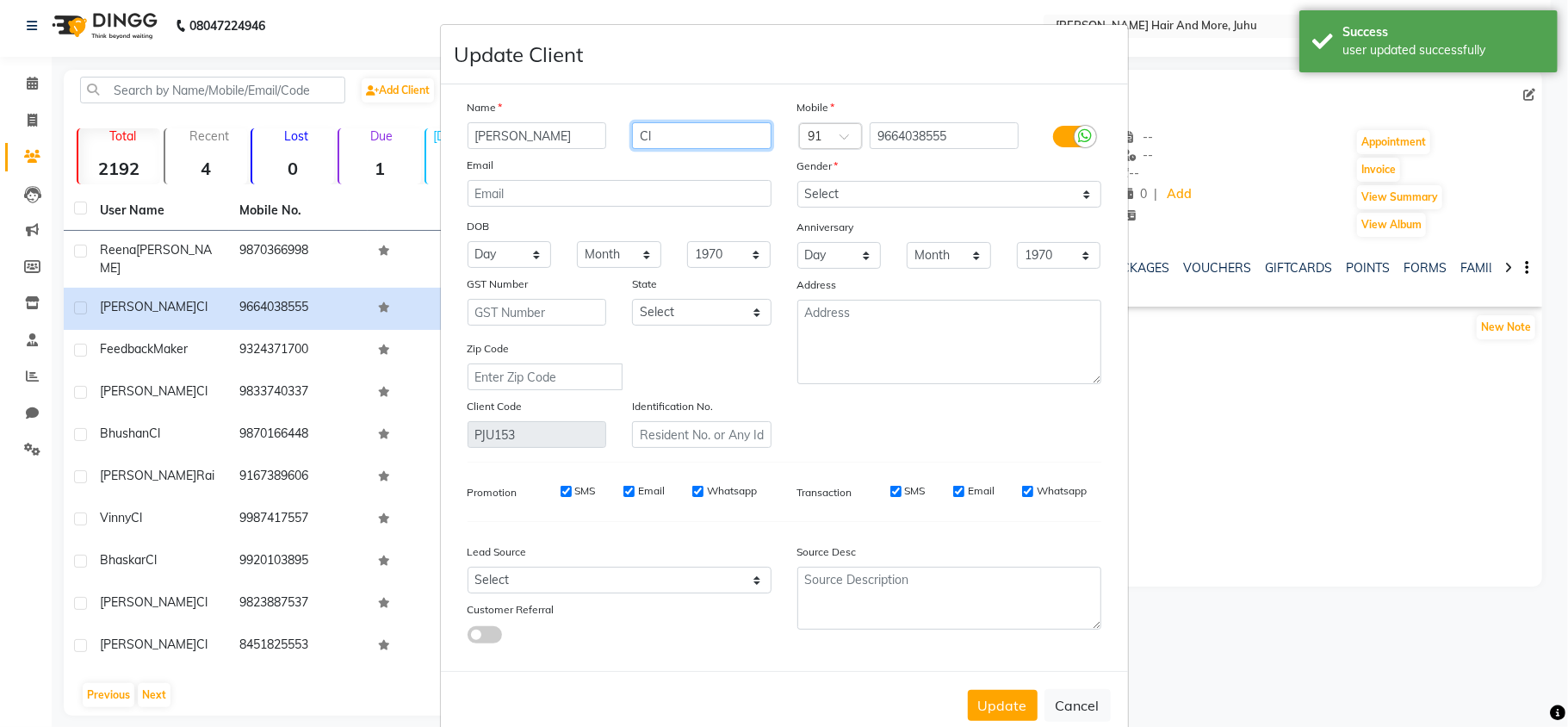
click at [645, 142] on input "Cl" at bounding box center [701, 136] width 139 height 27
click at [646, 143] on input "Cl" at bounding box center [701, 136] width 139 height 27
click at [773, 293] on div "State" at bounding box center [701, 286] width 166 height 24
click at [1019, 701] on button "Update" at bounding box center [1002, 705] width 70 height 31
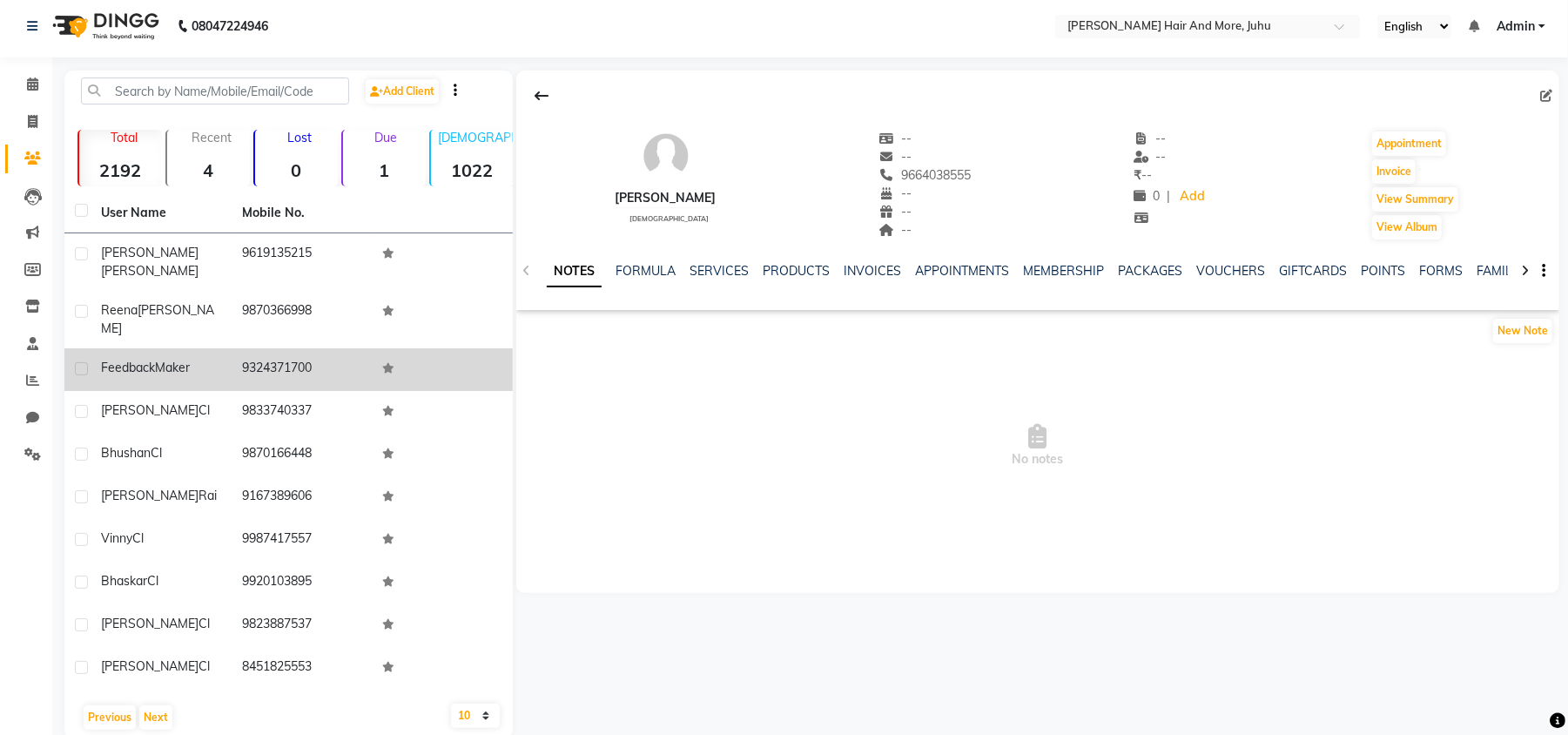
click at [423, 350] on td at bounding box center [442, 370] width 141 height 43
click at [82, 362] on label at bounding box center [82, 368] width 13 height 13
click at [82, 364] on input "checkbox" at bounding box center [81, 369] width 12 height 12
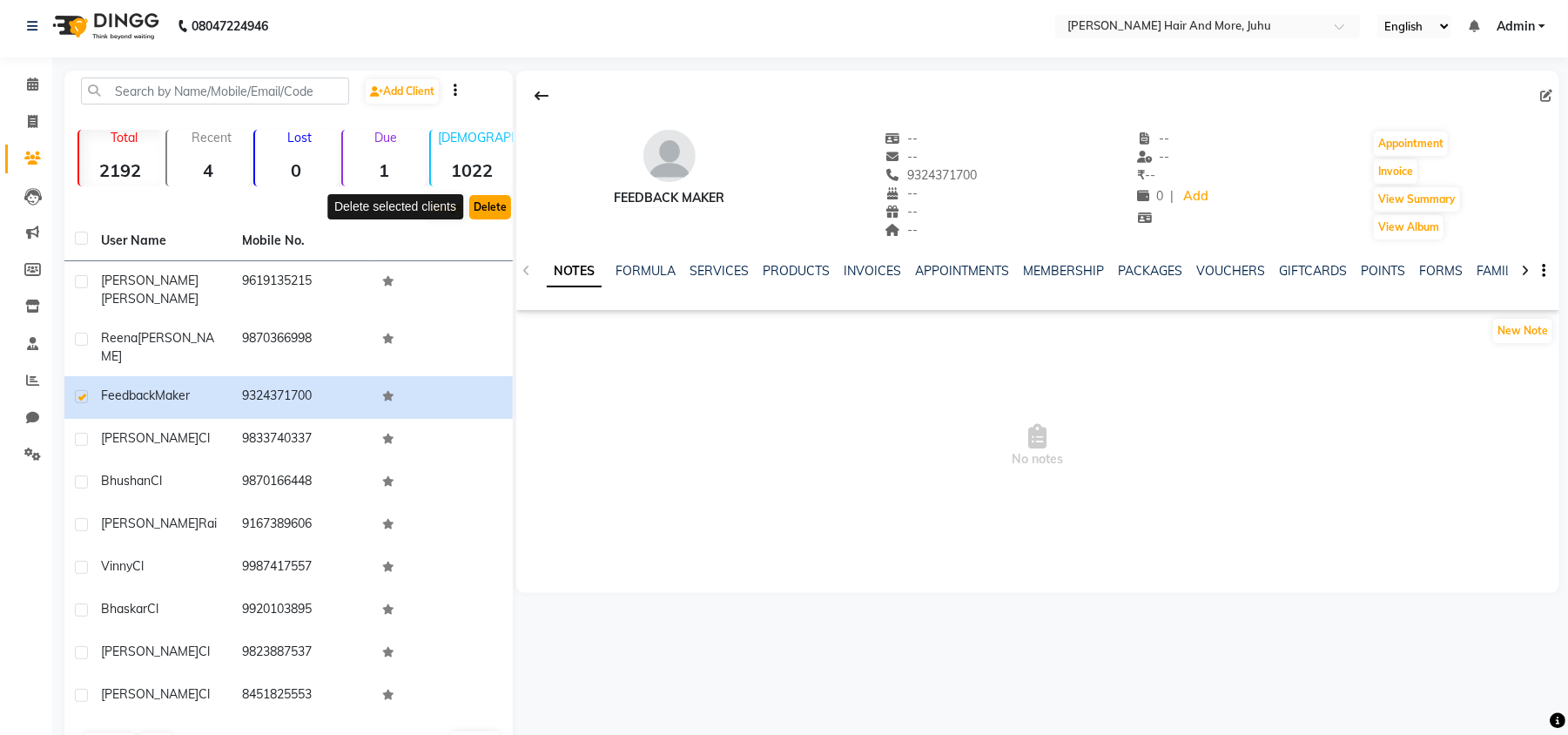
click at [502, 203] on button "Delete" at bounding box center [490, 207] width 42 height 24
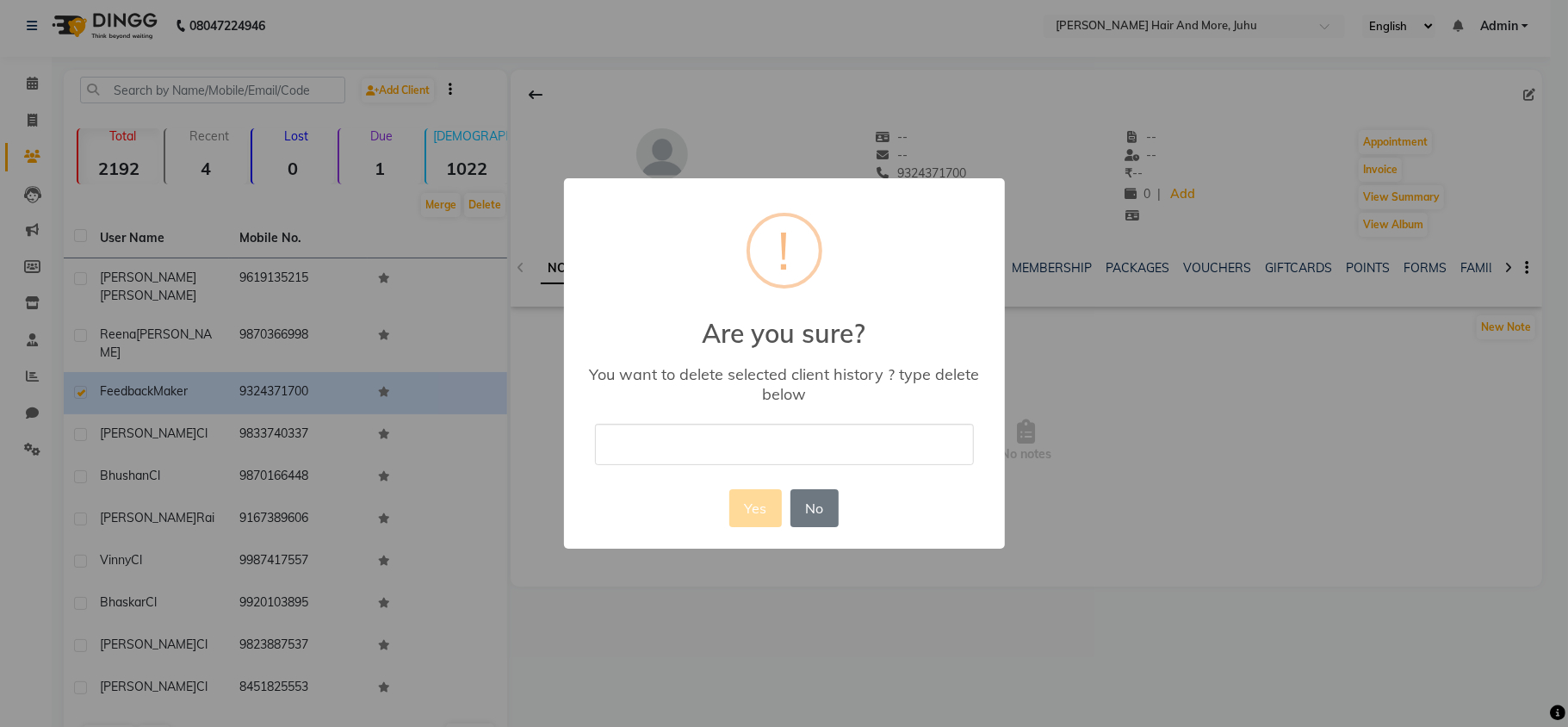
click at [645, 425] on input "text" at bounding box center [784, 444] width 378 height 41
drag, startPoint x: 703, startPoint y: 493, endPoint x: 744, endPoint y: 503, distance: 42.2
click at [744, 503] on button "Yes" at bounding box center [755, 508] width 52 height 38
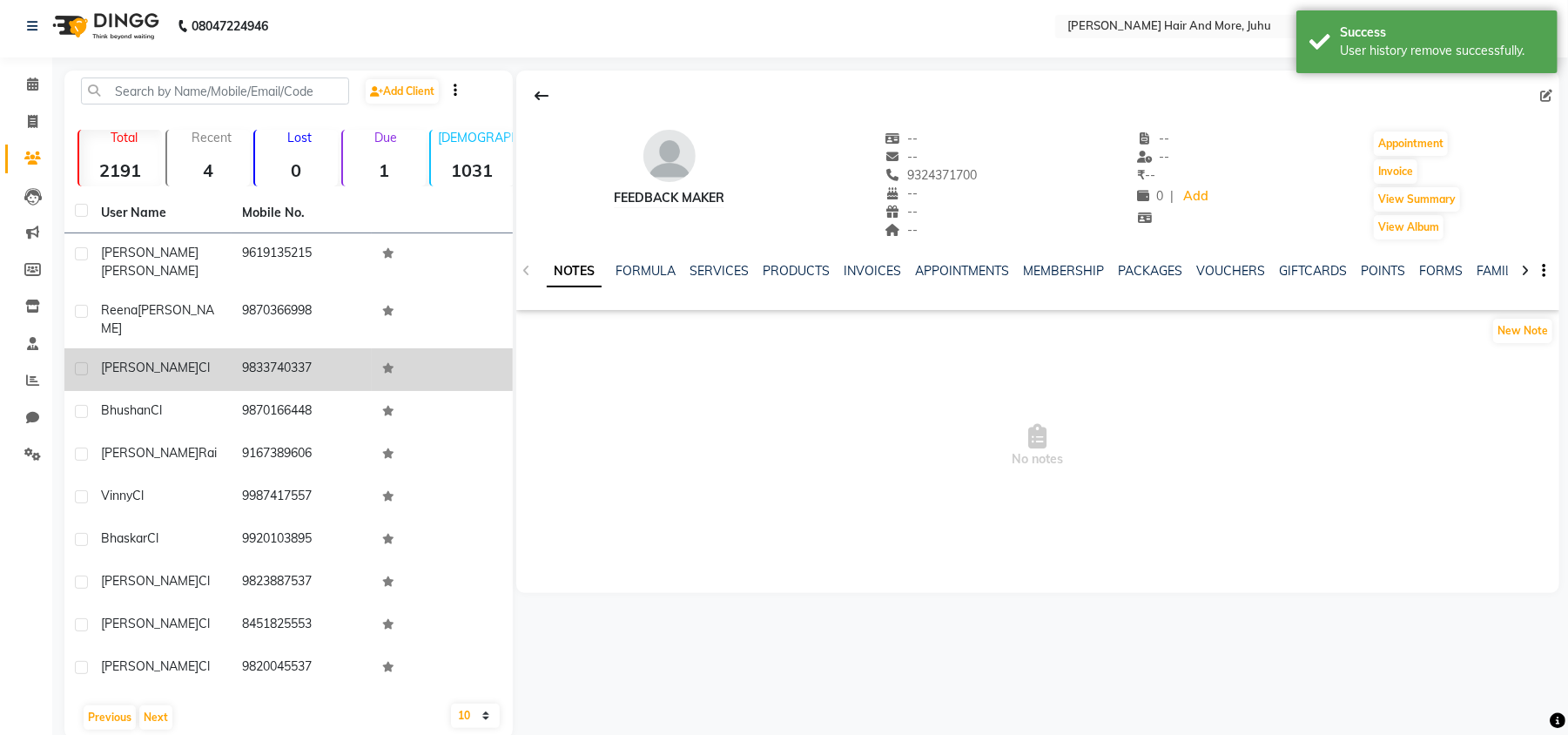
click at [195, 359] on div "[PERSON_NAME]" at bounding box center [161, 368] width 120 height 18
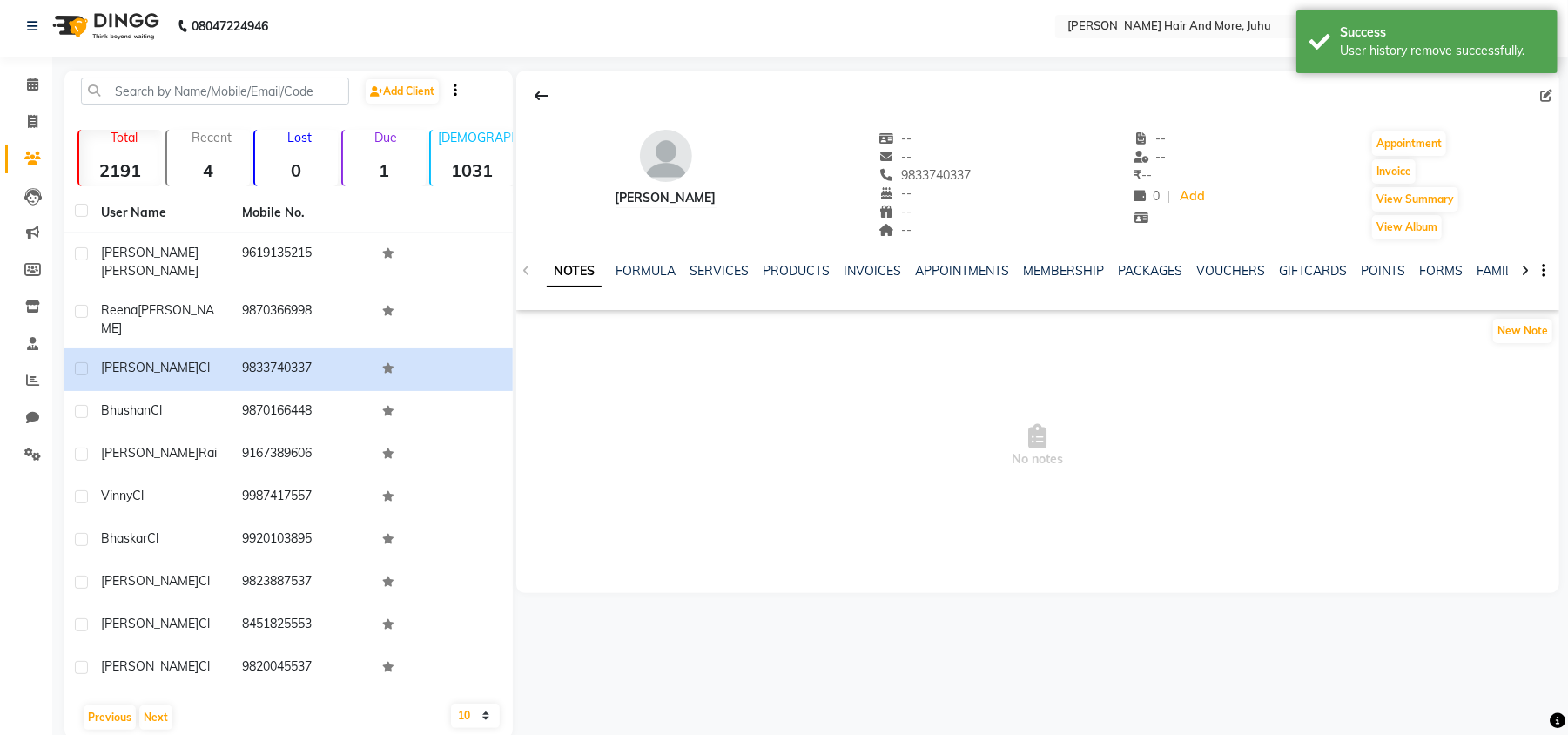
click at [1540, 95] on ngb-tooltip-window "Edit" at bounding box center [1517, 95] width 46 height 37
click at [1544, 94] on icon at bounding box center [1546, 96] width 13 height 13
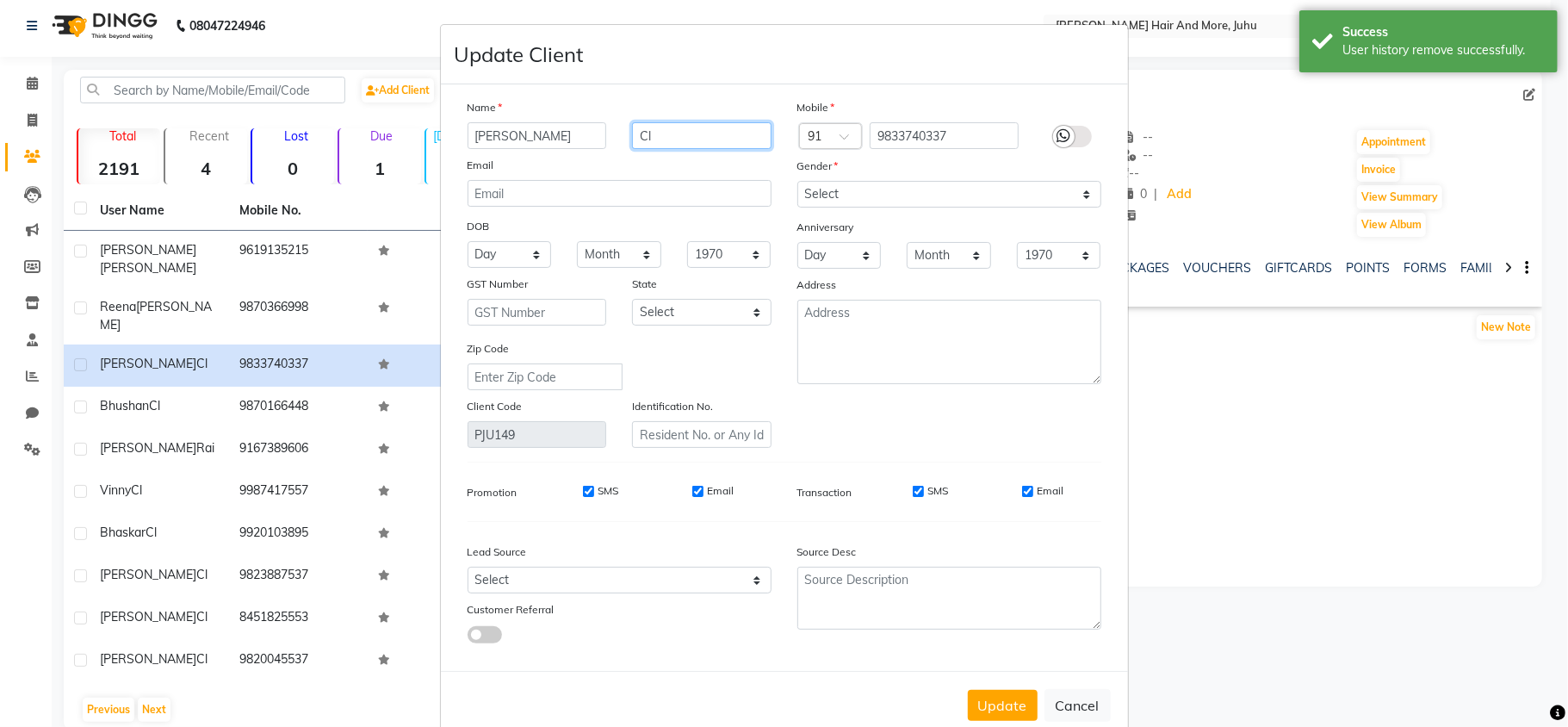
click at [683, 142] on input "Cl" at bounding box center [701, 136] width 139 height 27
click at [897, 167] on div "Gender" at bounding box center [949, 168] width 330 height 24
click at [895, 190] on select "Select [DEMOGRAPHIC_DATA] [DEMOGRAPHIC_DATA] Other Prefer Not To Say" at bounding box center [949, 194] width 304 height 27
click at [798, 181] on select "Select [DEMOGRAPHIC_DATA] [DEMOGRAPHIC_DATA] Other Prefer Not To Say" at bounding box center [949, 194] width 304 height 27
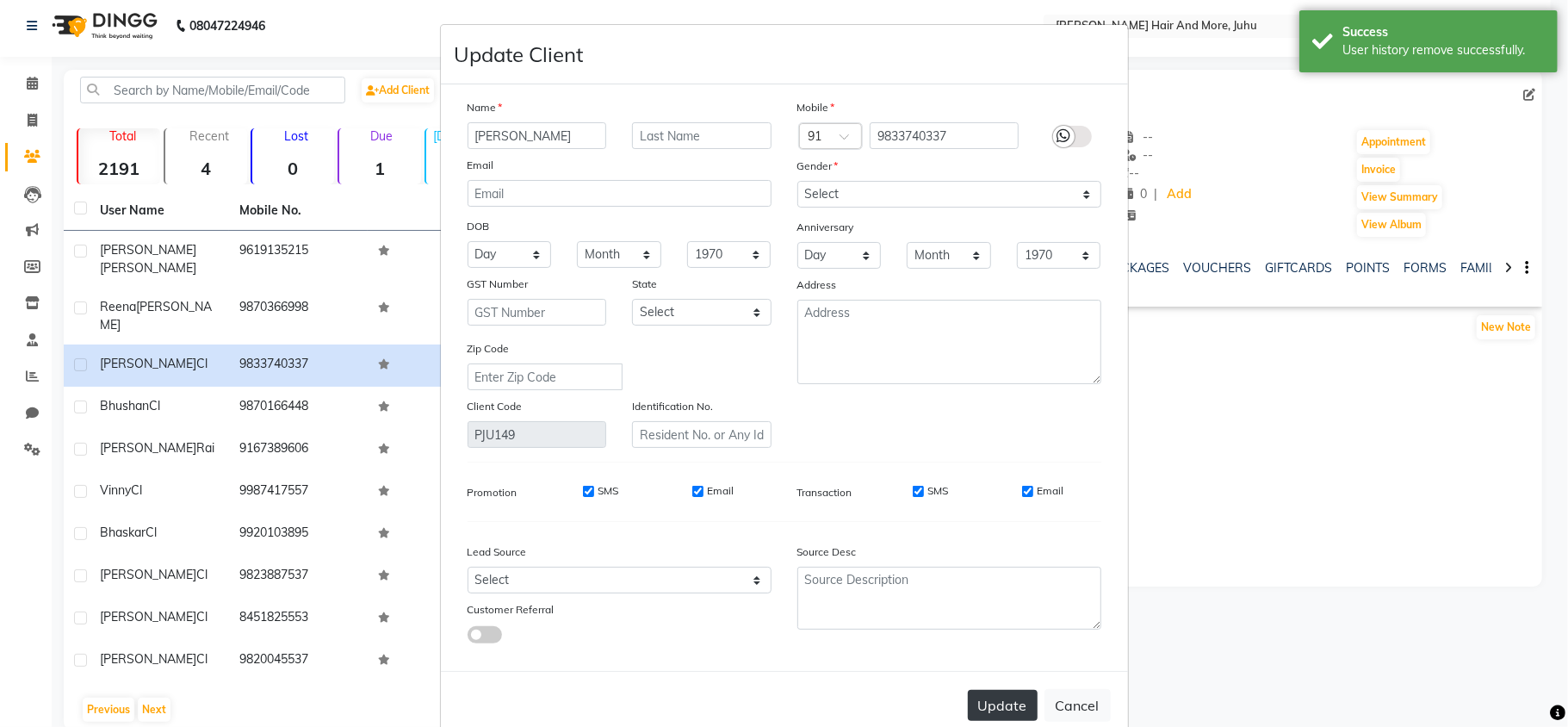
click at [1000, 700] on button "Update" at bounding box center [1002, 705] width 70 height 31
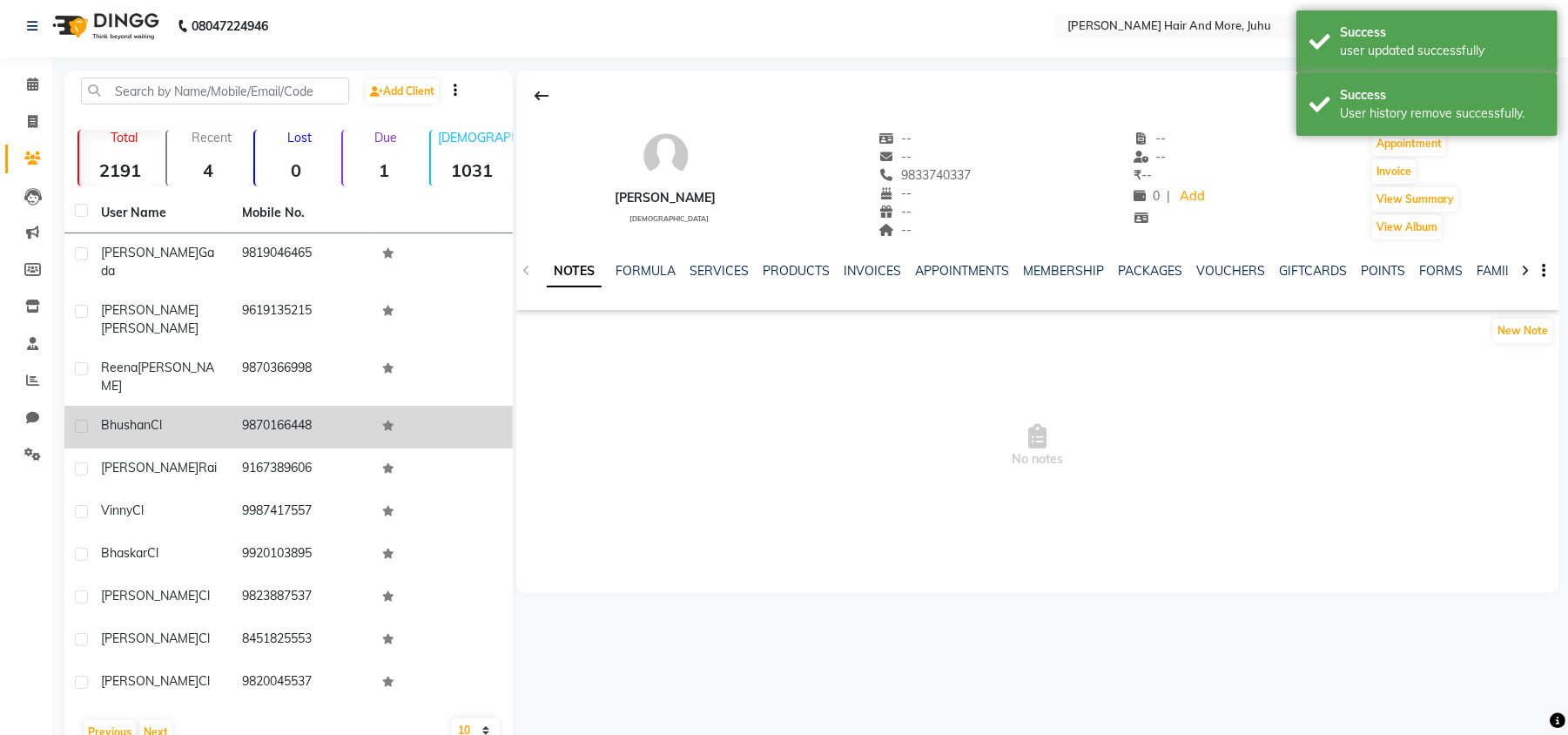
click at [317, 406] on td "9870166448" at bounding box center [301, 428] width 141 height 43
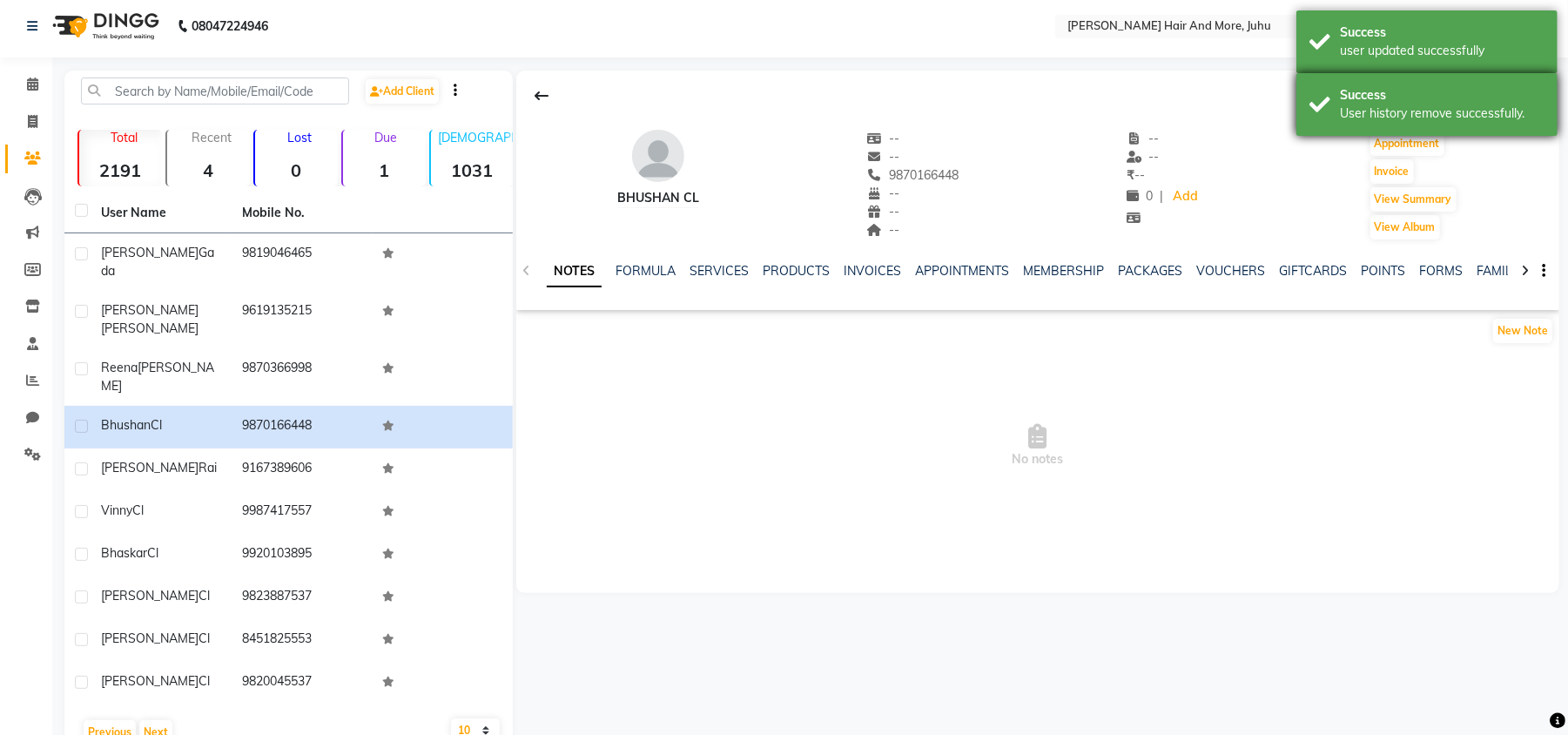
click at [1515, 103] on div "Success" at bounding box center [1442, 95] width 204 height 18
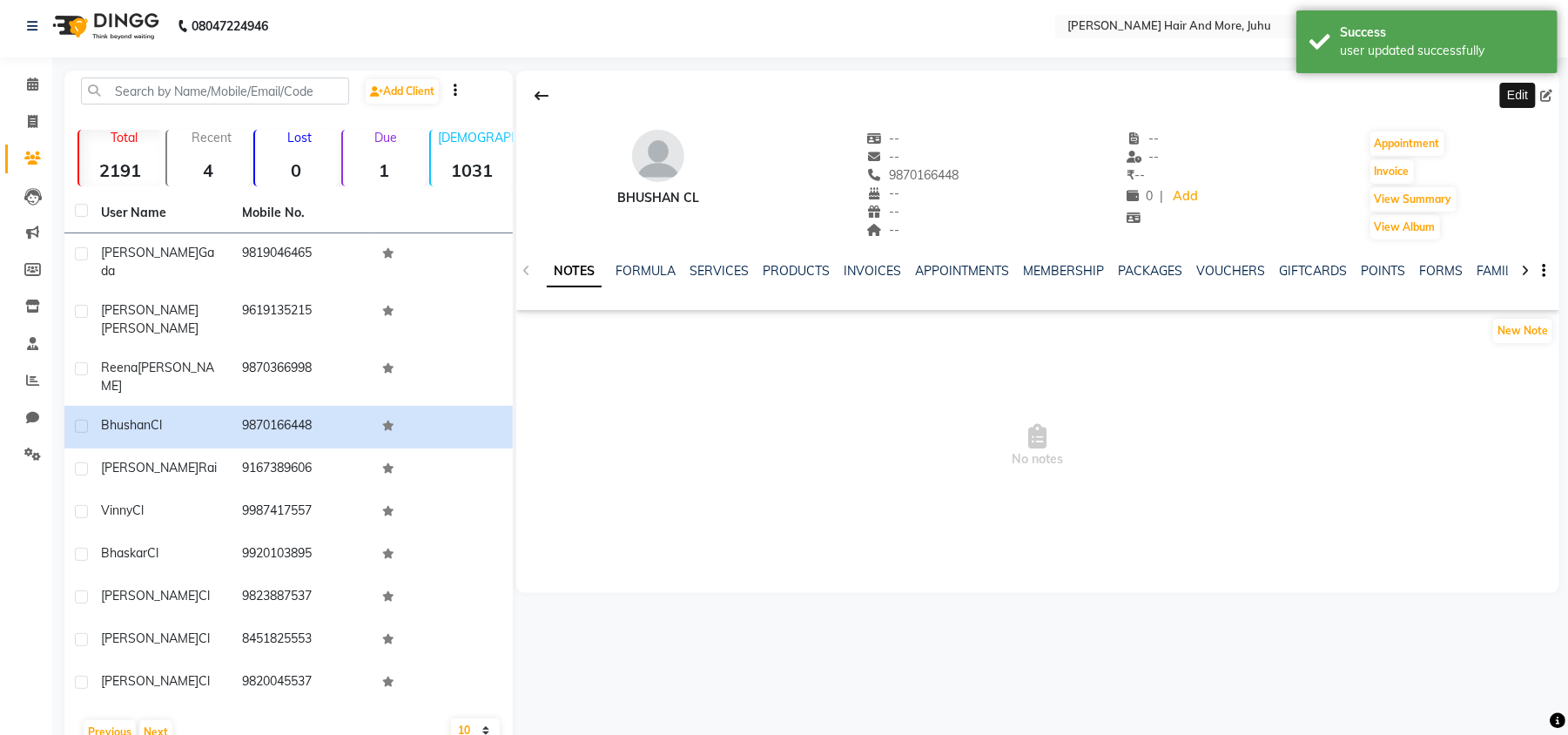
click at [1543, 94] on icon at bounding box center [1546, 96] width 13 height 13
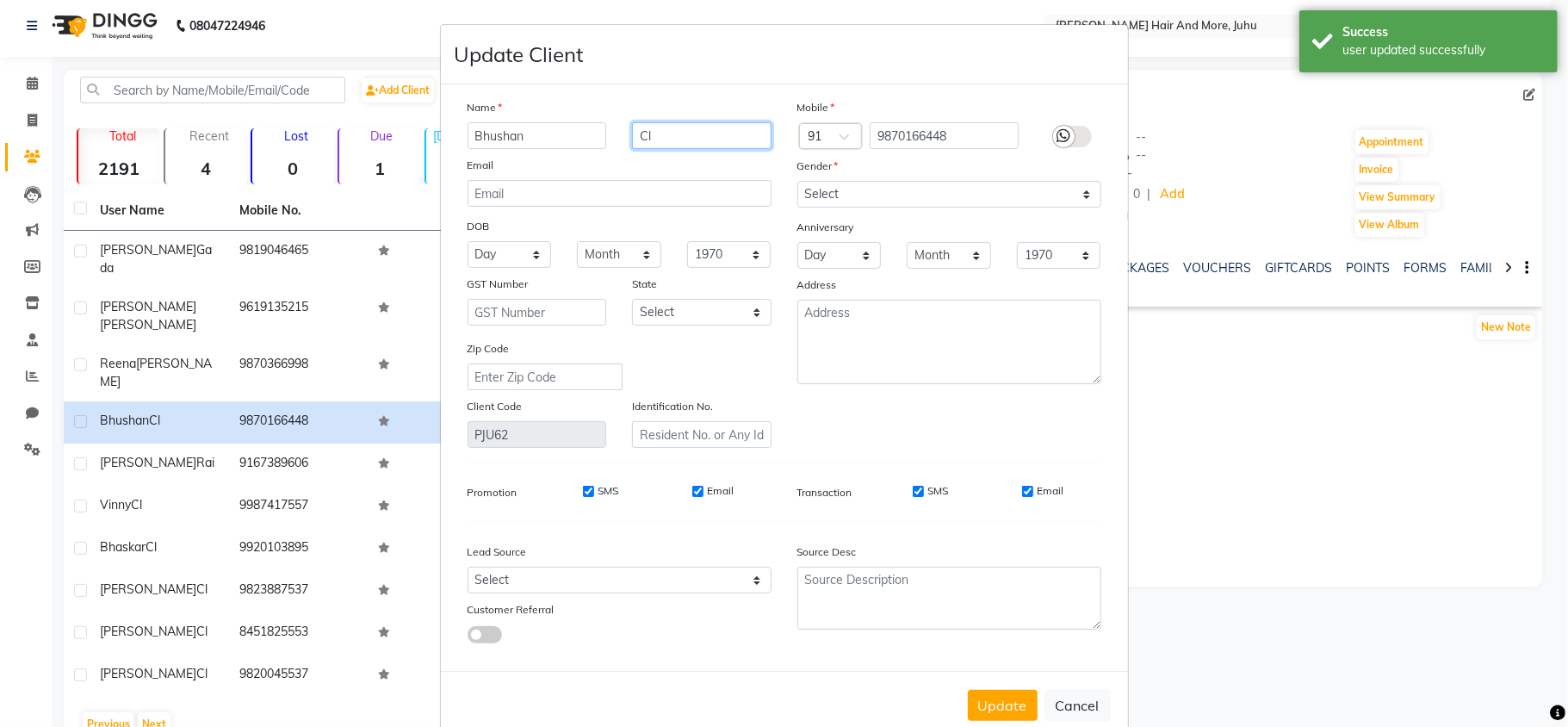
click at [711, 139] on input "Cl" at bounding box center [701, 136] width 139 height 27
click at [813, 194] on select "Select [DEMOGRAPHIC_DATA] [DEMOGRAPHIC_DATA] Other Prefer Not To Say" at bounding box center [949, 194] width 304 height 27
click at [798, 181] on select "Select [DEMOGRAPHIC_DATA] [DEMOGRAPHIC_DATA] Other Prefer Not To Say" at bounding box center [949, 194] width 304 height 27
drag, startPoint x: 996, startPoint y: 707, endPoint x: 983, endPoint y: 697, distance: 16.4
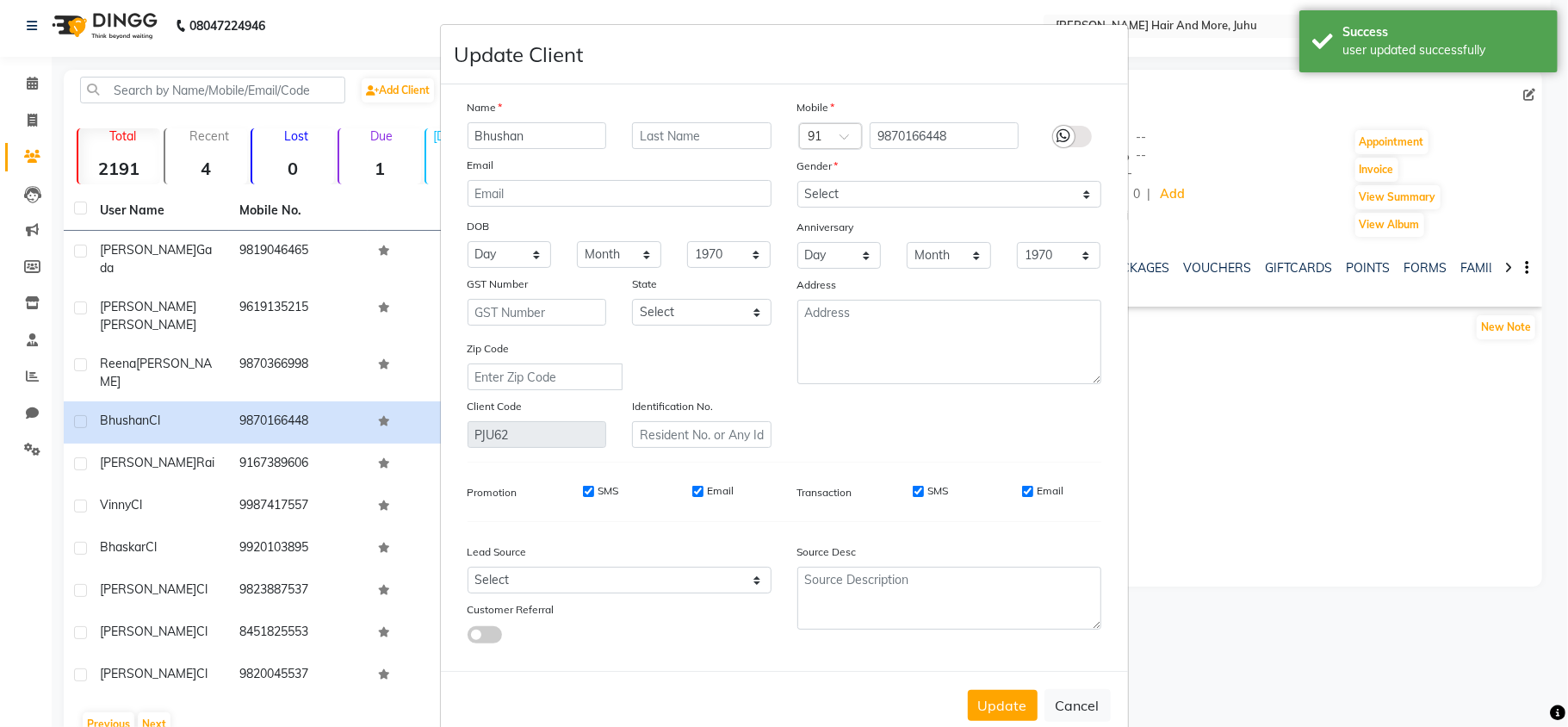
click at [997, 705] on button "Update" at bounding box center [1002, 705] width 70 height 31
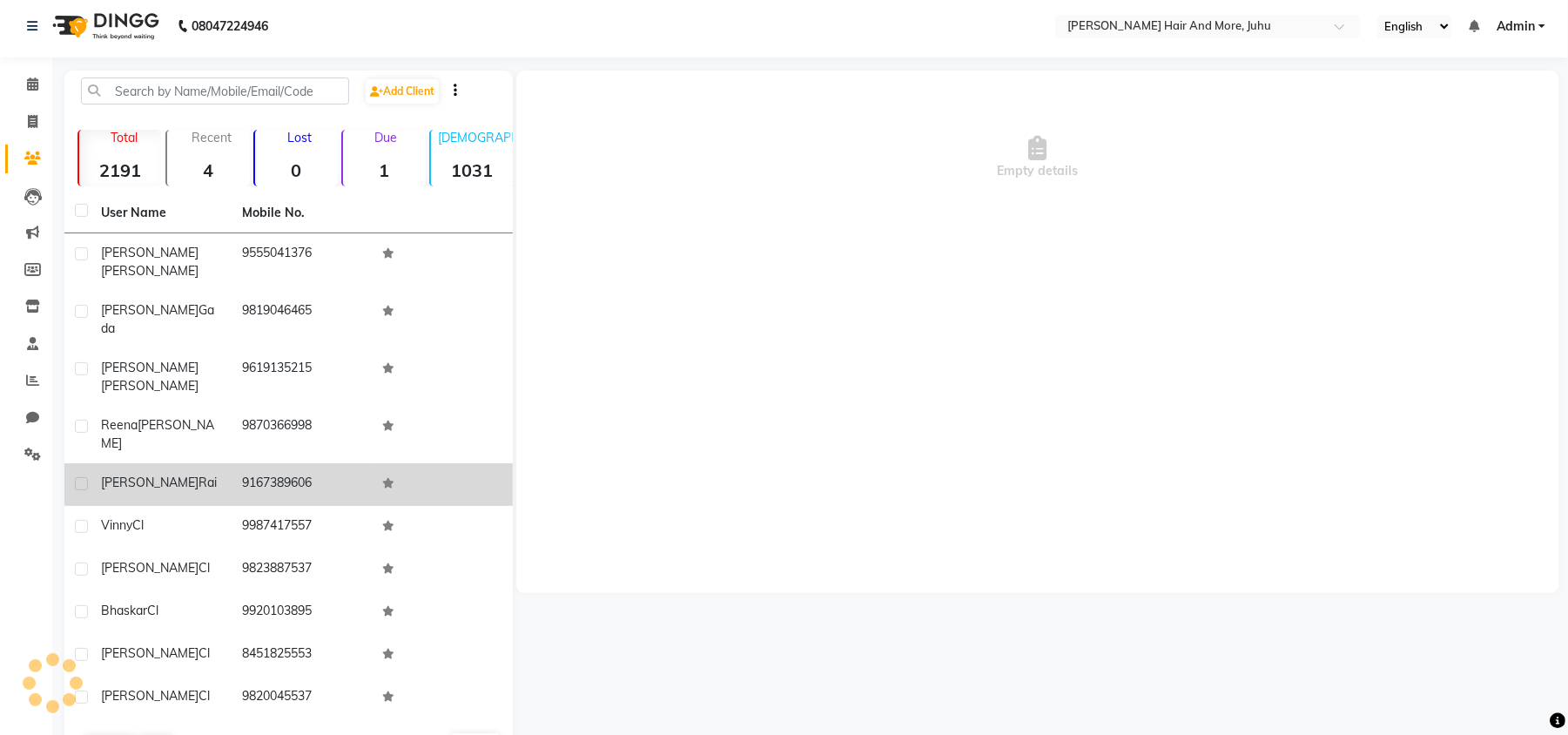
click at [336, 463] on td "9167389606" at bounding box center [301, 485] width 141 height 43
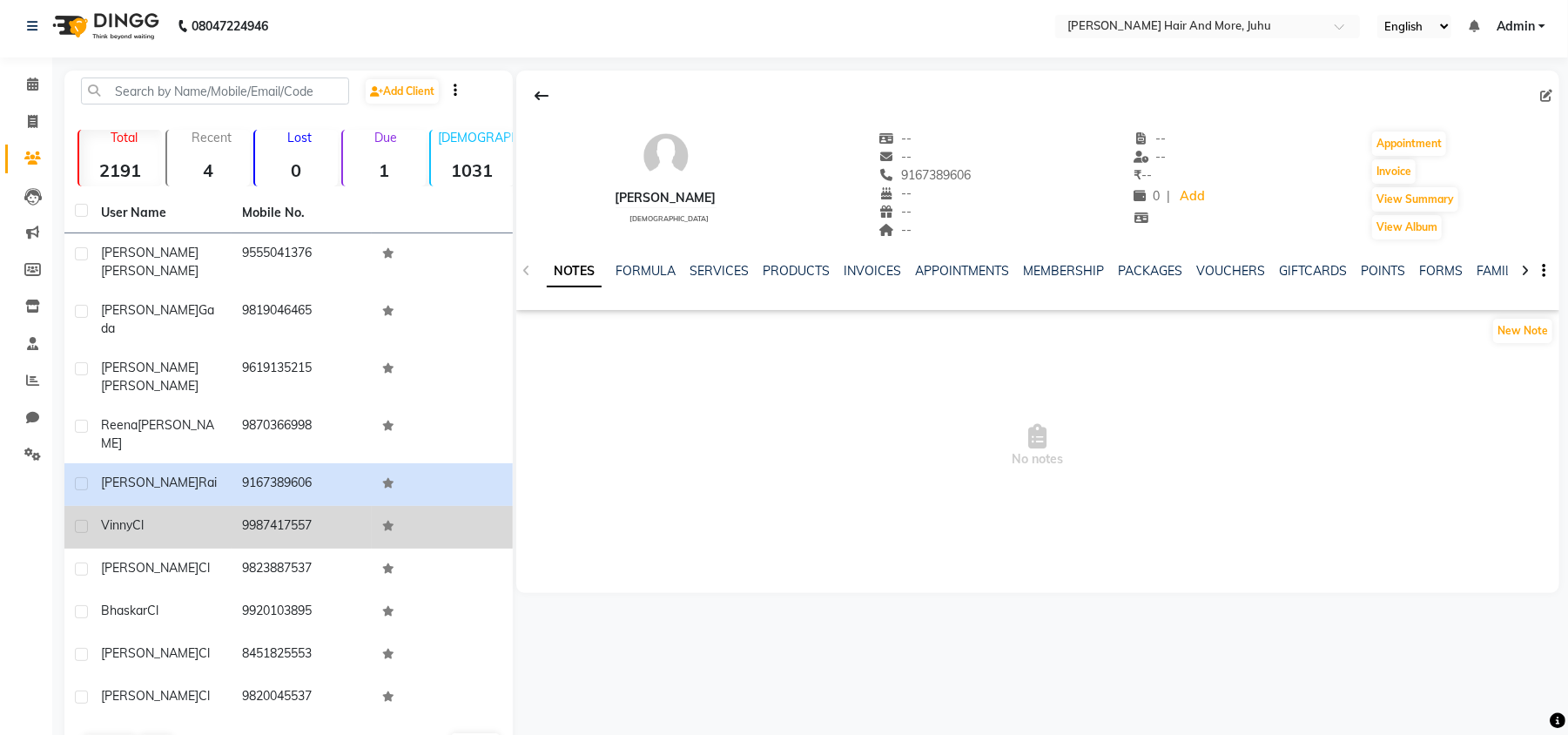
click at [279, 506] on td "9987417557" at bounding box center [301, 527] width 141 height 43
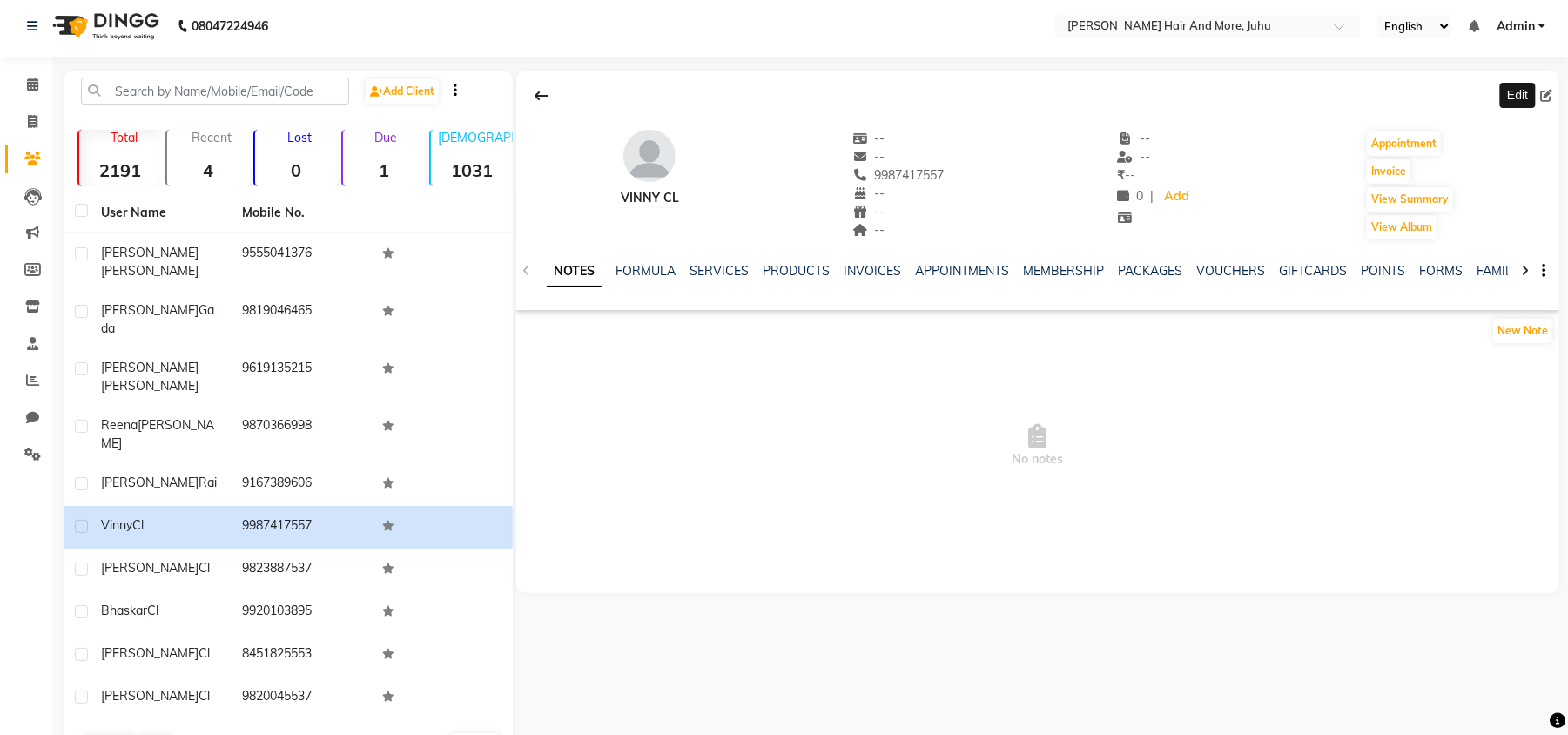
click at [1547, 91] on icon at bounding box center [1546, 96] width 13 height 13
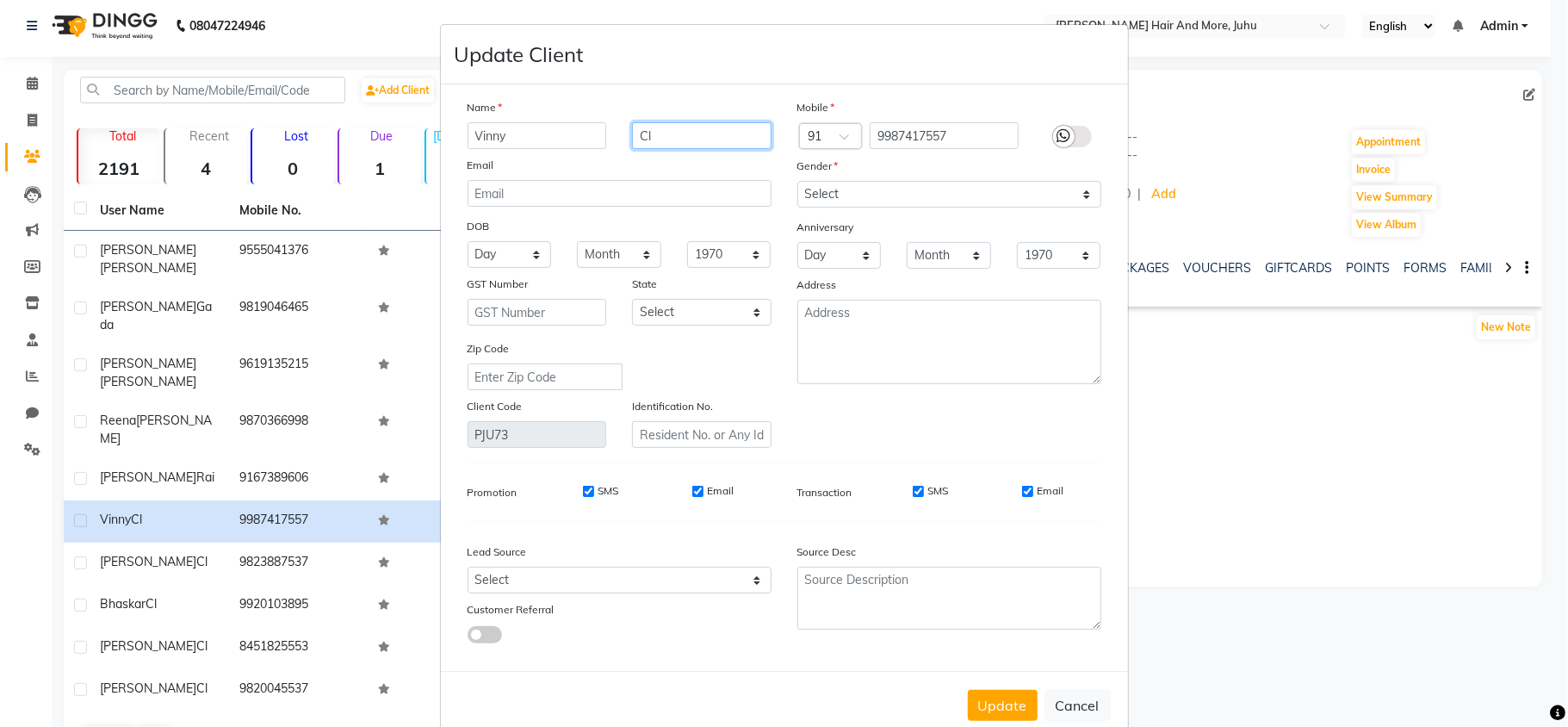
click at [673, 131] on input "Cl" at bounding box center [701, 136] width 139 height 27
click at [844, 195] on select "Select [DEMOGRAPHIC_DATA] [DEMOGRAPHIC_DATA] Other Prefer Not To Say" at bounding box center [949, 194] width 304 height 27
click at [798, 181] on select "Select [DEMOGRAPHIC_DATA] [DEMOGRAPHIC_DATA] Other Prefer Not To Say" at bounding box center [949, 194] width 304 height 27
drag, startPoint x: 1003, startPoint y: 694, endPoint x: 982, endPoint y: 689, distance: 21.6
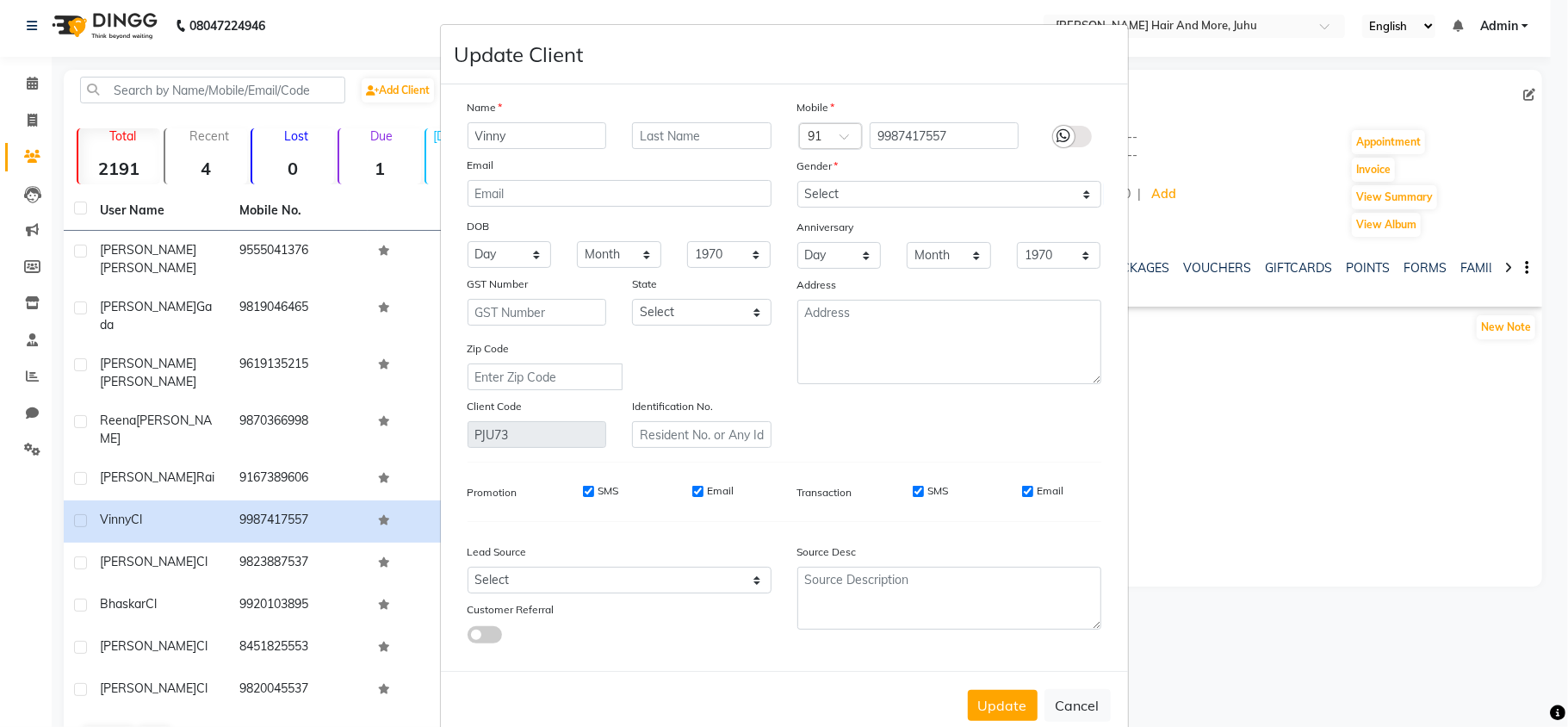
click at [1000, 694] on button "Update" at bounding box center [1002, 705] width 70 height 31
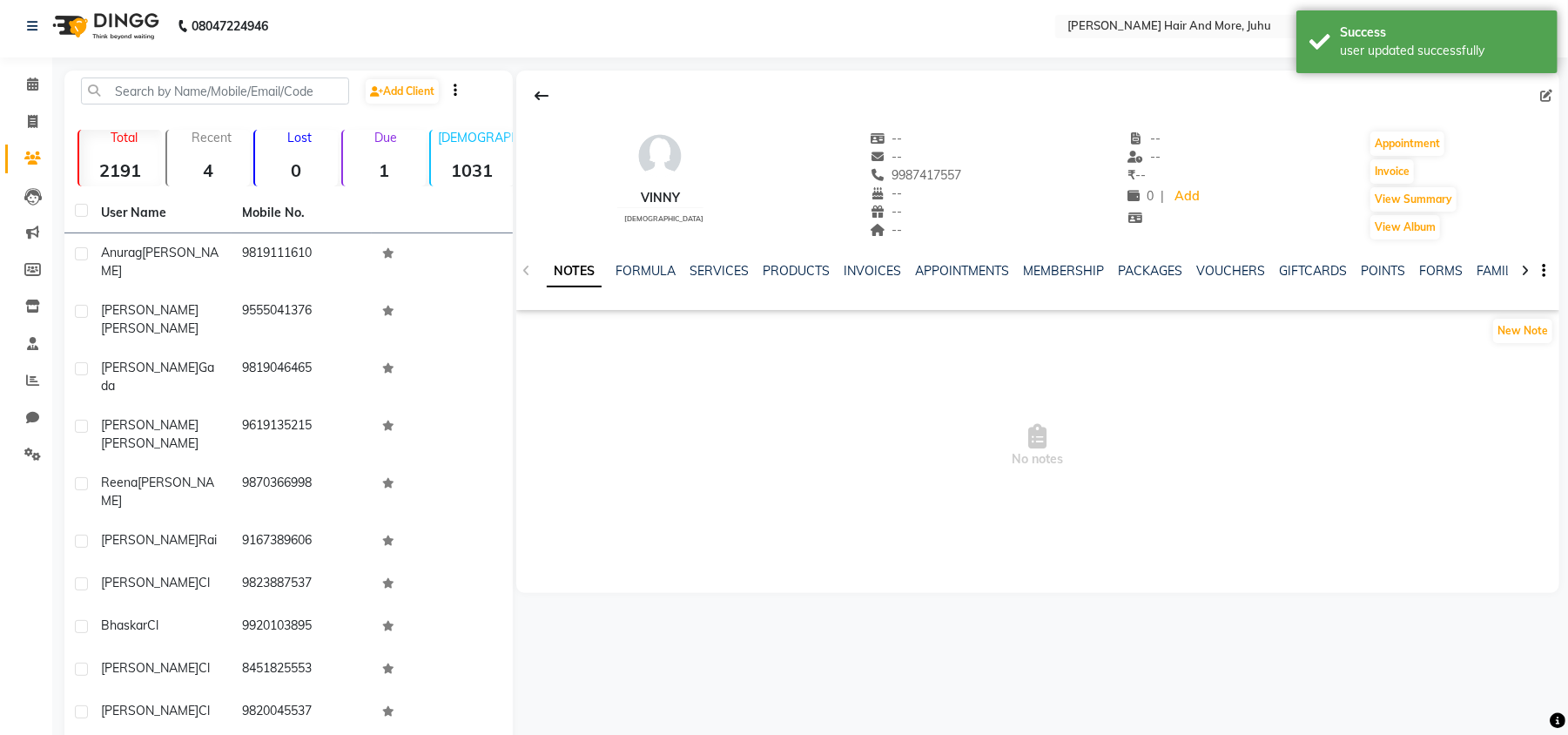
click at [237, 564] on td "9823887537" at bounding box center [301, 585] width 141 height 43
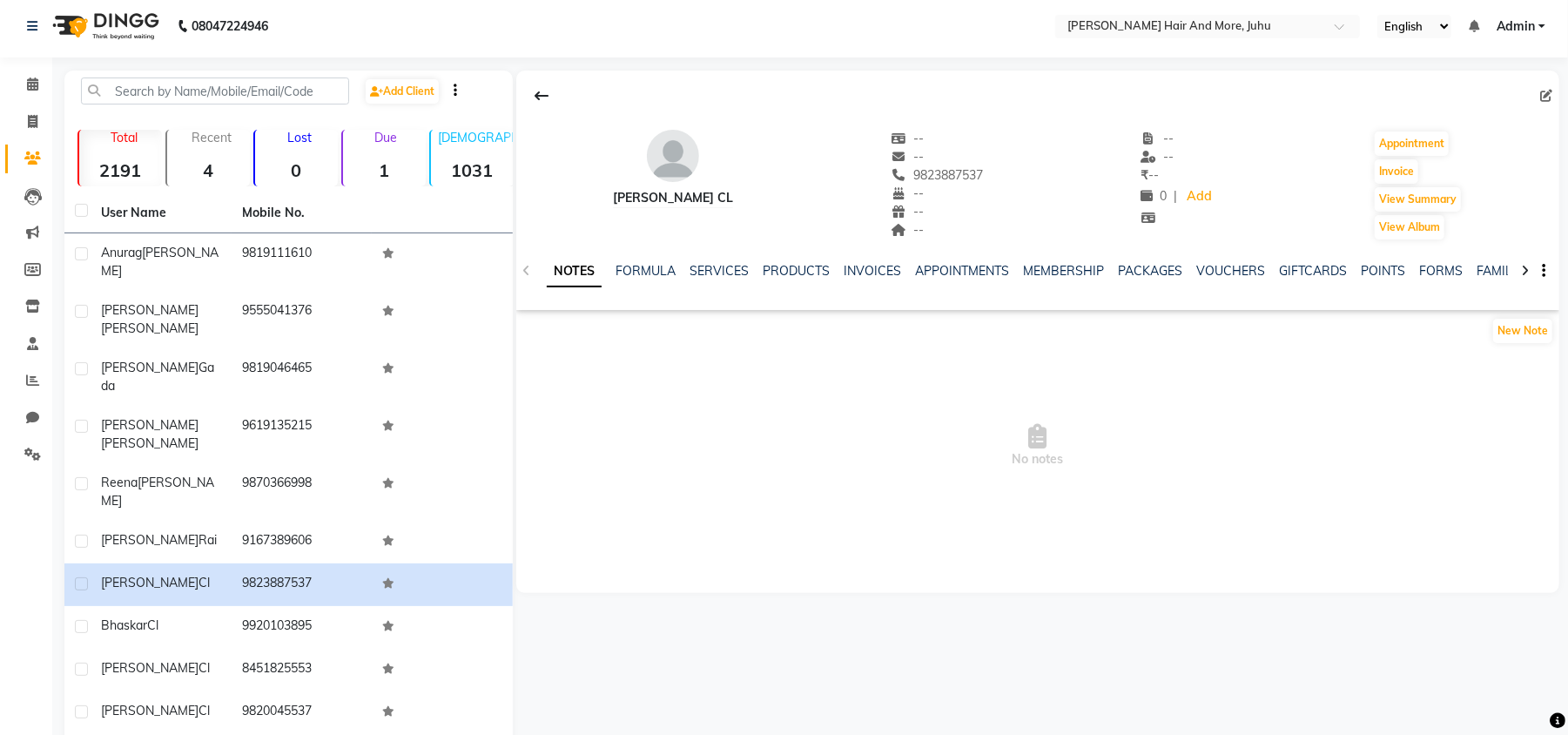
click at [1546, 99] on icon at bounding box center [1546, 96] width 13 height 13
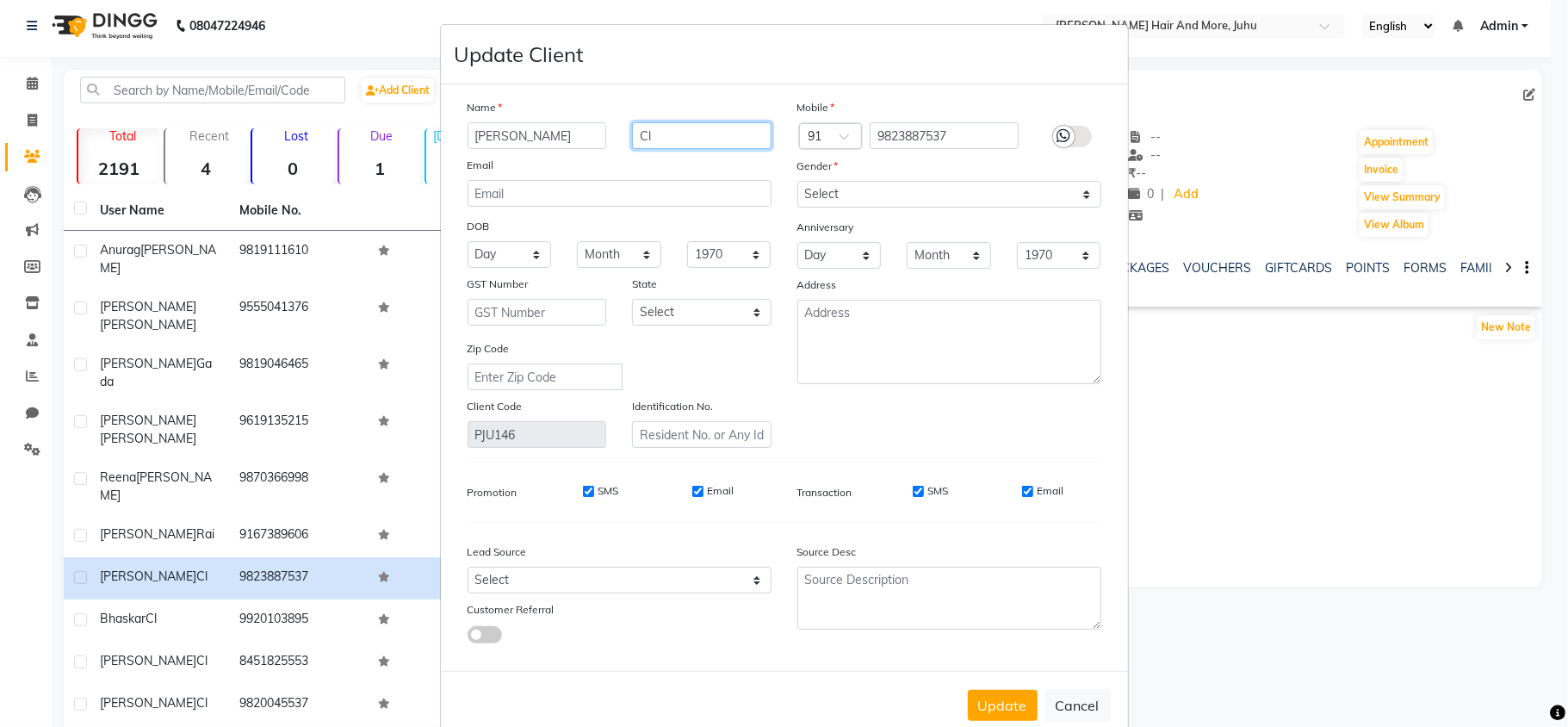
click at [693, 129] on input "Cl" at bounding box center [701, 136] width 139 height 27
click at [690, 129] on input "Cl" at bounding box center [701, 136] width 139 height 27
drag, startPoint x: 690, startPoint y: 129, endPoint x: 669, endPoint y: 133, distance: 21.4
click at [669, 133] on input "Cl" at bounding box center [701, 136] width 139 height 27
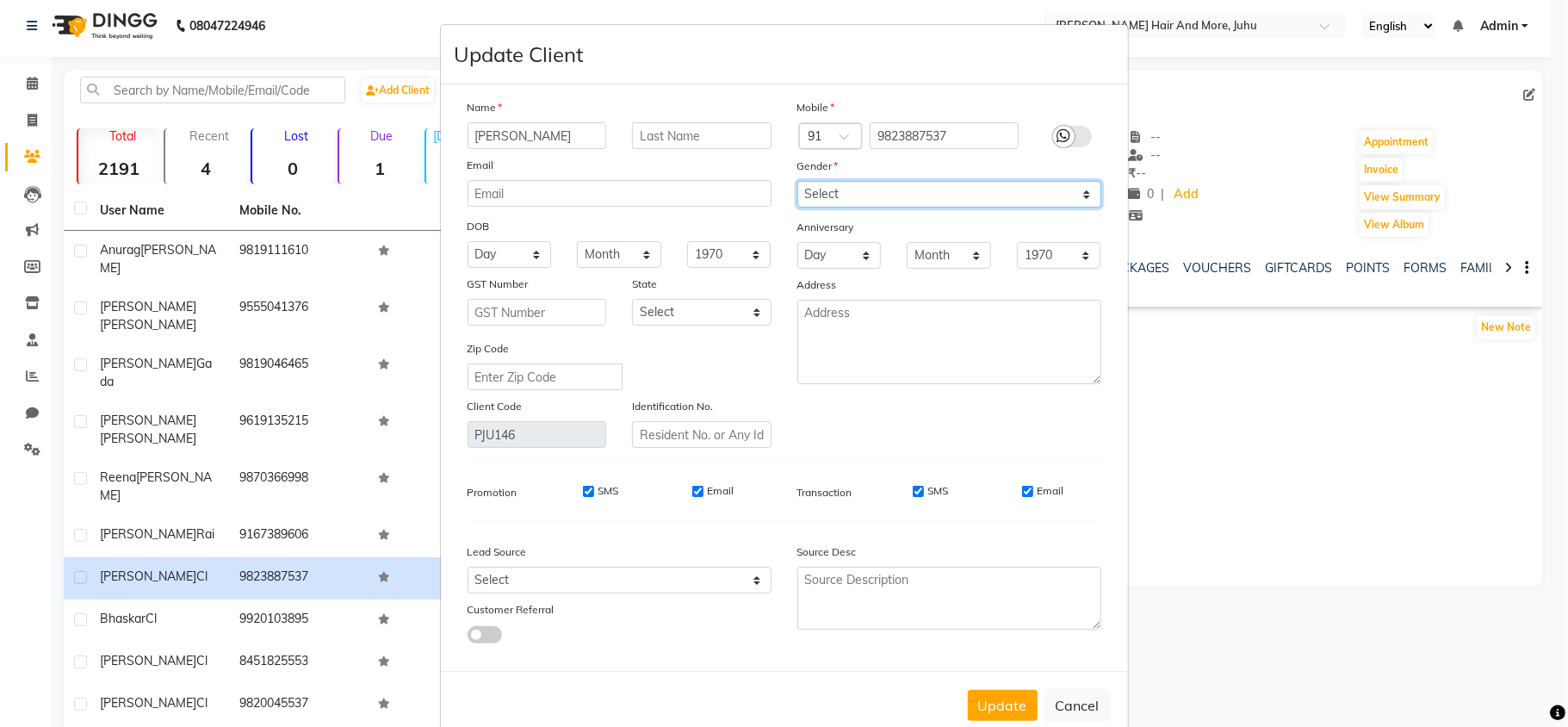
click at [877, 196] on select "Select [DEMOGRAPHIC_DATA] [DEMOGRAPHIC_DATA] Other Prefer Not To Say" at bounding box center [949, 194] width 304 height 27
click at [798, 181] on select "Select [DEMOGRAPHIC_DATA] [DEMOGRAPHIC_DATA] Other Prefer Not To Say" at bounding box center [949, 194] width 304 height 27
click at [981, 700] on button "Update" at bounding box center [1002, 705] width 70 height 31
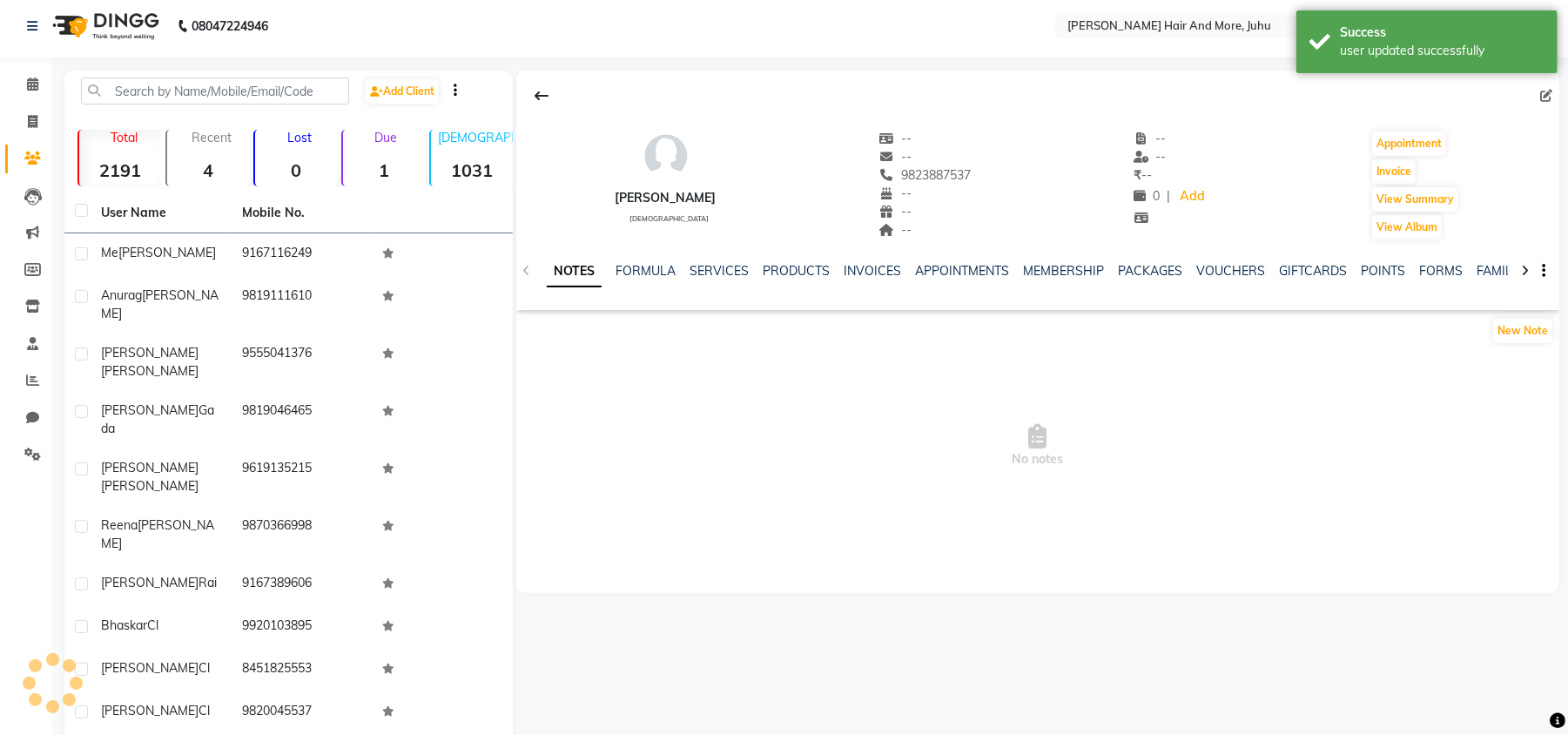
click at [303, 606] on td "9920103895" at bounding box center [301, 627] width 141 height 43
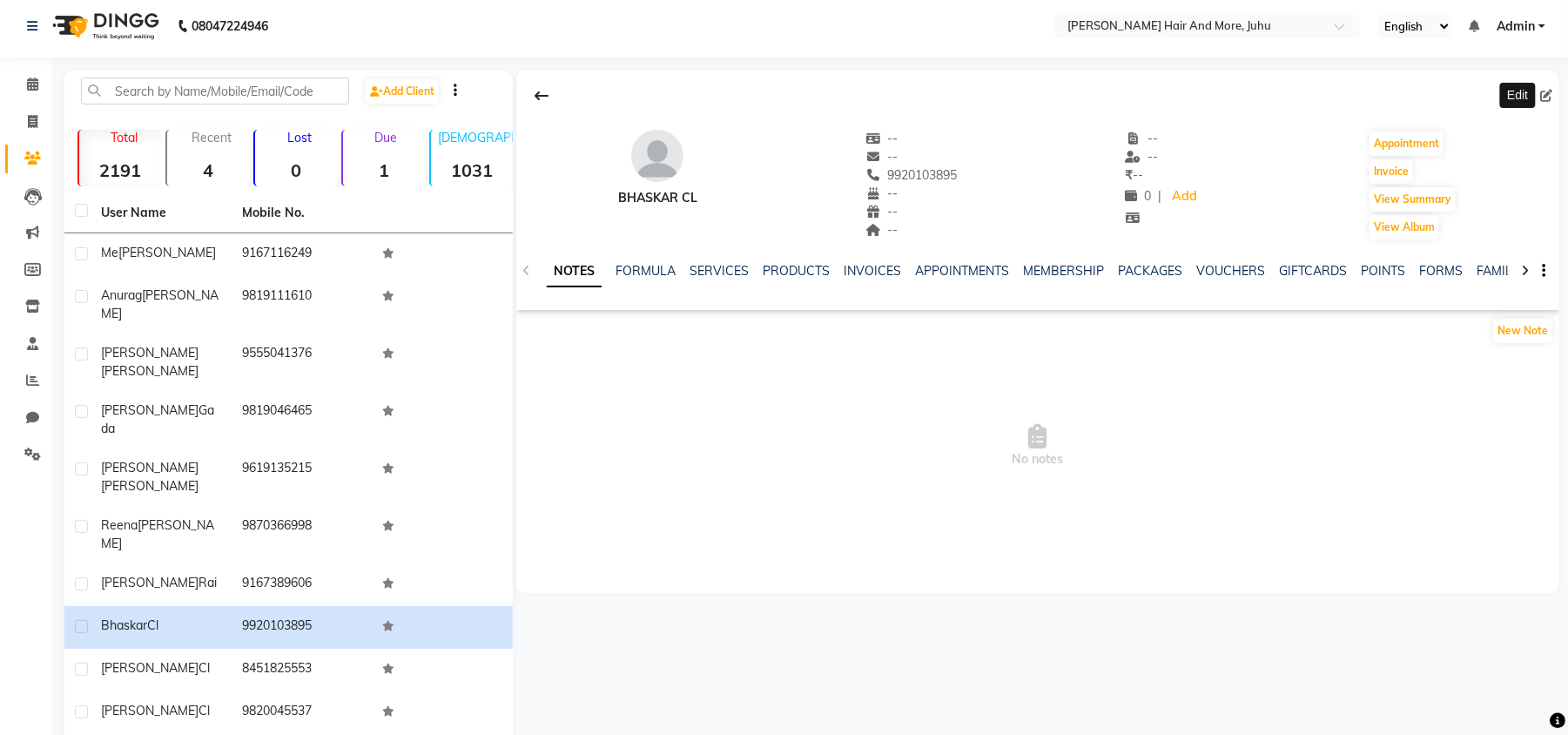
click at [1550, 96] on icon at bounding box center [1546, 96] width 13 height 13
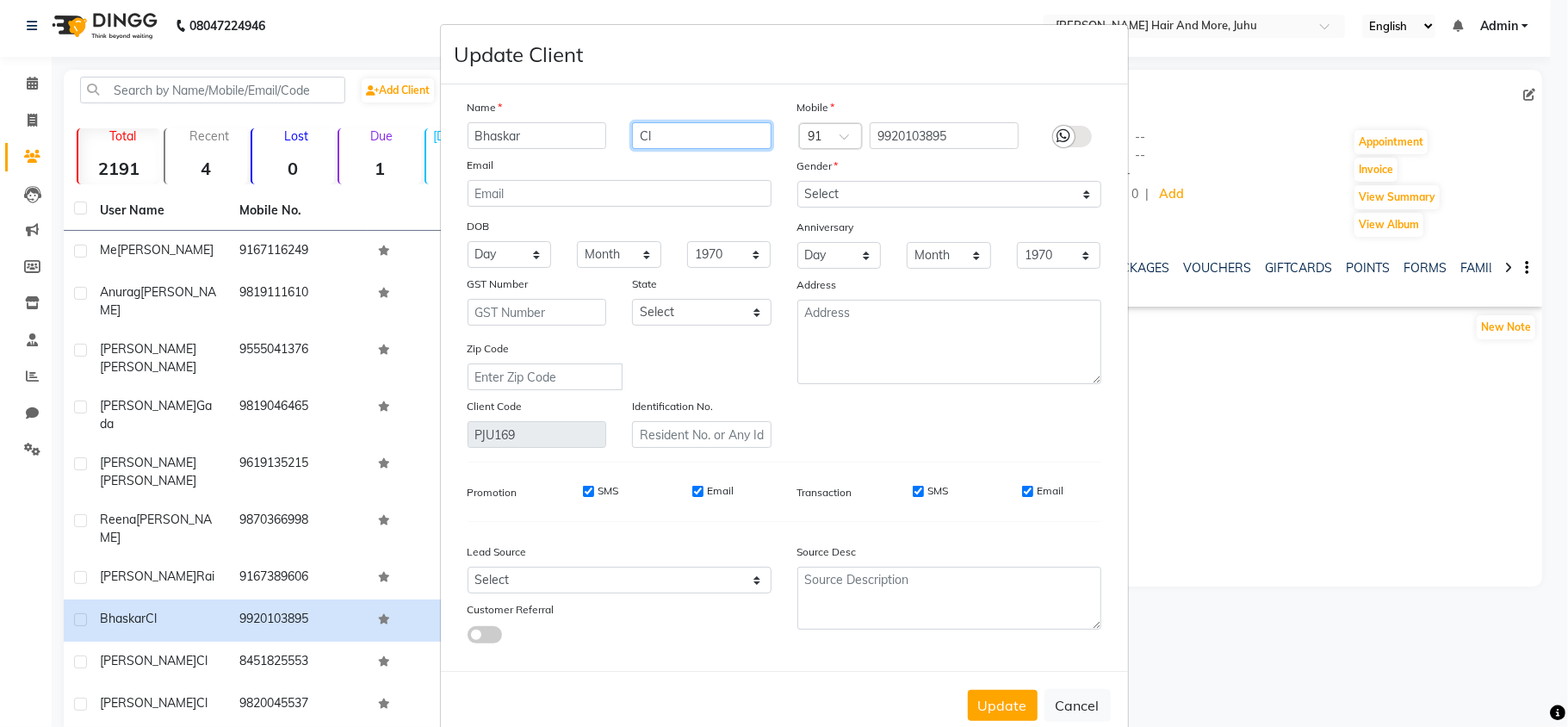
click at [679, 131] on input "Cl" at bounding box center [701, 136] width 139 height 27
click at [830, 205] on select "Select [DEMOGRAPHIC_DATA] [DEMOGRAPHIC_DATA] Other Prefer Not To Say" at bounding box center [949, 194] width 304 height 27
click at [798, 181] on select "Select [DEMOGRAPHIC_DATA] [DEMOGRAPHIC_DATA] Other Prefer Not To Say" at bounding box center [949, 194] width 304 height 27
click at [997, 700] on button "Update" at bounding box center [1002, 705] width 70 height 31
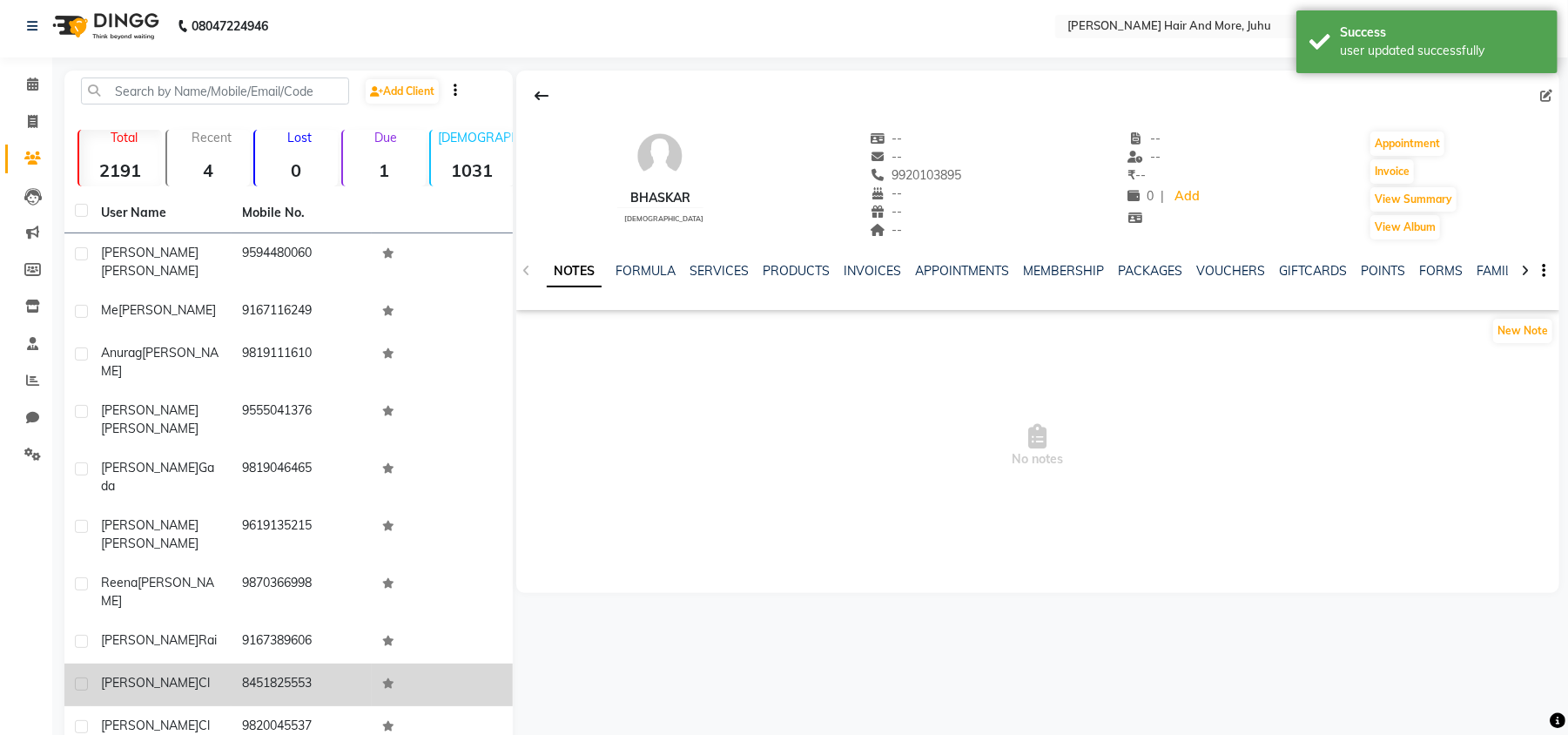
click at [228, 663] on td "[PERSON_NAME] Cl" at bounding box center [160, 685] width 141 height 43
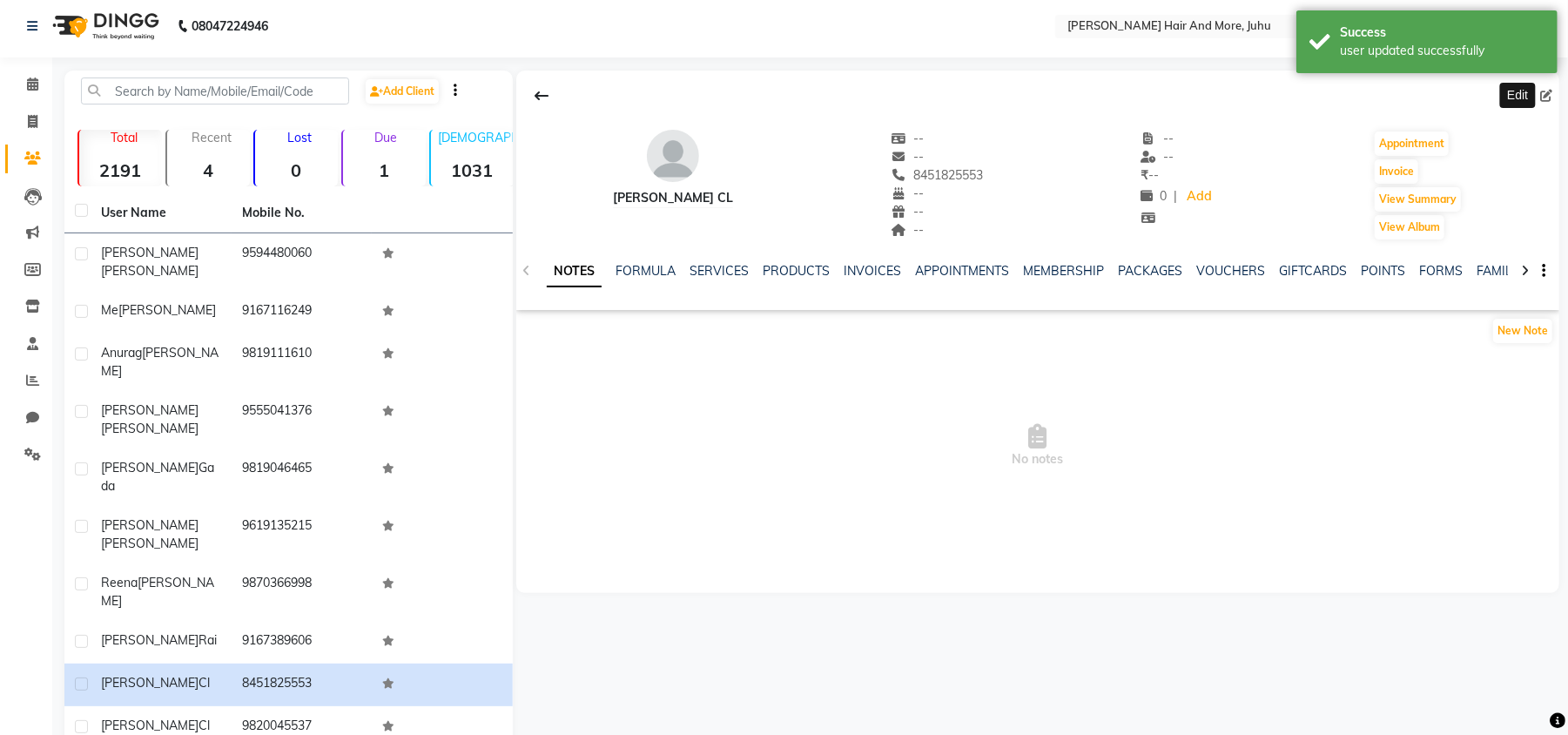
click at [1553, 92] on span at bounding box center [1549, 96] width 19 height 18
click at [1542, 99] on icon at bounding box center [1546, 96] width 13 height 13
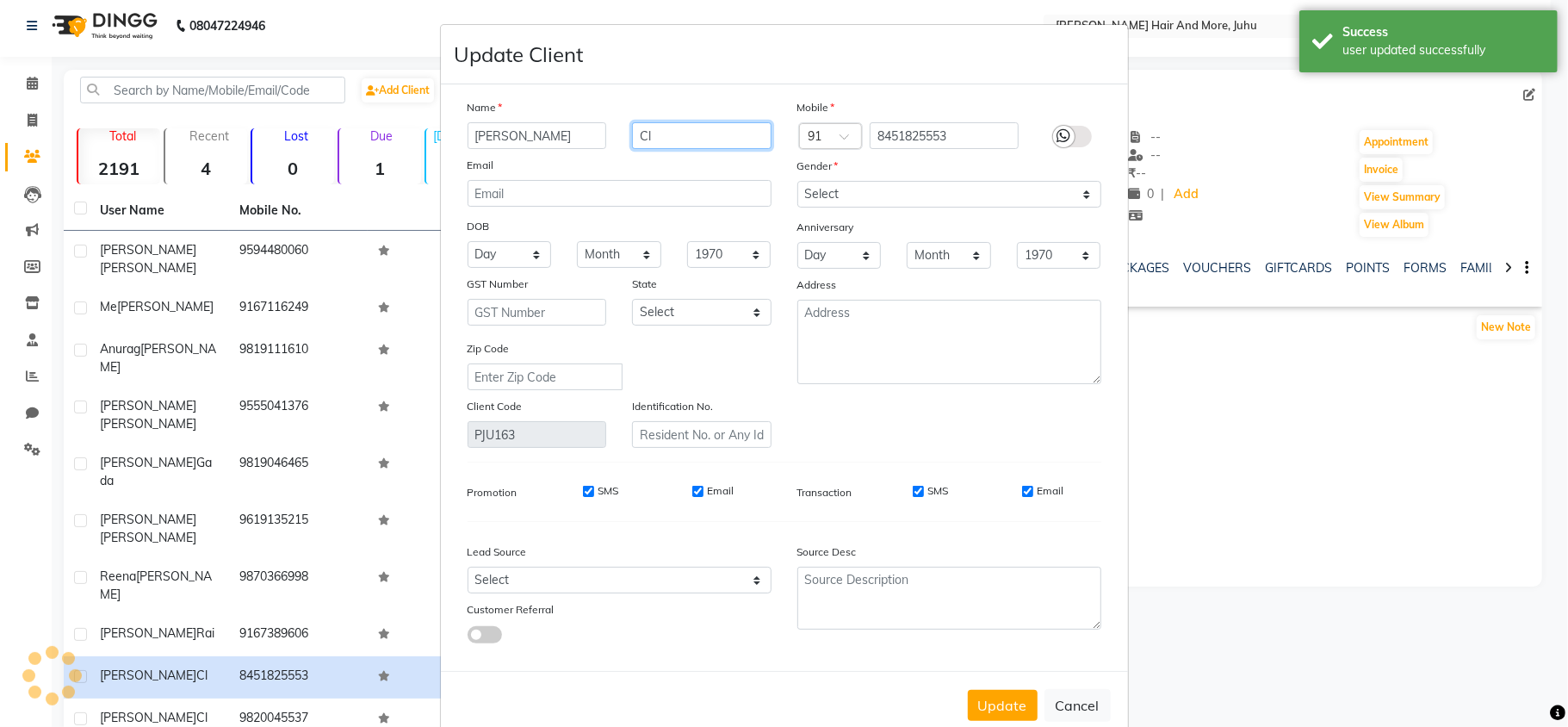
click at [656, 131] on input "Cl" at bounding box center [701, 136] width 139 height 27
click at [817, 196] on select "Select [DEMOGRAPHIC_DATA] [DEMOGRAPHIC_DATA] Other Prefer Not To Say" at bounding box center [949, 194] width 304 height 27
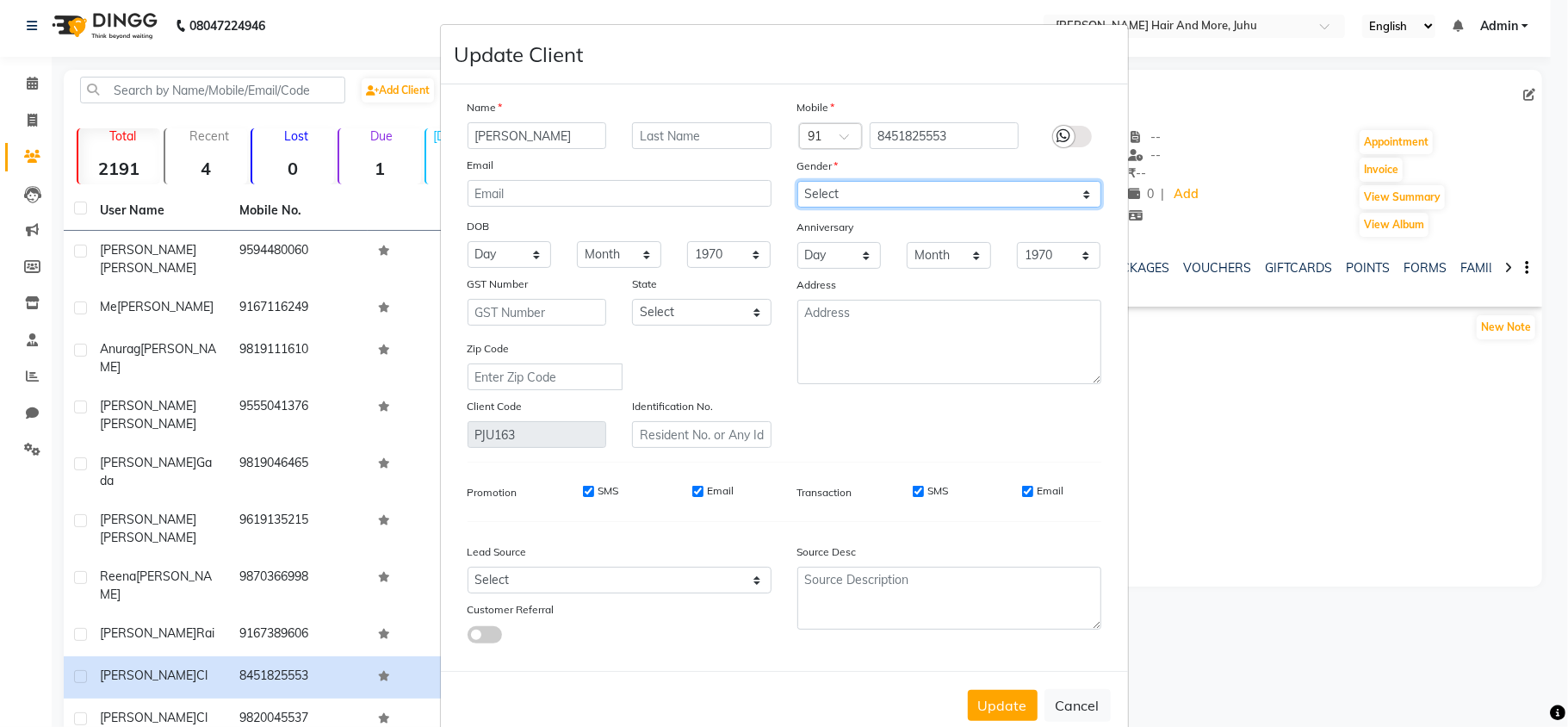
click at [798, 181] on select "Select [DEMOGRAPHIC_DATA] [DEMOGRAPHIC_DATA] Other Prefer Not To Say" at bounding box center [949, 194] width 304 height 27
click at [1016, 694] on button "Update" at bounding box center [1002, 705] width 70 height 31
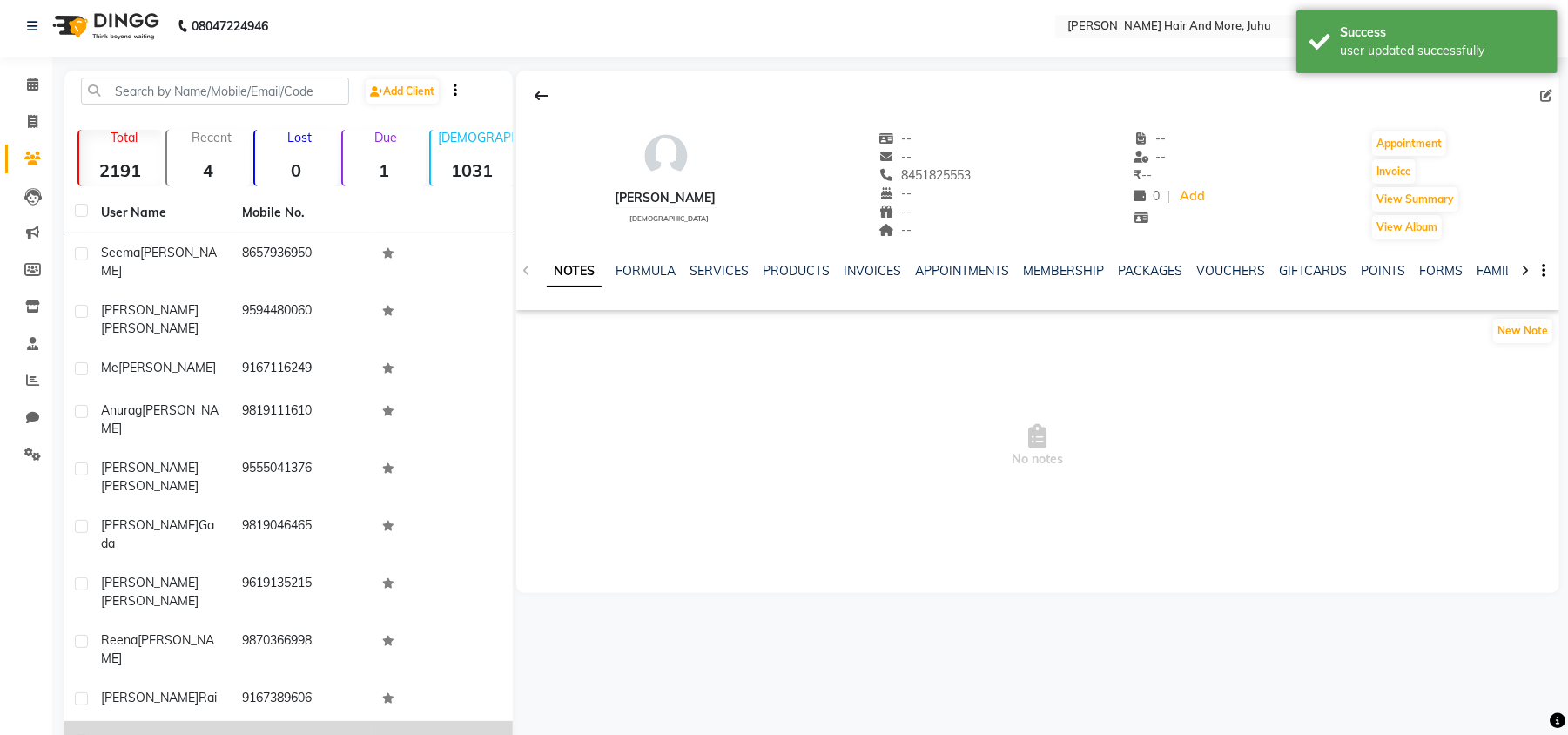
click at [224, 721] on td "Pranav Cl" at bounding box center [160, 742] width 141 height 43
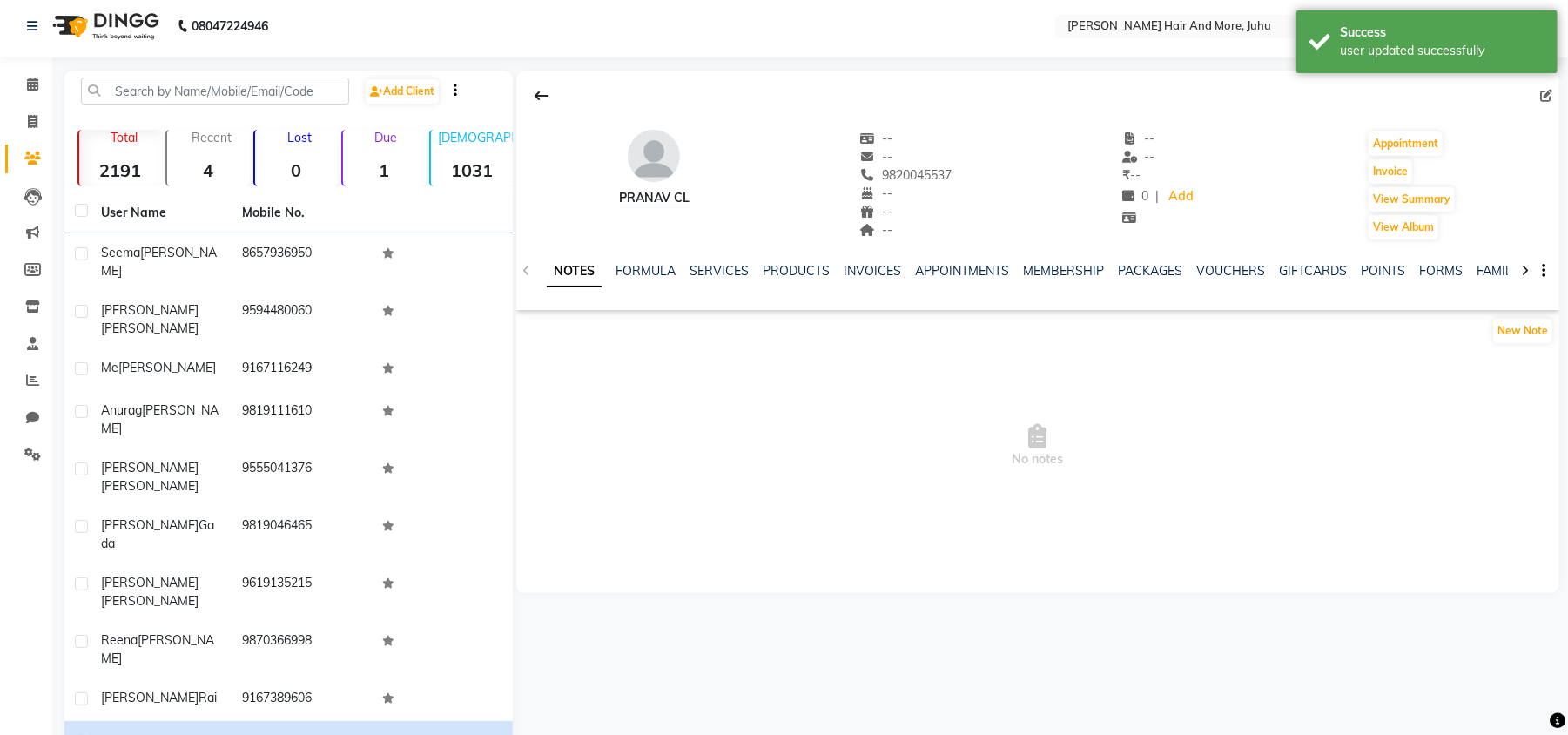
click at [1546, 90] on icon at bounding box center [1546, 96] width 13 height 13
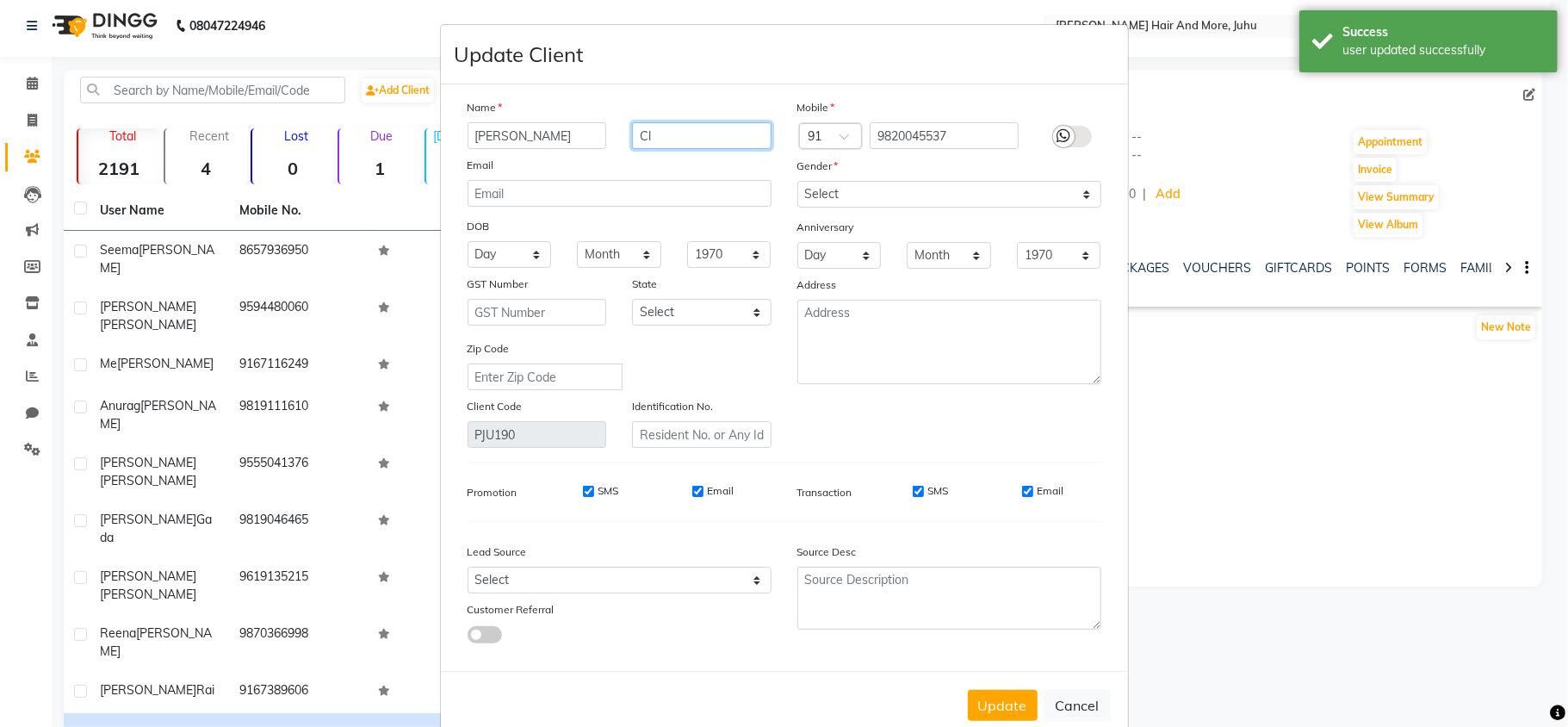
click at [706, 139] on input "Cl" at bounding box center [701, 136] width 139 height 27
click at [839, 195] on select "Select [DEMOGRAPHIC_DATA] [DEMOGRAPHIC_DATA] Other Prefer Not To Say" at bounding box center [949, 194] width 304 height 27
click at [798, 181] on select "Select [DEMOGRAPHIC_DATA] [DEMOGRAPHIC_DATA] Other Prefer Not To Say" at bounding box center [949, 194] width 304 height 27
click at [1000, 696] on button "Update" at bounding box center [1002, 705] width 70 height 31
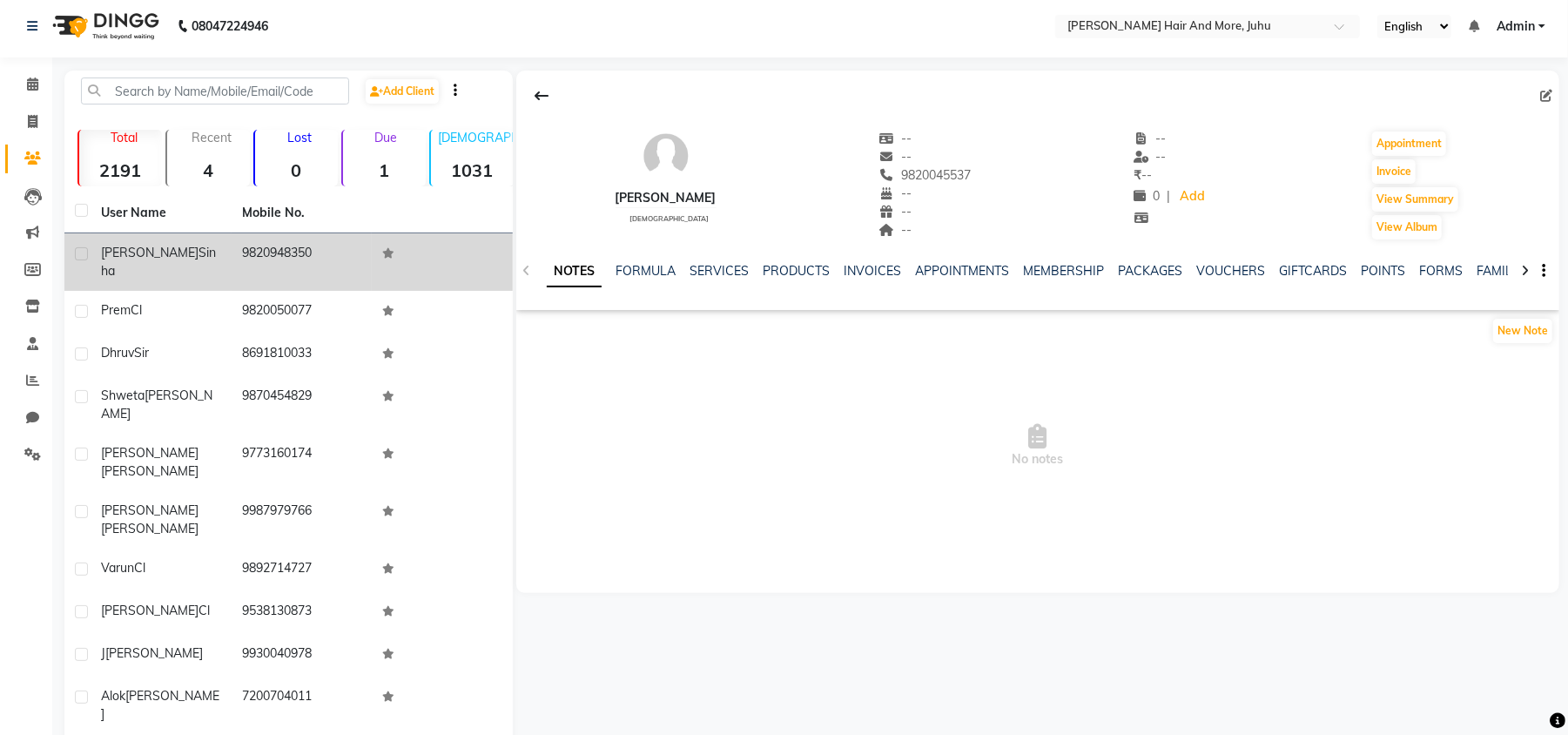
click at [256, 235] on td "9820948350" at bounding box center [301, 262] width 141 height 57
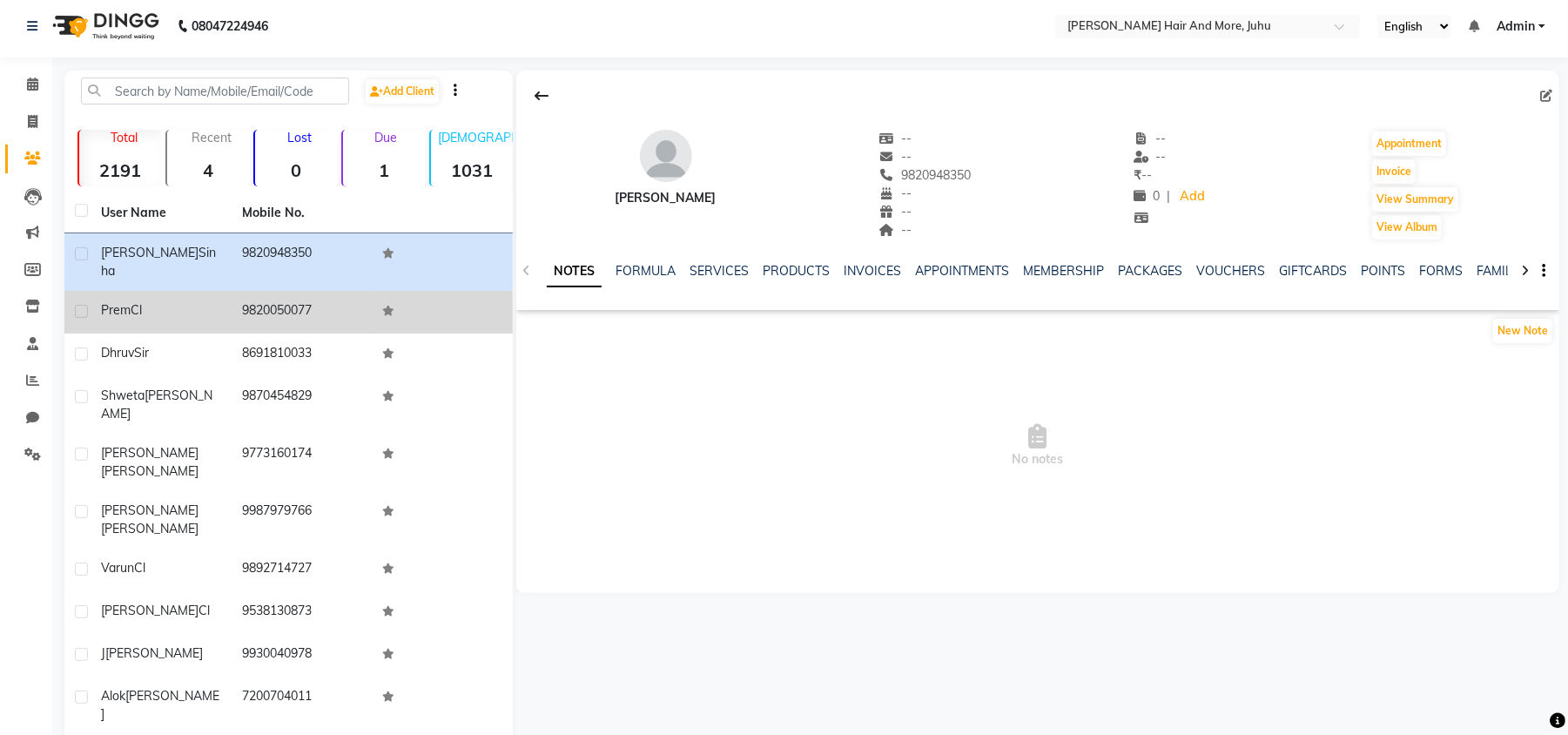
click at [289, 290] on td "9820050077" at bounding box center [301, 312] width 141 height 43
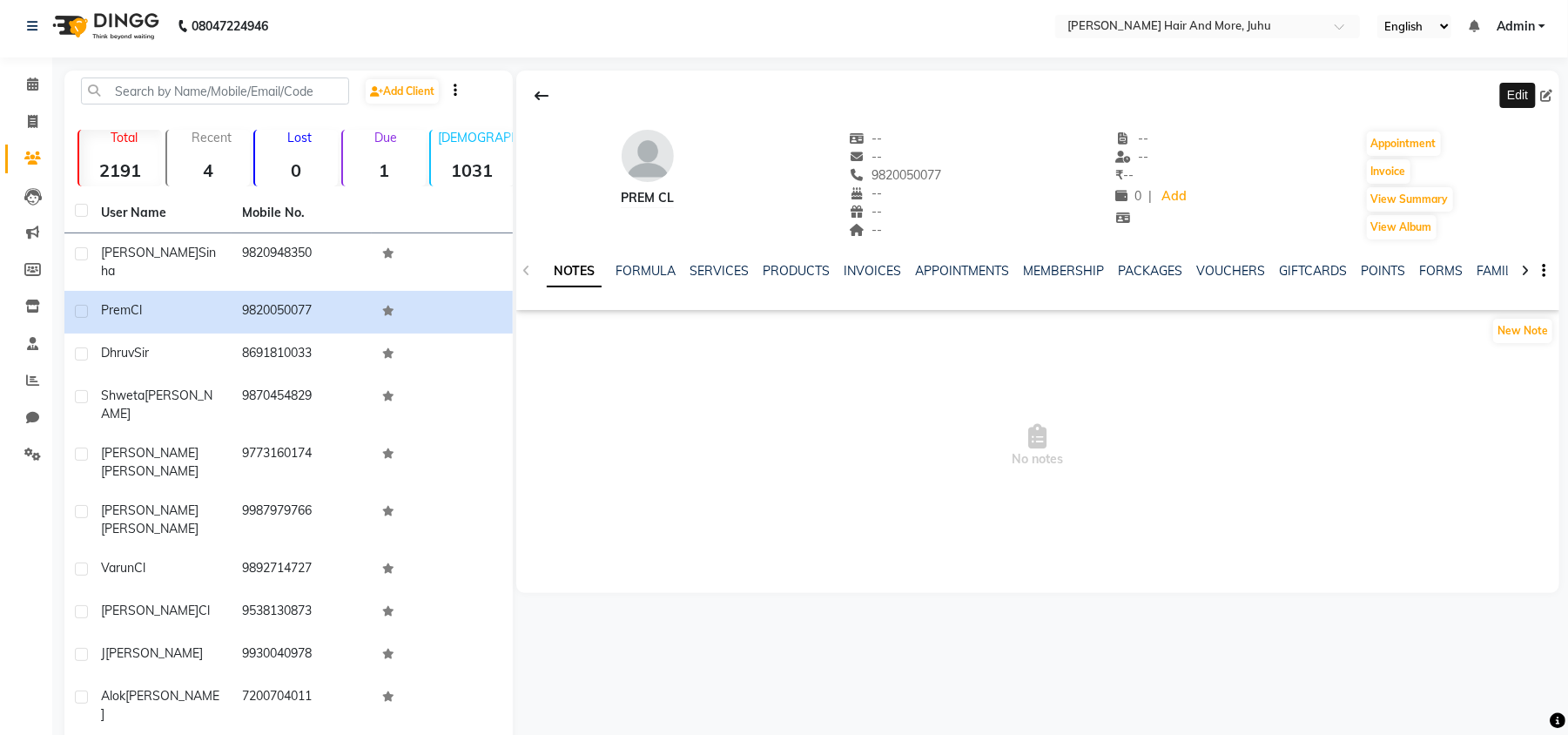
click at [1550, 94] on icon at bounding box center [1546, 96] width 13 height 13
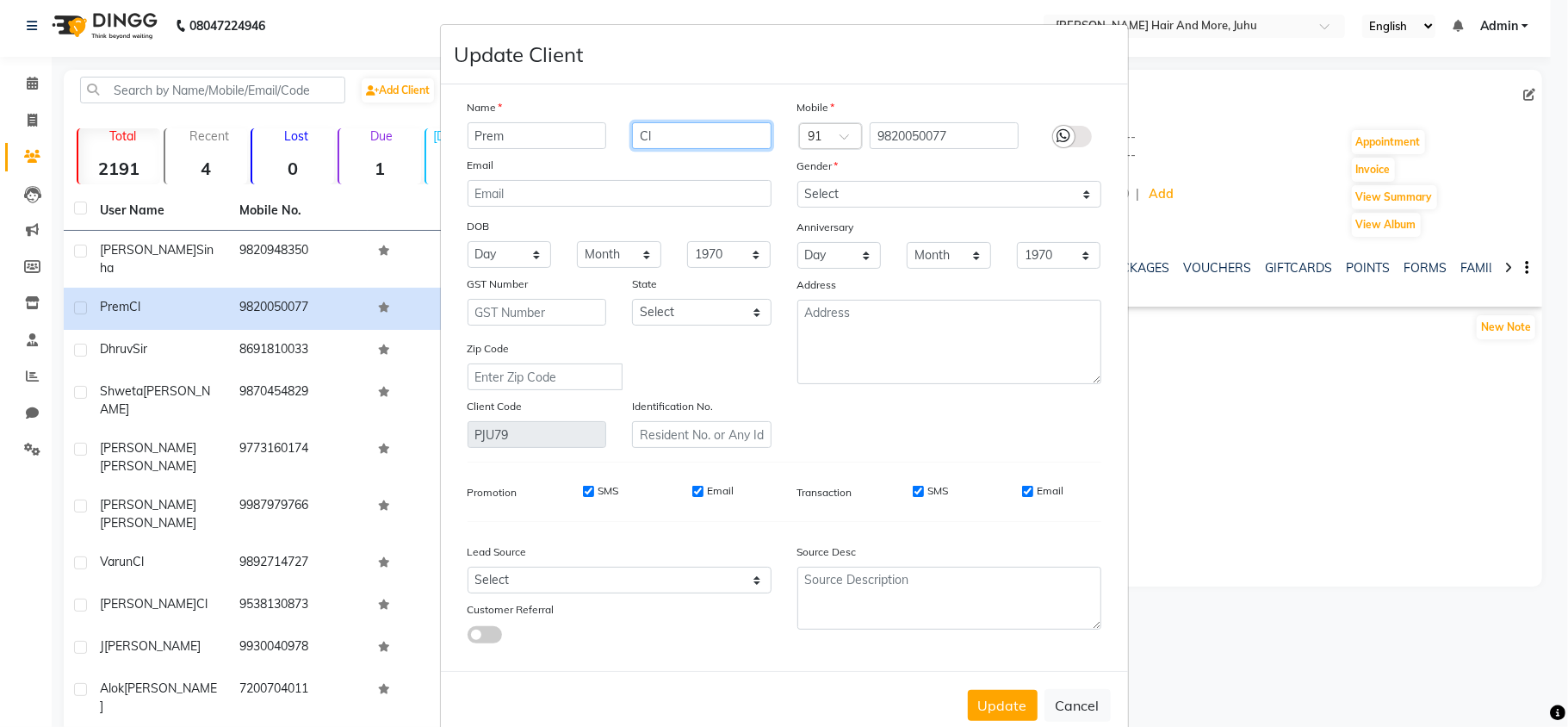
click at [685, 133] on input "Cl" at bounding box center [701, 136] width 139 height 27
click at [830, 186] on select "Select [DEMOGRAPHIC_DATA] [DEMOGRAPHIC_DATA] Other Prefer Not To Say" at bounding box center [949, 194] width 304 height 27
click at [798, 181] on select "Select [DEMOGRAPHIC_DATA] [DEMOGRAPHIC_DATA] Other Prefer Not To Say" at bounding box center [949, 194] width 304 height 27
click at [1001, 696] on button "Update" at bounding box center [1002, 705] width 70 height 31
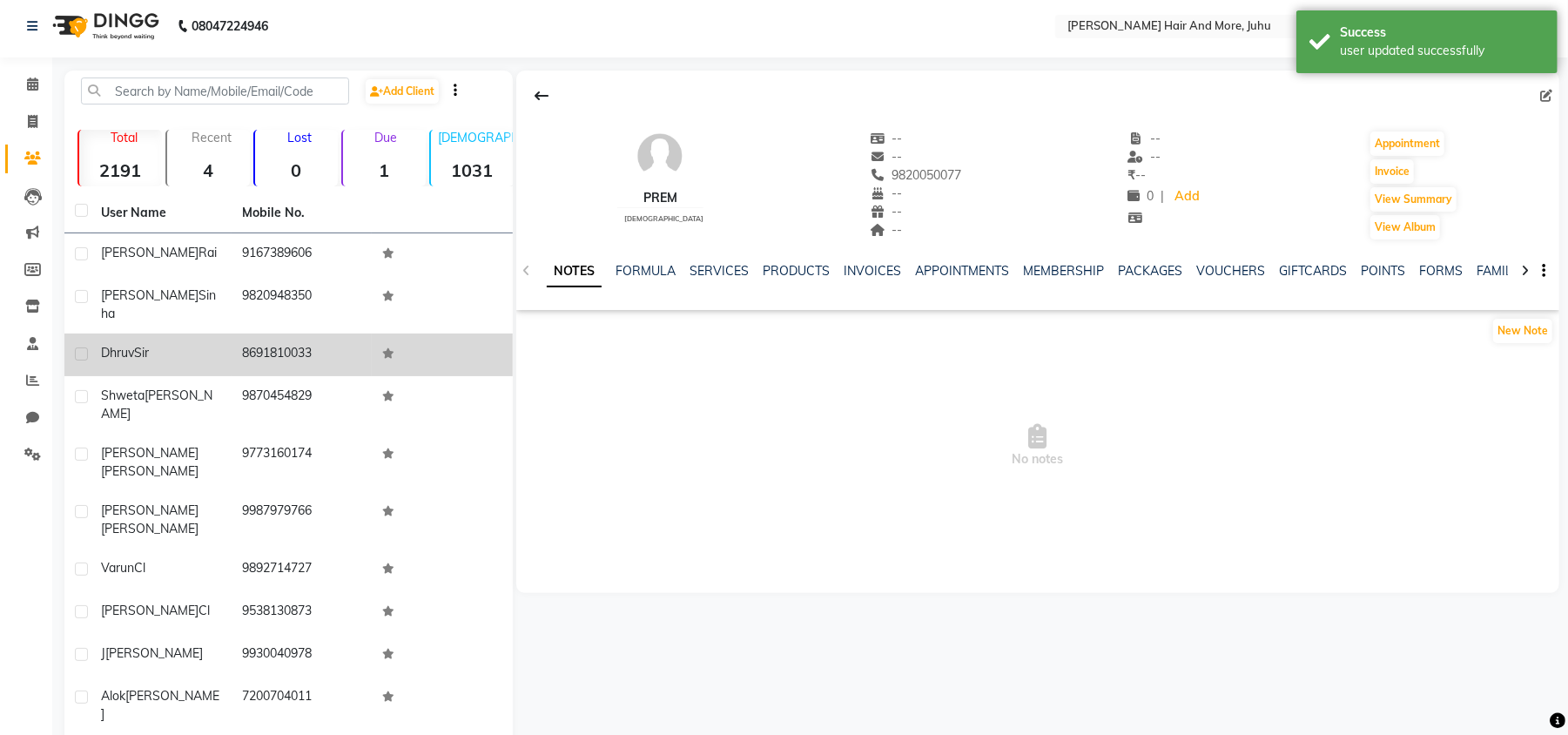
click at [195, 344] on div "[PERSON_NAME] Sir" at bounding box center [161, 353] width 120 height 18
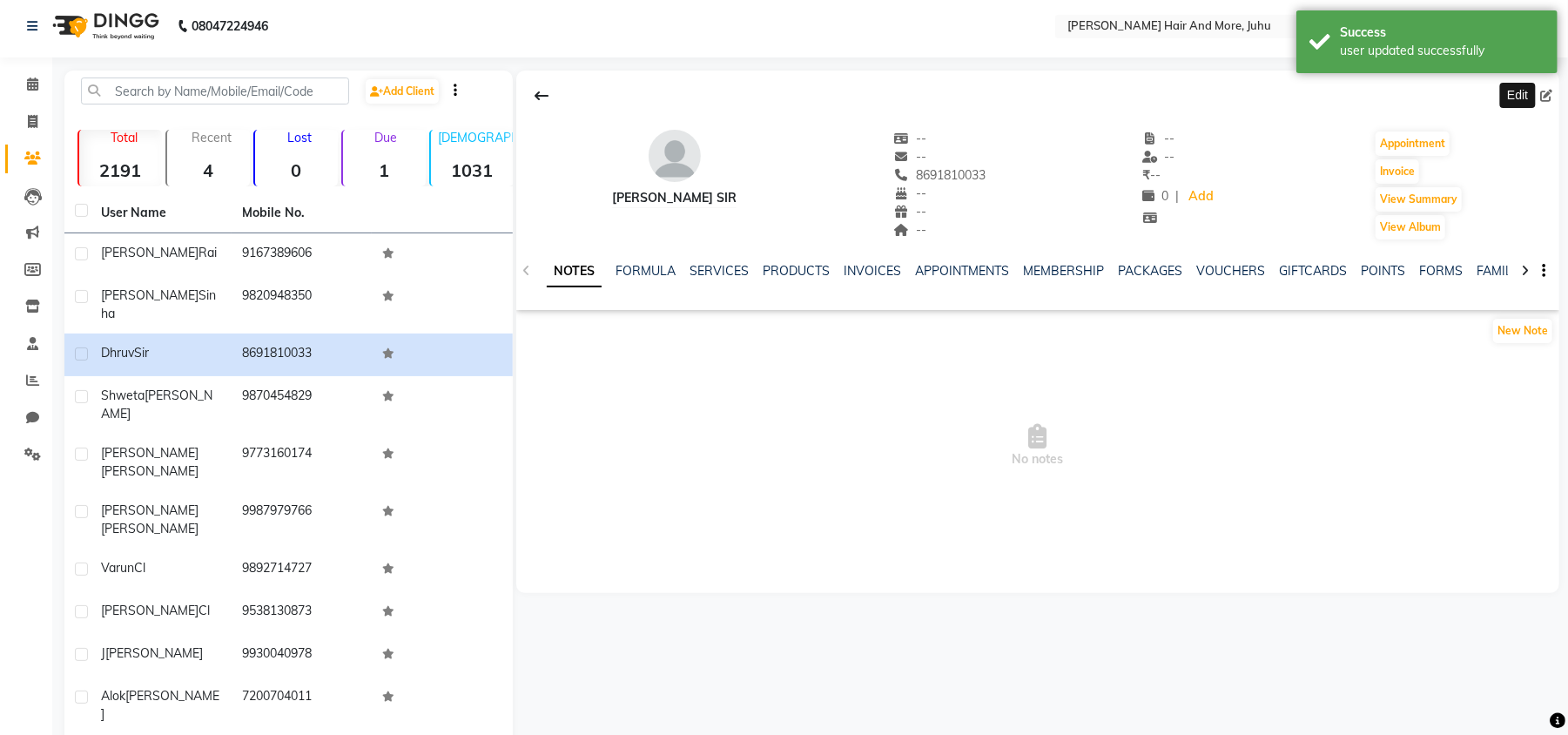
click at [1547, 94] on icon at bounding box center [1546, 96] width 13 height 13
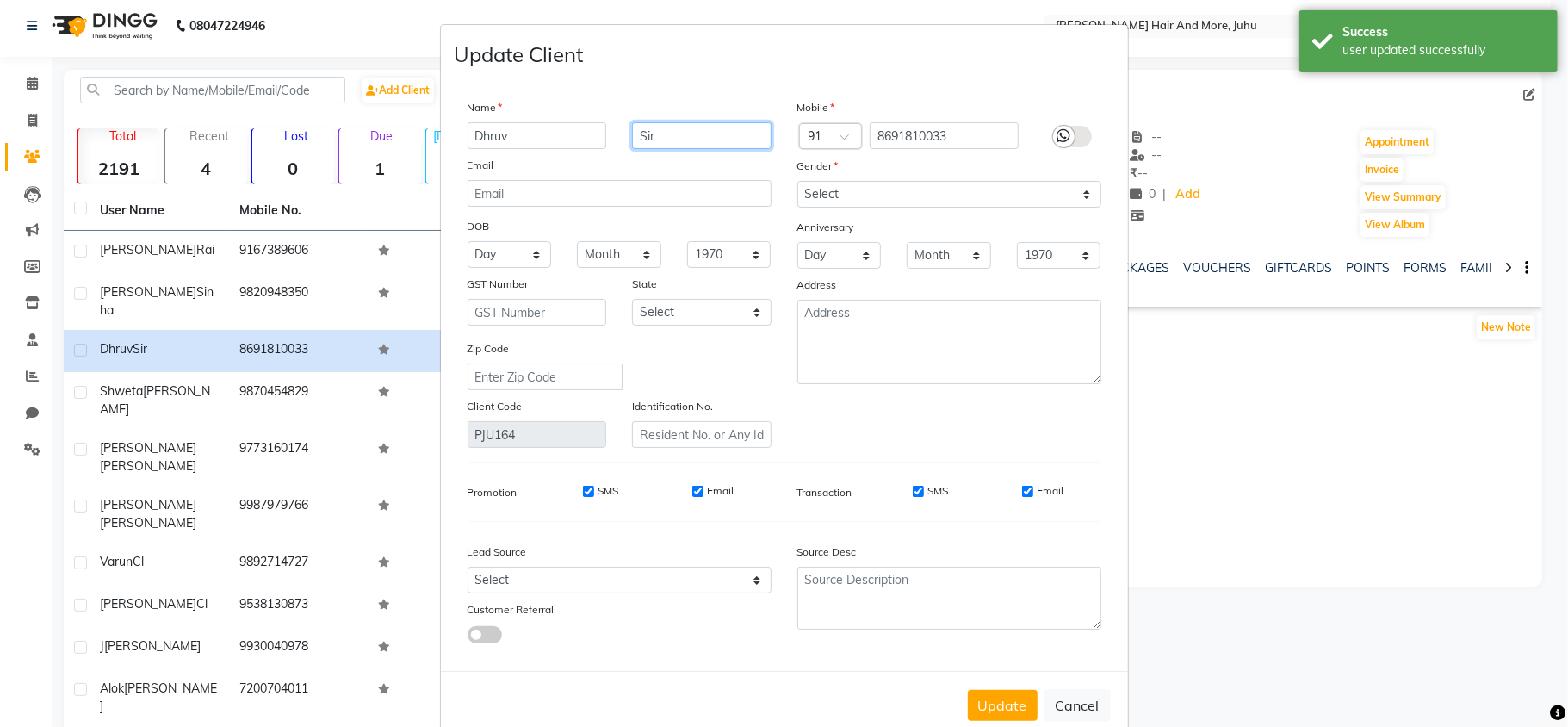
click at [706, 138] on input "Sir" at bounding box center [701, 136] width 139 height 27
click at [823, 191] on select "Select [DEMOGRAPHIC_DATA] [DEMOGRAPHIC_DATA] Other Prefer Not To Say" at bounding box center [949, 194] width 304 height 27
click at [798, 181] on select "Select [DEMOGRAPHIC_DATA] [DEMOGRAPHIC_DATA] Other Prefer Not To Say" at bounding box center [949, 194] width 304 height 27
click at [1003, 715] on button "Update" at bounding box center [1002, 705] width 70 height 31
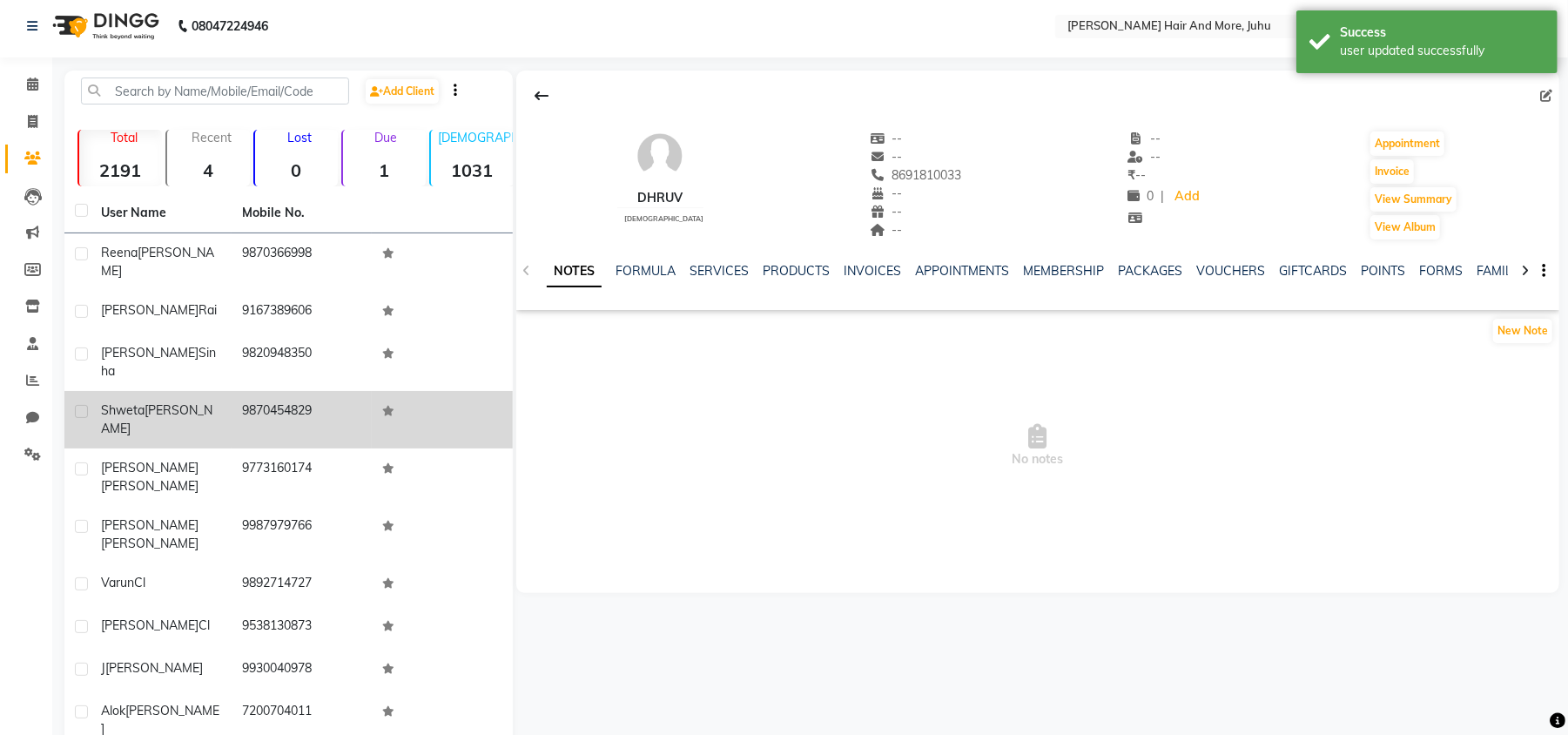
click at [286, 391] on td "9870454829" at bounding box center [301, 419] width 141 height 57
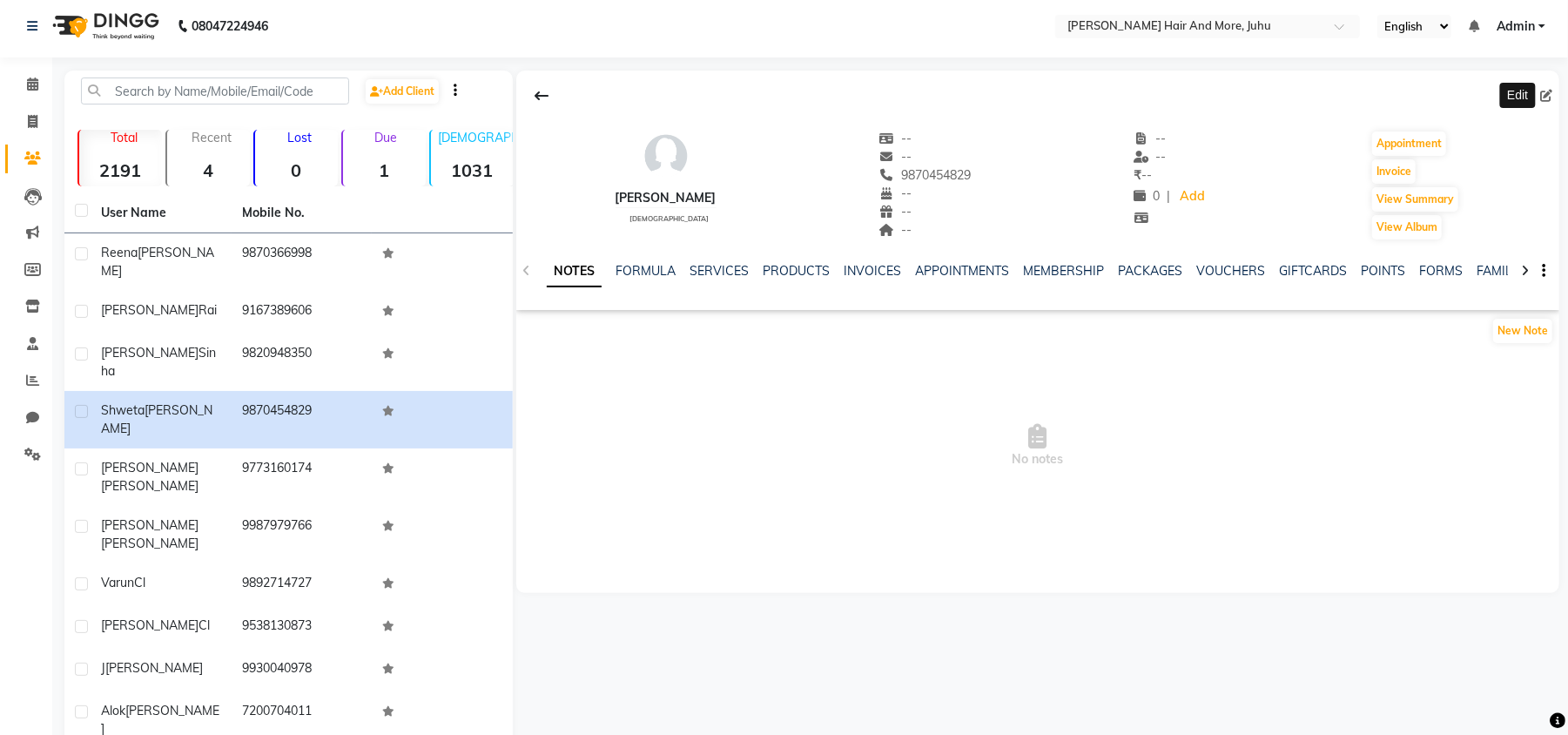
click at [1547, 96] on icon at bounding box center [1546, 96] width 13 height 13
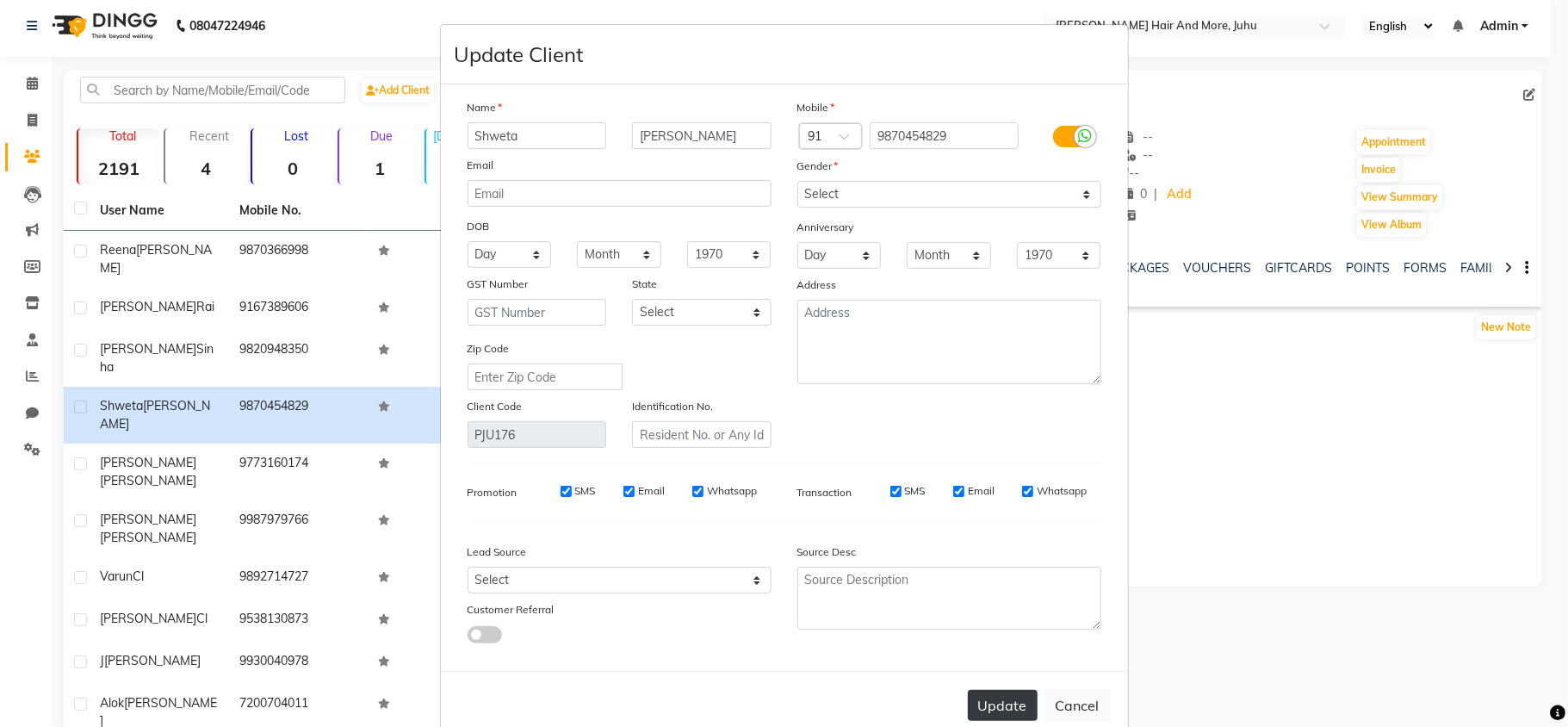
click at [993, 684] on div "Update Cancel" at bounding box center [784, 705] width 687 height 68
click at [997, 697] on button "Update" at bounding box center [1002, 705] width 70 height 31
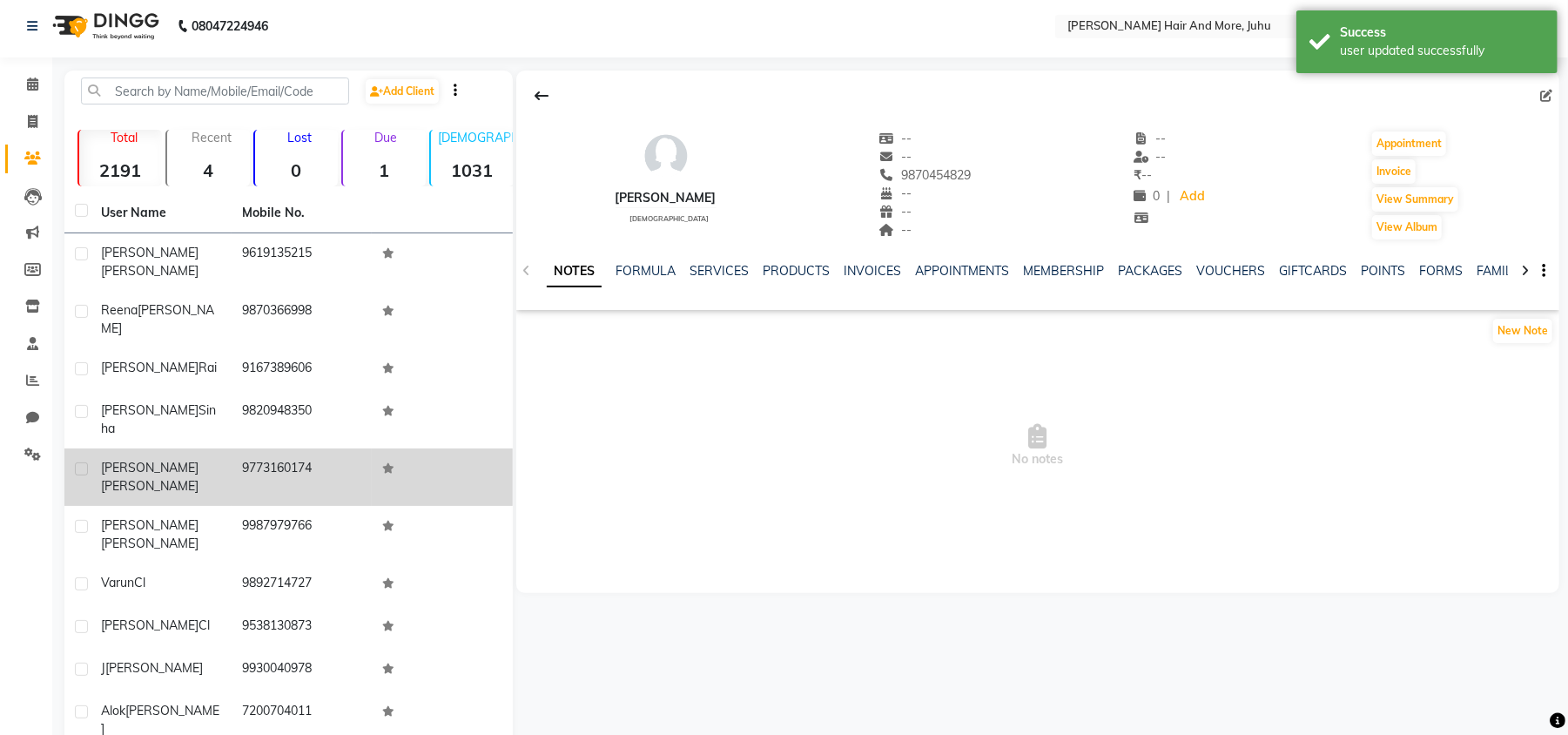
click at [209, 459] on div "[PERSON_NAME]" at bounding box center [161, 477] width 120 height 37
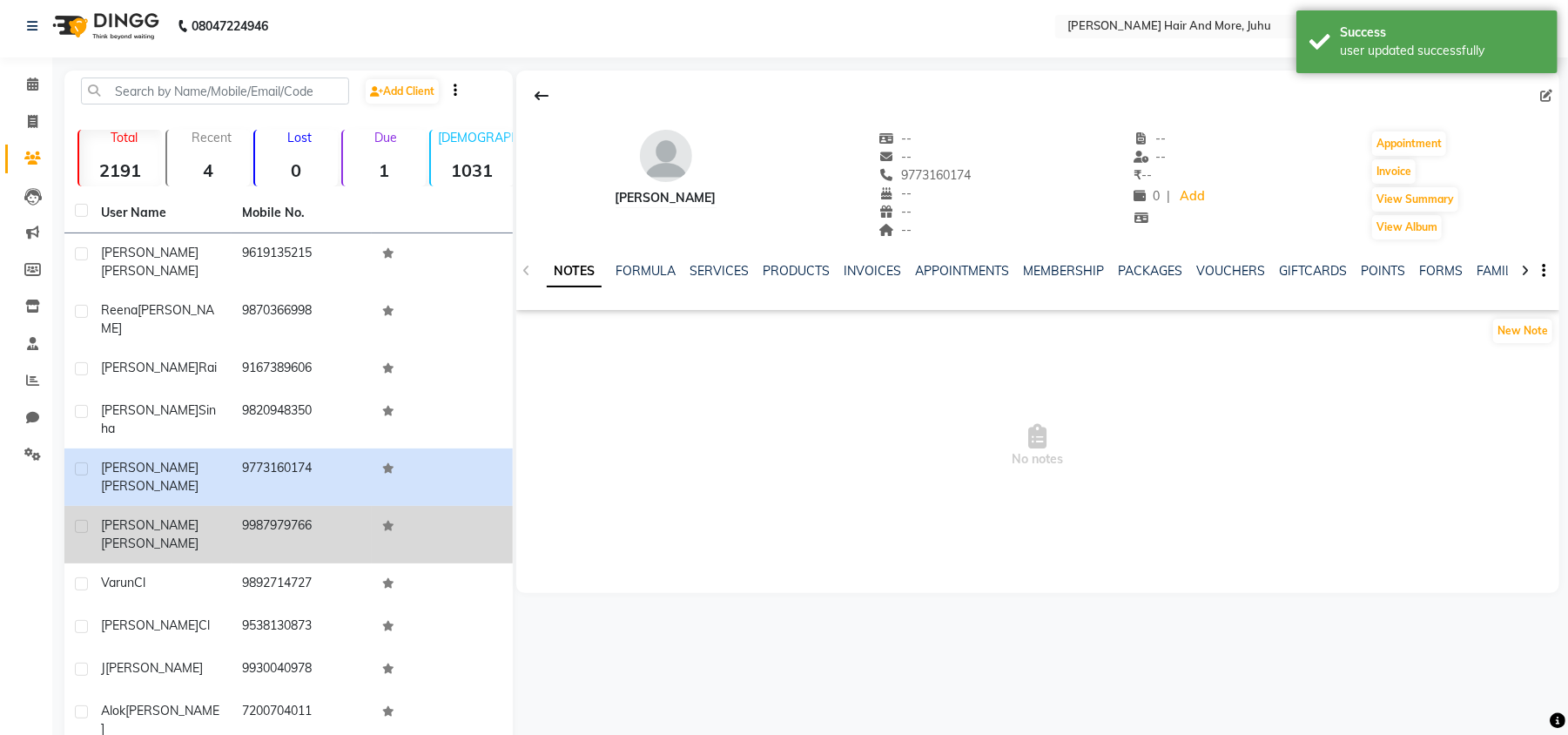
click at [308, 506] on td "9987979766" at bounding box center [301, 534] width 141 height 57
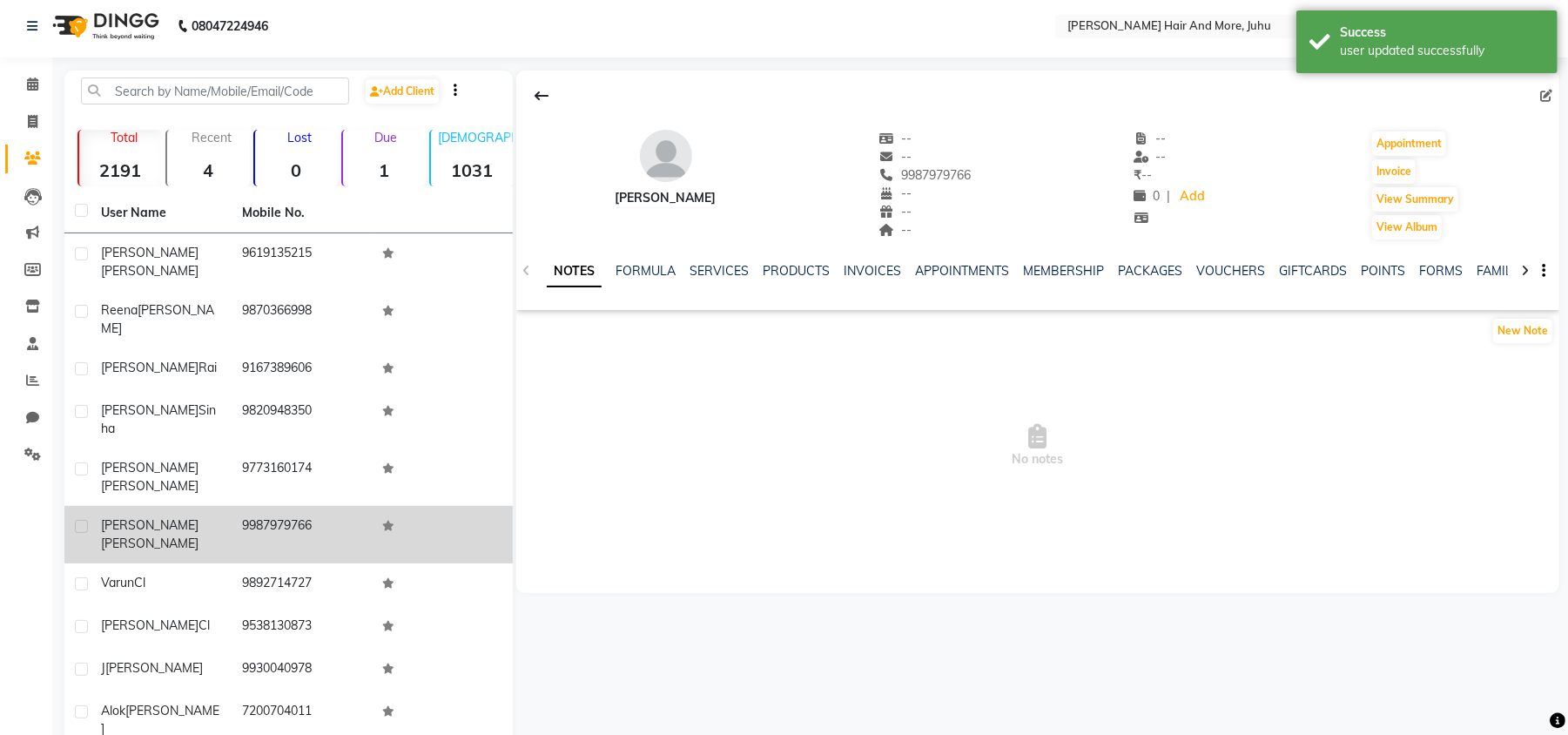
drag, startPoint x: 343, startPoint y: 499, endPoint x: 366, endPoint y: 488, distance: 25.5
click at [343, 564] on td "9892714727" at bounding box center [301, 585] width 141 height 43
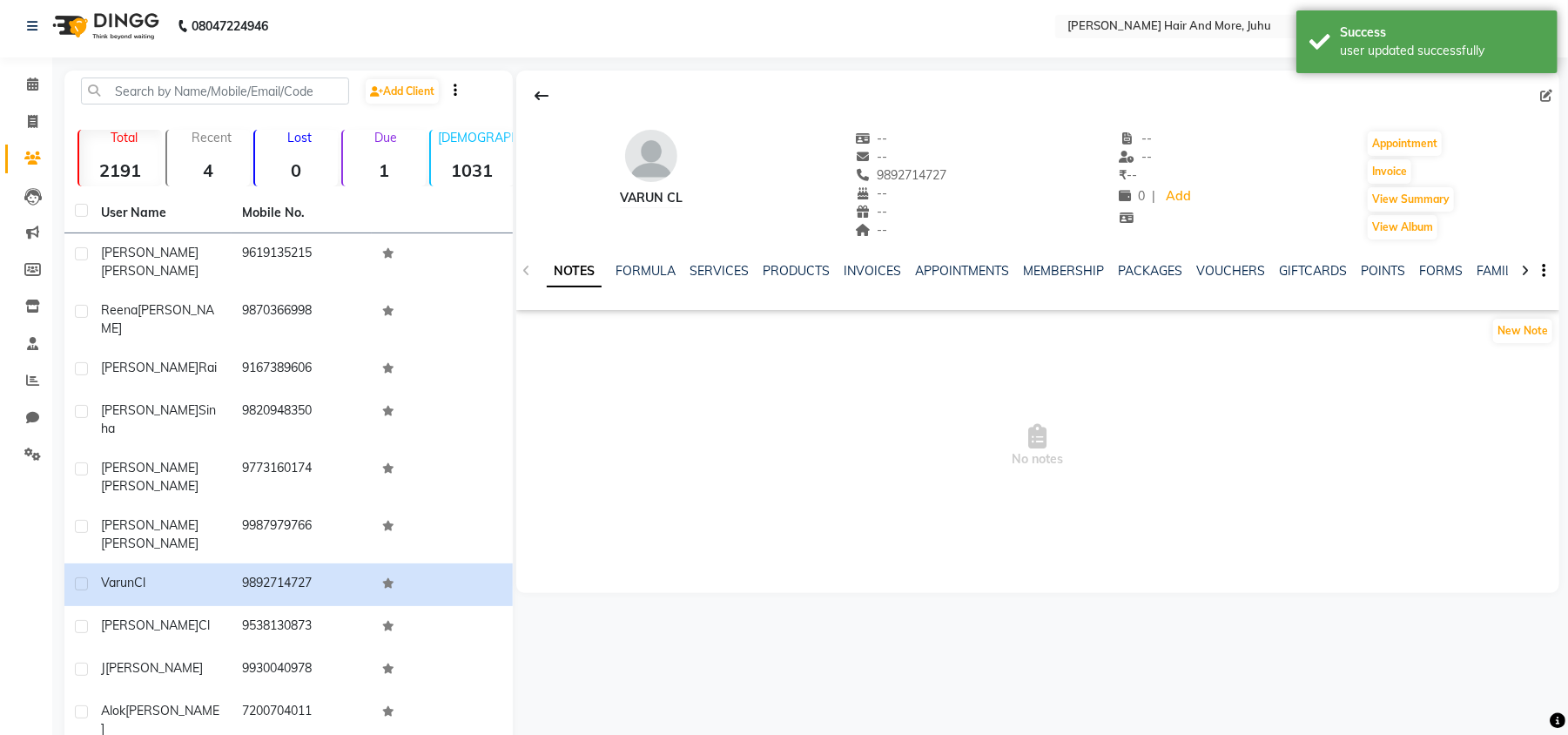
click at [1554, 91] on span at bounding box center [1549, 96] width 19 height 18
click at [1547, 92] on icon at bounding box center [1546, 96] width 13 height 13
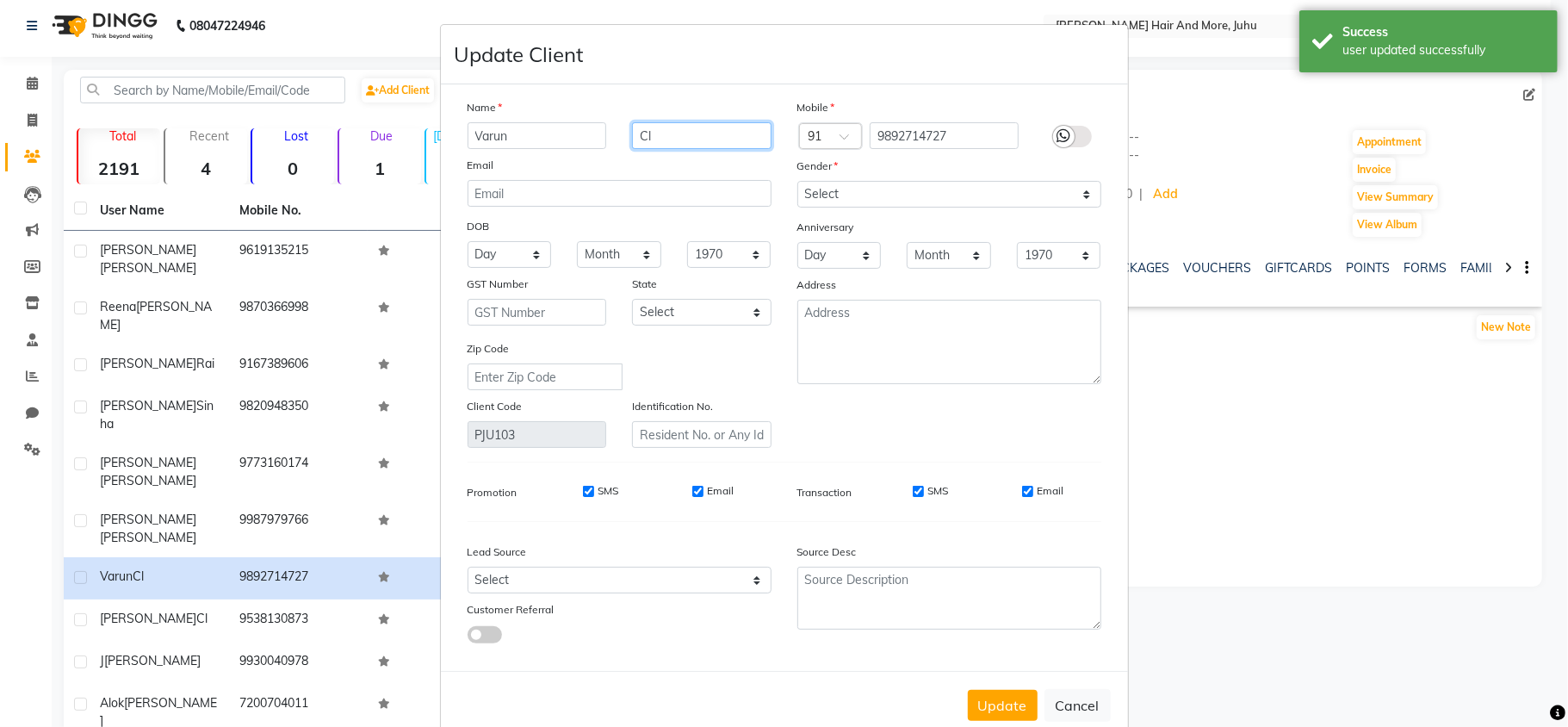
drag, startPoint x: 673, startPoint y: 145, endPoint x: 614, endPoint y: 139, distance: 59.3
click at [606, 142] on div "Varun Cl" at bounding box center [620, 136] width 330 height 27
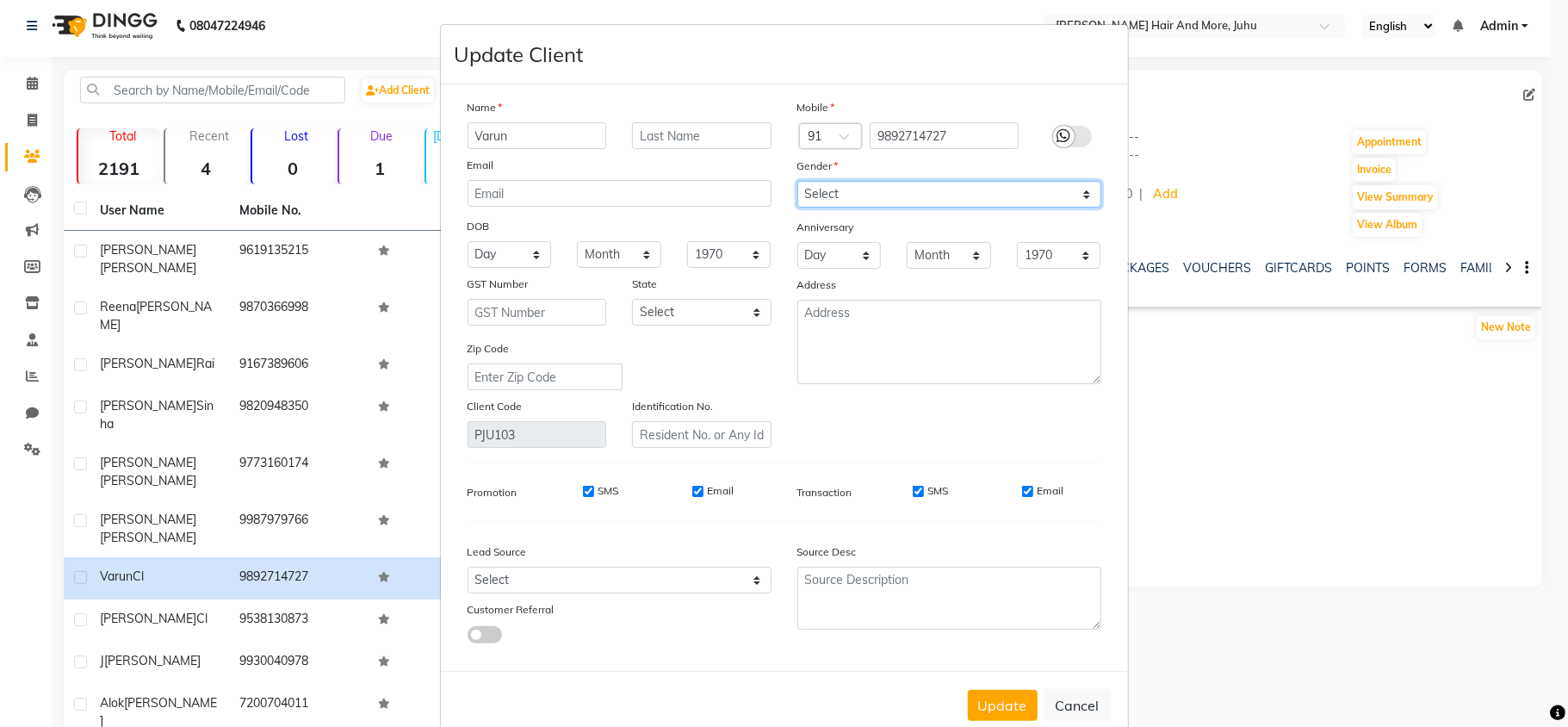
click at [877, 201] on select "Select [DEMOGRAPHIC_DATA] [DEMOGRAPHIC_DATA] Other Prefer Not To Say" at bounding box center [949, 194] width 304 height 27
click at [798, 181] on select "Select [DEMOGRAPHIC_DATA] [DEMOGRAPHIC_DATA] Other Prefer Not To Say" at bounding box center [949, 194] width 304 height 27
click at [1010, 690] on button "Update" at bounding box center [1002, 705] width 70 height 31
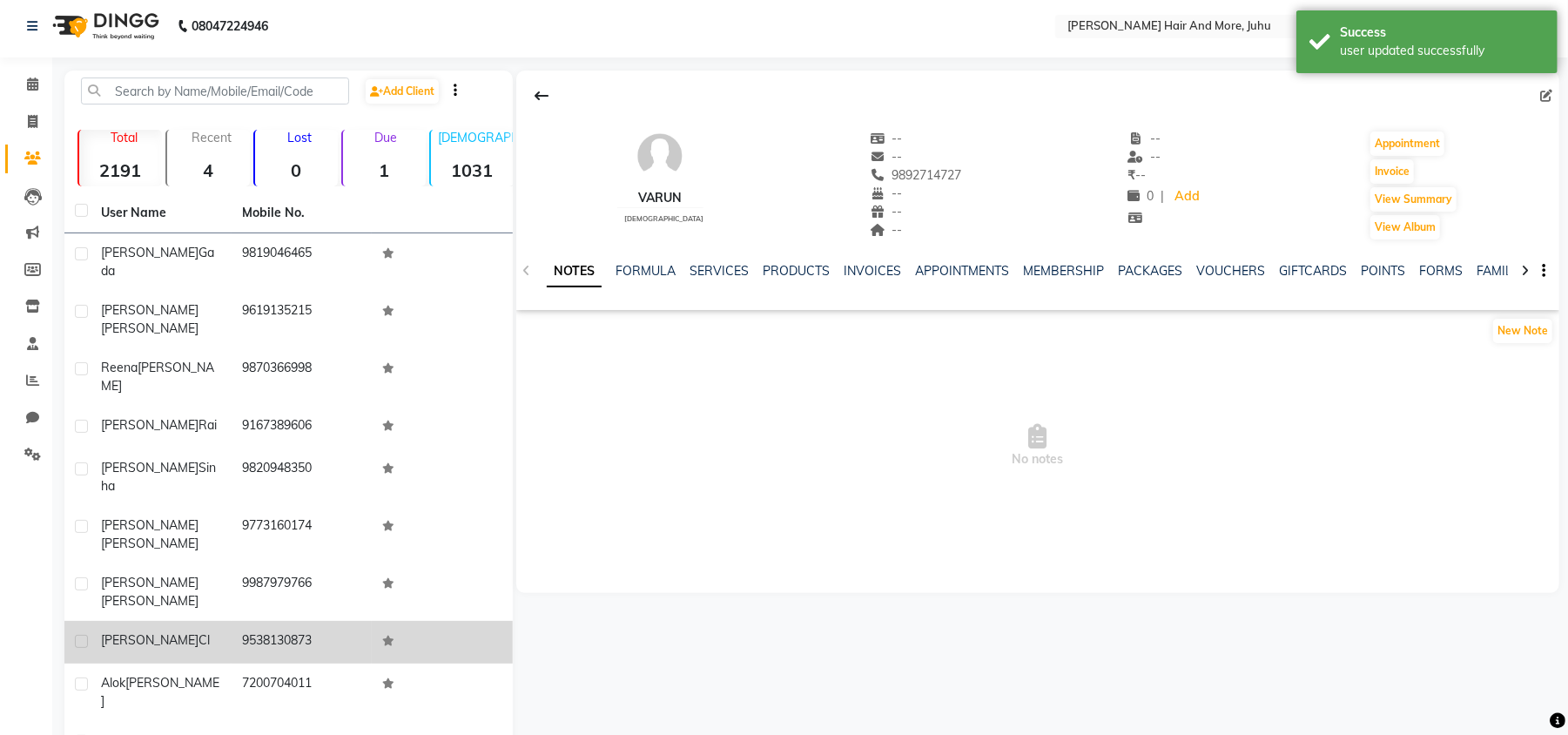
click at [245, 621] on td "9538130873" at bounding box center [301, 643] width 141 height 43
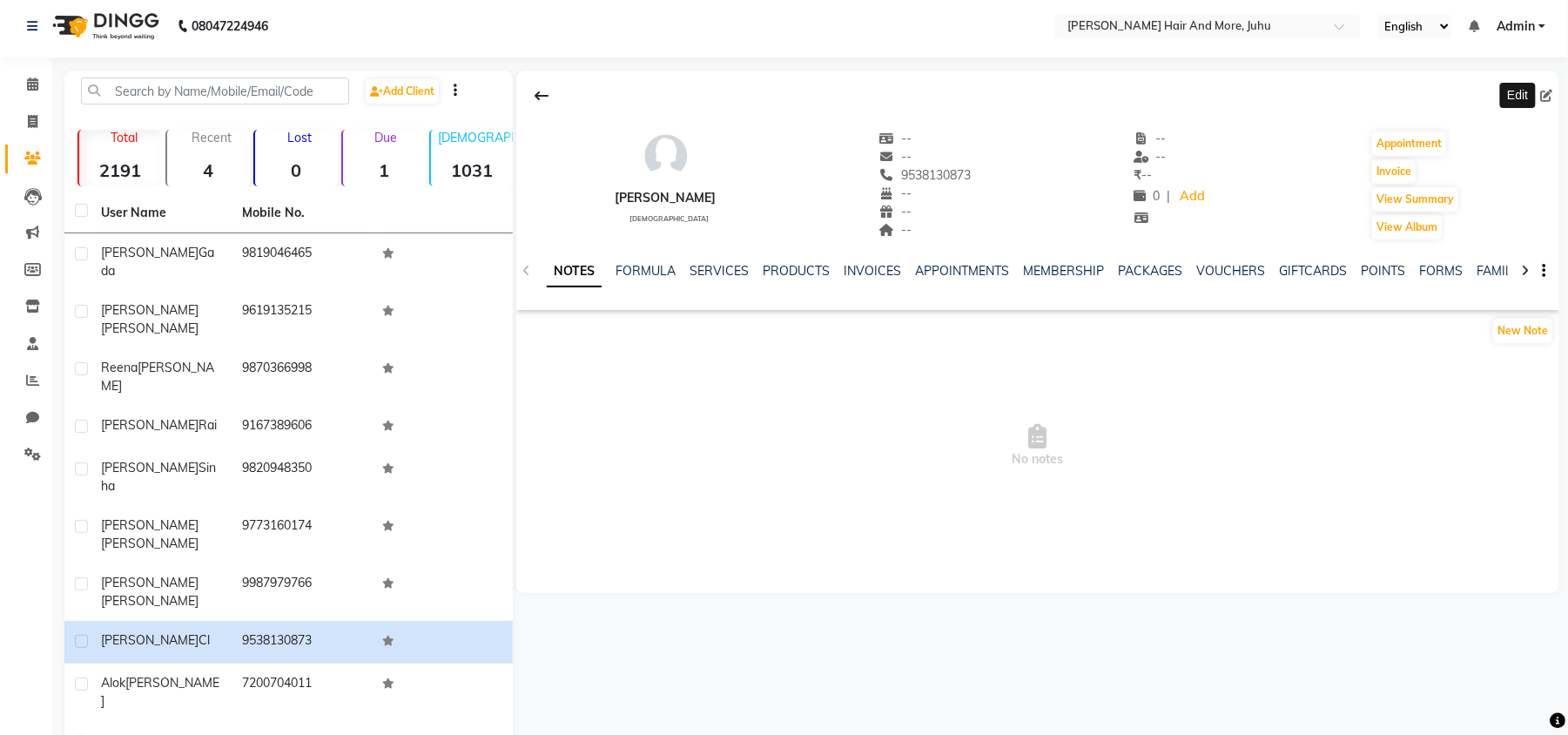
click at [1544, 99] on icon at bounding box center [1546, 96] width 13 height 13
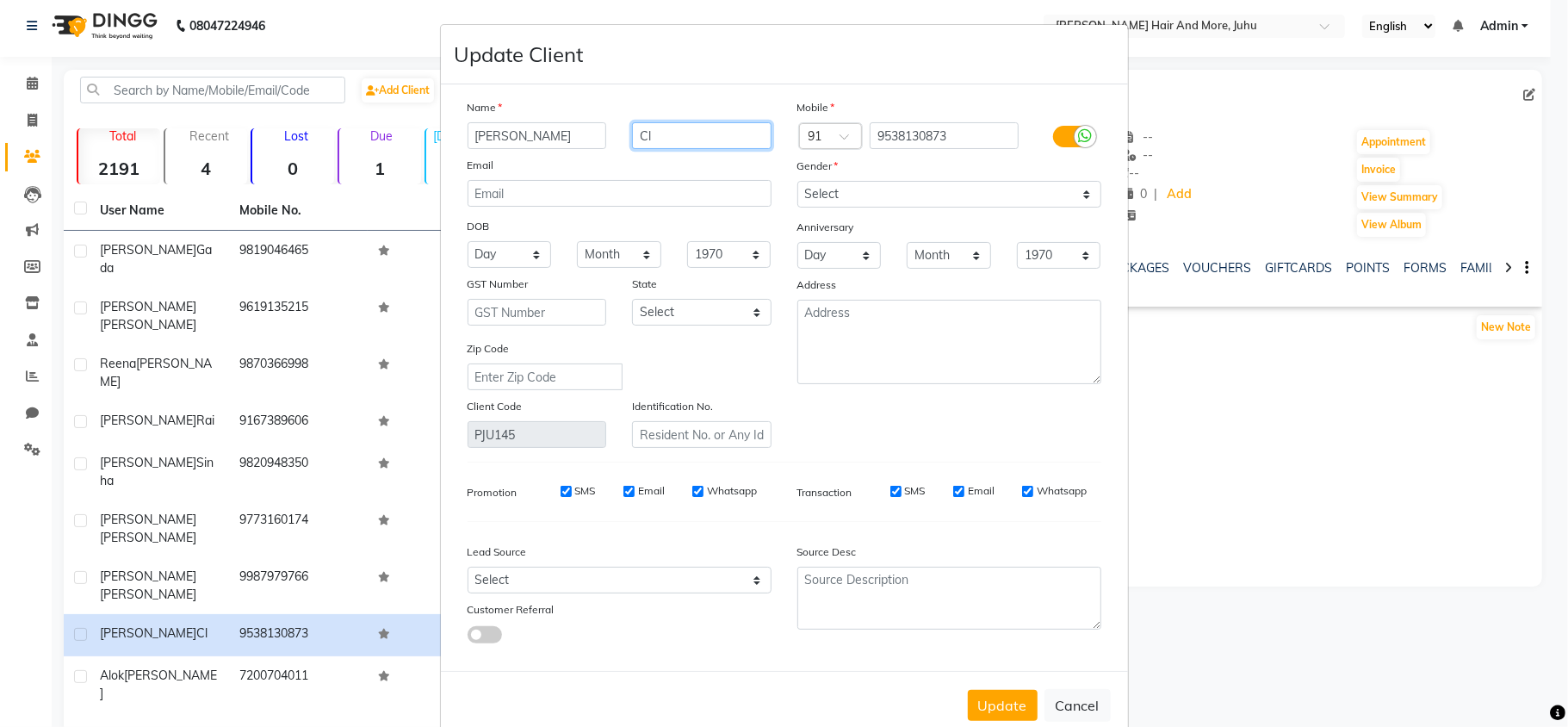
click at [704, 138] on input "Cl" at bounding box center [701, 136] width 139 height 27
click at [997, 690] on button "Update" at bounding box center [1002, 705] width 70 height 31
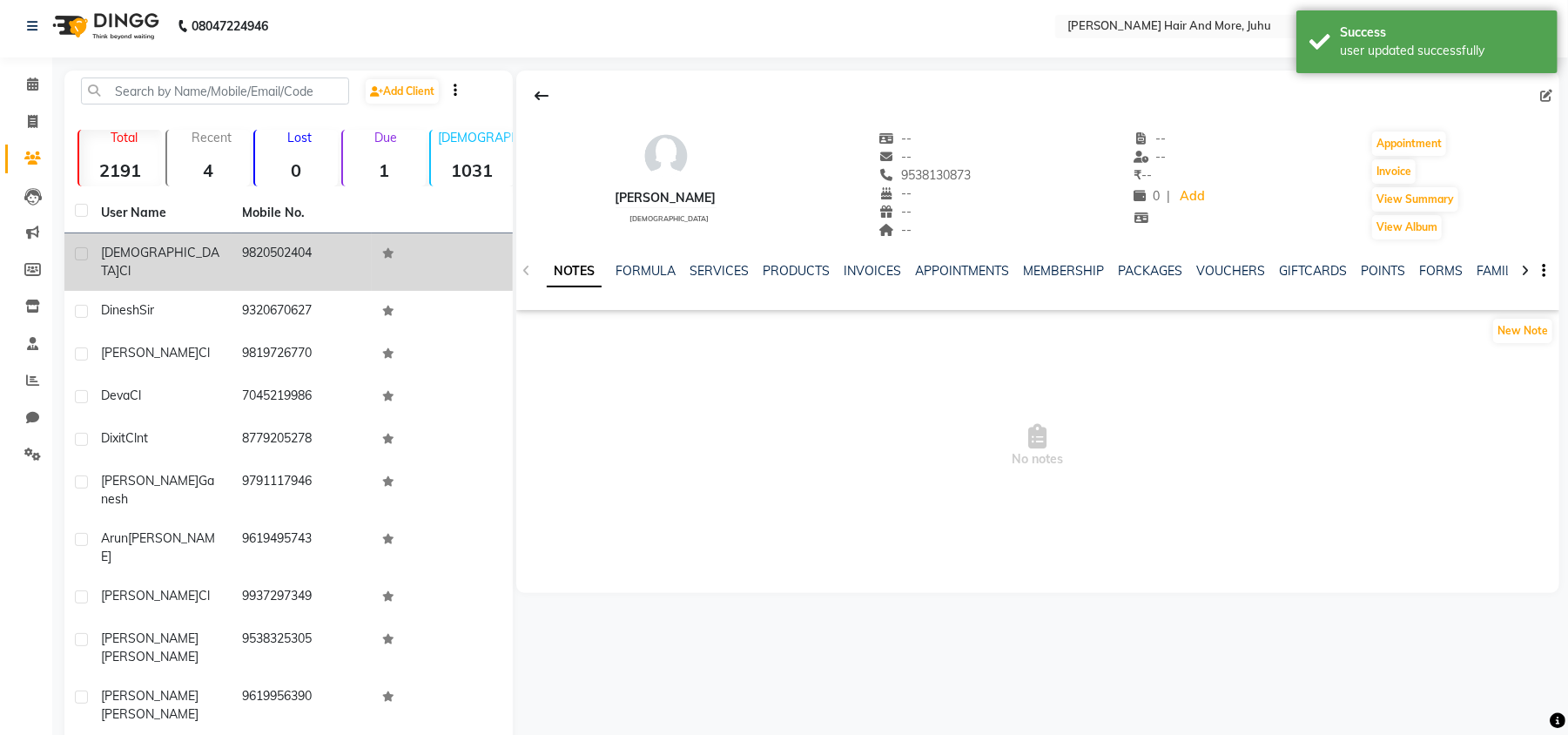
click at [228, 256] on td "[DEMOGRAPHIC_DATA][PERSON_NAME]" at bounding box center [160, 262] width 141 height 57
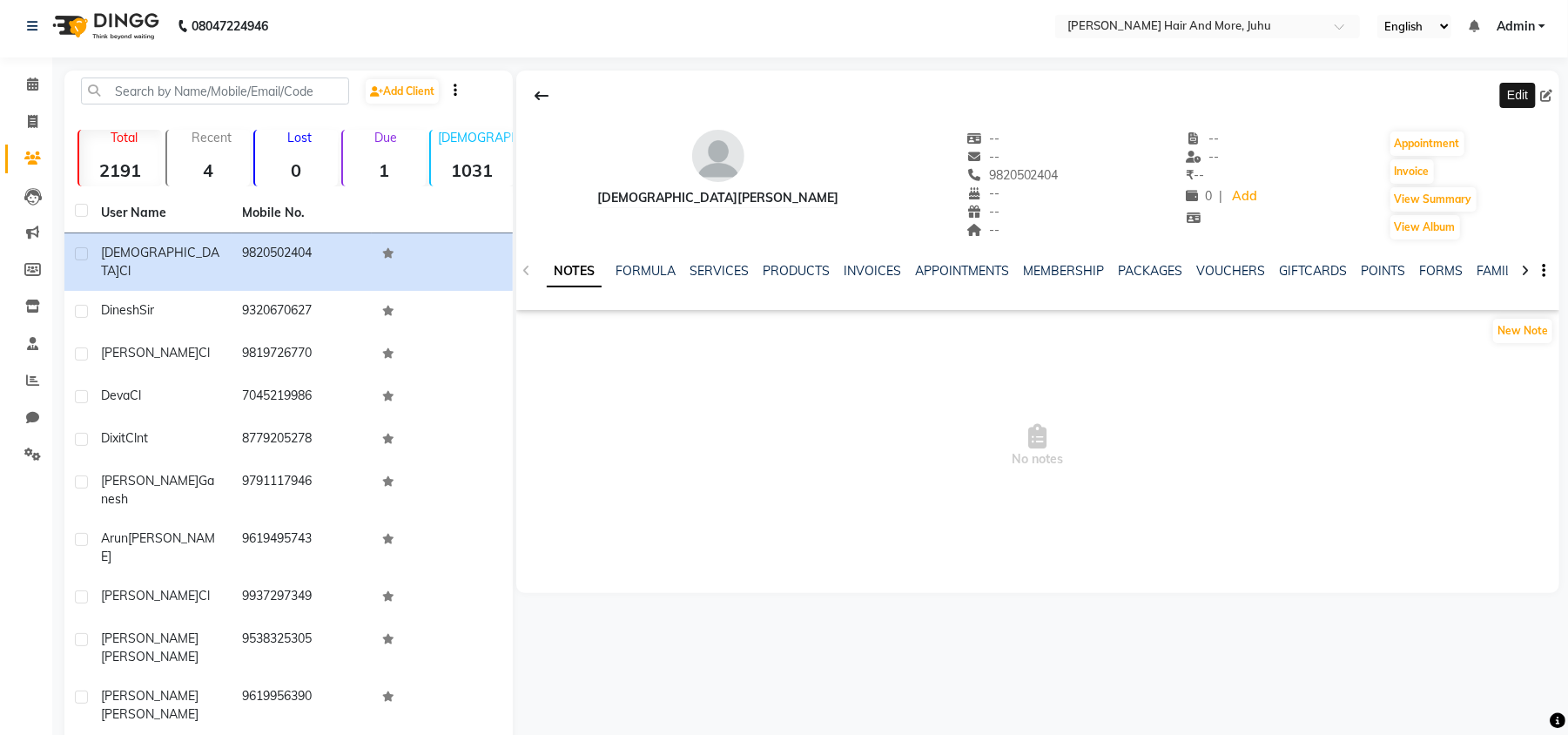
click at [1544, 102] on span at bounding box center [1549, 96] width 19 height 18
click at [1546, 95] on icon at bounding box center [1546, 96] width 13 height 13
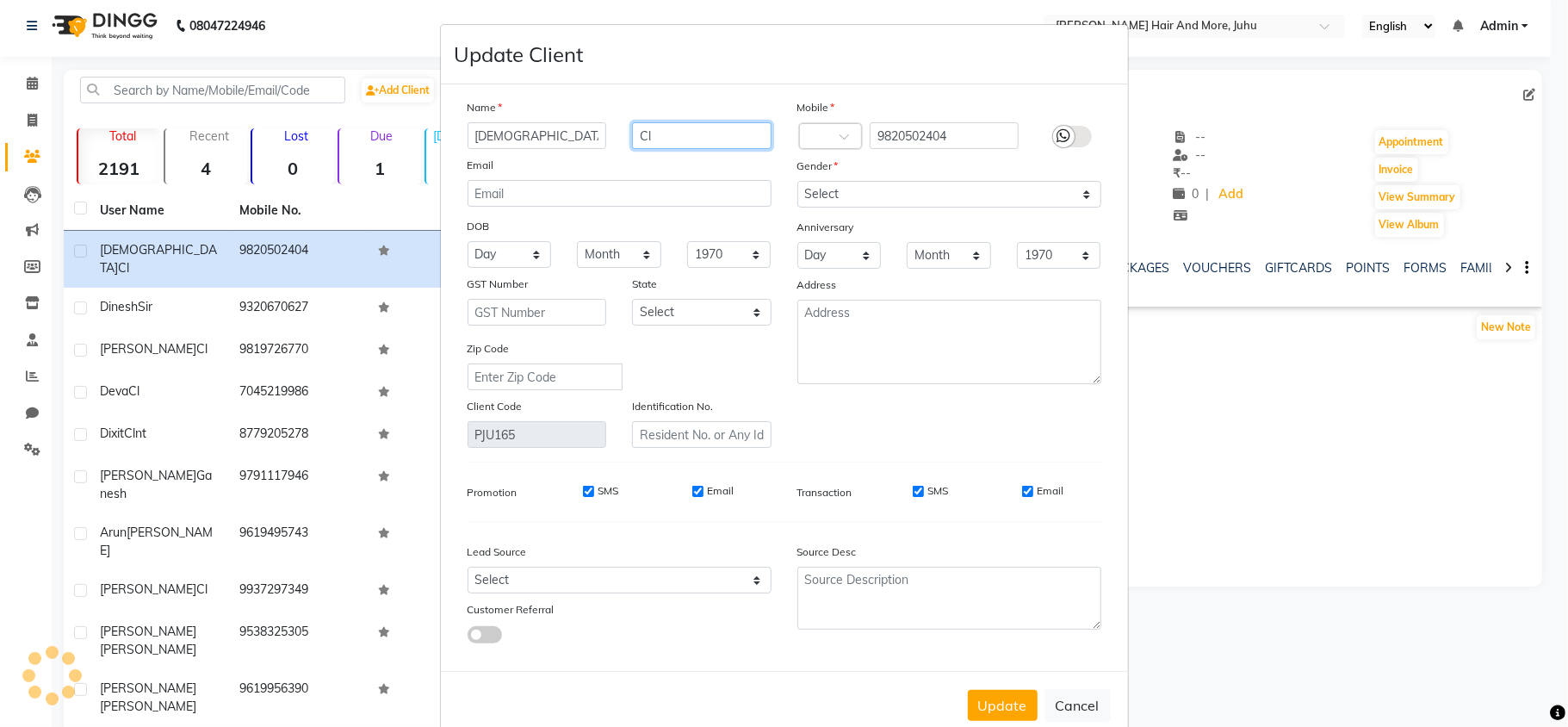
click at [669, 133] on input "Cl" at bounding box center [701, 136] width 139 height 27
click at [838, 197] on select "Select [DEMOGRAPHIC_DATA] [DEMOGRAPHIC_DATA] Other Prefer Not To Say" at bounding box center [949, 194] width 304 height 27
click at [798, 181] on select "Select [DEMOGRAPHIC_DATA] [DEMOGRAPHIC_DATA] Other Prefer Not To Say" at bounding box center [949, 194] width 304 height 27
click at [989, 691] on button "Update" at bounding box center [1002, 705] width 70 height 31
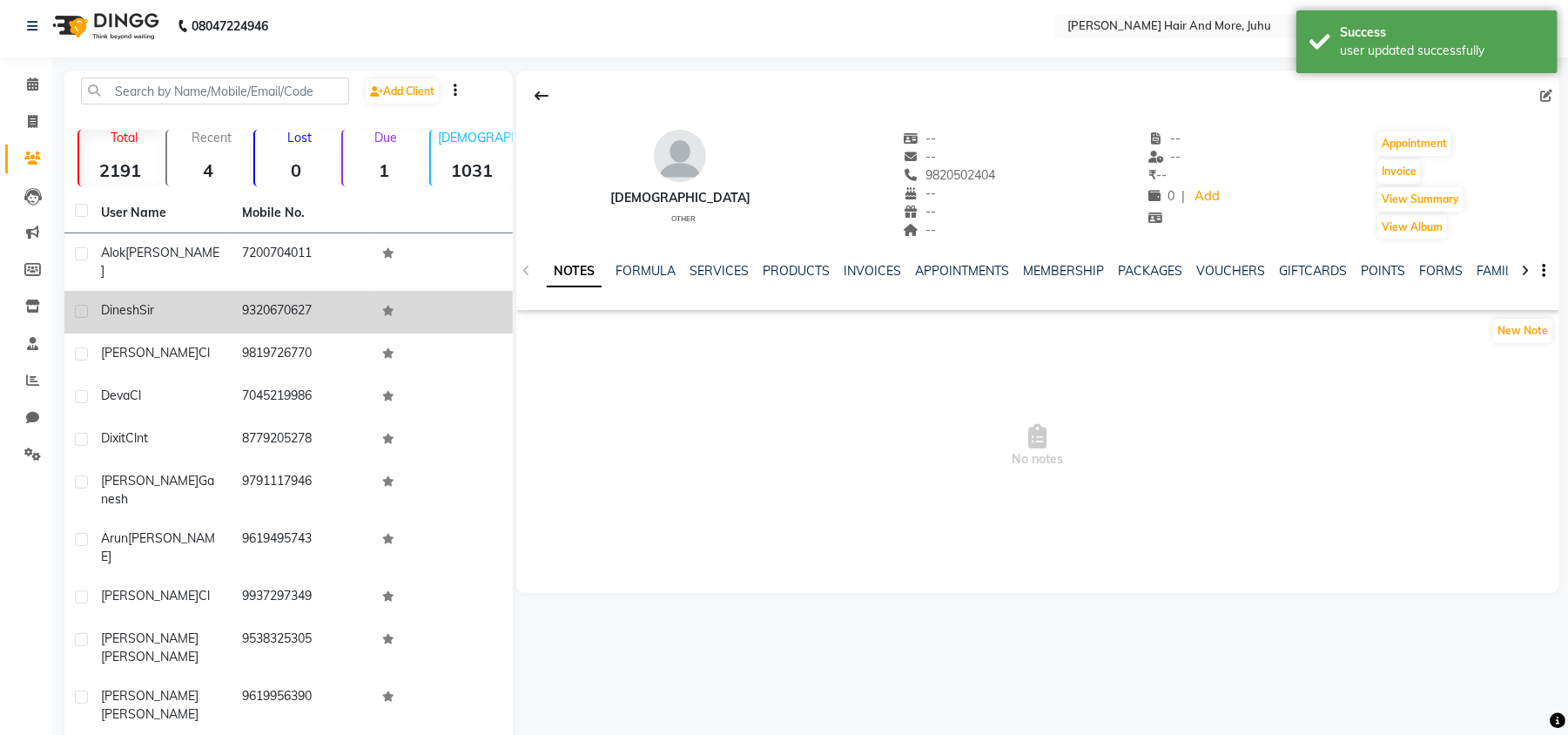
click at [321, 314] on td "9320670627" at bounding box center [301, 312] width 141 height 43
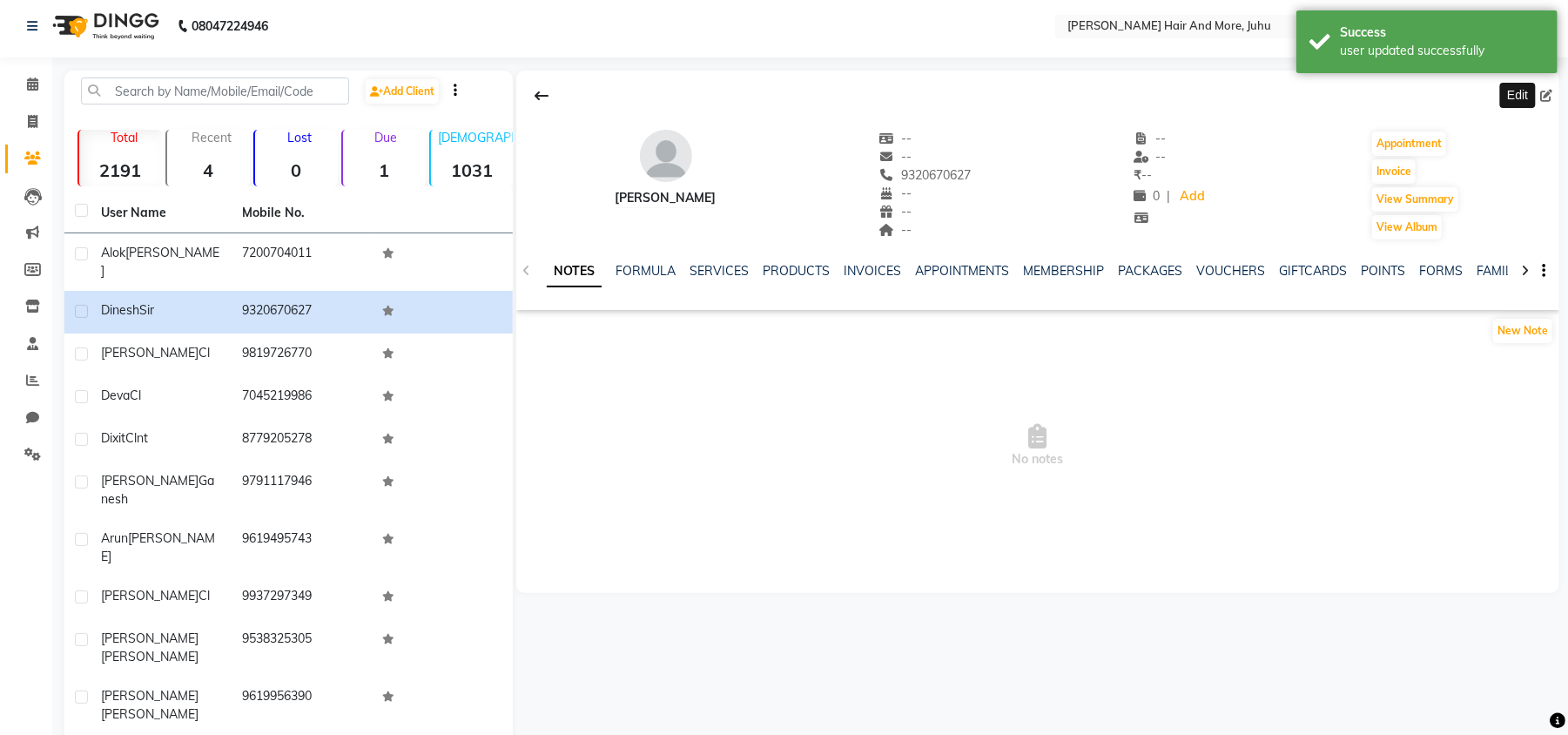
click at [1547, 96] on icon at bounding box center [1546, 96] width 13 height 13
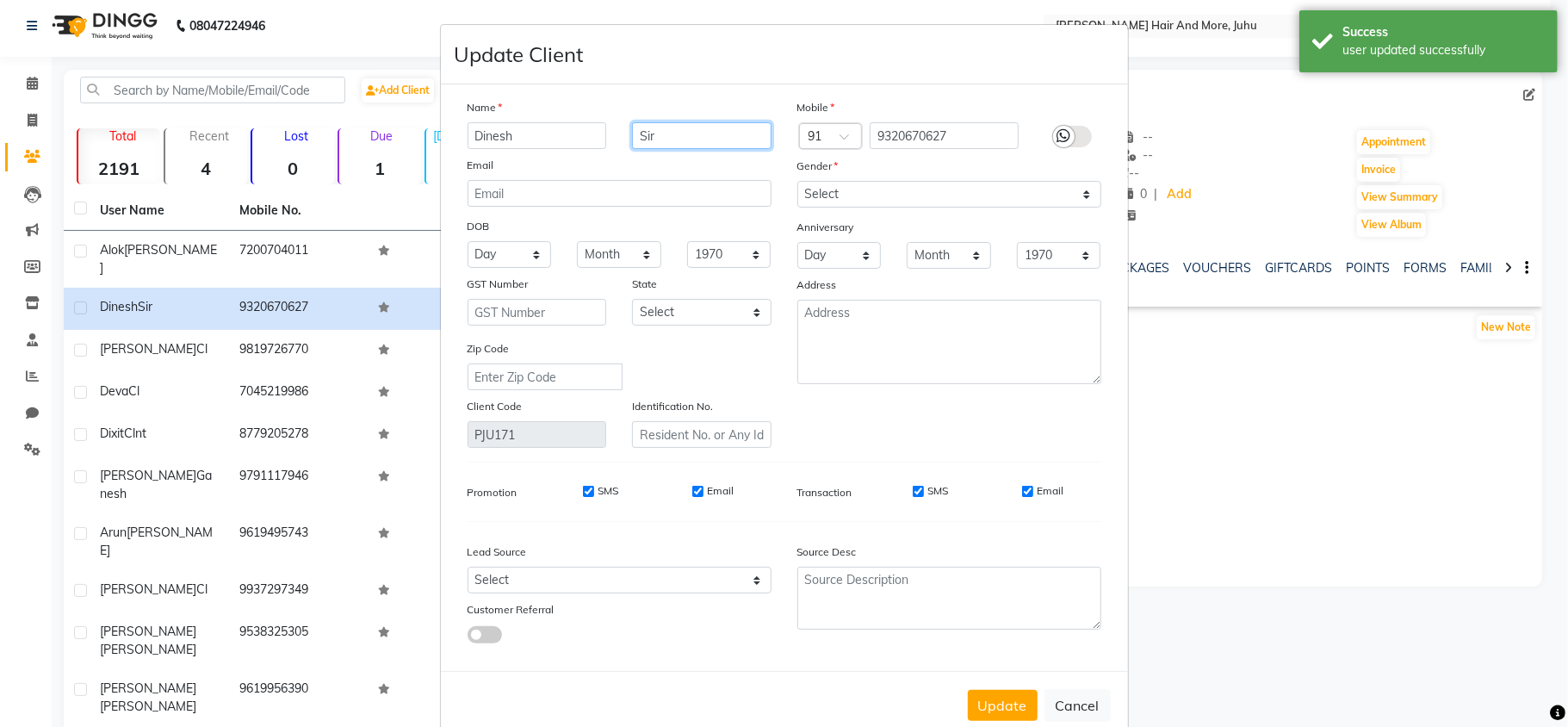
click at [722, 142] on input "Sir" at bounding box center [701, 136] width 139 height 27
click at [831, 190] on select "Select [DEMOGRAPHIC_DATA] [DEMOGRAPHIC_DATA] Other Prefer Not To Say" at bounding box center [949, 194] width 304 height 27
click at [798, 181] on select "Select [DEMOGRAPHIC_DATA] [DEMOGRAPHIC_DATA] Other Prefer Not To Say" at bounding box center [949, 194] width 304 height 27
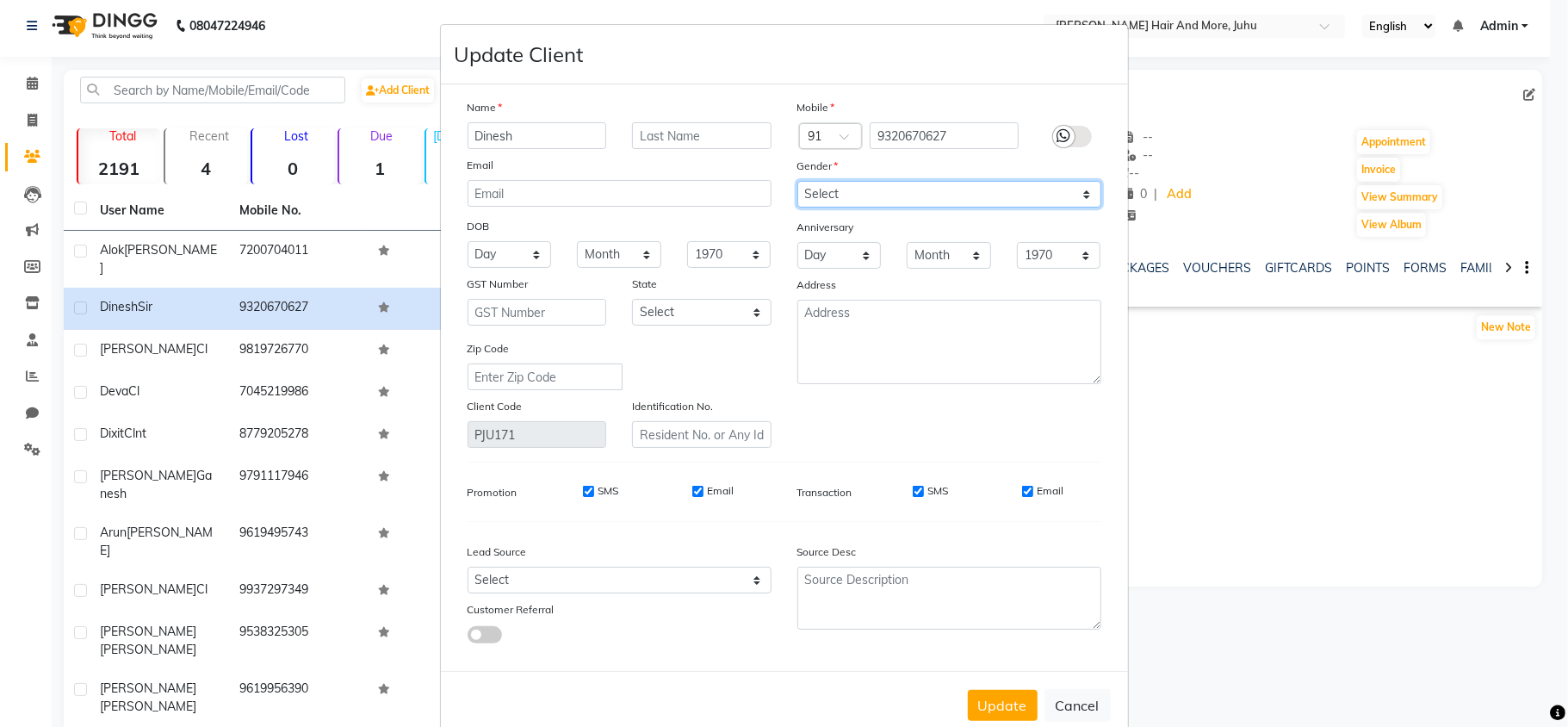
click at [895, 197] on select "Select [DEMOGRAPHIC_DATA] [DEMOGRAPHIC_DATA] Other Prefer Not To Say" at bounding box center [949, 194] width 304 height 27
click at [798, 181] on select "Select [DEMOGRAPHIC_DATA] [DEMOGRAPHIC_DATA] Other Prefer Not To Say" at bounding box center [949, 194] width 304 height 27
click at [892, 188] on select "Select [DEMOGRAPHIC_DATA] [DEMOGRAPHIC_DATA] Other Prefer Not To Say" at bounding box center [949, 194] width 304 height 27
click at [798, 181] on select "Select [DEMOGRAPHIC_DATA] [DEMOGRAPHIC_DATA] Other Prefer Not To Say" at bounding box center [949, 194] width 304 height 27
click at [1012, 707] on button "Update" at bounding box center [1002, 705] width 70 height 31
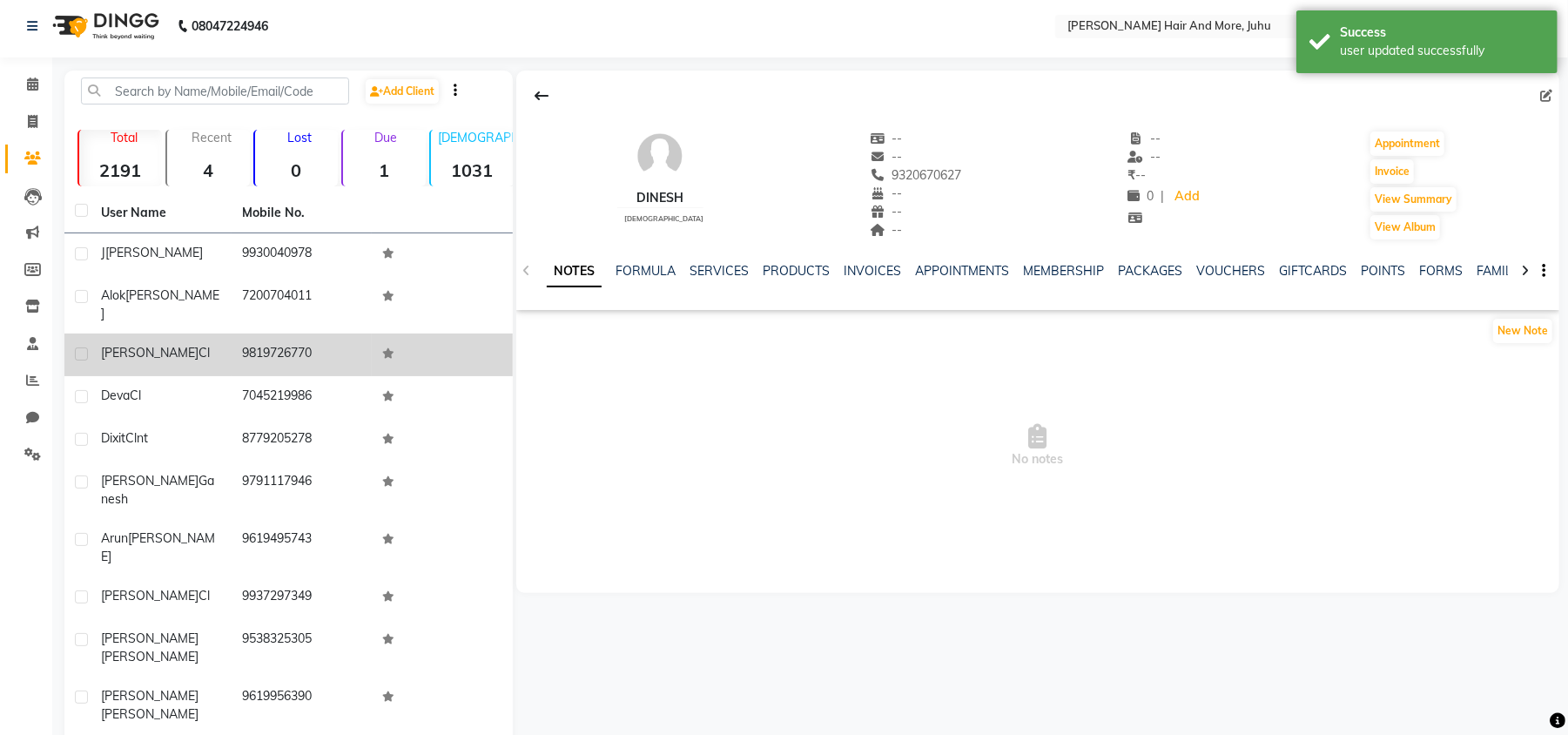
click at [346, 333] on td "9819726770" at bounding box center [301, 355] width 141 height 43
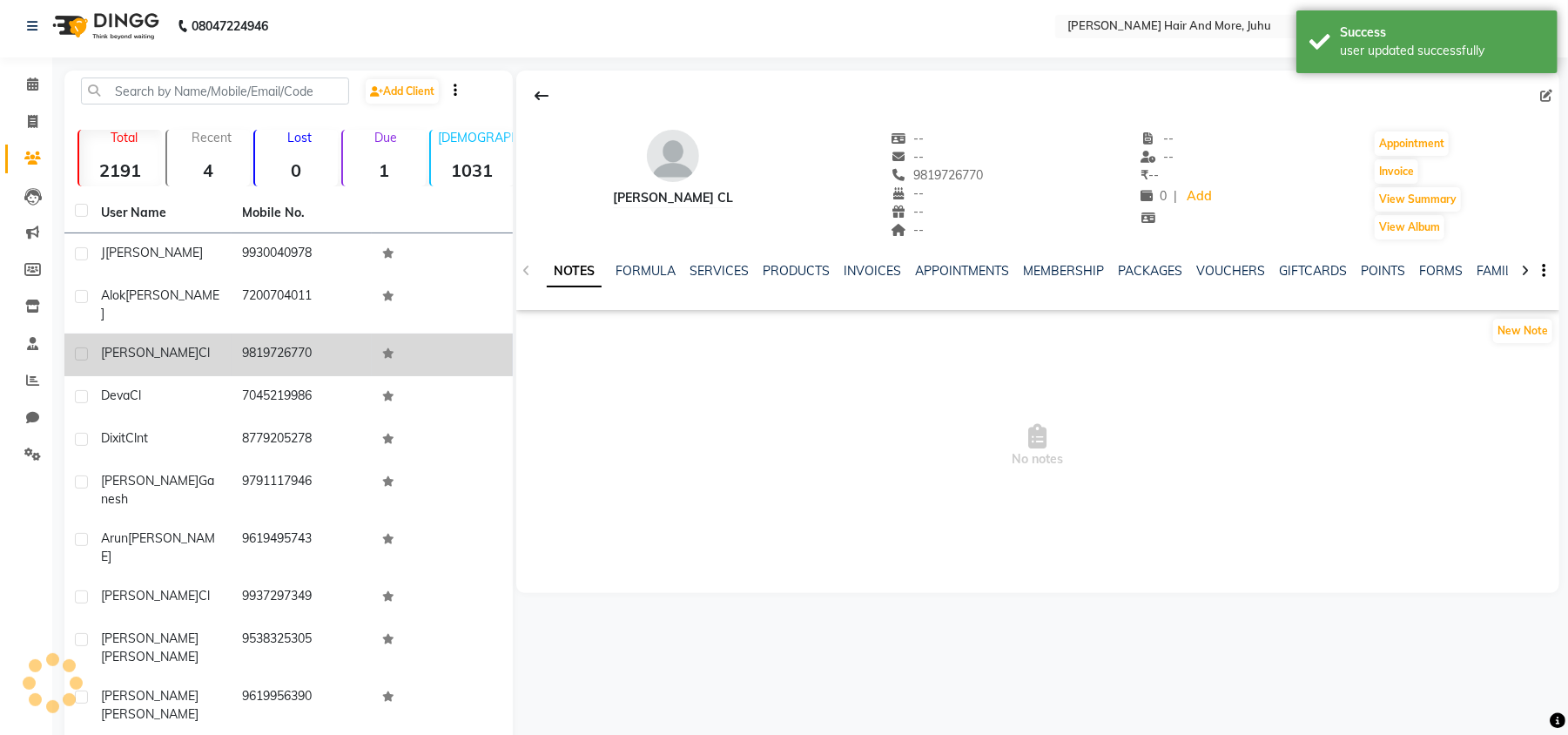
click at [338, 338] on td "9819726770" at bounding box center [301, 355] width 141 height 43
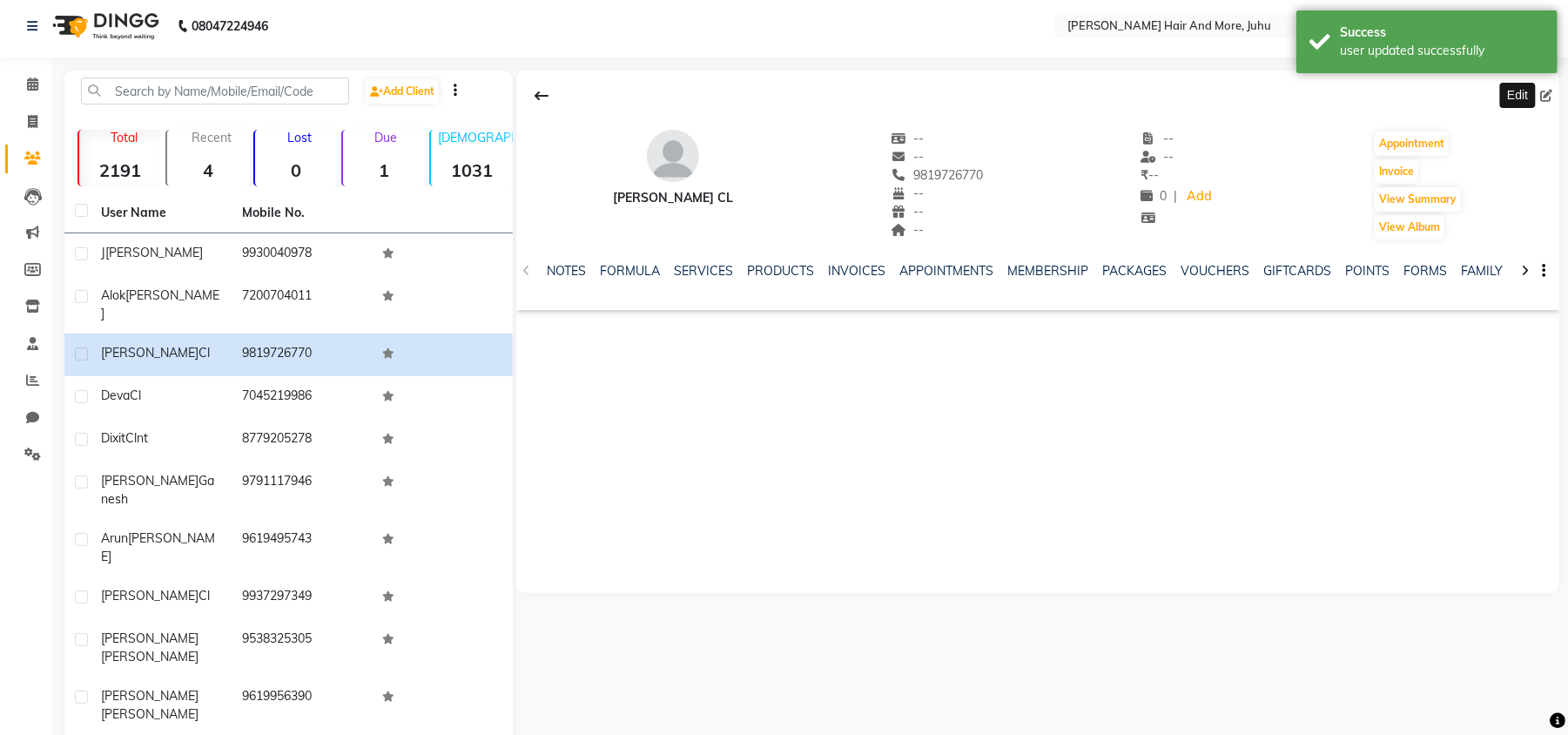
click at [1544, 98] on icon at bounding box center [1546, 96] width 13 height 13
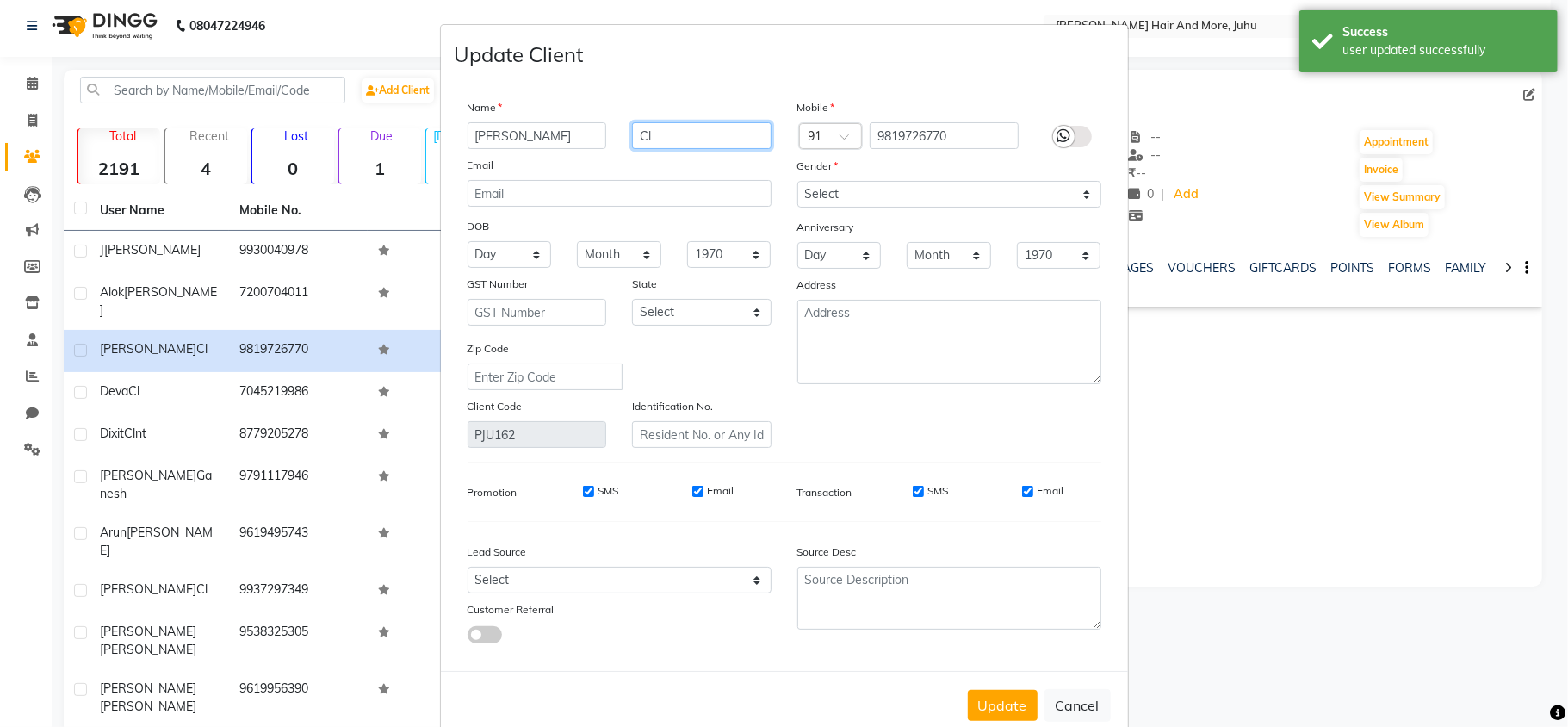
click at [705, 129] on input "Cl" at bounding box center [701, 136] width 139 height 27
click at [845, 205] on select "Select [DEMOGRAPHIC_DATA] [DEMOGRAPHIC_DATA] Other Prefer Not To Say" at bounding box center [949, 194] width 304 height 27
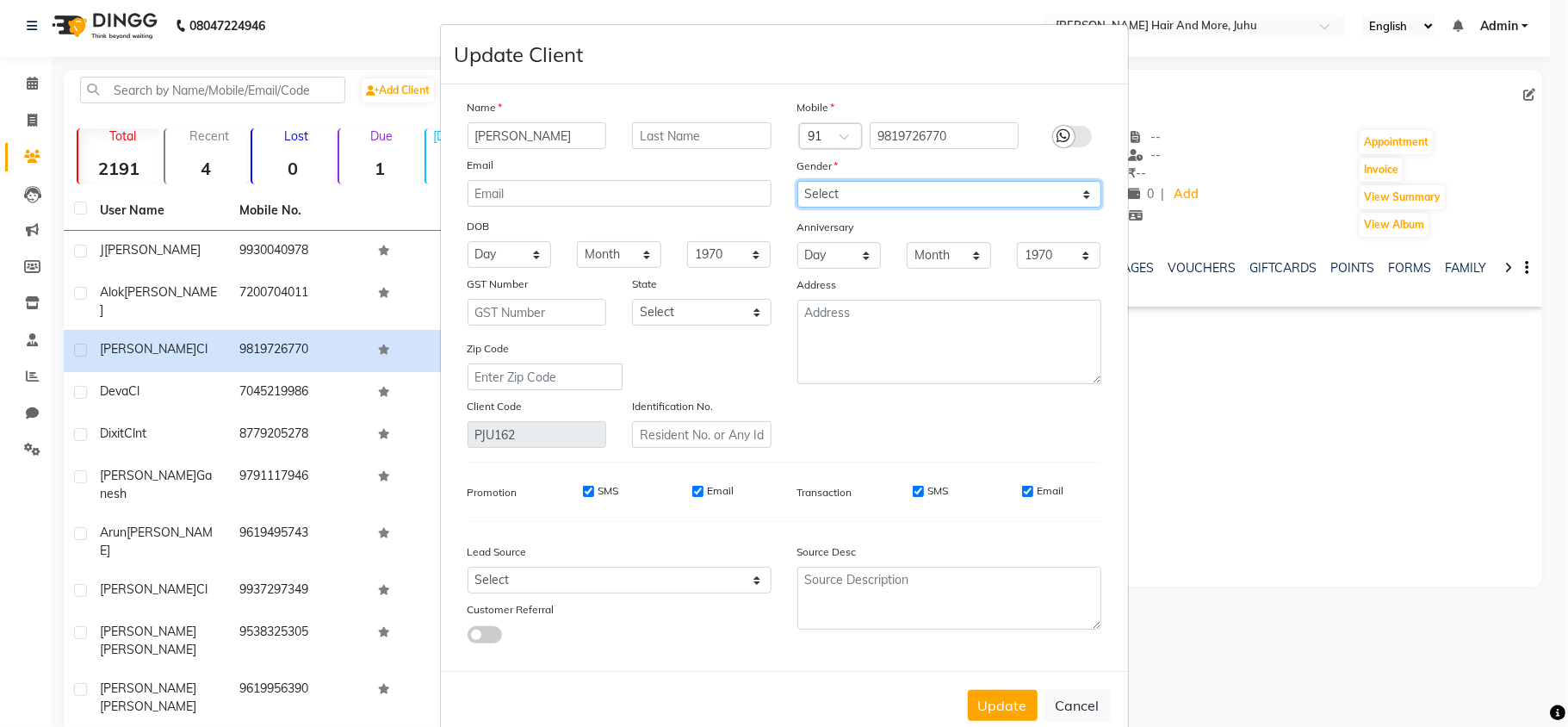
click at [798, 181] on select "Select [DEMOGRAPHIC_DATA] [DEMOGRAPHIC_DATA] Other Prefer Not To Say" at bounding box center [949, 194] width 304 height 27
click at [1010, 708] on button "Update" at bounding box center [1002, 705] width 70 height 31
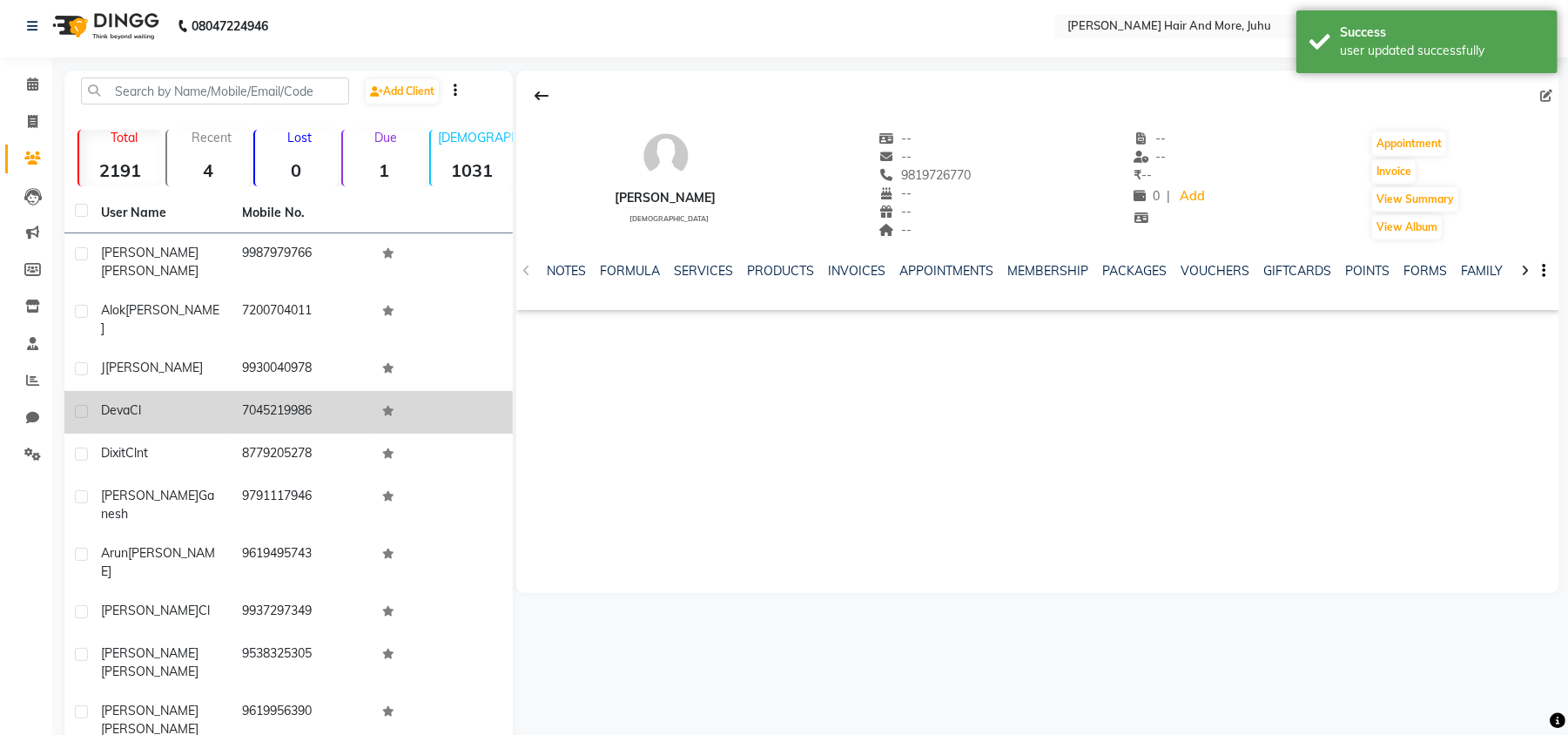
click at [231, 391] on td "7045219986" at bounding box center [301, 412] width 141 height 43
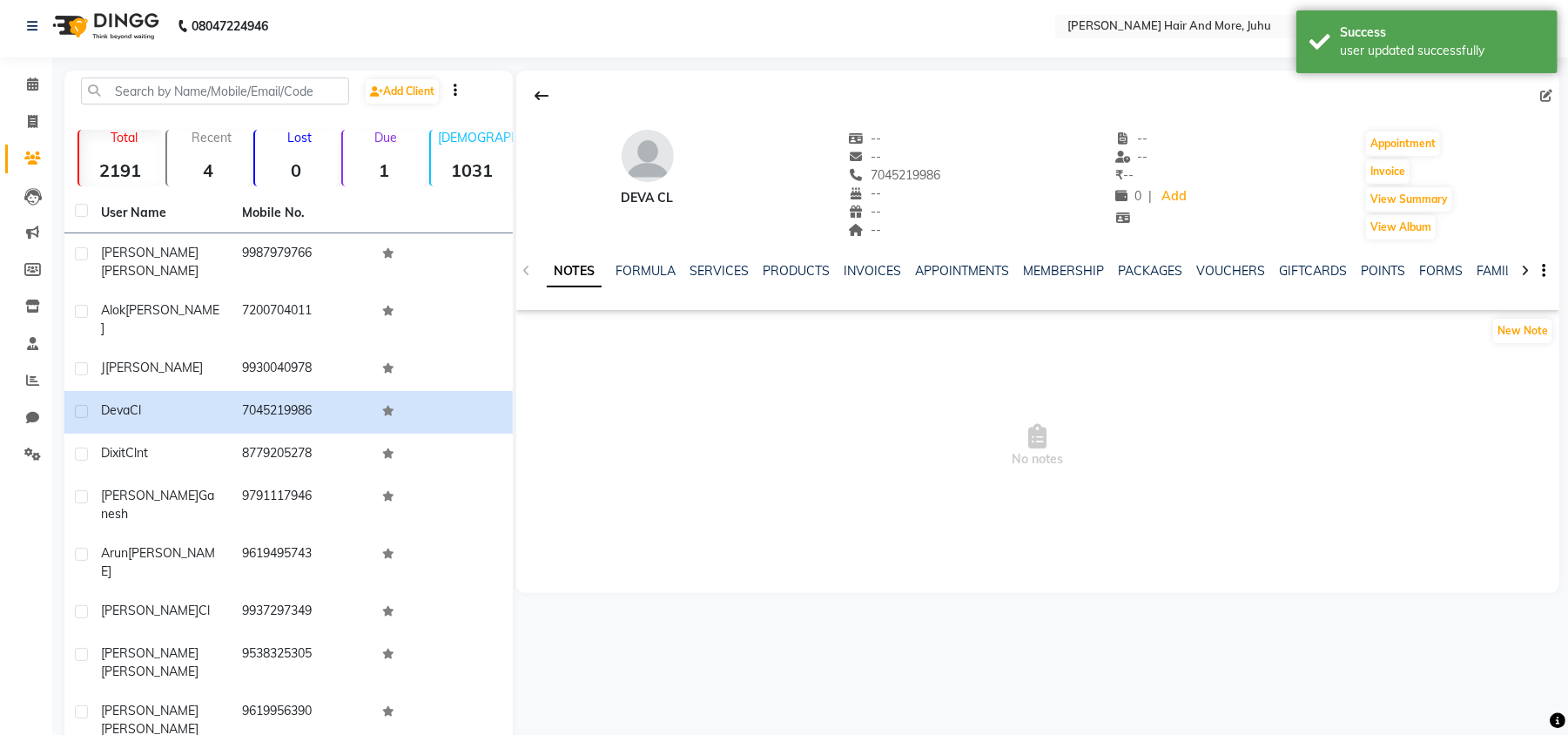
click at [1553, 96] on span at bounding box center [1549, 96] width 19 height 18
click at [1551, 98] on icon at bounding box center [1546, 96] width 13 height 13
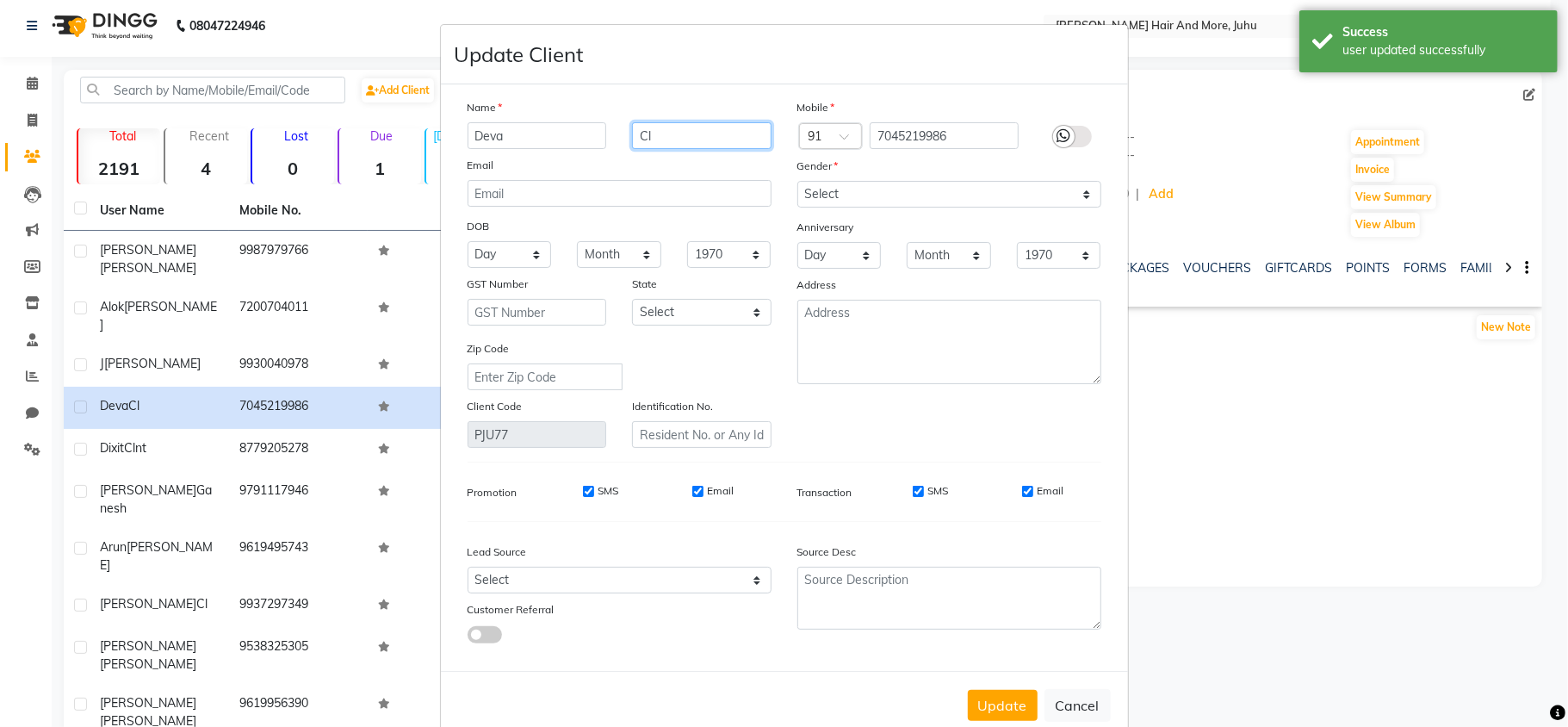
click at [679, 128] on input "Cl" at bounding box center [701, 136] width 139 height 27
click at [823, 194] on select "Select [DEMOGRAPHIC_DATA] [DEMOGRAPHIC_DATA] Other Prefer Not To Say" at bounding box center [949, 194] width 304 height 27
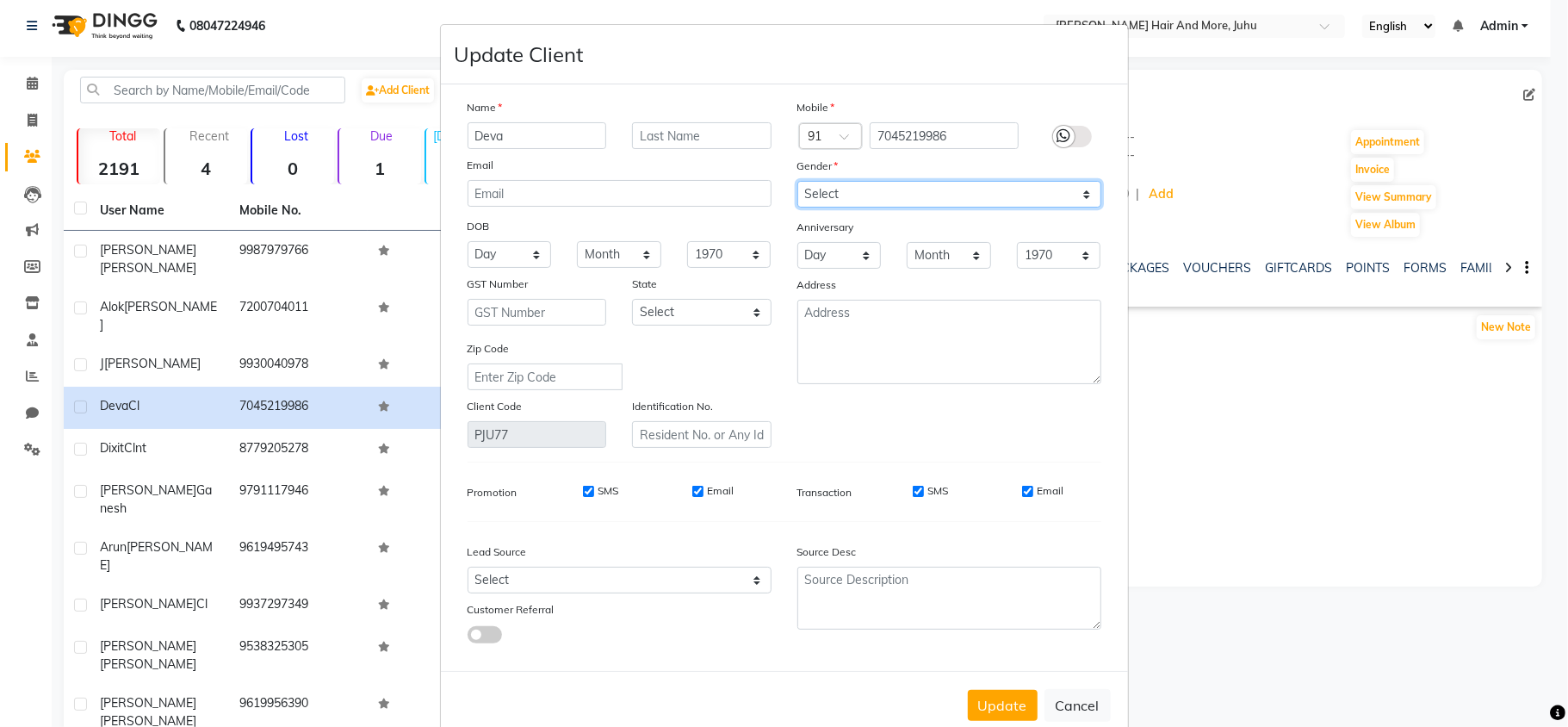
click at [798, 181] on select "Select [DEMOGRAPHIC_DATA] [DEMOGRAPHIC_DATA] Other Prefer Not To Say" at bounding box center [949, 194] width 304 height 27
click at [1006, 692] on button "Update" at bounding box center [1002, 705] width 70 height 31
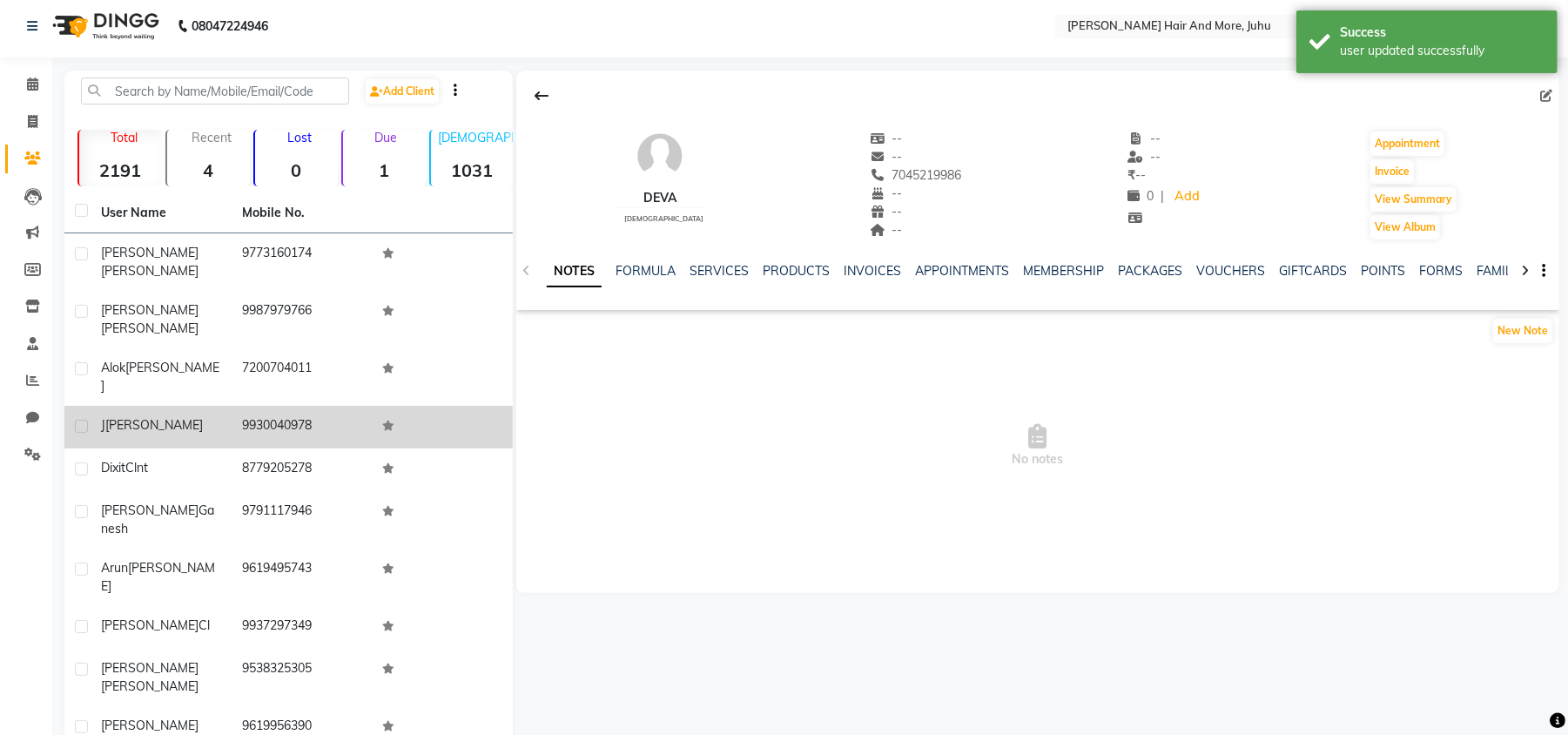
drag, startPoint x: 206, startPoint y: 418, endPoint x: 246, endPoint y: 401, distance: 43.5
click at [206, 459] on div "Dixit Clnt" at bounding box center [161, 468] width 120 height 18
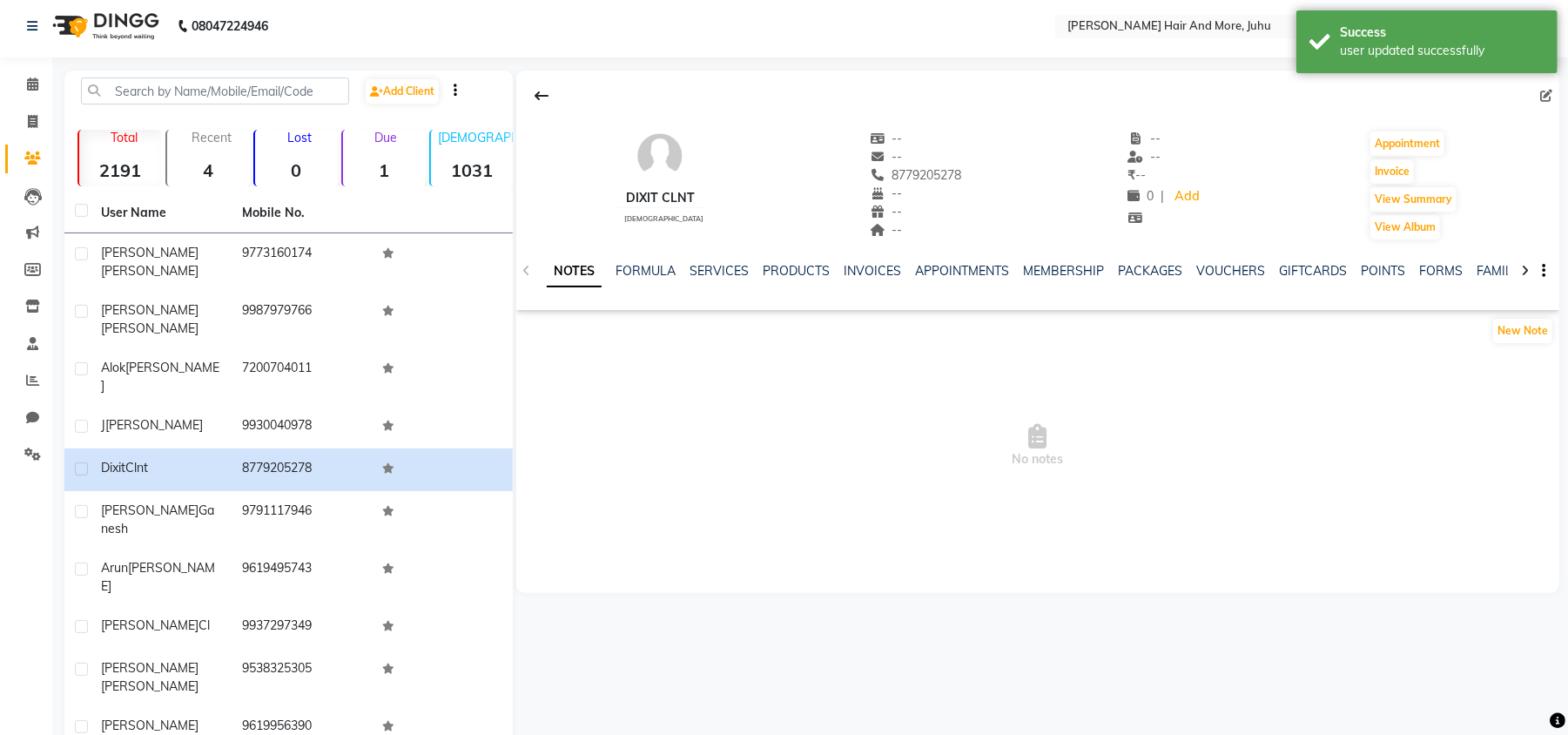
click at [1547, 92] on icon at bounding box center [1546, 96] width 13 height 13
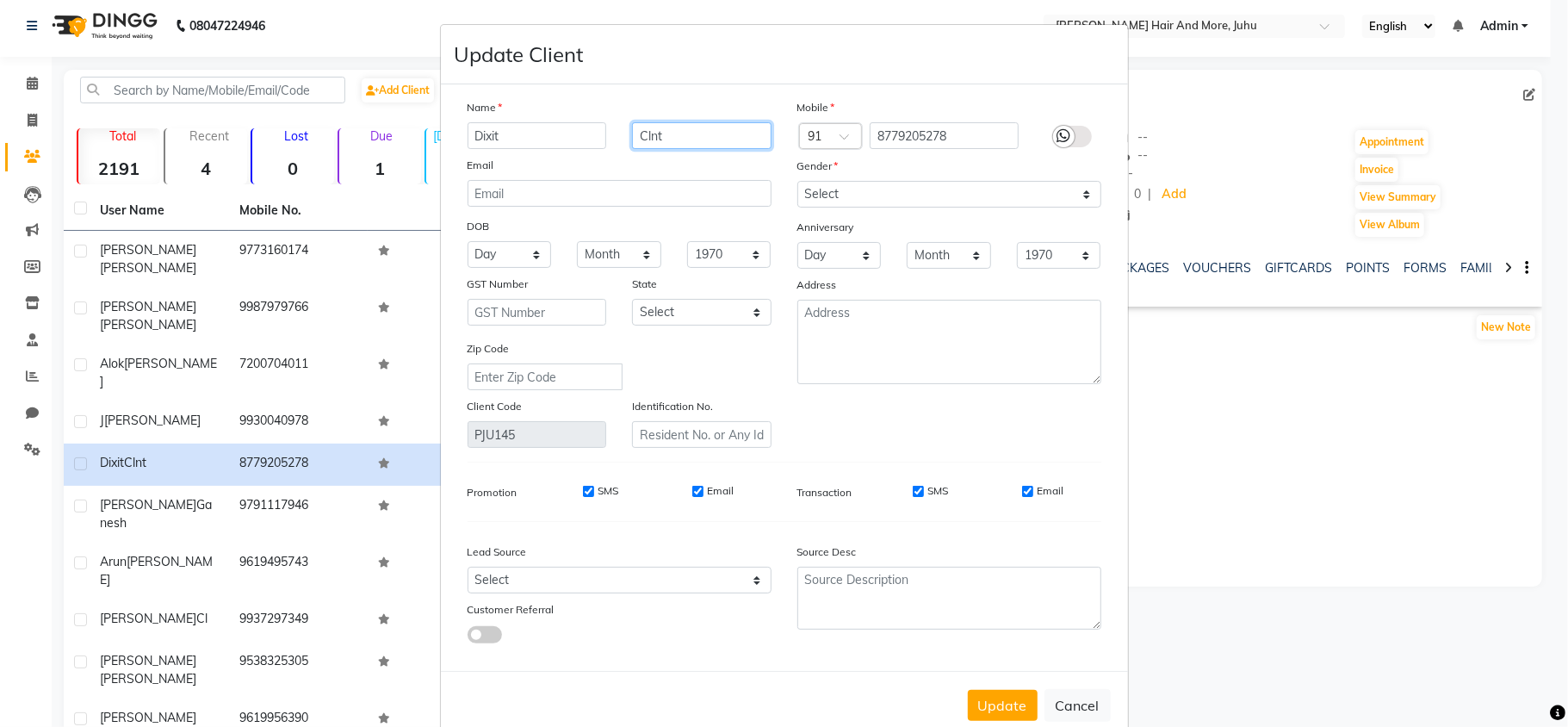
click at [686, 126] on input "Clnt" at bounding box center [701, 136] width 139 height 27
click at [686, 125] on input "Clnt" at bounding box center [701, 136] width 139 height 27
click at [1004, 704] on button "Update" at bounding box center [1002, 705] width 70 height 31
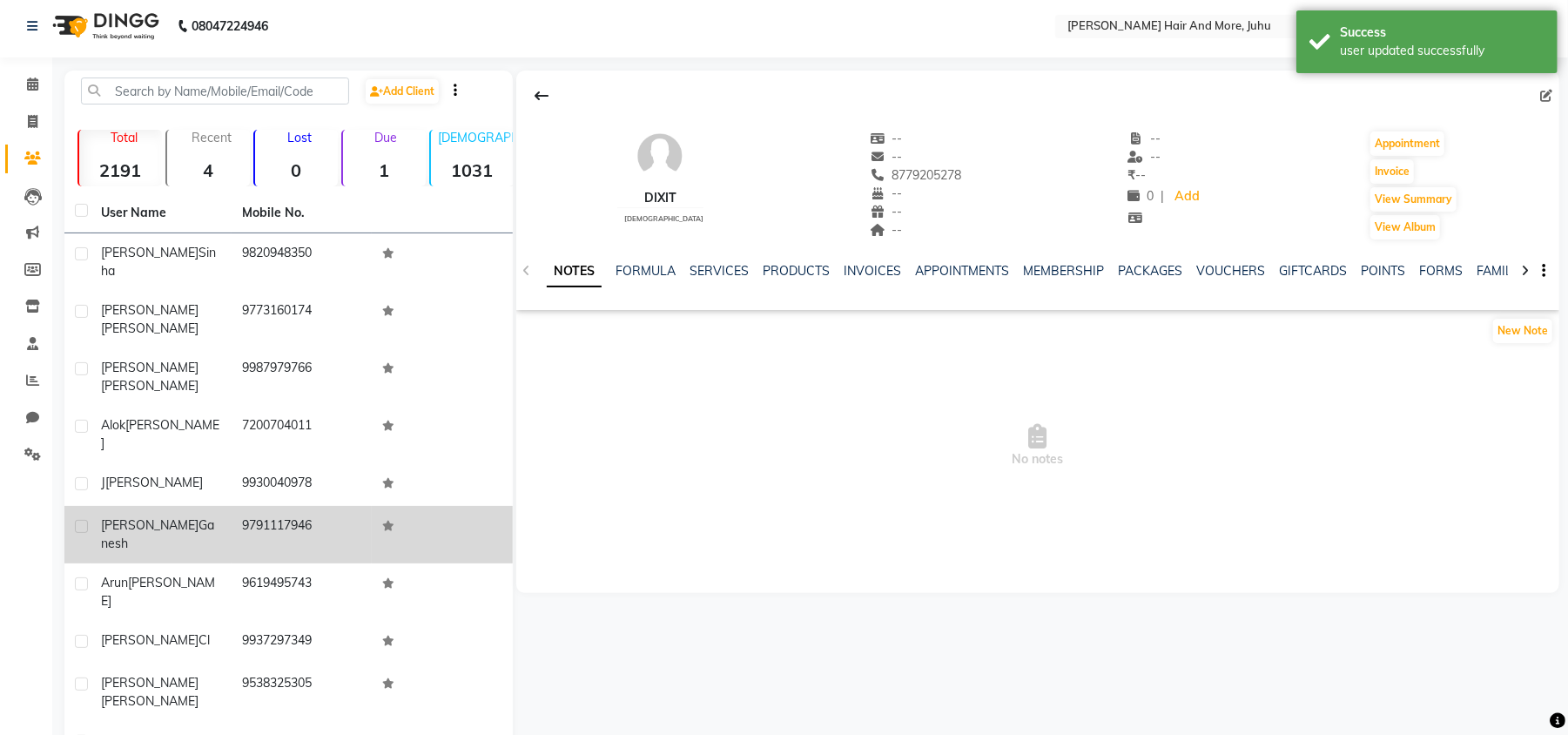
click at [158, 516] on div "[PERSON_NAME]" at bounding box center [161, 534] width 120 height 37
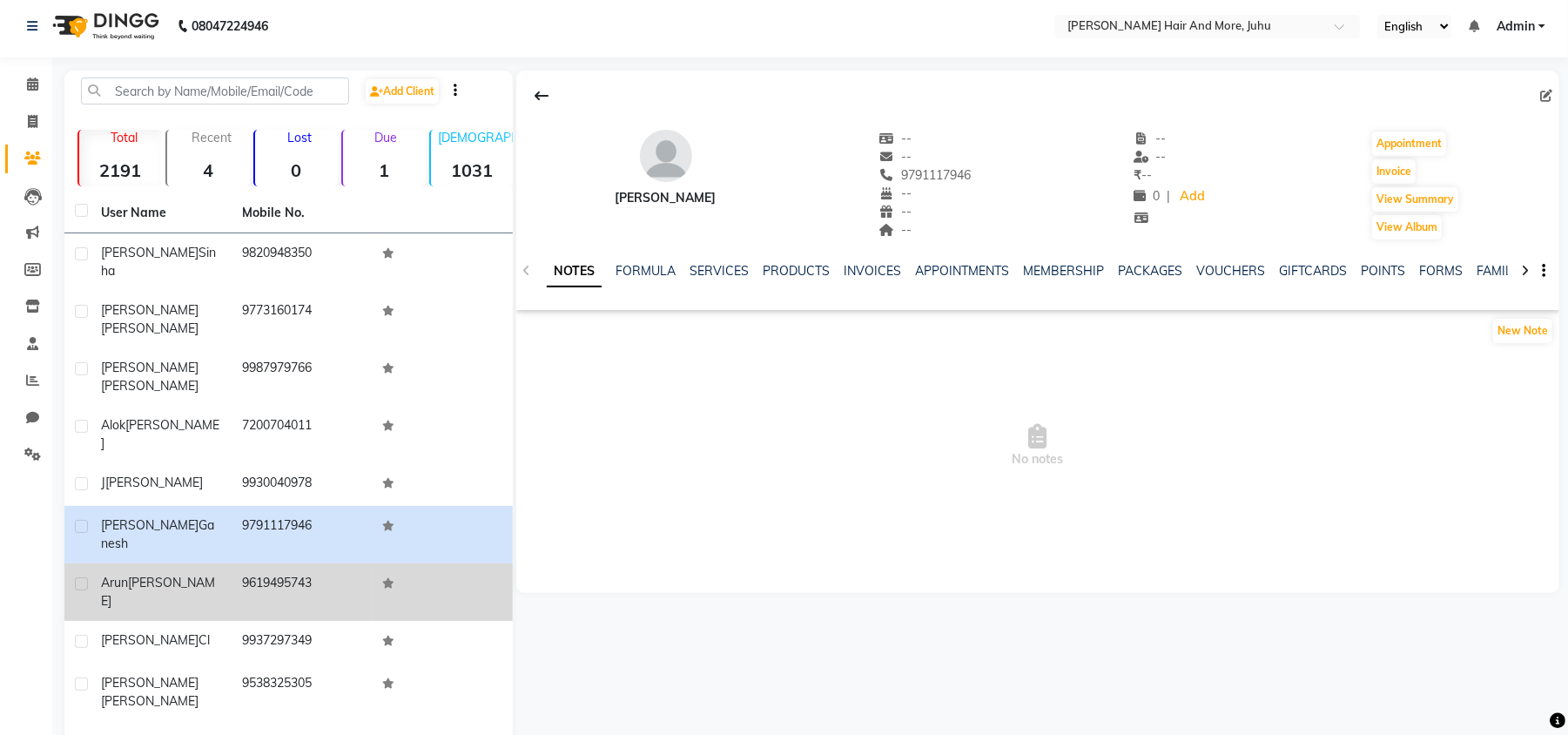
click at [319, 564] on td "9619495743" at bounding box center [301, 592] width 141 height 57
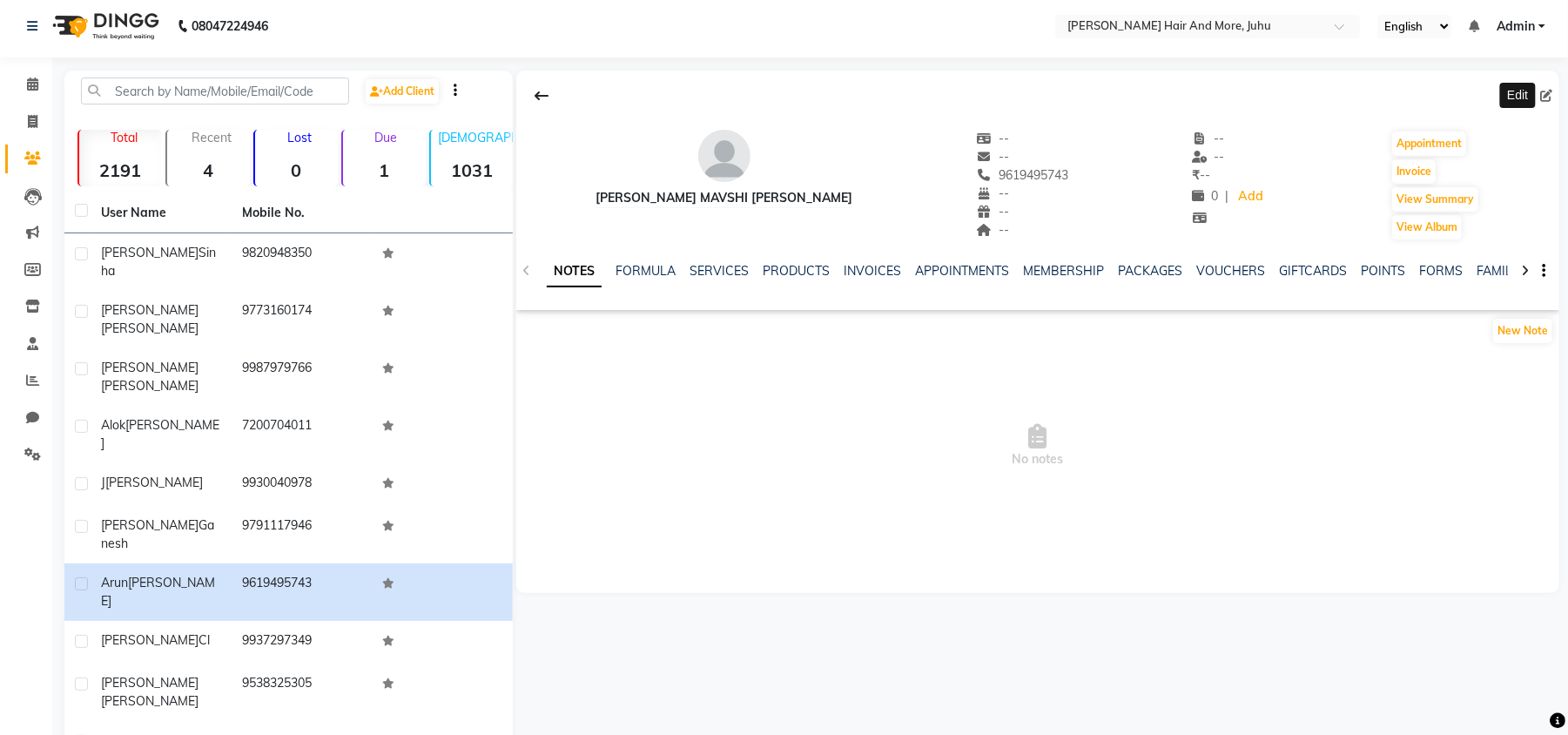
click at [1546, 90] on icon at bounding box center [1546, 96] width 13 height 13
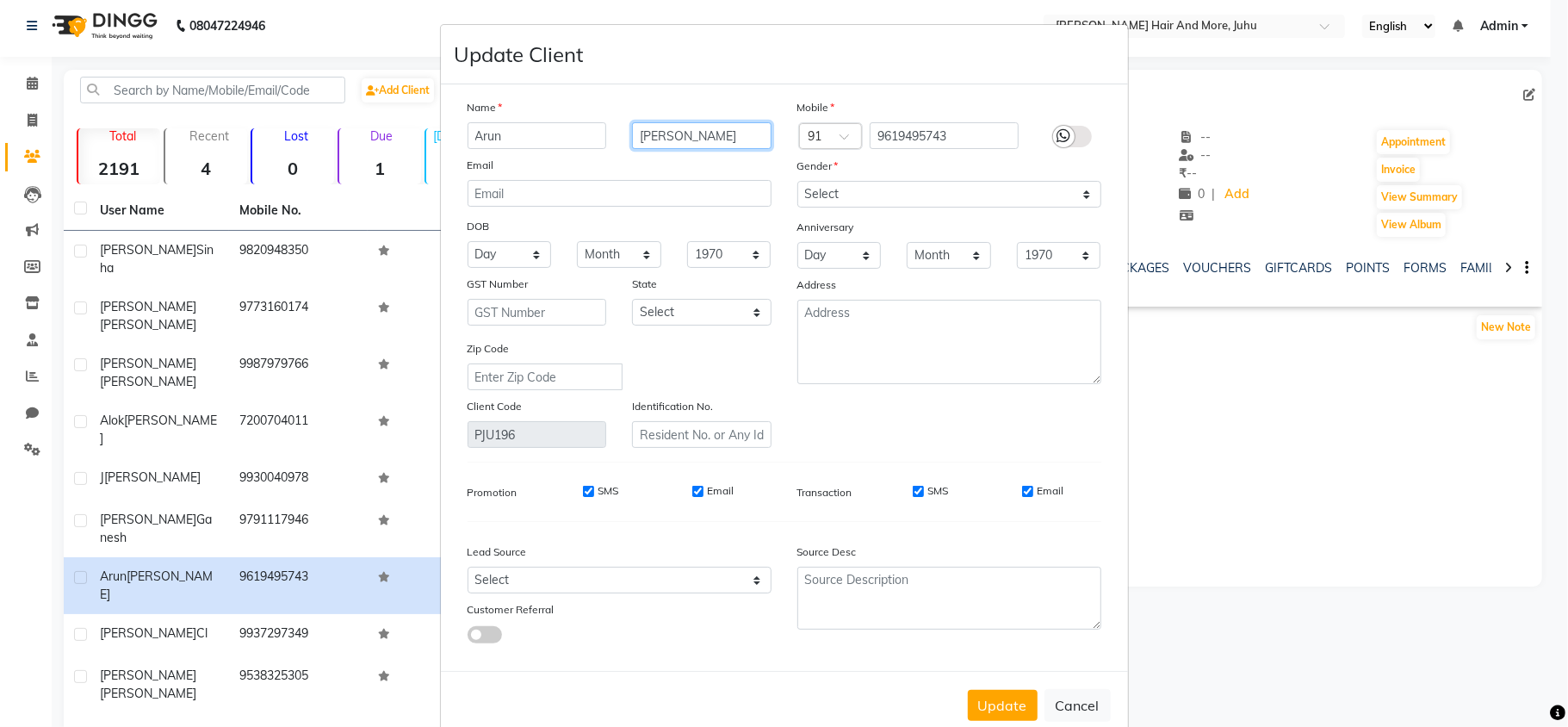
drag, startPoint x: 716, startPoint y: 137, endPoint x: 618, endPoint y: 181, distance: 107.4
click at [618, 181] on div "Name [PERSON_NAME] Mavshi [PERSON_NAME] Email DOB Day 01 02 03 04 05 06 07 08 0…" at bounding box center [620, 273] width 330 height 349
click at [828, 181] on select "Select [DEMOGRAPHIC_DATA] [DEMOGRAPHIC_DATA] Other Prefer Not To Say" at bounding box center [949, 194] width 304 height 27
click at [798, 181] on select "Select [DEMOGRAPHIC_DATA] [DEMOGRAPHIC_DATA] Other Prefer Not To Say" at bounding box center [949, 194] width 304 height 27
click at [1007, 700] on button "Update" at bounding box center [1002, 705] width 70 height 31
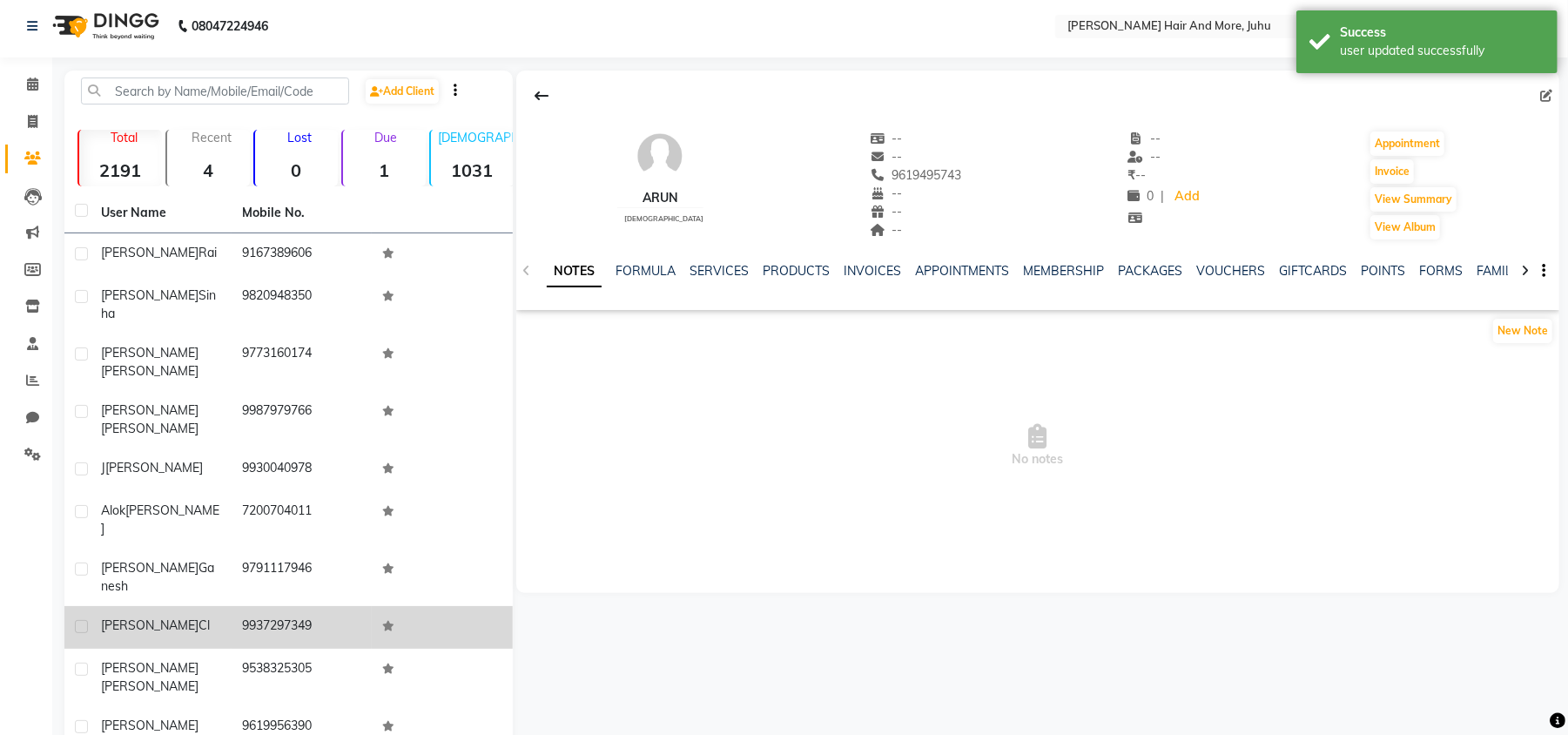
click at [293, 606] on td "9937297349" at bounding box center [301, 627] width 141 height 43
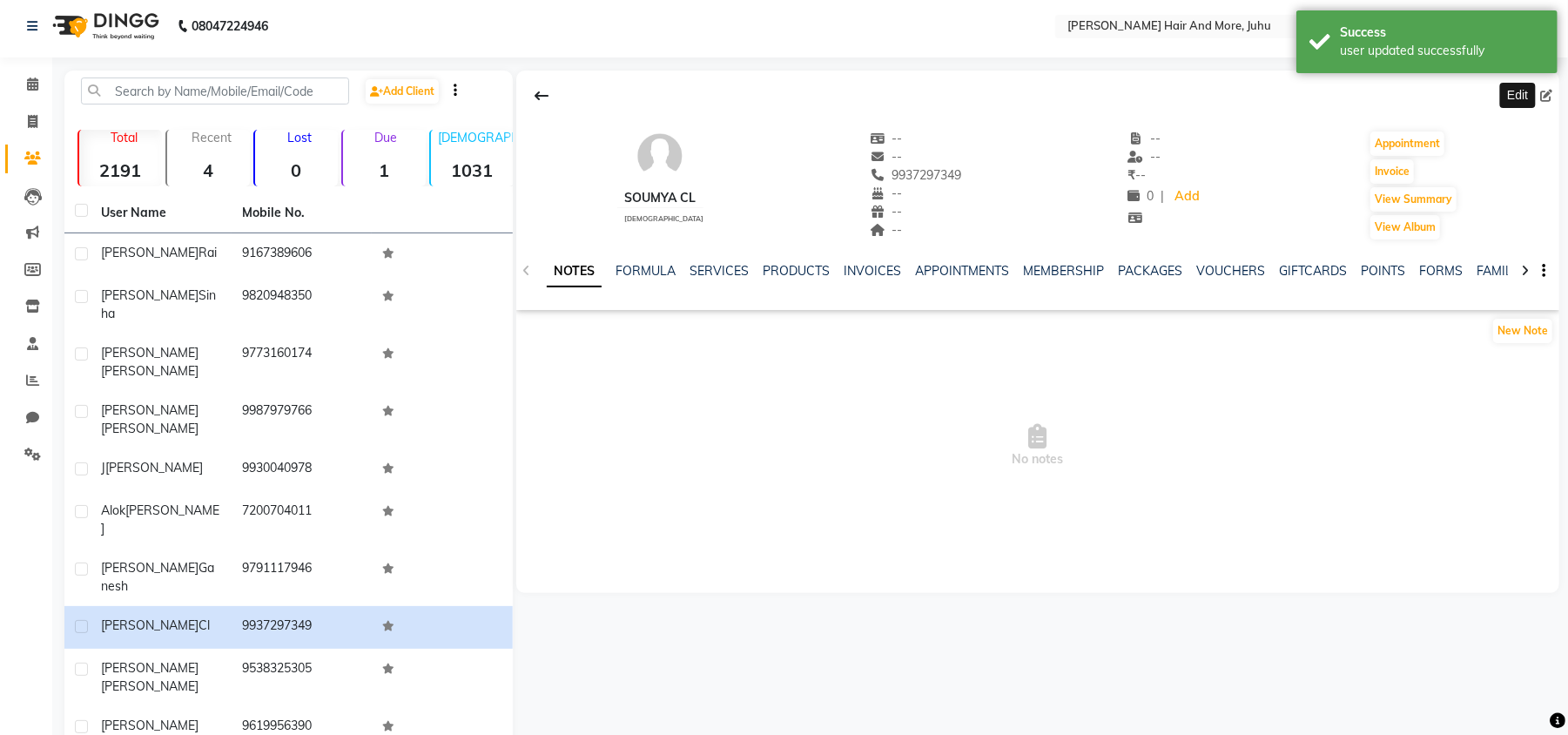
click at [1547, 92] on icon at bounding box center [1546, 96] width 13 height 13
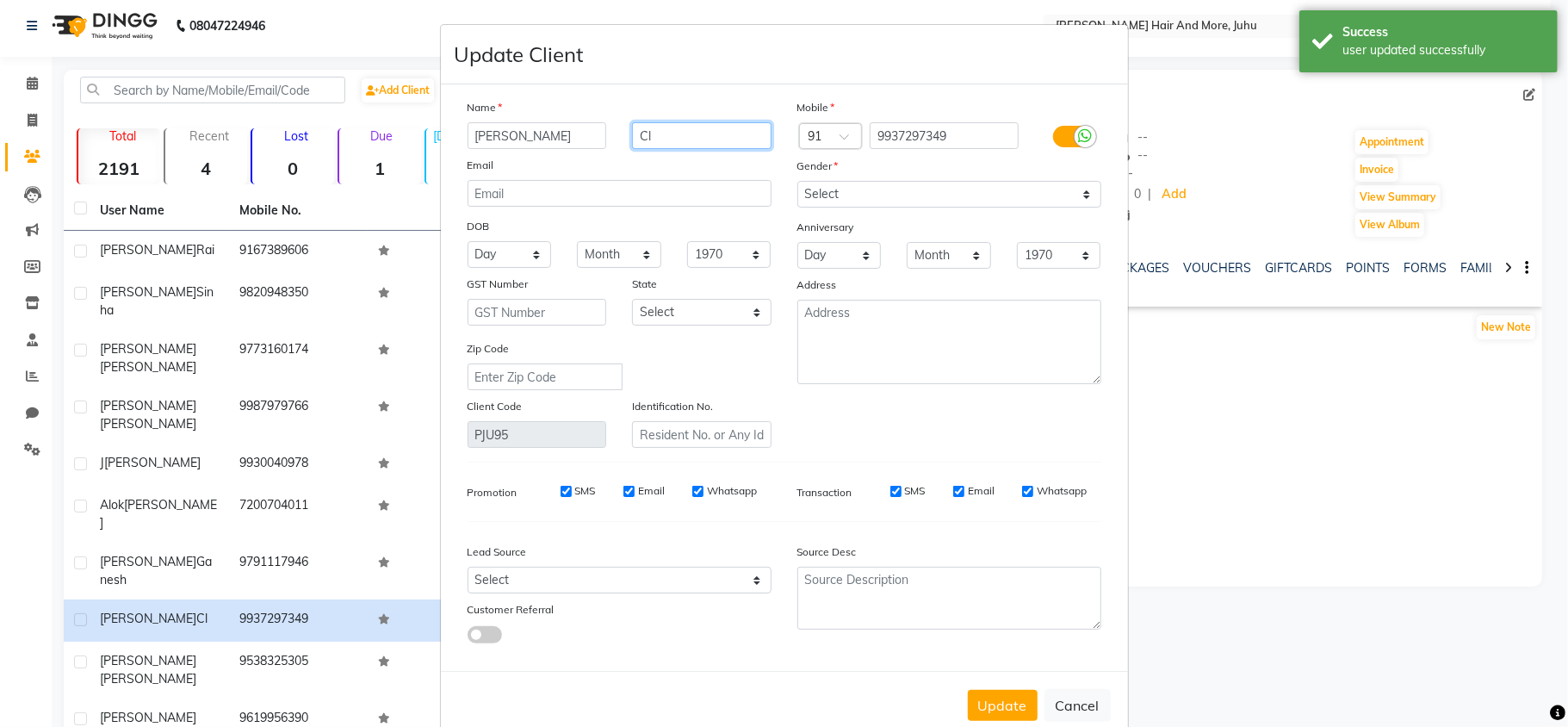
click at [674, 136] on input "Cl" at bounding box center [701, 136] width 139 height 27
click at [1004, 705] on button "Update" at bounding box center [1002, 705] width 70 height 31
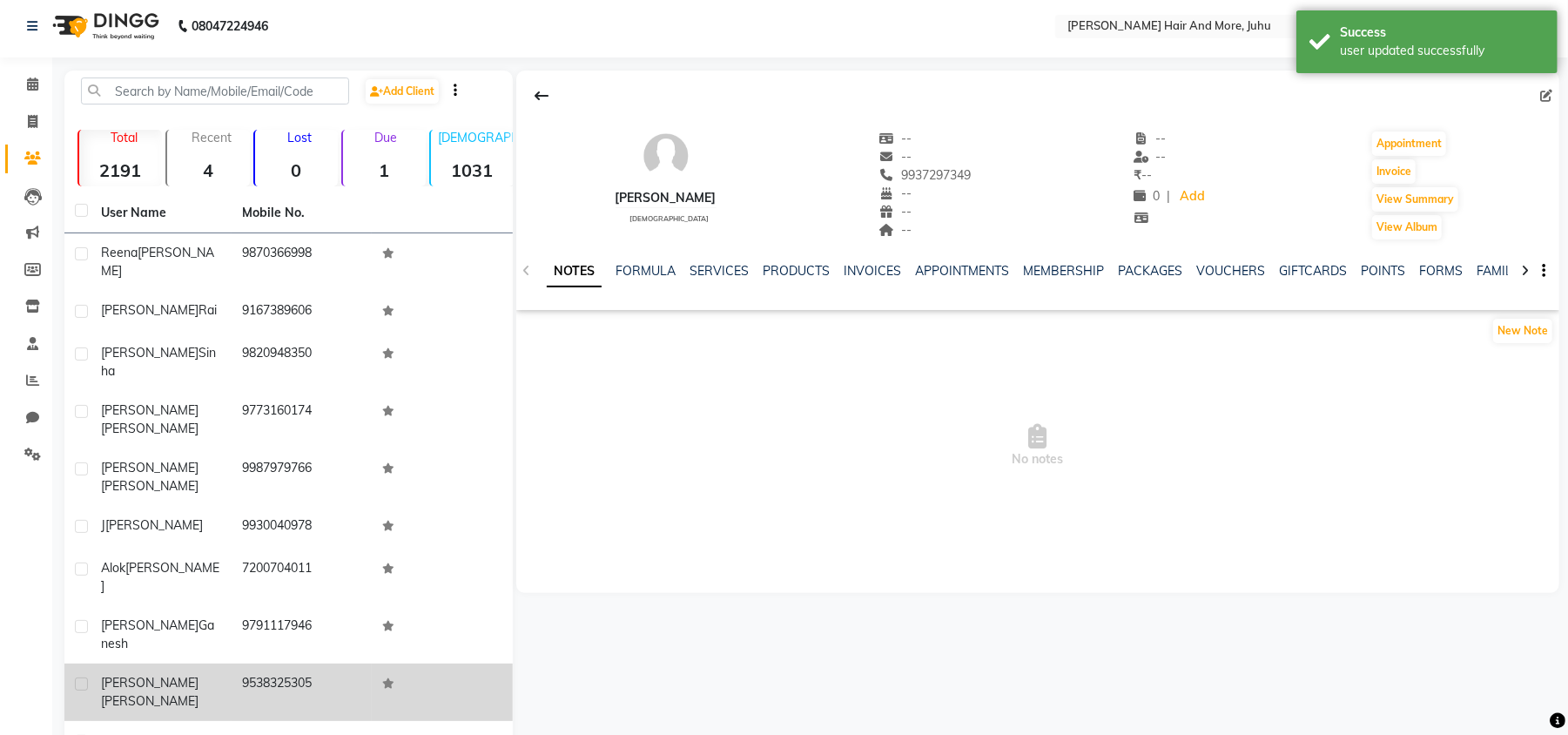
click at [332, 663] on td "9538325305" at bounding box center [301, 692] width 141 height 57
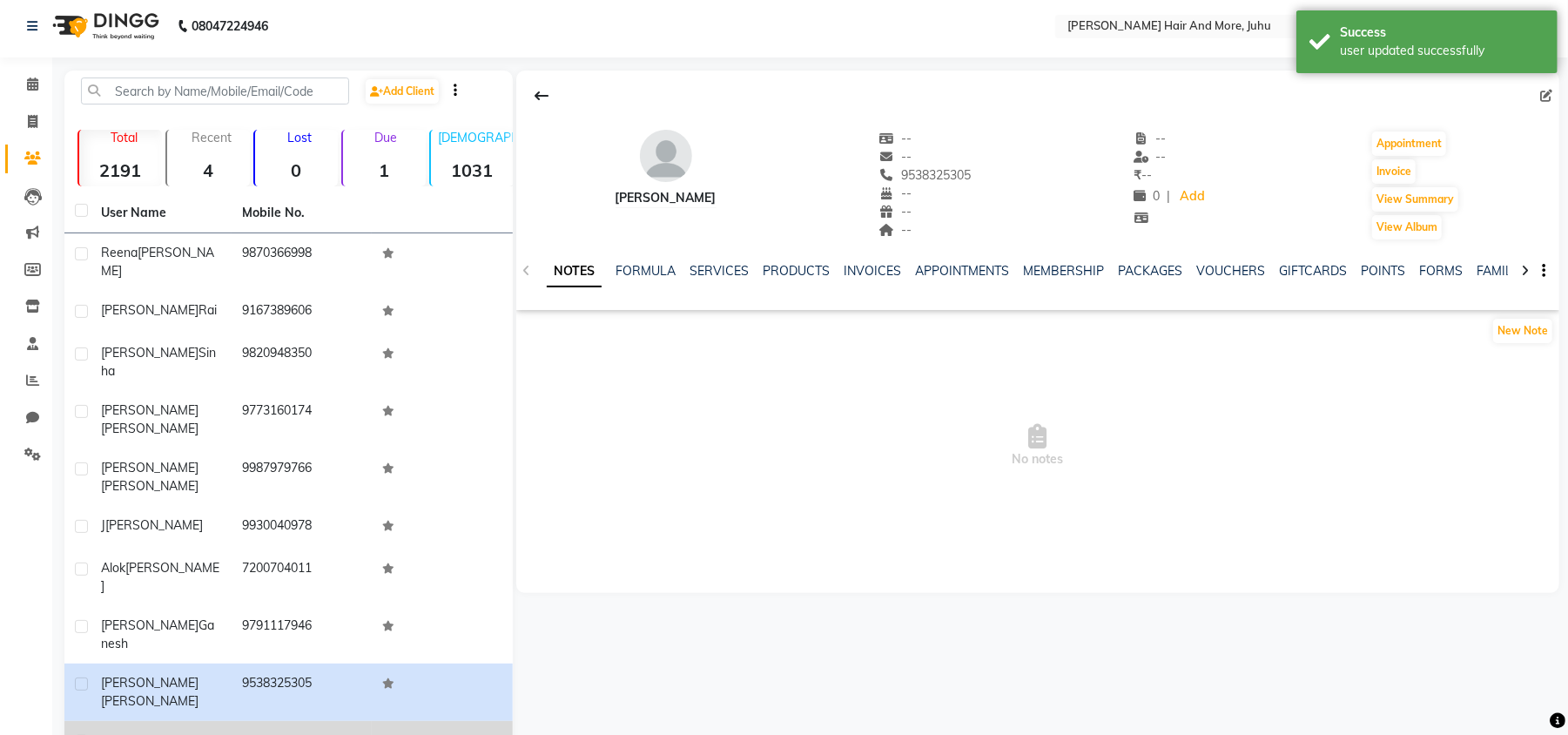
click at [334, 721] on td "9619956390" at bounding box center [301, 749] width 141 height 57
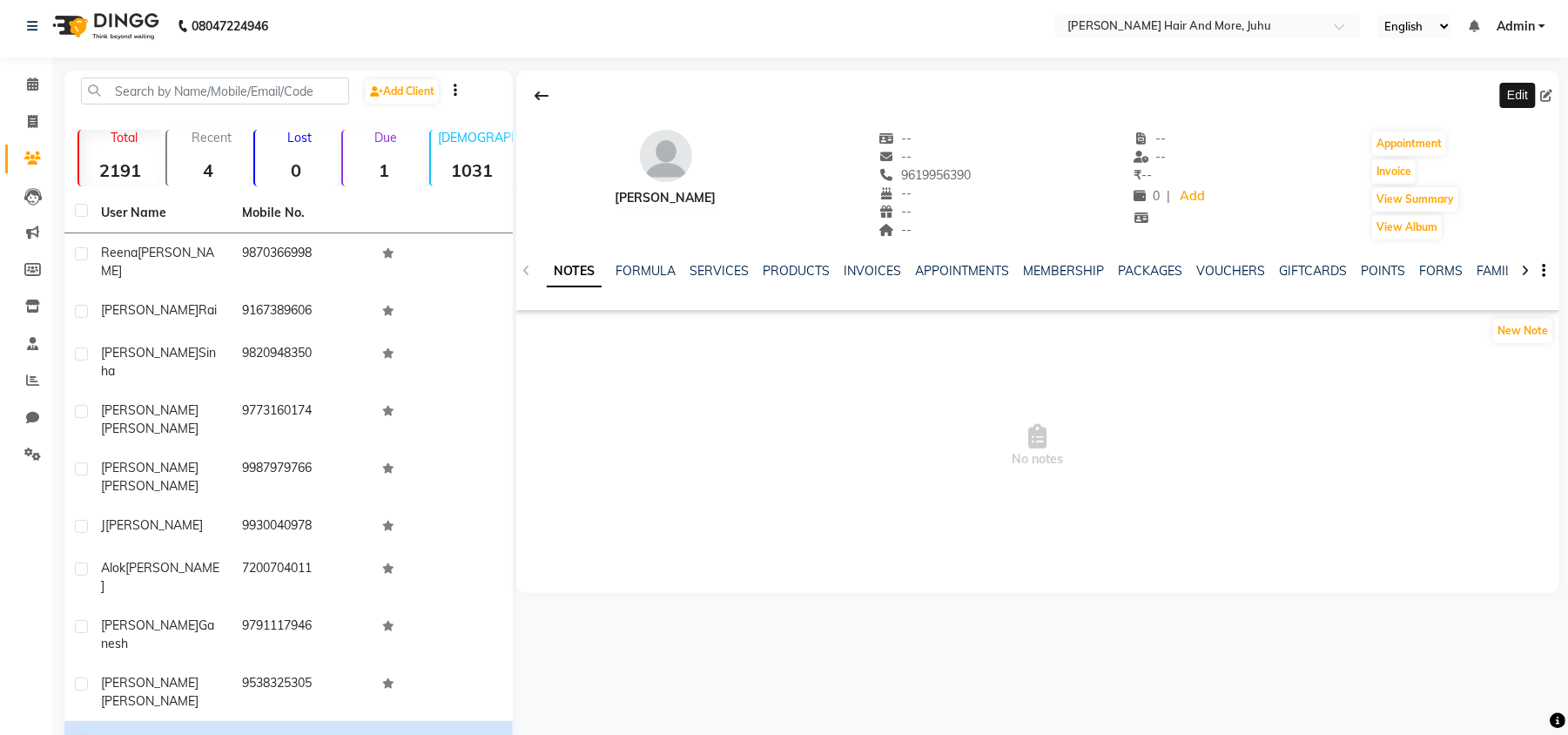
click at [1546, 92] on icon at bounding box center [1546, 96] width 13 height 13
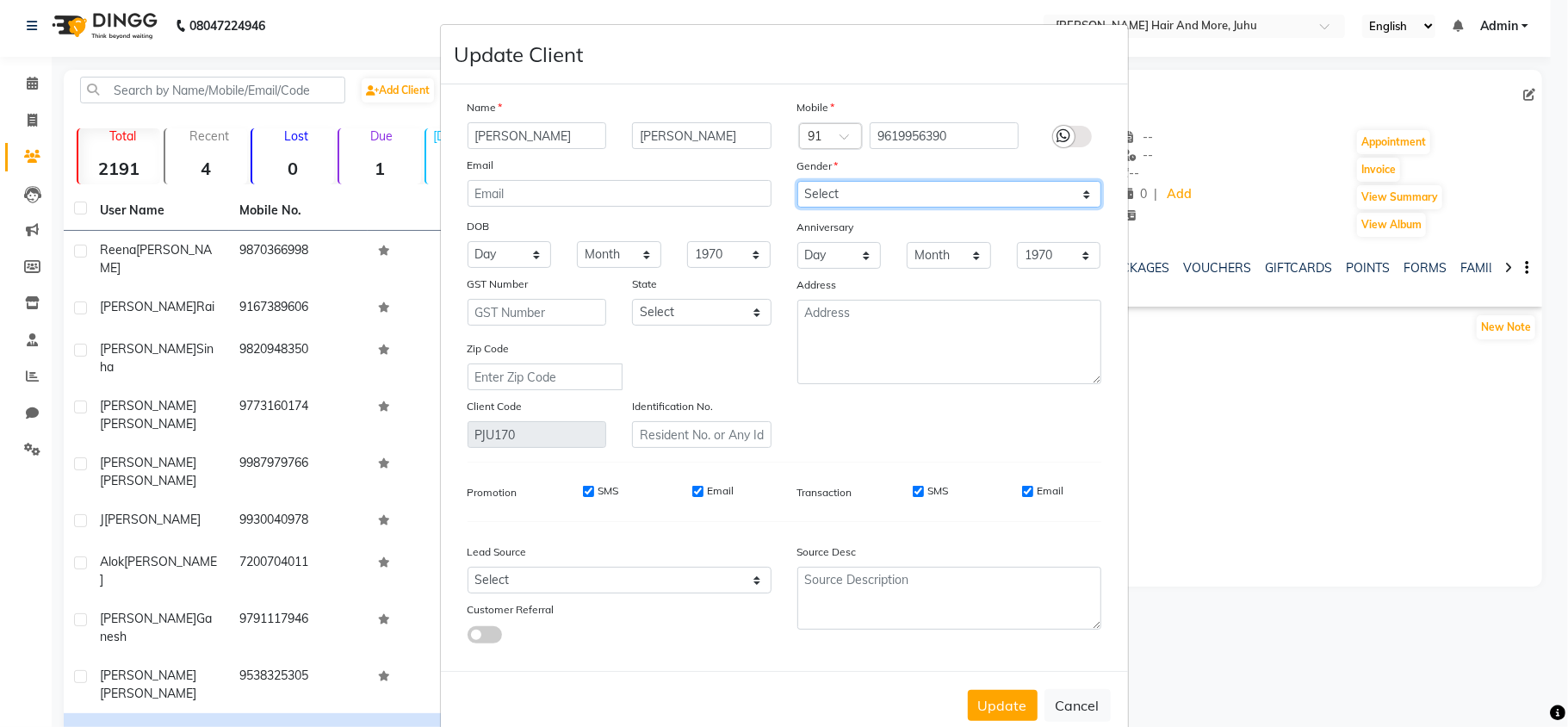
click at [856, 199] on select "Select [DEMOGRAPHIC_DATA] [DEMOGRAPHIC_DATA] Other Prefer Not To Say" at bounding box center [949, 194] width 304 height 27
click at [798, 181] on select "Select [DEMOGRAPHIC_DATA] [DEMOGRAPHIC_DATA] Other Prefer Not To Say" at bounding box center [949, 194] width 304 height 27
click at [982, 692] on button "Update" at bounding box center [1002, 705] width 70 height 31
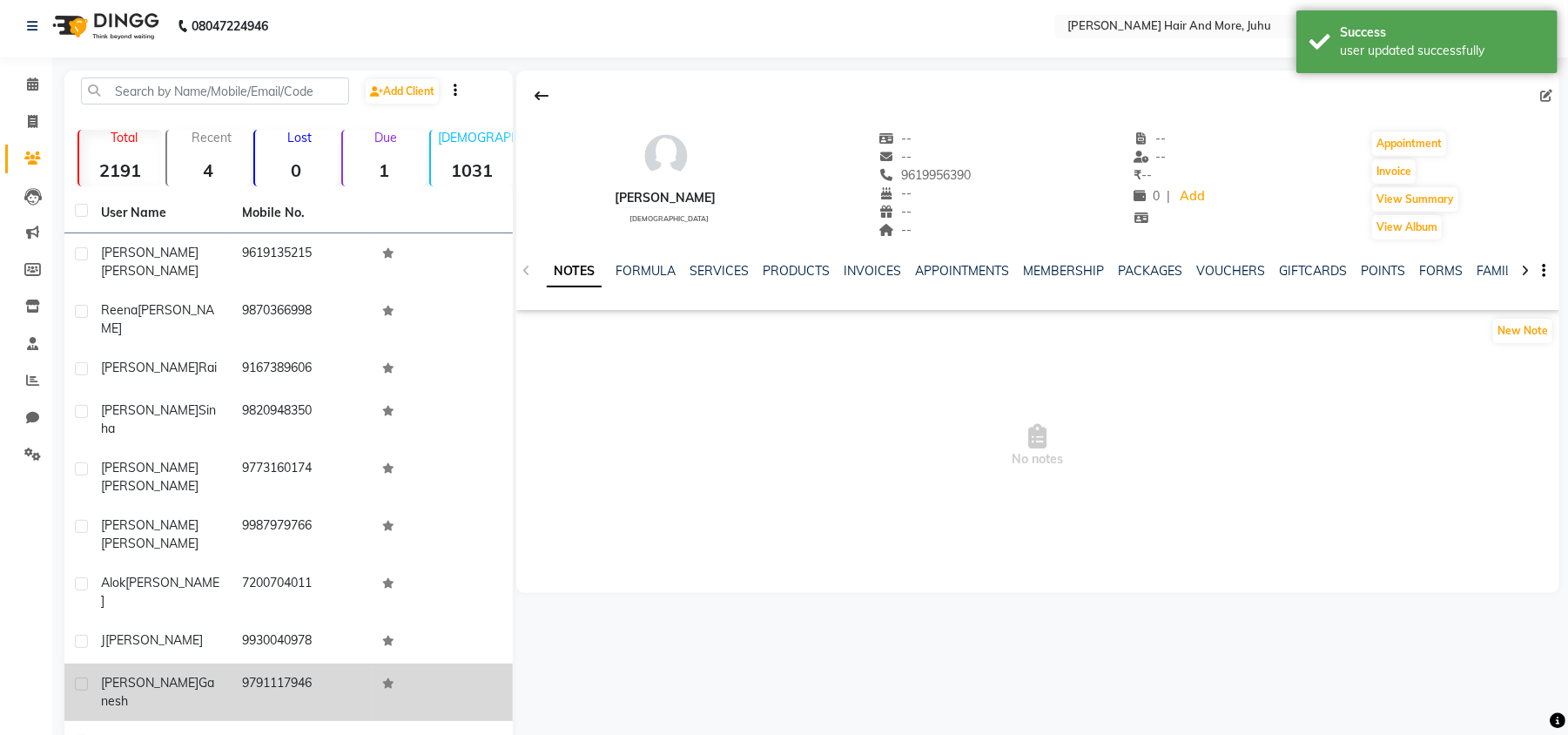
click at [426, 663] on td at bounding box center [442, 692] width 141 height 57
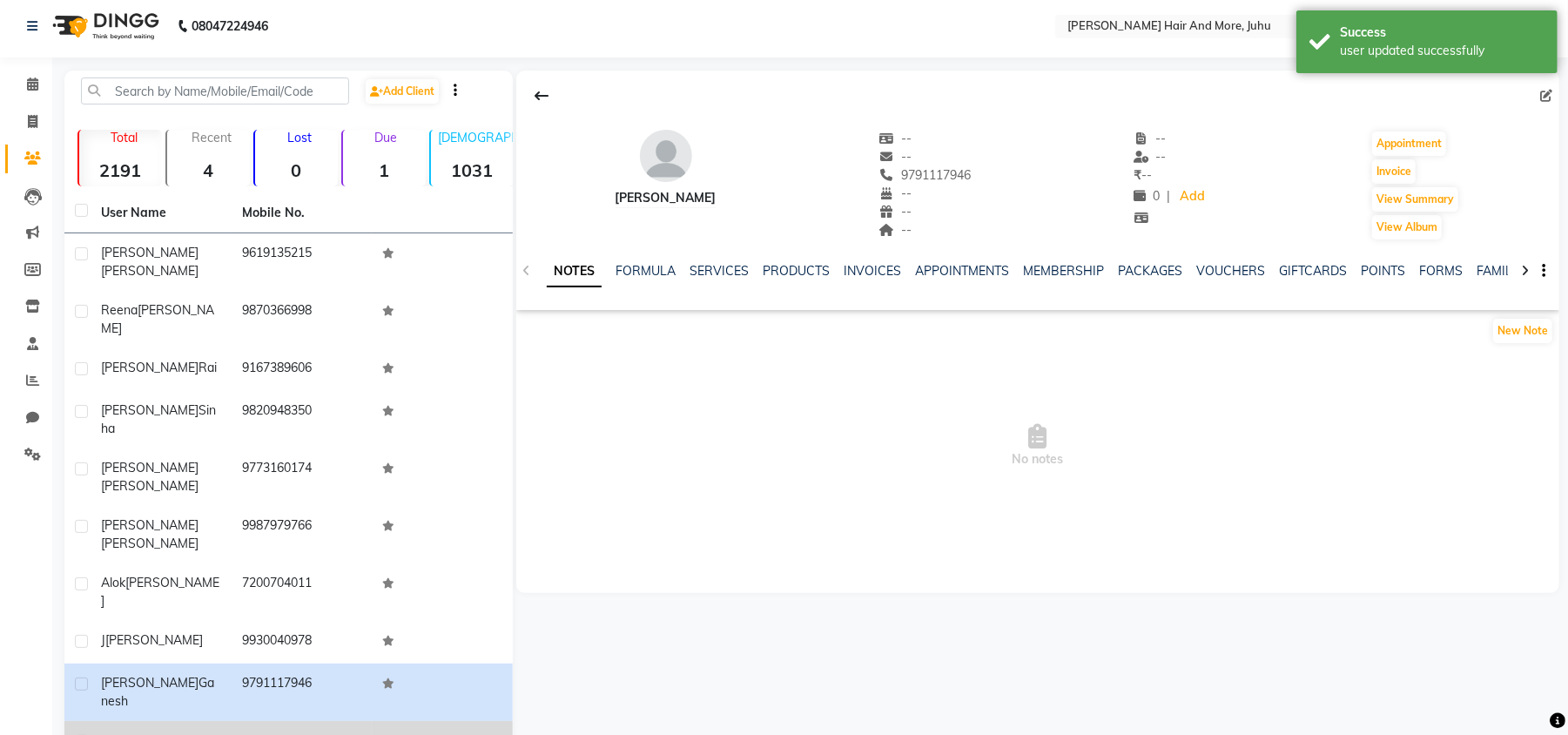
click at [471, 721] on td at bounding box center [442, 749] width 141 height 57
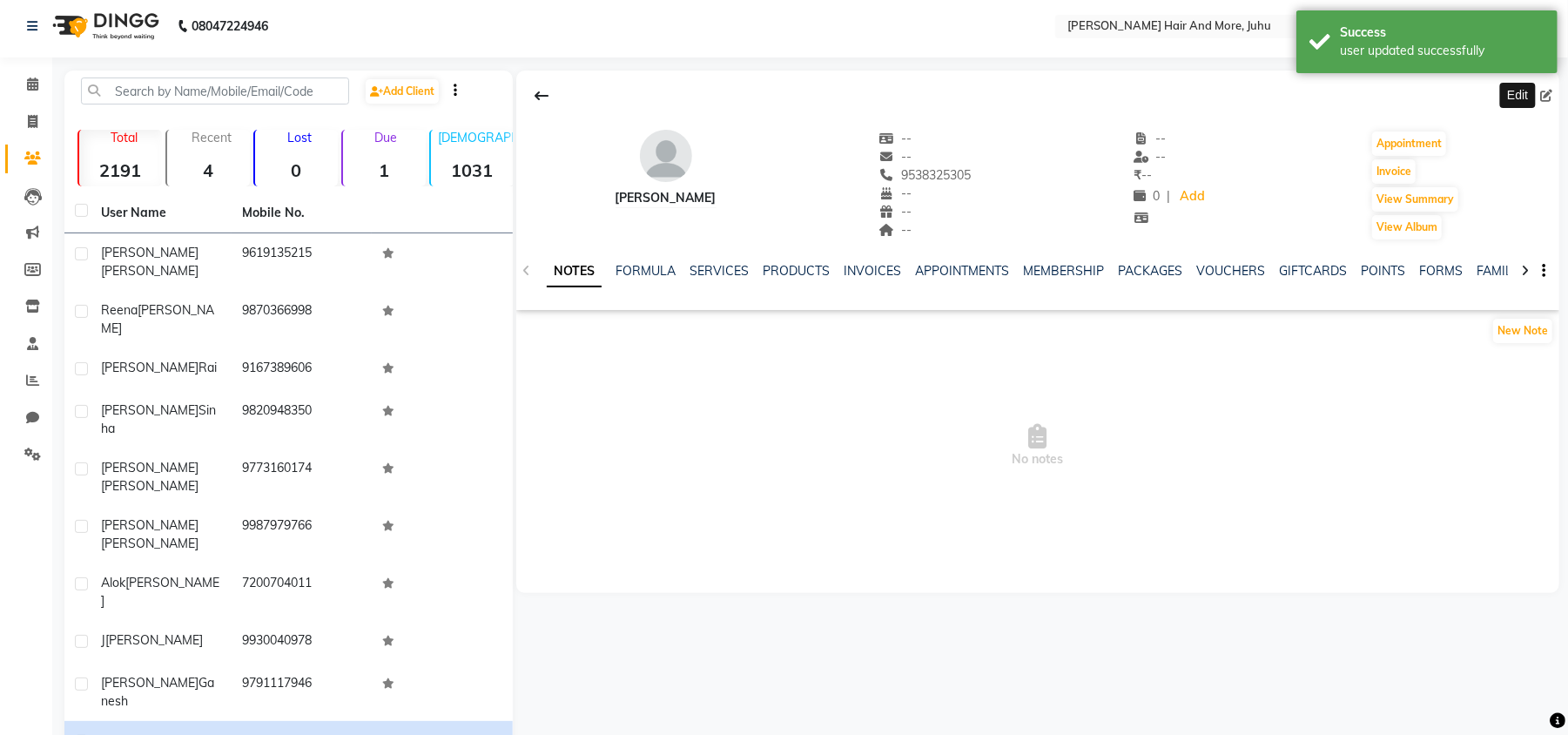
click at [1546, 91] on icon at bounding box center [1546, 96] width 13 height 13
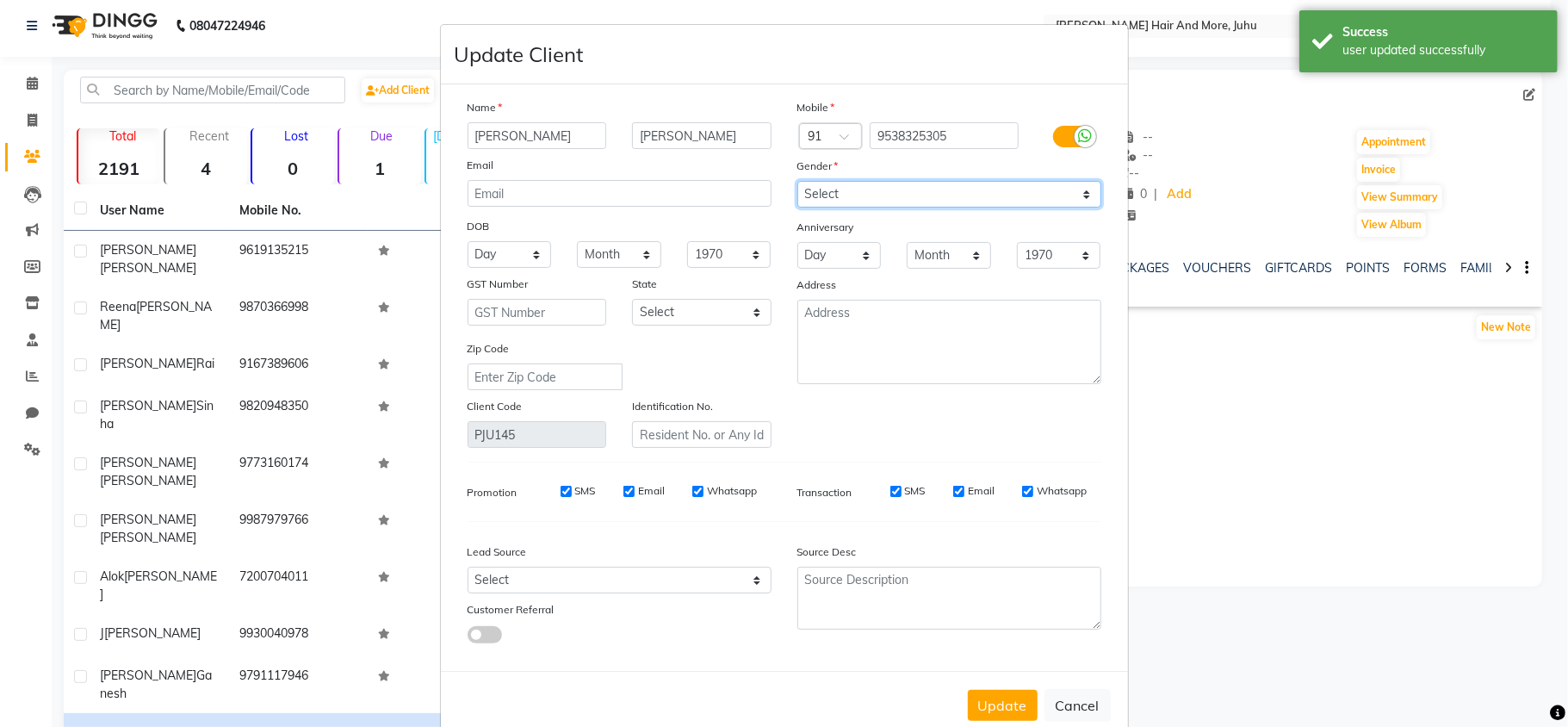
click at [823, 194] on select "Select [DEMOGRAPHIC_DATA] [DEMOGRAPHIC_DATA] Other Prefer Not To Say" at bounding box center [949, 194] width 304 height 27
click at [798, 181] on select "Select [DEMOGRAPHIC_DATA] [DEMOGRAPHIC_DATA] Other Prefer Not To Say" at bounding box center [949, 194] width 304 height 27
click at [1012, 691] on button "Update" at bounding box center [1002, 705] width 70 height 31
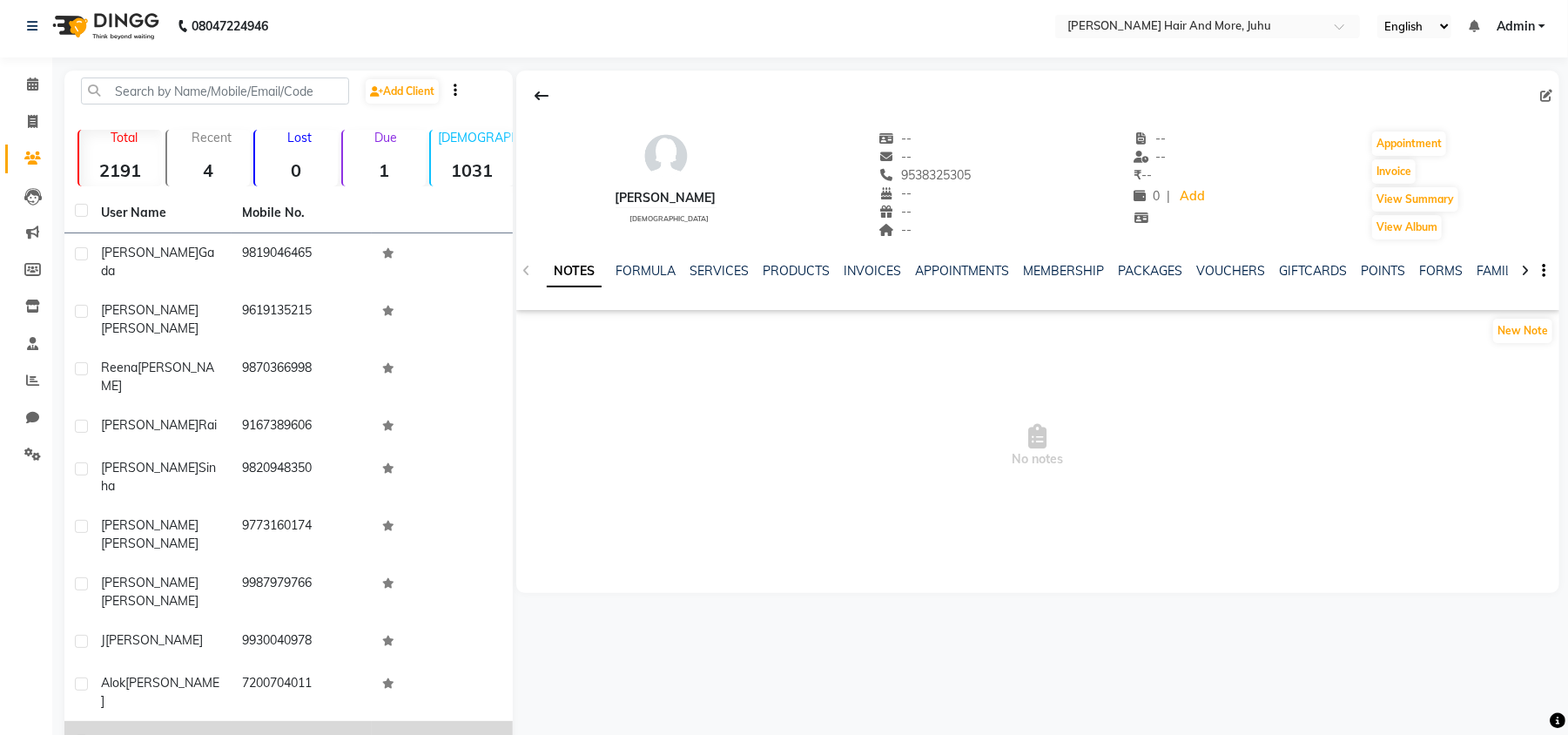
click at [280, 721] on td "9791117946" at bounding box center [301, 749] width 141 height 57
